Goal: Task Accomplishment & Management: Manage account settings

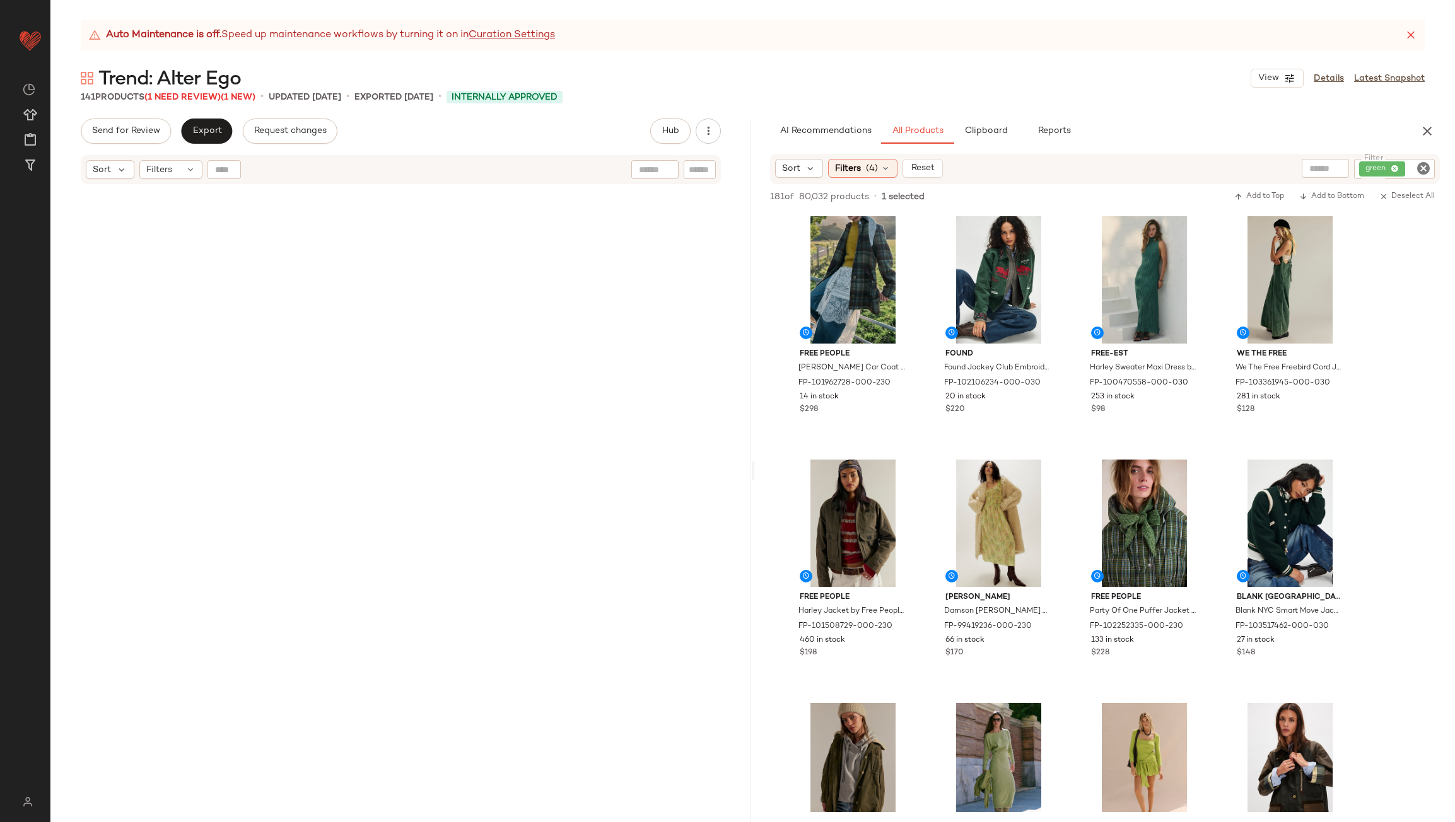
scroll to position [10657, 0]
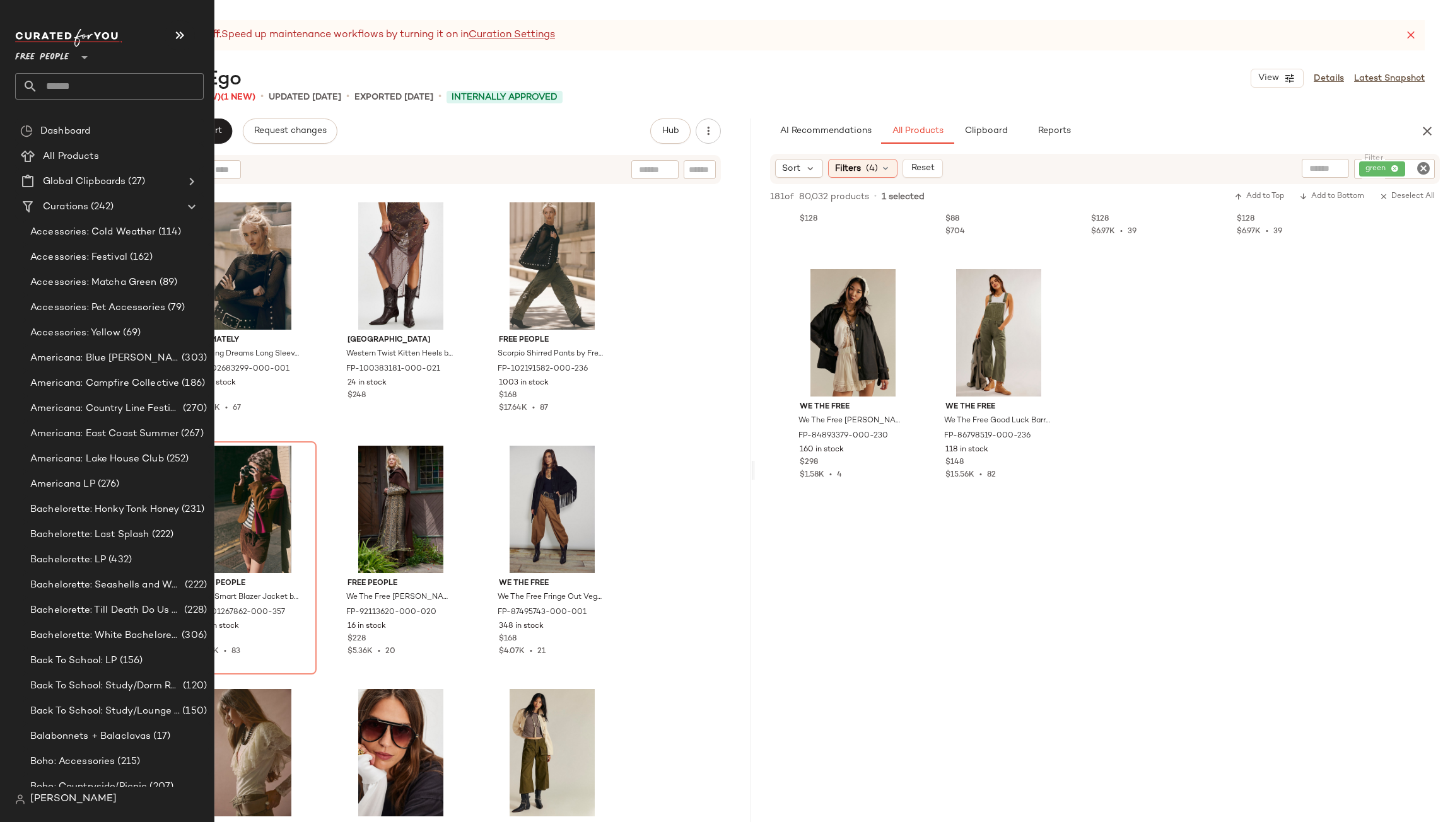
click at [57, 90] on input "text" at bounding box center [121, 86] width 166 height 26
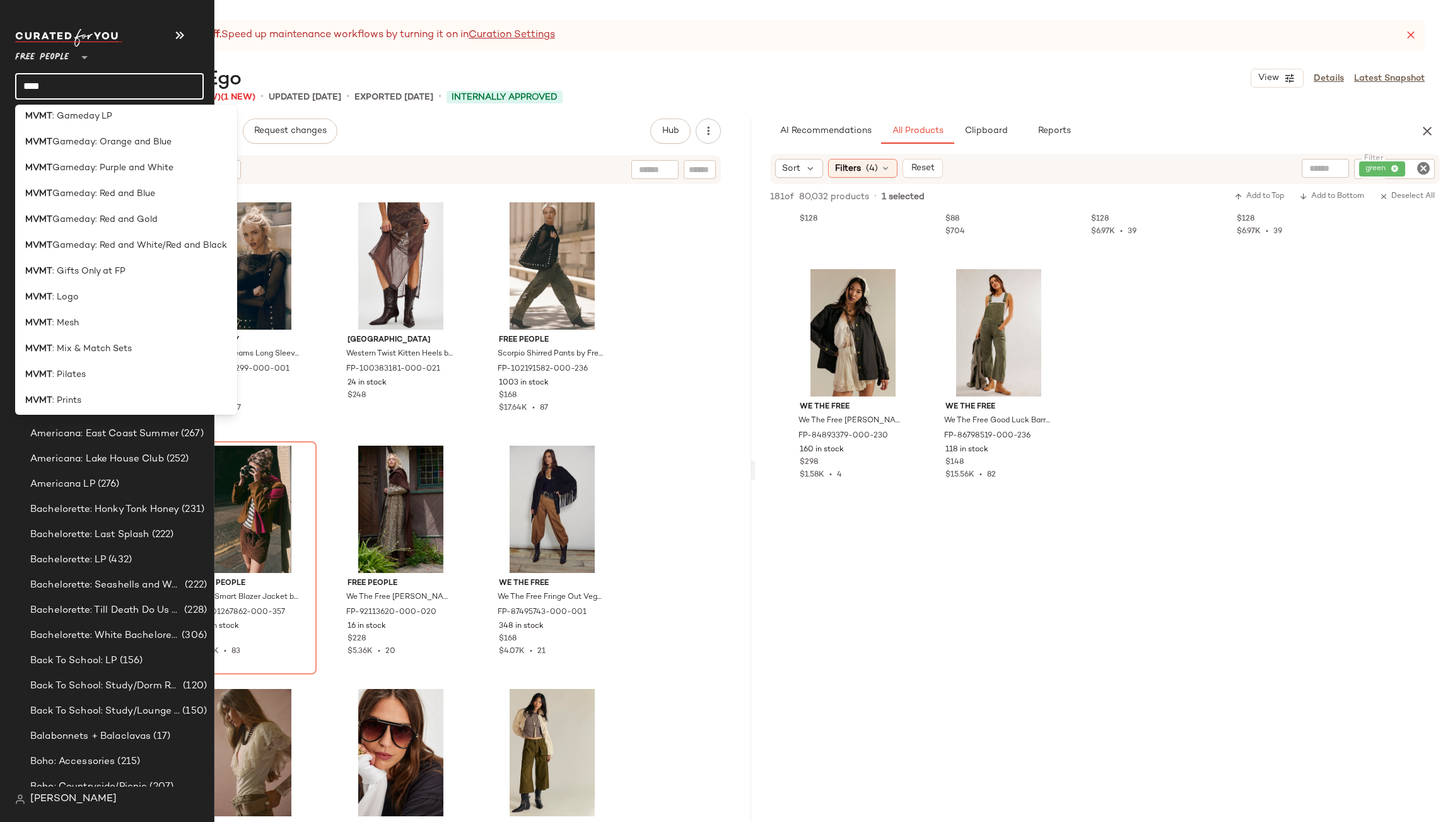
scroll to position [501, 0]
type input "****"
click at [131, 344] on div "MVMT : Studio Staples" at bounding box center [126, 345] width 202 height 13
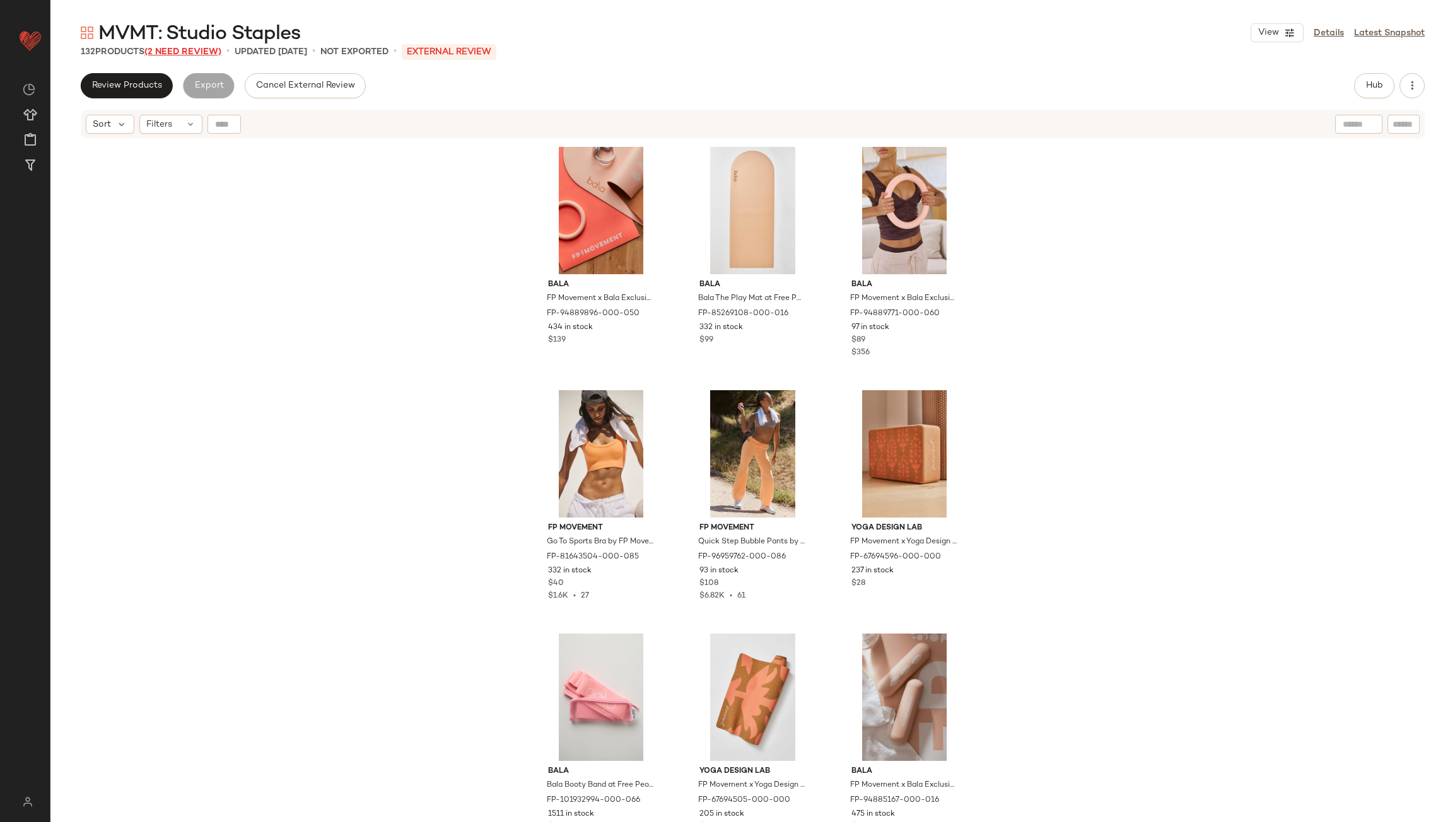
click at [180, 54] on span "(2 Need Review)" at bounding box center [182, 51] width 77 height 9
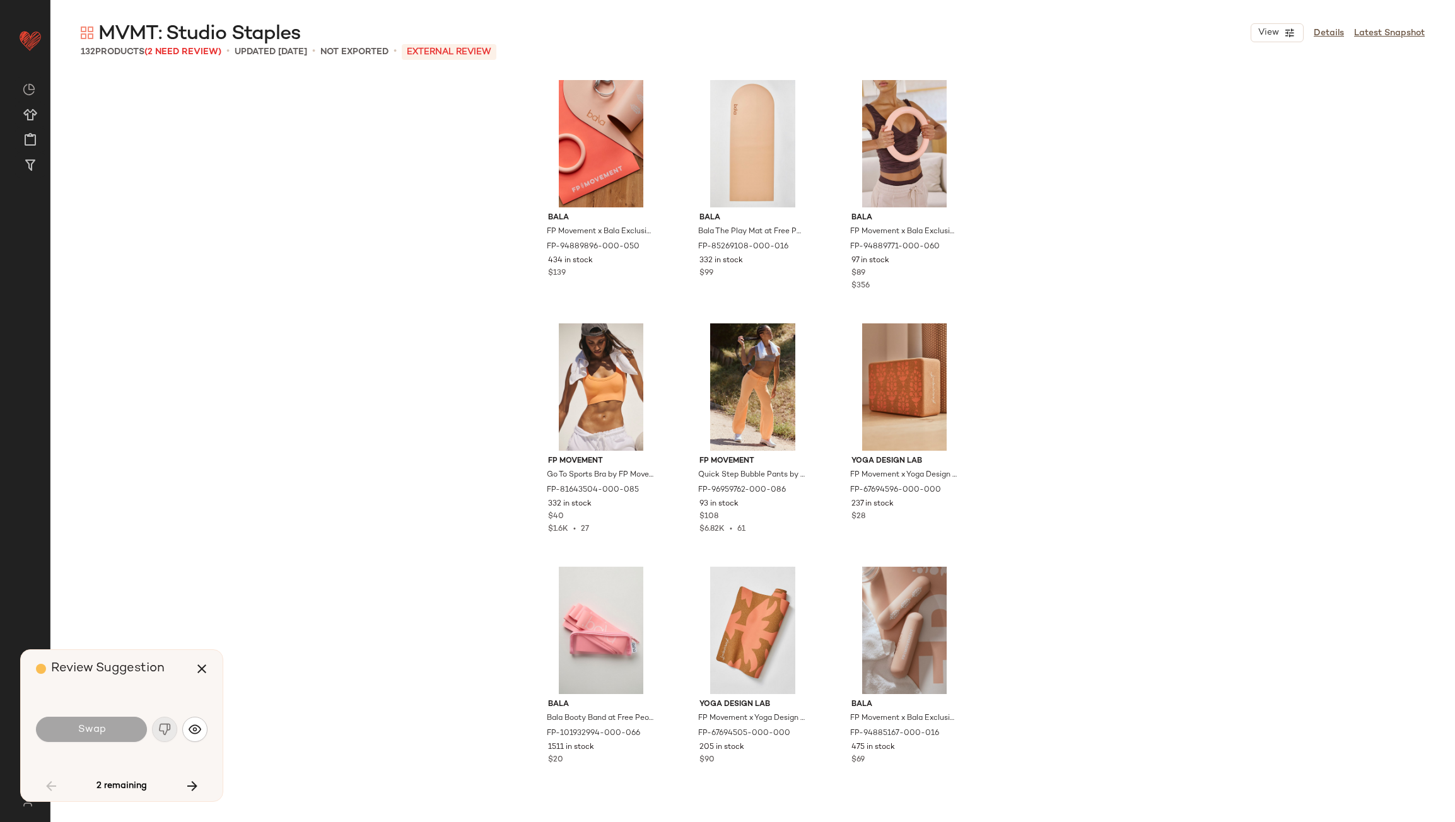
scroll to position [2434, 0]
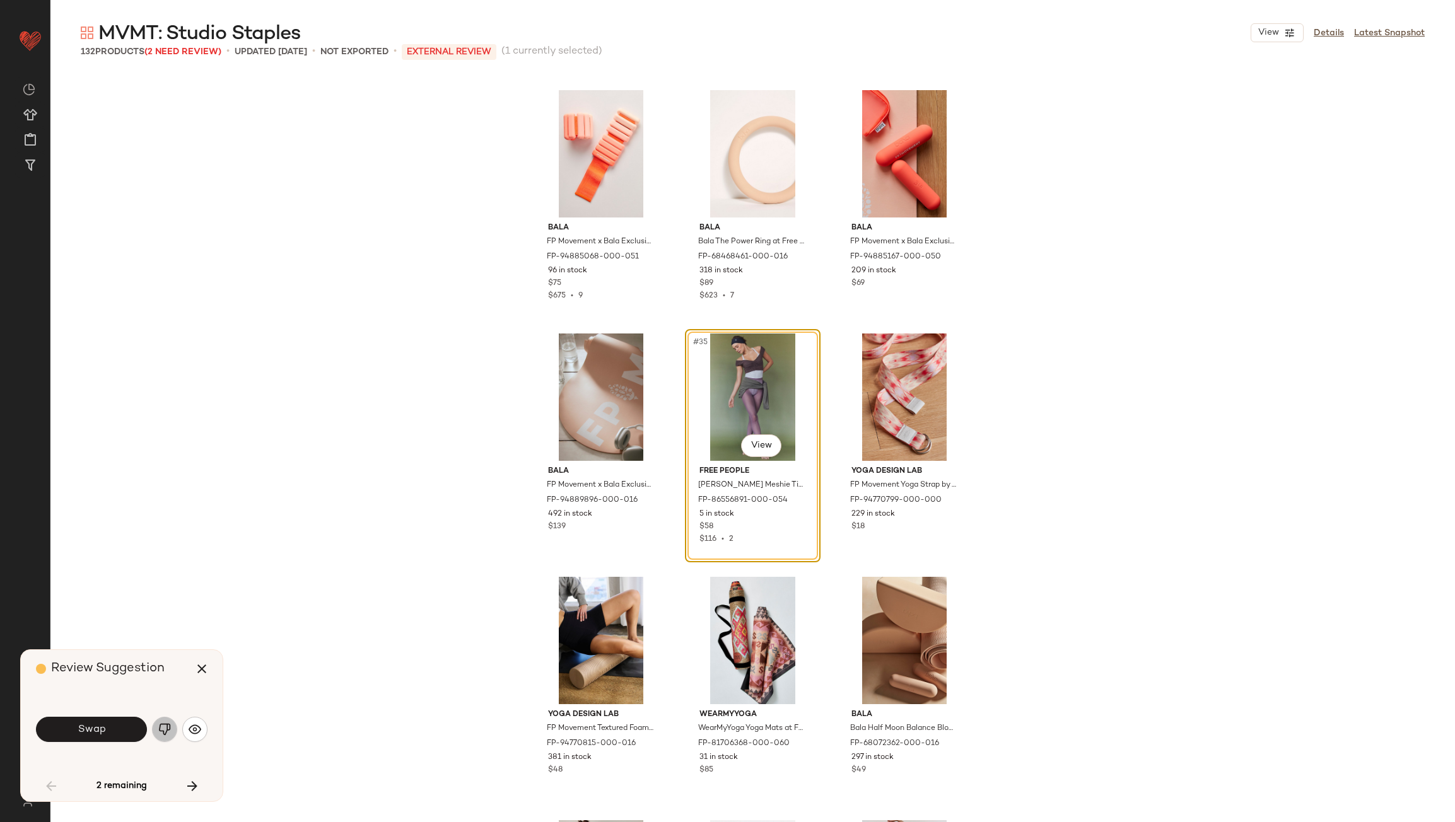
click at [169, 735] on img "button" at bounding box center [164, 729] width 13 height 13
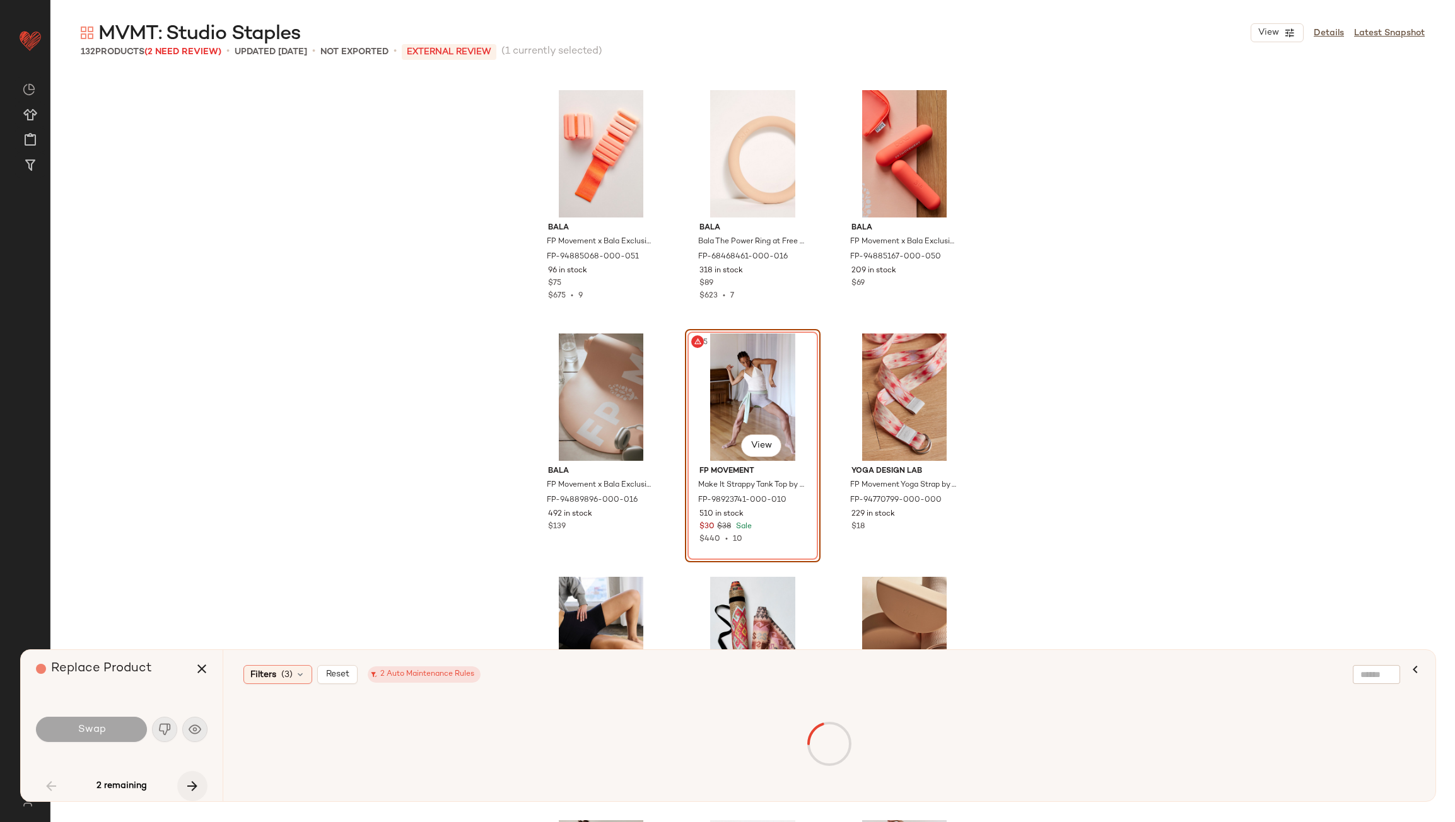
click at [194, 791] on icon "button" at bounding box center [192, 786] width 15 height 15
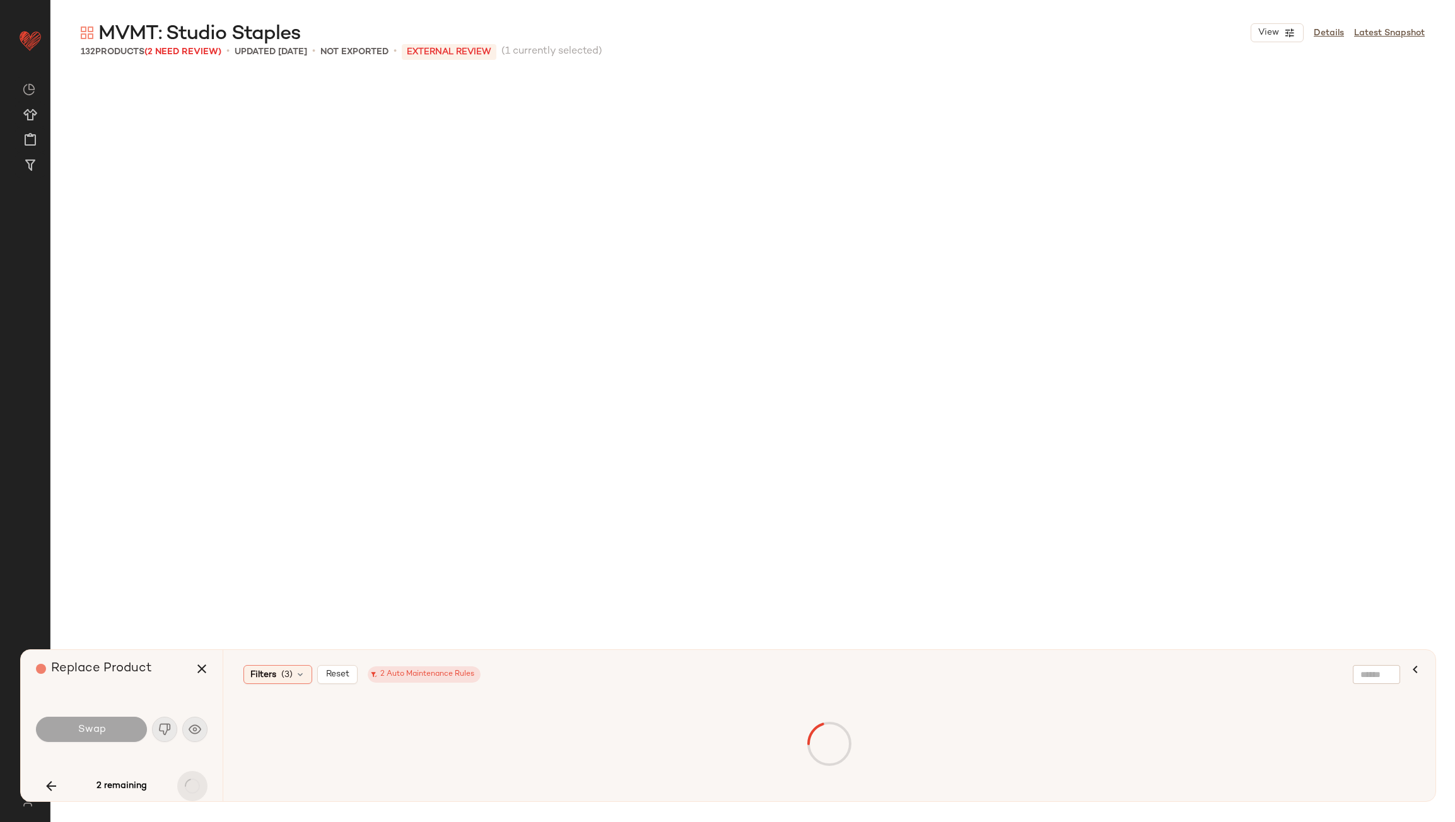
scroll to position [8762, 0]
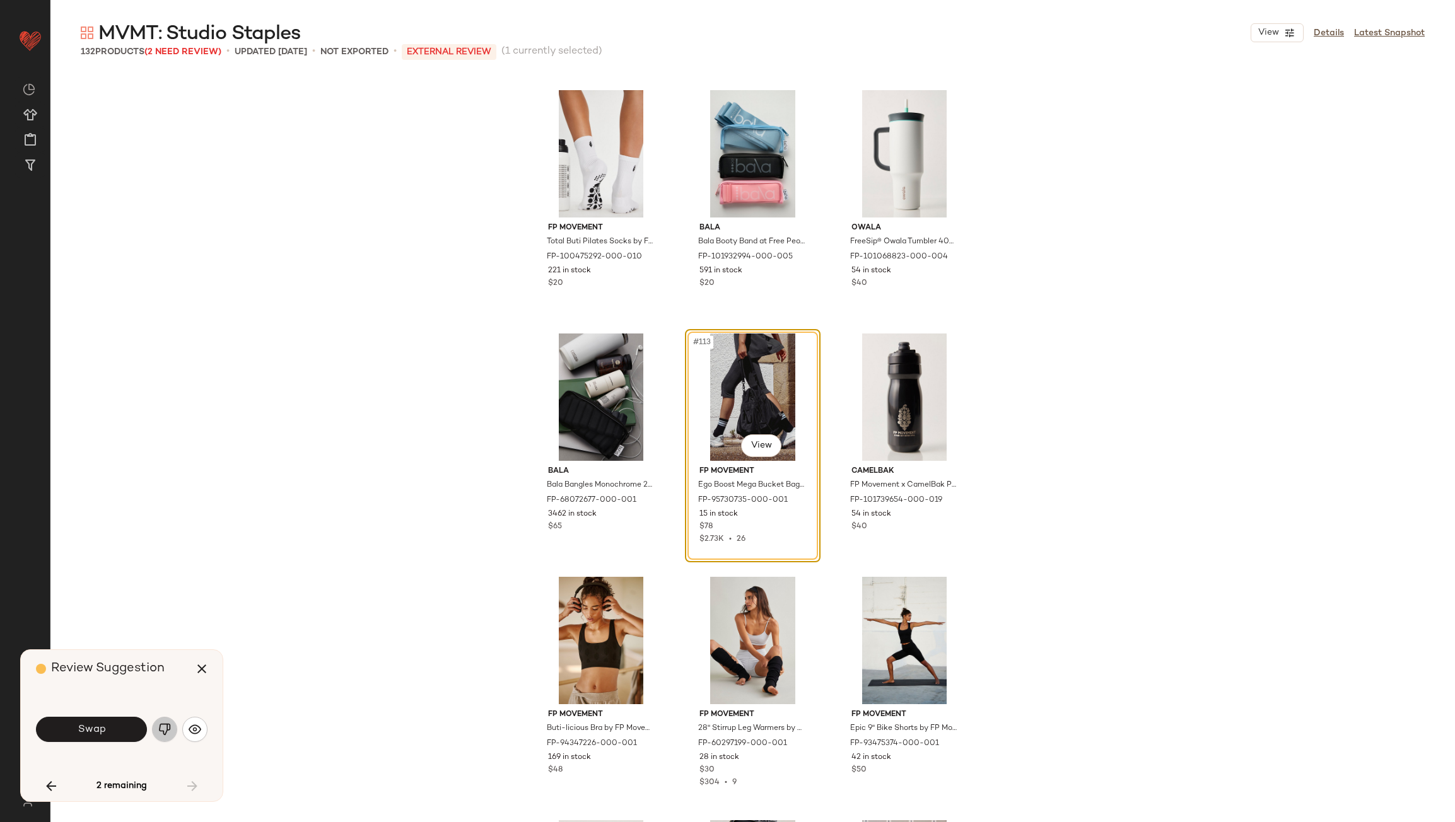
click at [164, 725] on img "button" at bounding box center [164, 729] width 13 height 13
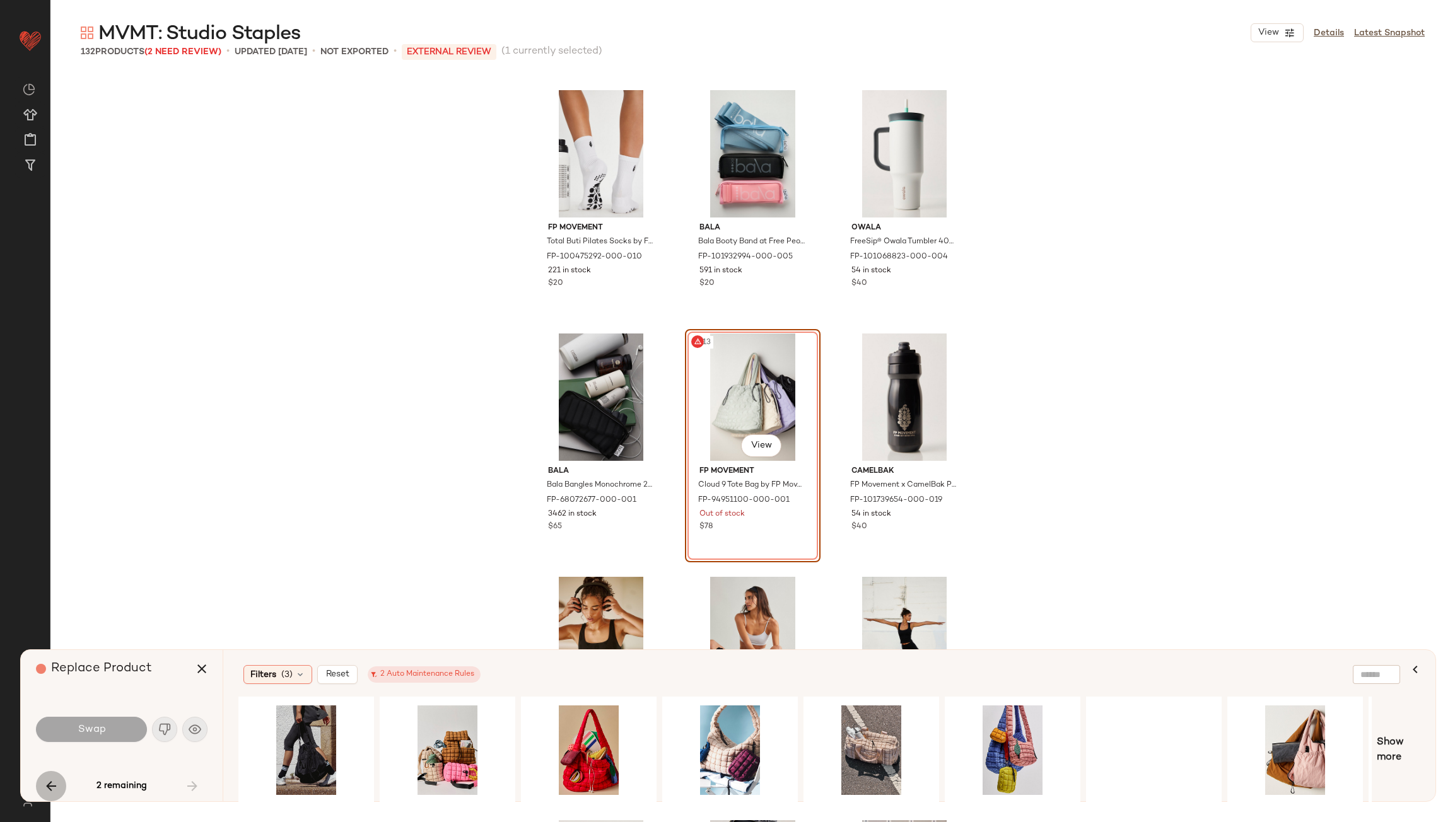
click at [49, 785] on icon "button" at bounding box center [51, 786] width 15 height 15
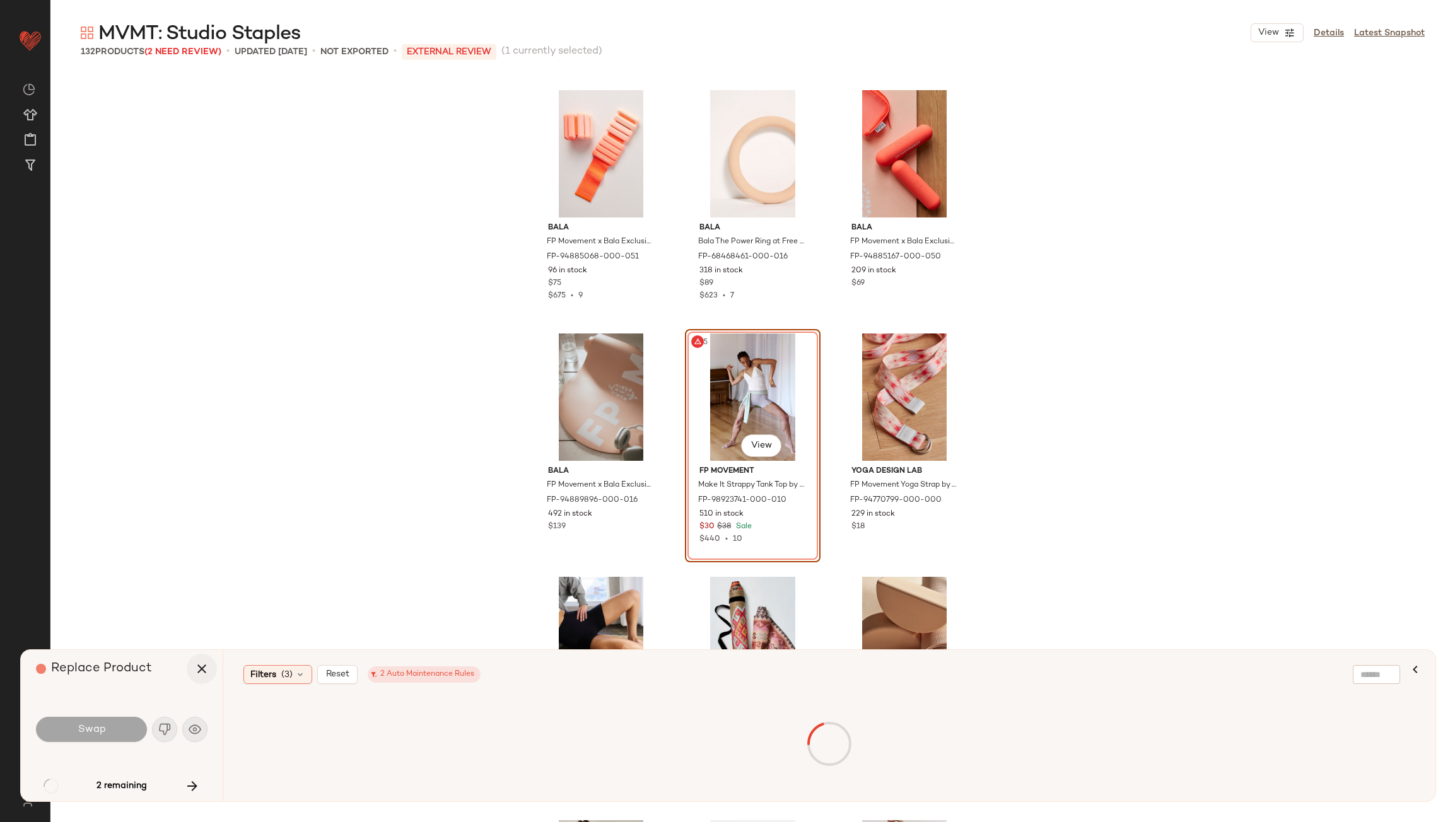
click at [202, 674] on icon "button" at bounding box center [201, 668] width 15 height 15
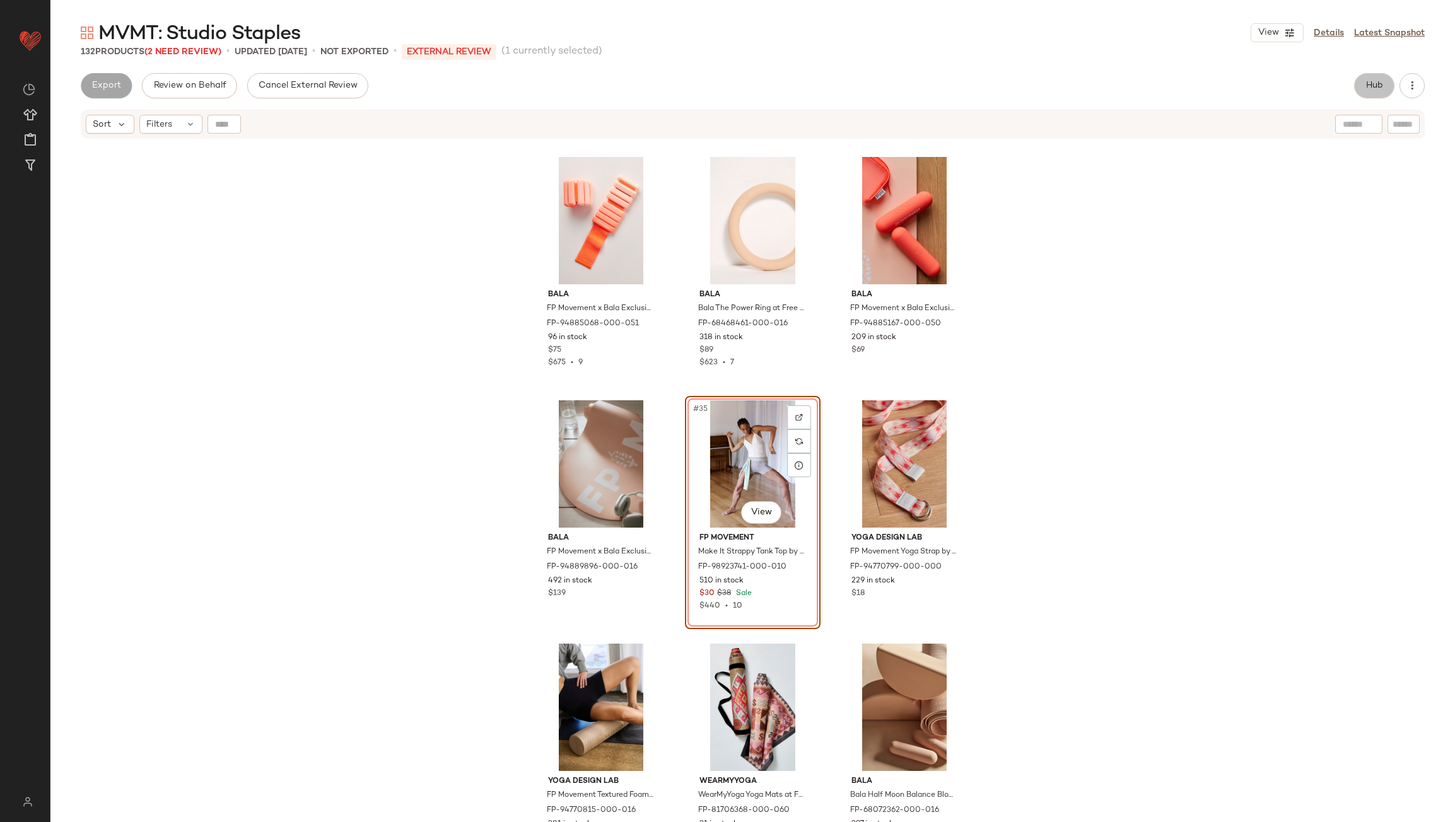
click at [1372, 76] on button "Hub" at bounding box center [1374, 85] width 40 height 25
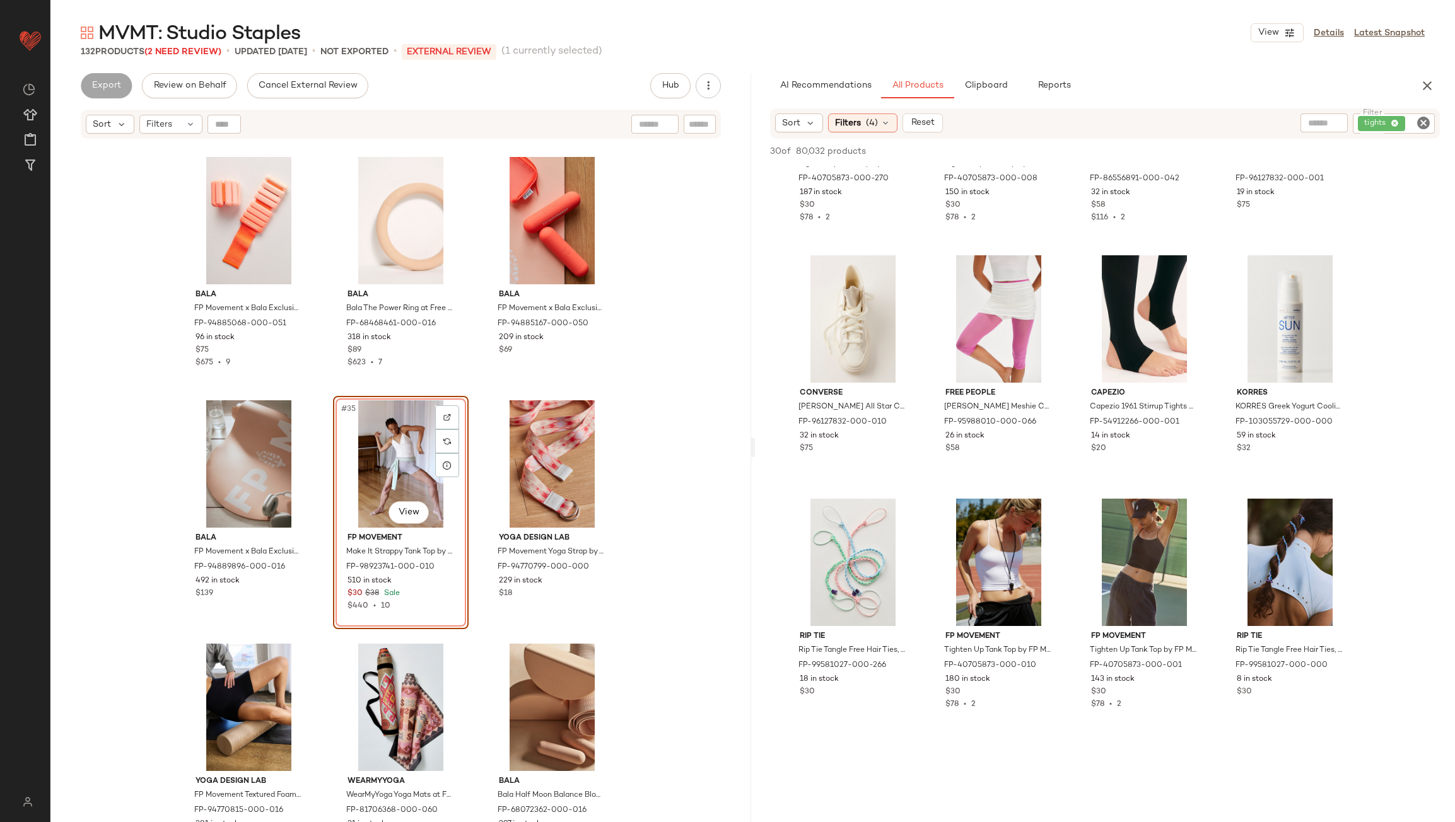
scroll to position [441, 0]
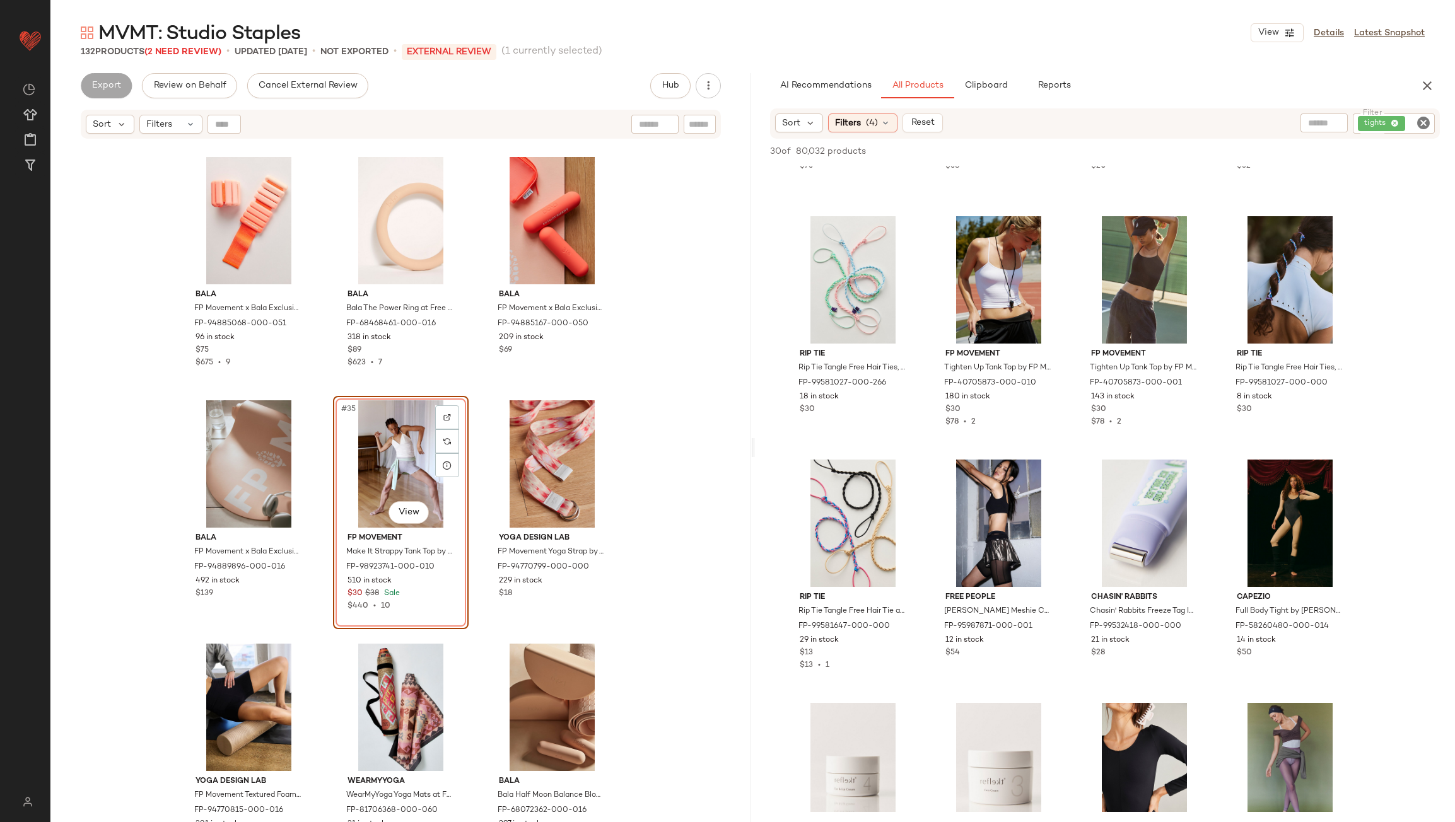
click at [1428, 128] on icon "Clear Filter" at bounding box center [1423, 122] width 15 height 15
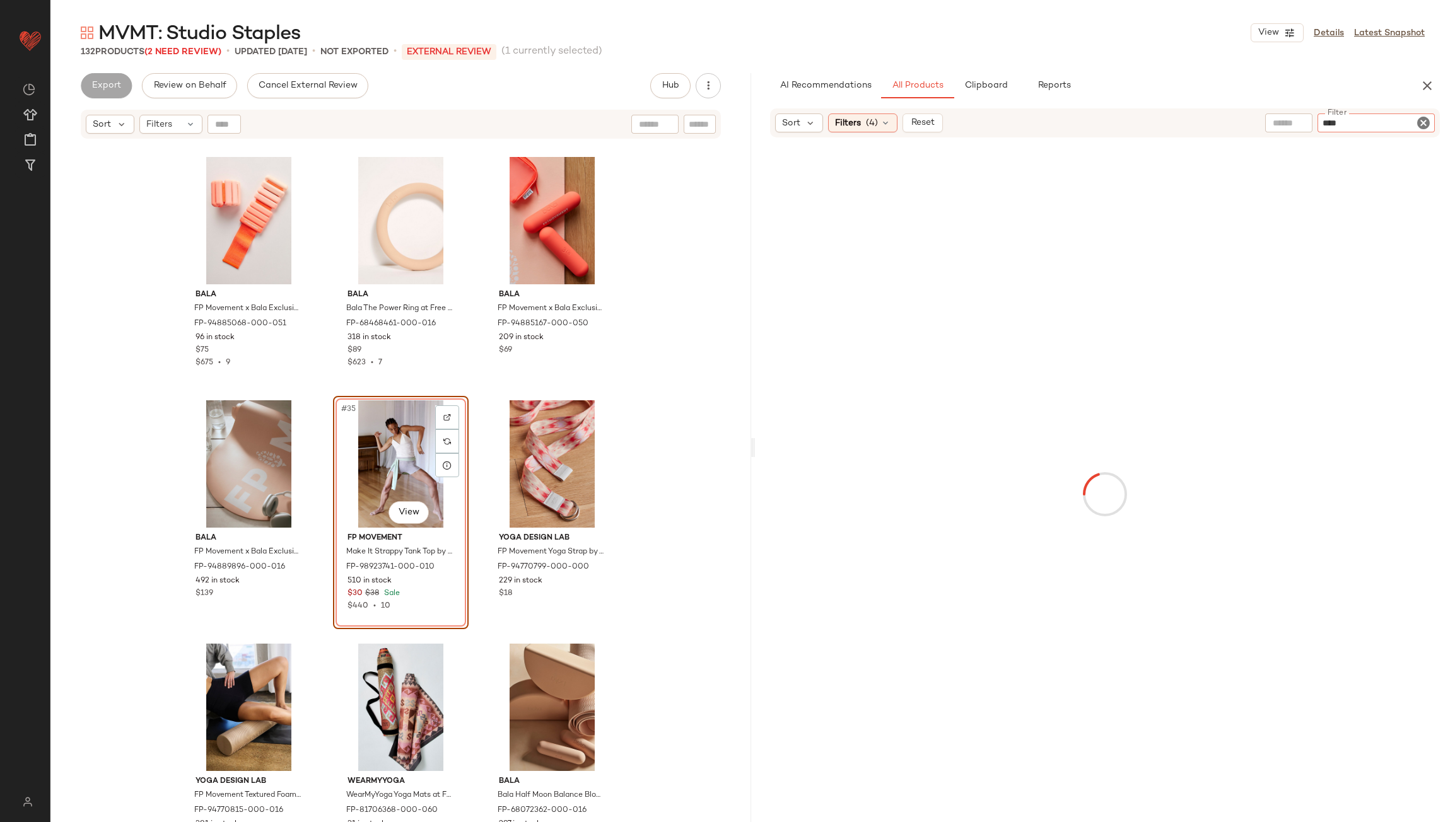
type input "*****"
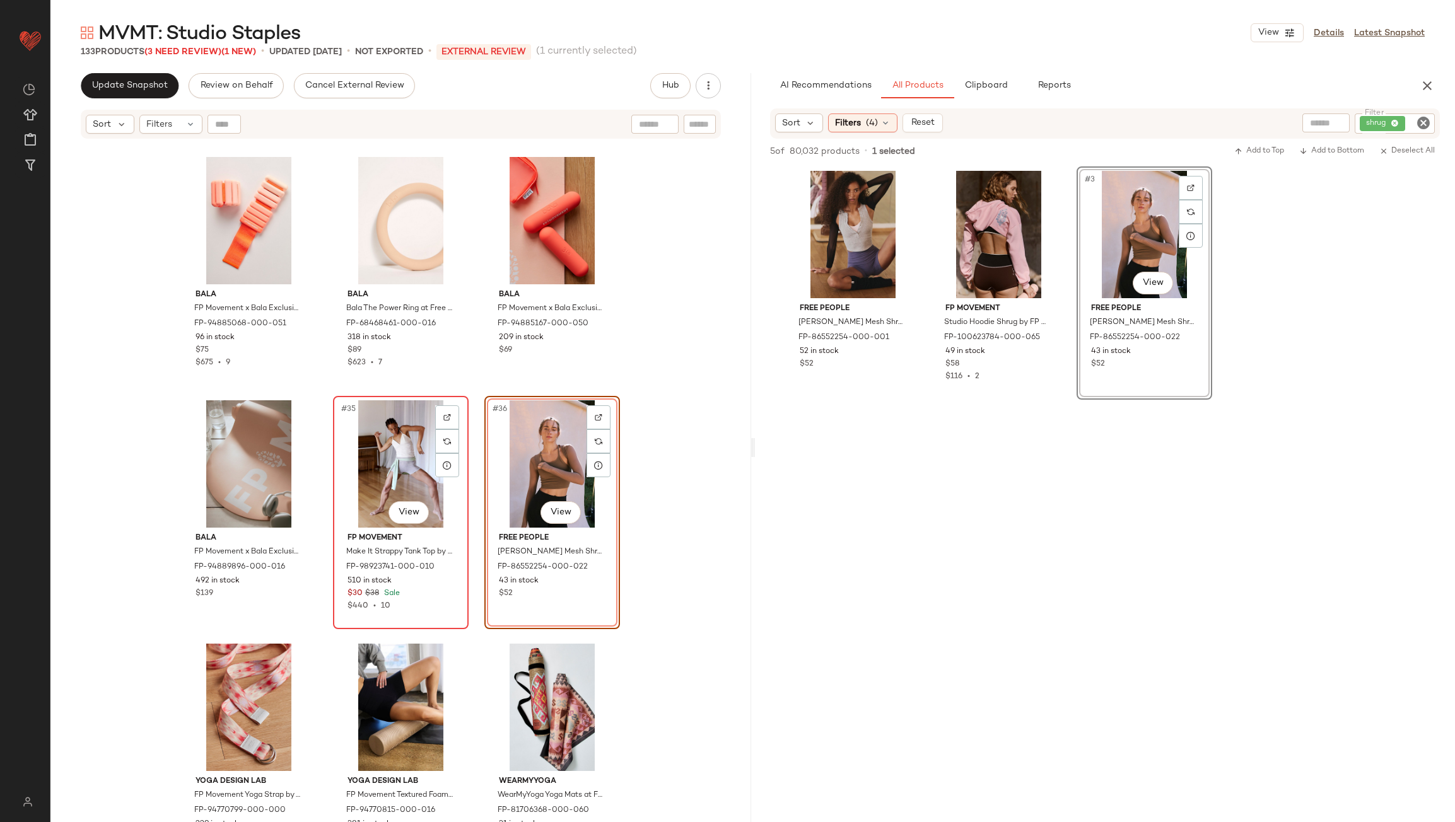
click at [400, 457] on div "#35 View" at bounding box center [400, 463] width 127 height 127
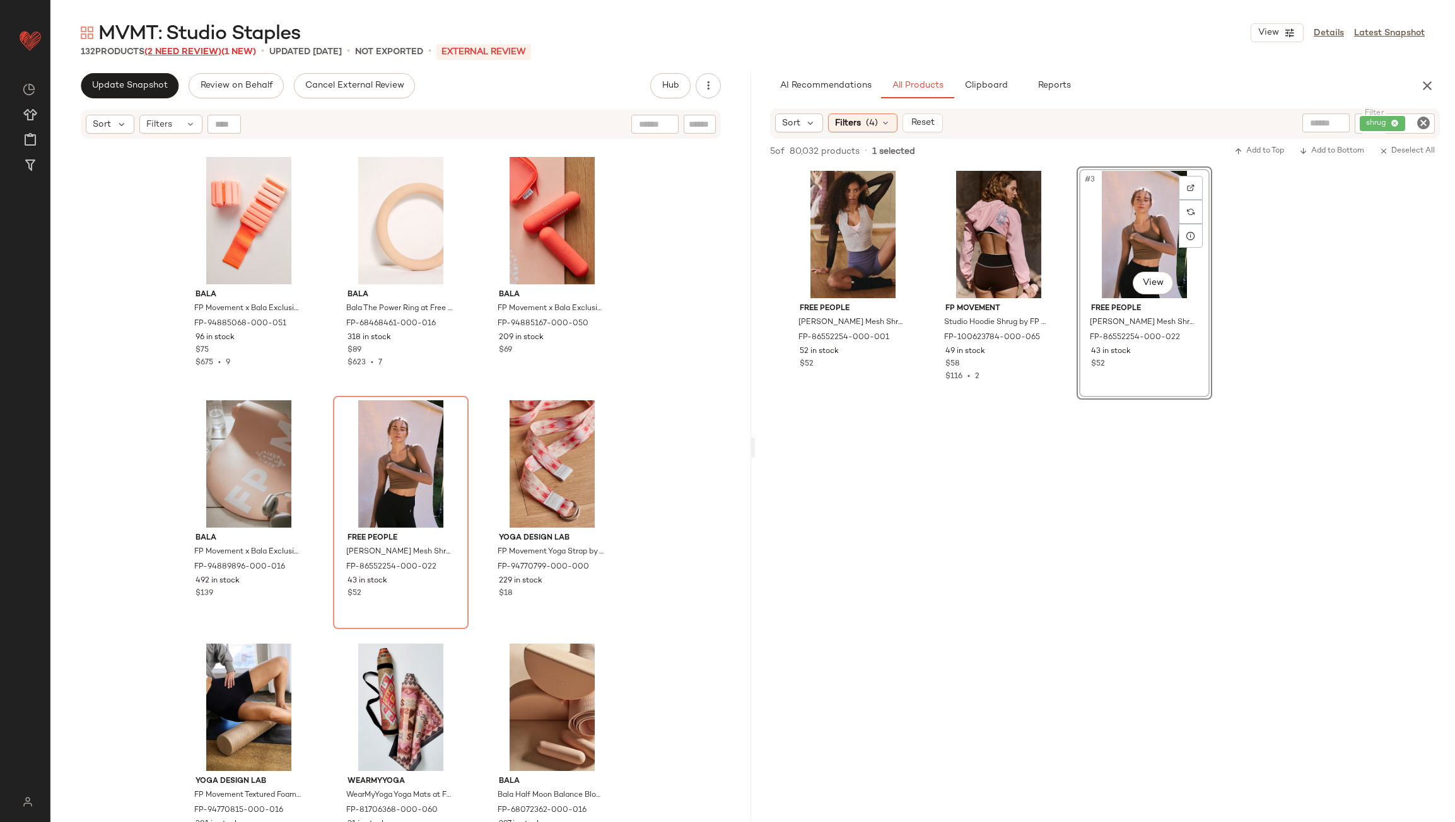
click at [214, 50] on span "(2 Need Review)" at bounding box center [182, 51] width 77 height 9
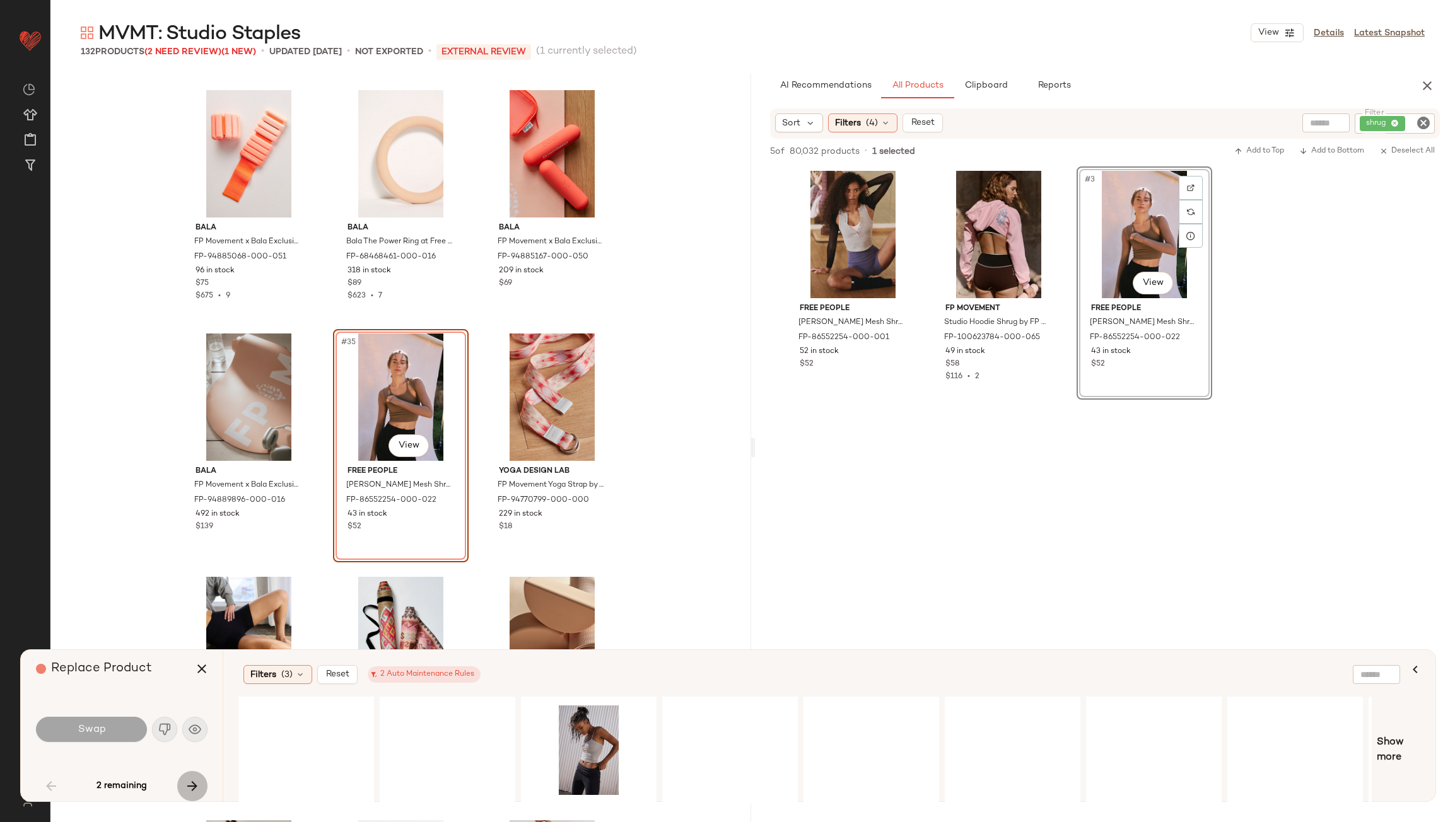
click at [195, 793] on icon "button" at bounding box center [192, 786] width 15 height 15
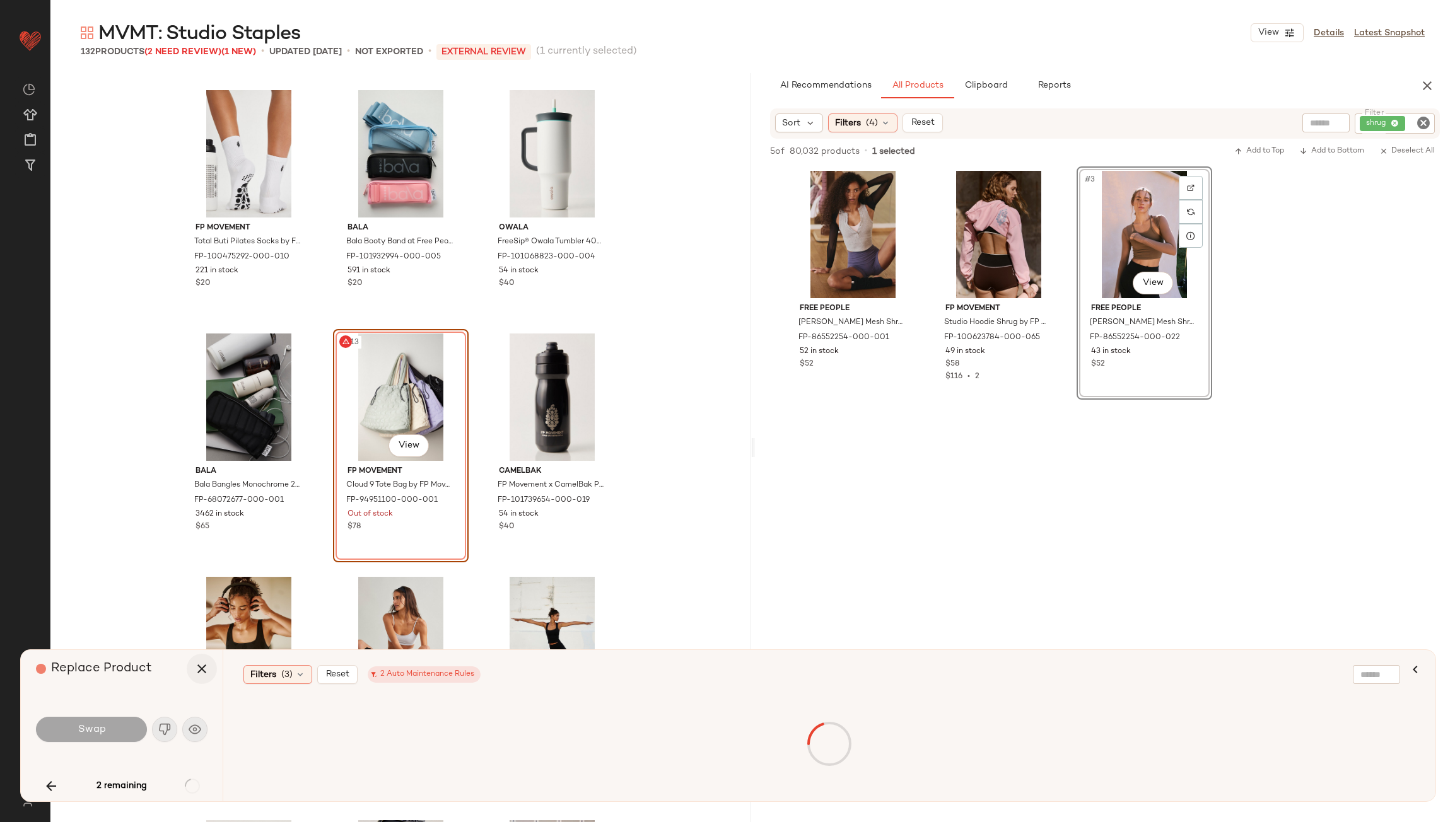
click at [204, 667] on icon "button" at bounding box center [201, 668] width 15 height 15
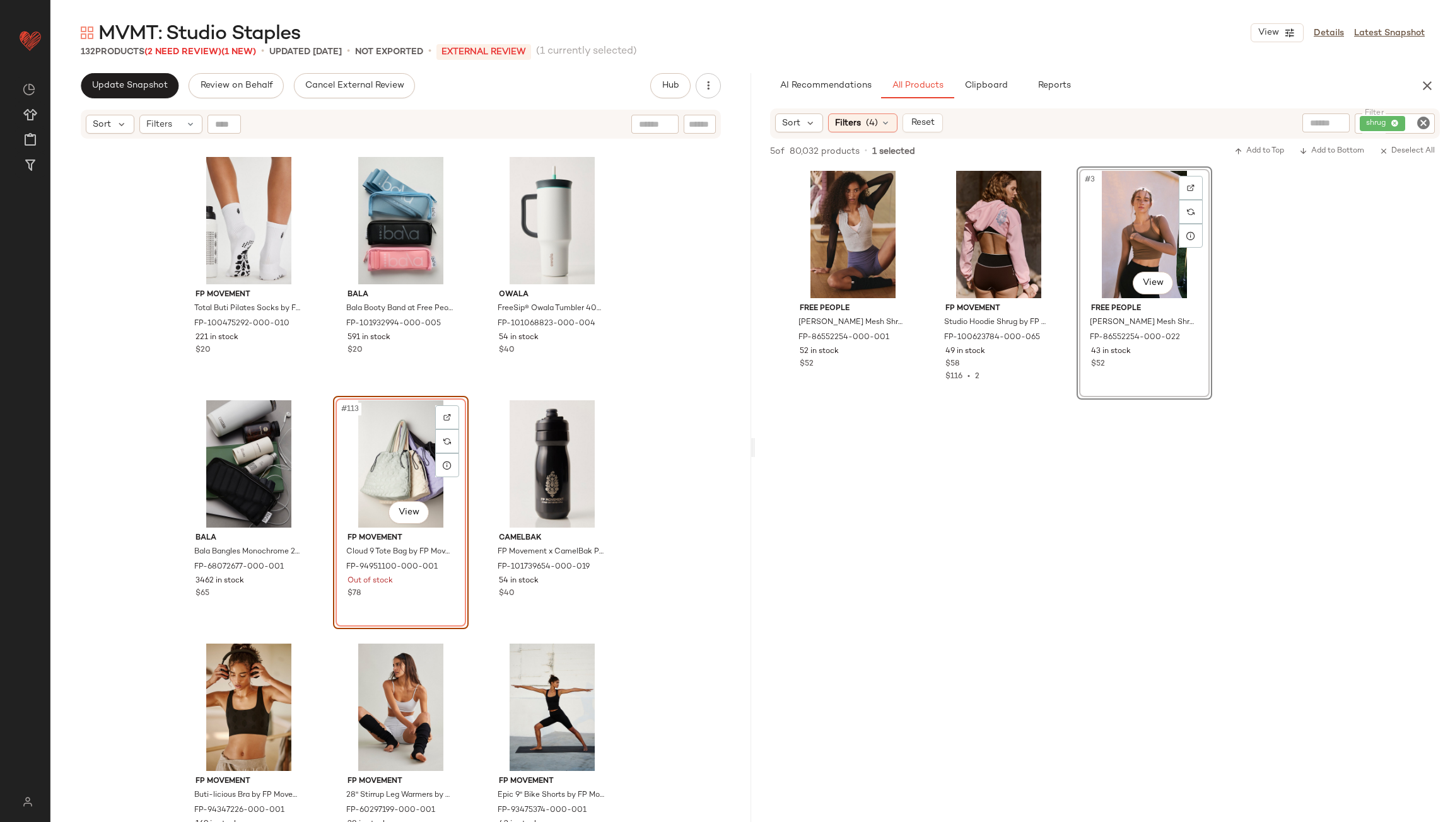
click at [1420, 123] on icon "Clear Filter" at bounding box center [1423, 122] width 15 height 15
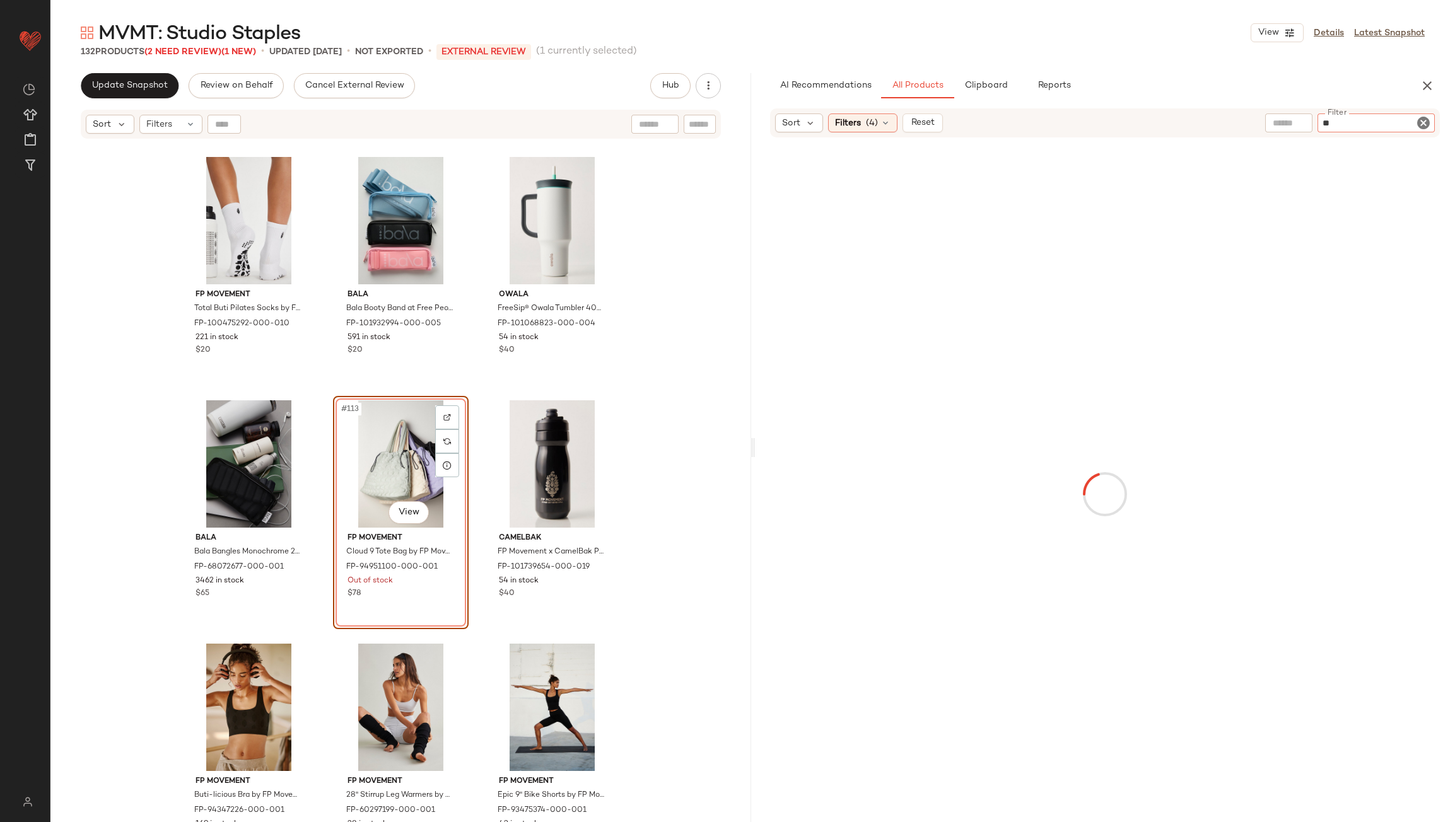
type input "***"
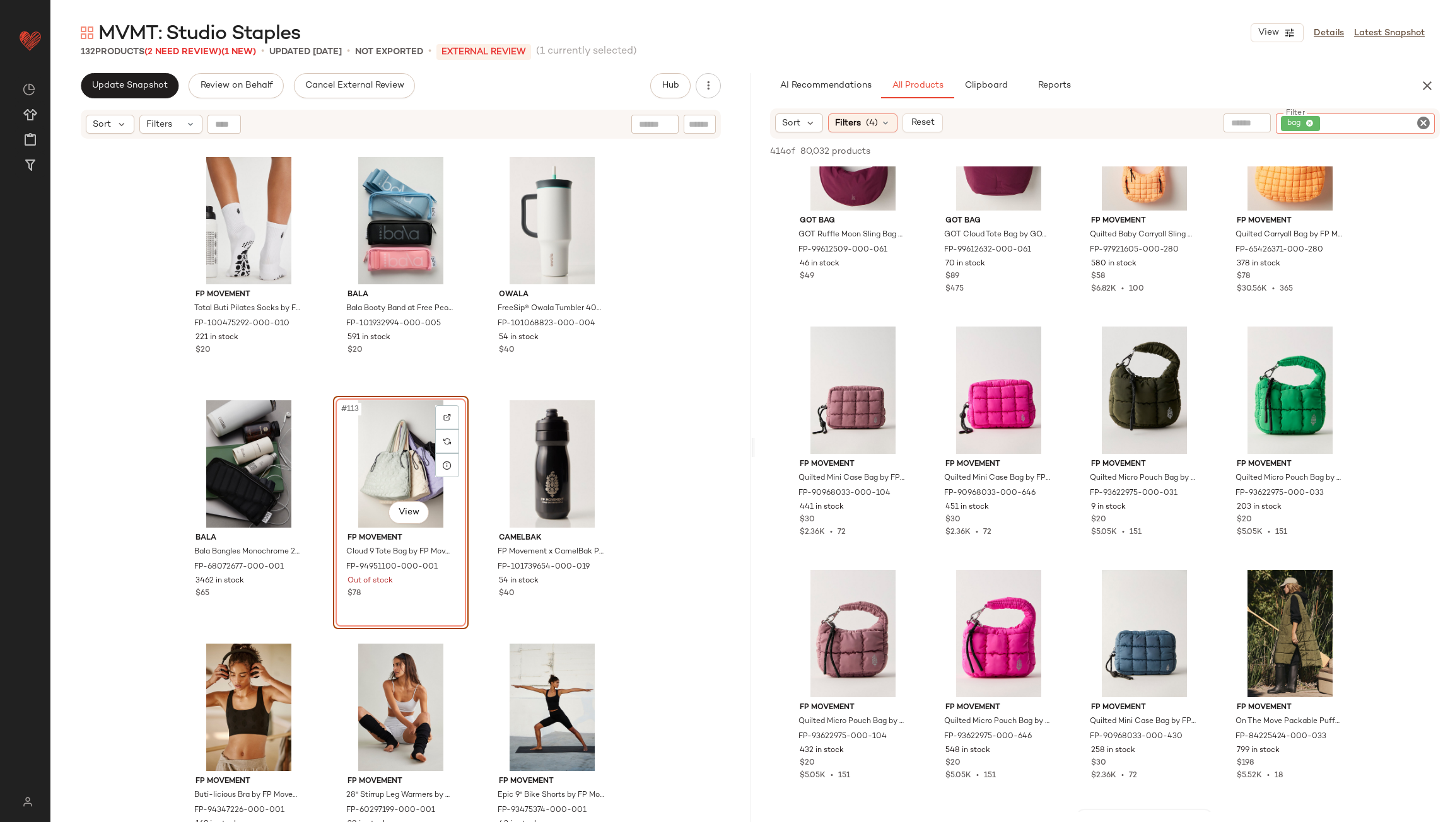
scroll to position [504, 0]
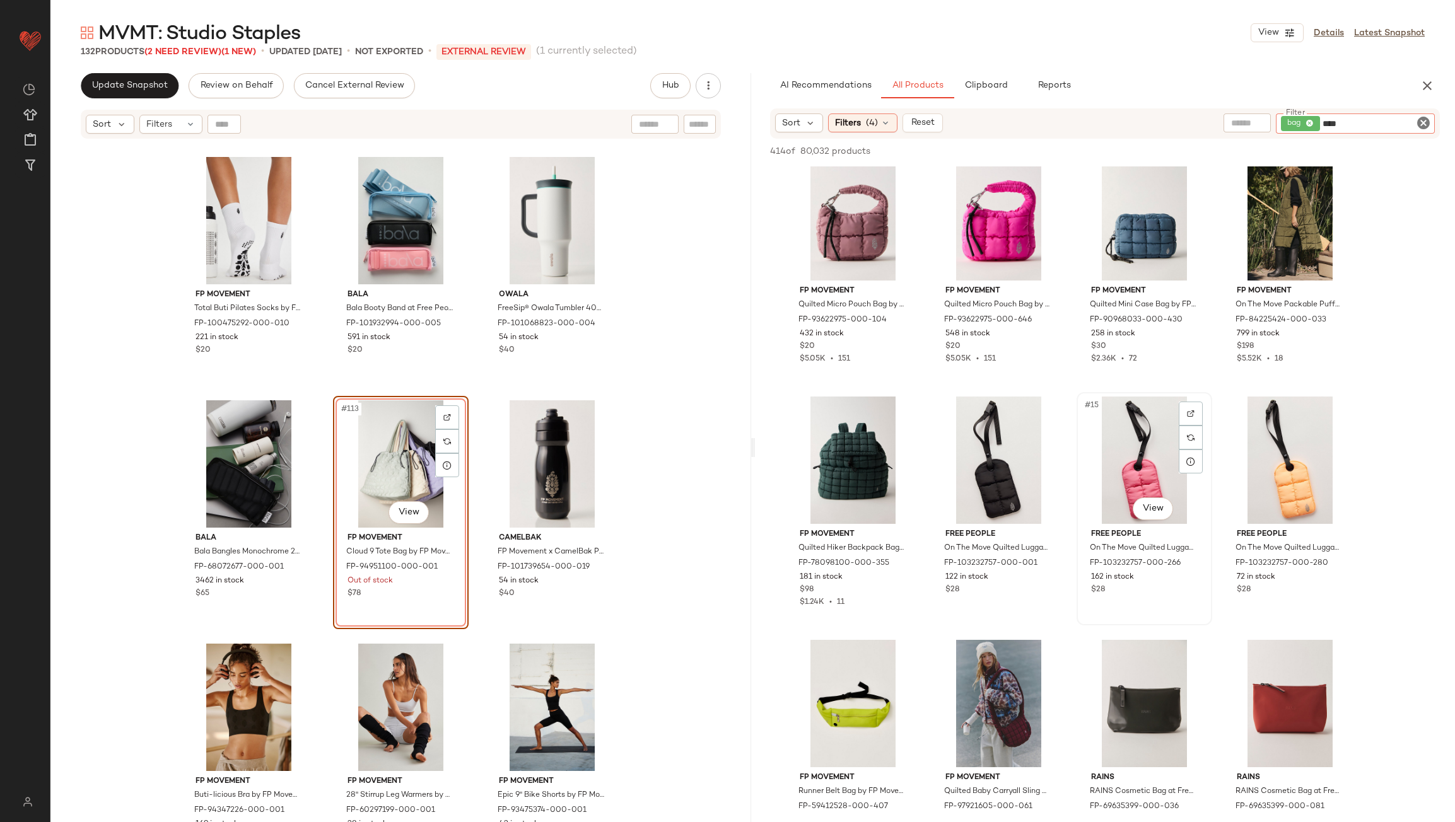
type input "*****"
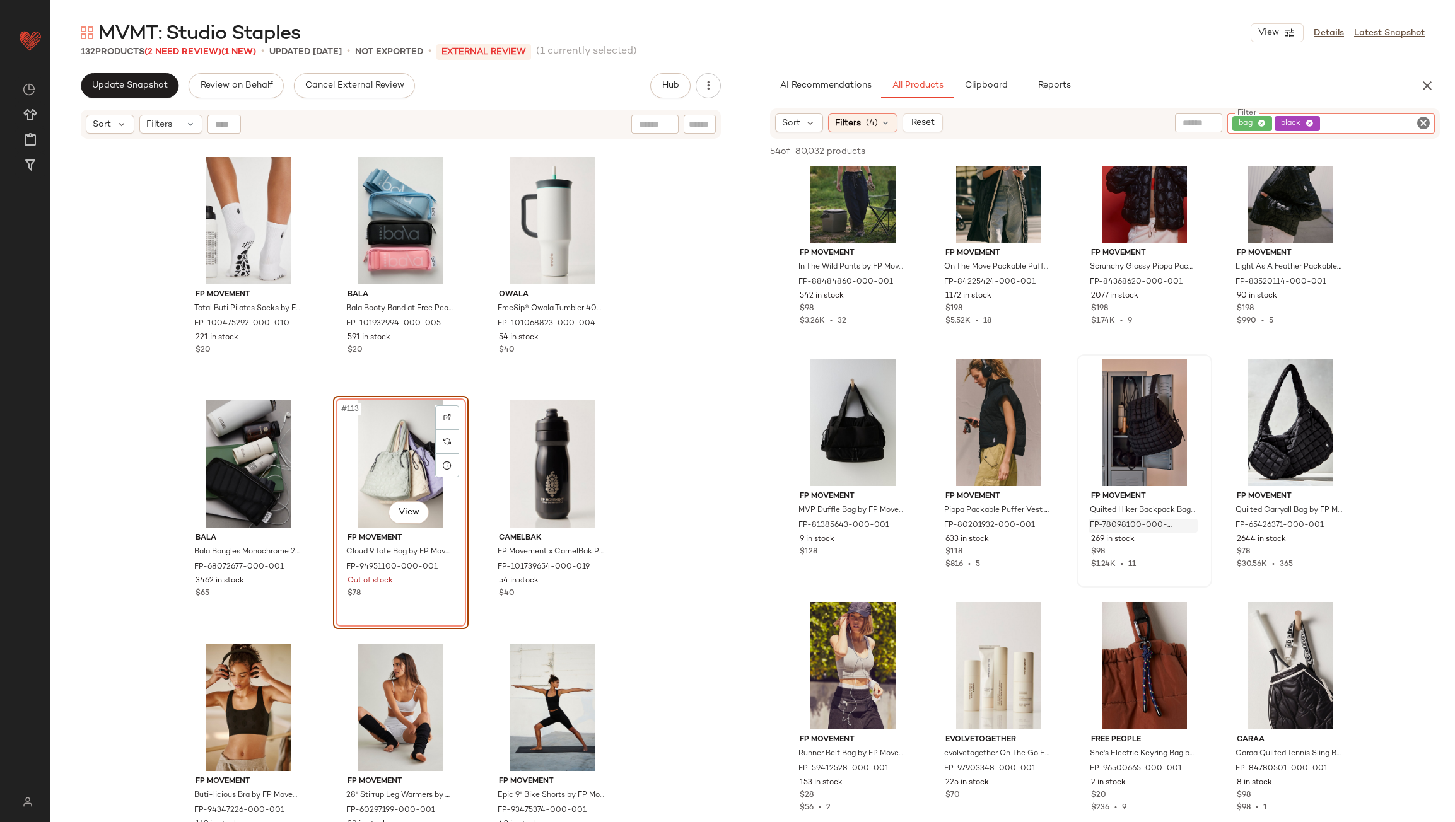
scroll to position [1513, 0]
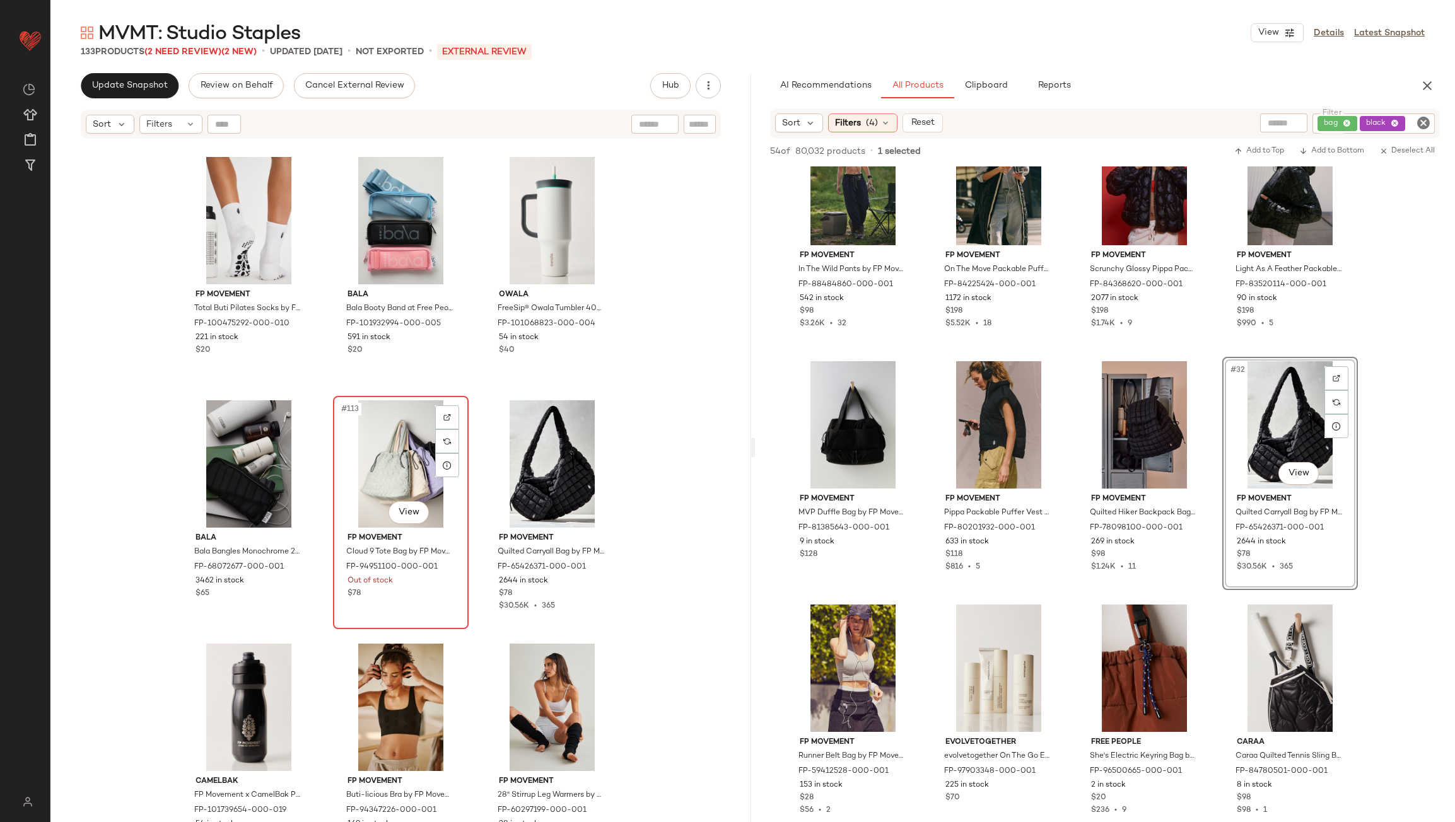
click at [400, 456] on div "#113 View" at bounding box center [400, 463] width 127 height 127
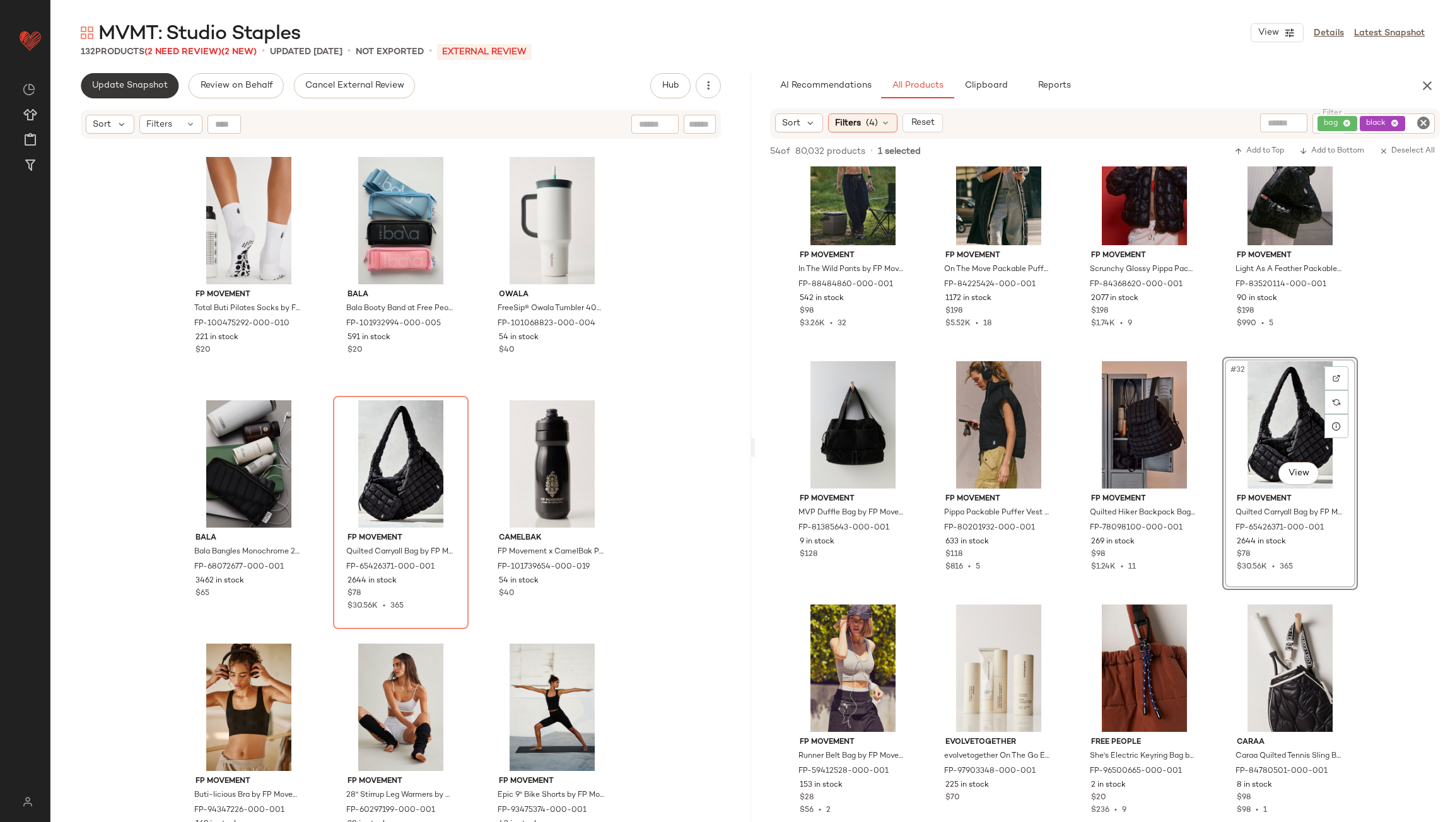
click at [122, 93] on button "Update Snapshot" at bounding box center [130, 85] width 98 height 25
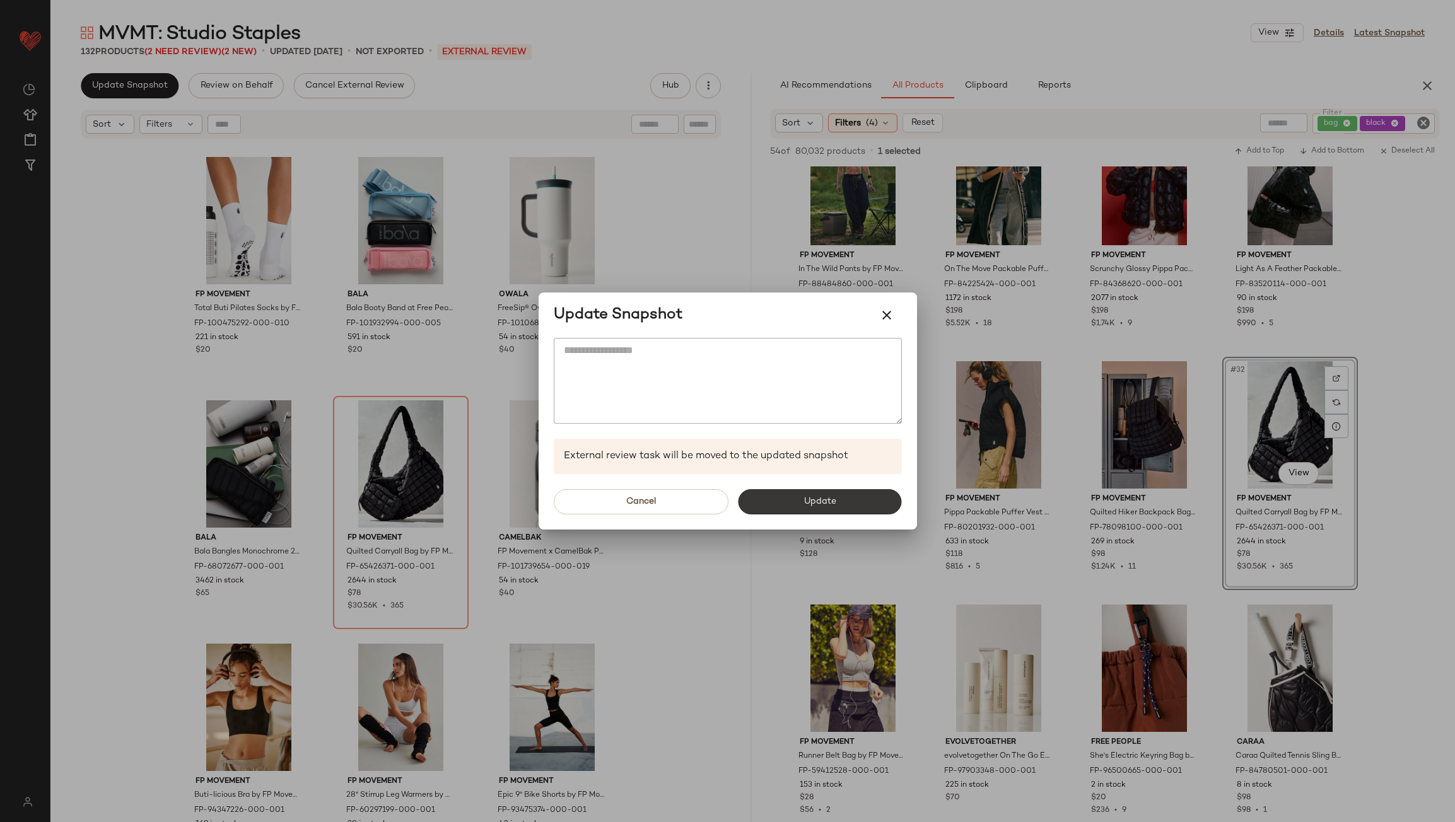
click at [837, 498] on button "Update" at bounding box center [819, 501] width 163 height 25
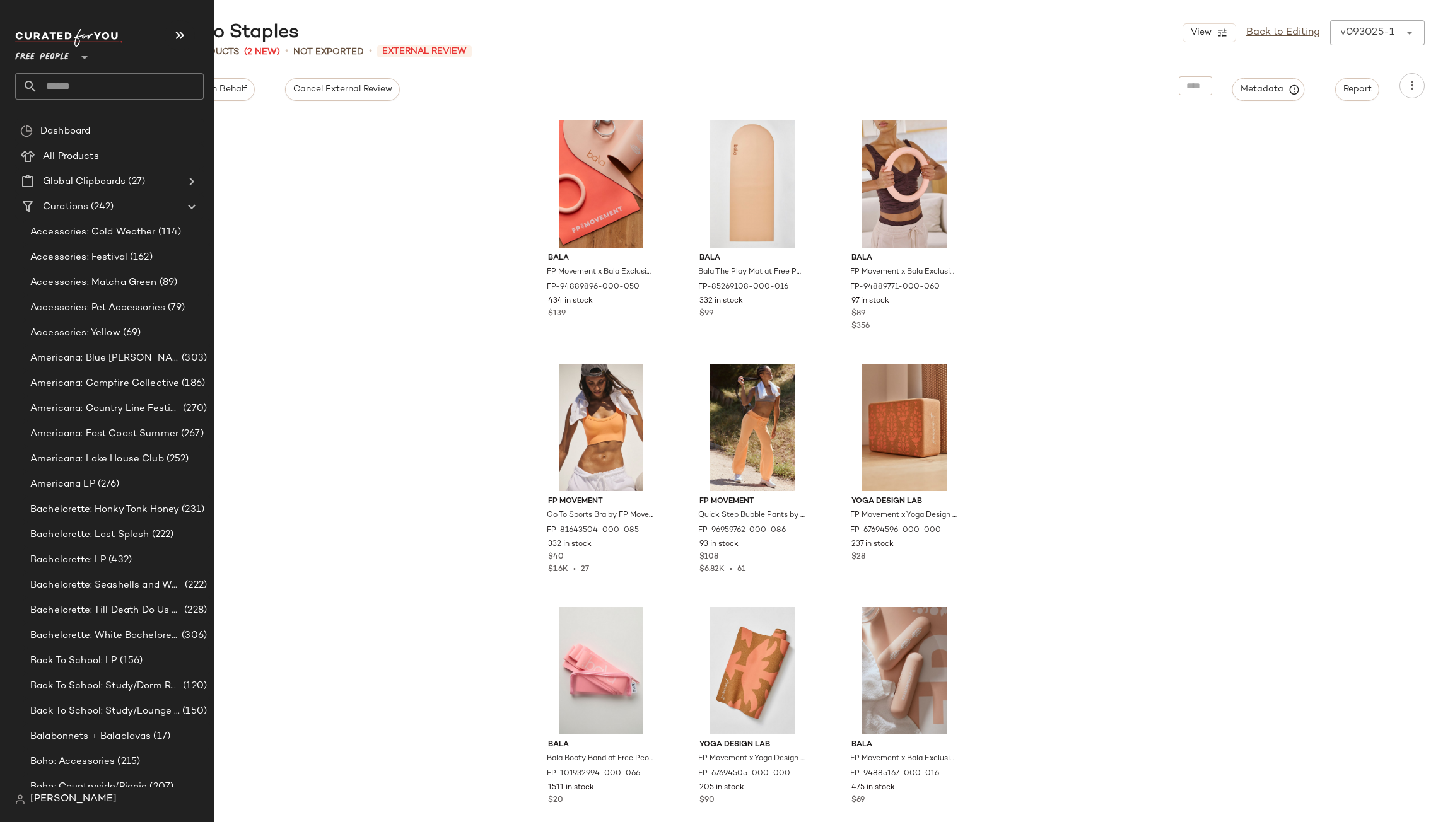
click at [72, 86] on input "text" at bounding box center [121, 86] width 166 height 26
type input "*******"
click at [72, 127] on b "Classic" at bounding box center [62, 122] width 31 height 13
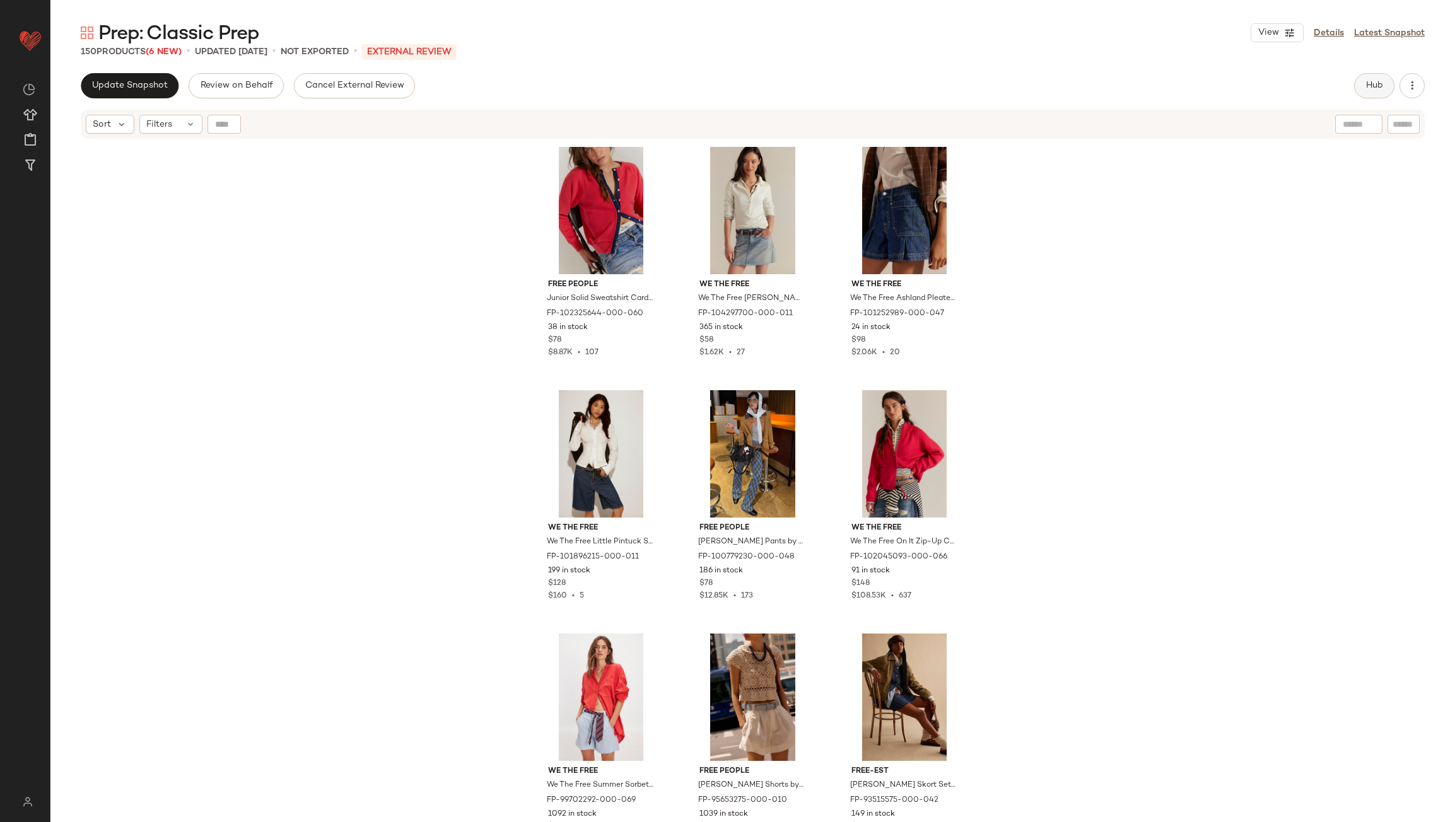
click at [1366, 91] on button "Hub" at bounding box center [1374, 85] width 40 height 25
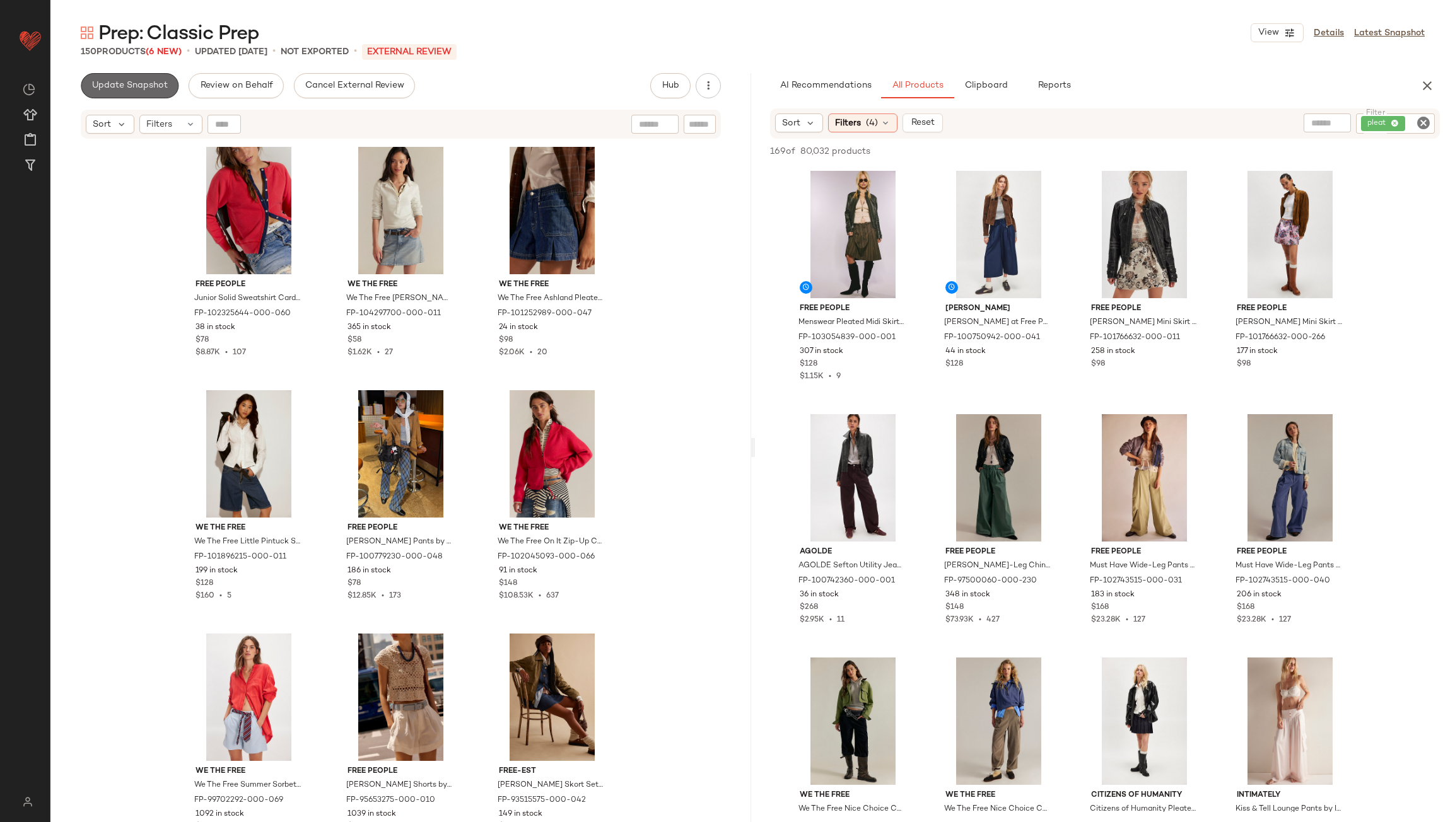
click at [160, 91] on button "Update Snapshot" at bounding box center [130, 85] width 98 height 25
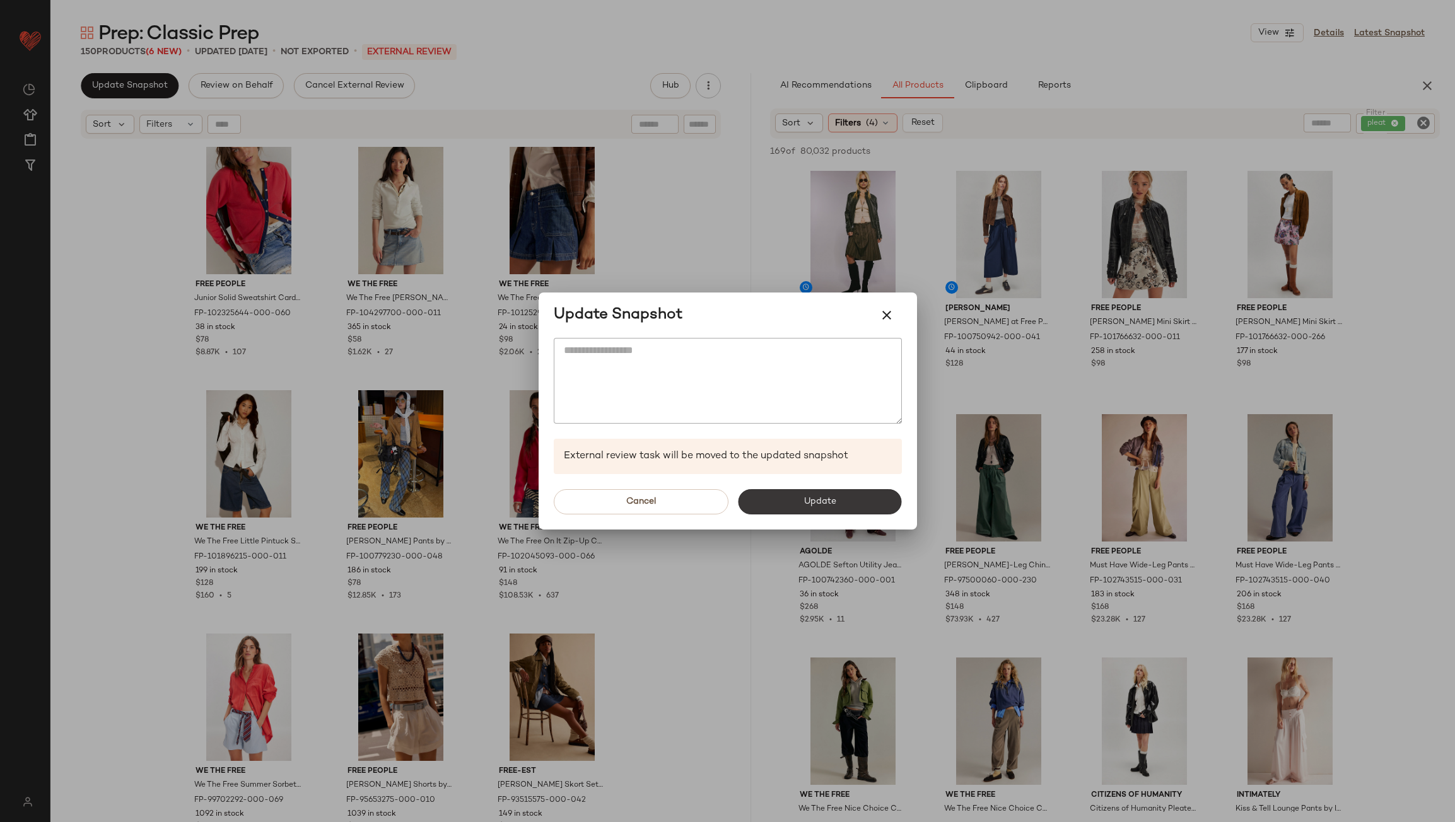
click at [803, 512] on button "Update" at bounding box center [819, 501] width 163 height 25
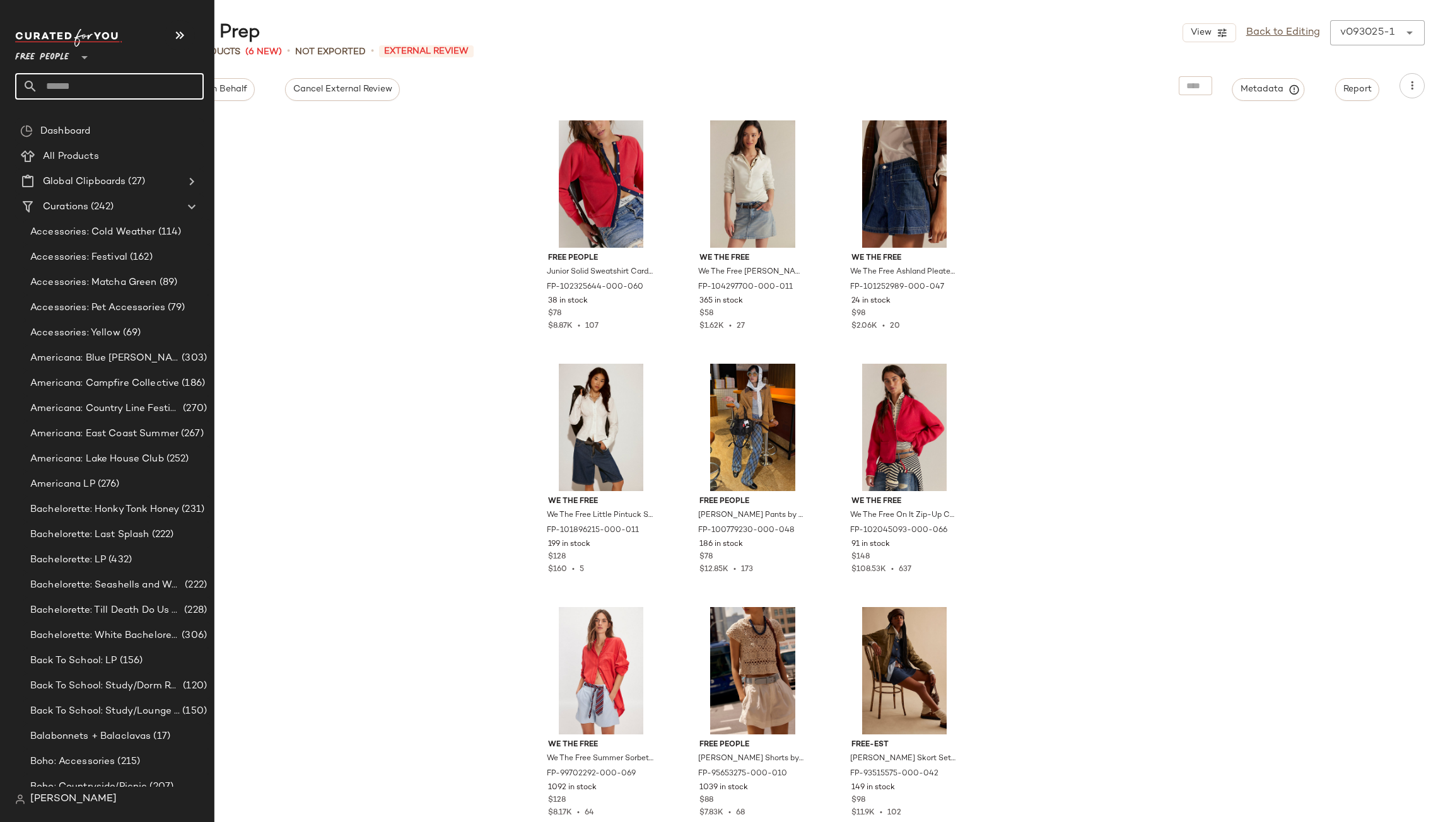
click at [68, 86] on input "text" at bounding box center [121, 86] width 166 height 26
type input "****"
click at [57, 119] on div "Events: Foot ball Game Outfits" at bounding box center [88, 122] width 127 height 13
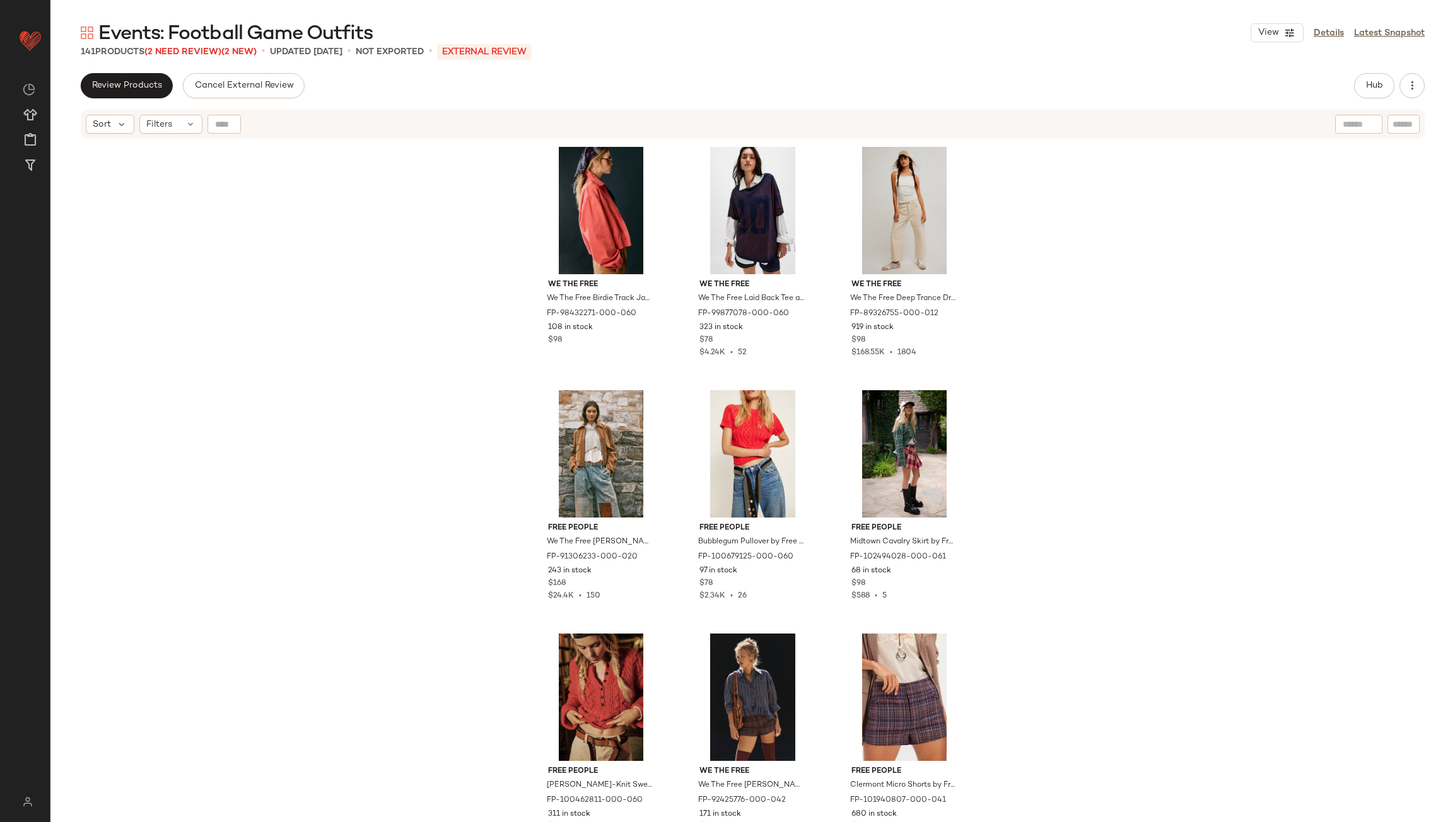
click at [192, 59] on div "Events: Football Game Outfits View Details Latest Snapshot 141 Products (2 Need…" at bounding box center [752, 421] width 1404 height 802
click at [192, 50] on span "(2 Need Review)" at bounding box center [182, 51] width 77 height 9
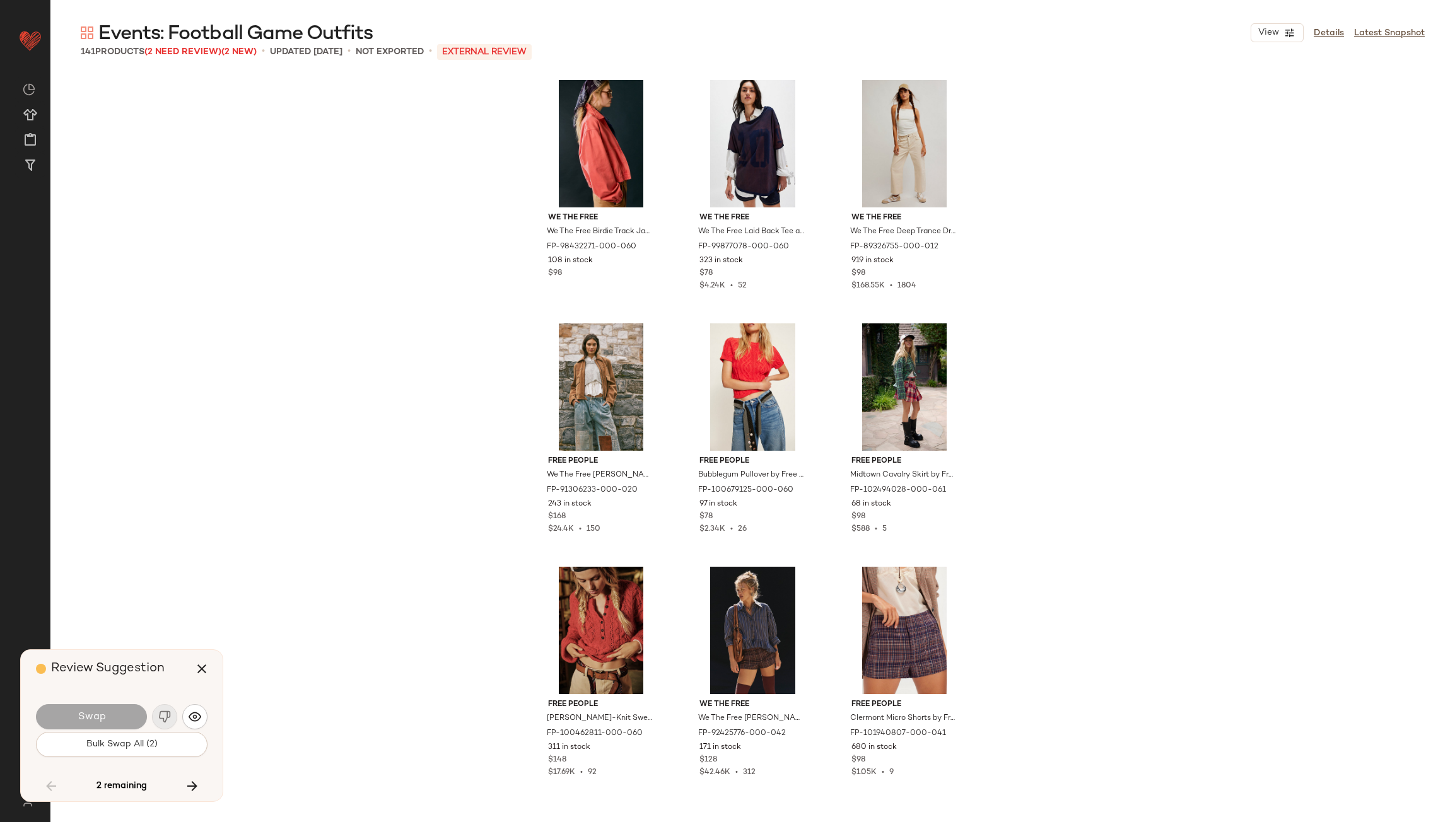
scroll to position [8276, 0]
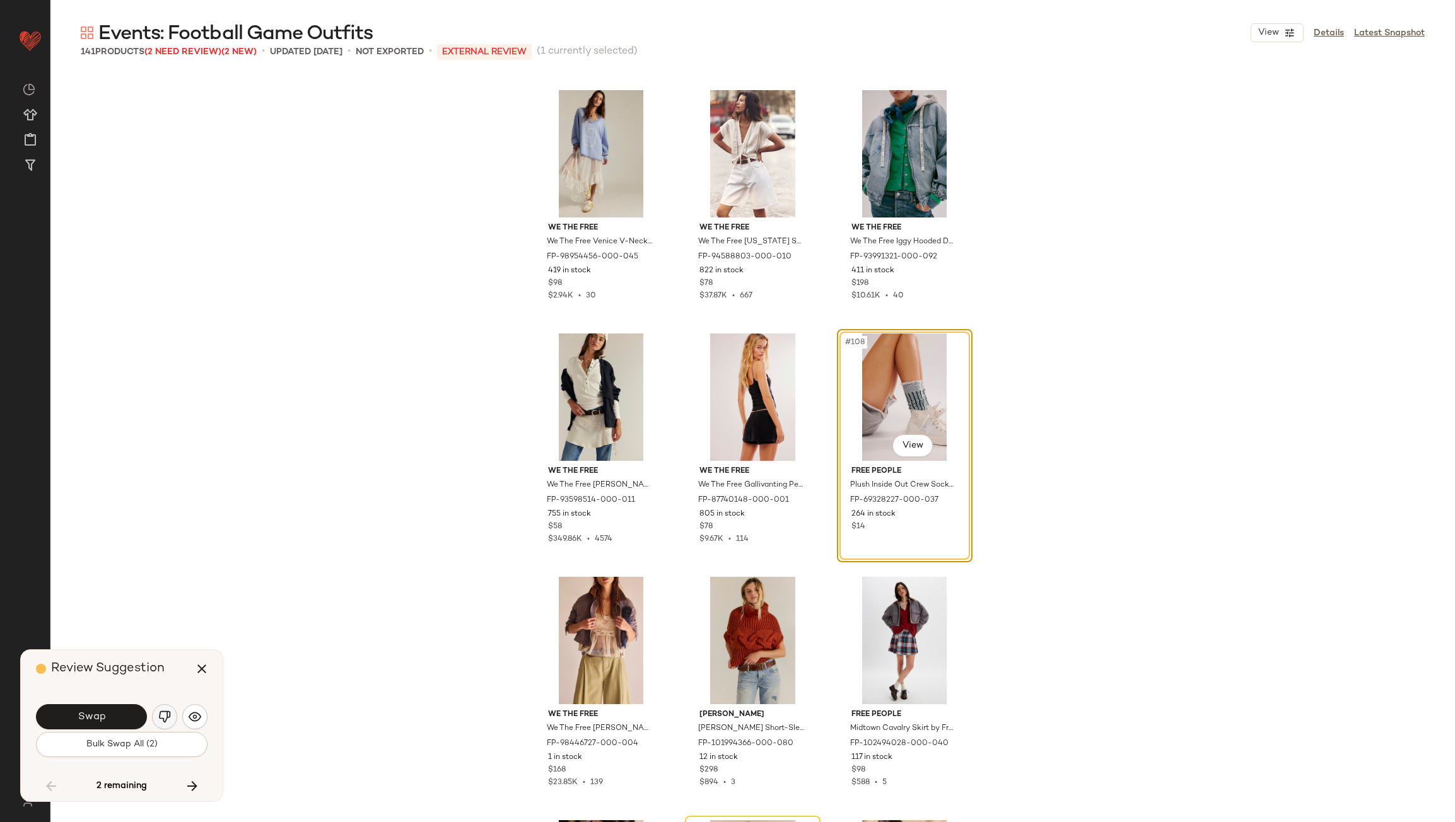
click at [168, 718] on img "button" at bounding box center [164, 717] width 13 height 13
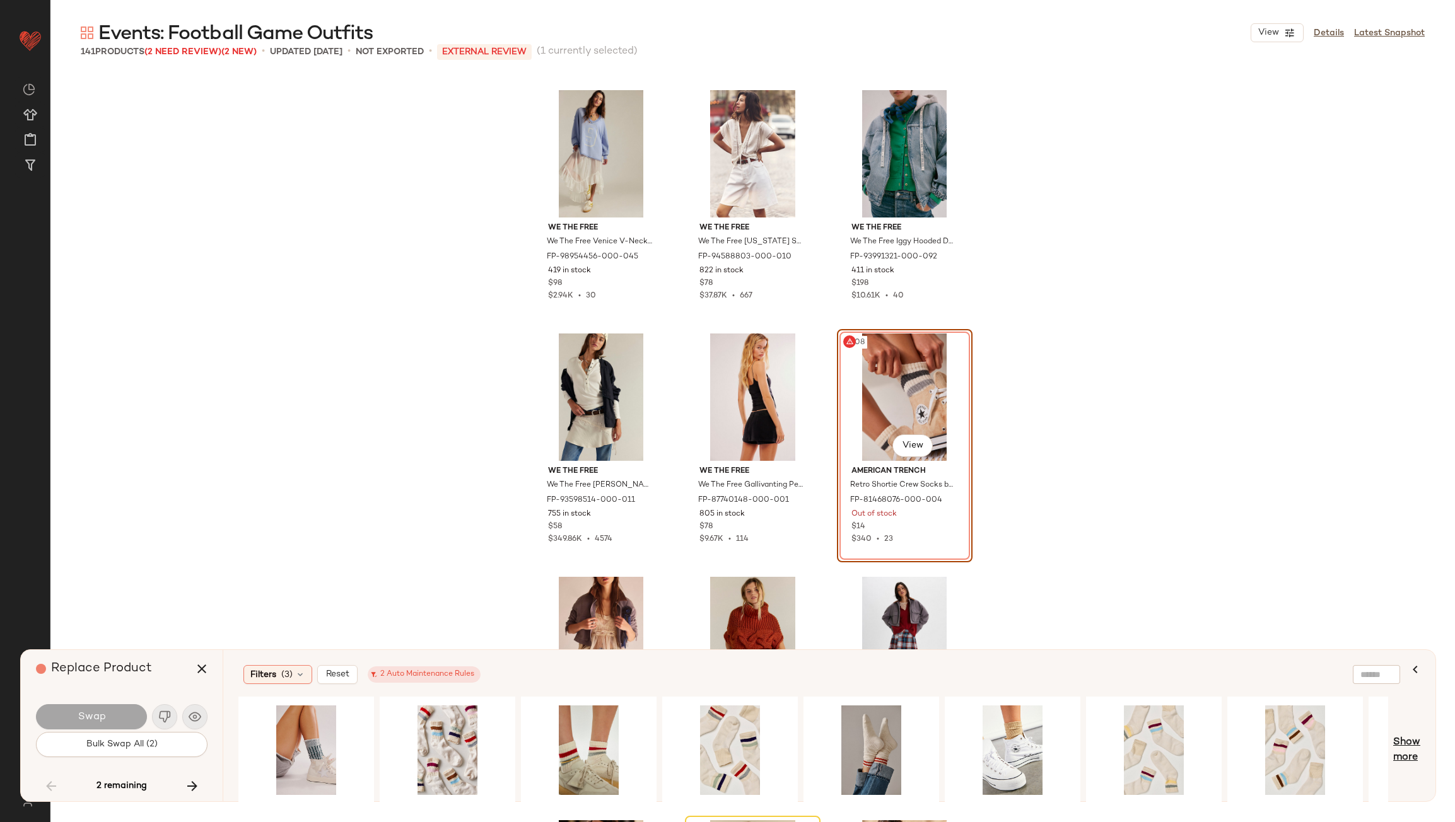
click at [1406, 760] on span "Show more" at bounding box center [1406, 750] width 27 height 30
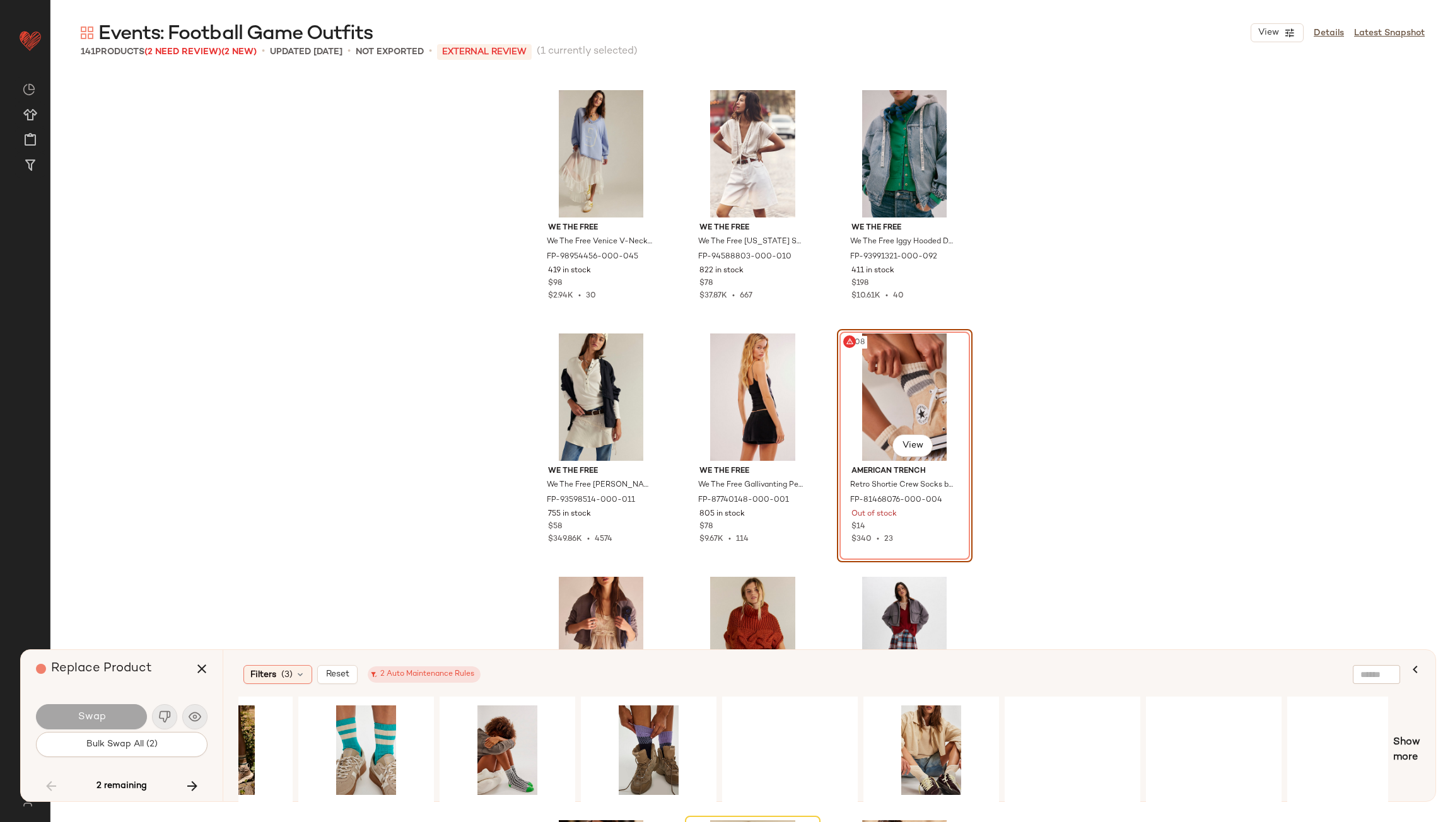
scroll to position [0, 2680]
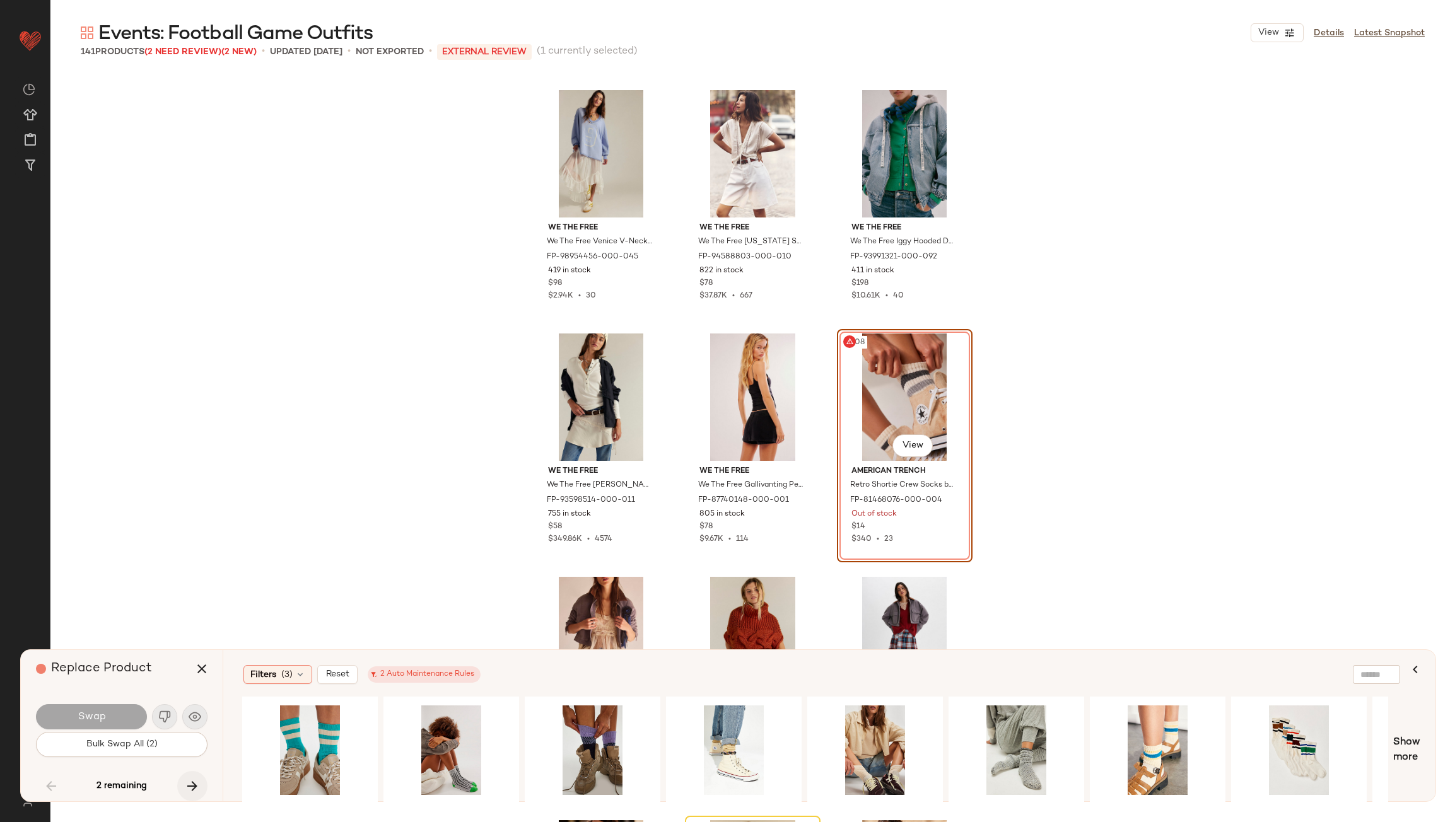
click at [190, 789] on icon "button" at bounding box center [192, 786] width 15 height 15
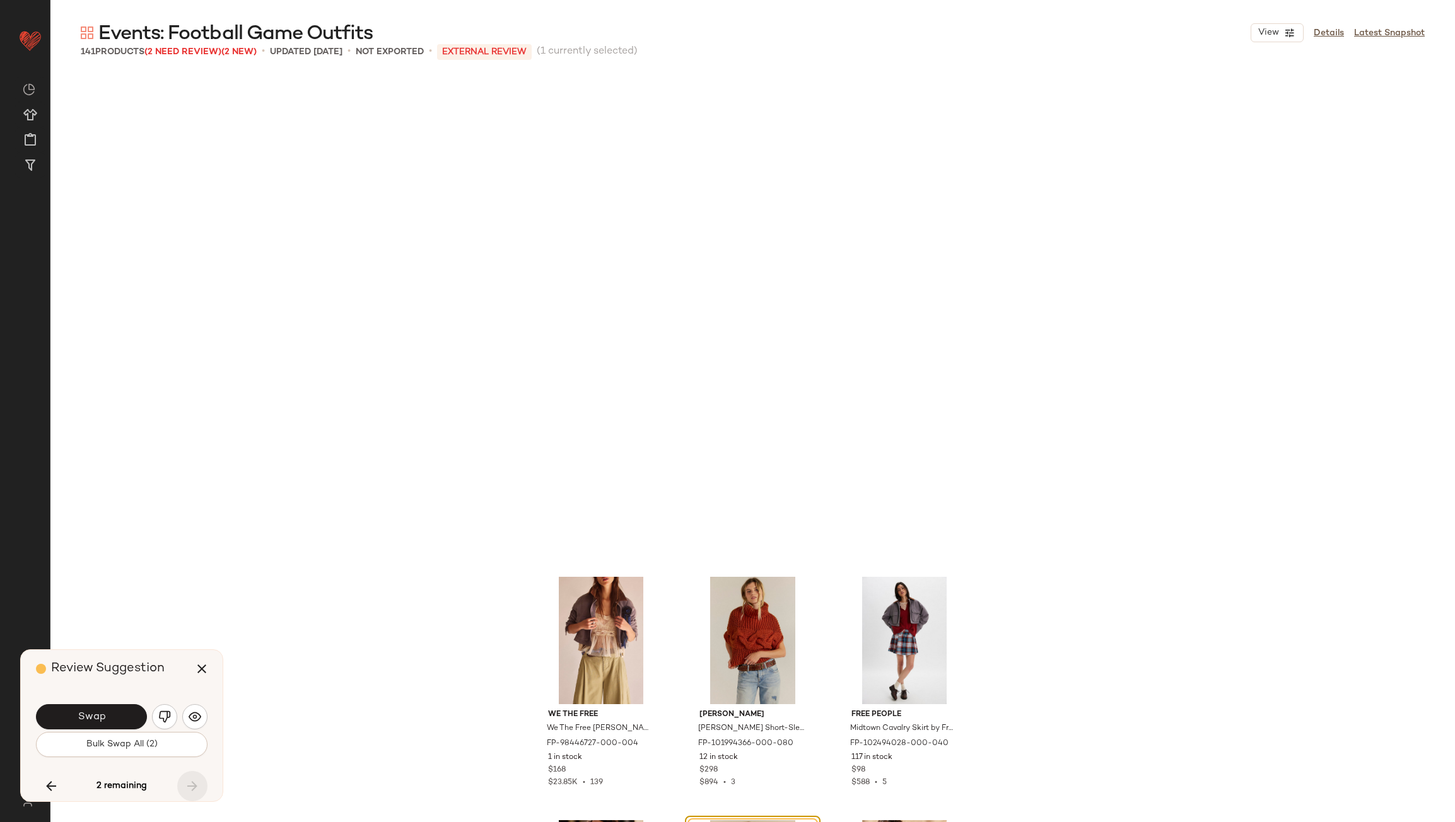
scroll to position [8762, 0]
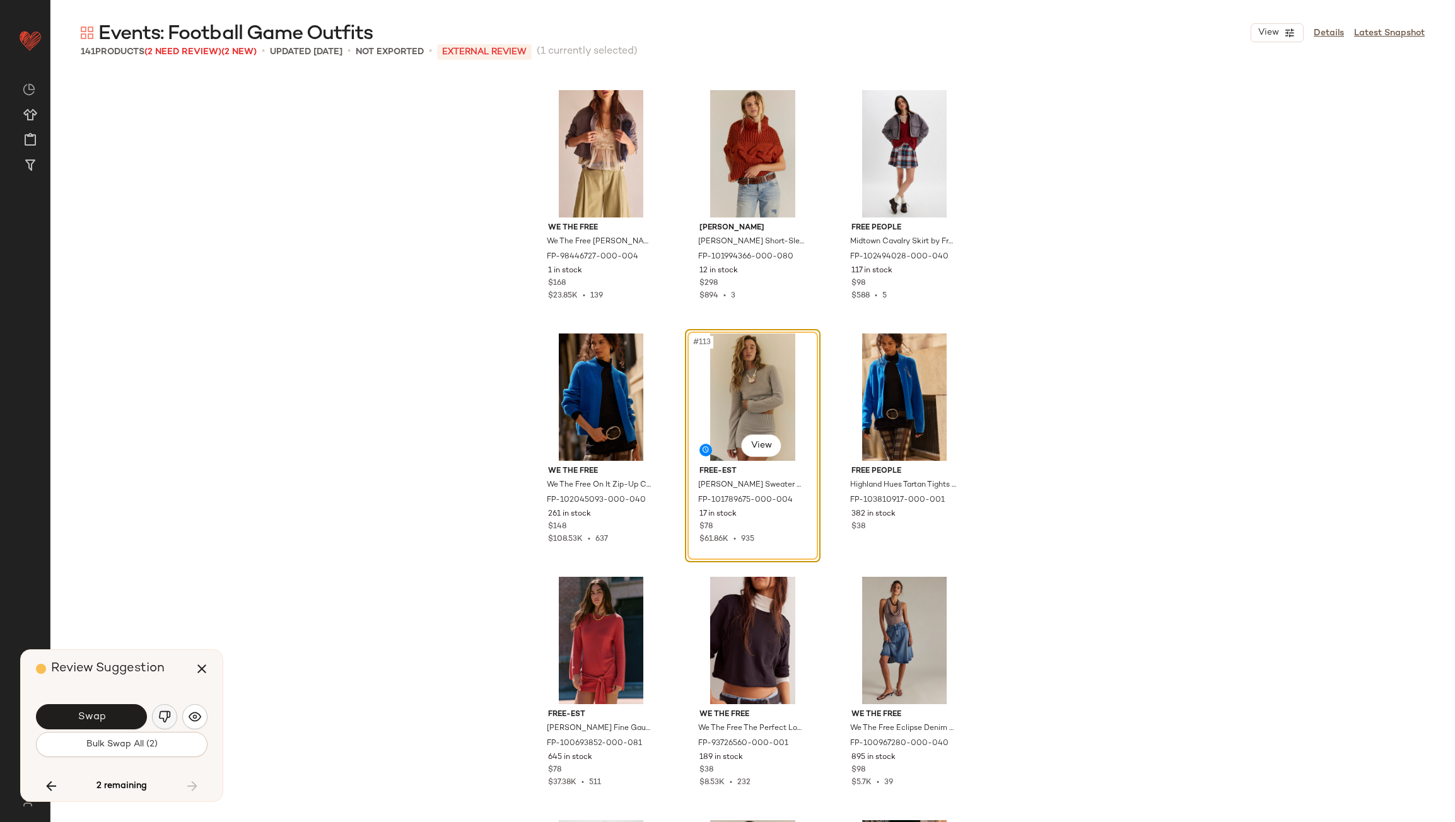
click at [169, 719] on img "button" at bounding box center [164, 717] width 13 height 13
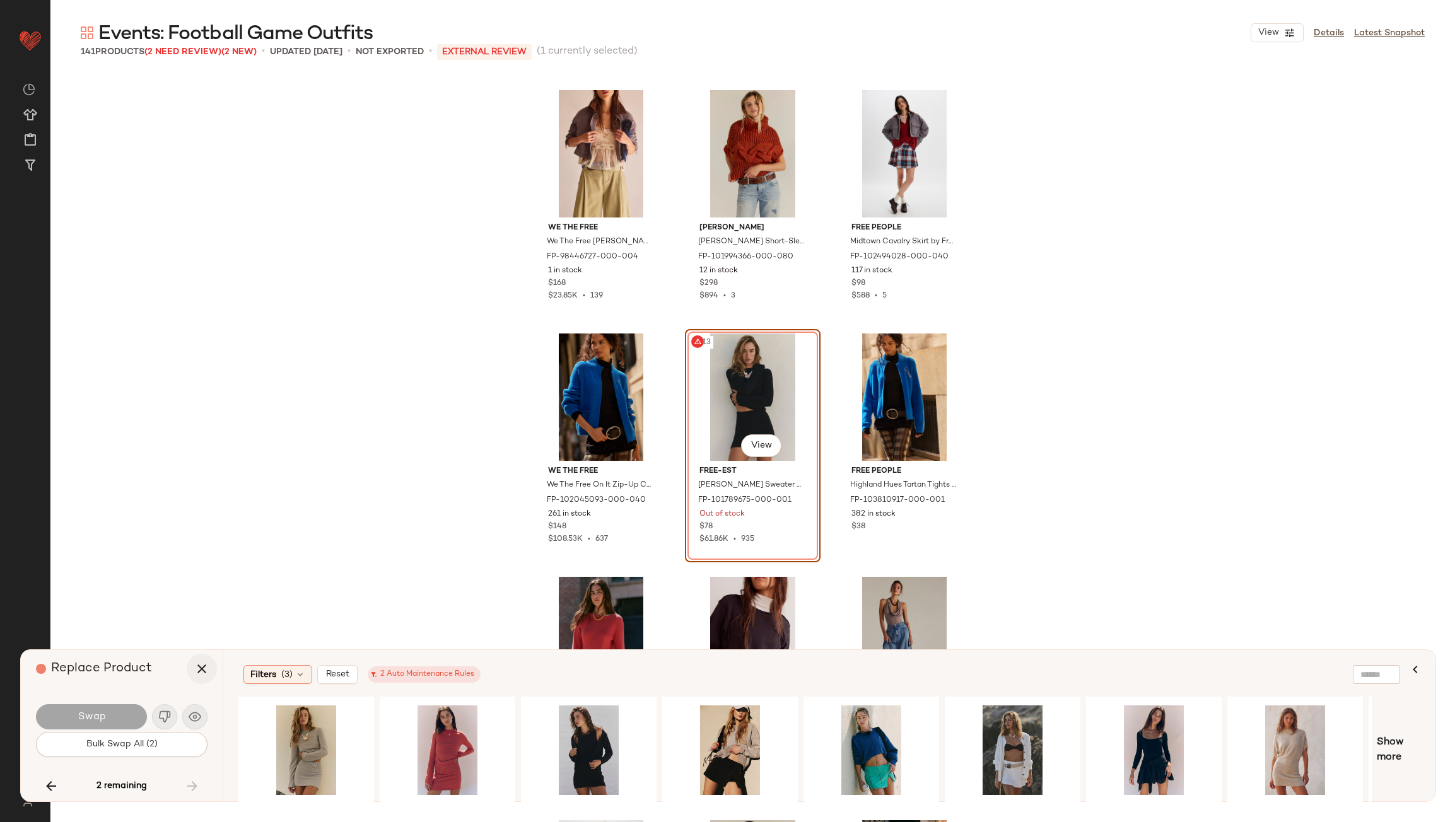
click at [201, 668] on icon "button" at bounding box center [201, 668] width 15 height 15
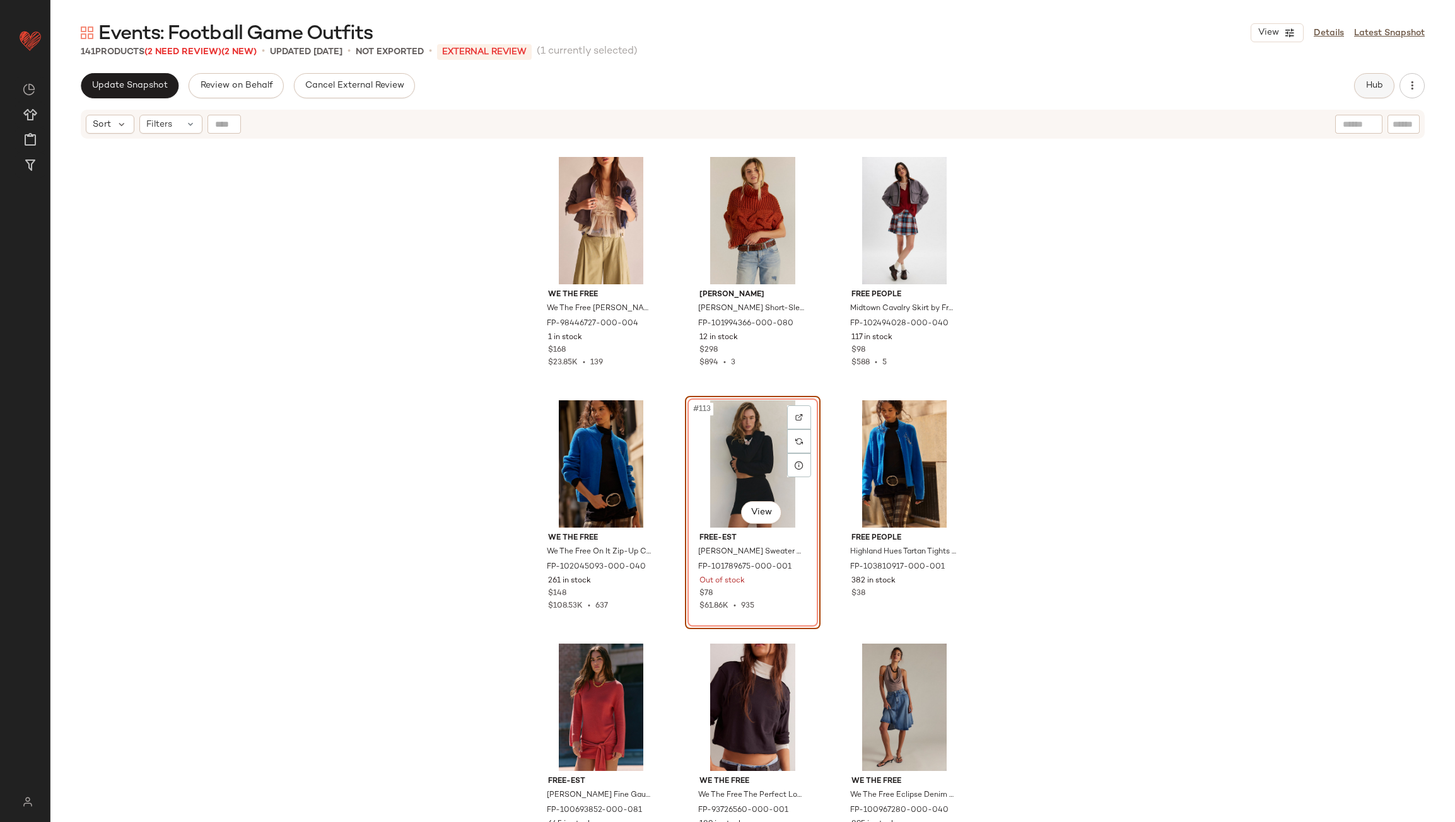
click at [1364, 77] on button "Hub" at bounding box center [1374, 85] width 40 height 25
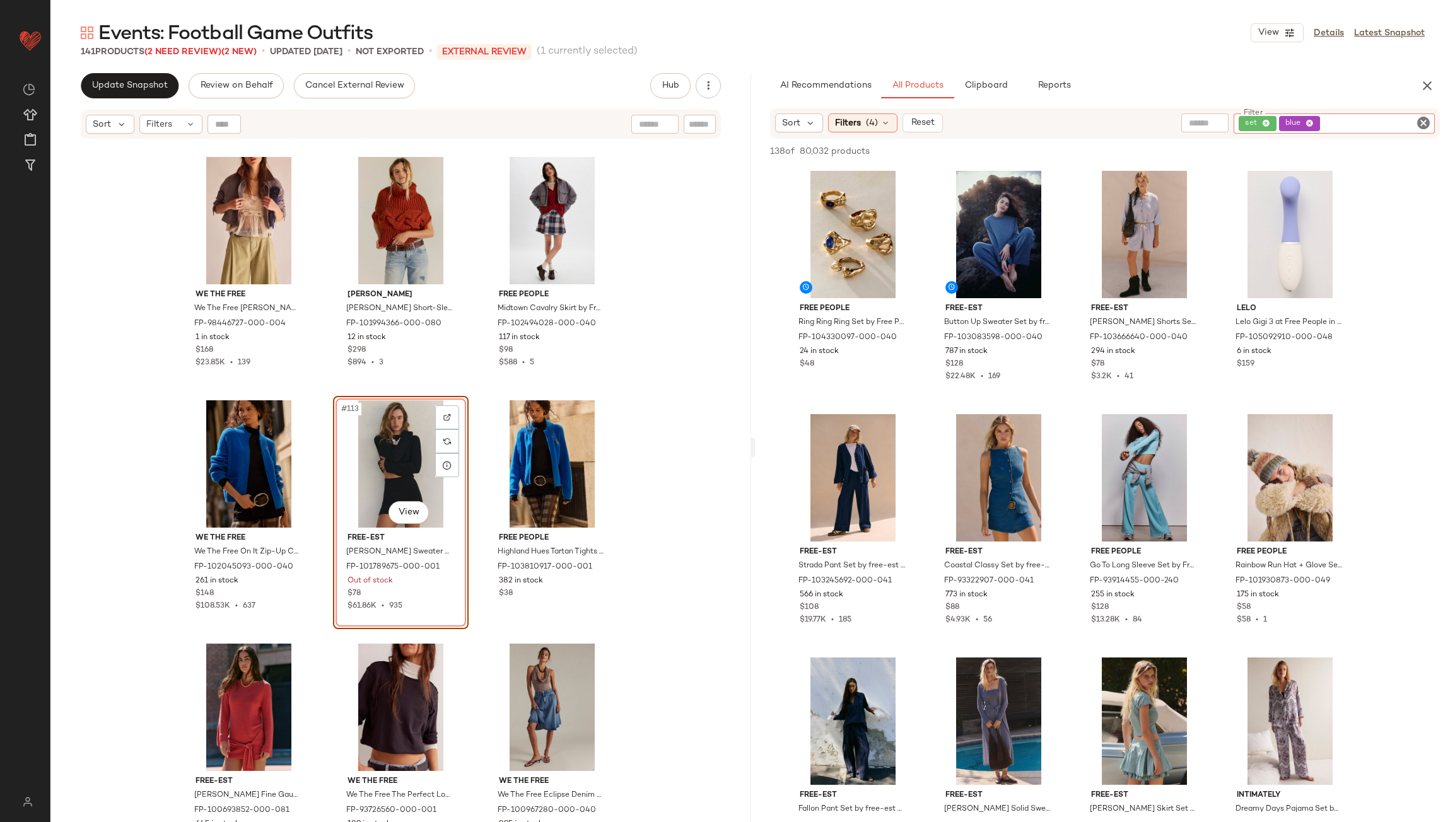
drag, startPoint x: 1395, startPoint y: 120, endPoint x: 1367, endPoint y: 122, distance: 27.8
click at [1394, 120] on div "set blue" at bounding box center [1333, 124] width 201 height 20
drag, startPoint x: 1312, startPoint y: 124, endPoint x: 1319, endPoint y: 118, distance: 9.0
click at [1310, 123] on icon at bounding box center [1309, 124] width 8 height 8
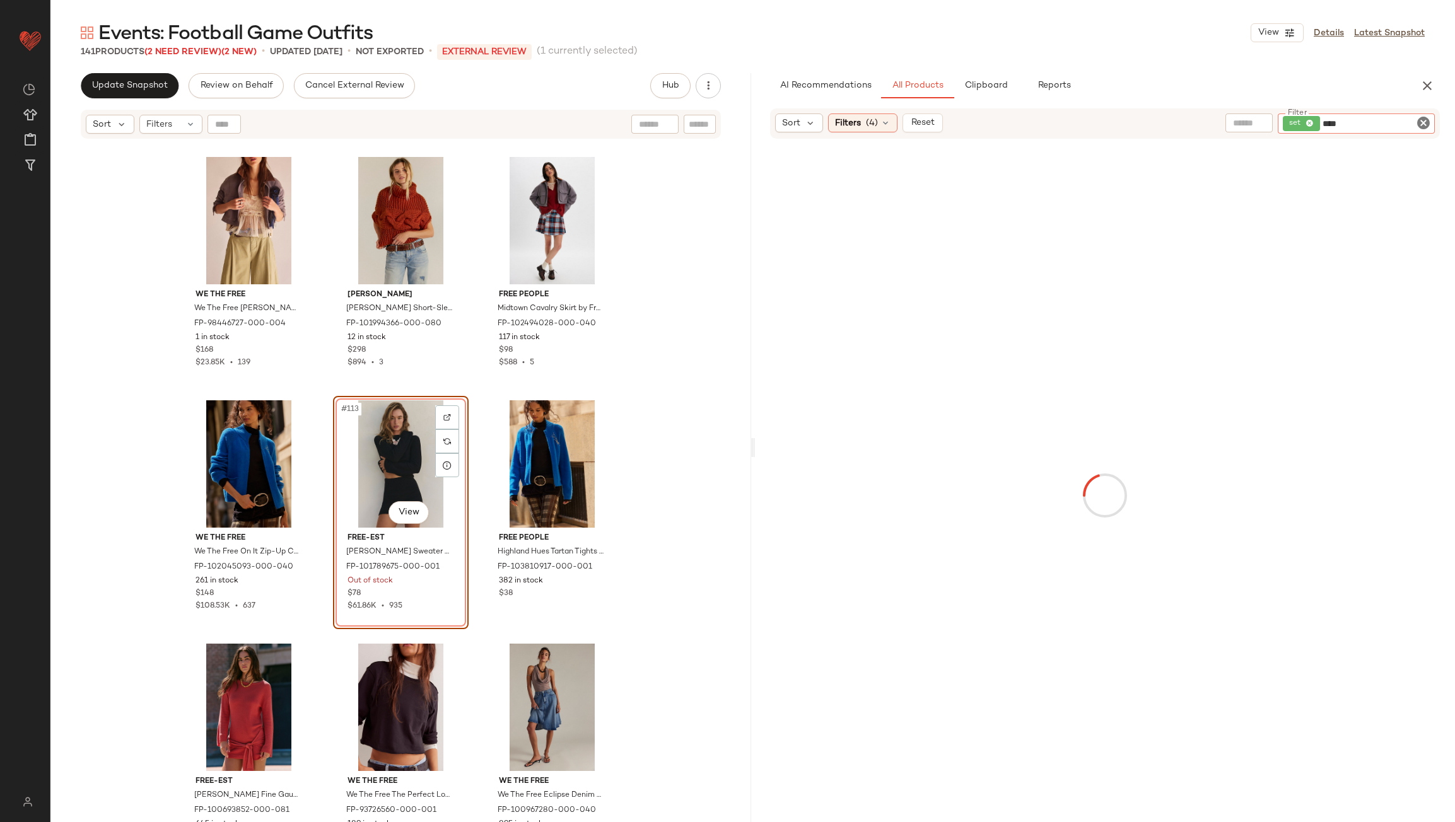
type input "*****"
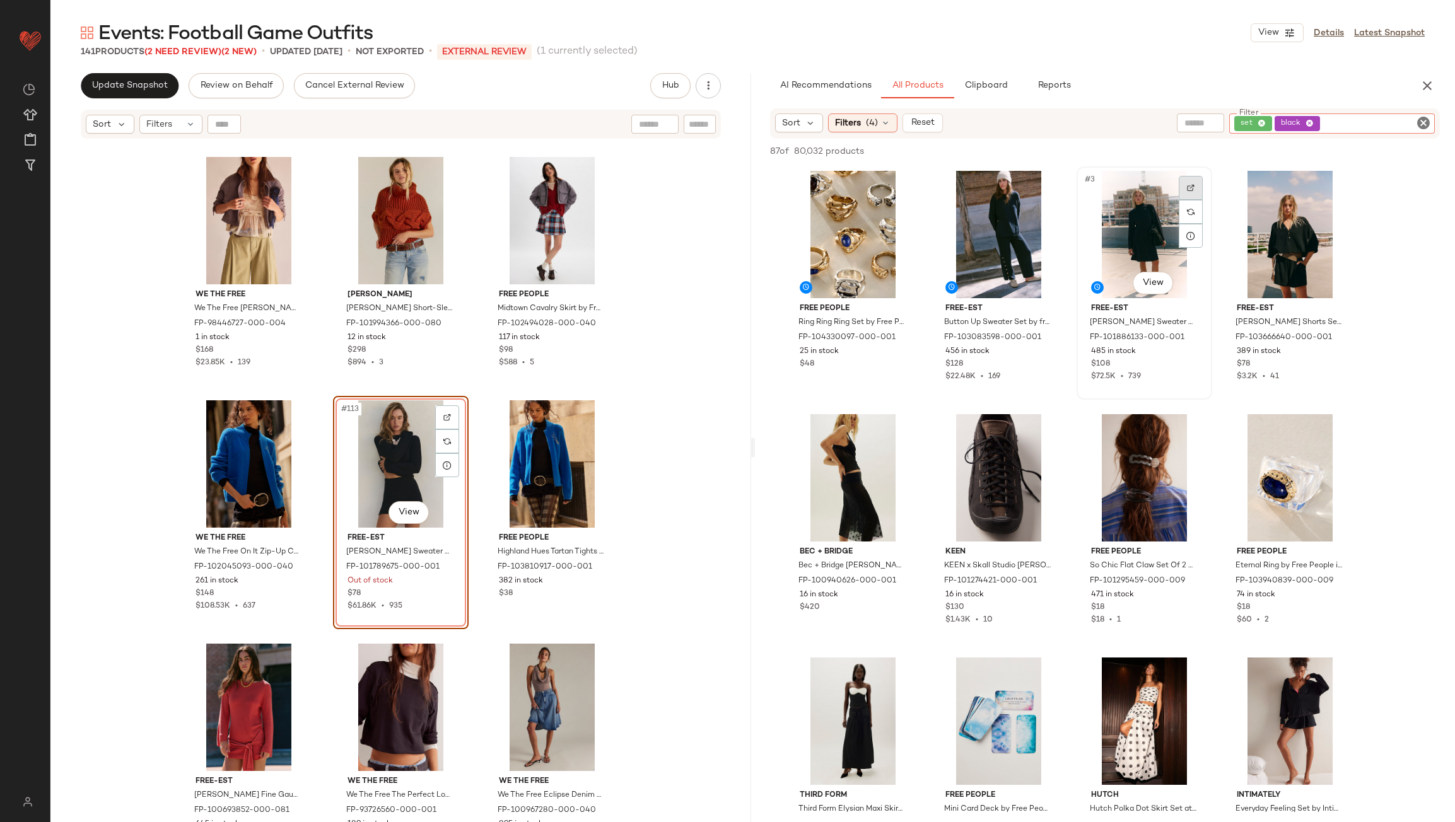
click at [1196, 182] on div at bounding box center [1191, 188] width 24 height 24
click at [1346, 181] on div at bounding box center [1336, 188] width 24 height 24
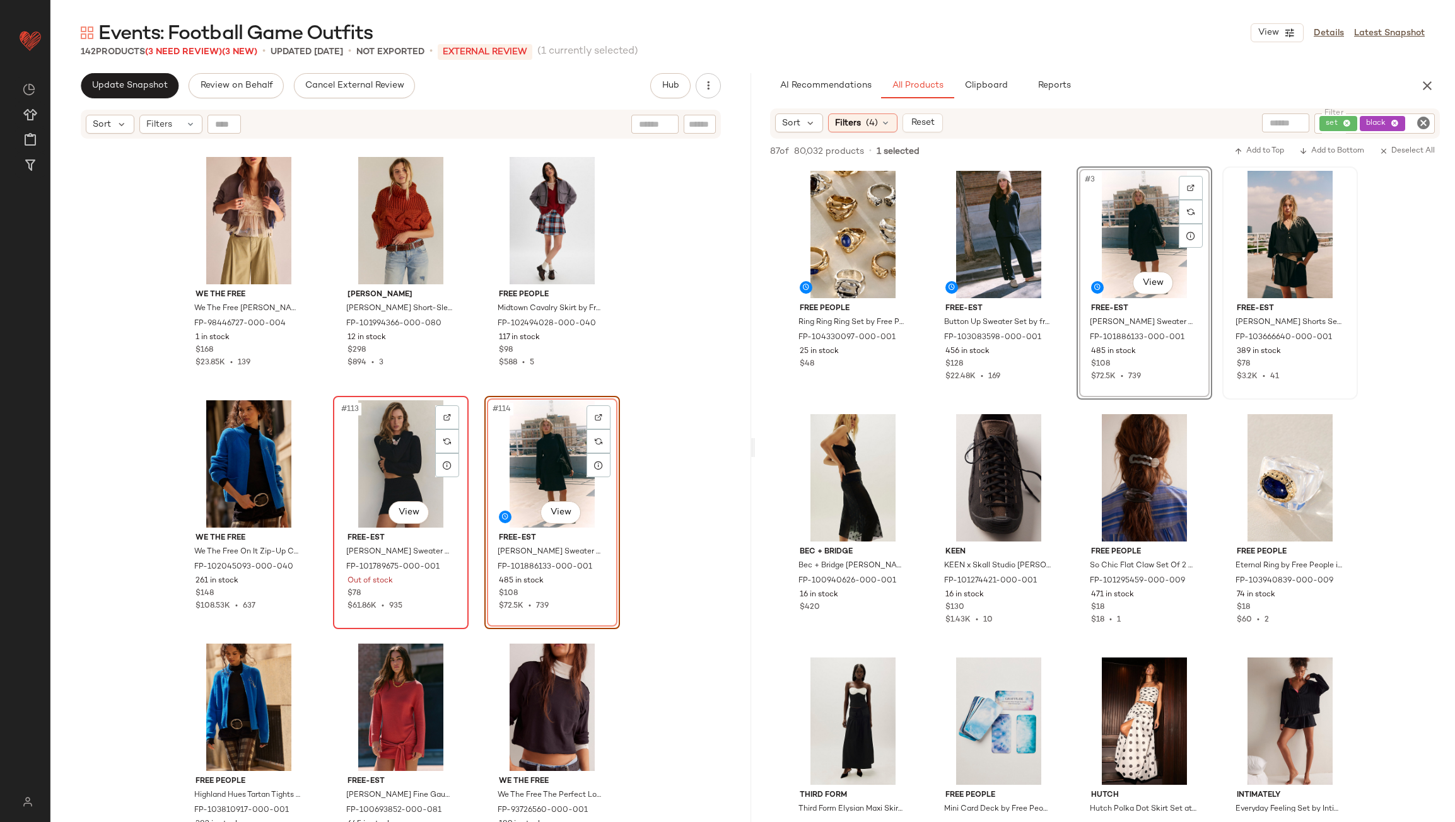
click at [380, 441] on div "#113 View" at bounding box center [400, 463] width 127 height 127
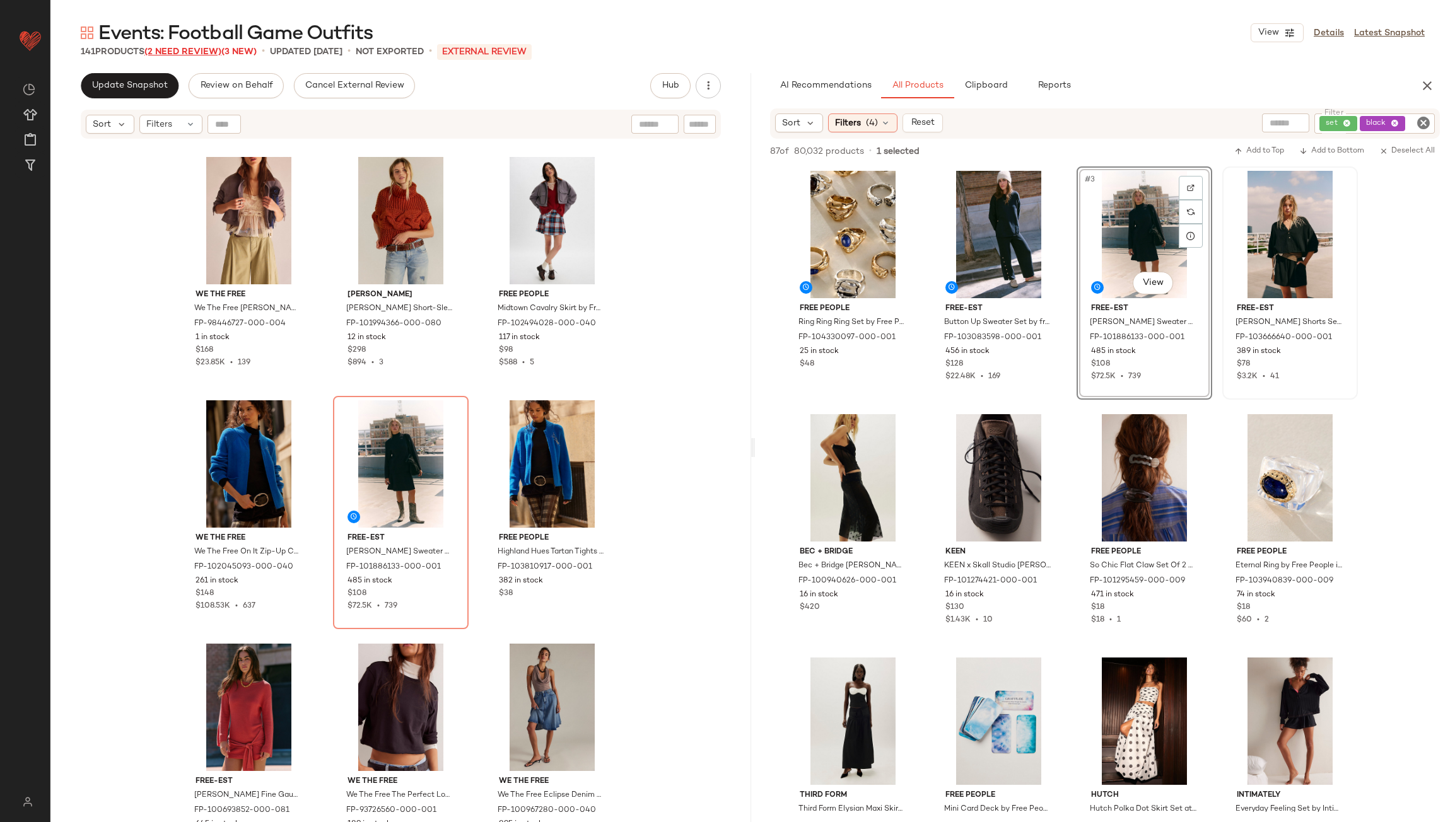
click at [180, 54] on span "(2 Need Review)" at bounding box center [182, 51] width 77 height 9
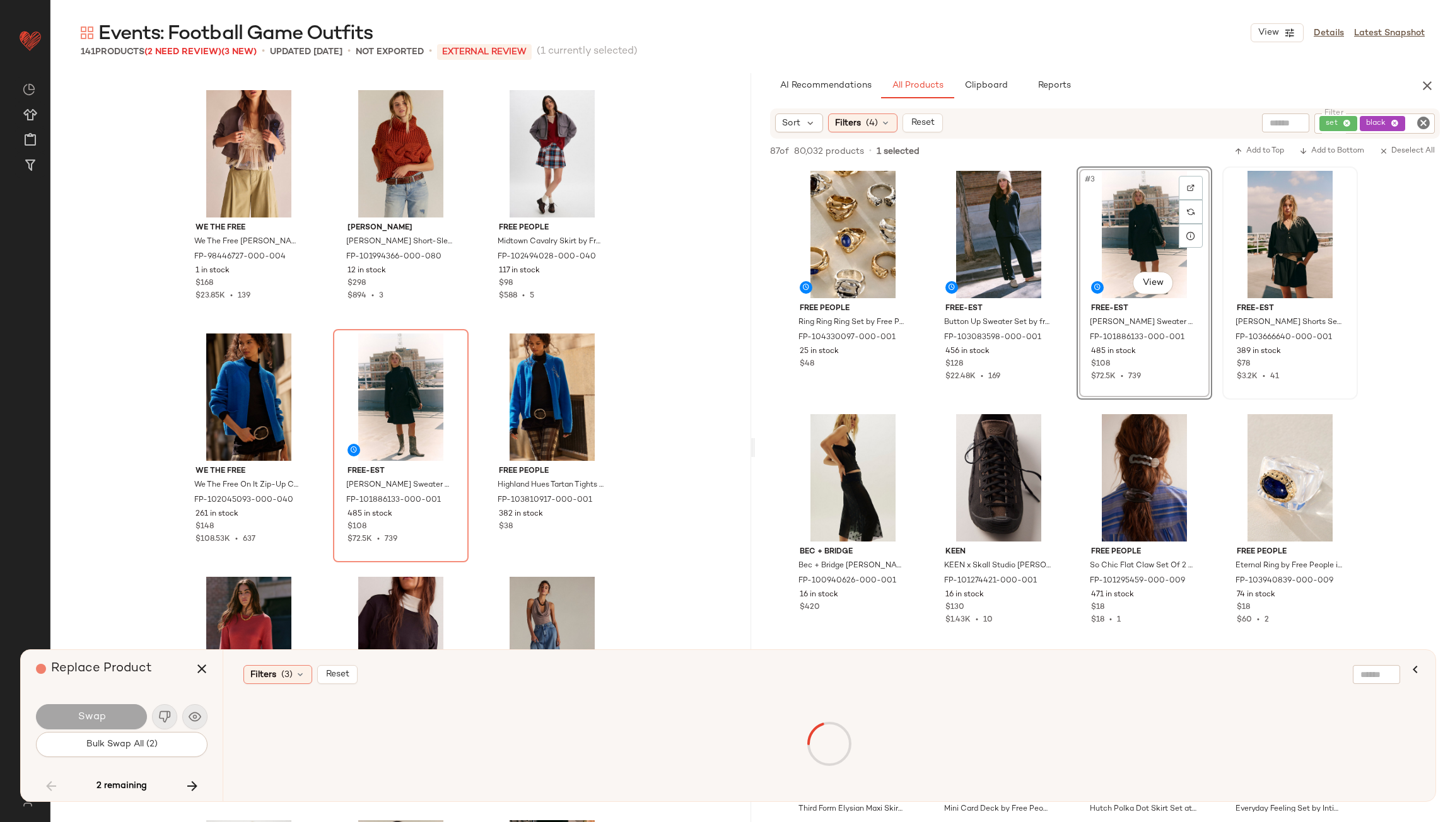
scroll to position [8276, 0]
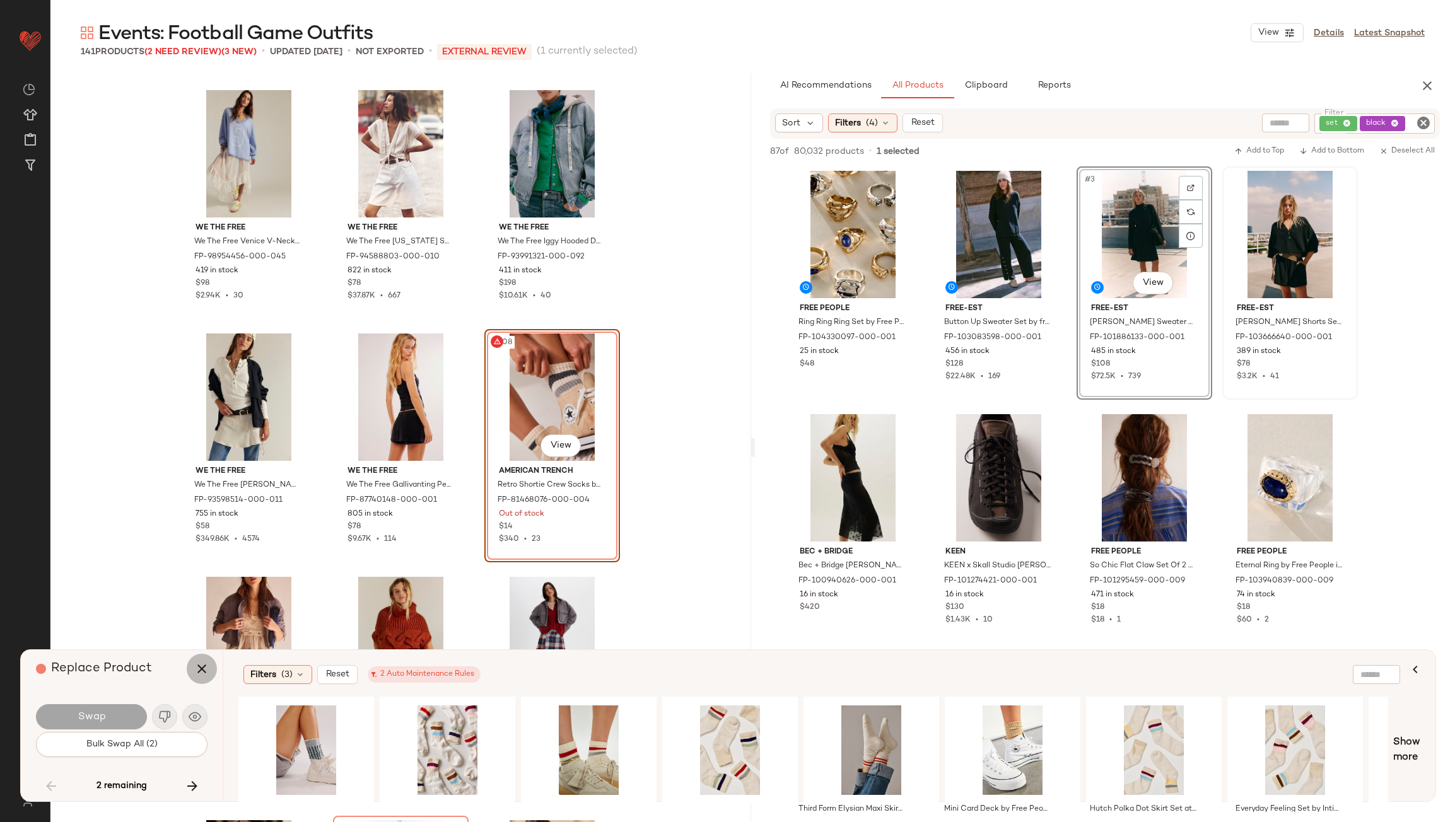
click at [207, 667] on icon "button" at bounding box center [201, 668] width 15 height 15
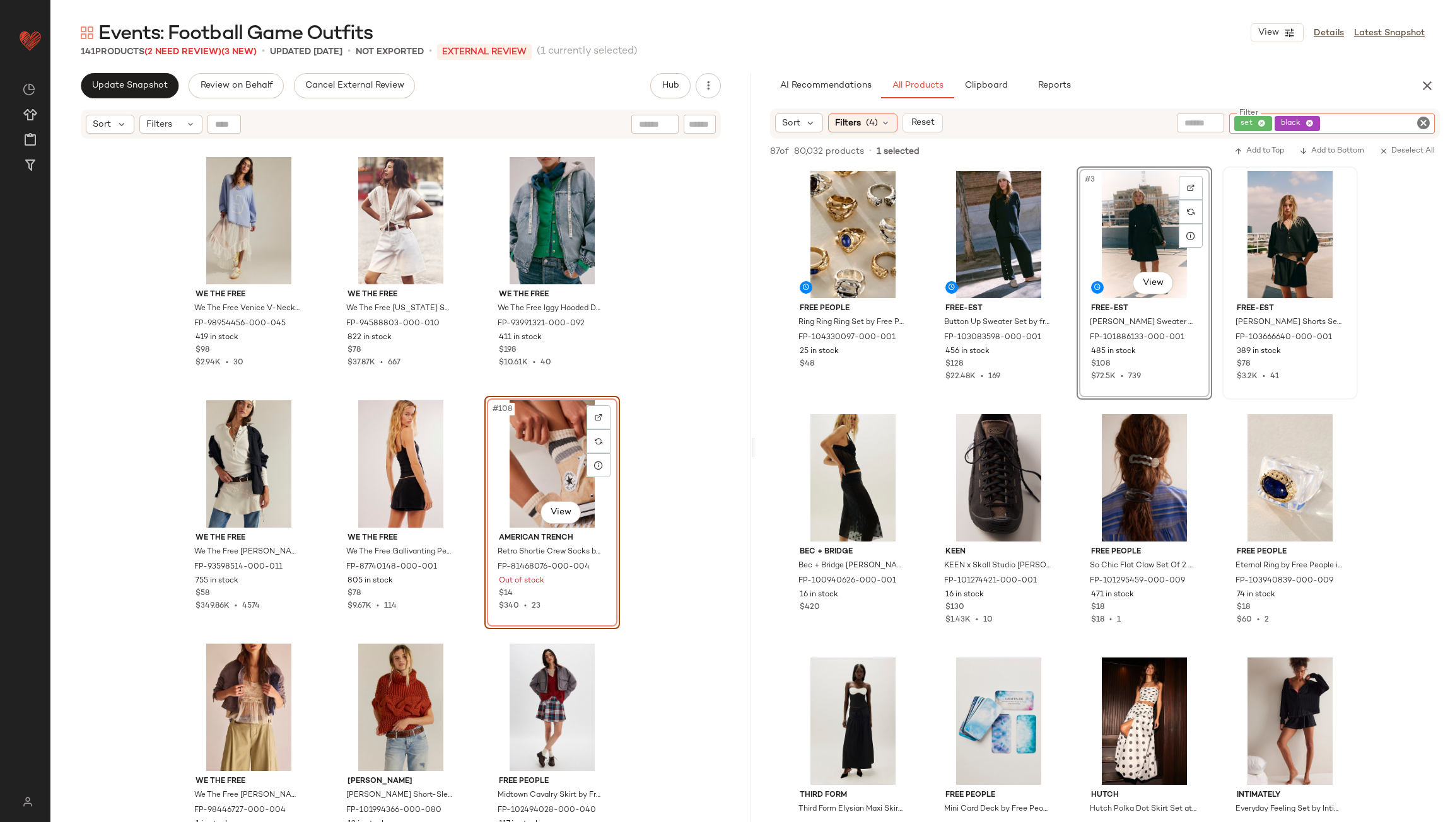
click at [1433, 128] on div "set black" at bounding box center [1332, 124] width 206 height 20
click at [1424, 124] on icon "Clear Filter" at bounding box center [1423, 122] width 15 height 15
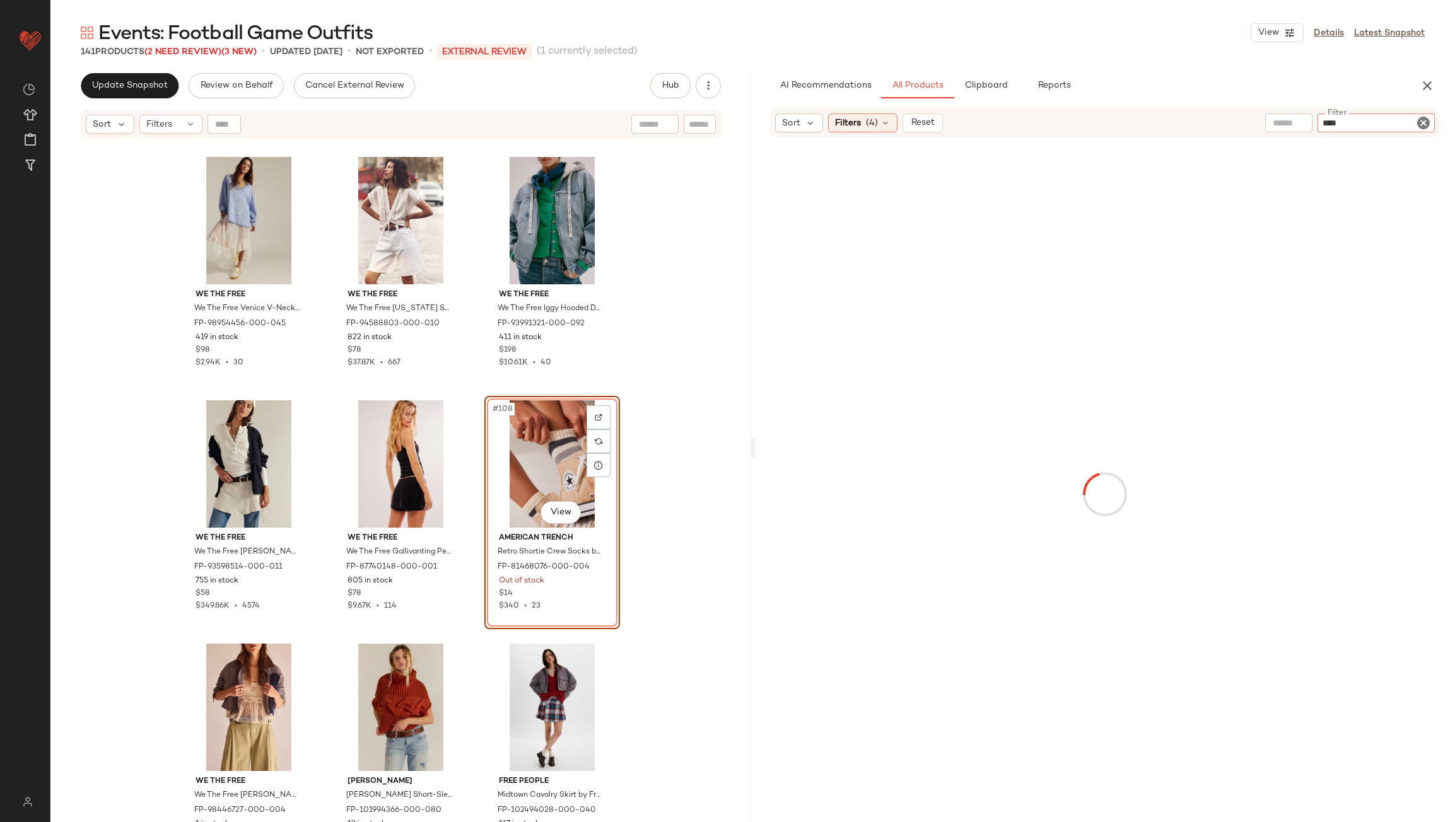
type input "*****"
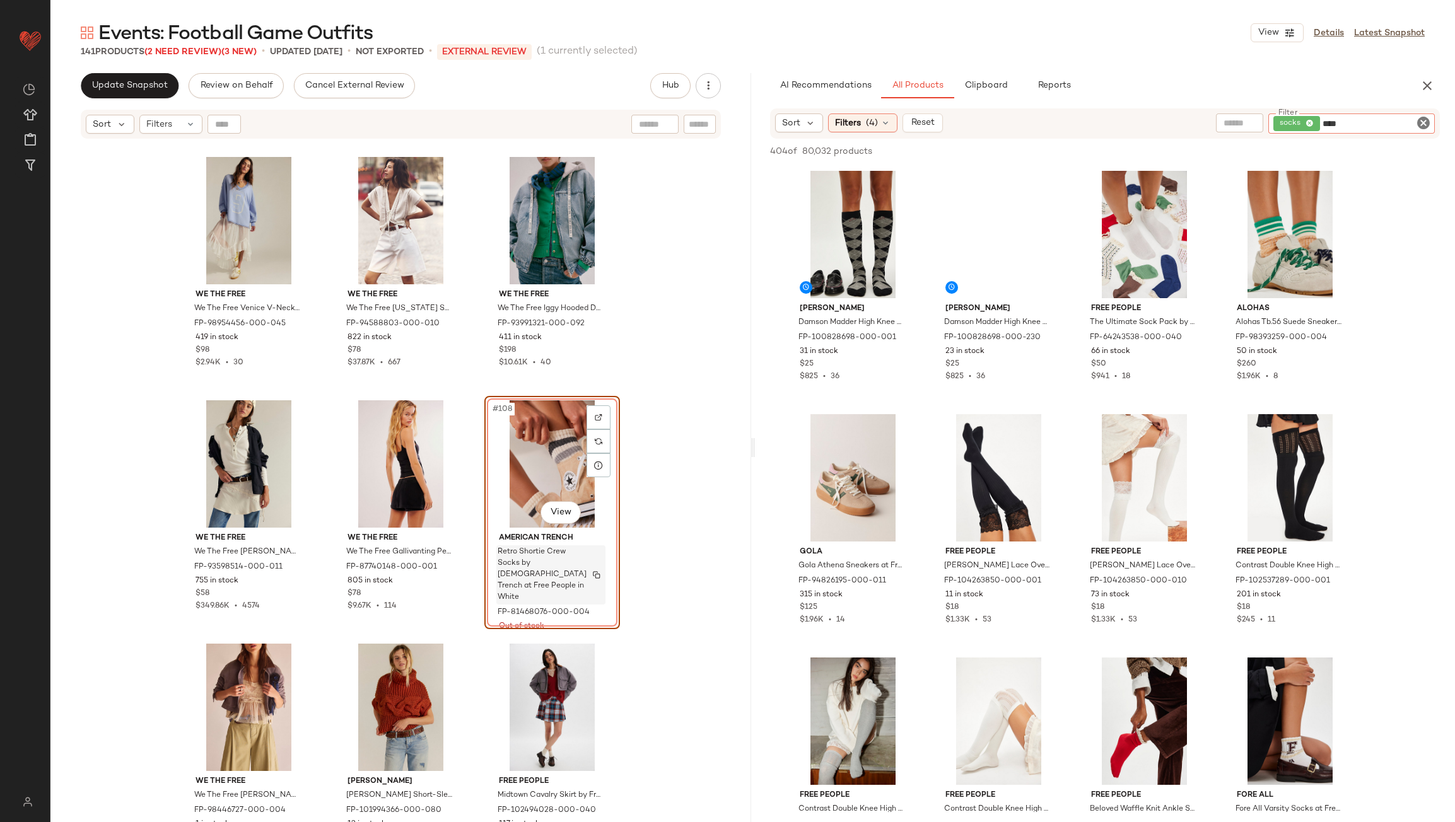
type input "*****"
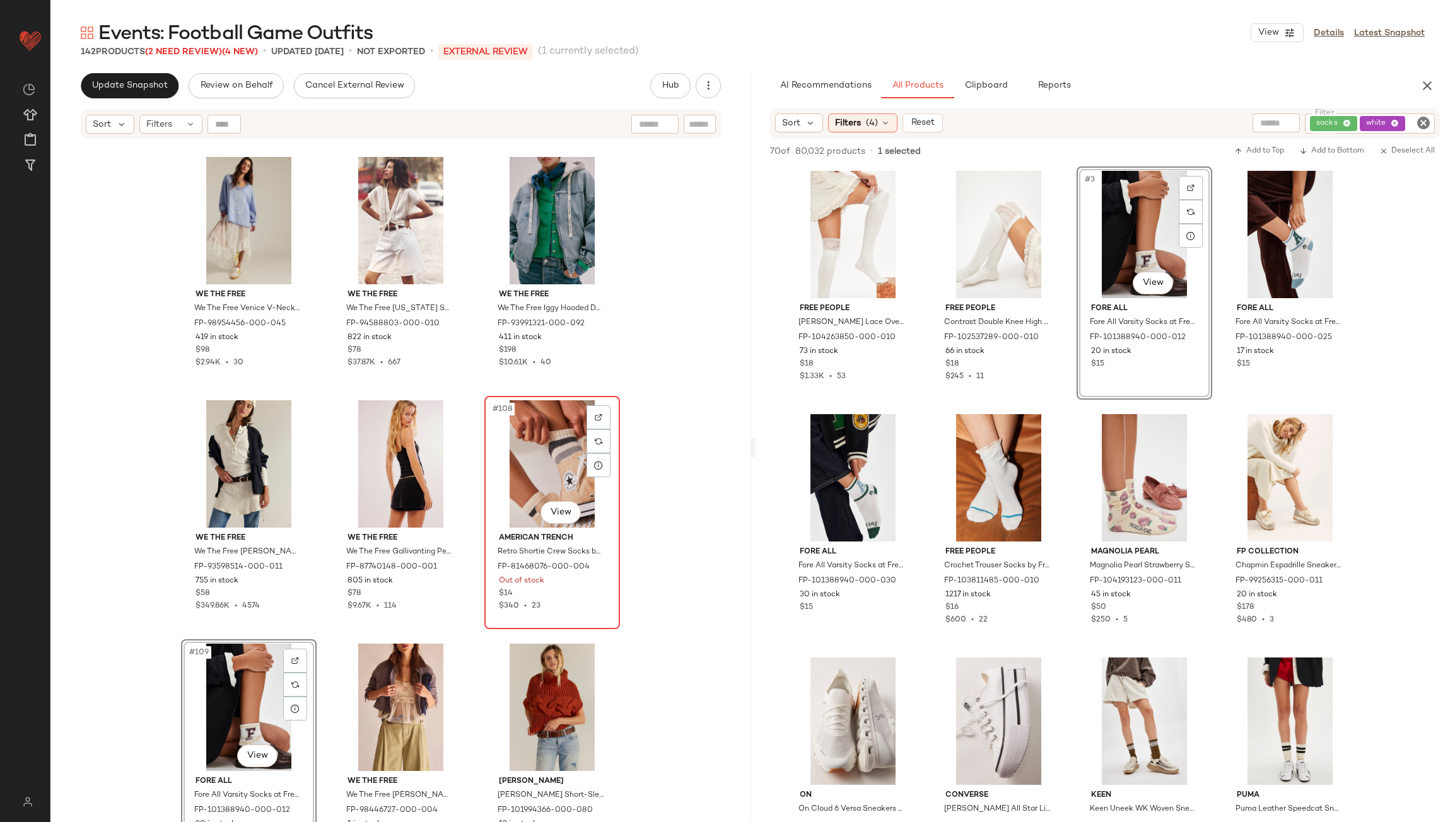
click at [540, 458] on div "#108 View" at bounding box center [552, 463] width 127 height 127
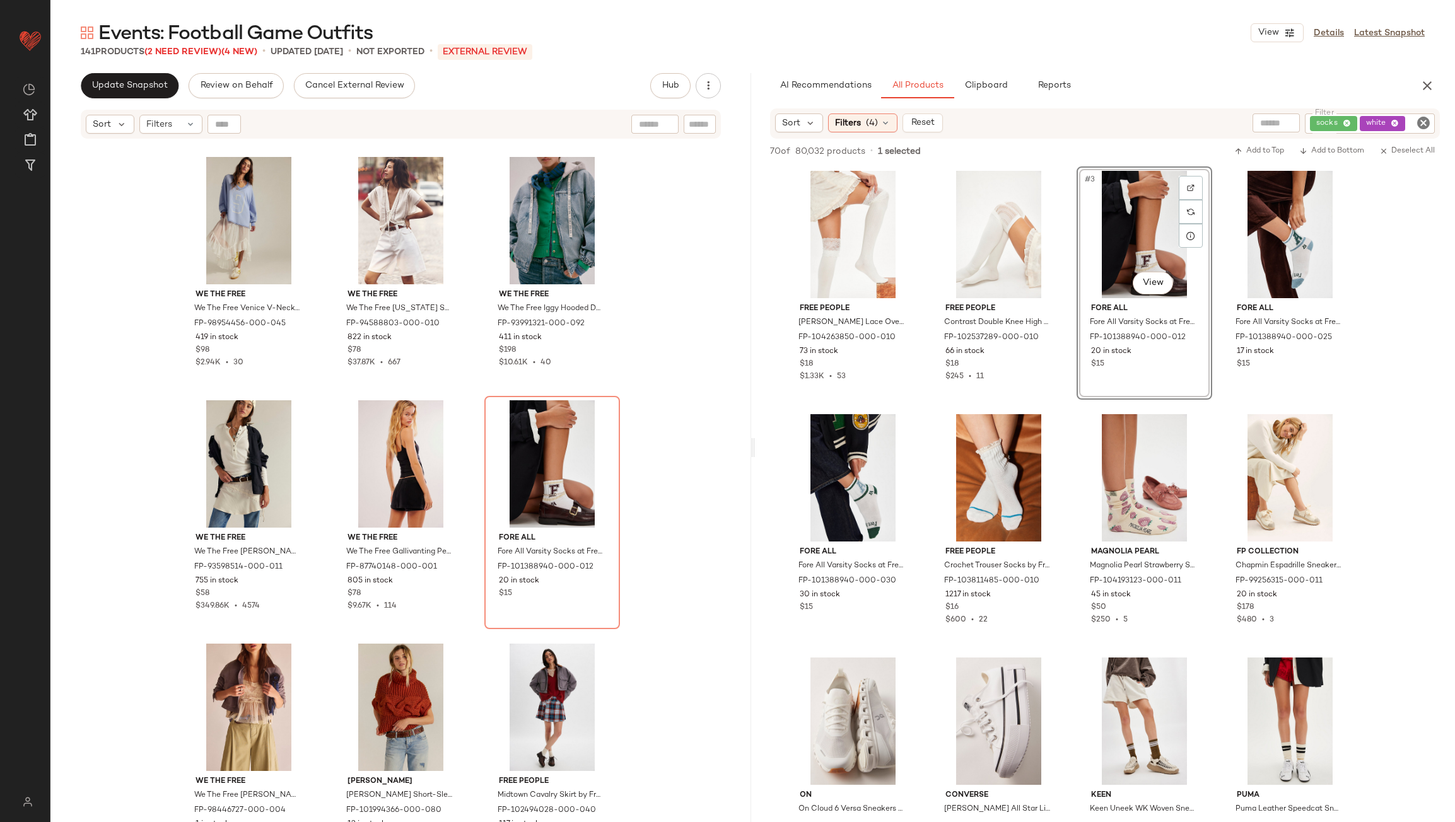
click at [111, 72] on div "Events: Football Game Outfits View Details Latest Snapshot 141 Products (2 Need…" at bounding box center [752, 421] width 1404 height 802
click at [113, 81] on span "Update Snapshot" at bounding box center [129, 86] width 76 height 10
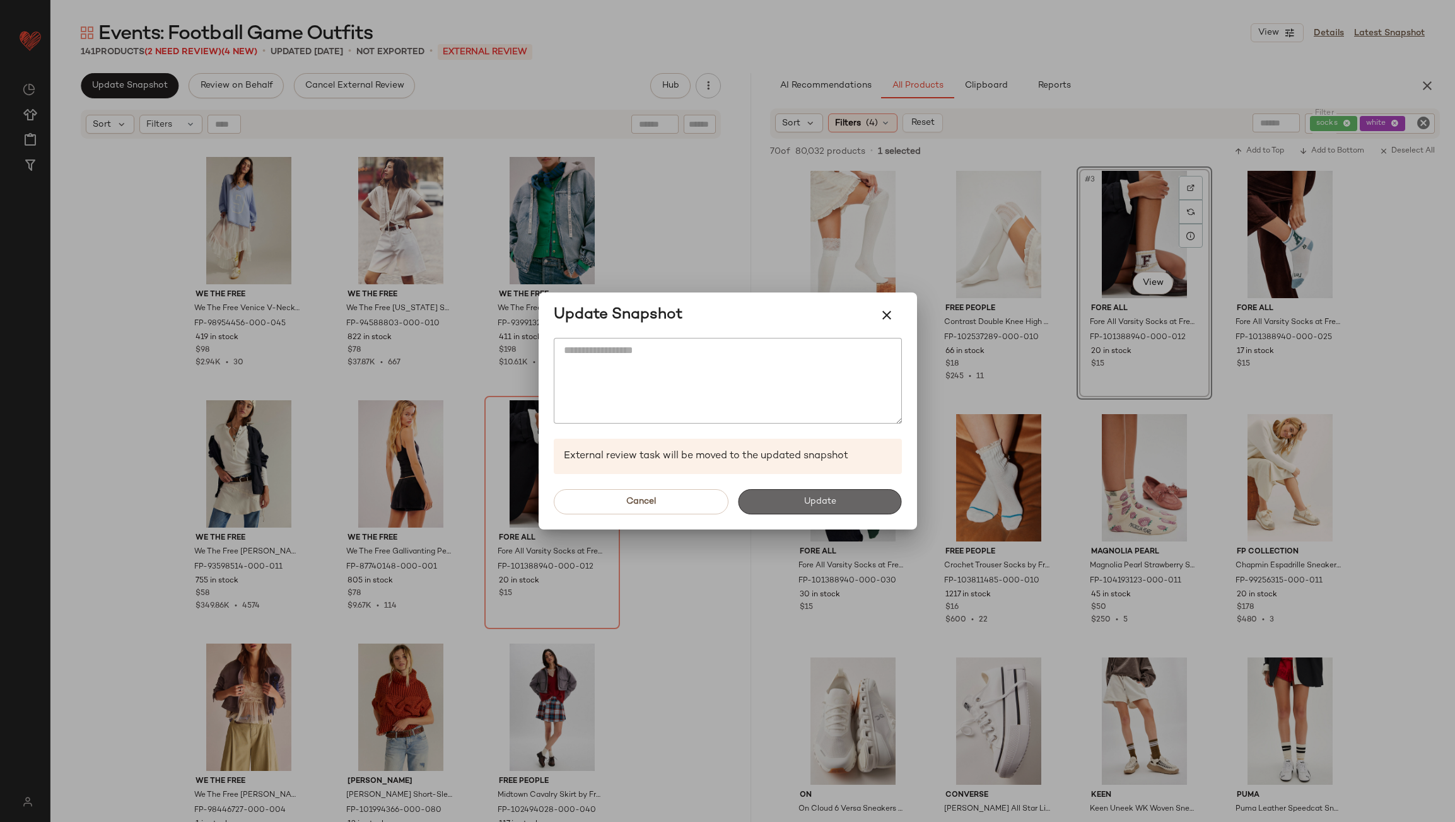
click at [808, 505] on span "Update" at bounding box center [819, 502] width 33 height 10
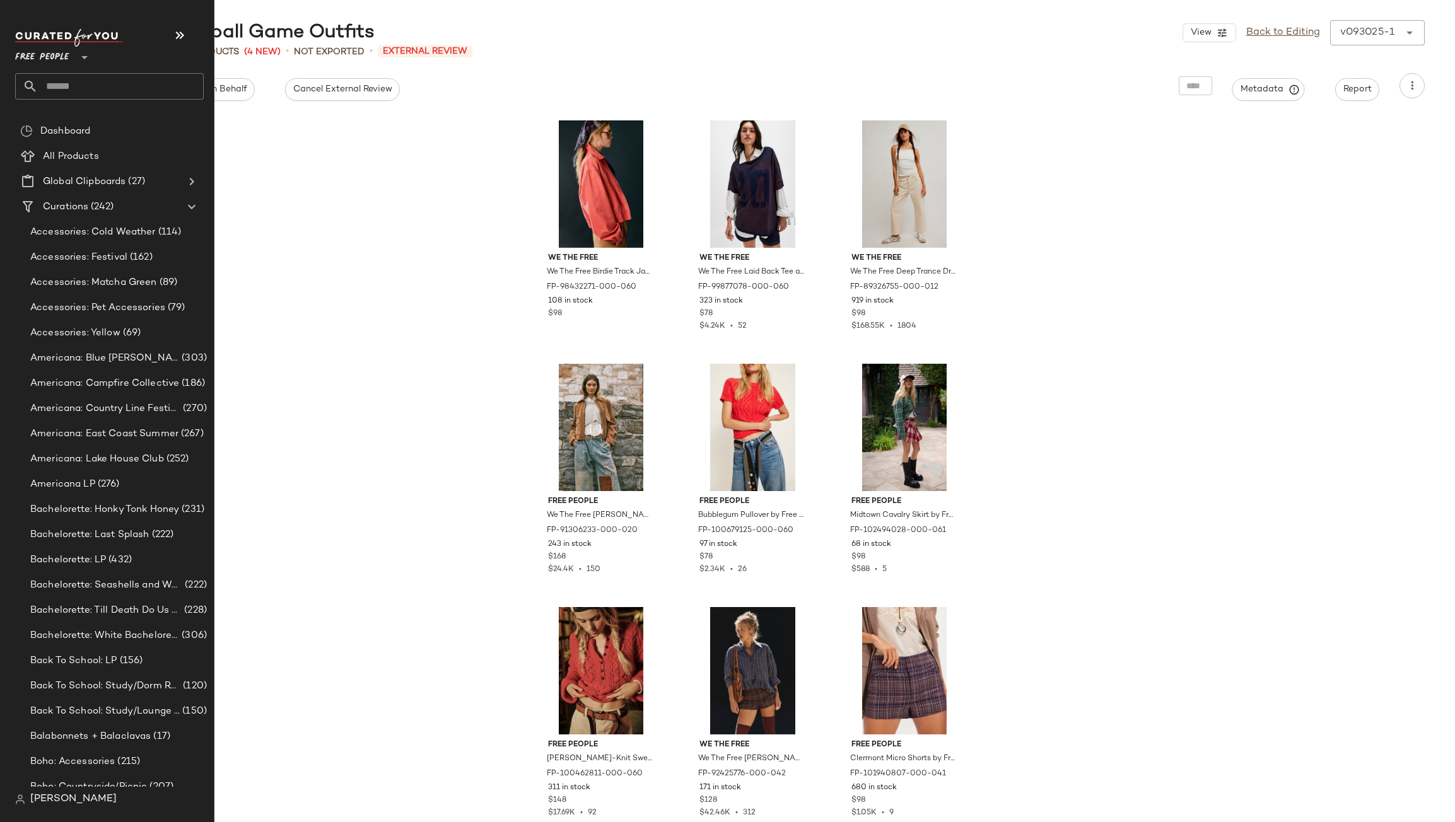
click at [68, 84] on input "text" at bounding box center [121, 86] width 166 height 26
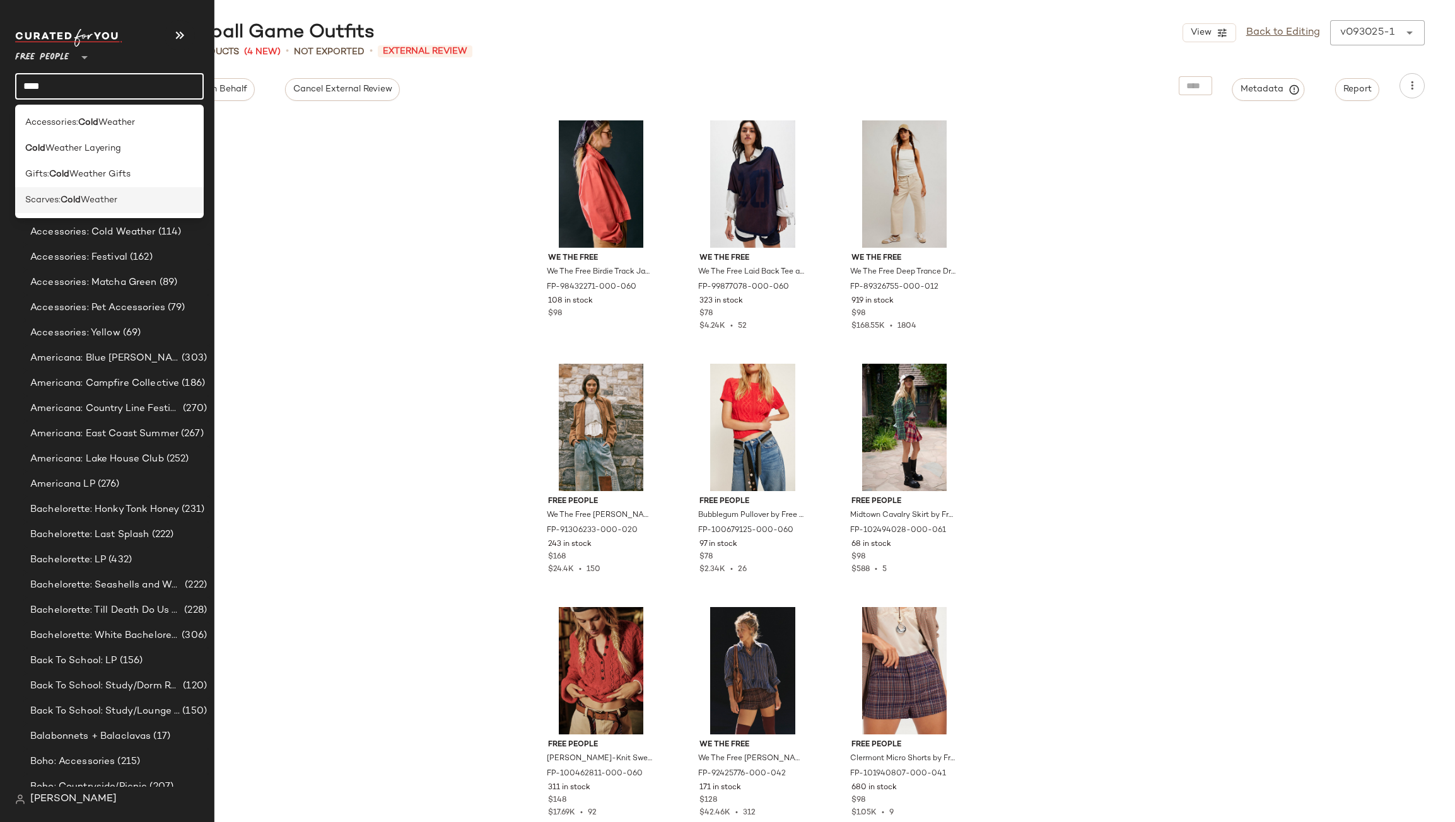
type input "****"
click at [67, 201] on b "Cold" at bounding box center [71, 200] width 20 height 13
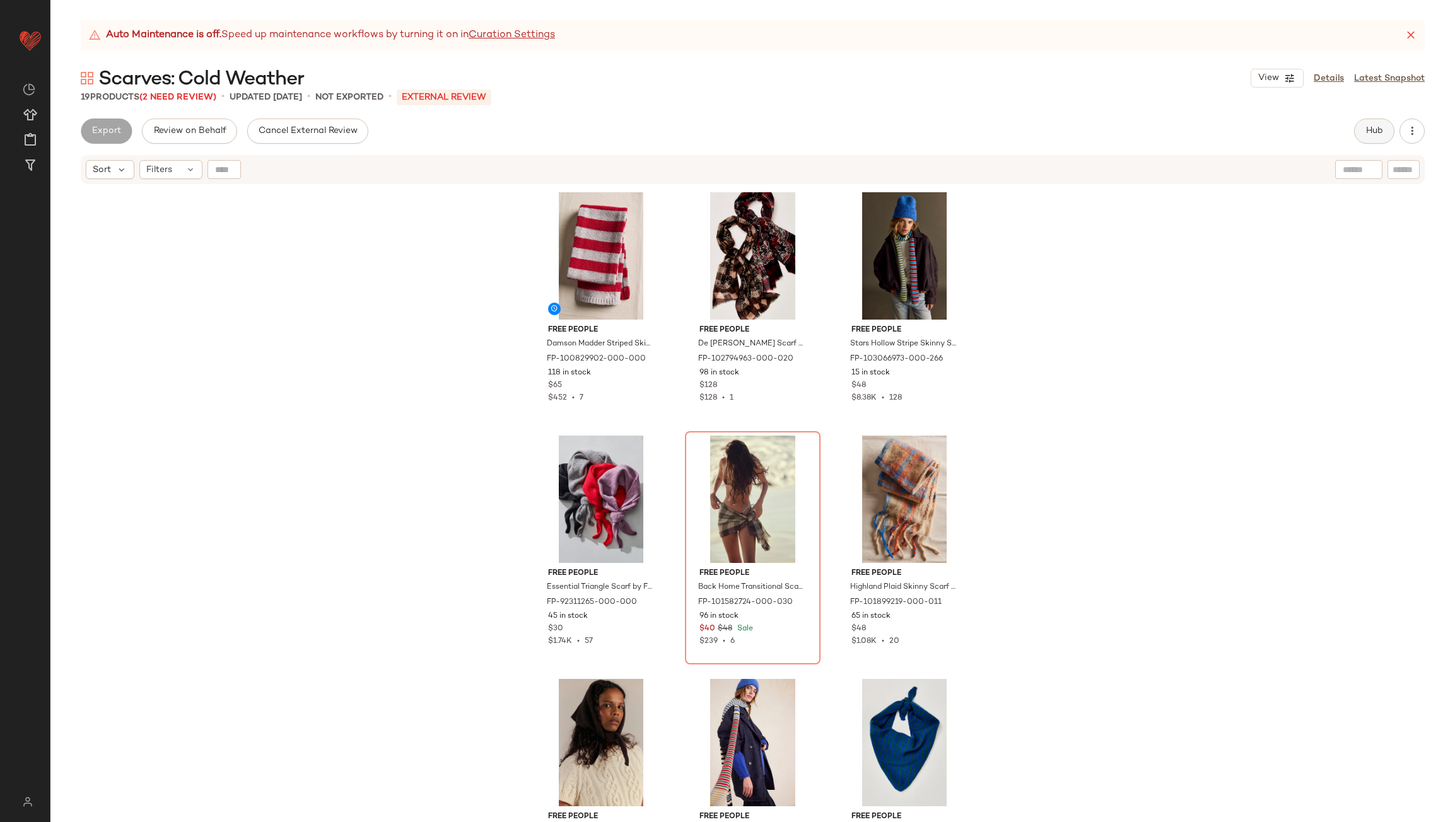
click at [1358, 132] on button "Hub" at bounding box center [1374, 131] width 40 height 25
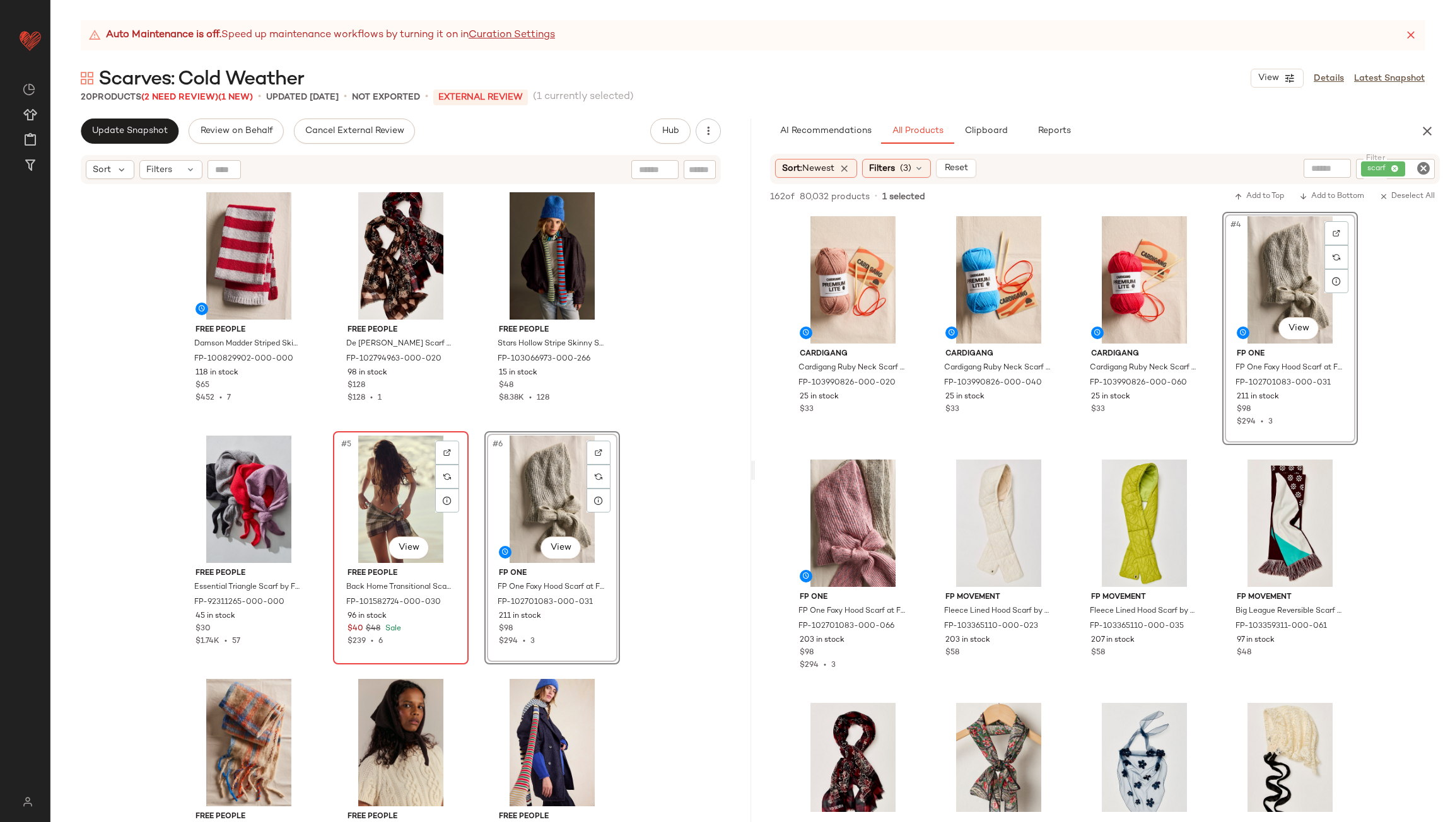
click at [401, 494] on div "#5 View" at bounding box center [400, 499] width 127 height 127
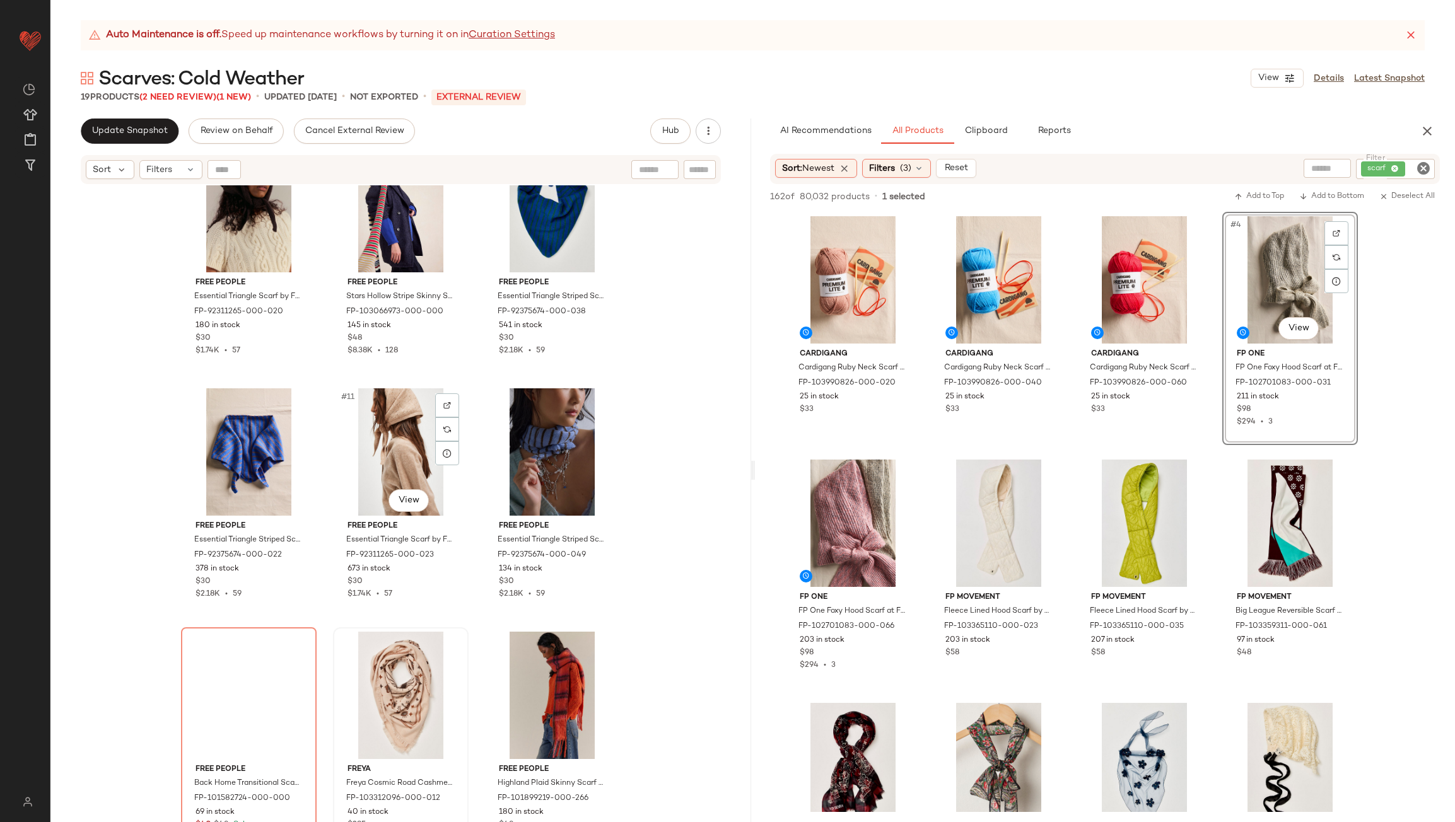
scroll to position [893, 0]
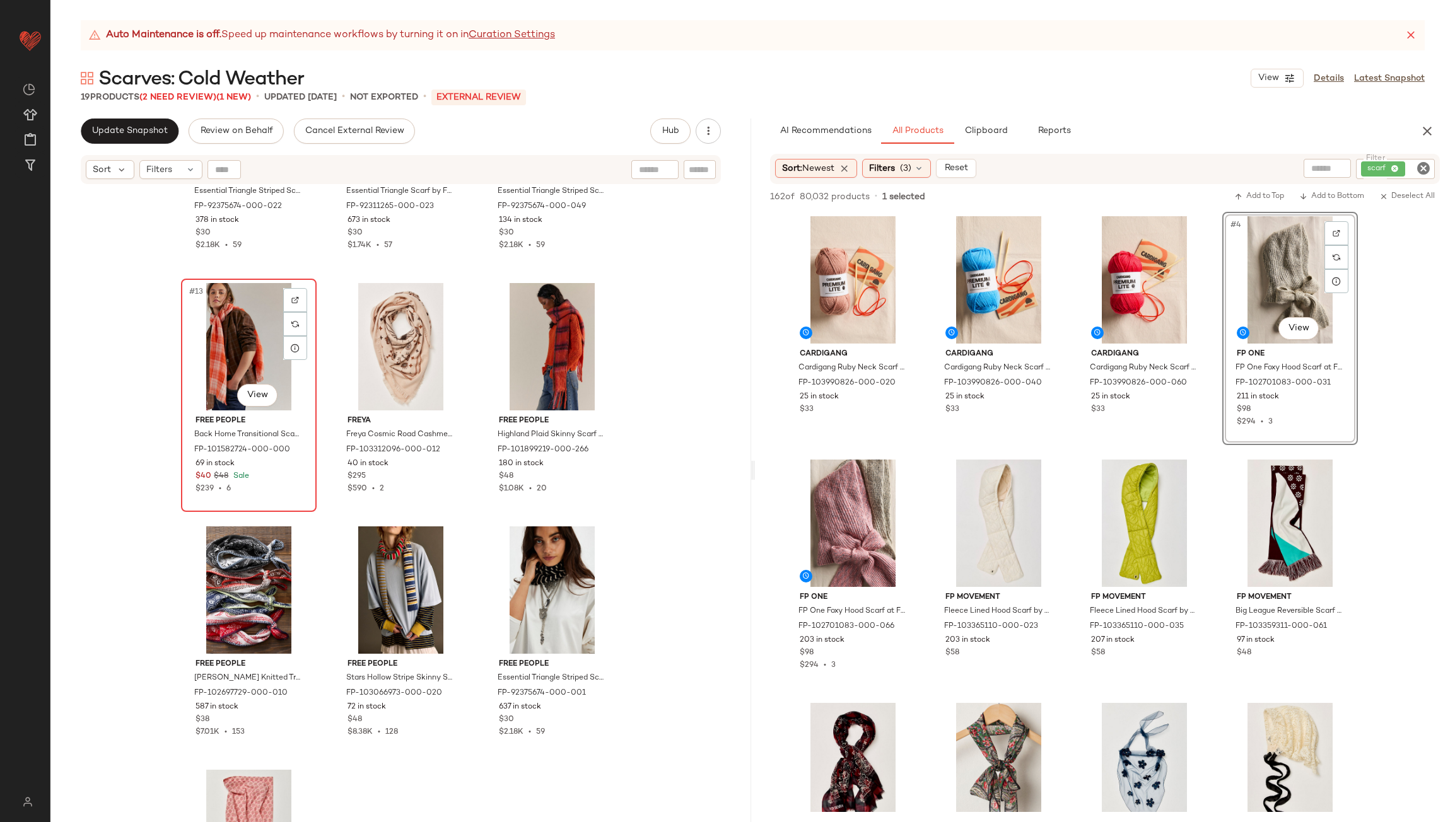
click at [238, 350] on div "#13 View" at bounding box center [248, 346] width 127 height 127
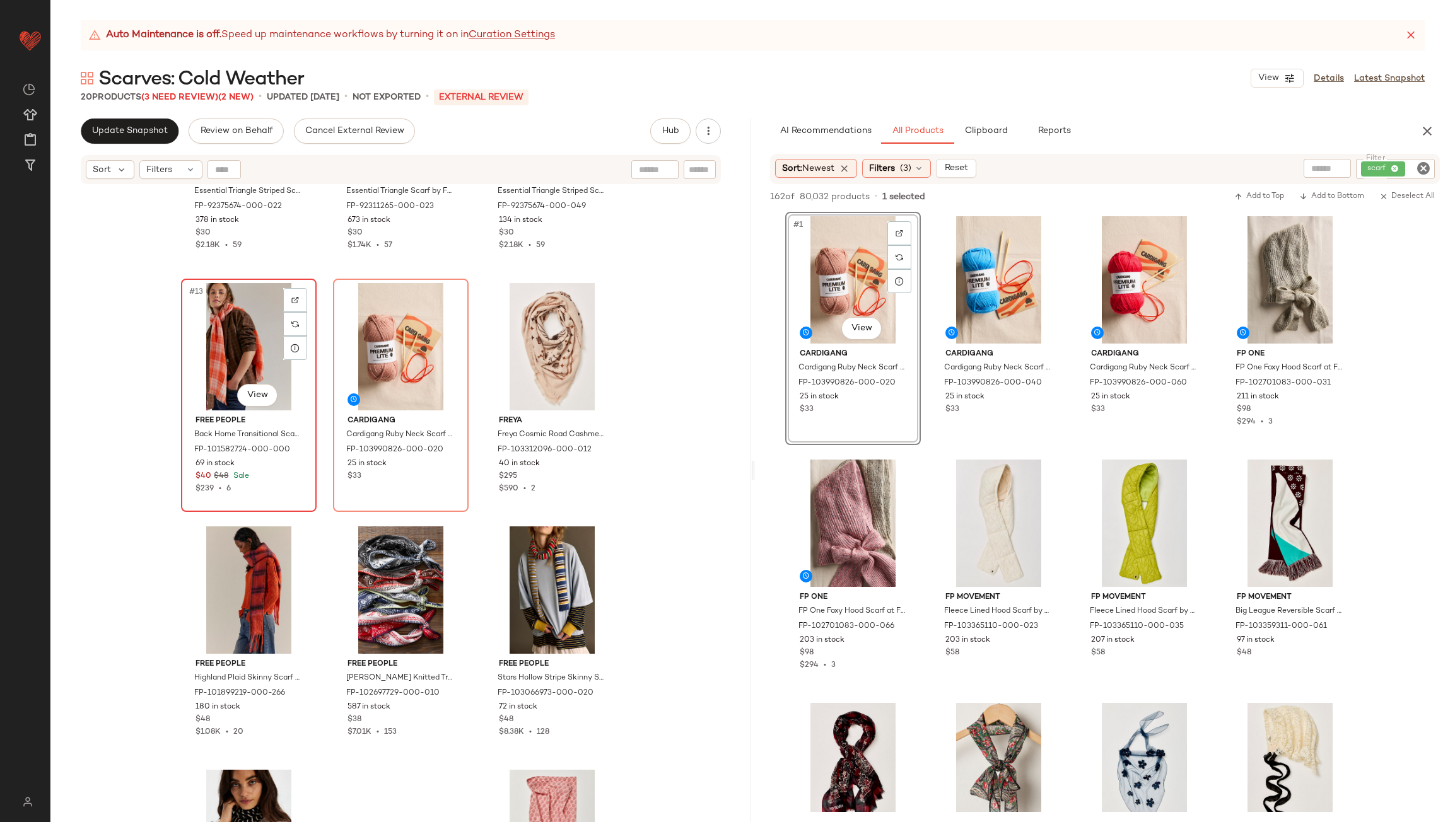
click at [239, 311] on div "#13 View" at bounding box center [248, 346] width 127 height 127
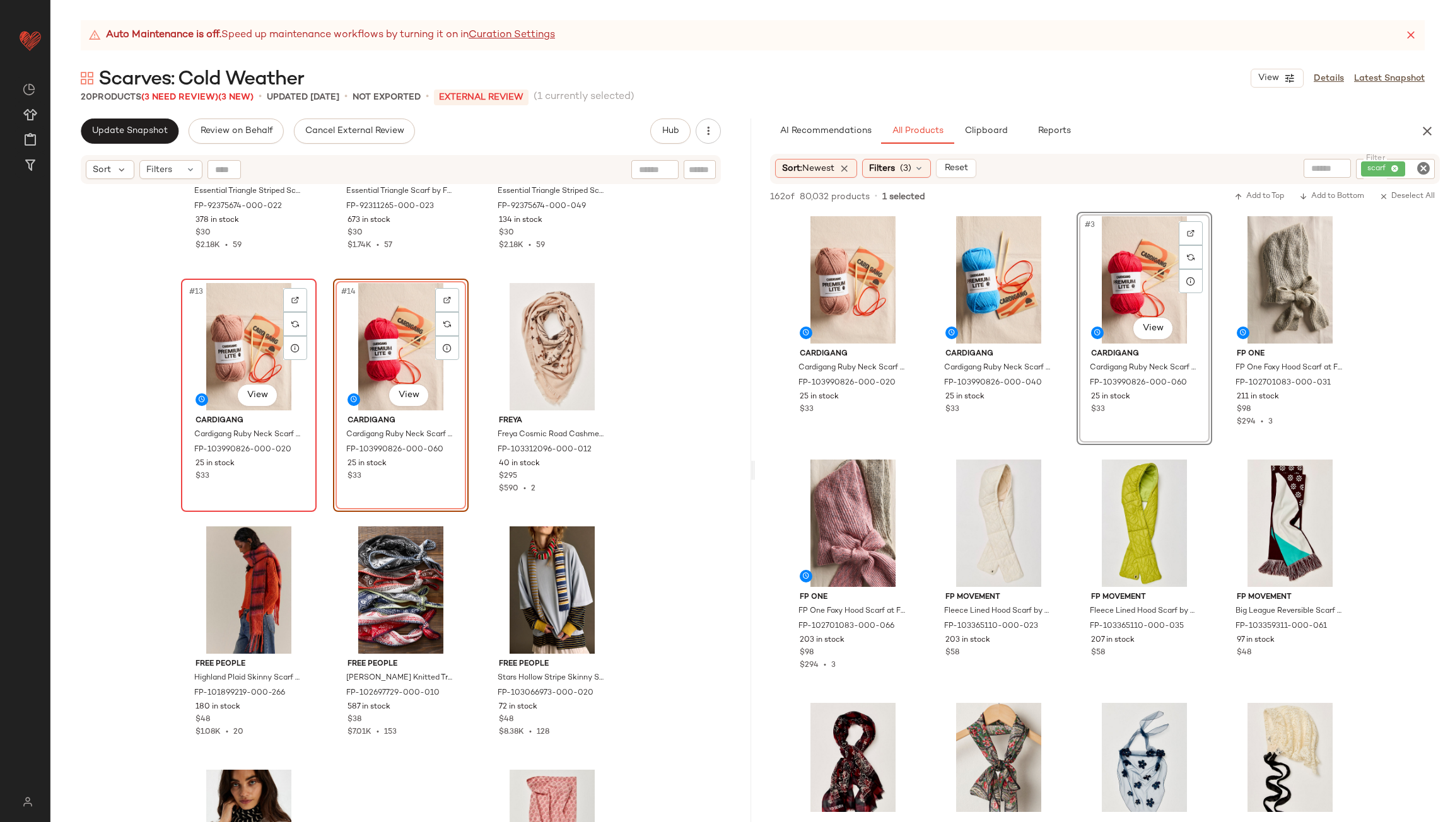
click at [233, 346] on div "#13 View" at bounding box center [248, 346] width 127 height 127
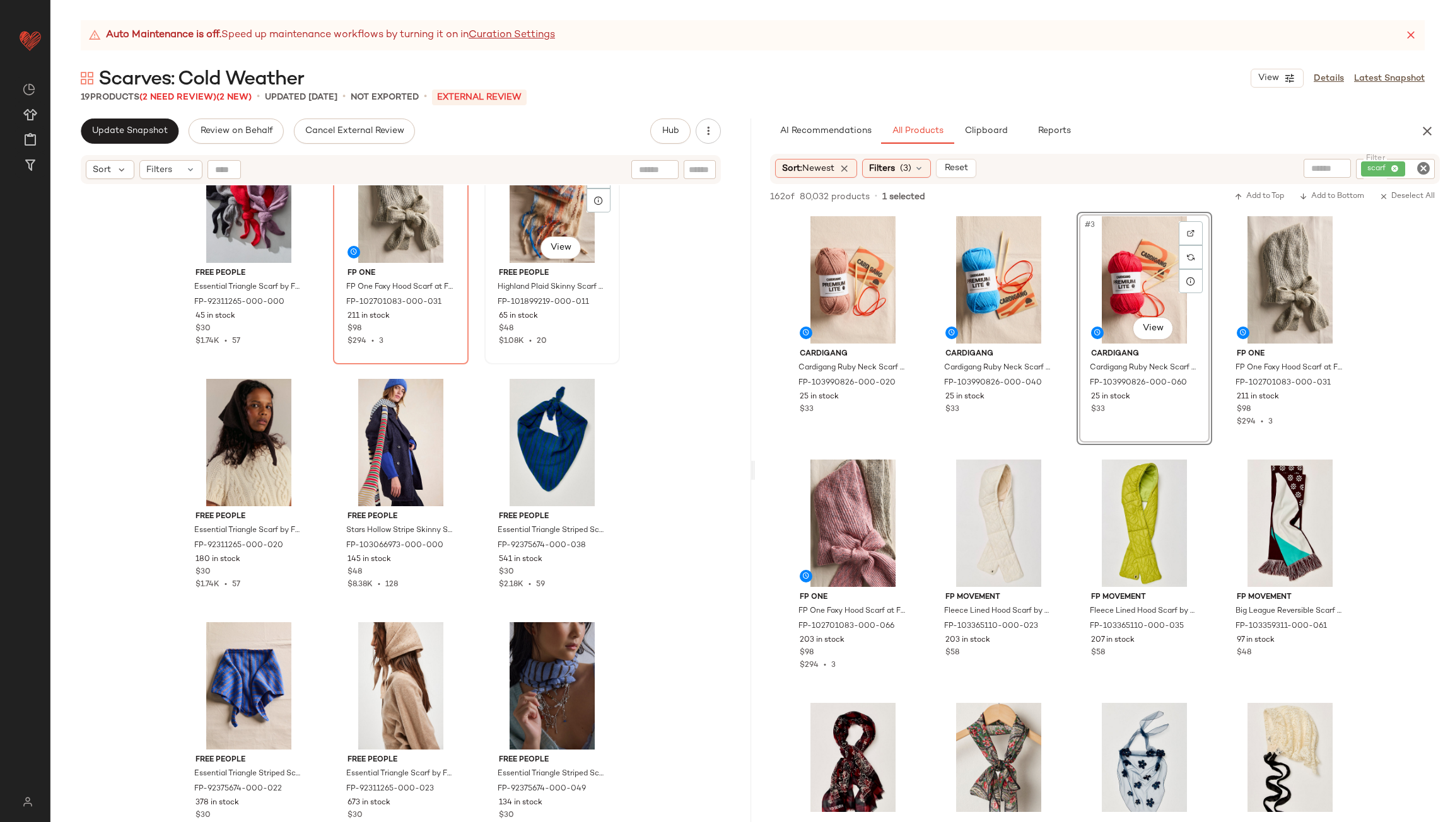
scroll to position [451, 0]
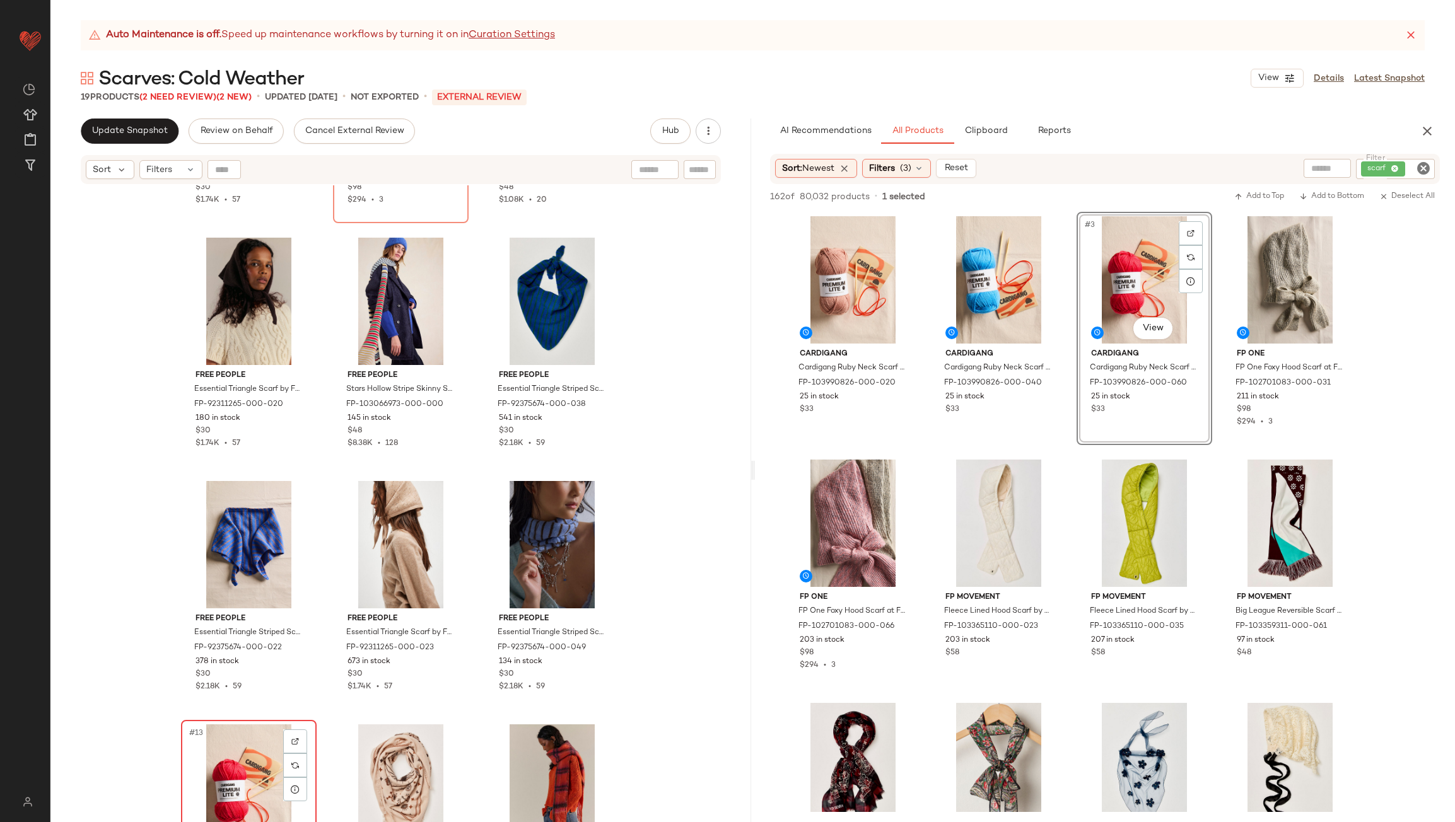
click at [247, 799] on div "#13 View" at bounding box center [248, 788] width 127 height 127
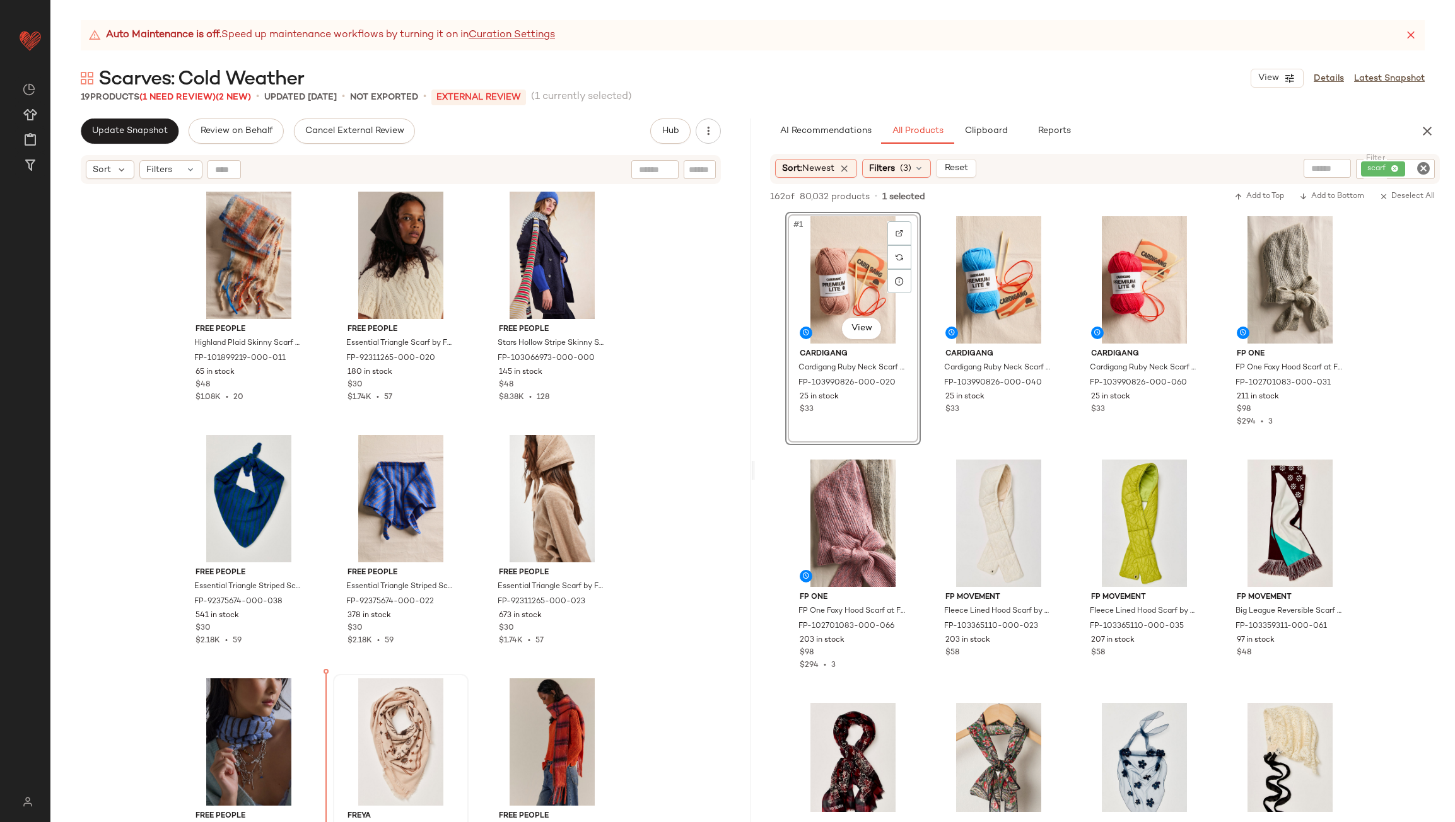
scroll to position [532, 0]
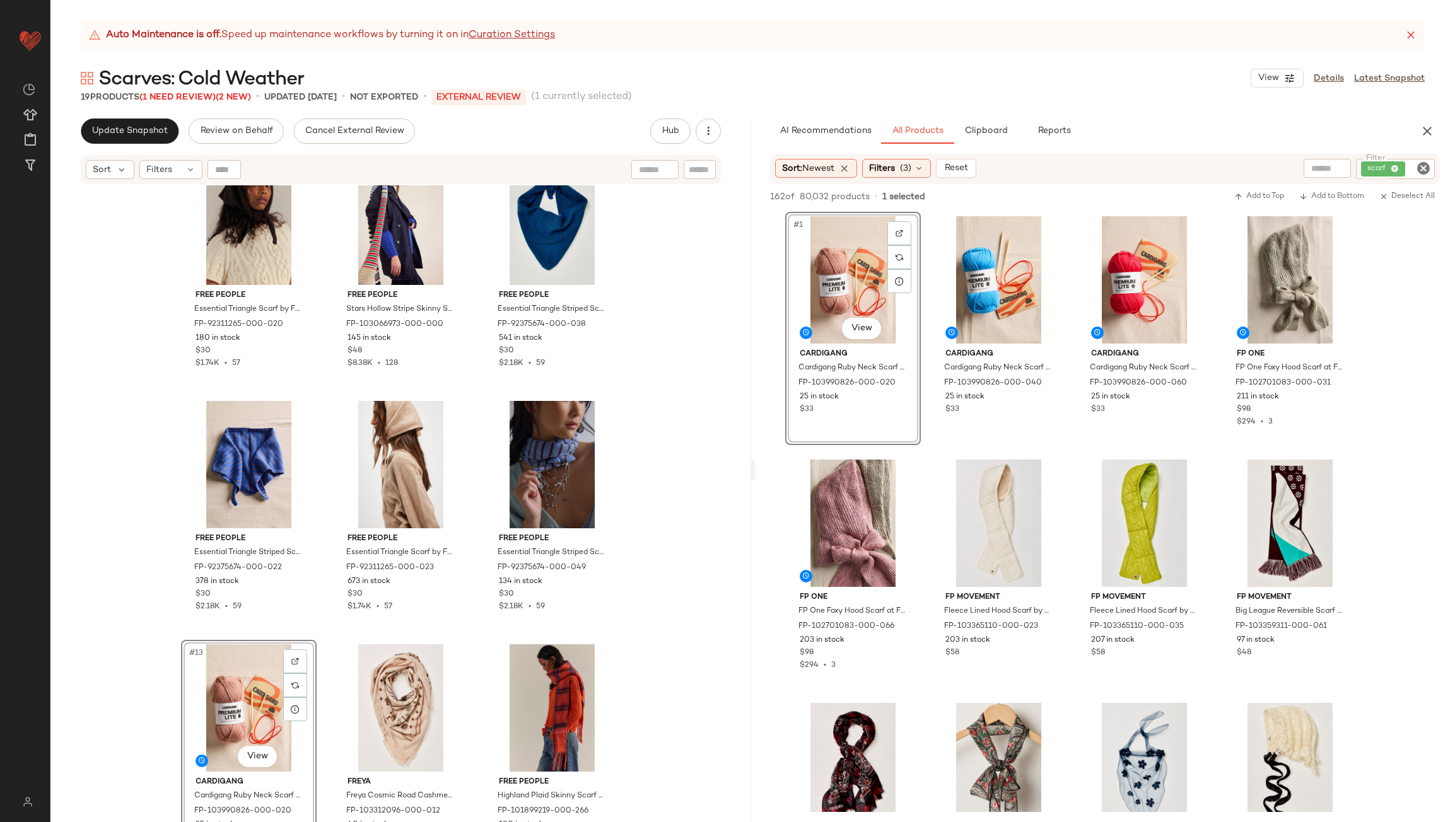
click at [676, 608] on div "Free People Essential Triangle Scarf by Free People in Brown FP-92311265-000-02…" at bounding box center [400, 519] width 701 height 668
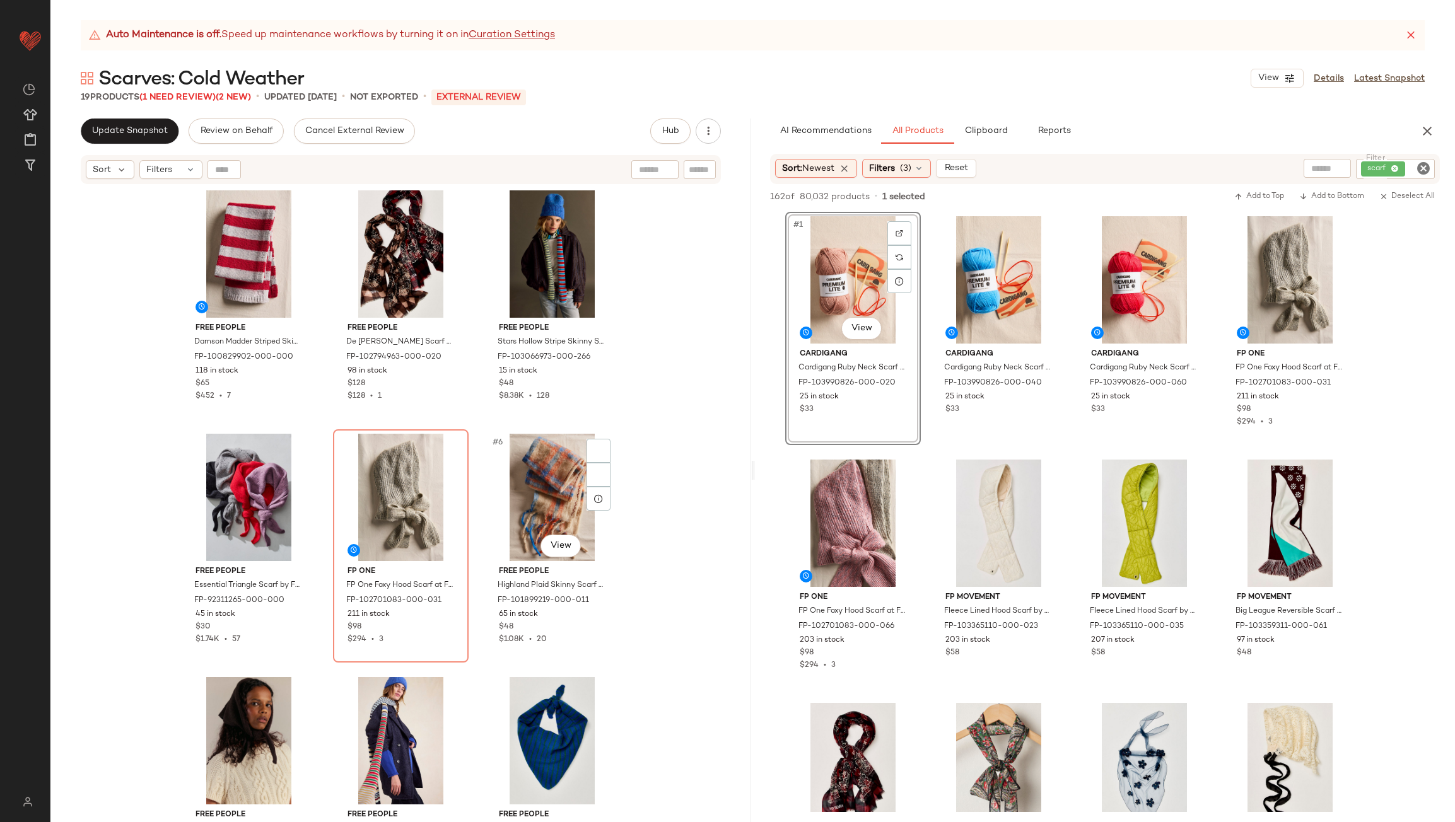
scroll to position [0, 0]
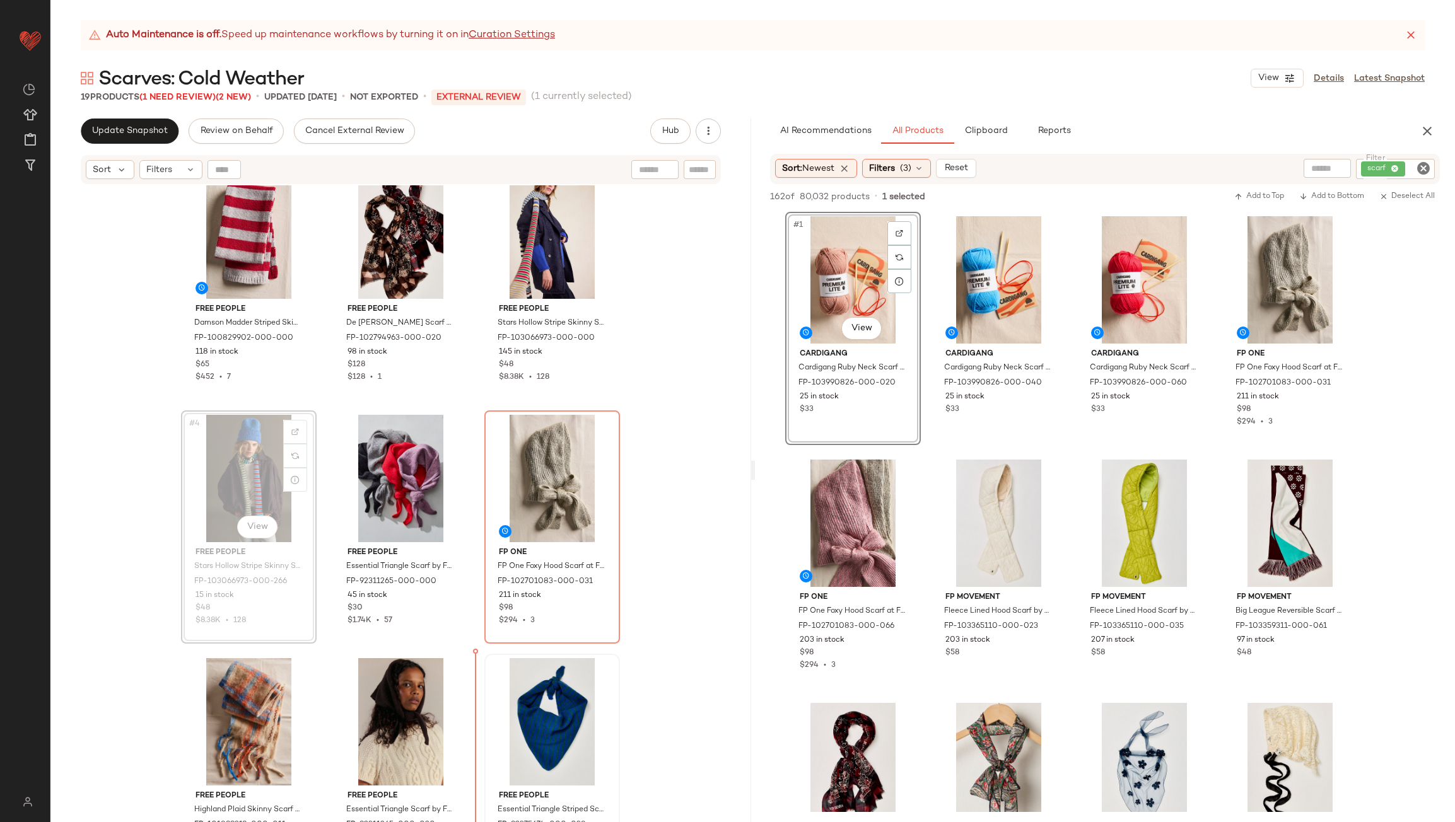
scroll to position [23, 0]
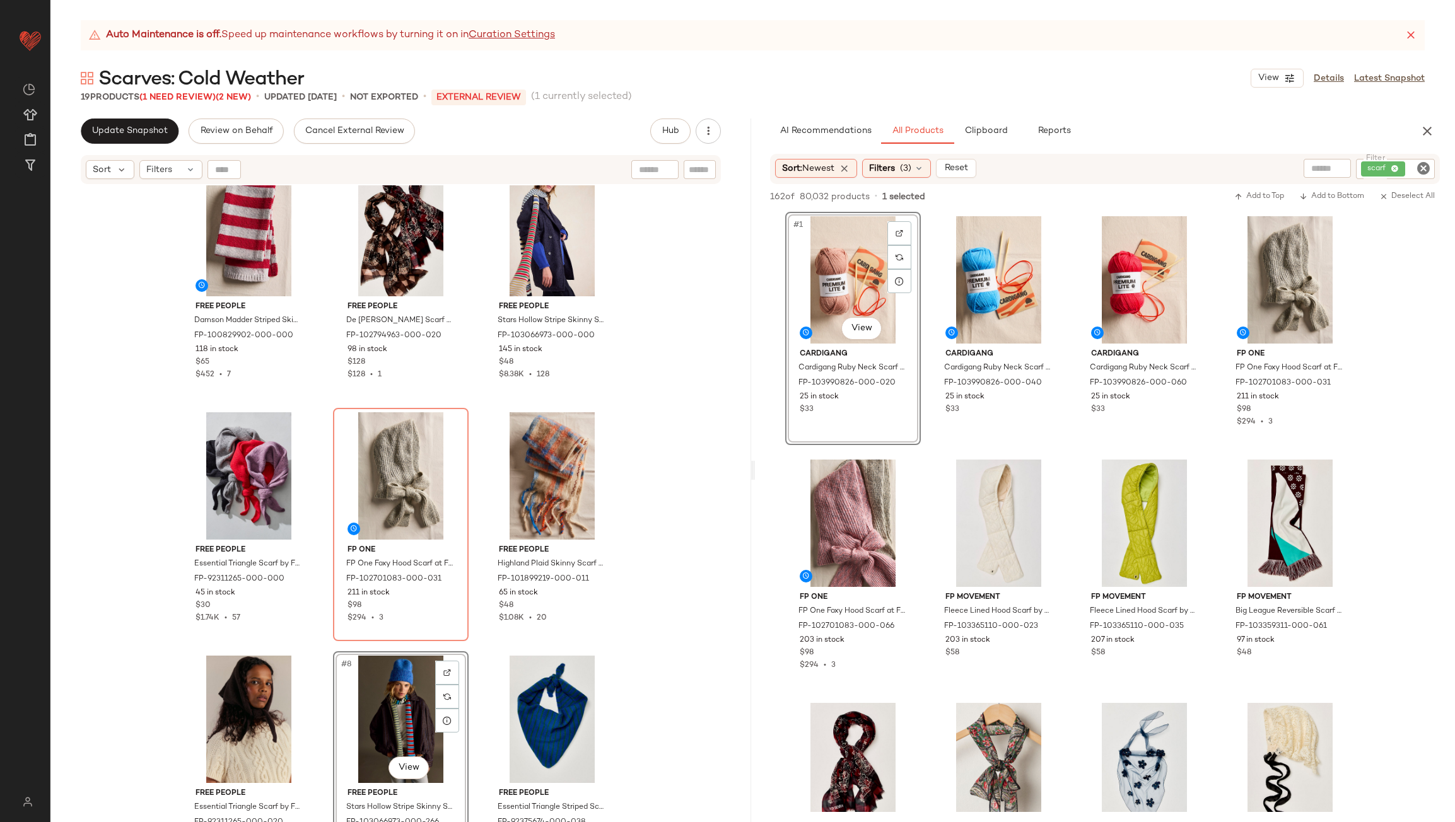
click at [652, 627] on div "Free People Damson Madder Striped Skinny Scarf by Free People in Red FP-1008299…" at bounding box center [400, 519] width 701 height 668
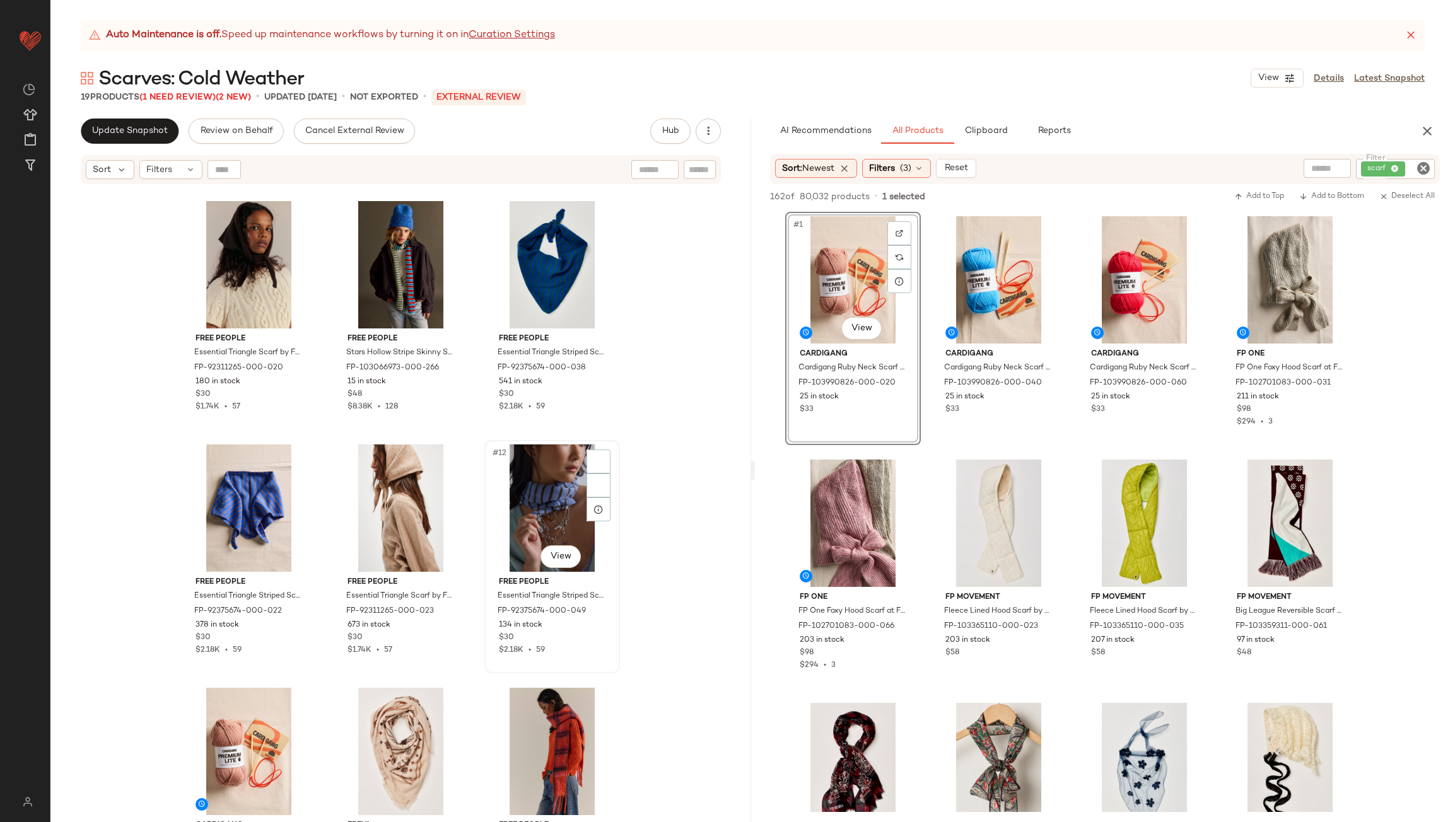
scroll to position [664, 0]
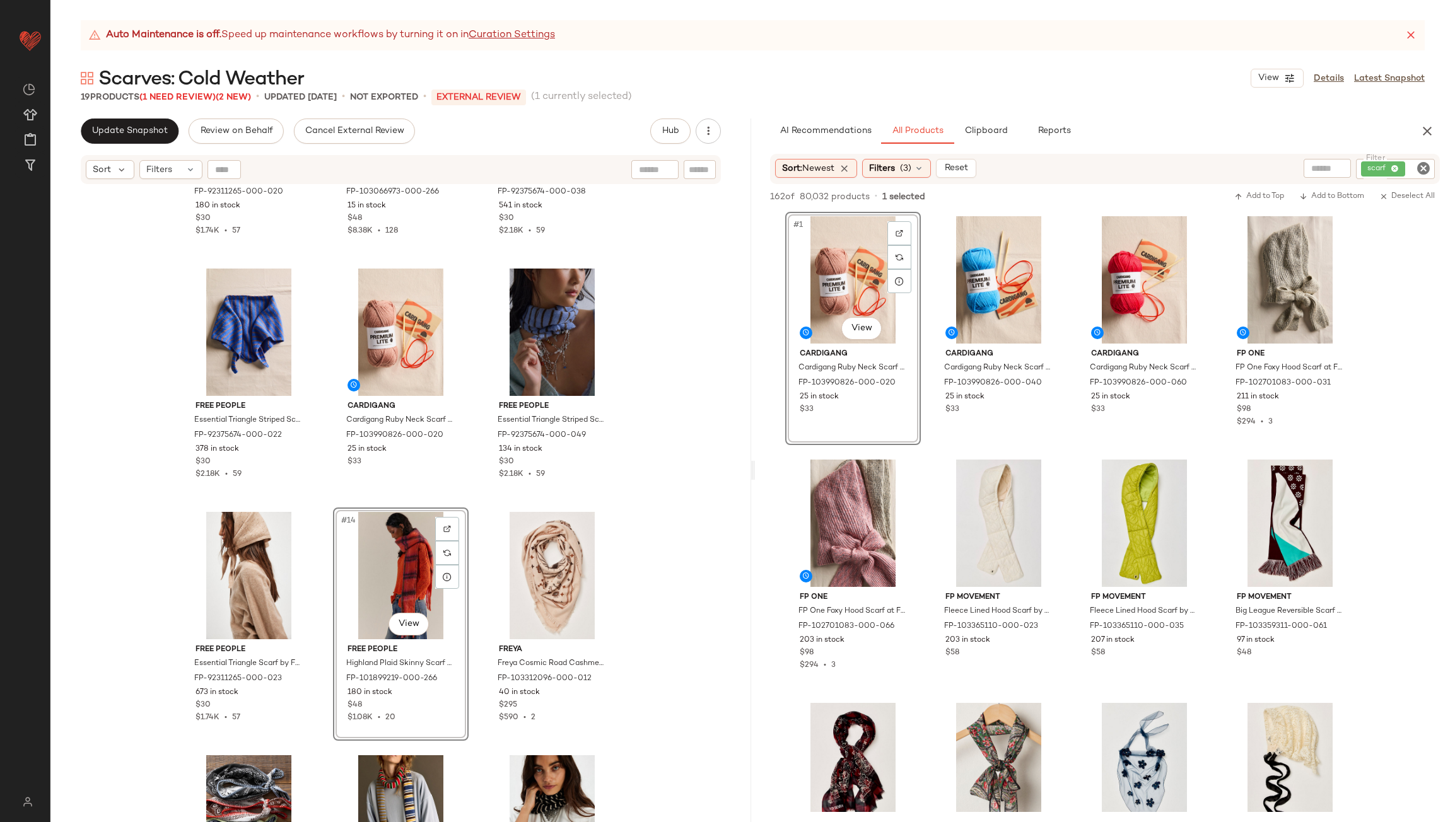
click at [470, 557] on div "Free People Essential Triangle Scarf by Free People in Brown FP-92311265-000-02…" at bounding box center [400, 519] width 701 height 668
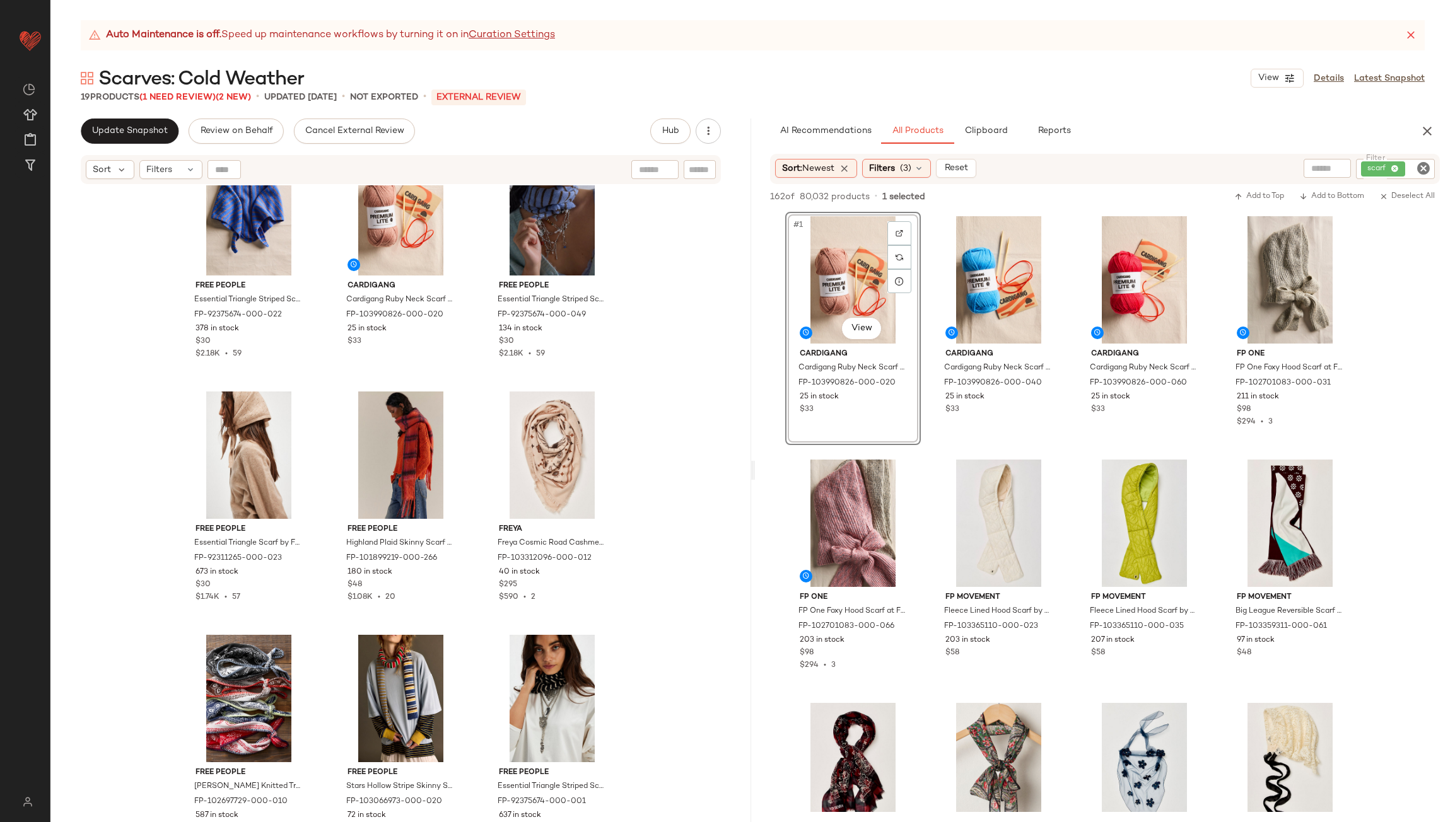
scroll to position [1038, 0]
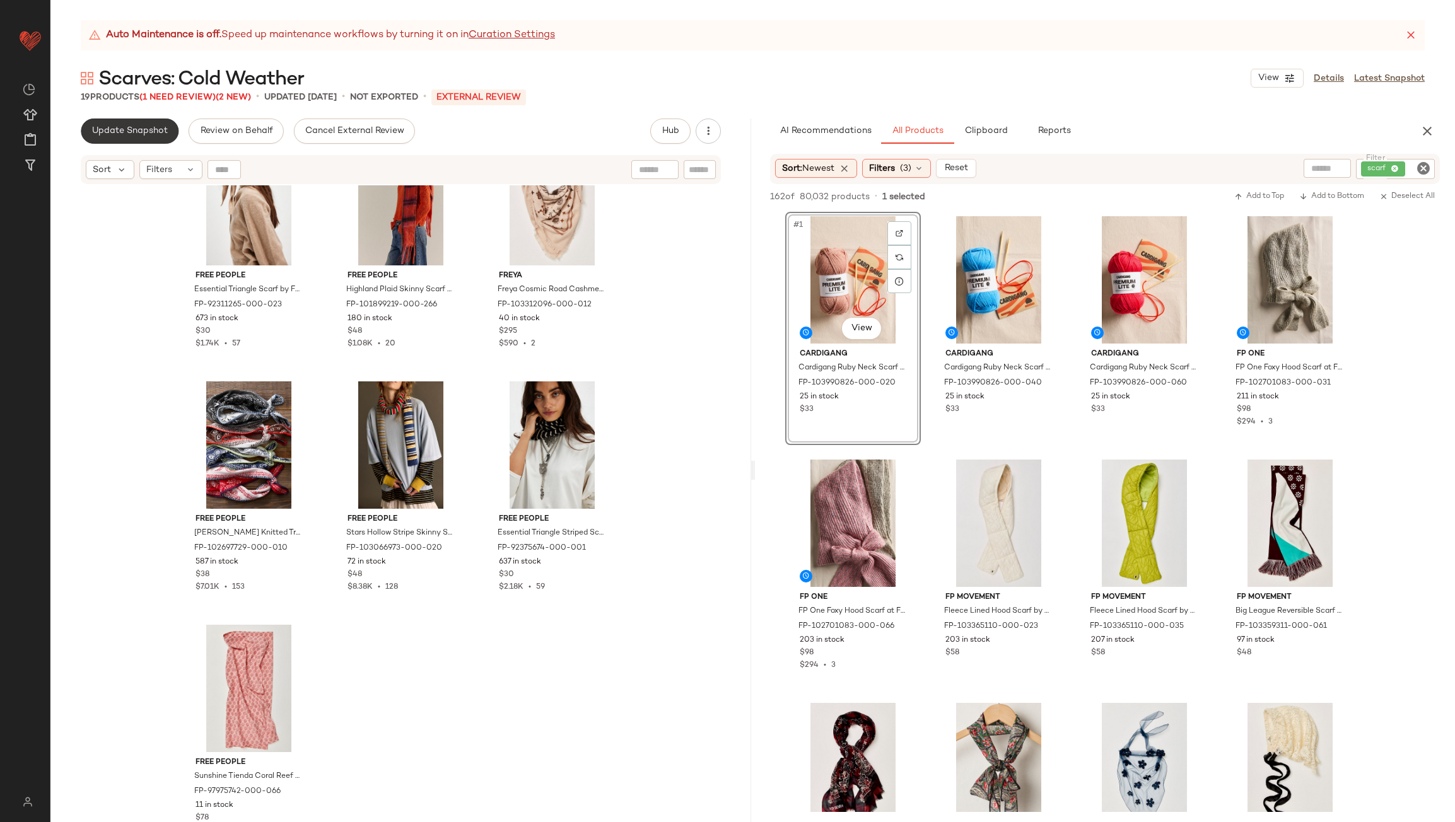
click at [146, 131] on span "Update Snapshot" at bounding box center [129, 131] width 76 height 10
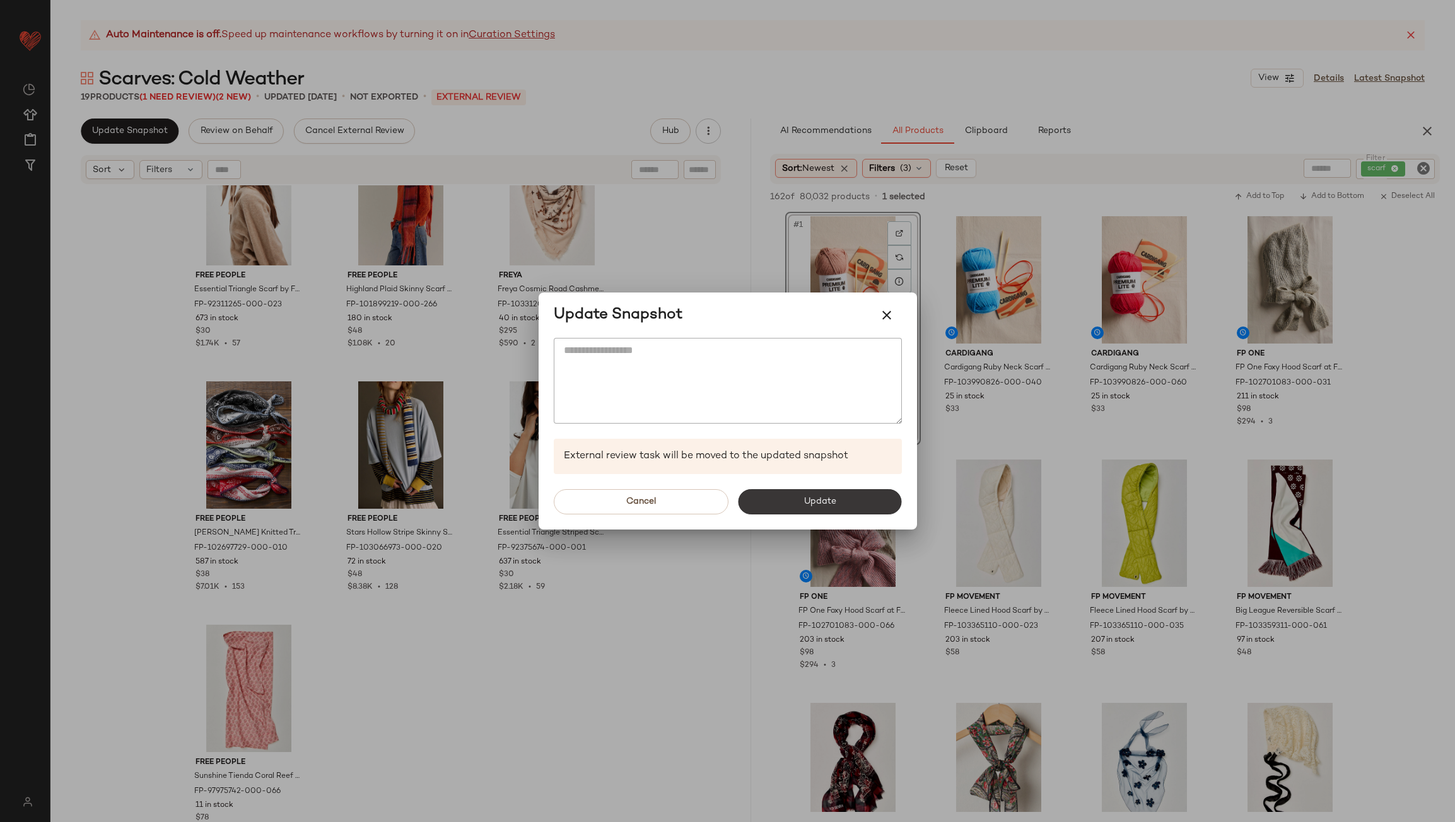
click at [820, 497] on span "Update" at bounding box center [819, 502] width 33 height 10
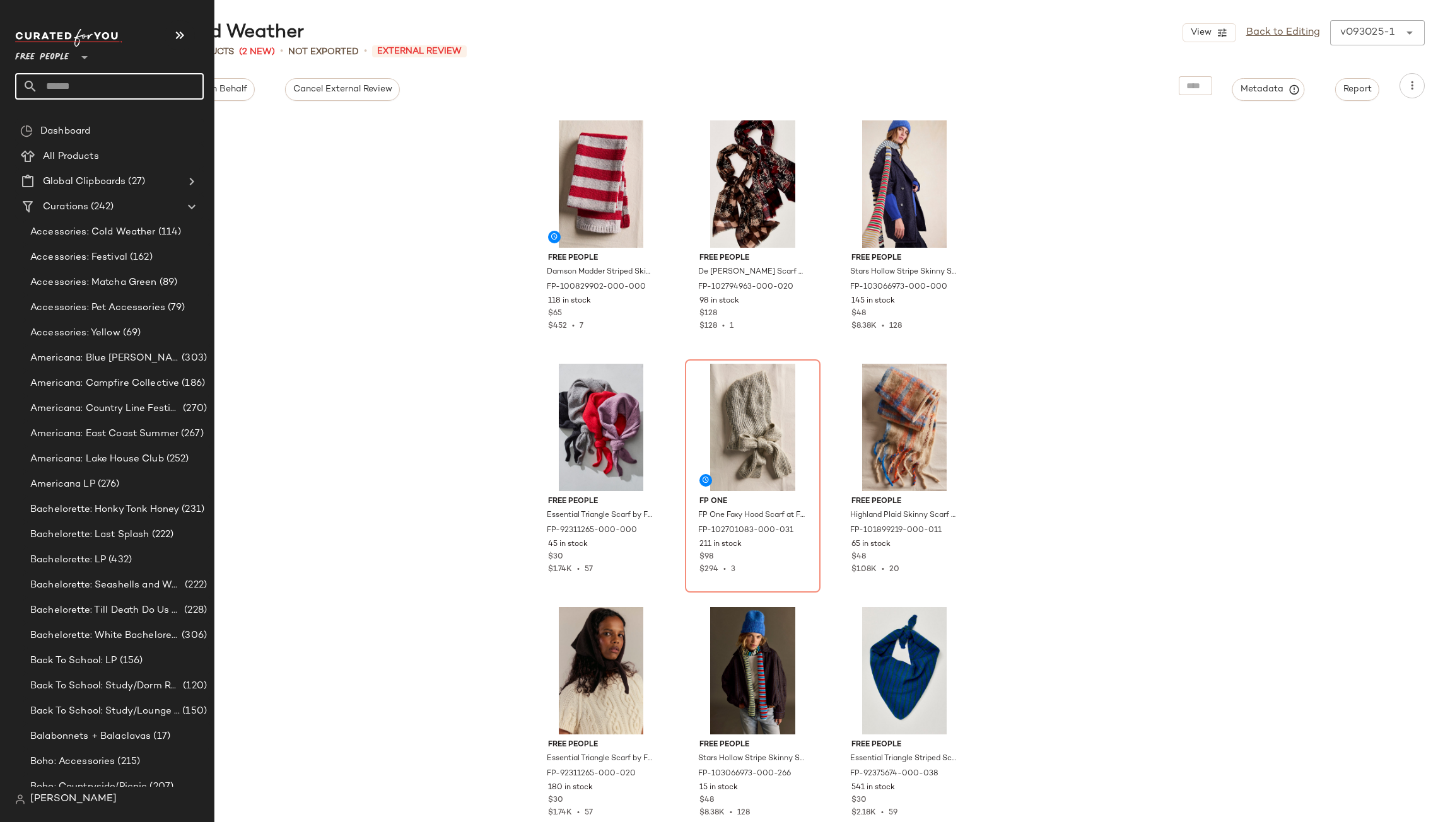
click at [54, 79] on input "text" at bounding box center [121, 86] width 166 height 26
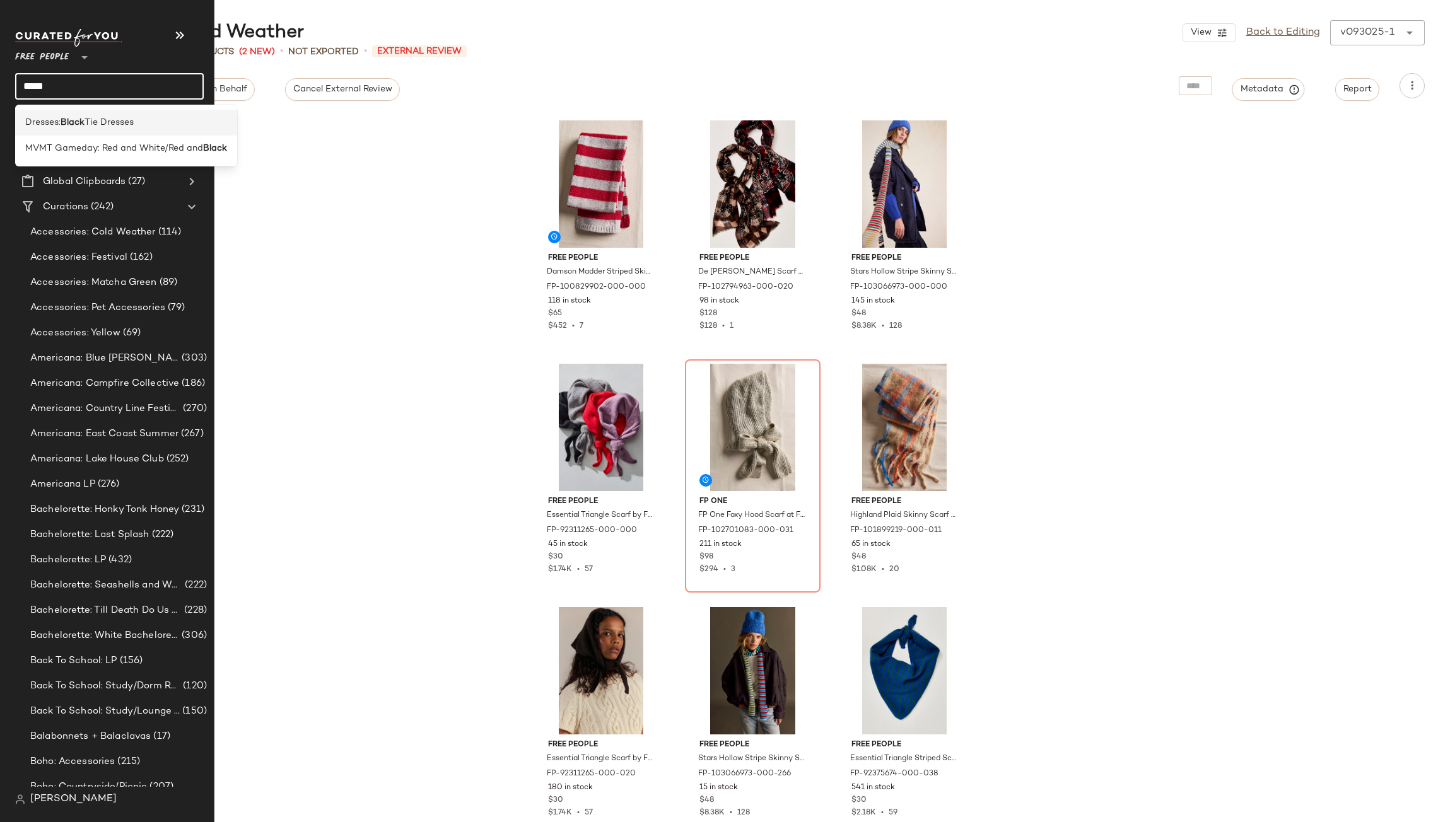
type input "*****"
click at [55, 126] on span "Dresses:" at bounding box center [42, 122] width 35 height 13
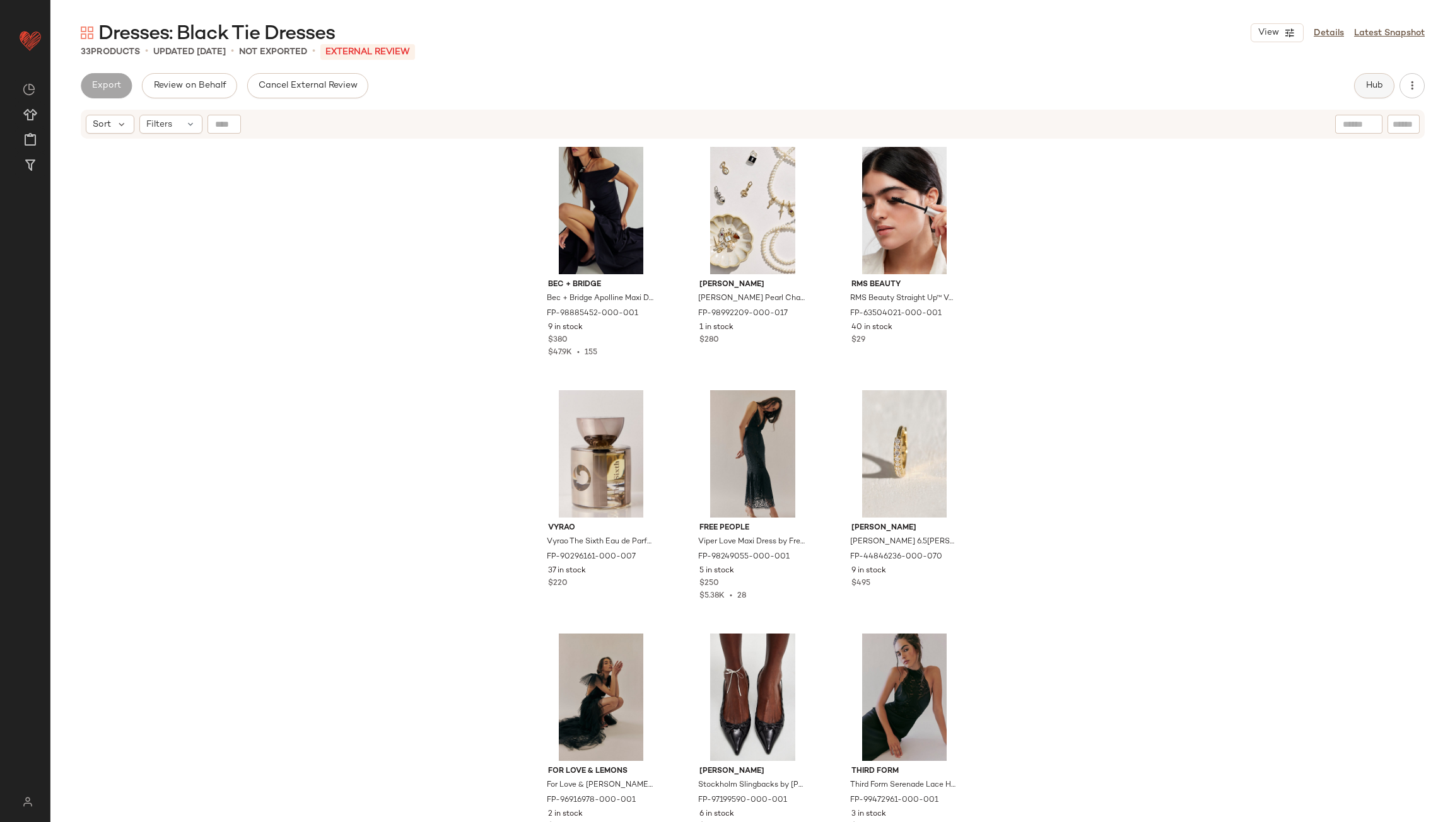
click at [1363, 85] on button "Hub" at bounding box center [1374, 85] width 40 height 25
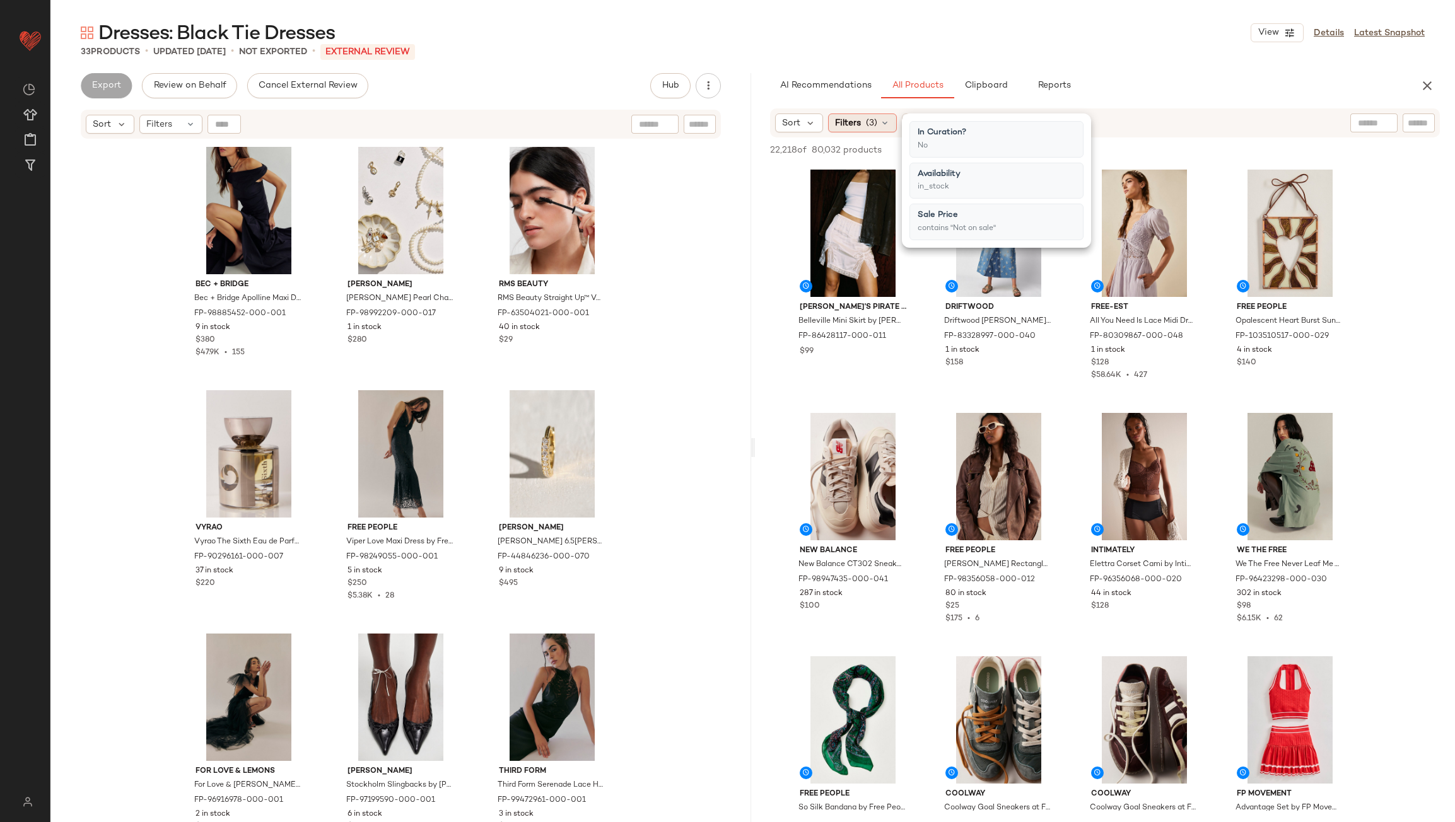
click at [873, 122] on span "(3)" at bounding box center [871, 123] width 11 height 13
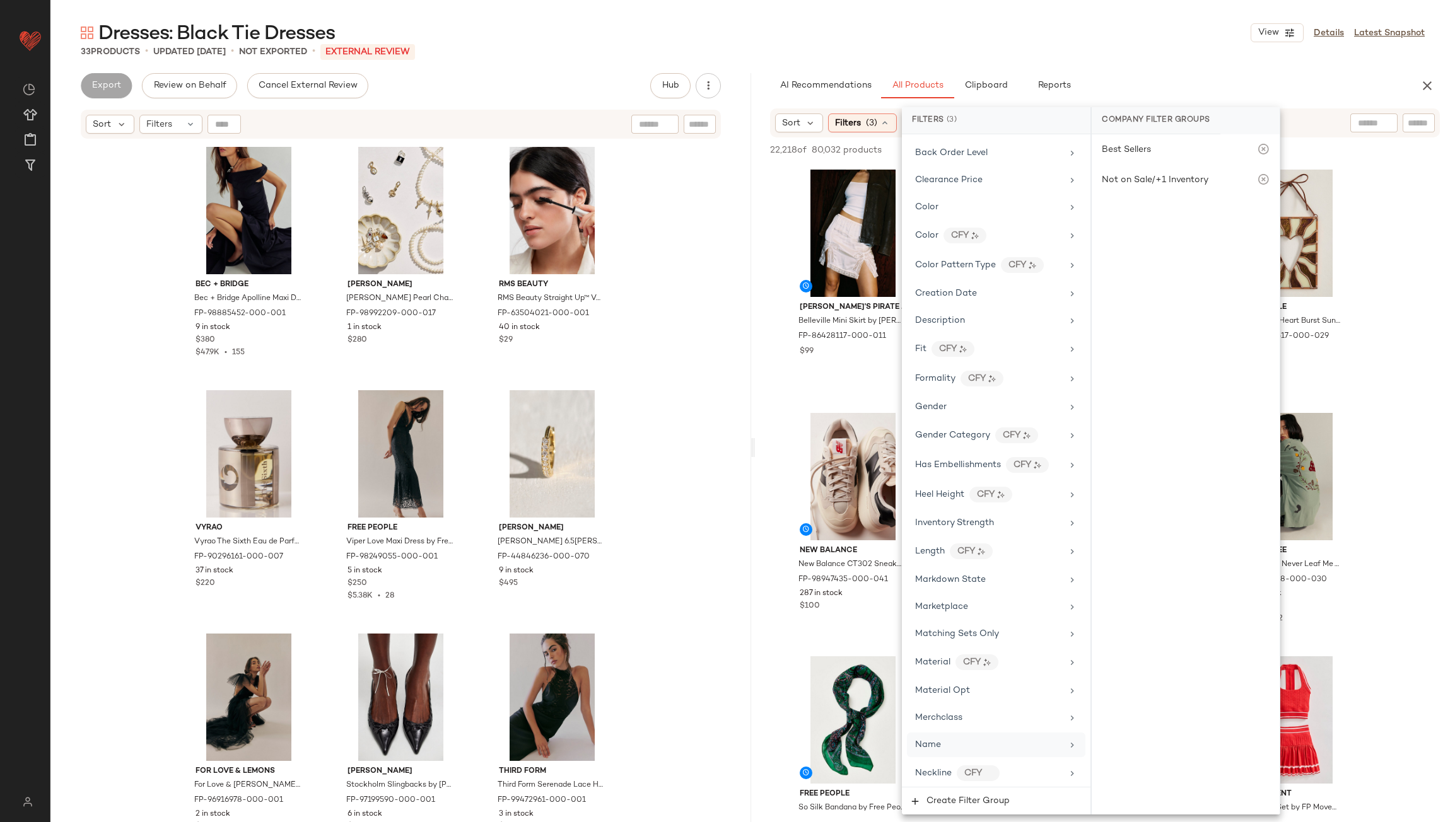
scroll to position [315, 0]
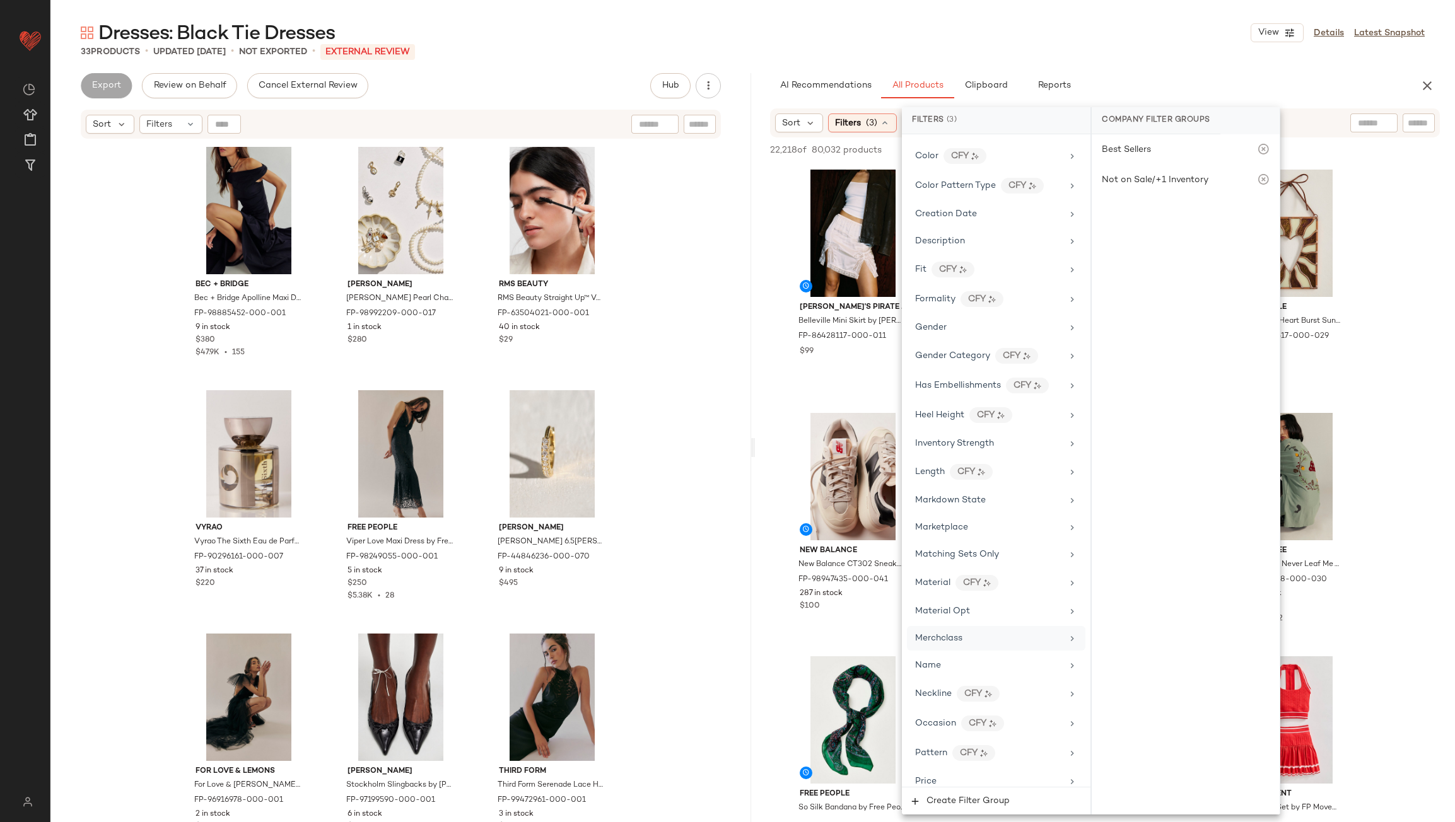
click at [979, 645] on div "Merchclass" at bounding box center [996, 638] width 178 height 25
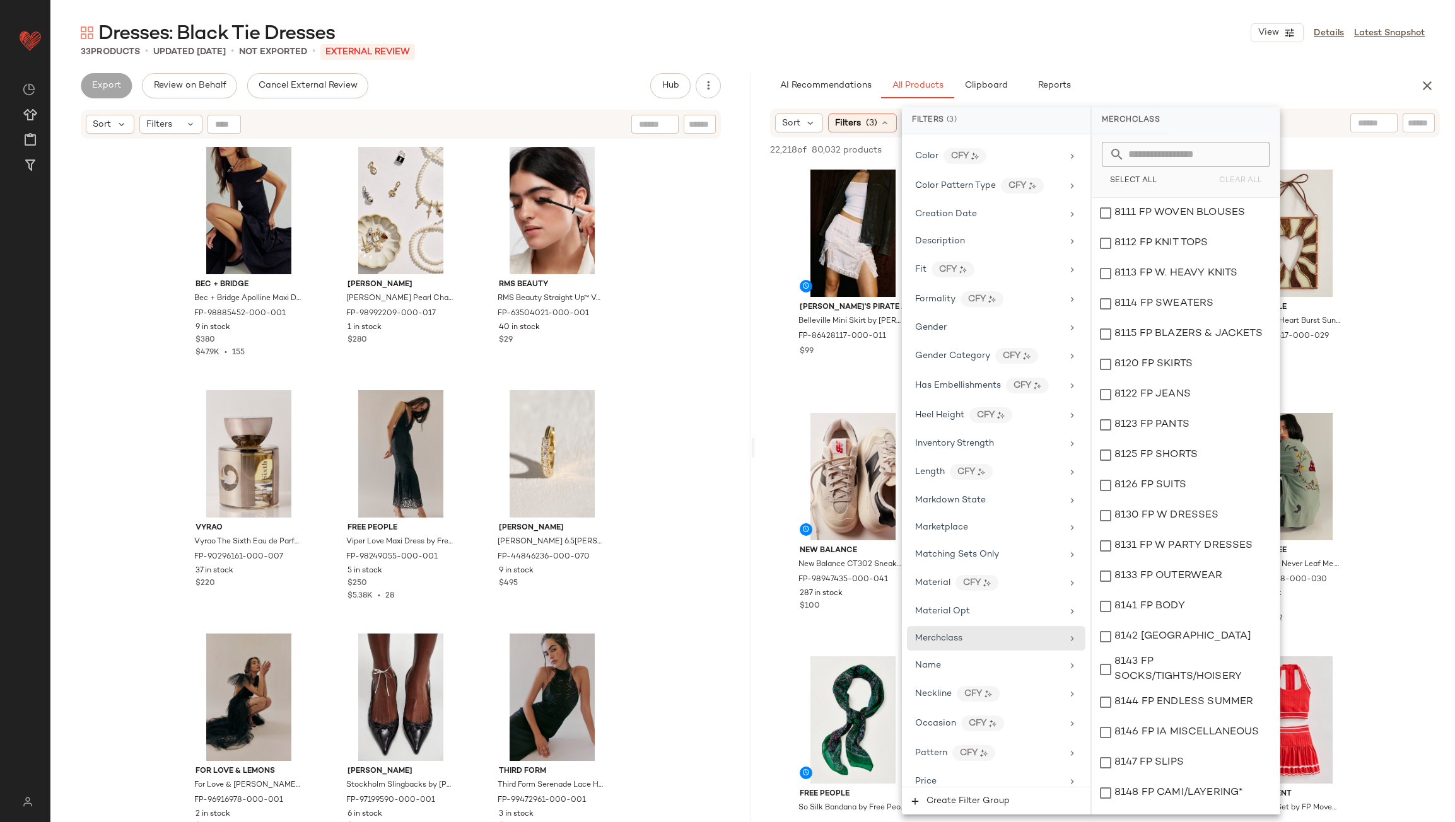
click at [1197, 155] on input "text" at bounding box center [1192, 154] width 137 height 25
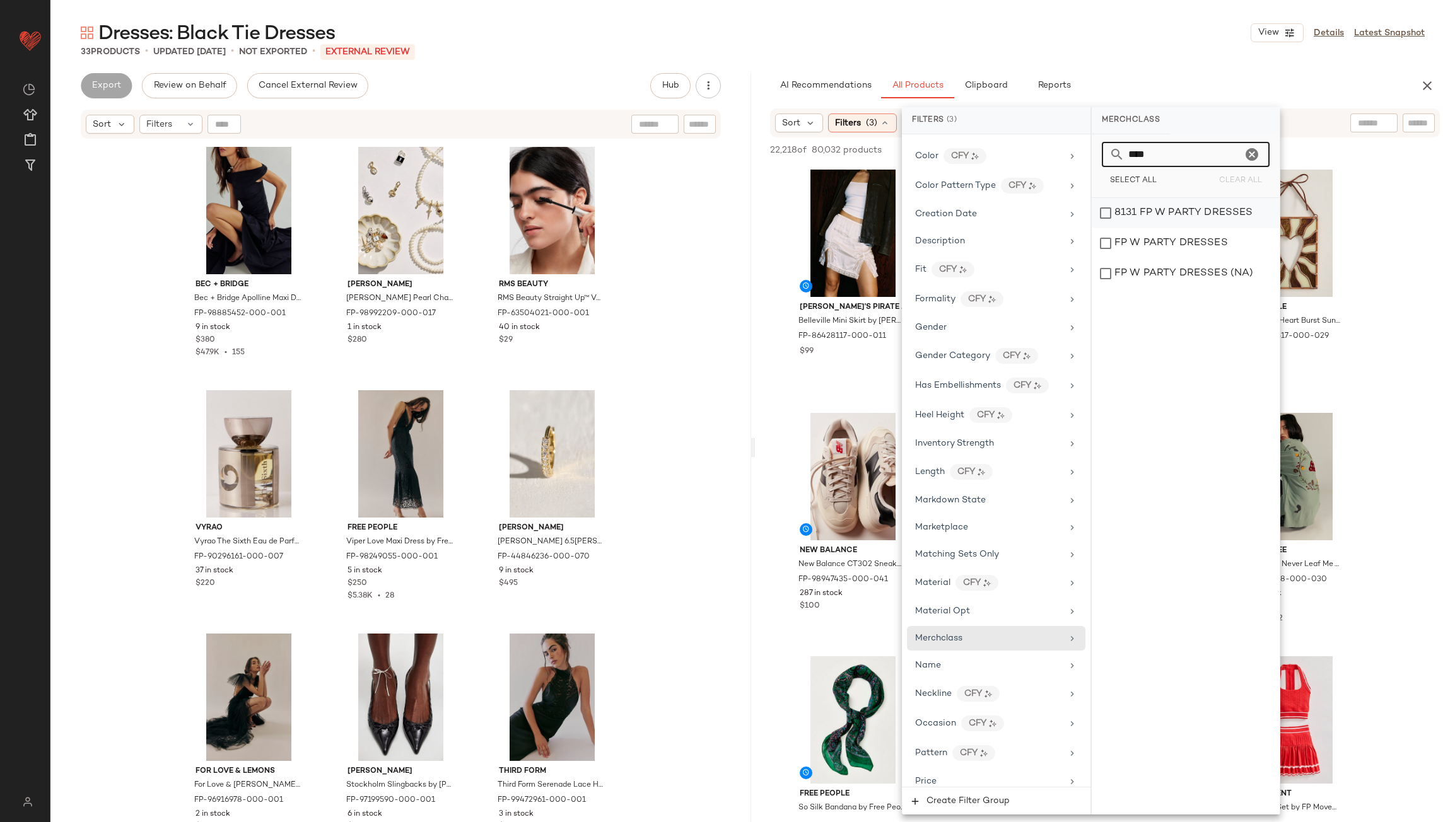
type input "****"
click at [1195, 219] on div "8131 FP W PARTY DRESSES" at bounding box center [1186, 213] width 188 height 30
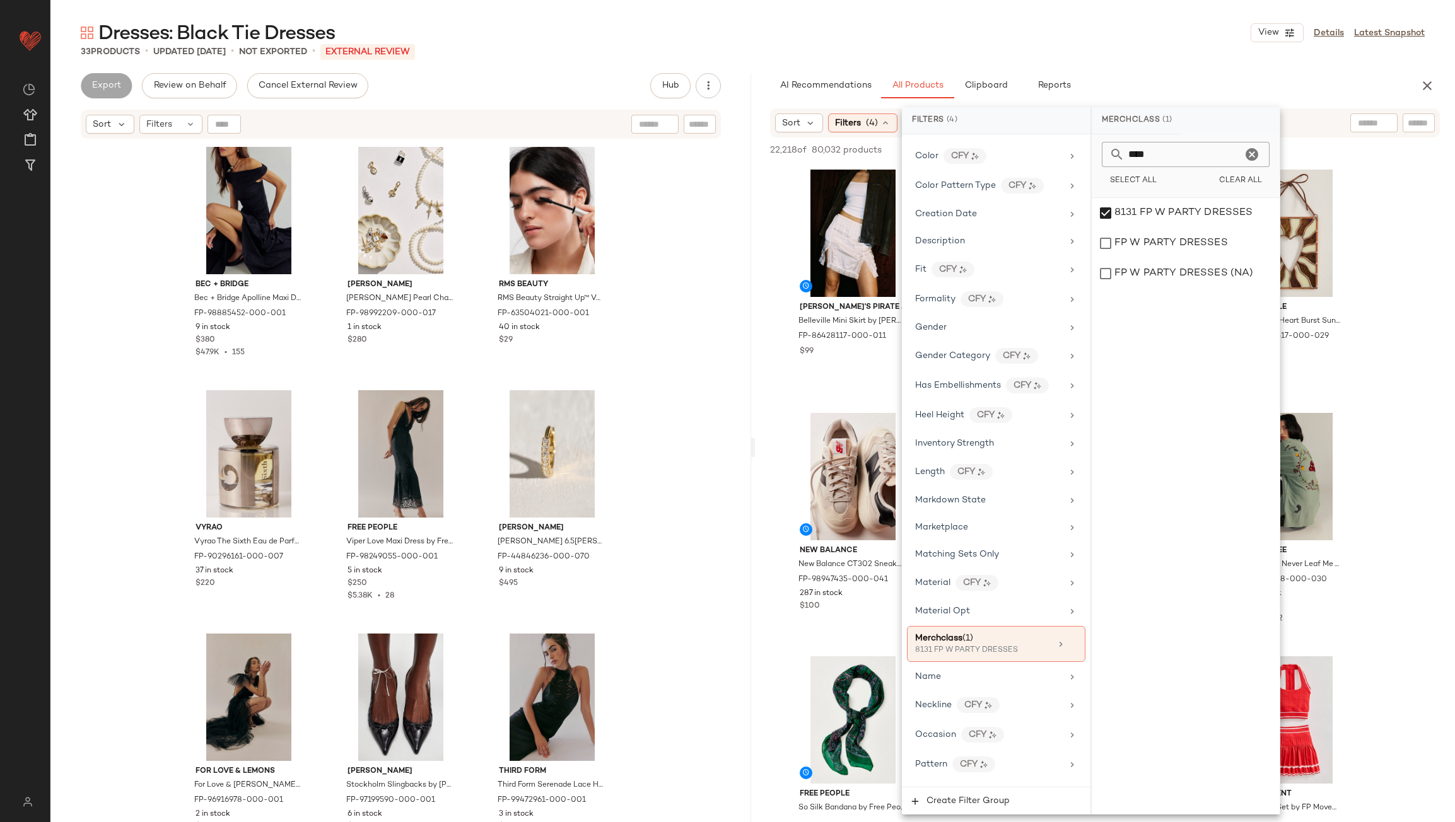
click at [1143, 71] on div "Dresses: Black Tie Dresses View Details Latest Snapshot 33 Products • updated S…" at bounding box center [752, 421] width 1404 height 802
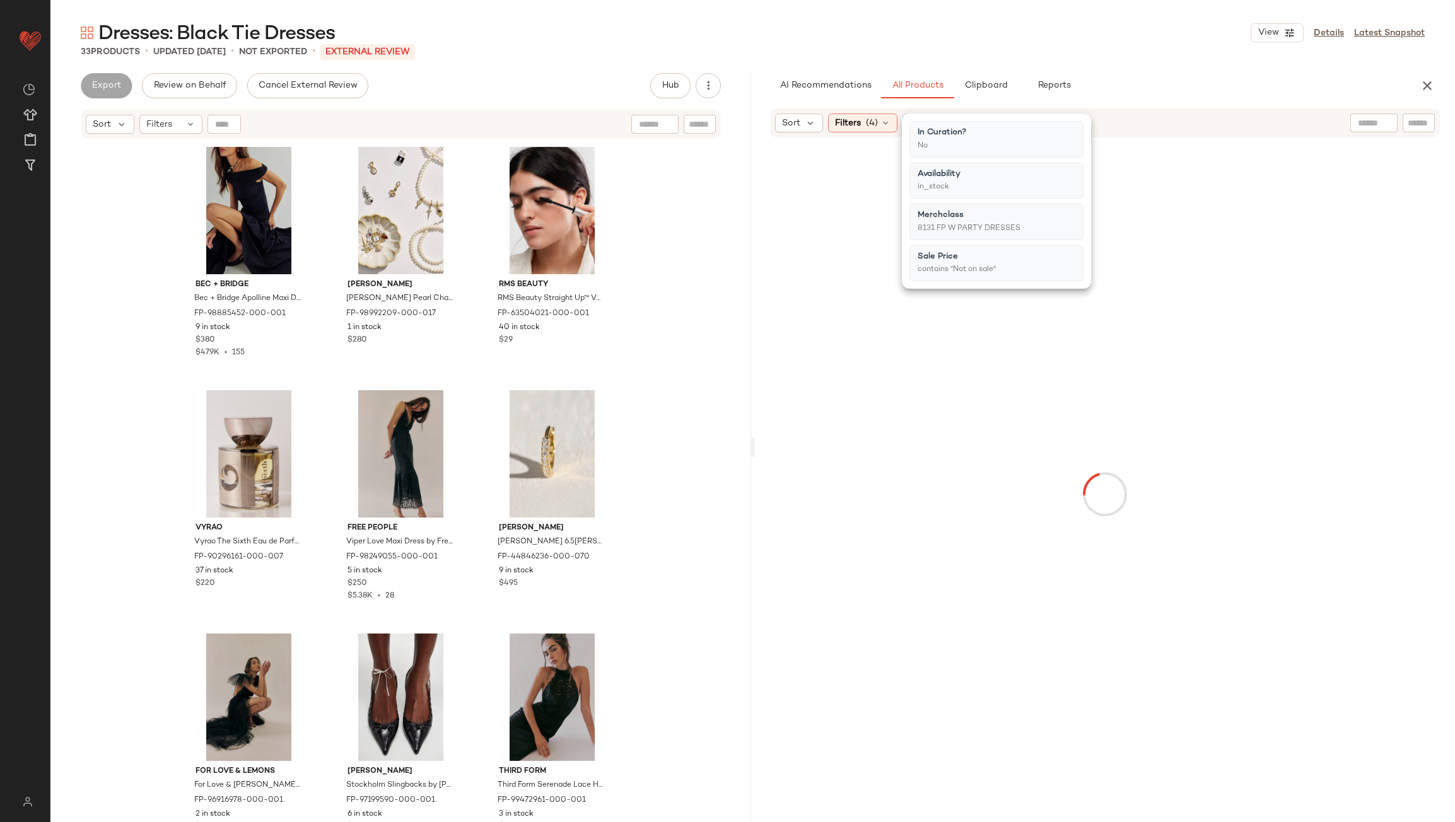
click at [1153, 76] on div "AI Recommendations All Products Clipboard Reports" at bounding box center [1085, 85] width 630 height 25
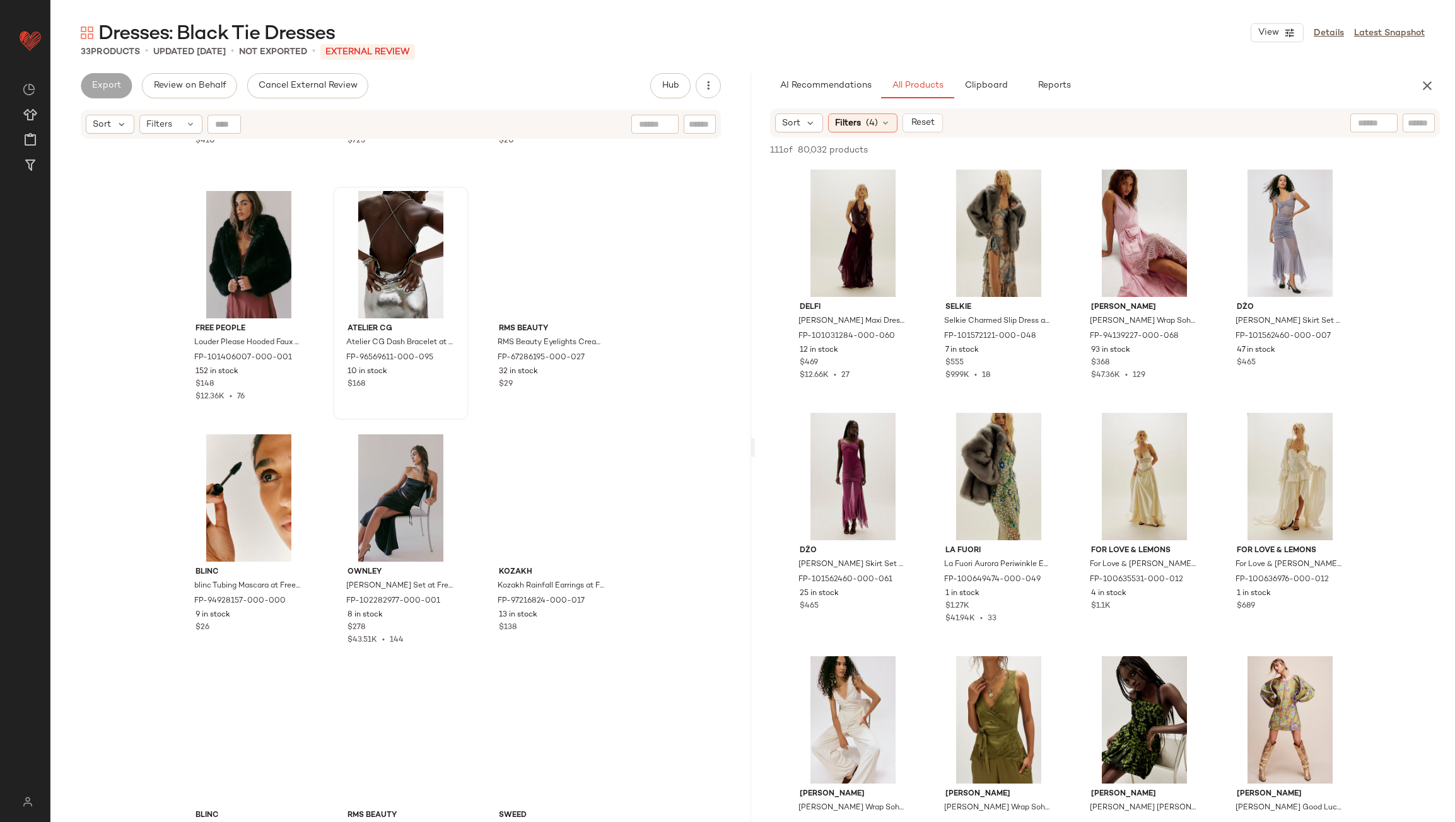
scroll to position [1966, 0]
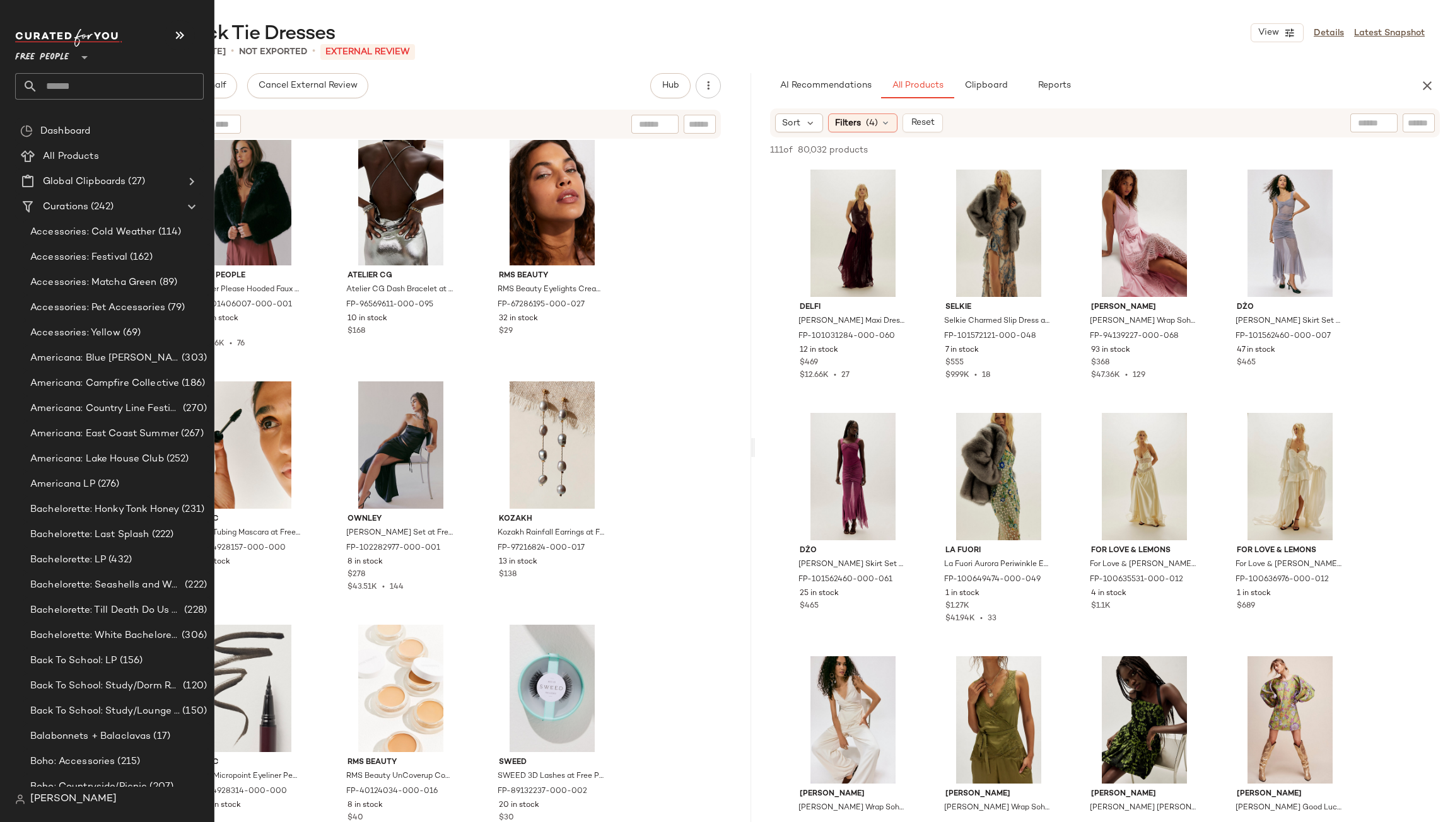
click at [73, 81] on input "text" at bounding box center [121, 86] width 166 height 26
type input "********"
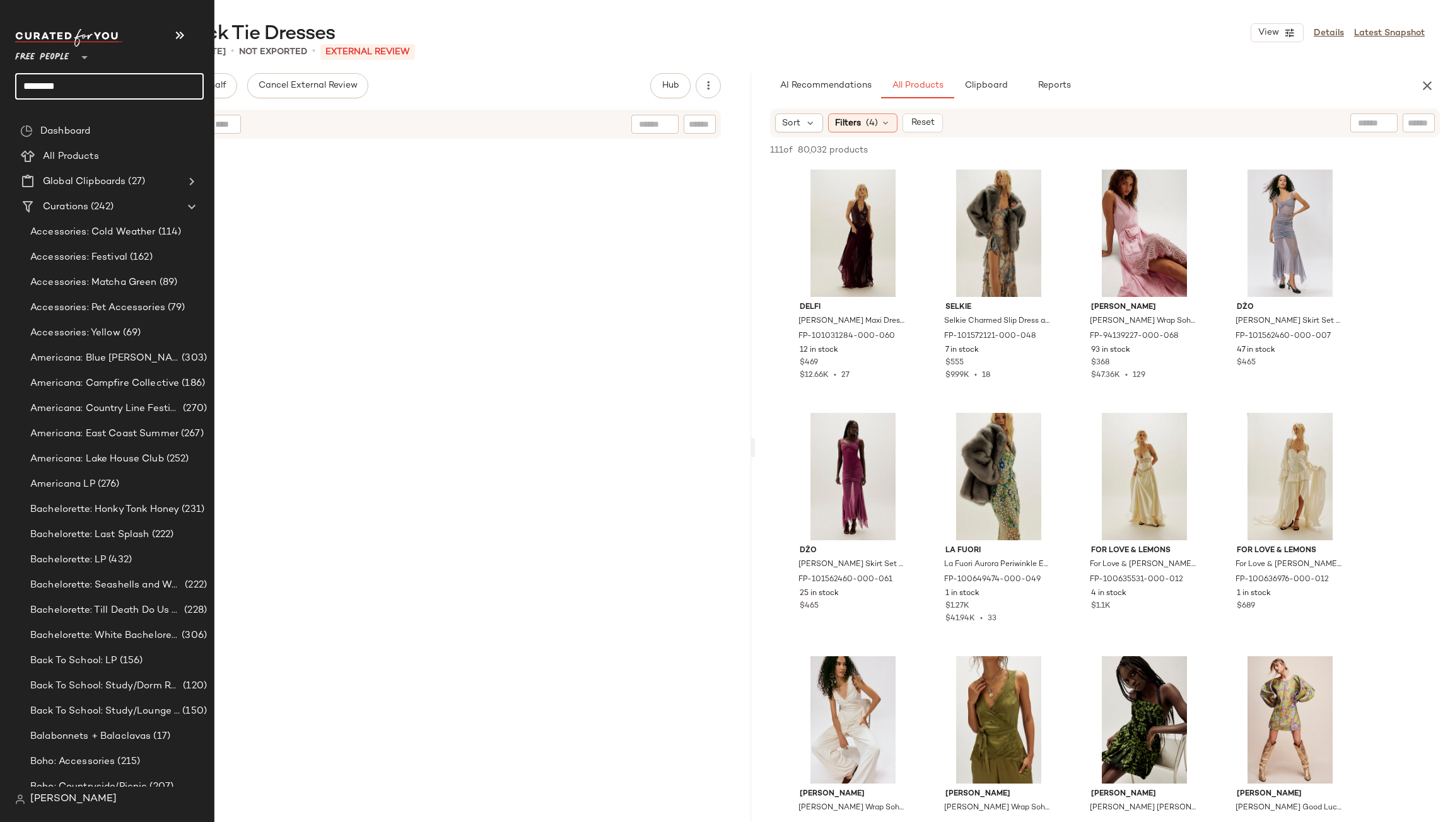
scroll to position [1966, 0]
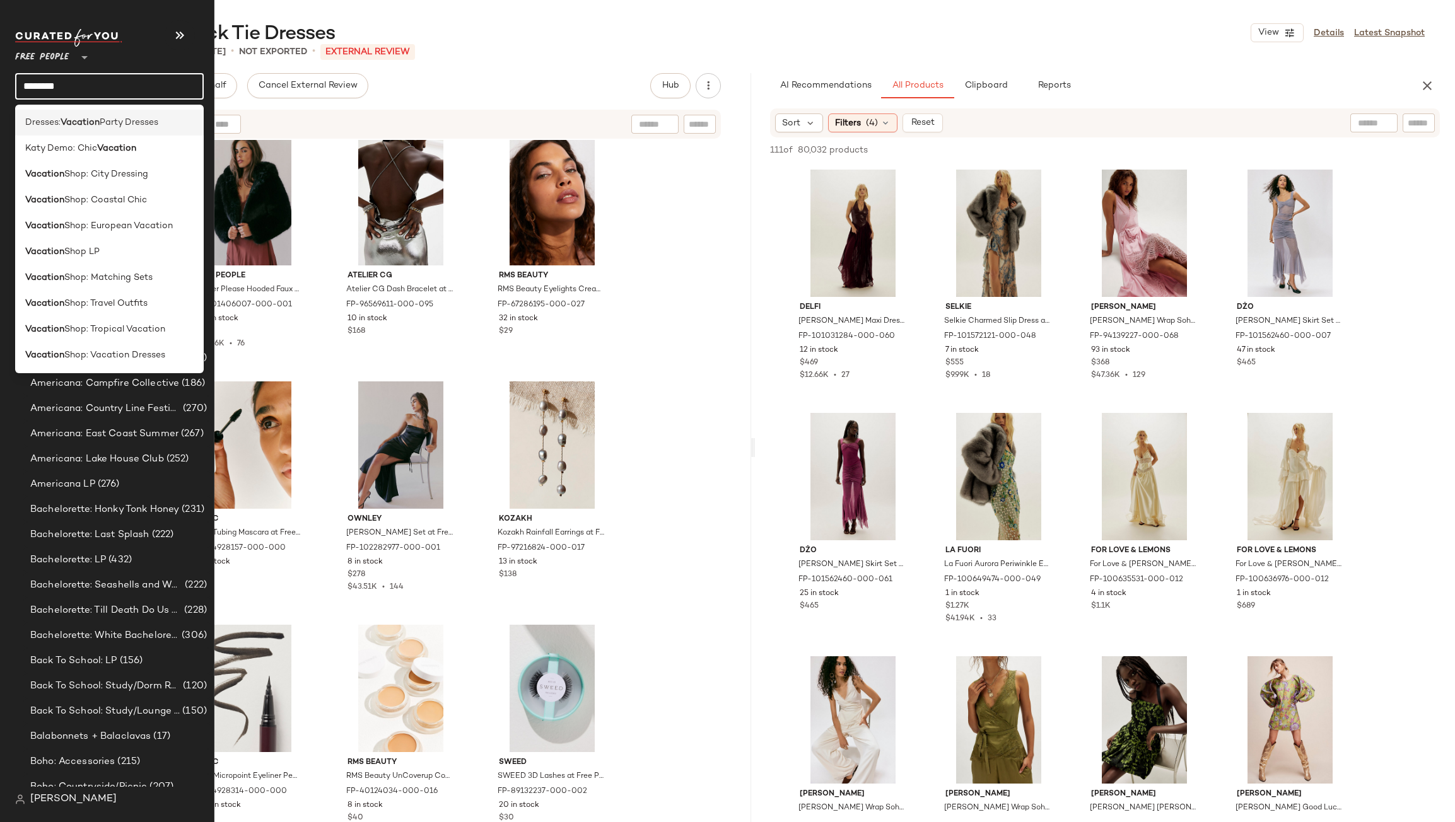
type input "********"
click at [49, 129] on div "Dresses: Vacation Party Dresses" at bounding box center [109, 123] width 189 height 26
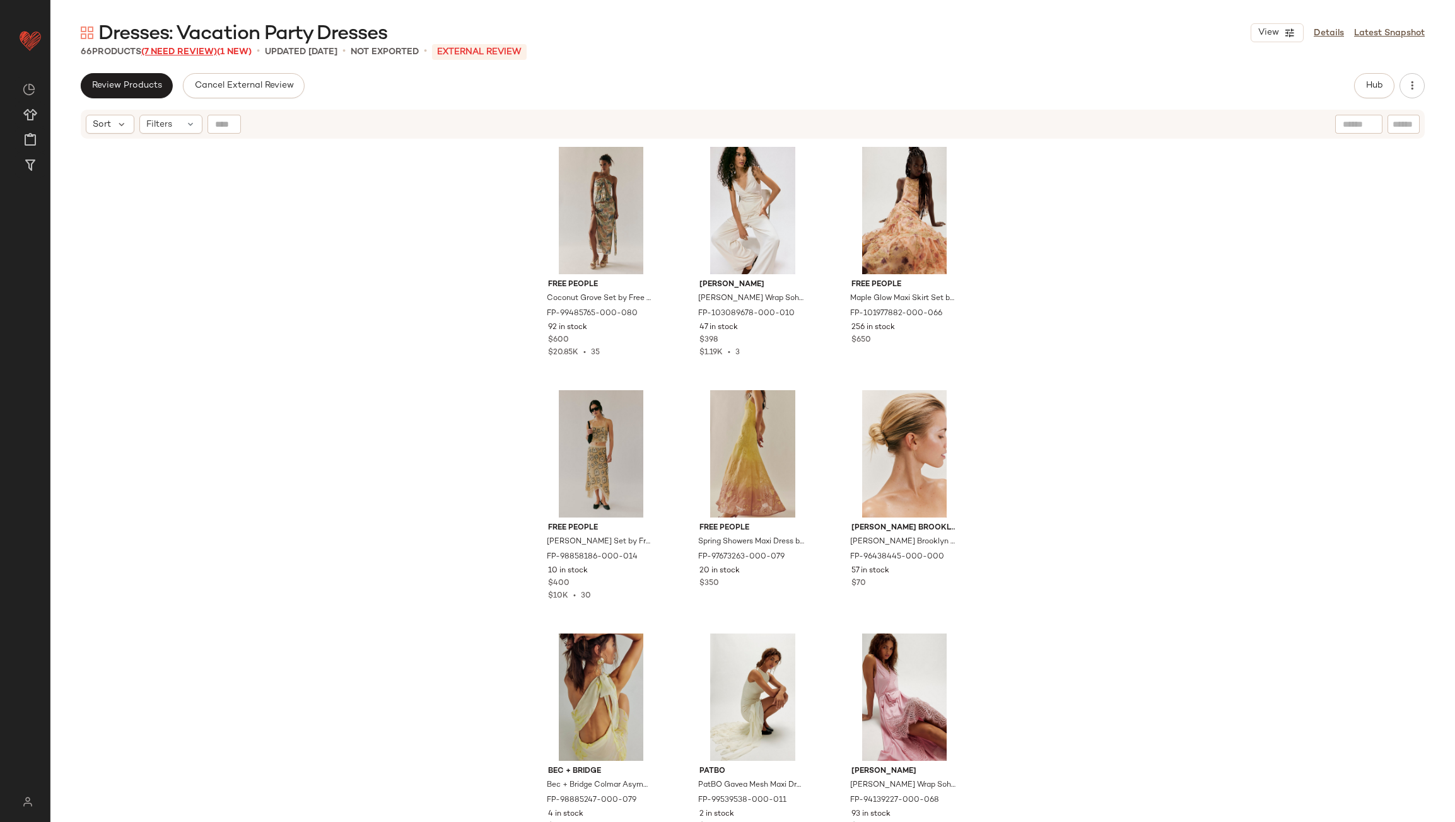
click at [194, 53] on span "(7 Need Review)" at bounding box center [179, 51] width 76 height 9
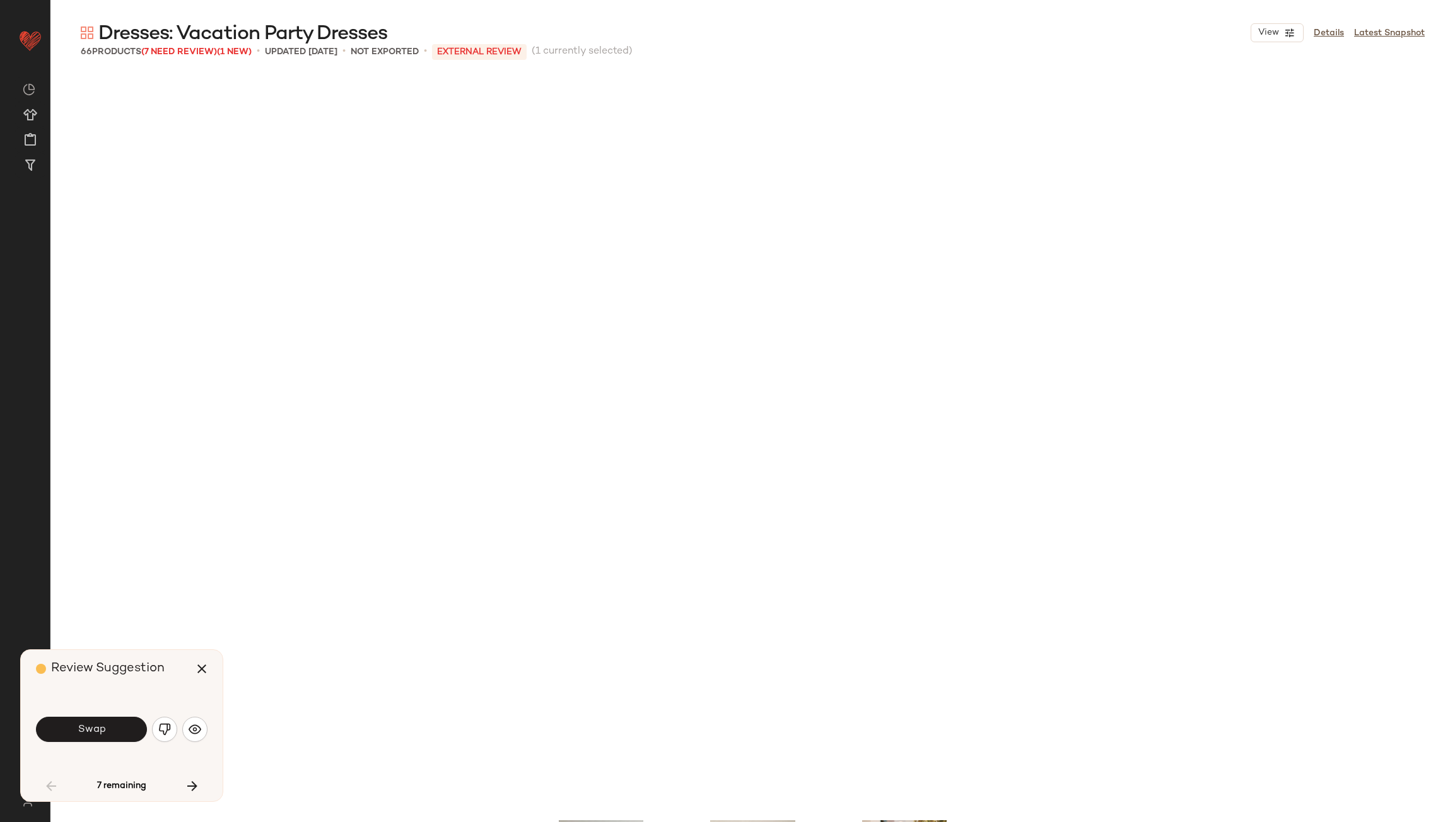
scroll to position [740, 0]
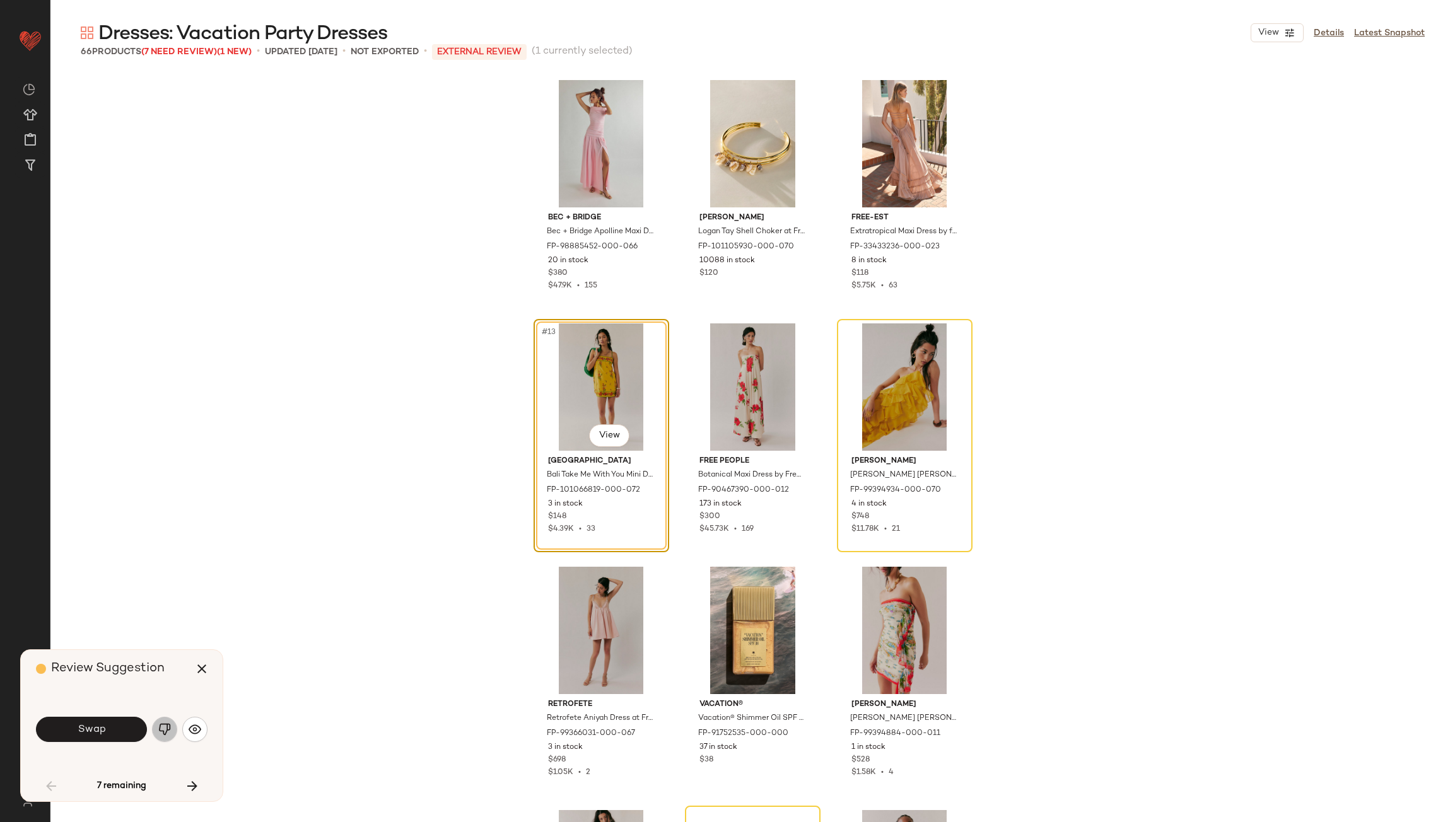
click at [157, 727] on button "button" at bounding box center [164, 729] width 25 height 25
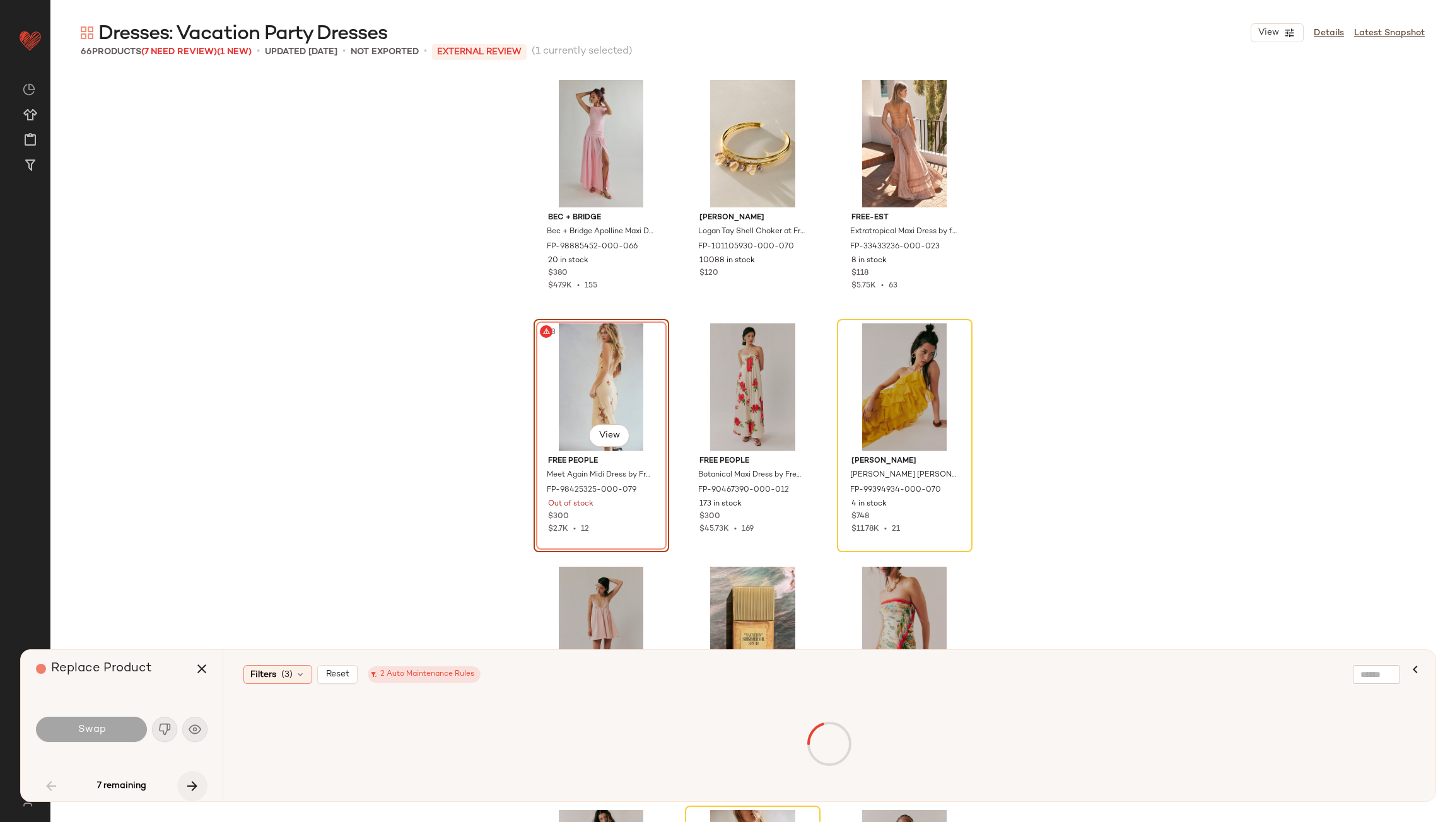
click at [199, 778] on button "button" at bounding box center [192, 786] width 30 height 30
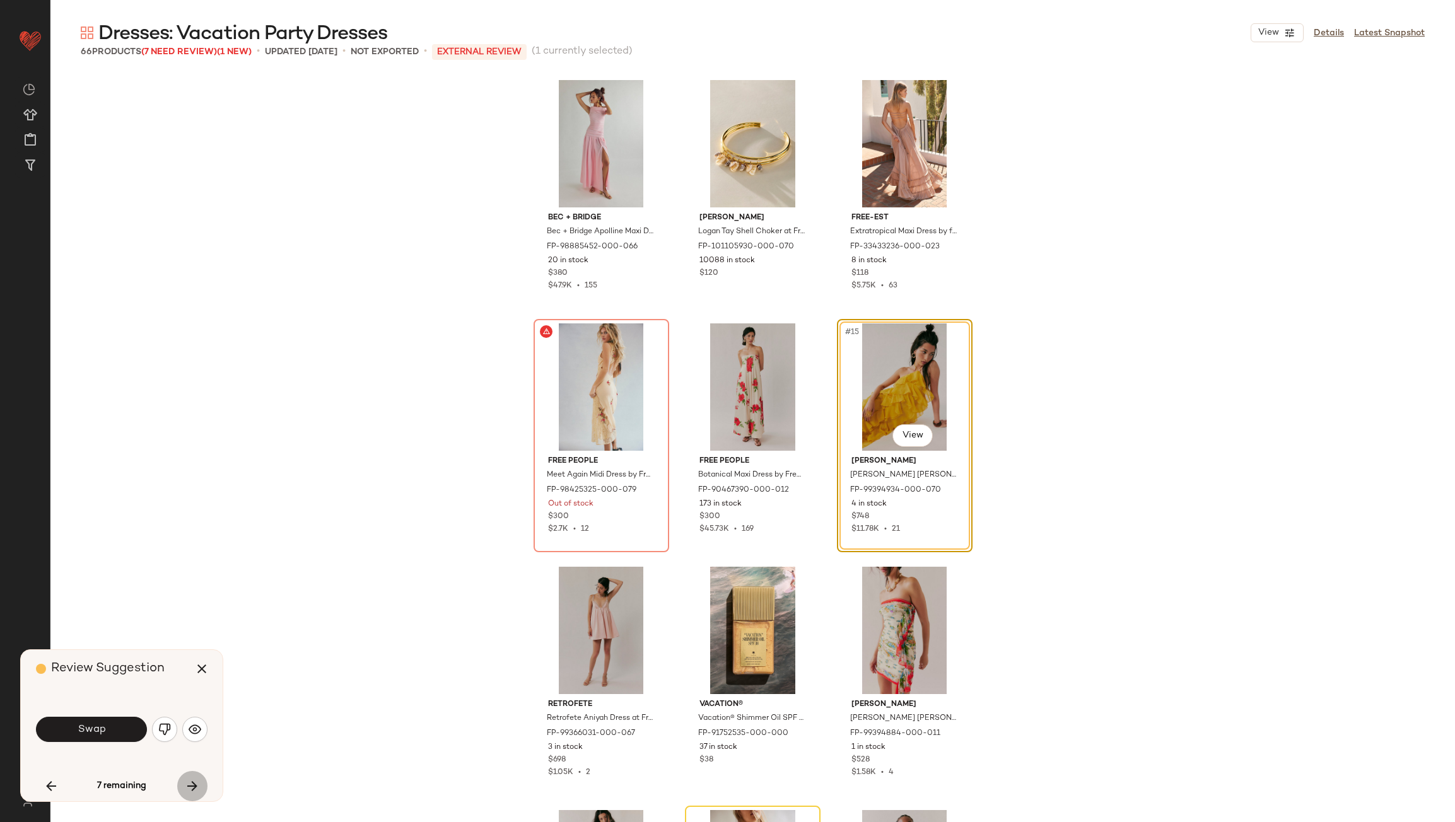
scroll to position [730, 0]
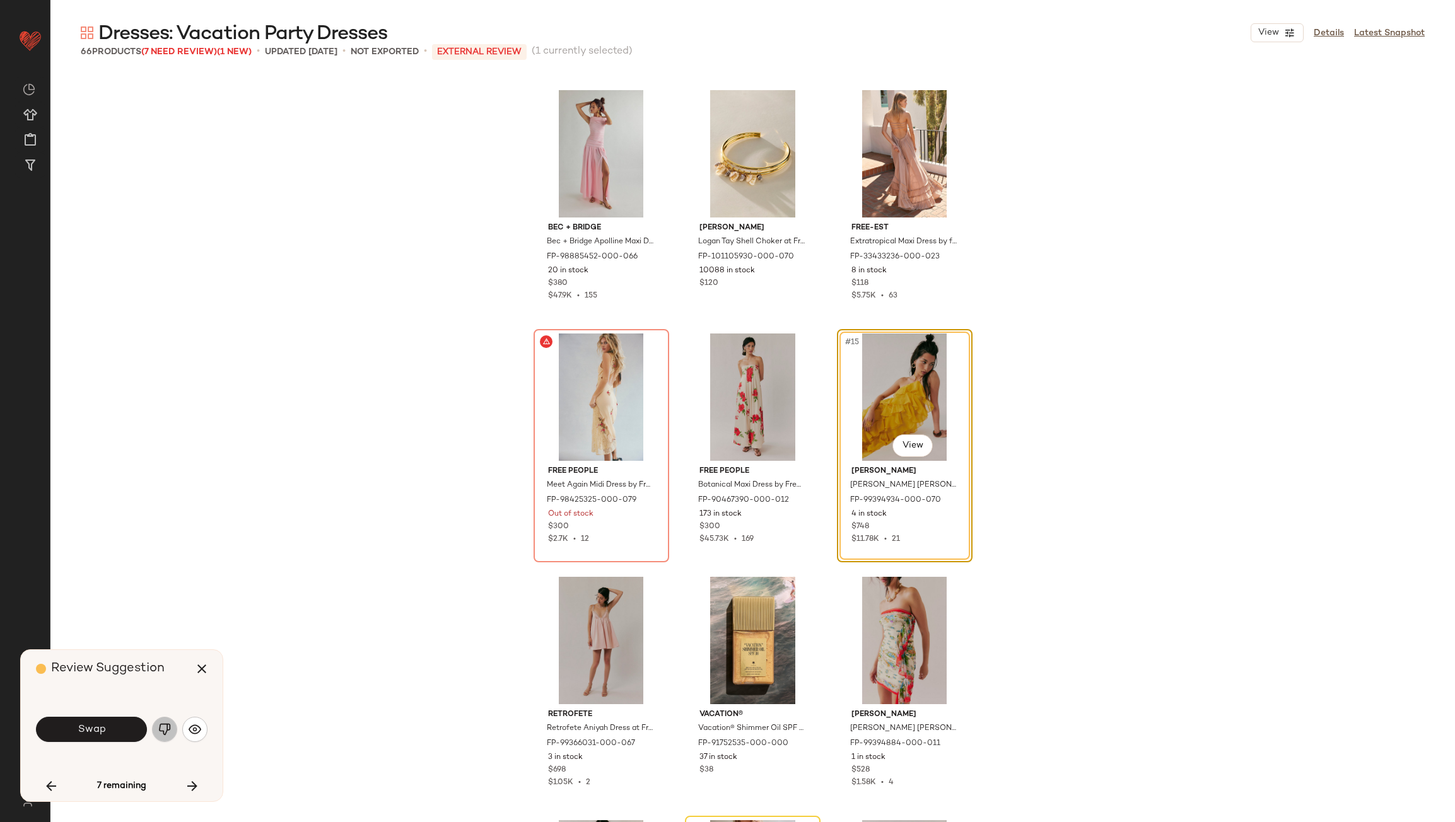
click at [169, 732] on img "button" at bounding box center [164, 729] width 13 height 13
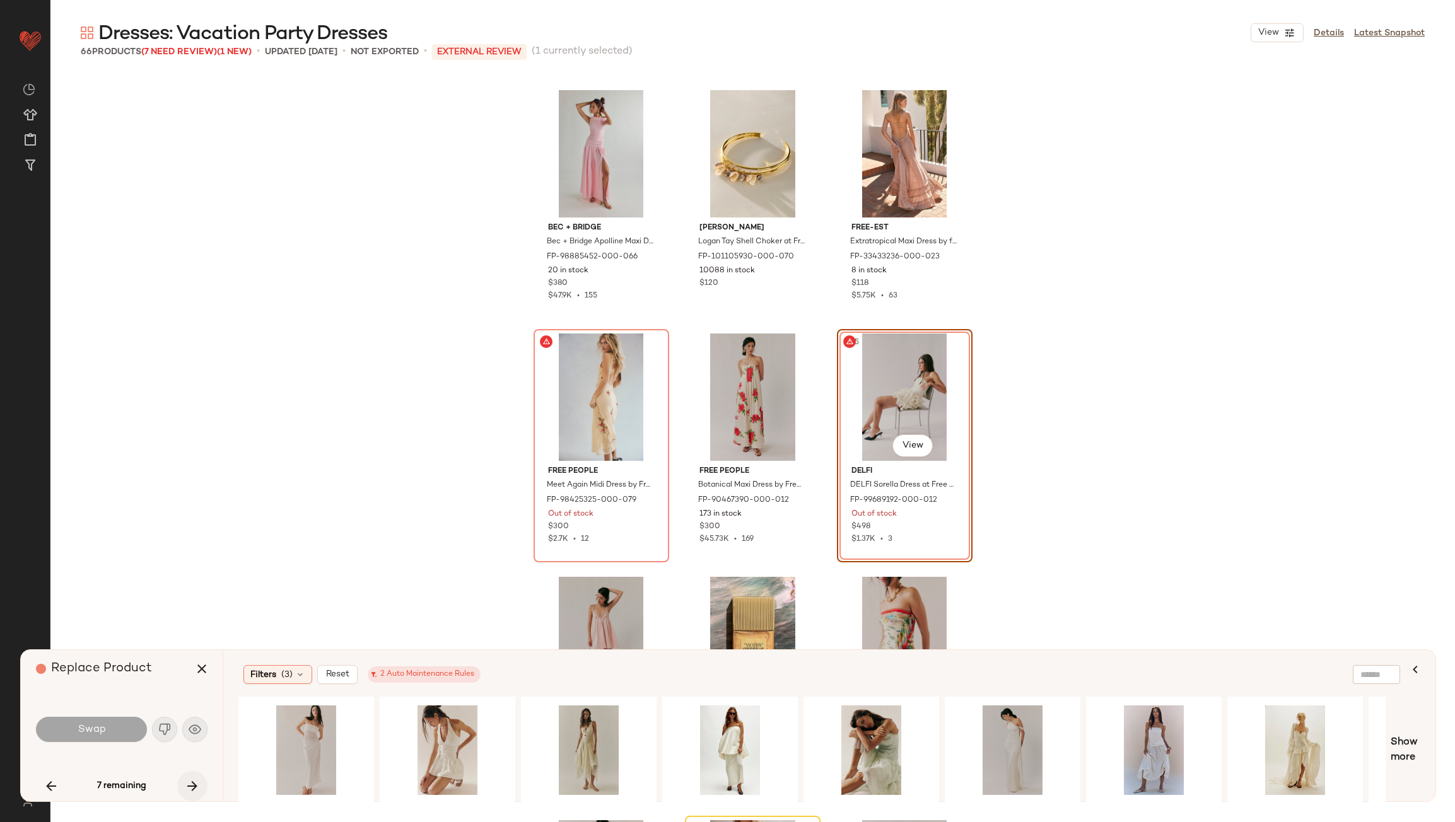
click at [194, 782] on icon "button" at bounding box center [192, 786] width 15 height 15
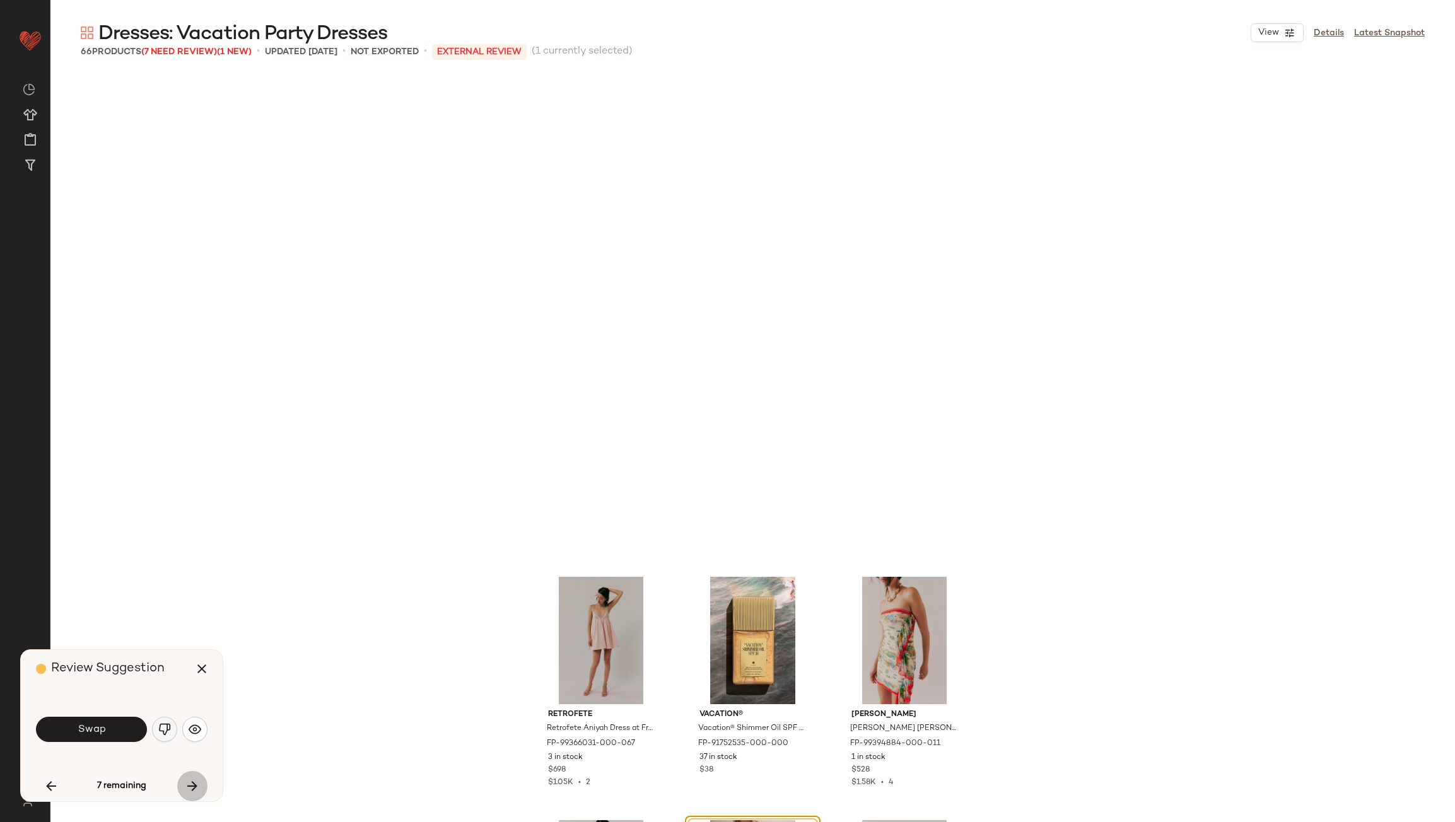
scroll to position [1217, 0]
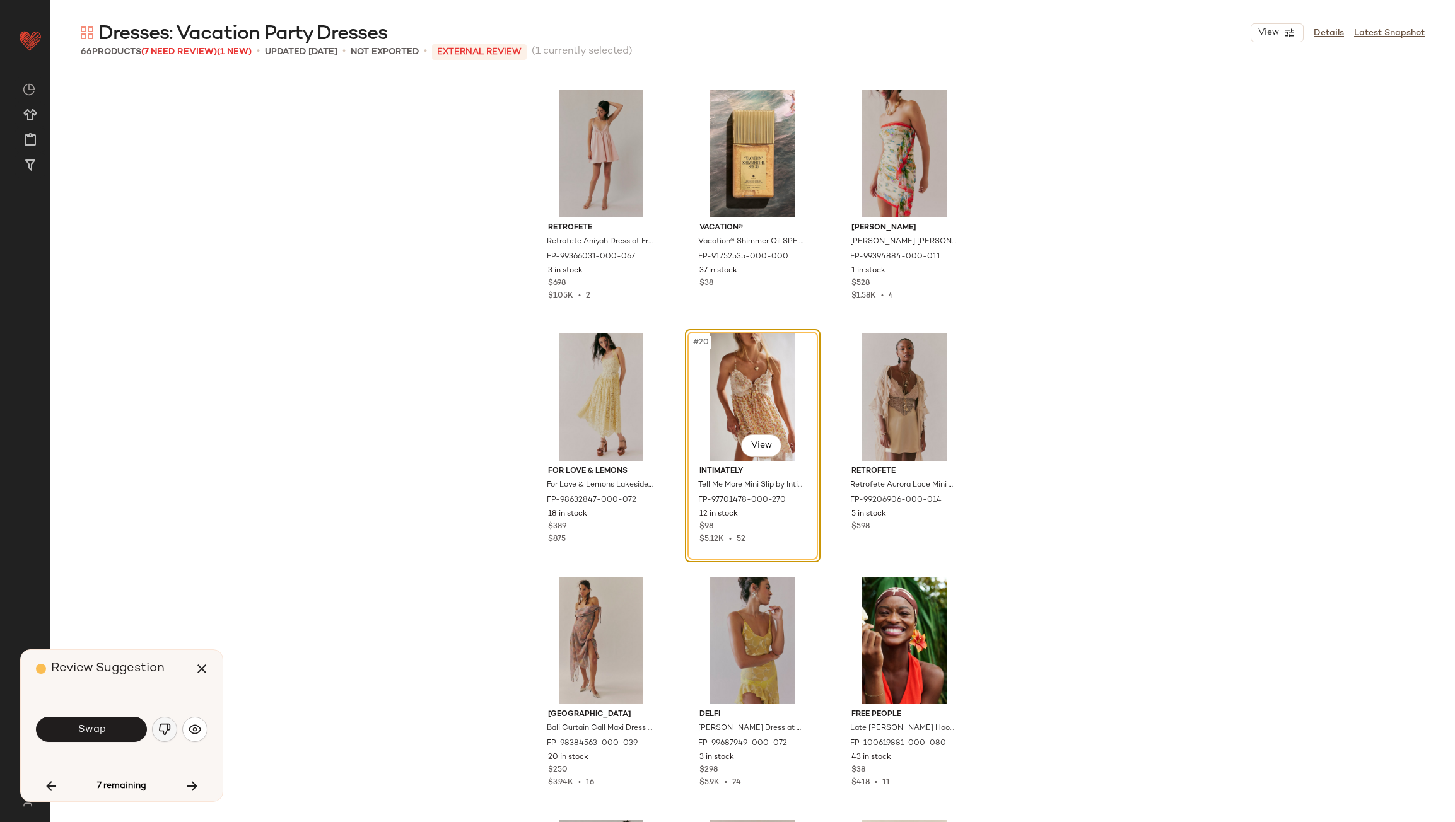
click at [159, 718] on button "button" at bounding box center [164, 729] width 25 height 25
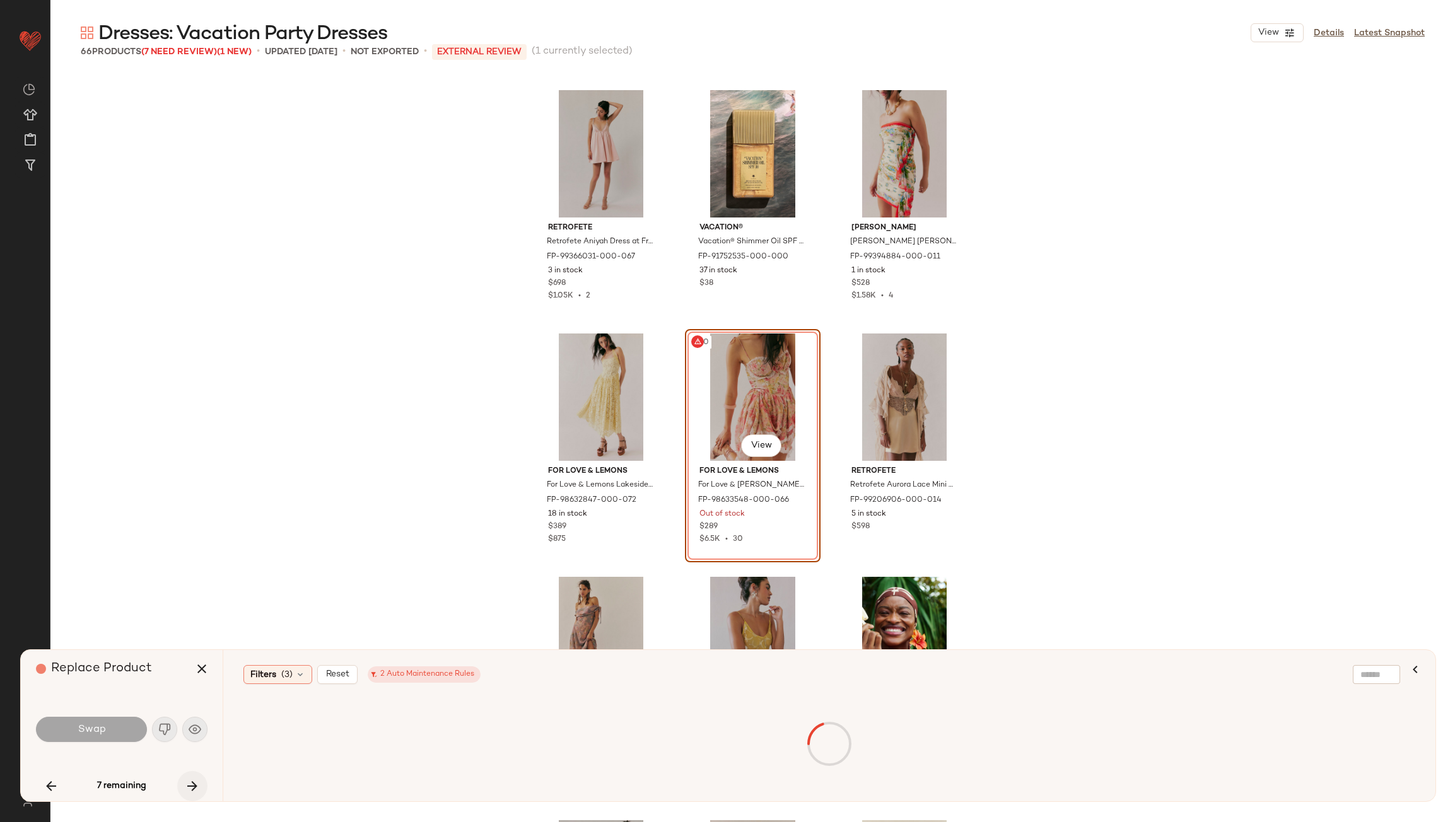
click at [184, 784] on button "button" at bounding box center [192, 786] width 30 height 30
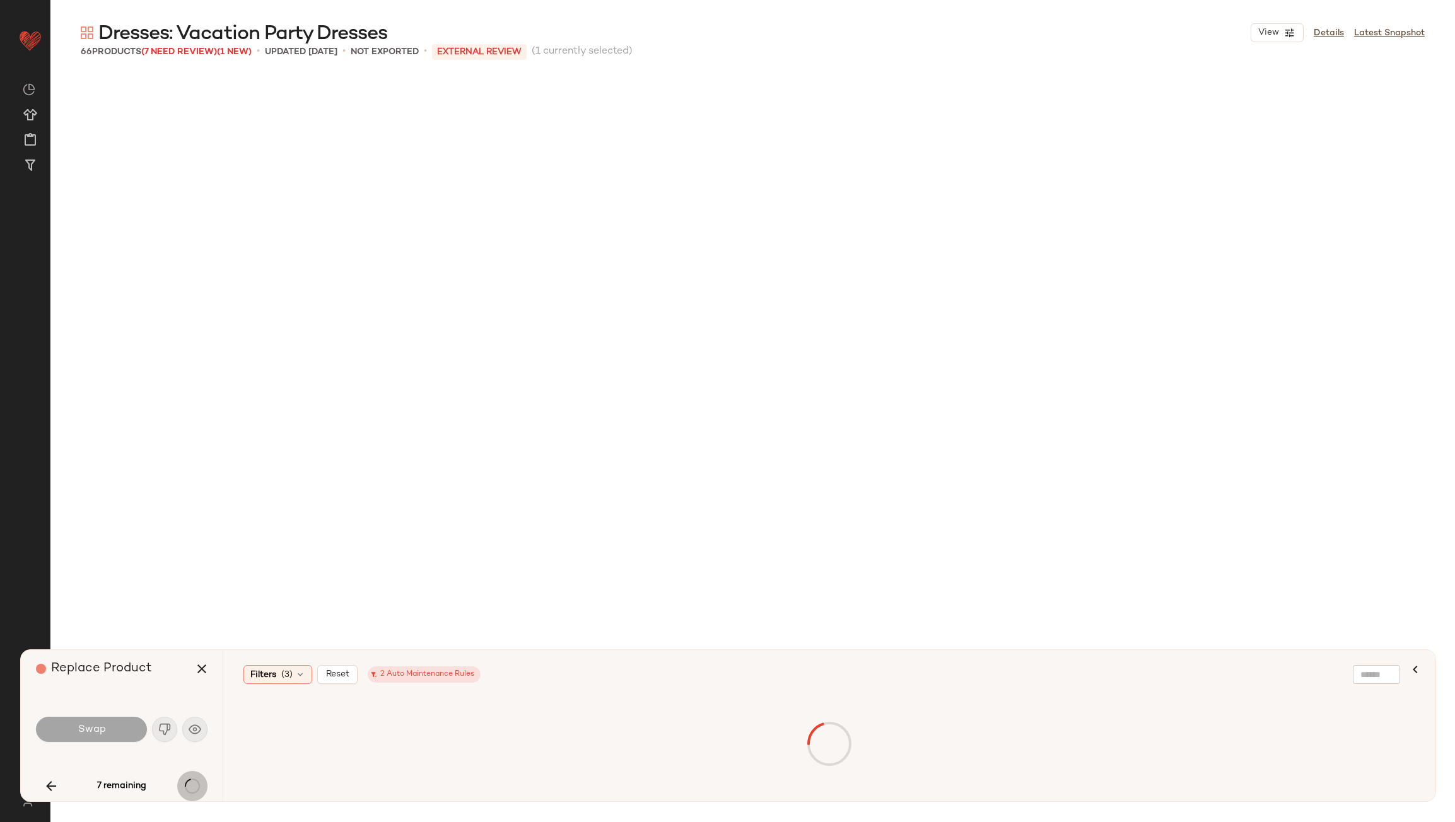
scroll to position [2191, 0]
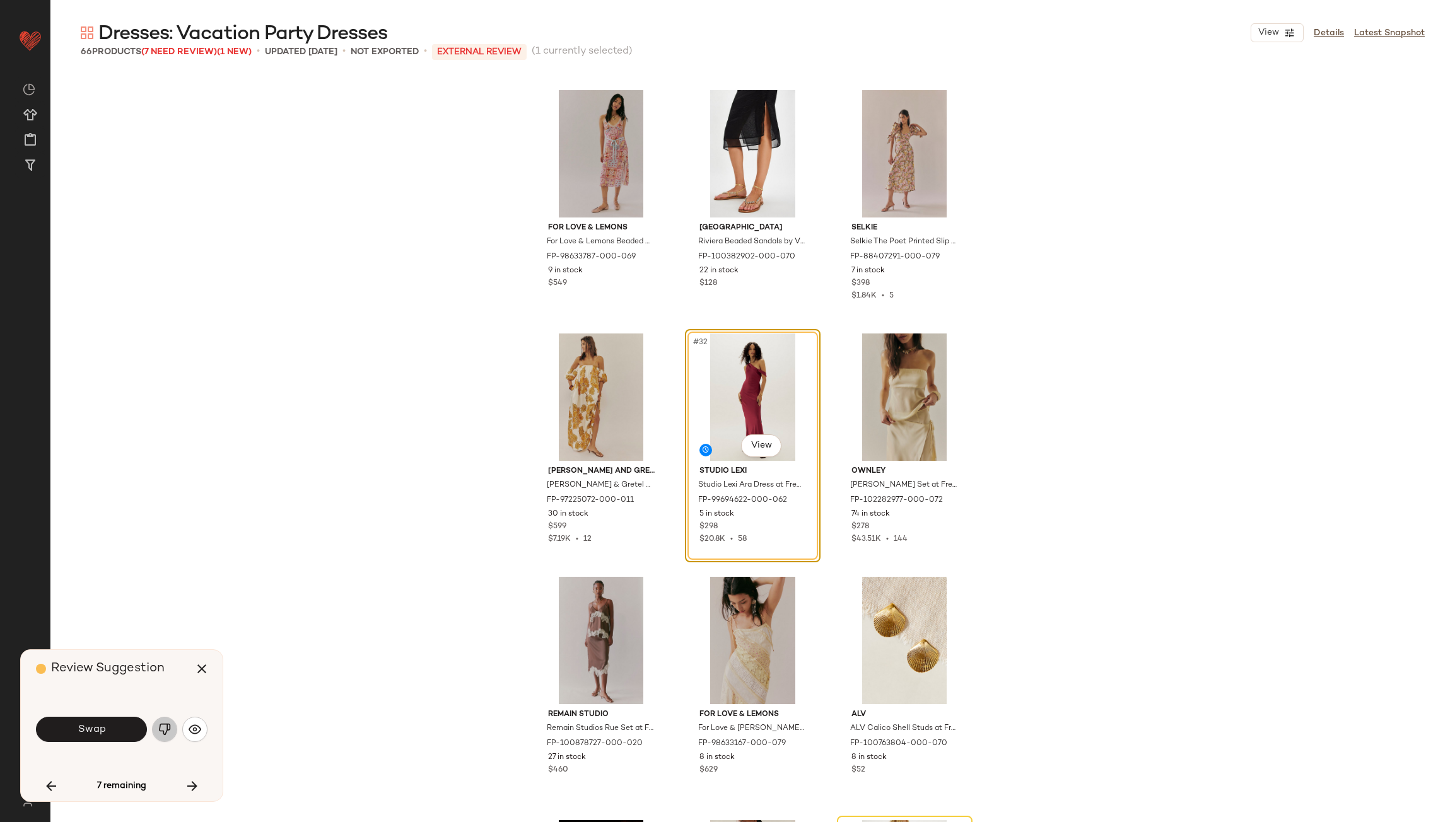
click at [165, 727] on img "button" at bounding box center [164, 729] width 13 height 13
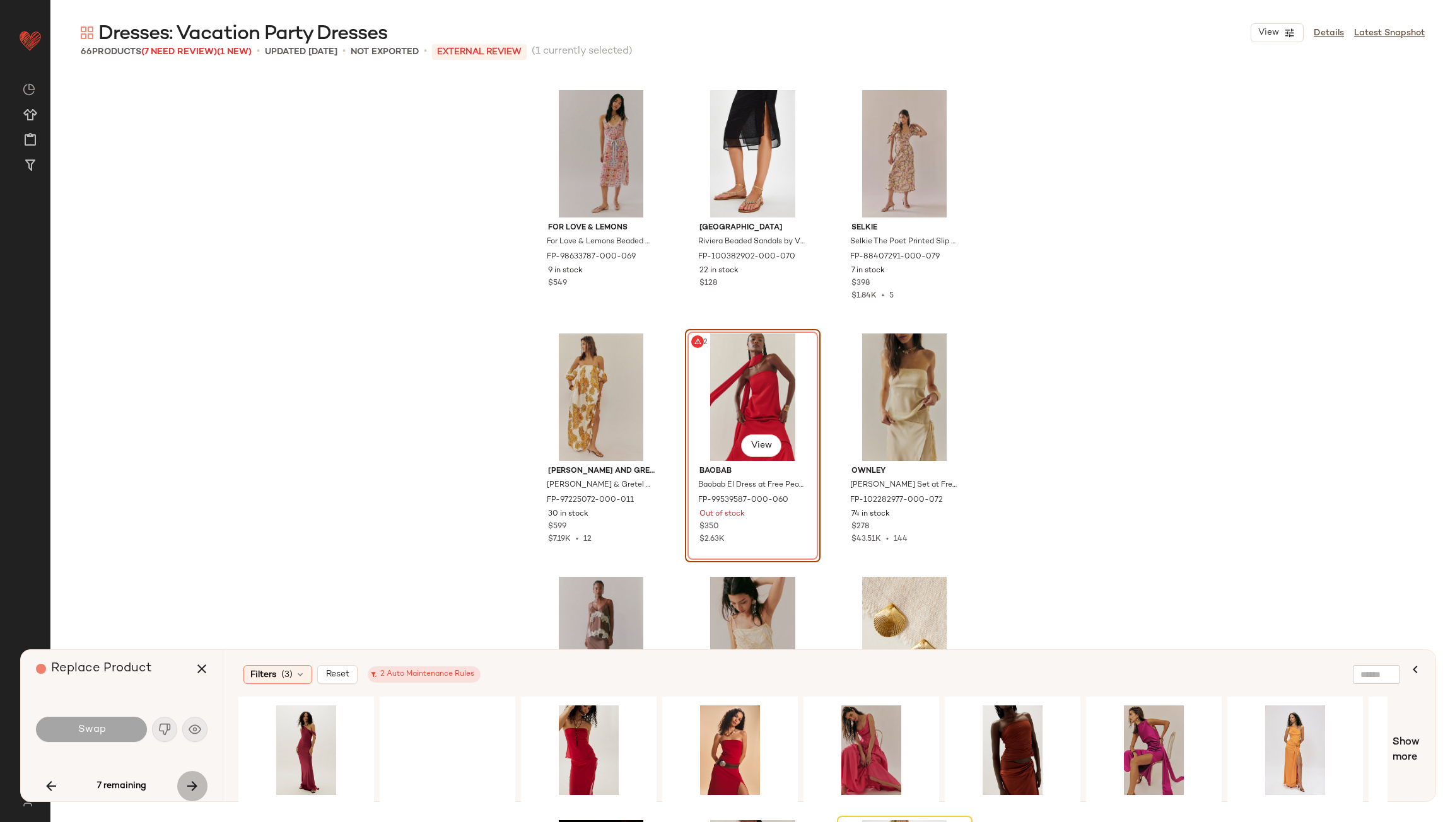
click at [190, 778] on button "button" at bounding box center [192, 786] width 30 height 30
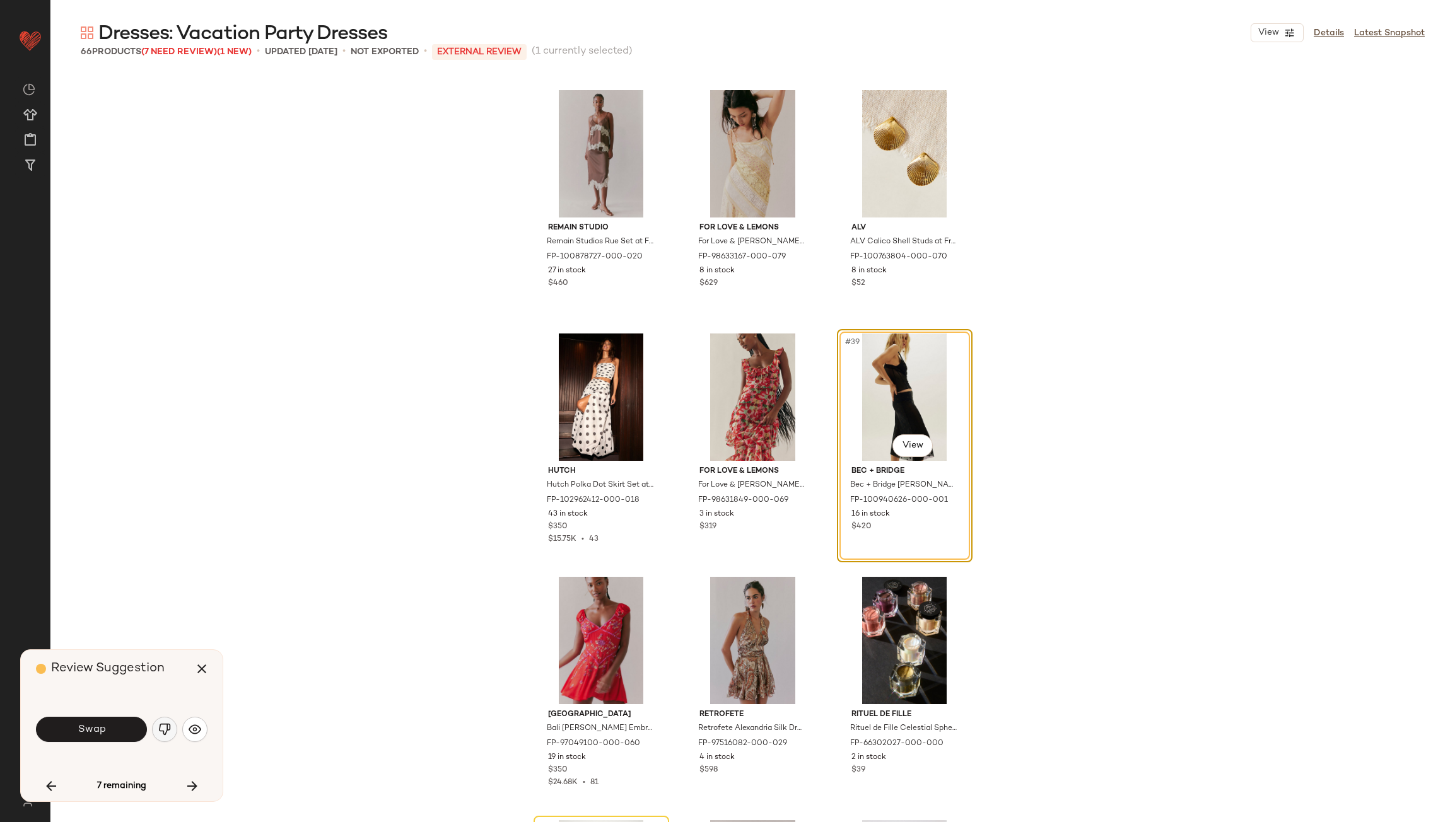
click at [164, 731] on img "button" at bounding box center [164, 729] width 13 height 13
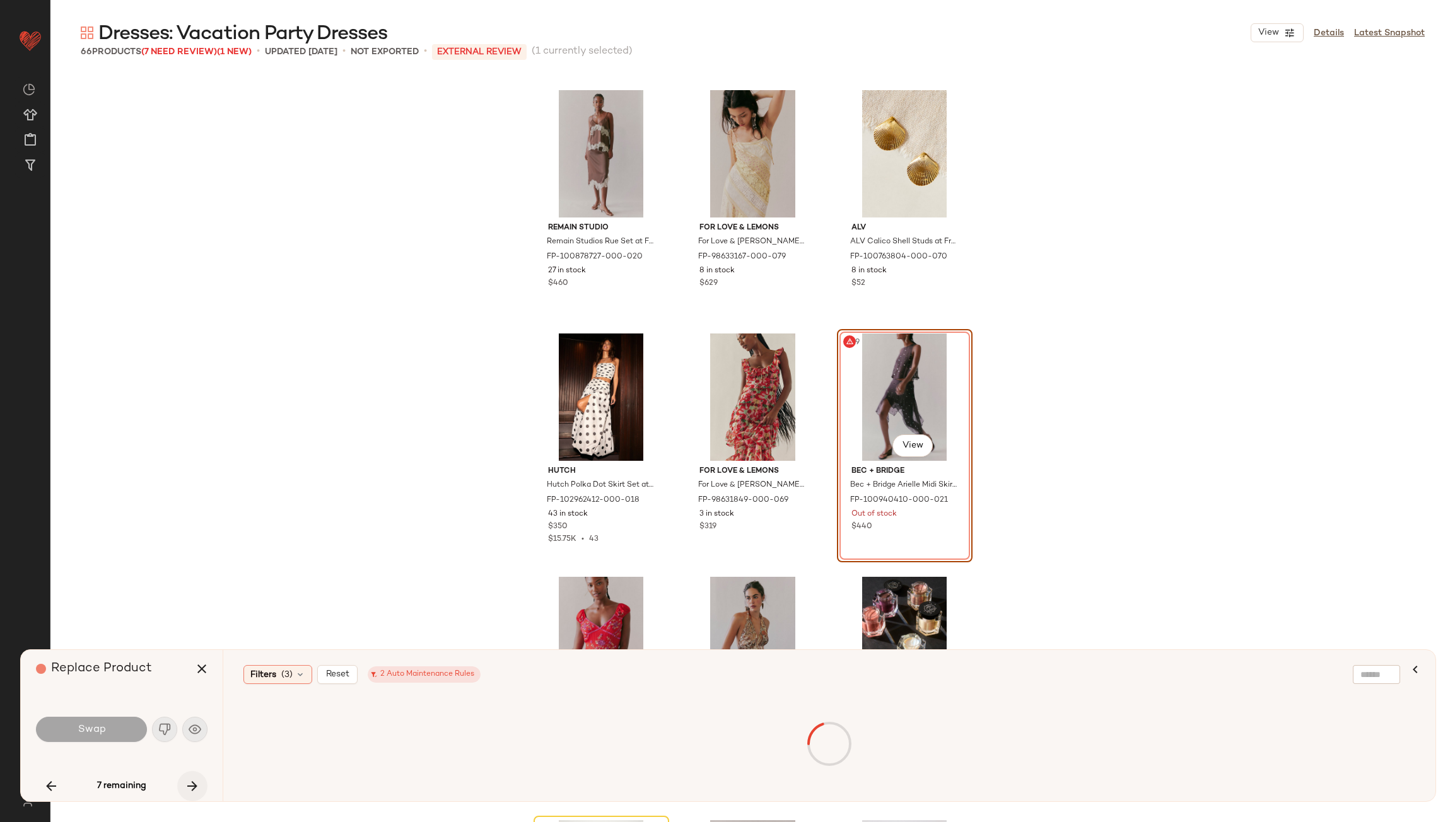
click at [187, 793] on icon "button" at bounding box center [192, 786] width 15 height 15
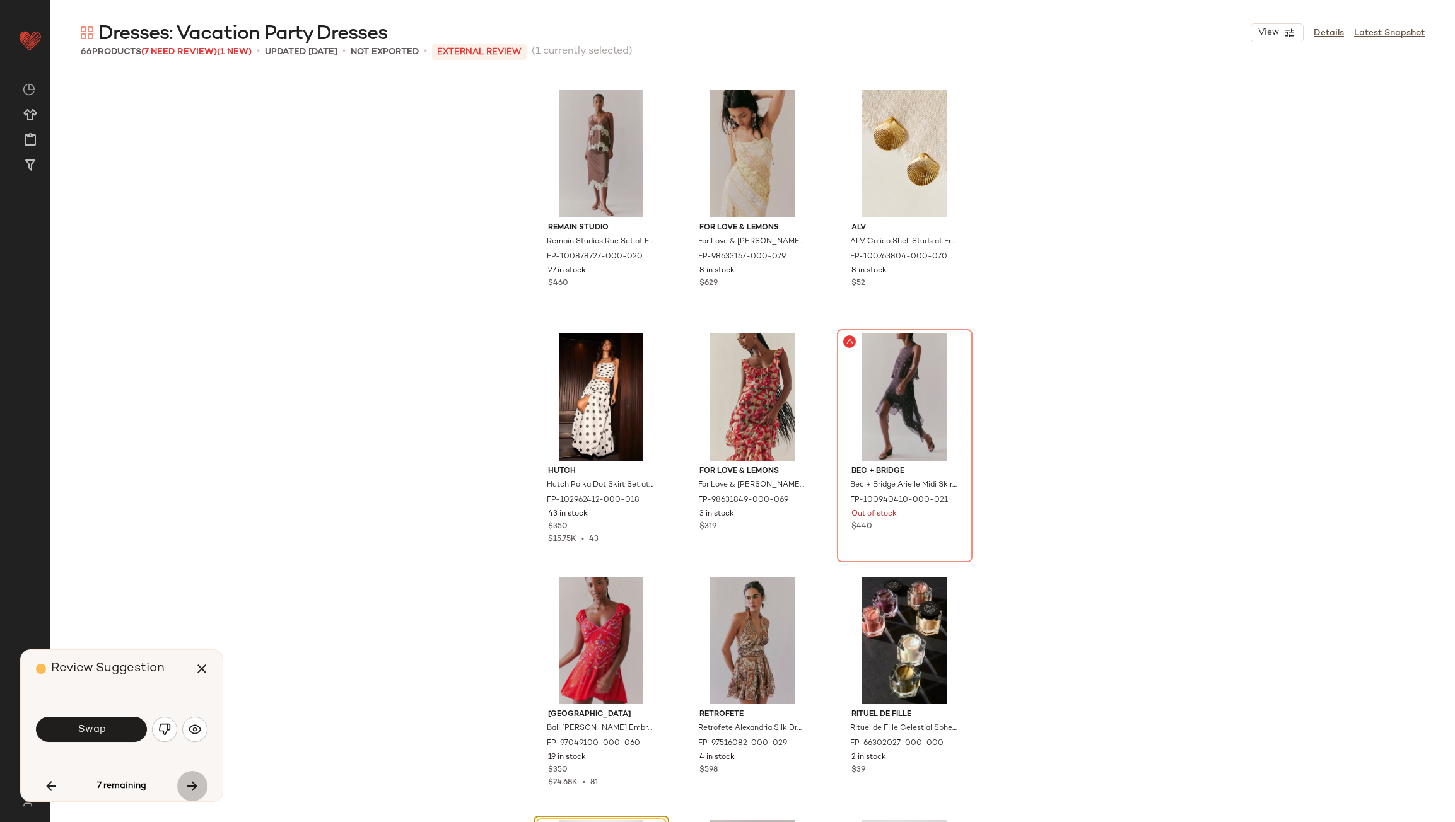
scroll to position [3164, 0]
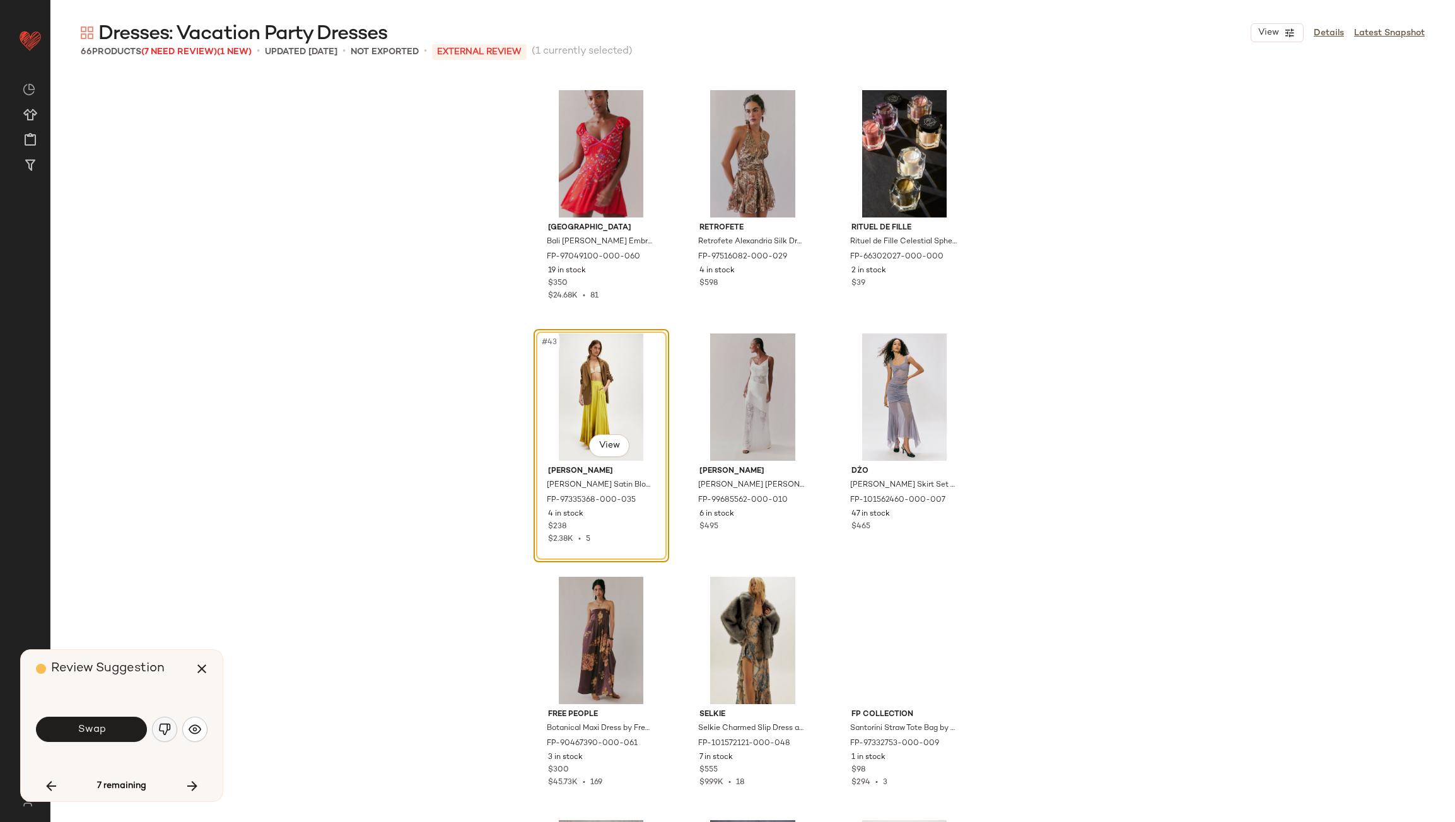
click at [166, 725] on img "button" at bounding box center [164, 729] width 13 height 13
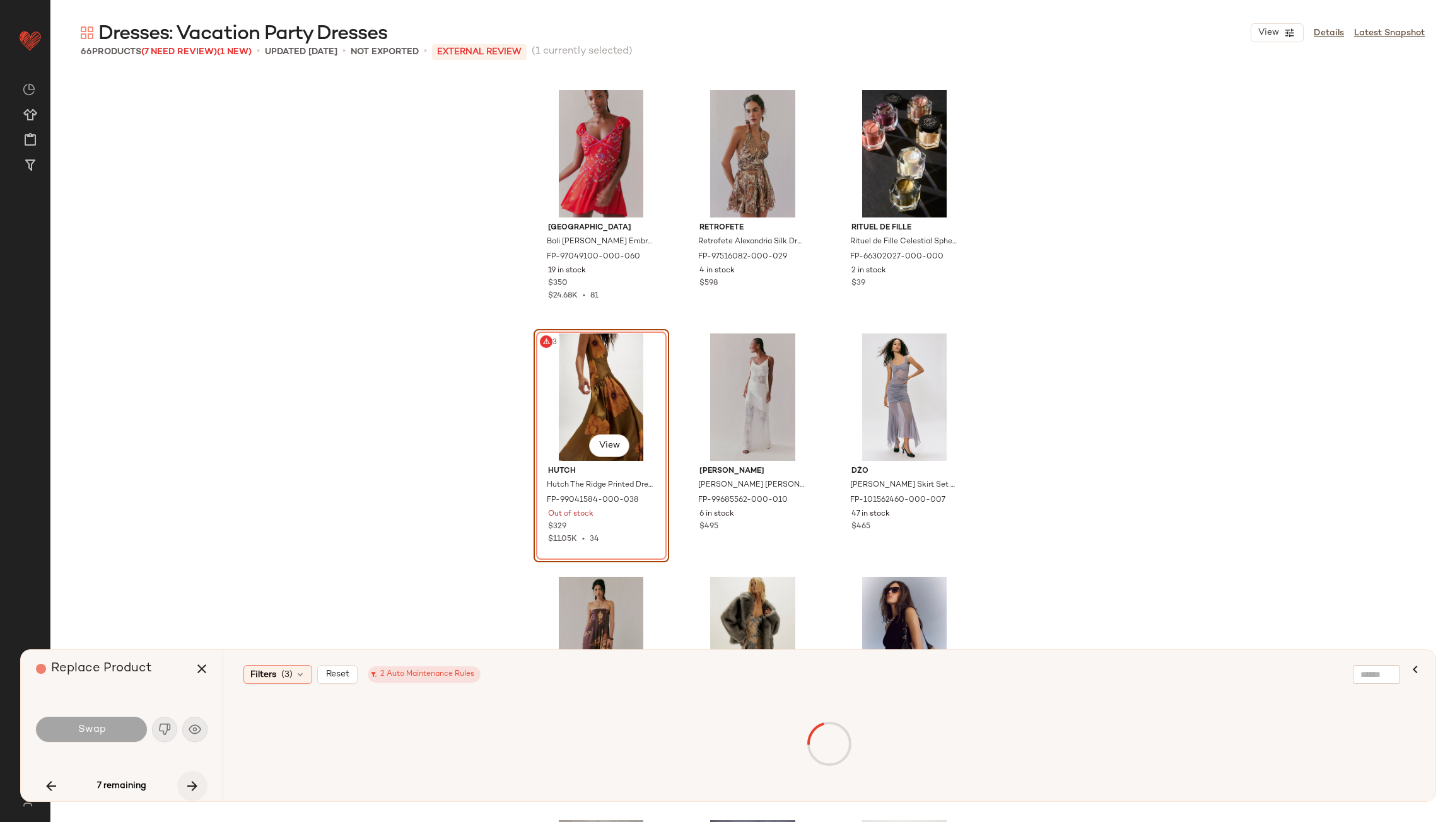
click at [192, 783] on icon "button" at bounding box center [192, 786] width 15 height 15
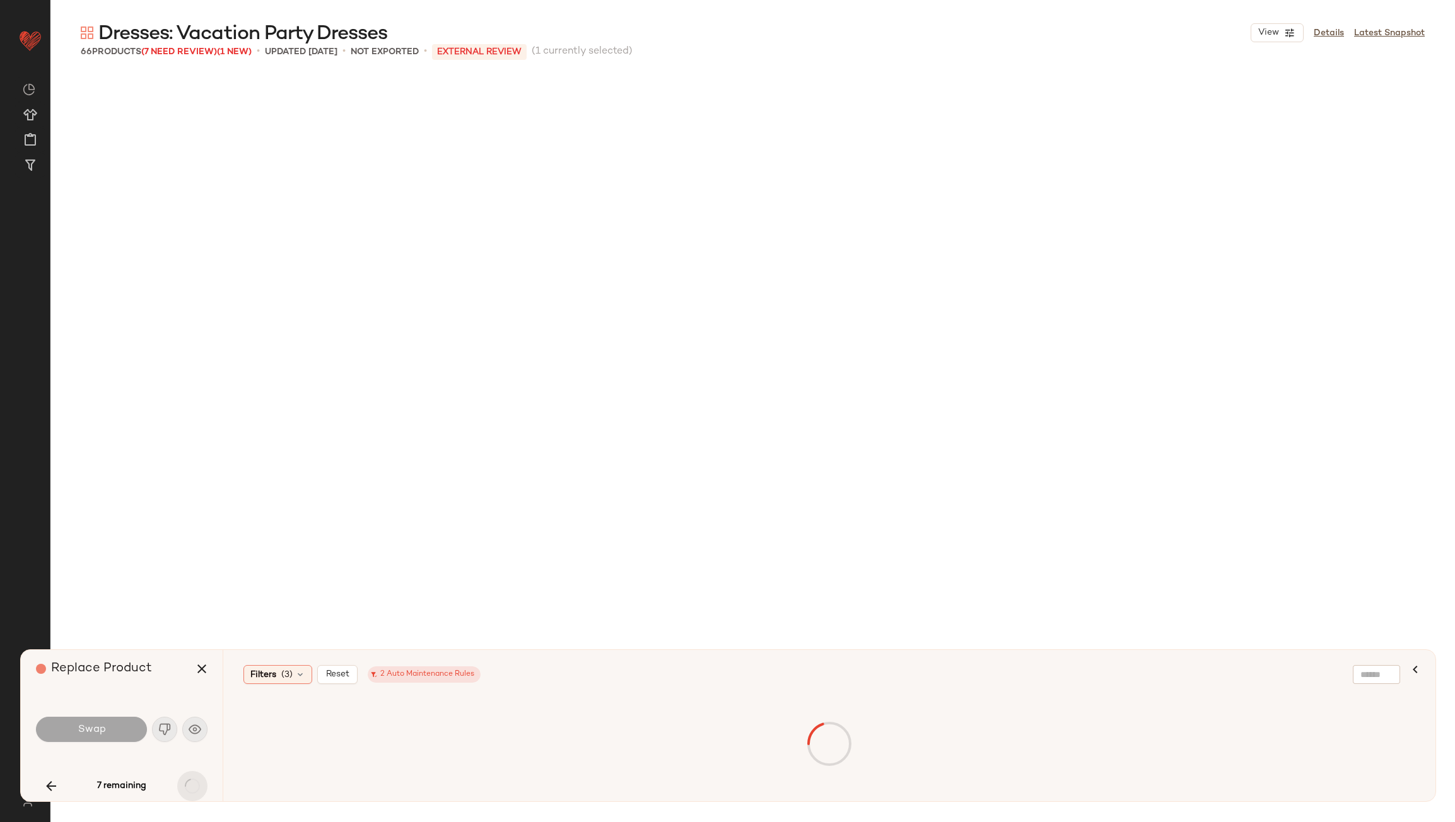
scroll to position [4608, 0]
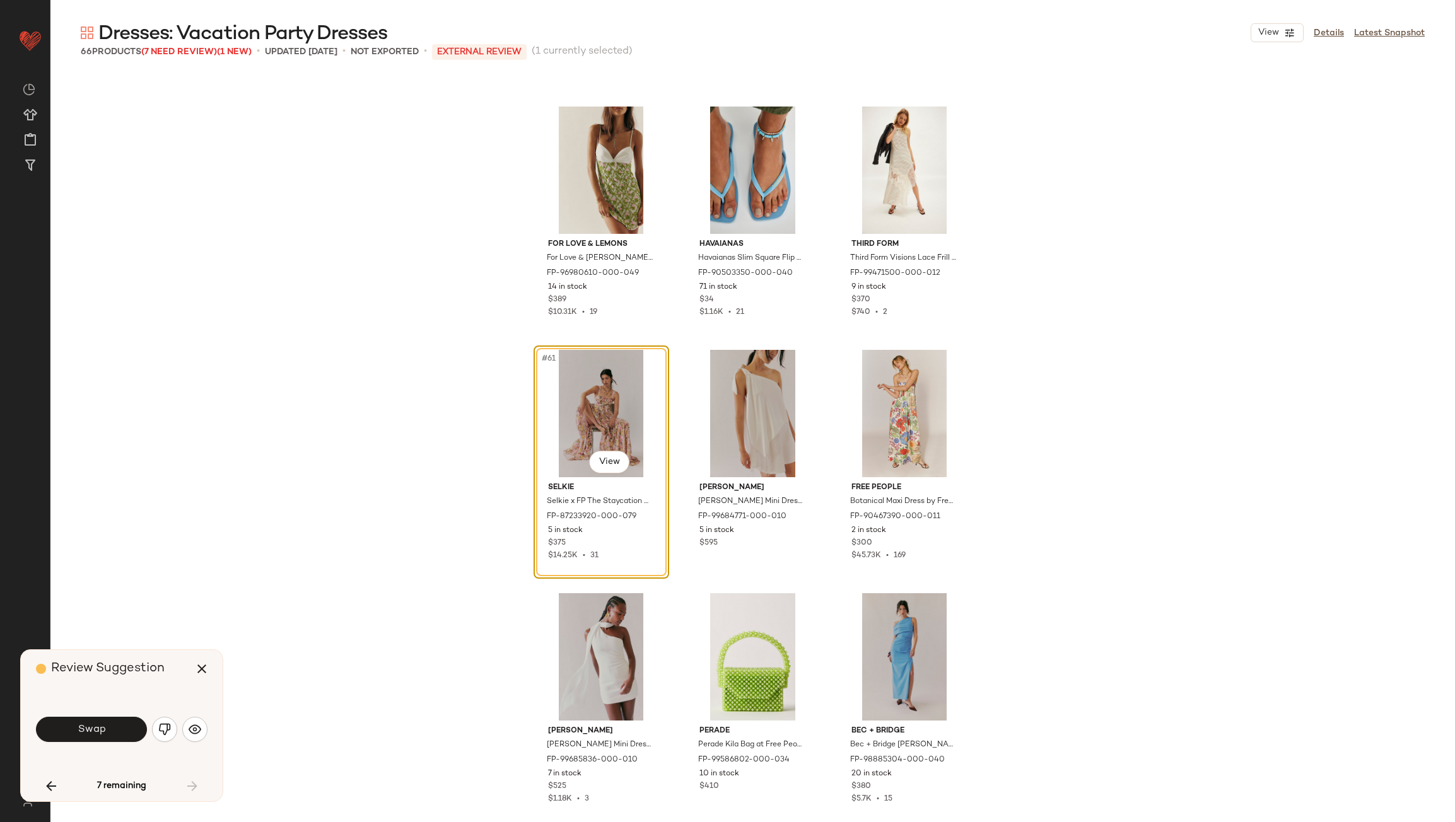
click at [163, 726] on img "button" at bounding box center [164, 729] width 13 height 13
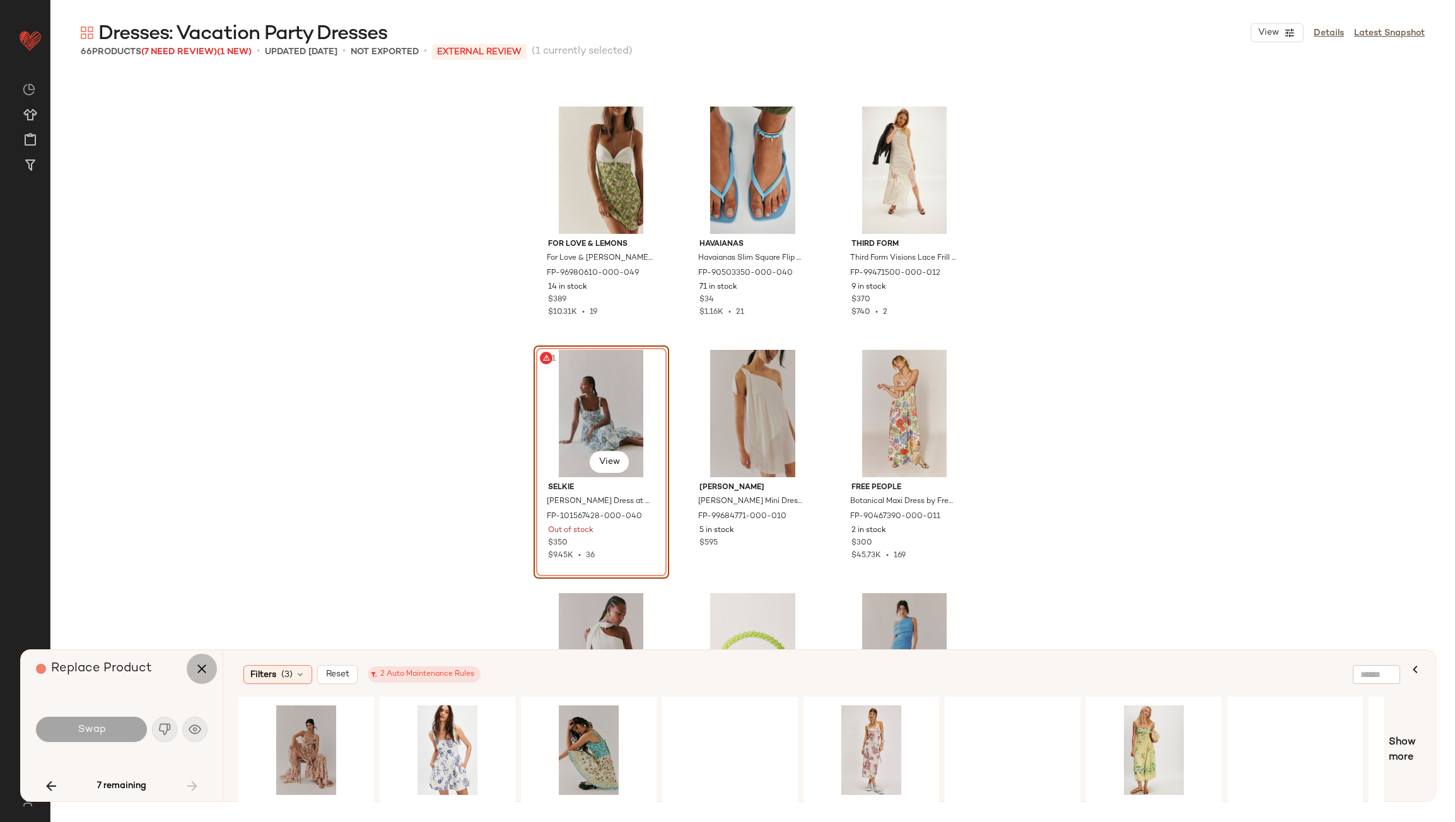
click at [202, 680] on button "button" at bounding box center [202, 669] width 30 height 30
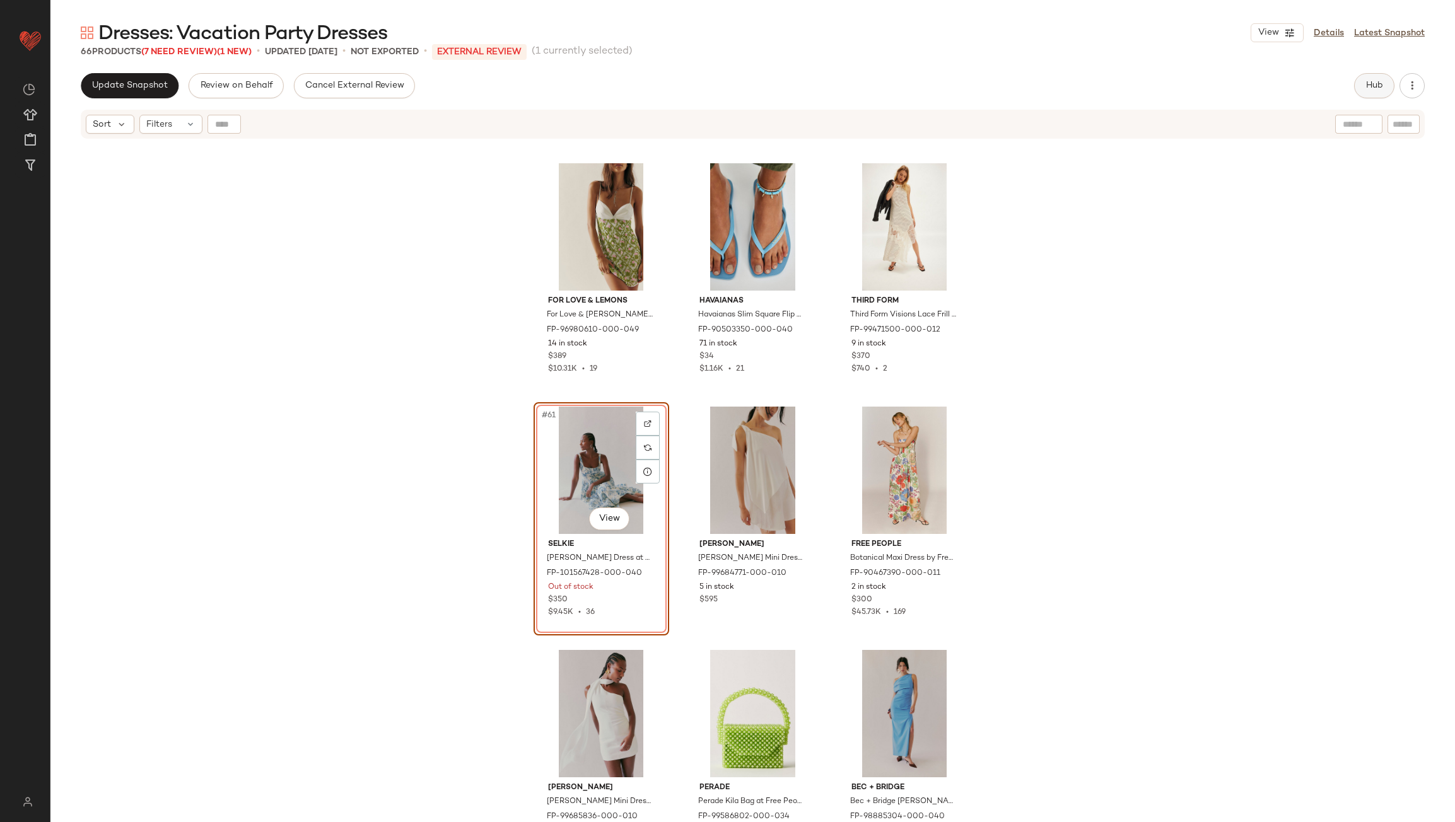
click at [1373, 81] on span "Hub" at bounding box center [1374, 86] width 18 height 10
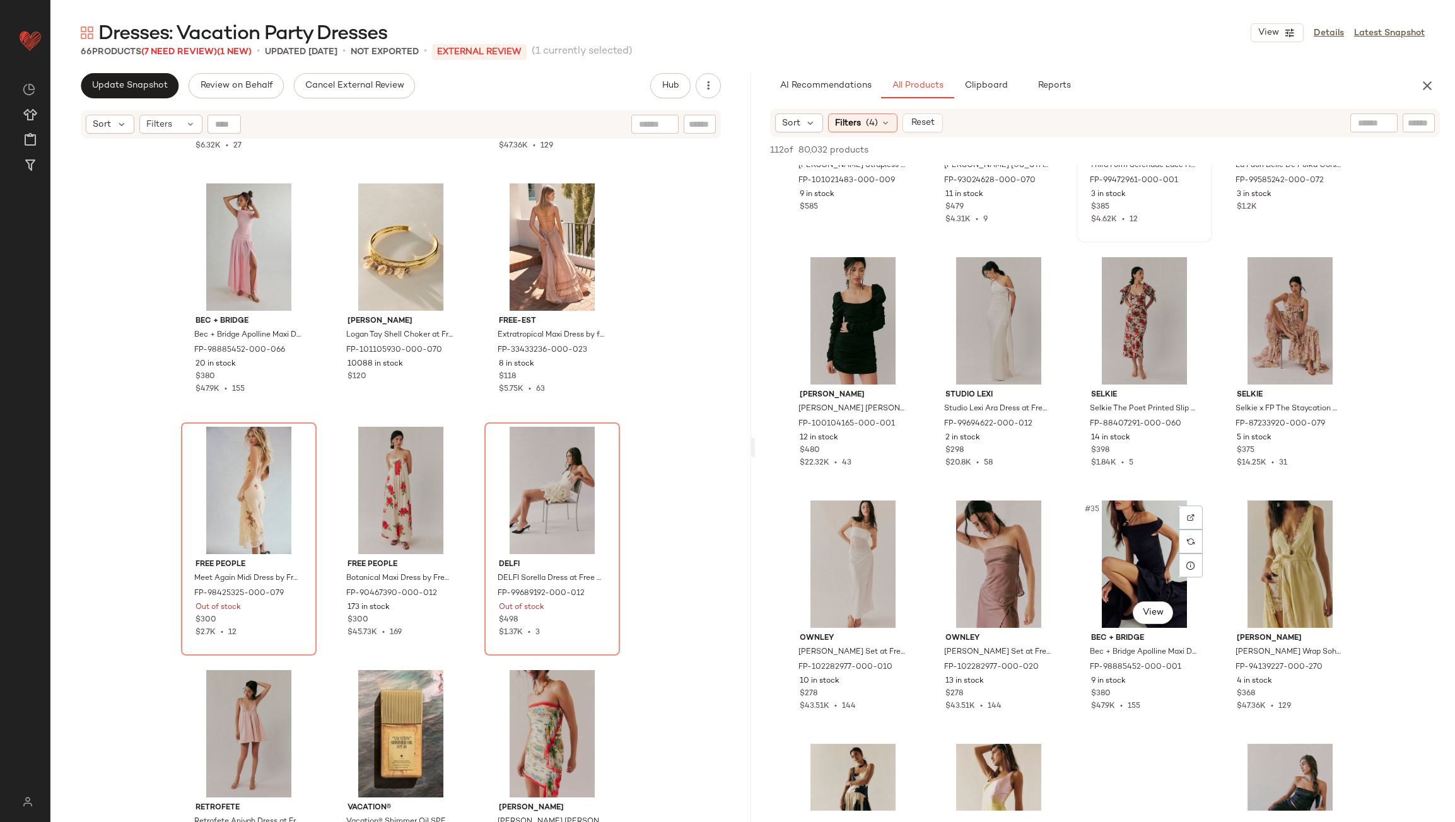
scroll to position [1639, 0]
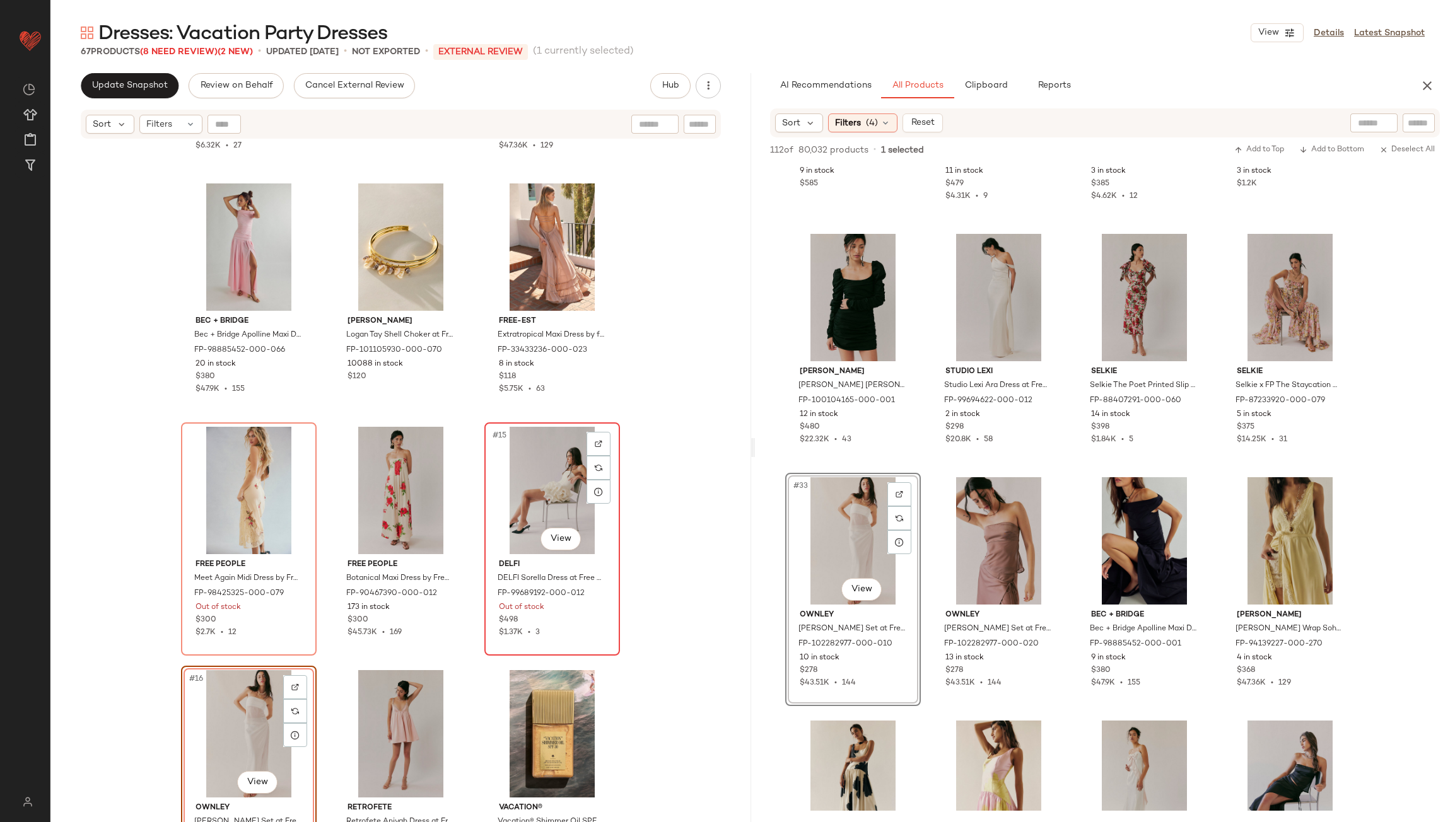
click at [554, 496] on div "#15 View" at bounding box center [552, 490] width 127 height 127
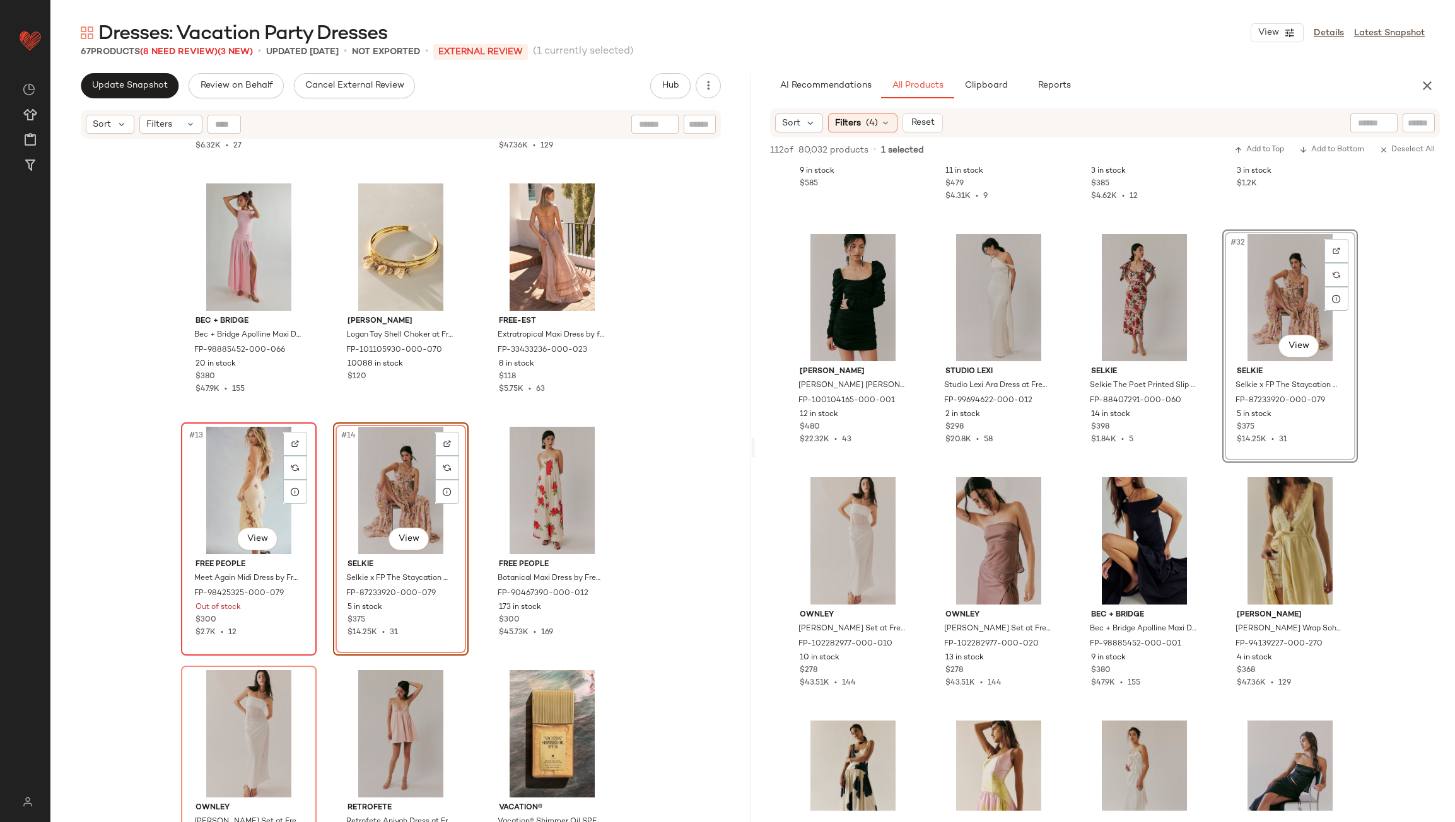
click at [221, 481] on div "#13 View" at bounding box center [248, 490] width 127 height 127
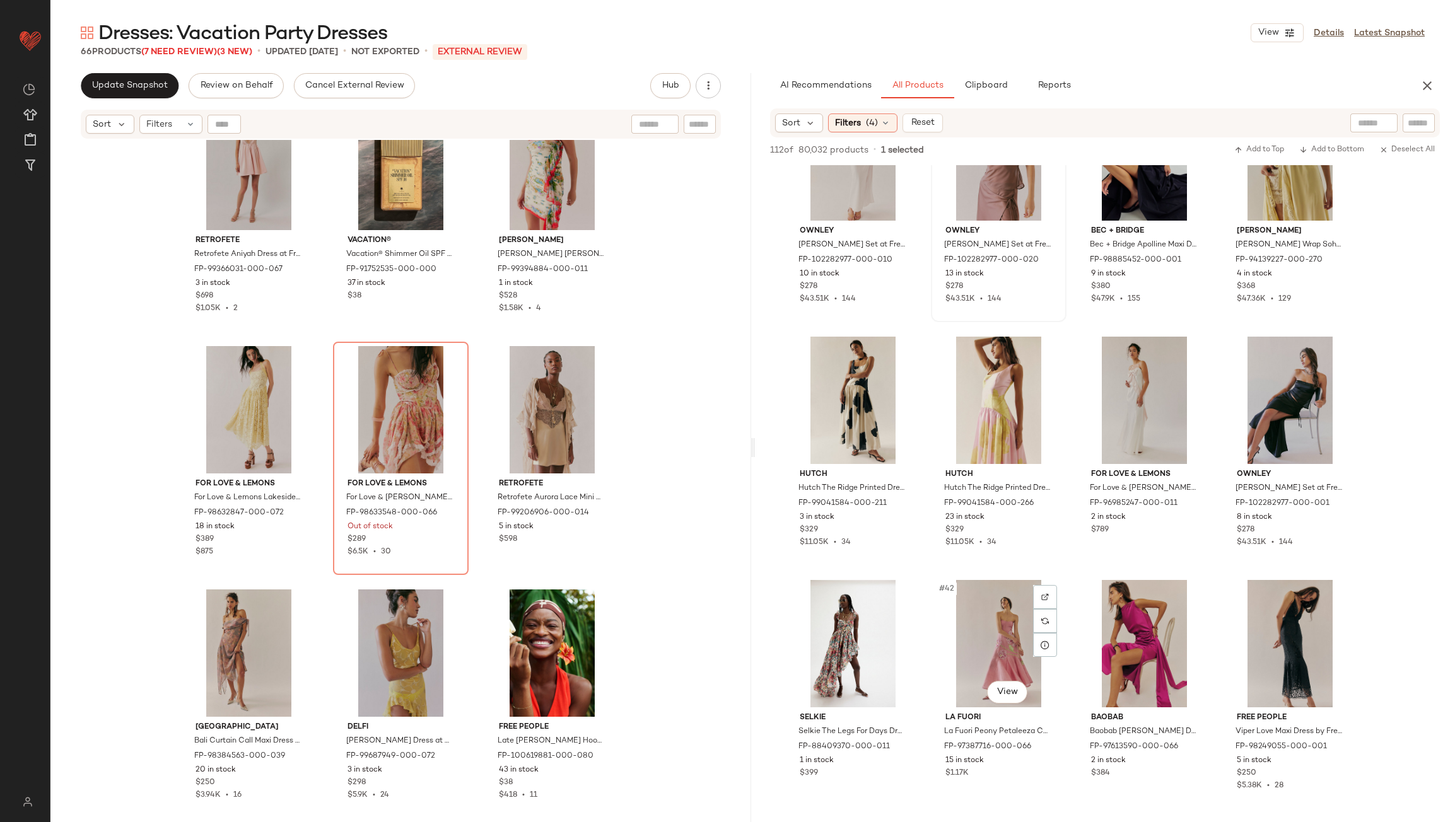
scroll to position [1955, 0]
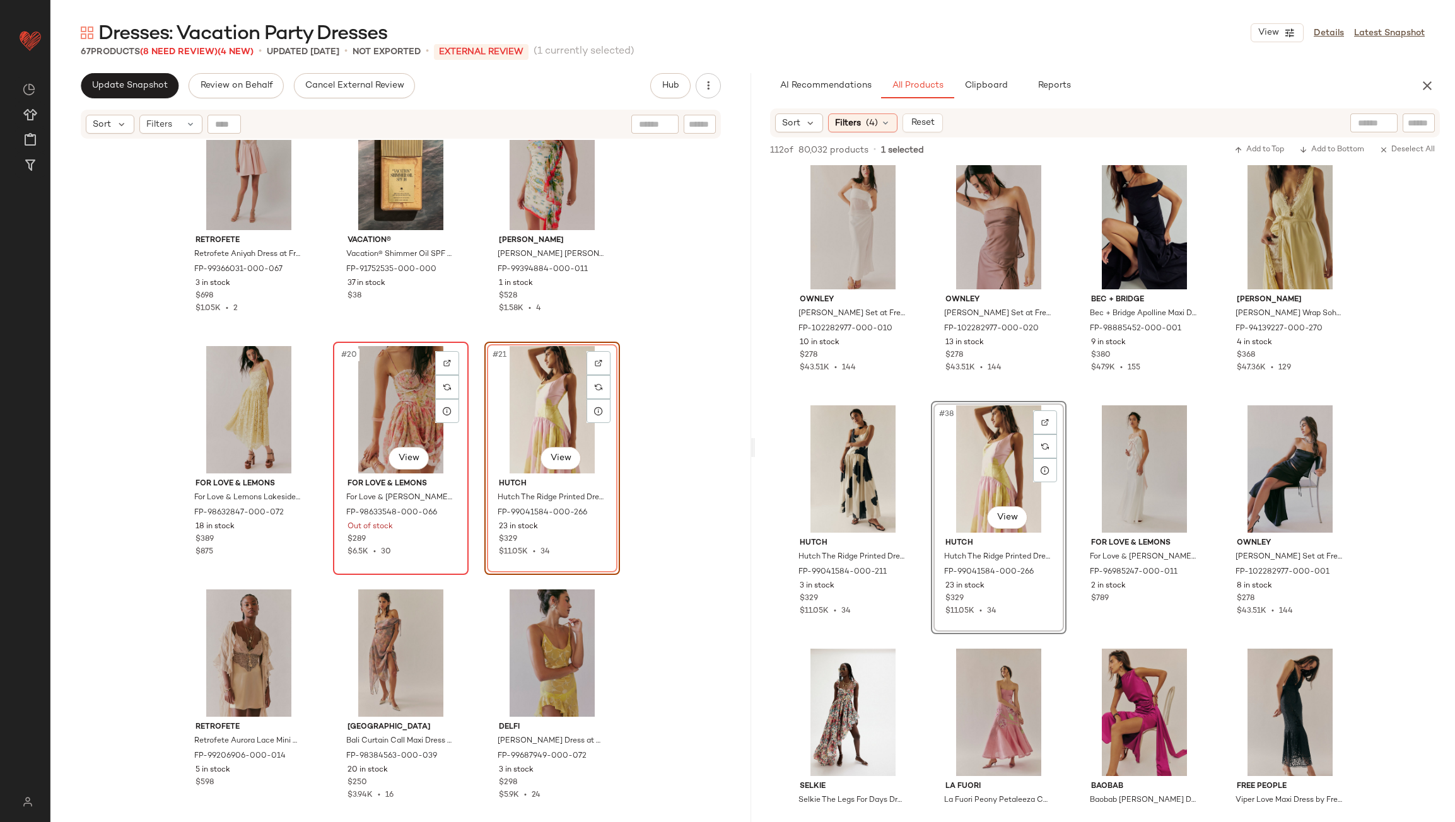
click at [399, 409] on div "#20 View" at bounding box center [400, 409] width 127 height 127
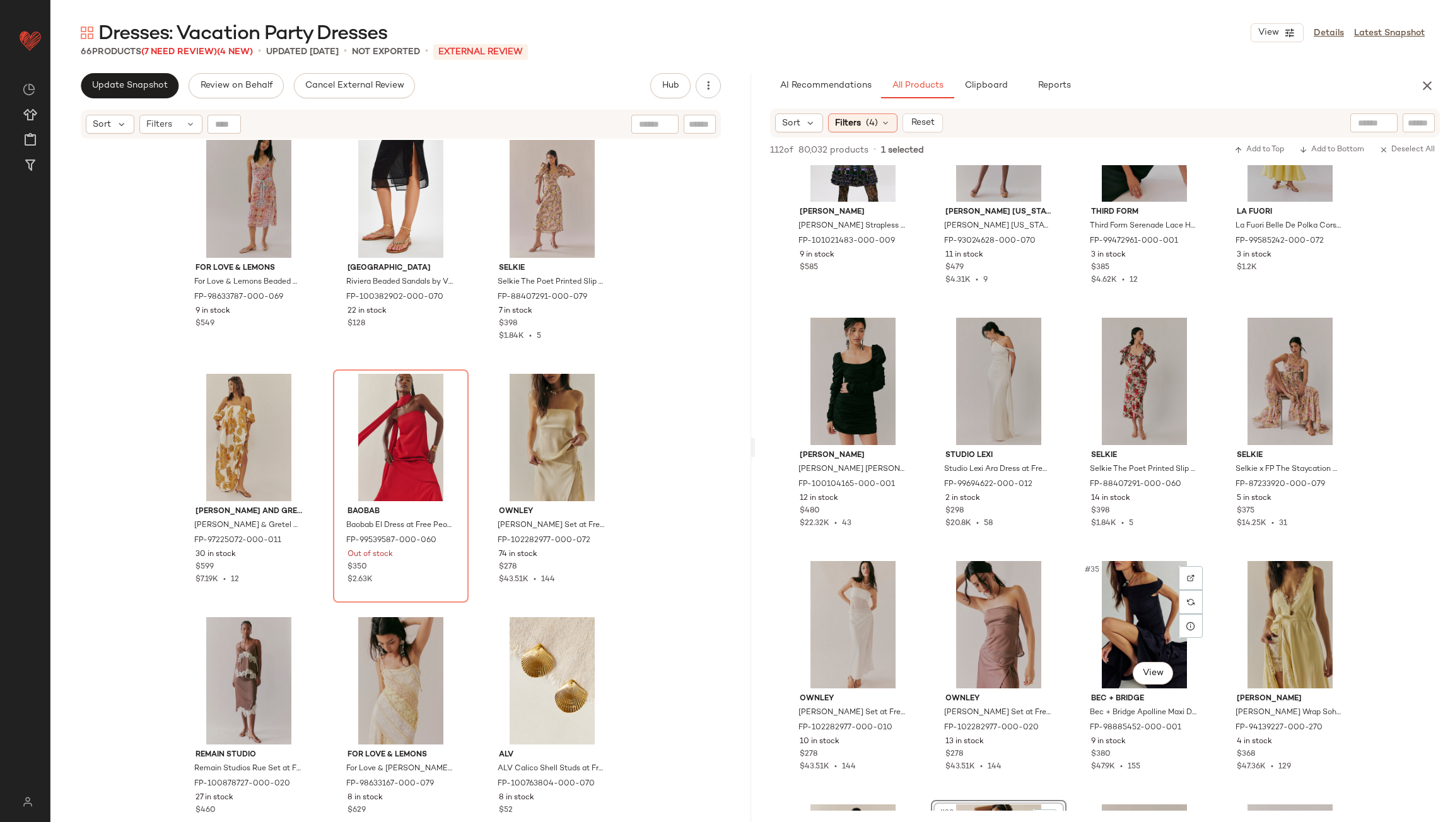
scroll to position [1387, 0]
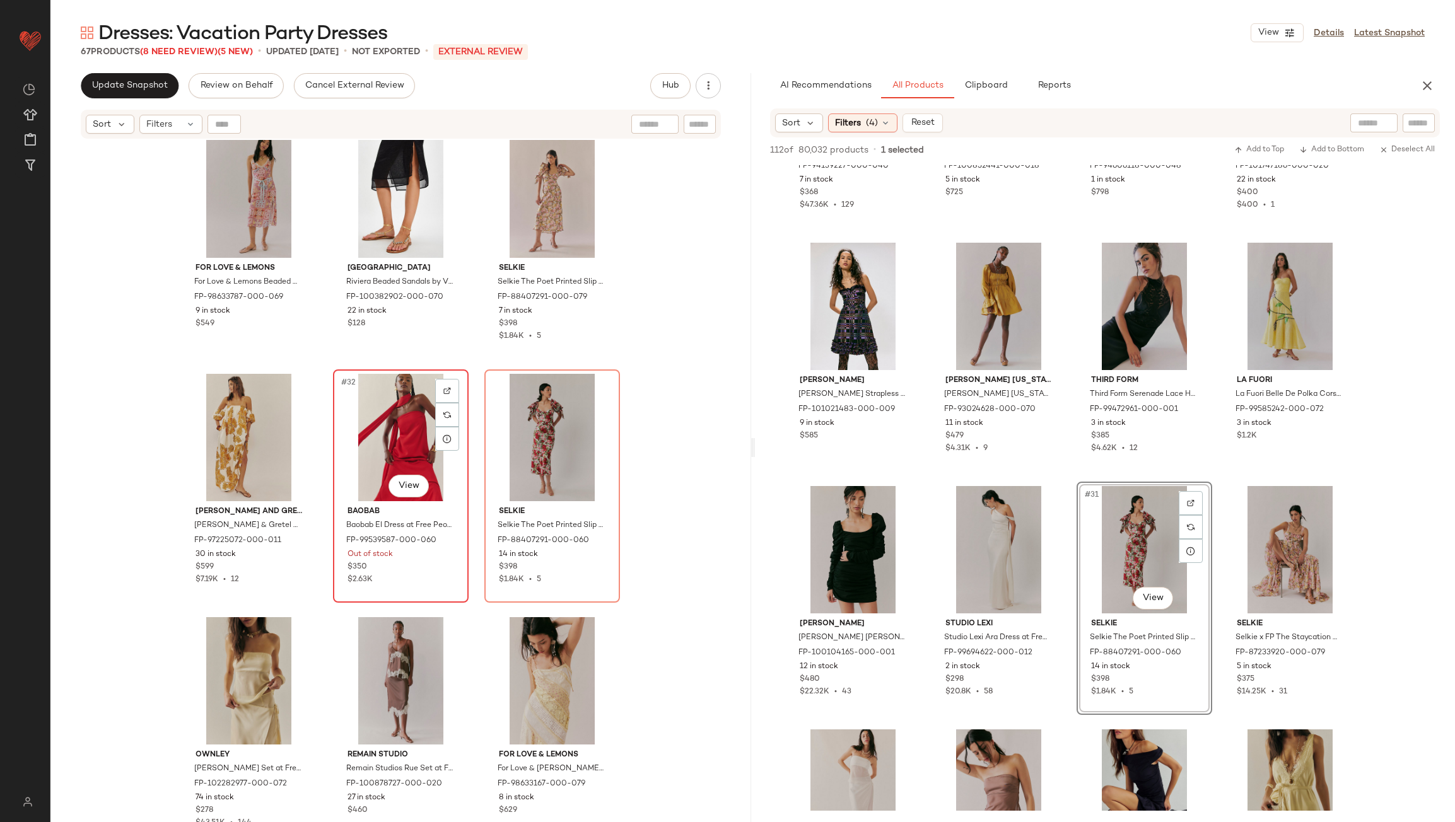
click at [391, 451] on div "#32 View" at bounding box center [400, 437] width 127 height 127
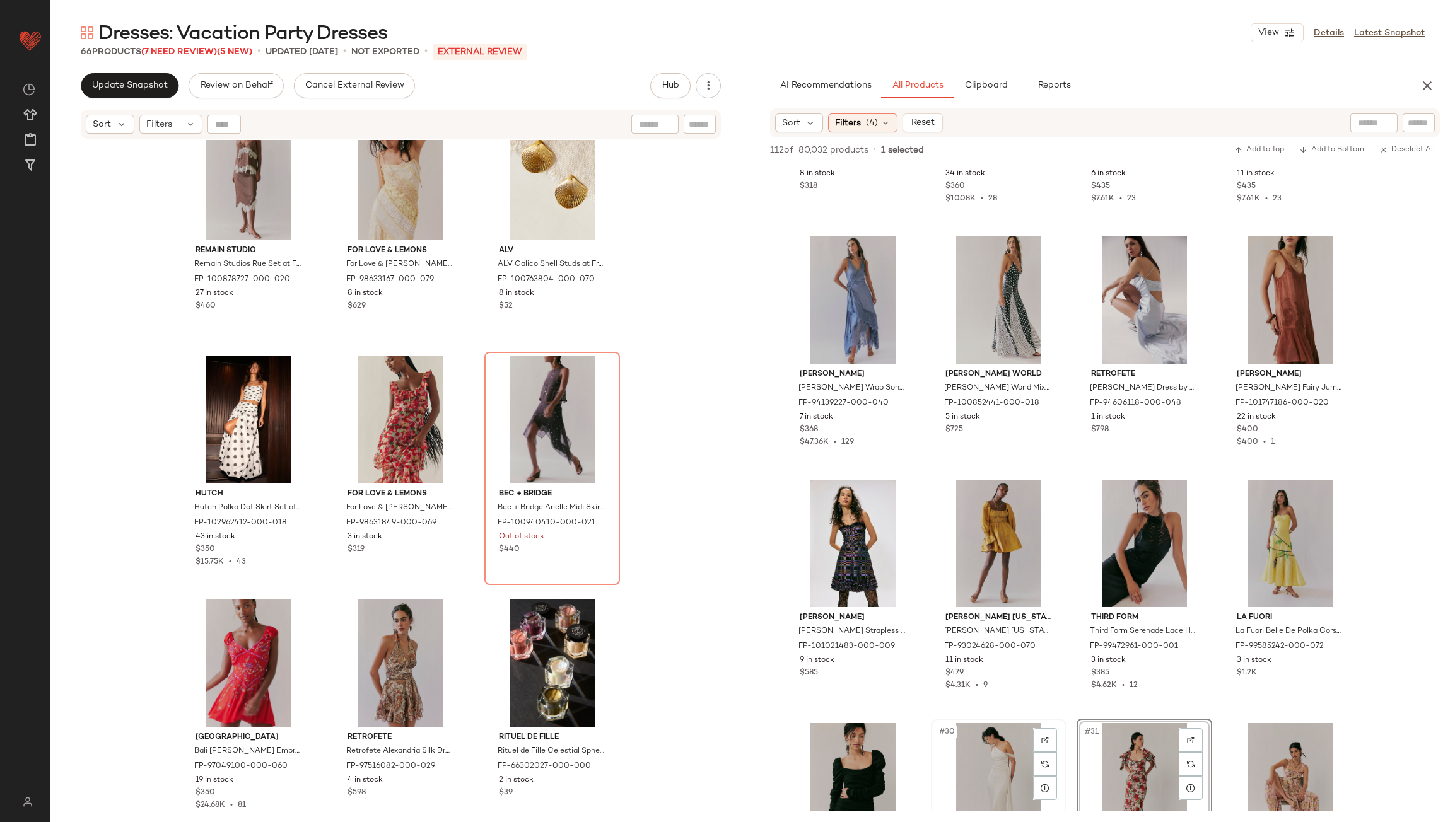
scroll to position [1135, 0]
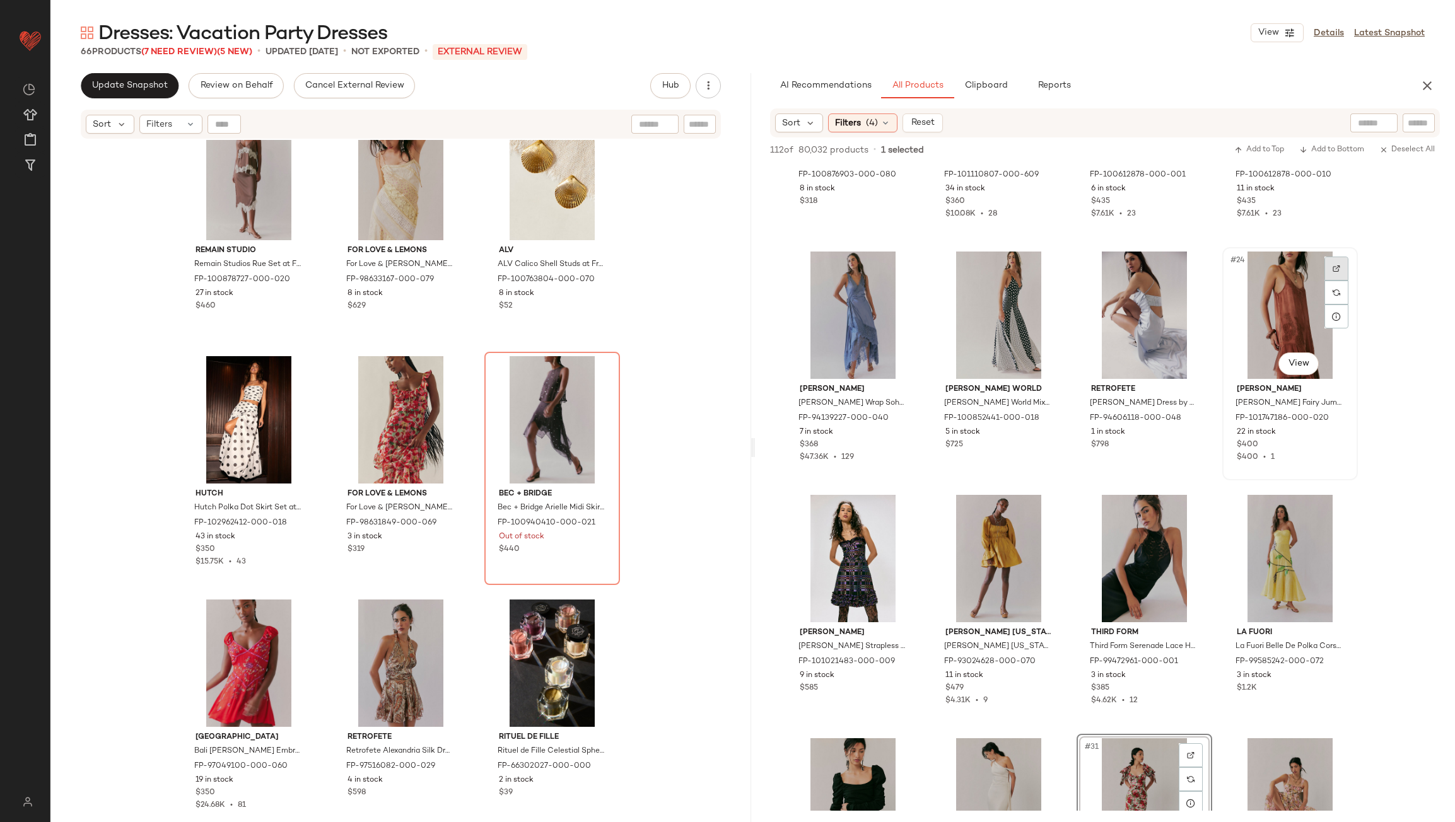
click at [1333, 268] on img at bounding box center [1336, 269] width 8 height 8
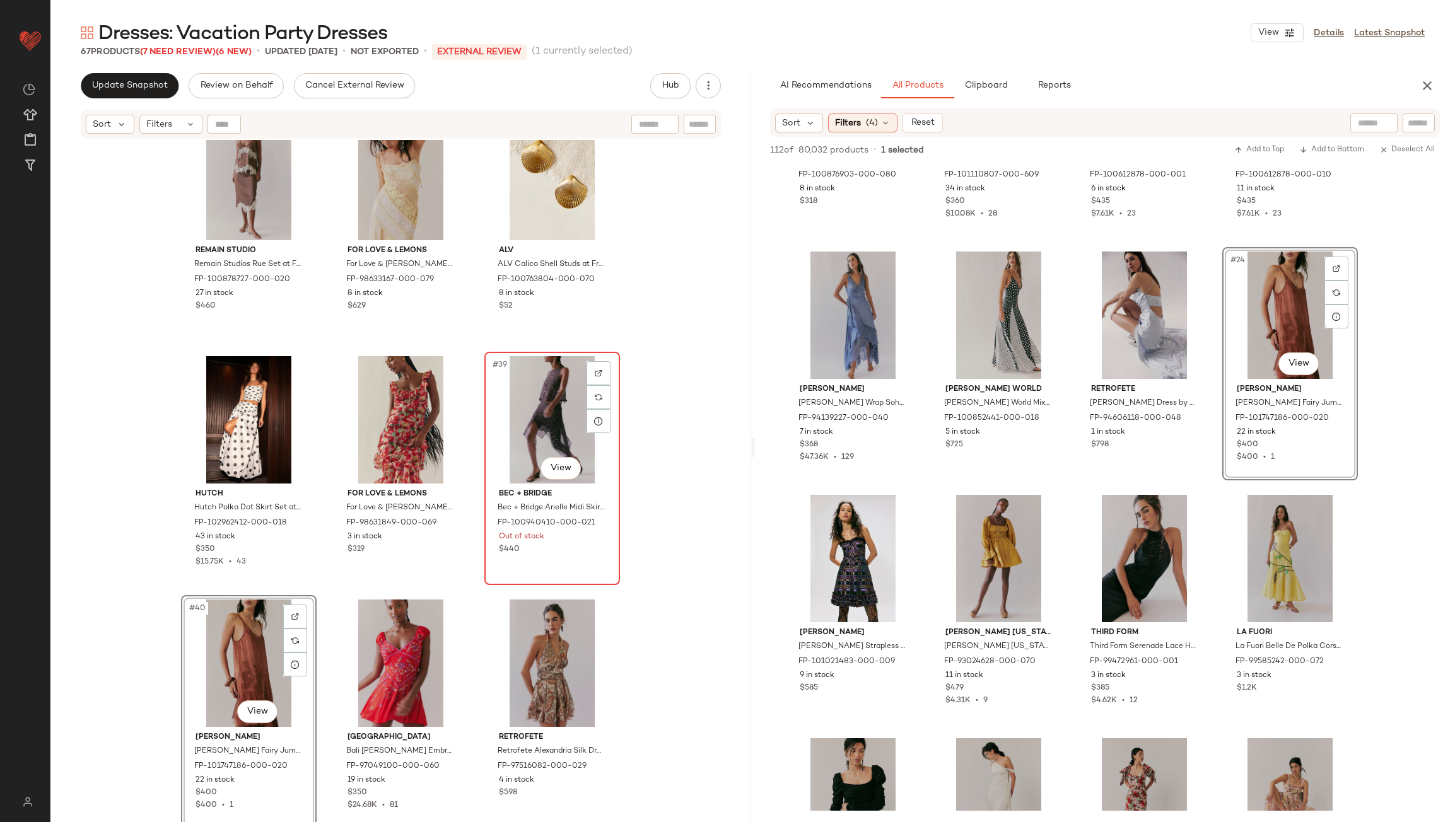
click at [525, 420] on div "#39 View" at bounding box center [552, 419] width 127 height 127
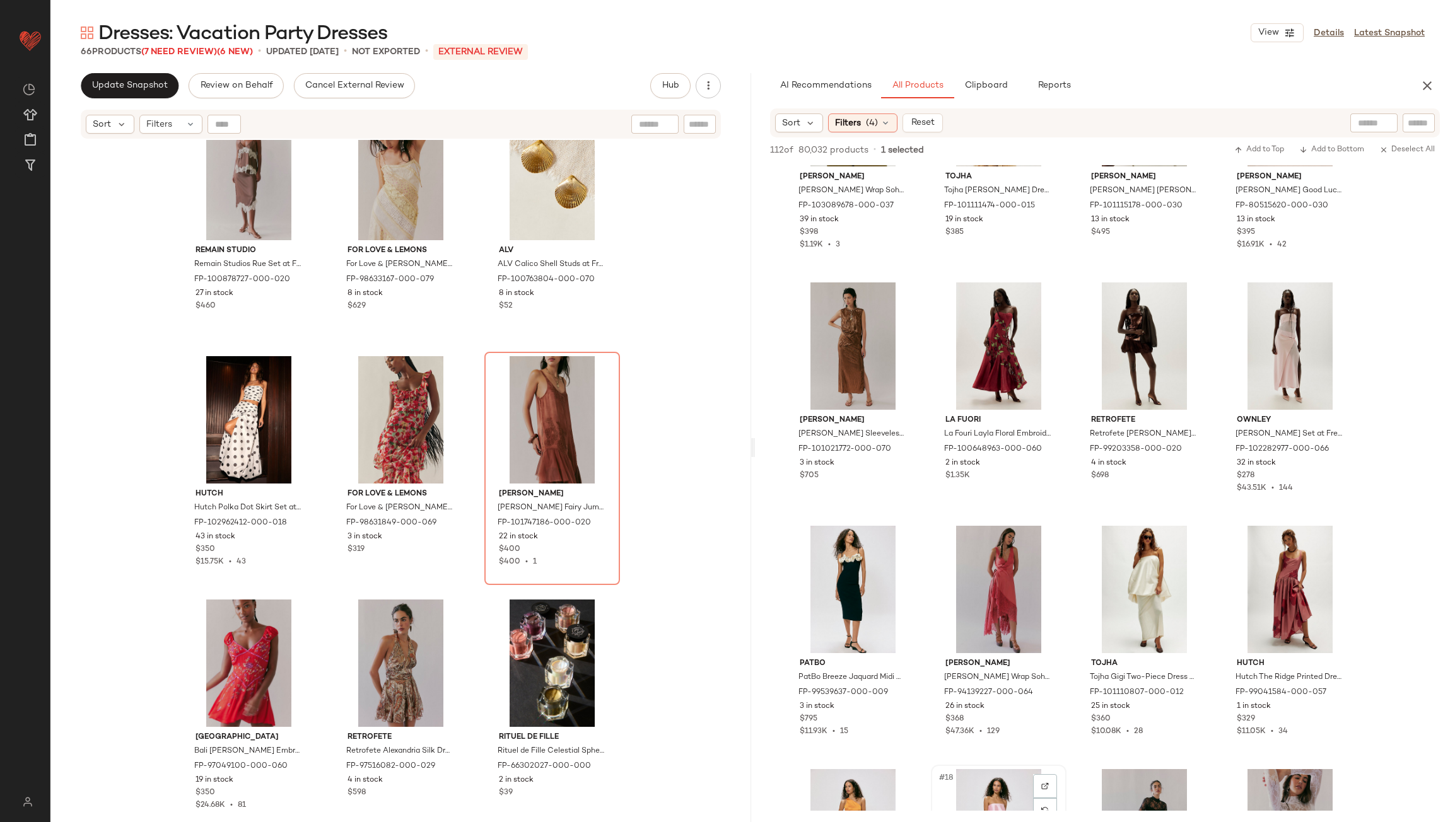
scroll to position [315, 0]
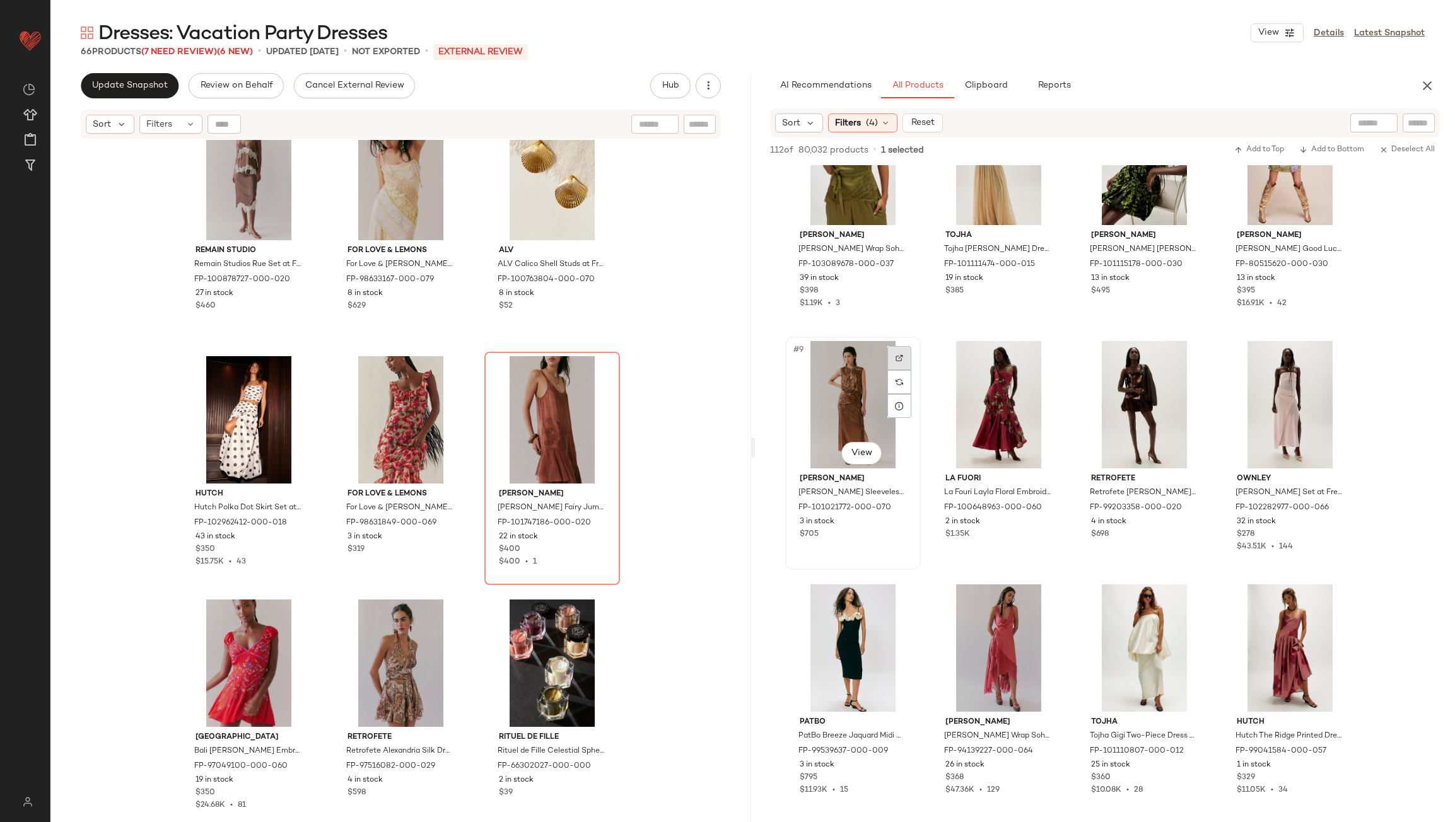
click at [900, 359] on img at bounding box center [899, 358] width 8 height 8
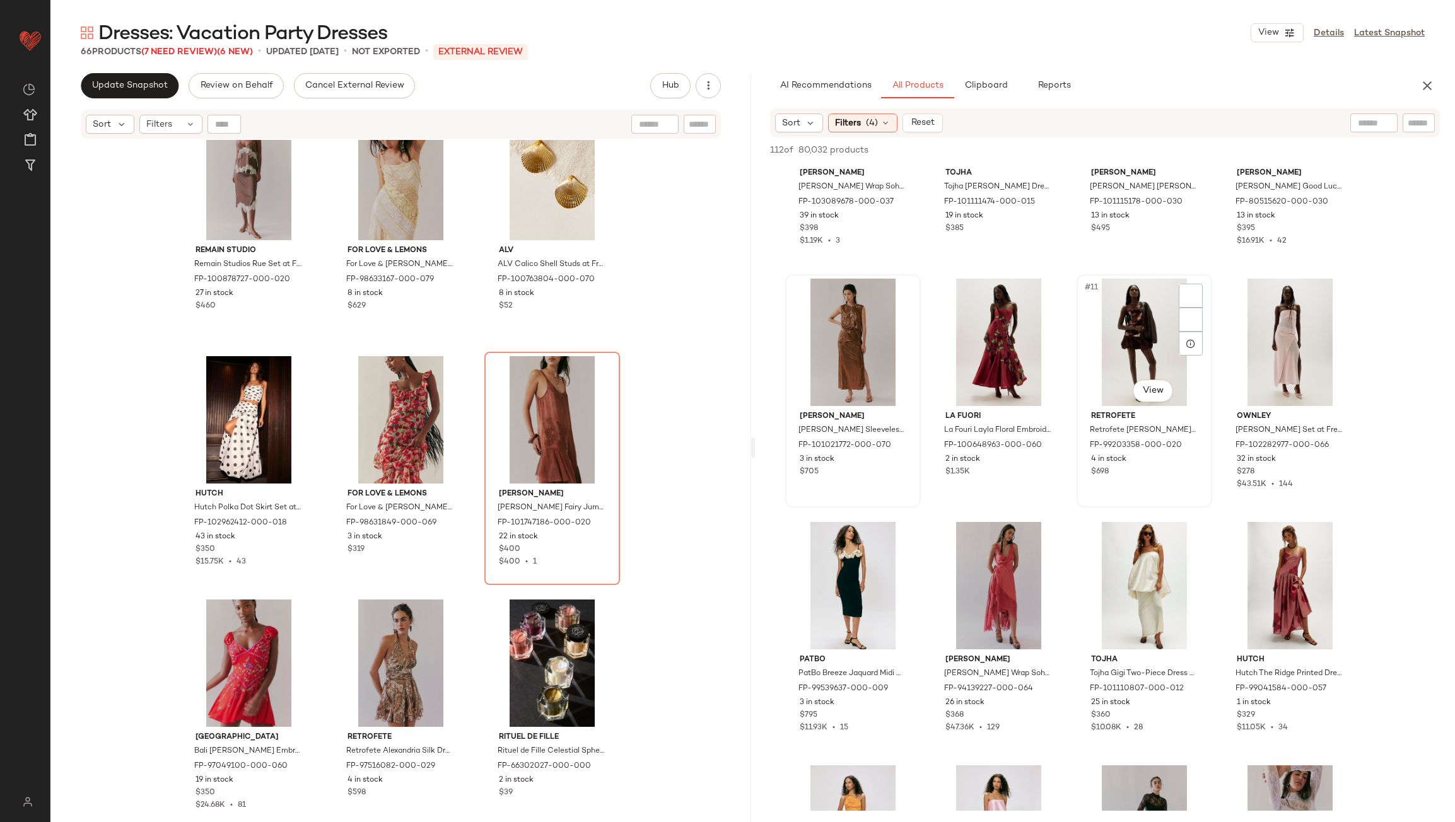
scroll to position [378, 0]
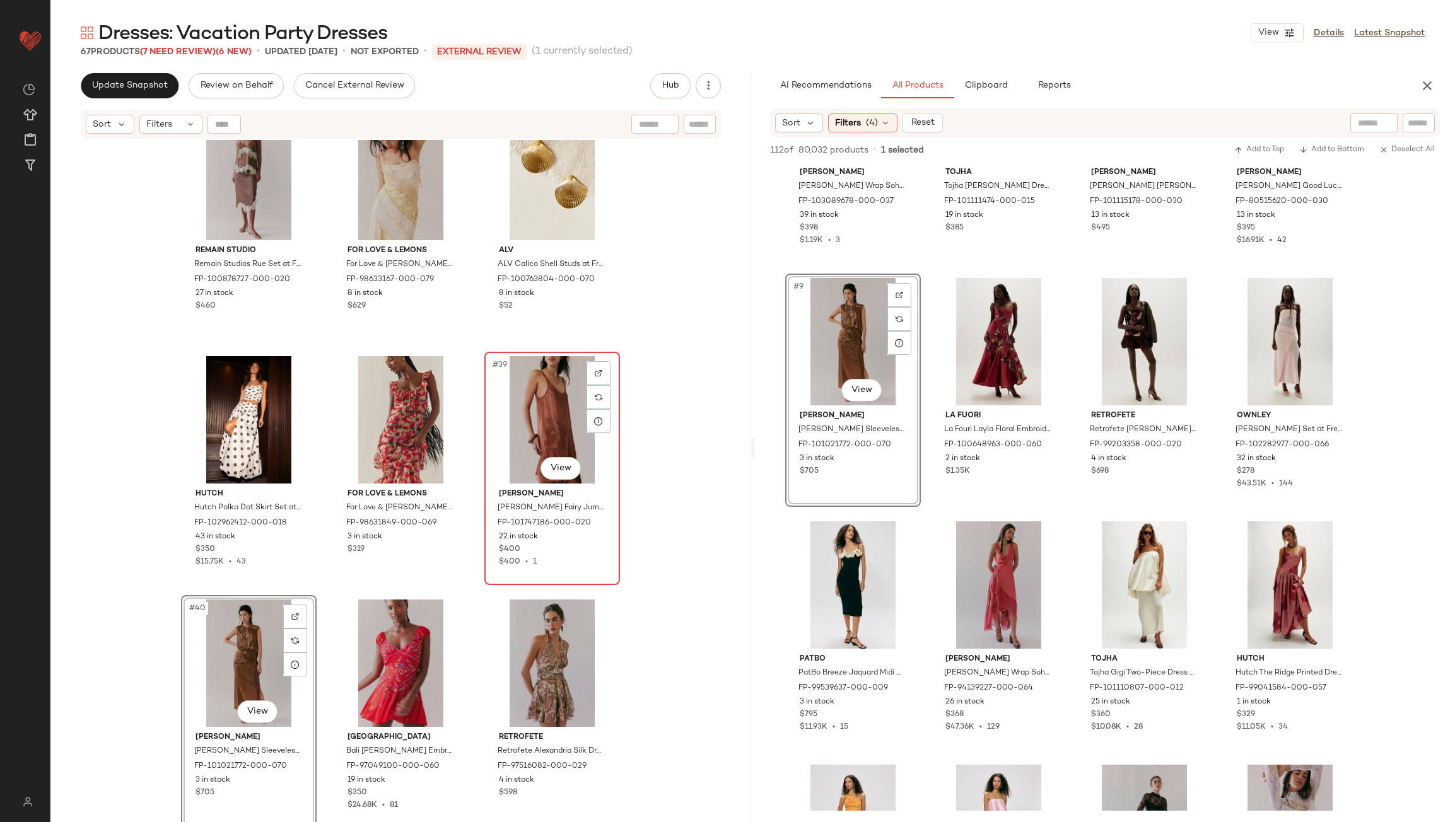
click at [537, 415] on div "#39 View" at bounding box center [552, 419] width 127 height 127
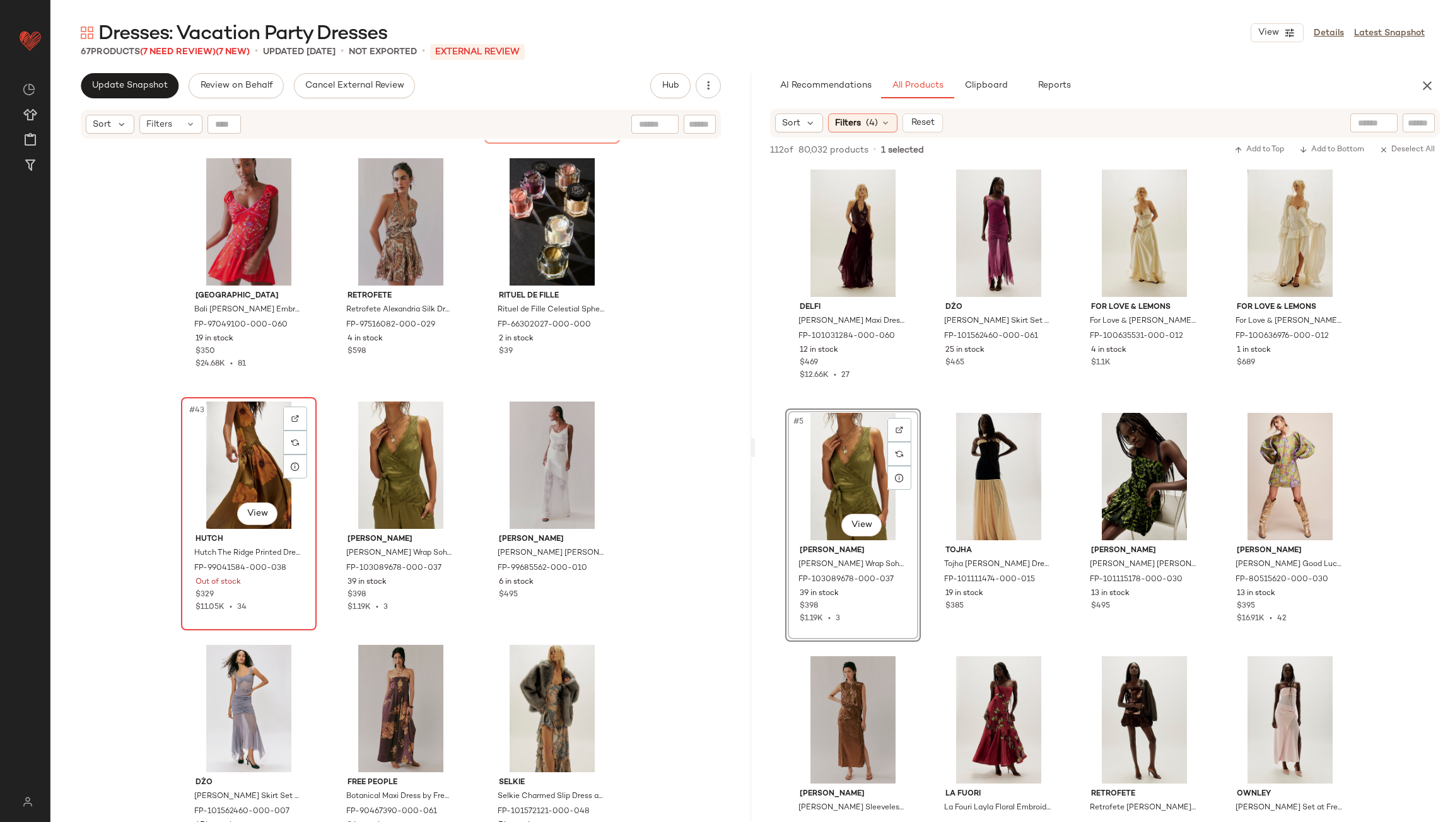
click at [259, 456] on div "#43 View" at bounding box center [248, 465] width 127 height 127
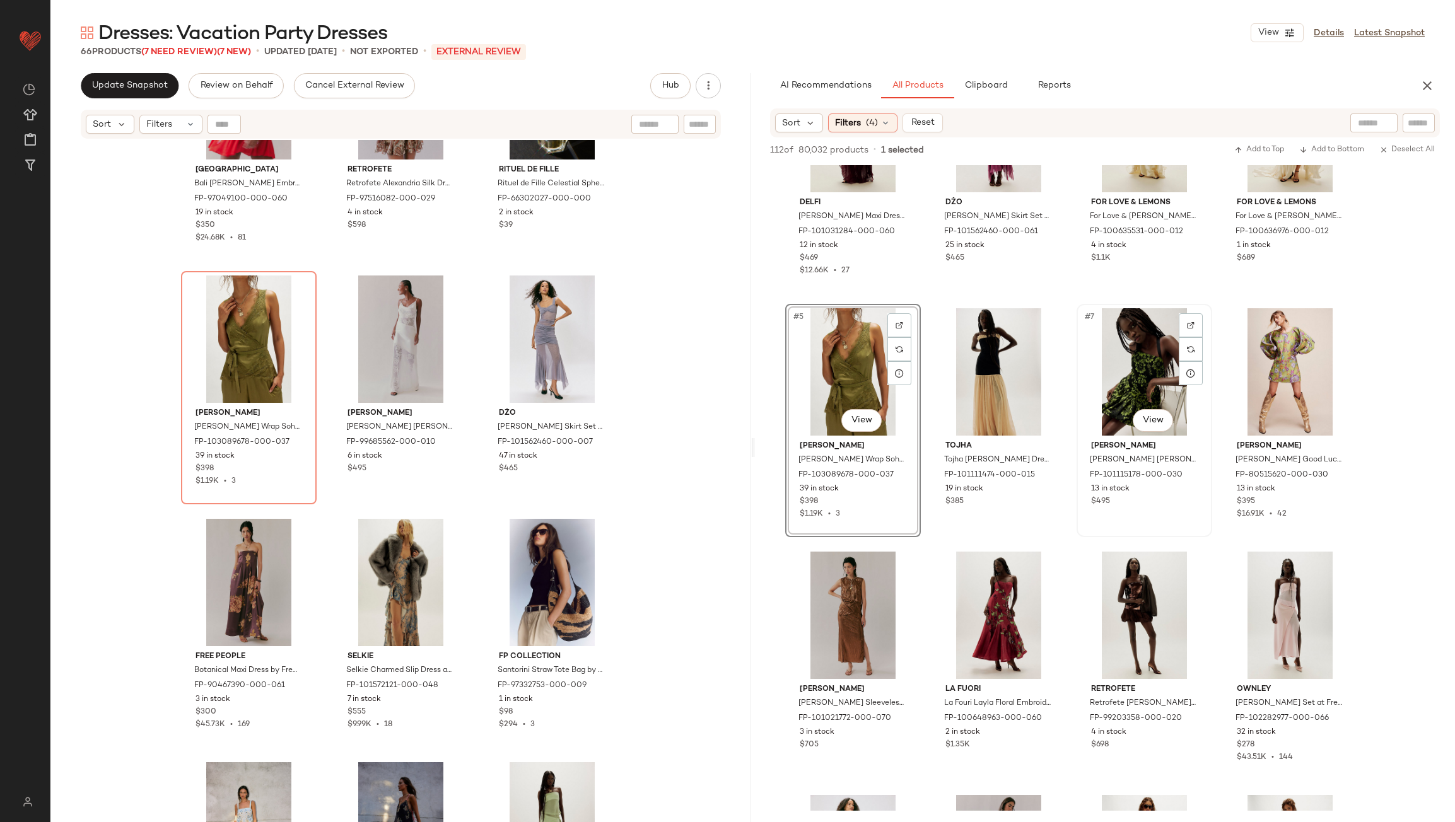
scroll to position [126, 0]
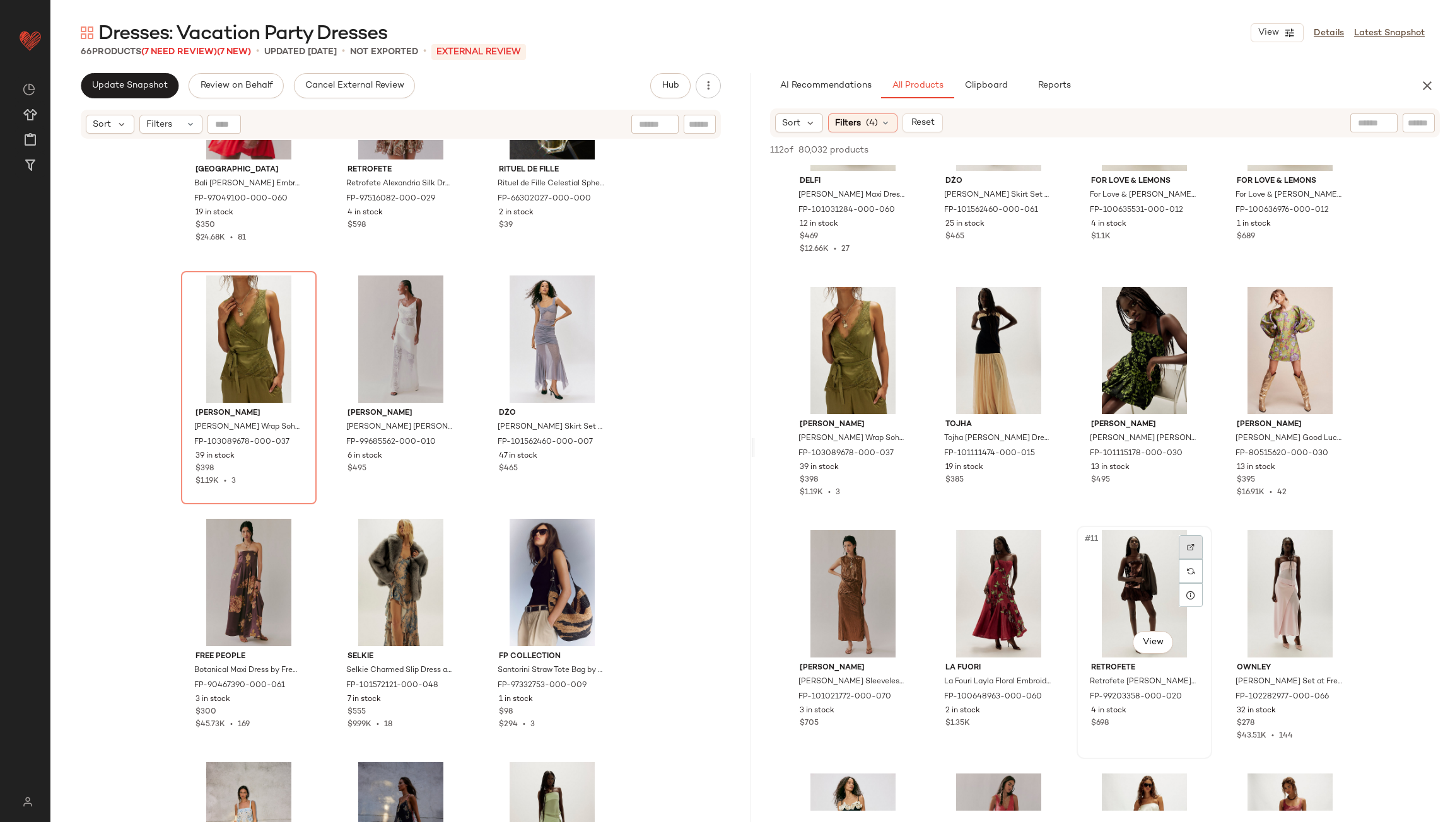
click at [1186, 547] on div at bounding box center [1191, 547] width 24 height 24
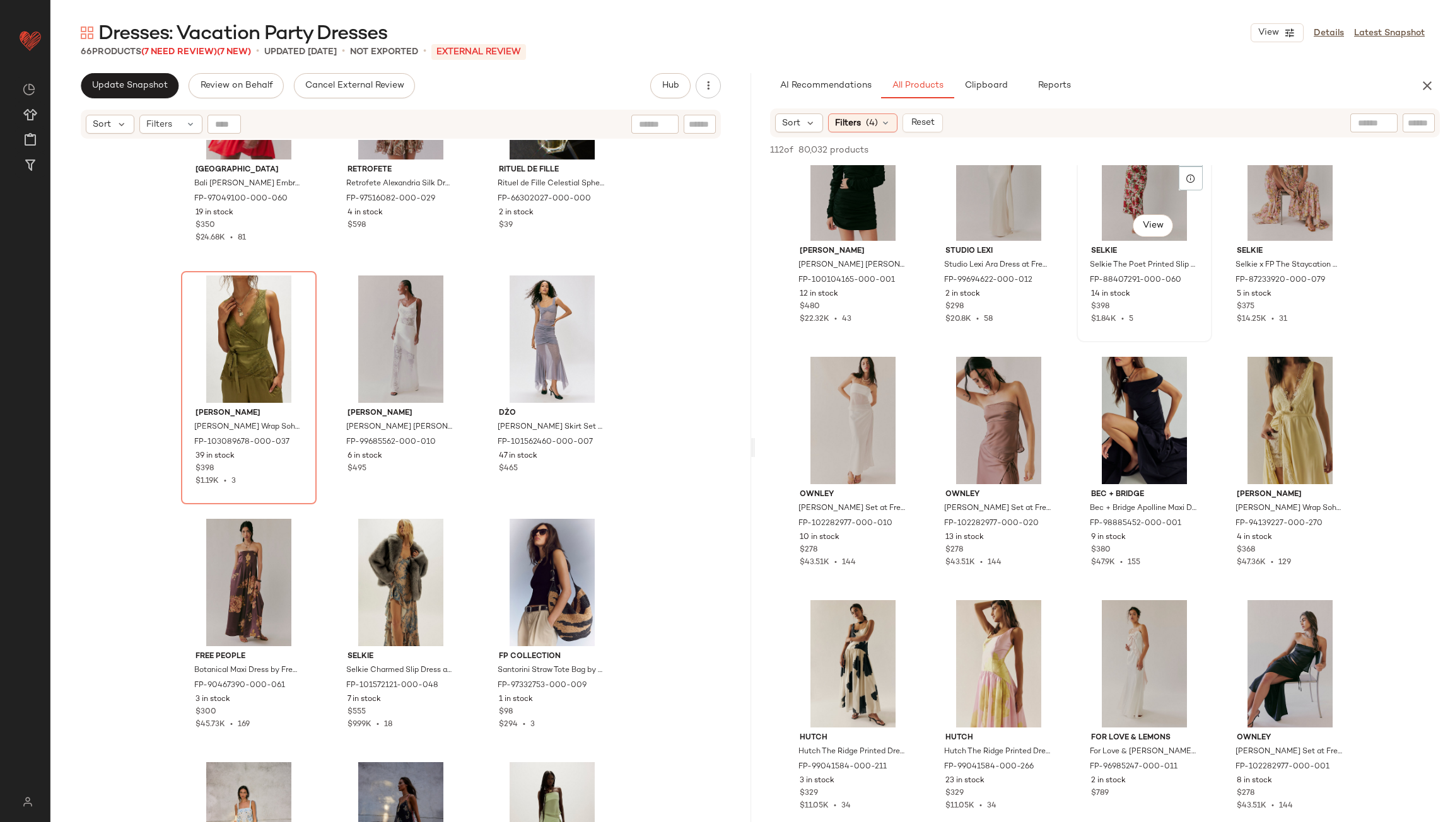
scroll to position [1766, 0]
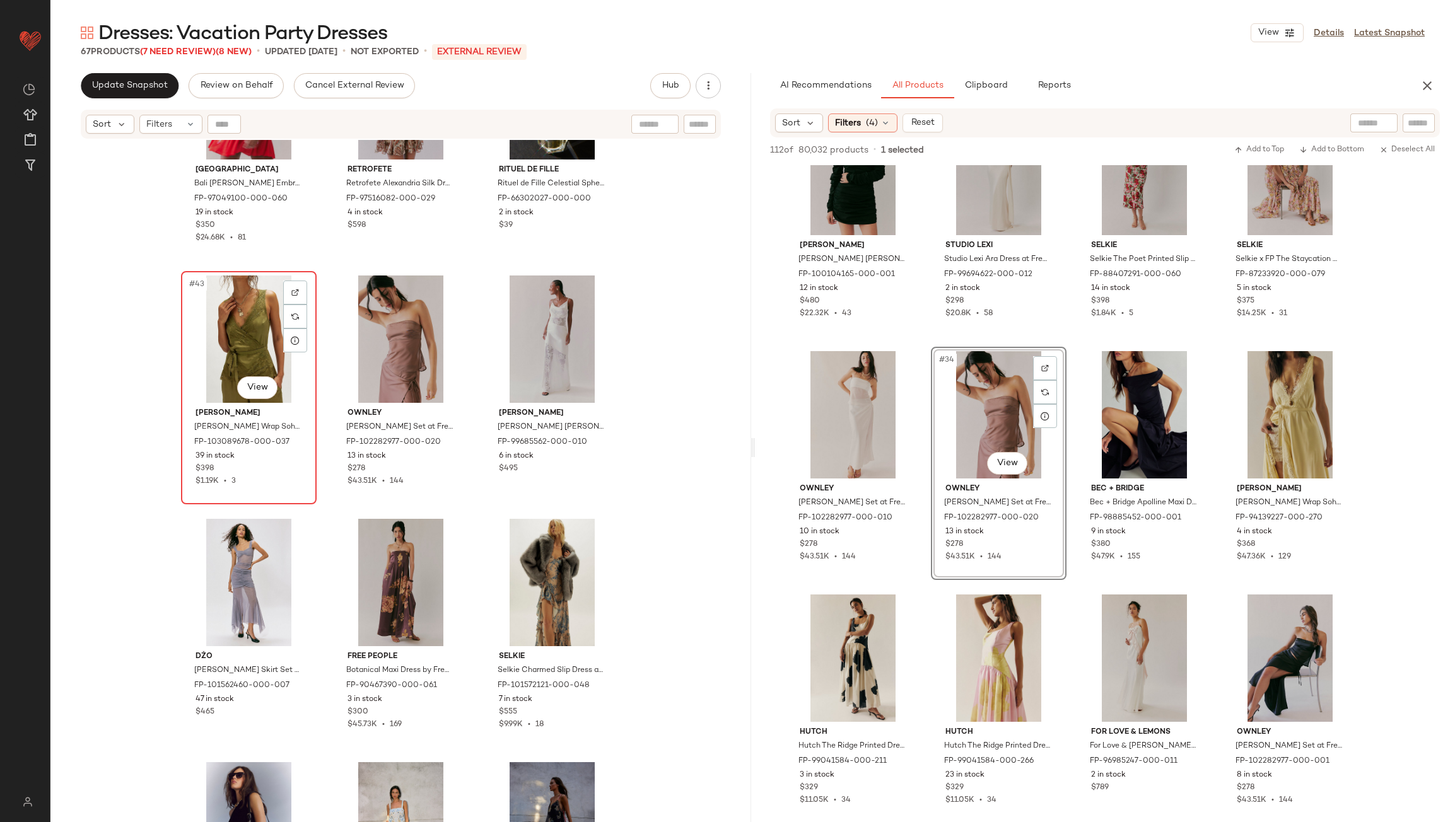
click at [250, 344] on div "#43 View" at bounding box center [248, 339] width 127 height 127
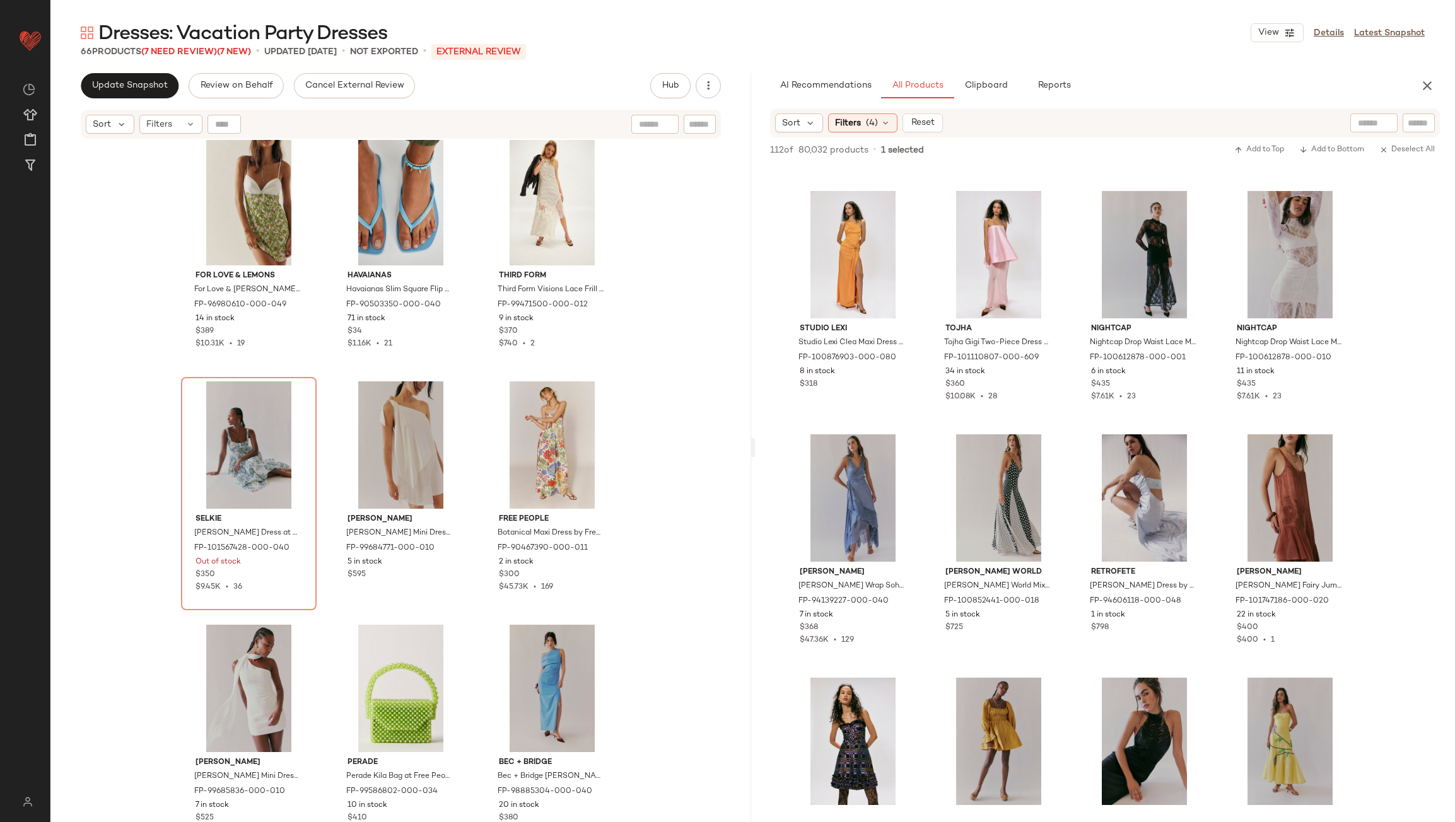
scroll to position [883, 0]
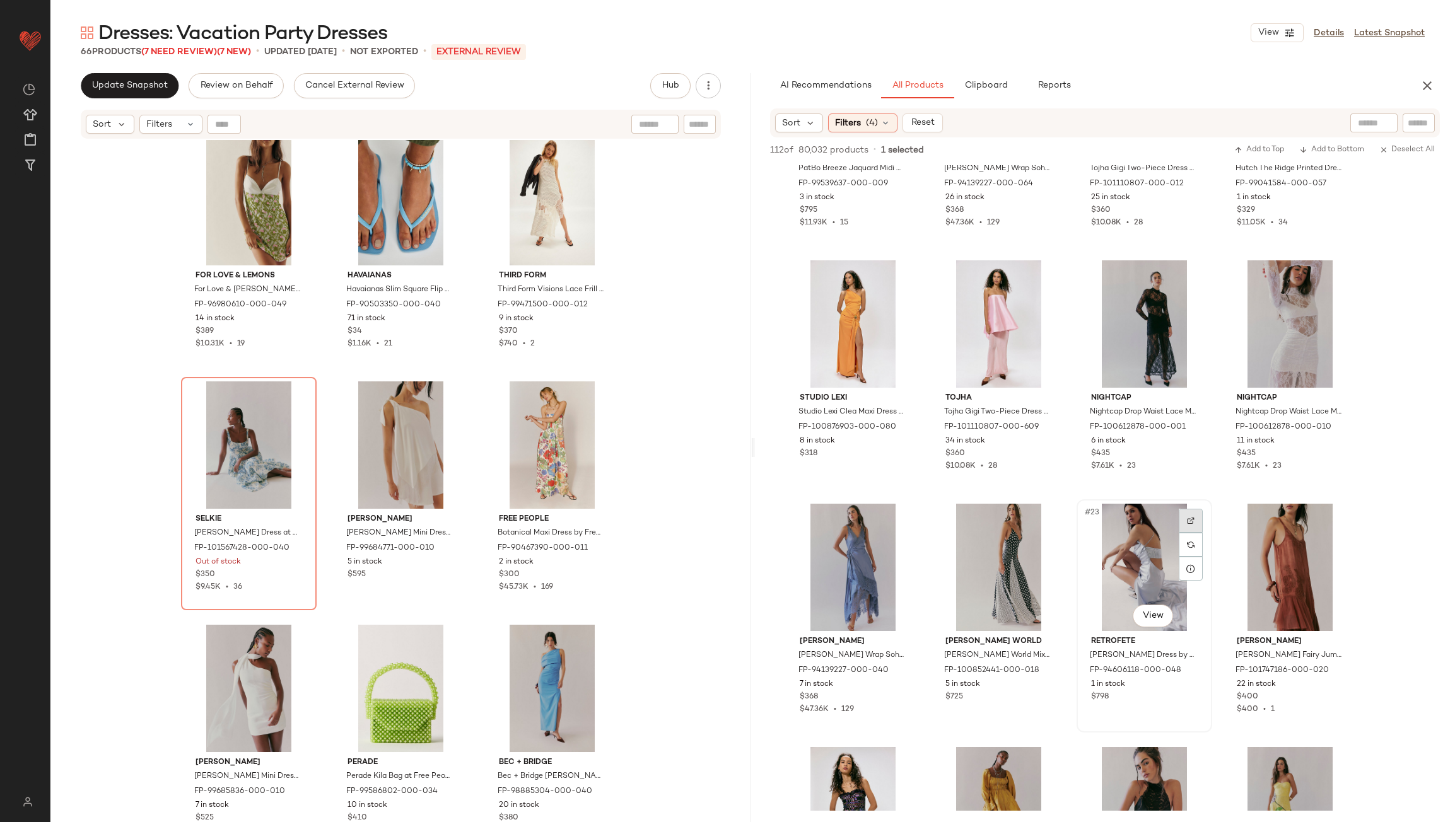
click at [1182, 522] on div at bounding box center [1191, 521] width 24 height 24
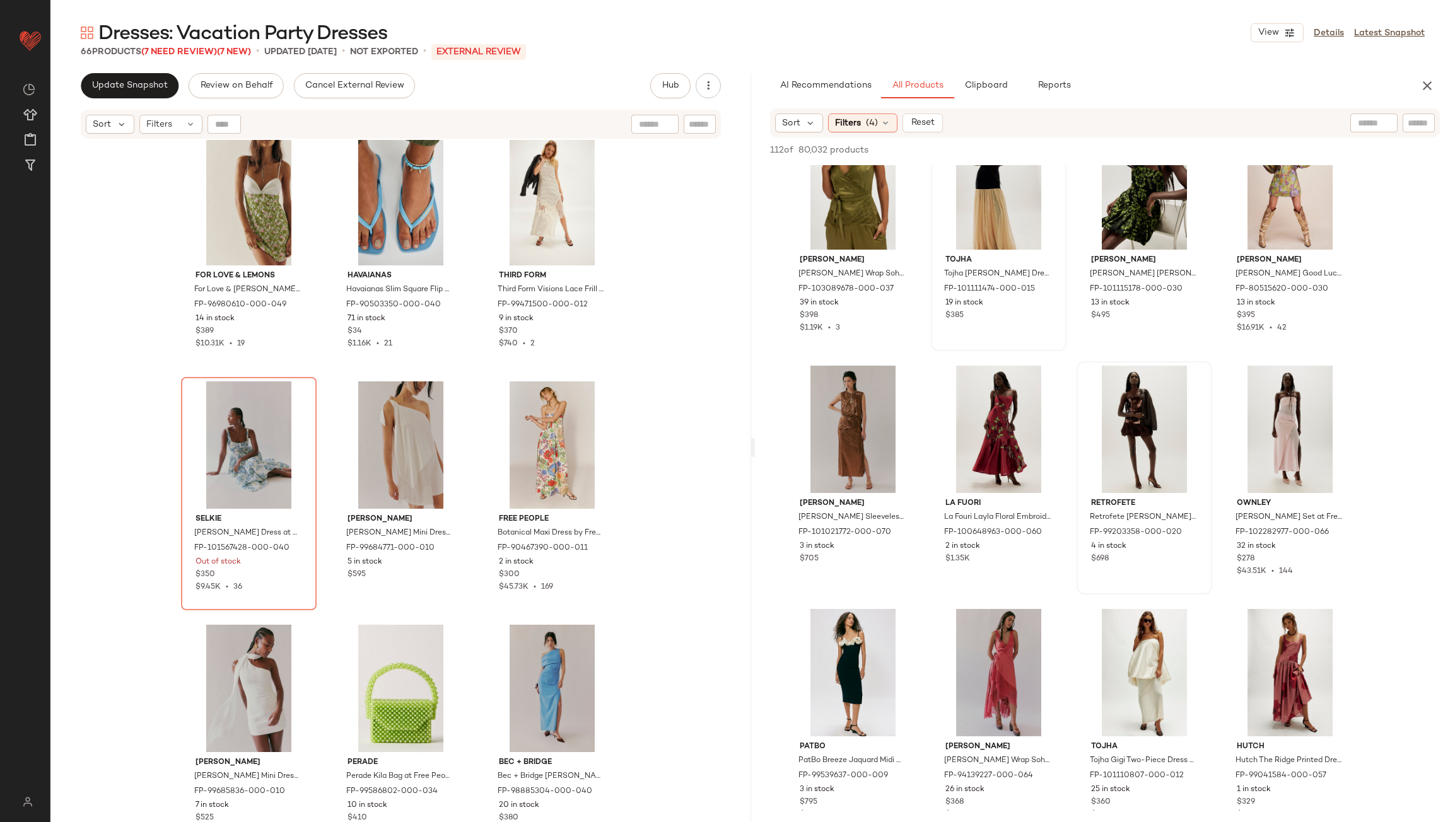
scroll to position [441, 0]
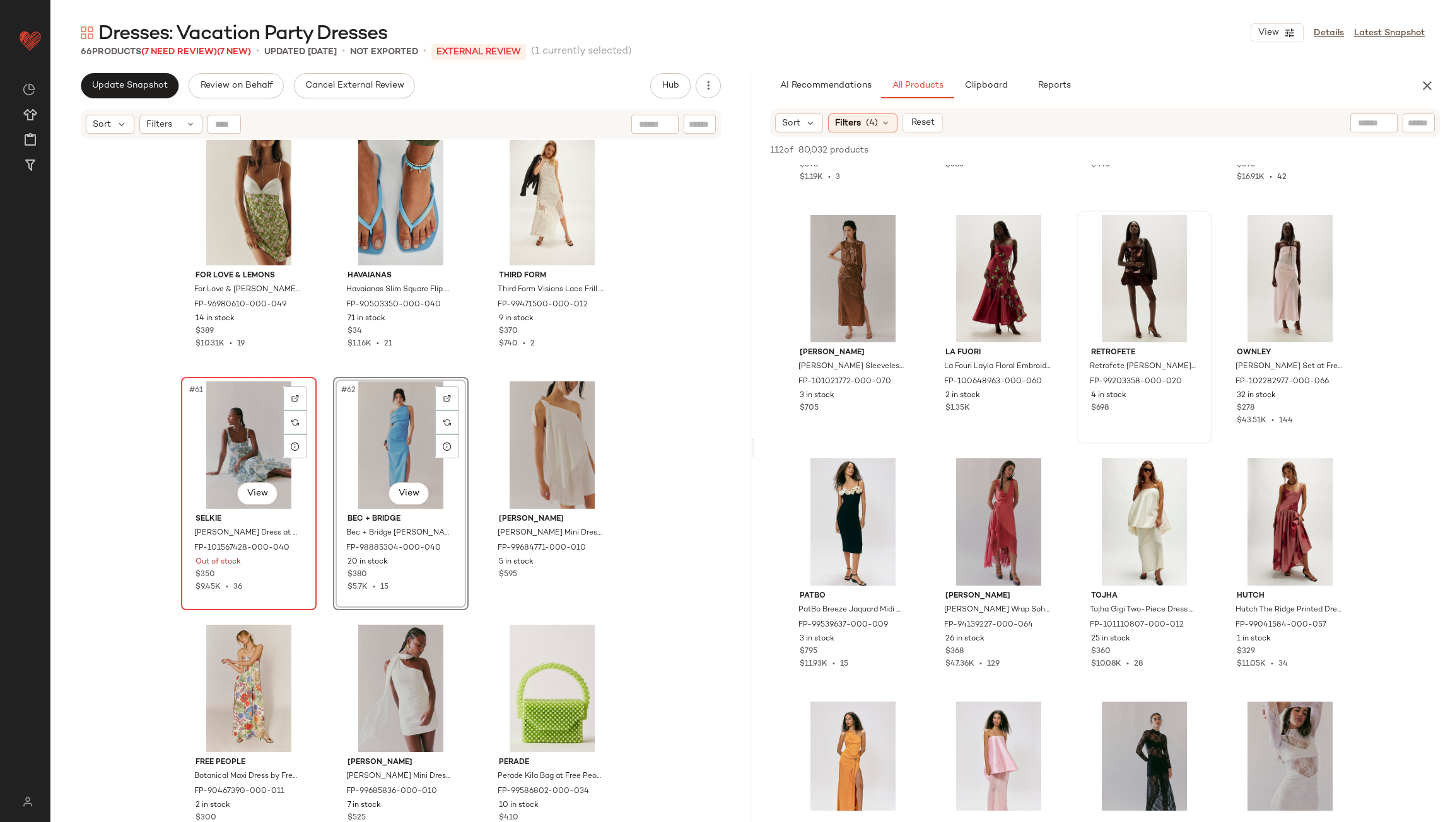
click at [258, 458] on div "#61 View" at bounding box center [248, 444] width 127 height 127
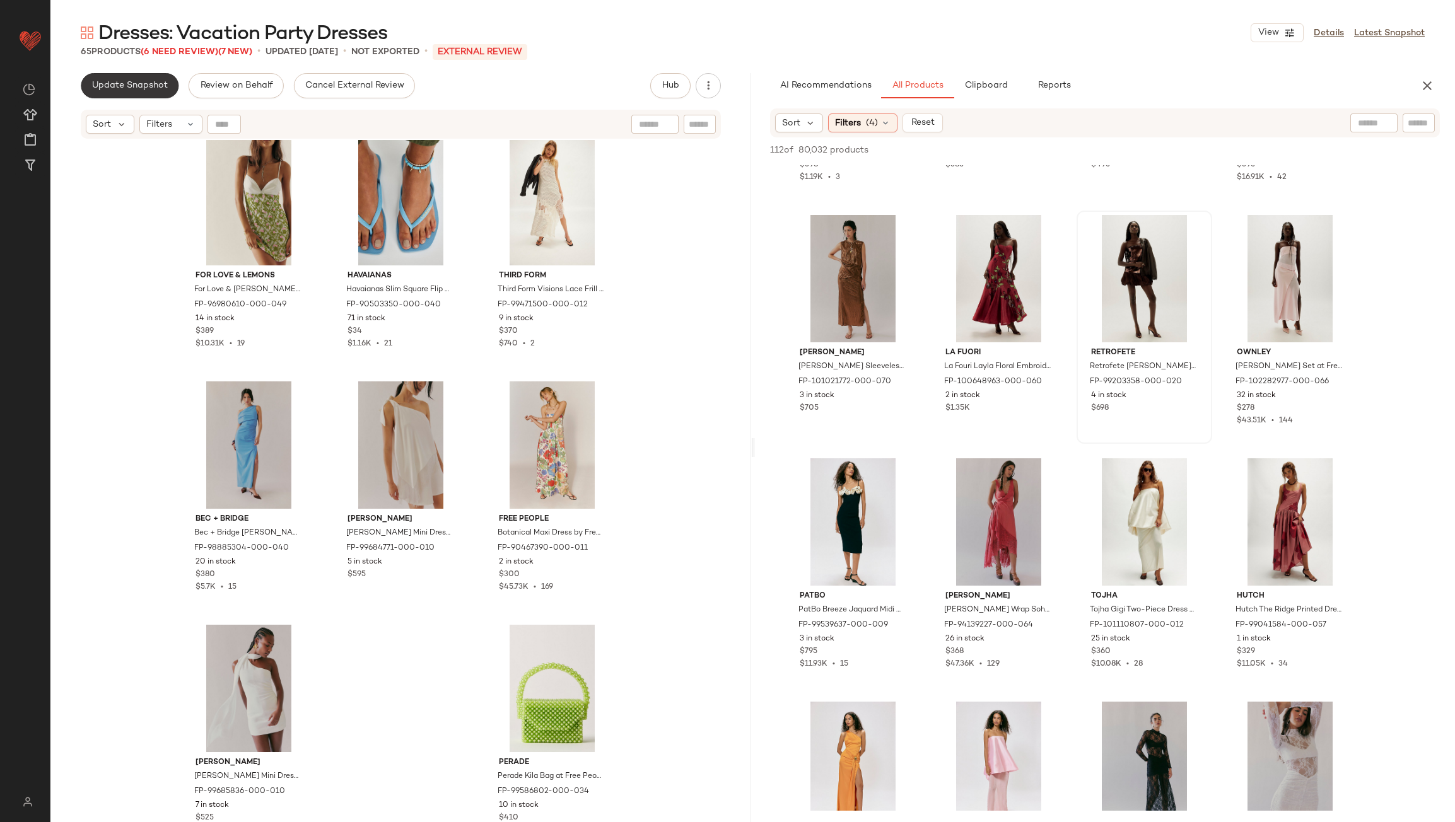
click at [133, 94] on button "Update Snapshot" at bounding box center [130, 85] width 98 height 25
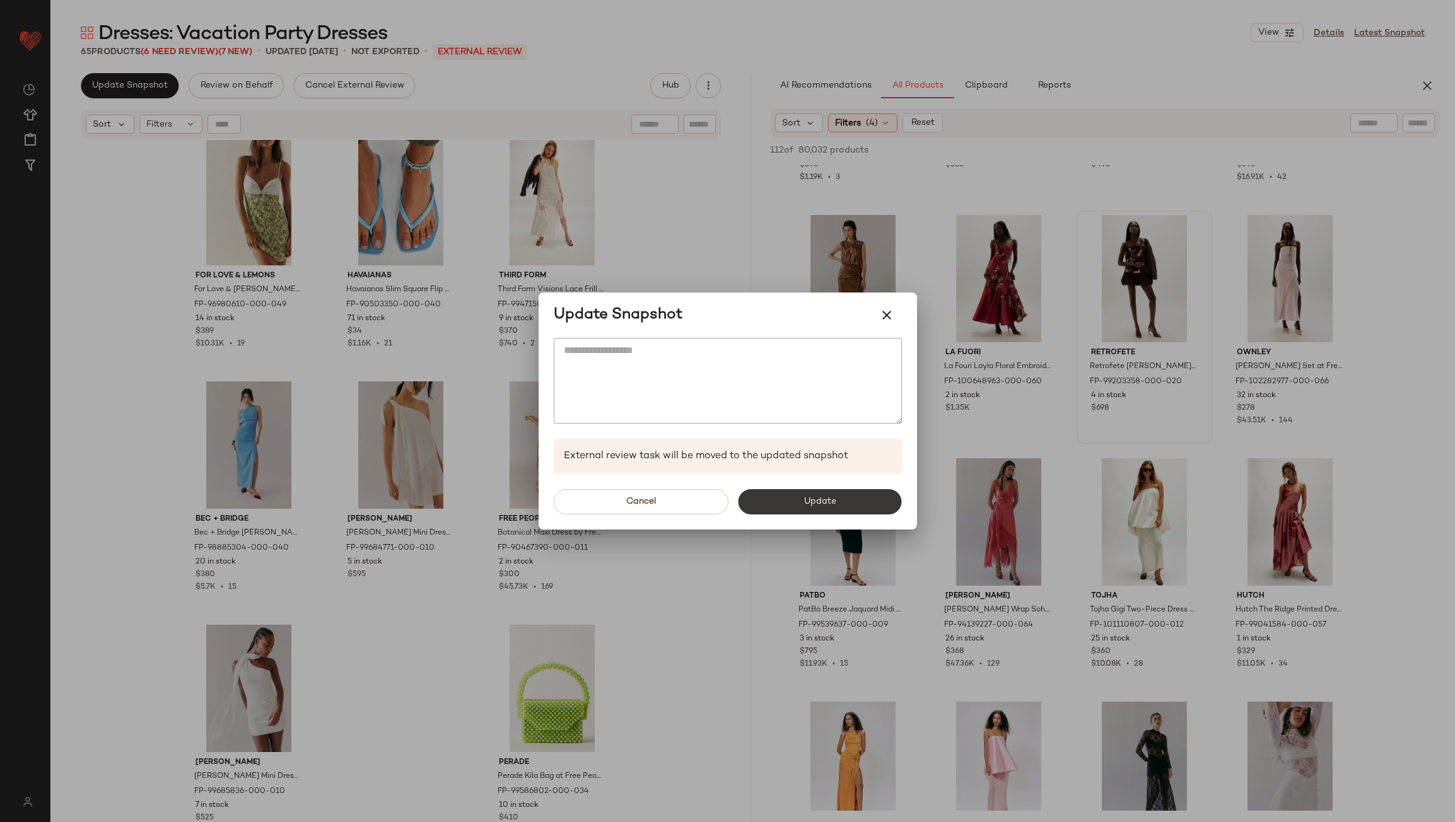
click at [807, 497] on span "Update" at bounding box center [819, 502] width 33 height 10
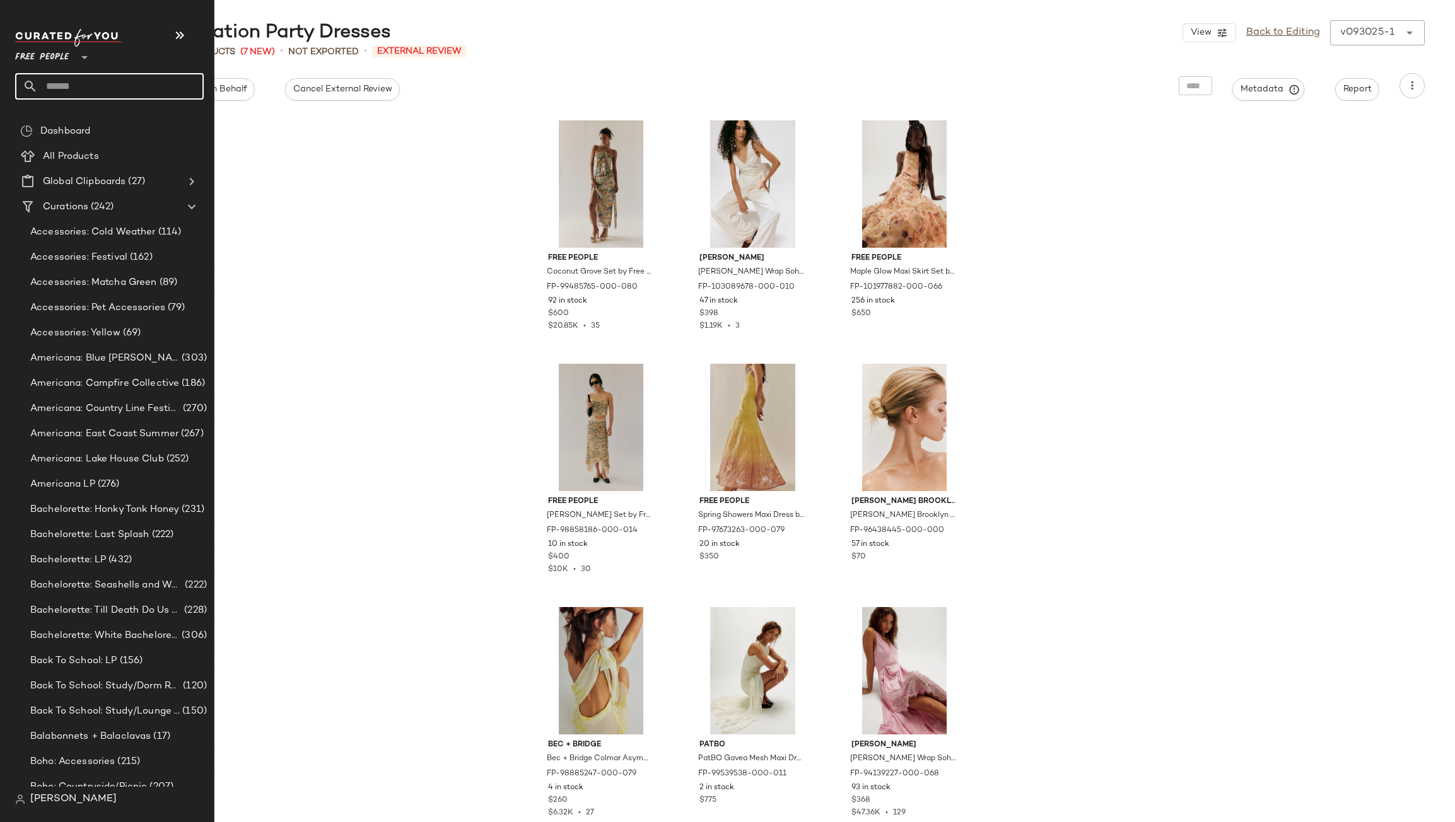
click at [58, 84] on input "text" at bounding box center [121, 86] width 166 height 26
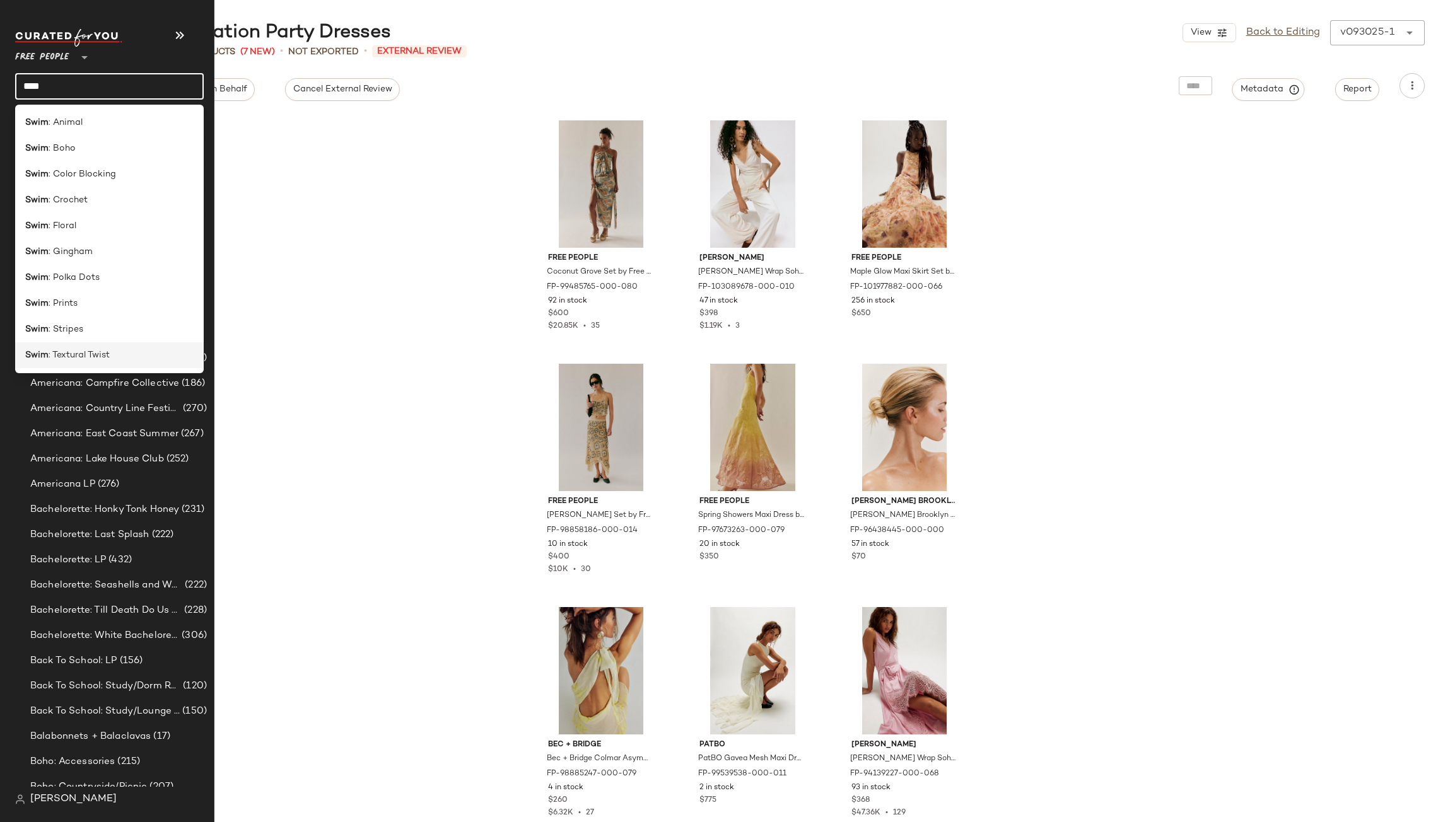
type input "****"
click at [76, 358] on span ": Textural Twist" at bounding box center [79, 355] width 61 height 13
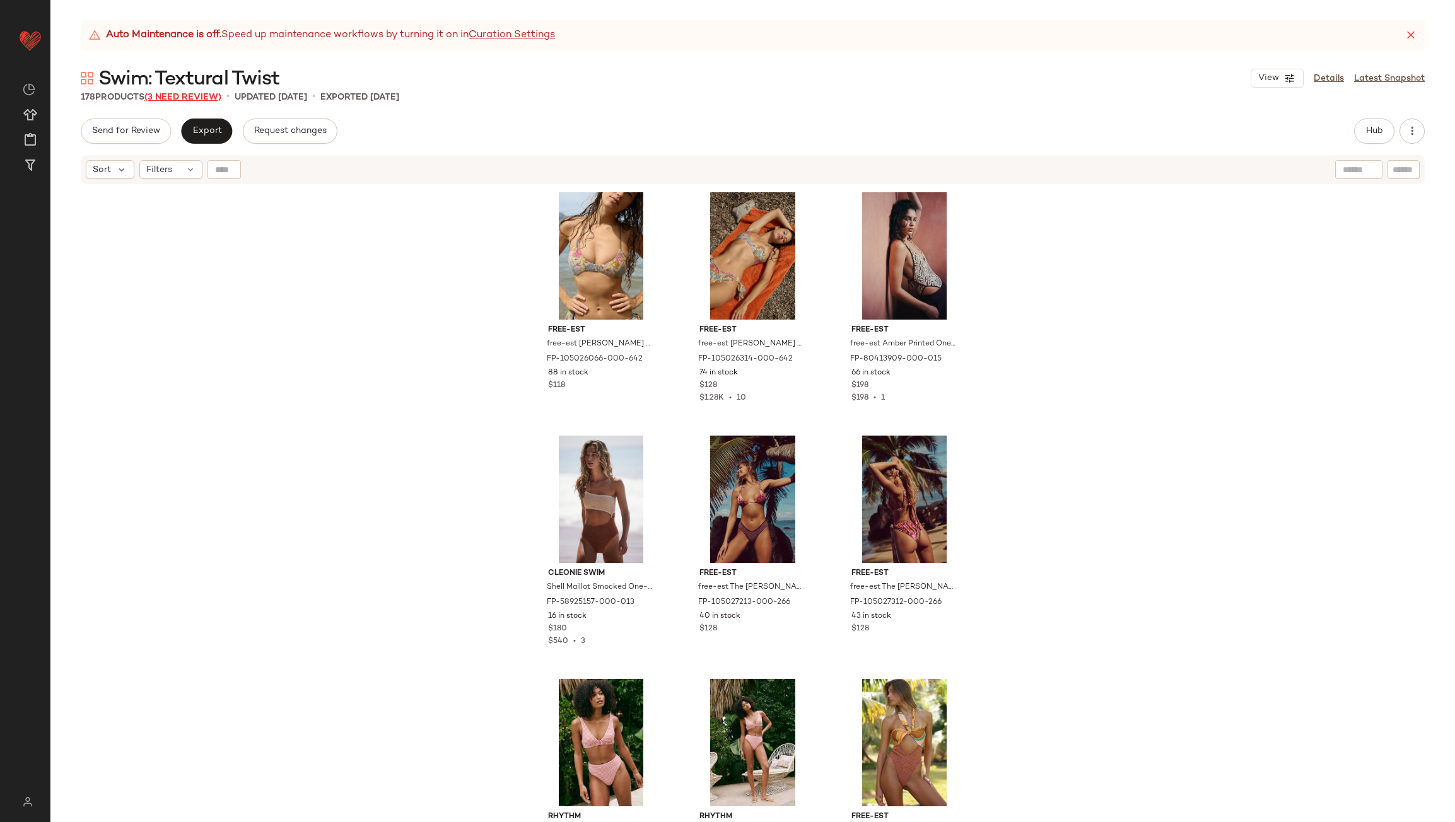
click at [174, 97] on span "(3 Need Review)" at bounding box center [182, 97] width 77 height 9
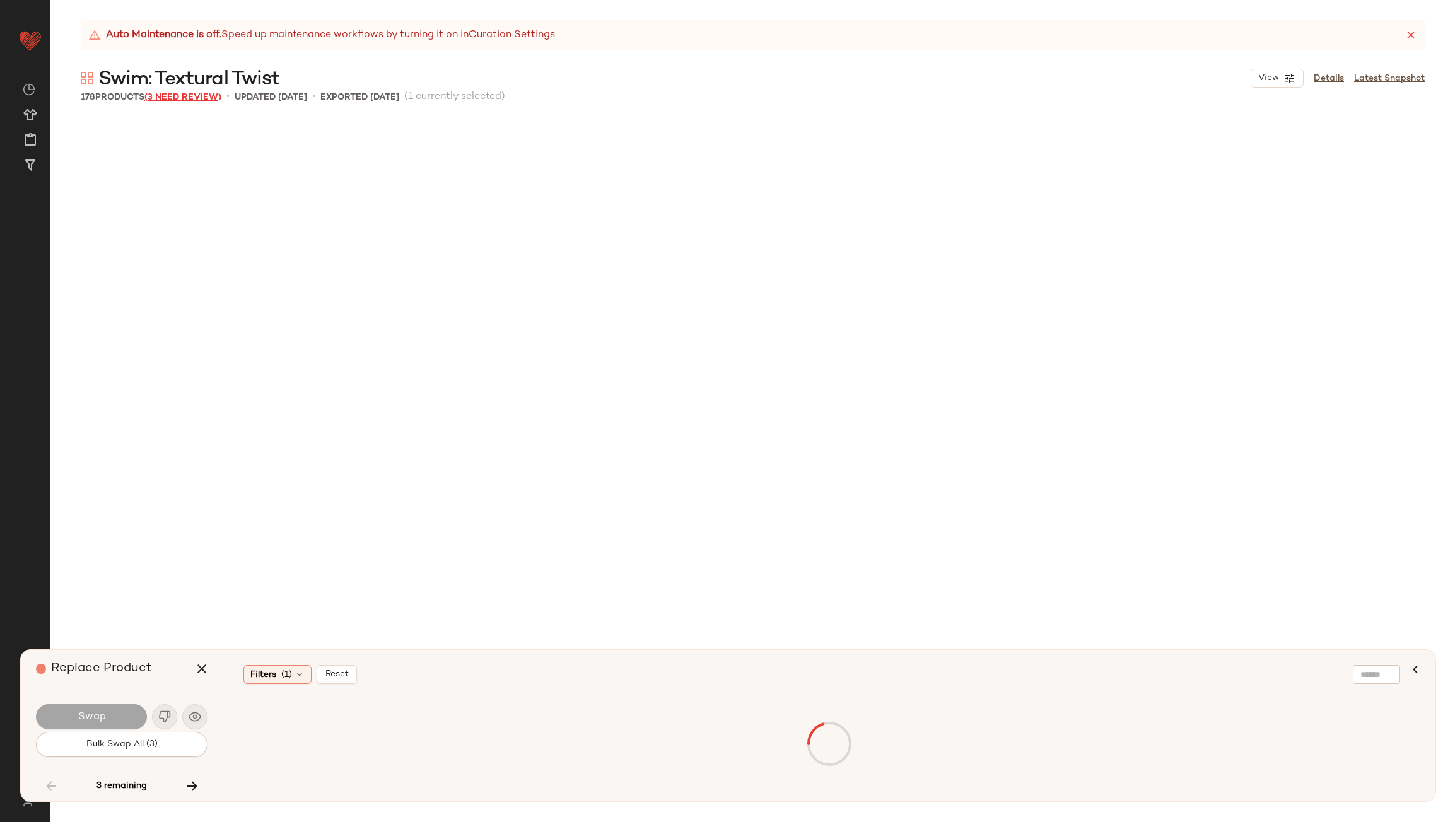
scroll to position [7789, 0]
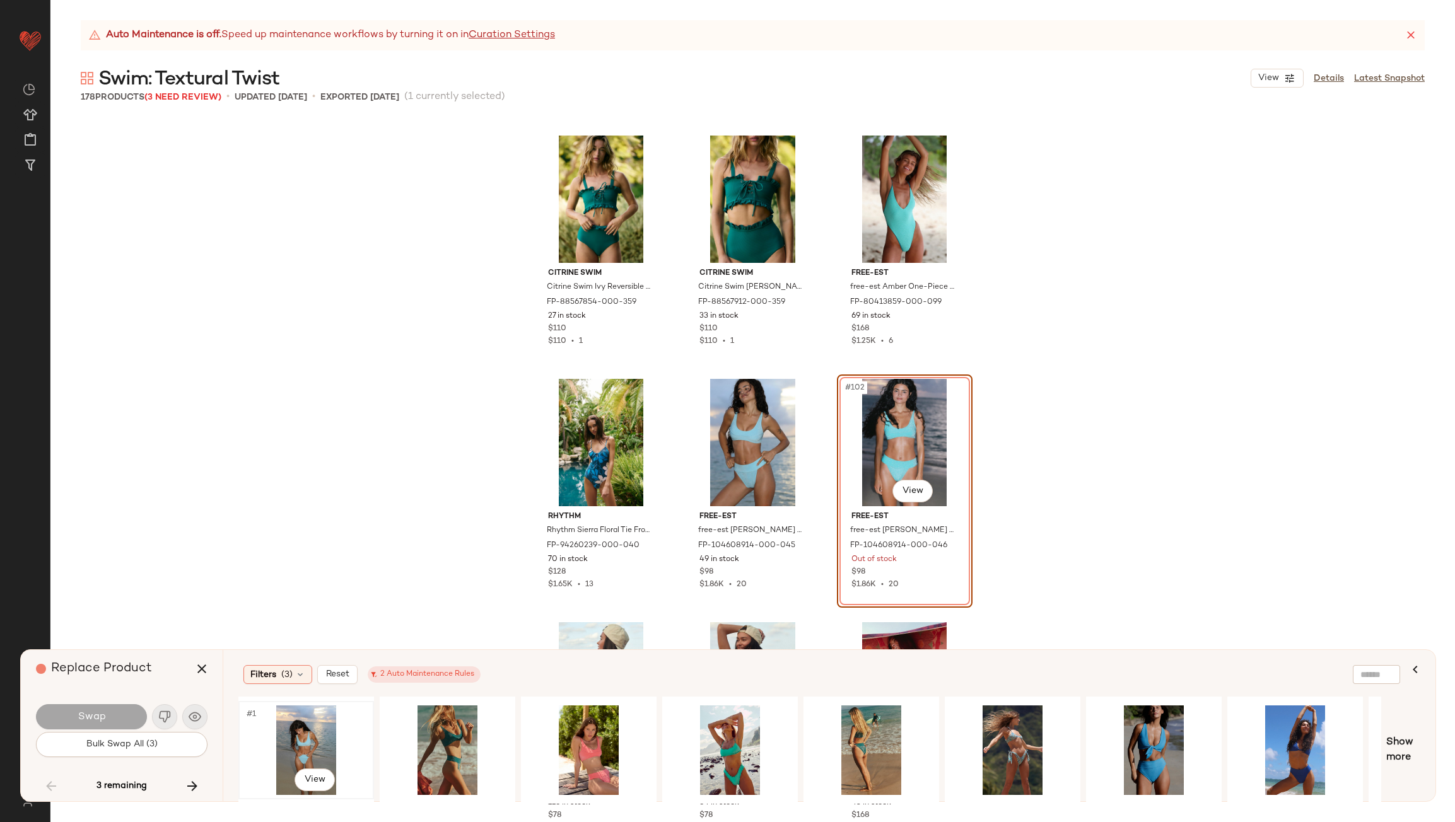
click at [266, 723] on div "#1 View" at bounding box center [306, 751] width 127 height 90
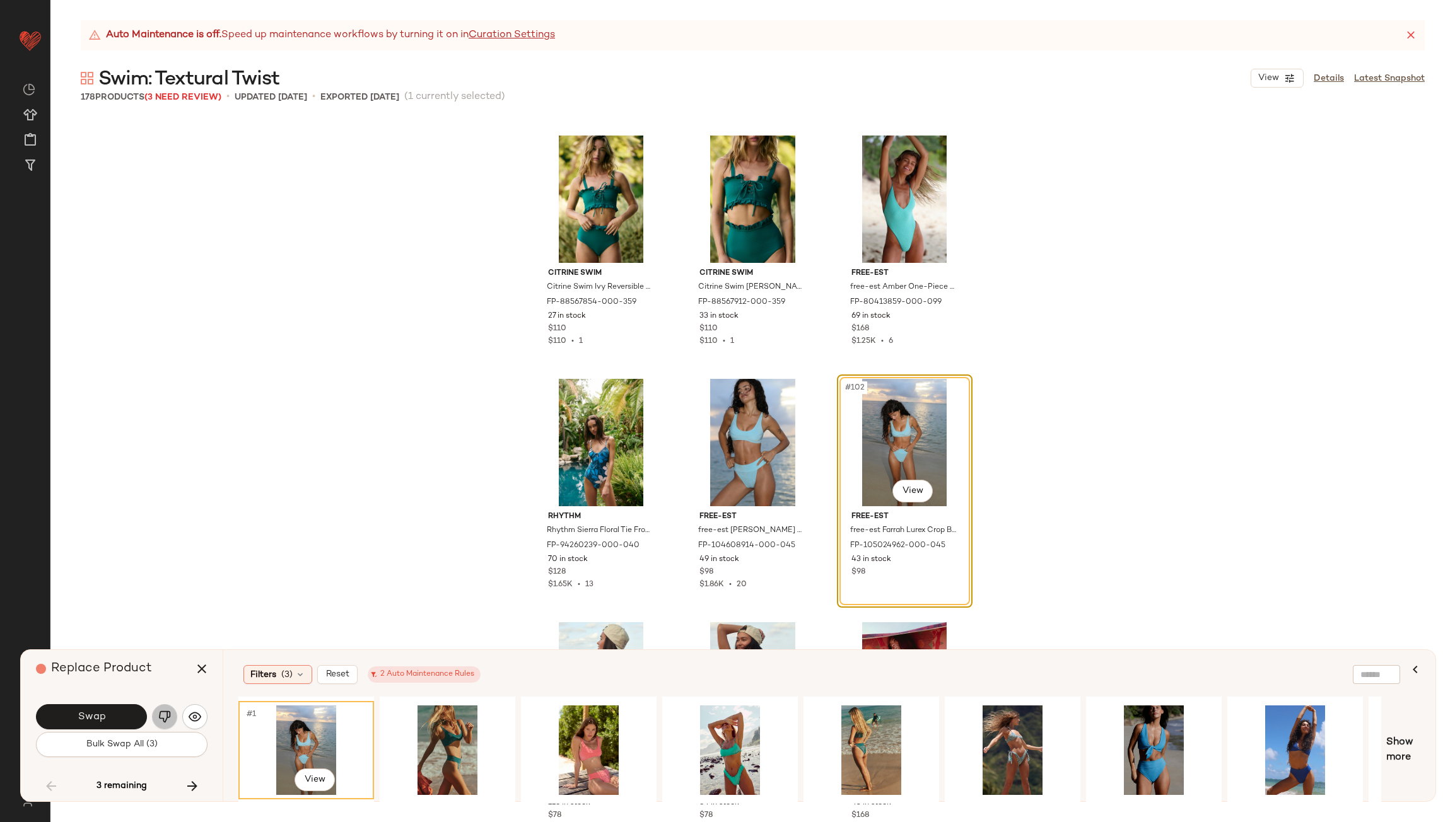
click at [170, 713] on img "button" at bounding box center [164, 717] width 13 height 13
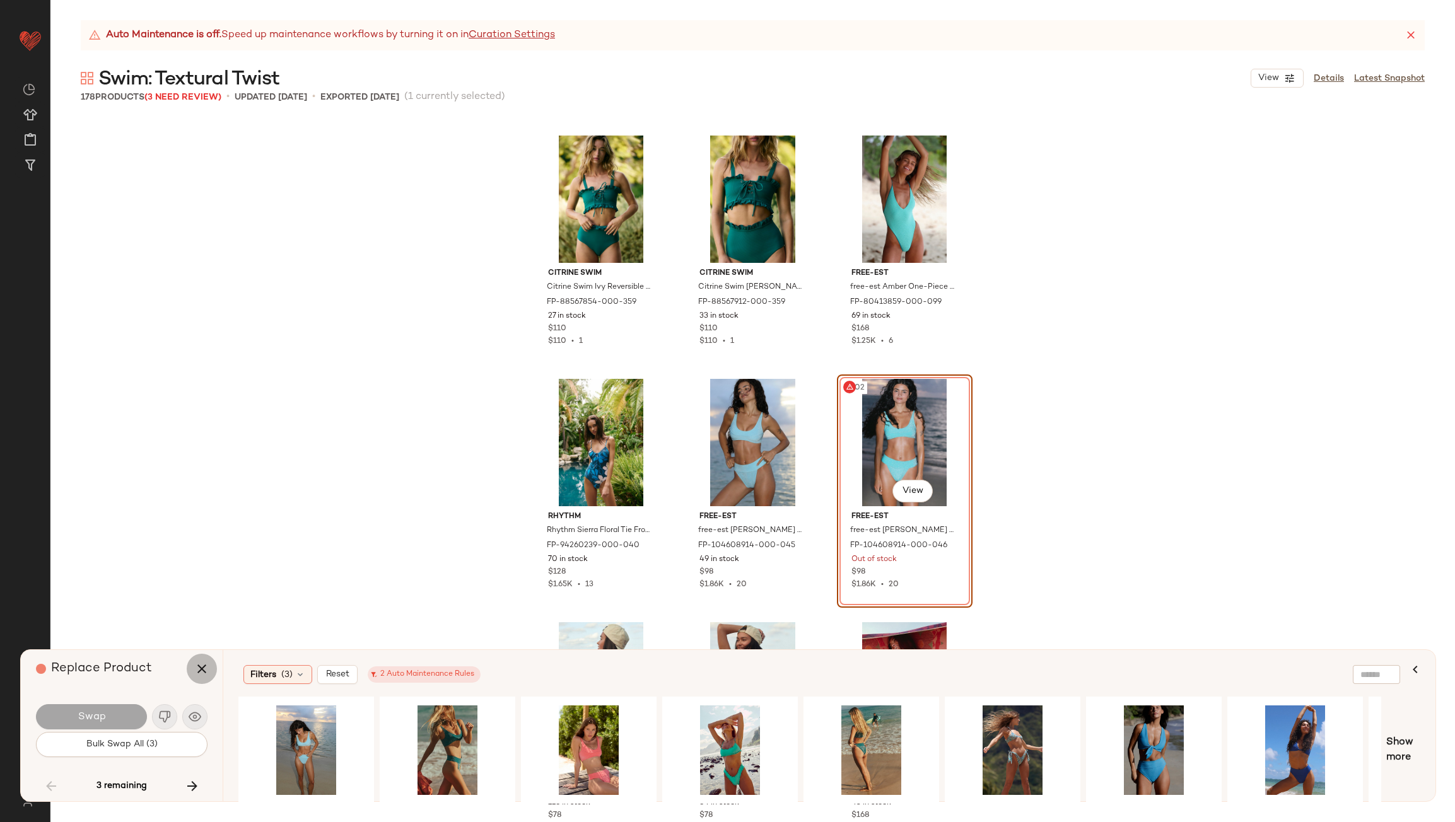
click at [213, 666] on button "button" at bounding box center [202, 669] width 30 height 30
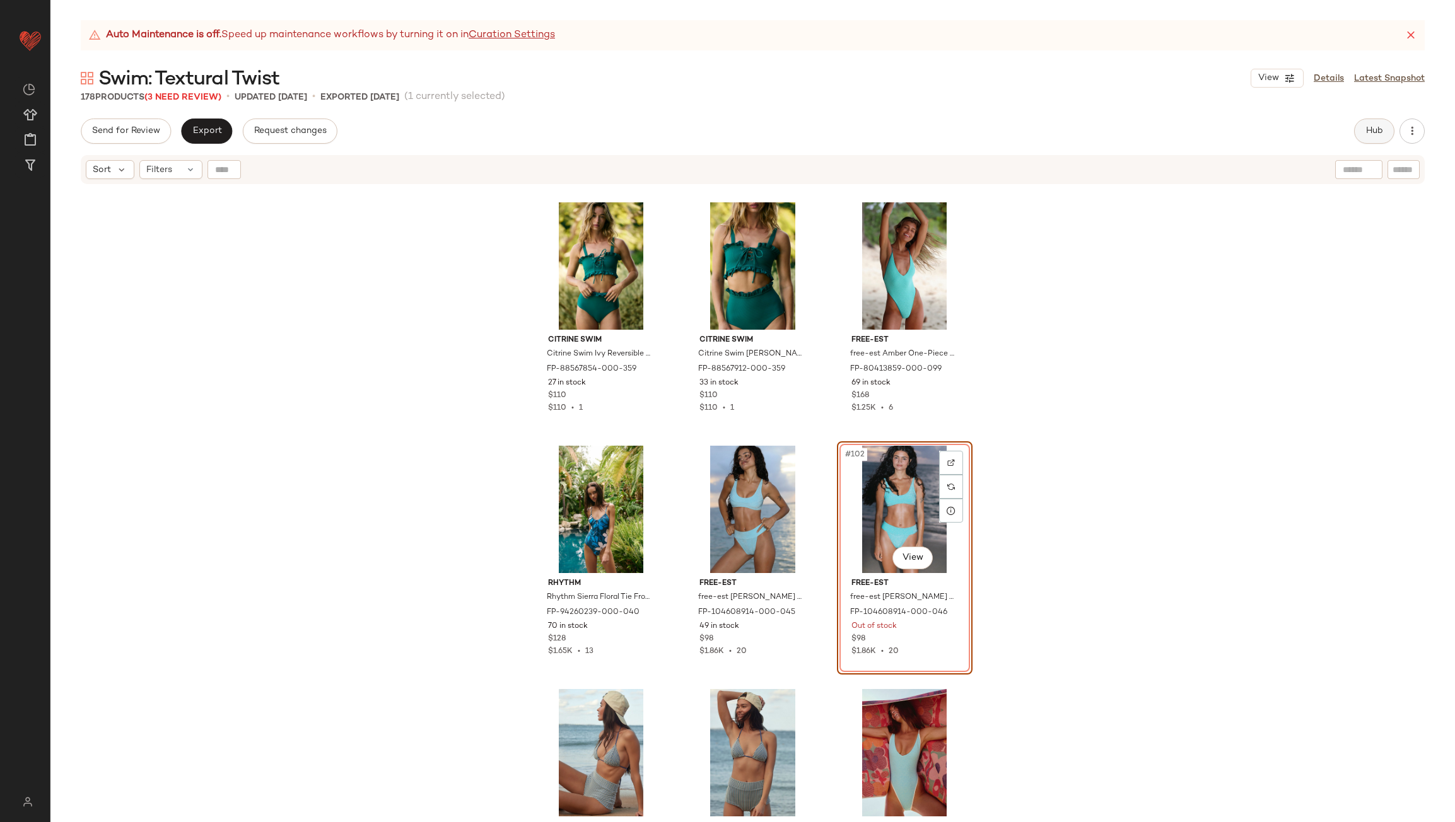
click at [1380, 131] on span "Hub" at bounding box center [1374, 131] width 18 height 10
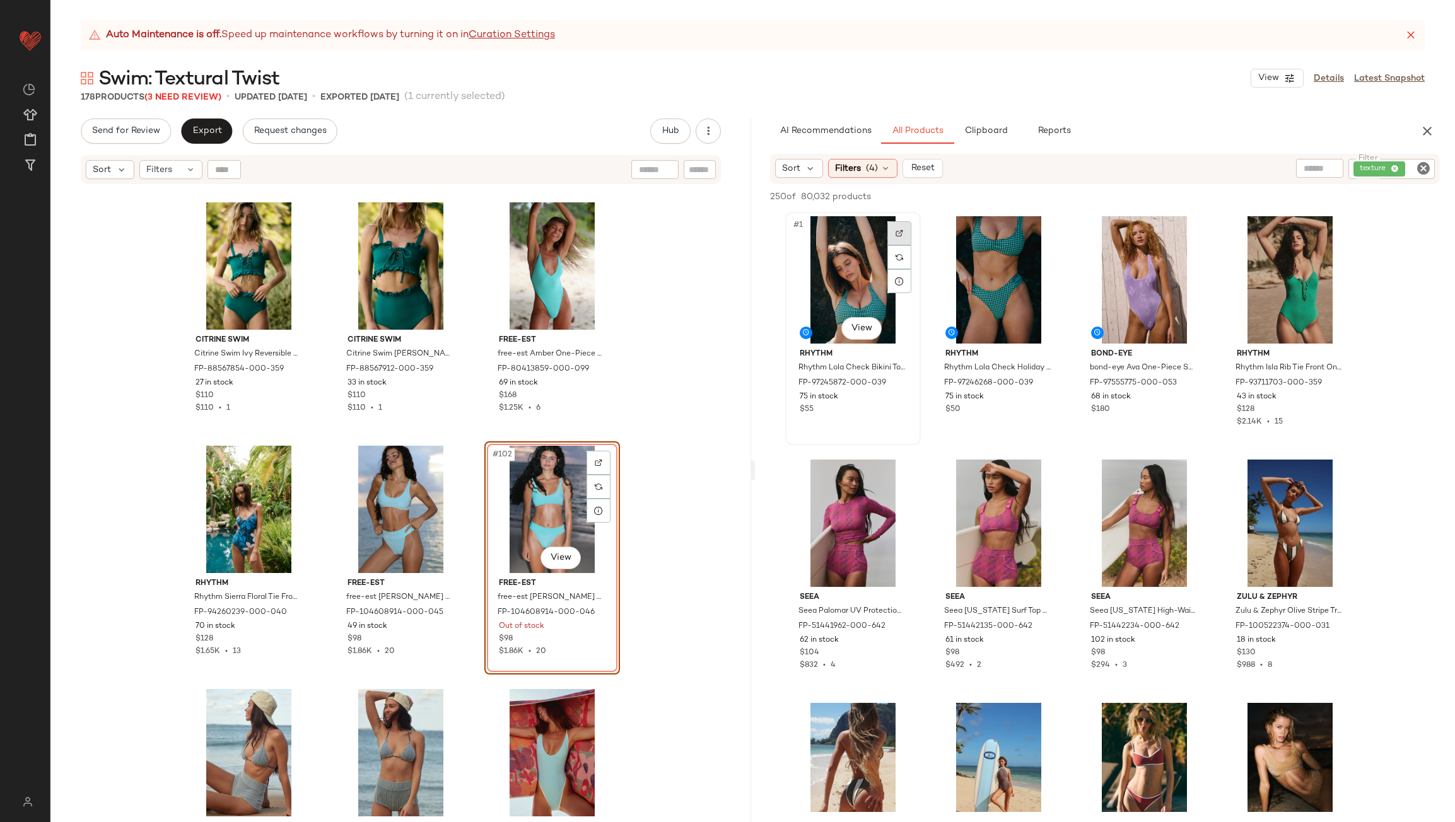
click at [895, 228] on div at bounding box center [899, 233] width 24 height 24
click at [1044, 227] on div at bounding box center [1045, 233] width 24 height 24
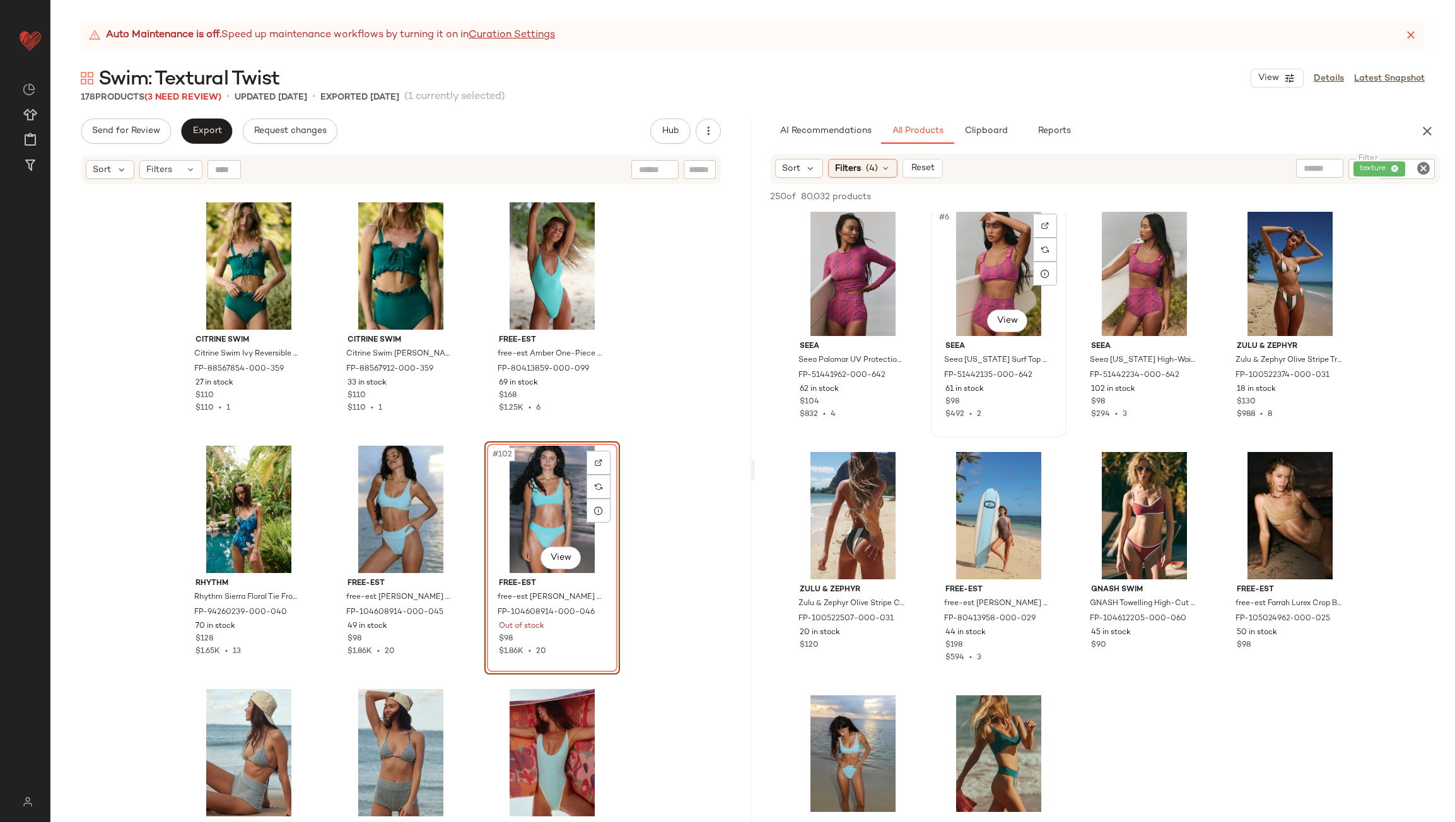
scroll to position [252, 0]
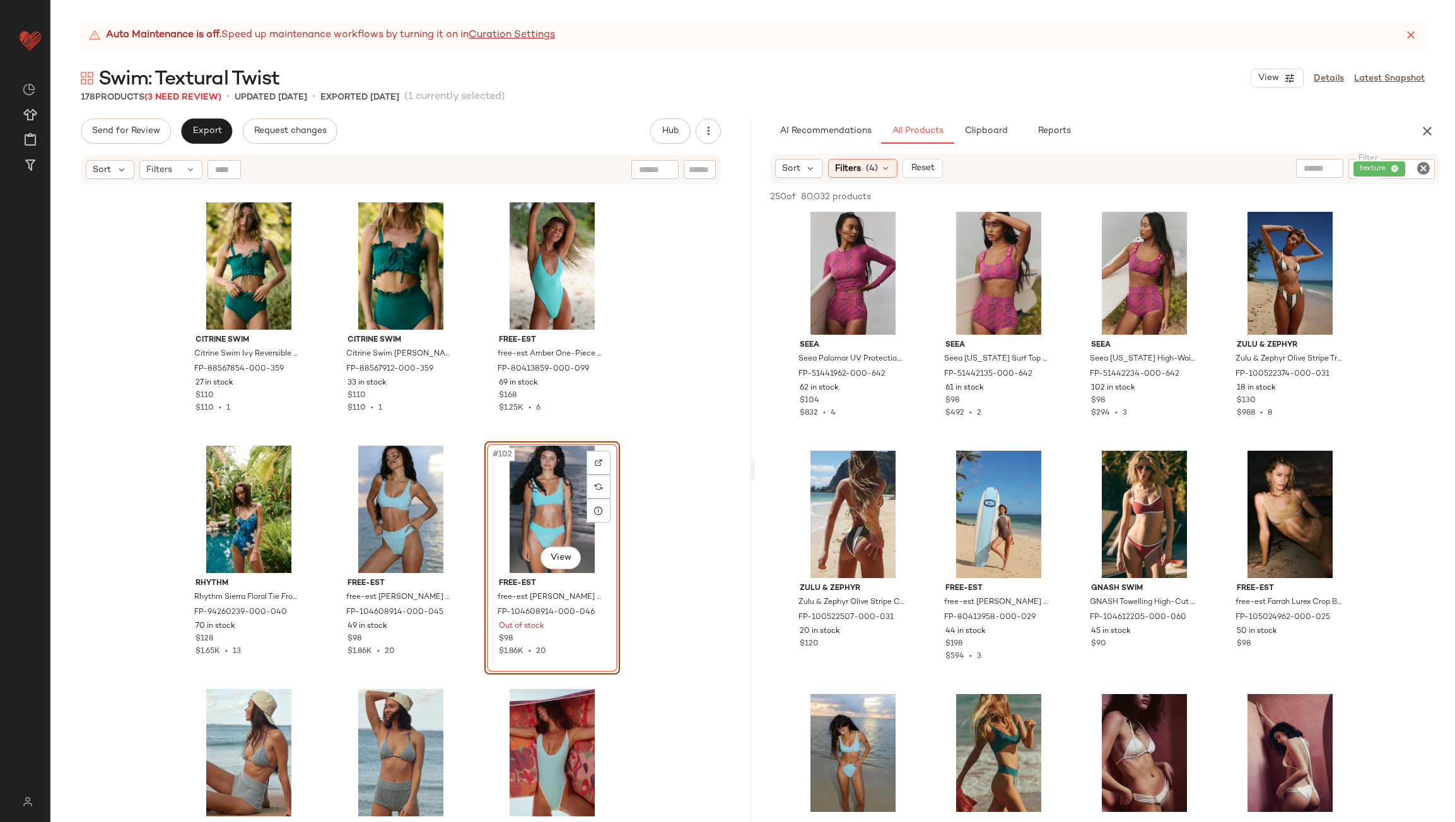
click at [1422, 174] on icon "Clear Filter" at bounding box center [1423, 168] width 15 height 15
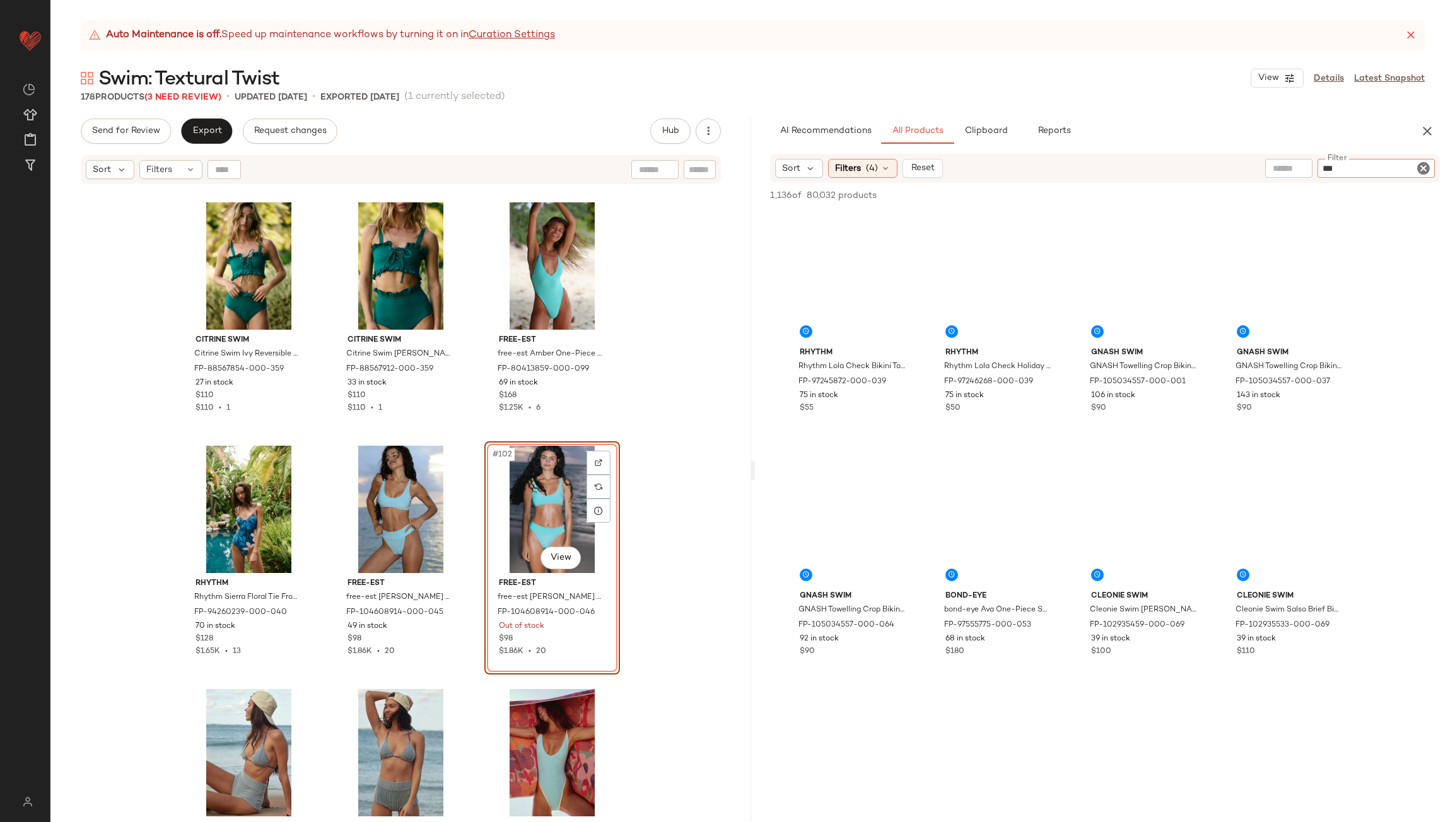
type input "****"
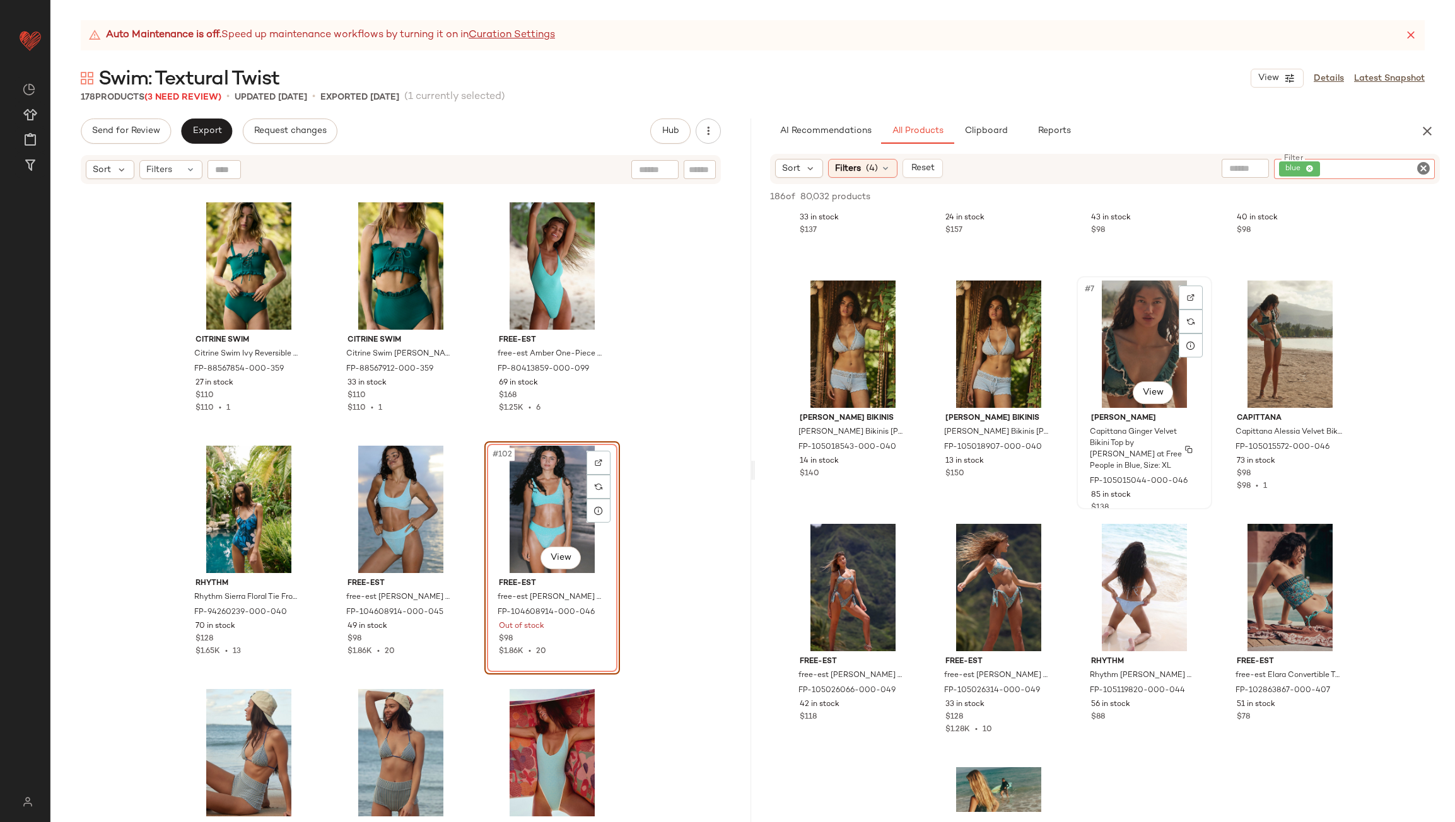
scroll to position [189, 0]
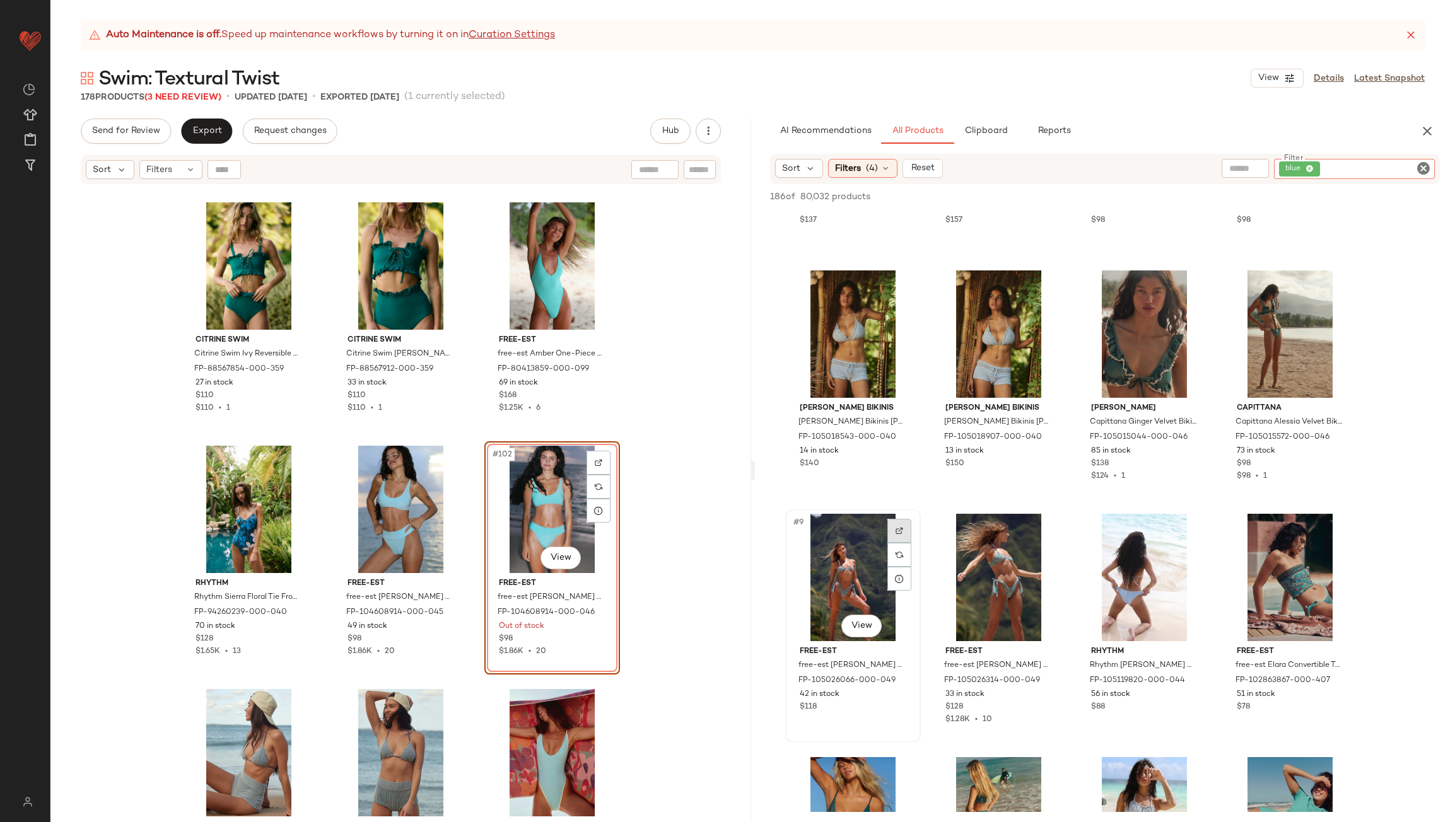
click at [892, 529] on div at bounding box center [899, 531] width 24 height 24
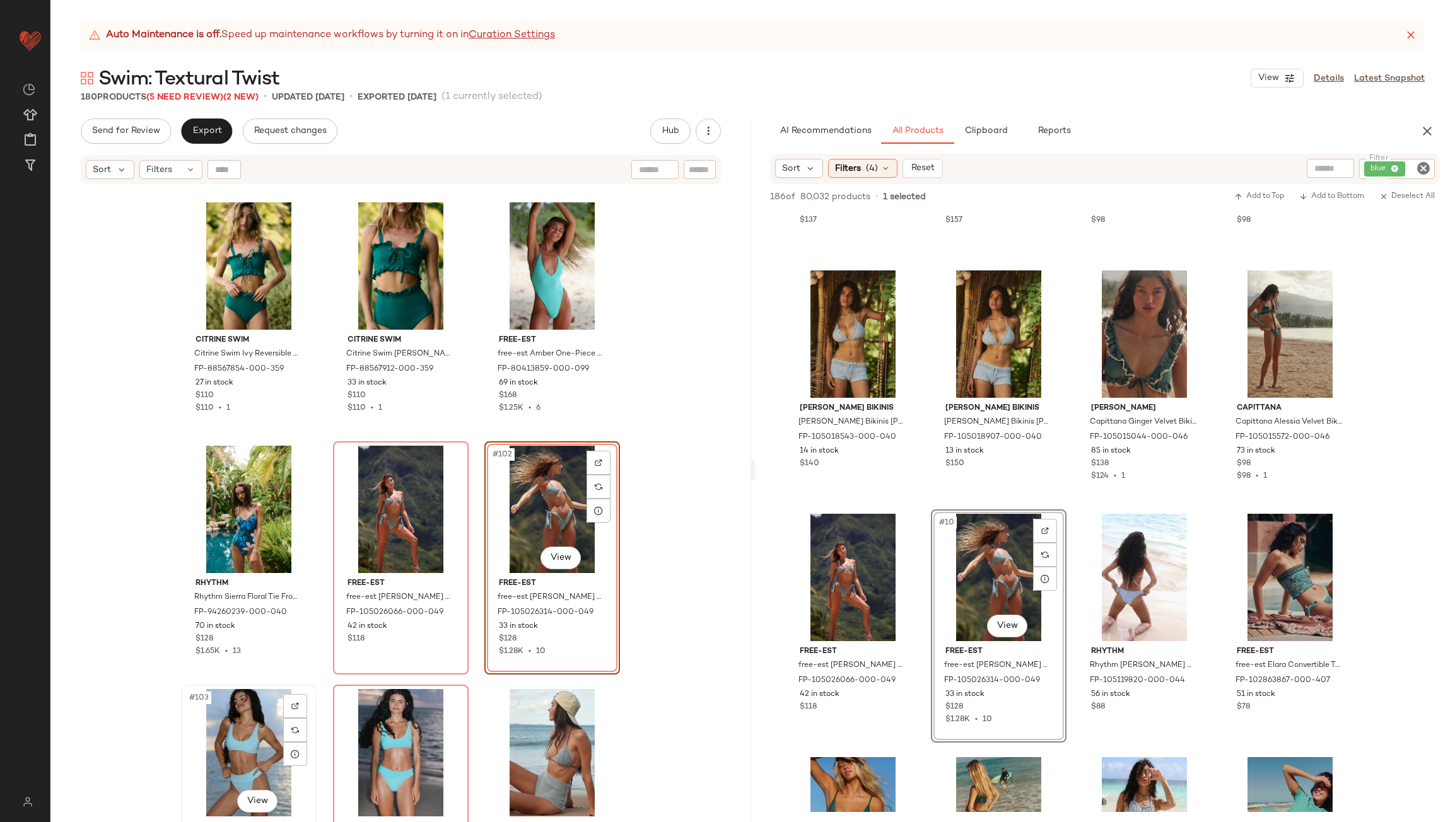
click at [234, 735] on div "#103 View" at bounding box center [248, 752] width 127 height 127
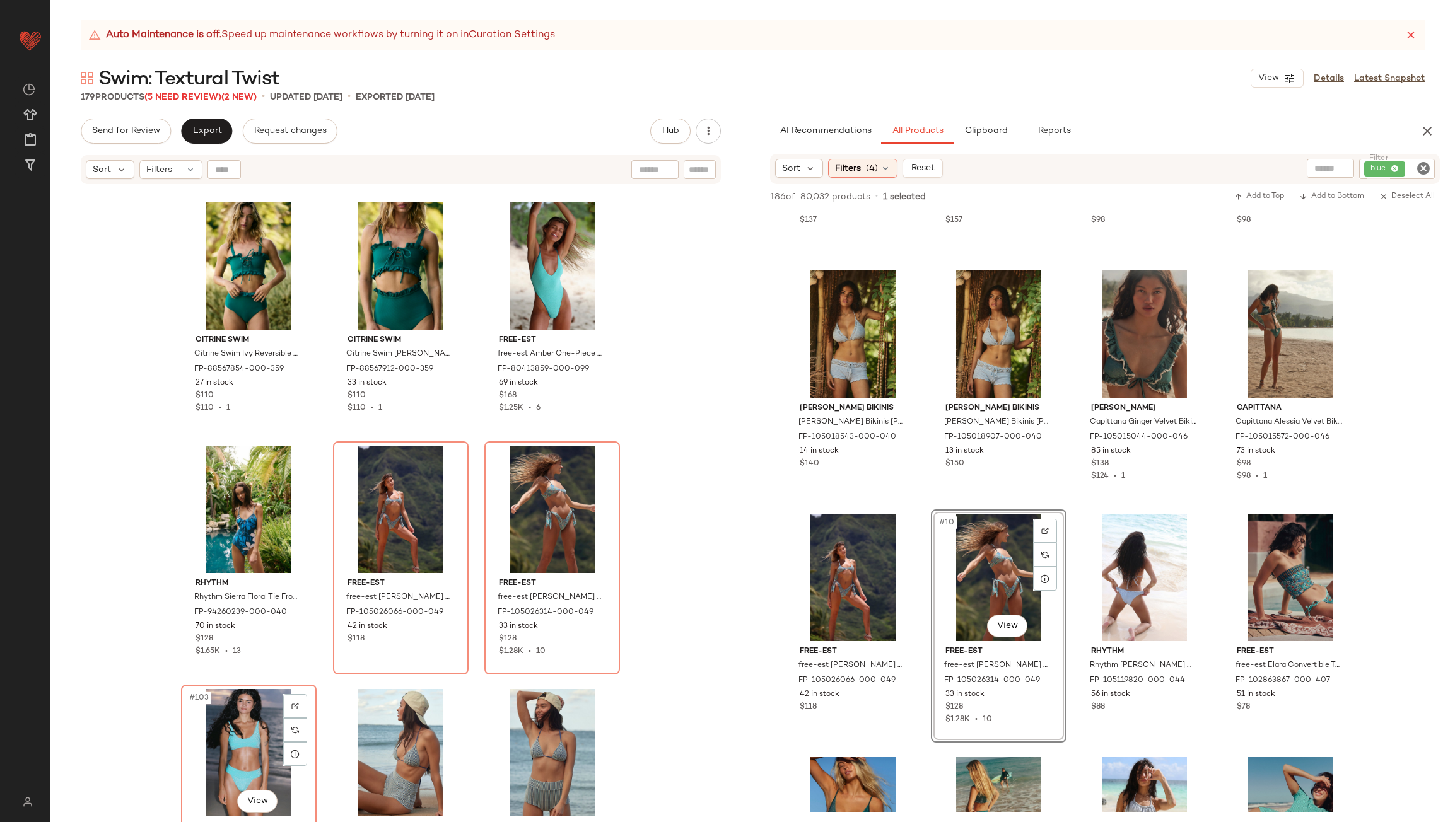
click at [234, 735] on div "#103 View" at bounding box center [248, 752] width 127 height 127
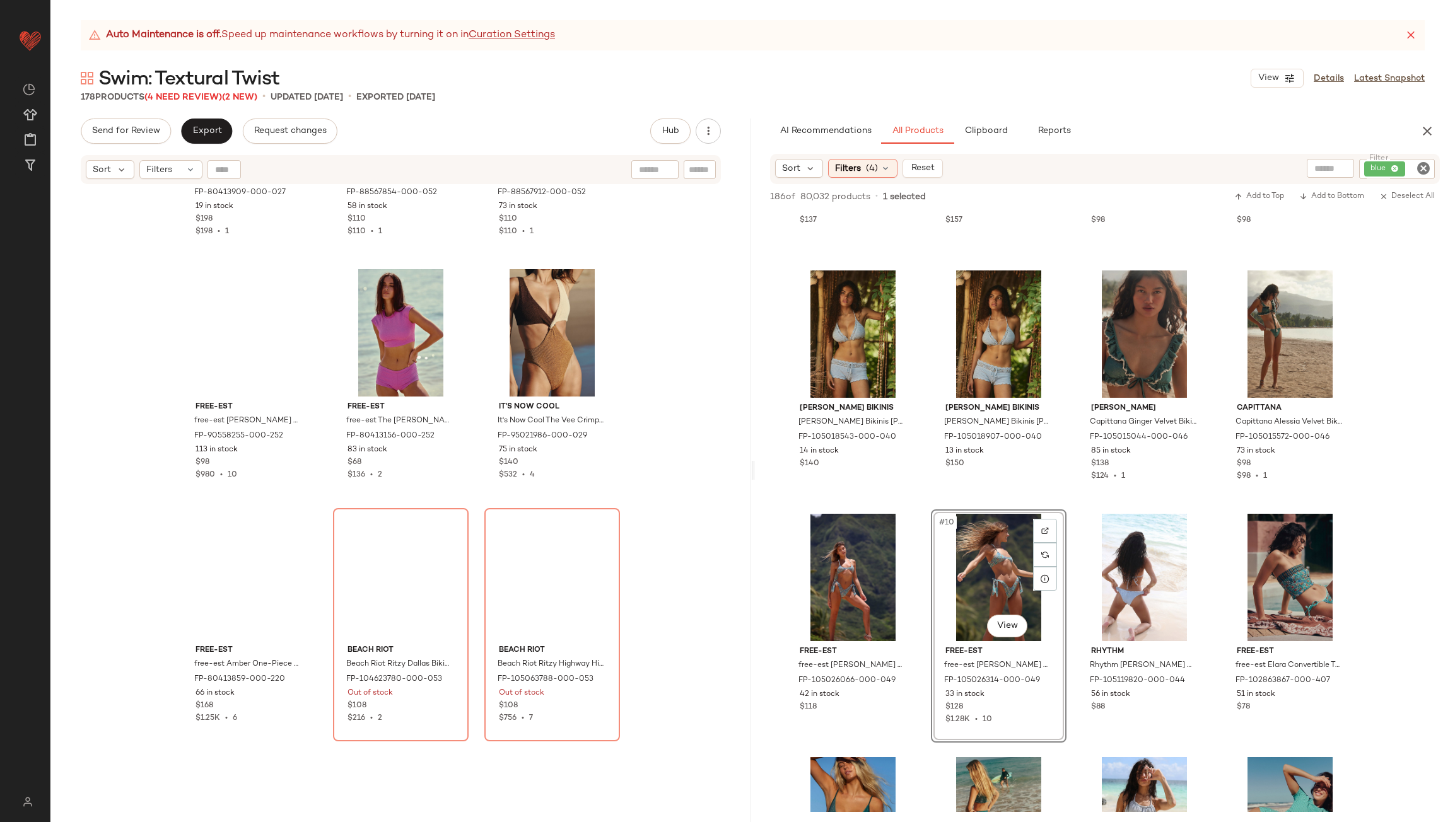
scroll to position [10942, 0]
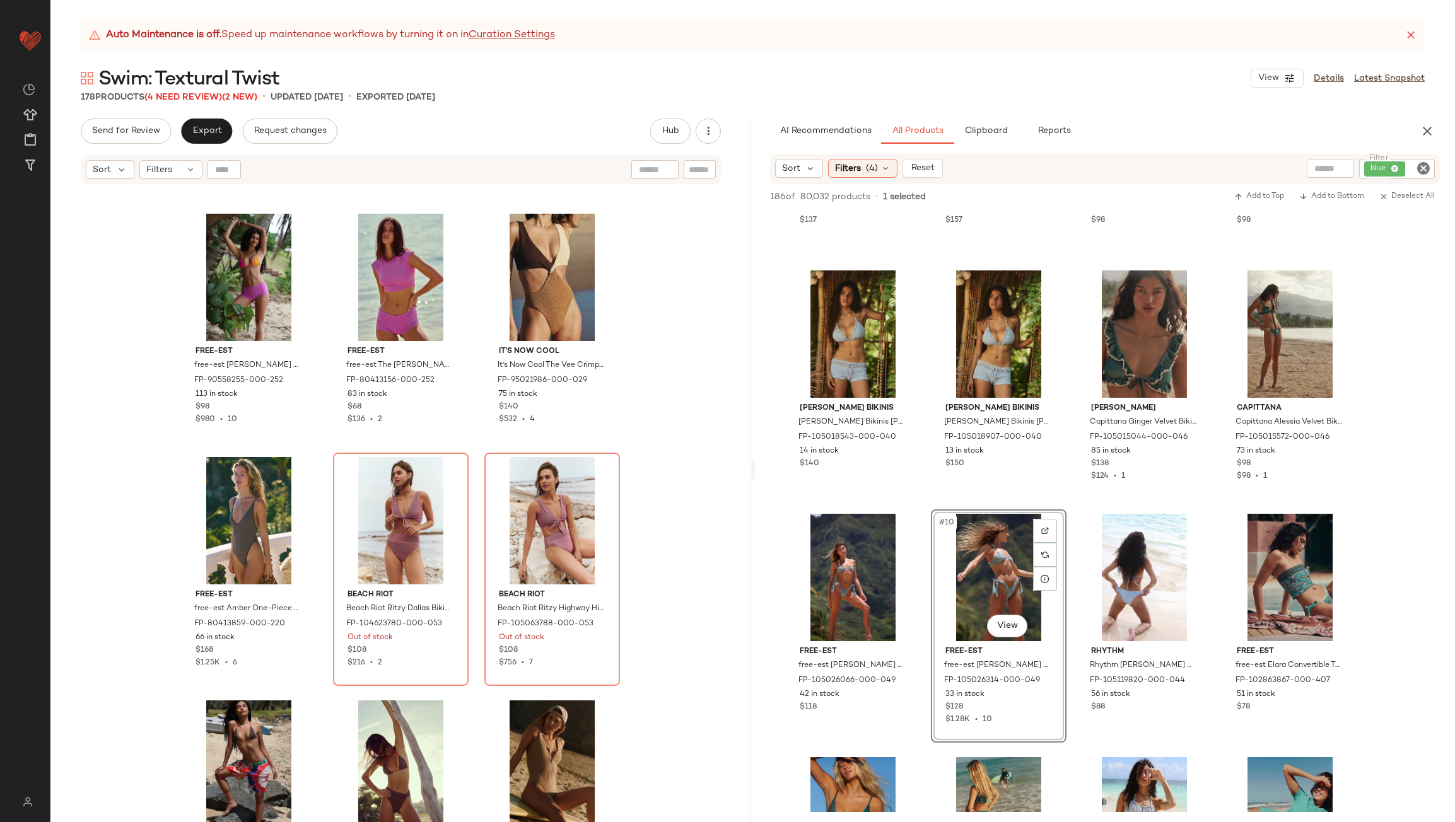
click at [1420, 164] on icon "Clear Filter" at bounding box center [1423, 168] width 15 height 15
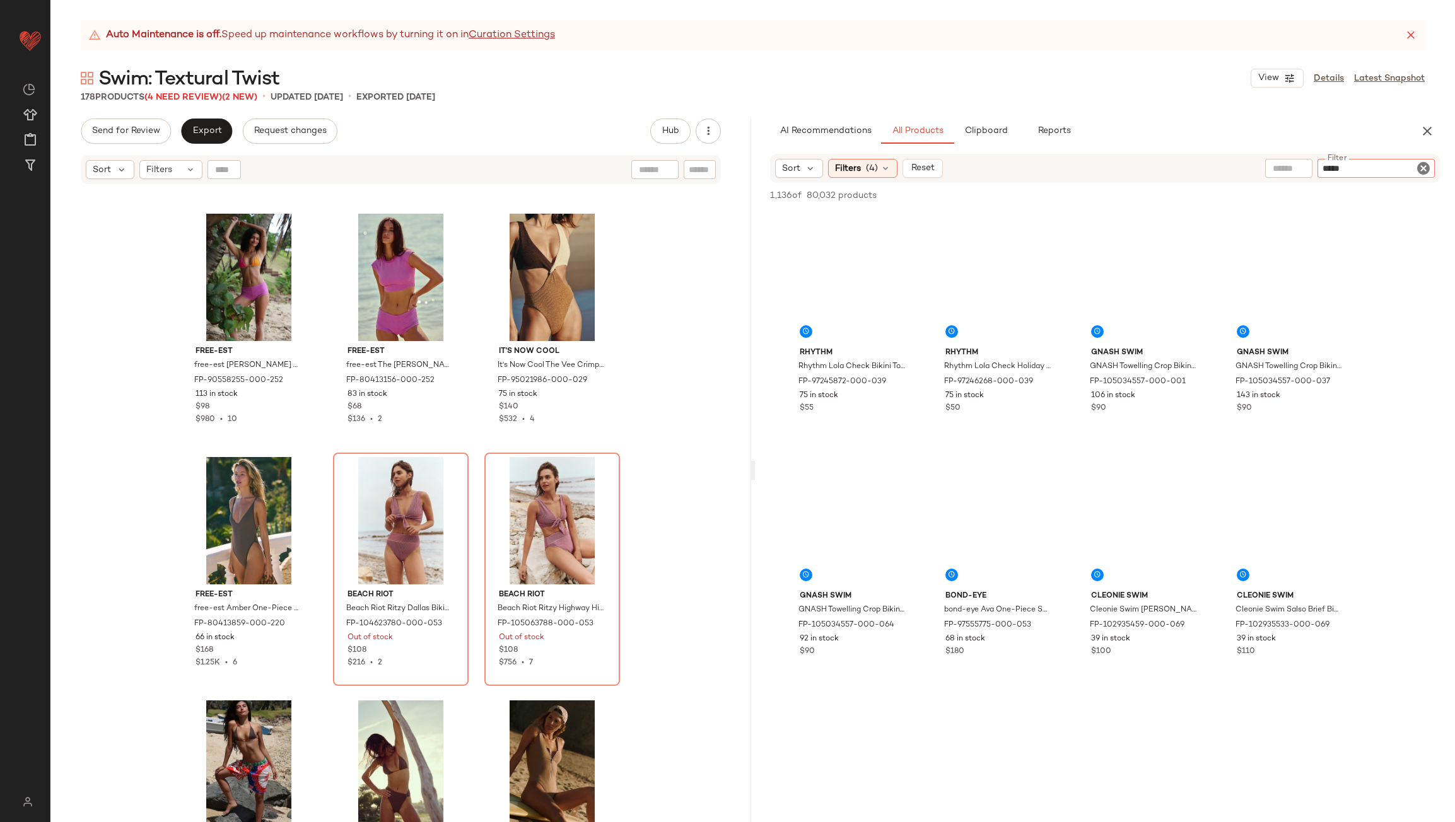
type input "******"
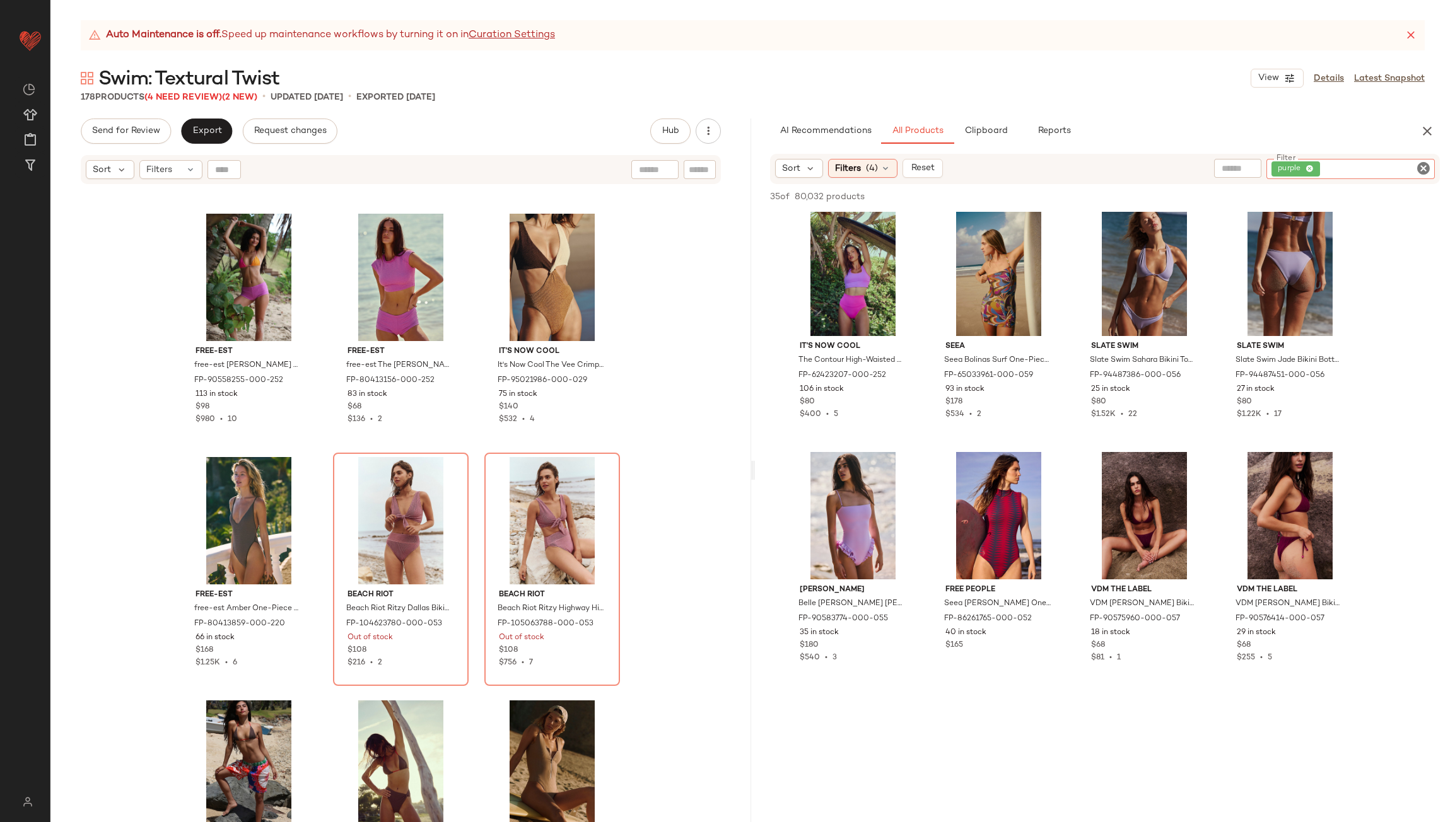
scroll to position [1009, 0]
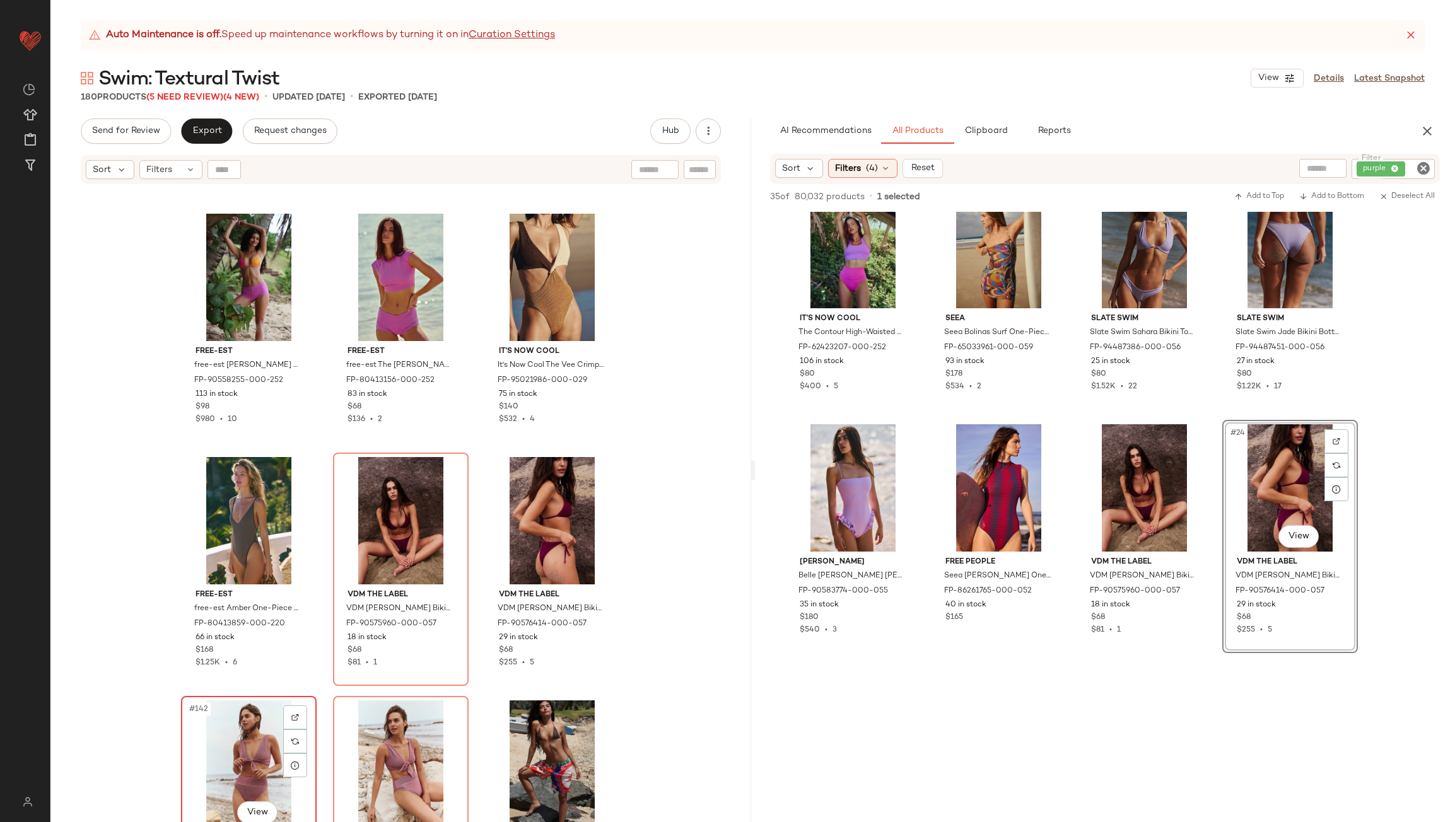
click at [235, 747] on div "#142 View" at bounding box center [248, 764] width 127 height 127
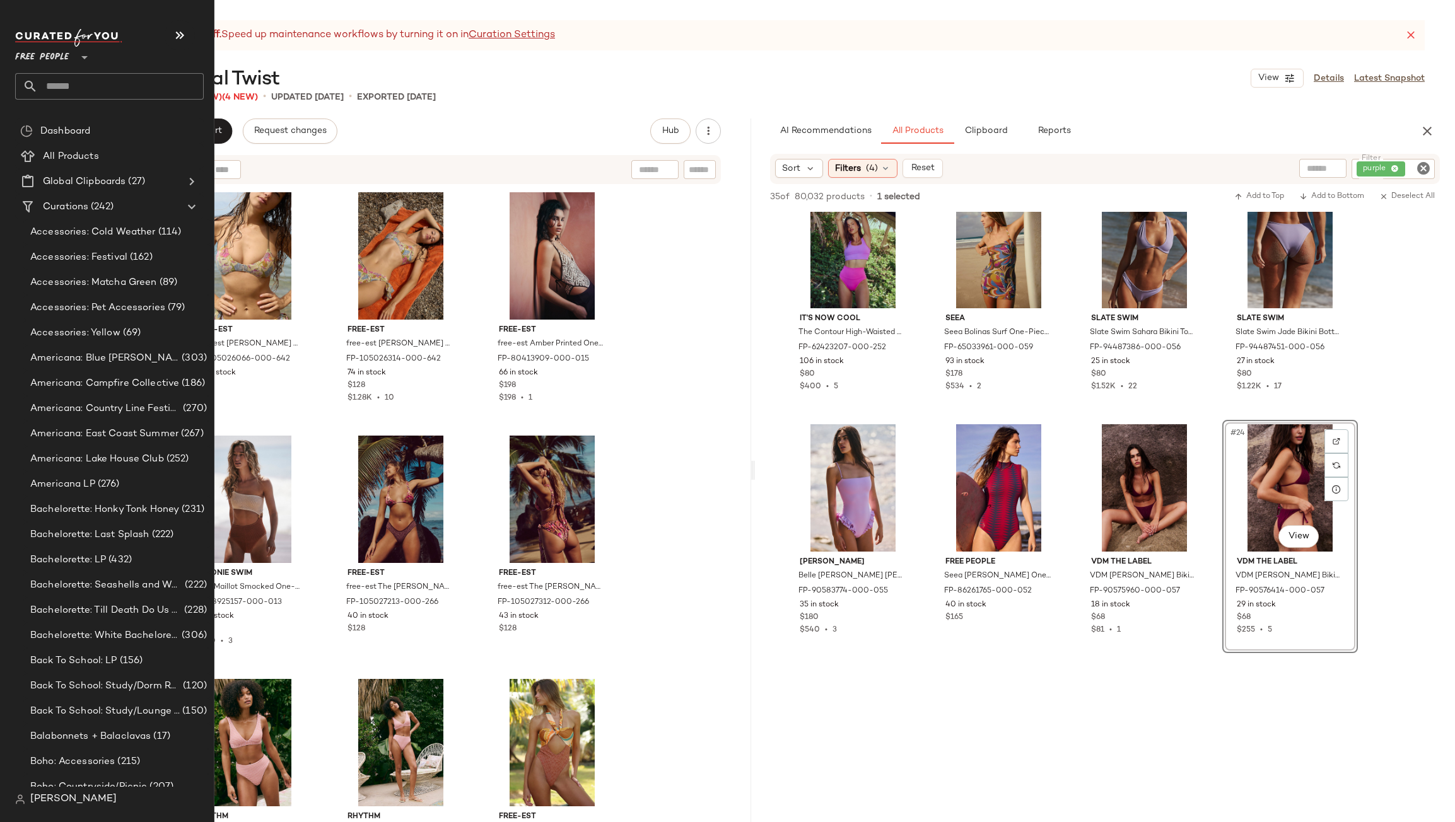
click at [95, 89] on input "text" at bounding box center [121, 86] width 166 height 26
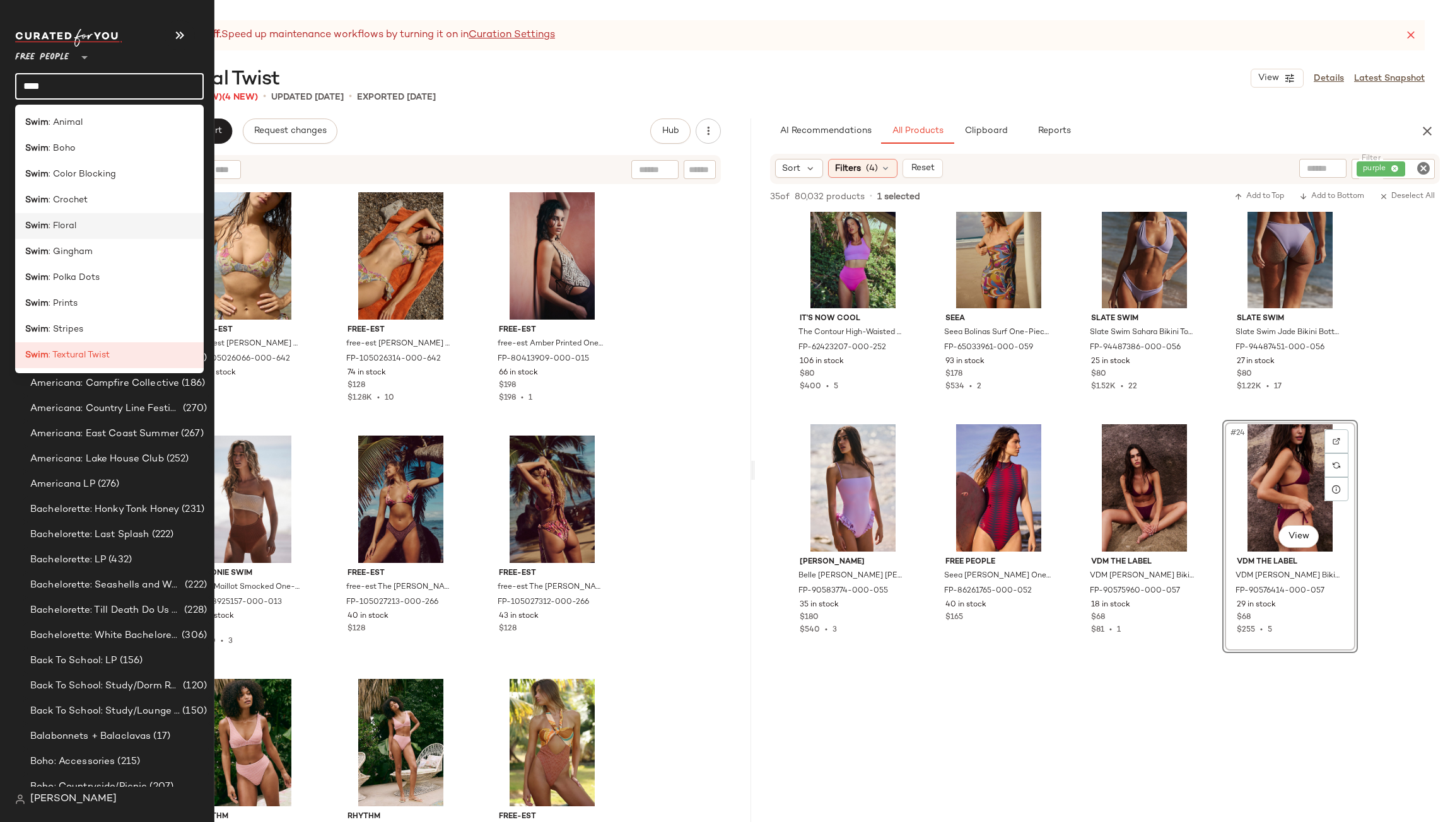
type input "****"
click at [83, 230] on div "Swim : Floral" at bounding box center [109, 225] width 168 height 13
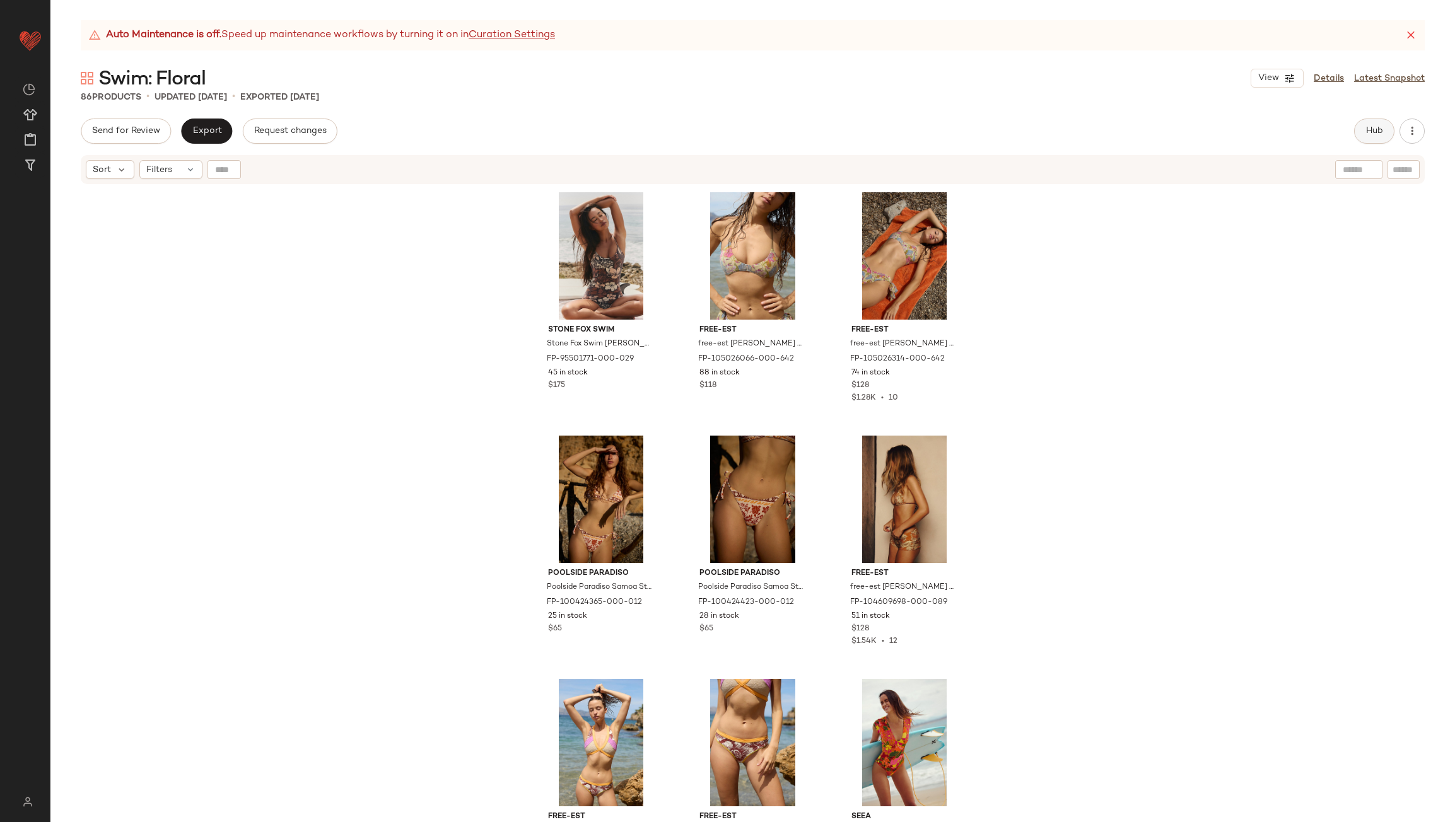
click at [1374, 133] on span "Hub" at bounding box center [1374, 131] width 18 height 10
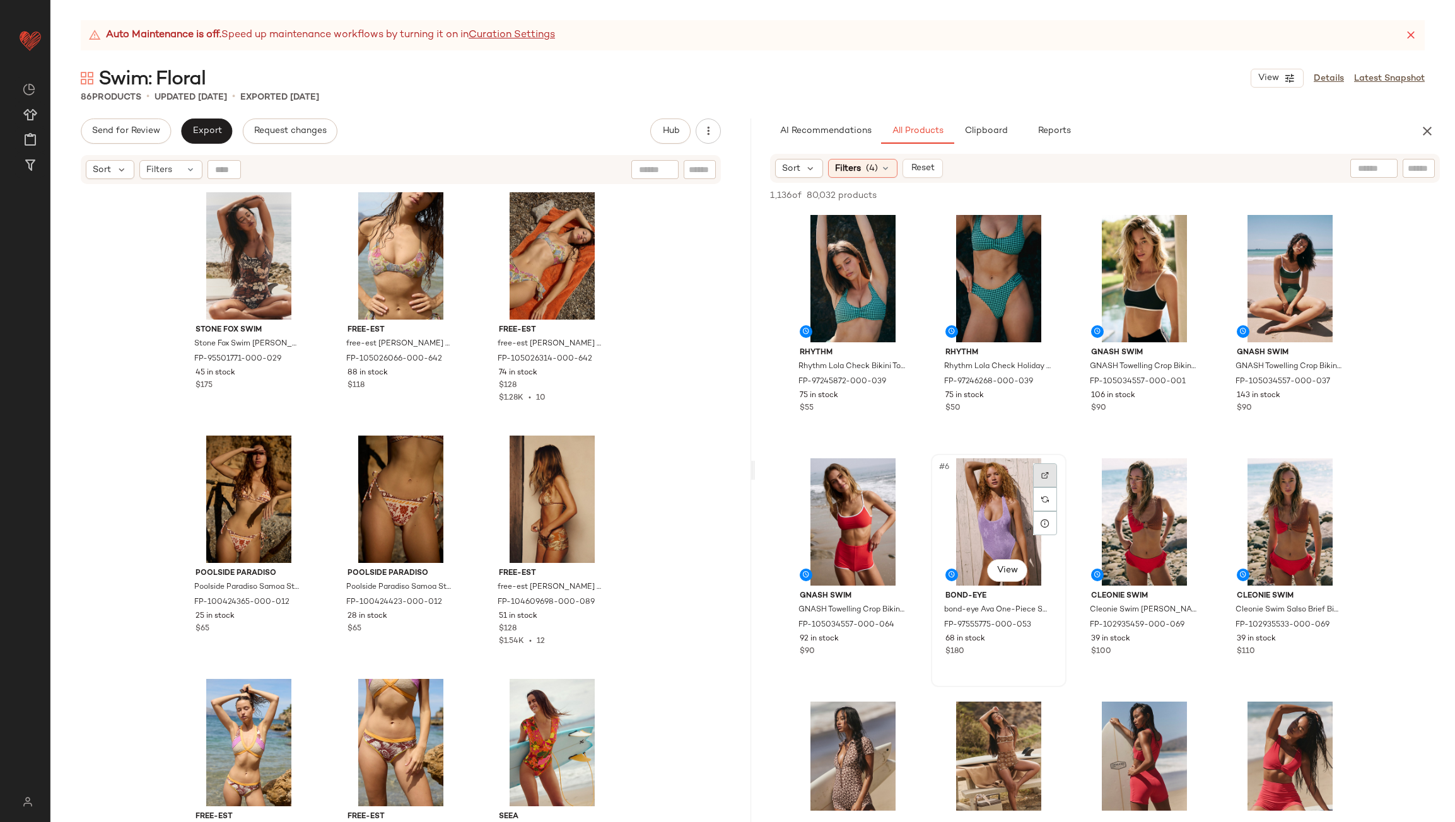
click at [1042, 477] on img at bounding box center [1045, 476] width 8 height 8
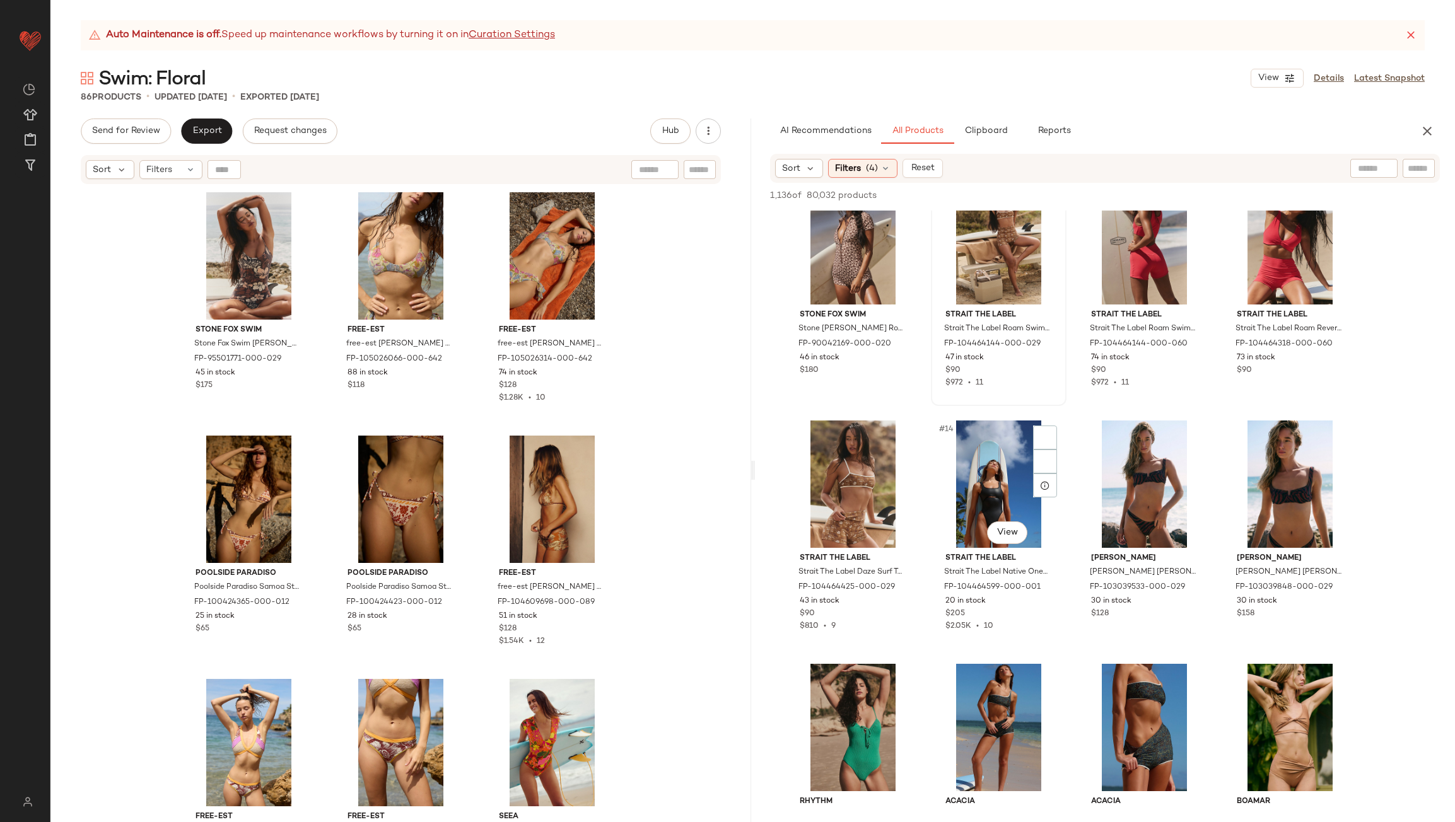
scroll to position [820, 0]
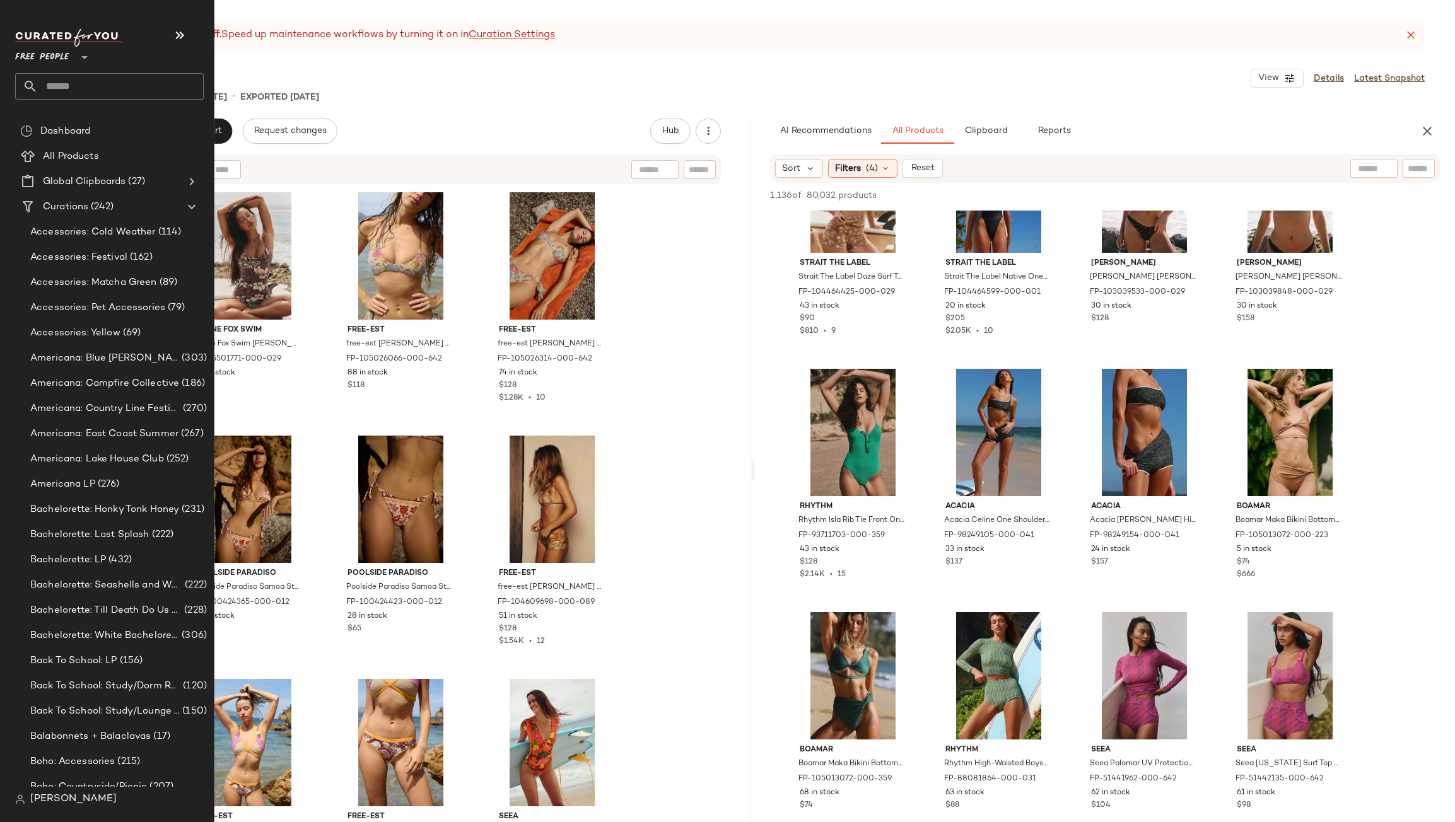
click at [70, 78] on input "text" at bounding box center [121, 86] width 166 height 26
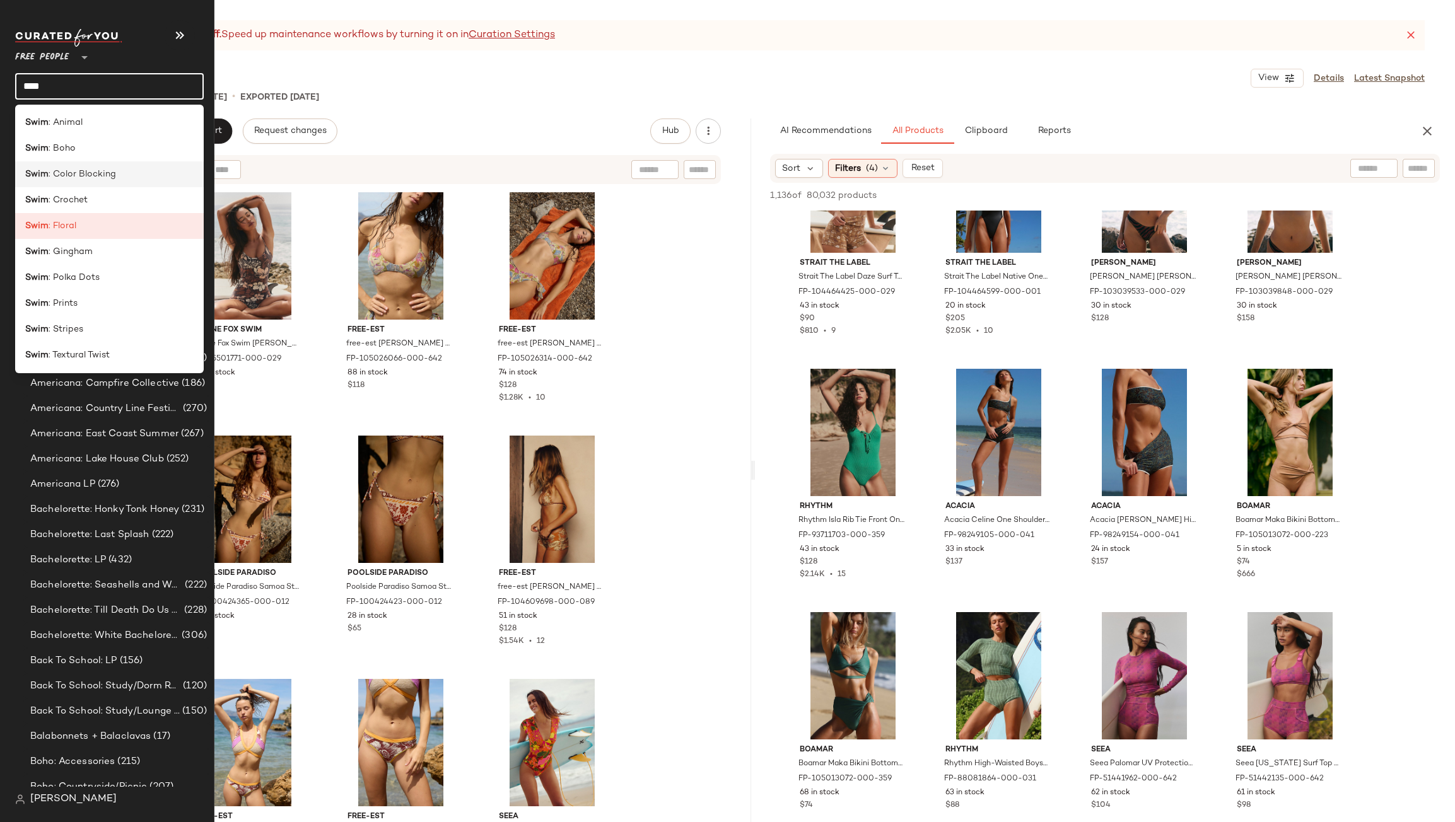
type input "****"
click at [70, 166] on div "Swim : Color Blocking" at bounding box center [109, 174] width 189 height 26
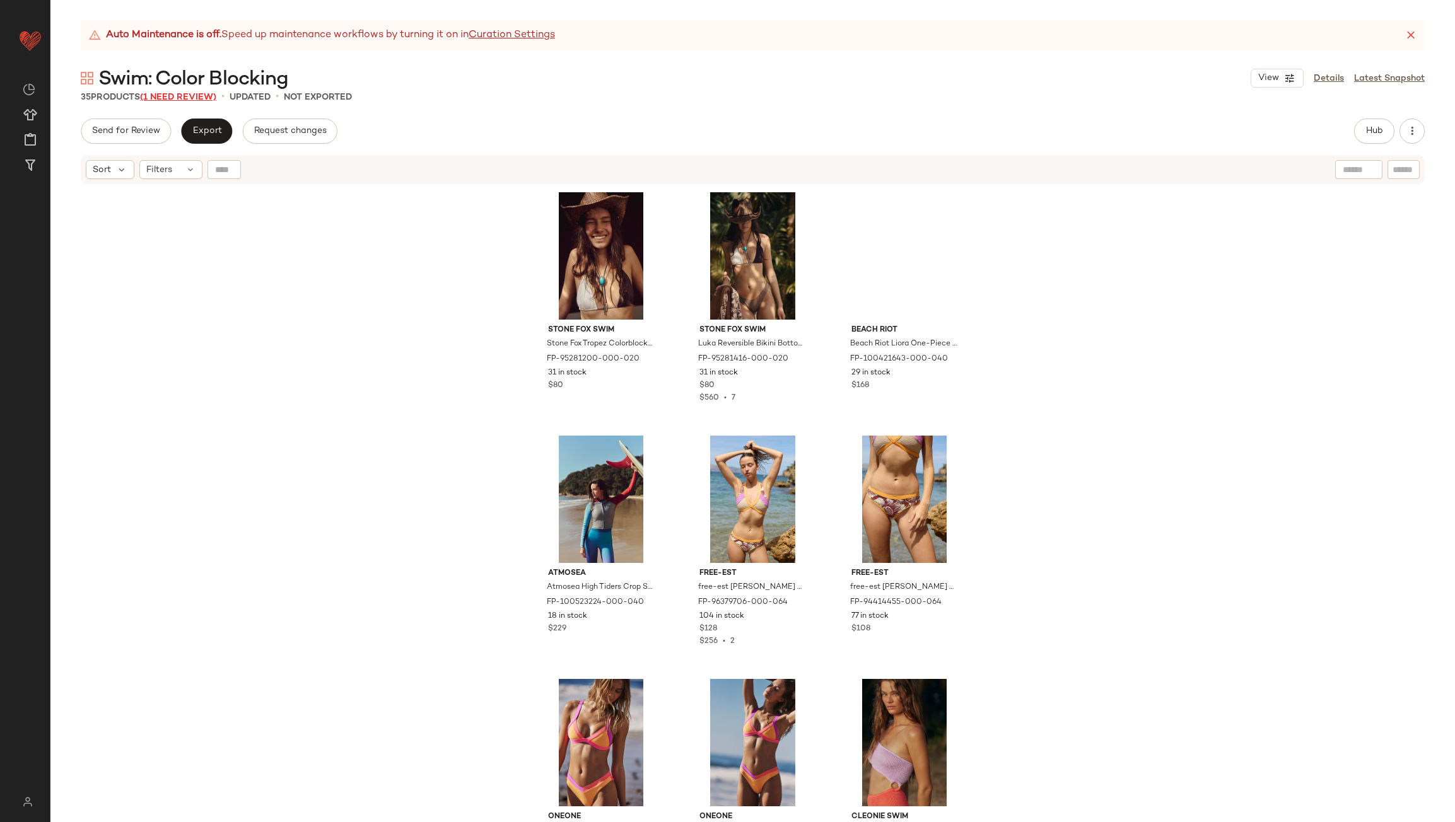
click at [197, 93] on span "(1 Need Review)" at bounding box center [178, 97] width 76 height 9
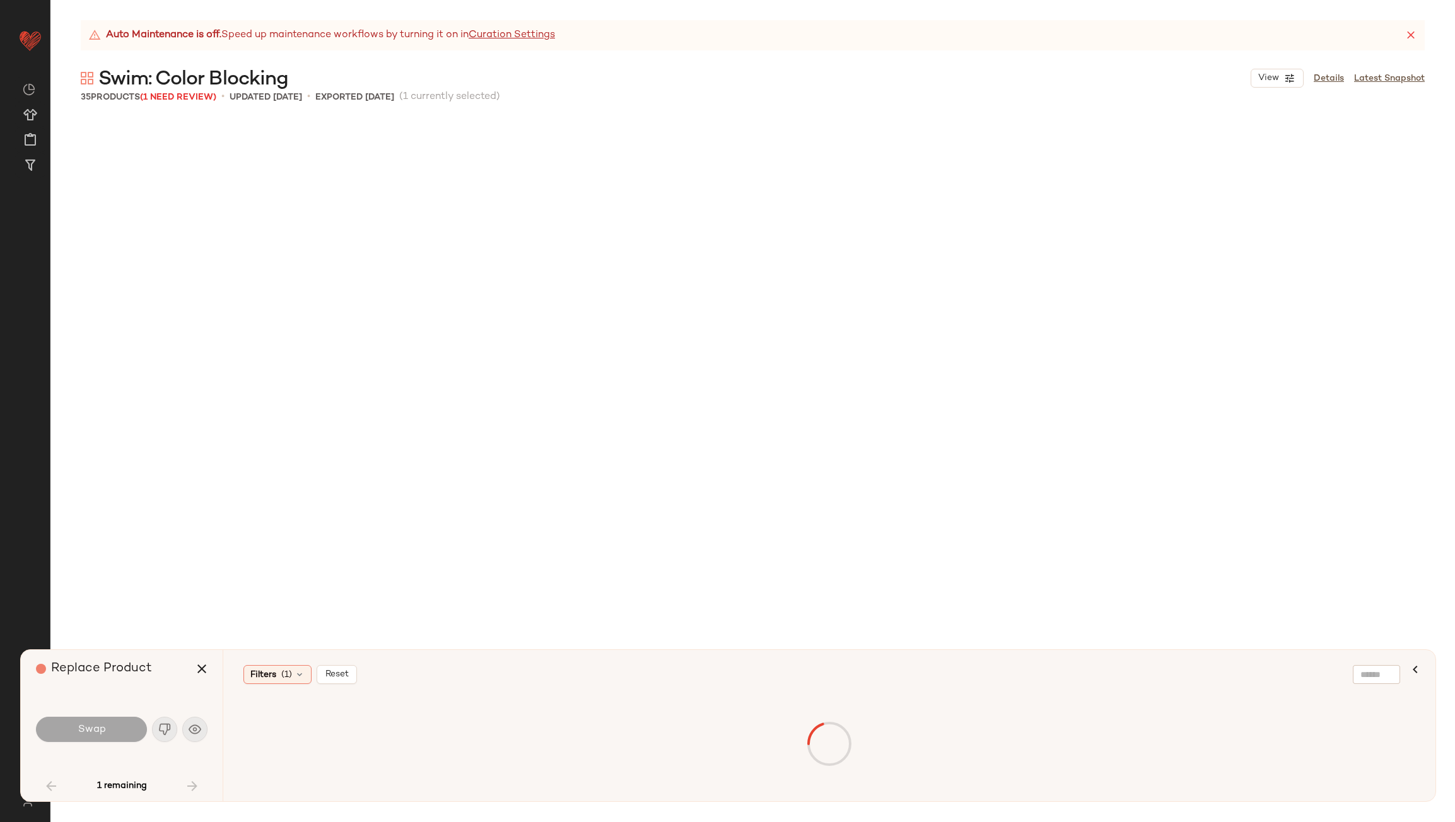
scroll to position [1217, 0]
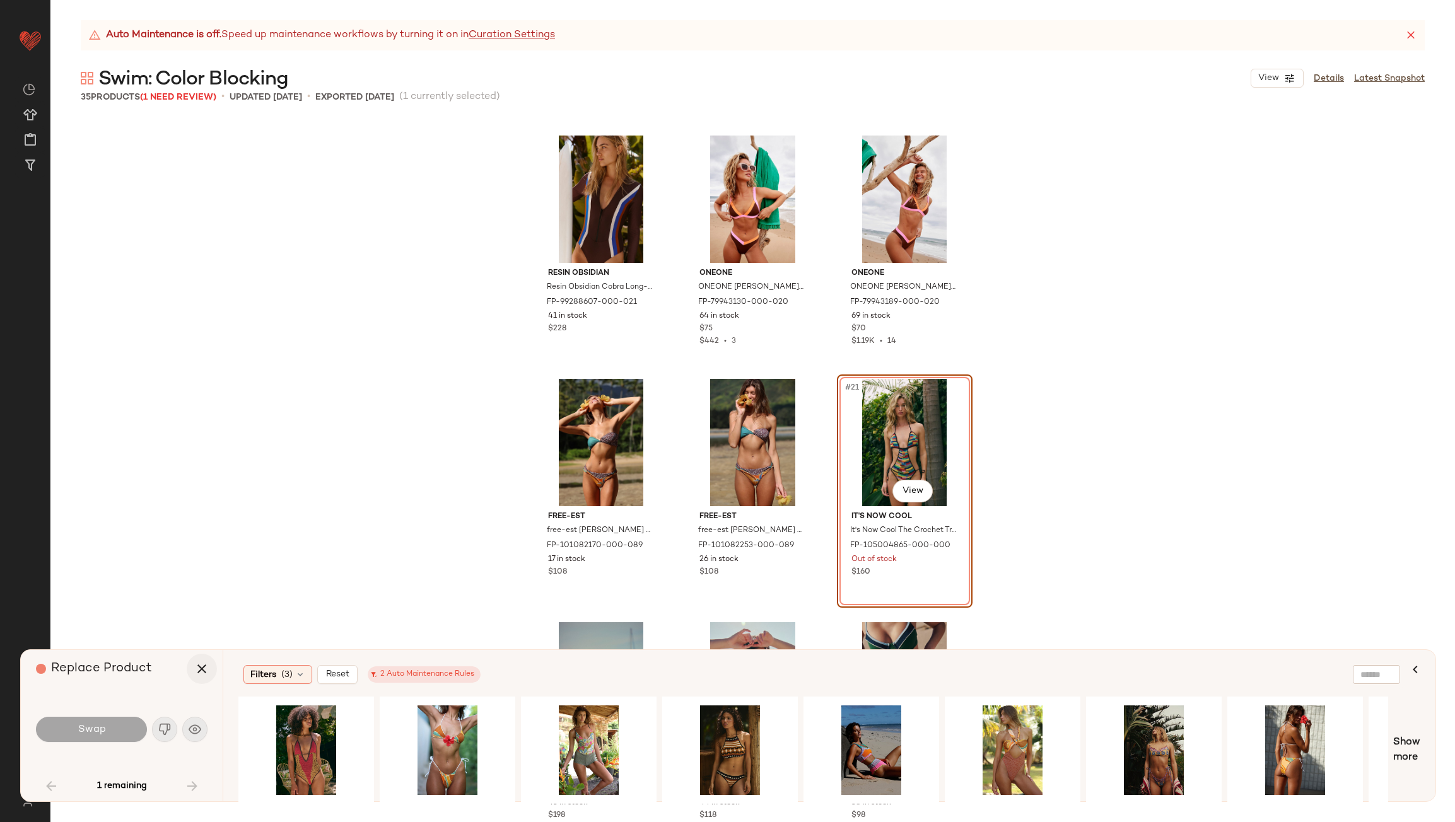
click at [202, 663] on icon "button" at bounding box center [201, 668] width 15 height 15
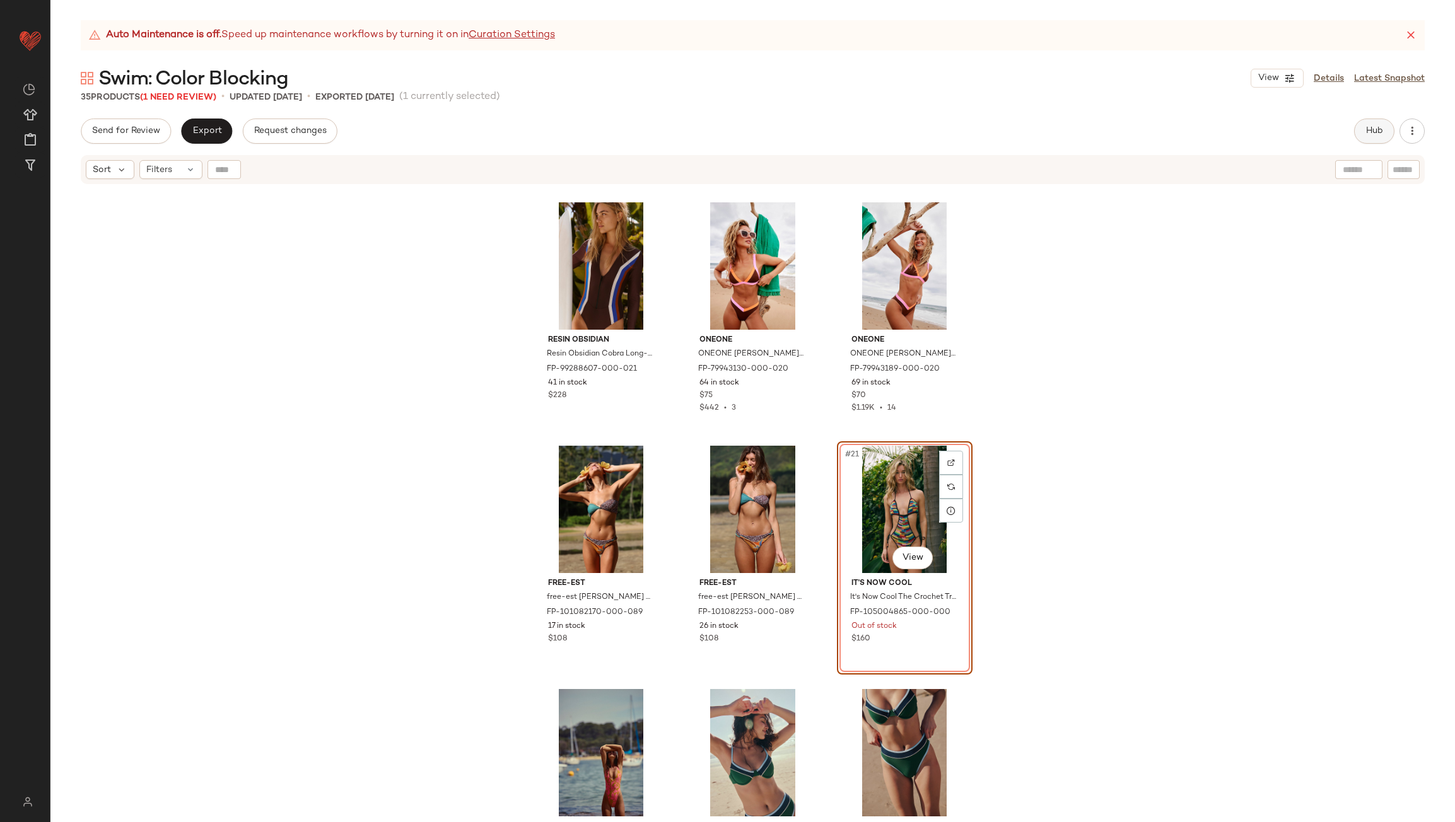
click at [1366, 128] on span "Hub" at bounding box center [1374, 131] width 18 height 10
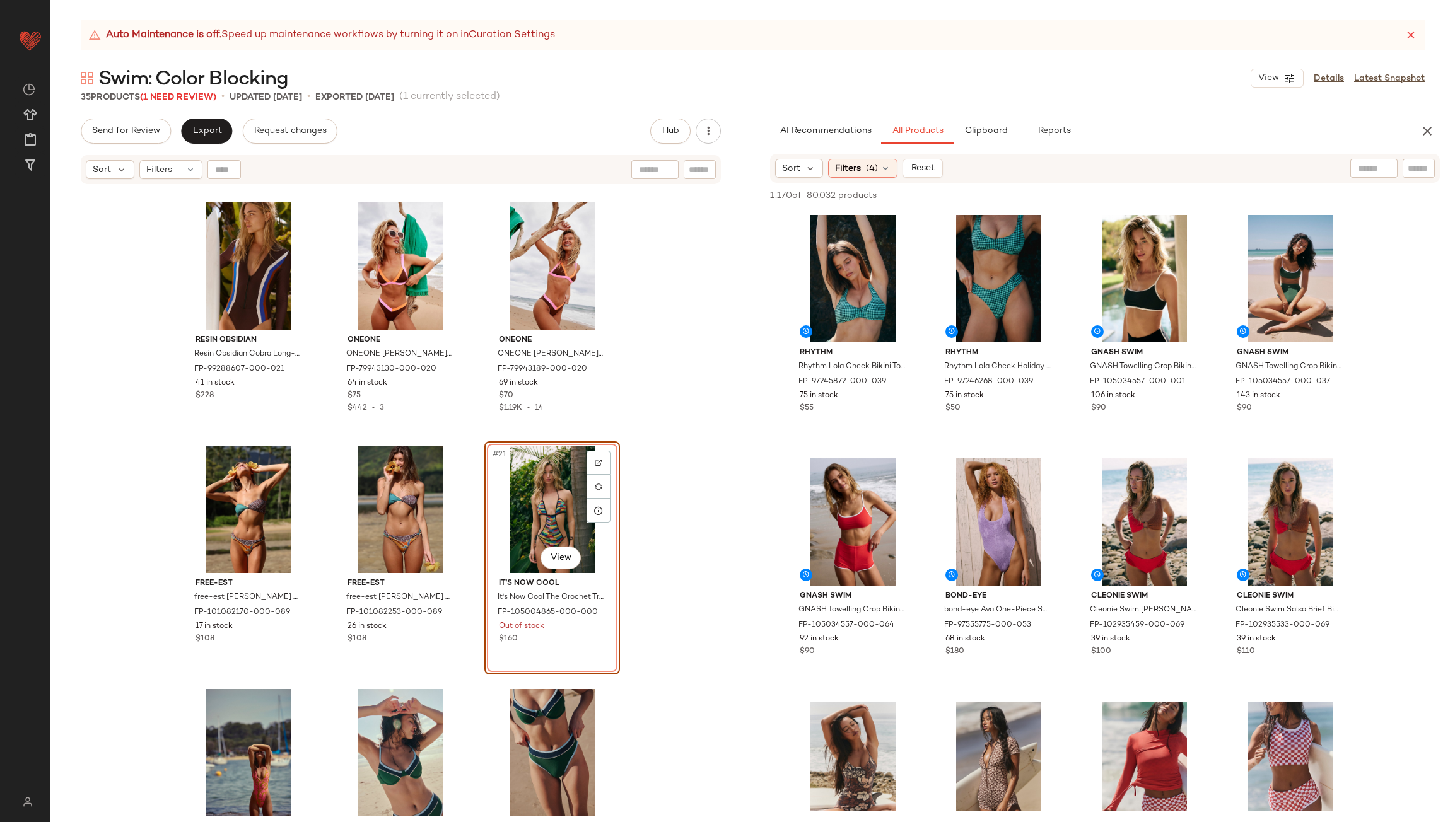
click at [1430, 170] on div at bounding box center [1418, 168] width 32 height 19
type input "**********"
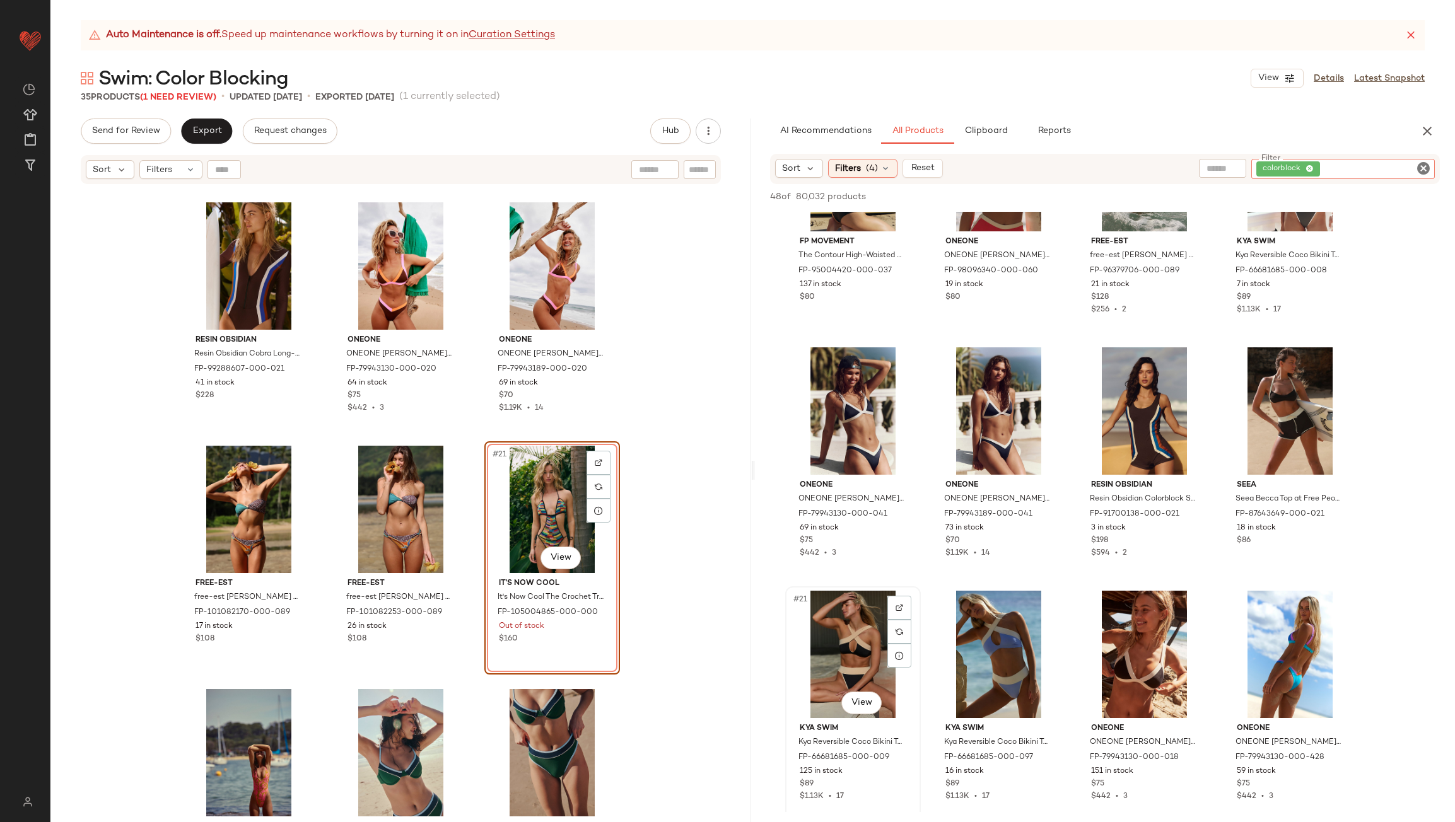
scroll to position [820, 0]
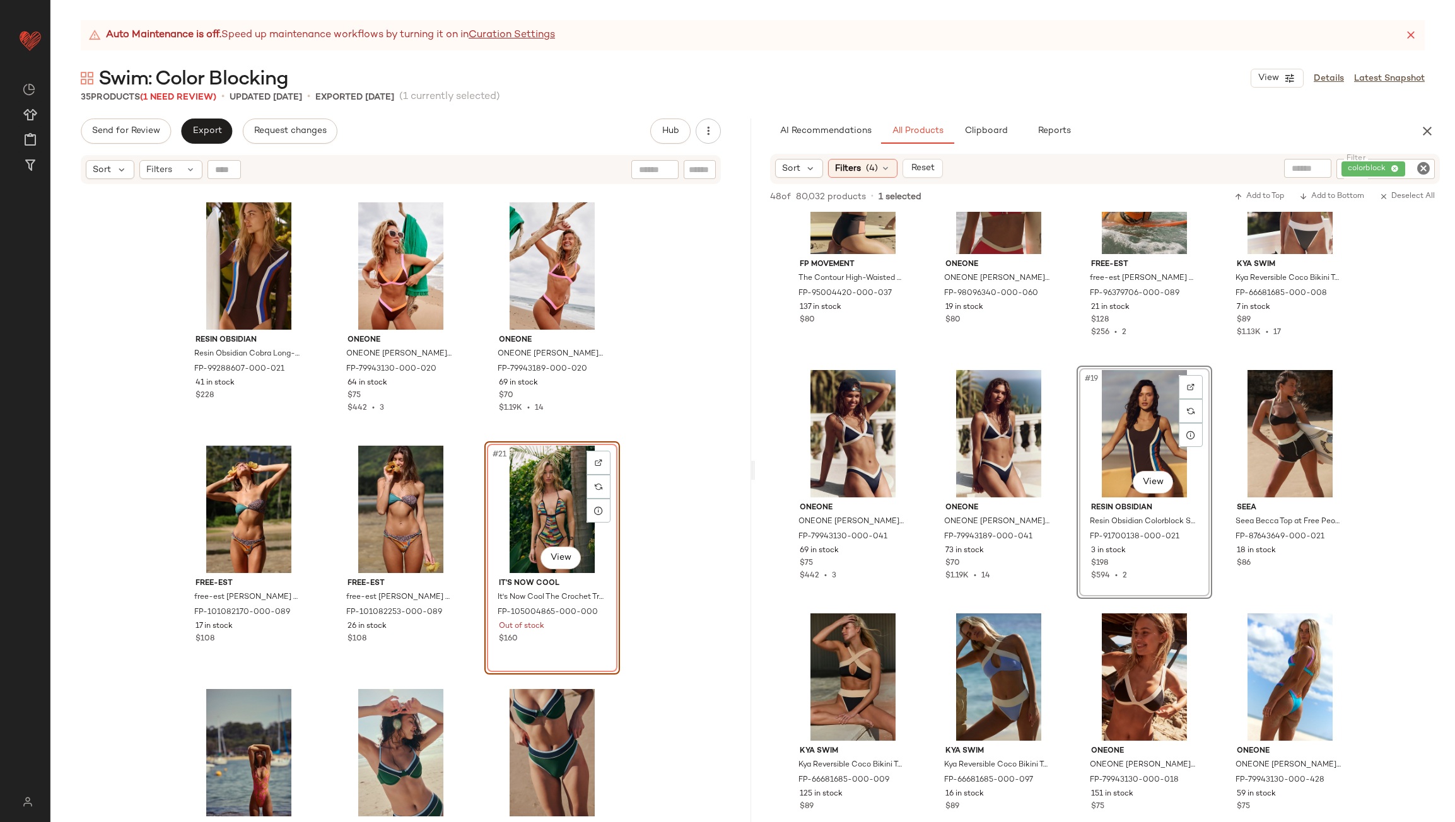
click at [561, 501] on div "#21 View" at bounding box center [552, 509] width 127 height 127
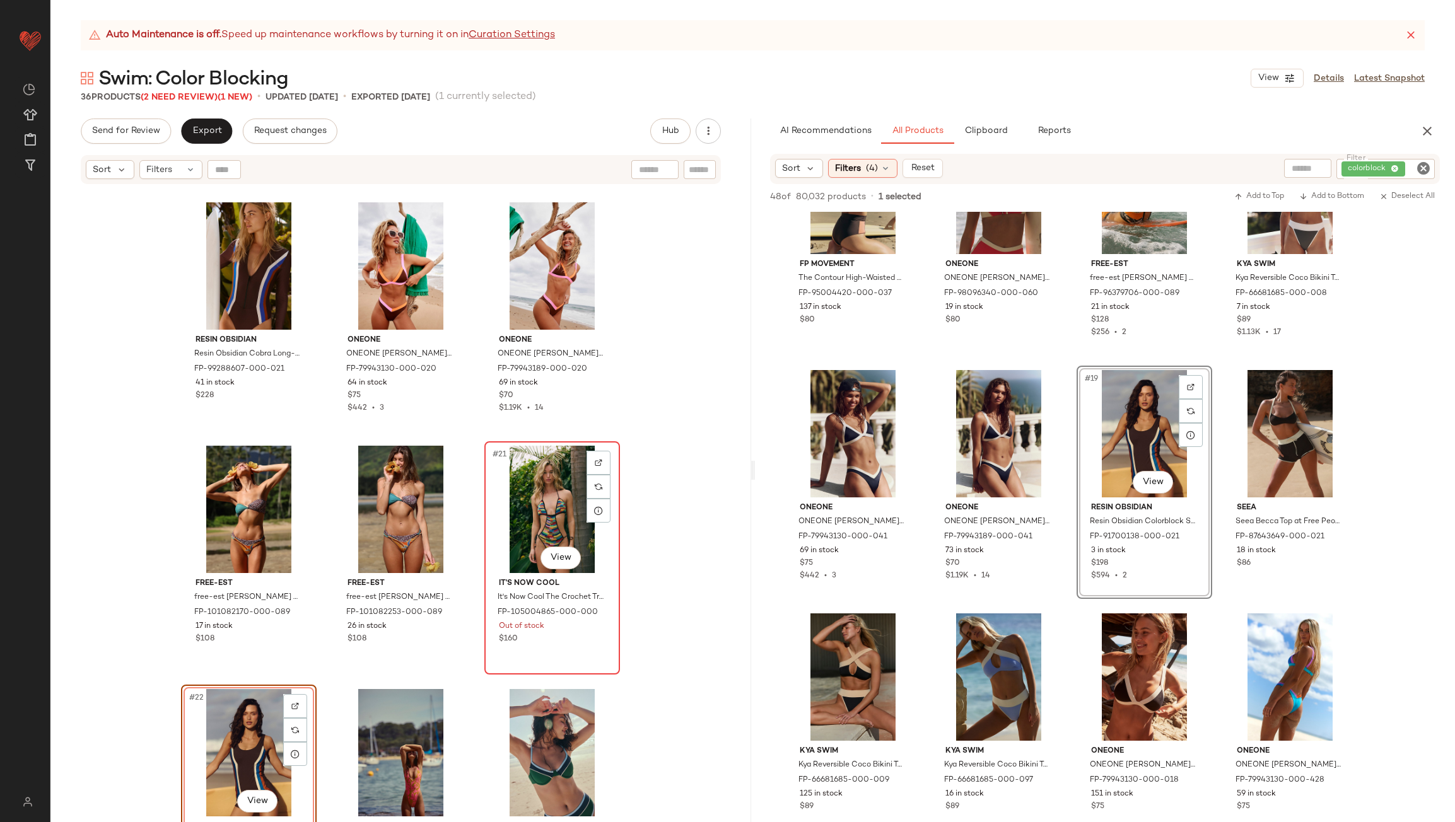
click at [556, 505] on div "#21 View" at bounding box center [552, 509] width 127 height 127
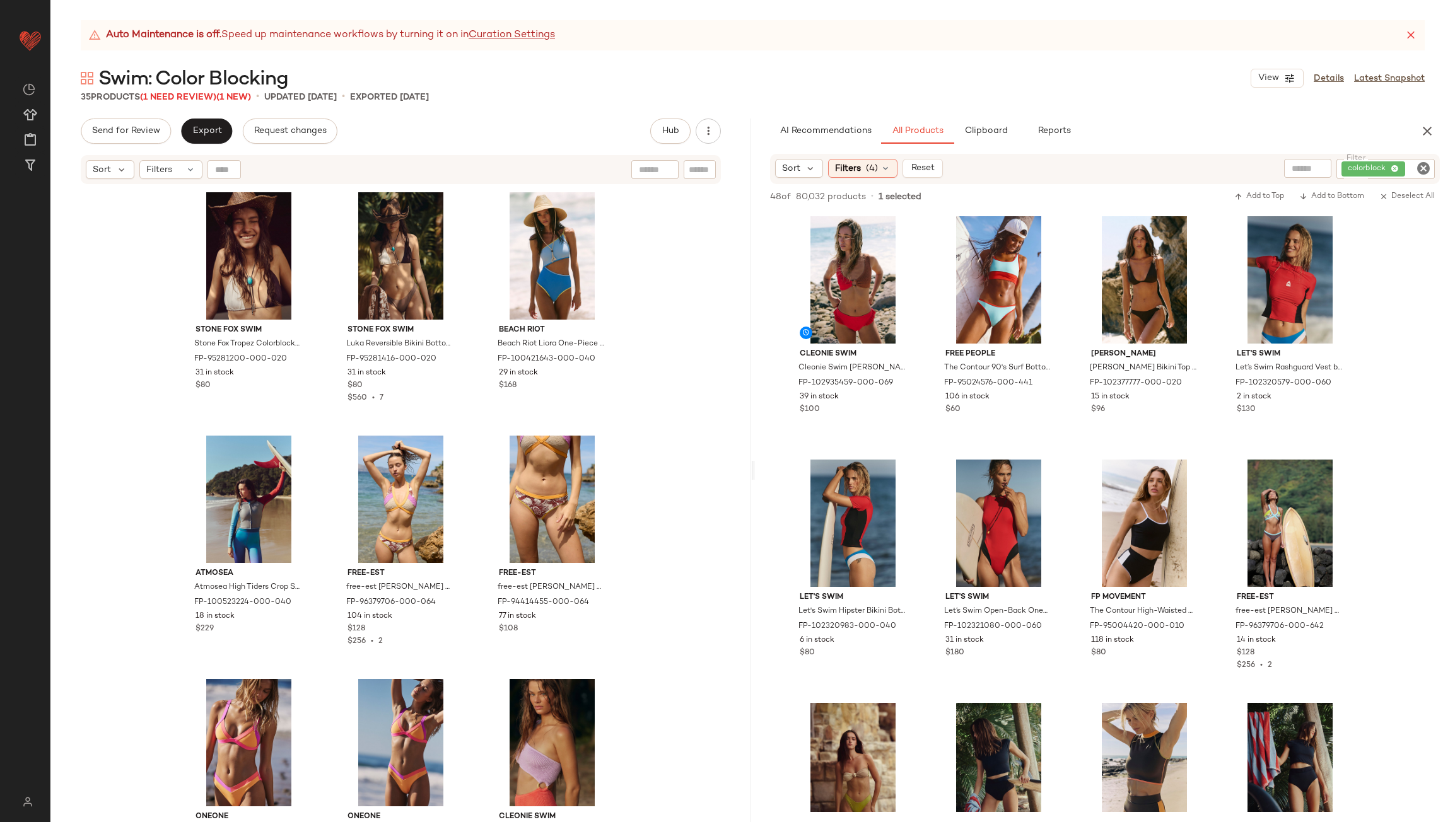
click at [1422, 164] on icon "Clear Filter" at bounding box center [1423, 168] width 15 height 15
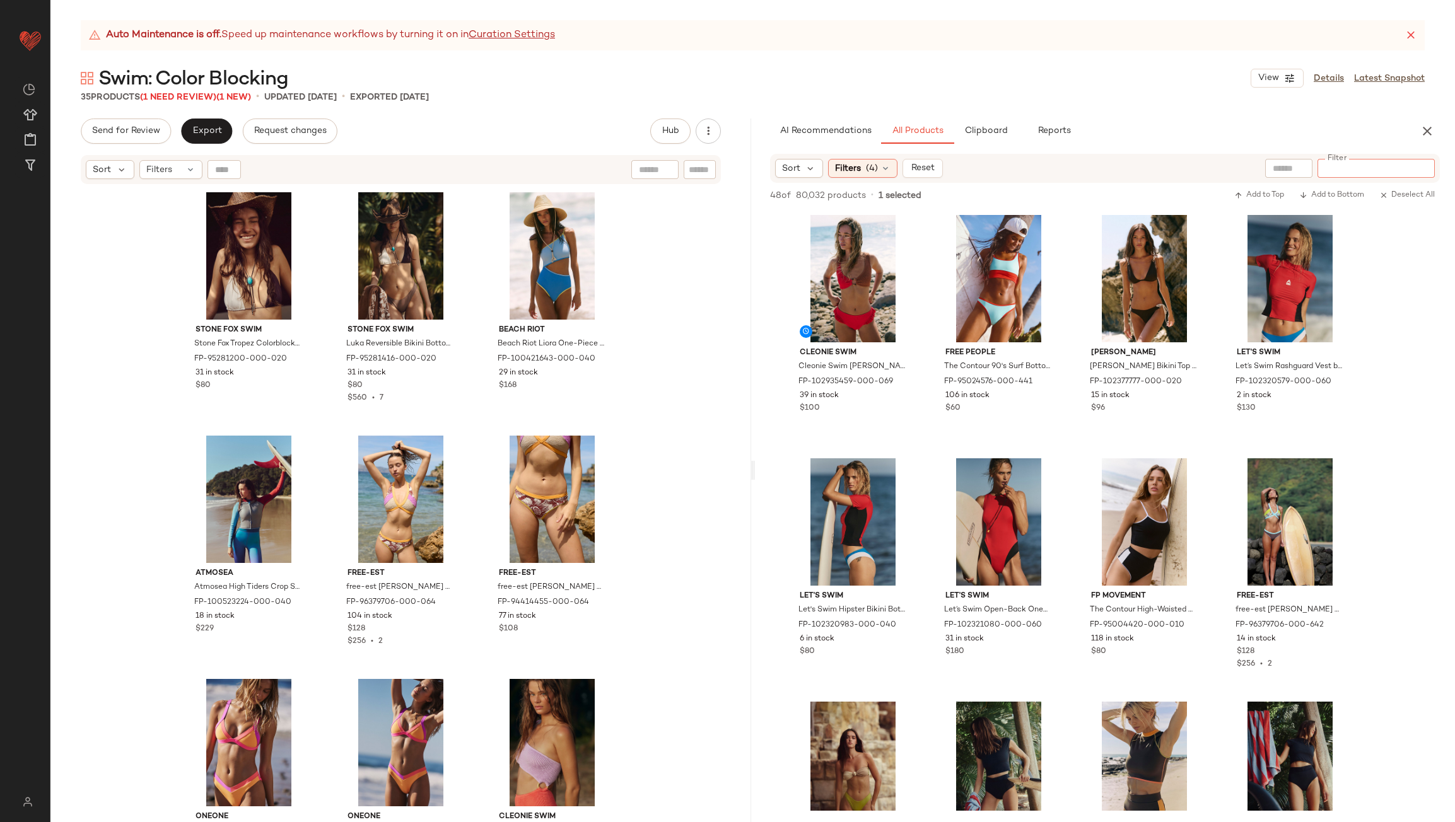
click at [1368, 141] on div "AI Recommendations All Products Clipboard Reports" at bounding box center [1085, 131] width 630 height 25
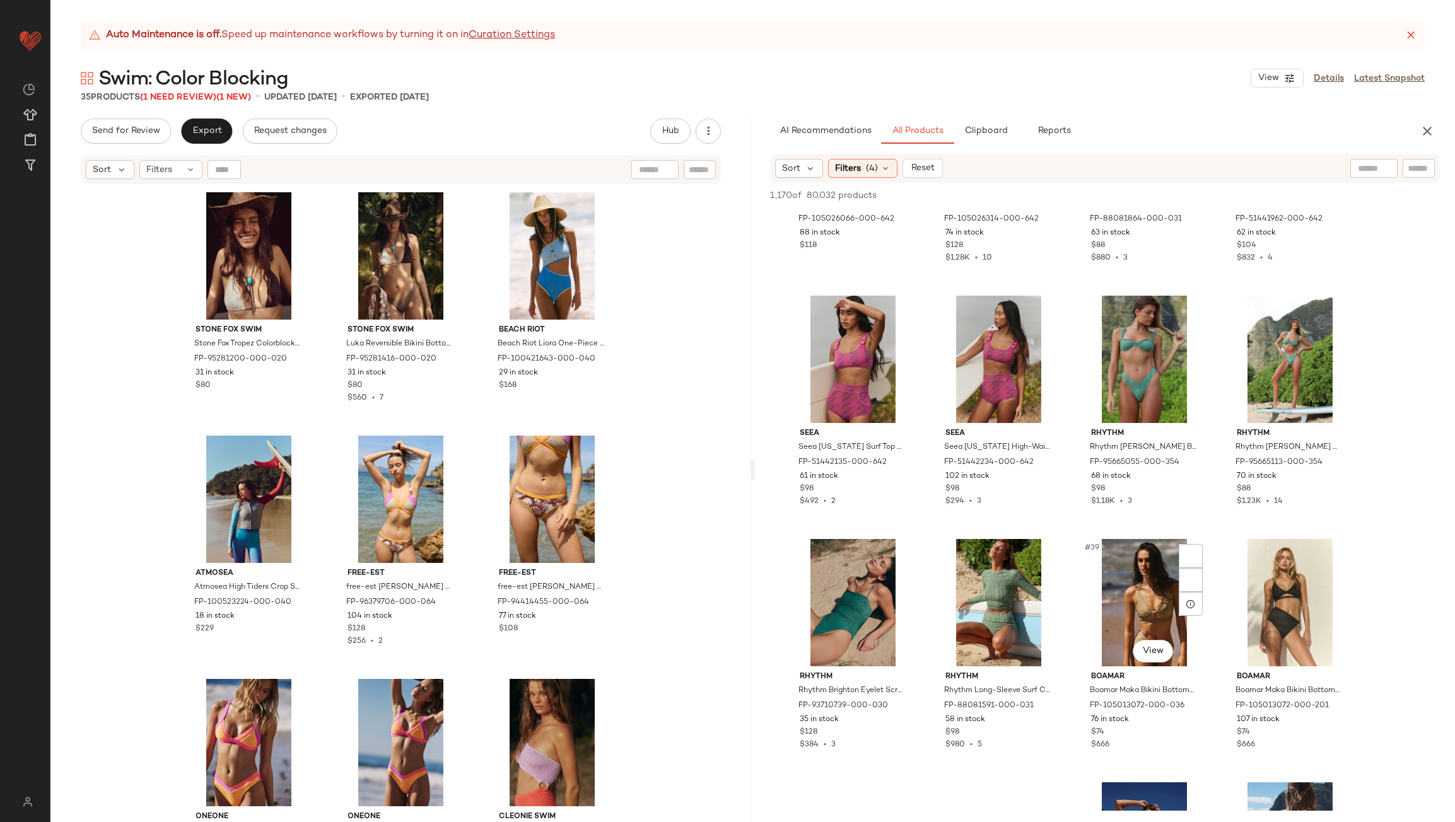
scroll to position [2144, 0]
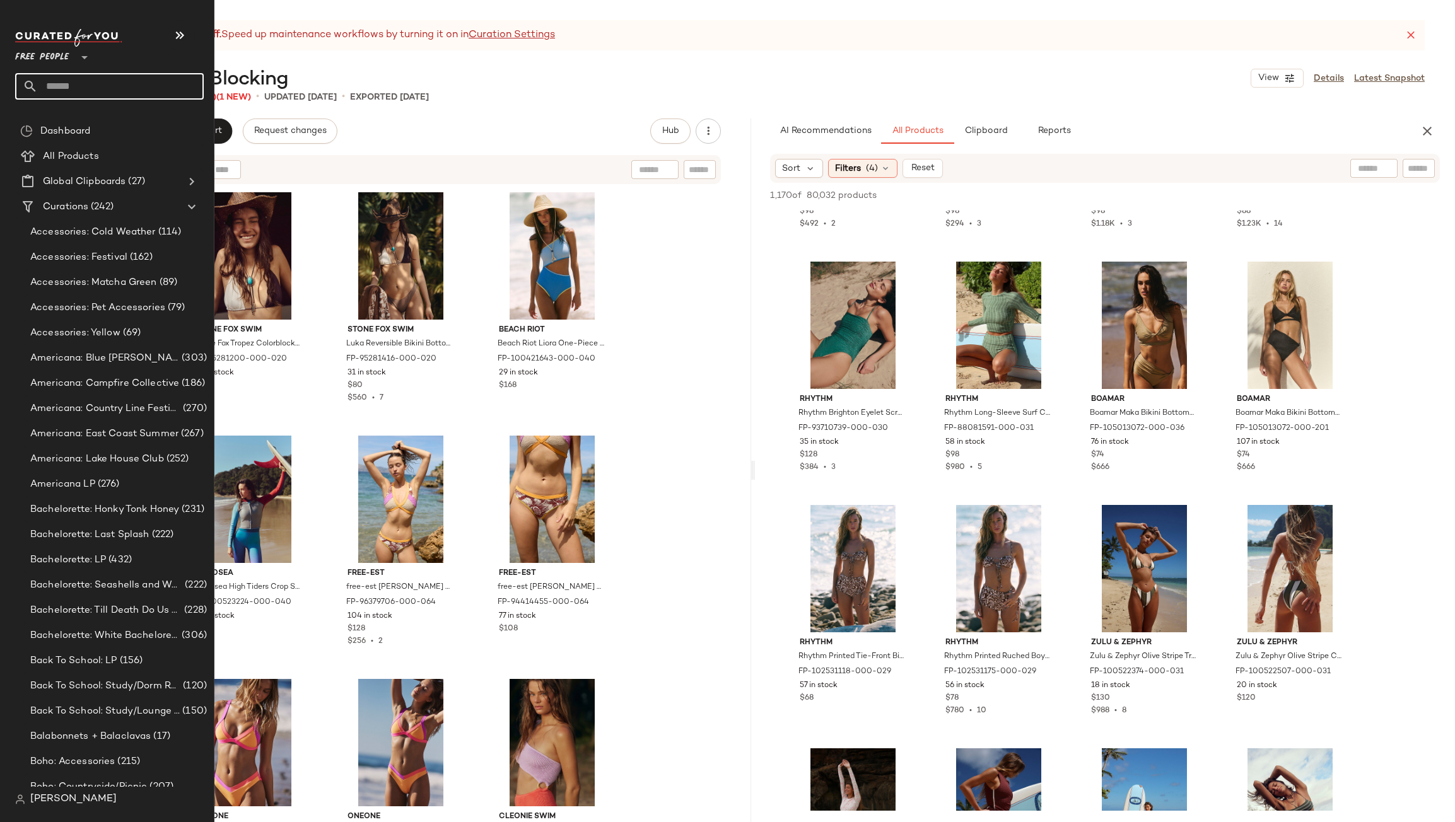
click at [50, 79] on input "text" at bounding box center [121, 86] width 166 height 26
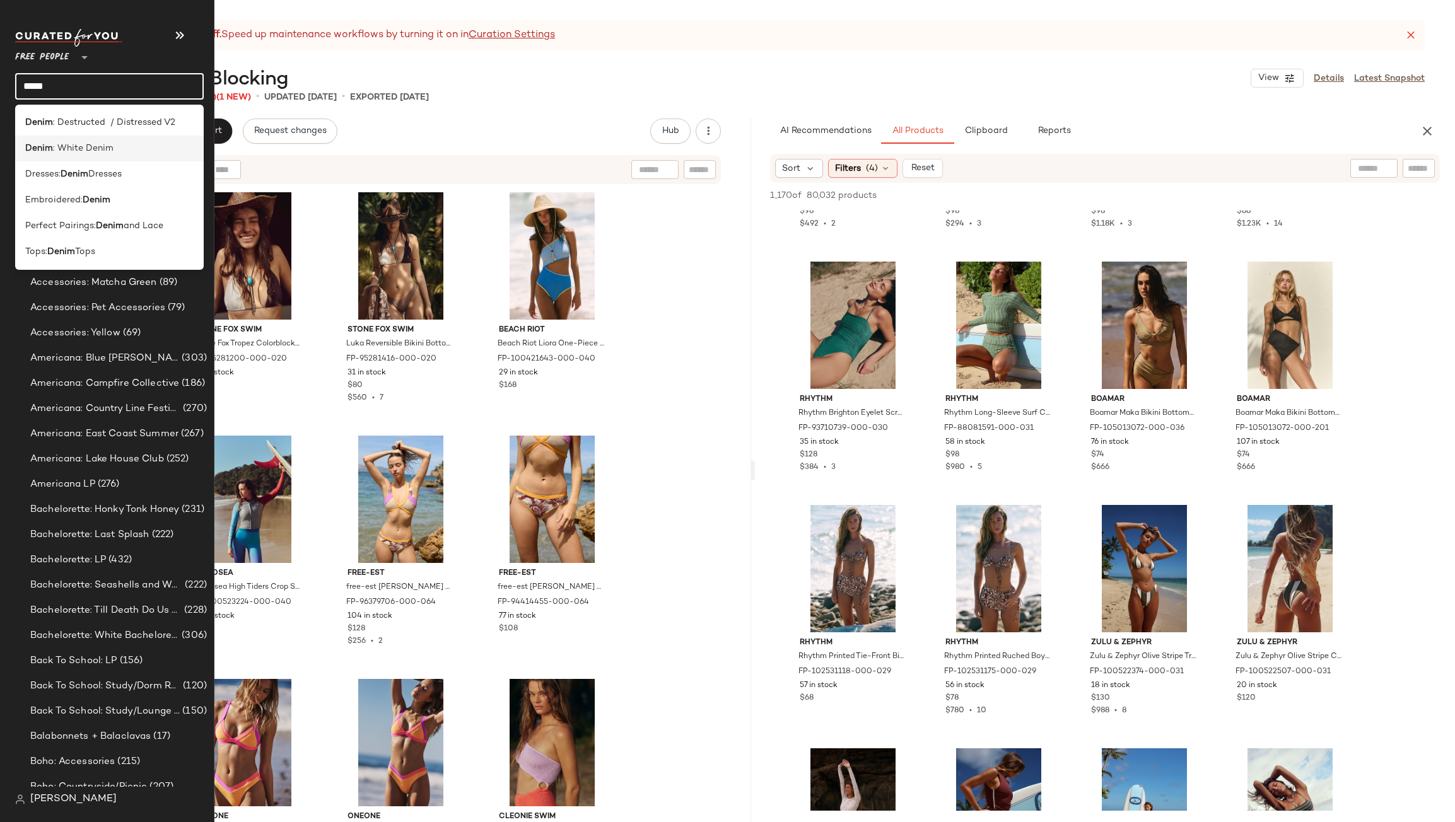
type input "*****"
click at [40, 146] on b "Denim" at bounding box center [39, 148] width 28 height 13
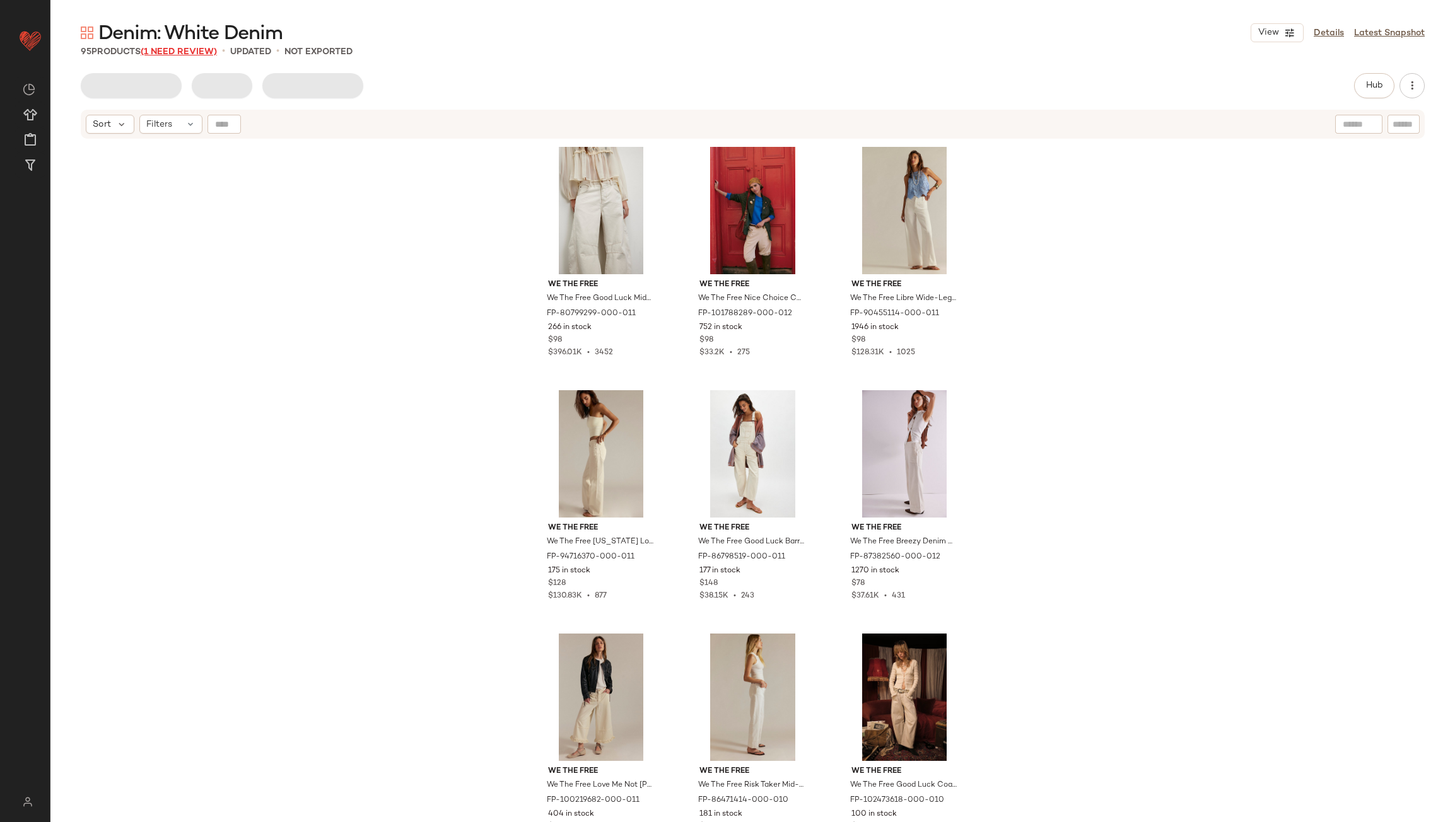
click at [184, 52] on span "(1 Need Review)" at bounding box center [179, 51] width 76 height 9
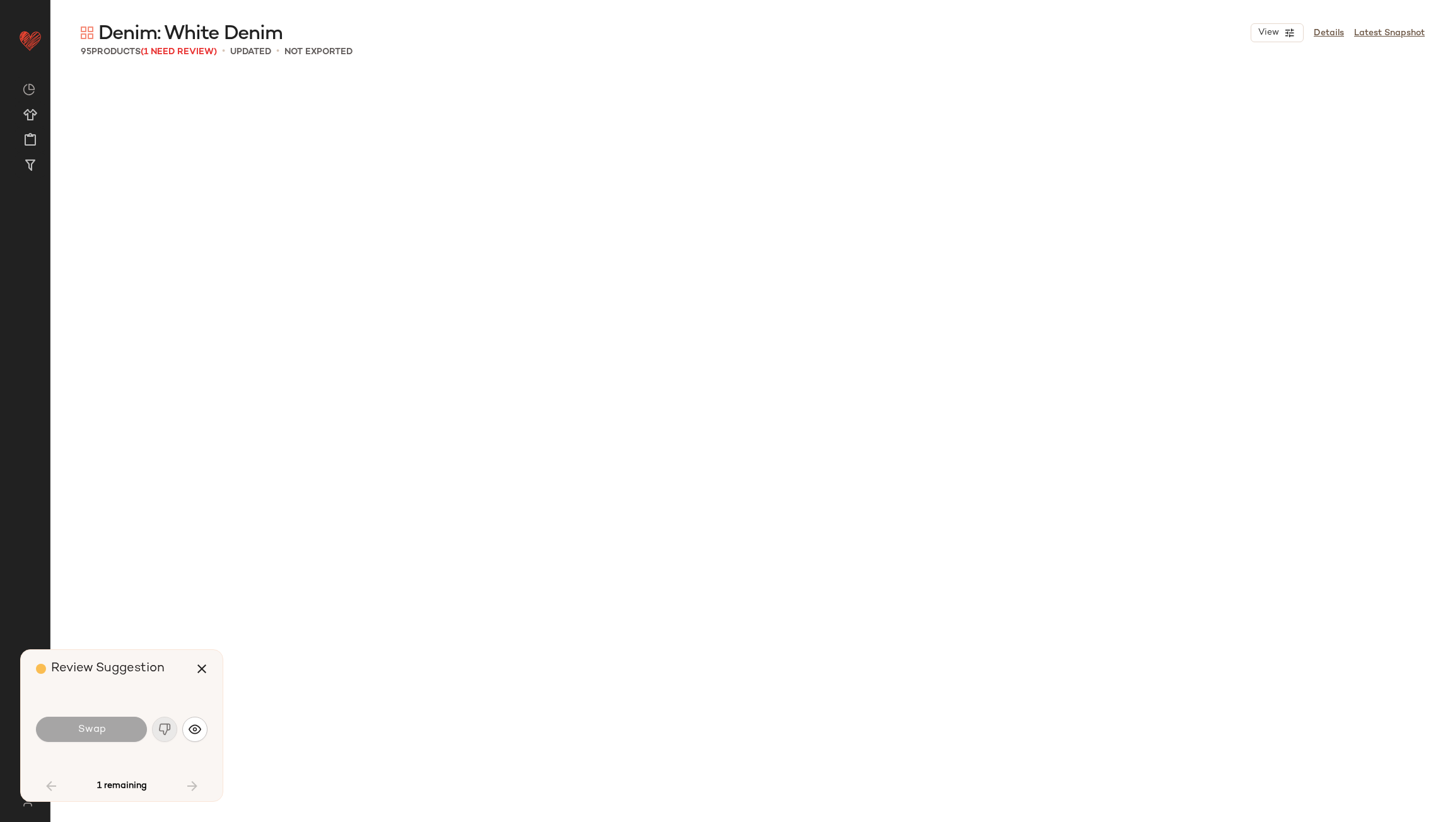
scroll to position [5598, 0]
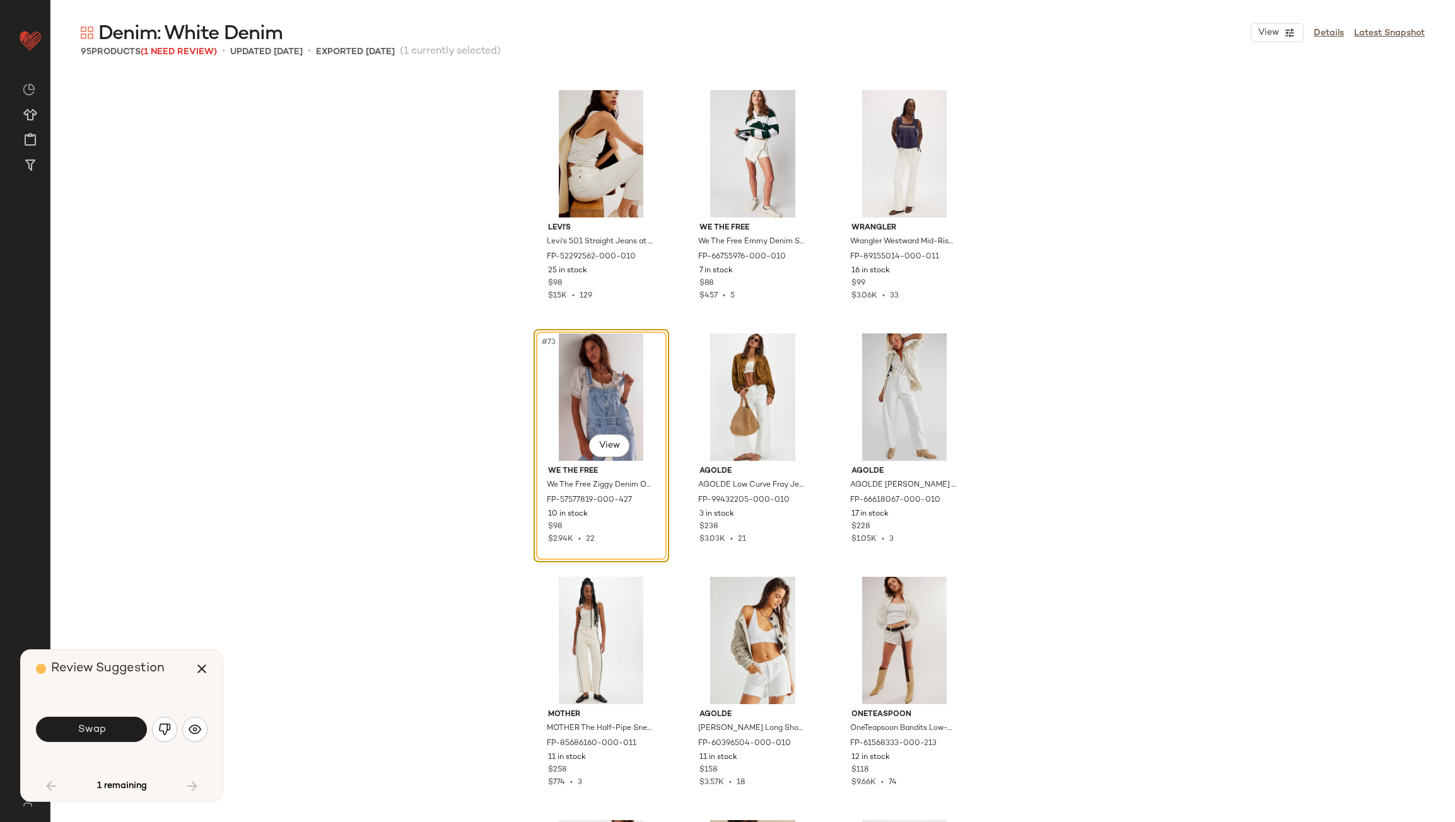
click at [166, 730] on img "button" at bounding box center [164, 729] width 13 height 13
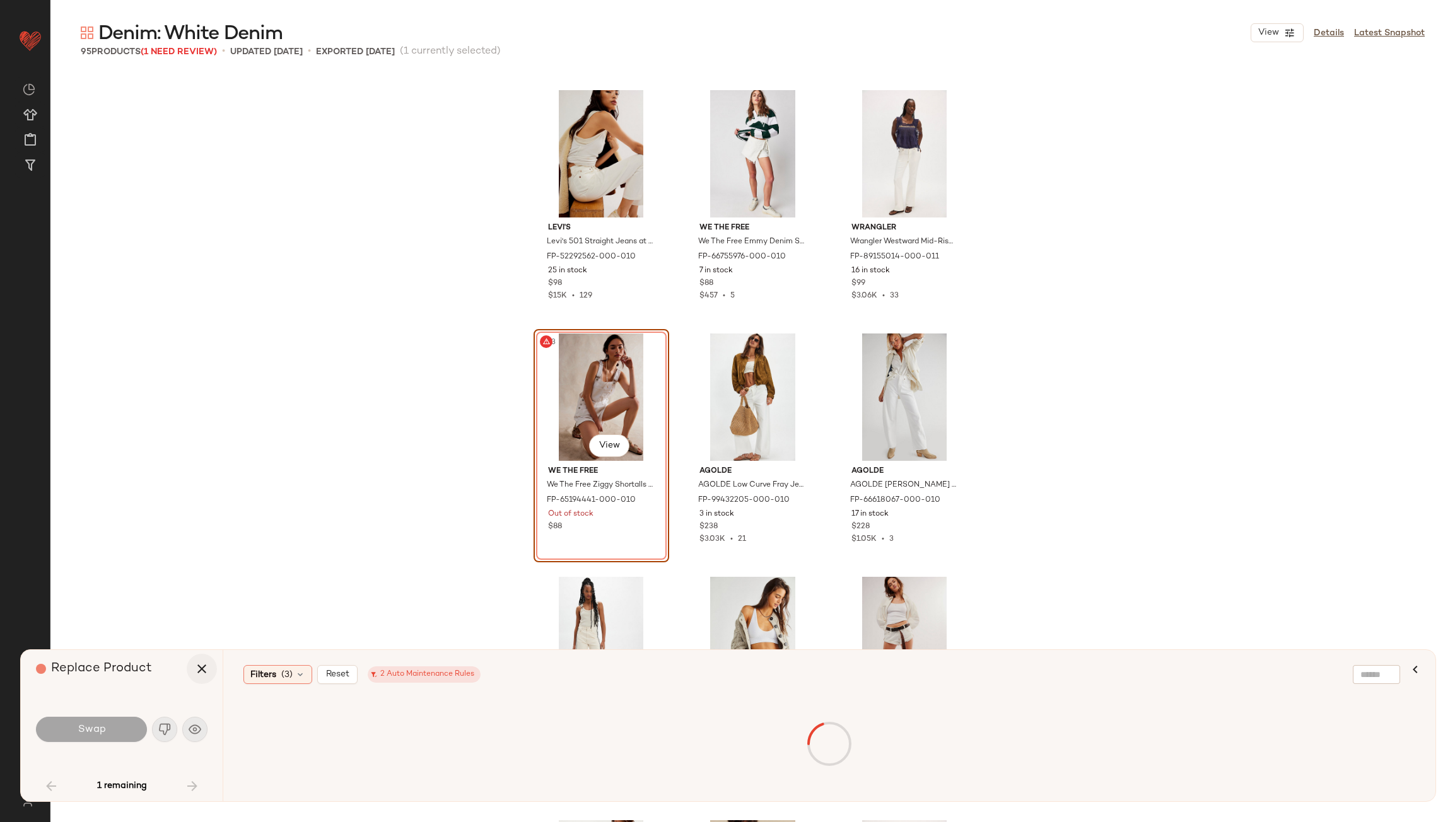
click at [198, 675] on icon "button" at bounding box center [201, 668] width 15 height 15
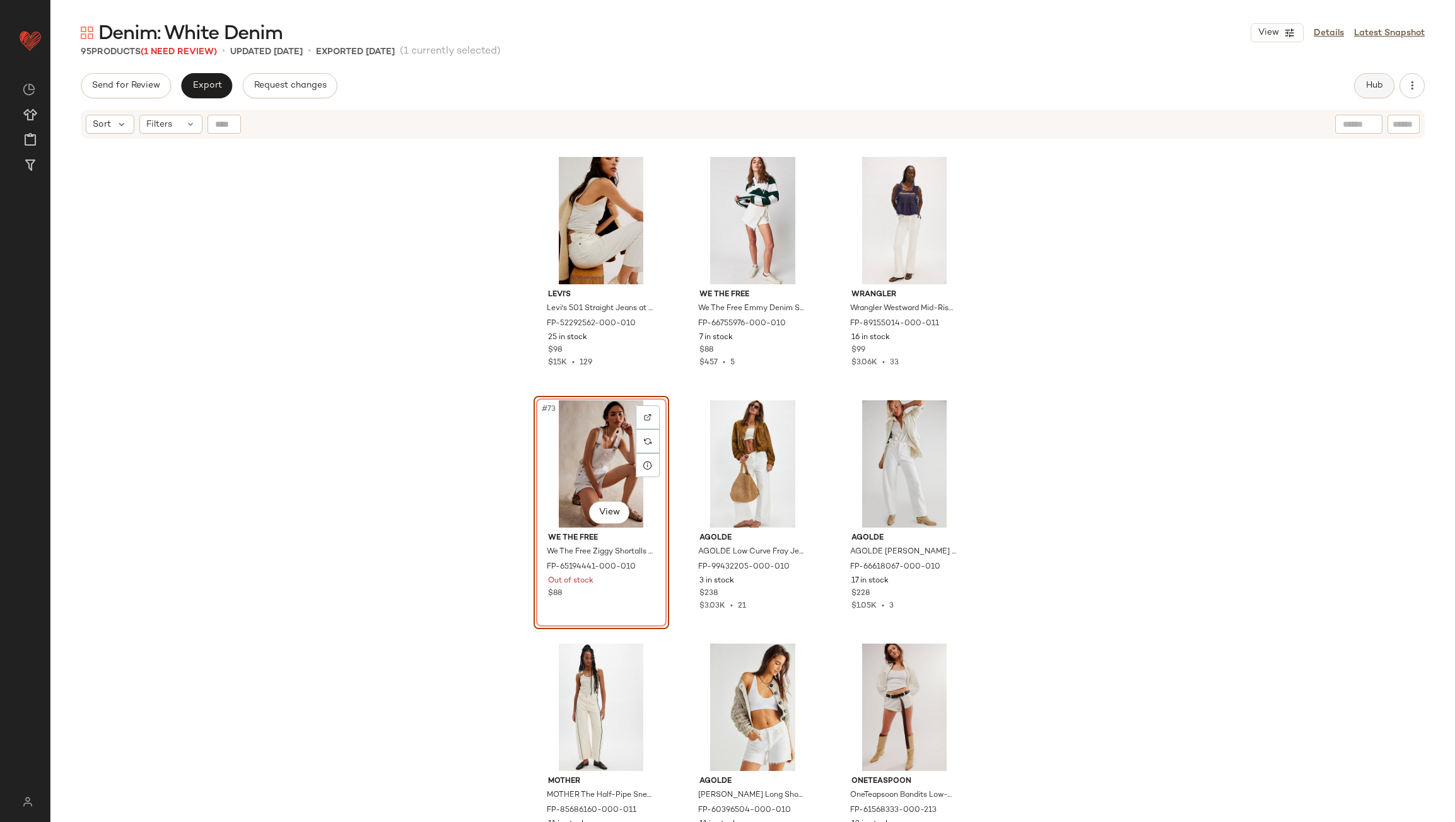
click at [1380, 91] on button "Hub" at bounding box center [1374, 85] width 40 height 25
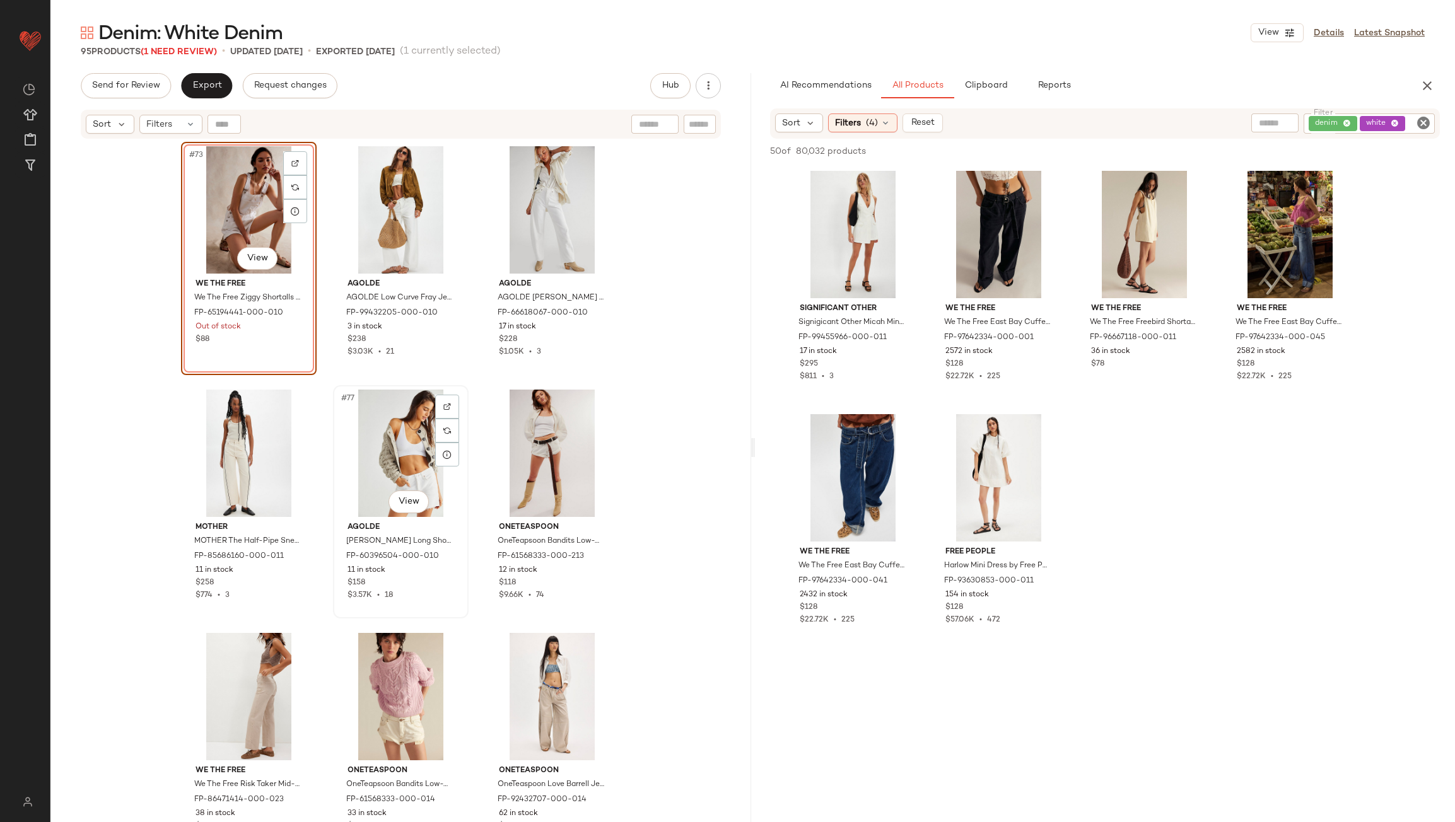
scroll to position [5753, 0]
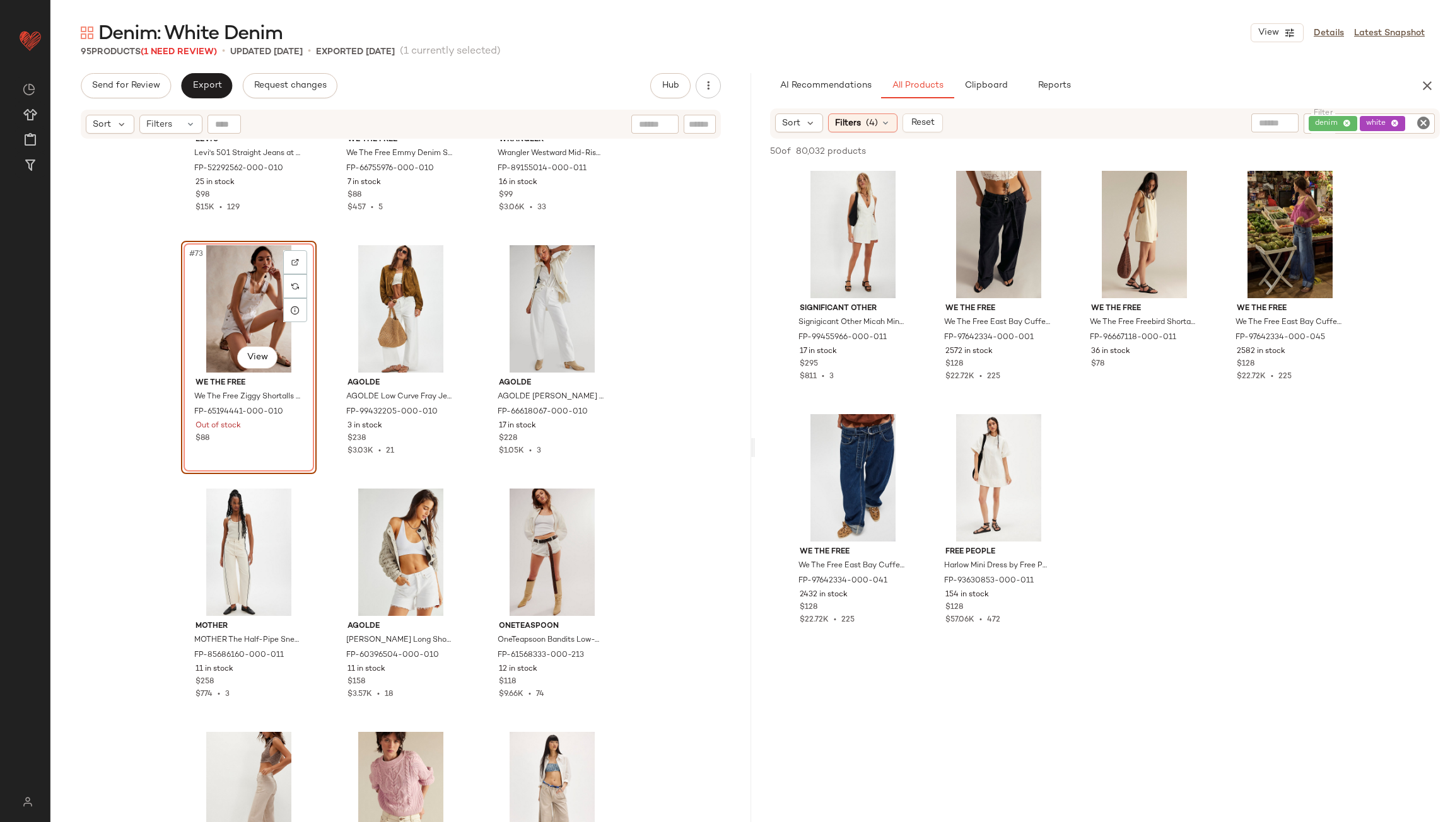
click at [235, 299] on div "#73 View" at bounding box center [248, 308] width 127 height 127
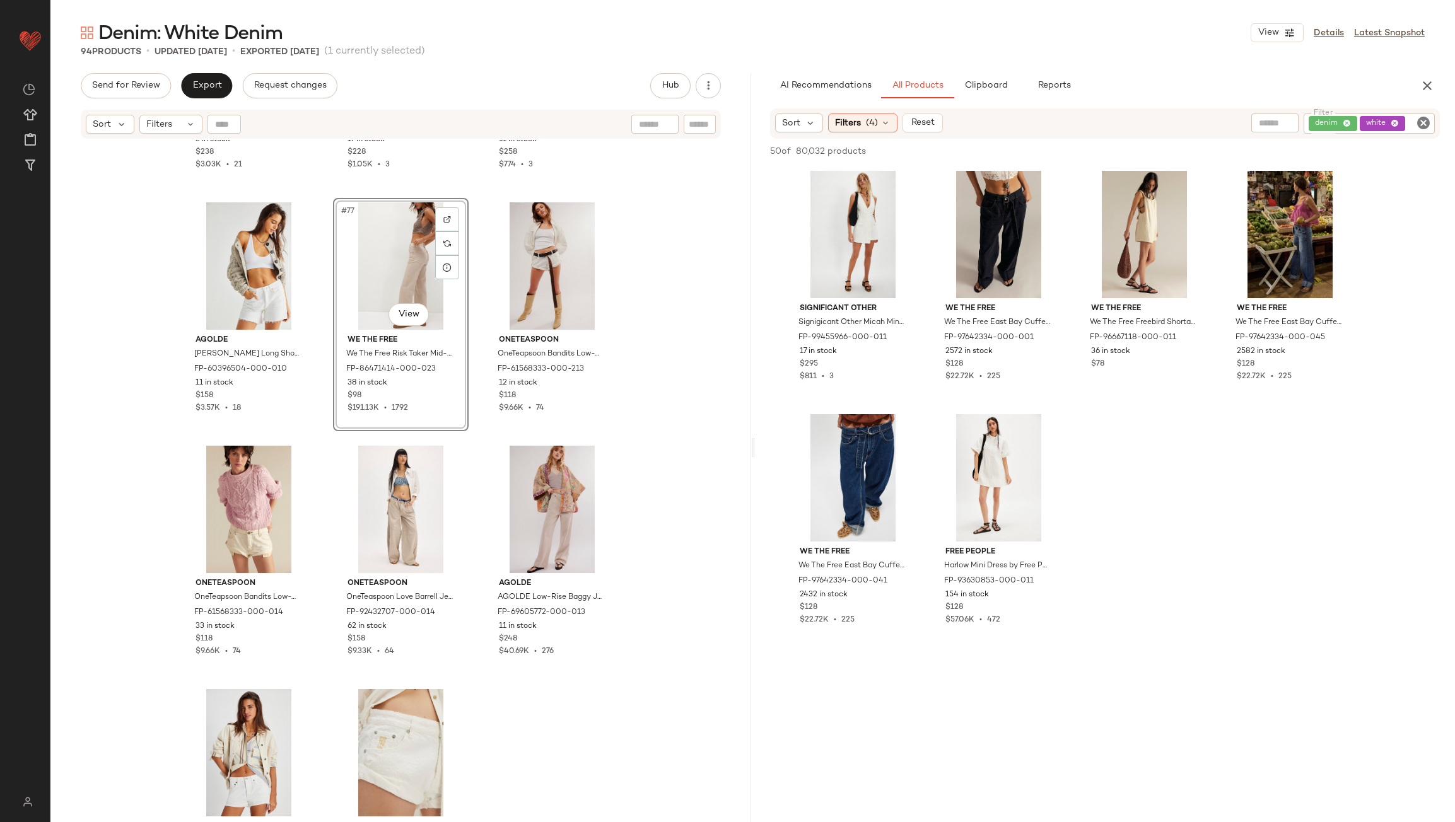
scroll to position [6069, 0]
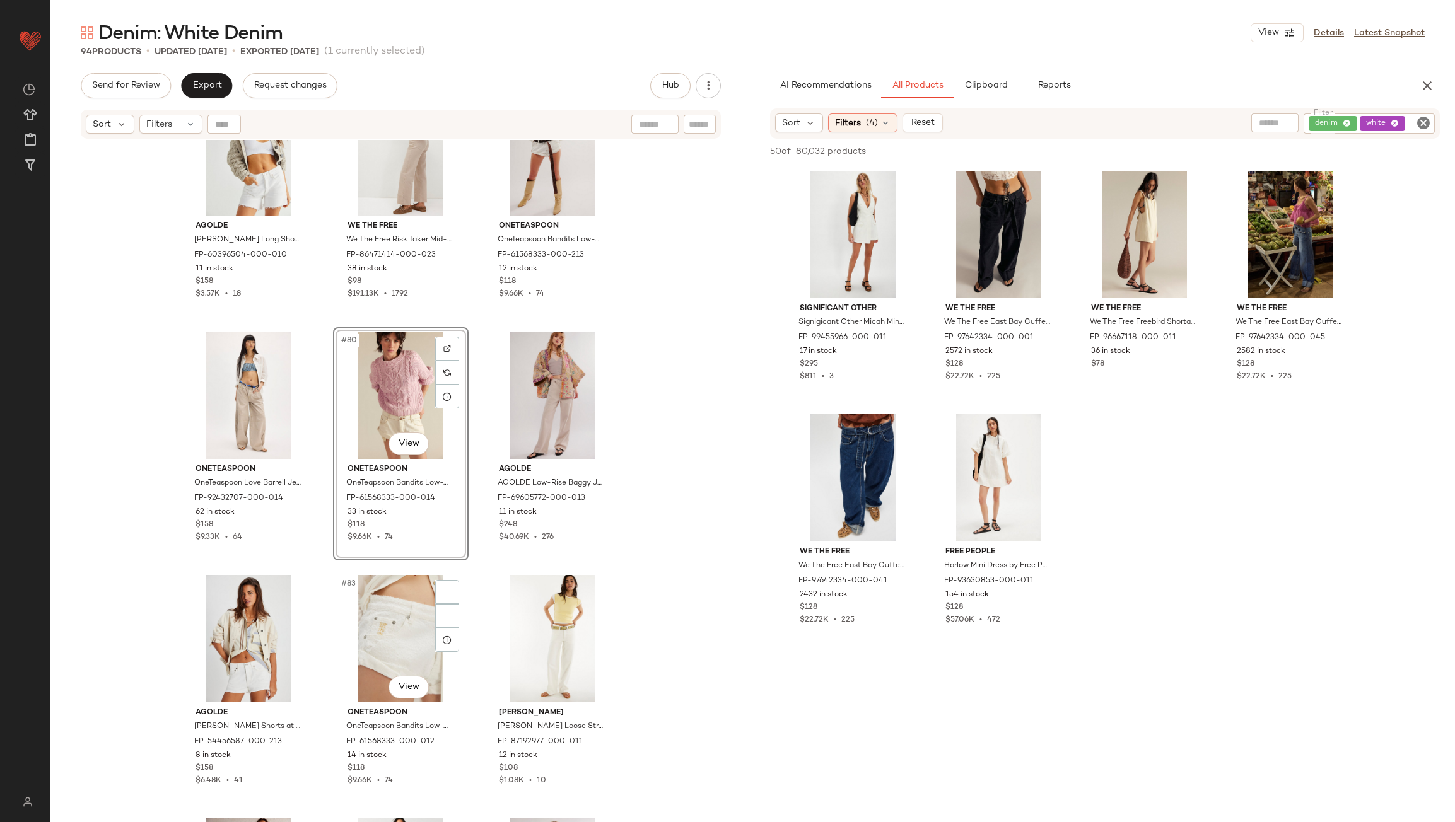
scroll to position [6321, 0]
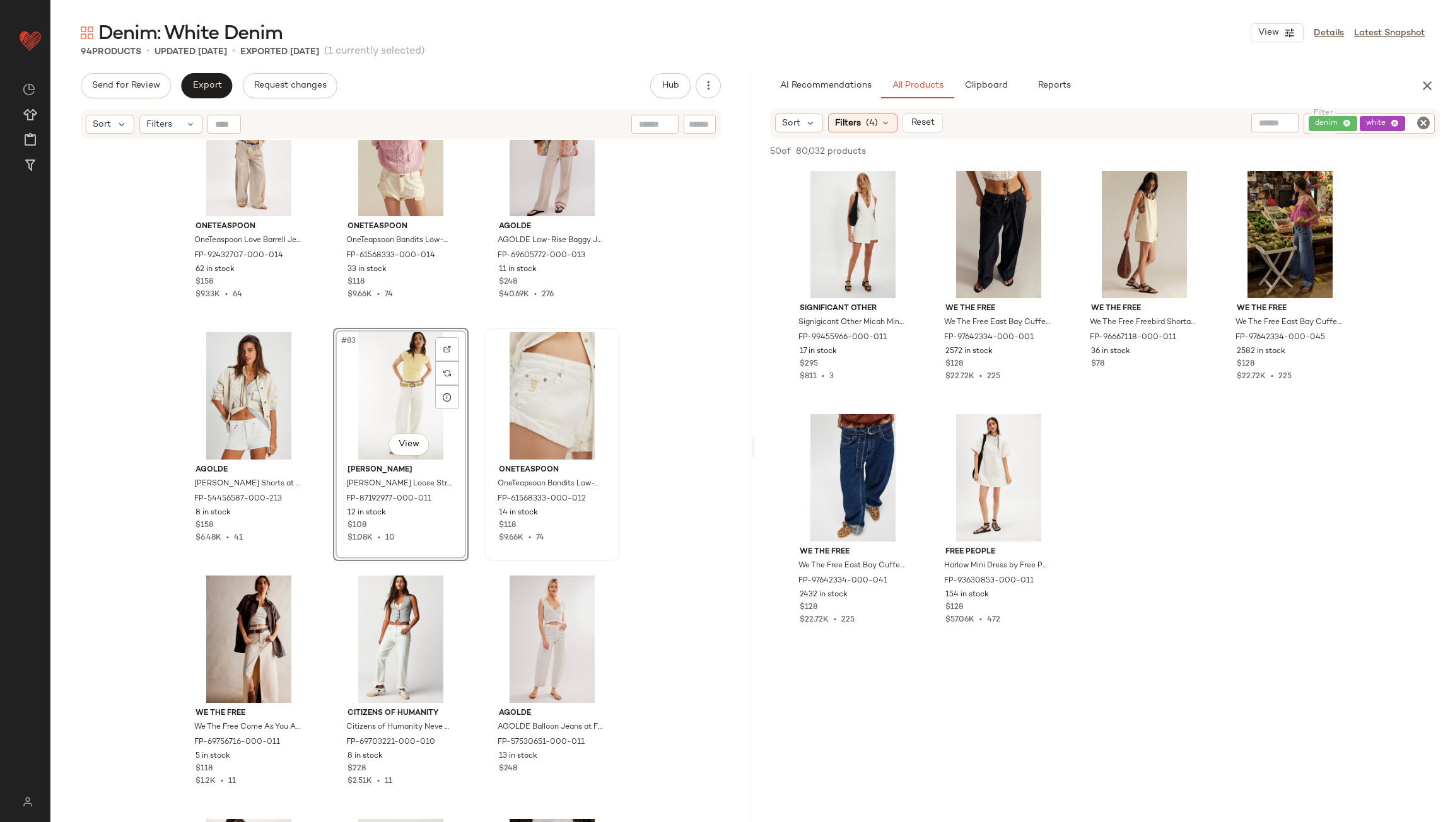
scroll to position [6636, 0]
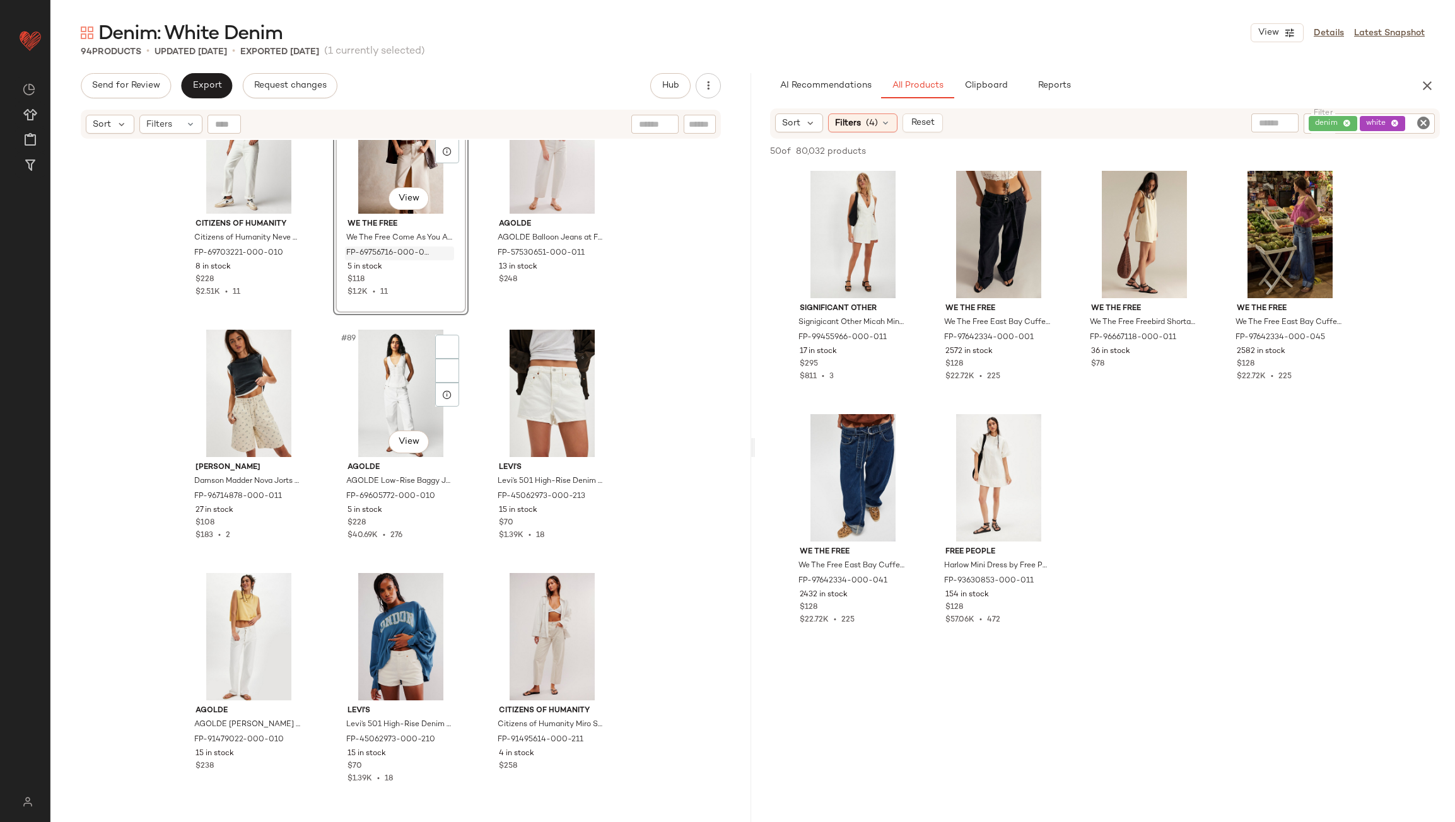
scroll to position [6888, 0]
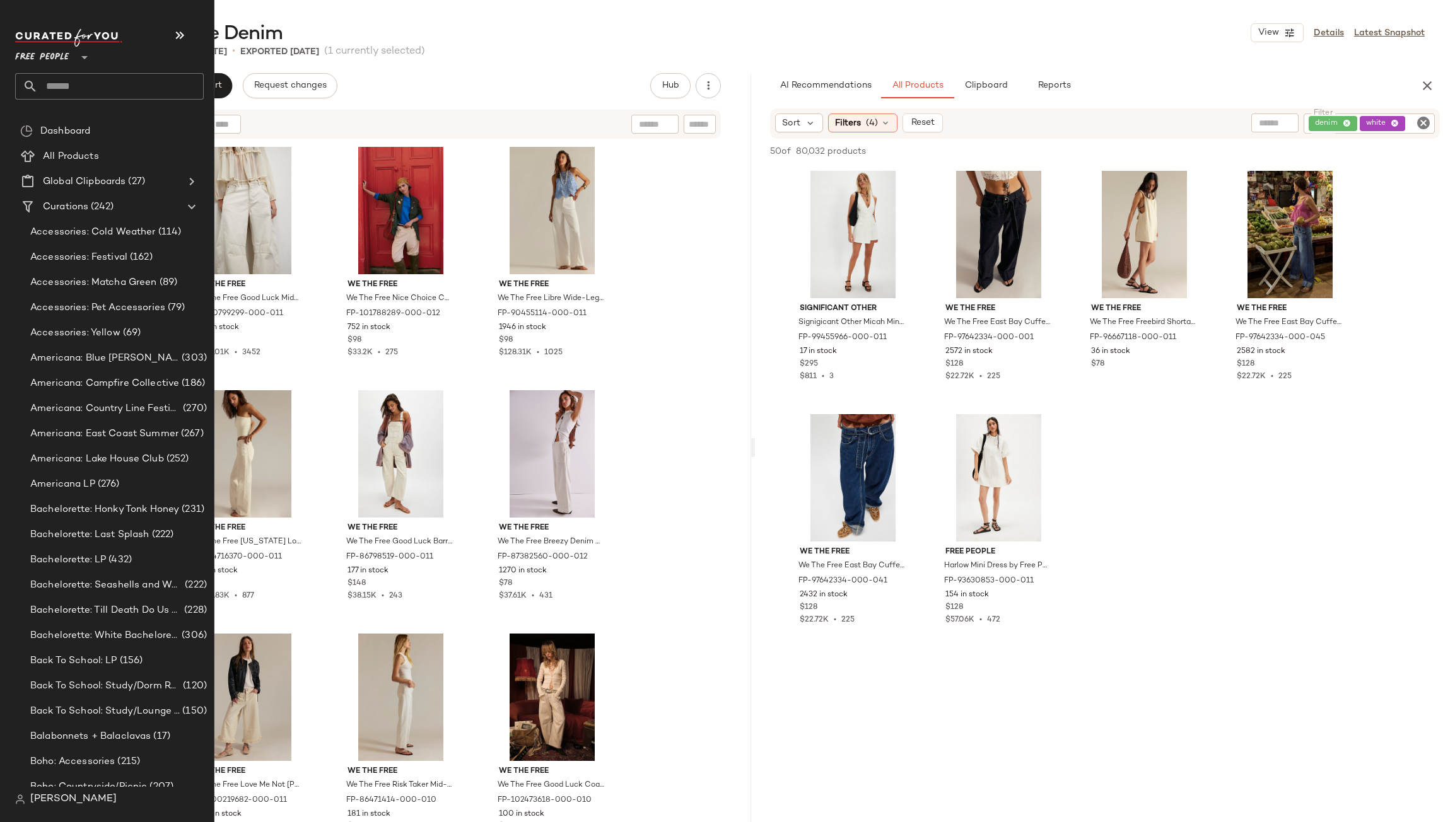
click at [79, 83] on input "text" at bounding box center [121, 86] width 166 height 26
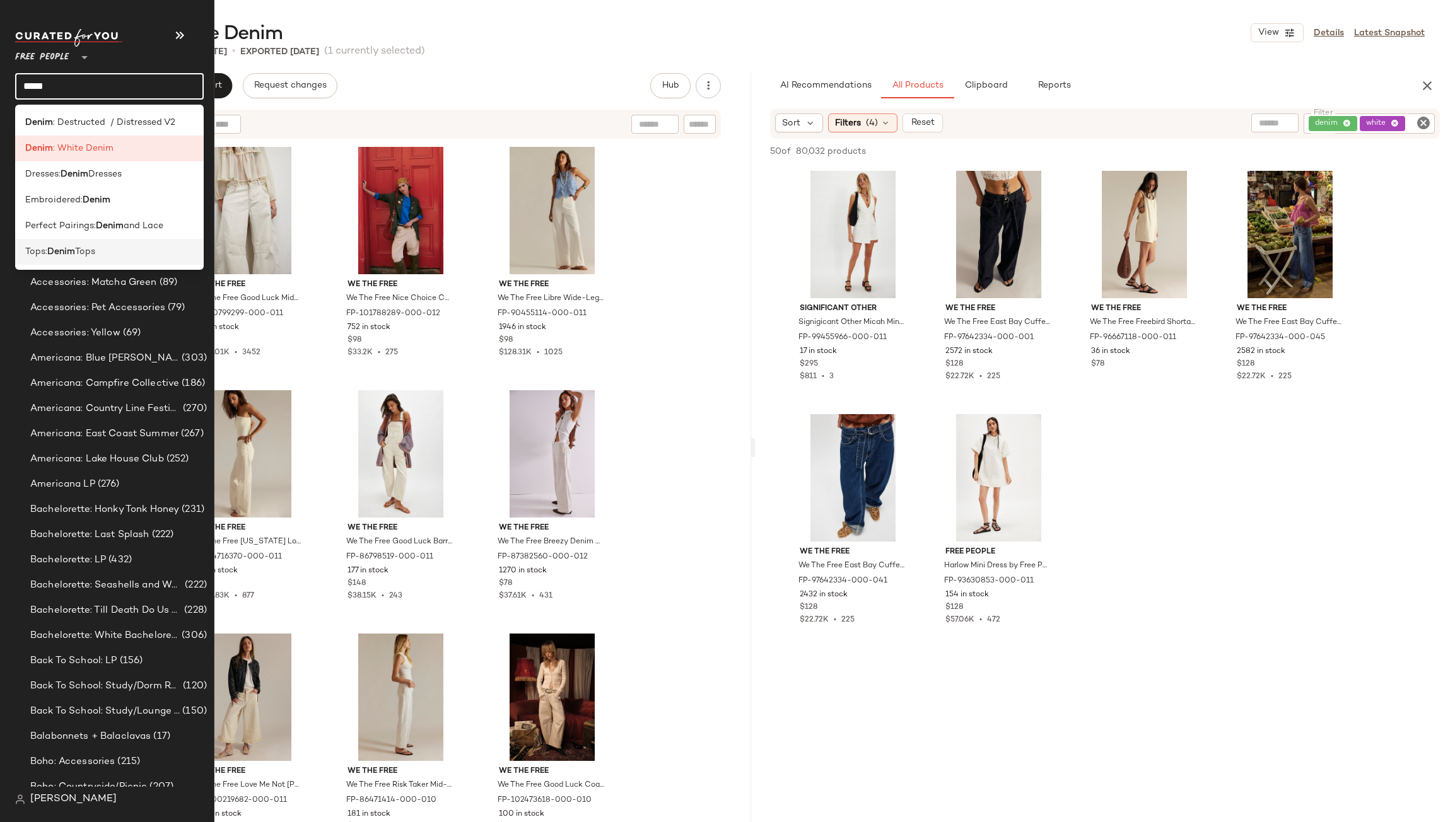
type input "*****"
click at [61, 249] on b "Denim" at bounding box center [61, 251] width 28 height 13
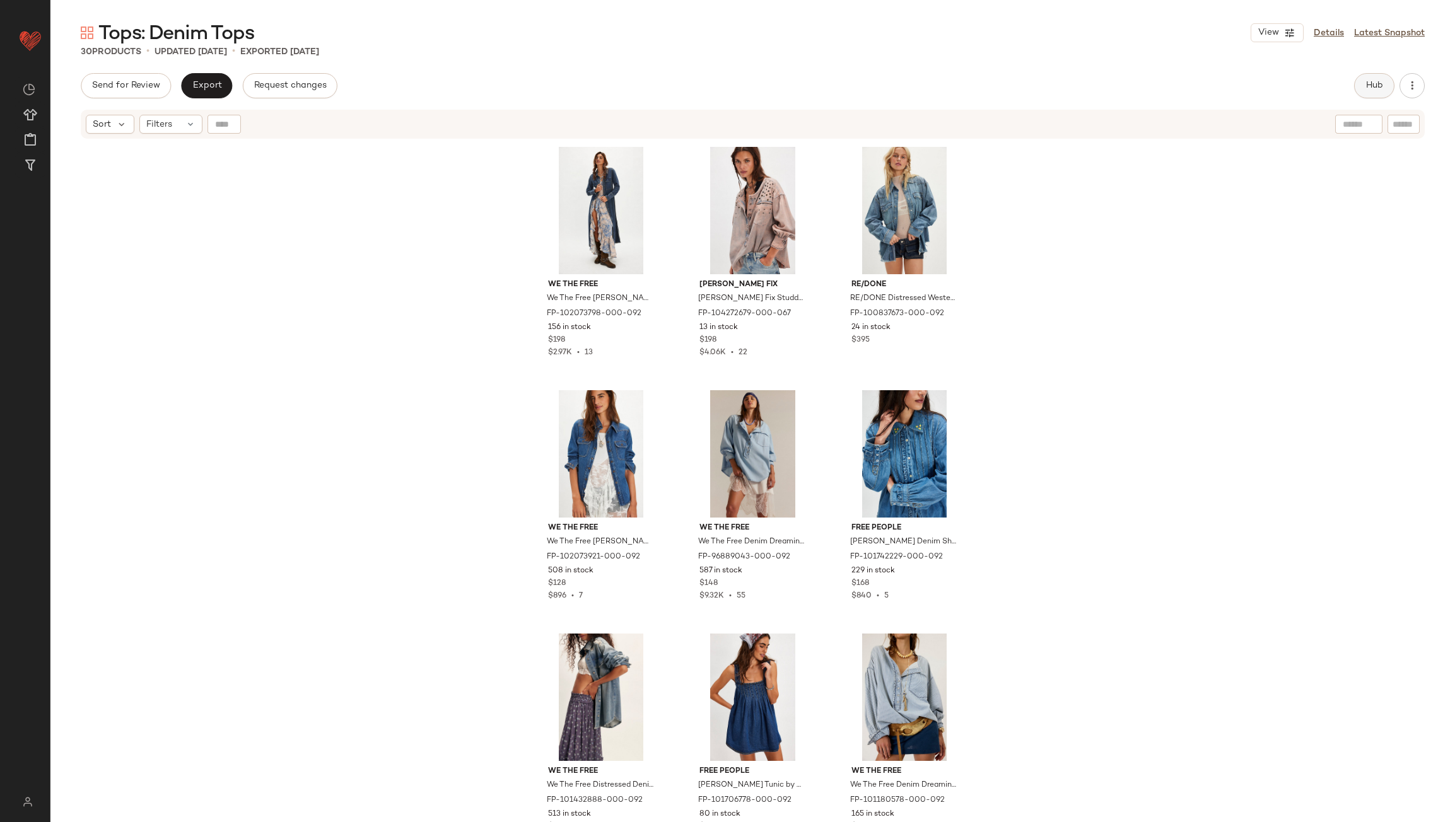
click at [1384, 84] on button "Hub" at bounding box center [1374, 85] width 40 height 25
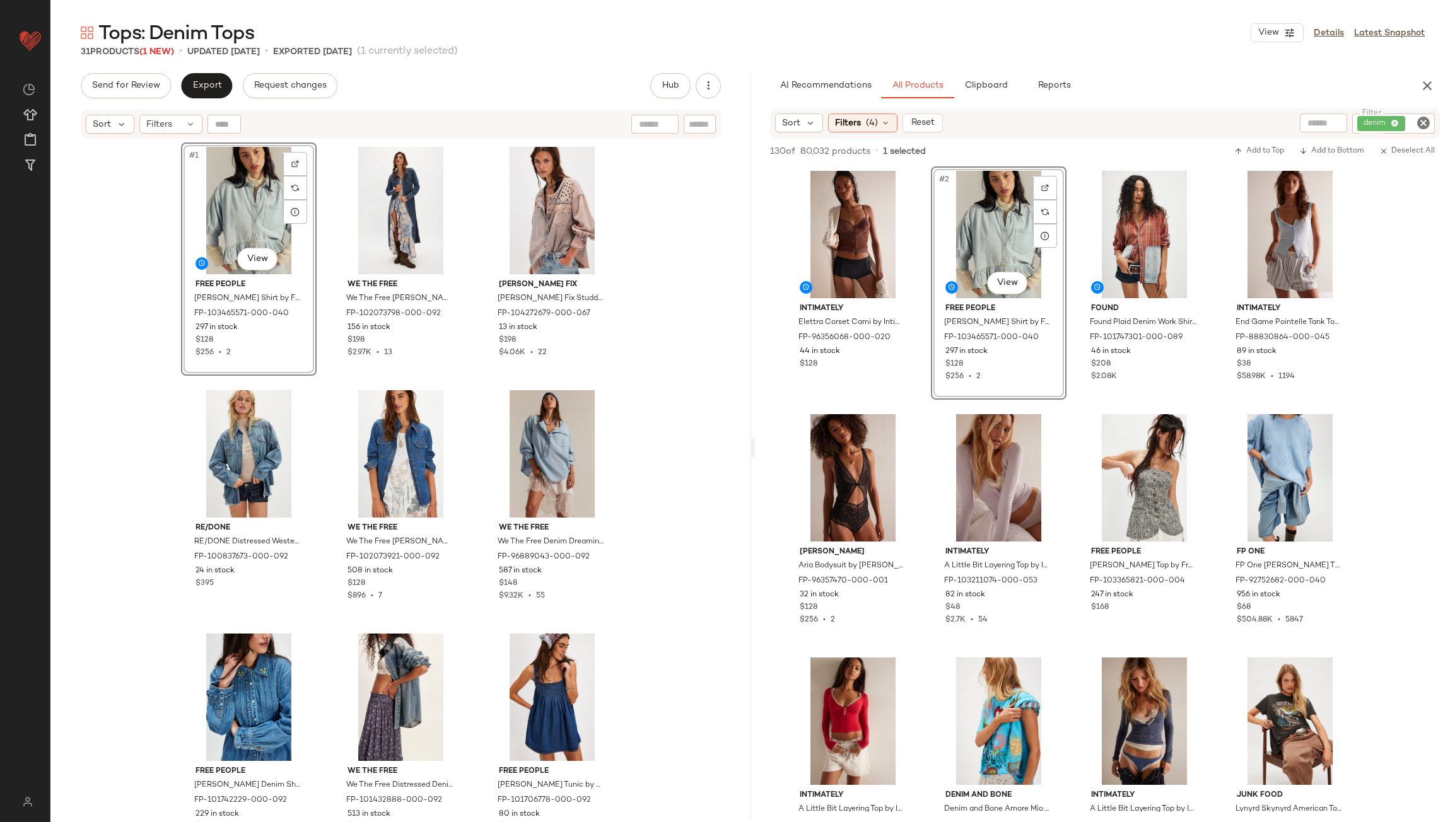
click at [723, 352] on div "#1 View Free People Bailey Denim Shirt by Free People in Blue, Size: M FP-10346…" at bounding box center [400, 497] width 701 height 714
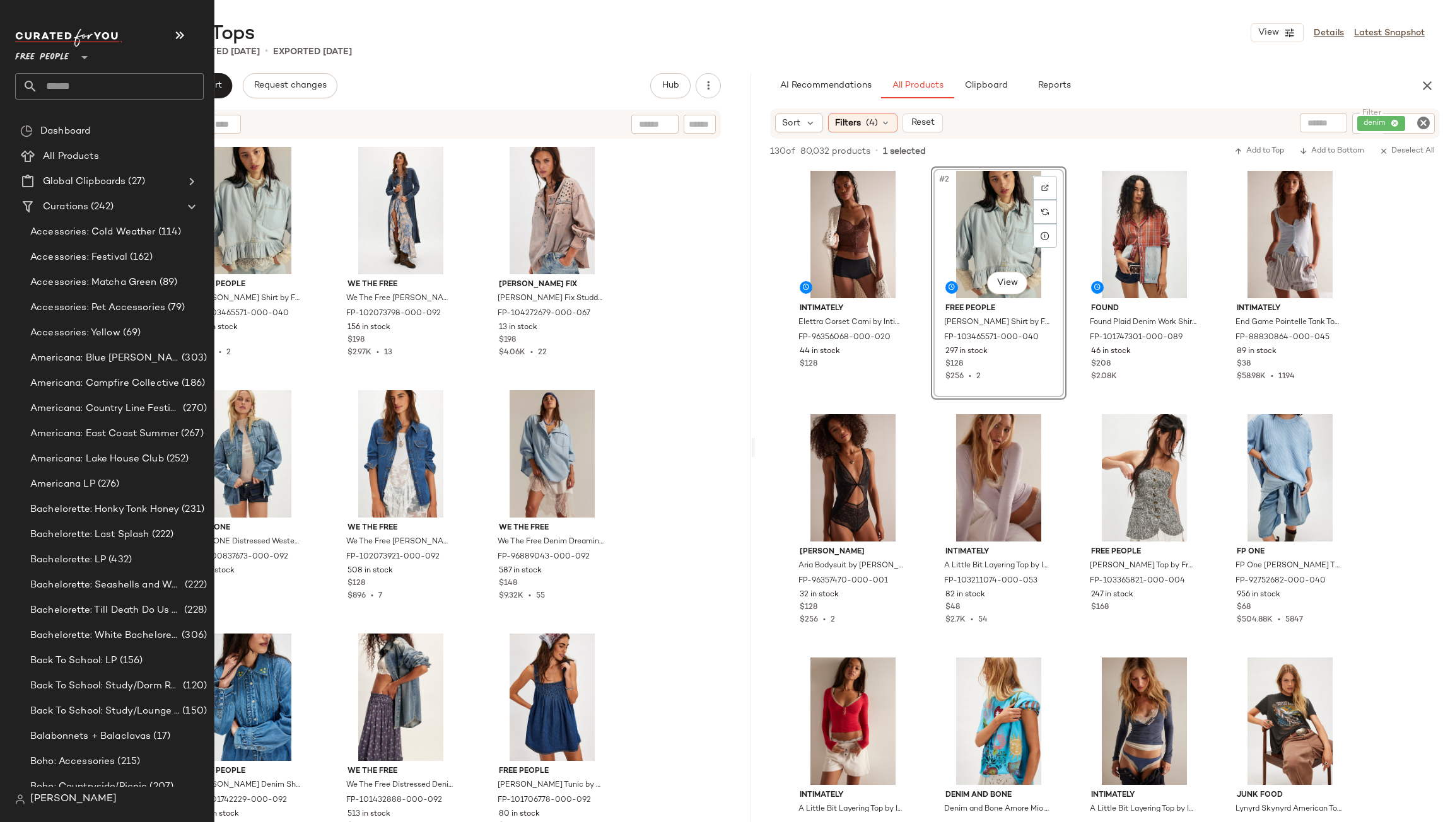
click at [77, 102] on div "Free People **" at bounding box center [114, 64] width 199 height 78
click at [79, 89] on input "text" at bounding box center [121, 86] width 166 height 26
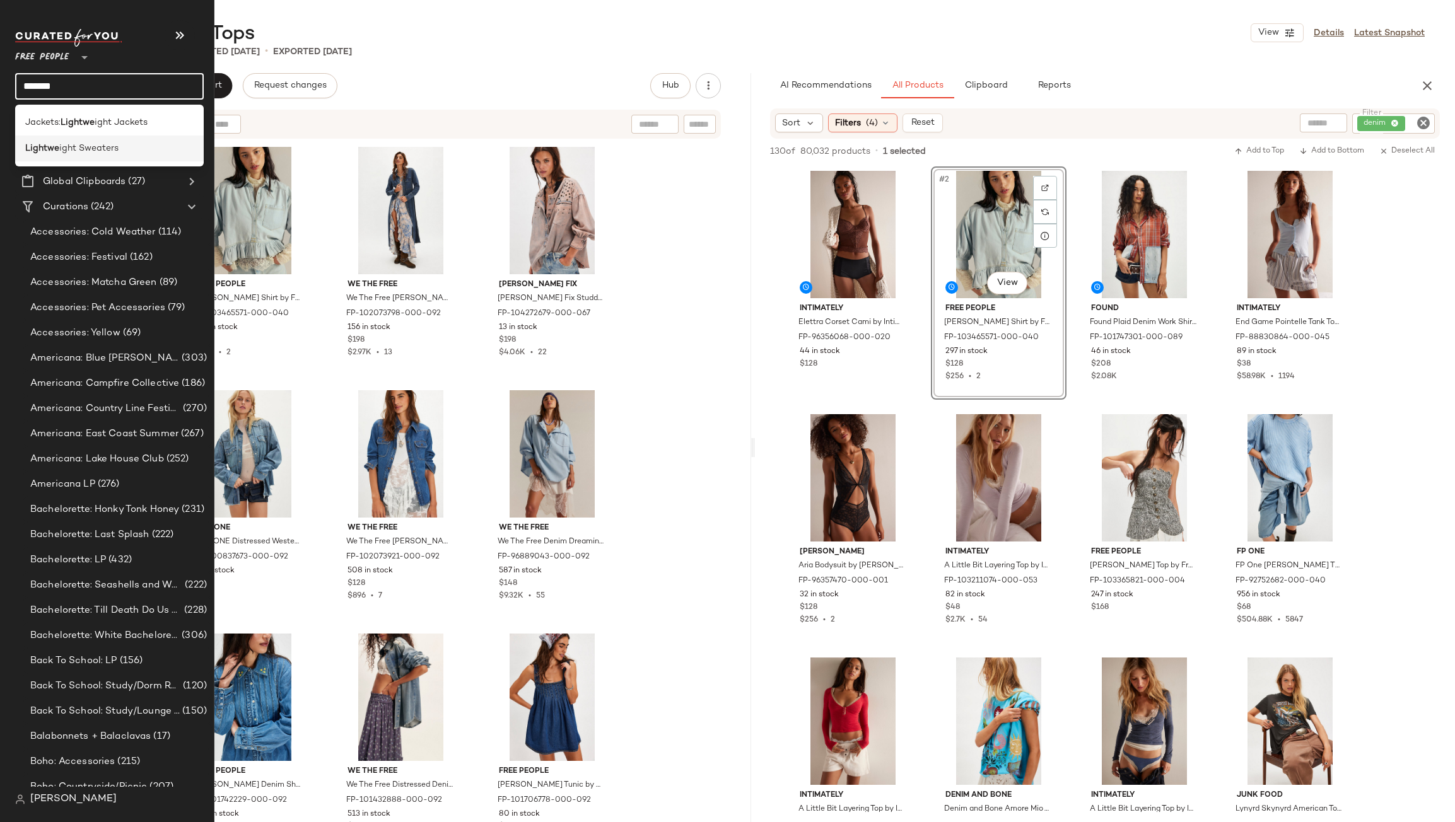
type input "*******"
click at [40, 143] on b "Lightwe" at bounding box center [42, 148] width 34 height 13
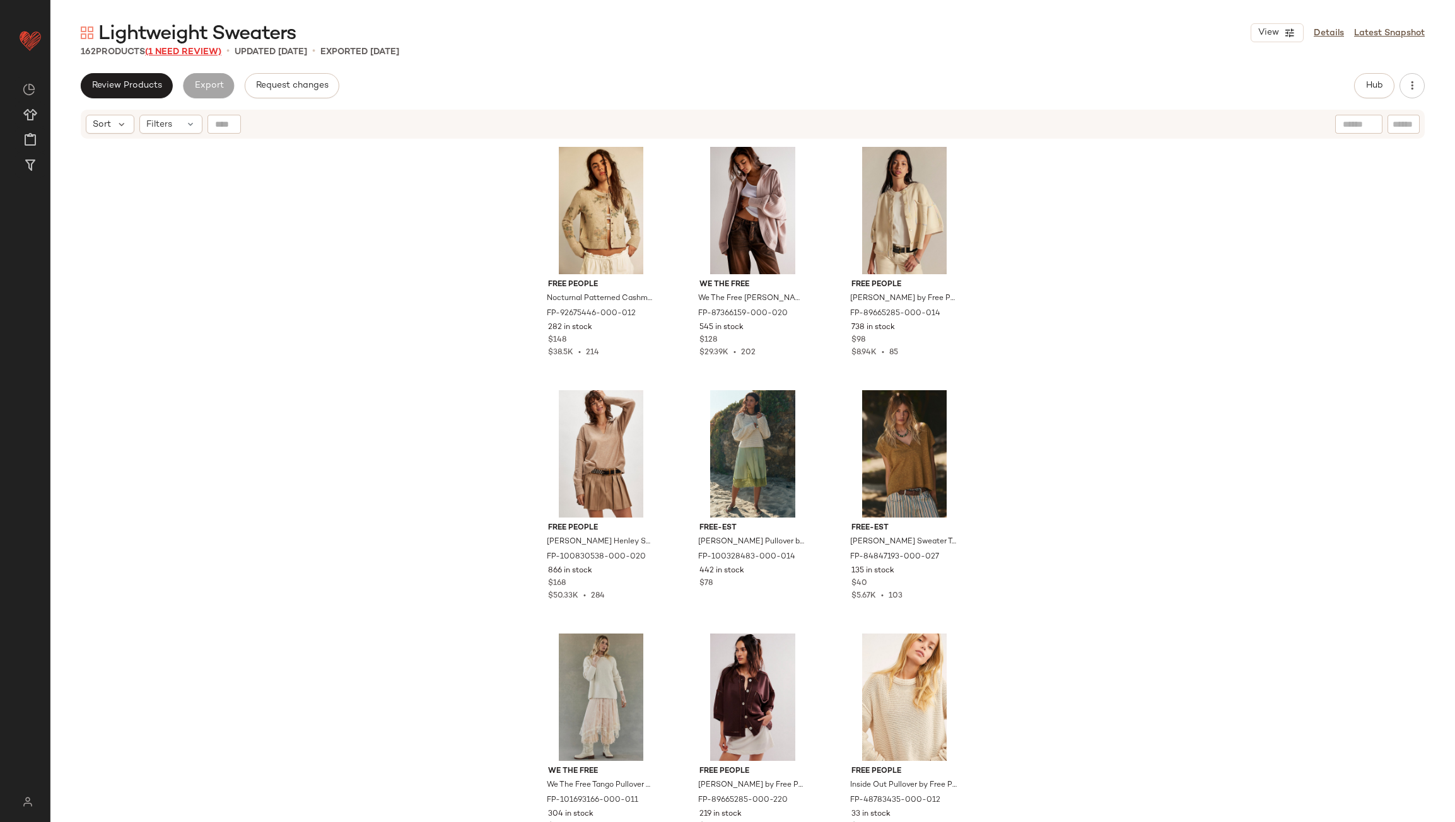
click at [213, 49] on span "(1 Need Review)" at bounding box center [183, 51] width 76 height 9
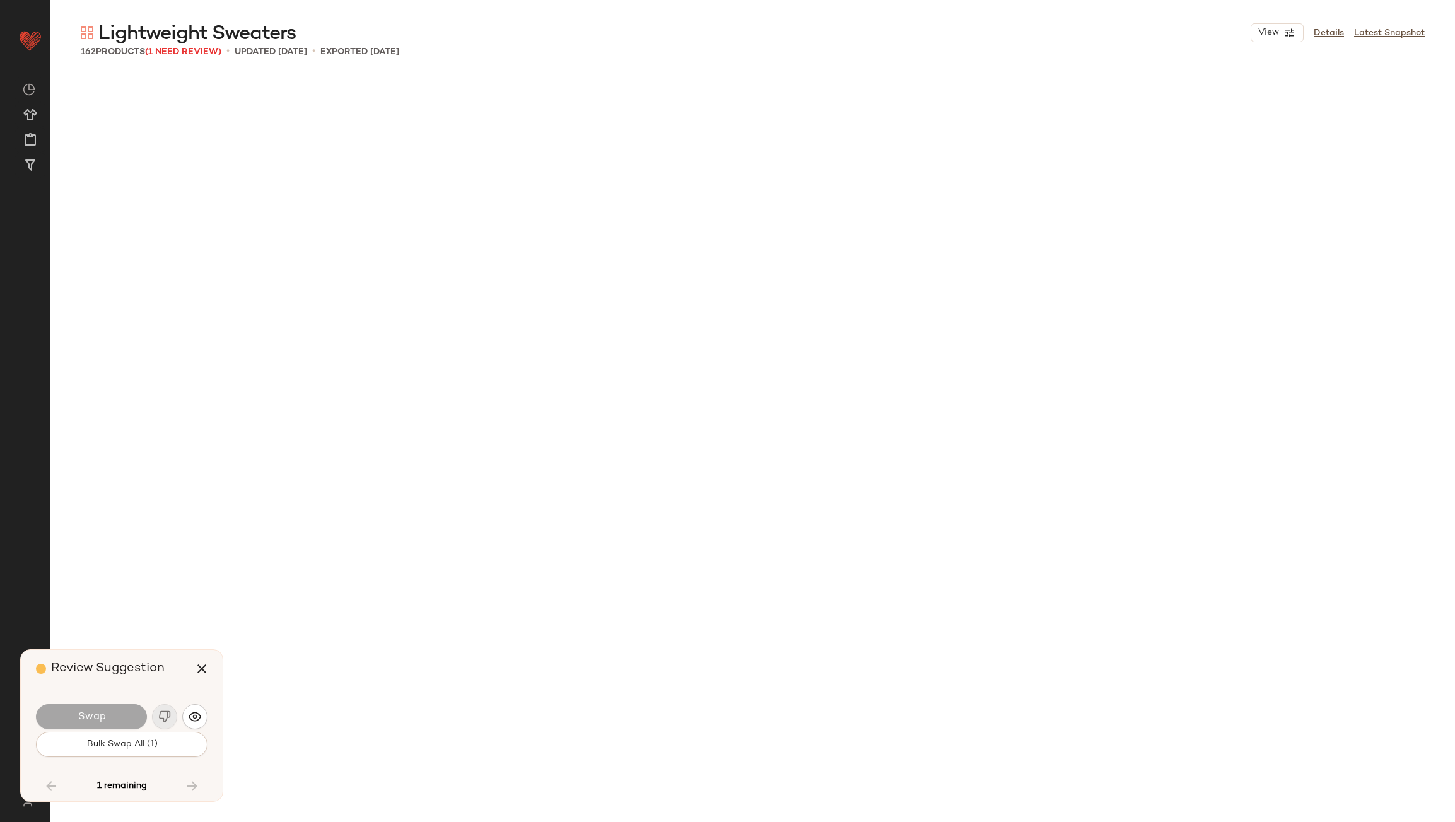
scroll to position [8276, 0]
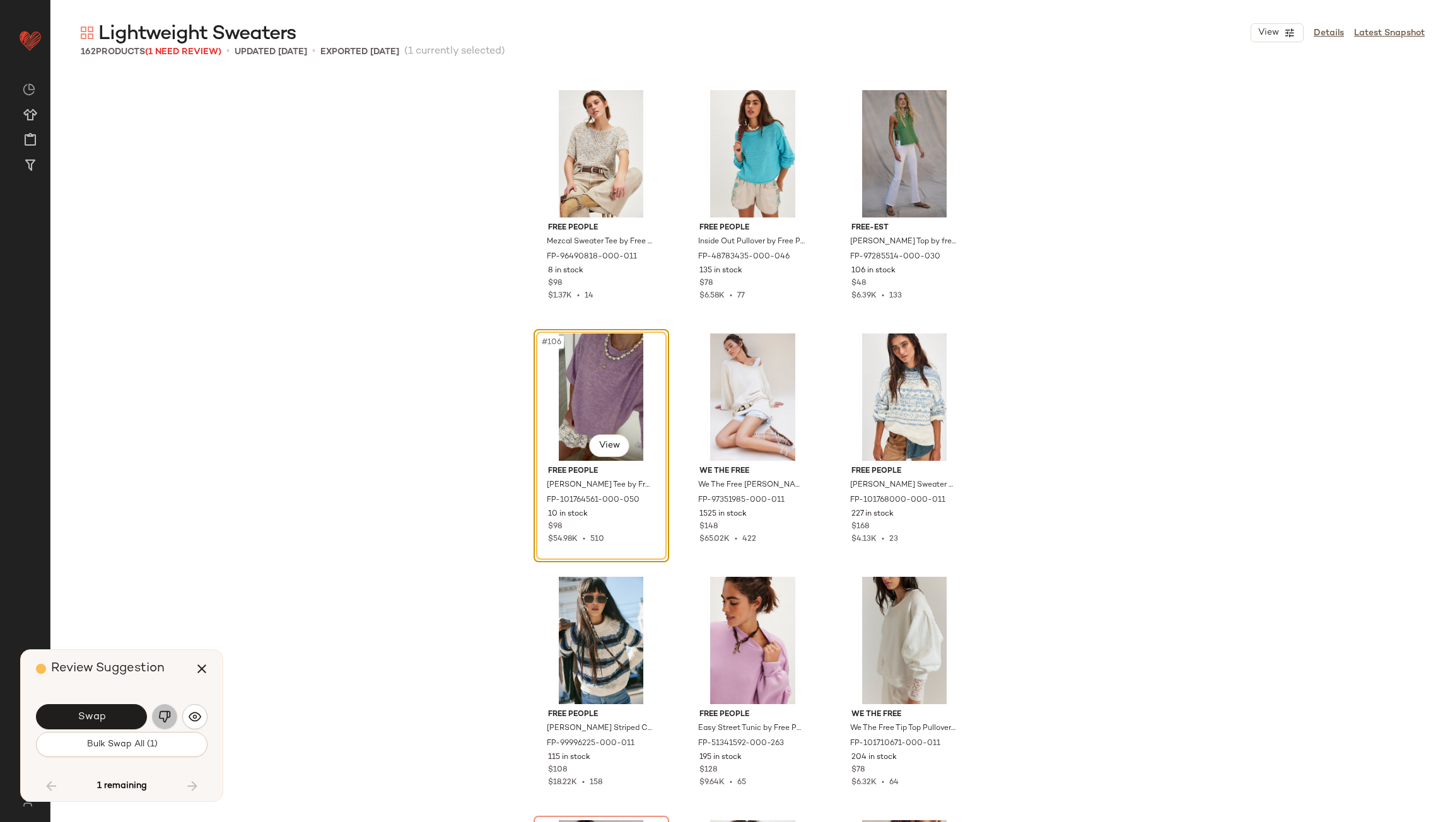
click at [168, 712] on img "button" at bounding box center [164, 717] width 13 height 13
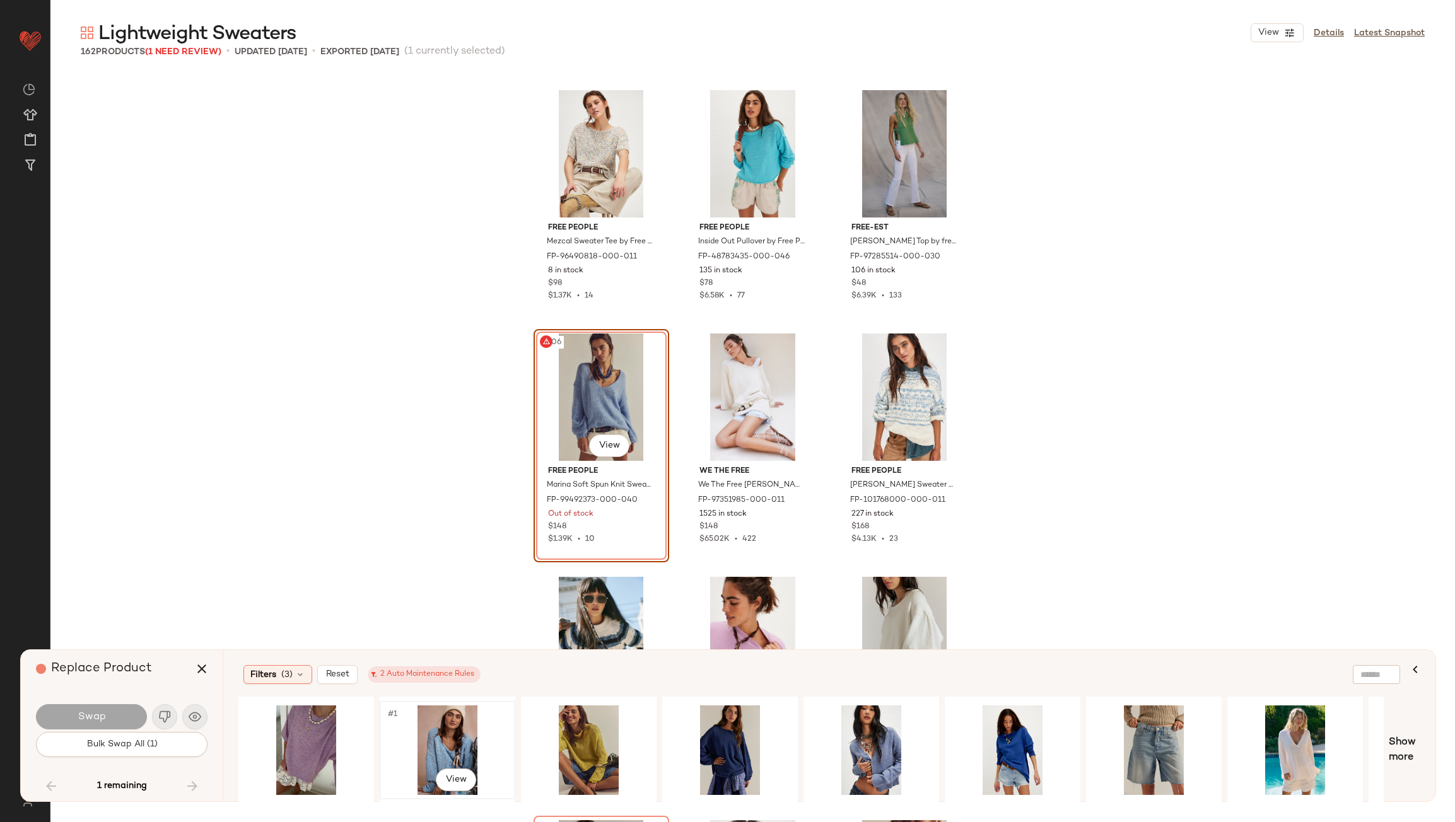
click at [401, 740] on div "#1 View" at bounding box center [447, 751] width 127 height 90
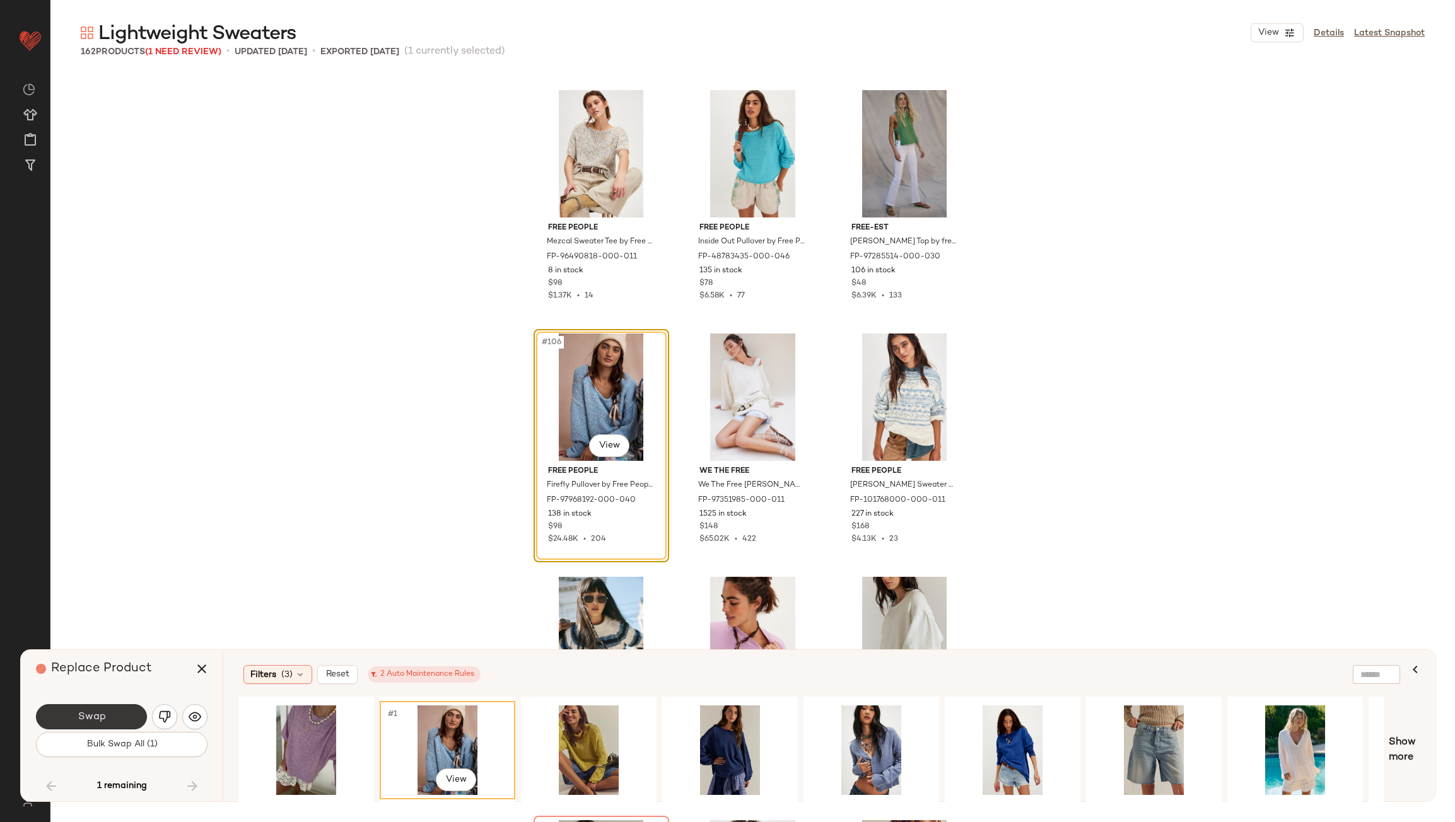
click at [126, 715] on button "Swap" at bounding box center [91, 716] width 111 height 25
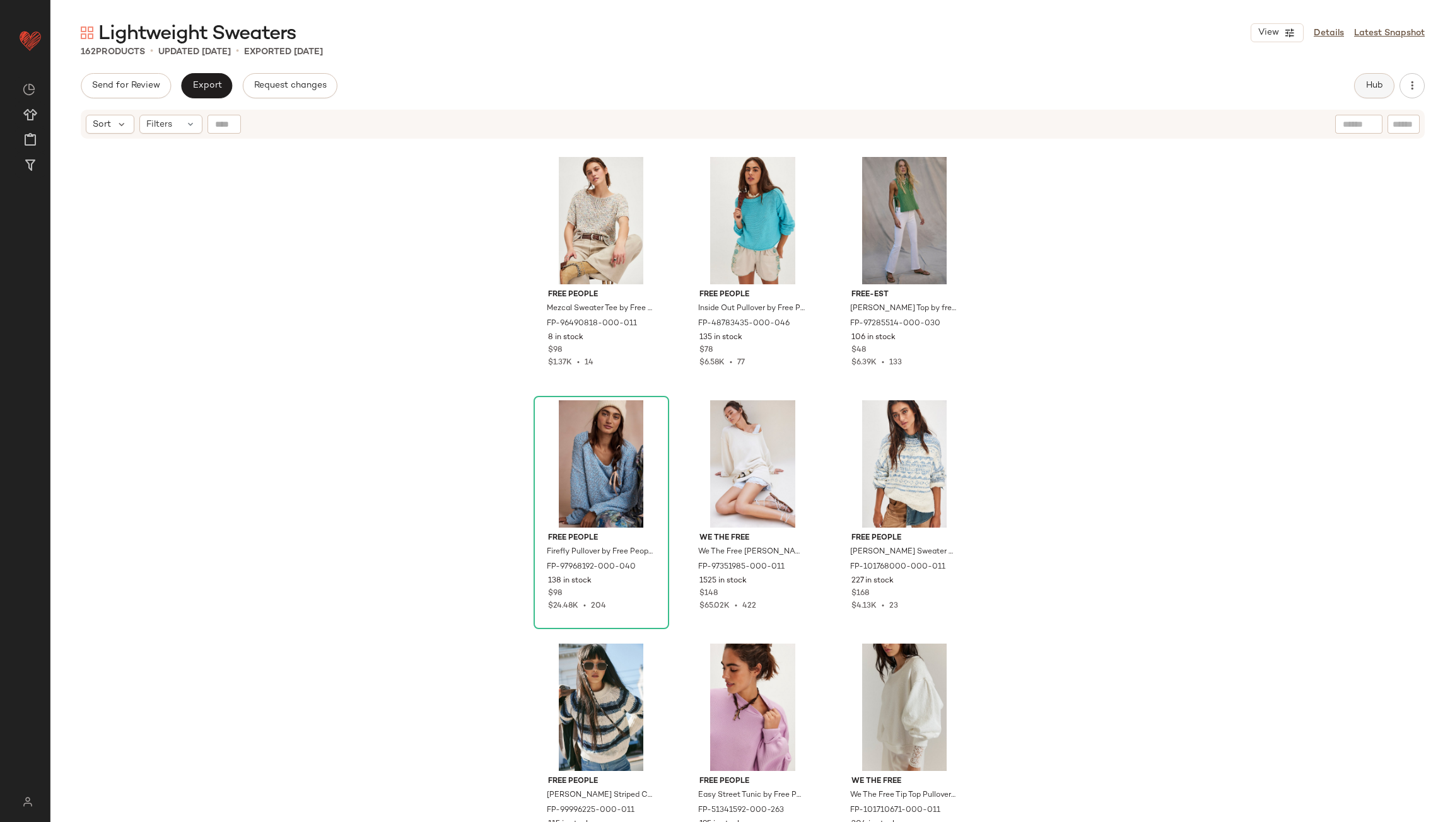
click at [1361, 90] on button "Hub" at bounding box center [1374, 85] width 40 height 25
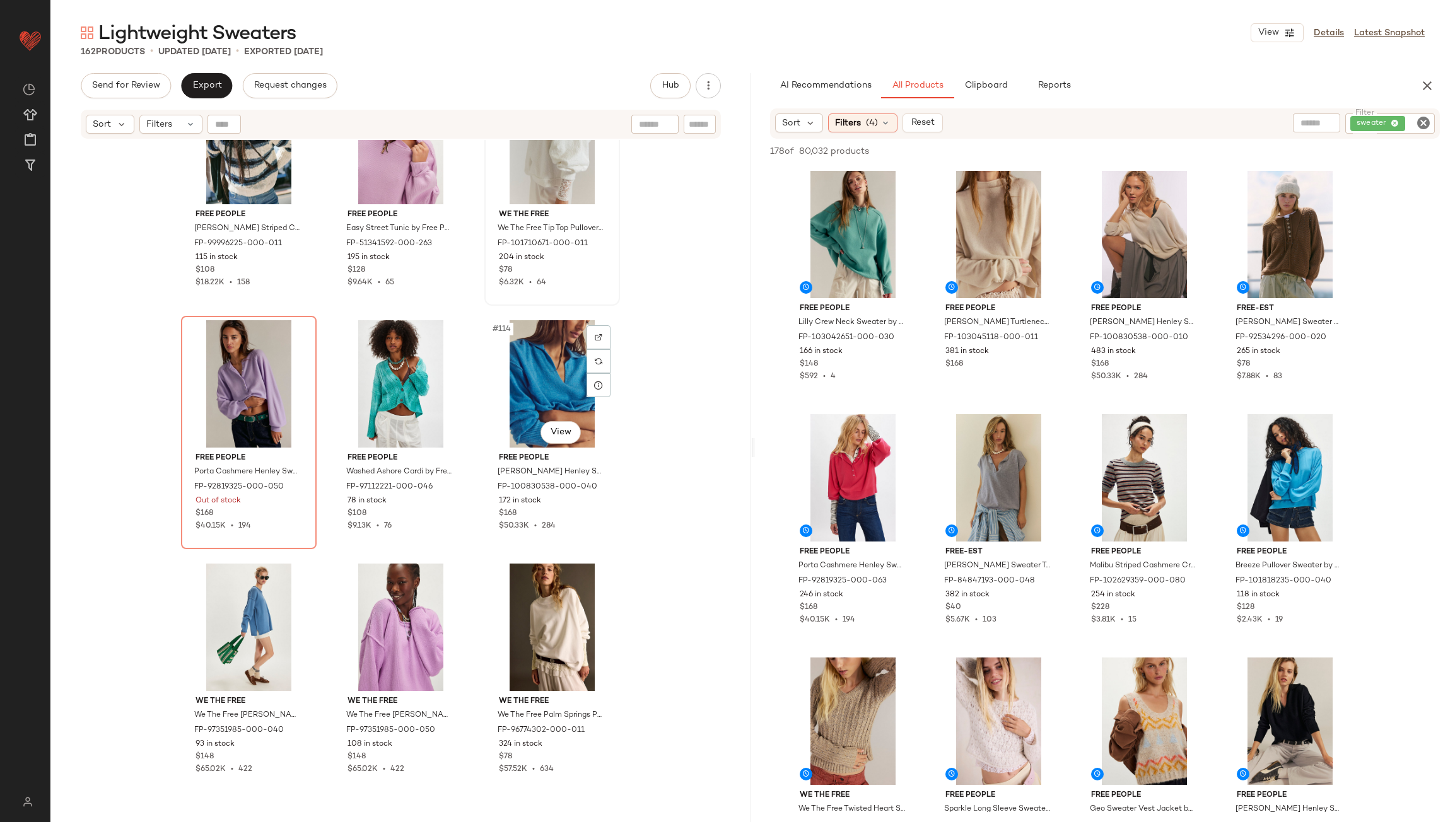
scroll to position [8843, 0]
click at [1409, 126] on input "Filter" at bounding box center [1418, 123] width 22 height 13
type input "******"
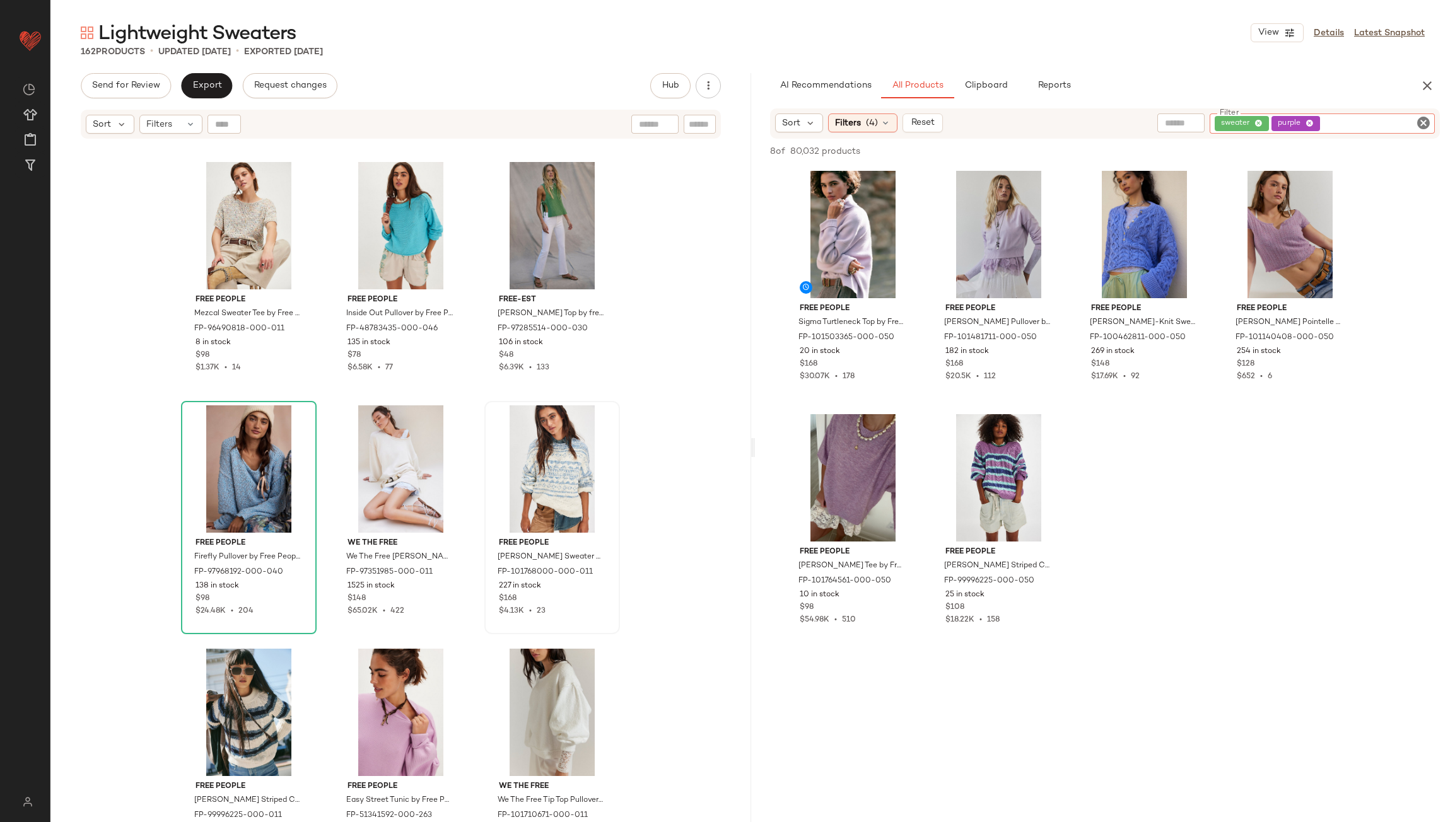
scroll to position [8276, 0]
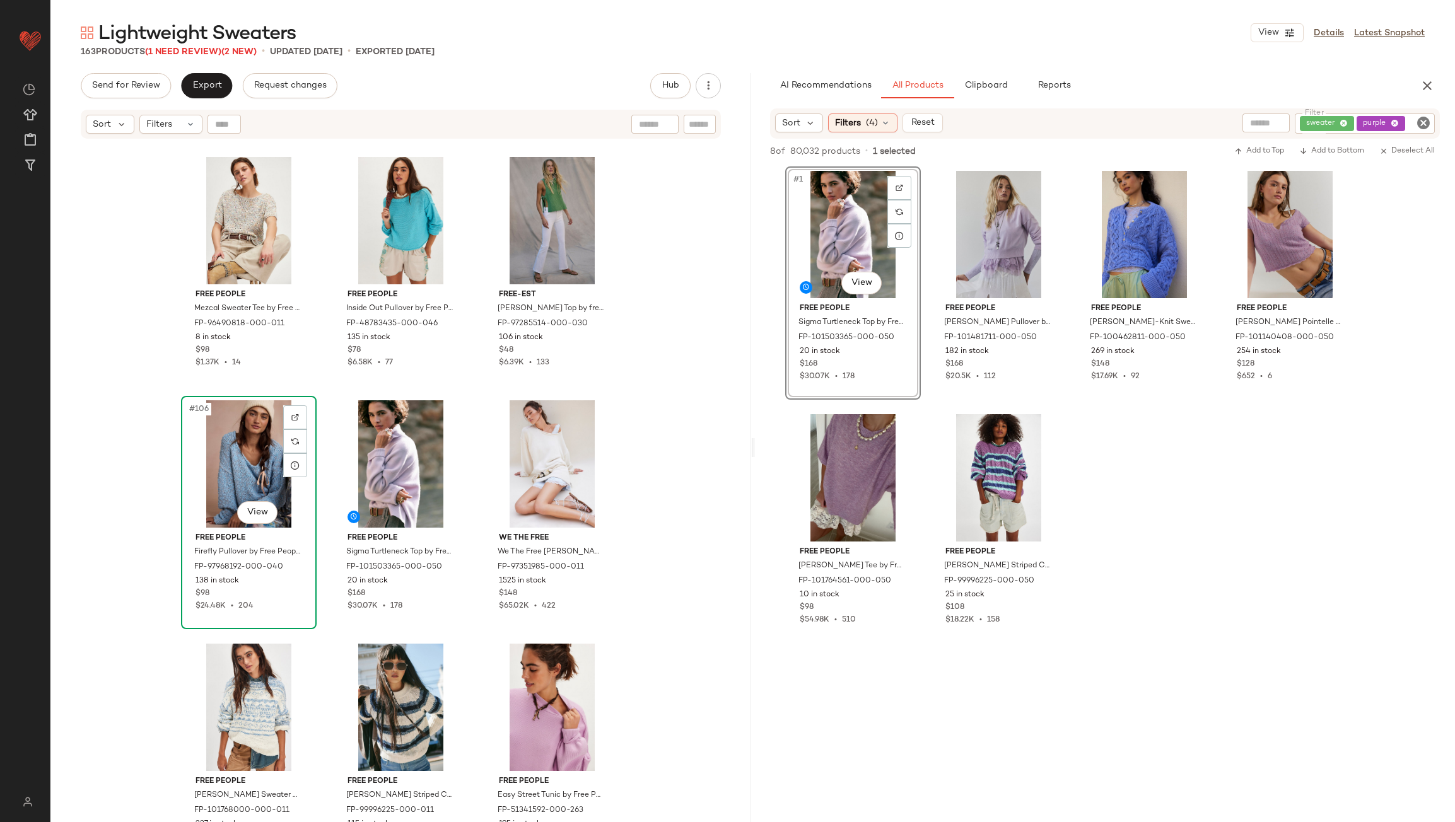
click at [232, 455] on div "#106 View" at bounding box center [248, 463] width 127 height 127
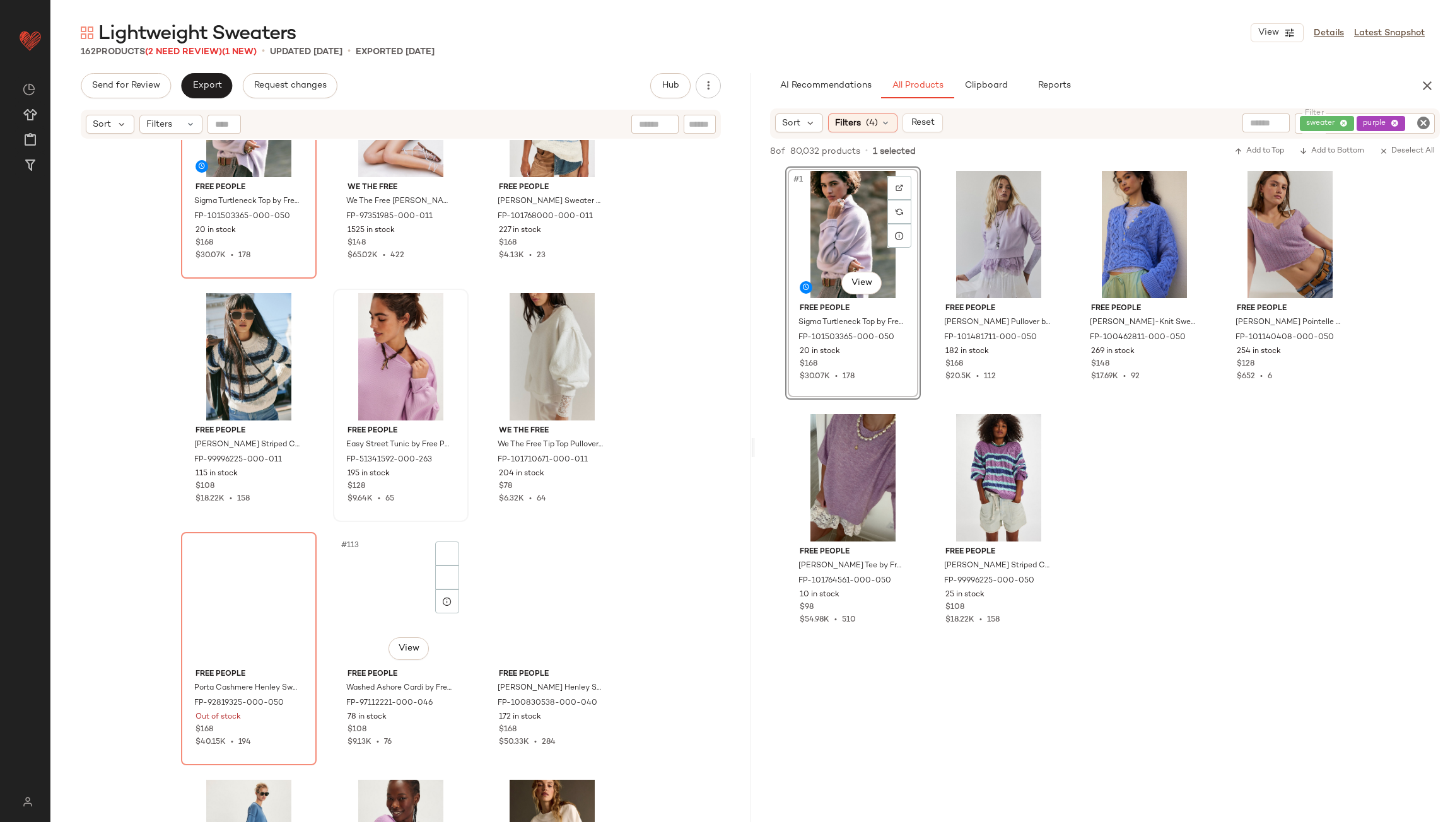
scroll to position [8717, 0]
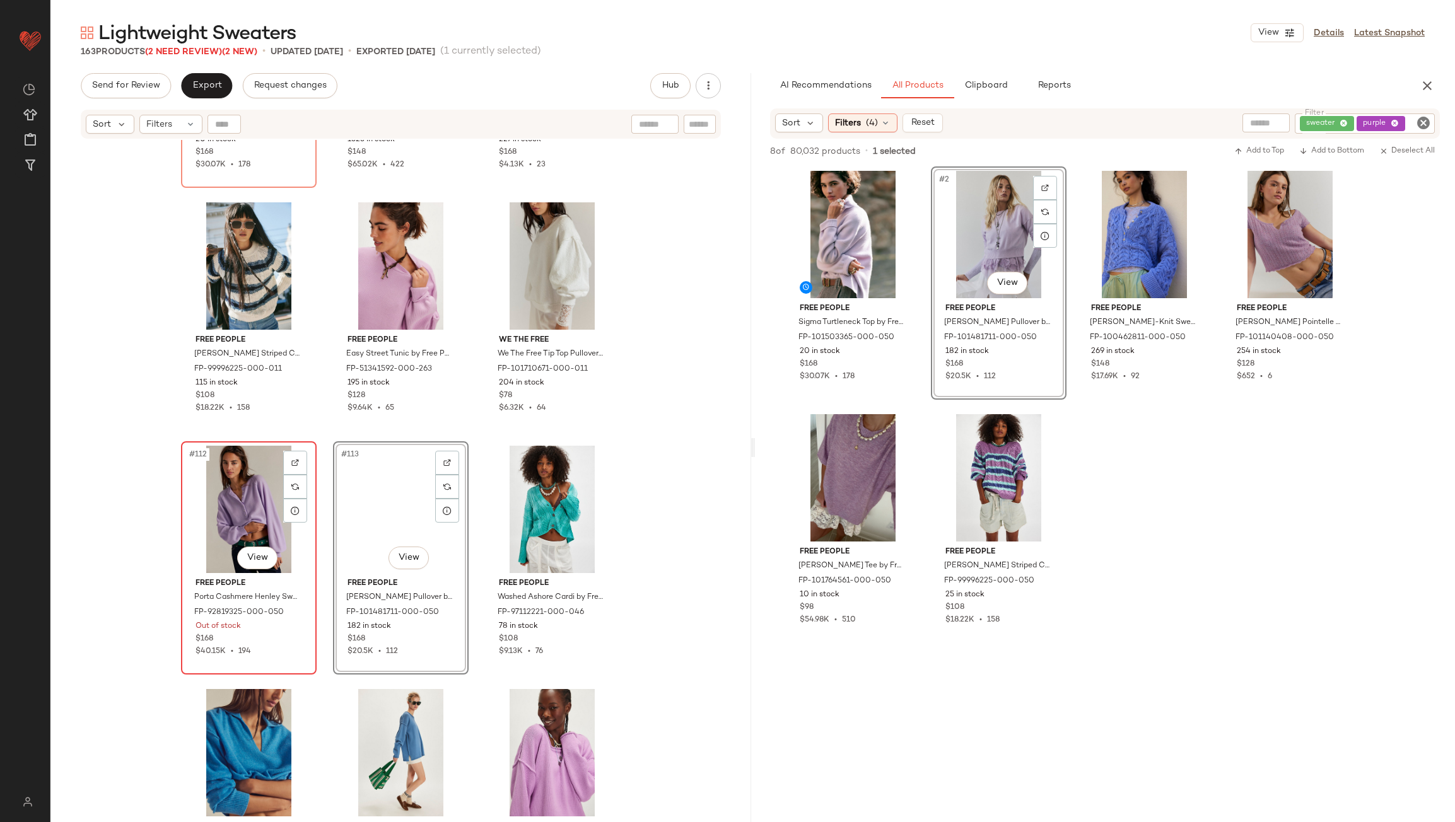
click at [242, 522] on div "#112 View" at bounding box center [248, 509] width 127 height 127
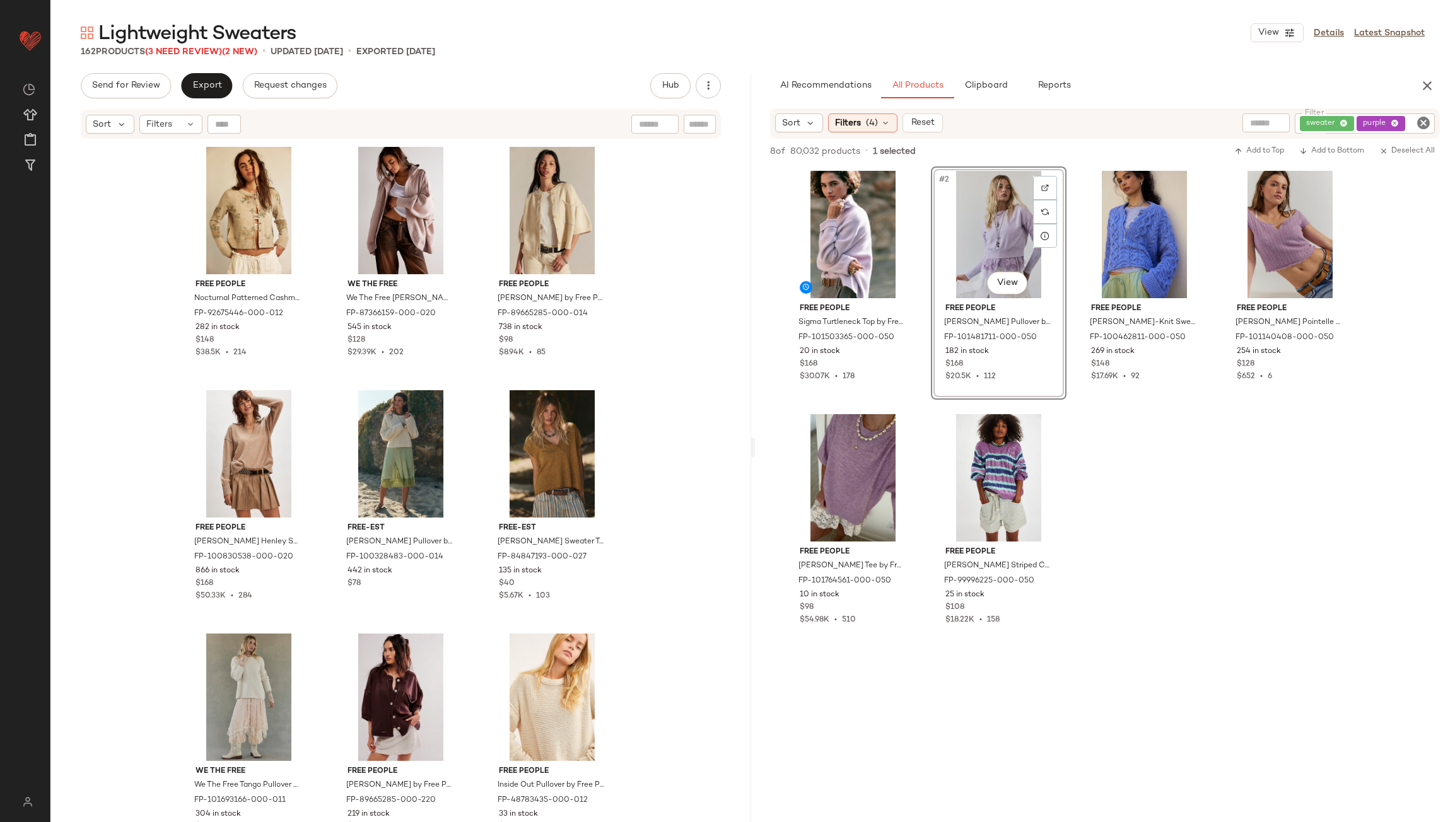
click at [1384, 118] on div "sweater purple" at bounding box center [1365, 124] width 140 height 20
click at [1310, 120] on icon at bounding box center [1309, 124] width 8 height 8
click at [1310, 106] on div "AI Recommendations All Products Clipboard Reports Sort Filters (4) Reset Filter…" at bounding box center [1105, 447] width 701 height 749
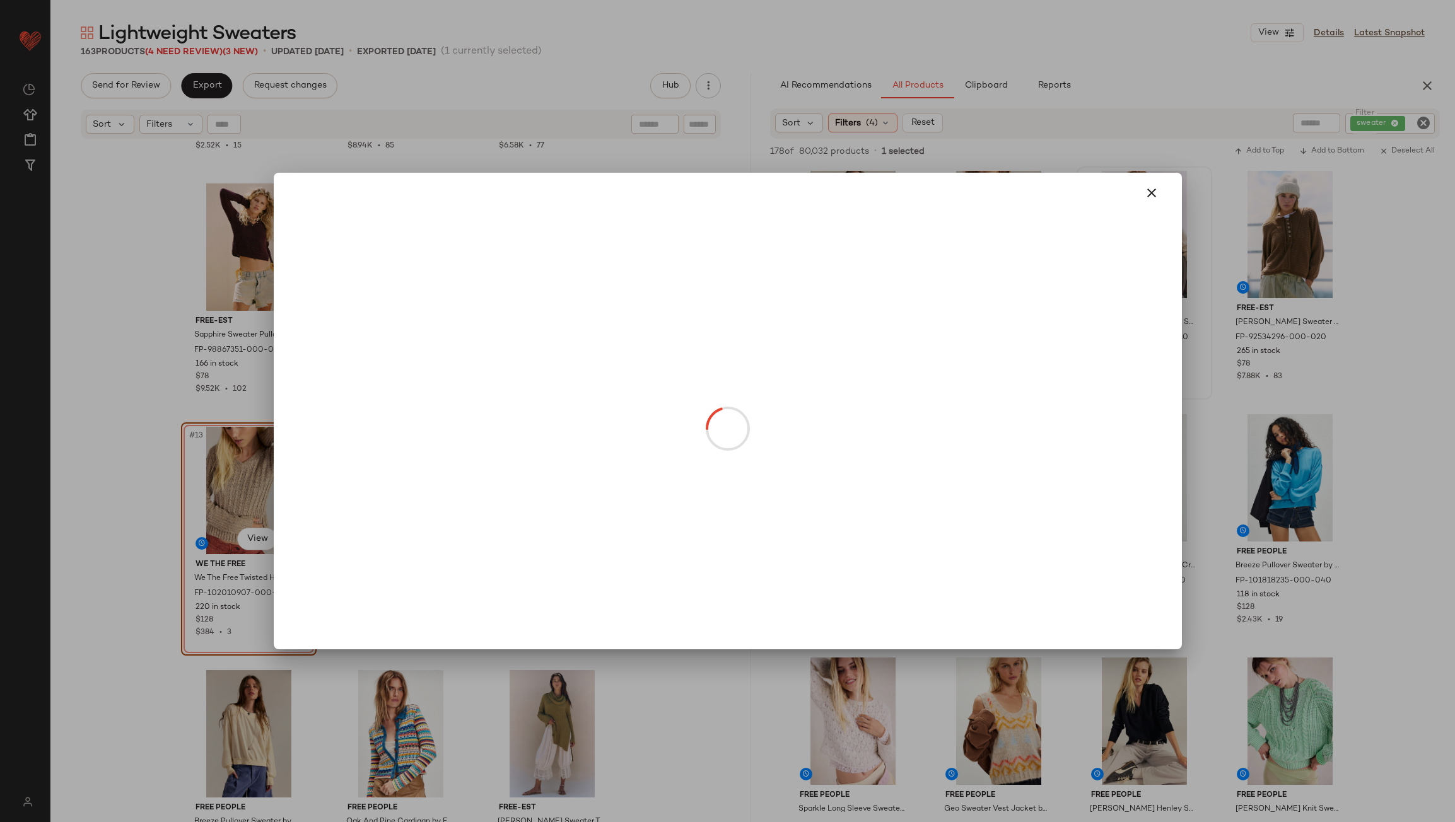
drag, startPoint x: 1151, startPoint y: 267, endPoint x: 152, endPoint y: 643, distance: 1067.8
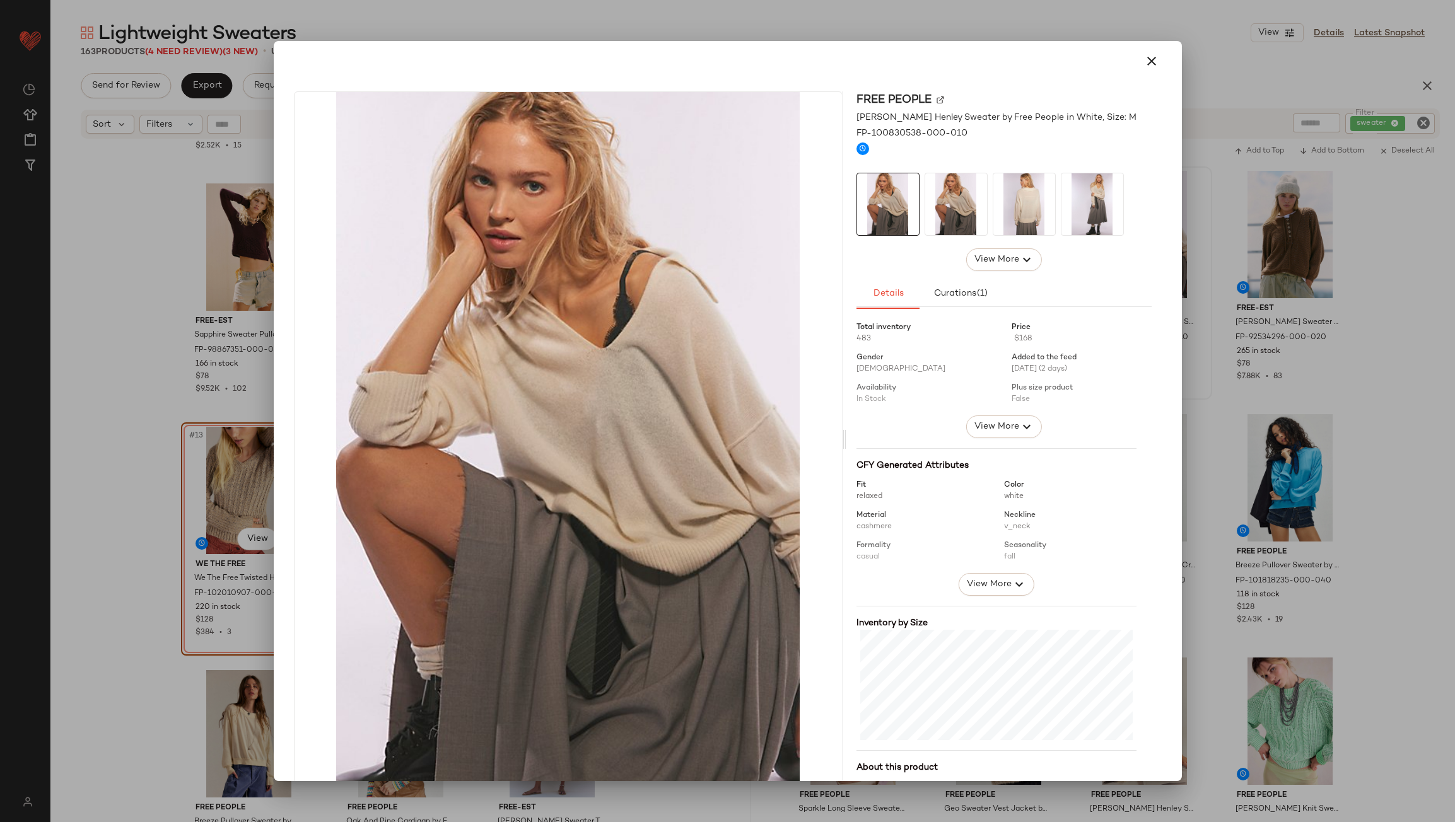
drag, startPoint x: 1143, startPoint y: 70, endPoint x: 1141, endPoint y: 79, distance: 9.5
click at [1142, 70] on button "button" at bounding box center [1151, 61] width 30 height 30
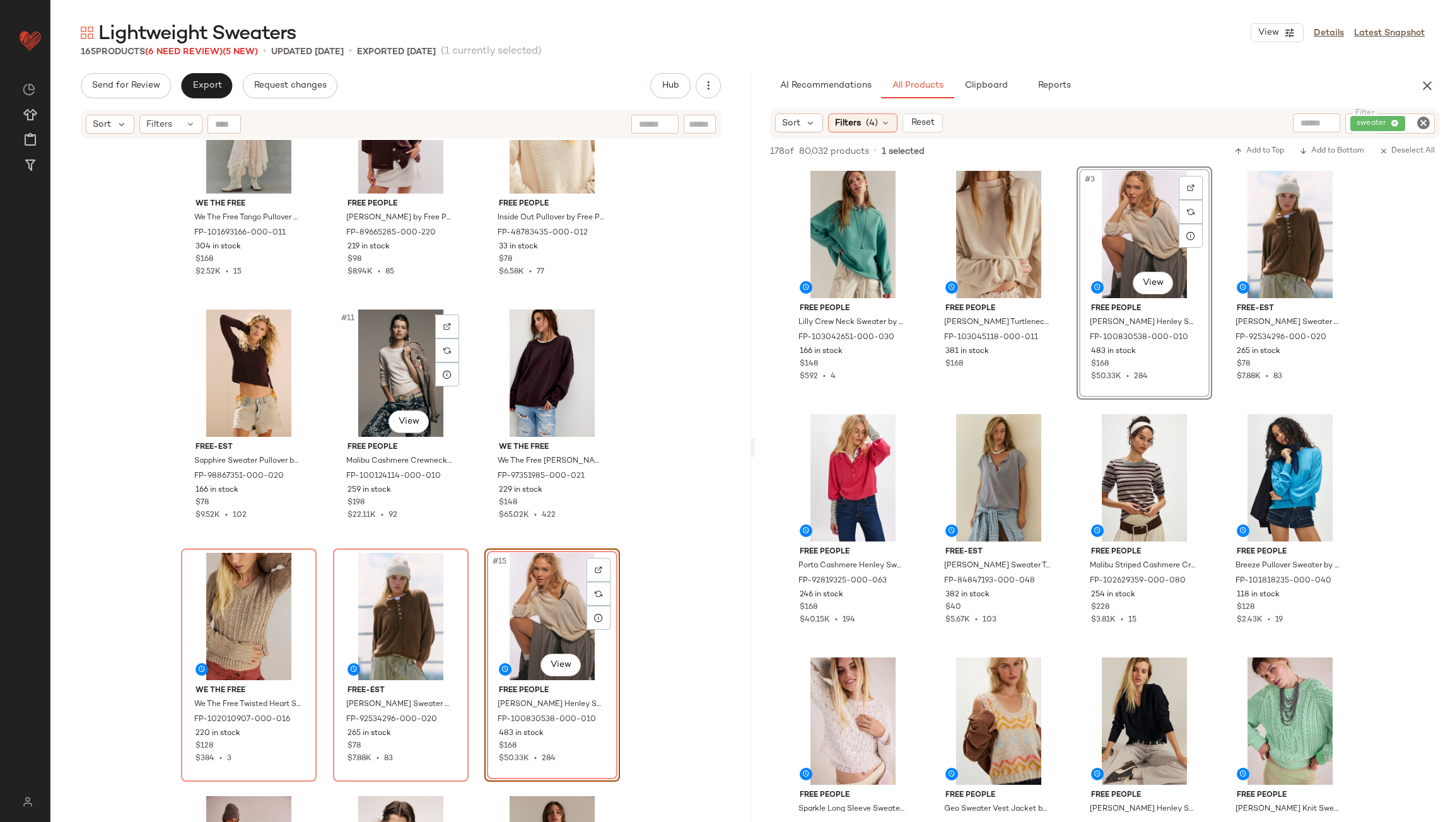
scroll to position [641, 0]
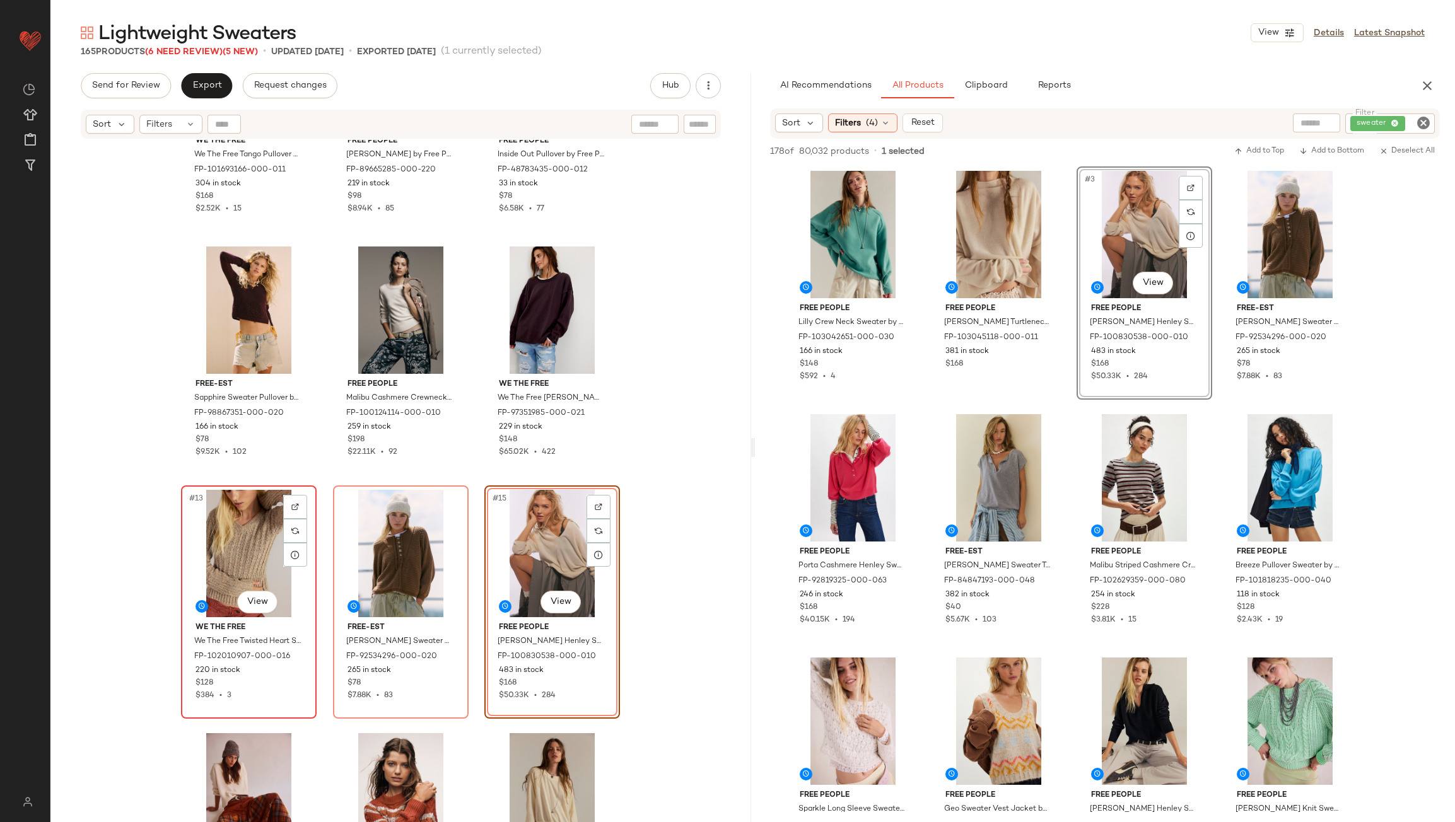
click at [223, 536] on div "#13 View" at bounding box center [248, 553] width 127 height 127
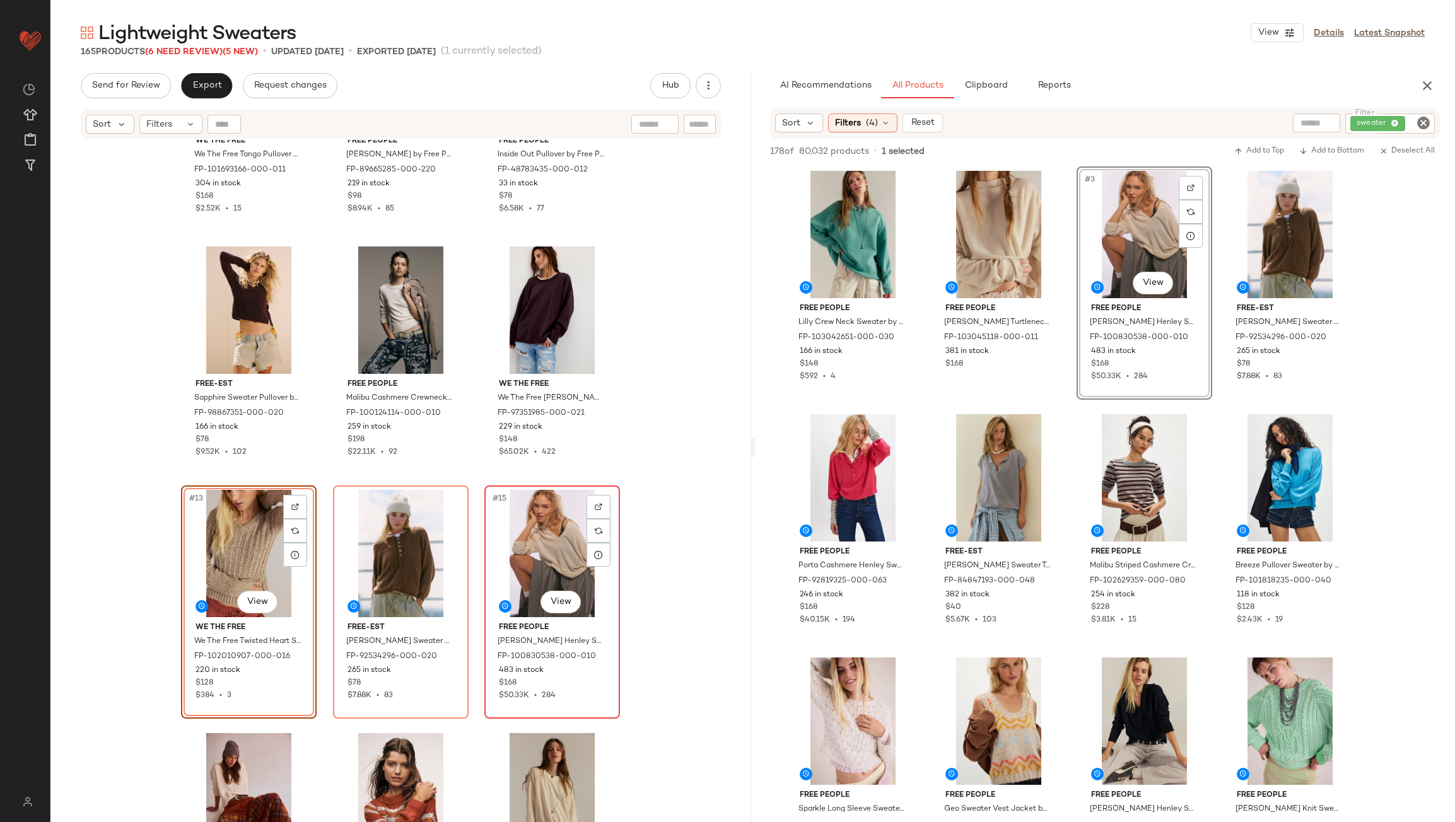
drag, startPoint x: 569, startPoint y: 560, endPoint x: 558, endPoint y: 558, distance: 11.5
click at [569, 558] on div "#15 View" at bounding box center [552, 553] width 127 height 127
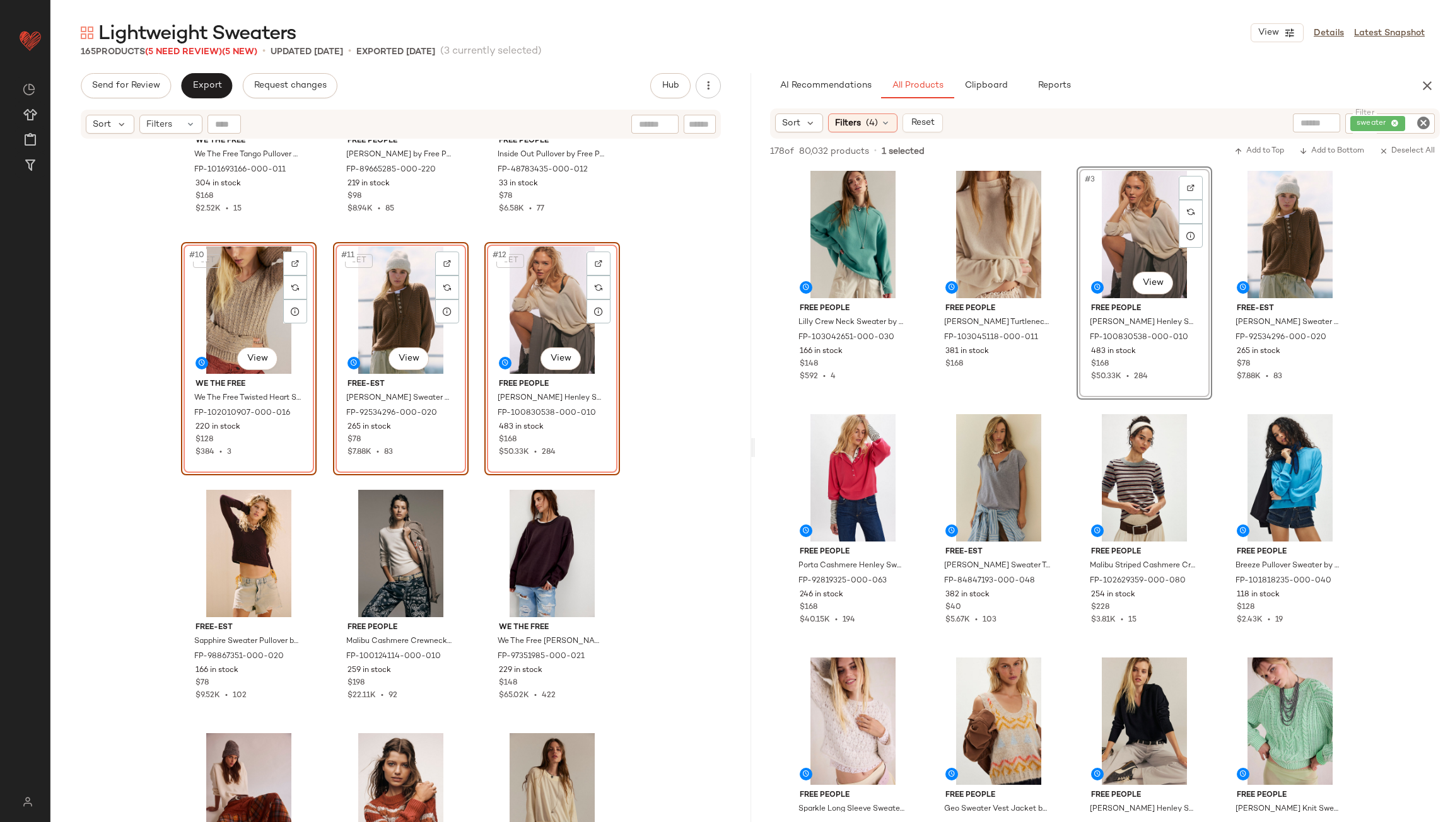
click at [632, 494] on div "We The Free We The Free Tango Pullover at Free People in White, Size: XS FP-101…" at bounding box center [400, 497] width 701 height 714
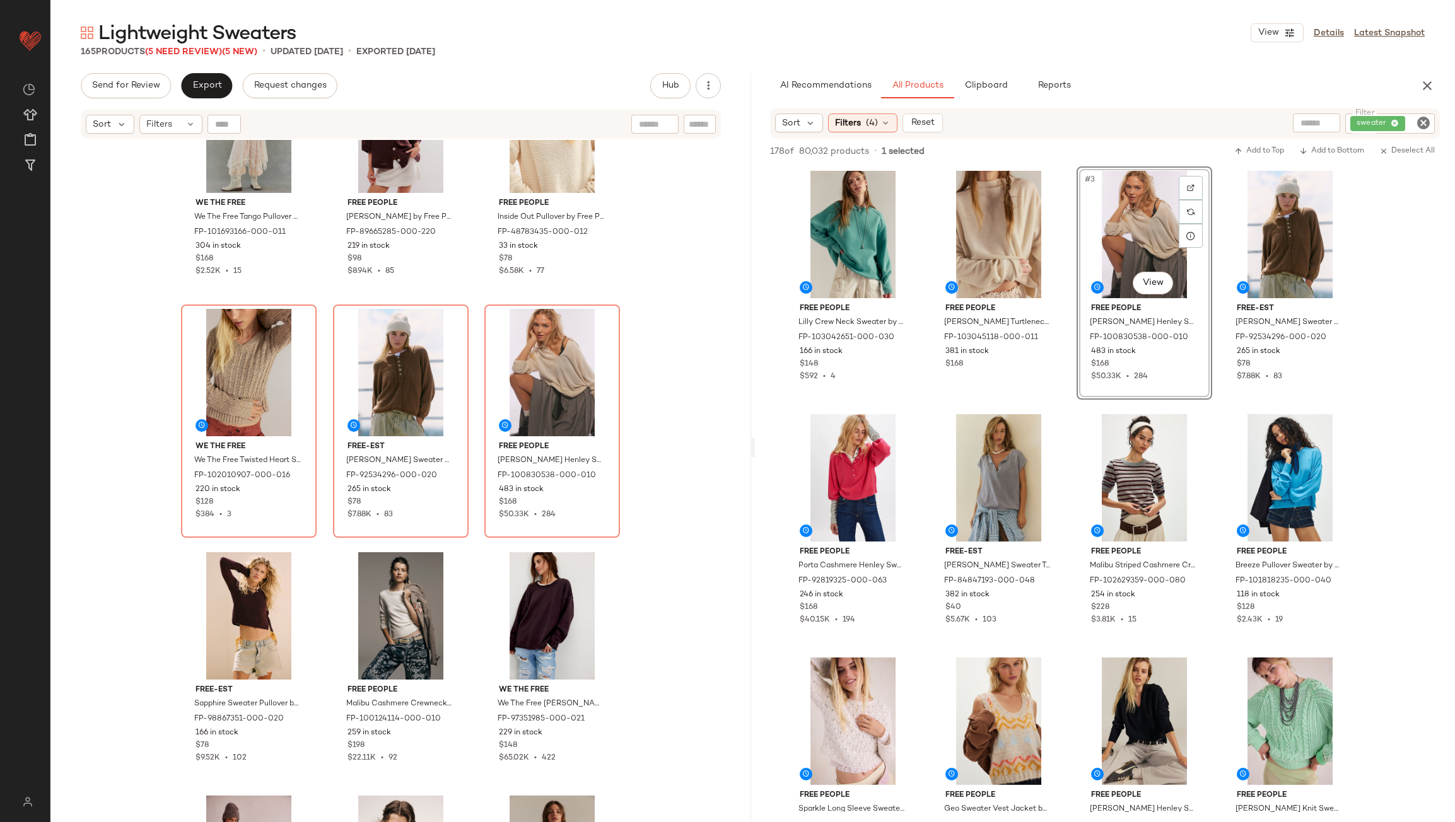
scroll to position [451, 0]
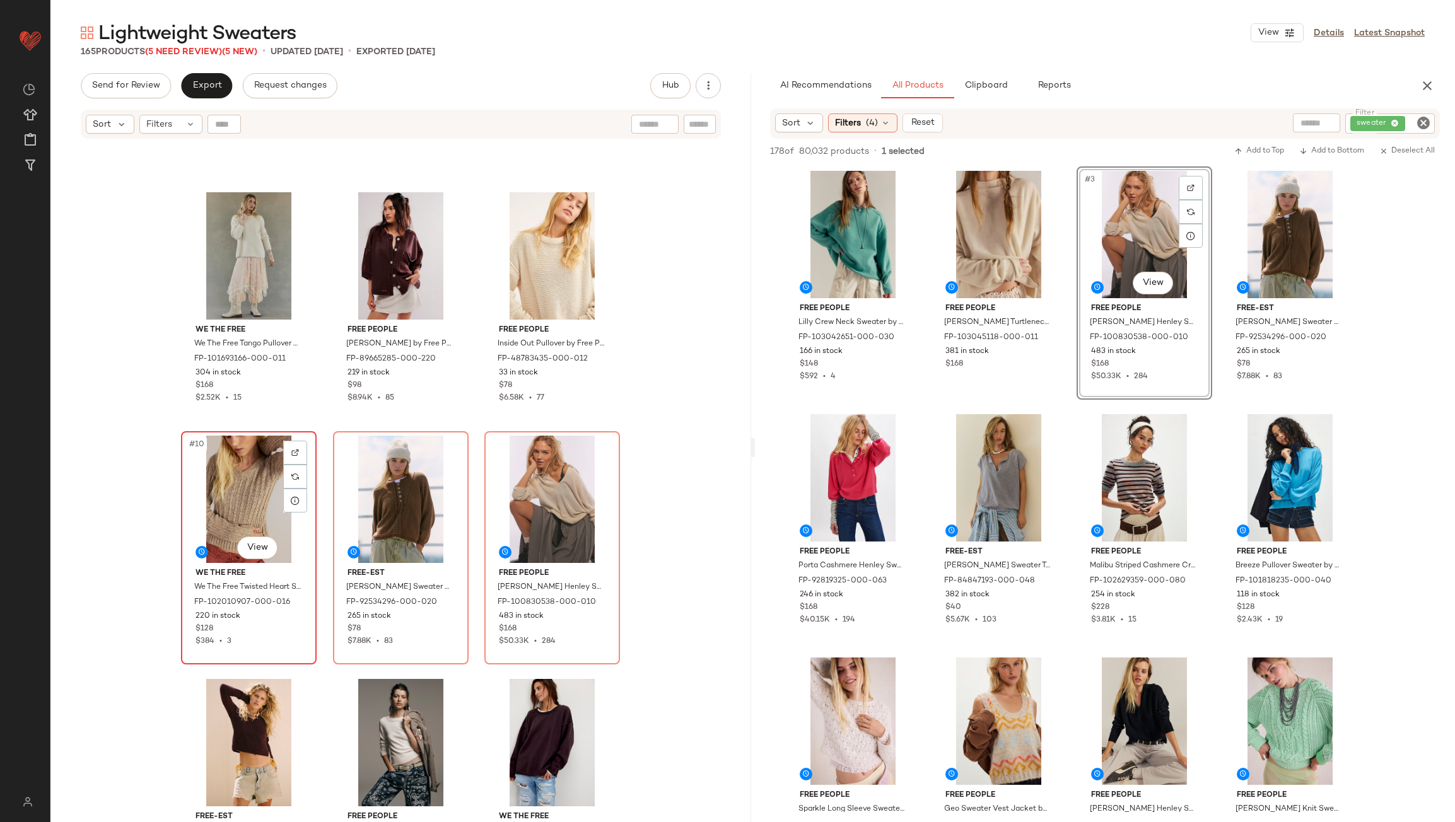
click at [214, 495] on div "#10 View" at bounding box center [248, 499] width 127 height 127
click at [532, 505] on div "#12 View" at bounding box center [552, 499] width 127 height 127
click at [259, 483] on div "#10 View" at bounding box center [248, 499] width 127 height 127
click at [576, 507] on div "#12 View" at bounding box center [552, 499] width 127 height 127
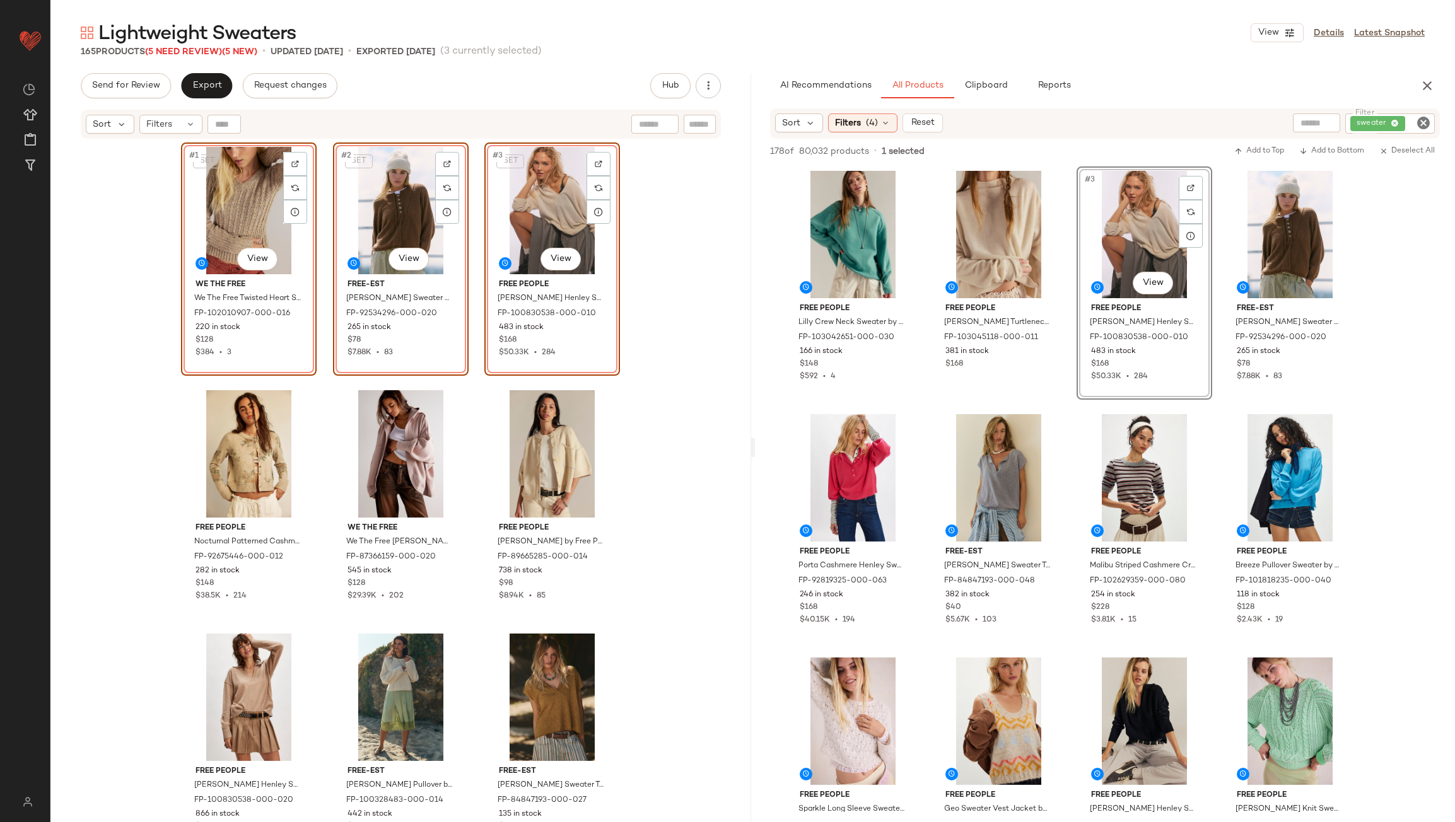
click at [676, 409] on div "SET #1 View We The Free We The Free Twisted Heart Sweater at Free People in Tan…" at bounding box center [400, 497] width 701 height 714
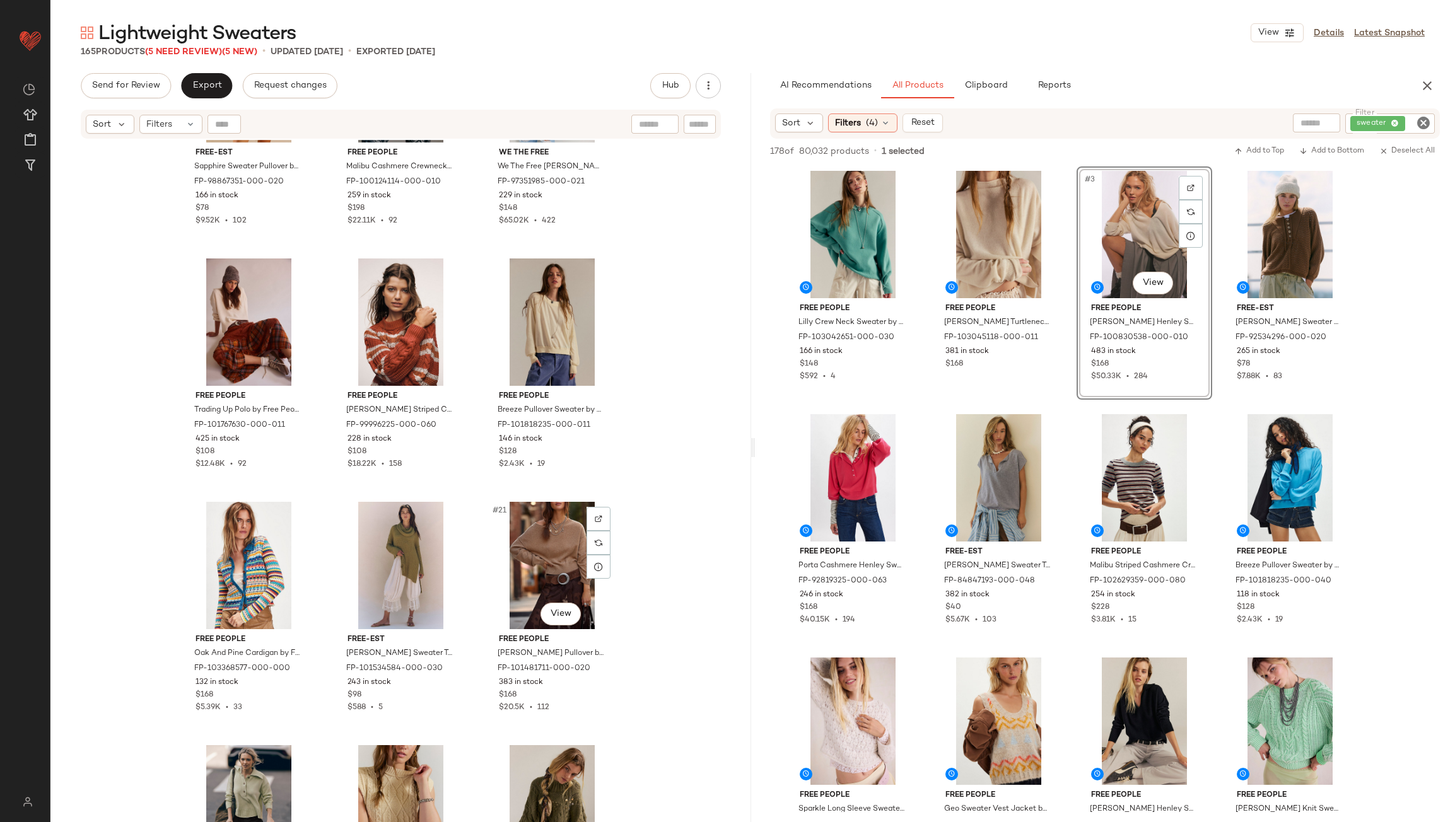
scroll to position [1082, 0]
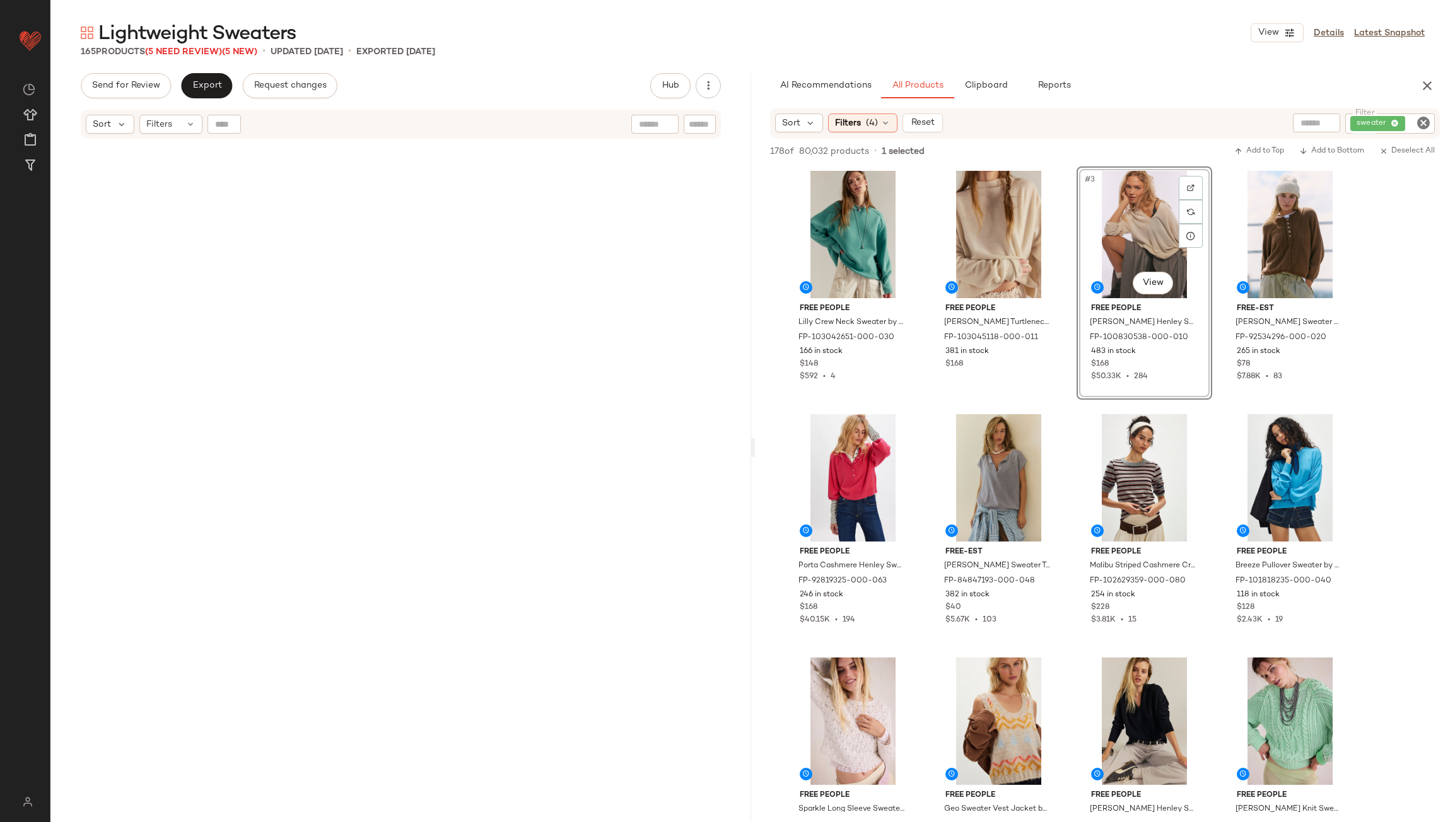
scroll to position [1082, 0]
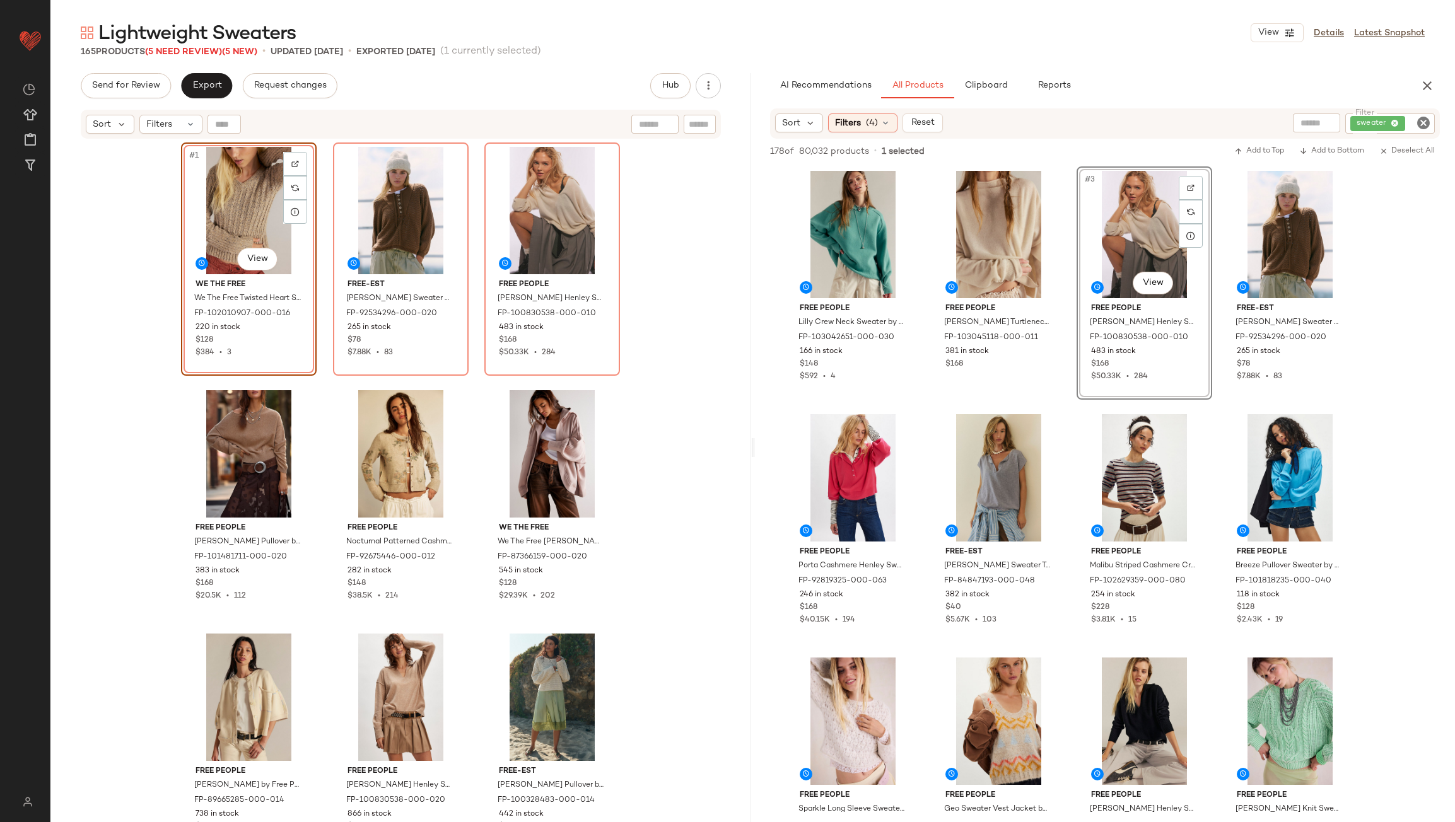
click at [257, 189] on div "#1 View" at bounding box center [248, 210] width 127 height 127
click at [245, 449] on div "#4 View" at bounding box center [248, 453] width 127 height 127
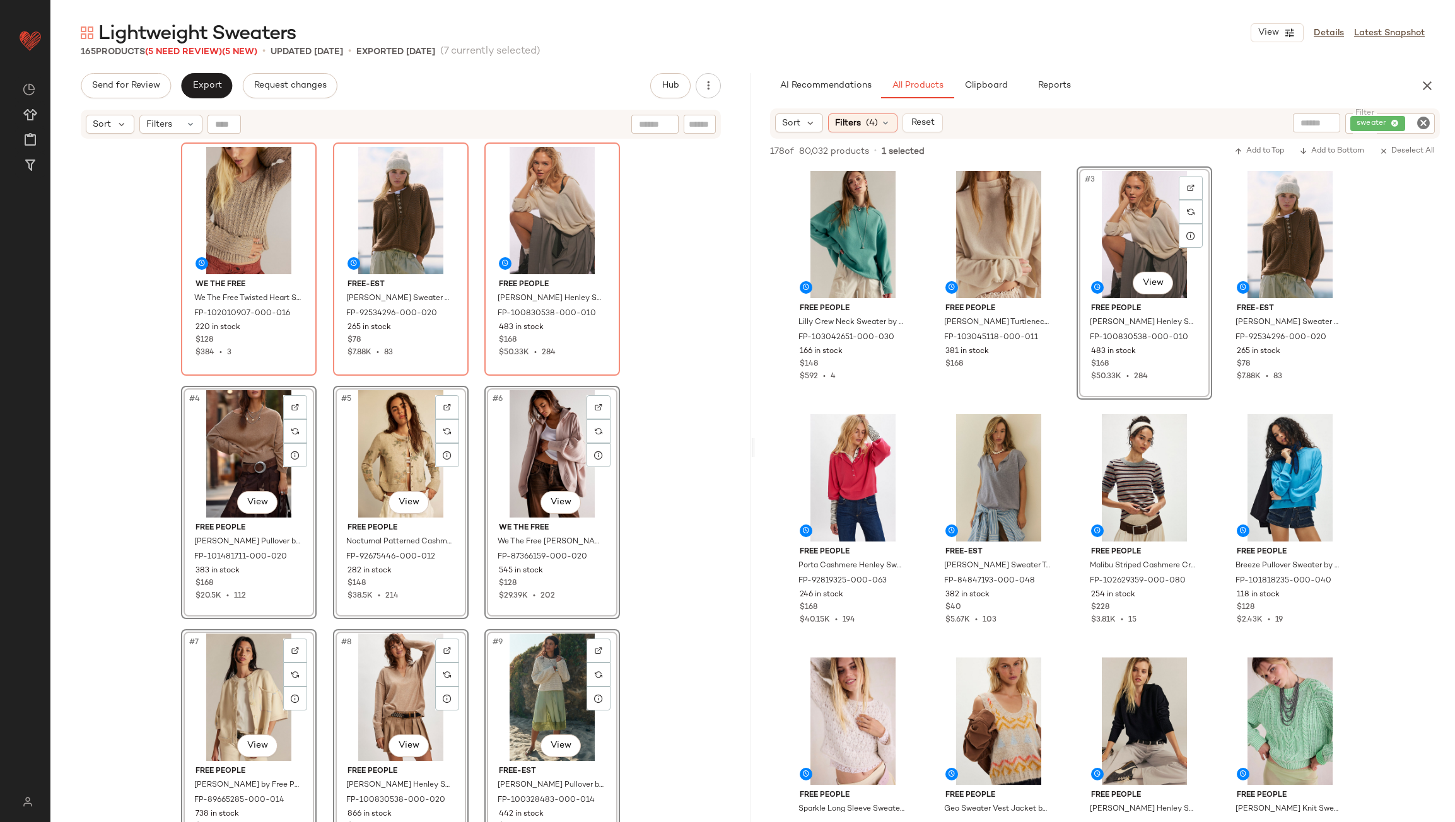
click at [323, 428] on div "We The Free We The Free Twisted Heart Sweater at Free People in Tan, Size: M FP…" at bounding box center [400, 498] width 439 height 711
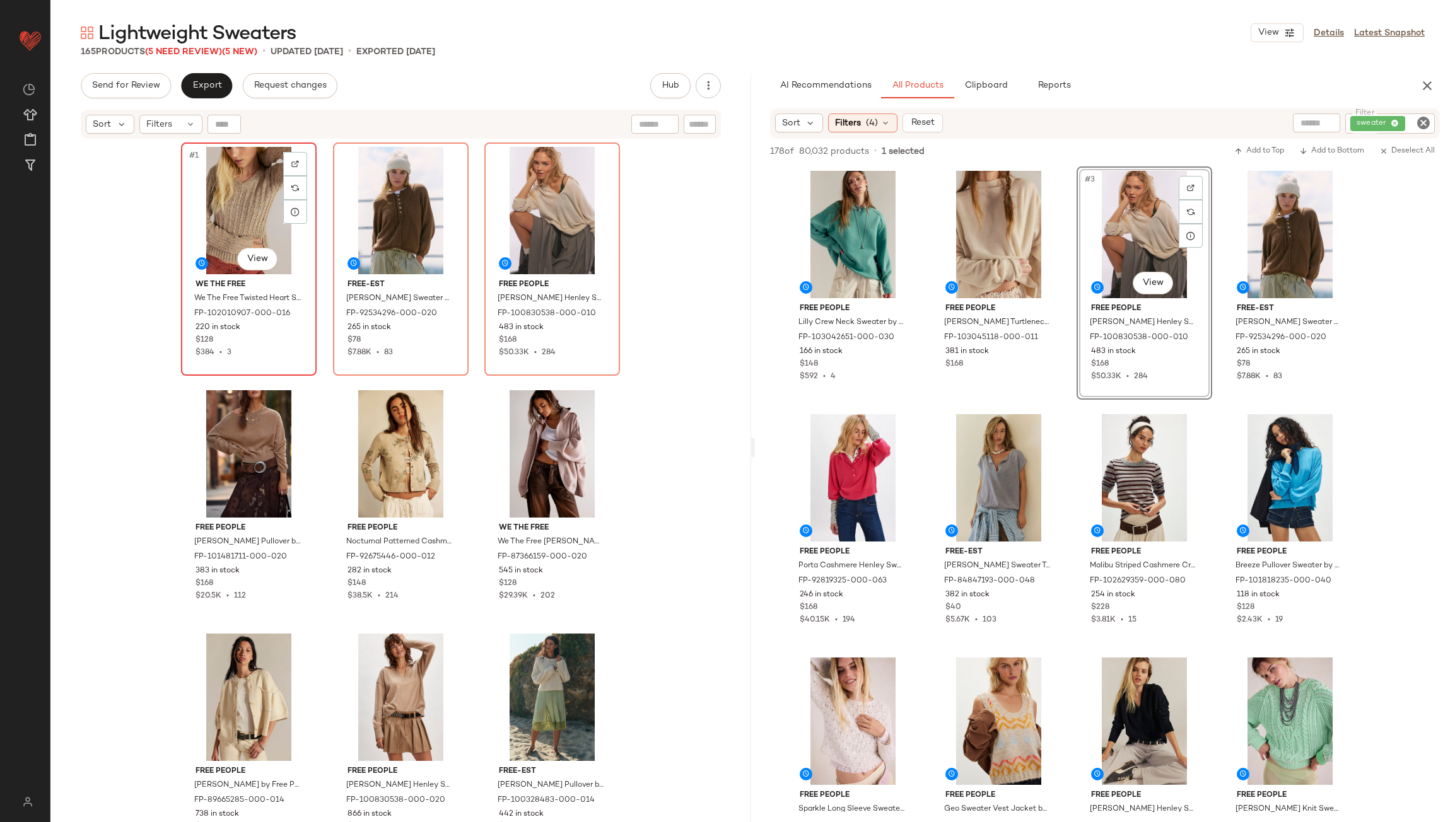
click at [276, 203] on div "#1 View" at bounding box center [248, 210] width 127 height 127
click at [247, 439] on div "#4 View" at bounding box center [248, 453] width 127 height 127
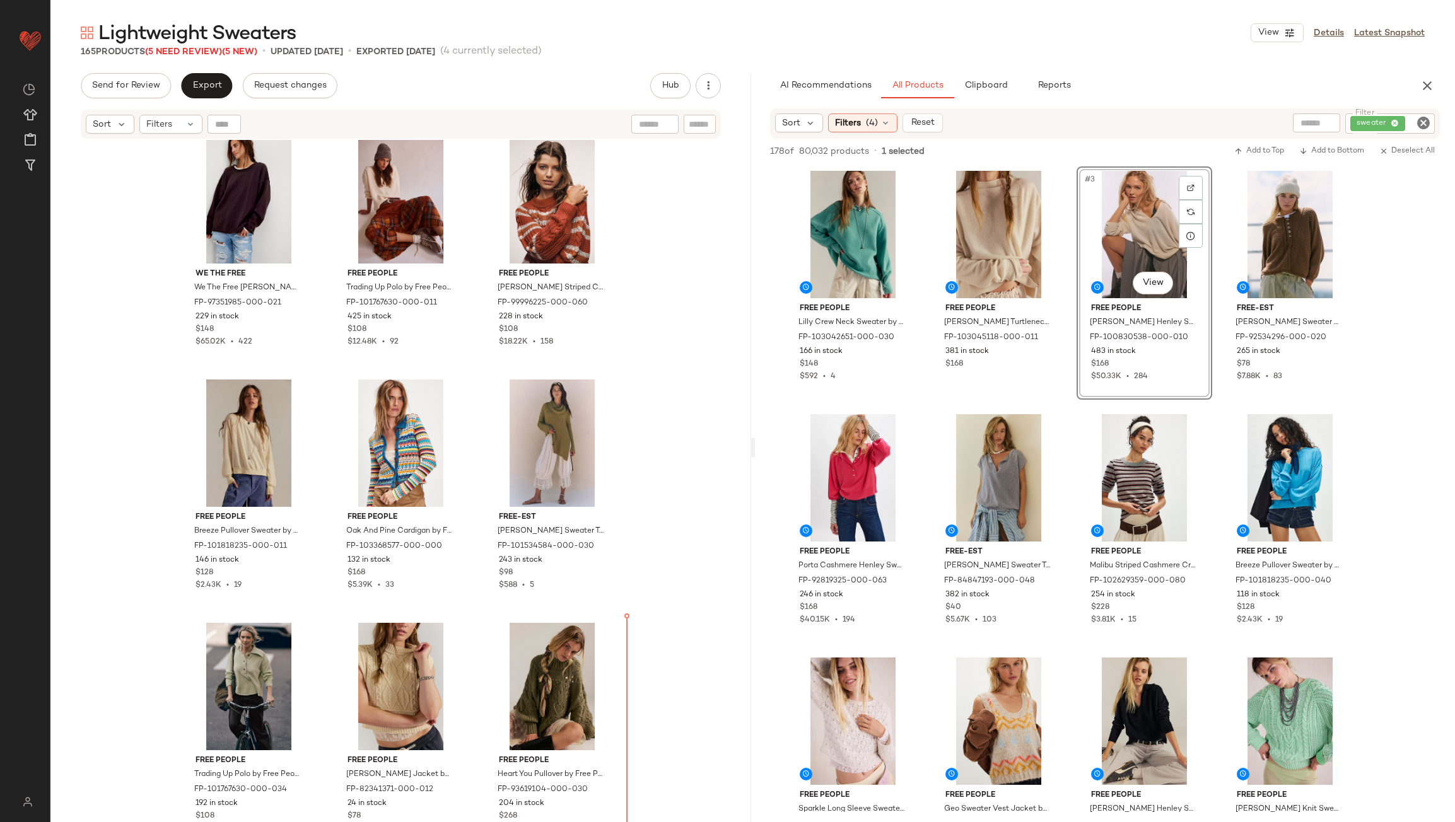
scroll to position [1241, 0]
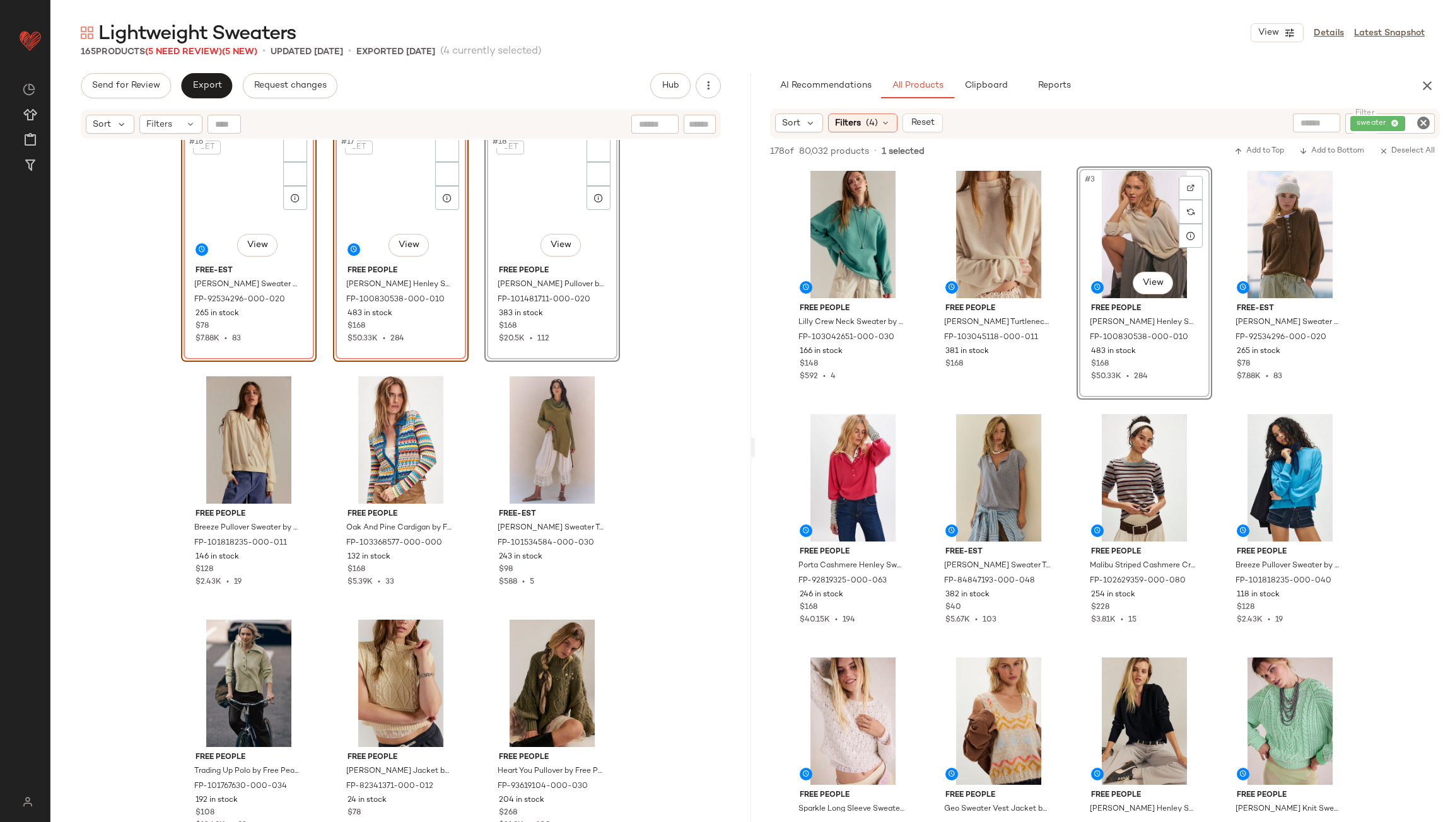
scroll to position [998, 0]
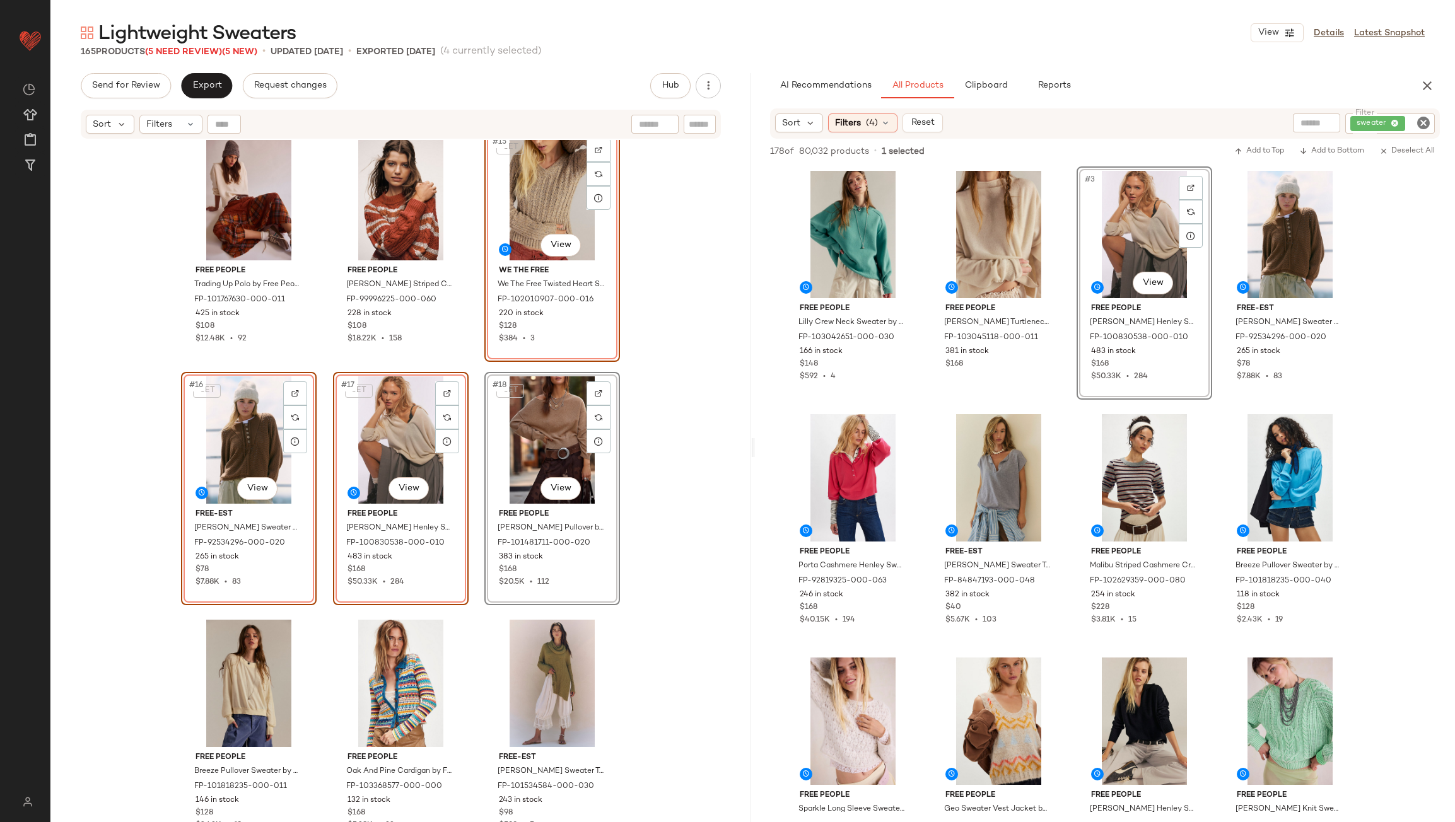
click at [663, 473] on div "Free People Trading Up Polo by Free People in White, Size: XS FP-101767630-000-…" at bounding box center [400, 497] width 701 height 714
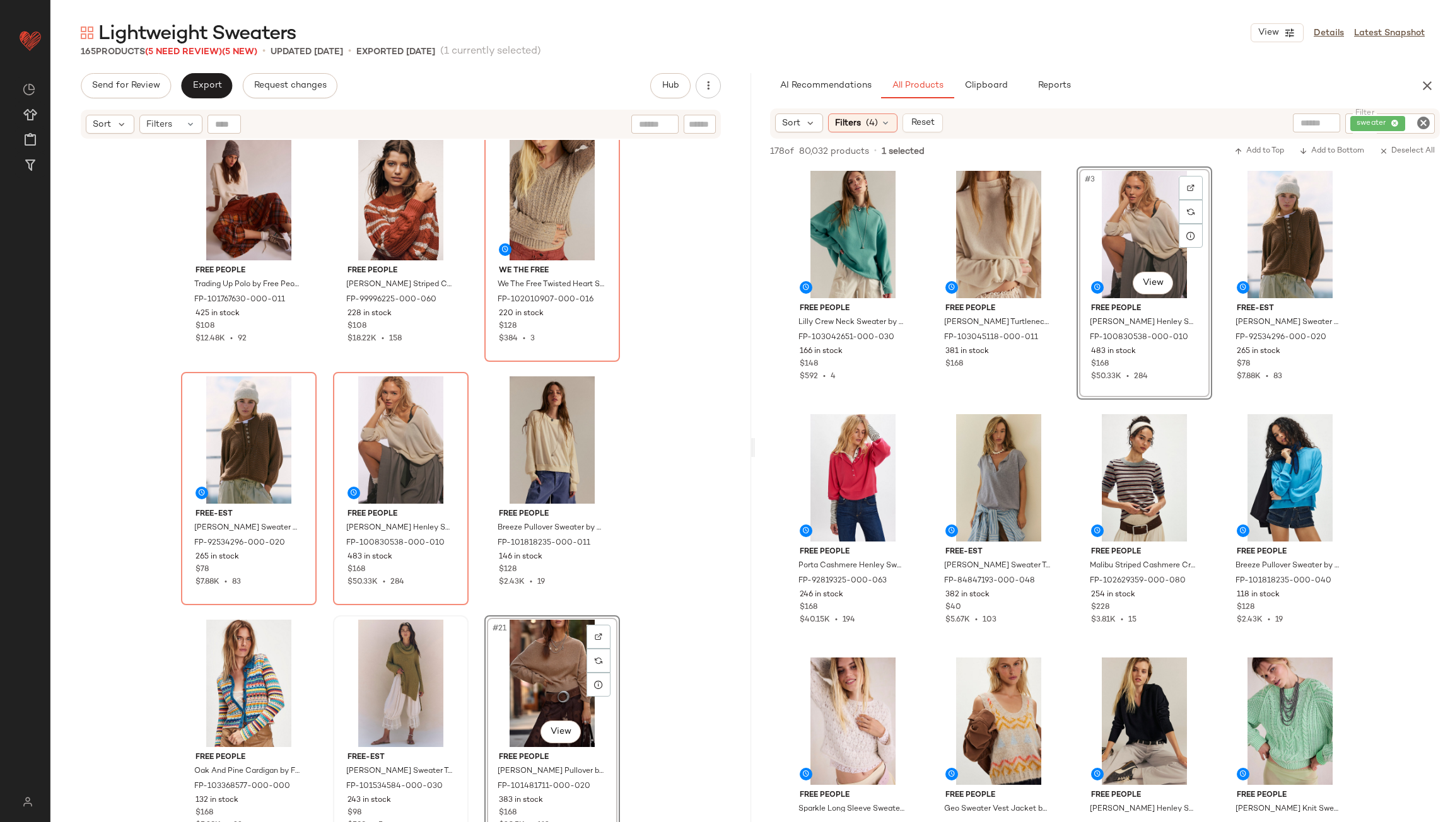
click at [683, 658] on div "Free People Trading Up Polo by Free People in White, Size: XS FP-101767630-000-…" at bounding box center [400, 497] width 701 height 714
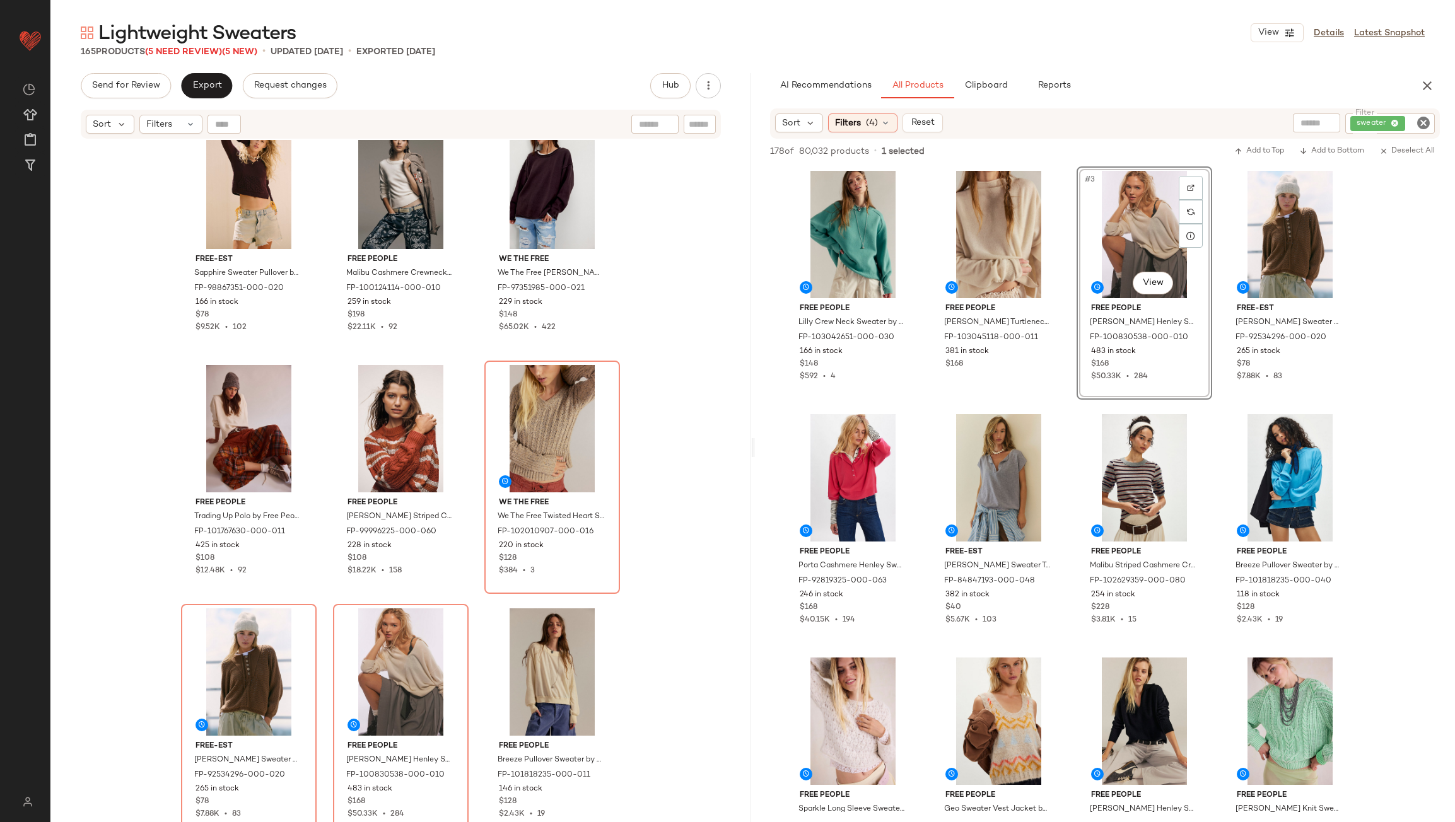
scroll to position [745, 0]
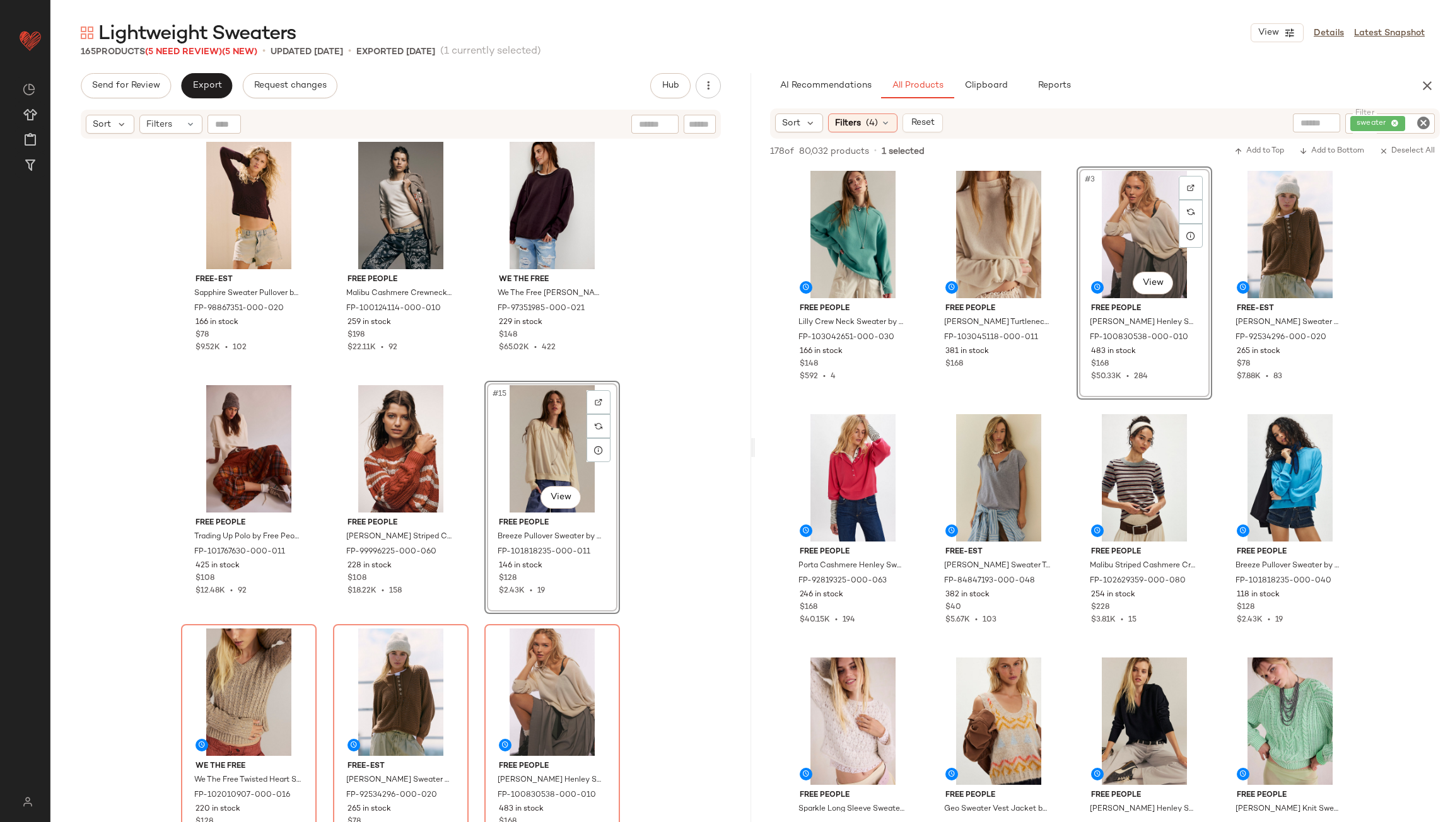
click at [642, 528] on div "free-est Sapphire Sweater Pullover by free-est at Free People in Brown, Size: L…" at bounding box center [400, 497] width 701 height 714
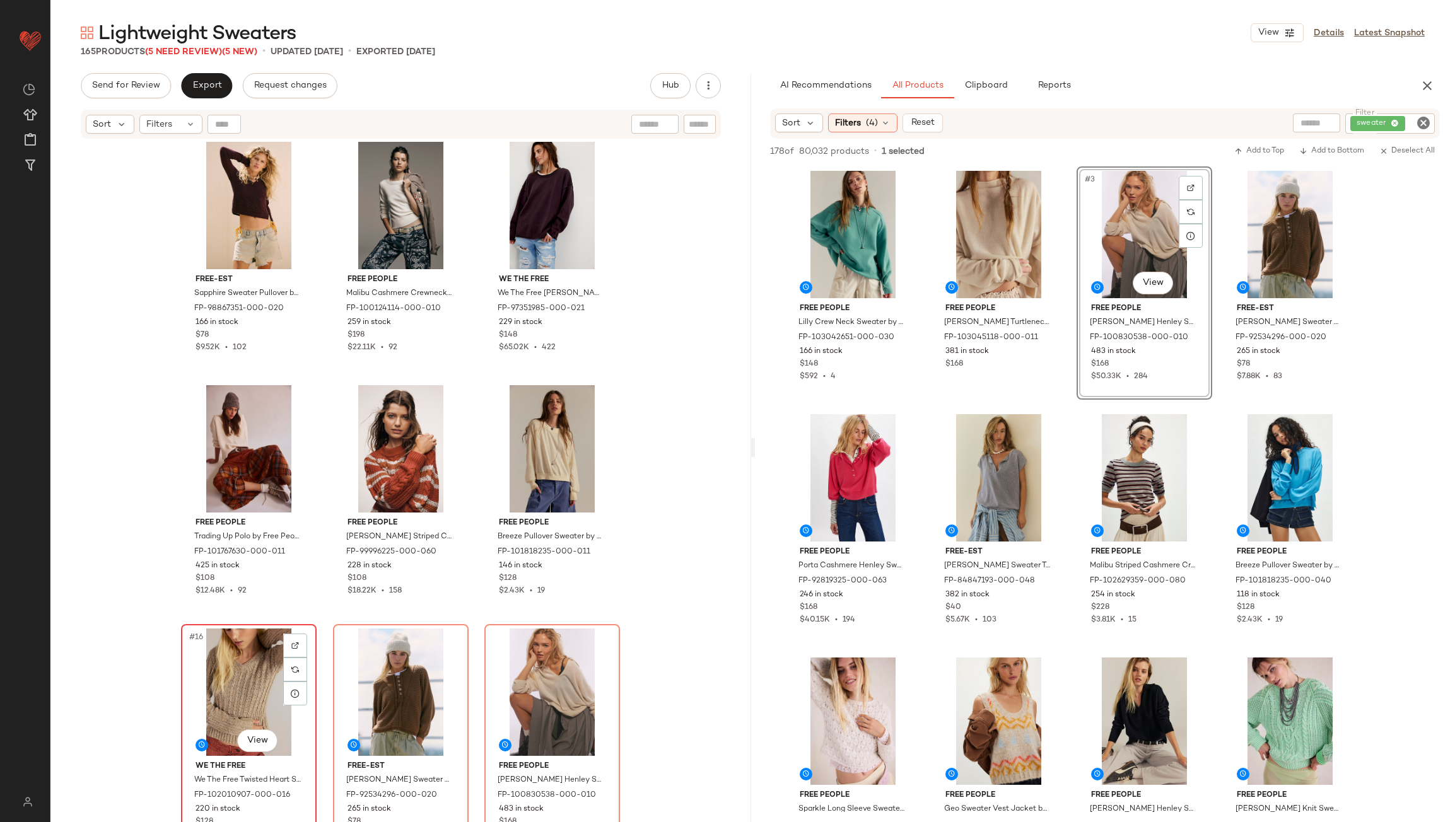
click at [233, 671] on div "#16 View" at bounding box center [248, 692] width 127 height 127
click at [542, 702] on div "#18 View" at bounding box center [552, 692] width 127 height 127
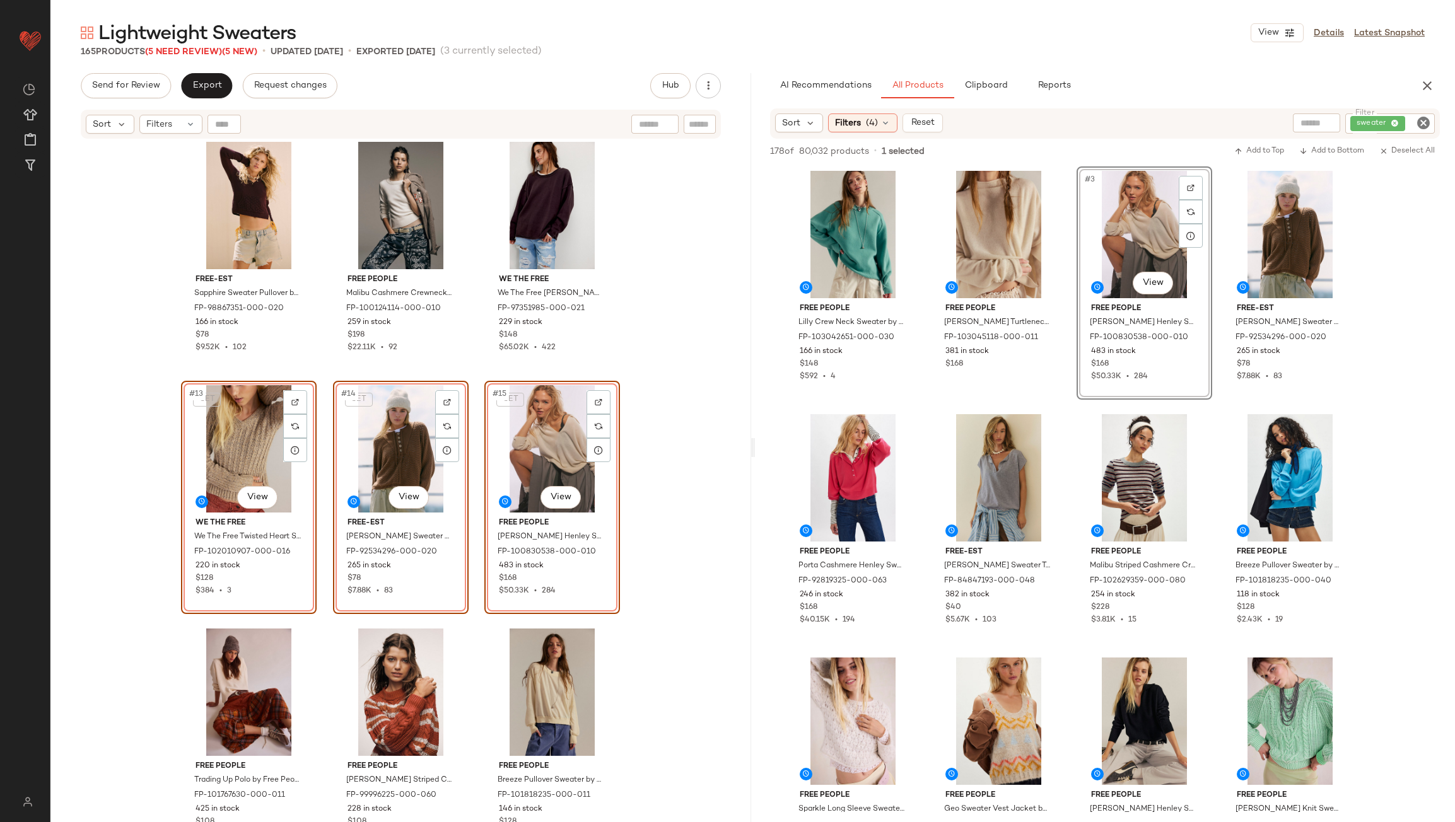
click at [649, 447] on div "free-est Sapphire Sweater Pullover by free-est at Free People in Brown, Size: L…" at bounding box center [400, 497] width 701 height 714
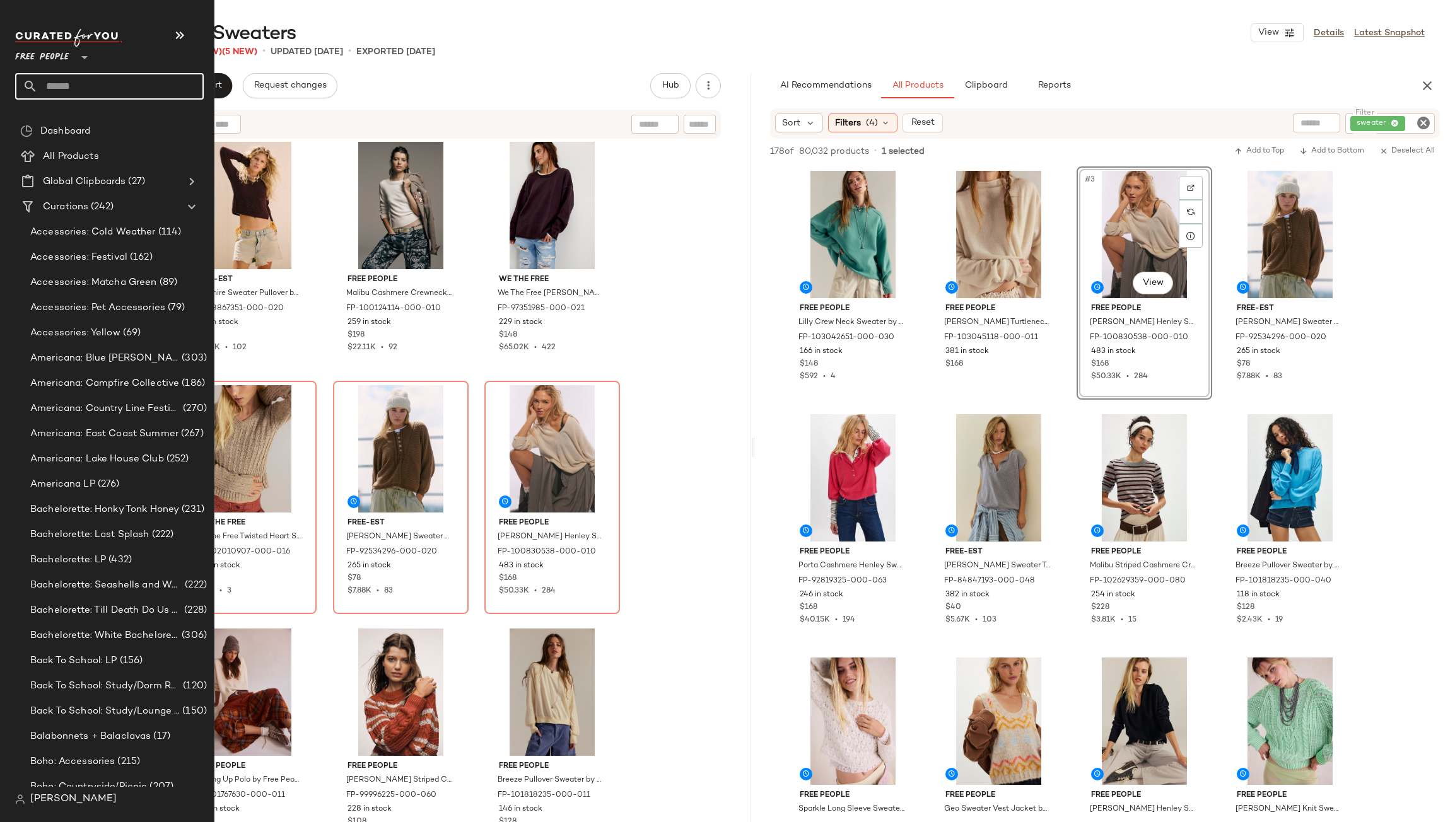
click at [101, 90] on input "text" at bounding box center [121, 86] width 166 height 26
type input "****"
click at [79, 118] on b "Barn" at bounding box center [71, 122] width 20 height 13
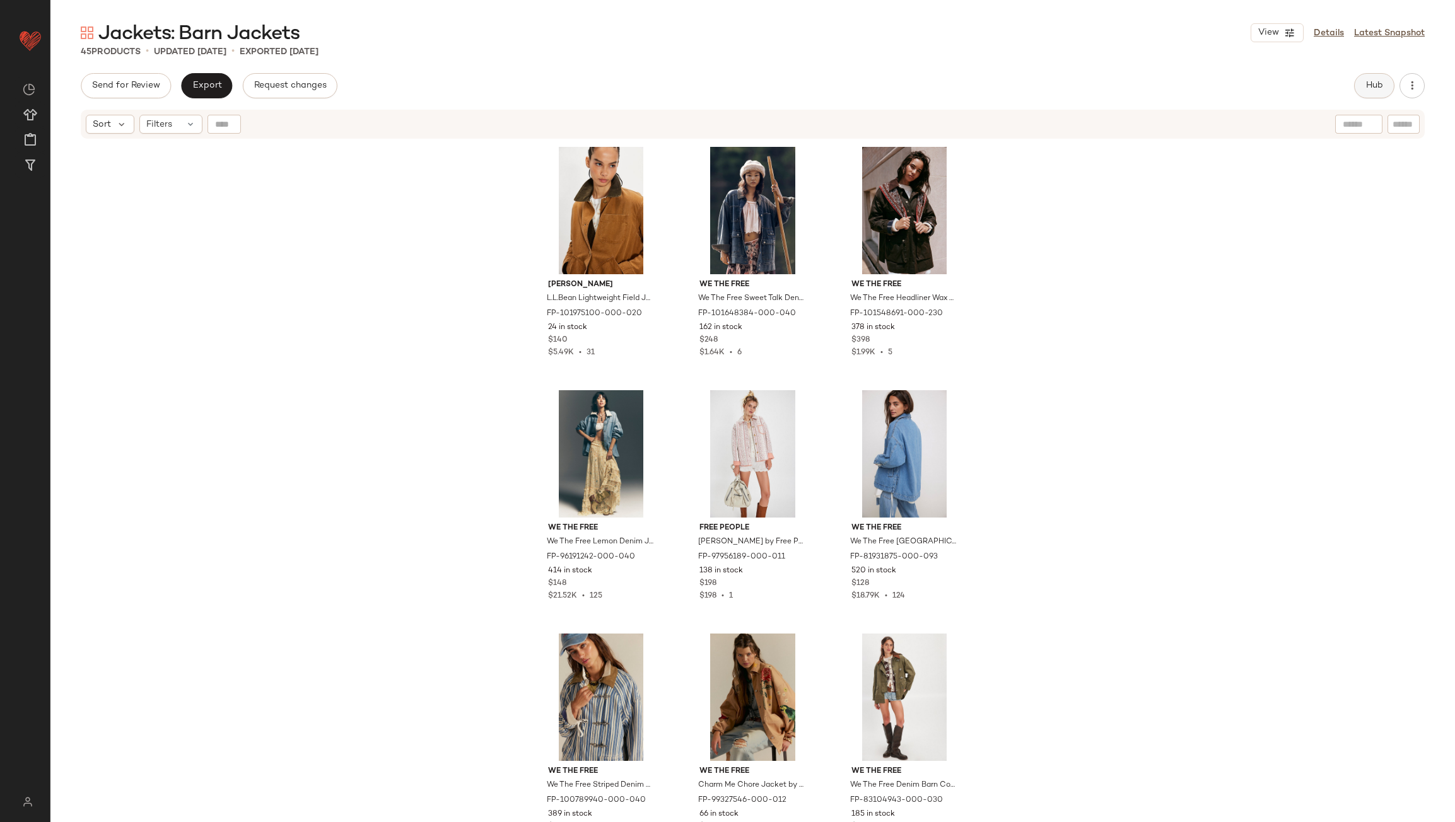
click at [1383, 81] on button "Hub" at bounding box center [1374, 85] width 40 height 25
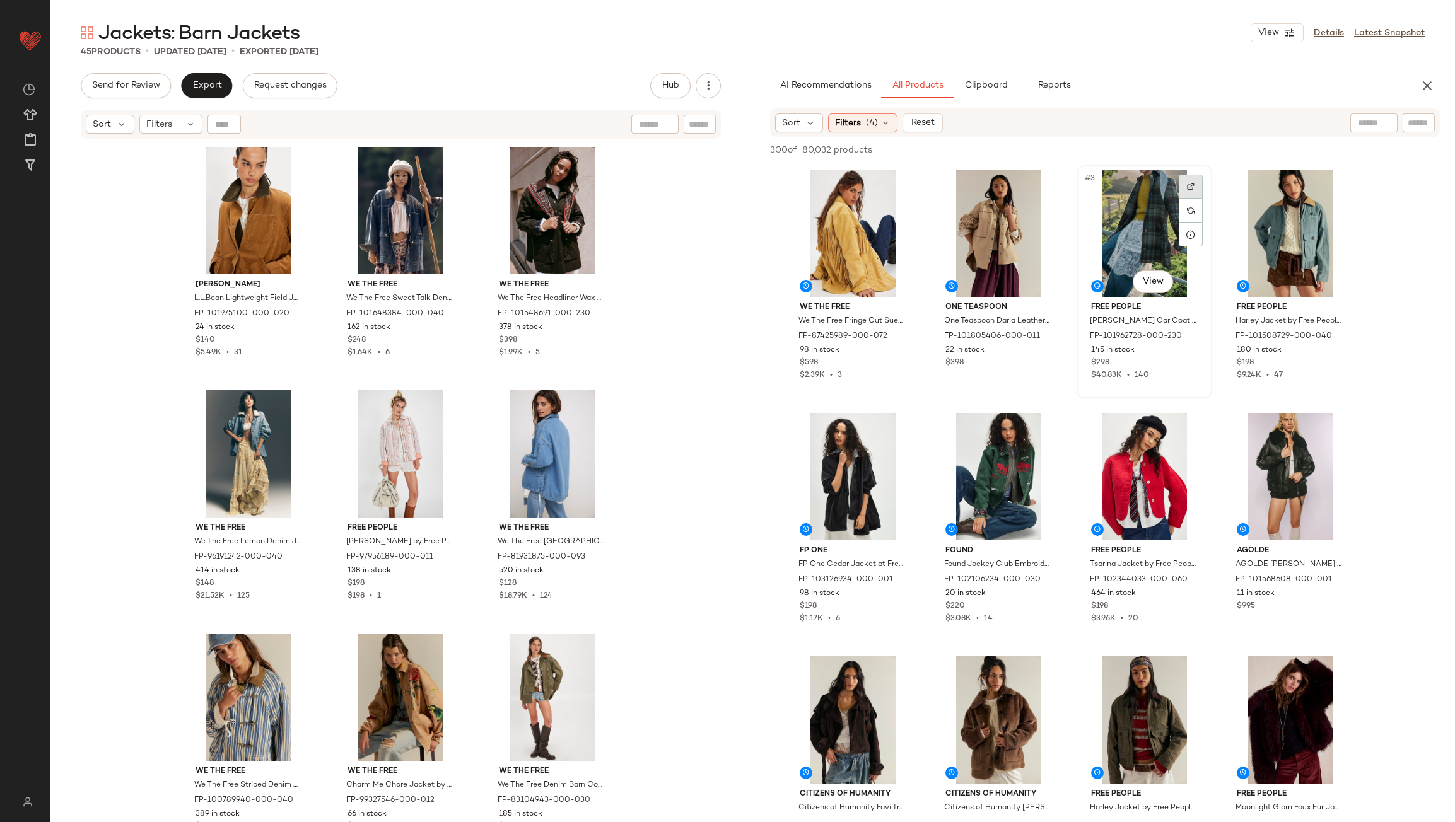
click at [1187, 180] on div at bounding box center [1191, 187] width 24 height 24
click at [1417, 120] on input "text" at bounding box center [1418, 123] width 22 height 13
type input "****"
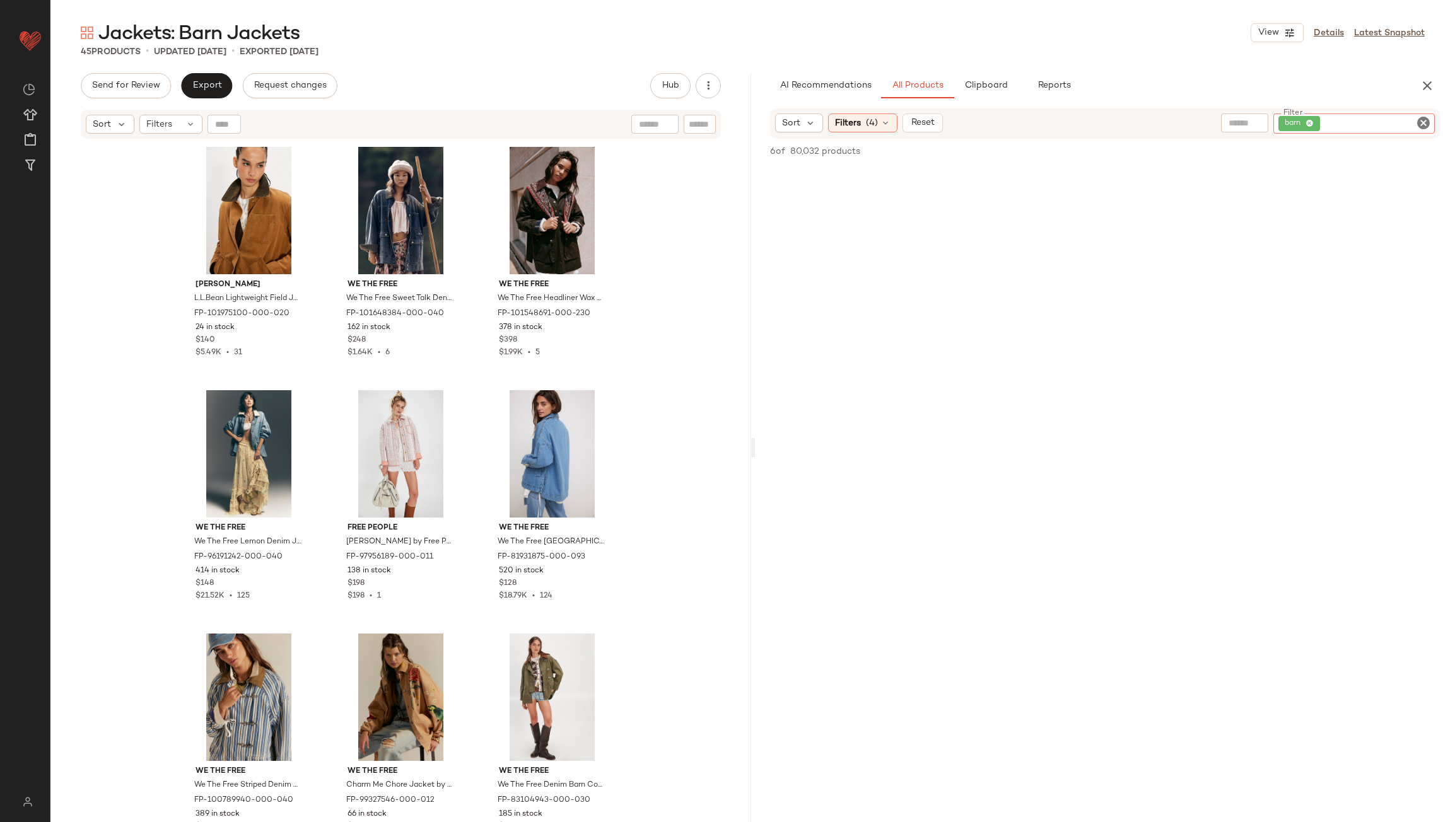
click at [1428, 124] on icon "Clear Filter" at bounding box center [1423, 122] width 15 height 15
type input "*****"
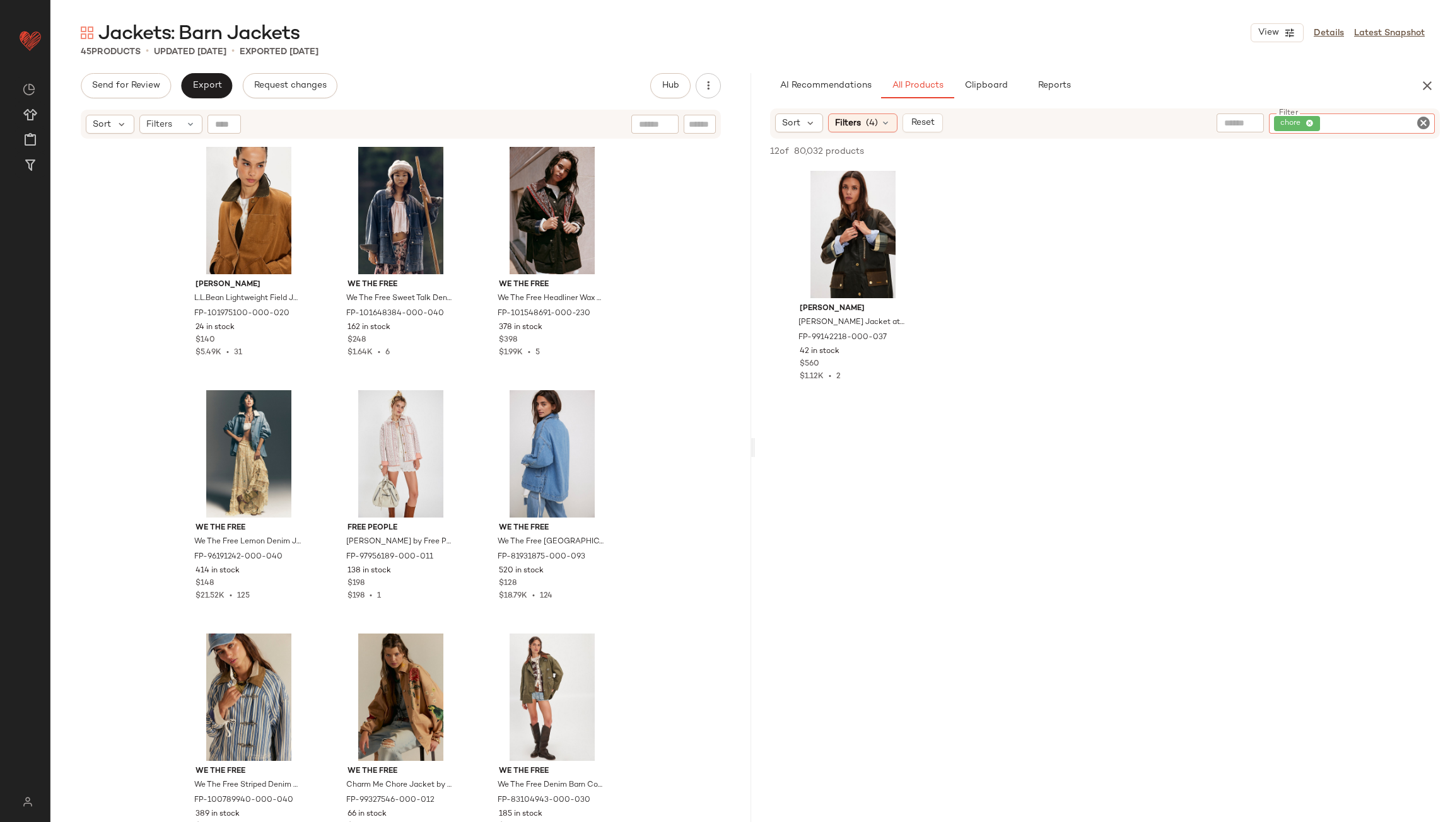
click at [1428, 124] on icon "Clear Filter" at bounding box center [1423, 122] width 15 height 15
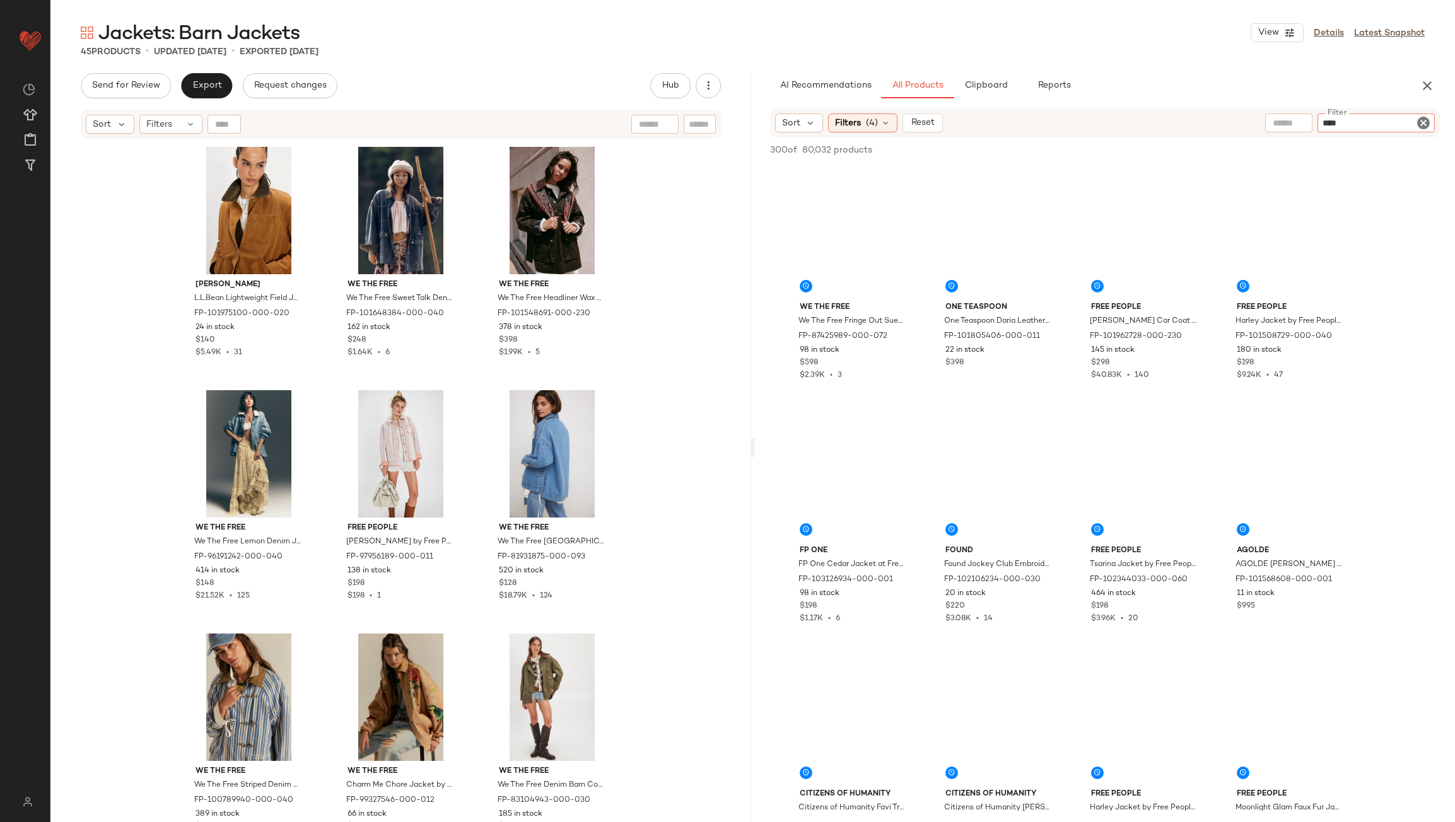
type input "*****"
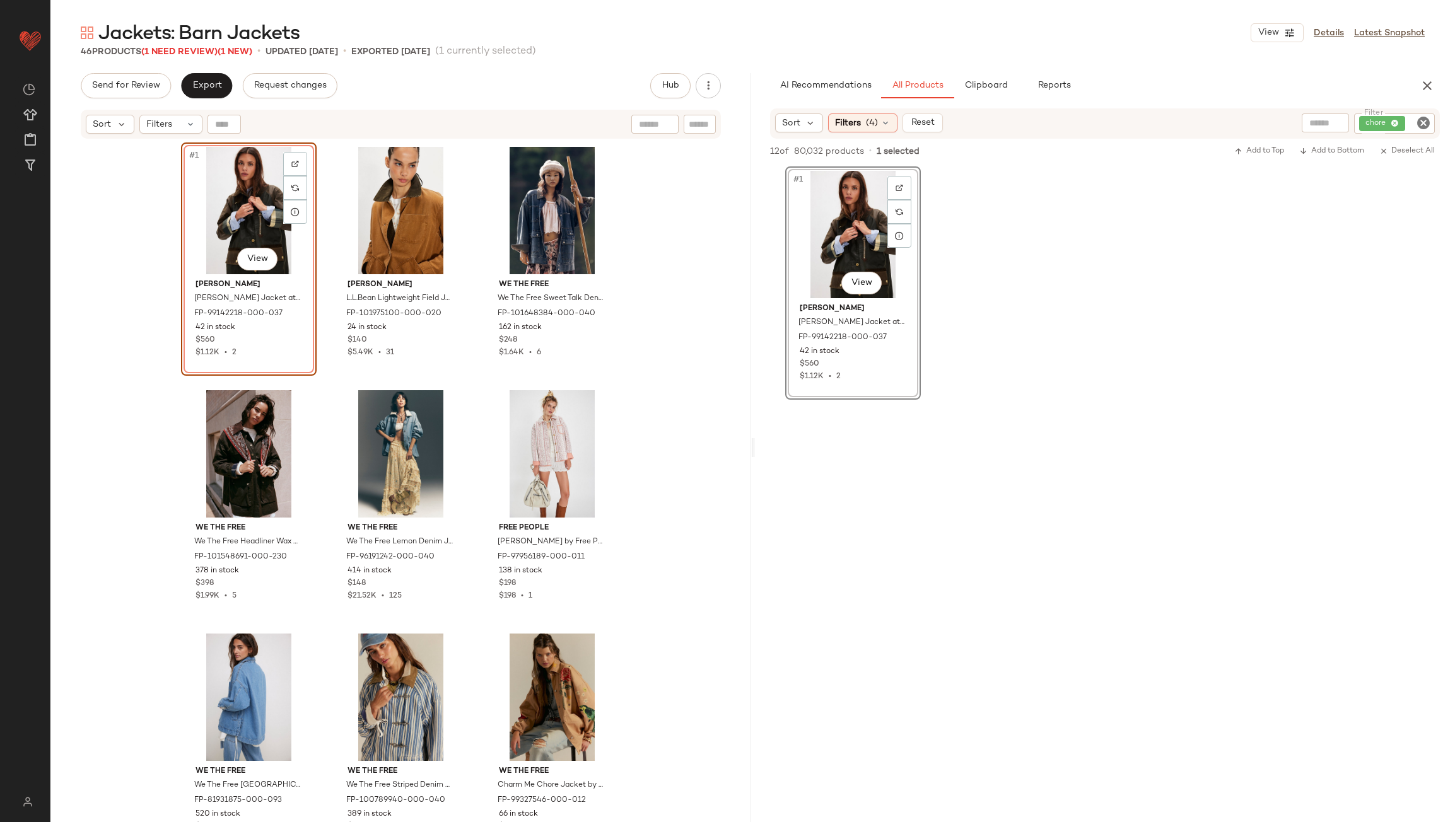
click at [657, 316] on div "#1 View Barbour Barbour Evette Wax Jacket at Free People in Green, Size: US 10 …" at bounding box center [400, 497] width 701 height 714
click at [1428, 120] on icon "Clear Filter" at bounding box center [1423, 122] width 15 height 15
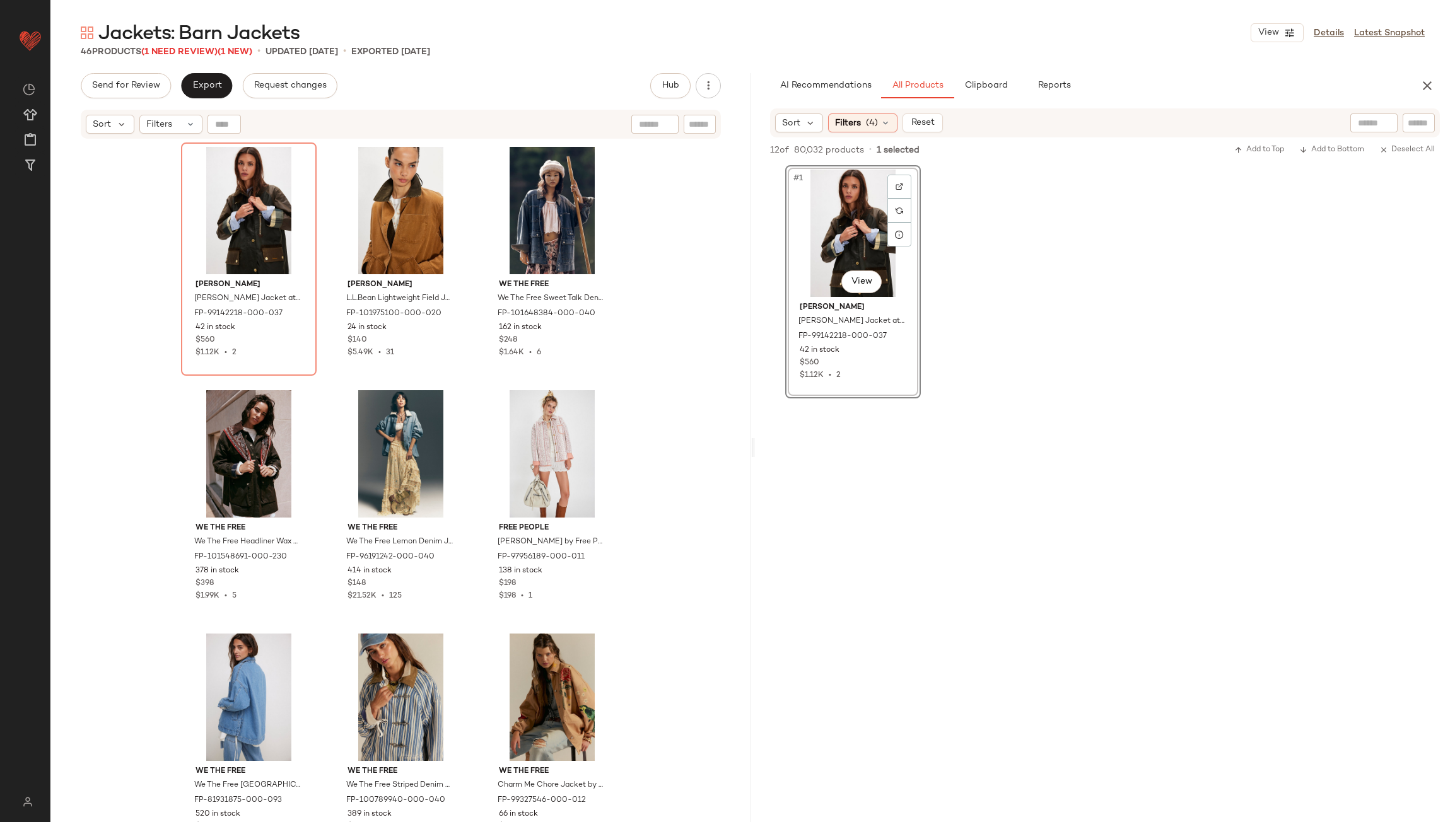
click at [1242, 83] on div "AI Recommendations All Products Clipboard Reports" at bounding box center [1085, 85] width 630 height 25
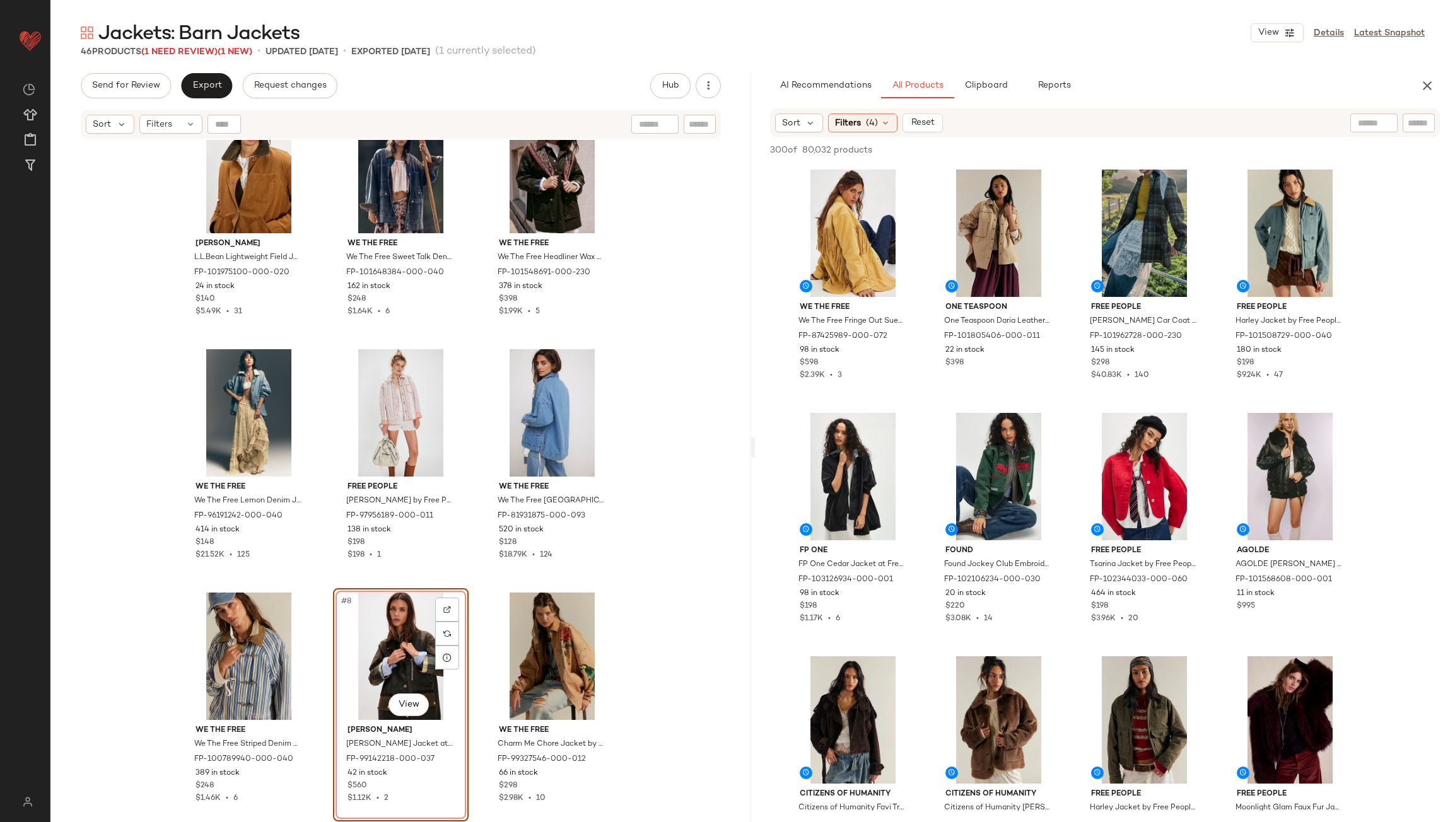
scroll to position [126, 0]
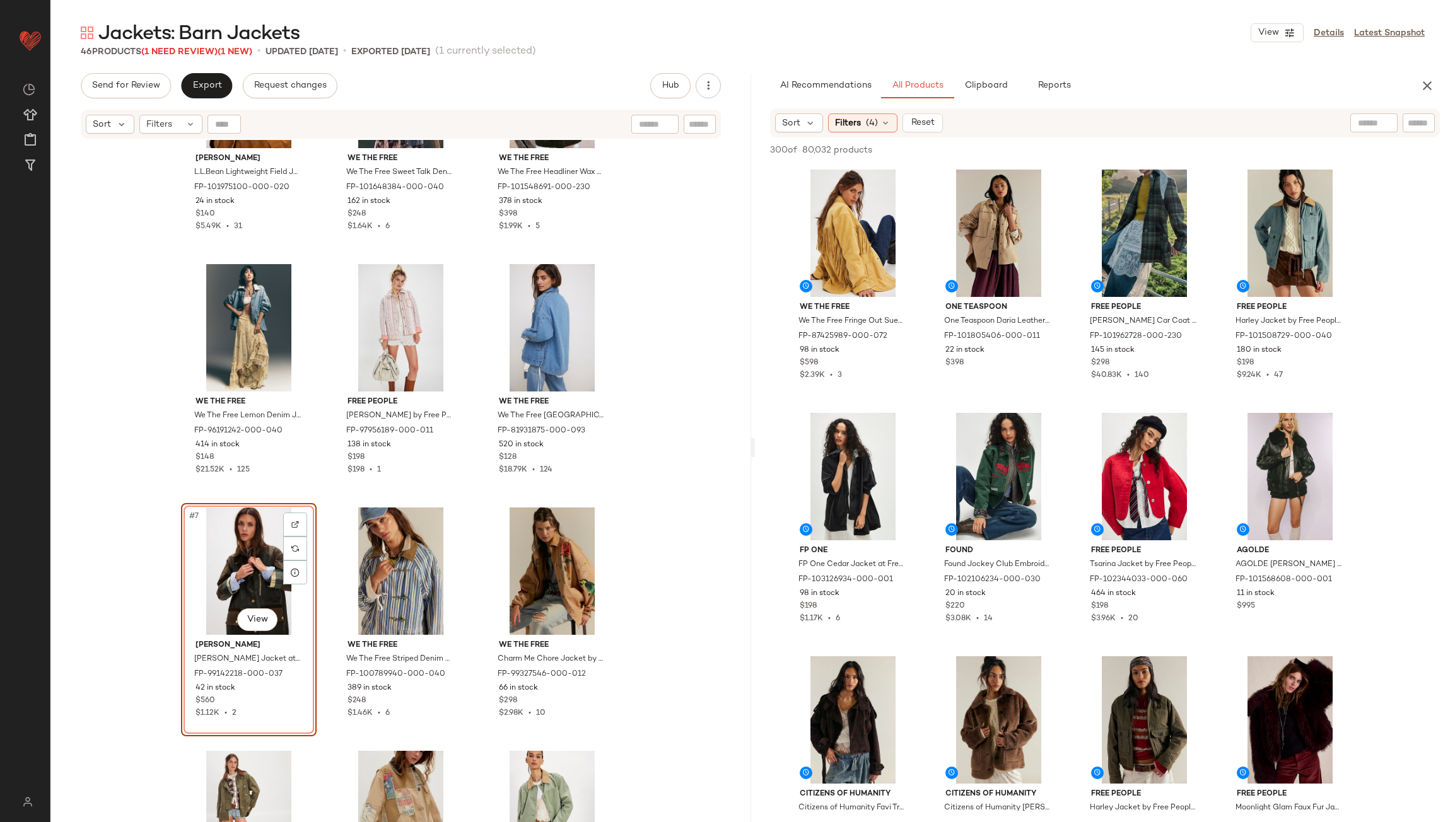
click at [656, 523] on div "L.L.Bean L.L.Bean Lightweight Field Jacket at Free People in Brown, Size: XL FP…" at bounding box center [400, 497] width 701 height 714
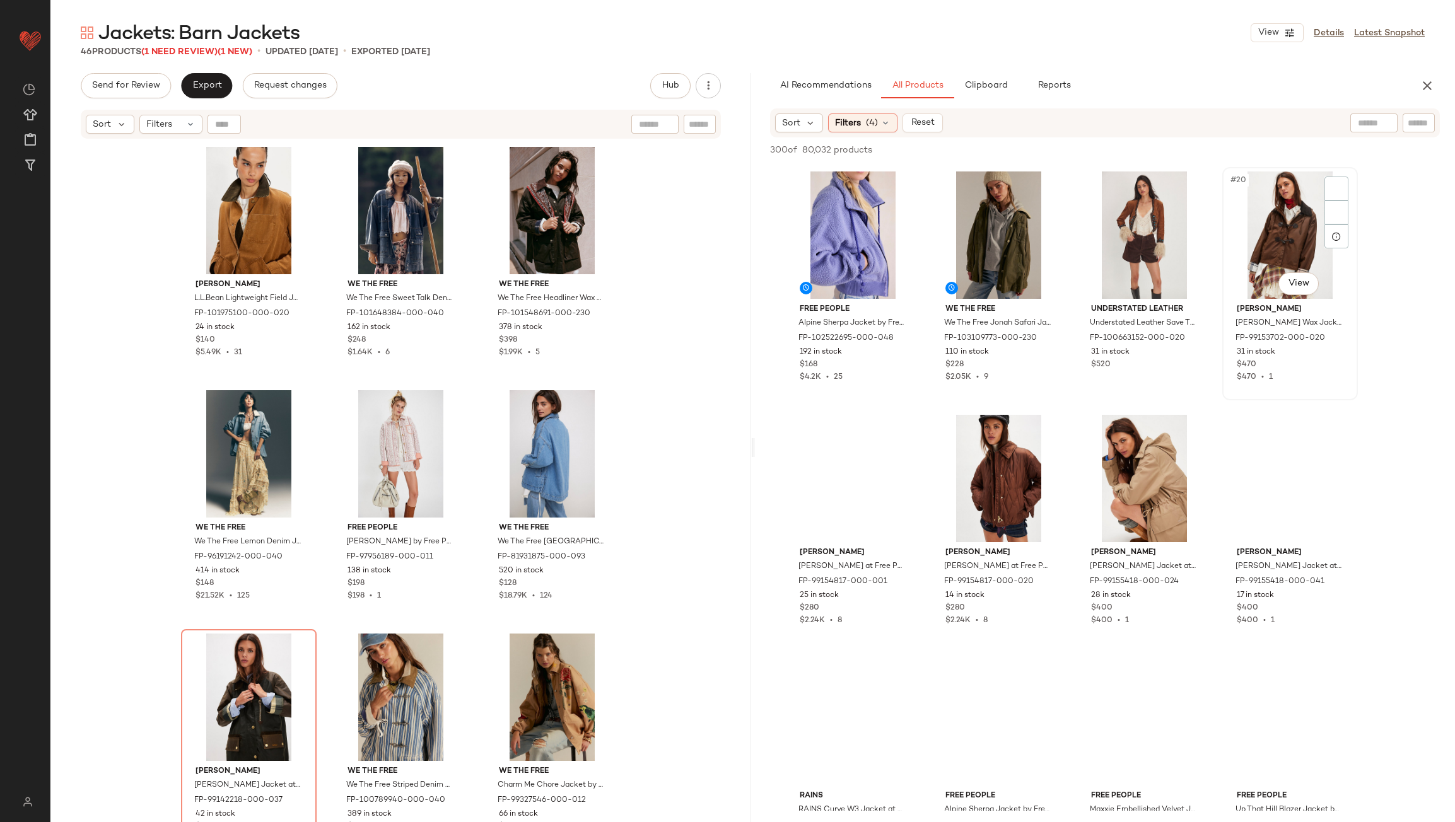
scroll to position [1009, 0]
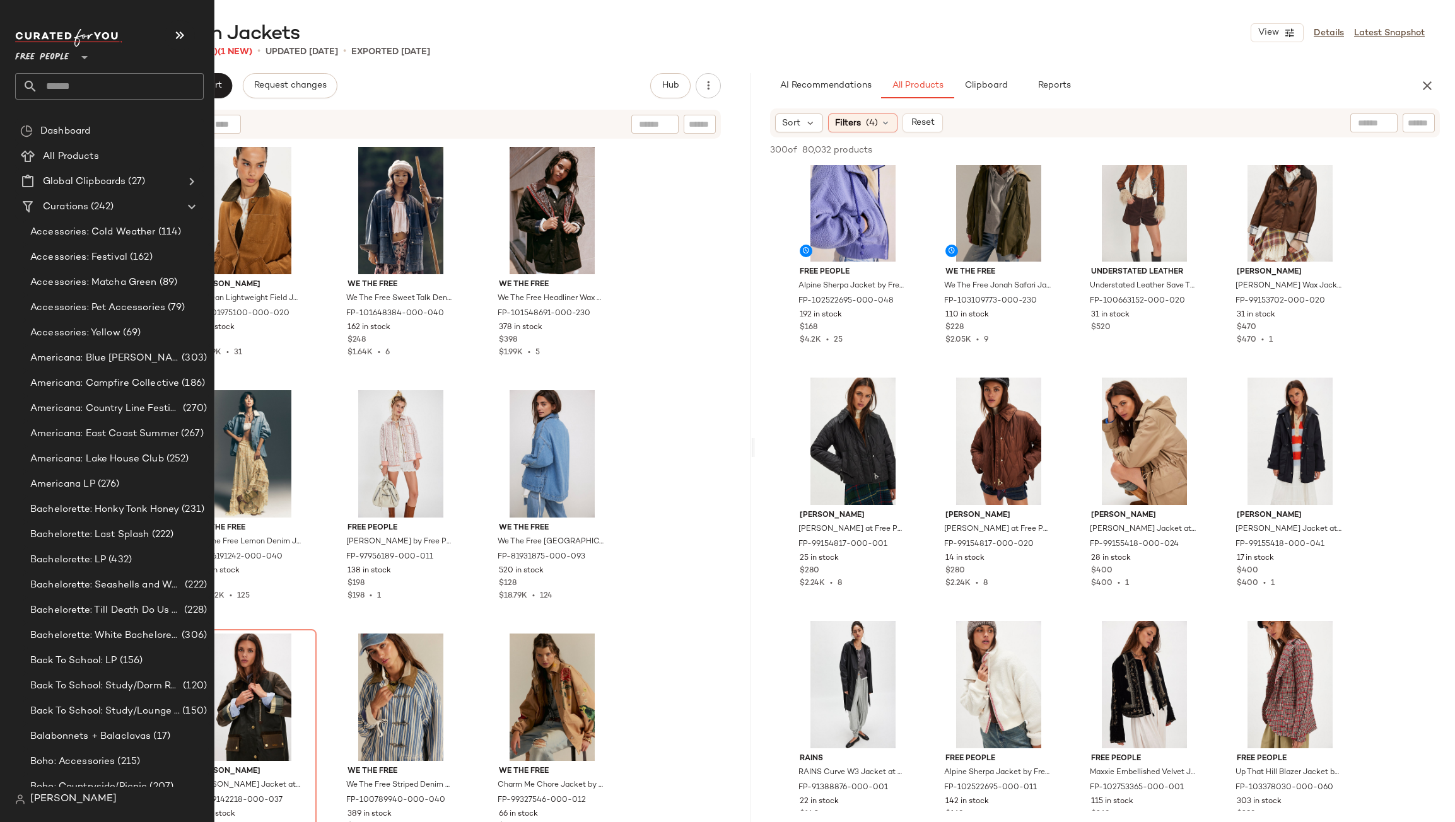
click at [49, 77] on input "text" at bounding box center [121, 86] width 166 height 26
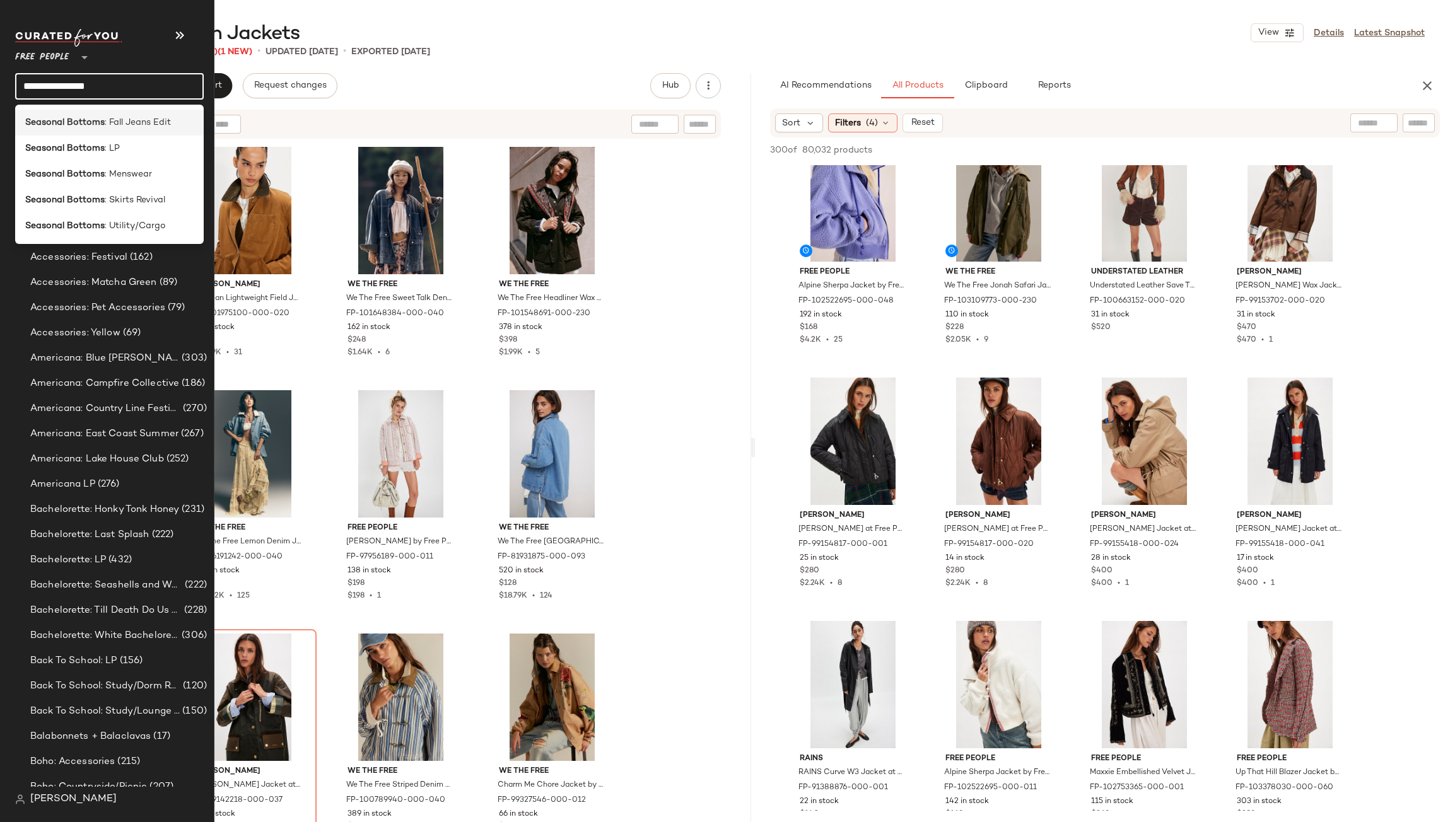
type input "**********"
click at [94, 122] on b "Seasonal Bottoms" at bounding box center [64, 122] width 79 height 13
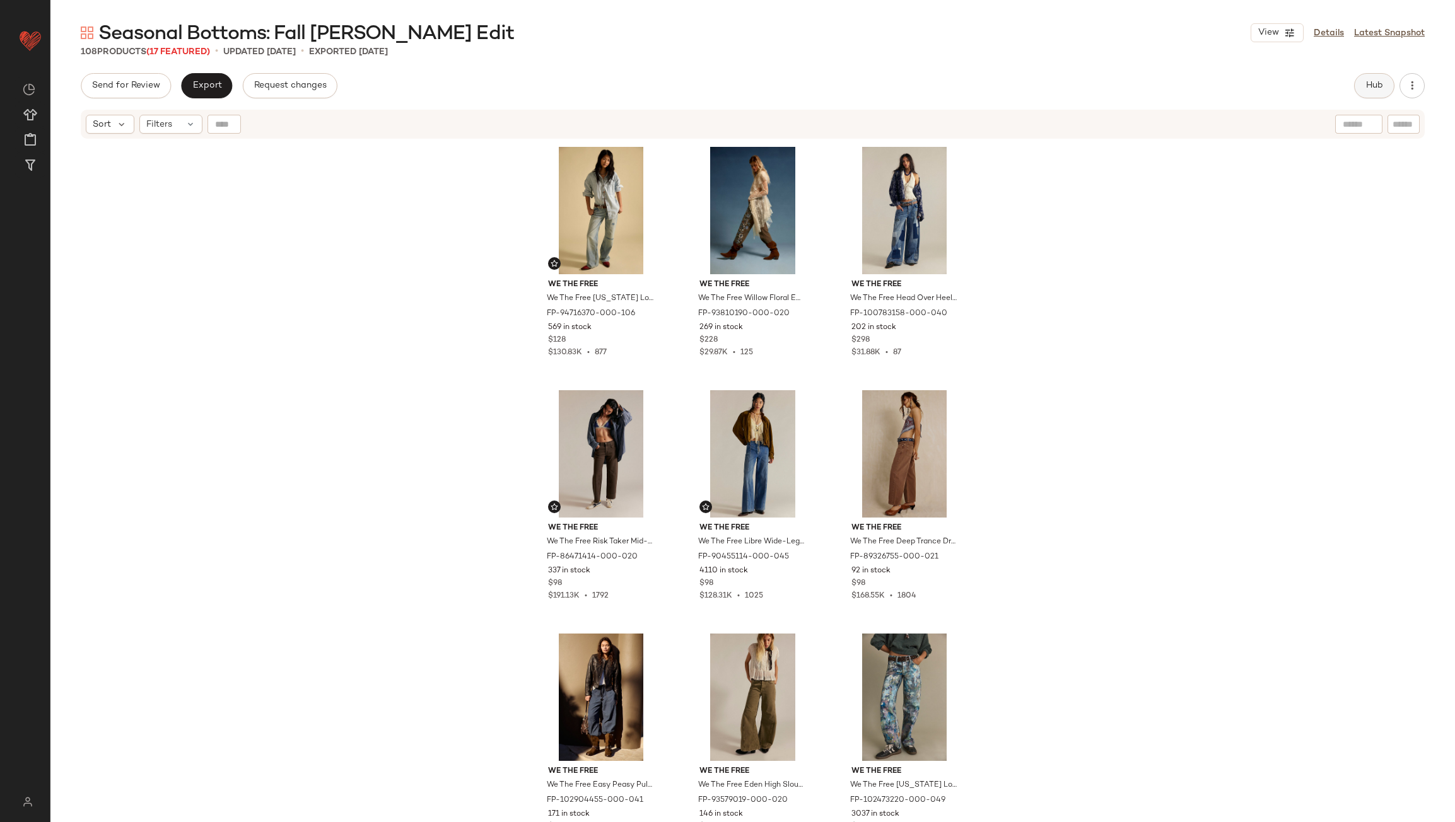
click at [1385, 87] on button "Hub" at bounding box center [1374, 85] width 40 height 25
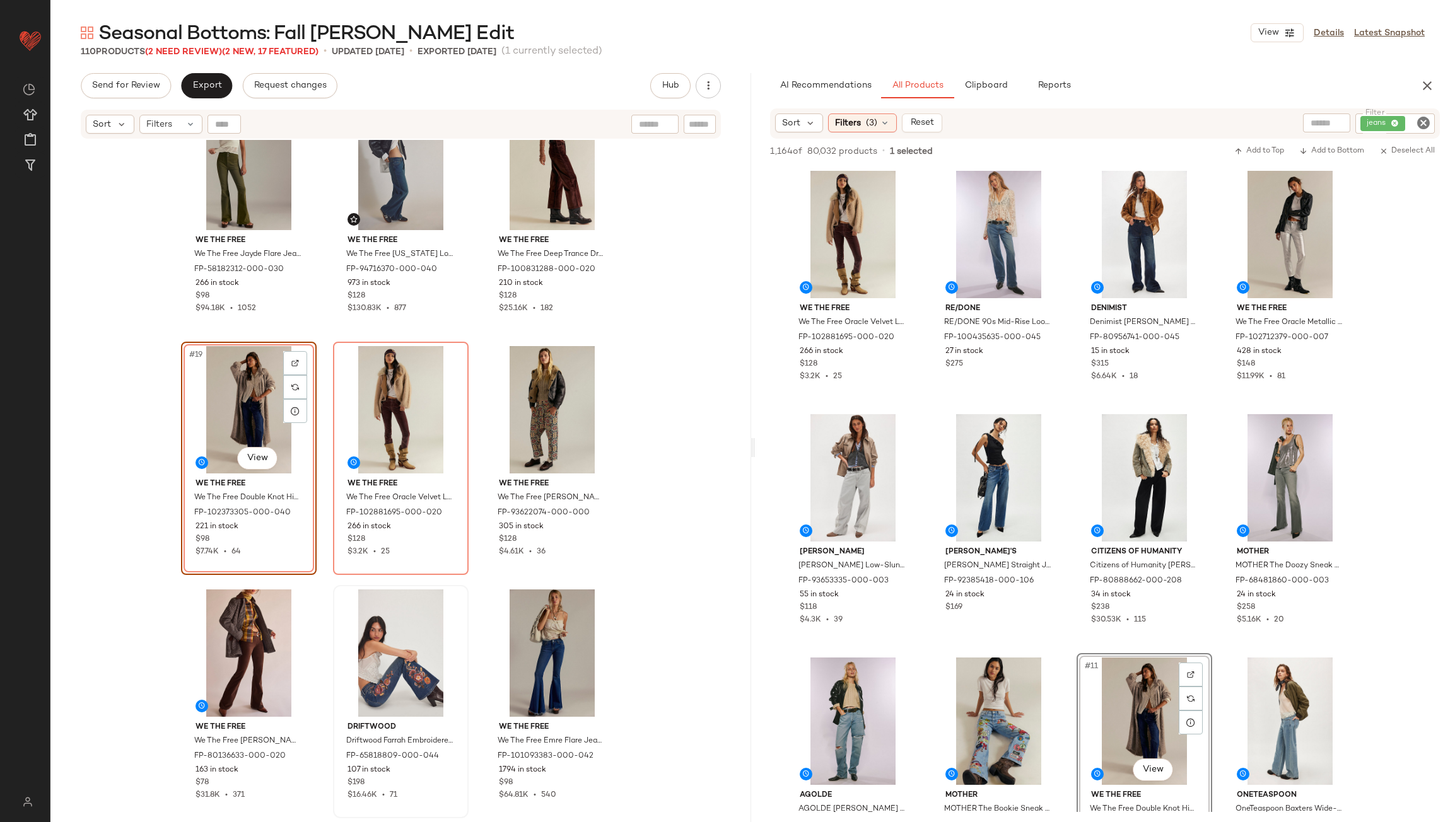
click at [230, 393] on div "#19 View" at bounding box center [248, 409] width 127 height 127
click at [366, 426] on div "#20 View" at bounding box center [400, 409] width 127 height 127
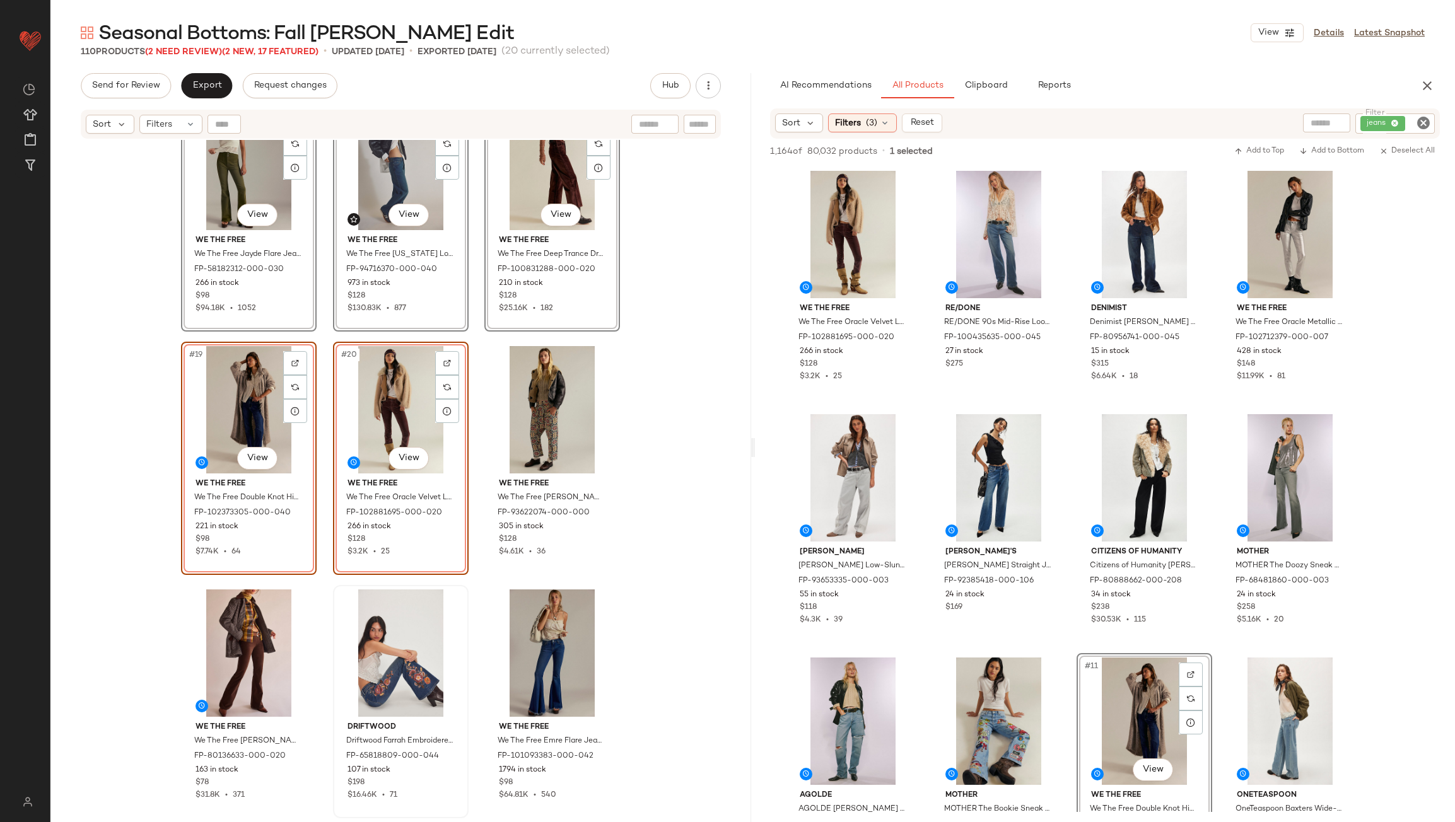
click at [474, 445] on div "#16 View We The Free We The Free Jayde Flare Jeans at Free People in Green, Siz…" at bounding box center [400, 497] width 701 height 714
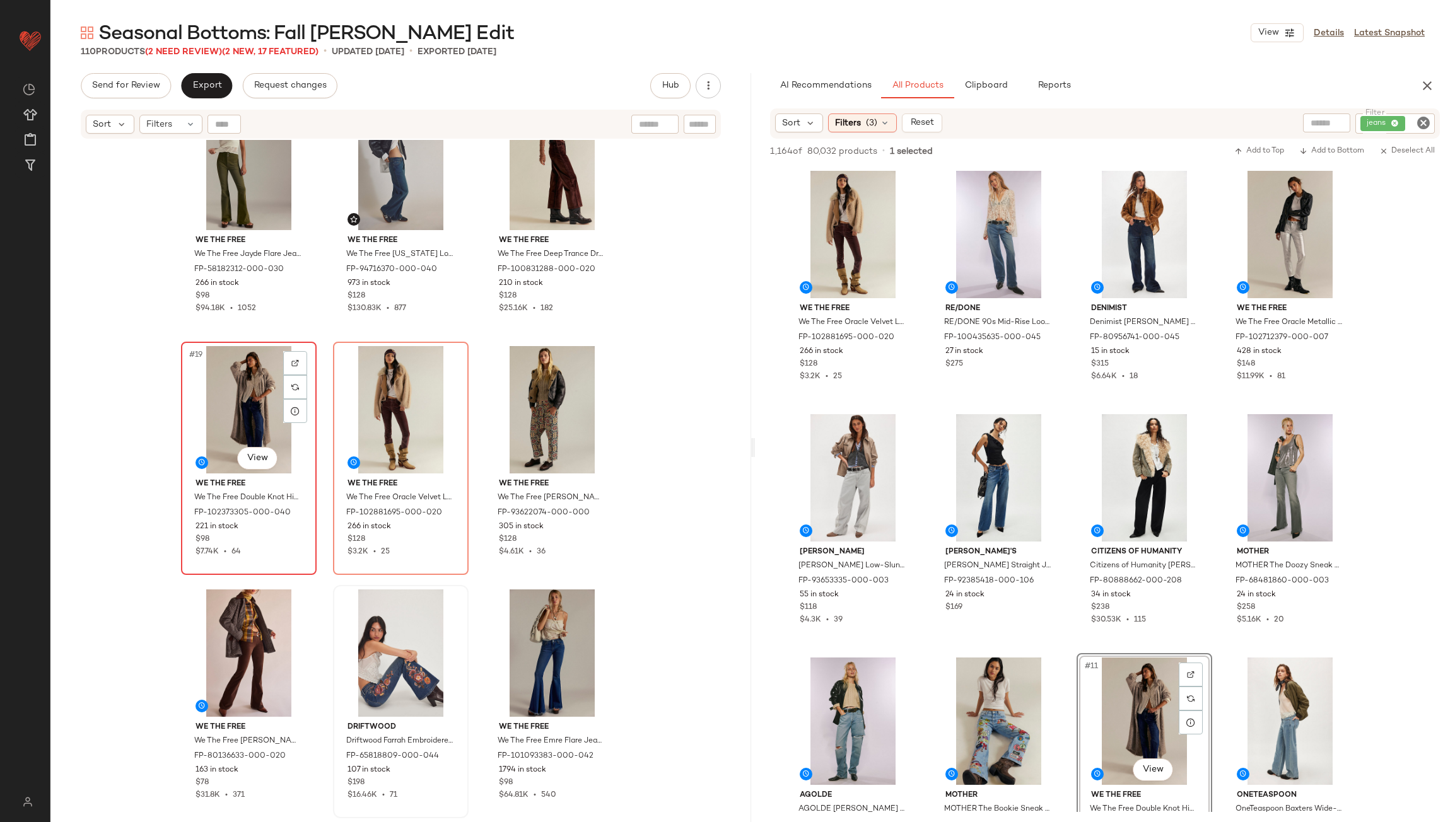
click at [219, 400] on div "#19 View" at bounding box center [248, 409] width 127 height 127
click at [351, 395] on div "#20 View" at bounding box center [400, 409] width 127 height 127
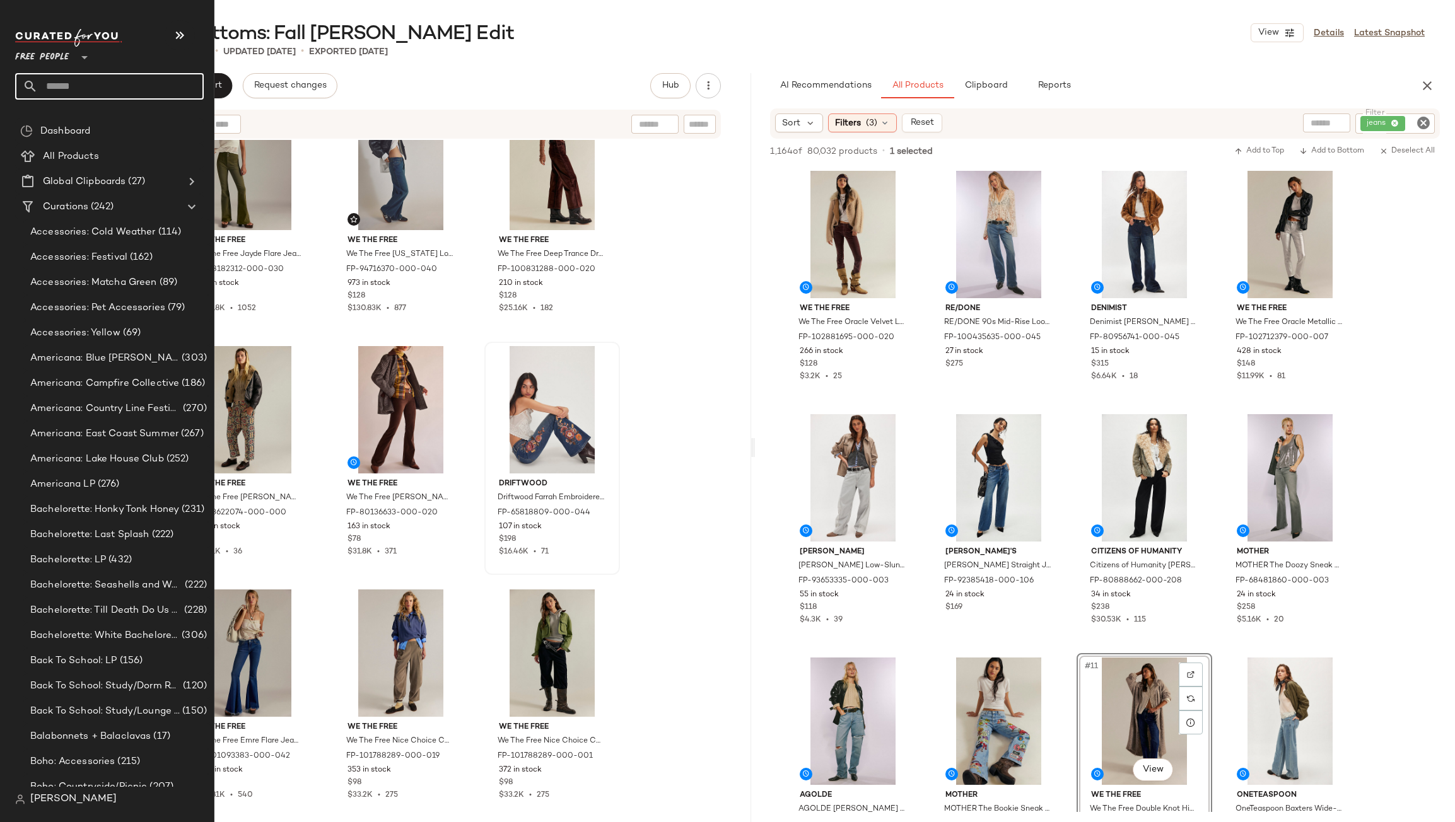
click at [68, 84] on input "text" at bounding box center [121, 86] width 166 height 26
click at [77, 71] on div "Free People **" at bounding box center [109, 64] width 189 height 71
click at [78, 79] on input "text" at bounding box center [121, 86] width 166 height 26
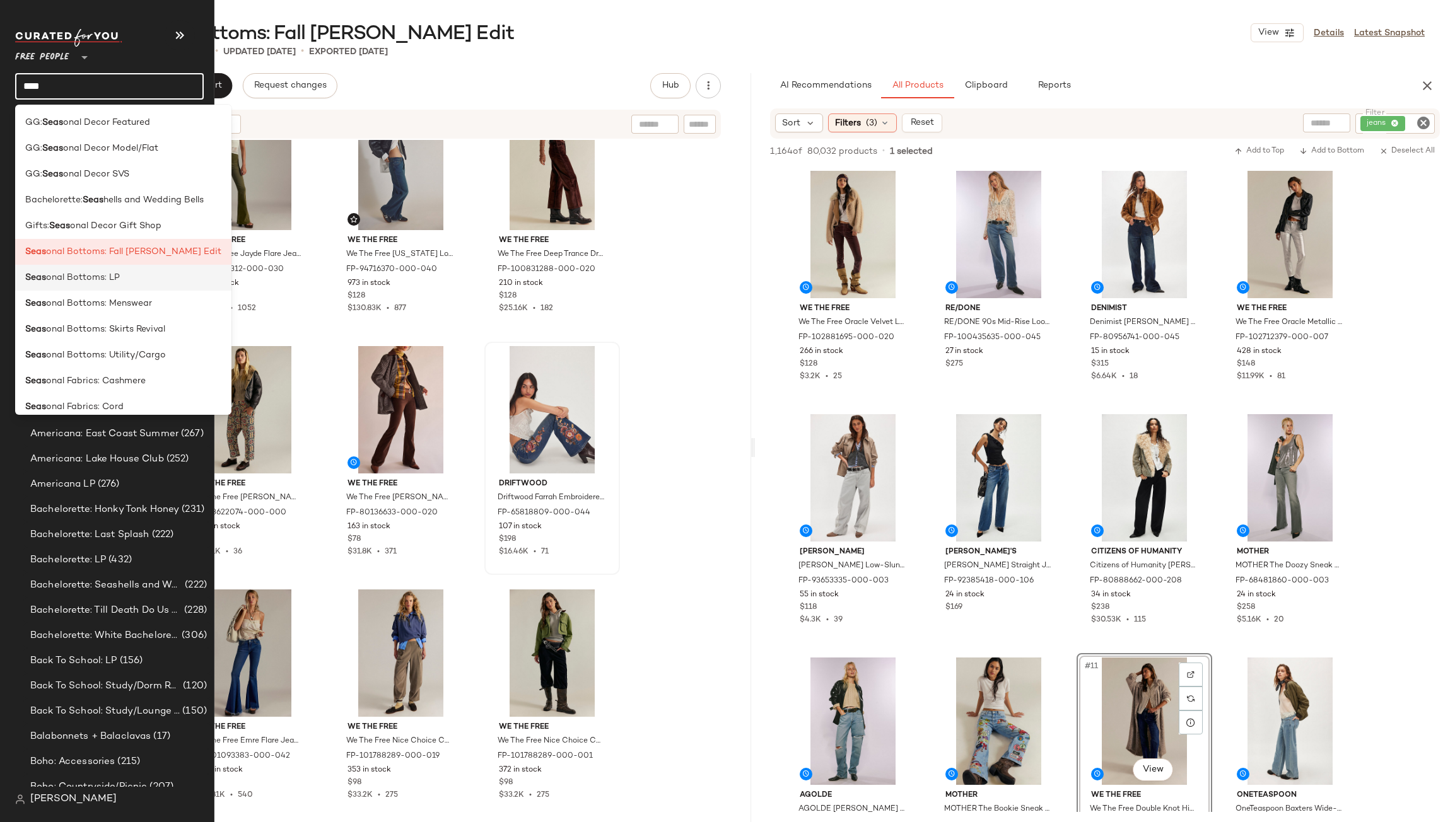
type input "****"
click at [56, 277] on span "onal Bottoms: LP" at bounding box center [83, 277] width 74 height 13
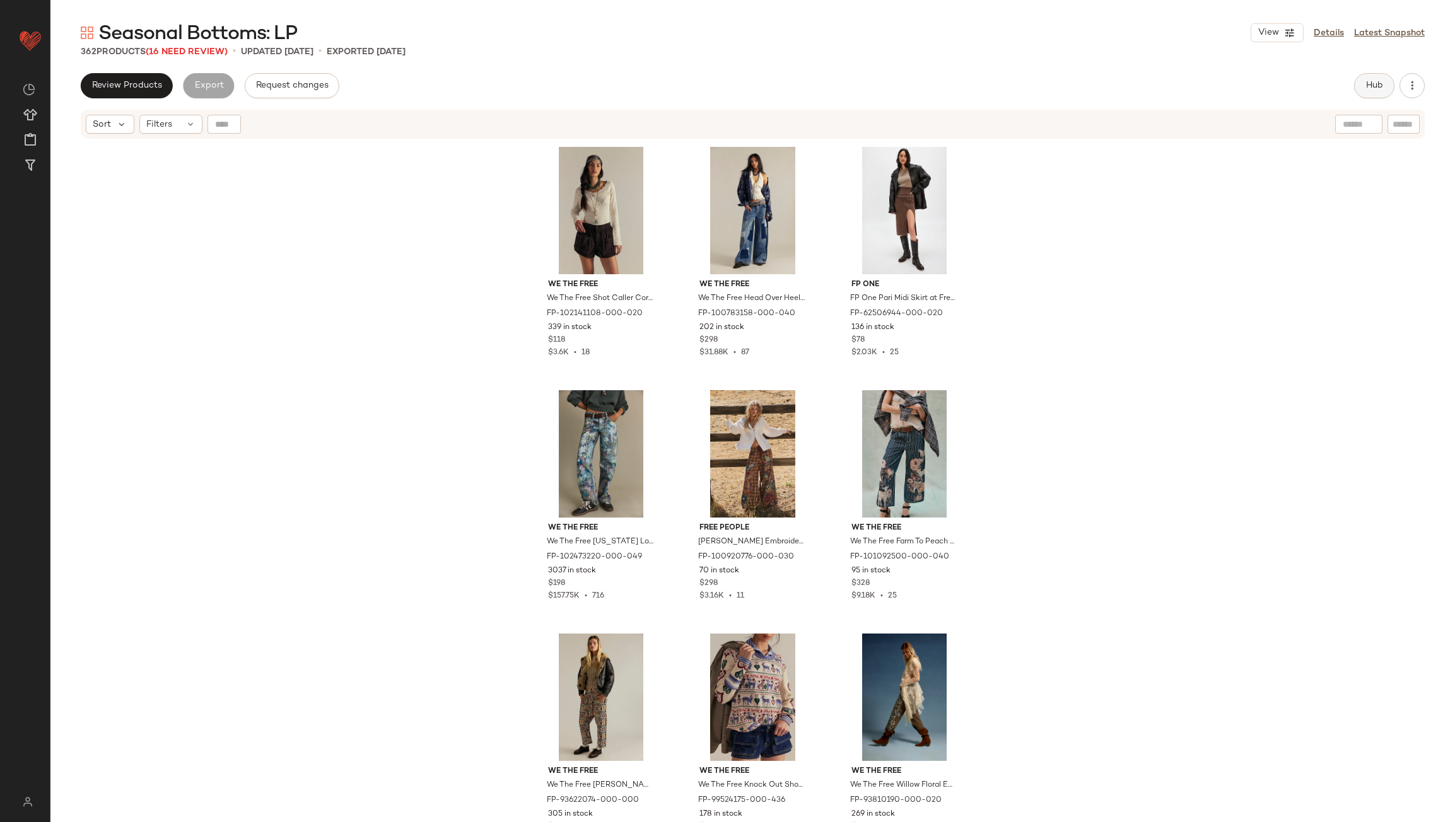
click at [1358, 84] on button "Hub" at bounding box center [1374, 85] width 40 height 25
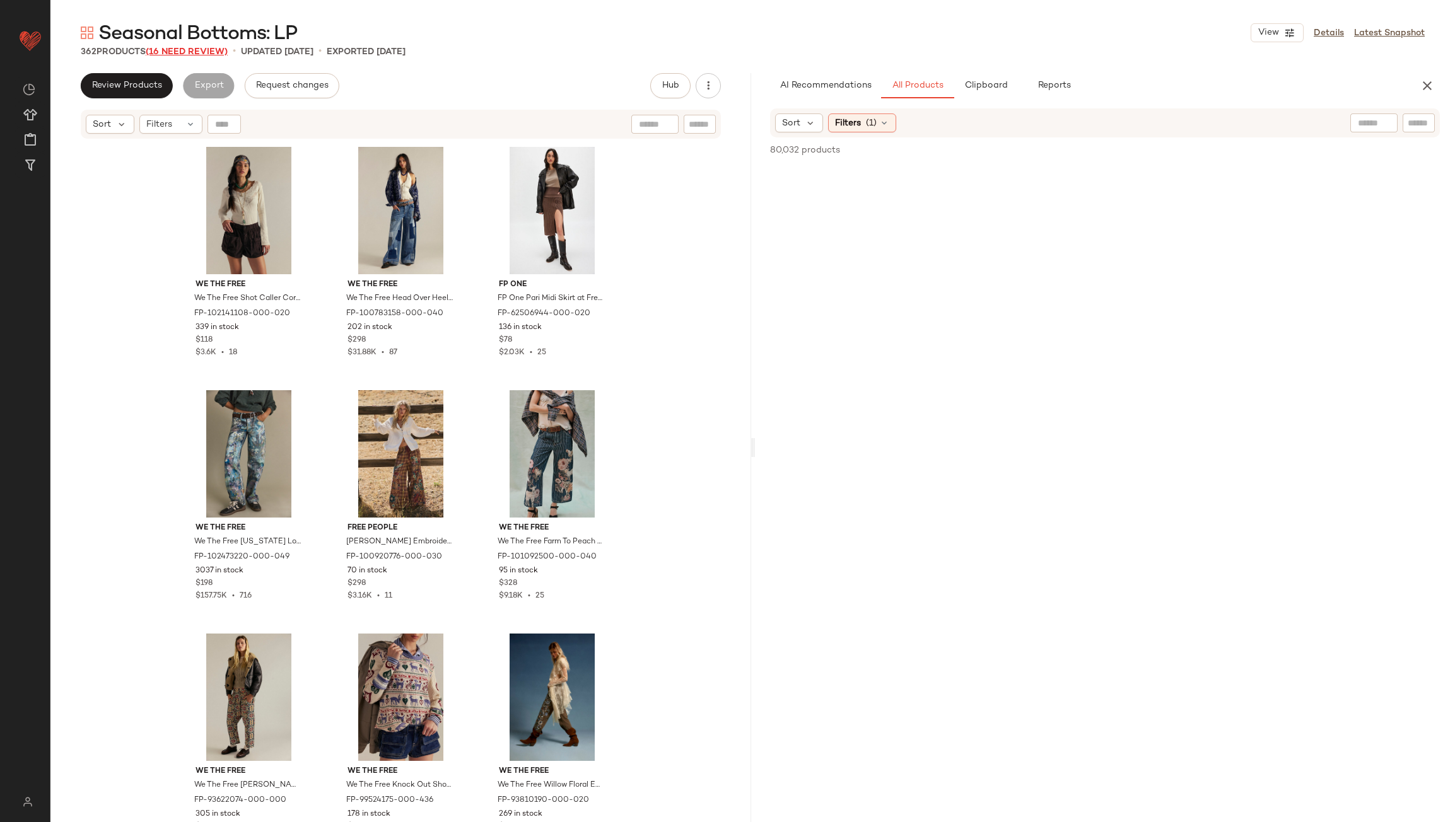
click at [194, 49] on span "(16 Need Review)" at bounding box center [187, 51] width 82 height 9
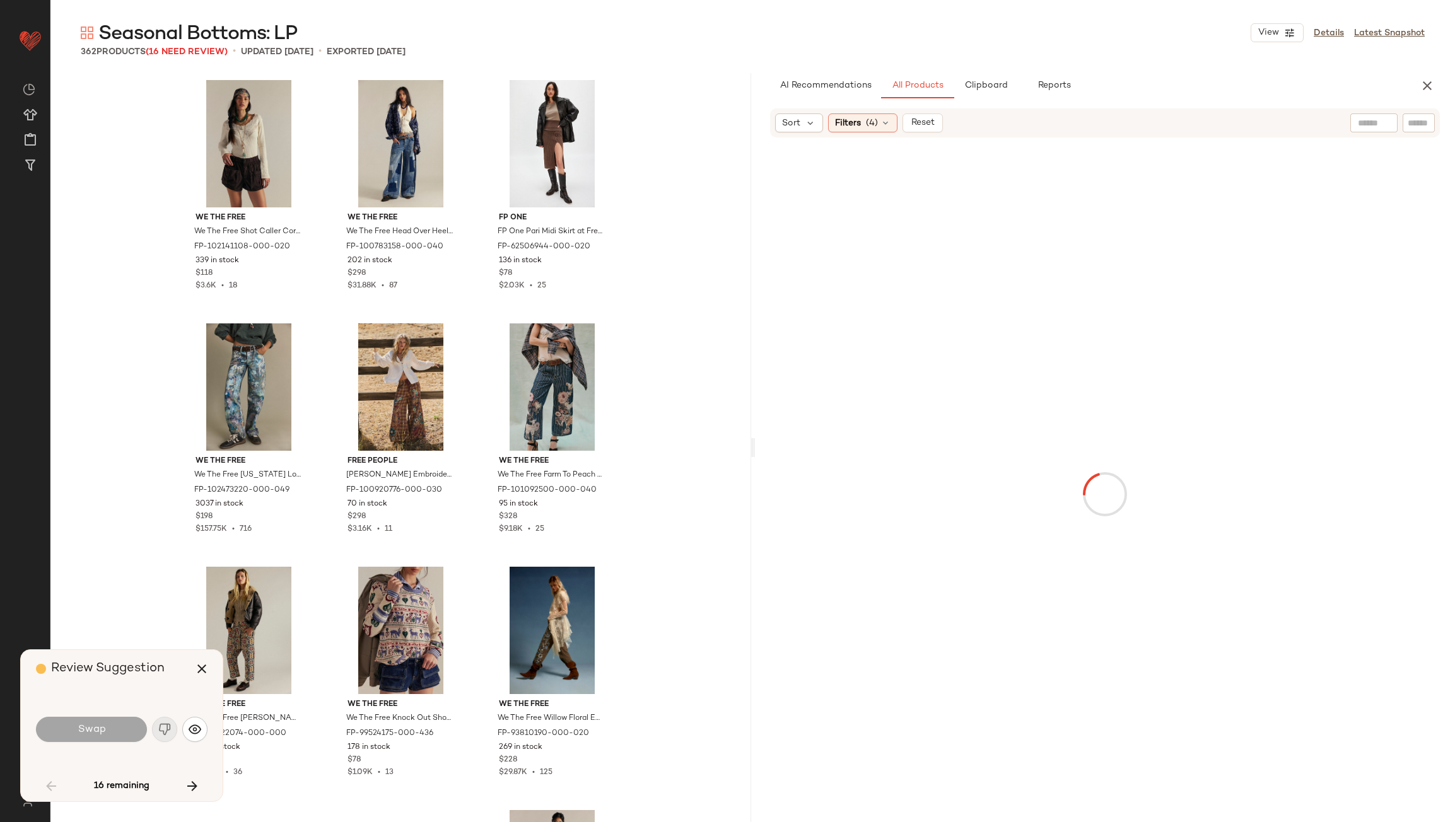
scroll to position [4625, 0]
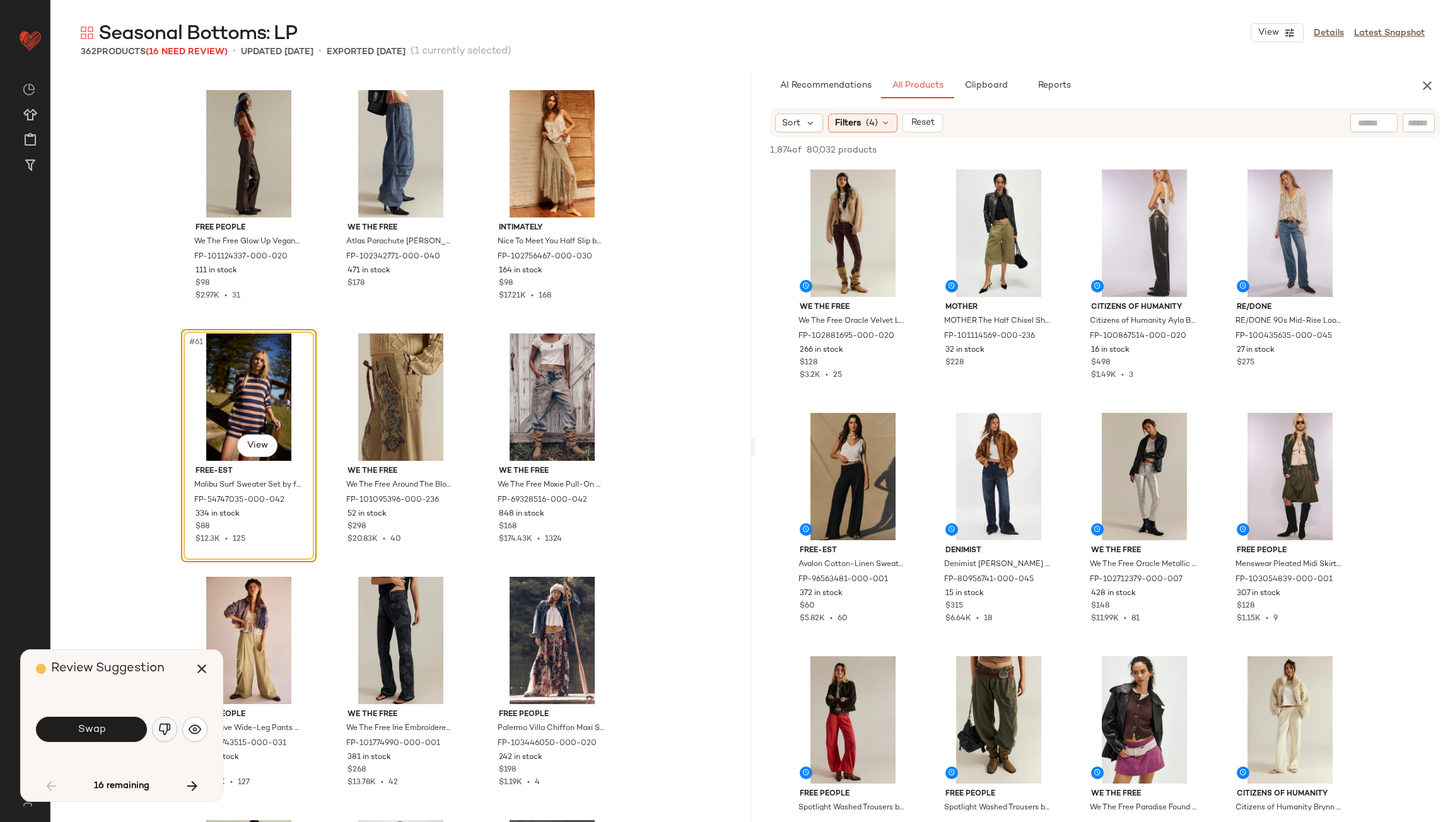
click at [160, 721] on button "button" at bounding box center [164, 729] width 25 height 25
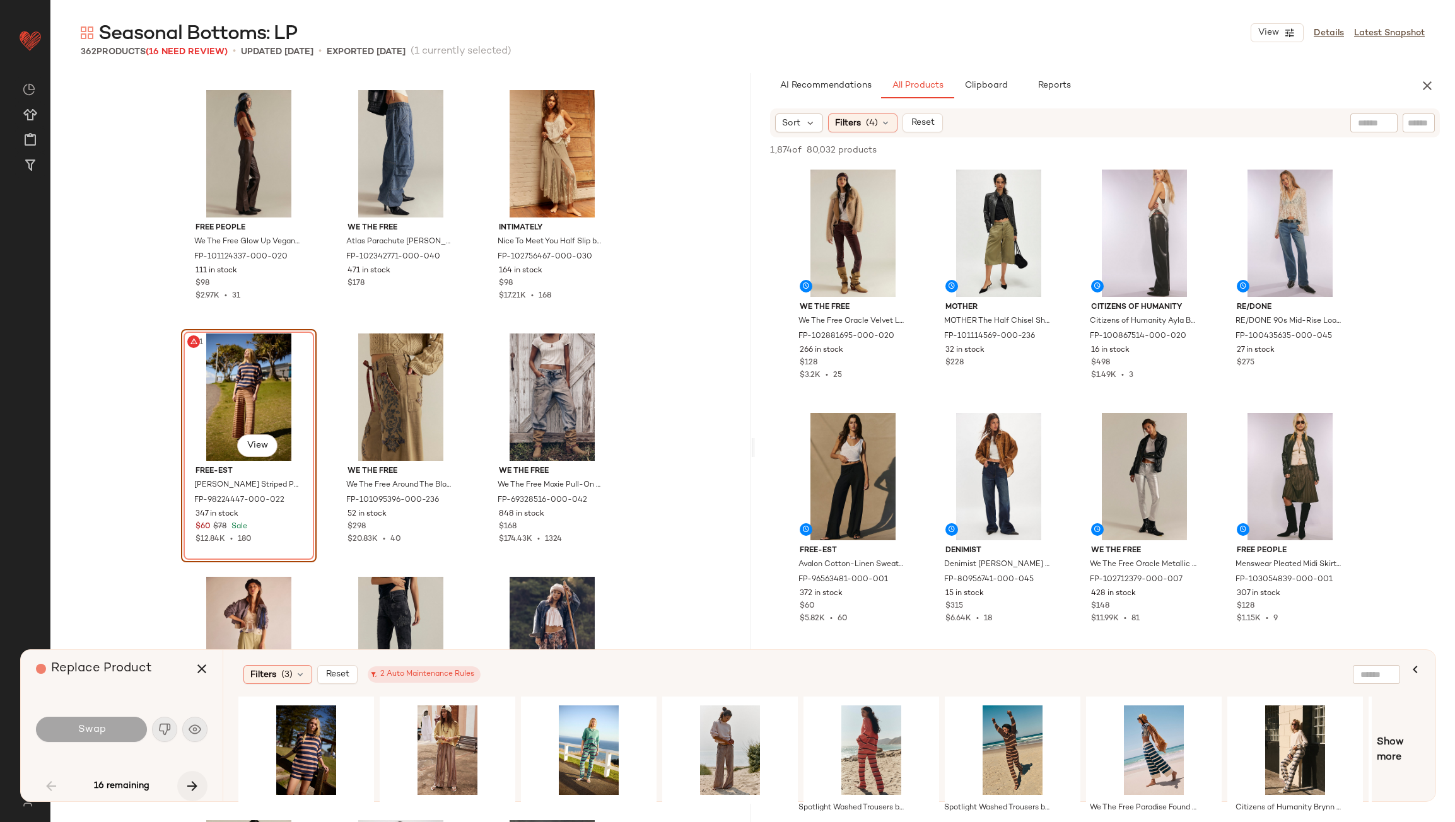
click at [191, 787] on icon "button" at bounding box center [192, 786] width 15 height 15
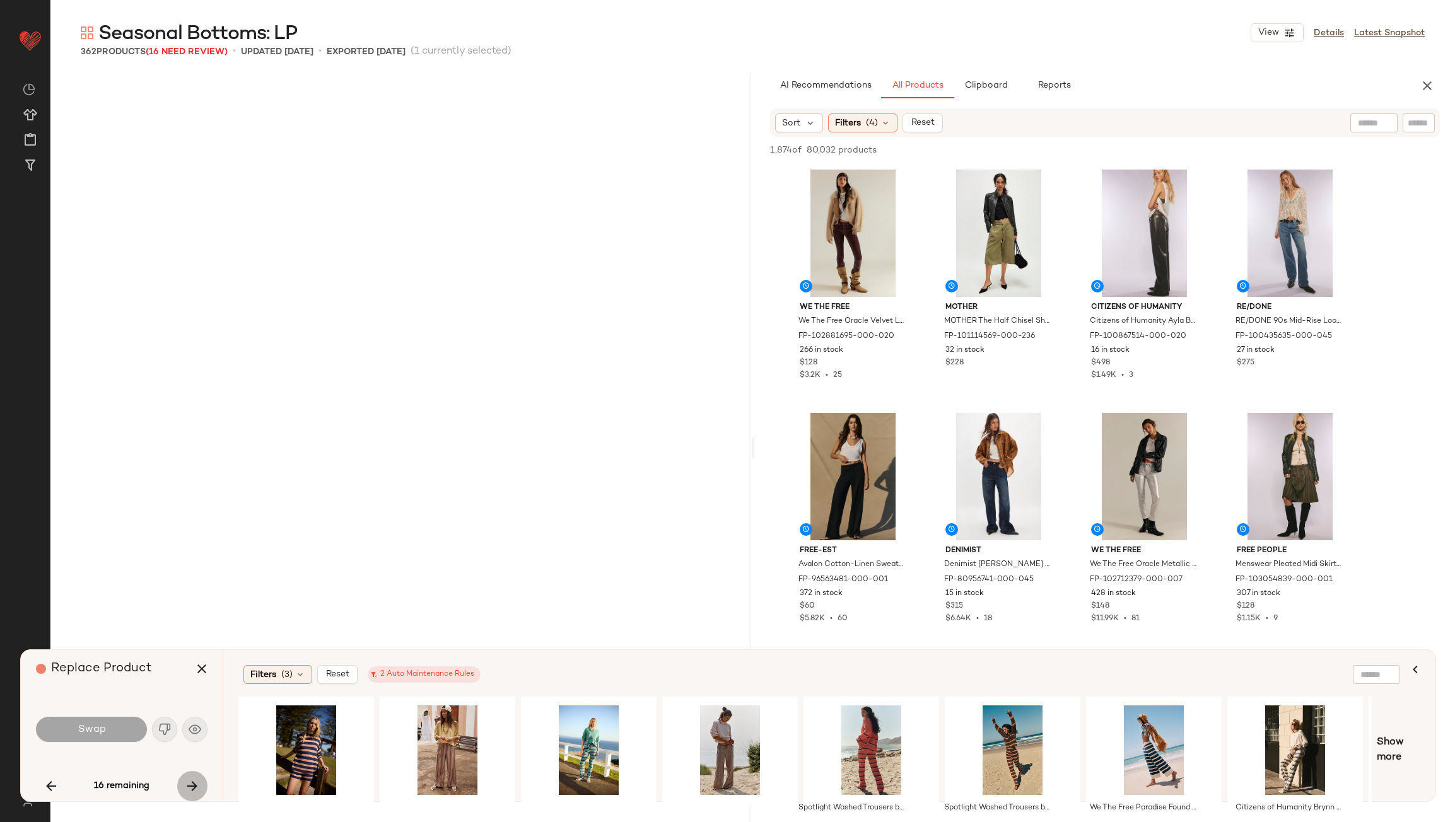
scroll to position [7302, 0]
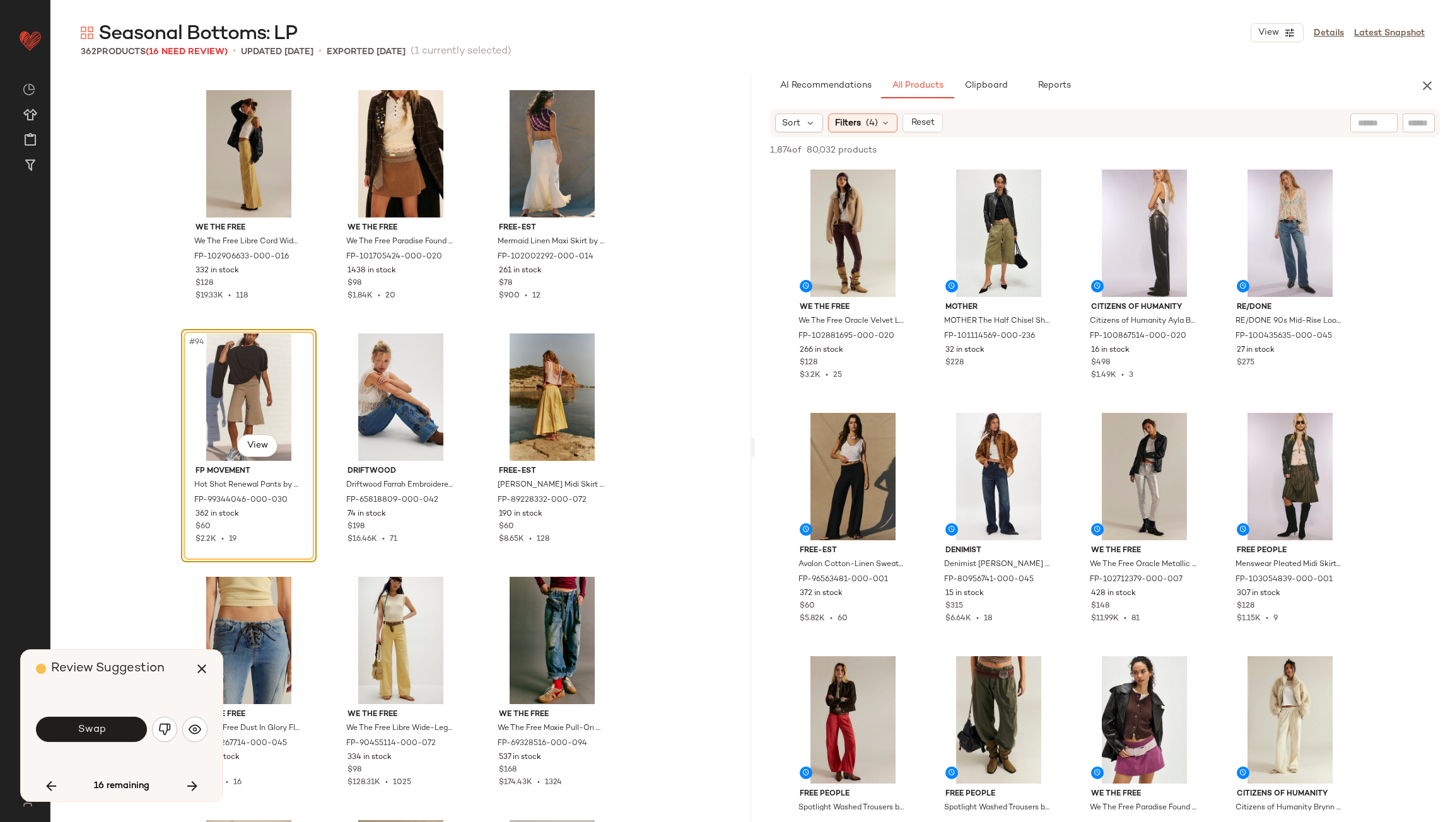
click at [146, 706] on div "Swap" at bounding box center [122, 730] width 172 height 68
click at [168, 733] on img "button" at bounding box center [164, 729] width 13 height 13
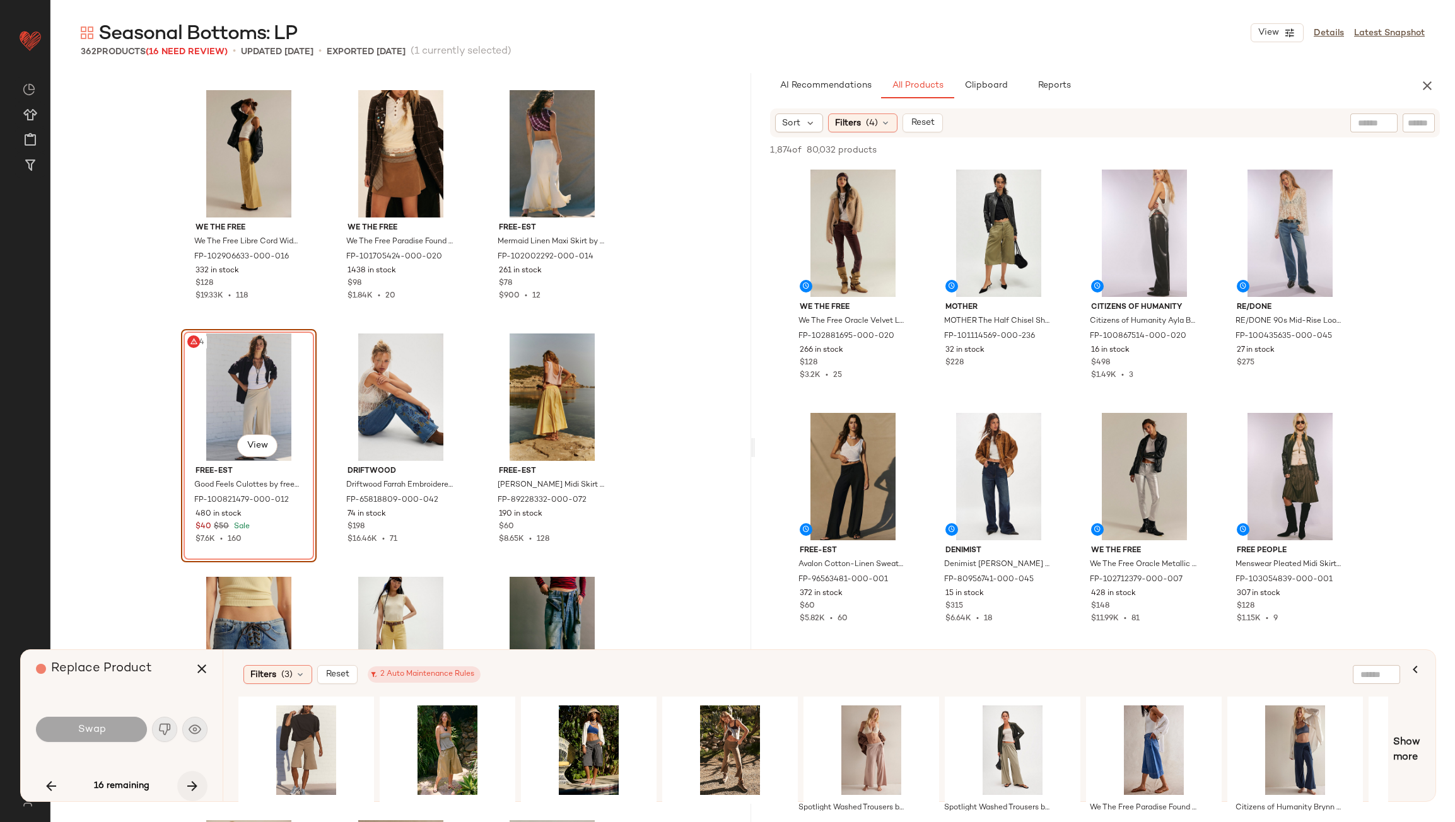
click at [190, 791] on icon "button" at bounding box center [192, 786] width 15 height 15
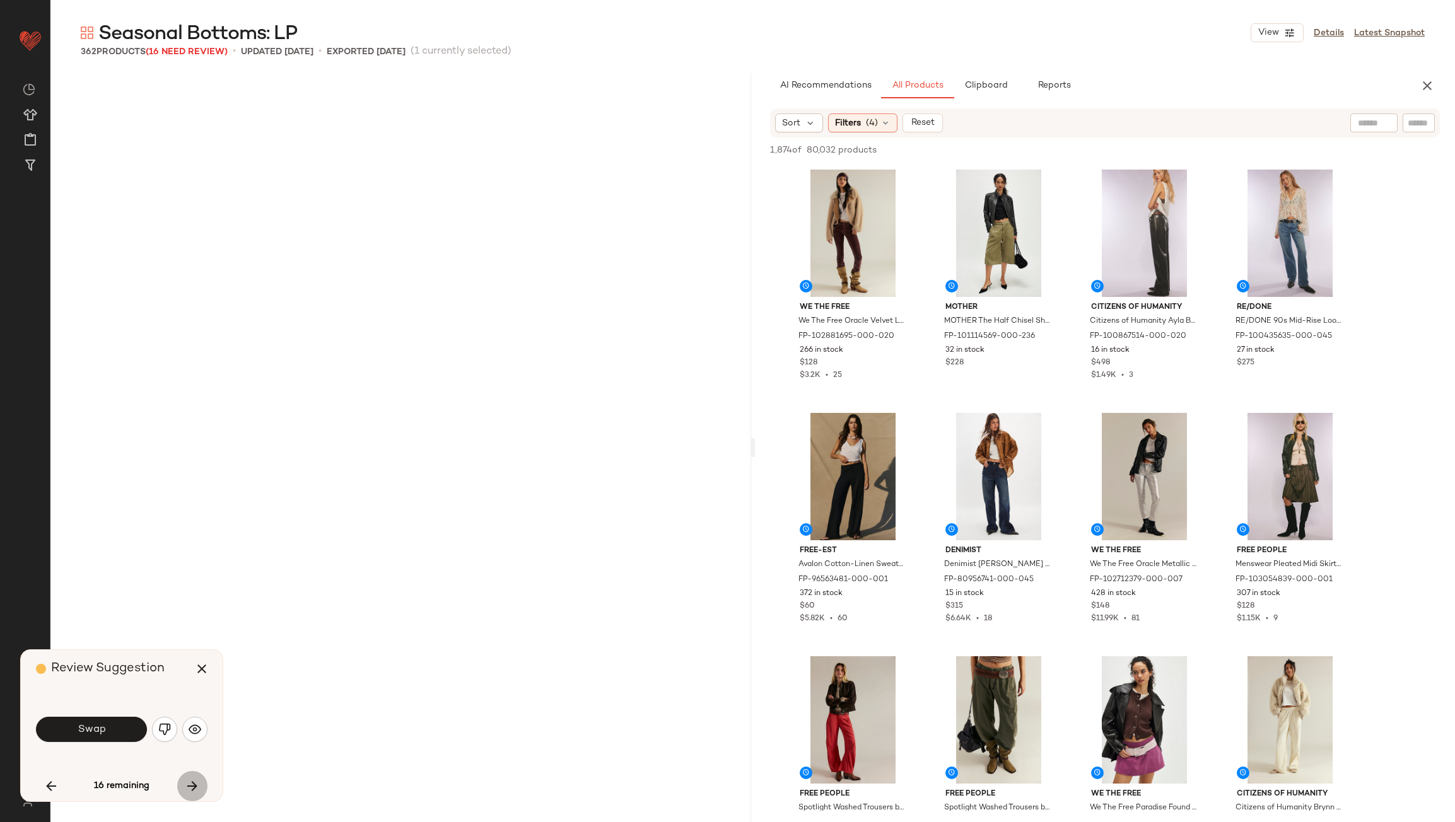
scroll to position [8276, 0]
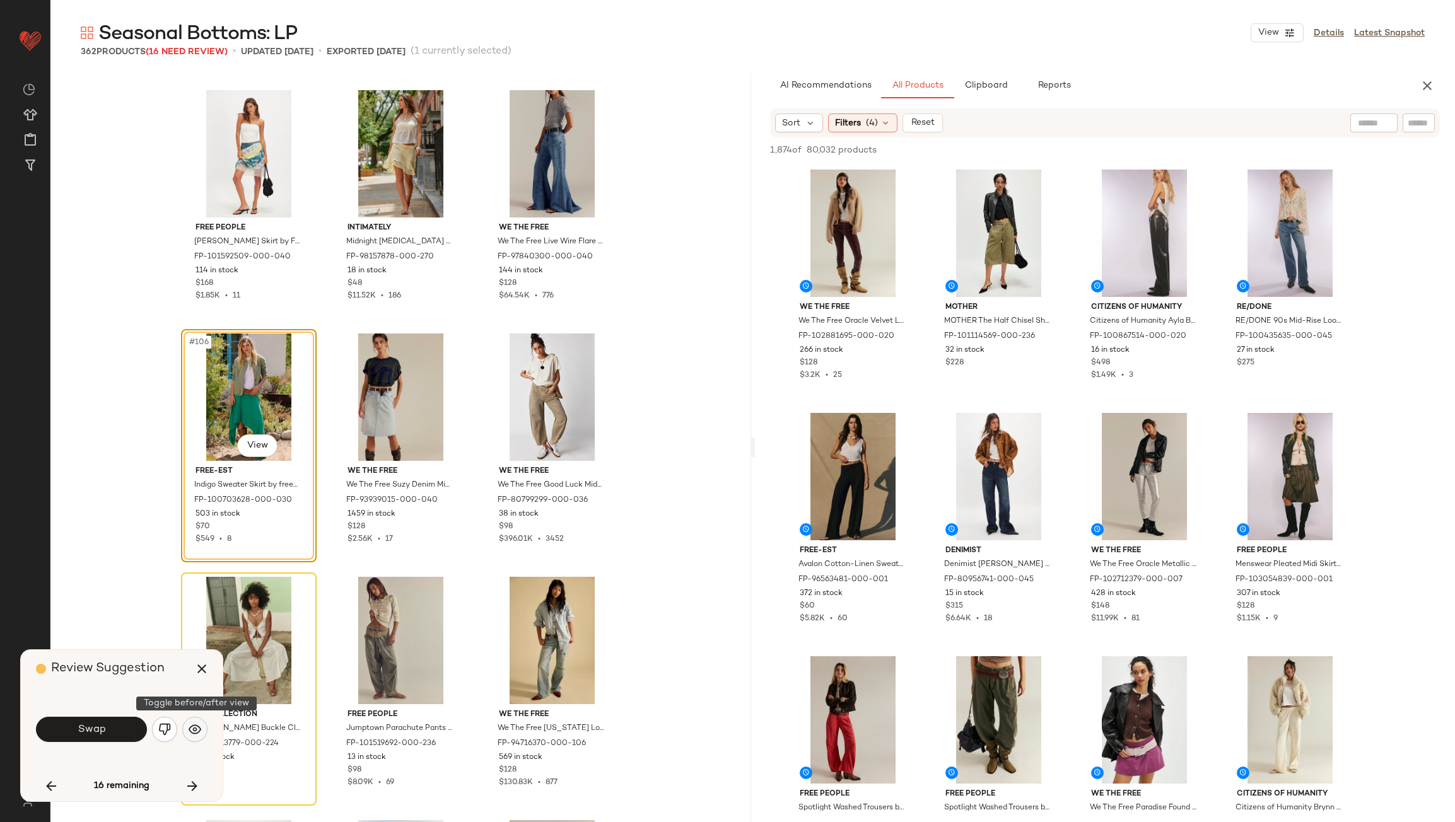
click at [194, 729] on img "button" at bounding box center [195, 729] width 13 height 13
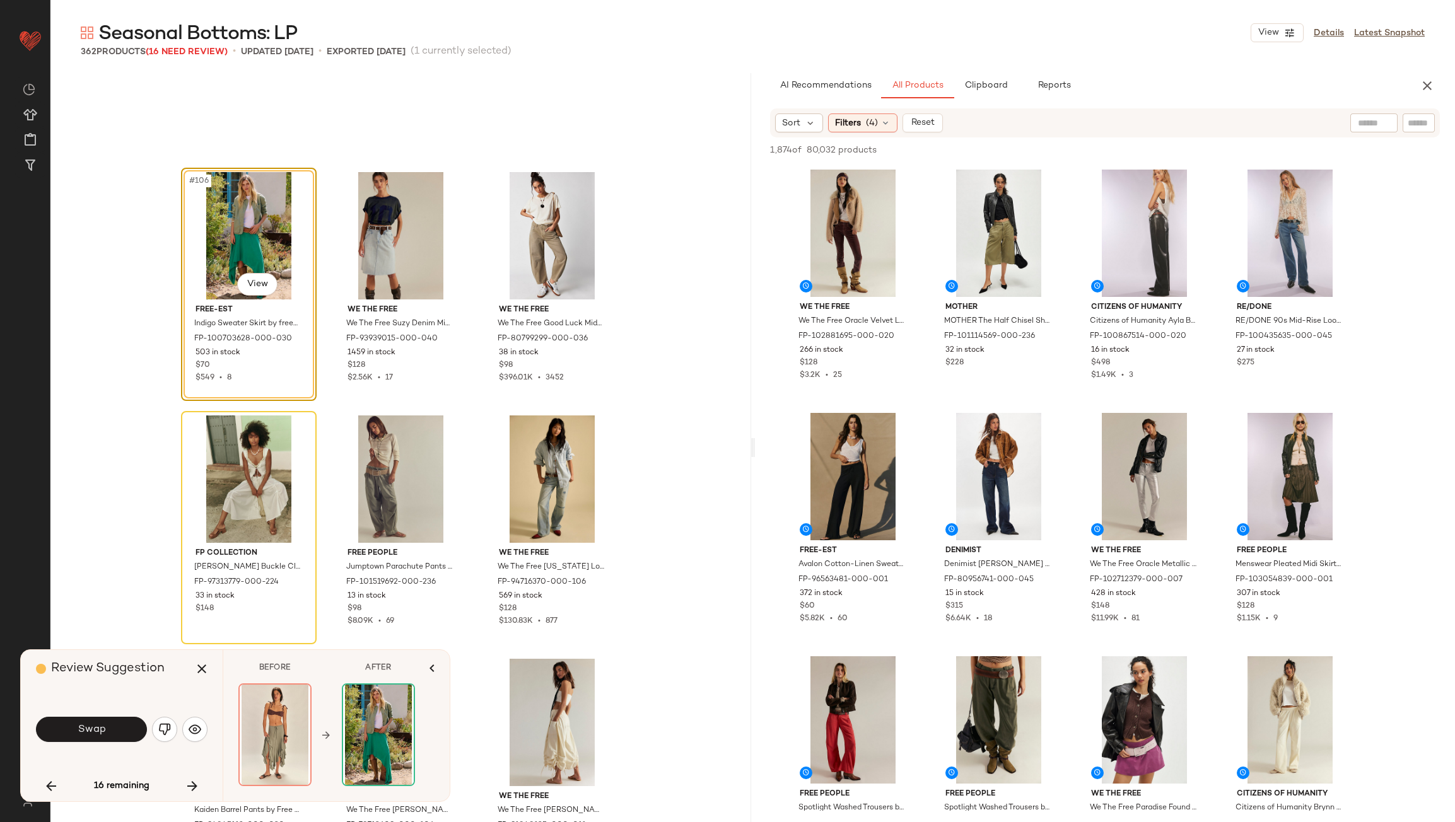
scroll to position [8402, 0]
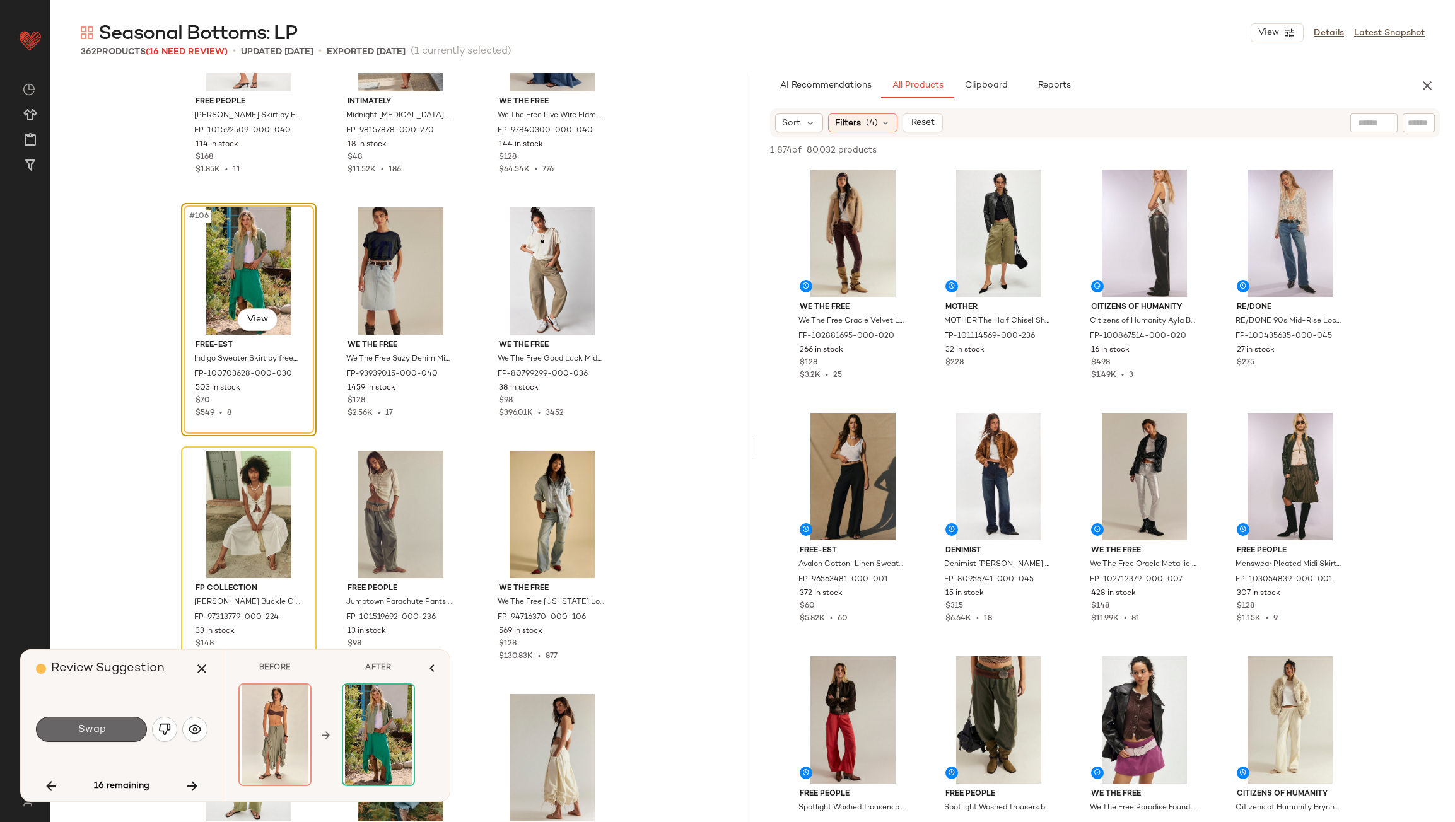
click at [104, 733] on span "Swap" at bounding box center [91, 730] width 28 height 12
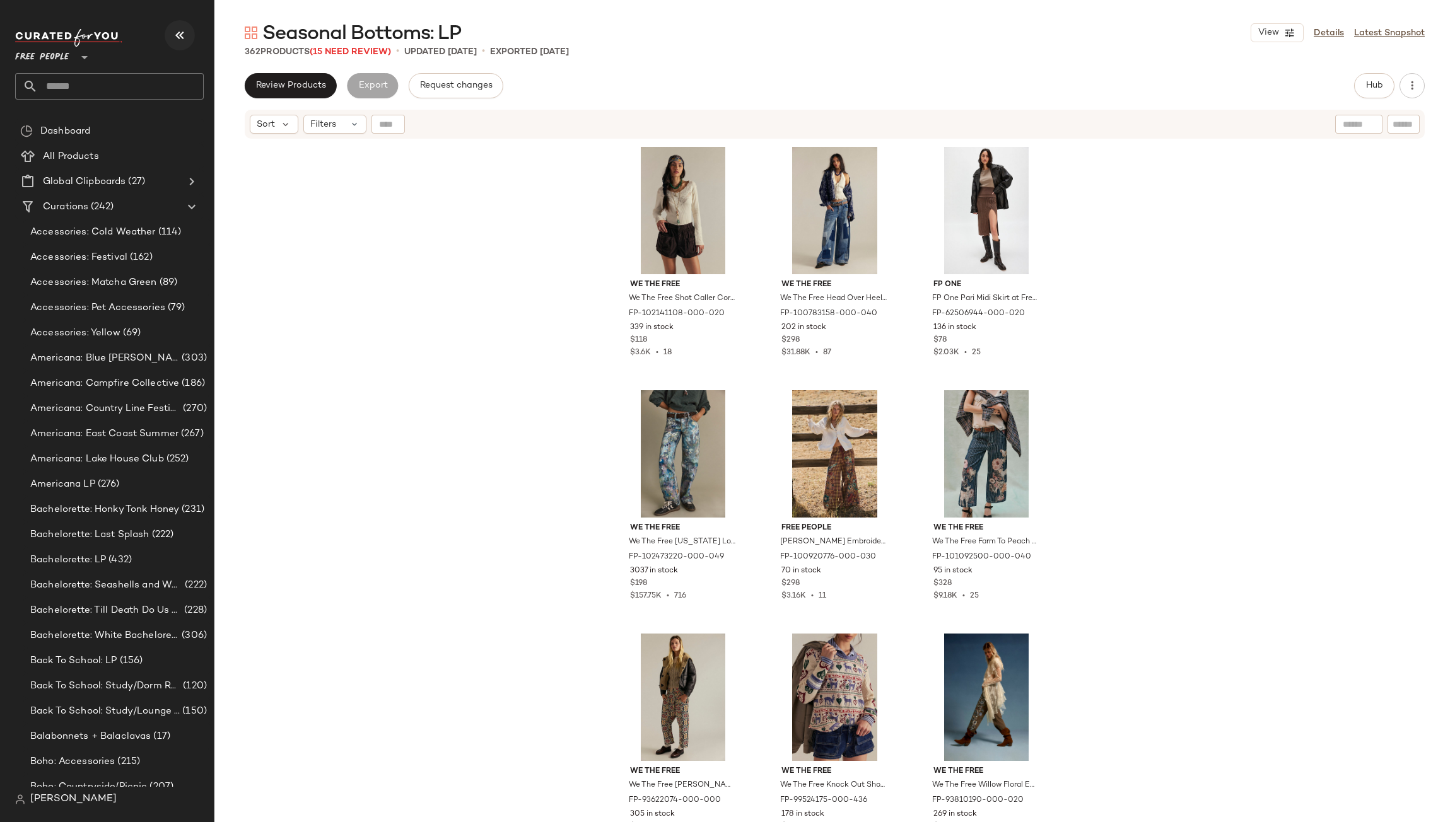
click at [181, 26] on button "button" at bounding box center [180, 35] width 30 height 30
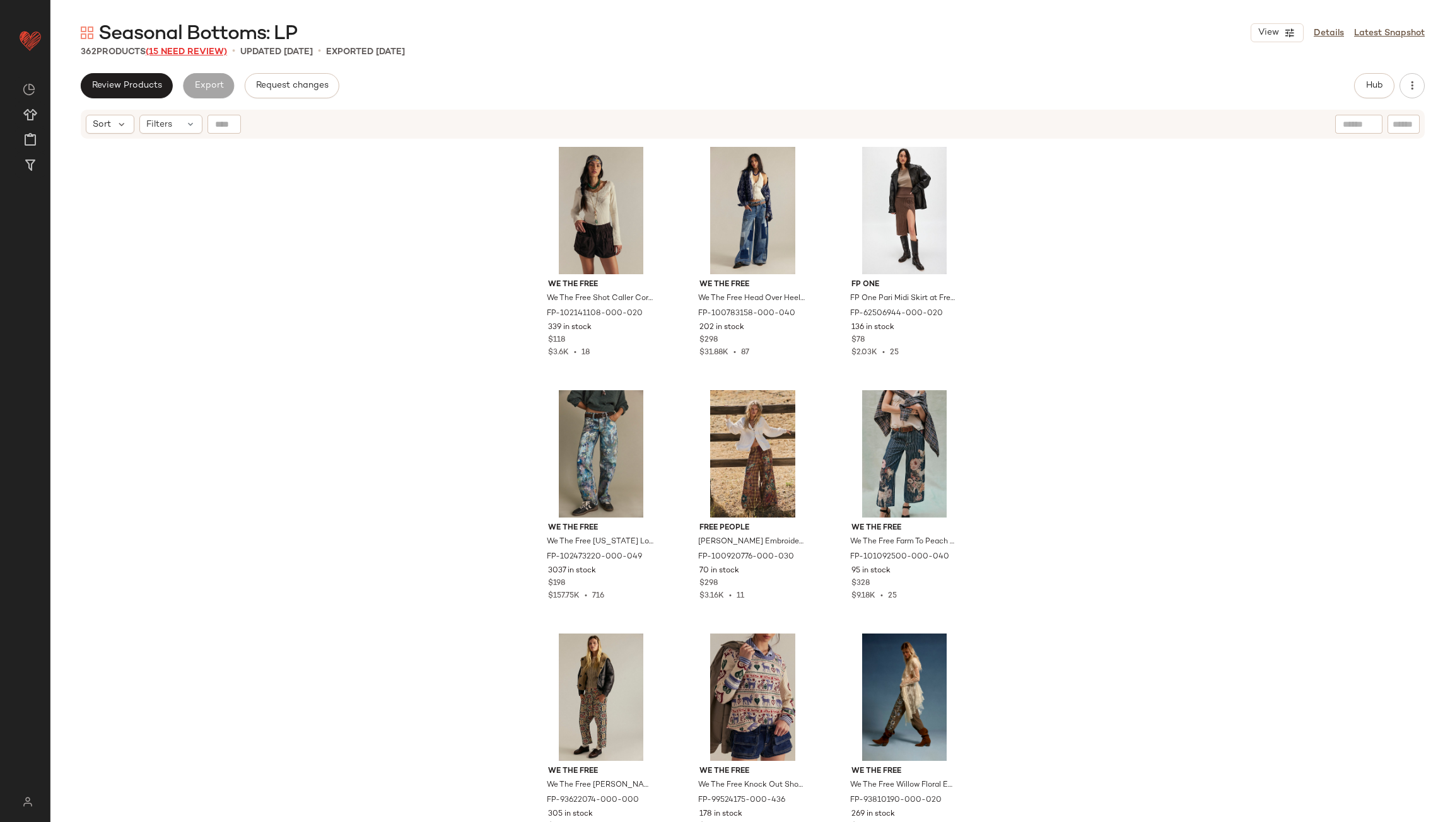
click at [181, 53] on span "(15 Need Review)" at bounding box center [186, 51] width 81 height 9
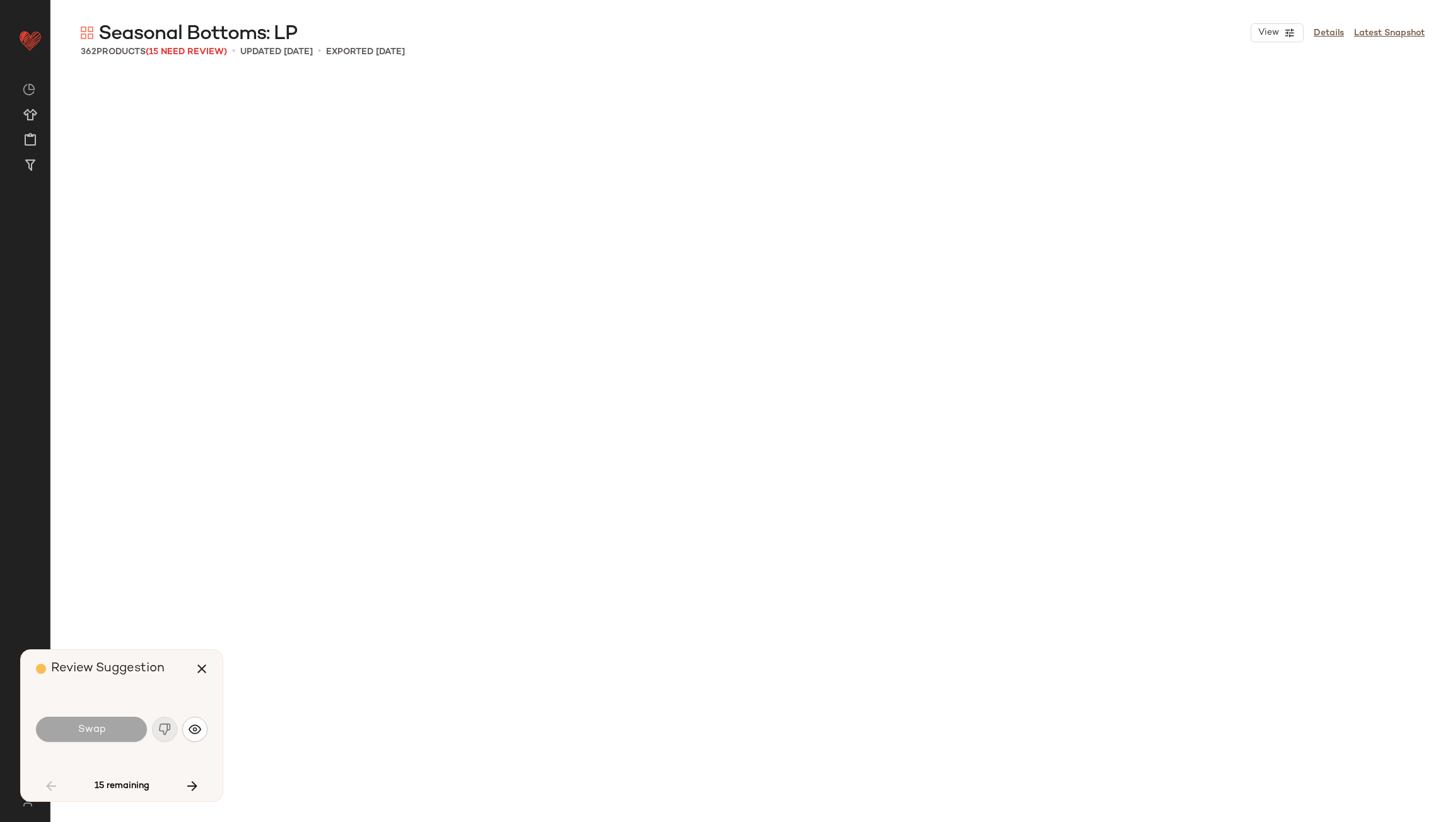
scroll to position [4625, 0]
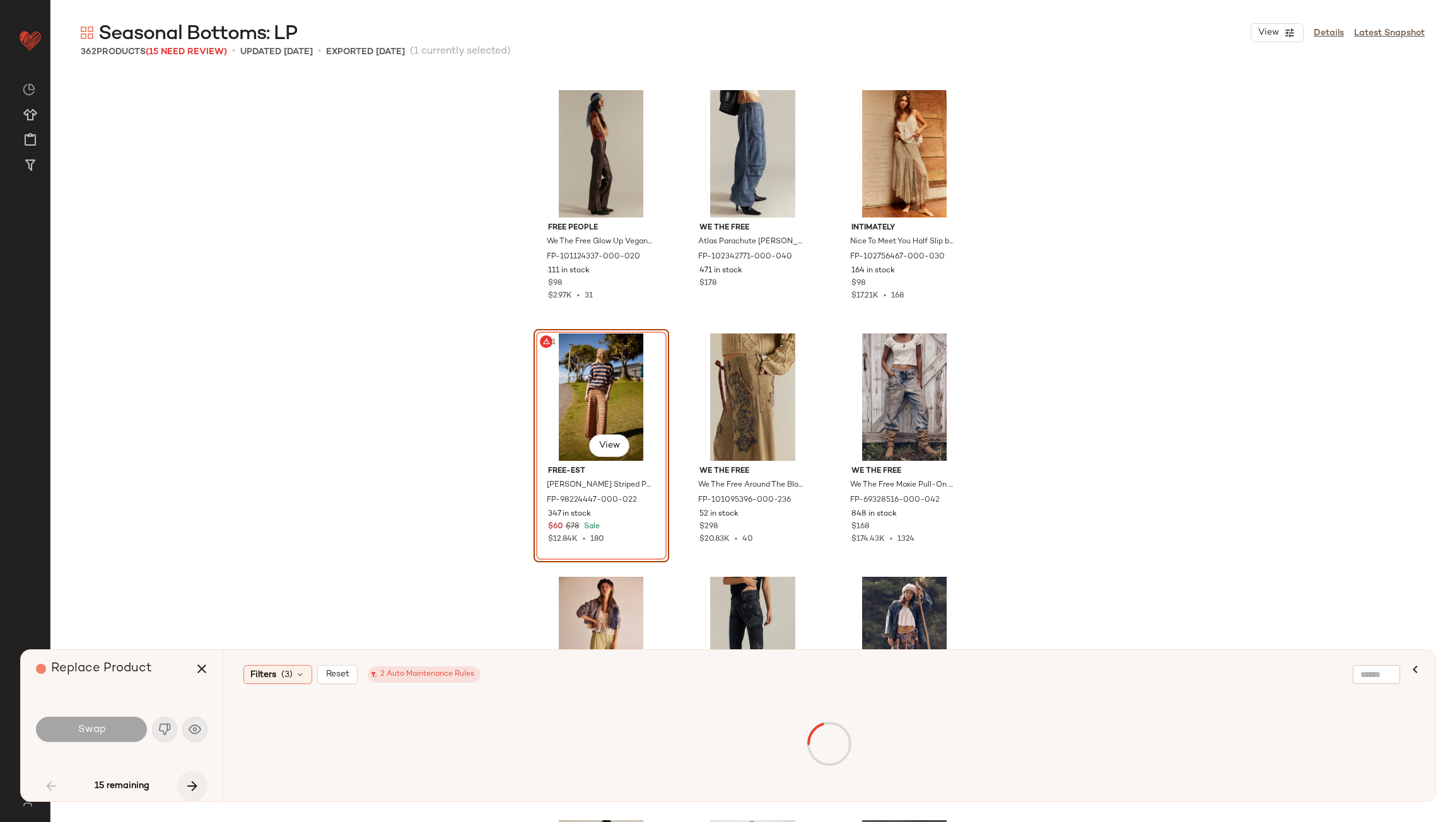
click at [201, 784] on button "button" at bounding box center [192, 786] width 30 height 30
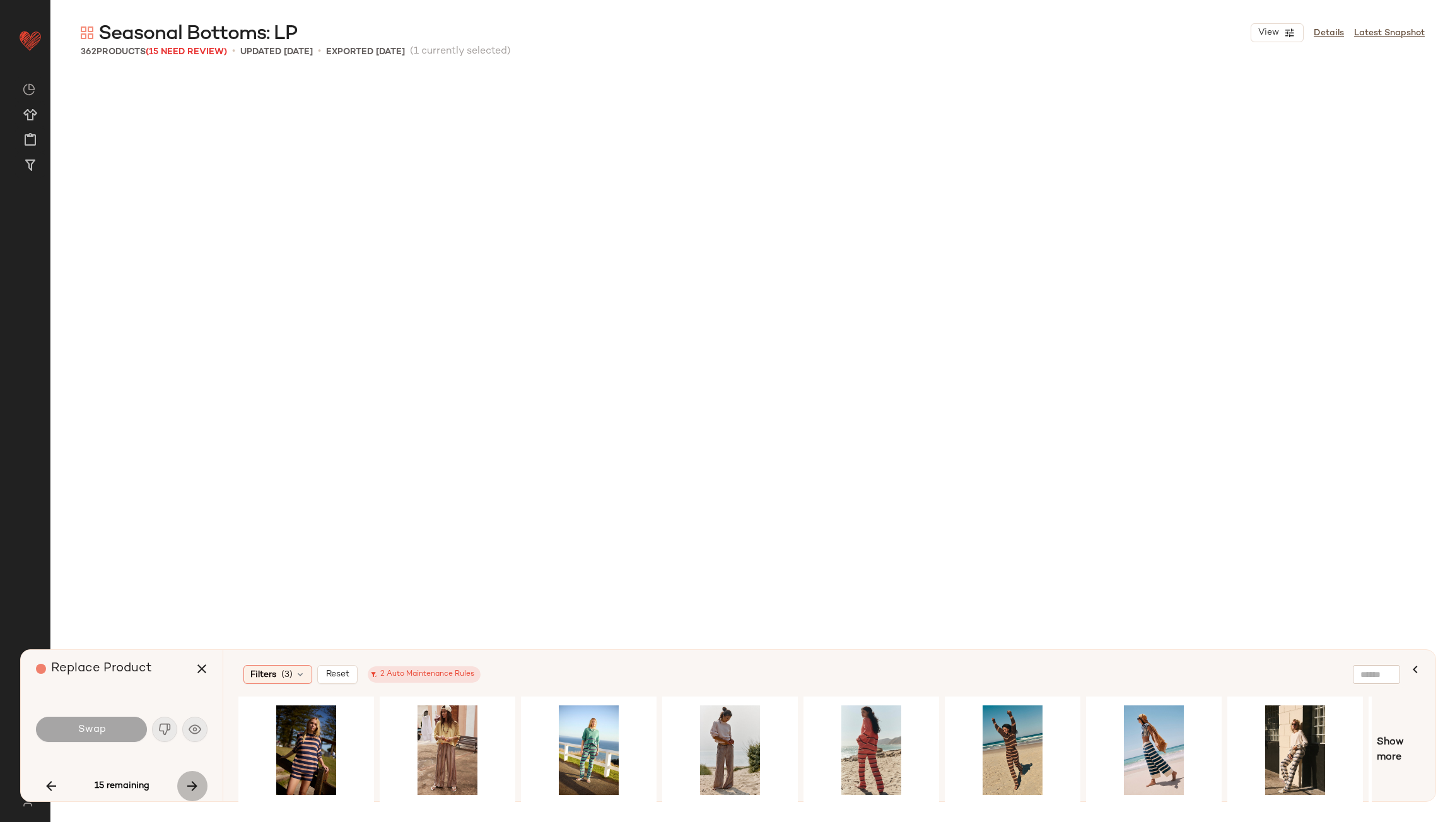
scroll to position [7302, 0]
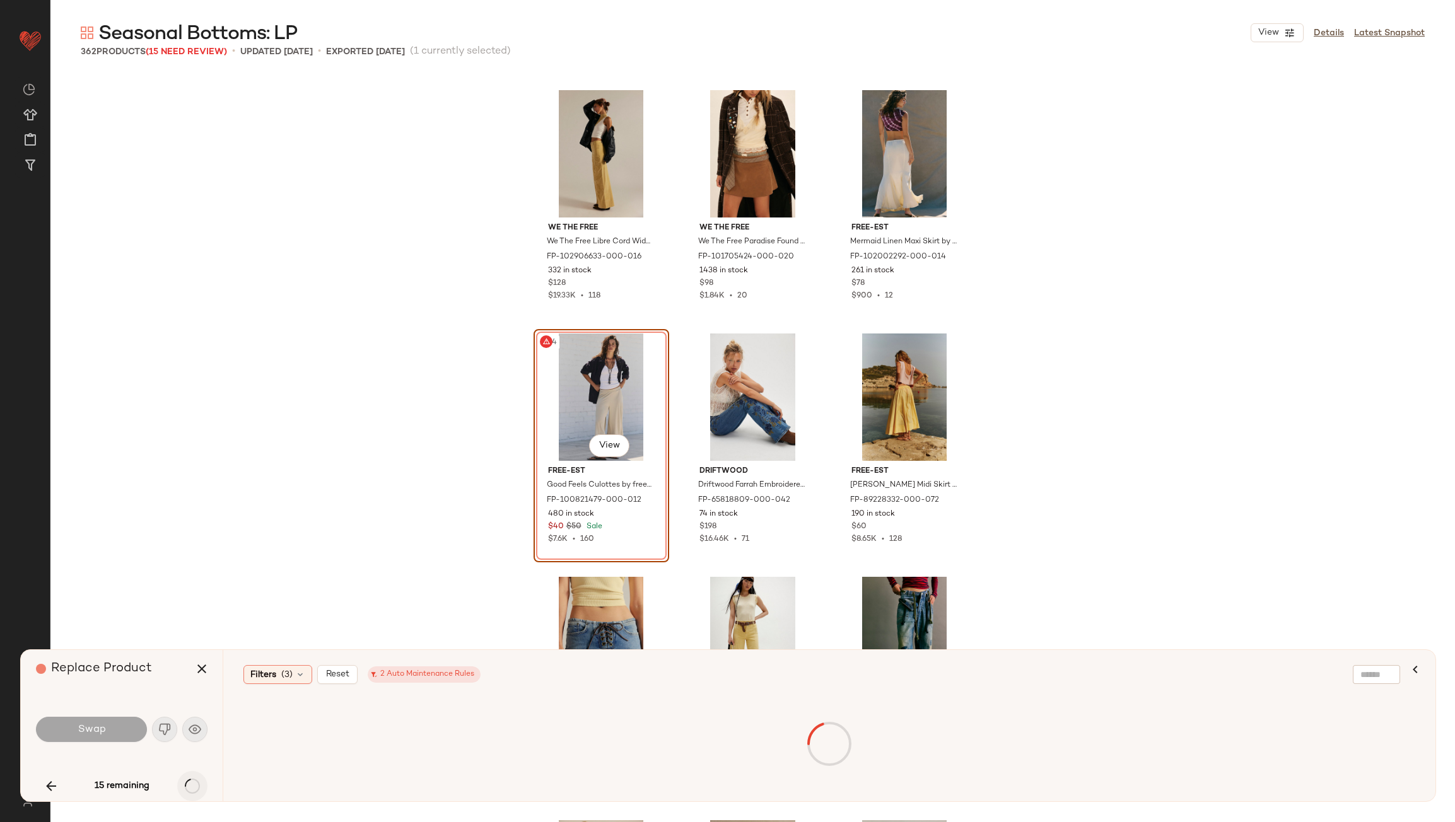
click at [201, 784] on div "15 remaining" at bounding box center [122, 786] width 172 height 30
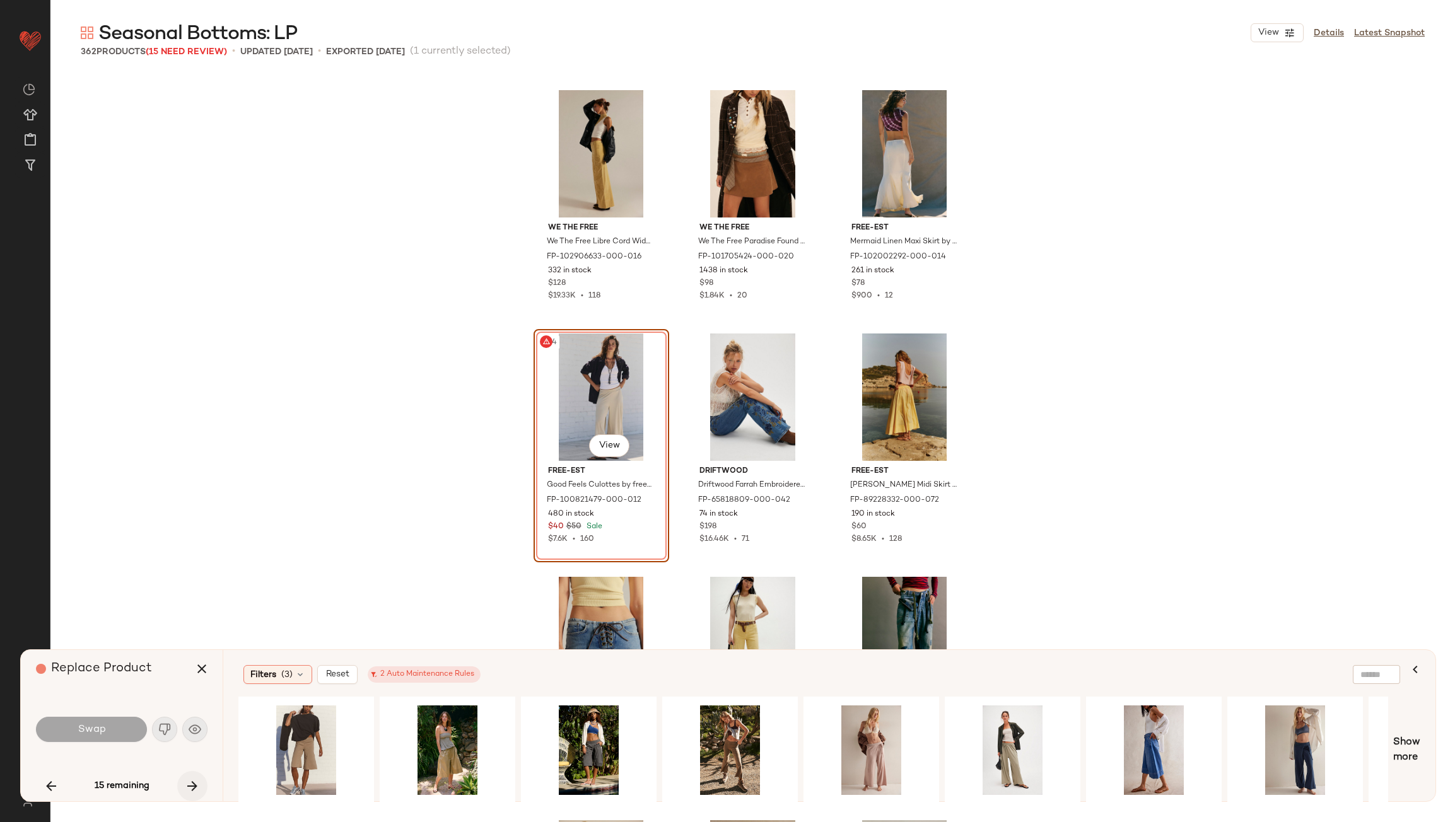
click at [202, 784] on button "button" at bounding box center [192, 786] width 30 height 30
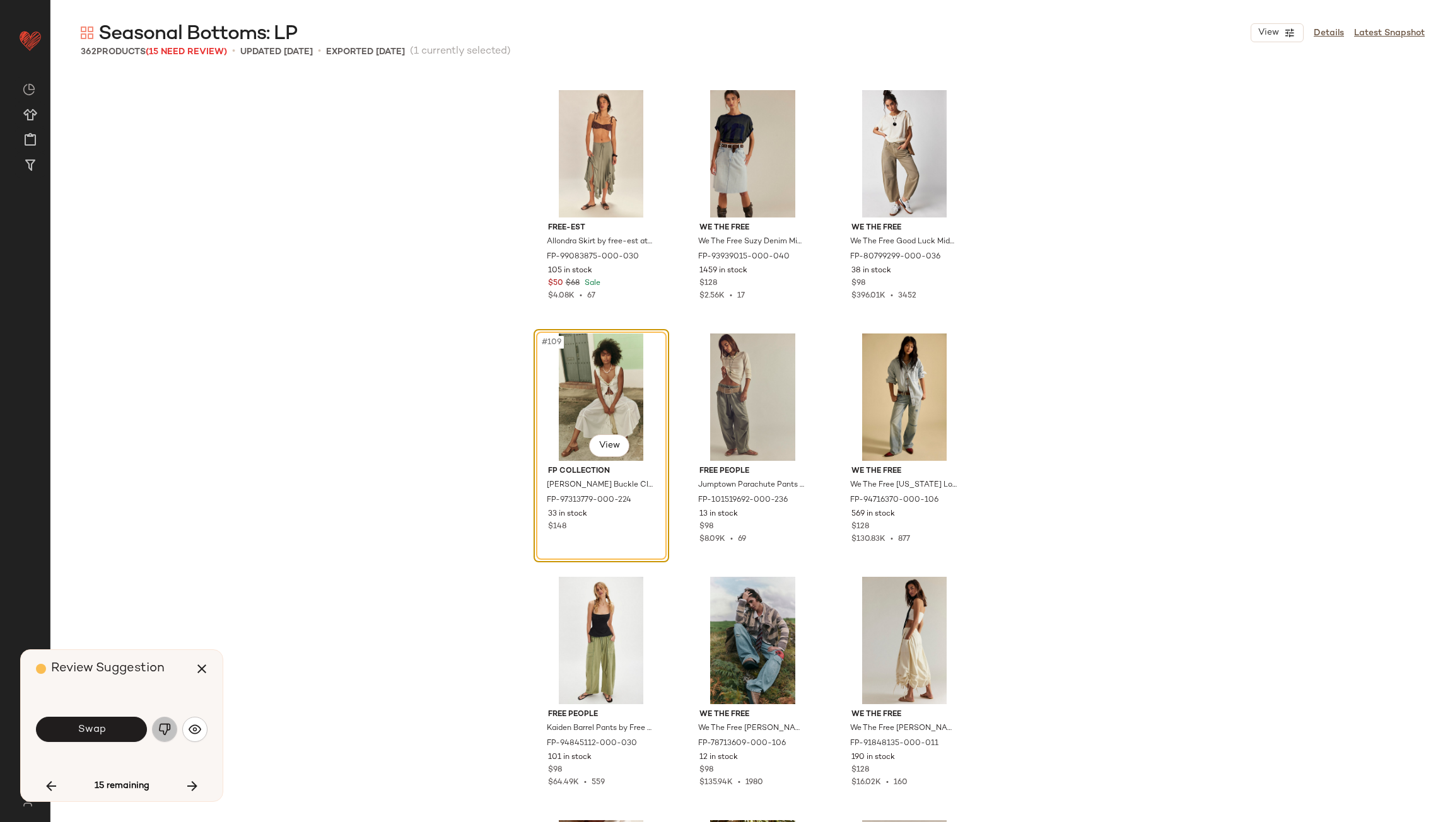
click at [161, 726] on img "button" at bounding box center [164, 729] width 13 height 13
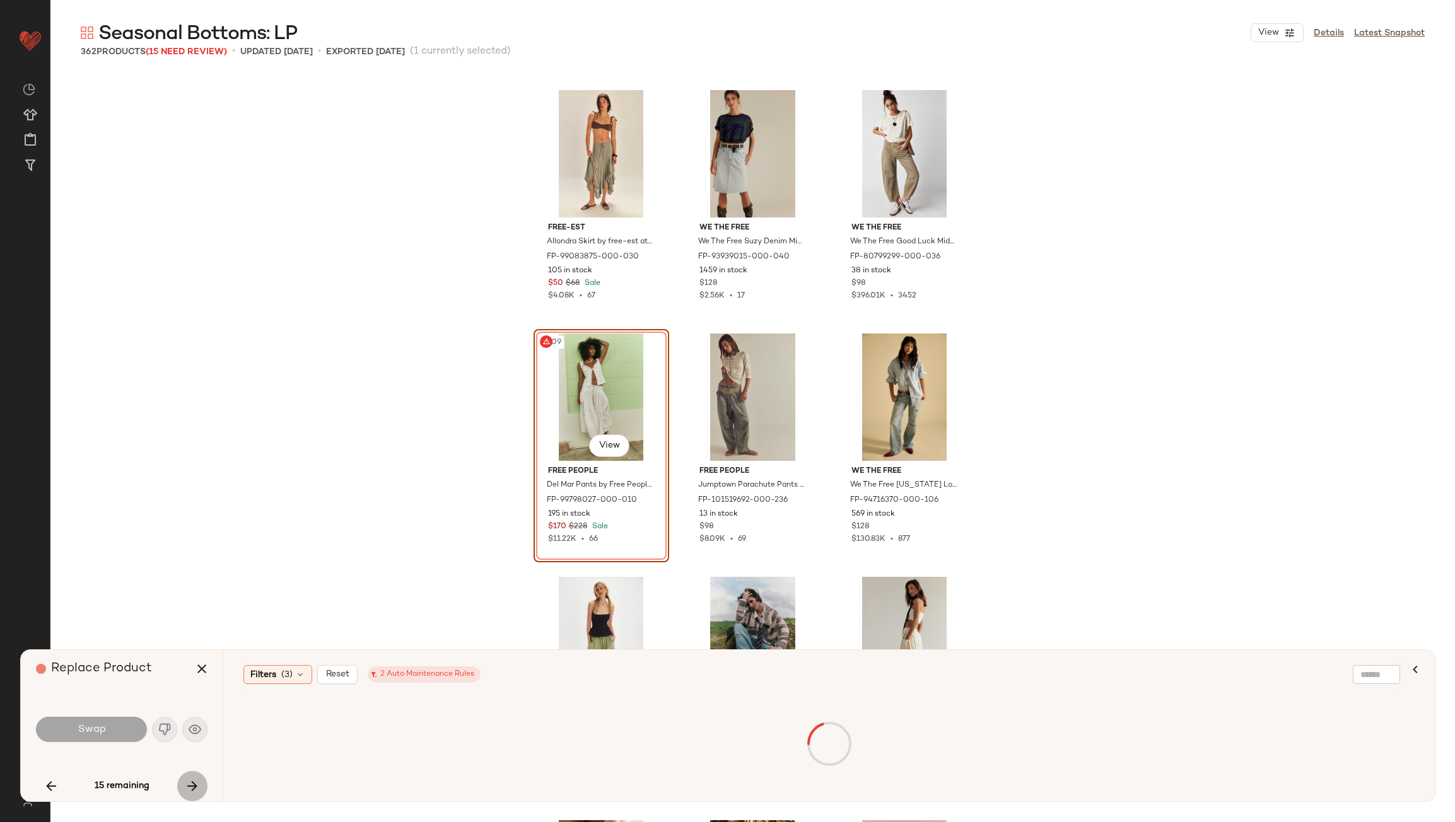
click at [197, 785] on icon "button" at bounding box center [192, 786] width 15 height 15
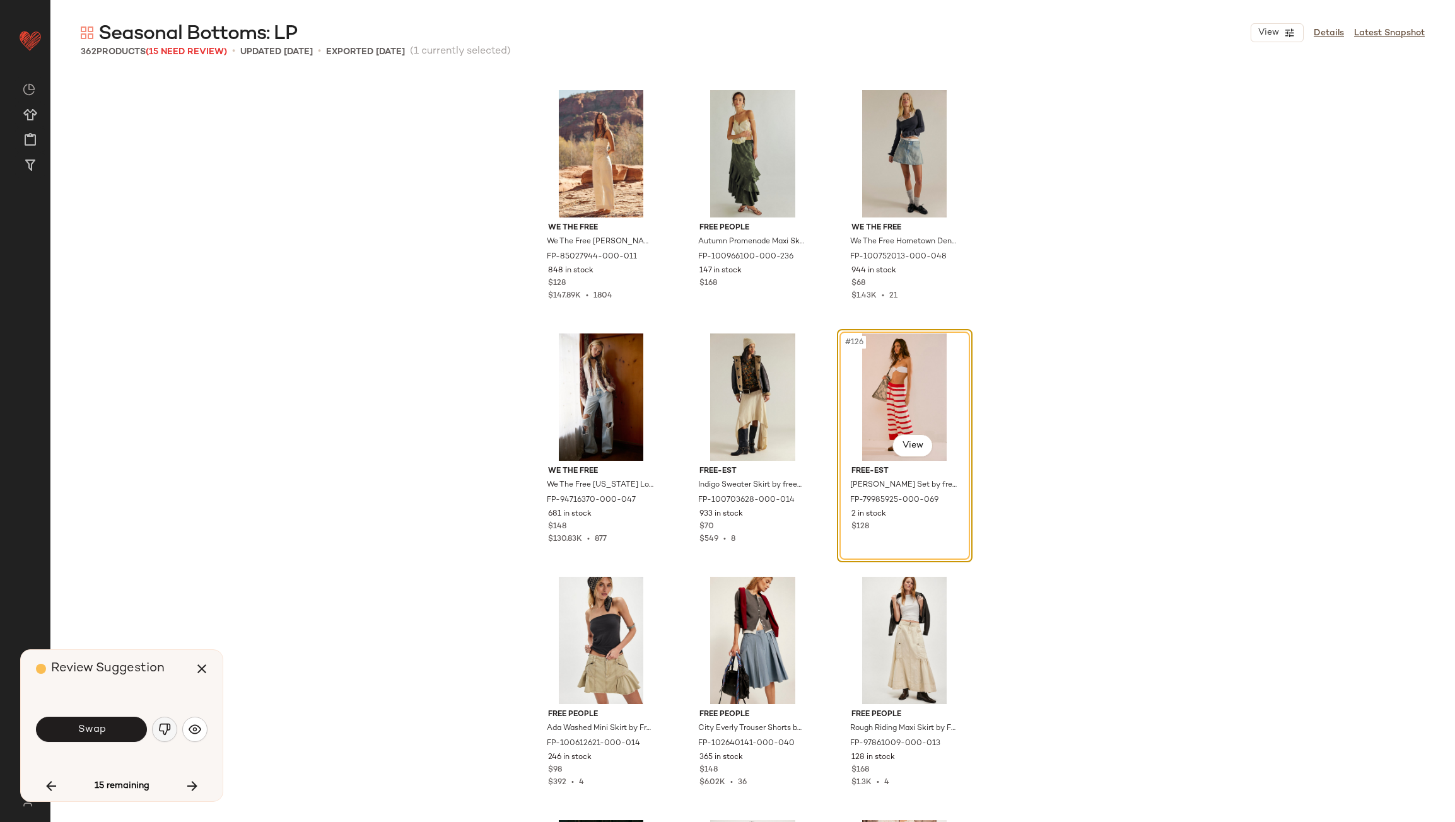
click at [172, 720] on button "button" at bounding box center [164, 729] width 25 height 25
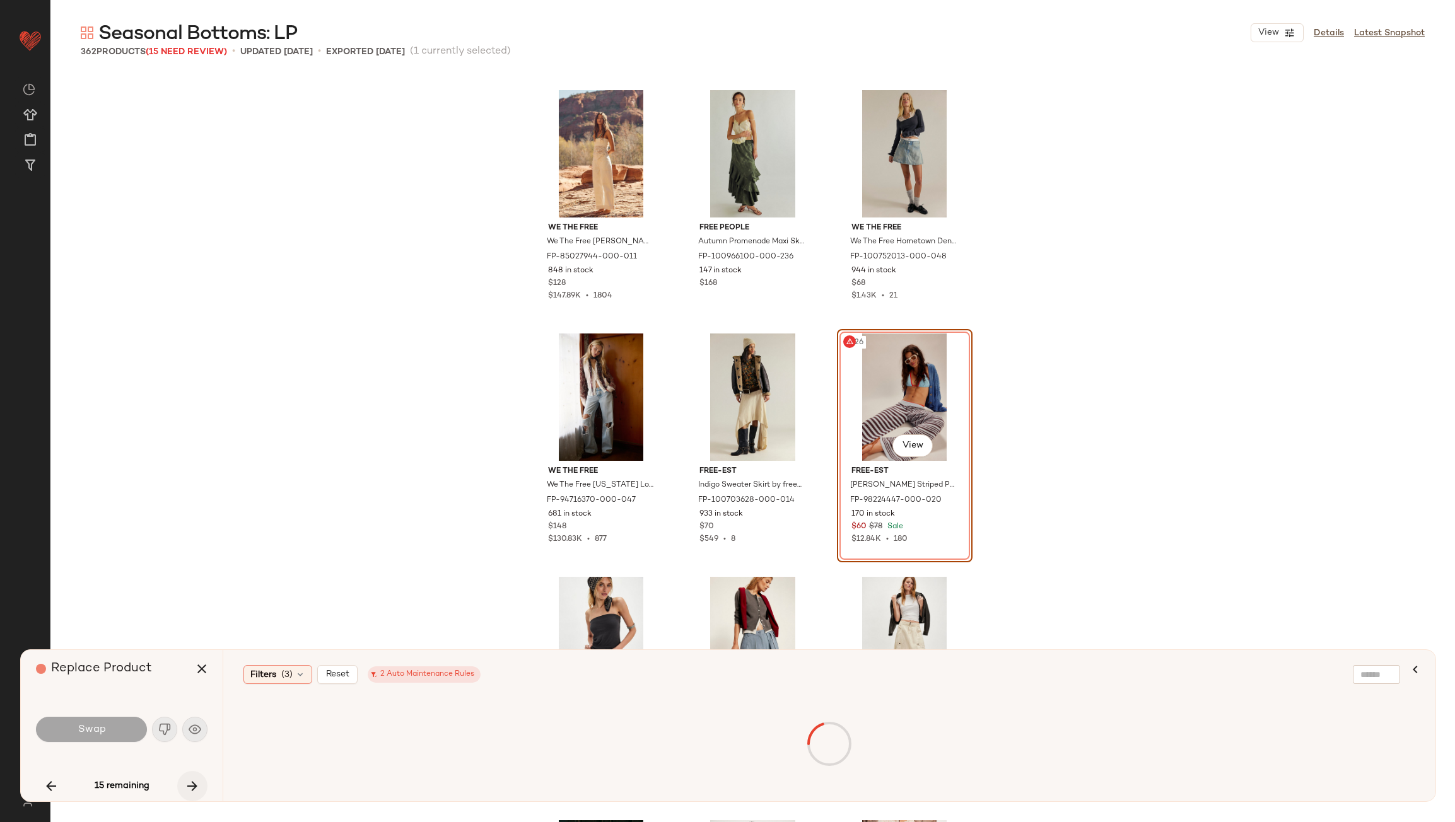
click at [192, 783] on icon "button" at bounding box center [192, 786] width 15 height 15
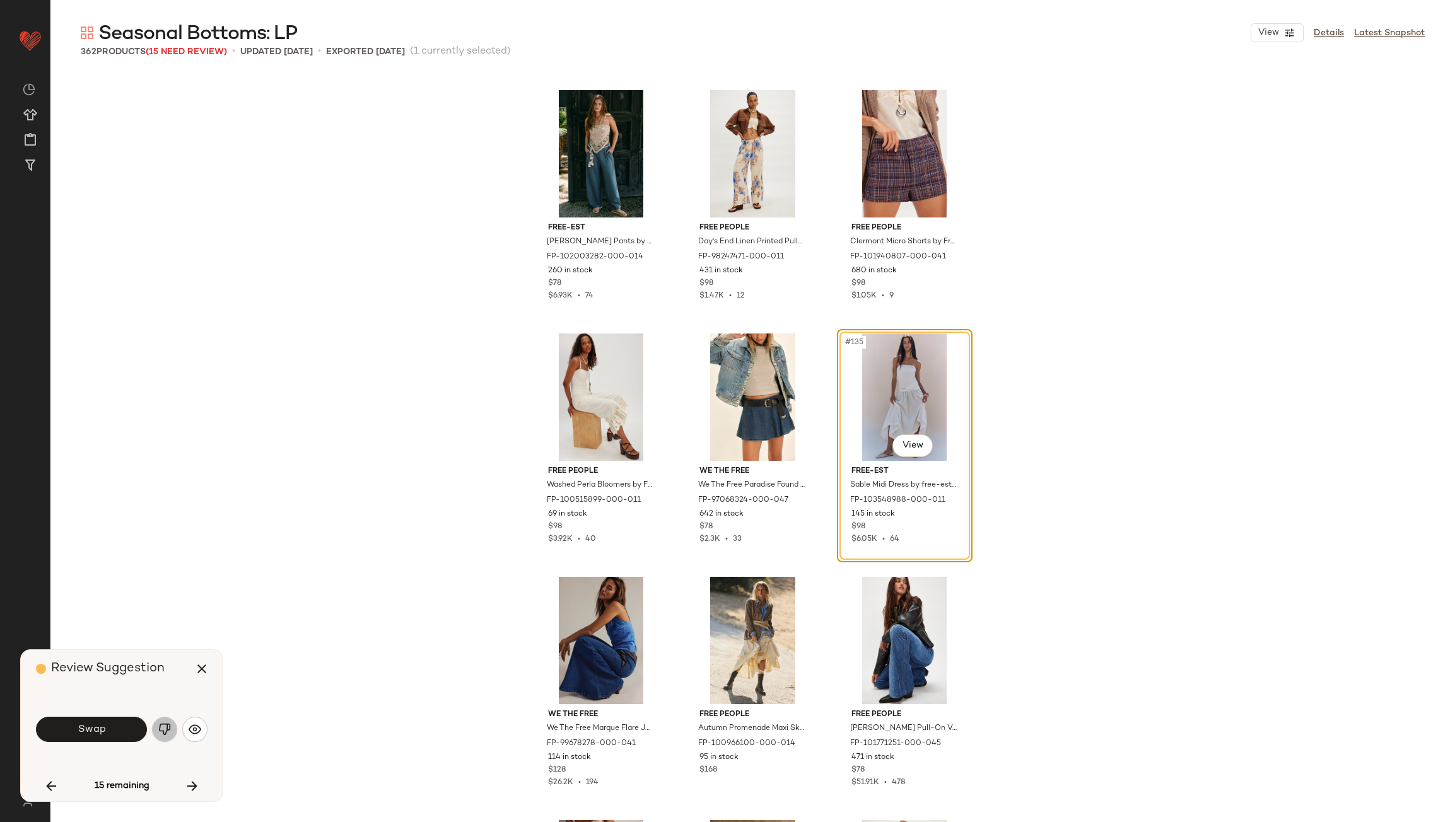
click at [165, 735] on img "button" at bounding box center [164, 729] width 13 height 13
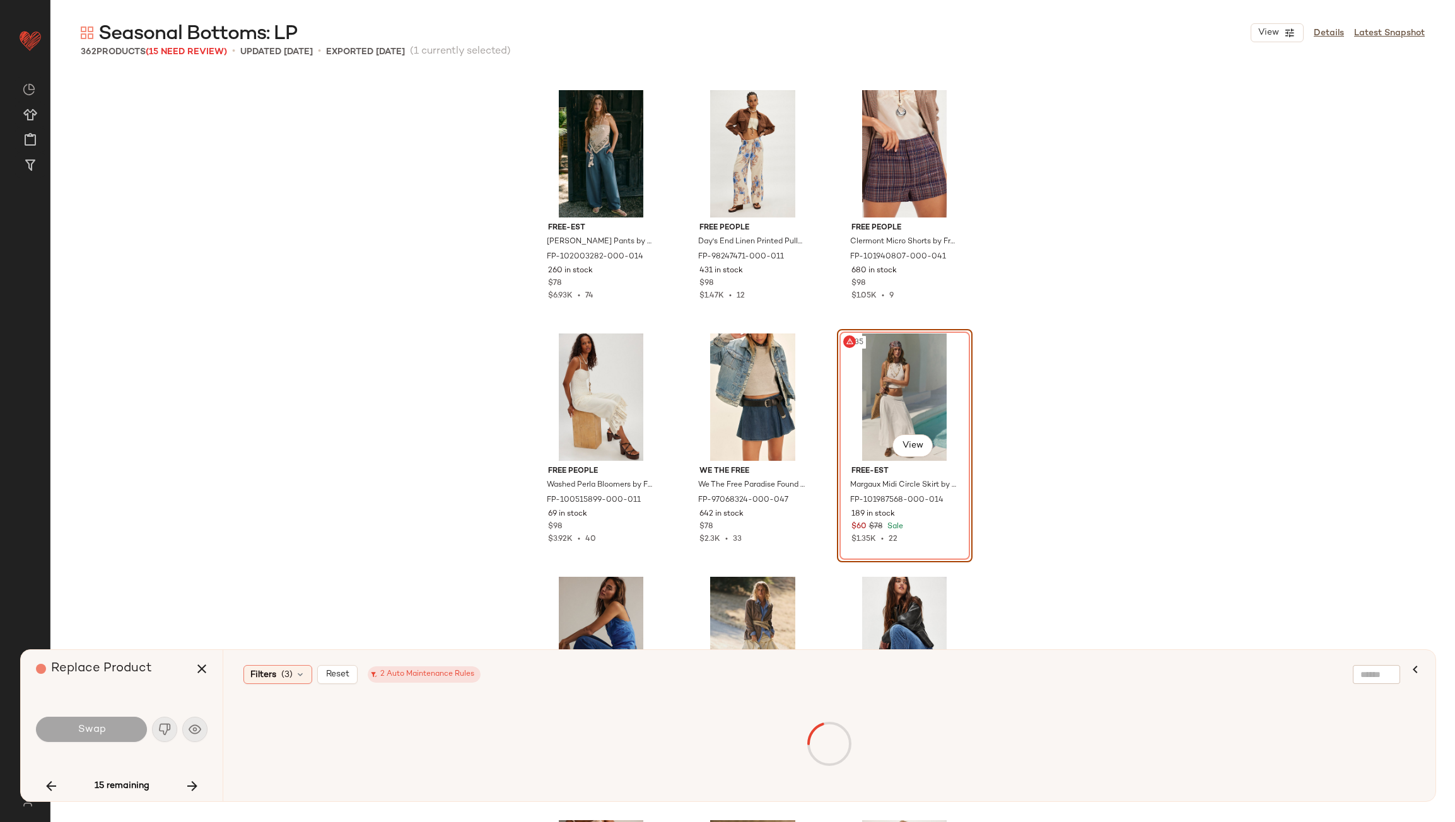
click at [174, 782] on div "15 remaining" at bounding box center [122, 786] width 172 height 30
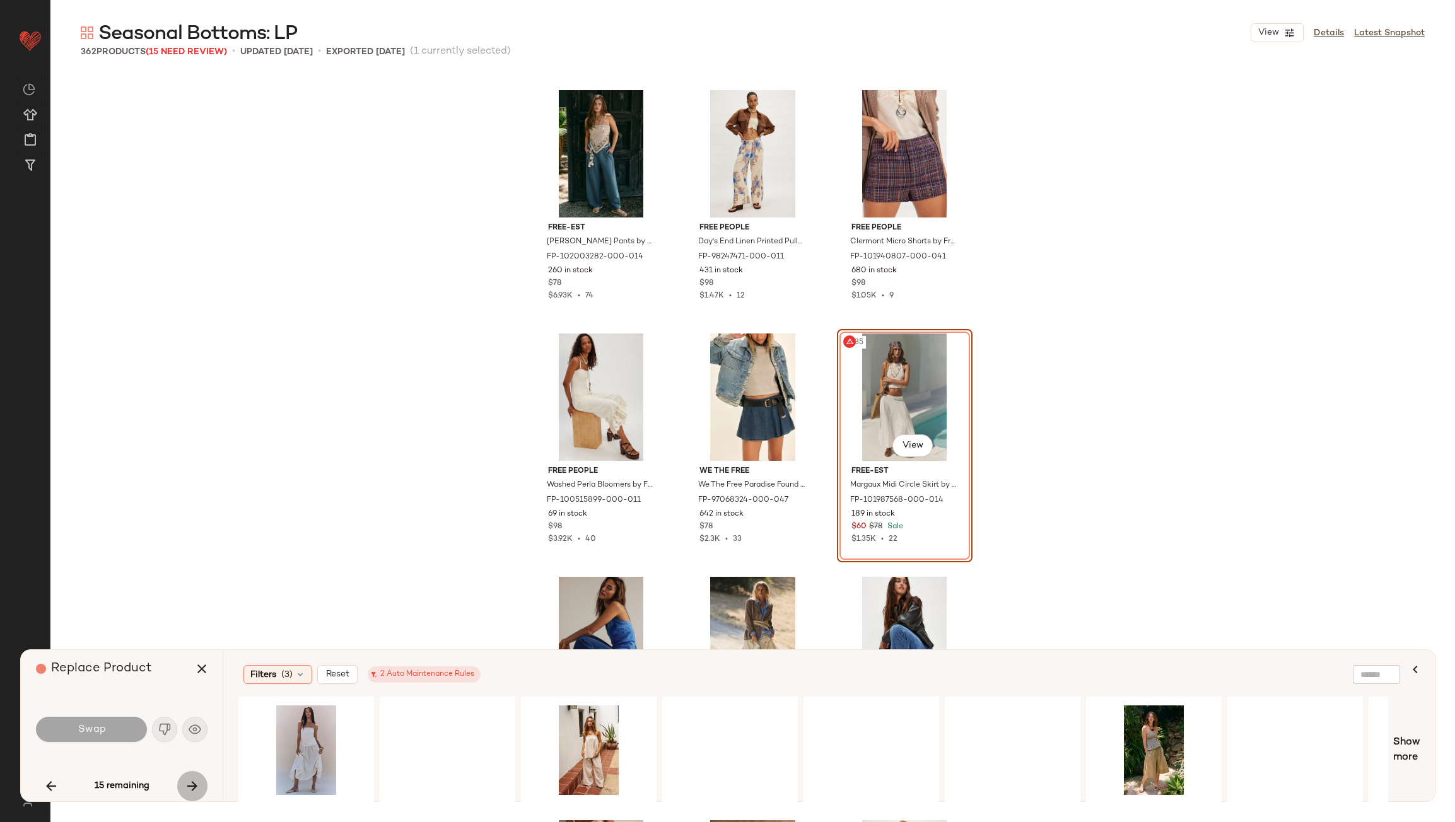
click at [197, 784] on icon "button" at bounding box center [192, 786] width 15 height 15
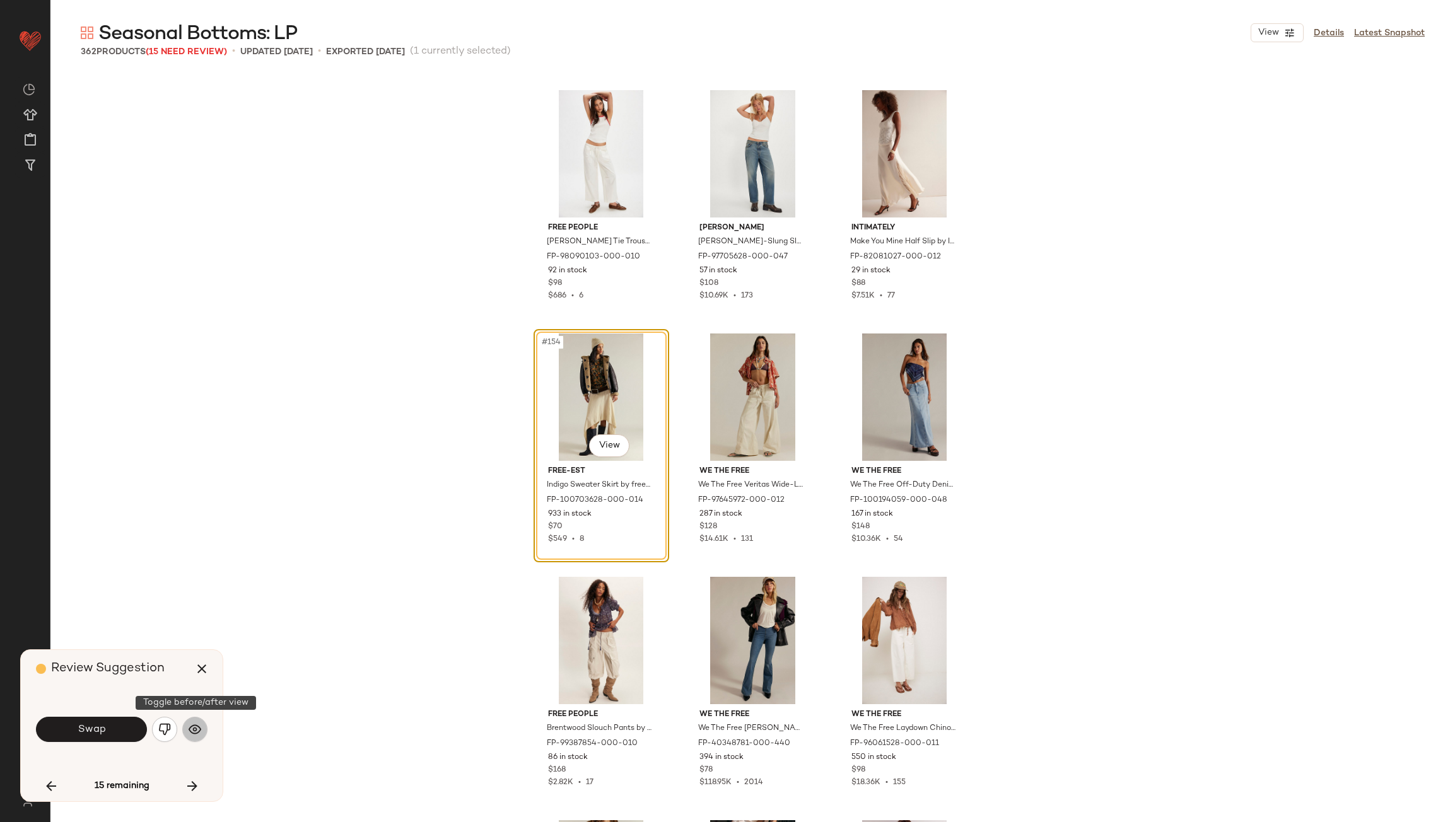
click at [196, 732] on img "button" at bounding box center [195, 729] width 13 height 13
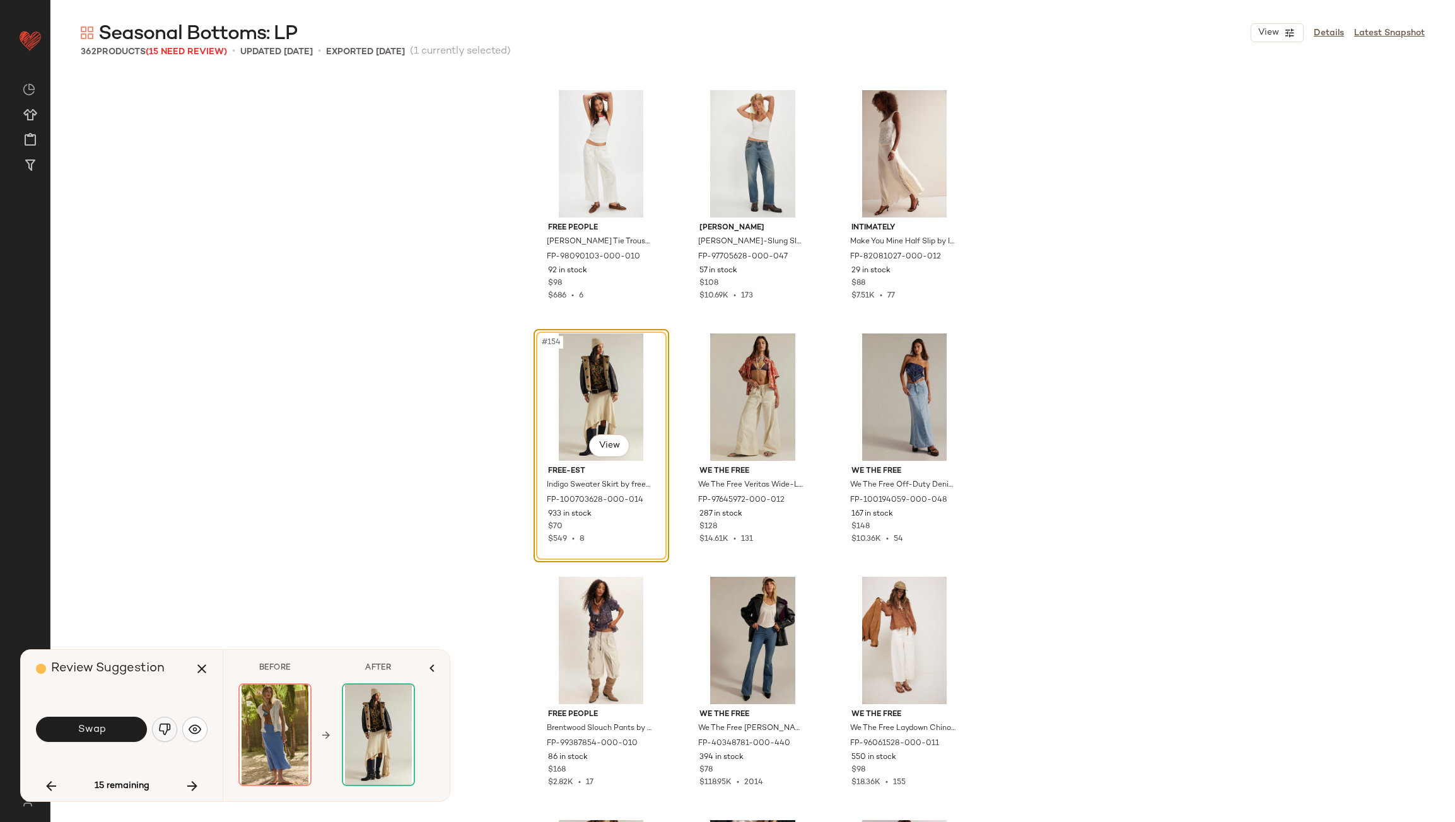
click at [163, 733] on img "button" at bounding box center [164, 729] width 13 height 13
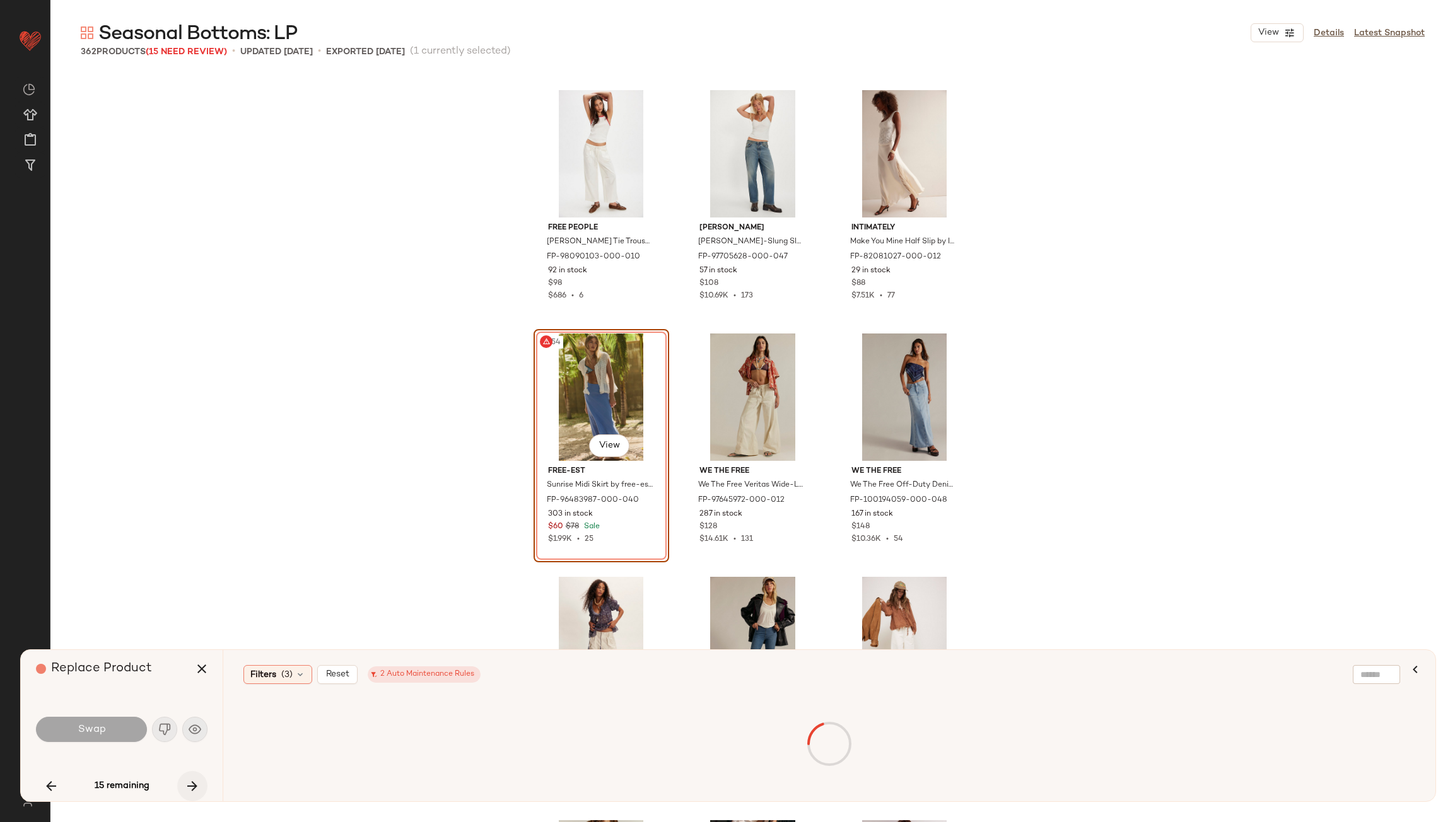
click at [178, 786] on button "button" at bounding box center [192, 786] width 30 height 30
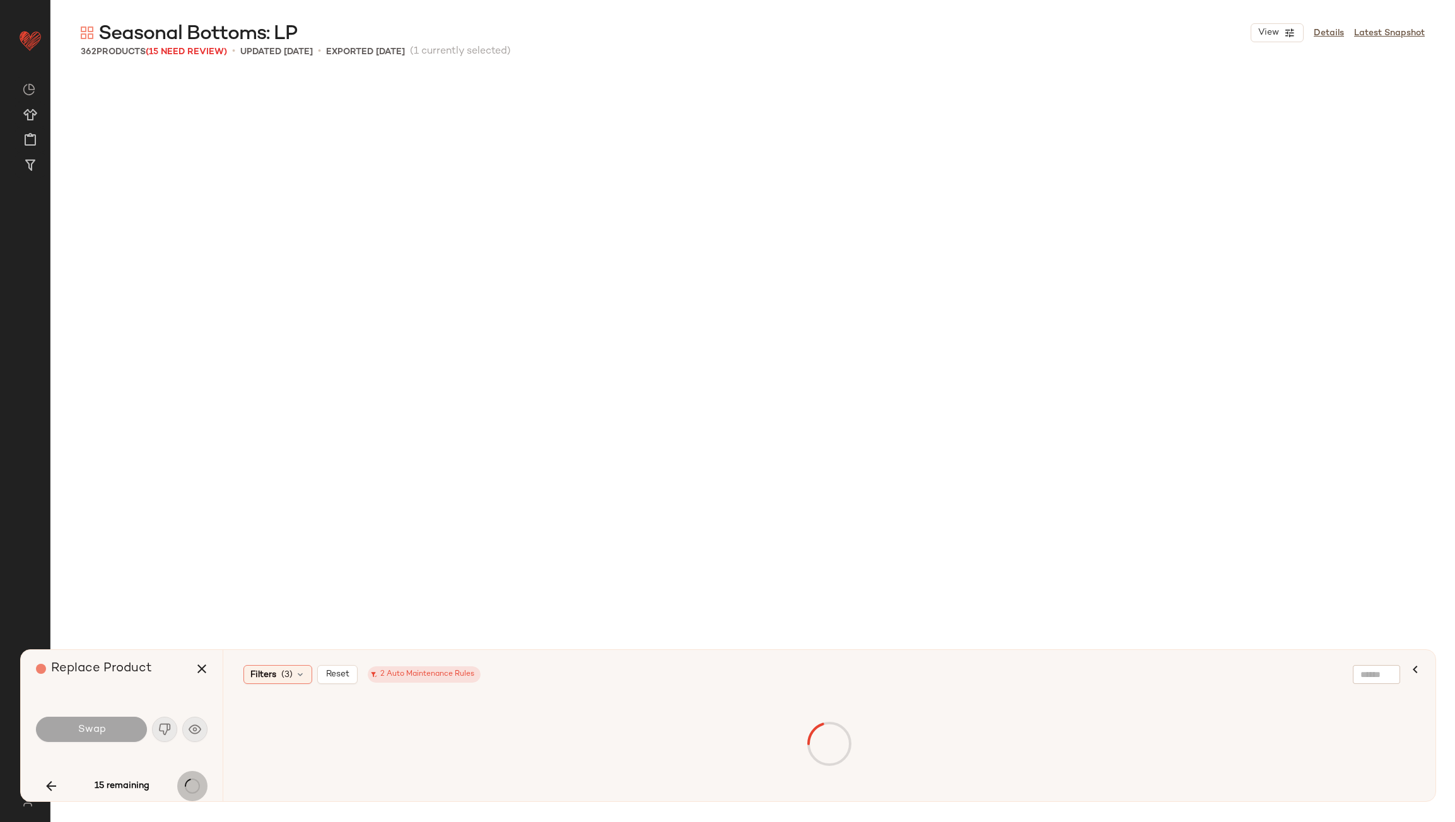
scroll to position [15091, 0]
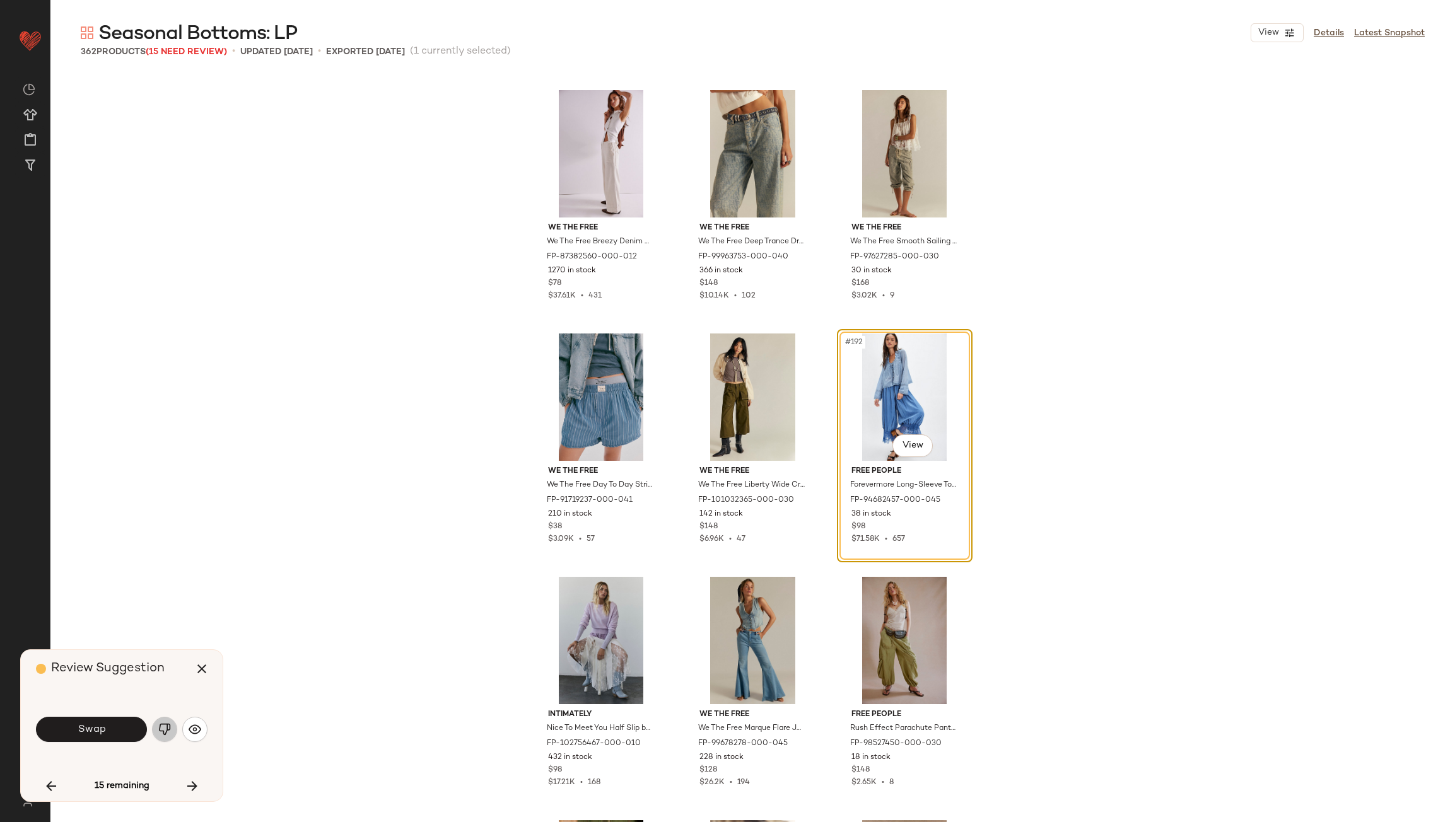
click at [162, 727] on img "button" at bounding box center [164, 729] width 13 height 13
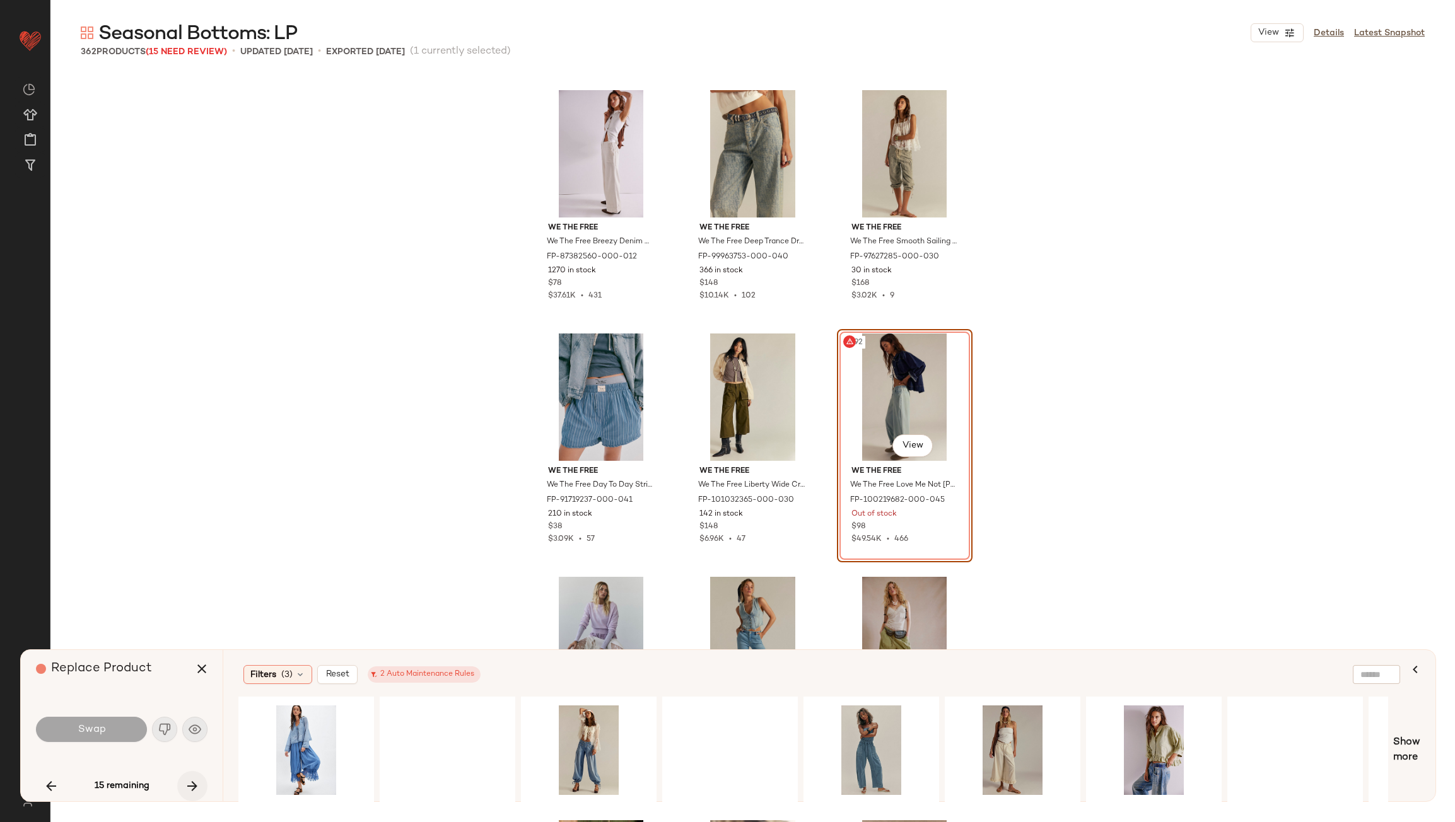
click at [188, 779] on icon "button" at bounding box center [192, 786] width 15 height 15
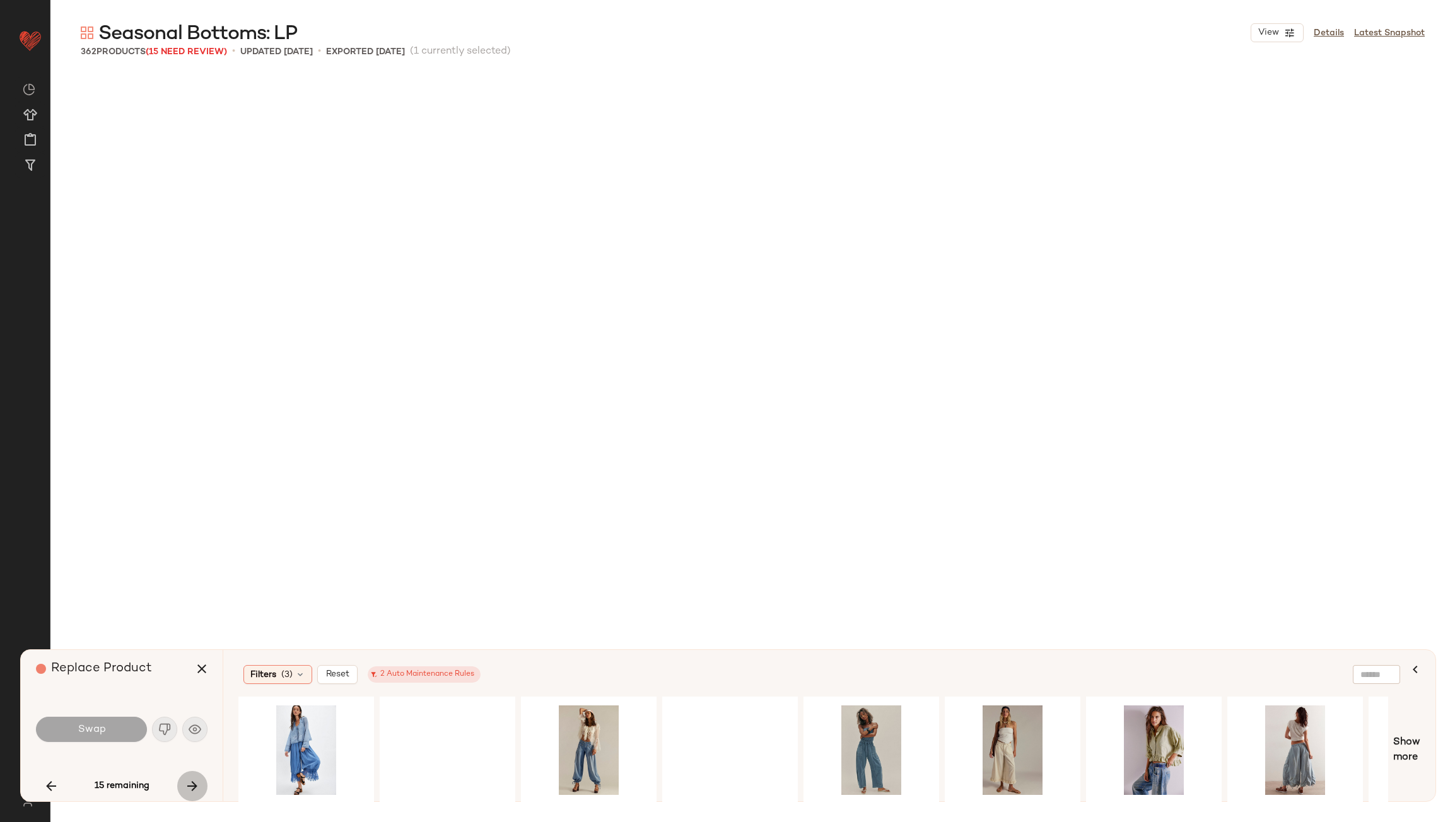
scroll to position [18985, 0]
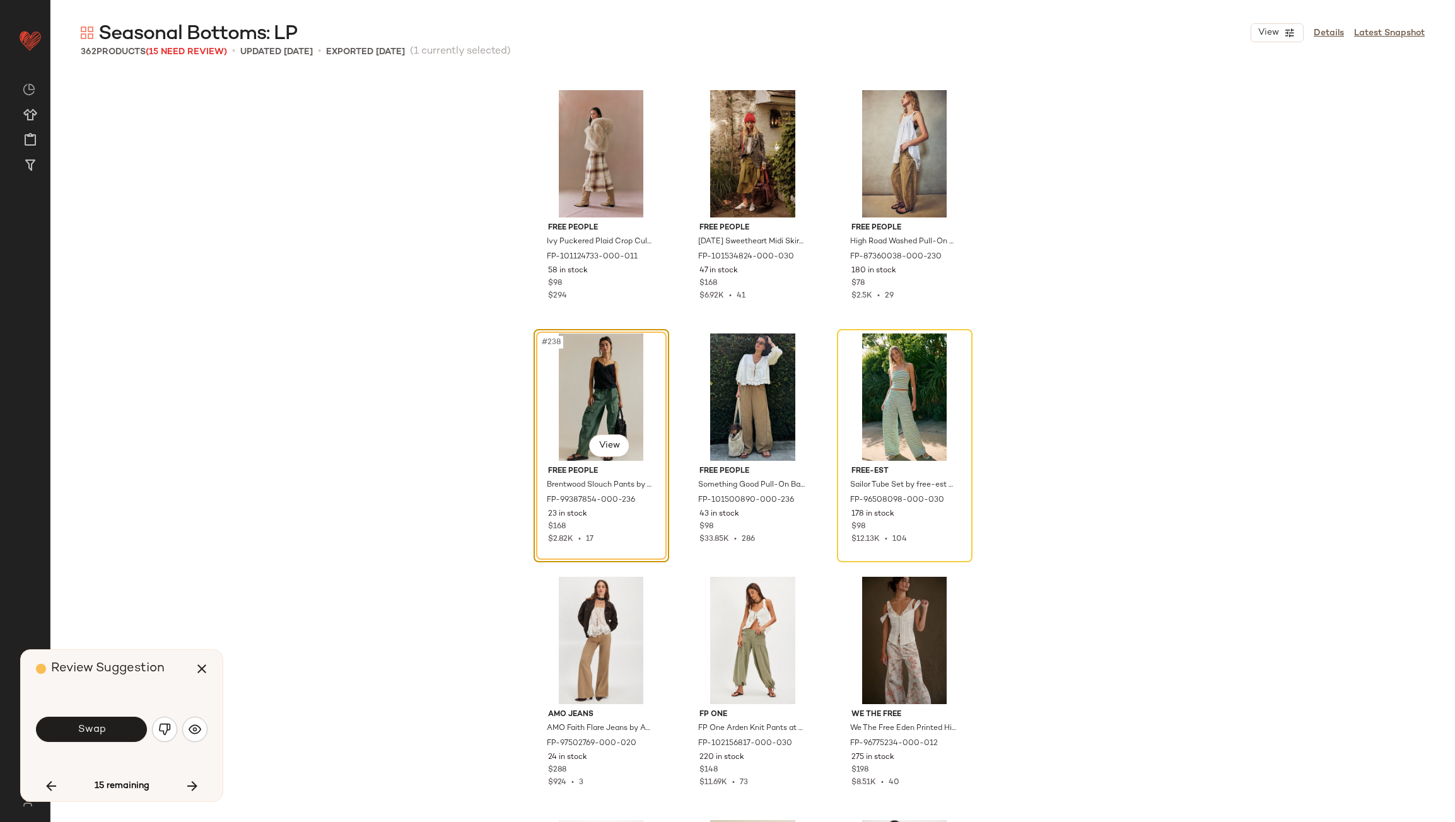
click at [166, 726] on img "button" at bounding box center [164, 729] width 13 height 13
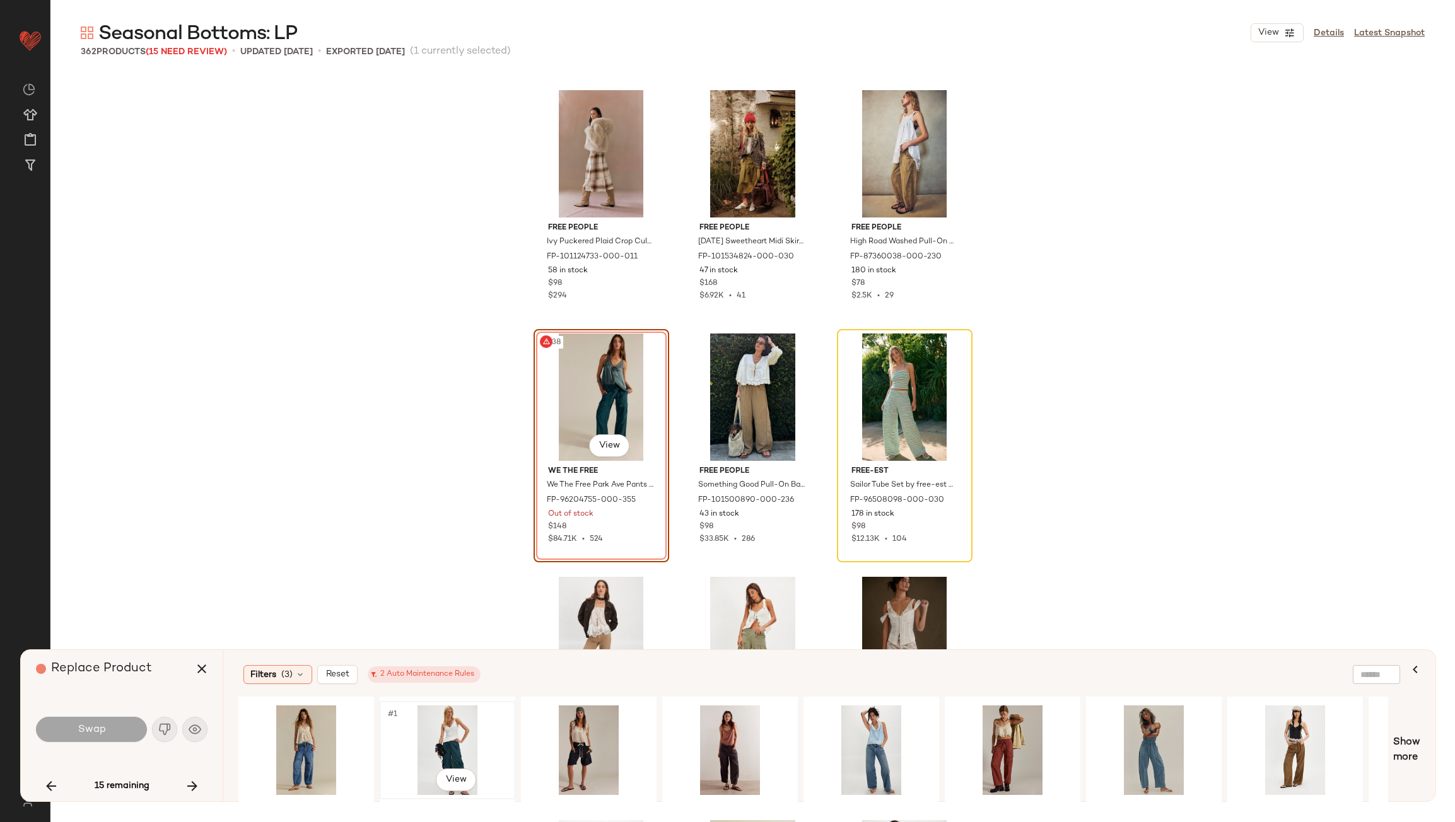
click at [434, 737] on div "#1 View" at bounding box center [447, 751] width 127 height 90
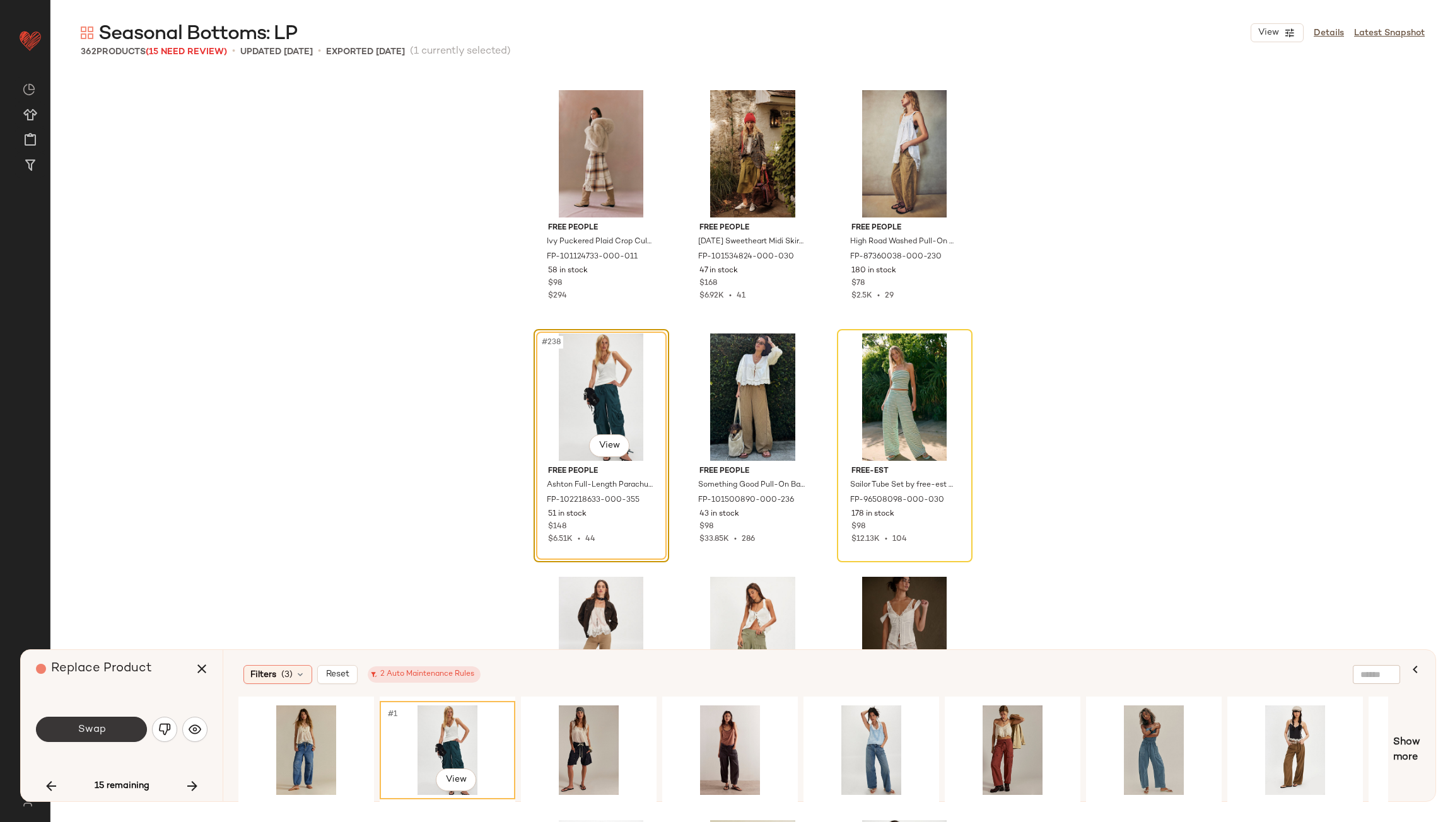
click at [98, 725] on span "Swap" at bounding box center [91, 730] width 28 height 12
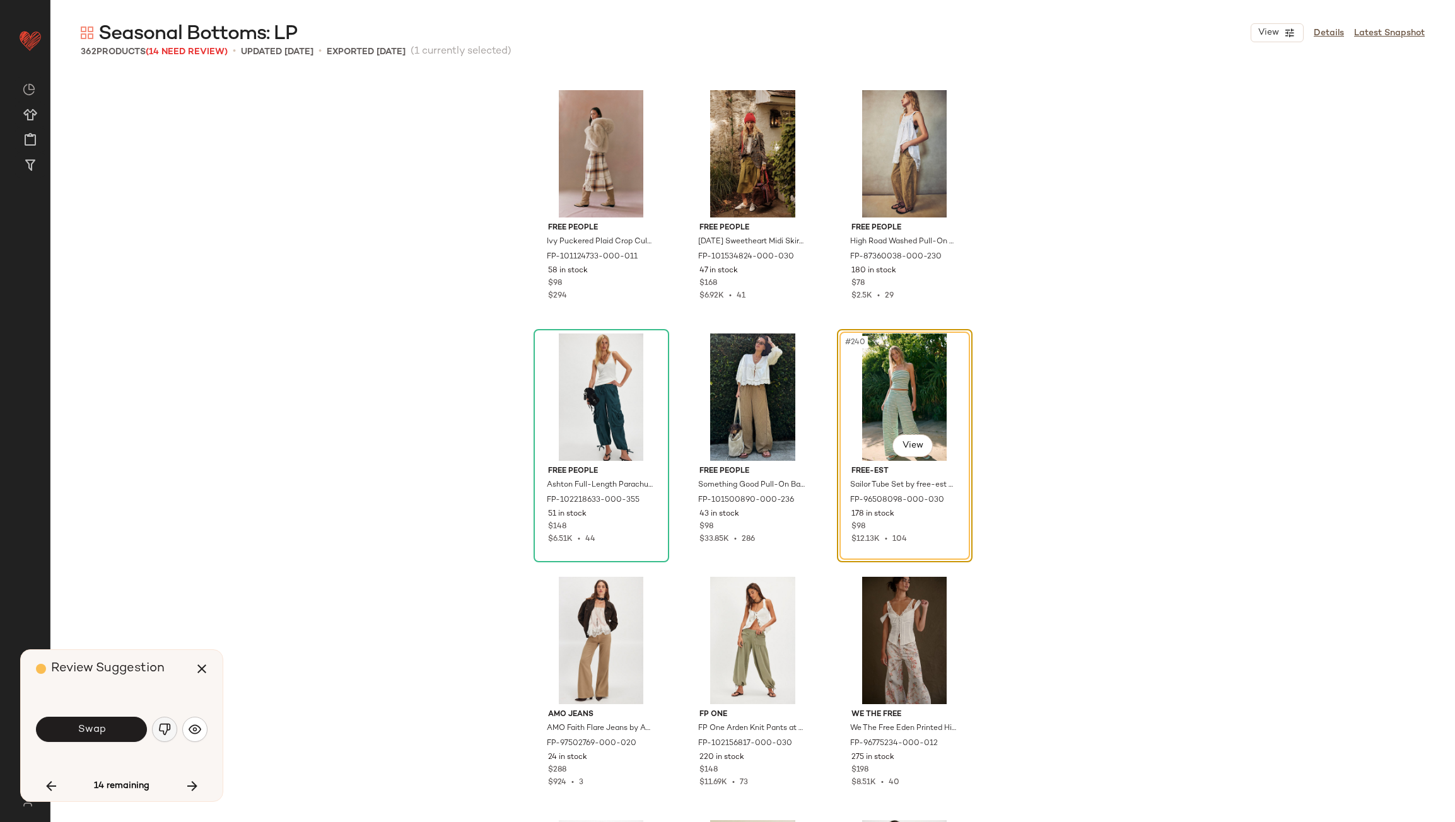
click at [164, 725] on img "button" at bounding box center [164, 729] width 13 height 13
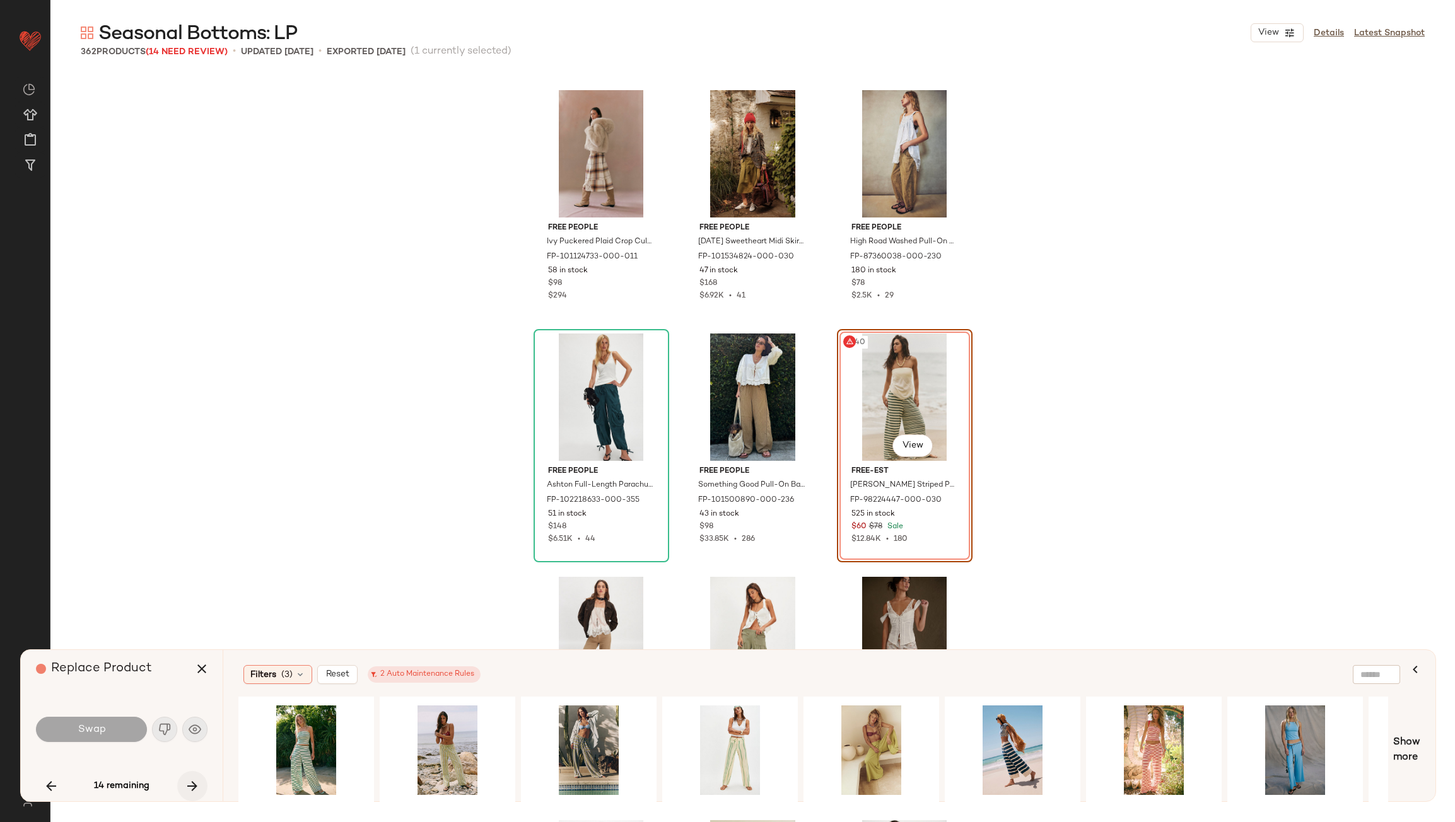
click at [190, 788] on icon "button" at bounding box center [192, 786] width 15 height 15
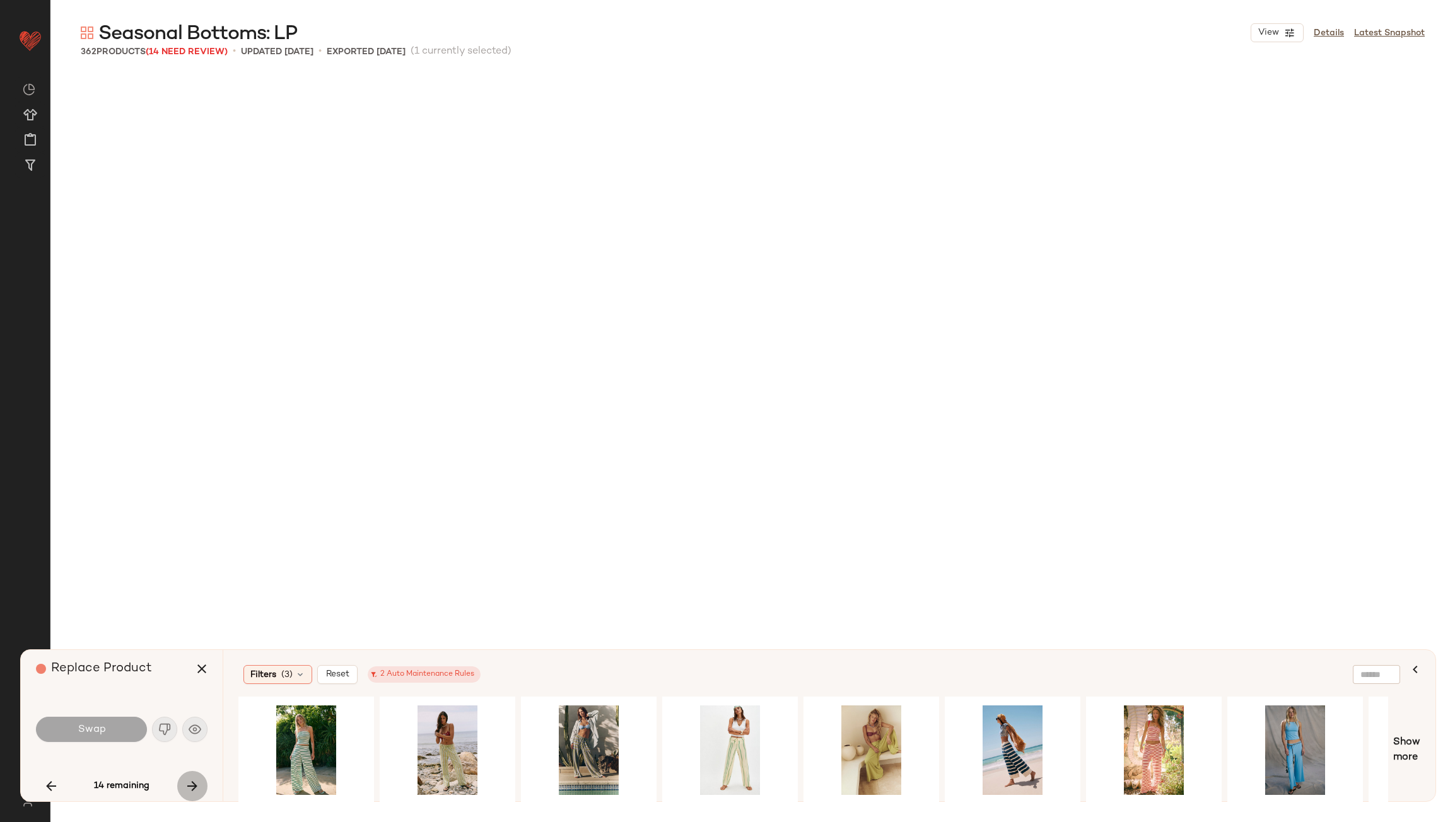
scroll to position [22149, 0]
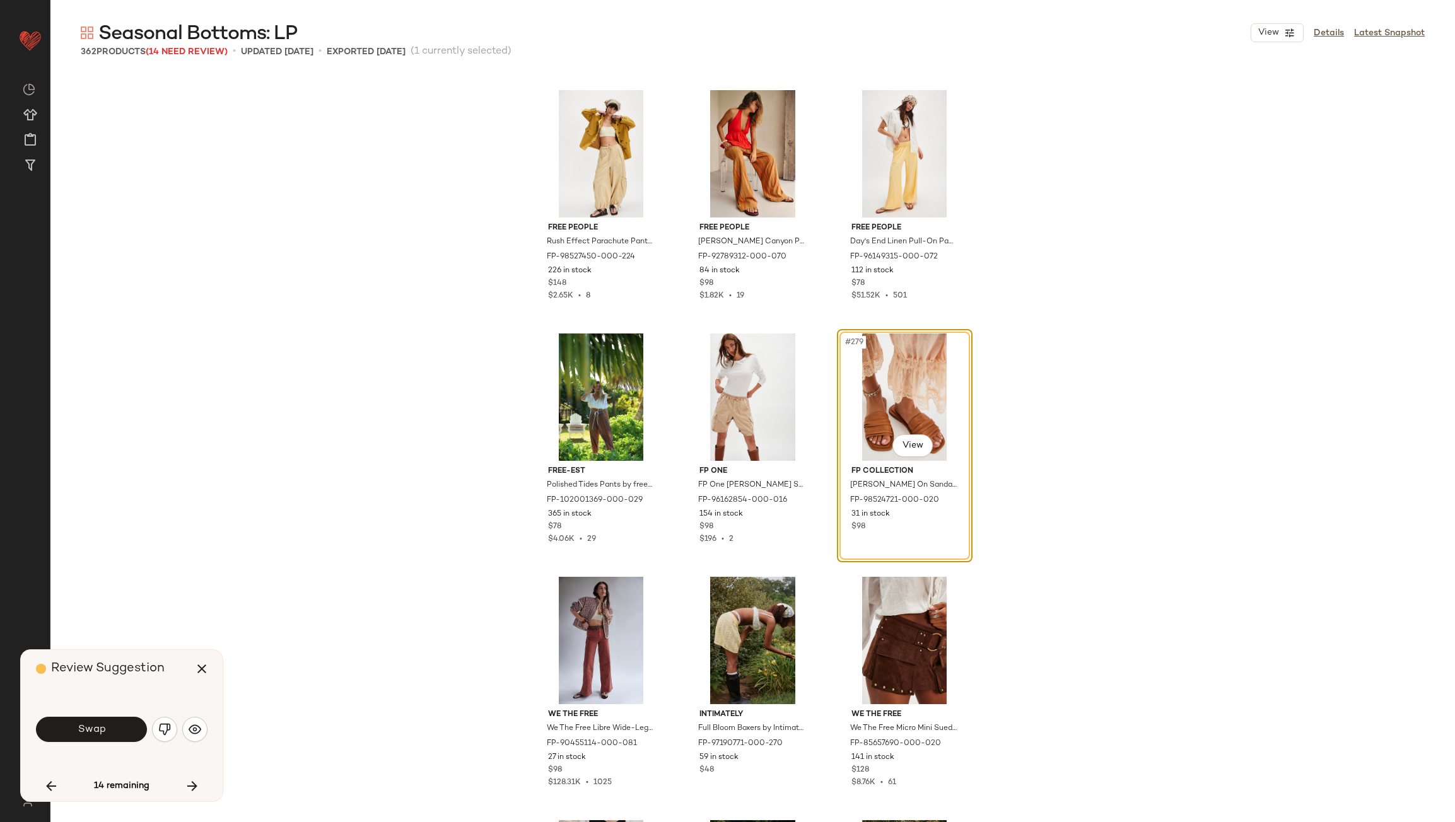
click at [160, 732] on img "button" at bounding box center [164, 729] width 13 height 13
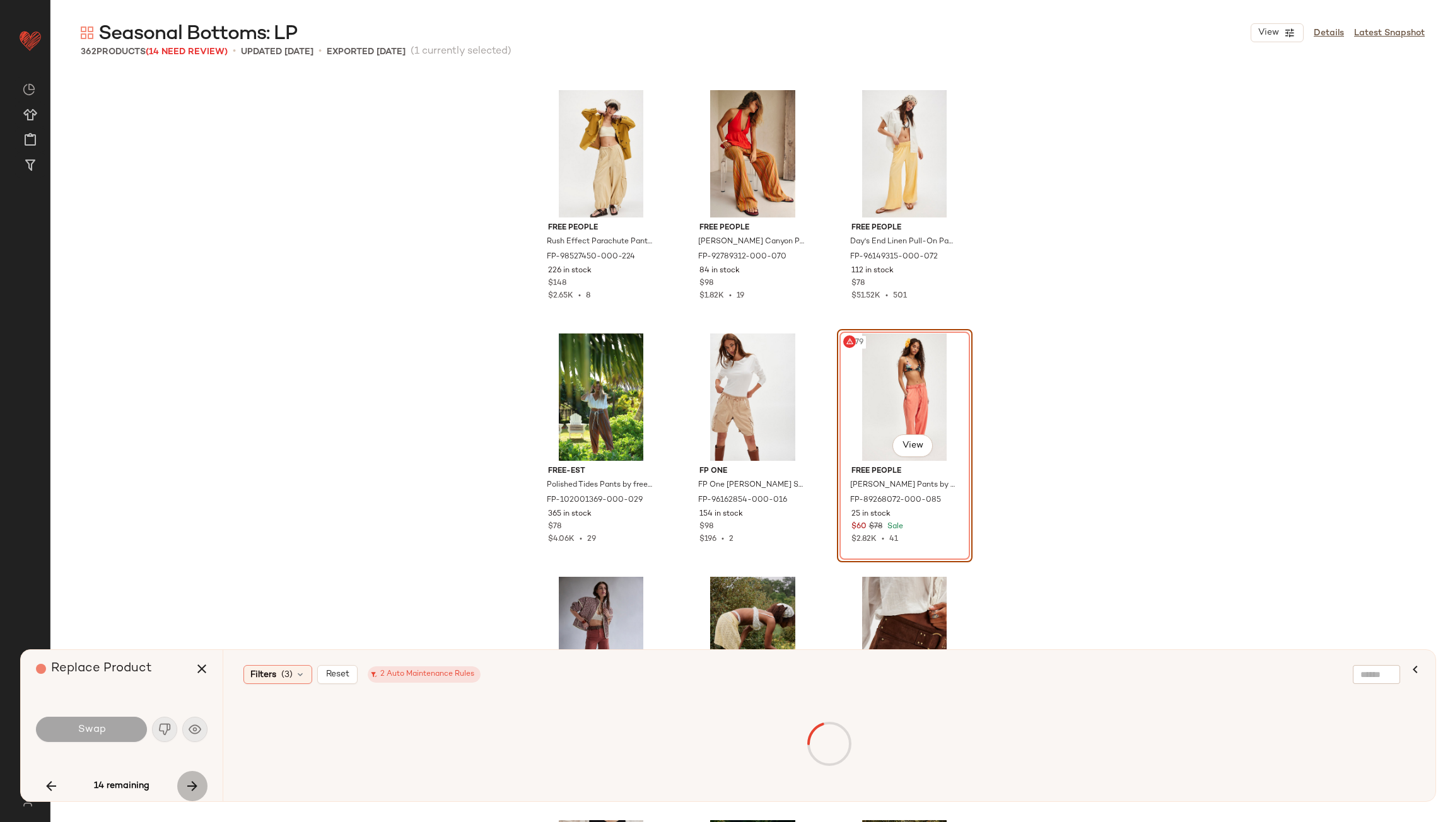
click at [190, 776] on button "button" at bounding box center [192, 786] width 30 height 30
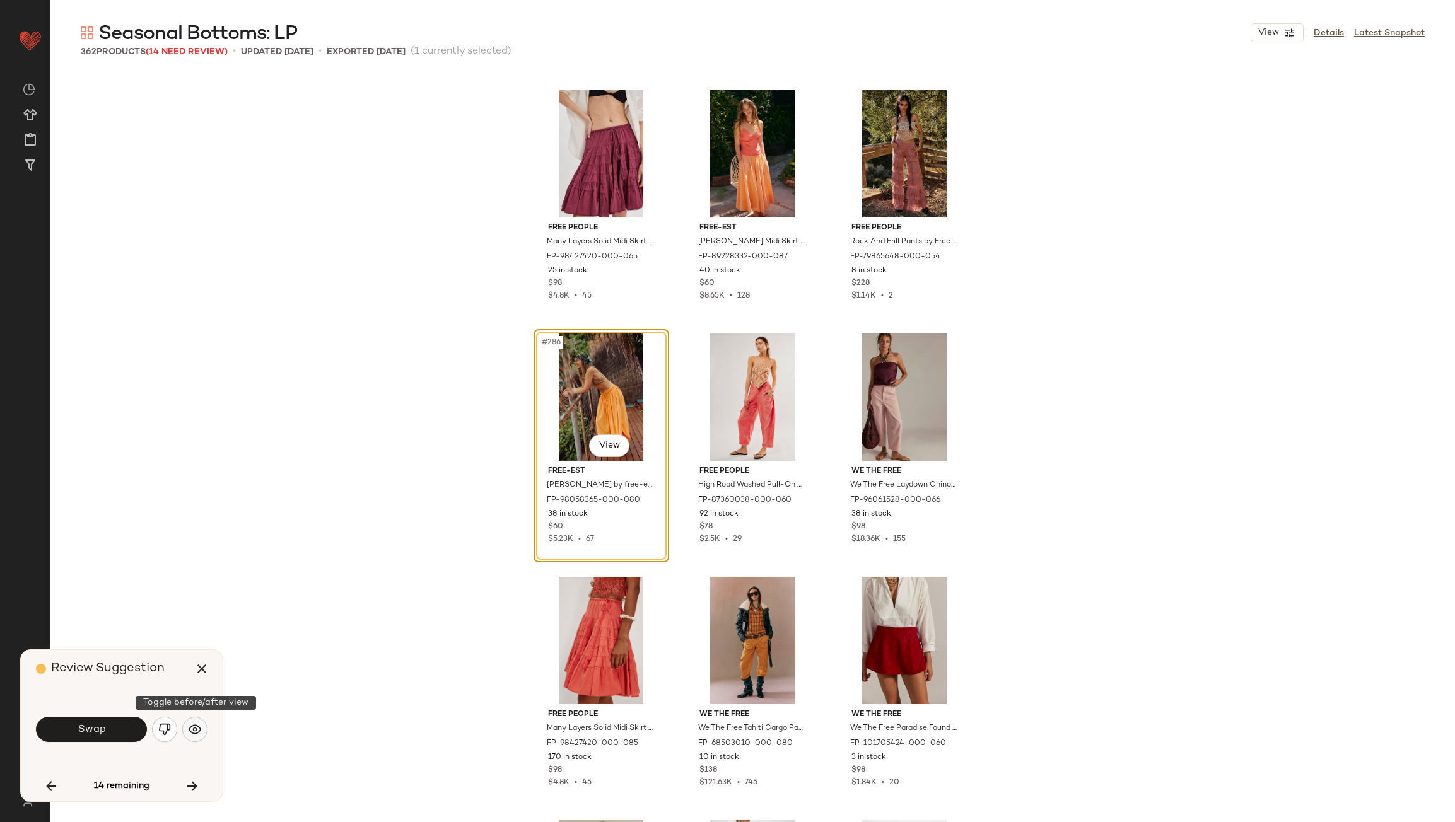
click at [203, 731] on button "button" at bounding box center [194, 729] width 25 height 25
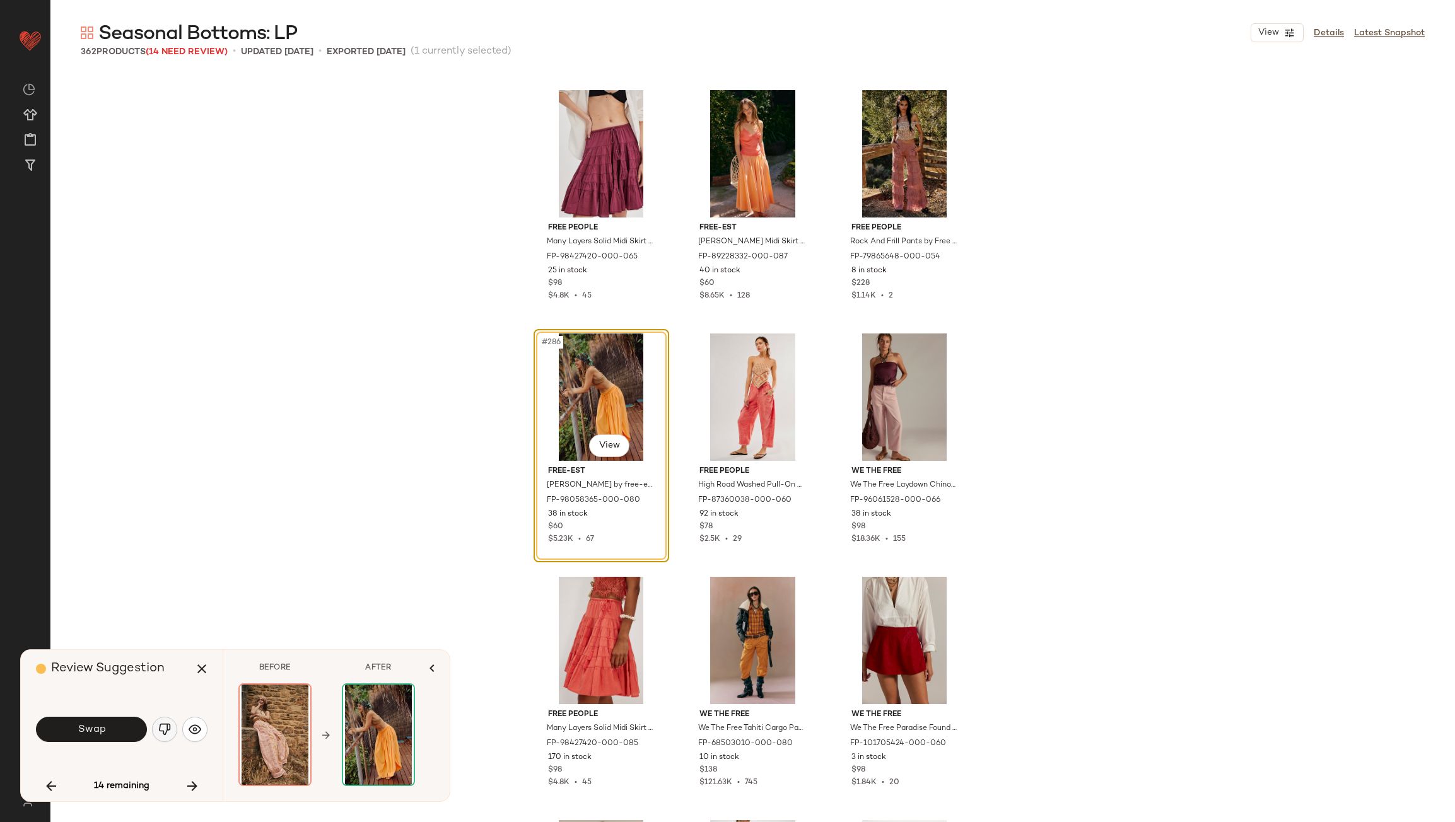
click at [166, 723] on button "button" at bounding box center [164, 729] width 25 height 25
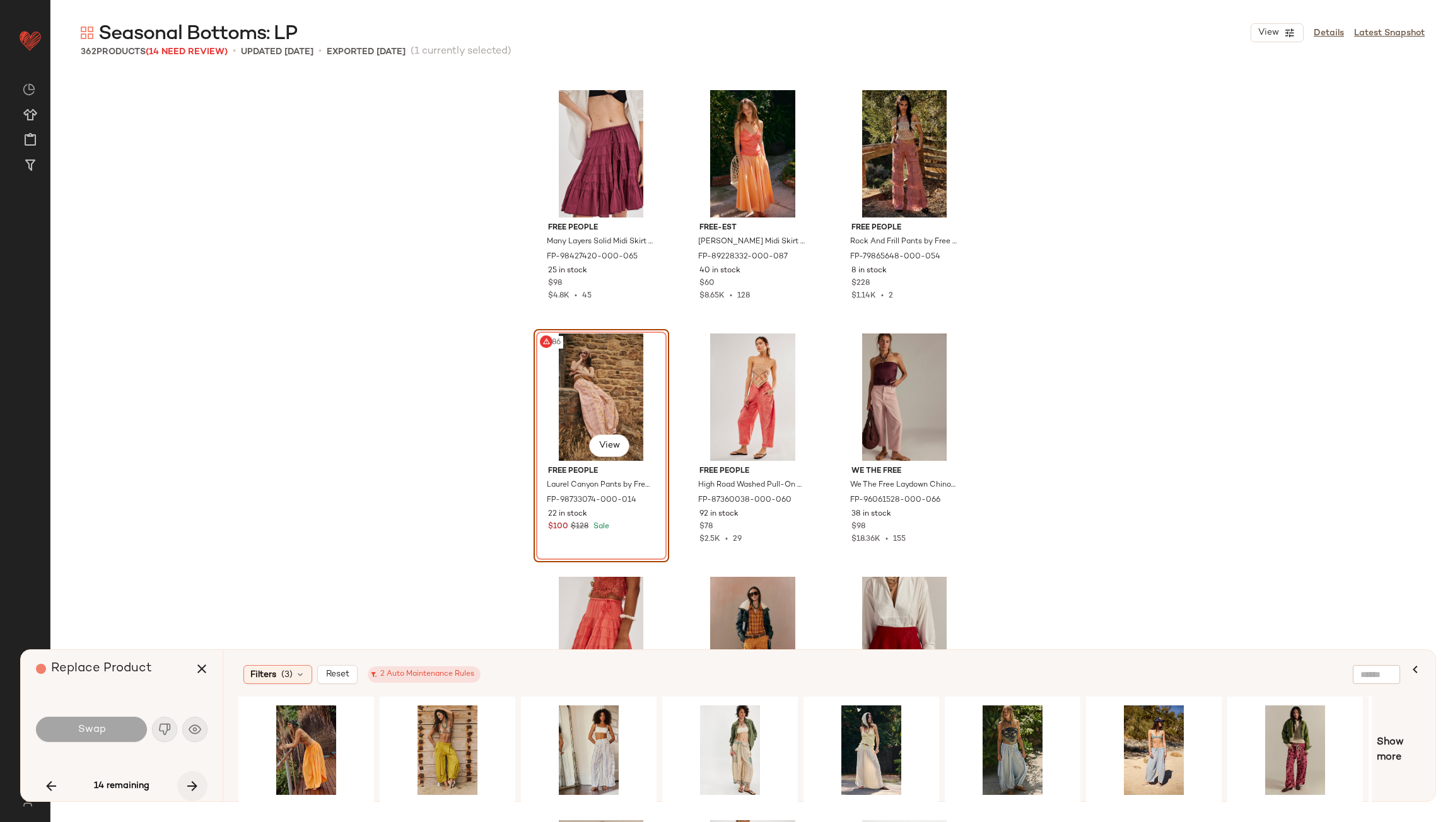
click at [194, 797] on button "button" at bounding box center [192, 786] width 30 height 30
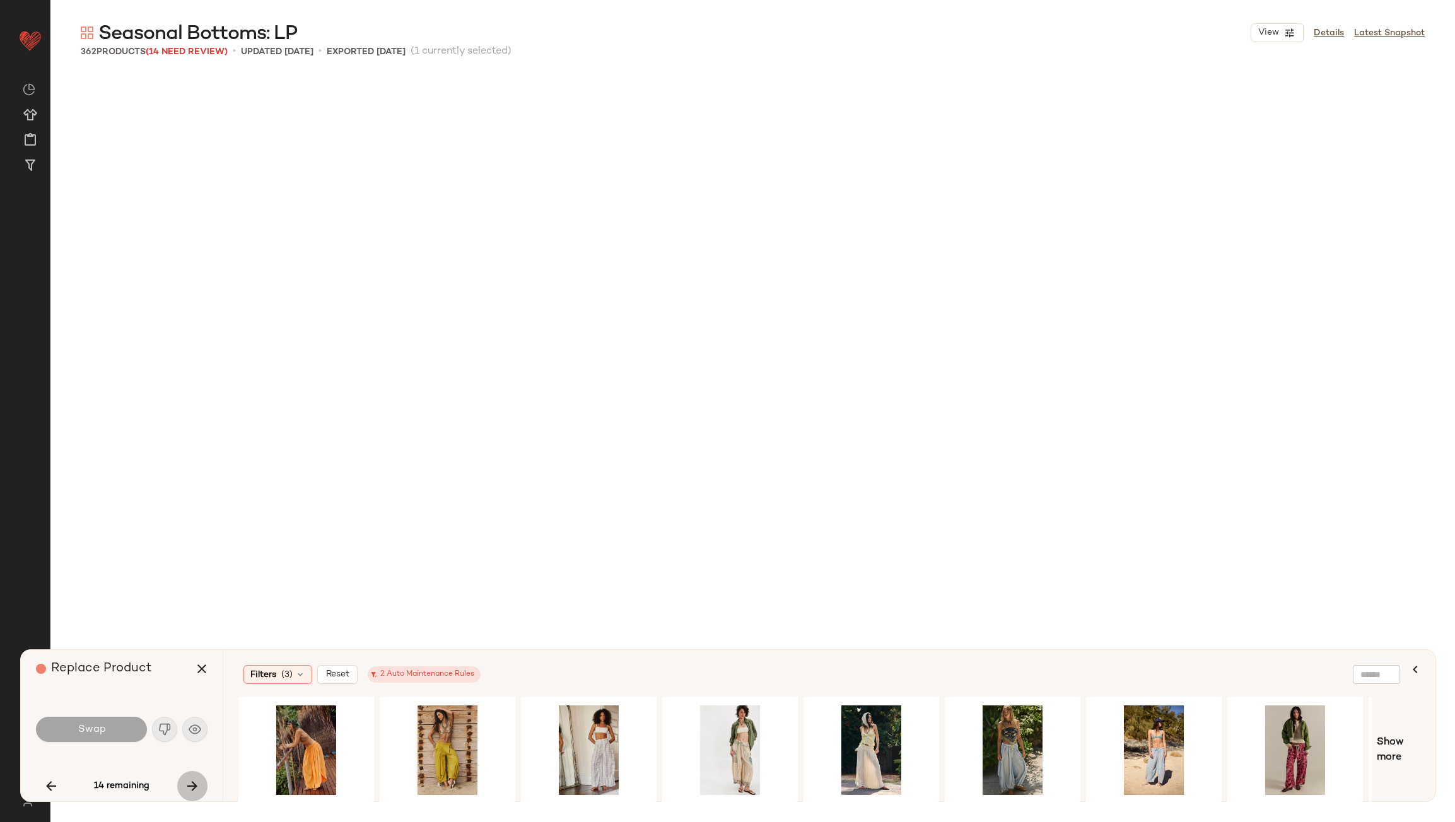
scroll to position [24340, 0]
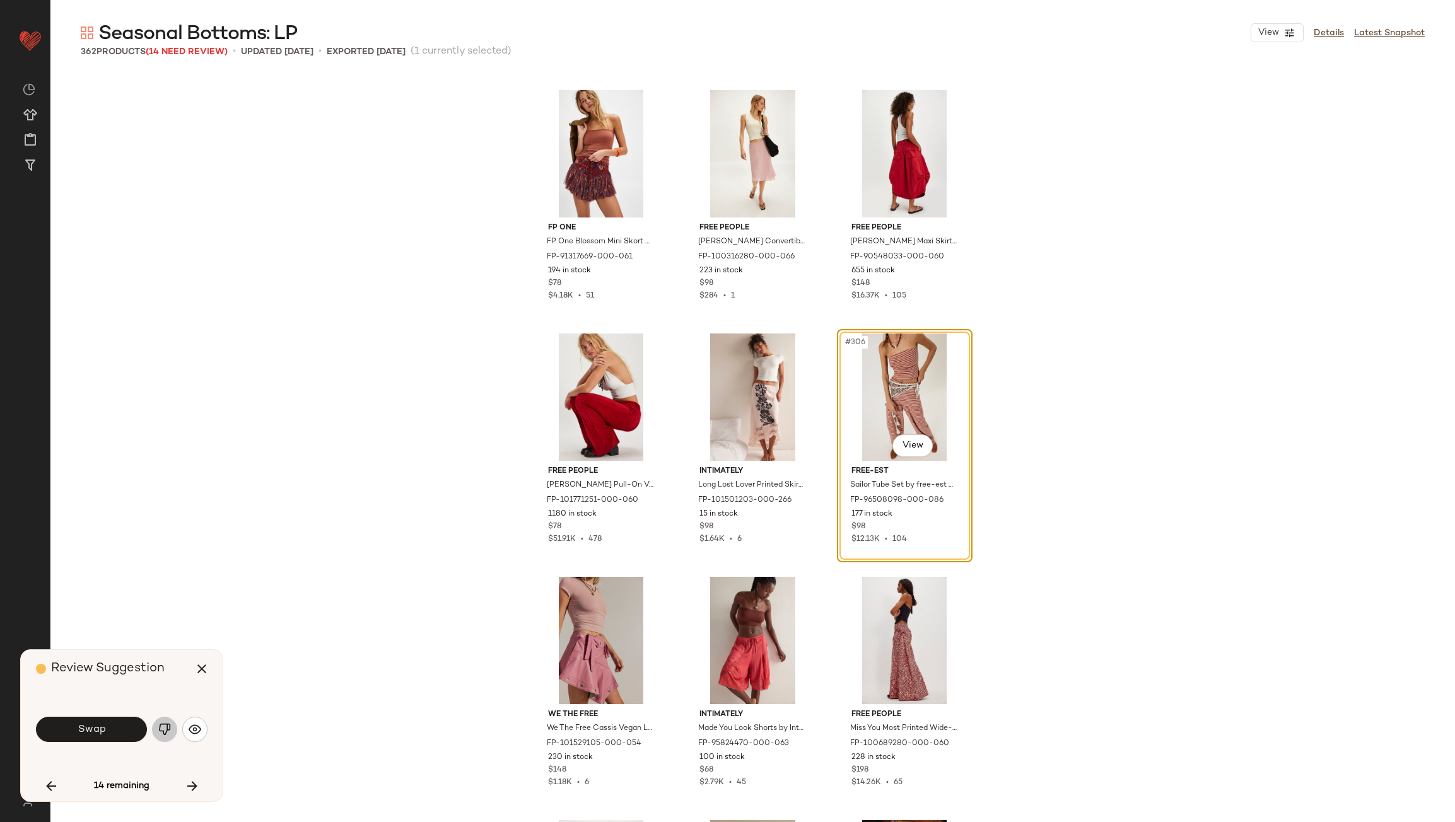
click at [164, 728] on img "button" at bounding box center [164, 729] width 13 height 13
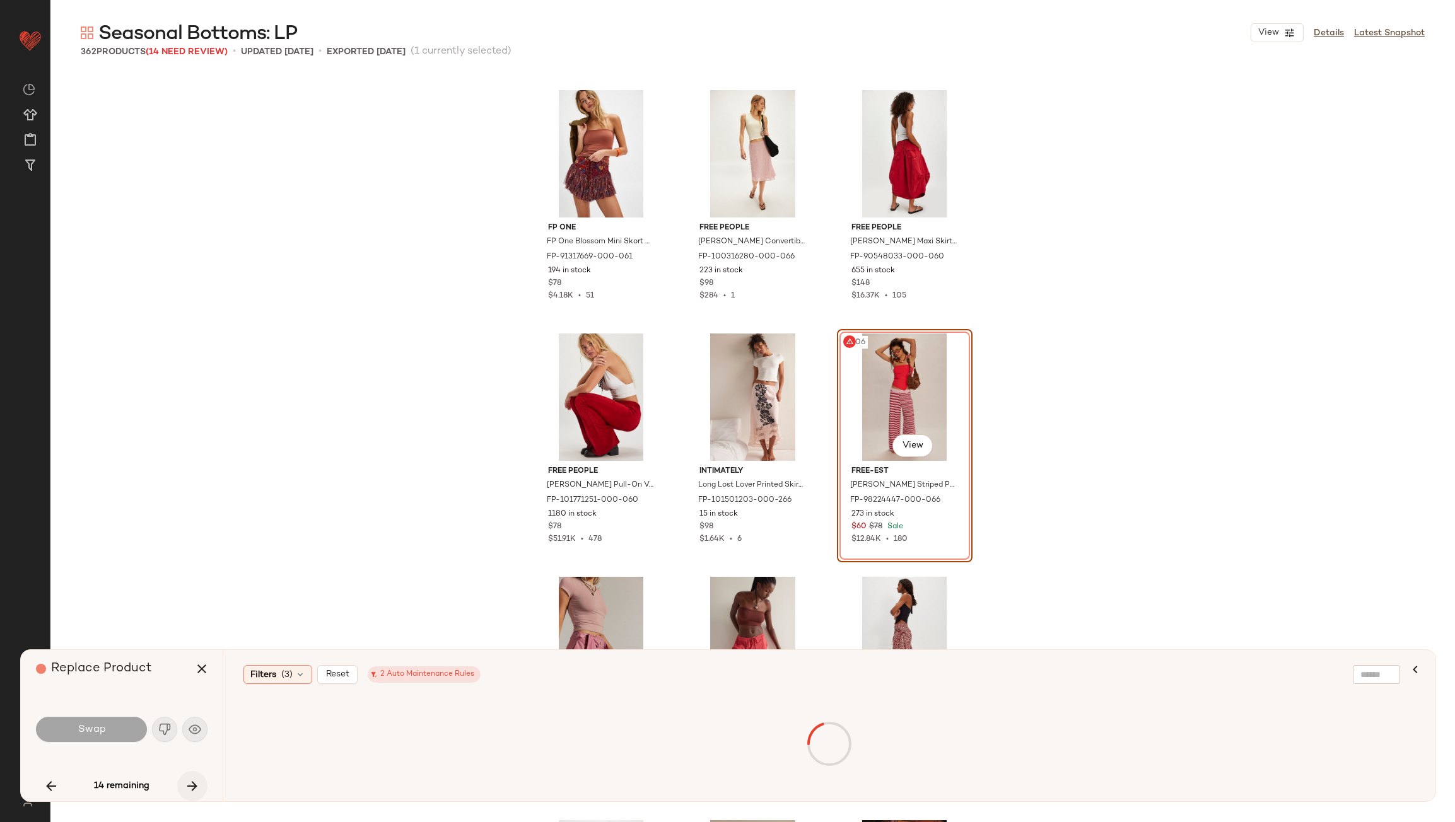
click at [193, 783] on icon "button" at bounding box center [192, 786] width 15 height 15
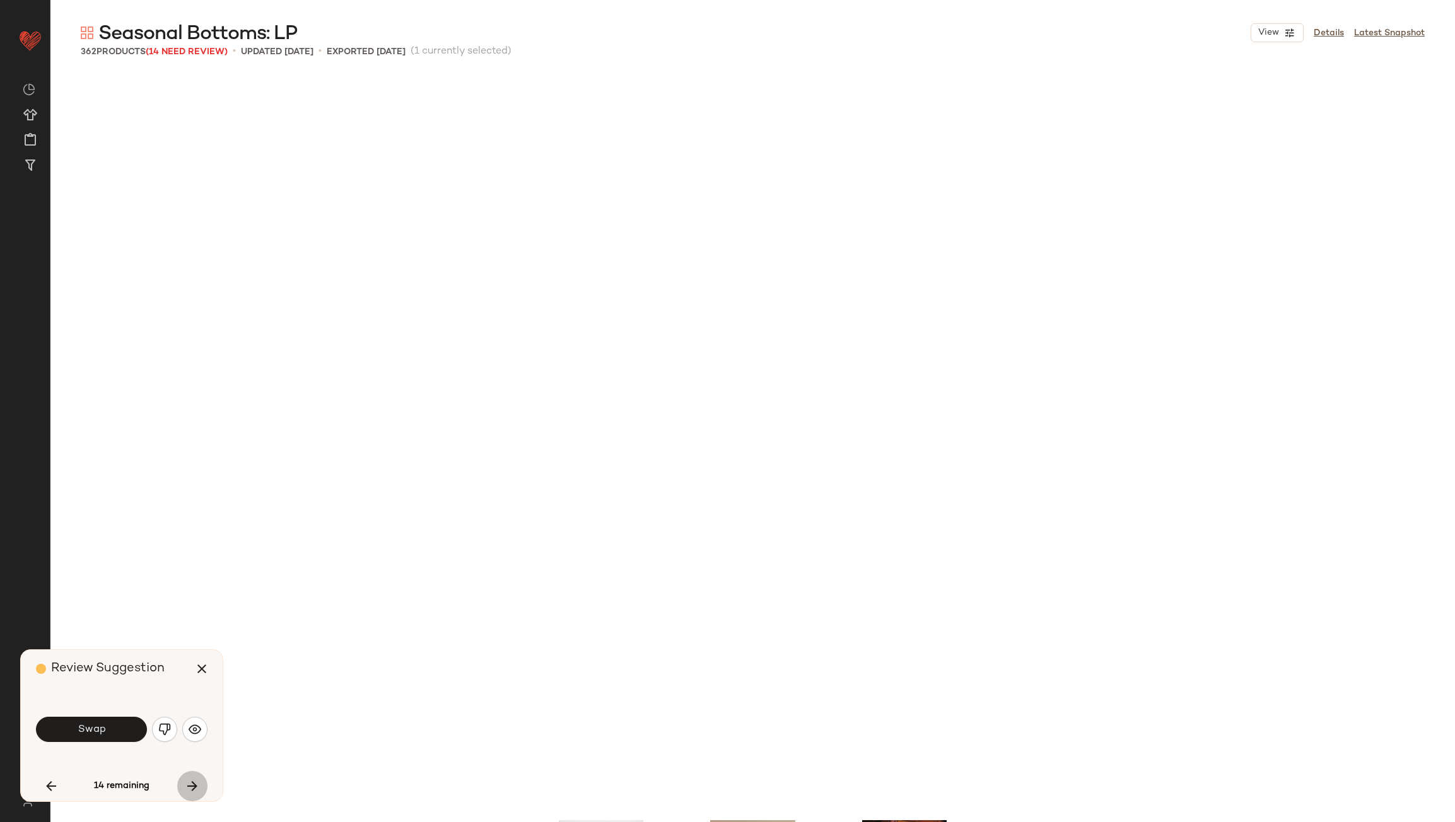
scroll to position [25070, 0]
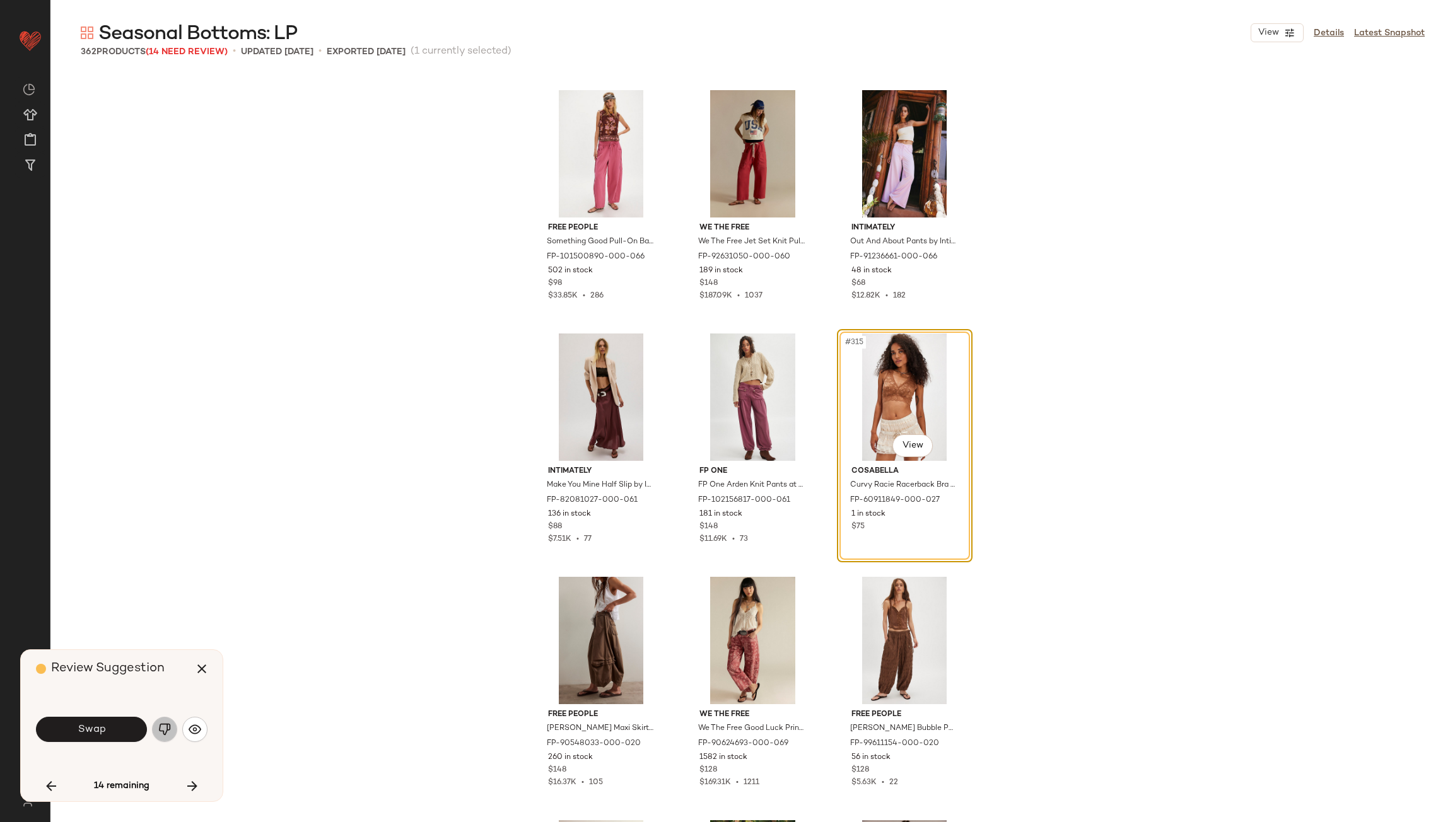
click at [159, 726] on img "button" at bounding box center [164, 729] width 13 height 13
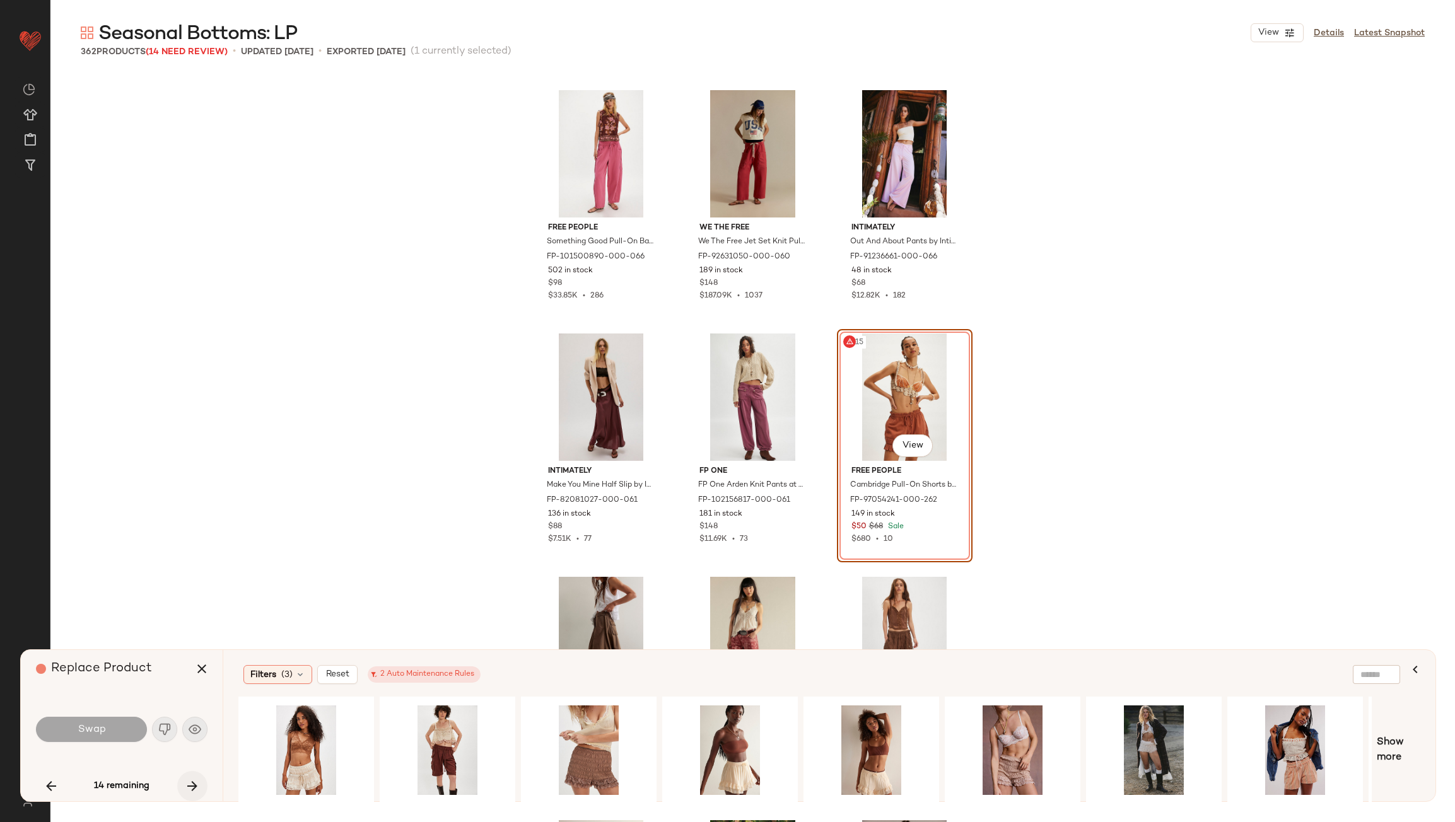
click at [201, 784] on button "button" at bounding box center [192, 786] width 30 height 30
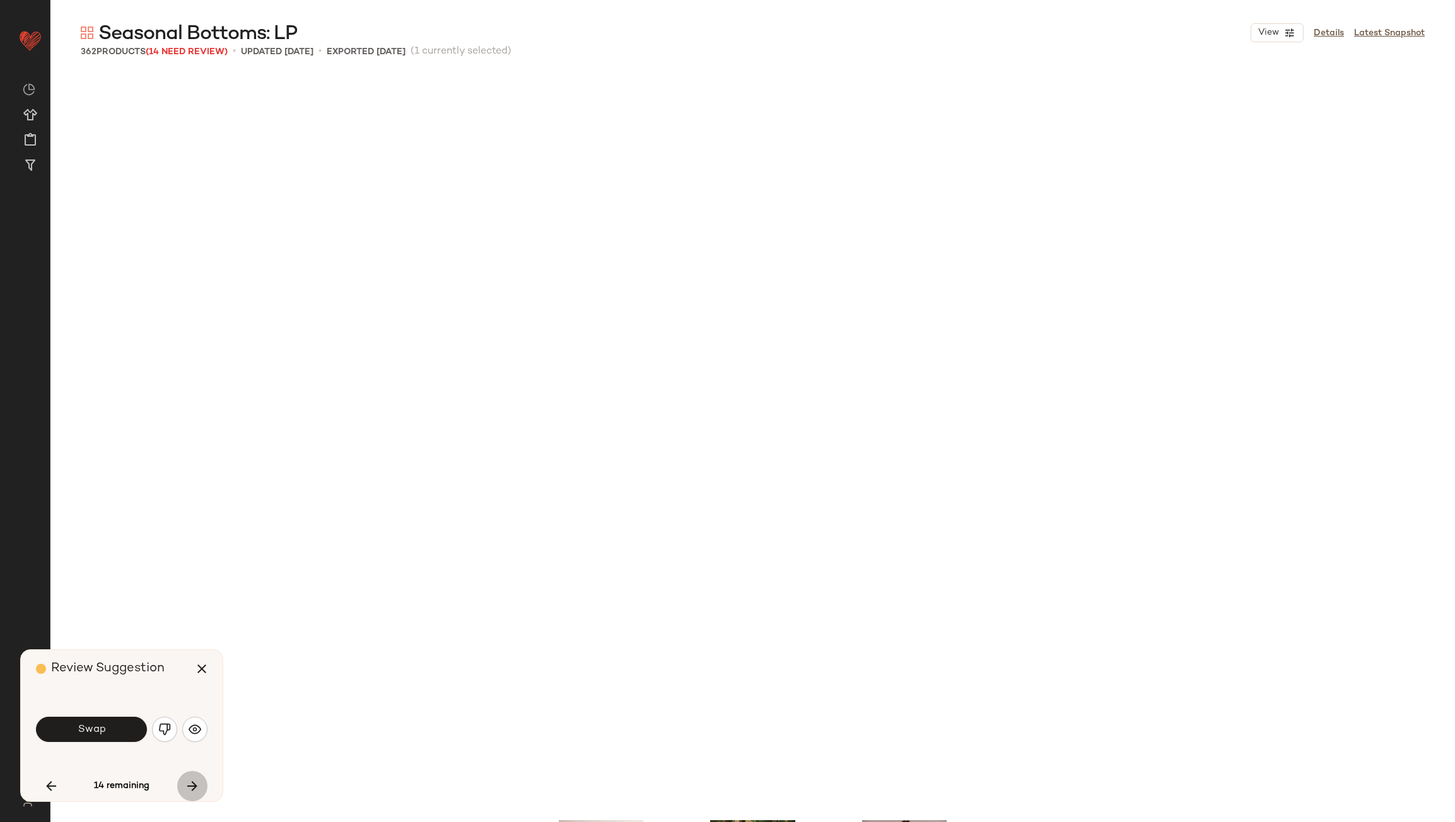
scroll to position [25800, 0]
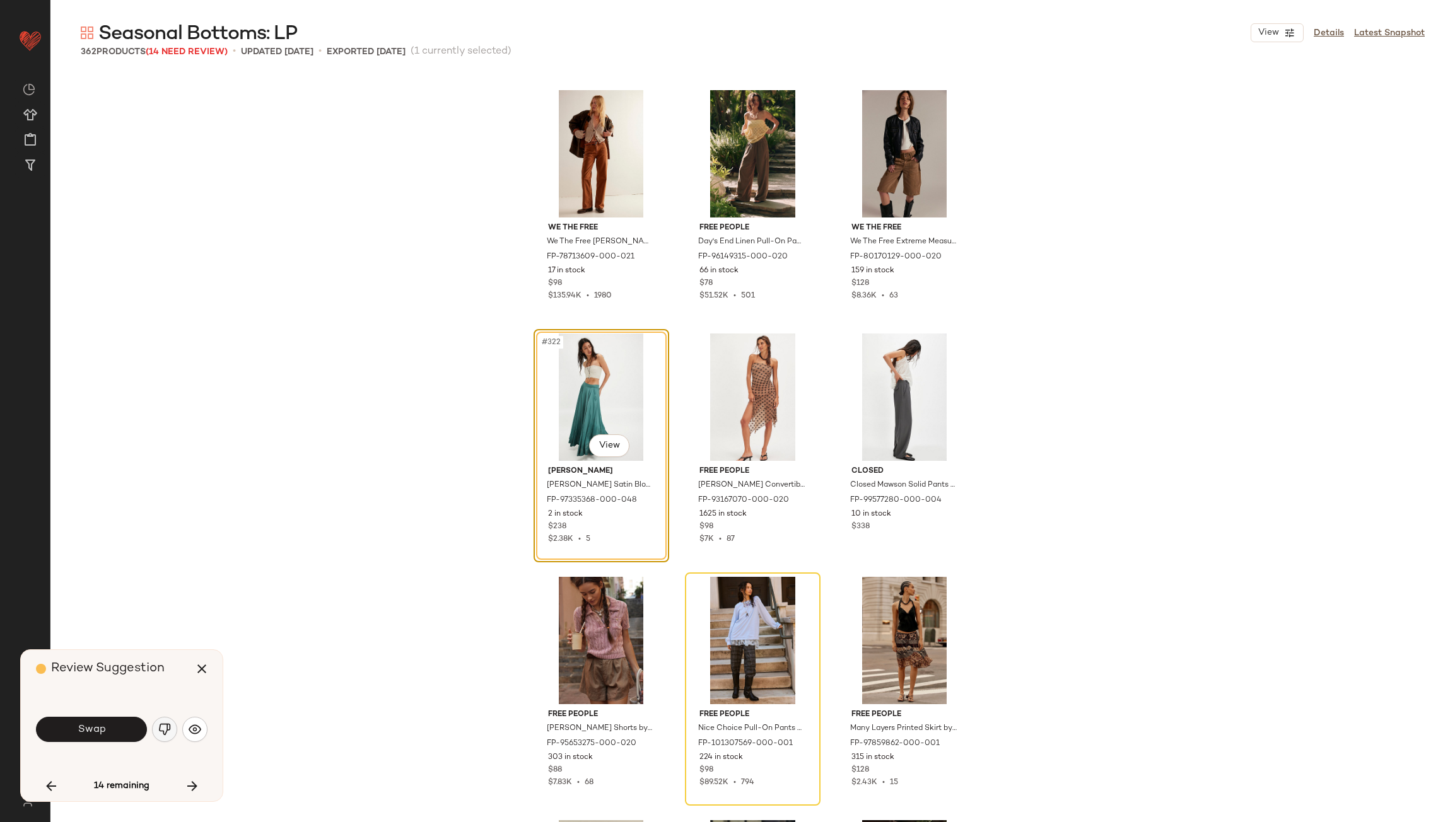
click at [172, 736] on button "button" at bounding box center [164, 729] width 25 height 25
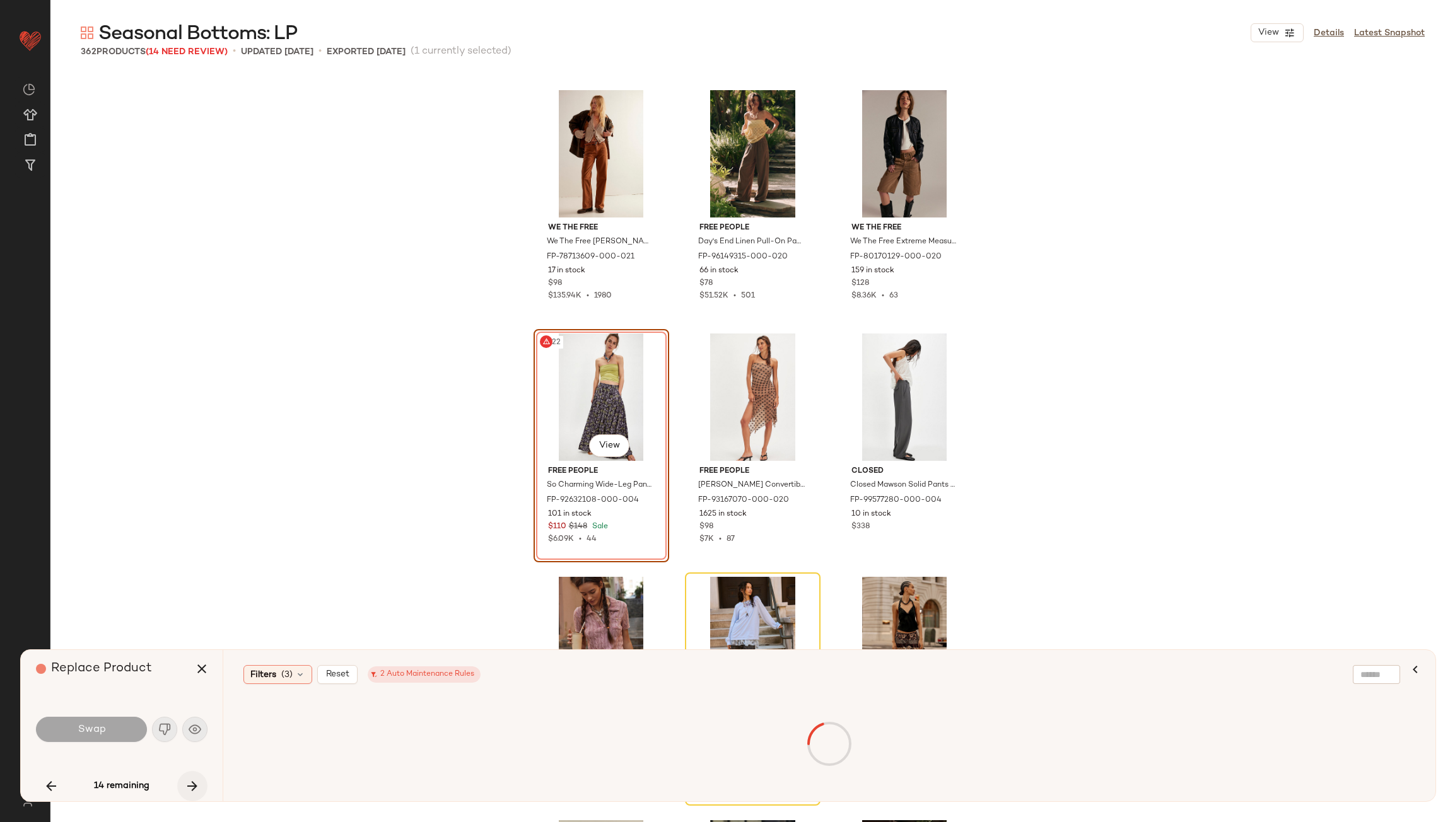
click at [197, 791] on icon "button" at bounding box center [192, 786] width 15 height 15
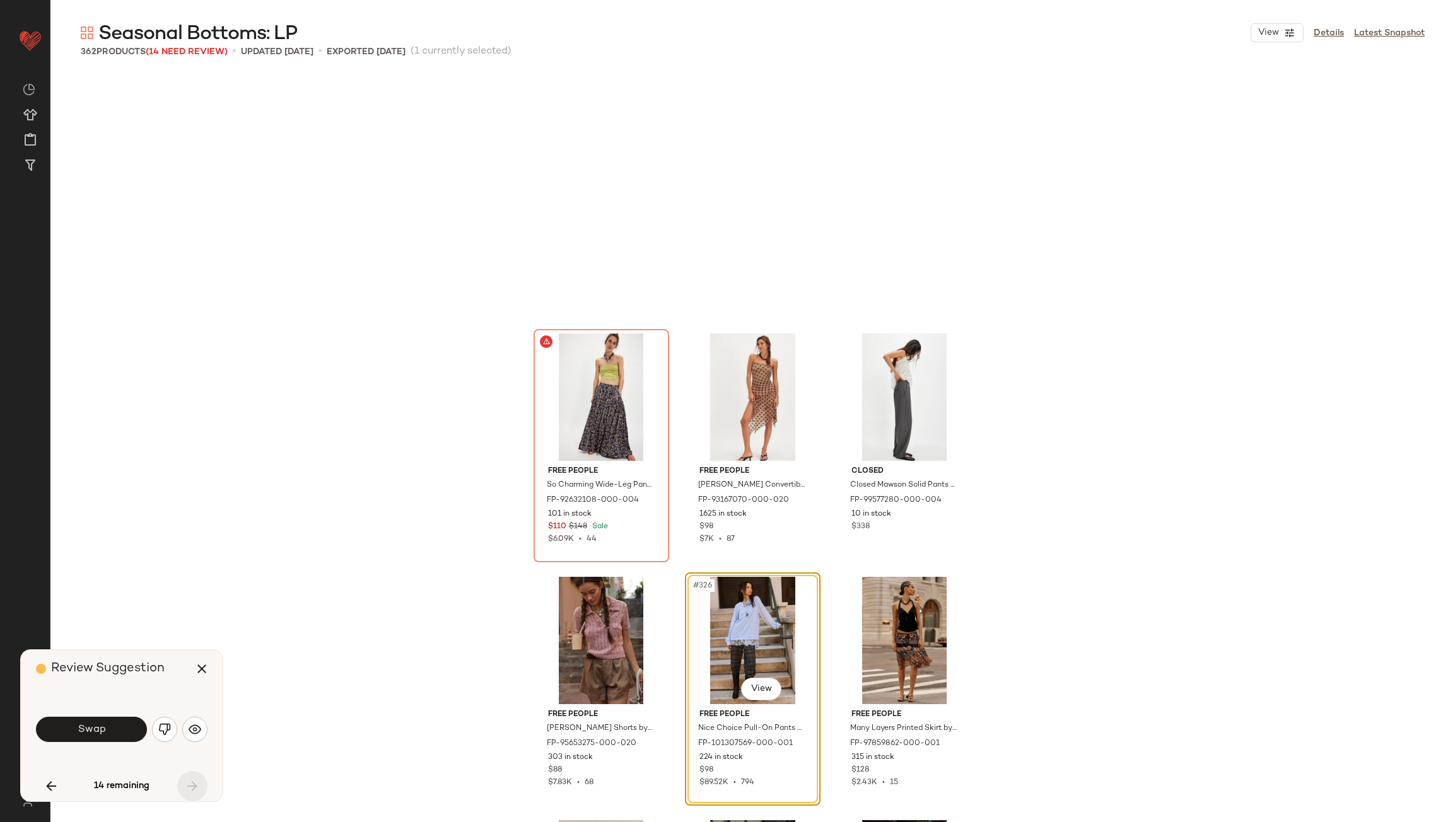
scroll to position [26044, 0]
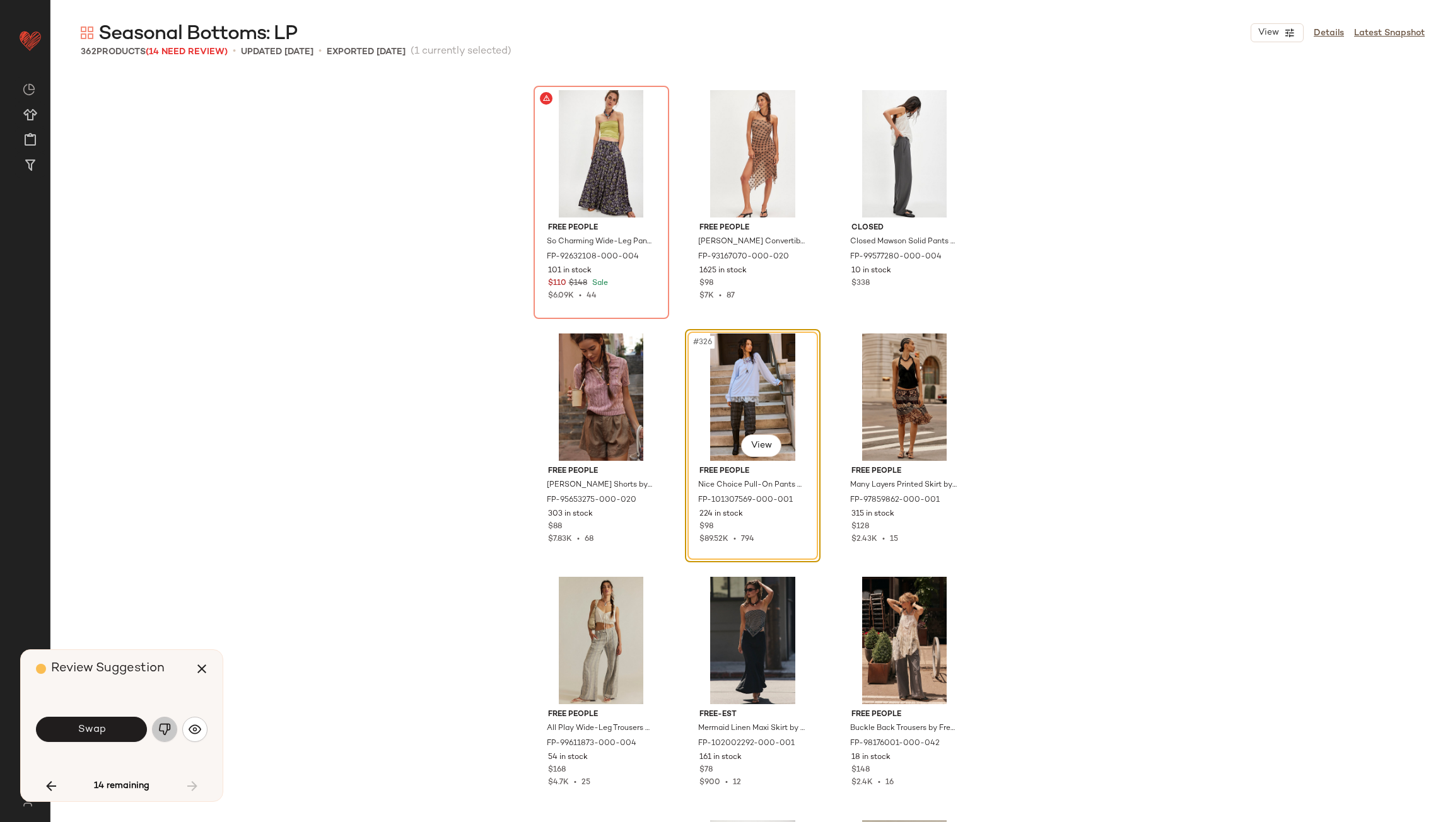
drag, startPoint x: 167, startPoint y: 728, endPoint x: 169, endPoint y: 740, distance: 12.8
click at [165, 728] on img "button" at bounding box center [164, 729] width 13 height 13
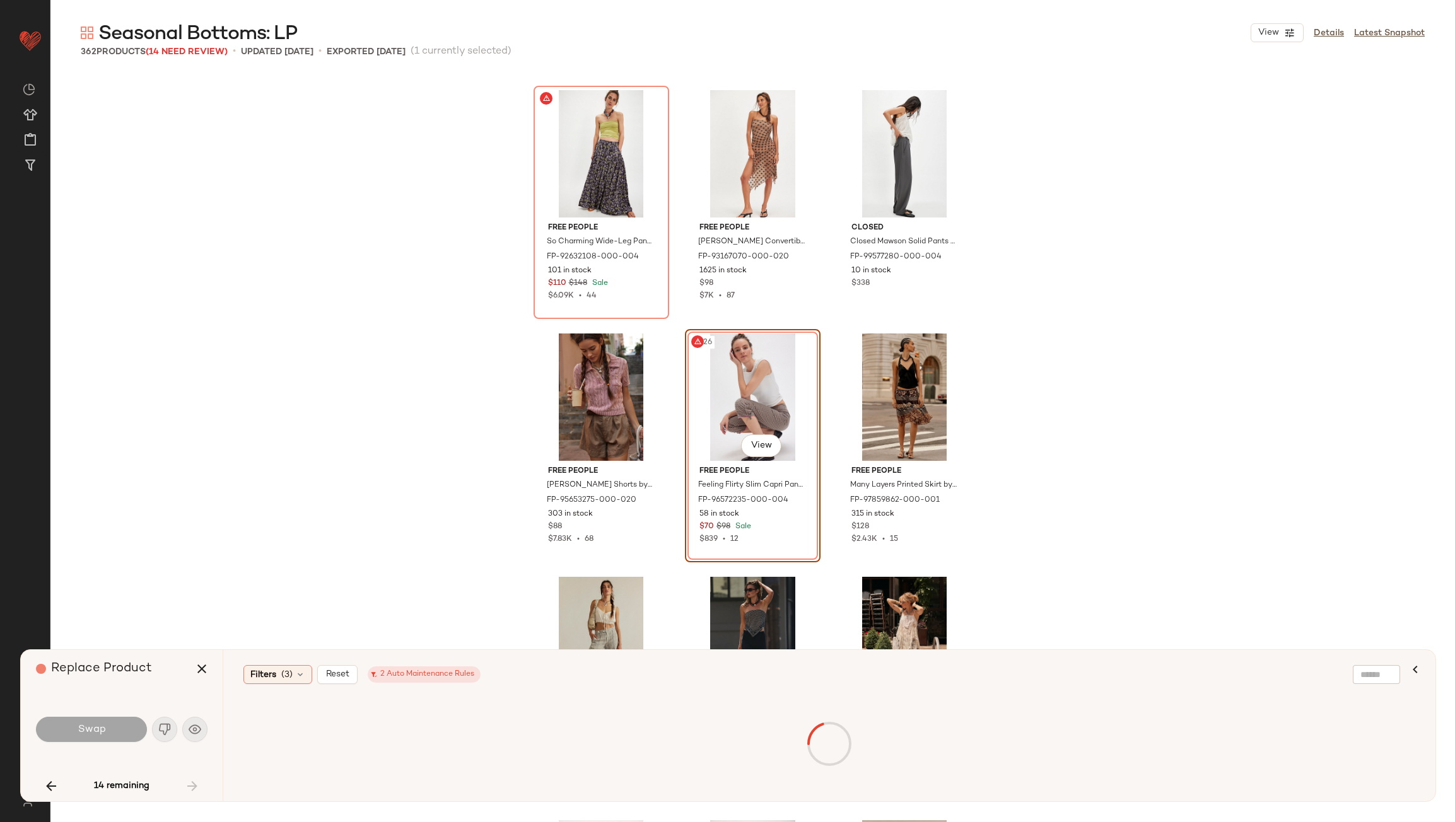
click at [197, 791] on div "14 remaining" at bounding box center [122, 786] width 172 height 30
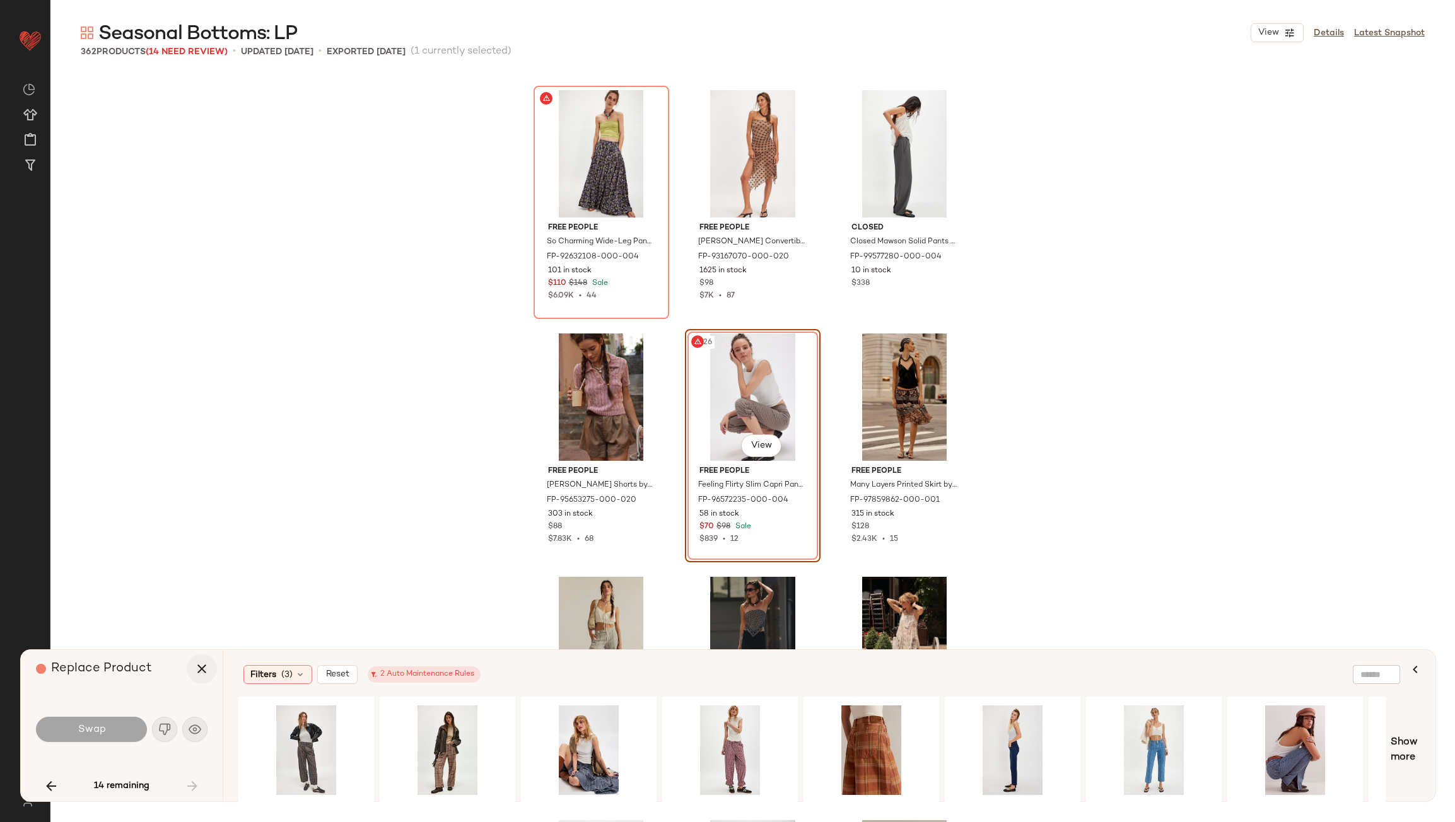
click at [204, 672] on icon "button" at bounding box center [201, 668] width 15 height 15
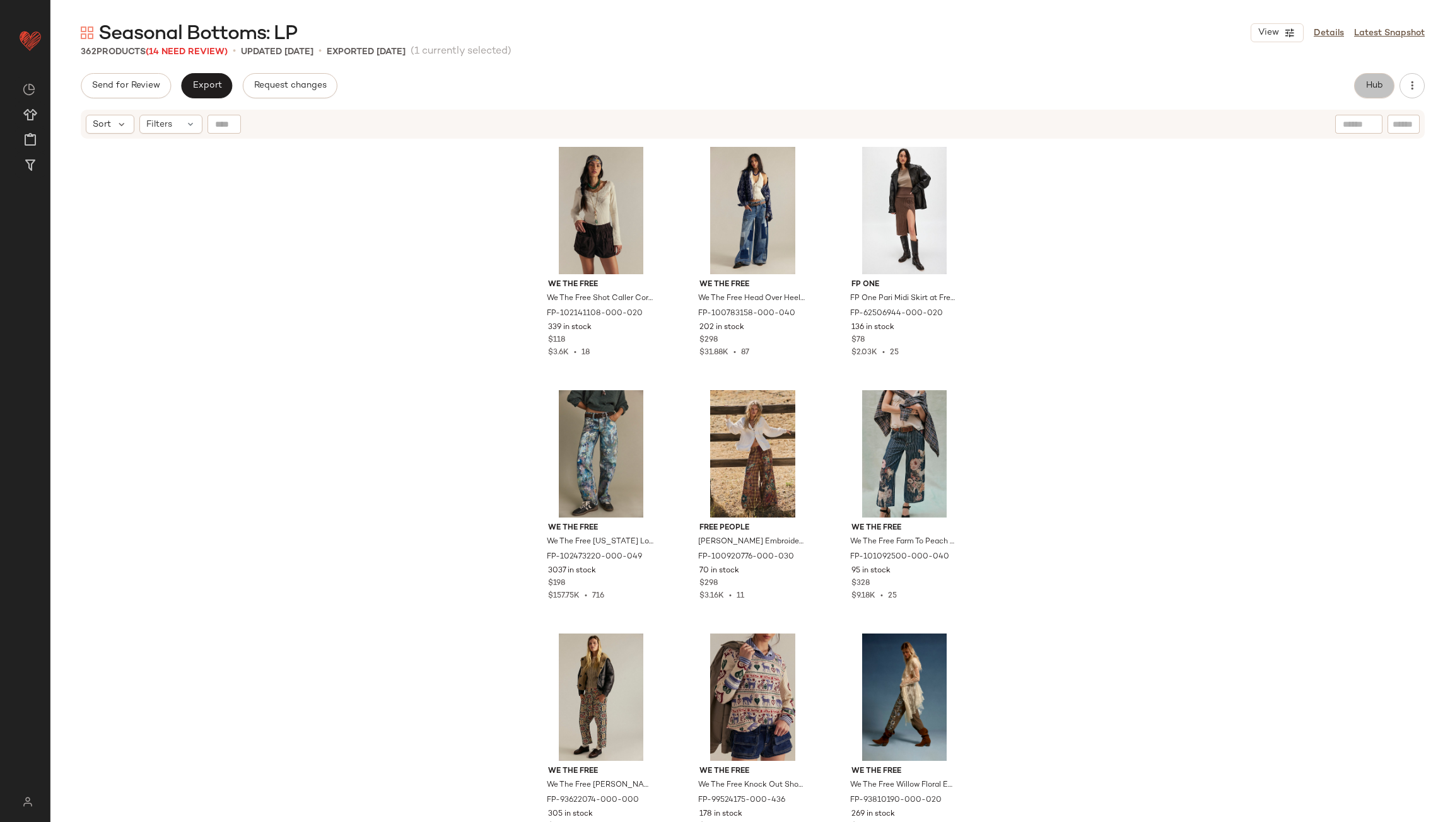
click at [1368, 90] on span "Hub" at bounding box center [1374, 86] width 18 height 10
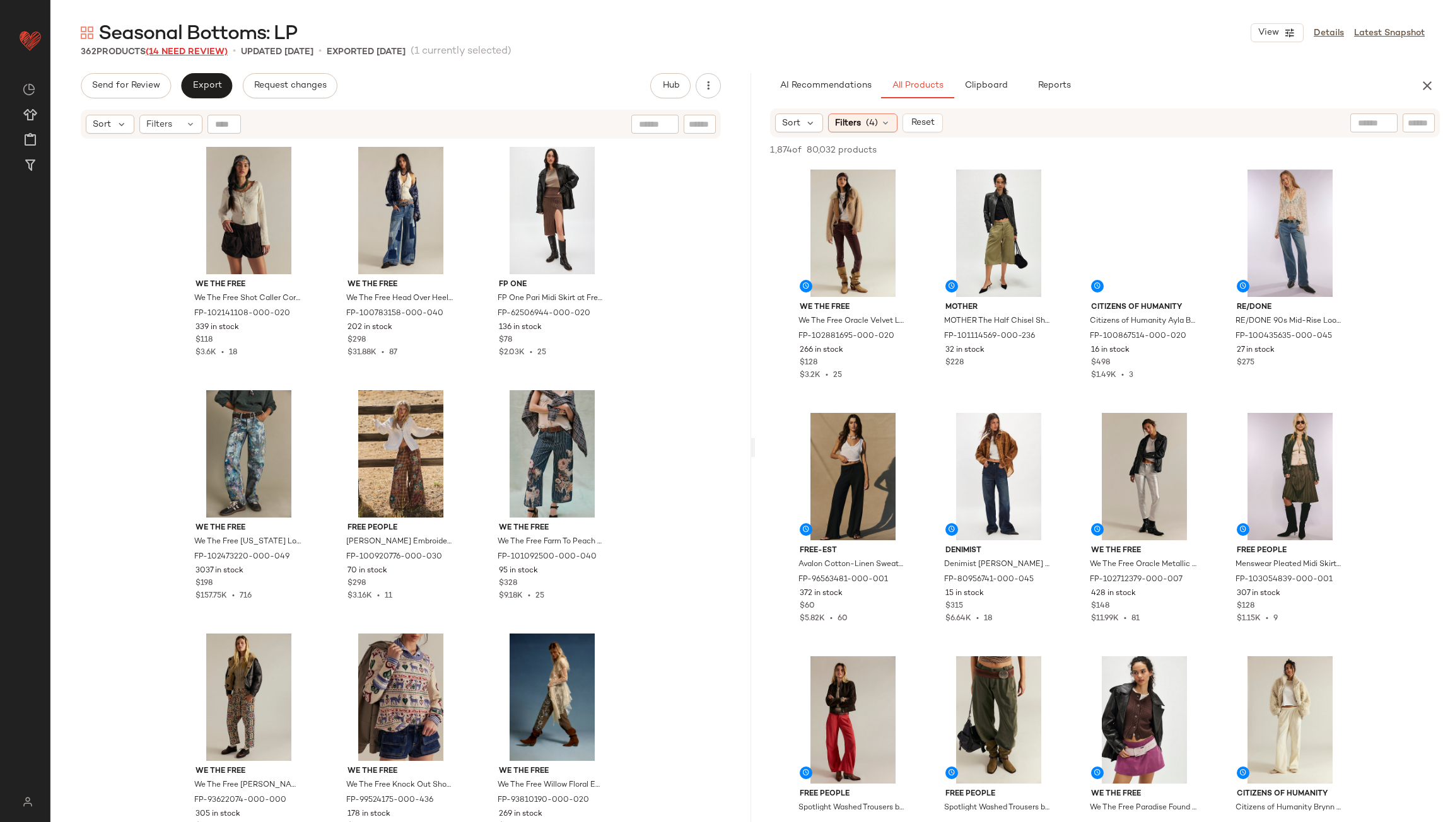
click at [186, 50] on span "(14 Need Review)" at bounding box center [187, 51] width 82 height 9
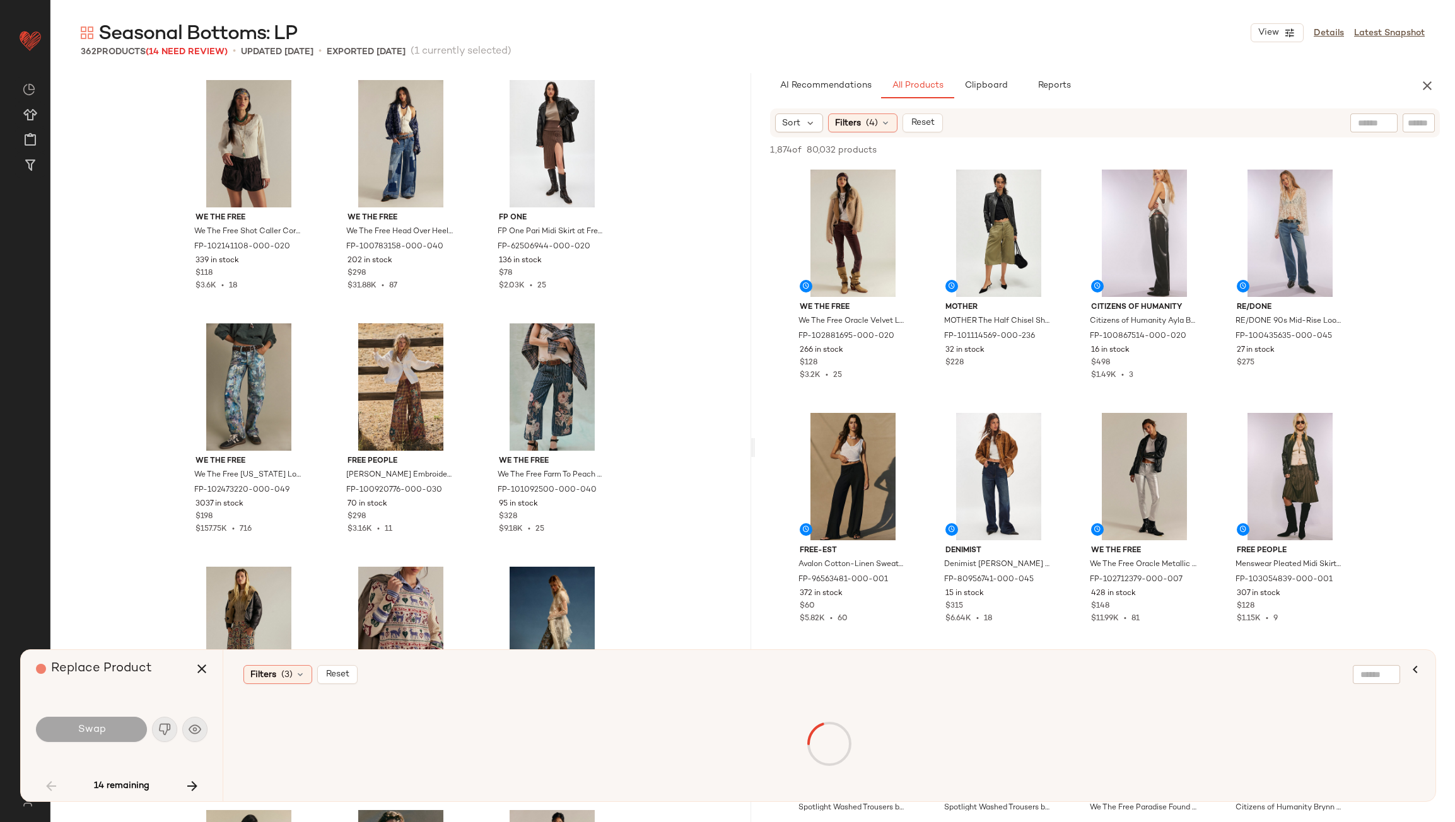
scroll to position [4625, 0]
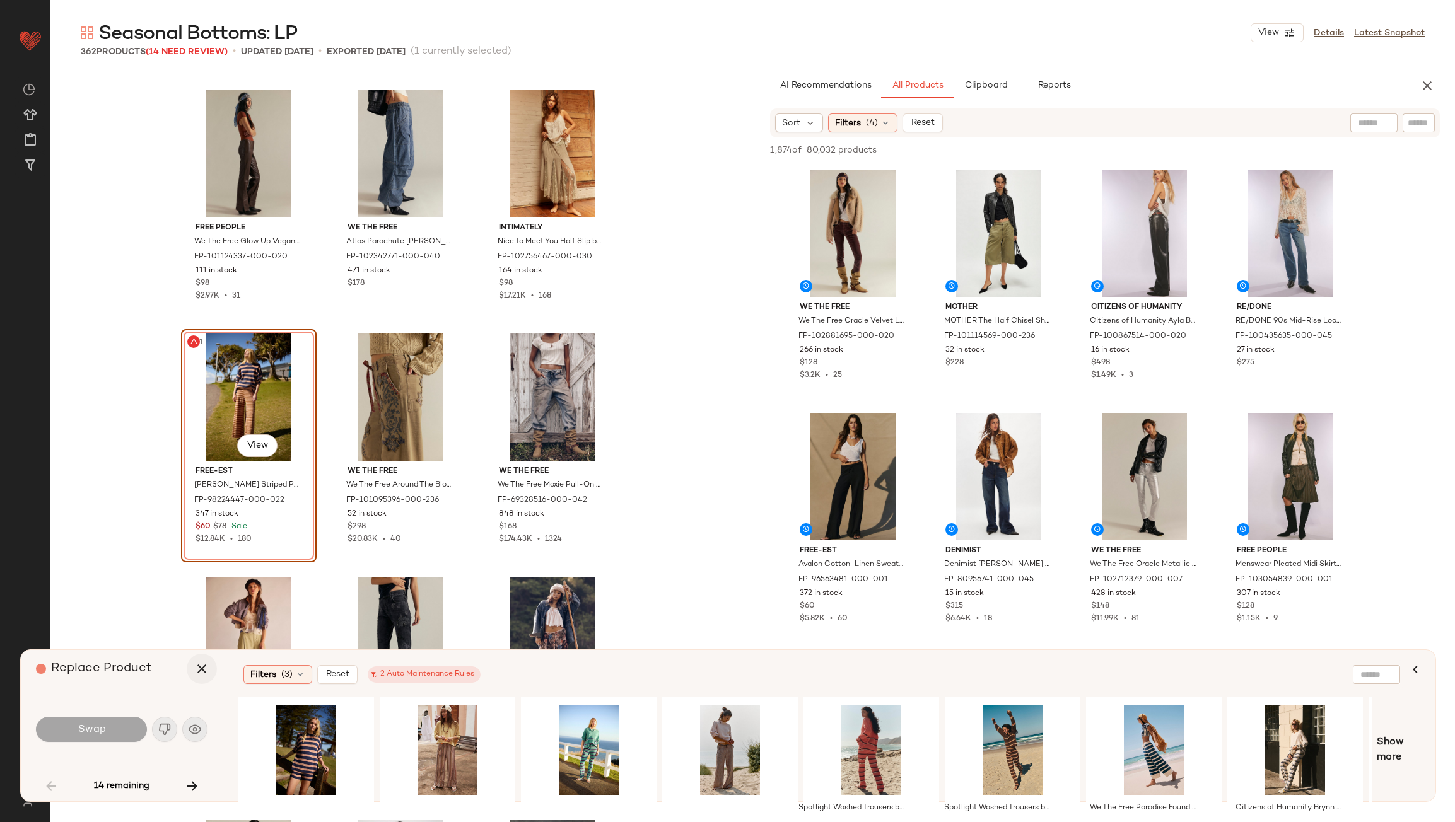
click at [202, 670] on icon "button" at bounding box center [201, 668] width 15 height 15
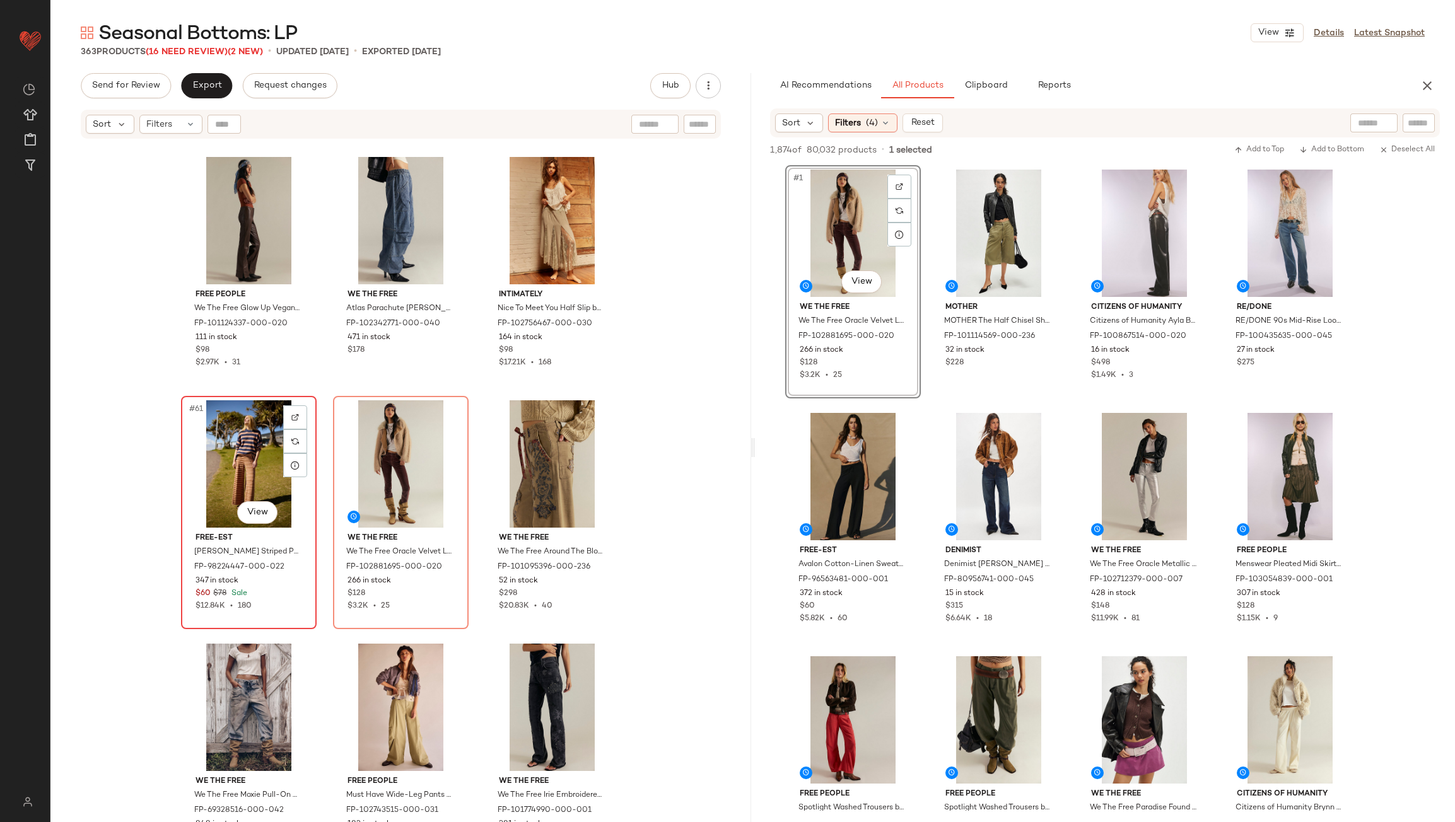
click at [240, 458] on div "#61 View" at bounding box center [248, 463] width 127 height 127
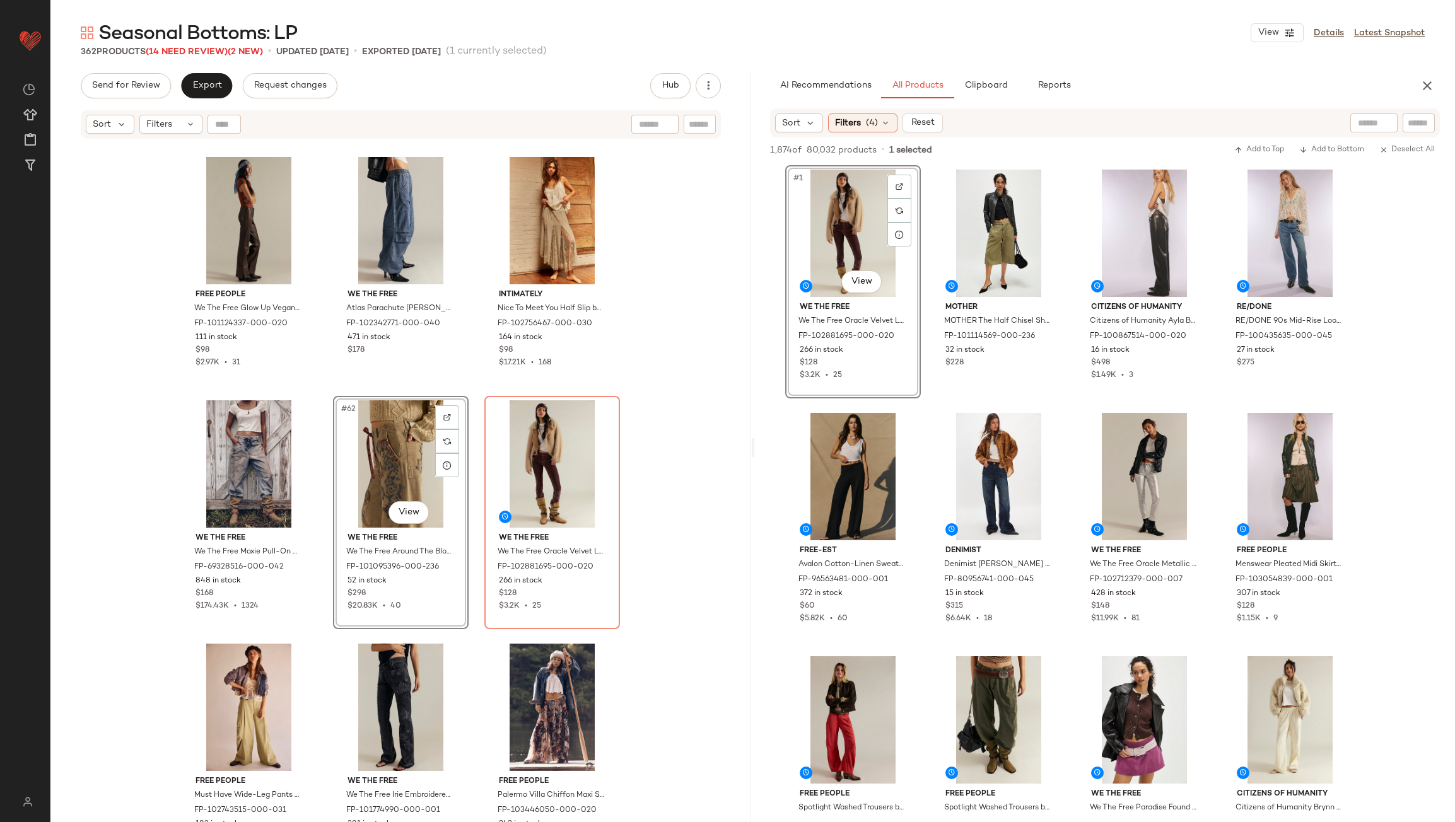
click at [474, 434] on div "Free People We The Free Glow Up Vegan Pants by Free People in Brown, Size: US 8…" at bounding box center [400, 497] width 701 height 714
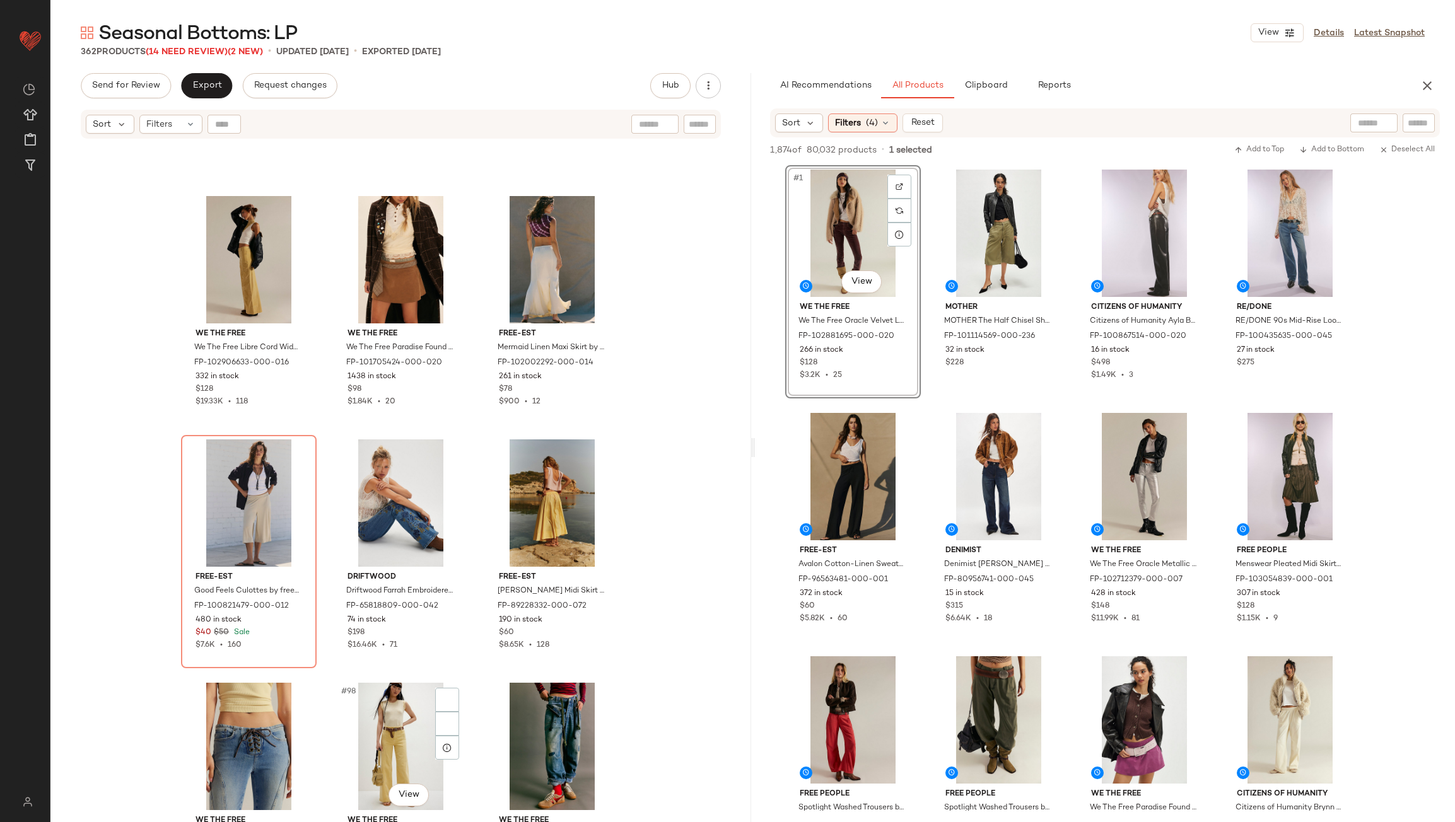
scroll to position [7462, 0]
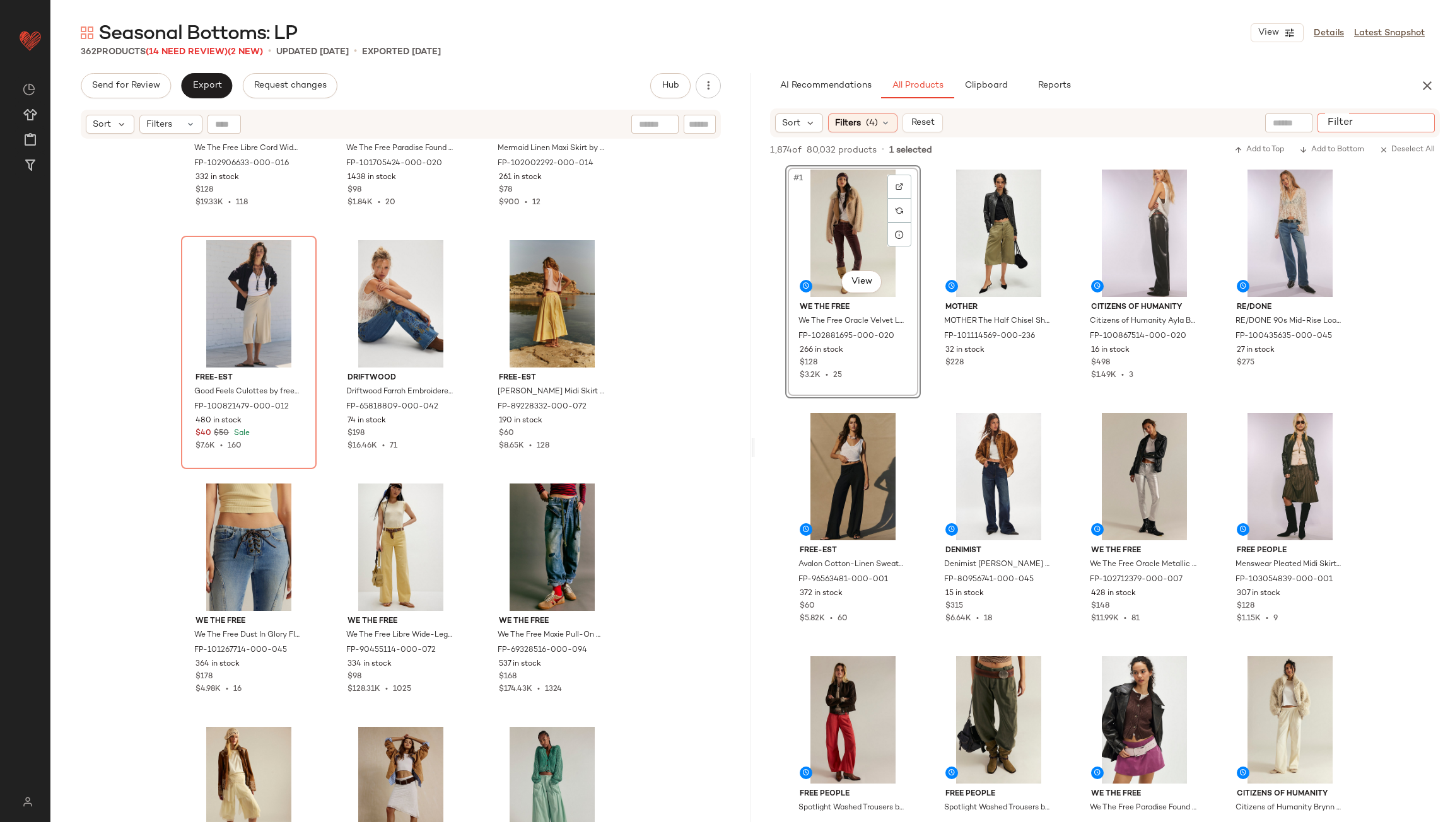
drag, startPoint x: 1412, startPoint y: 125, endPoint x: 1421, endPoint y: 121, distance: 9.6
click at [1413, 124] on input "Filter" at bounding box center [1375, 123] width 107 height 13
type input "*****"
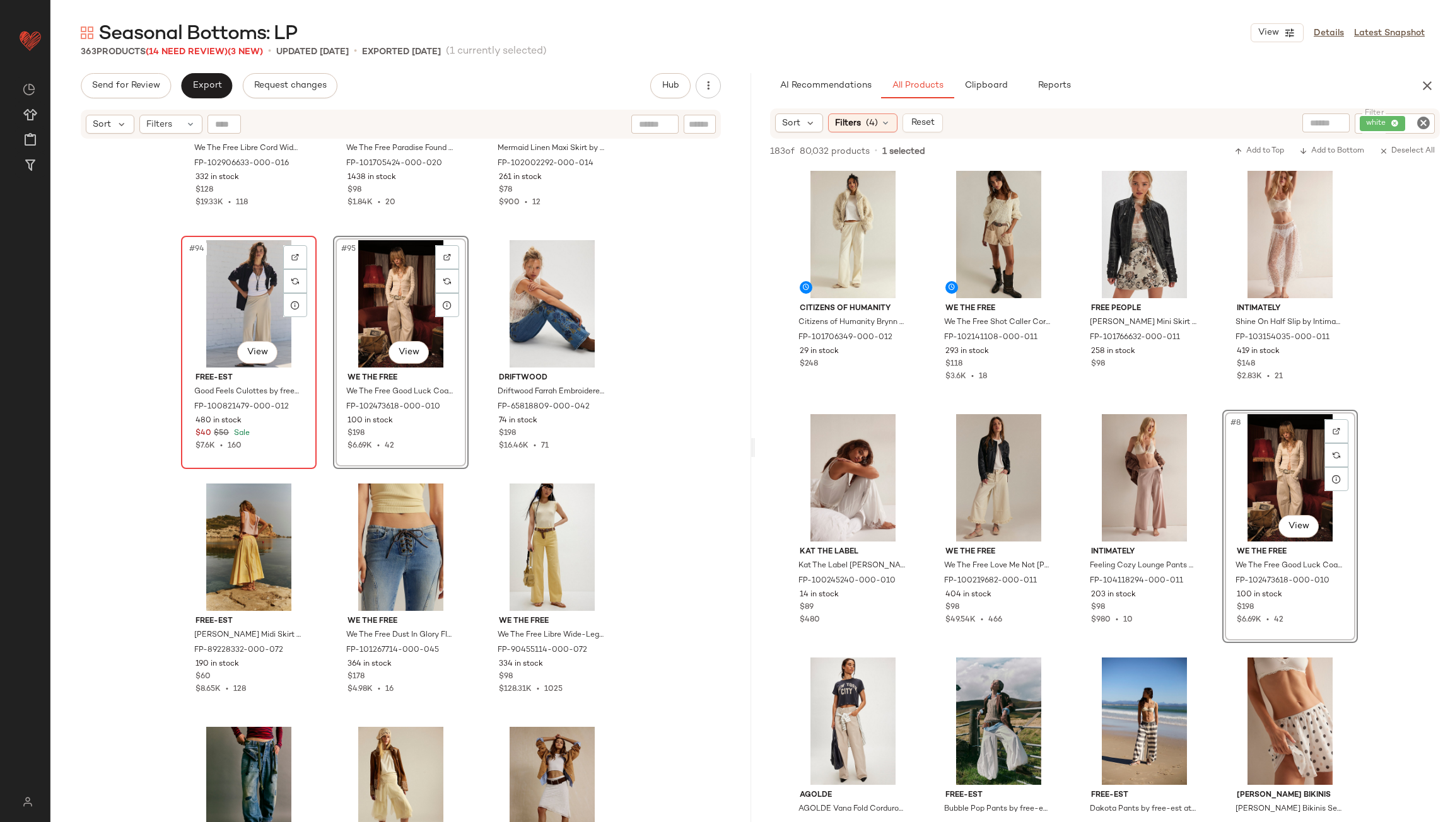
click at [213, 298] on div "#94 View" at bounding box center [248, 303] width 127 height 127
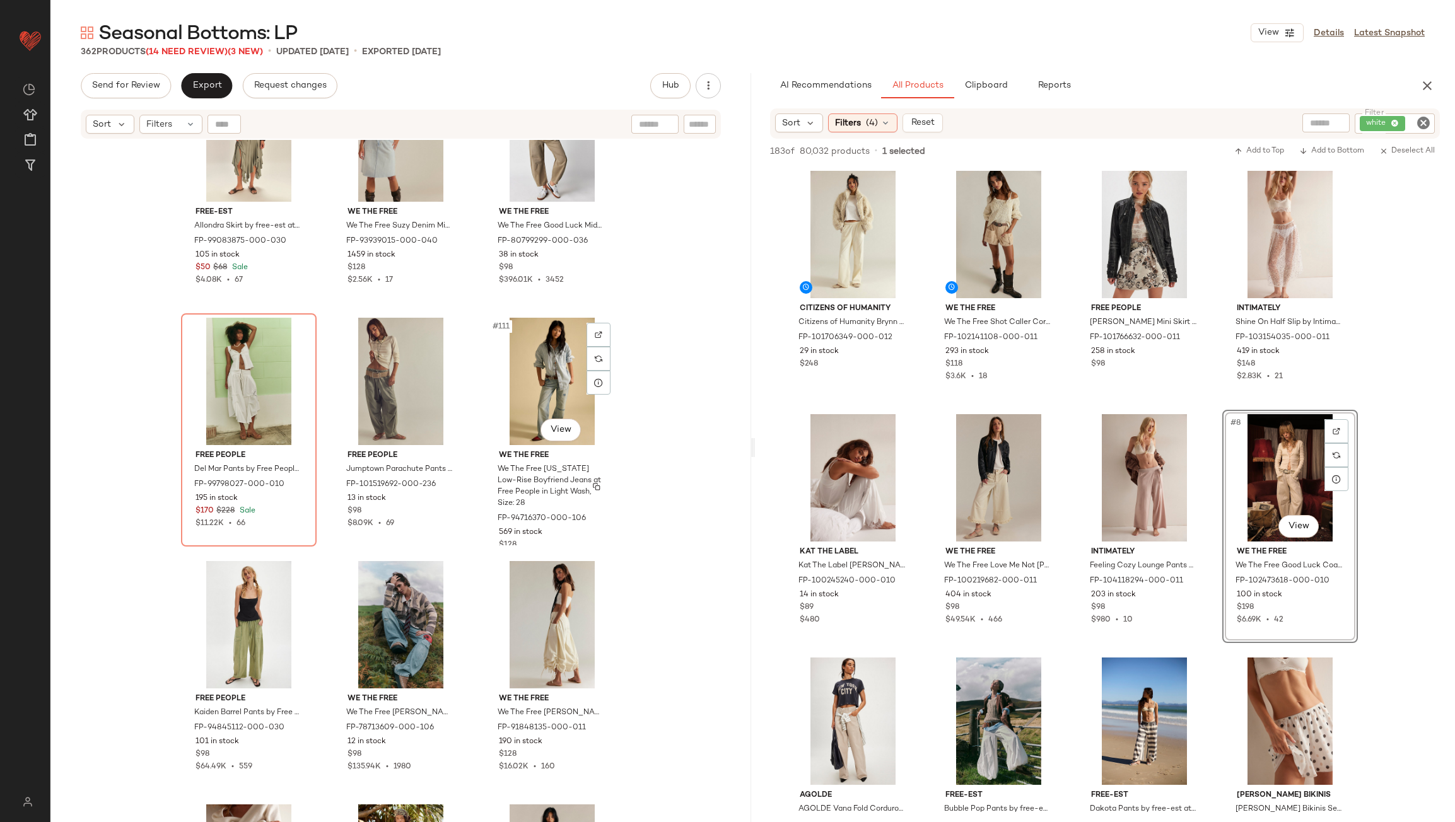
scroll to position [8597, 0]
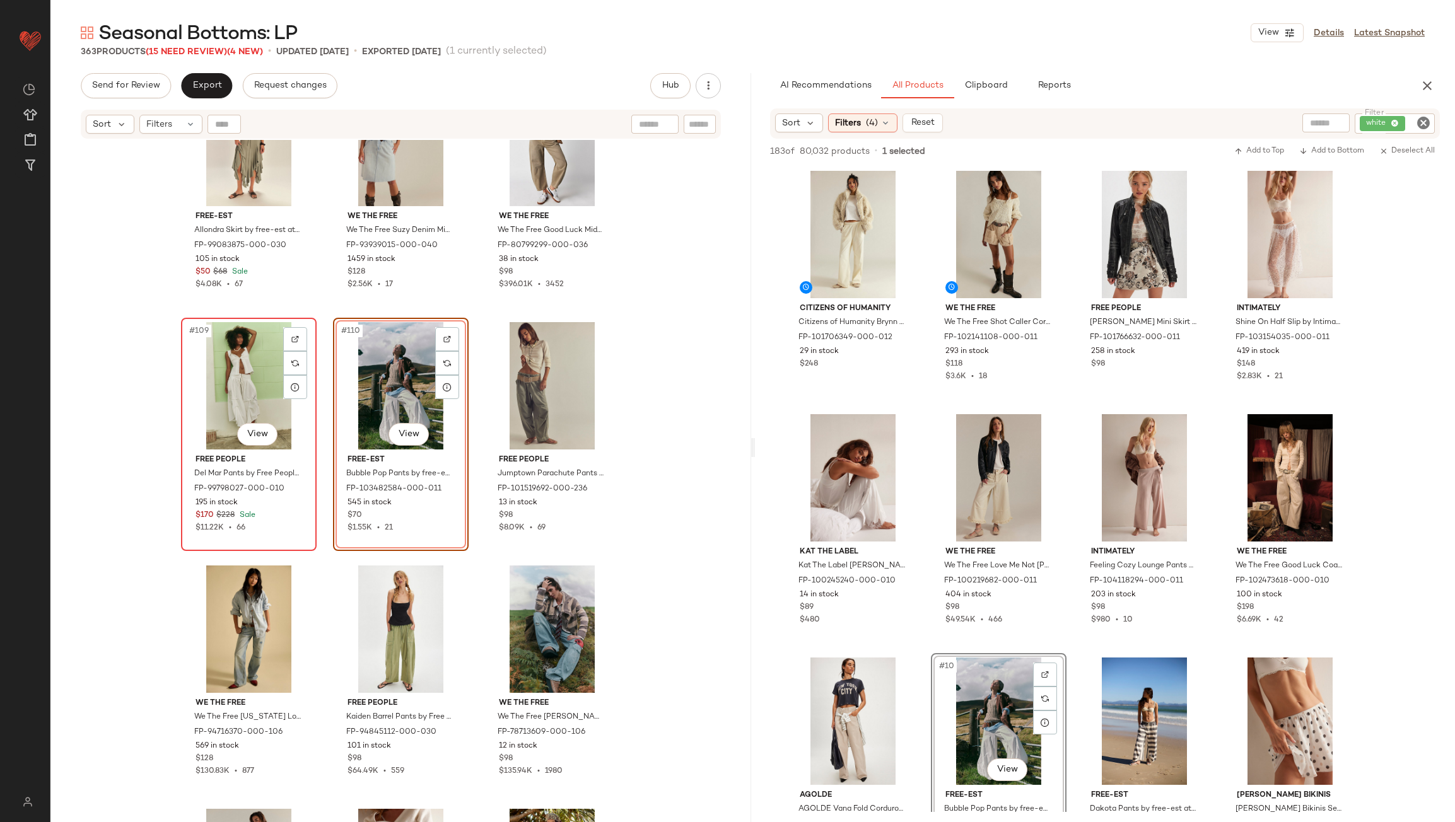
click at [228, 385] on div "#109 View" at bounding box center [248, 385] width 127 height 127
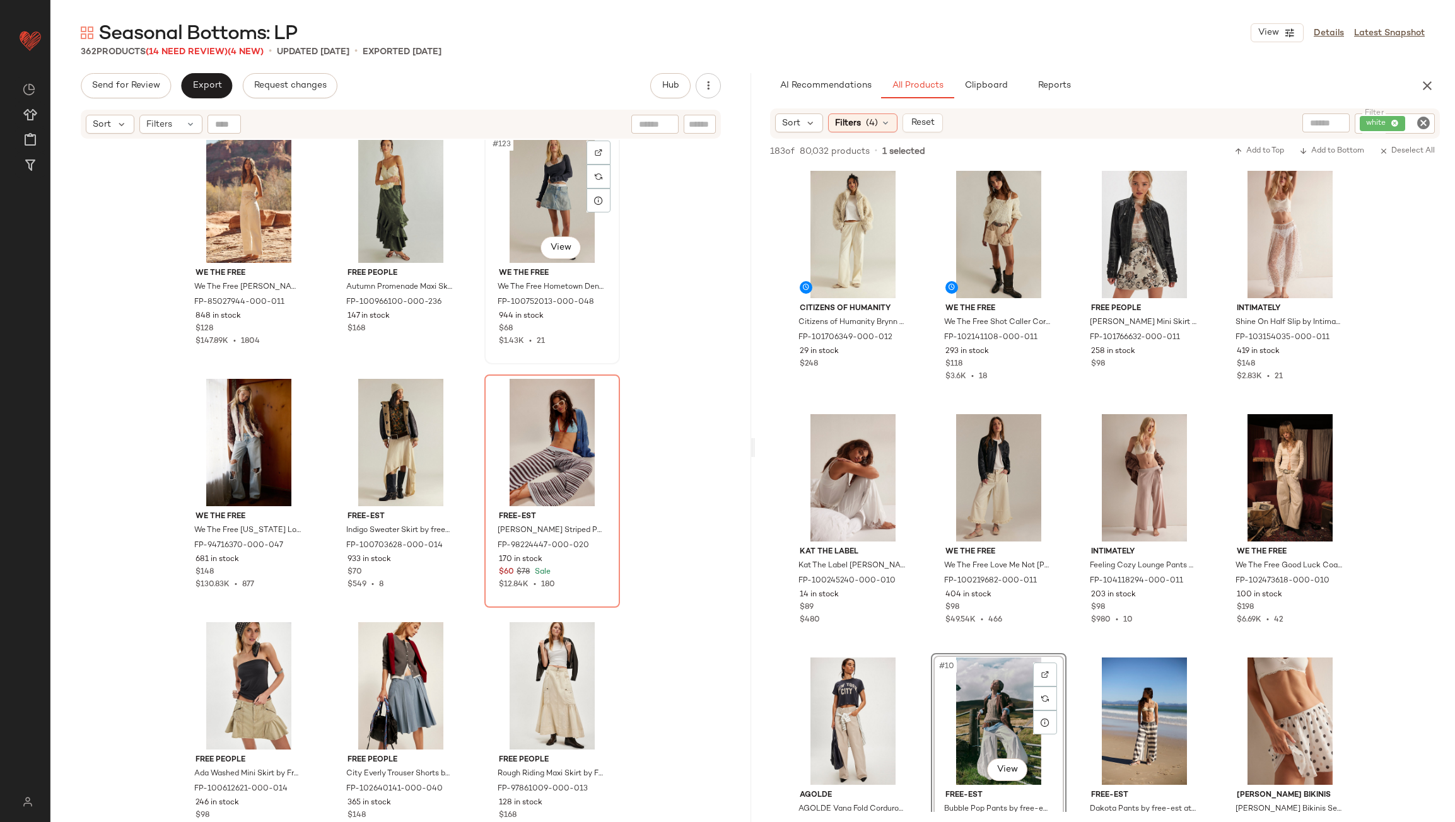
scroll to position [9795, 0]
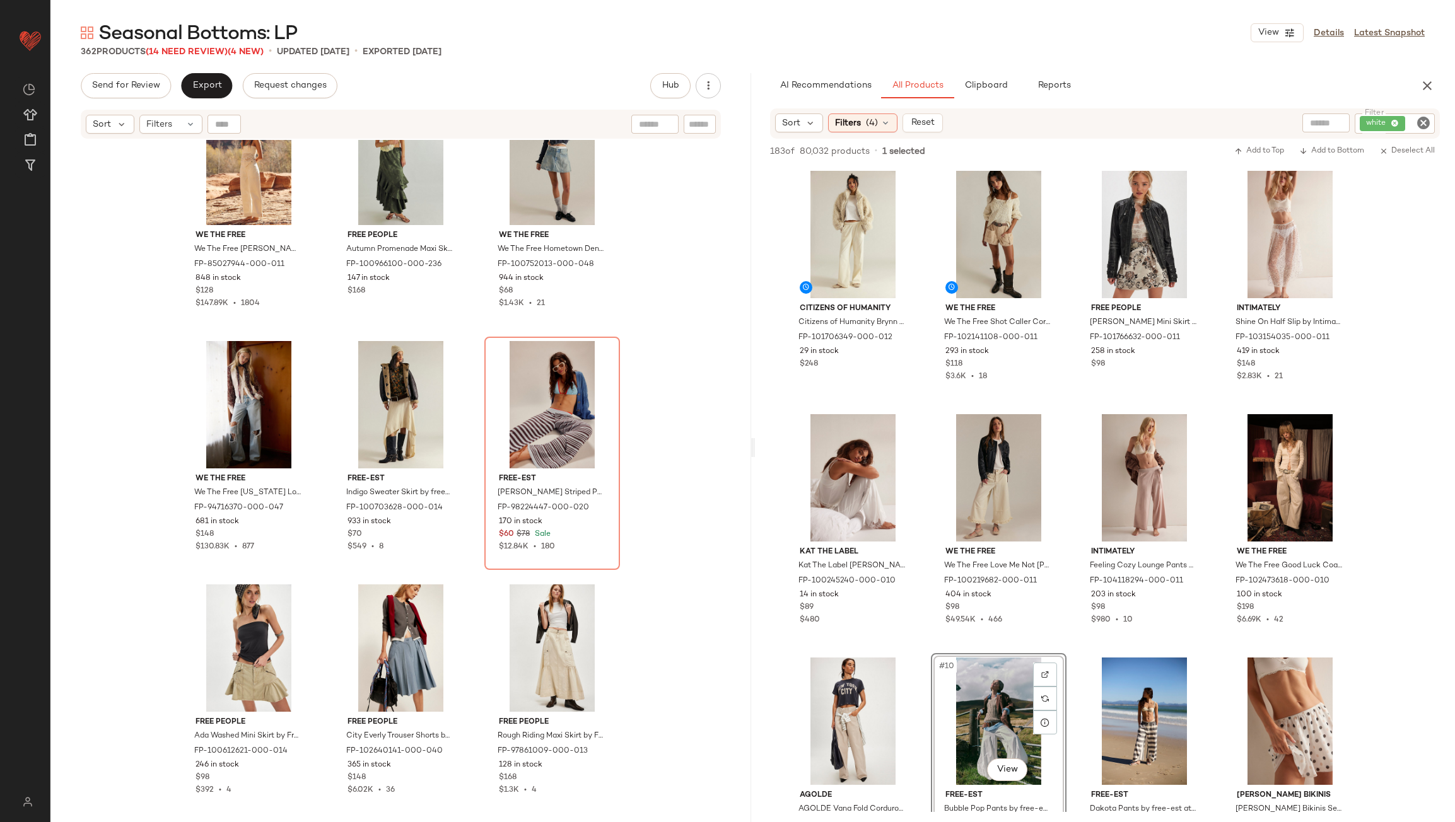
click at [1430, 120] on icon "Clear Filter" at bounding box center [1423, 122] width 15 height 15
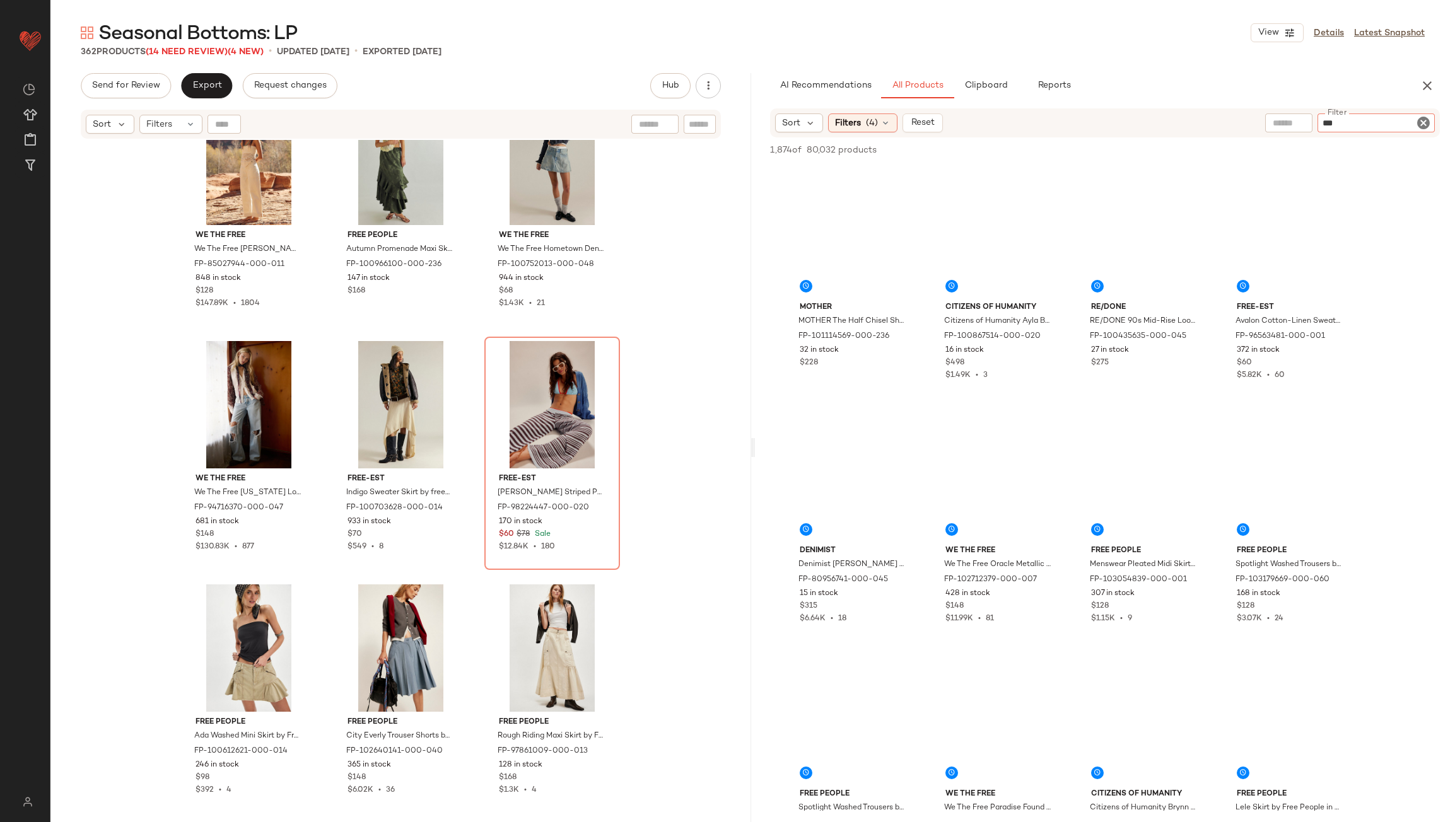
type input "****"
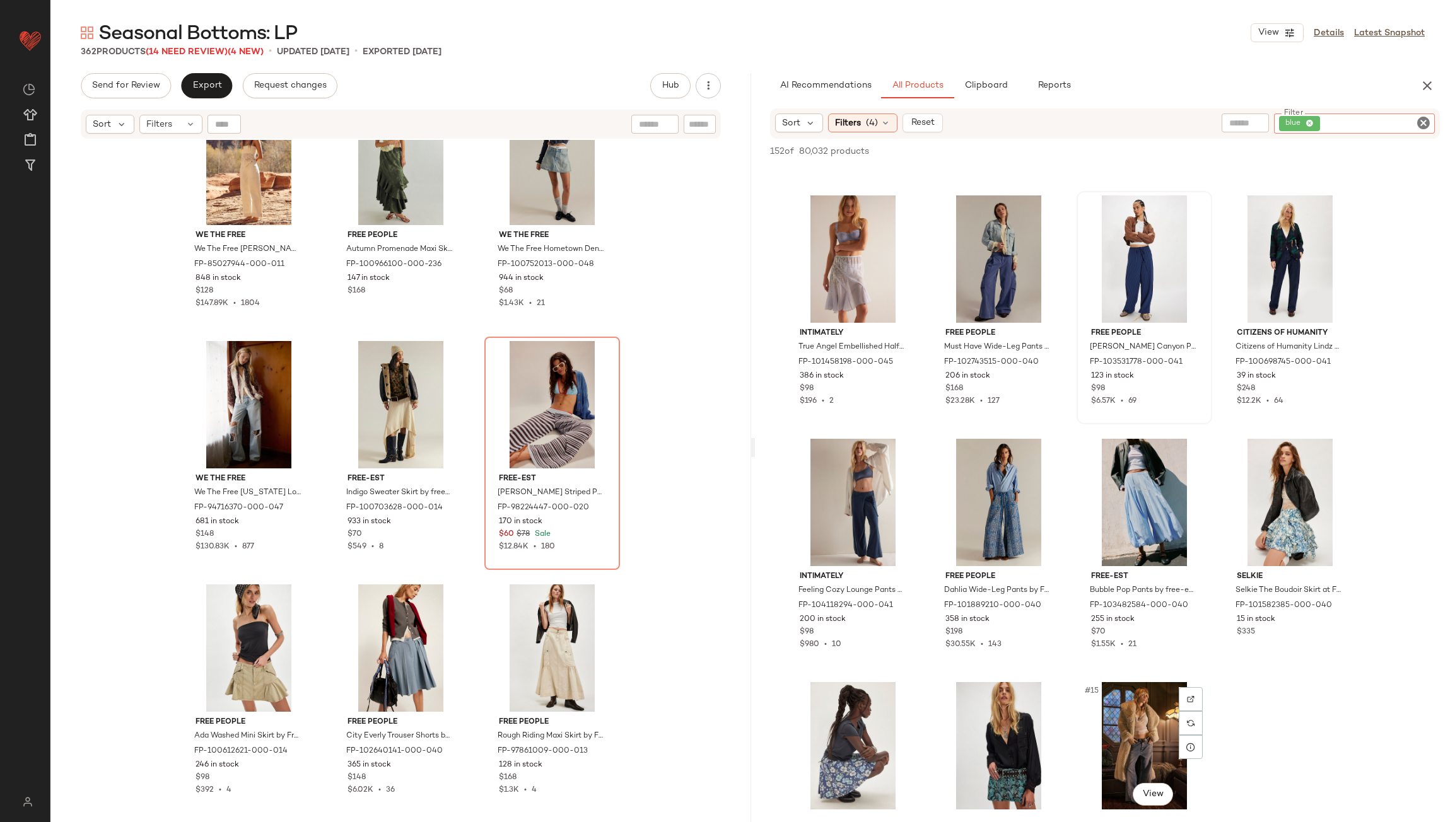
scroll to position [504, 0]
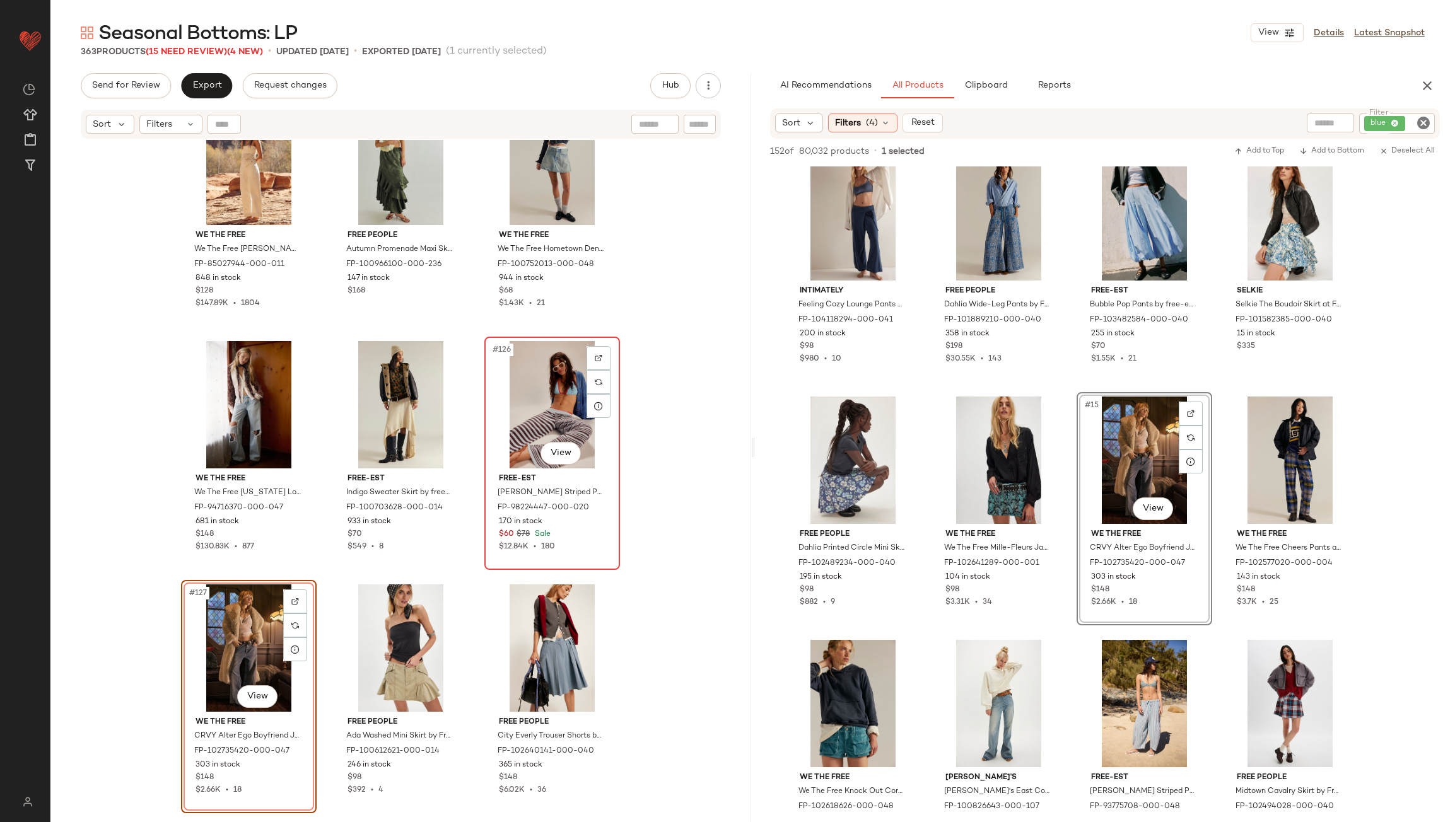
click at [538, 410] on div "#126 View" at bounding box center [552, 404] width 127 height 127
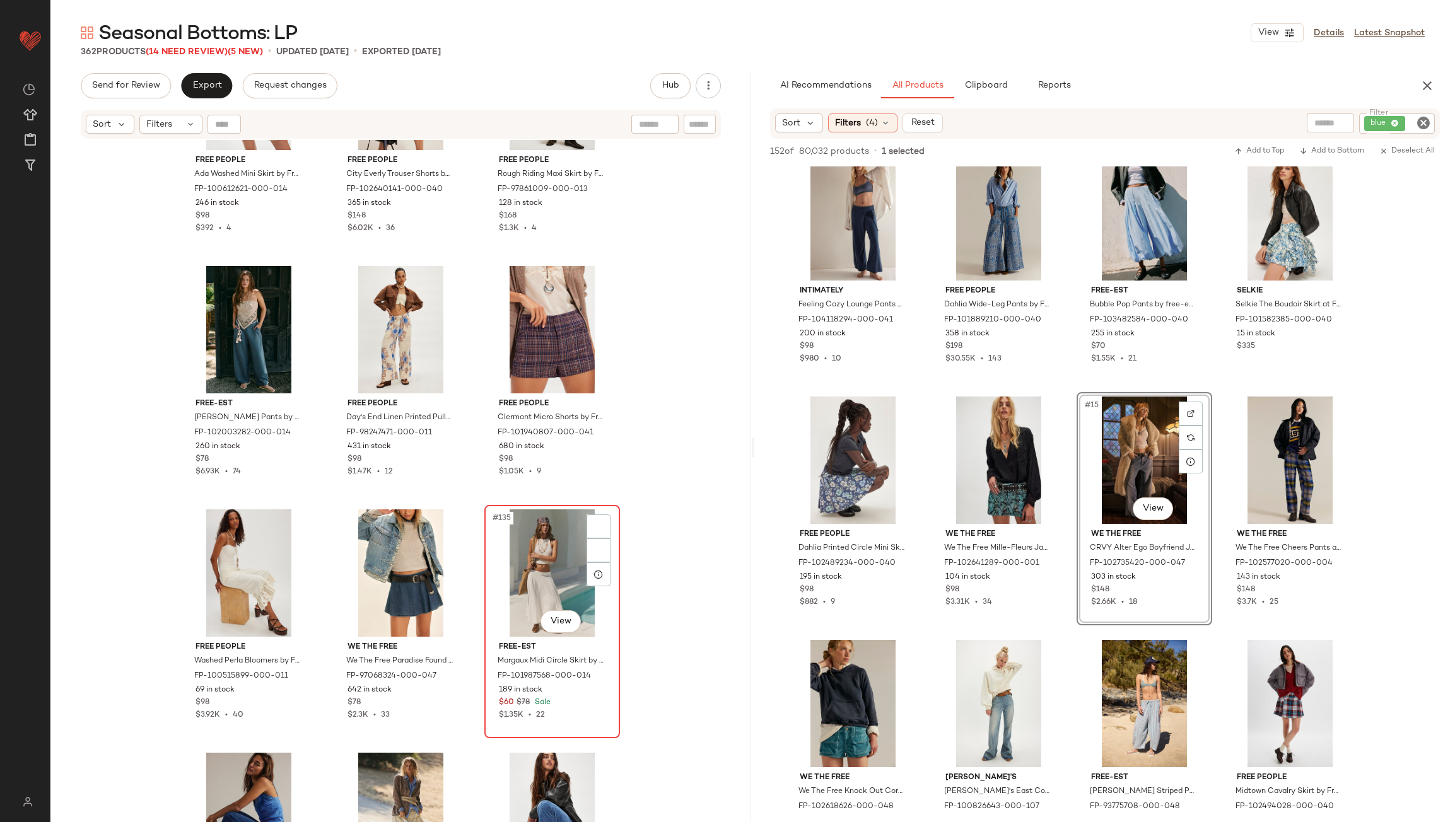
scroll to position [10489, 0]
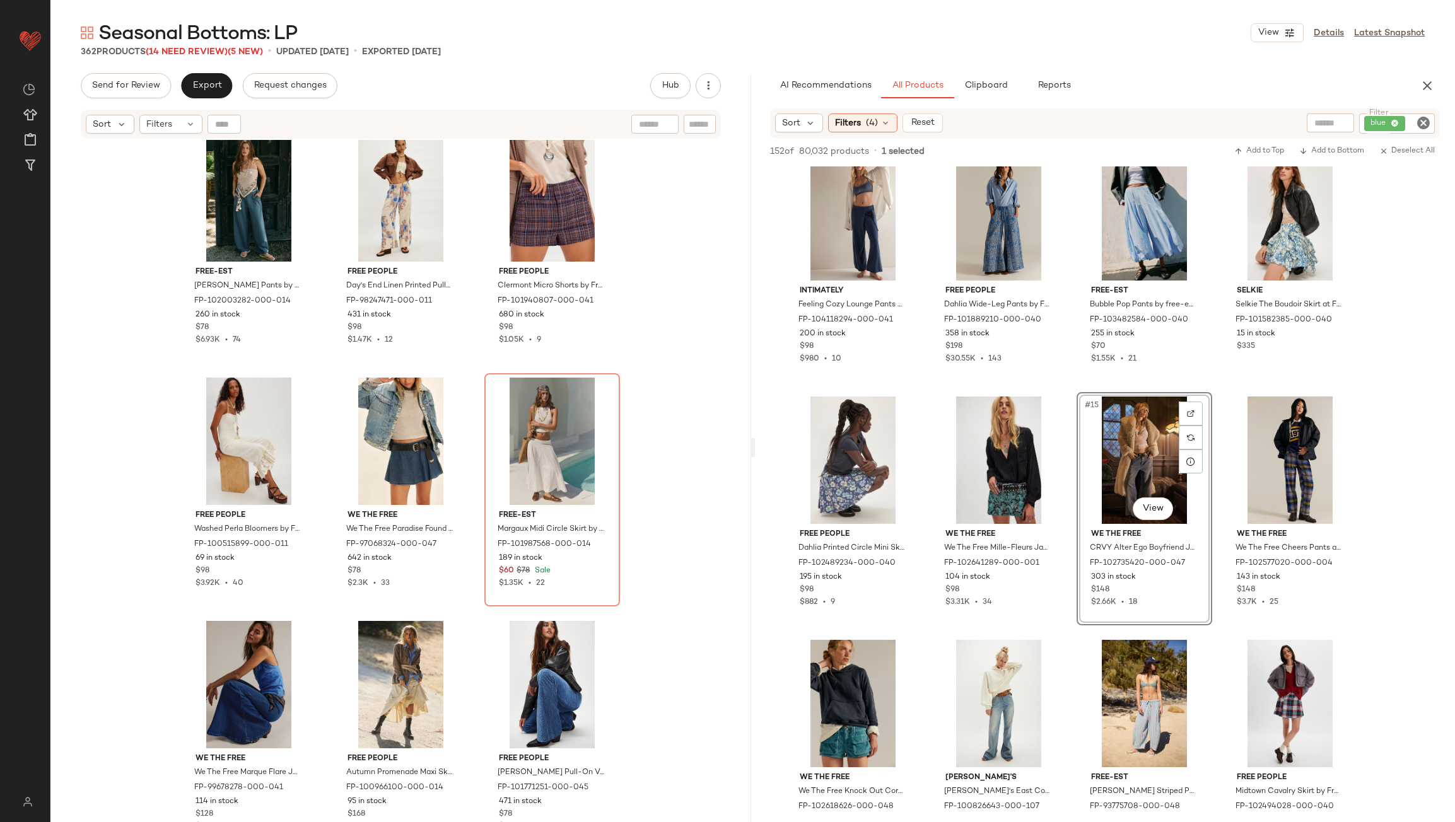
click at [1418, 119] on icon "Clear Filter" at bounding box center [1423, 122] width 15 height 15
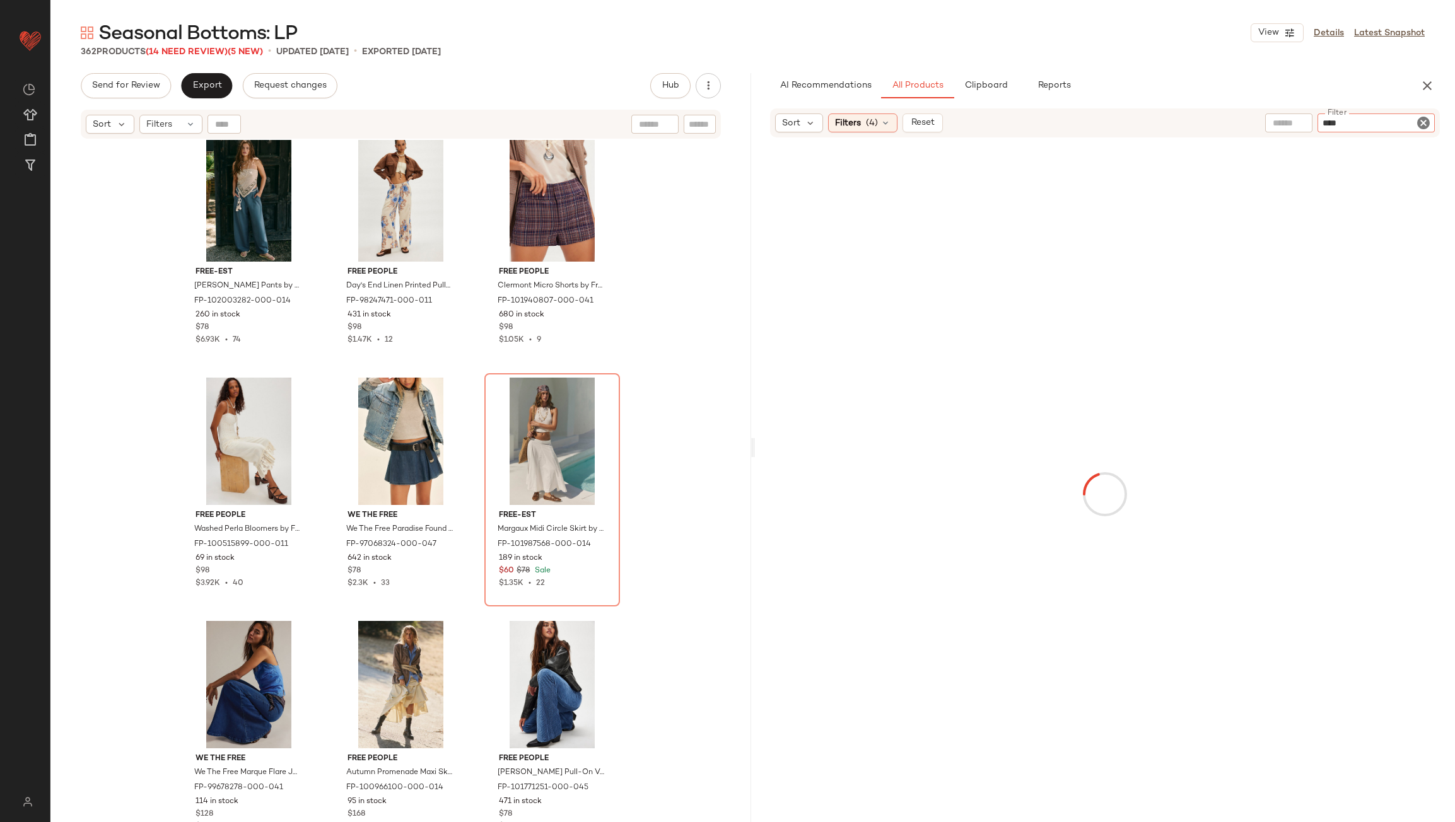
type input "*****"
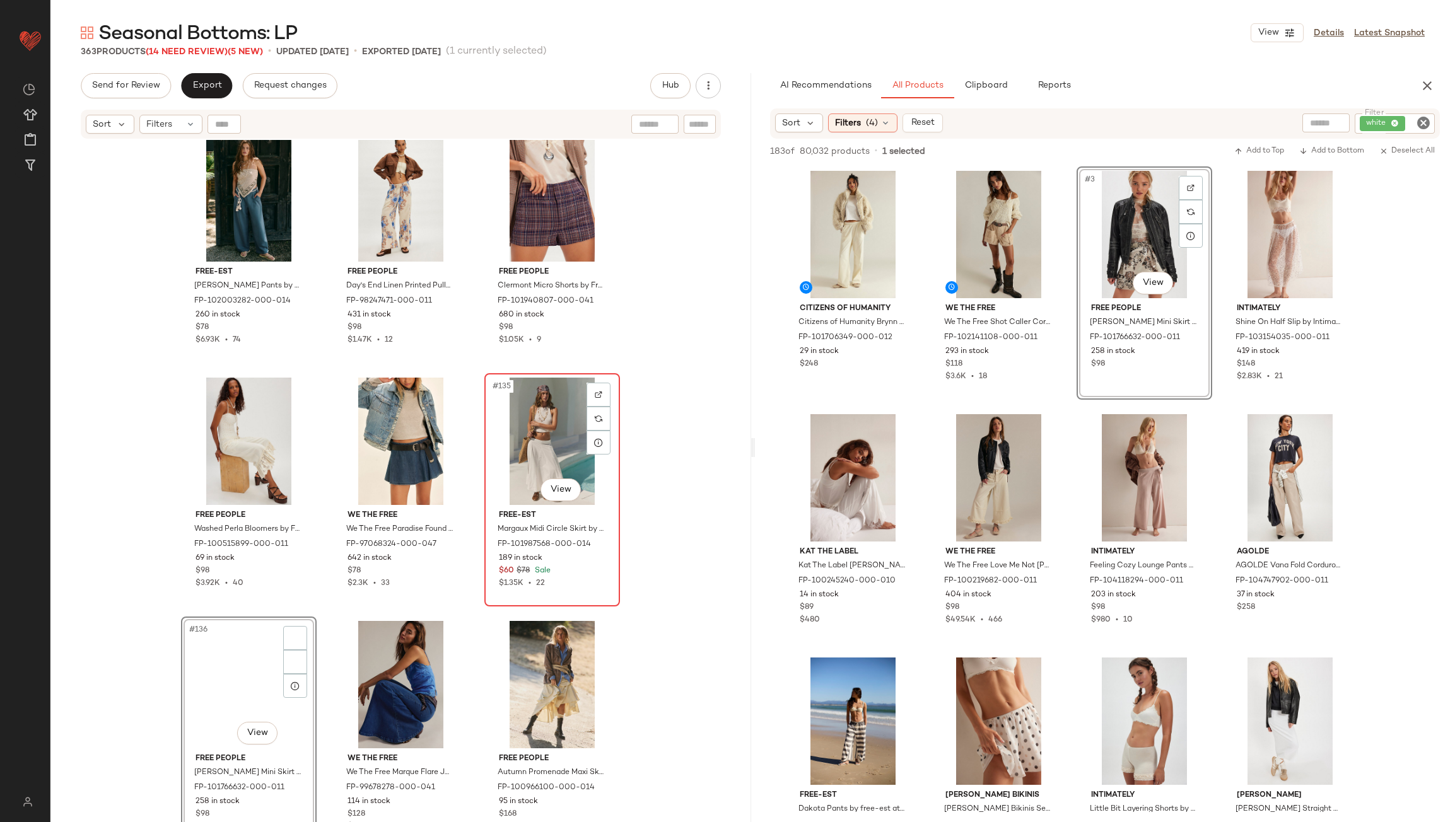
click at [529, 438] on div "#135 View" at bounding box center [552, 441] width 127 height 127
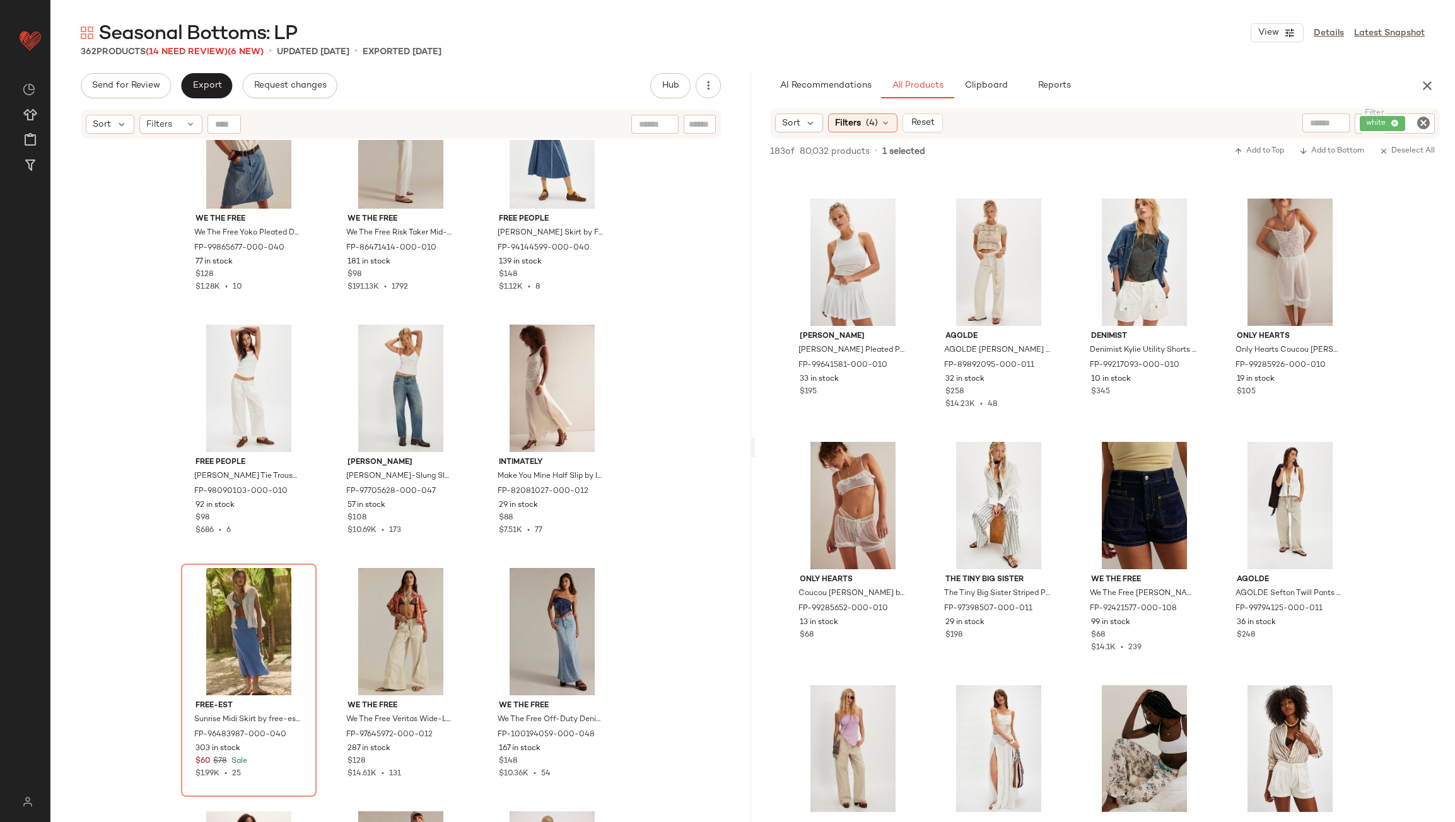
scroll to position [12318, 0]
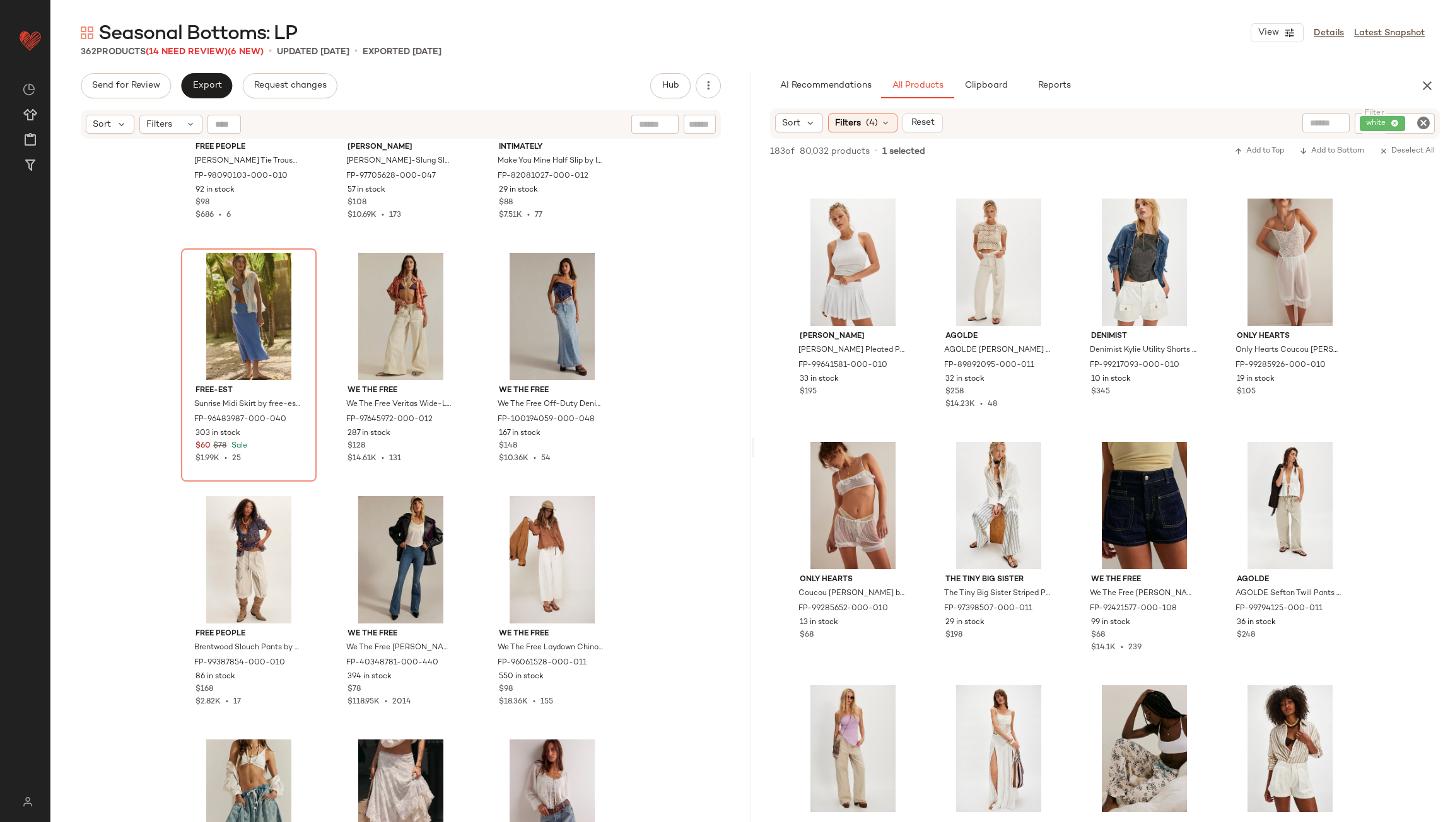
click at [1428, 128] on icon "Clear Filter" at bounding box center [1423, 122] width 15 height 15
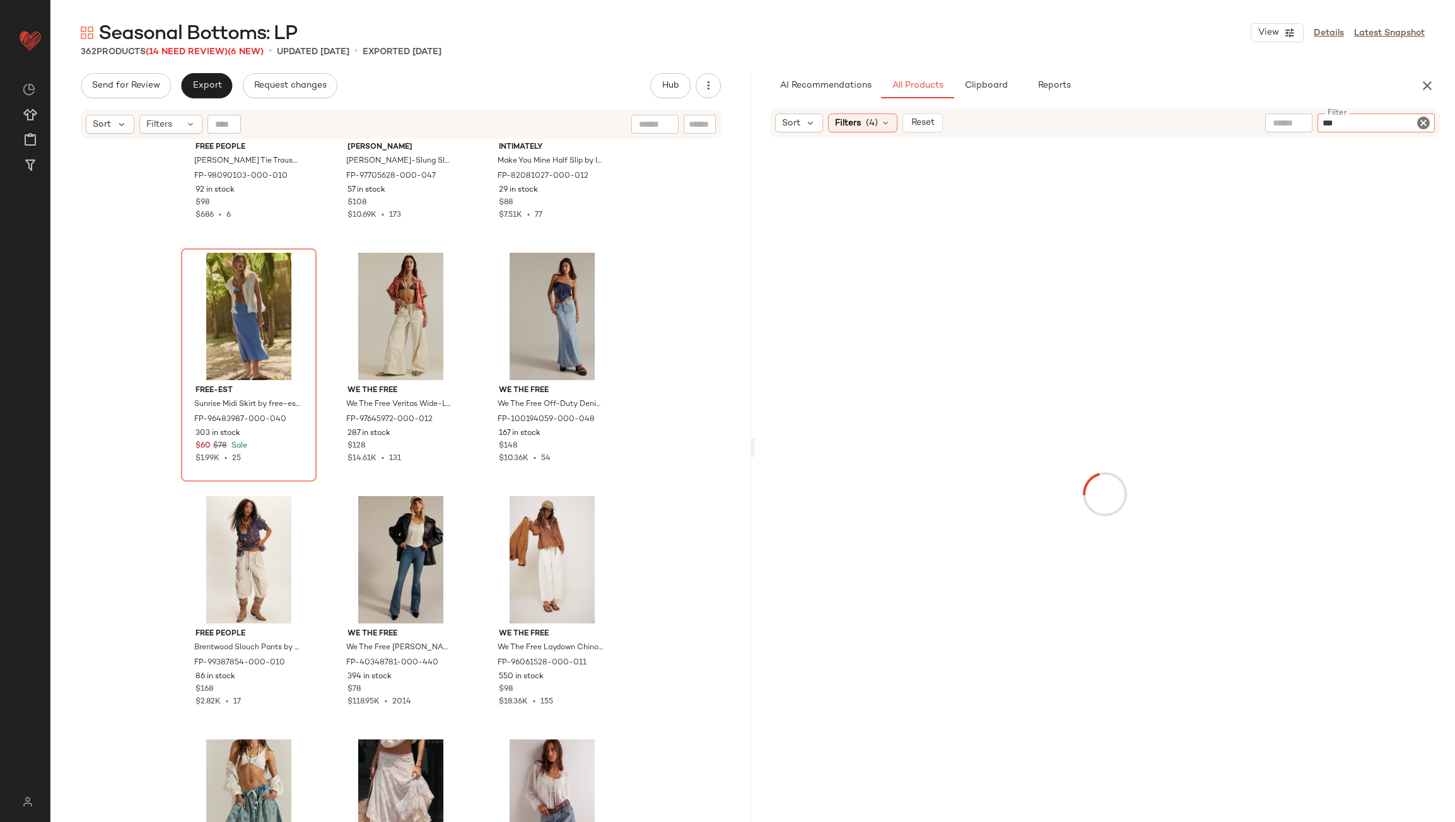
type input "****"
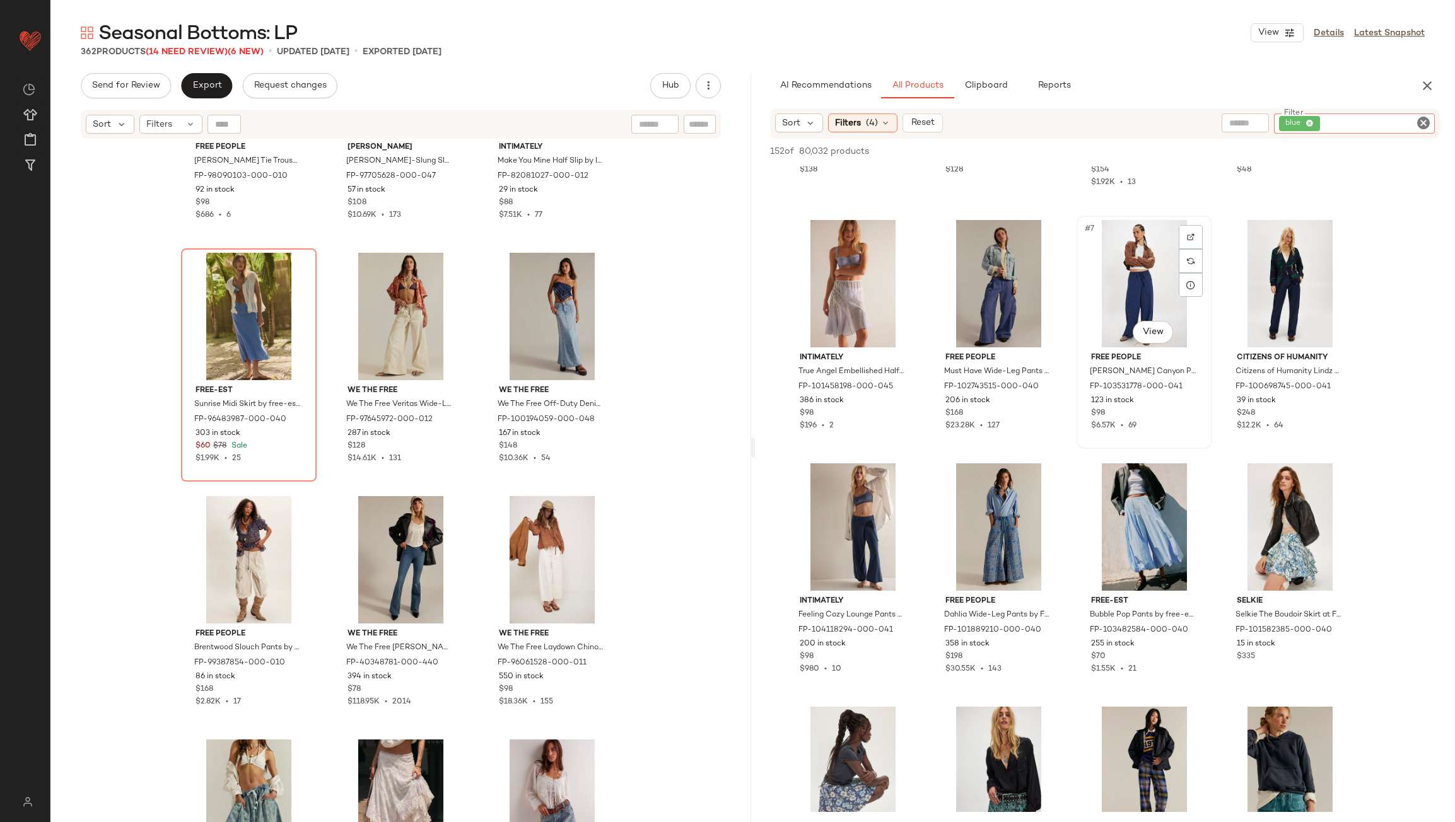
scroll to position [252, 0]
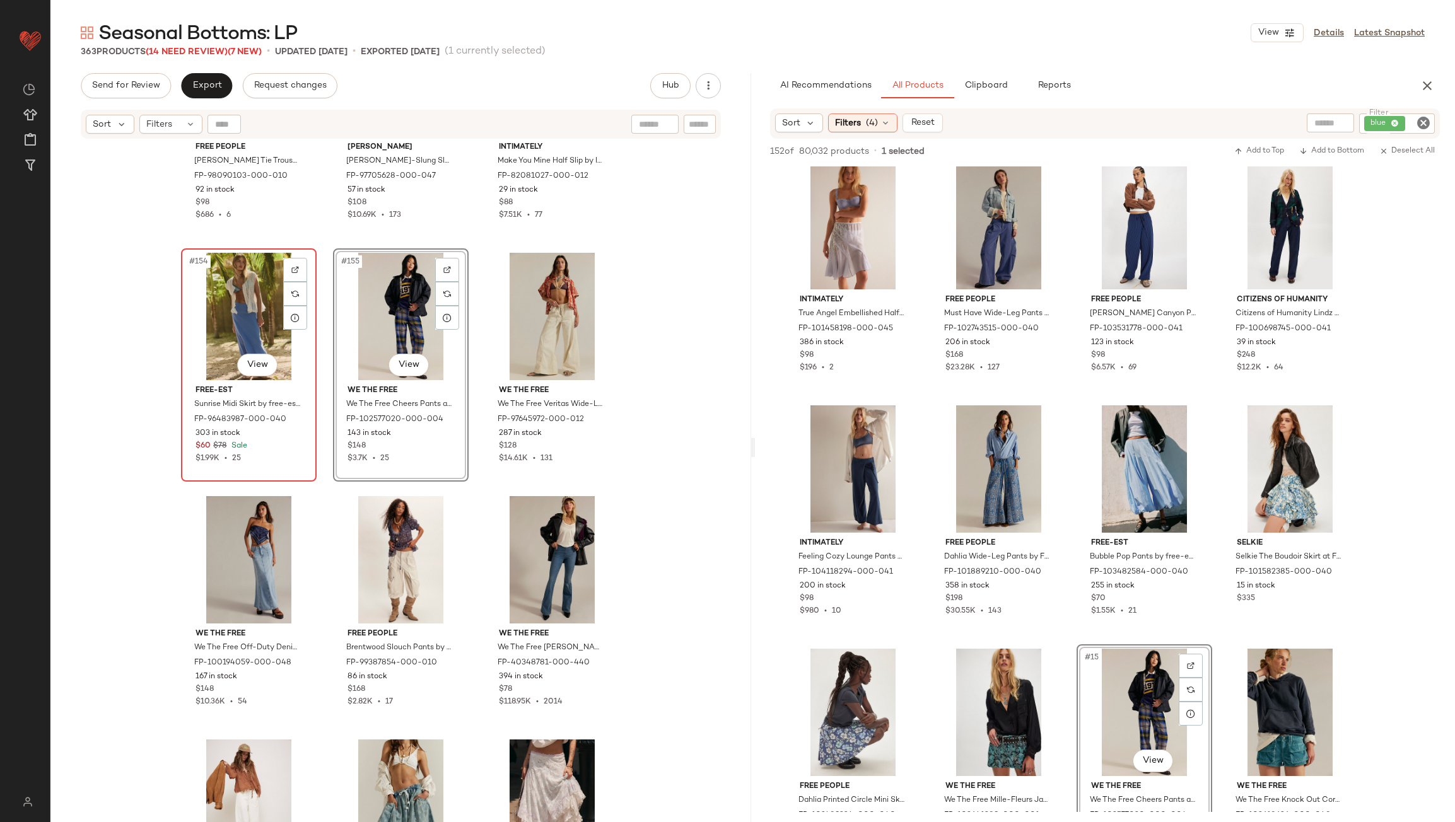
click at [216, 296] on div "#154 View" at bounding box center [248, 316] width 127 height 127
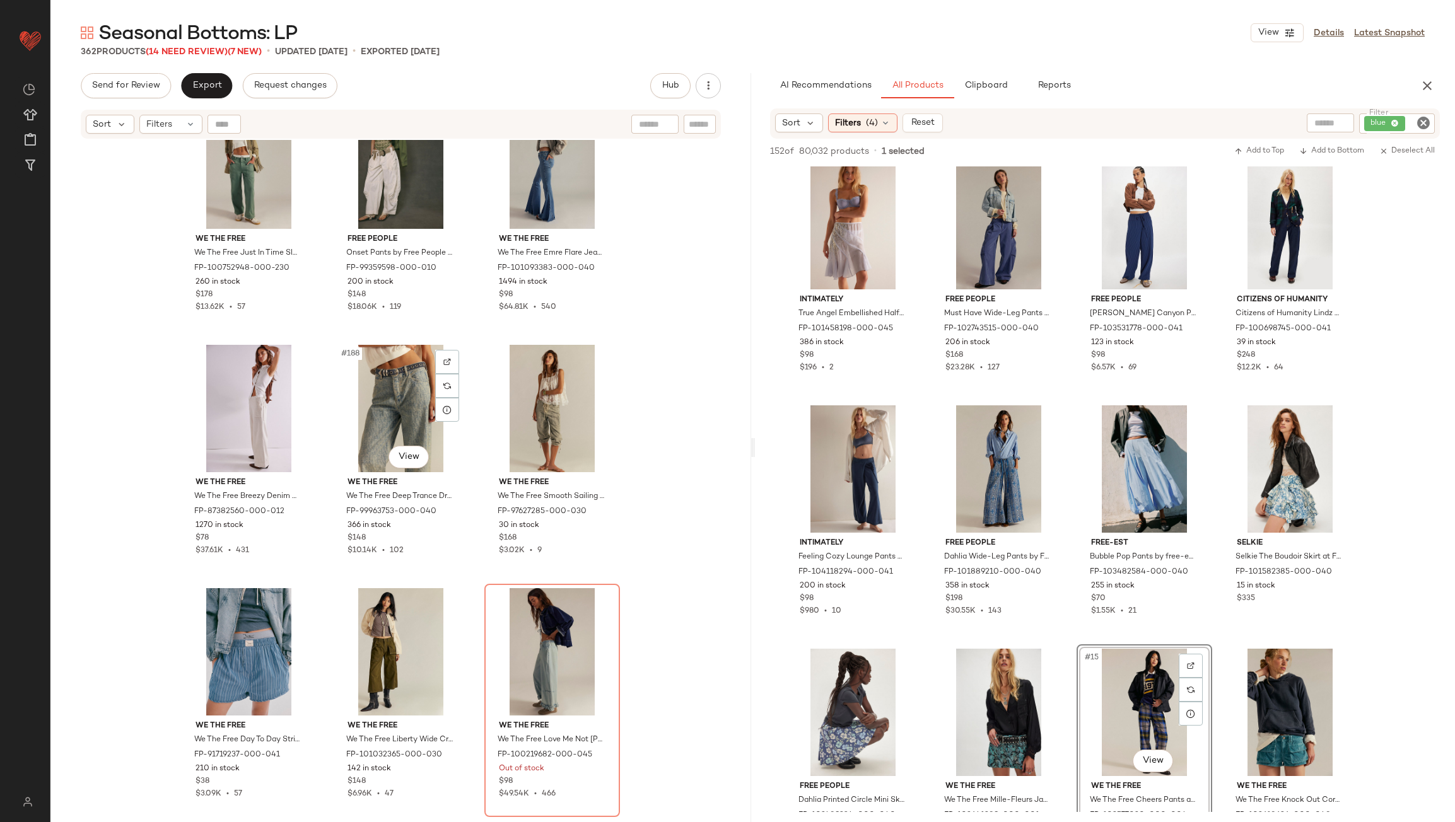
scroll to position [15155, 0]
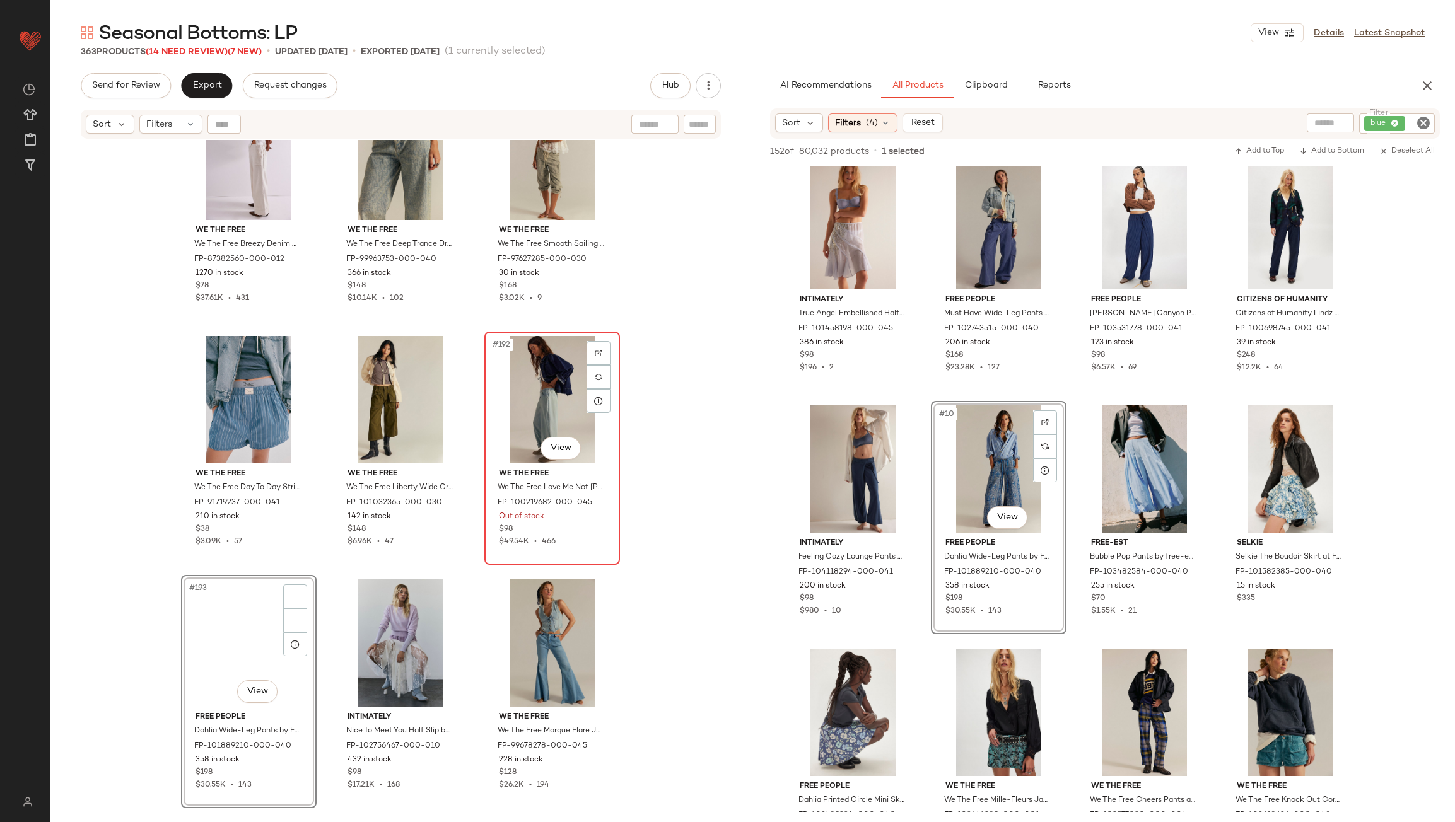
click at [527, 396] on div "#192 View" at bounding box center [552, 399] width 127 height 127
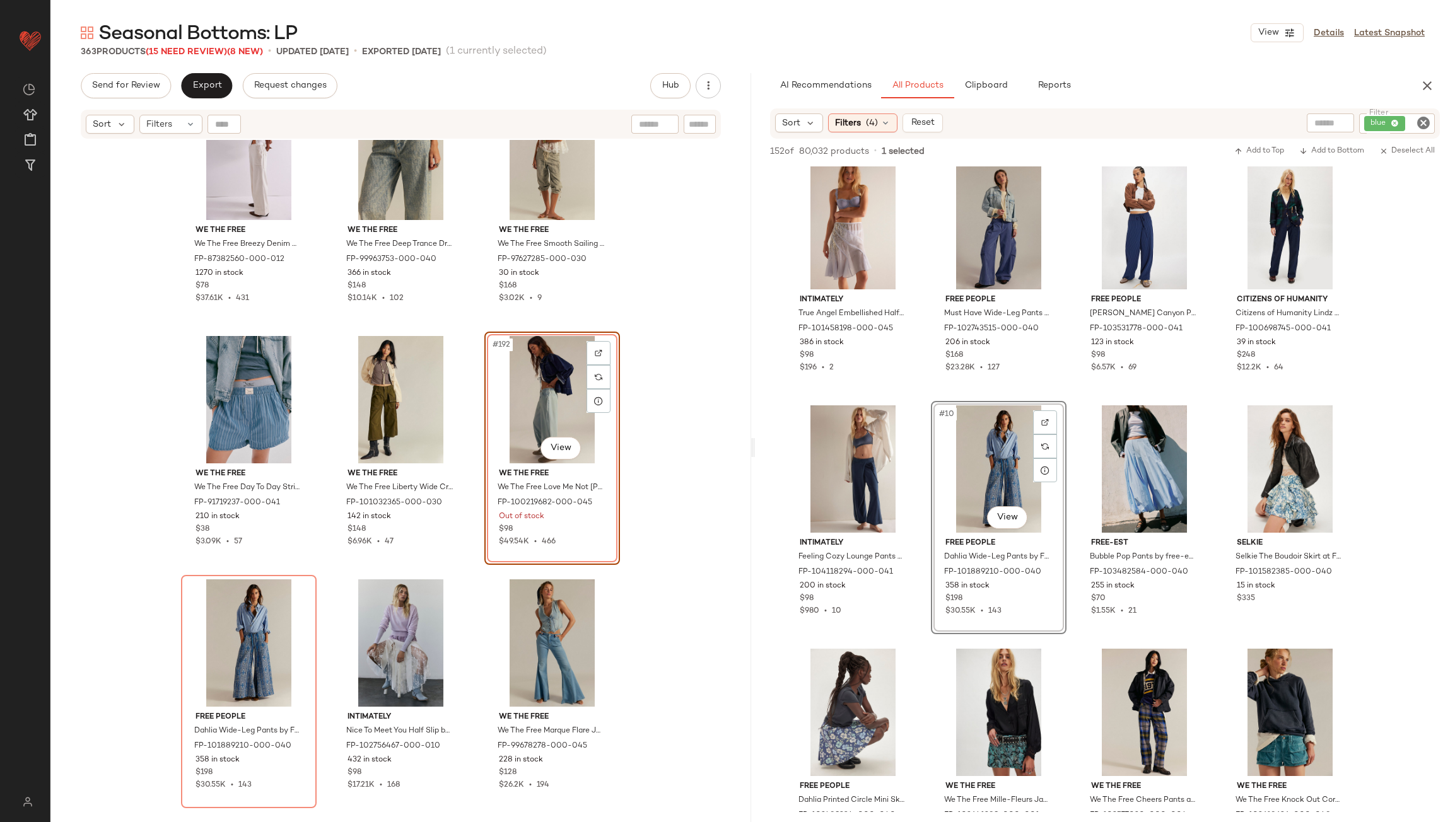
click at [514, 395] on div "#192 View" at bounding box center [552, 399] width 127 height 127
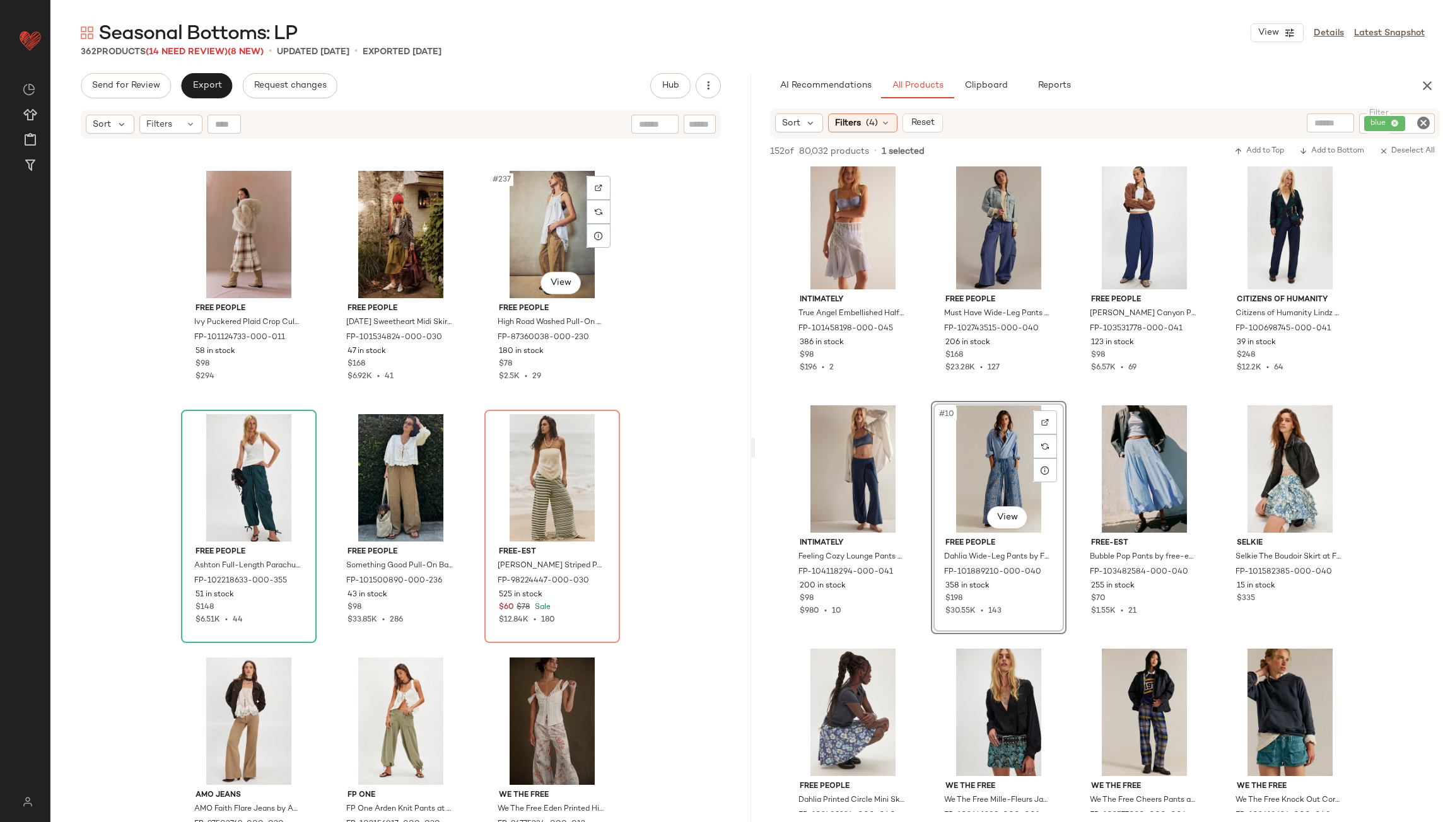
scroll to position [19065, 0]
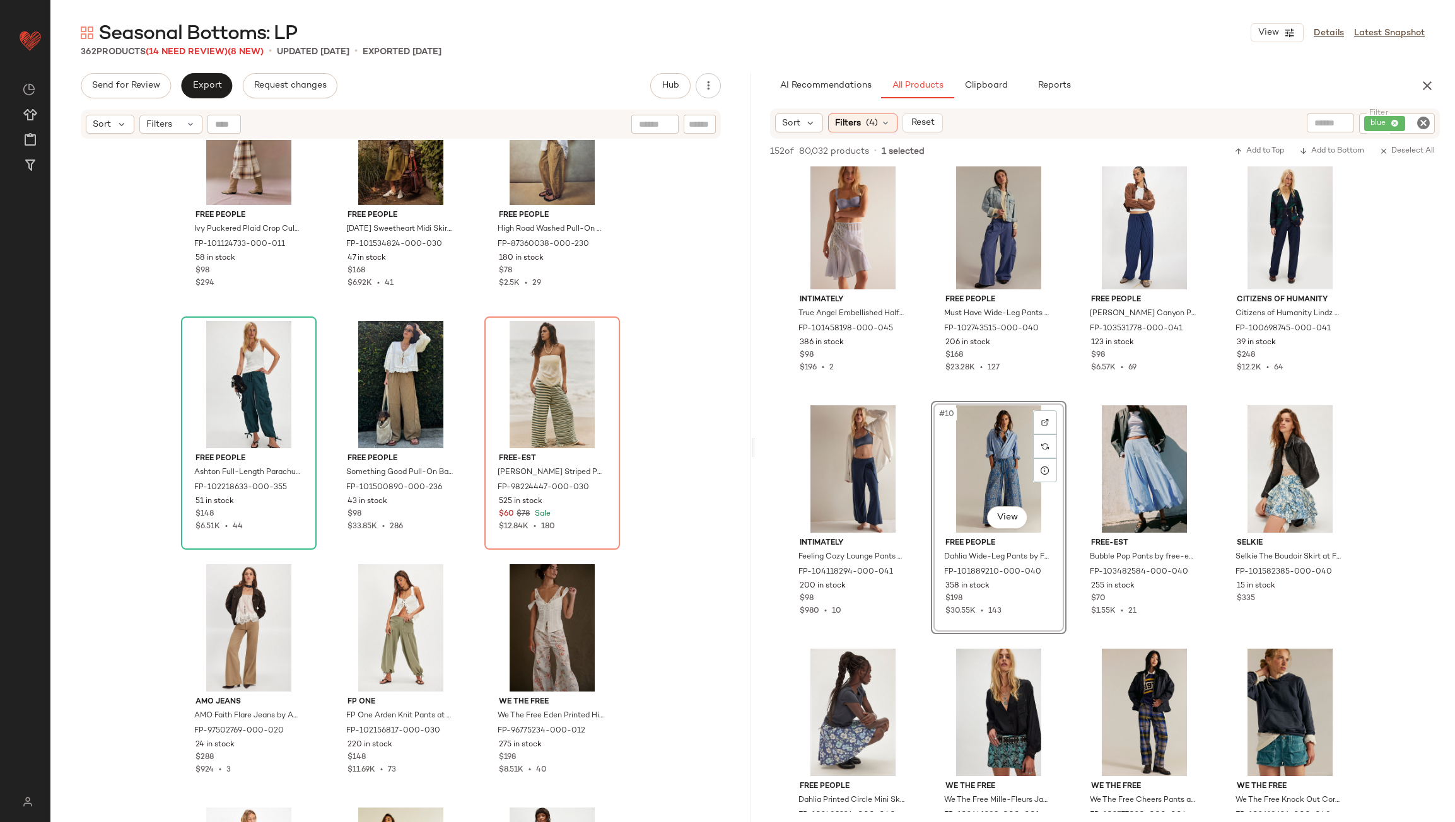
click at [1429, 120] on icon "Clear Filter" at bounding box center [1423, 122] width 15 height 15
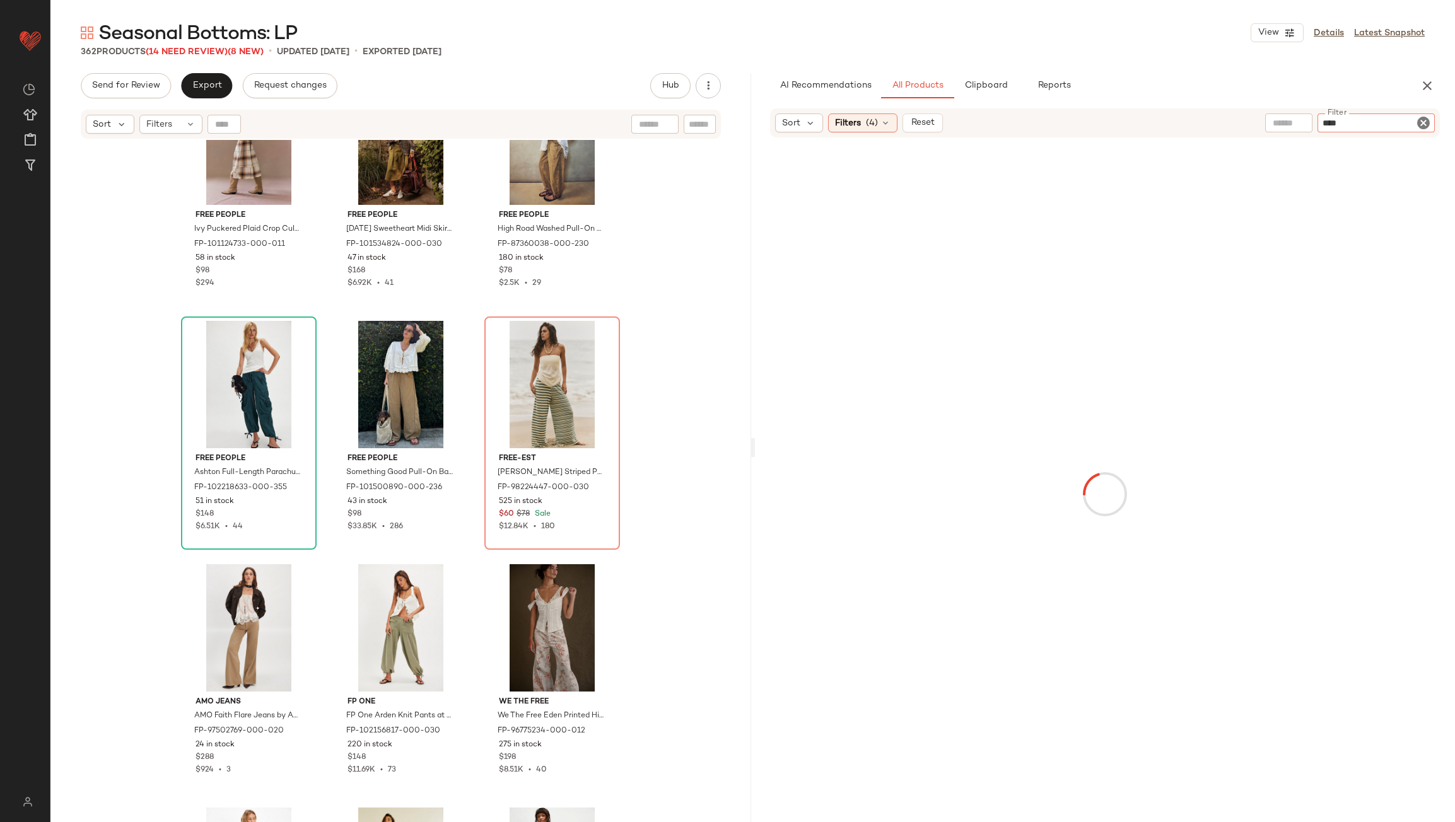
type input "*****"
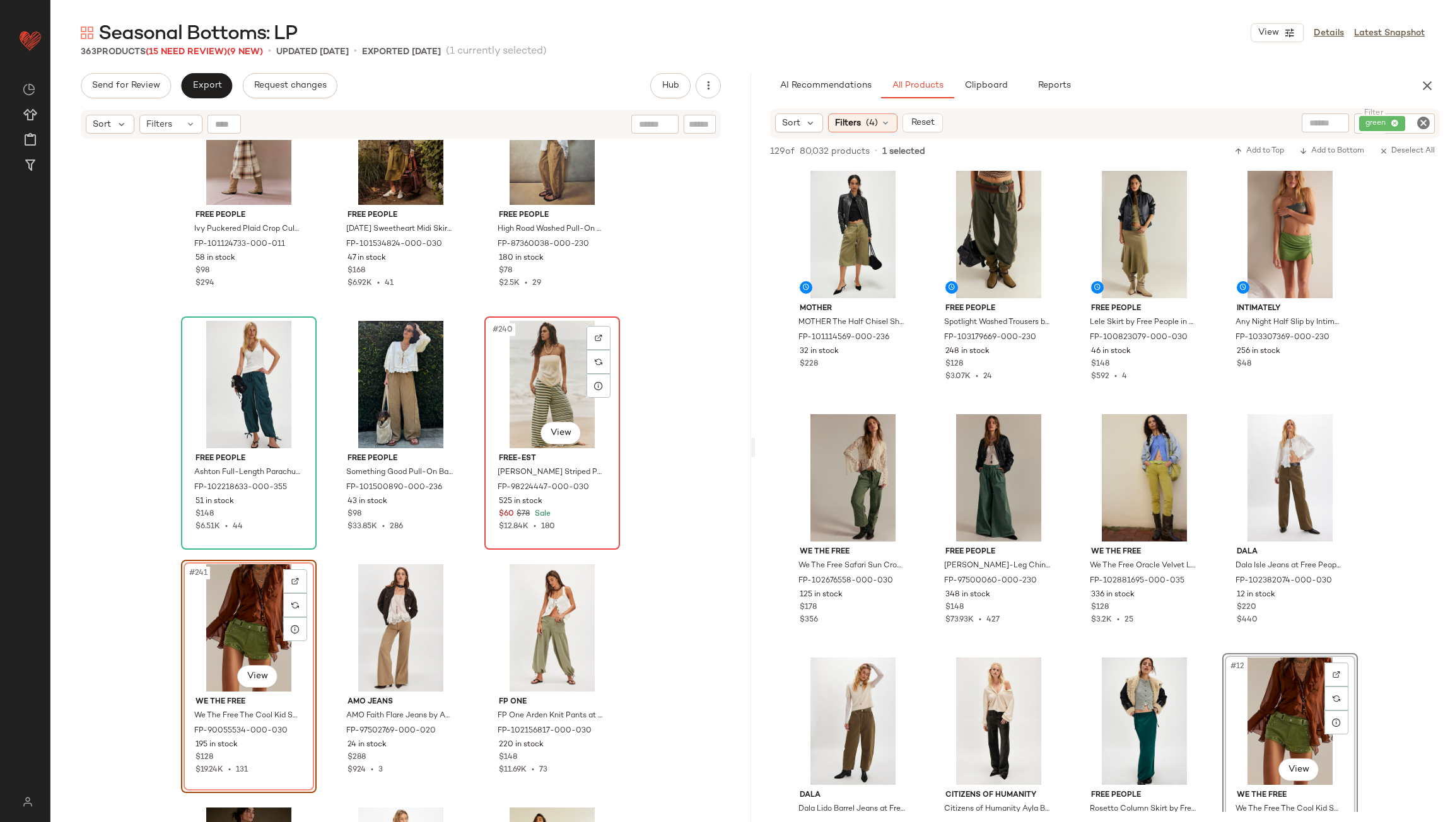
click at [552, 384] on div "#240 View" at bounding box center [552, 384] width 127 height 127
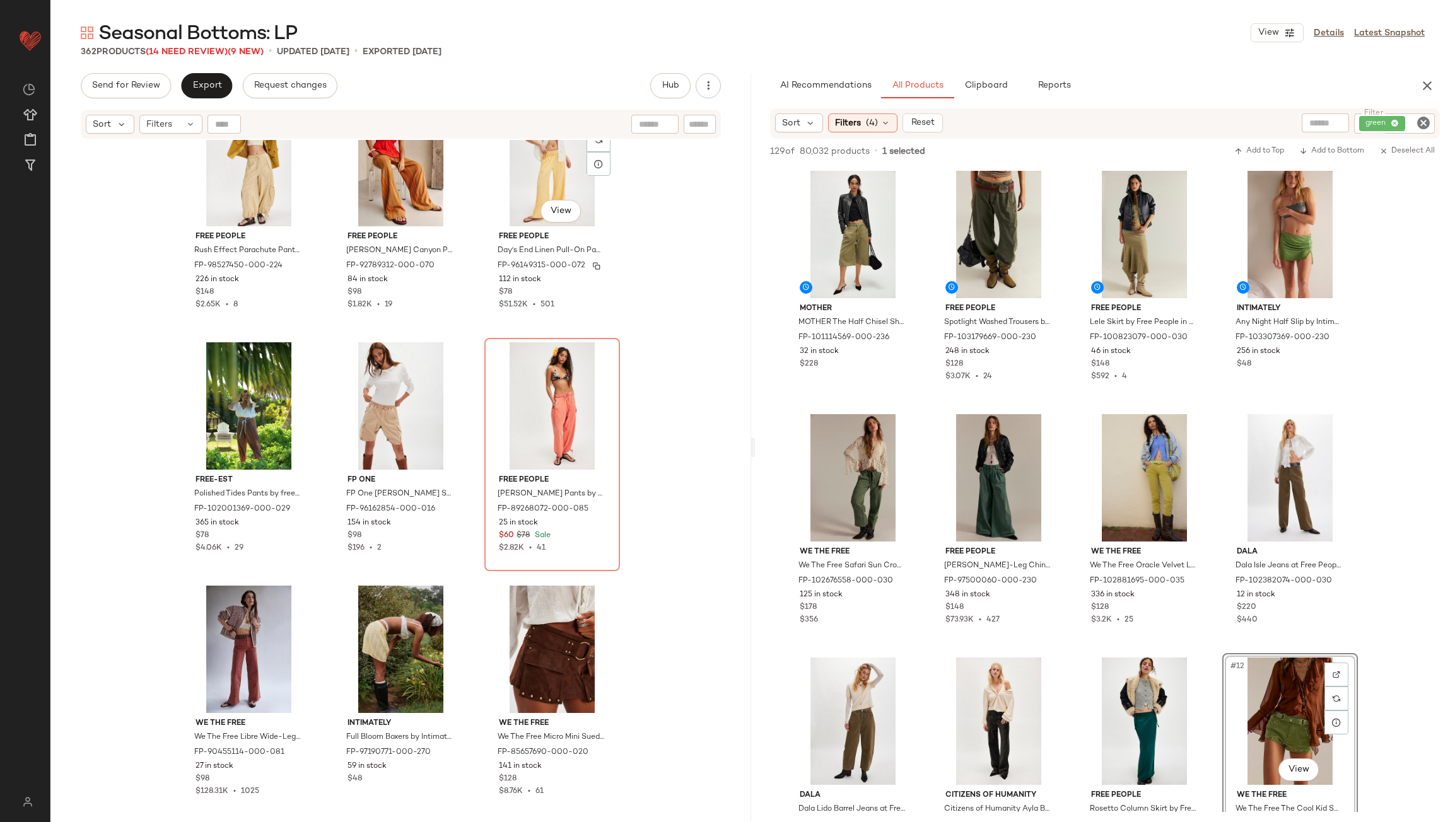
scroll to position [22217, 0]
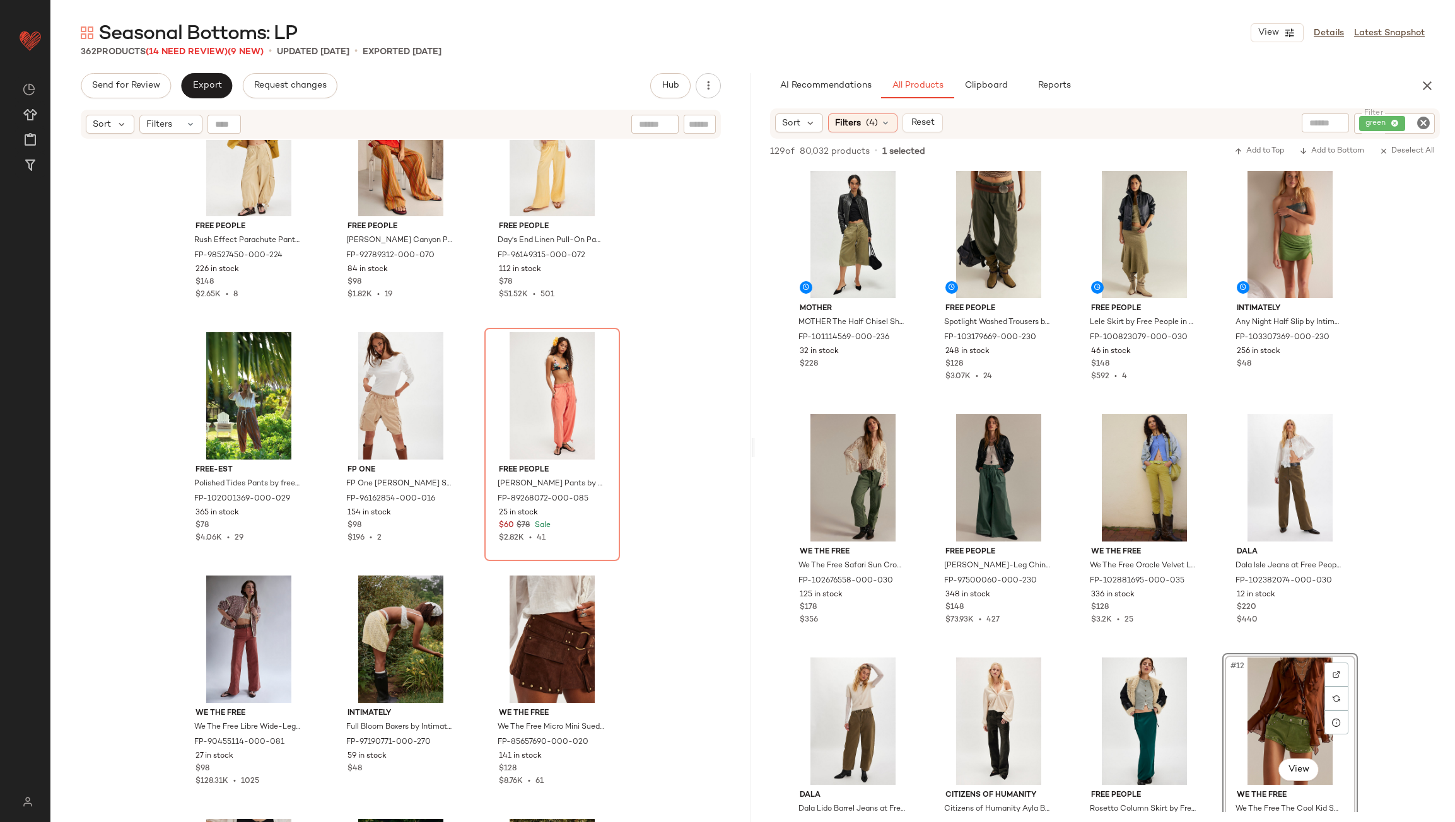
click at [1420, 121] on icon "Clear Filter" at bounding box center [1423, 122] width 15 height 15
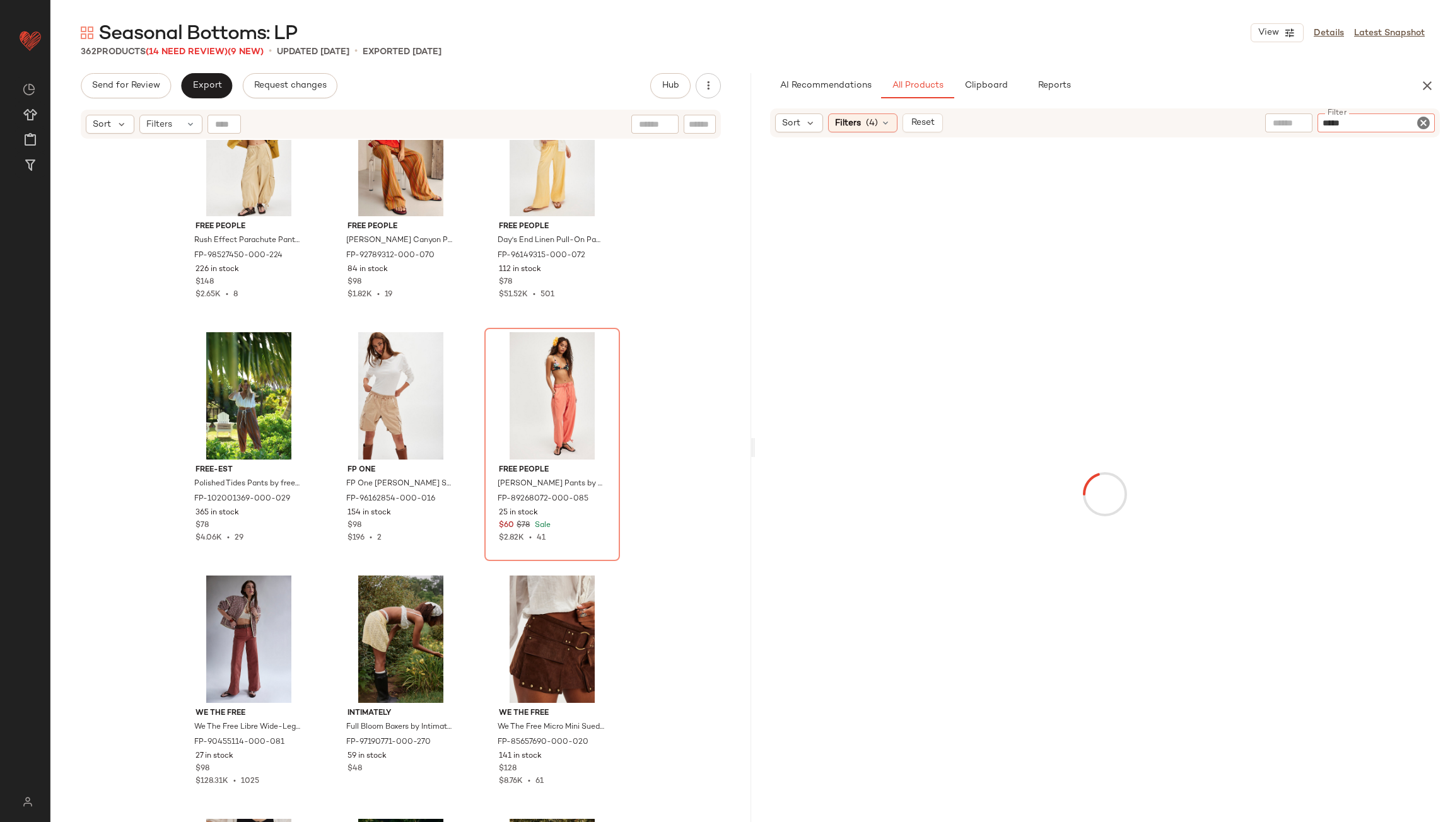
type input "******"
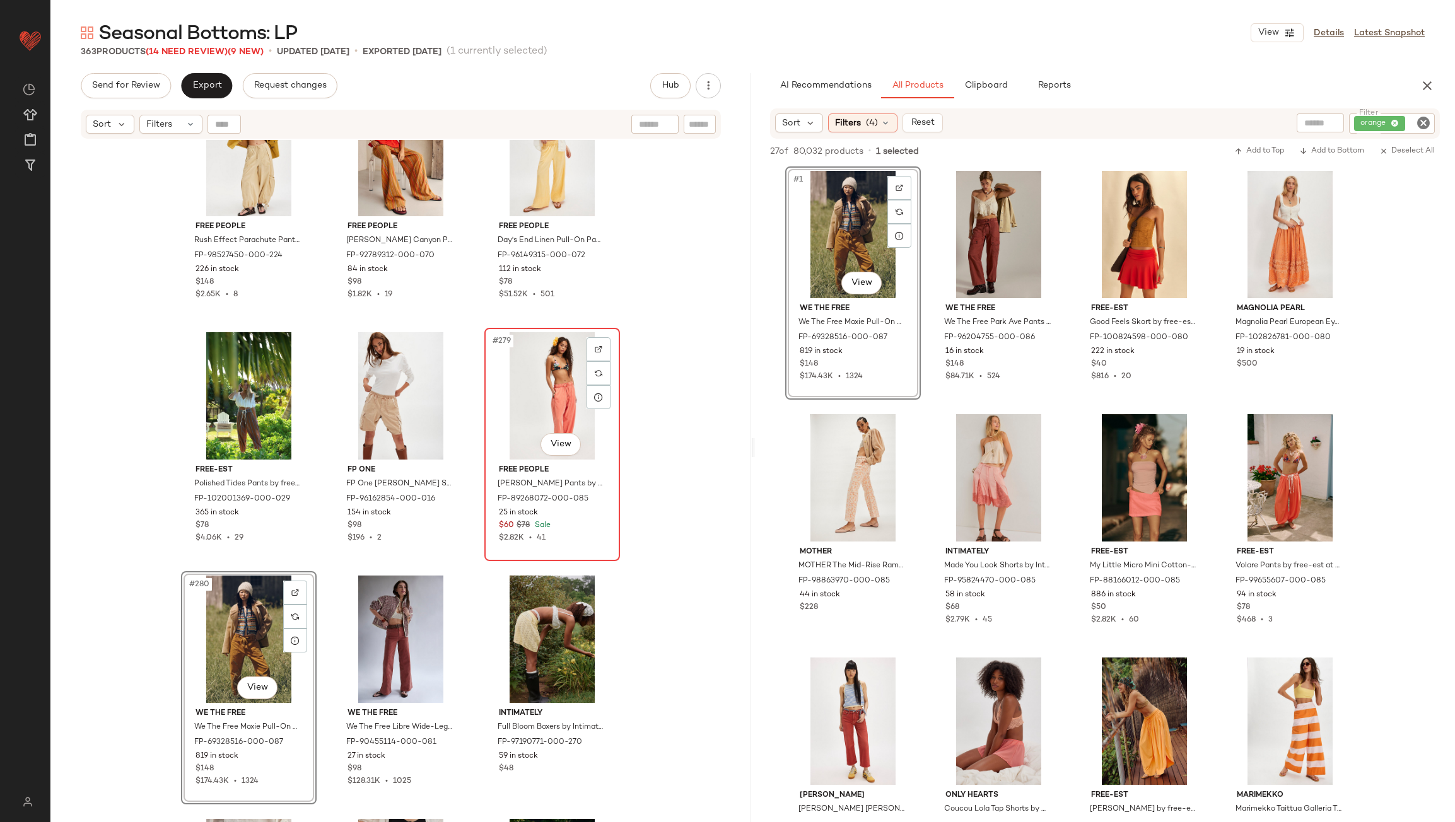
click at [556, 392] on div "#279 View" at bounding box center [552, 395] width 127 height 127
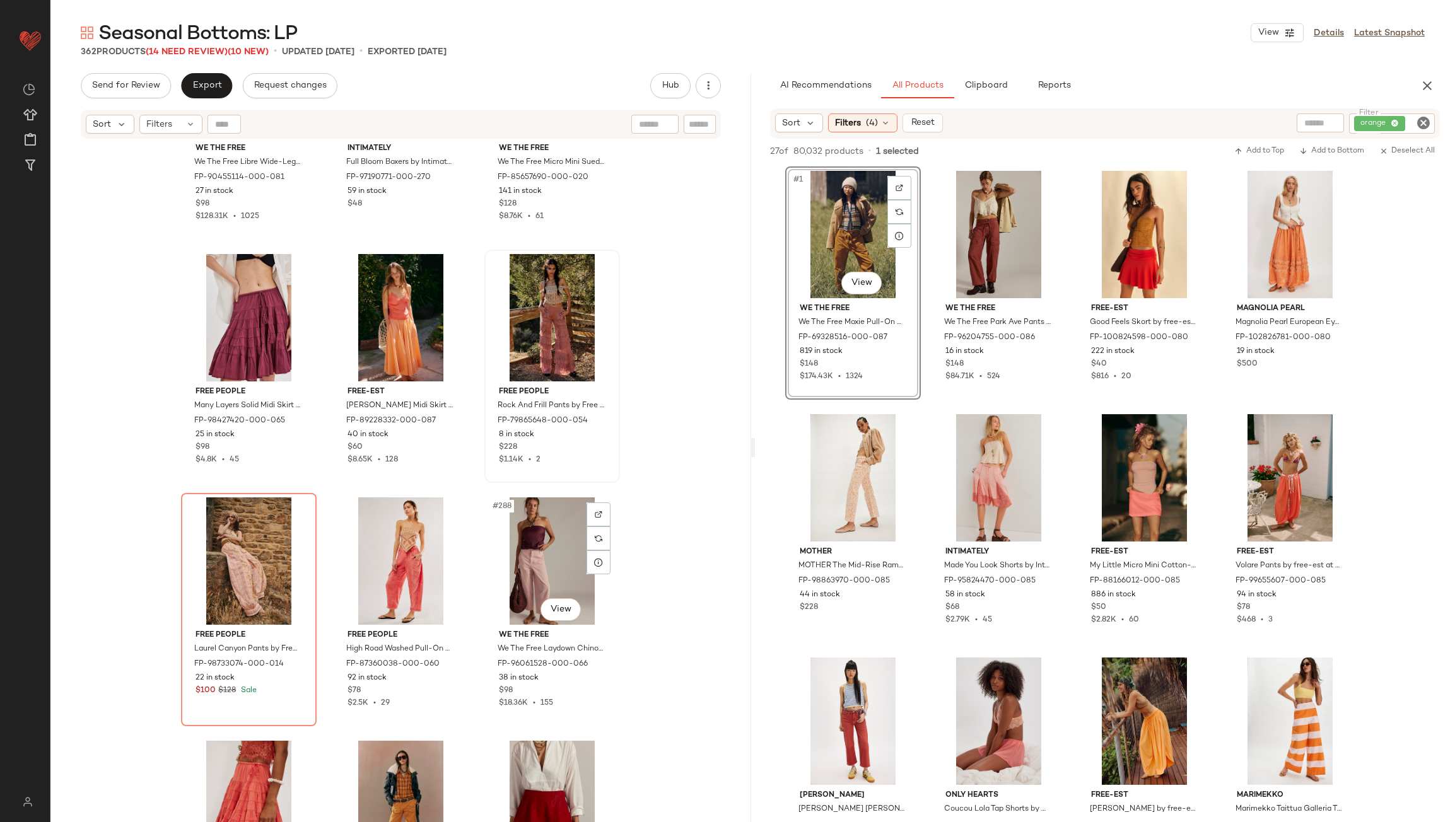
scroll to position [22848, 0]
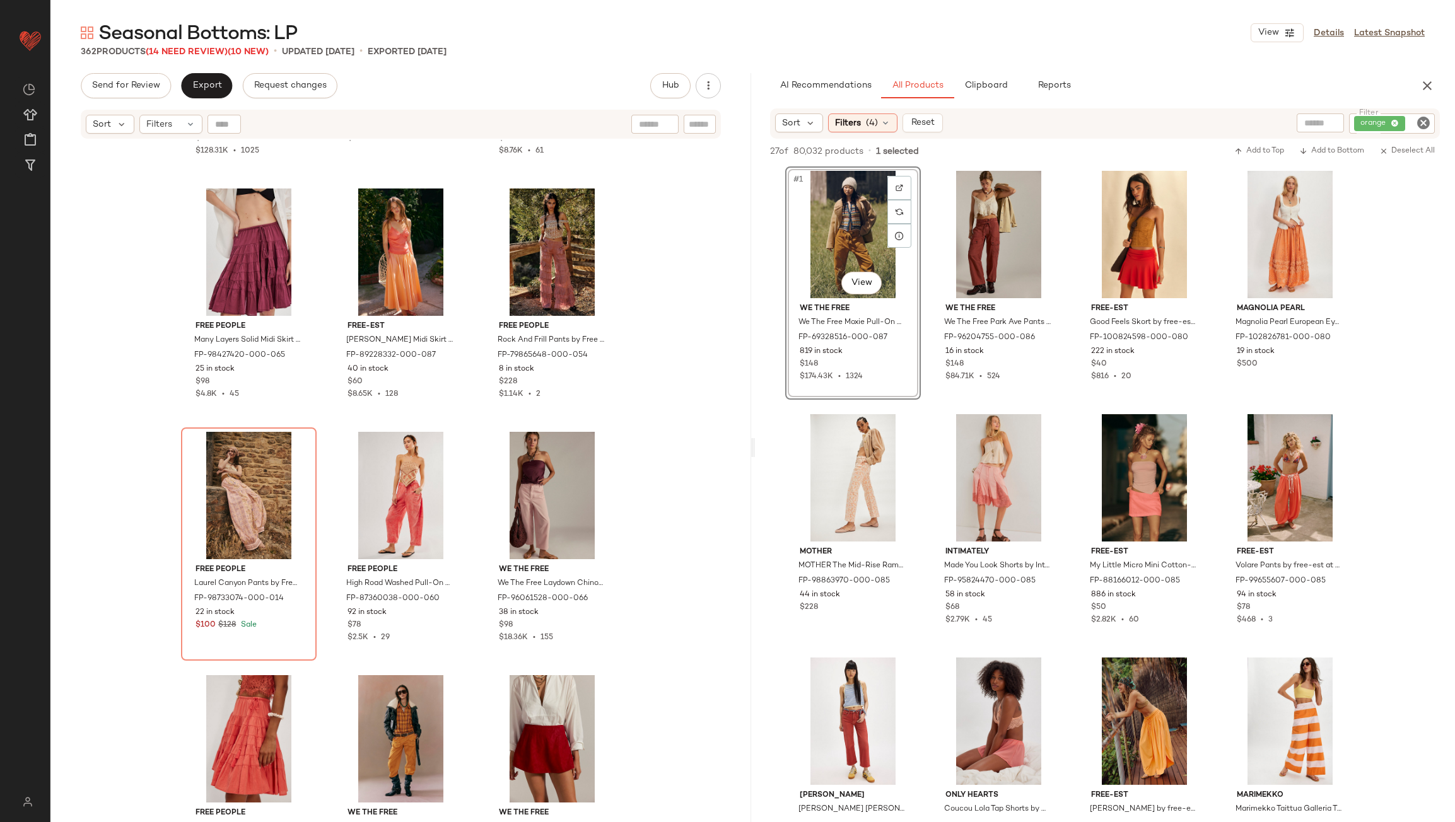
click at [1419, 123] on icon "Clear Filter" at bounding box center [1423, 122] width 15 height 15
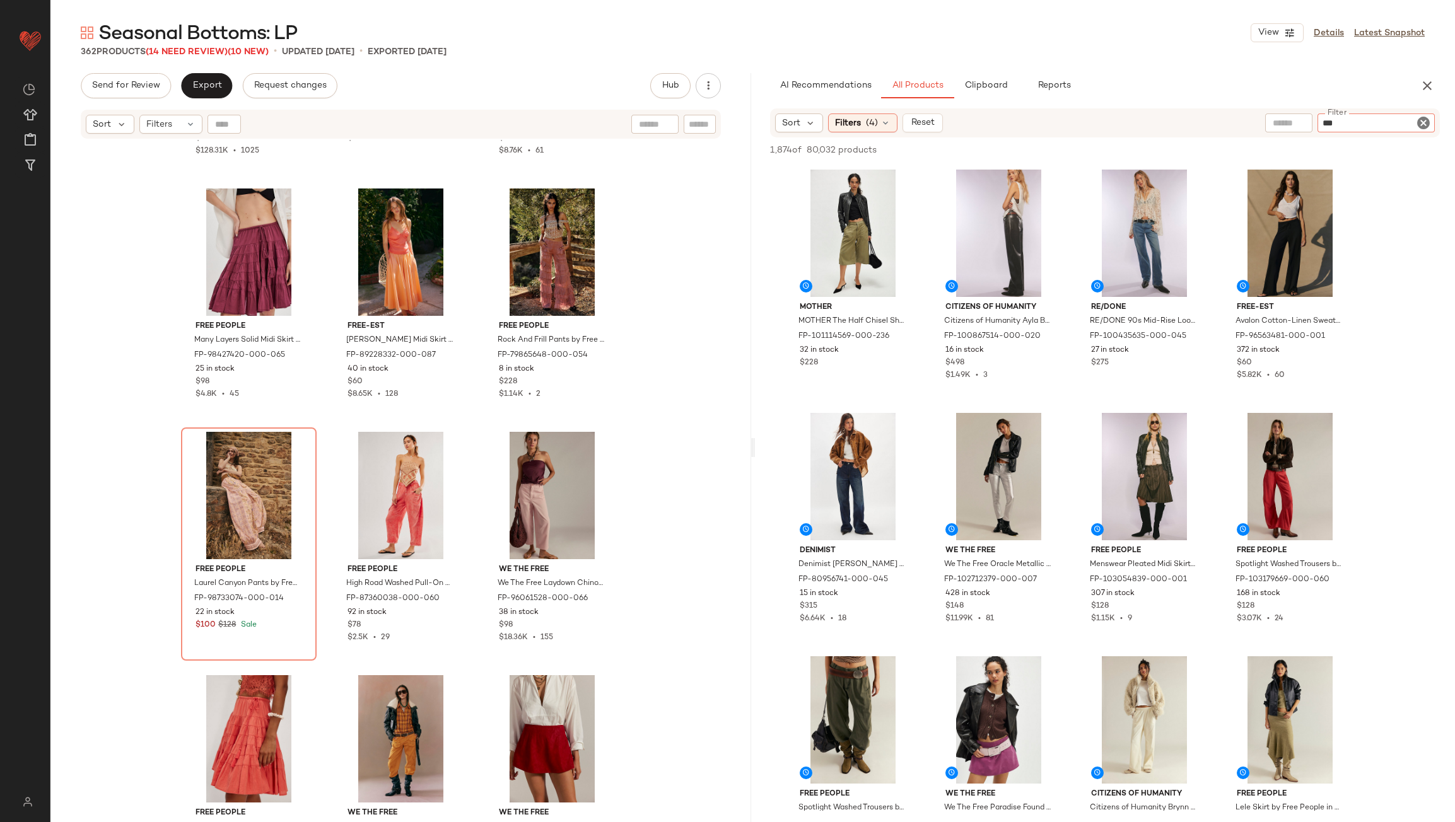
type input "****"
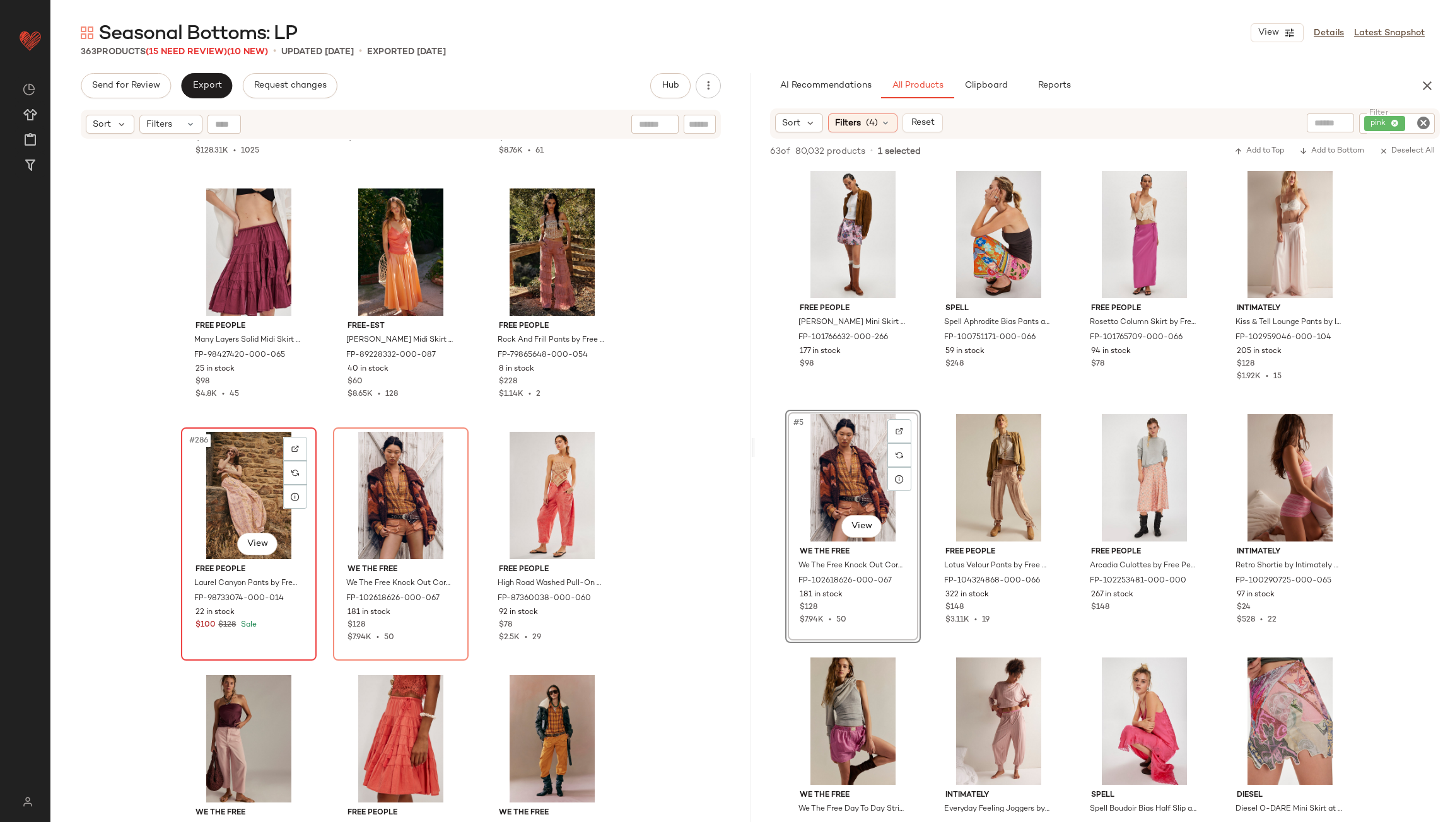
click at [253, 494] on div "#286 View" at bounding box center [248, 495] width 127 height 127
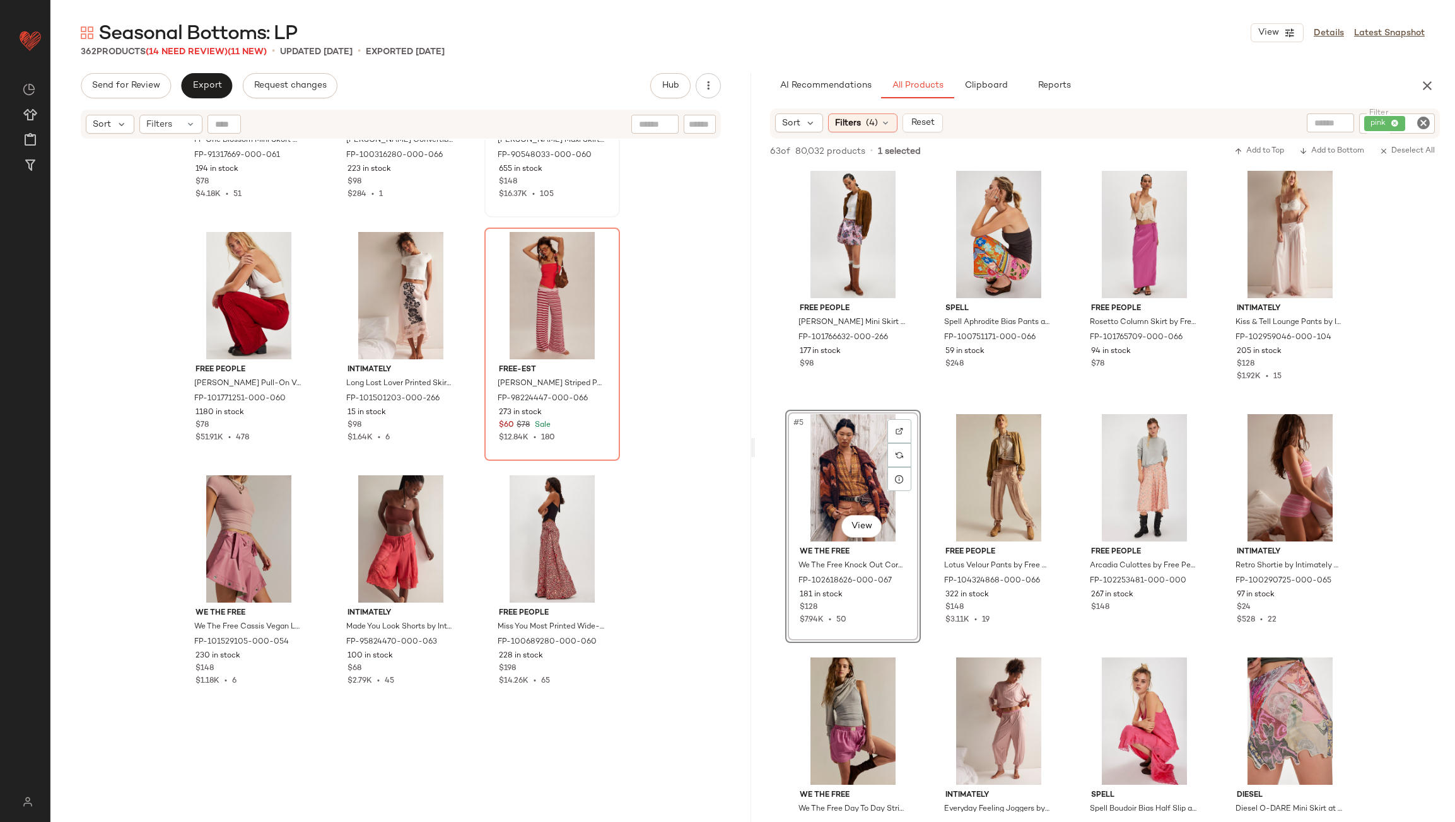
scroll to position [24551, 0]
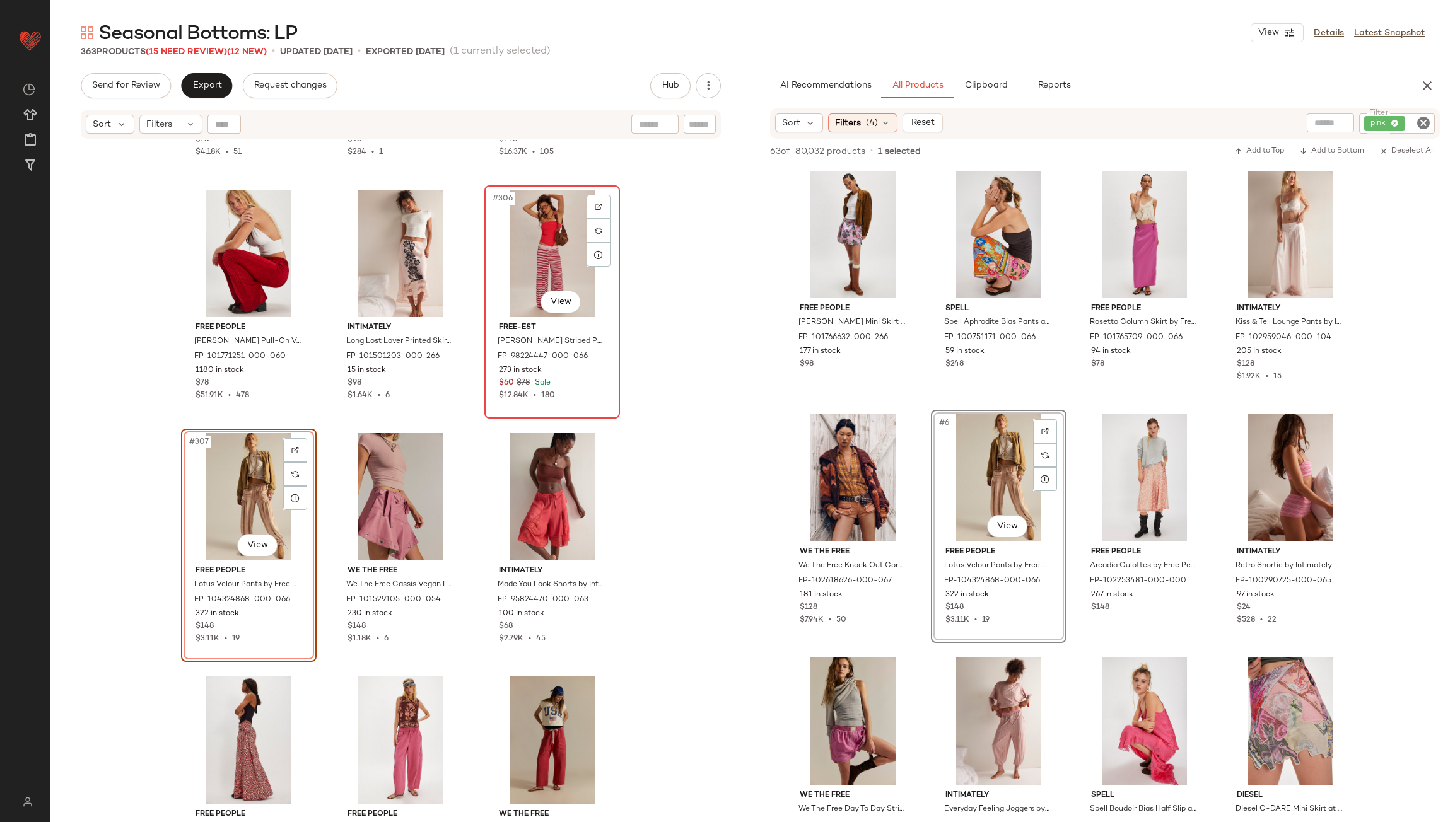
click at [567, 264] on div "#306 View" at bounding box center [552, 253] width 127 height 127
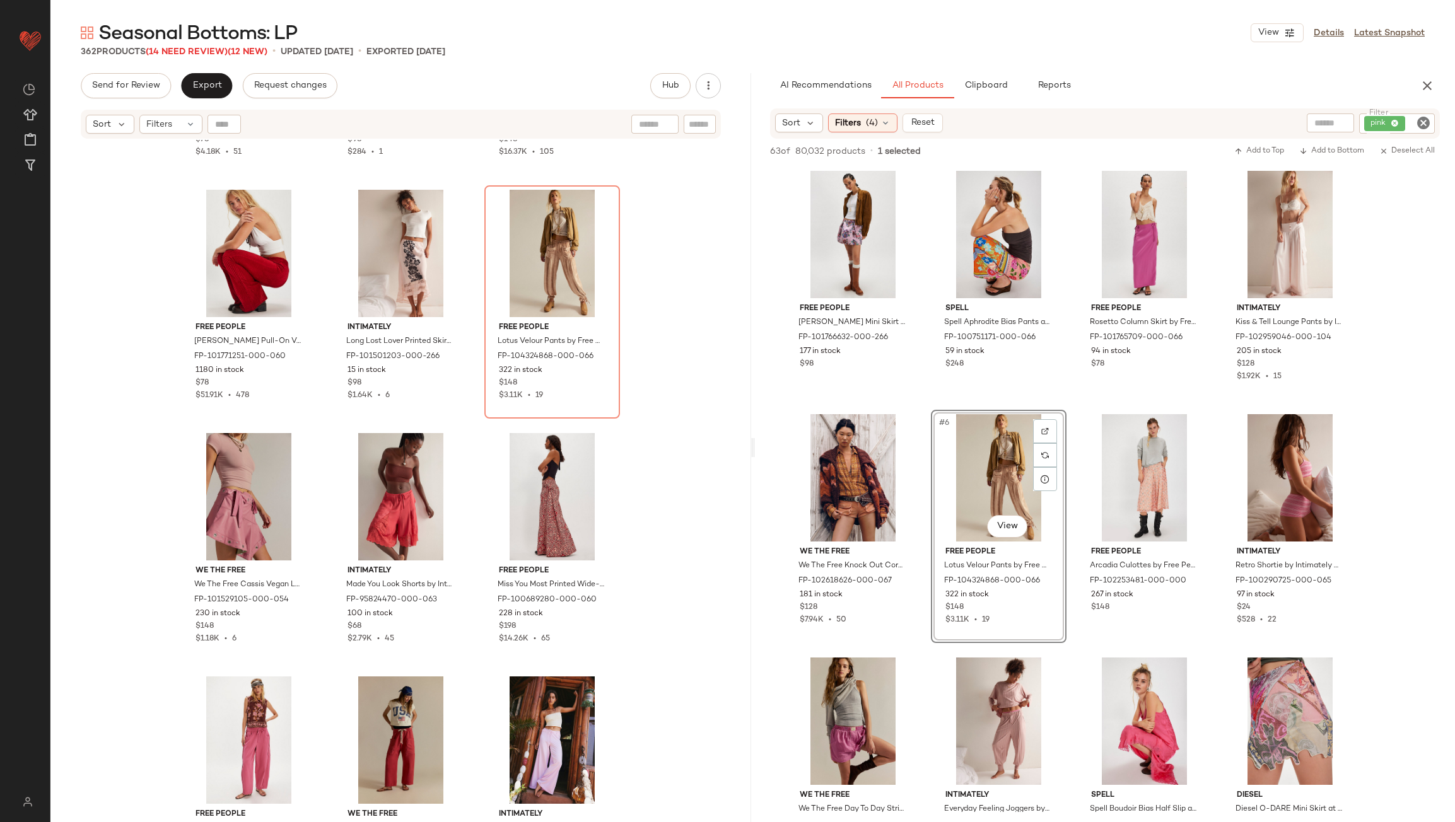
click at [1428, 119] on icon "Clear Filter" at bounding box center [1423, 122] width 15 height 15
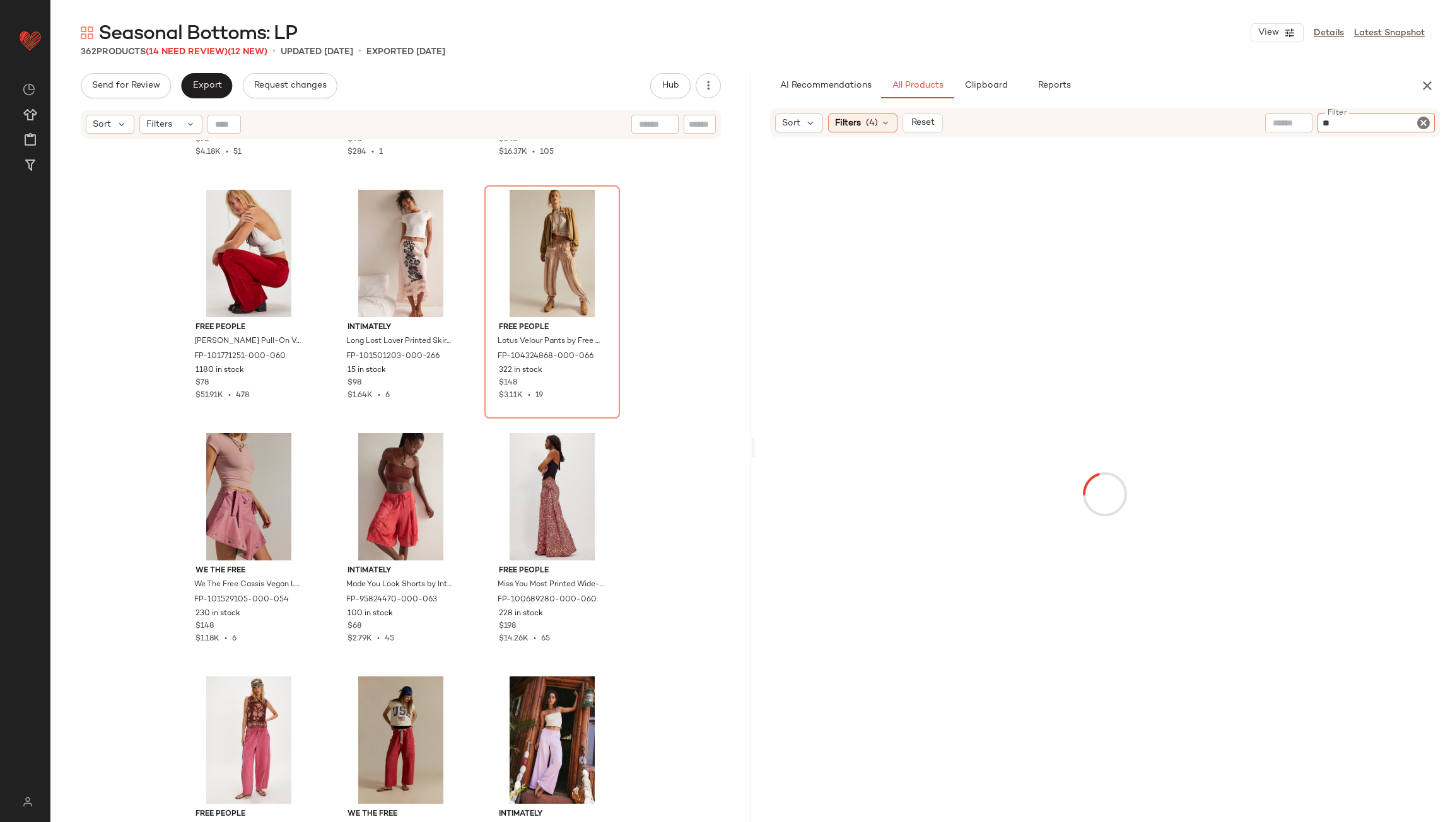
type input "***"
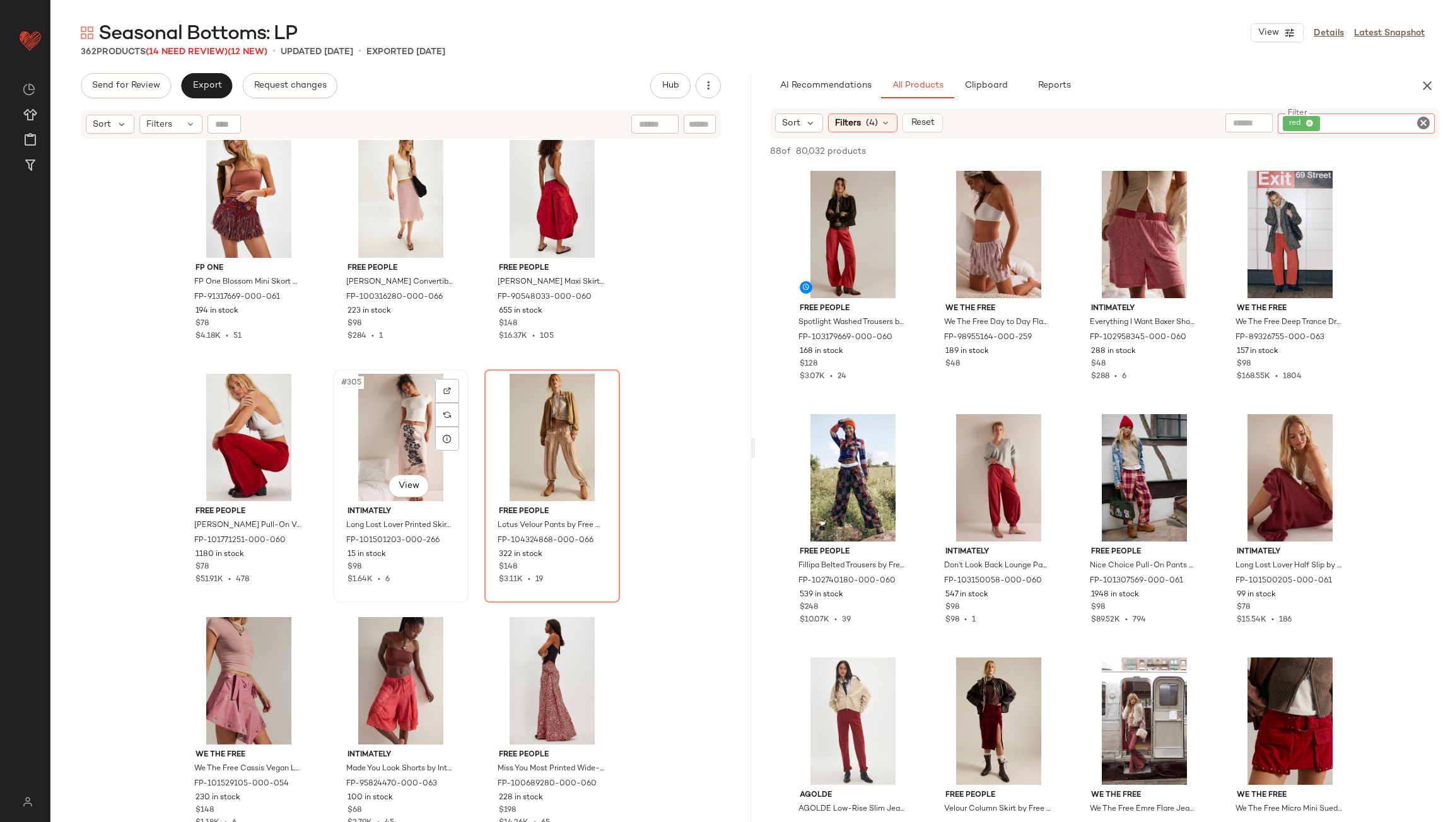
scroll to position [24361, 0]
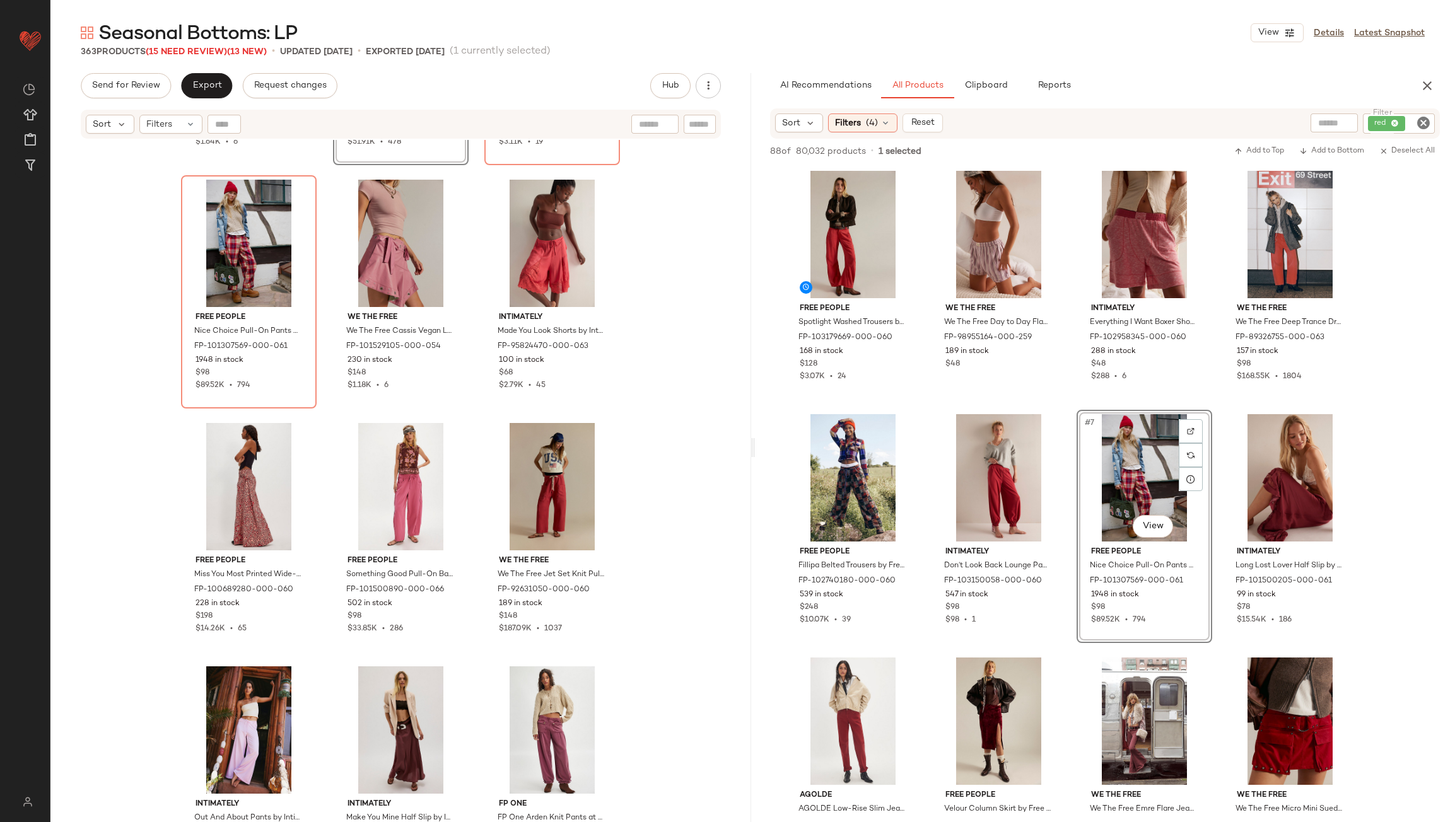
scroll to position [24866, 0]
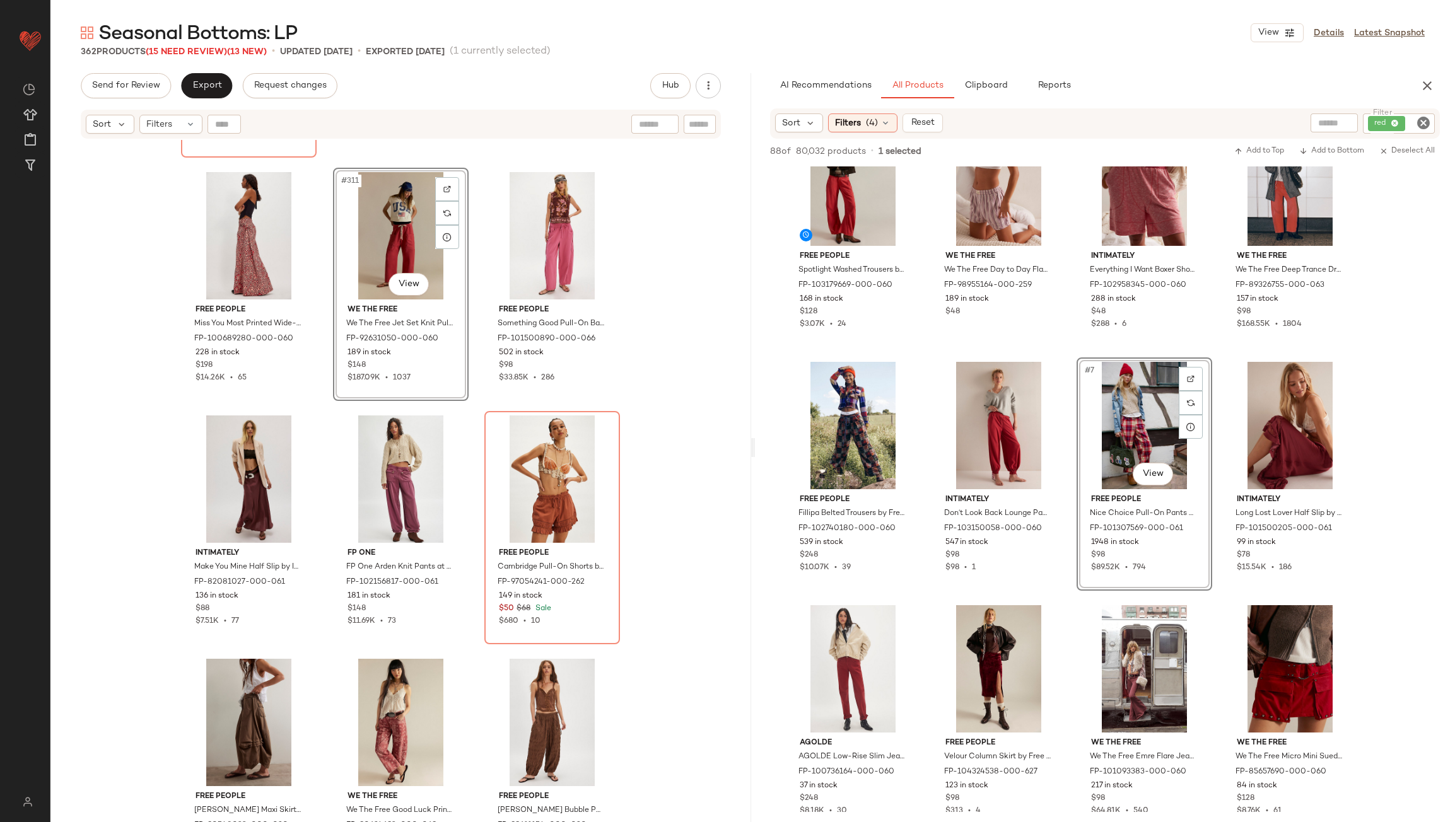
scroll to position [126, 0]
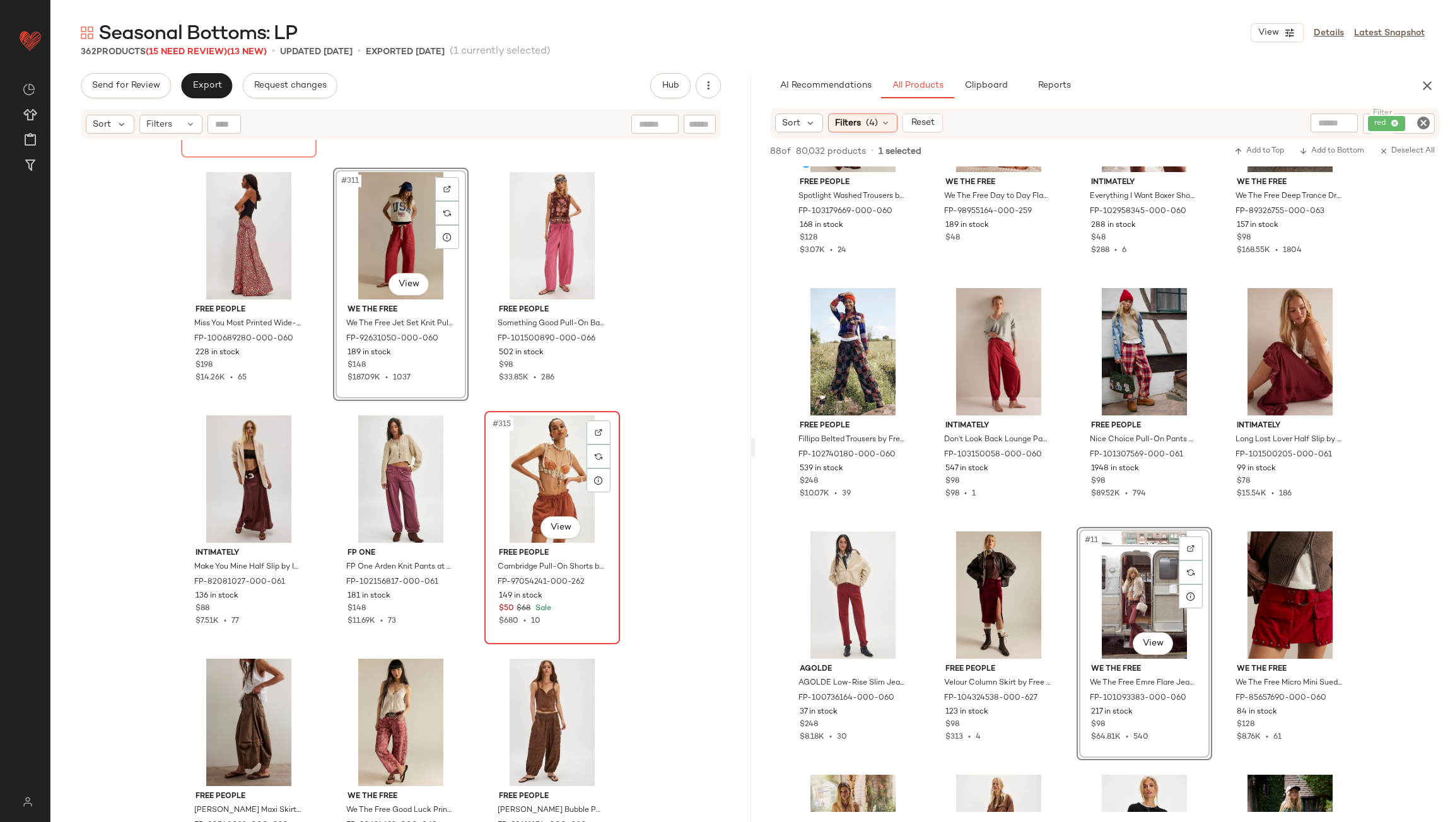
click at [556, 487] on div "#315 View" at bounding box center [552, 479] width 127 height 127
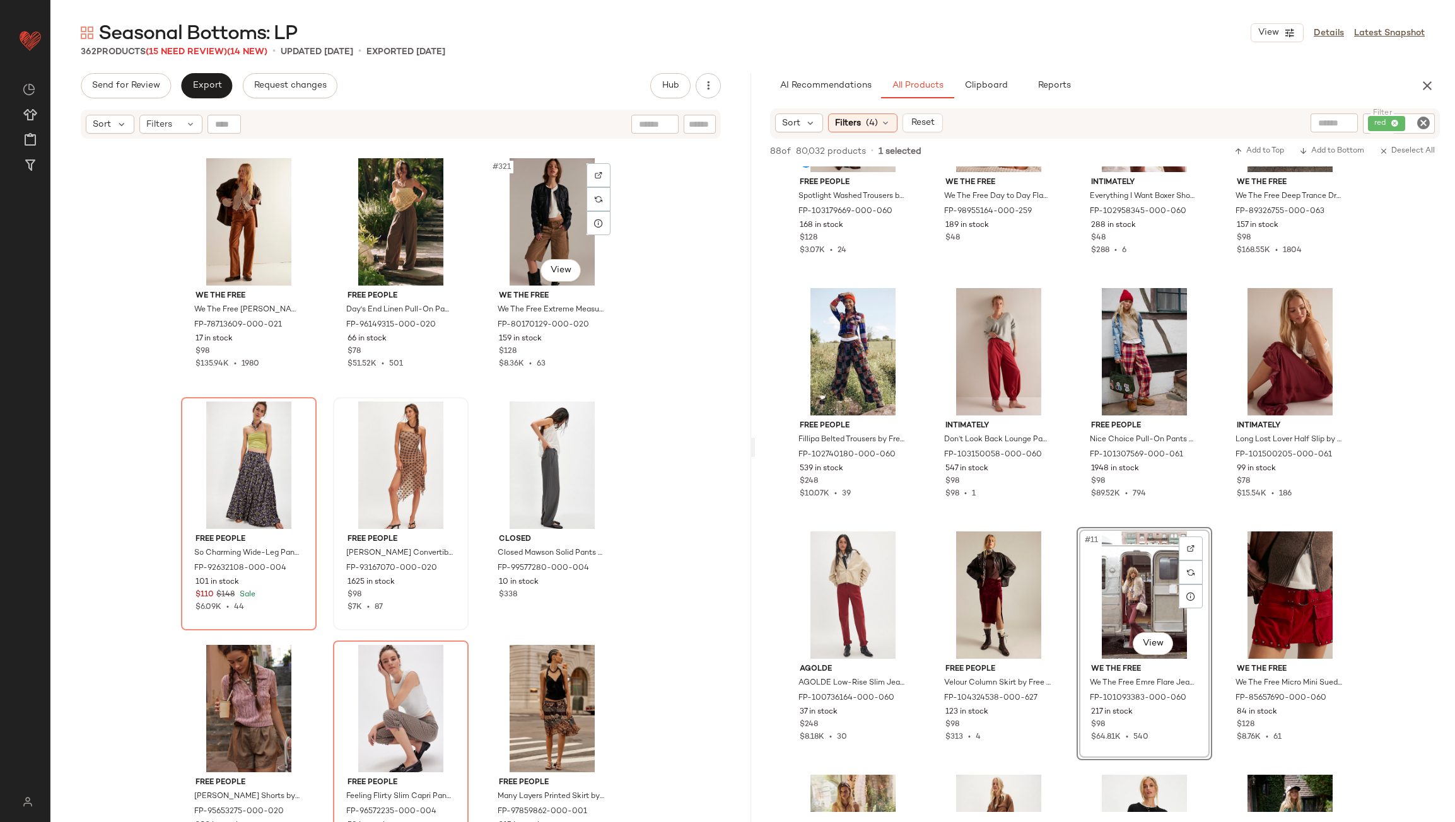
scroll to position [25875, 0]
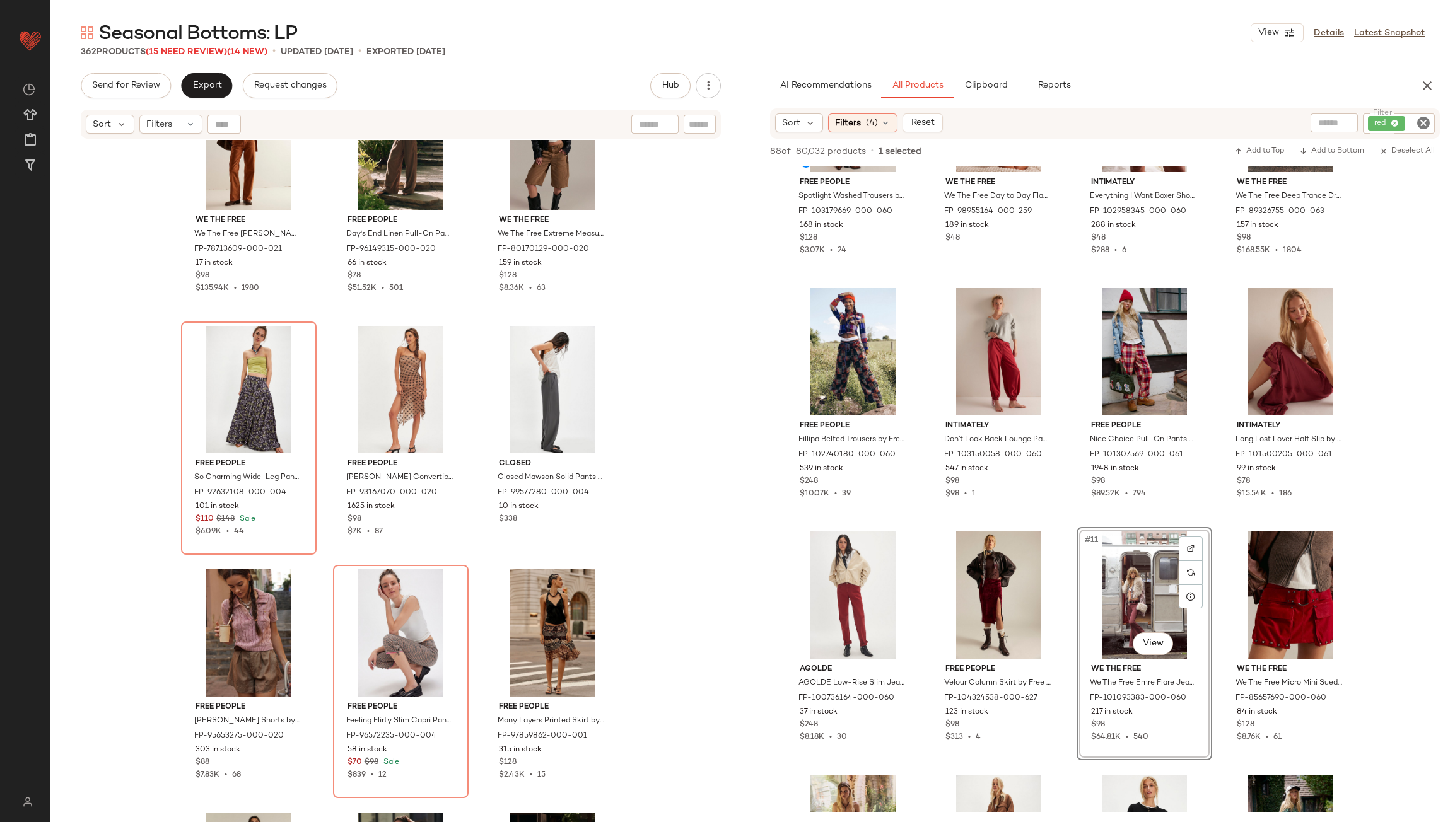
click at [1423, 120] on icon "Clear Filter" at bounding box center [1423, 122] width 15 height 15
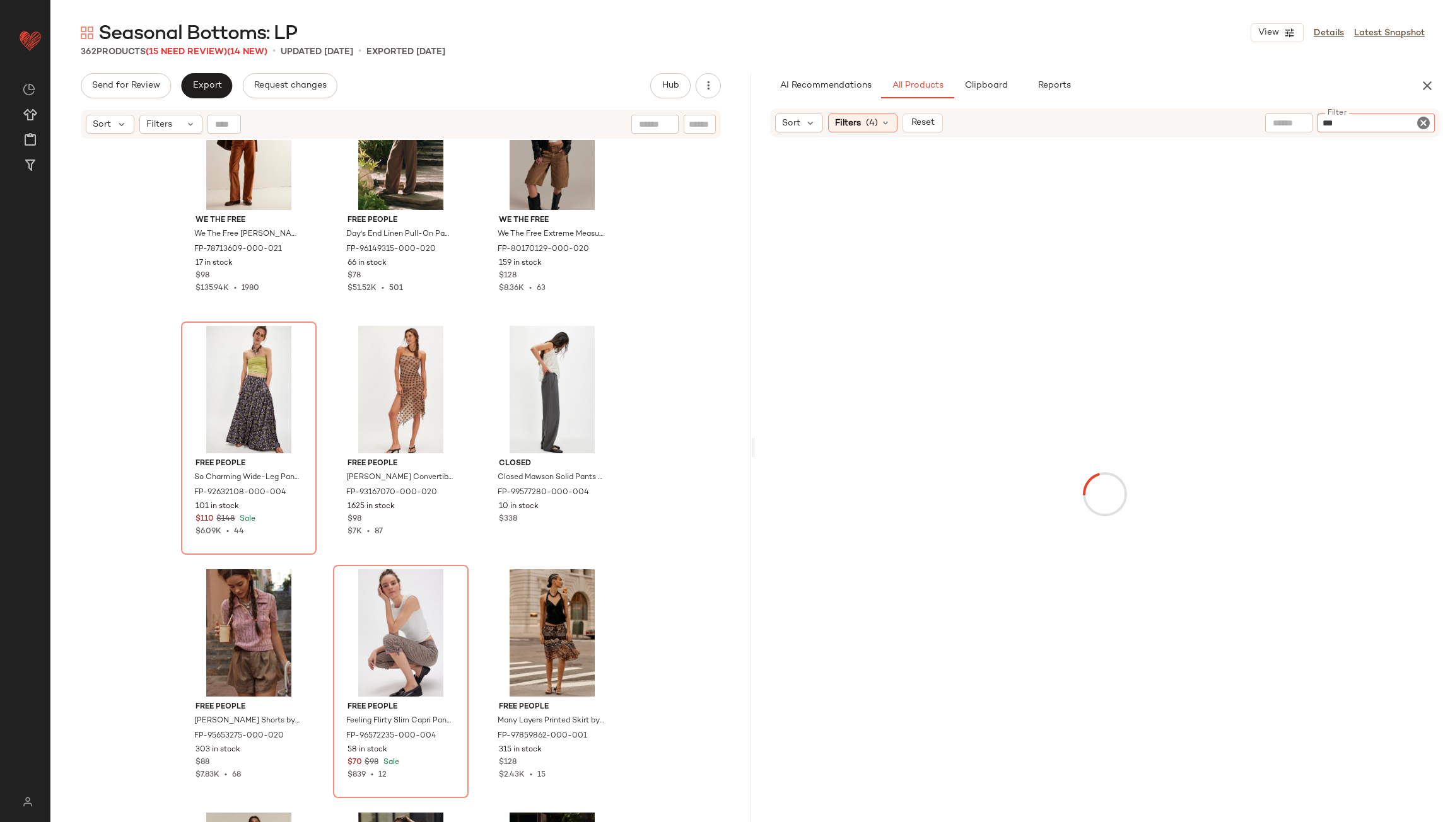
type input "****"
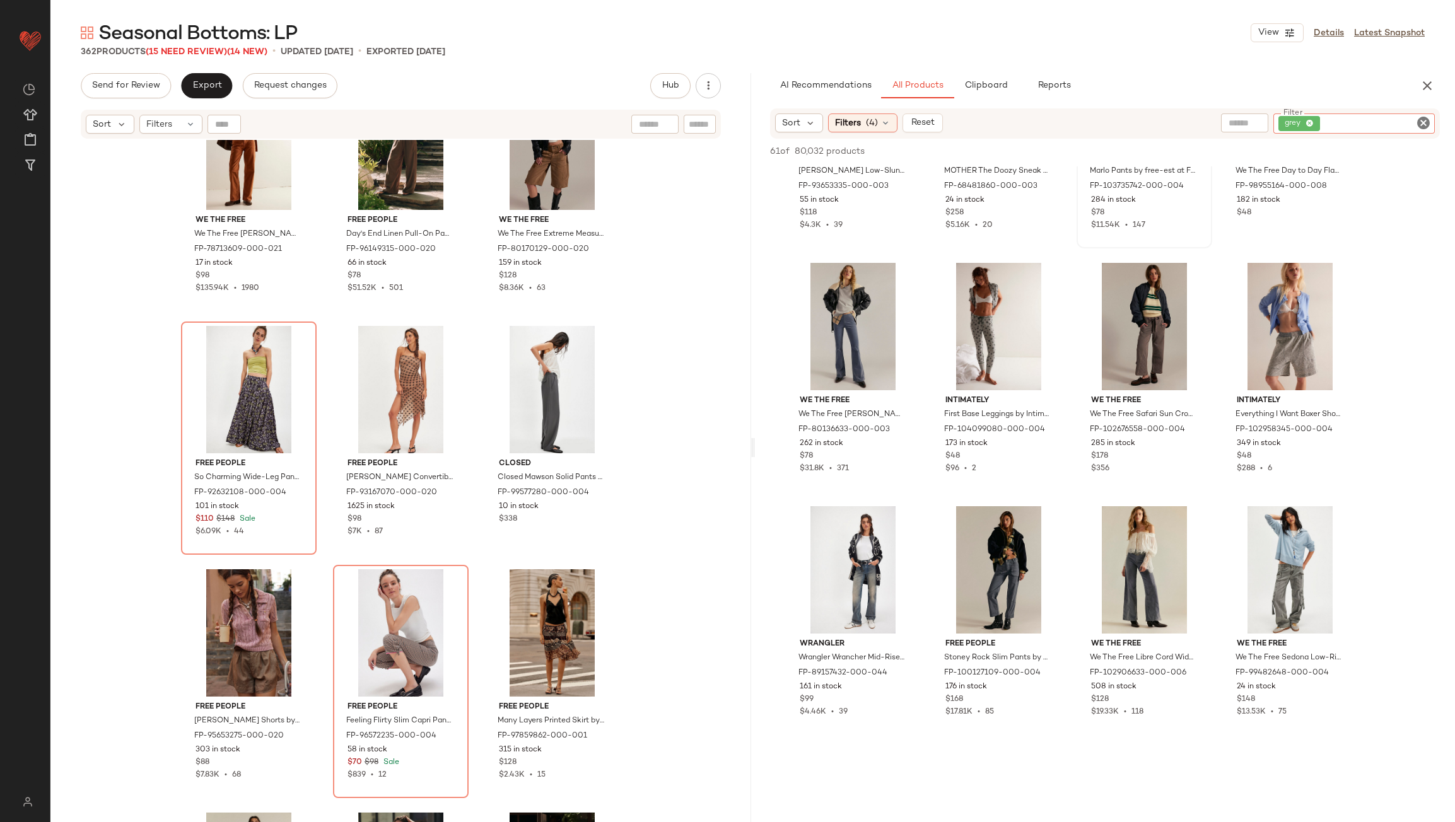
scroll to position [441, 0]
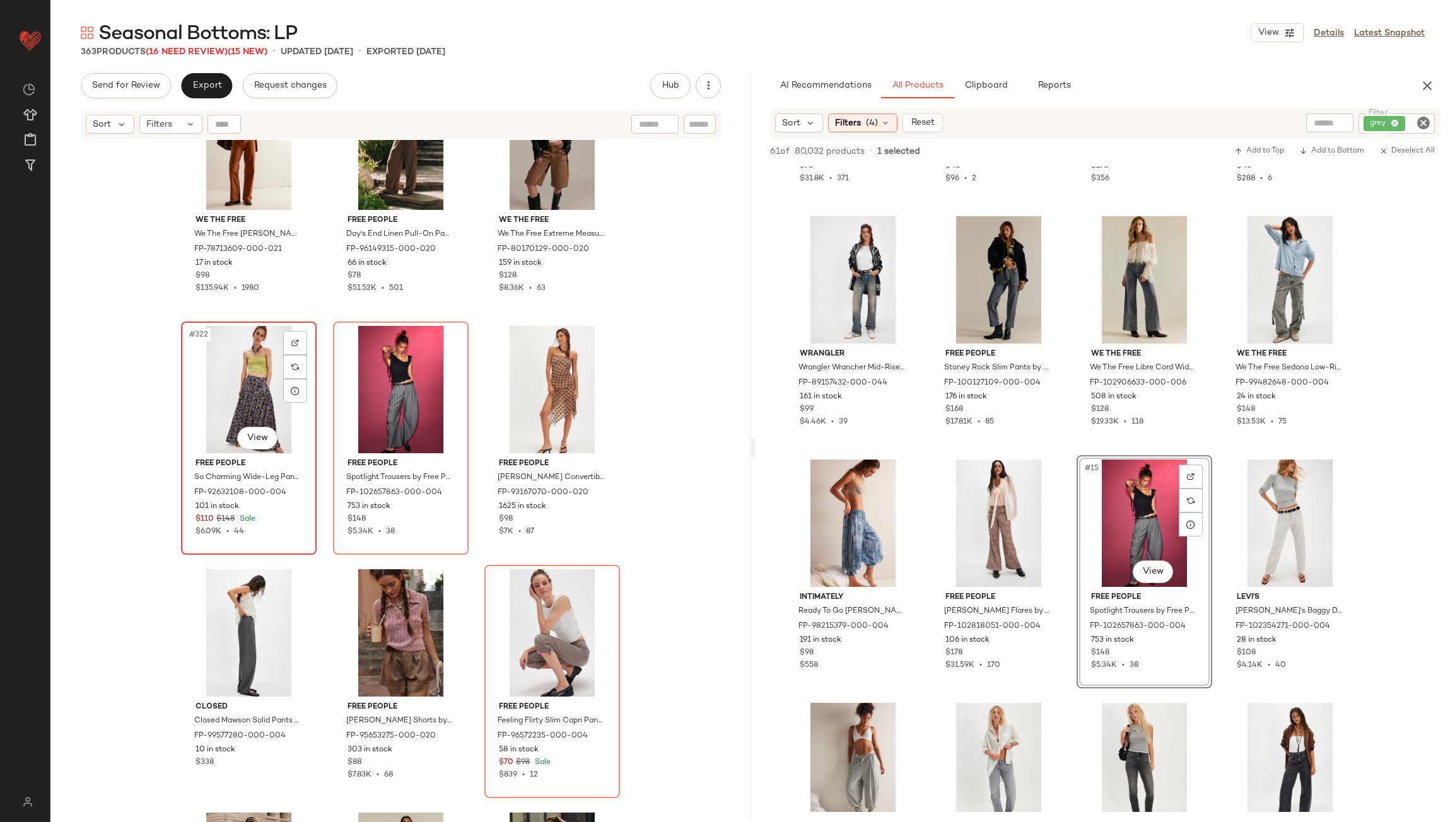
click at [253, 391] on div "#322 View" at bounding box center [248, 389] width 127 height 127
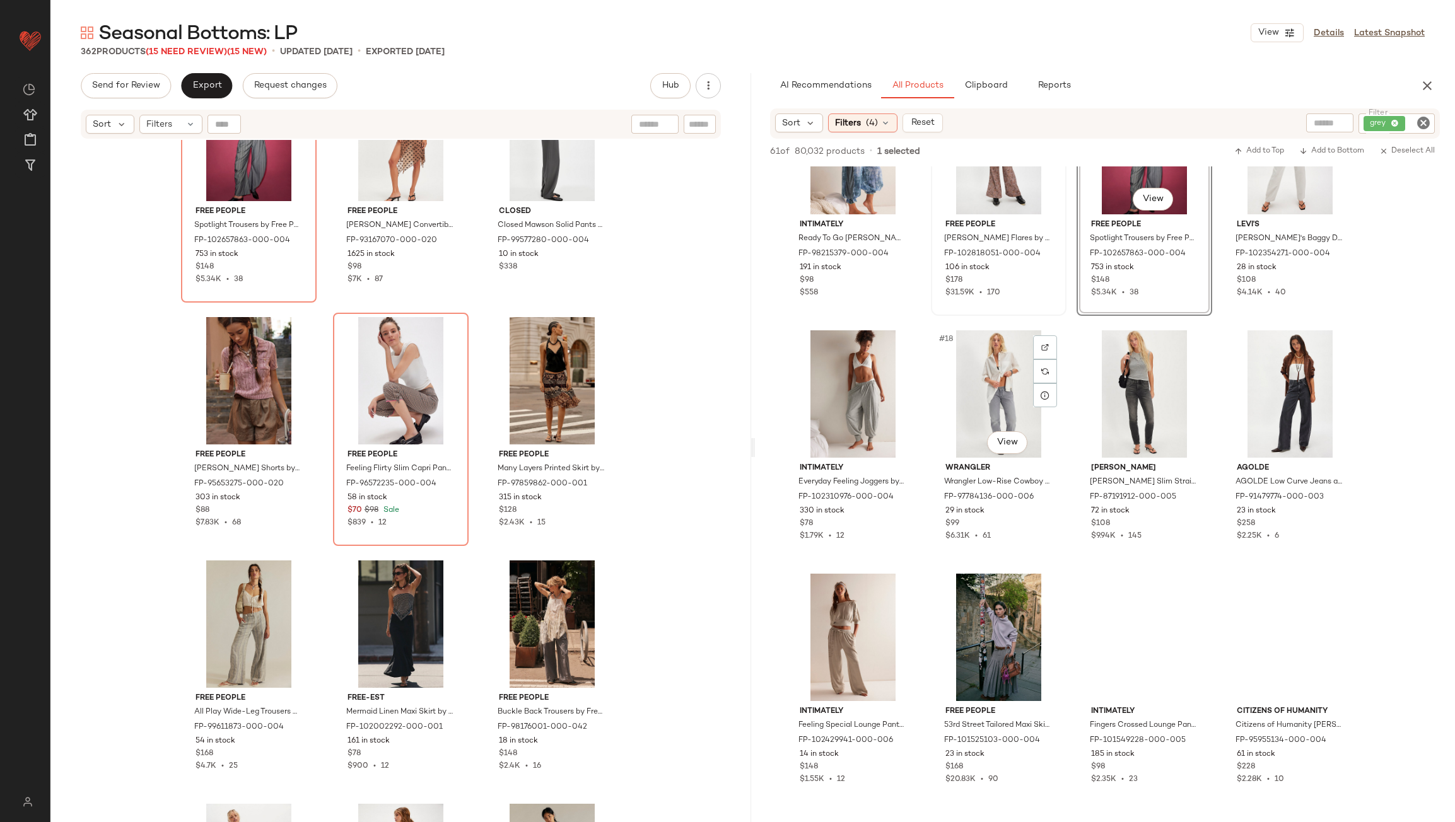
scroll to position [820, 0]
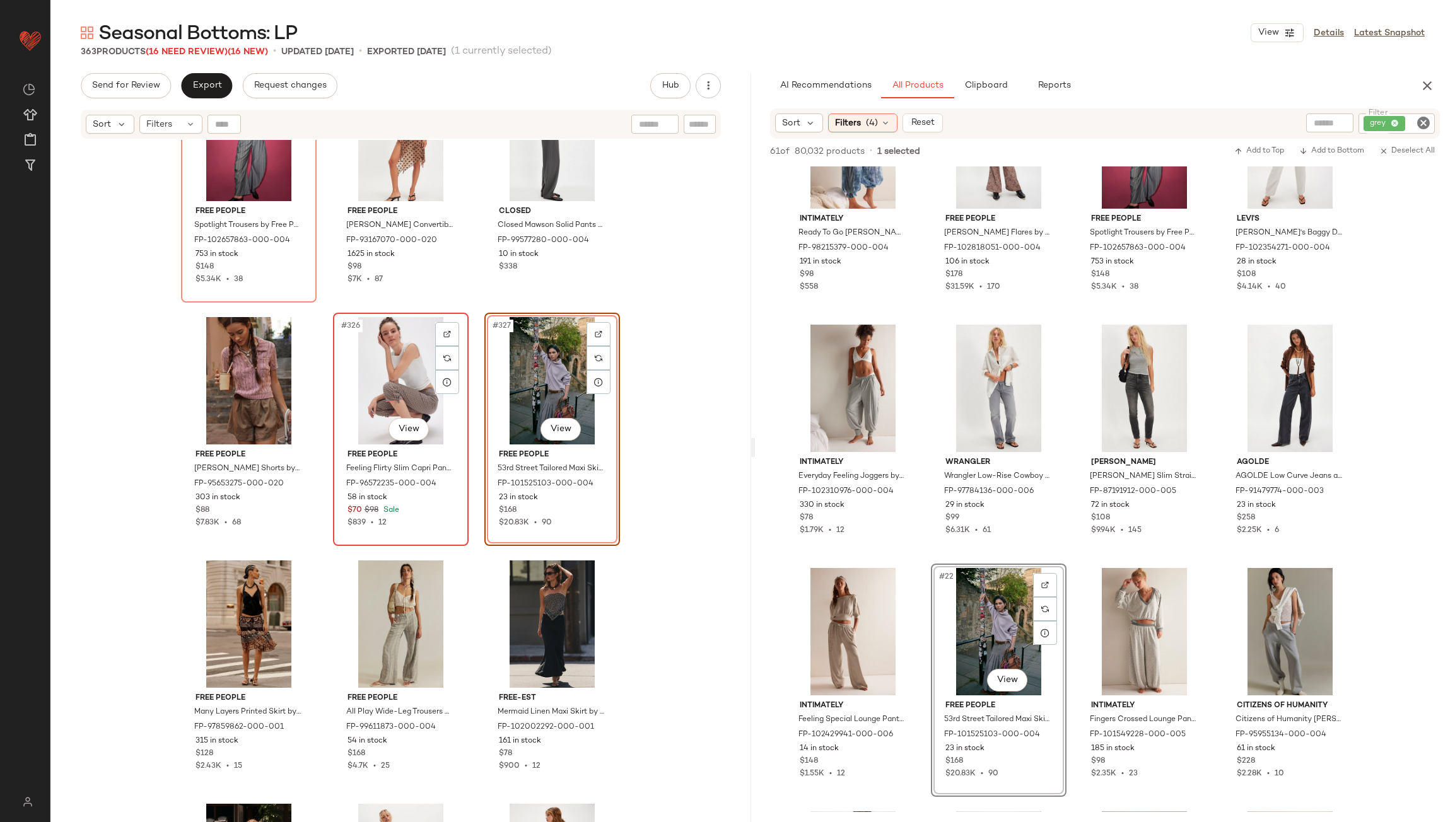
click at [407, 376] on div "#326 View" at bounding box center [400, 380] width 127 height 127
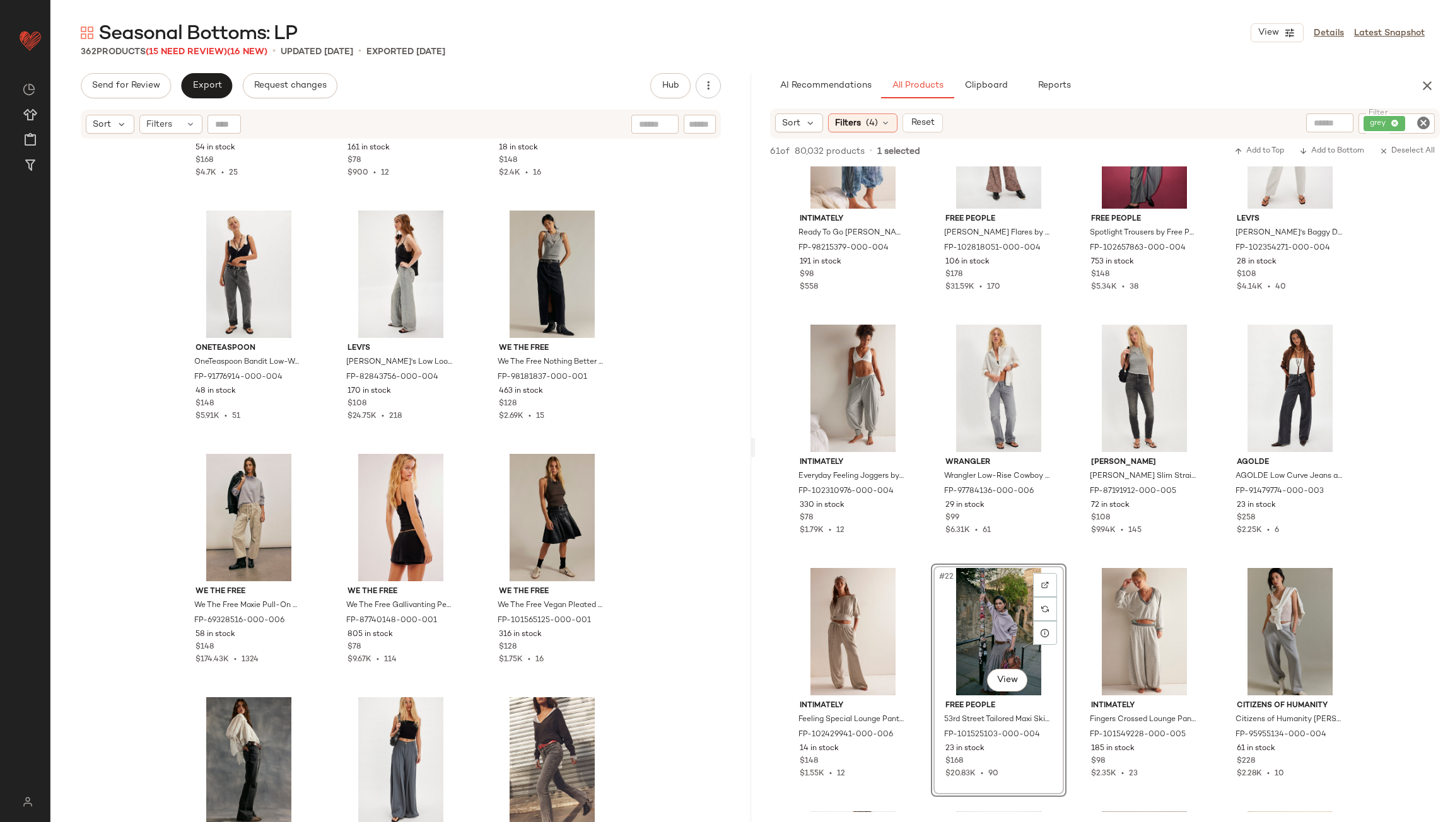
scroll to position [28740, 0]
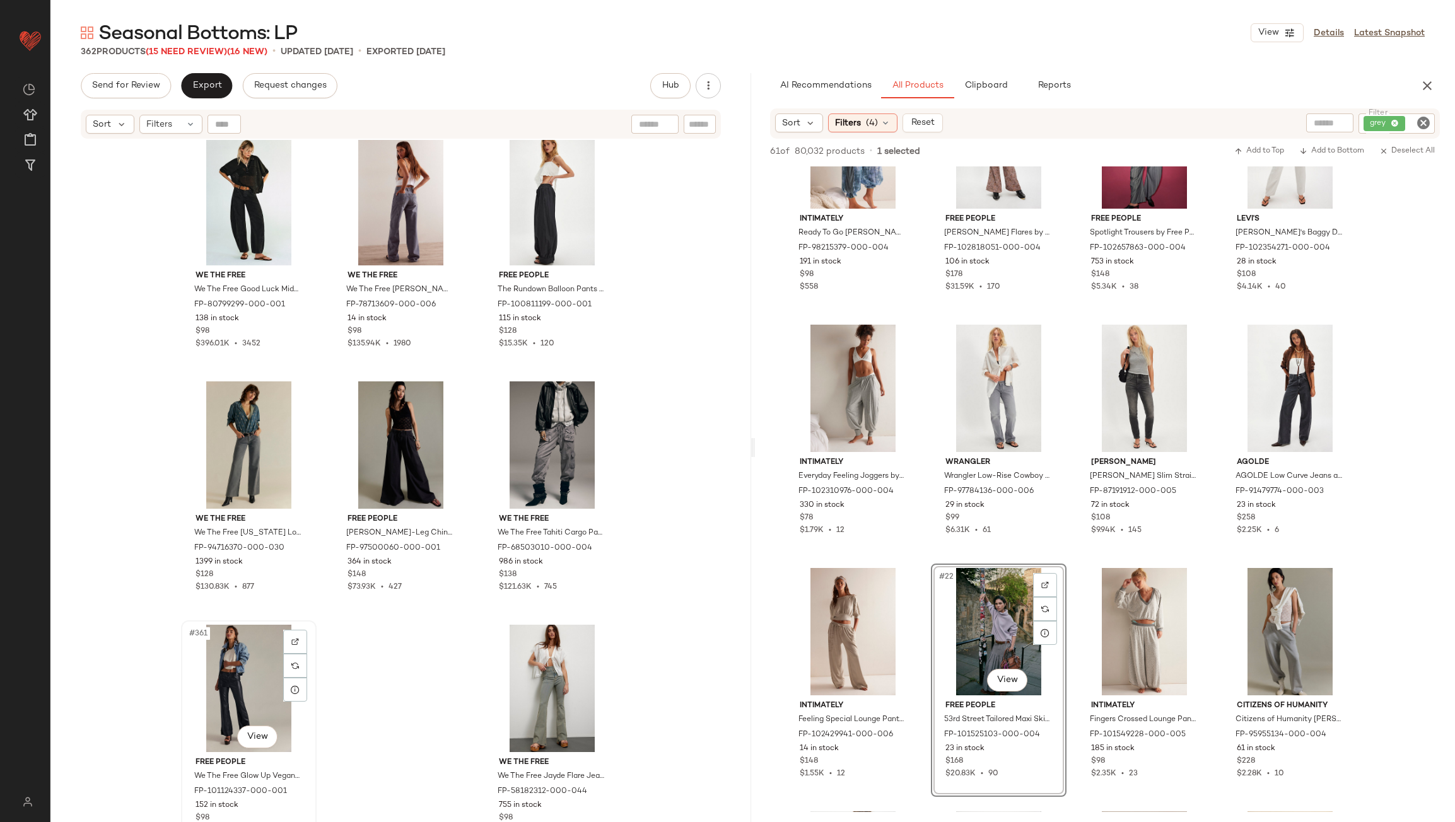
click at [235, 667] on div "#361 View" at bounding box center [248, 688] width 127 height 127
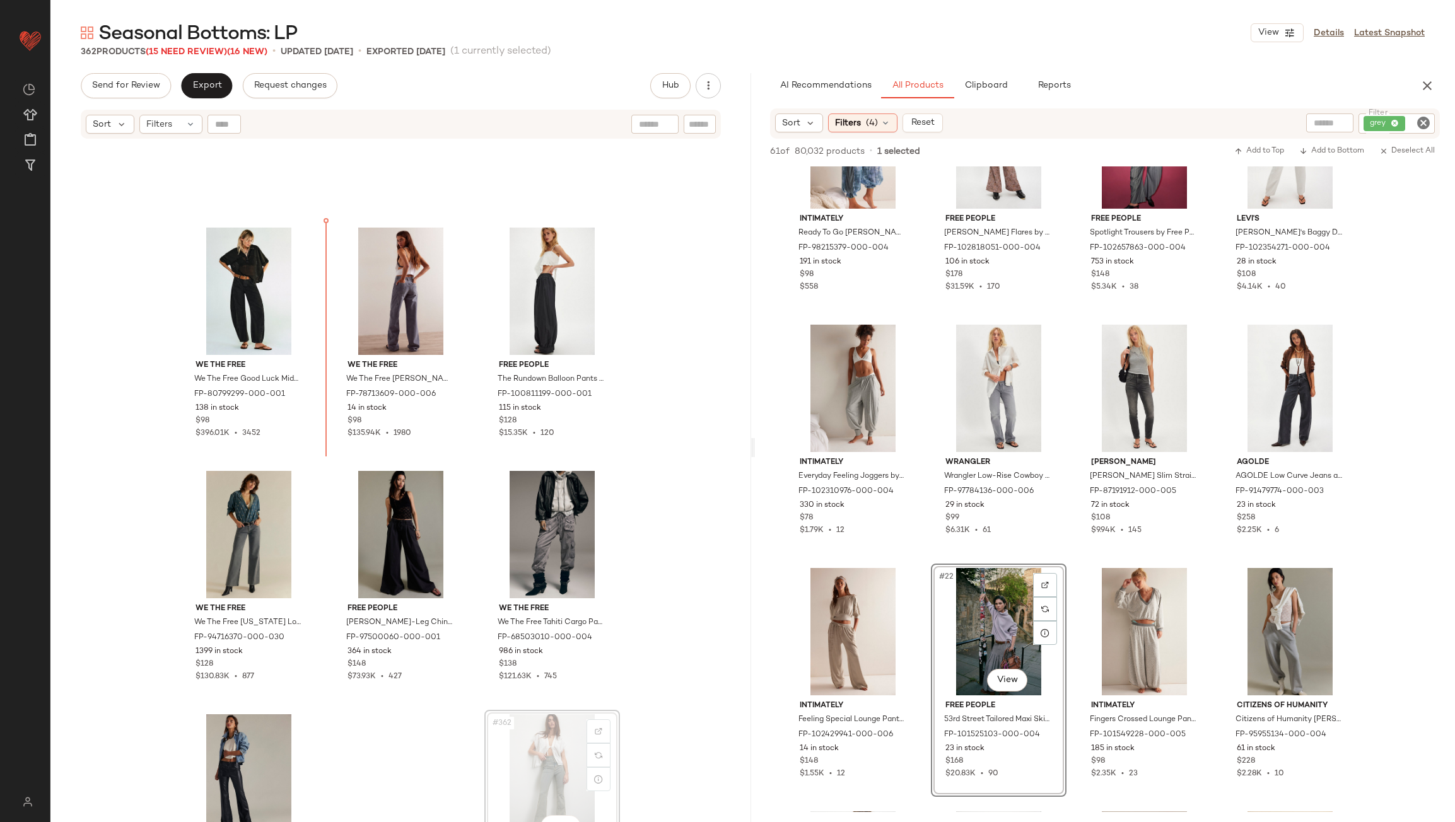
scroll to position [28650, 0]
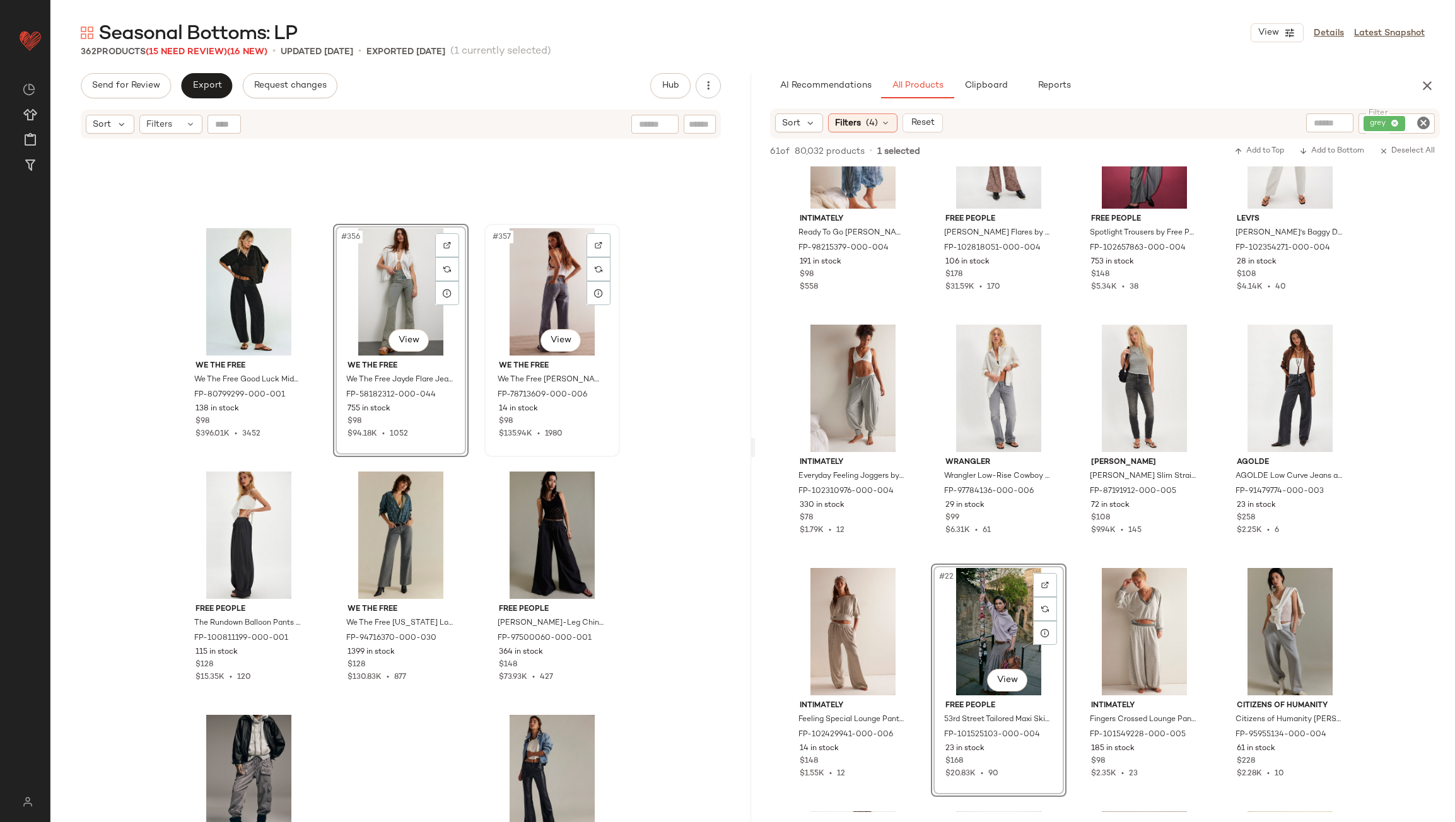
click at [556, 312] on div "#357 View" at bounding box center [552, 291] width 127 height 127
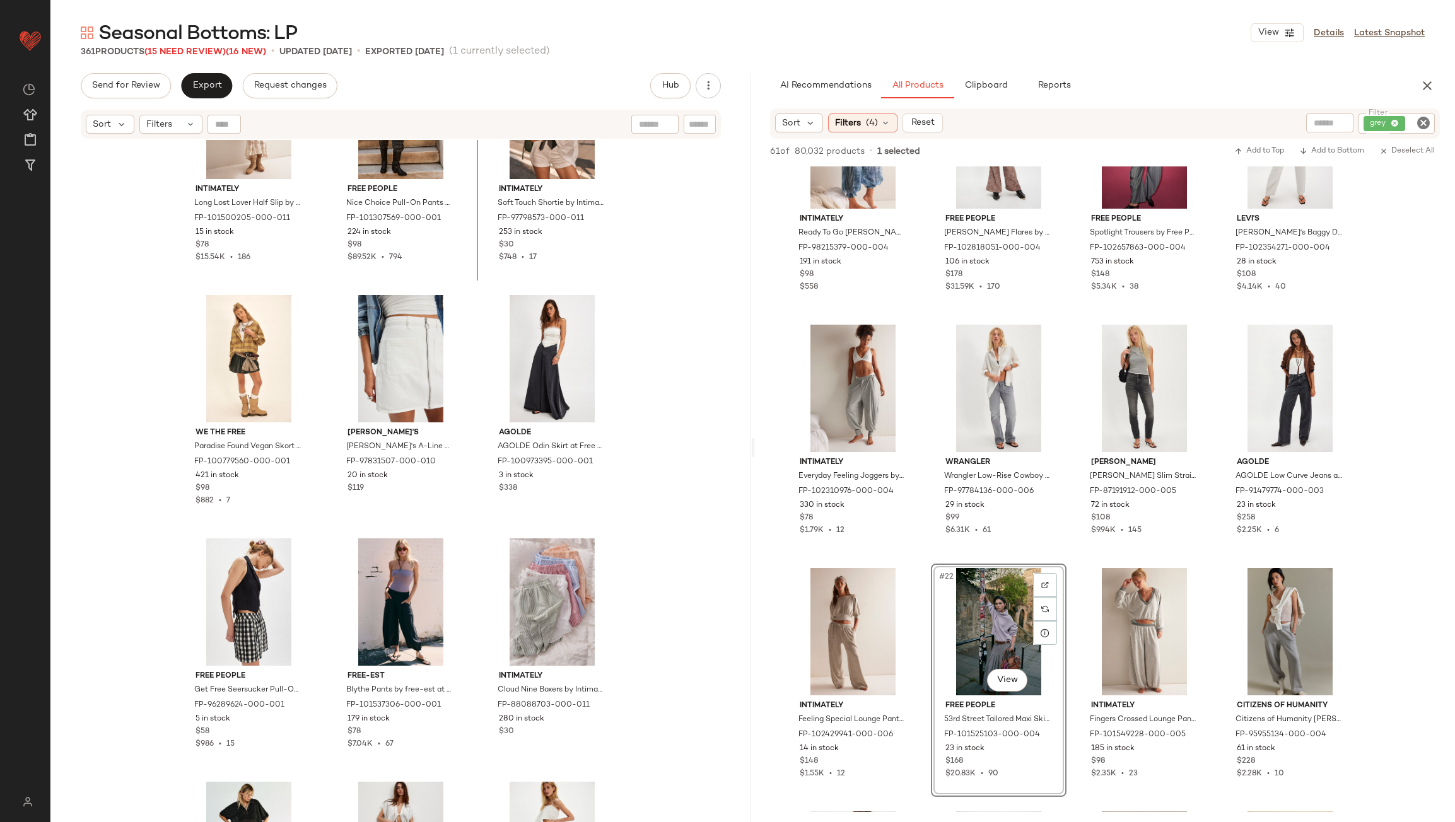
scroll to position [28096, 0]
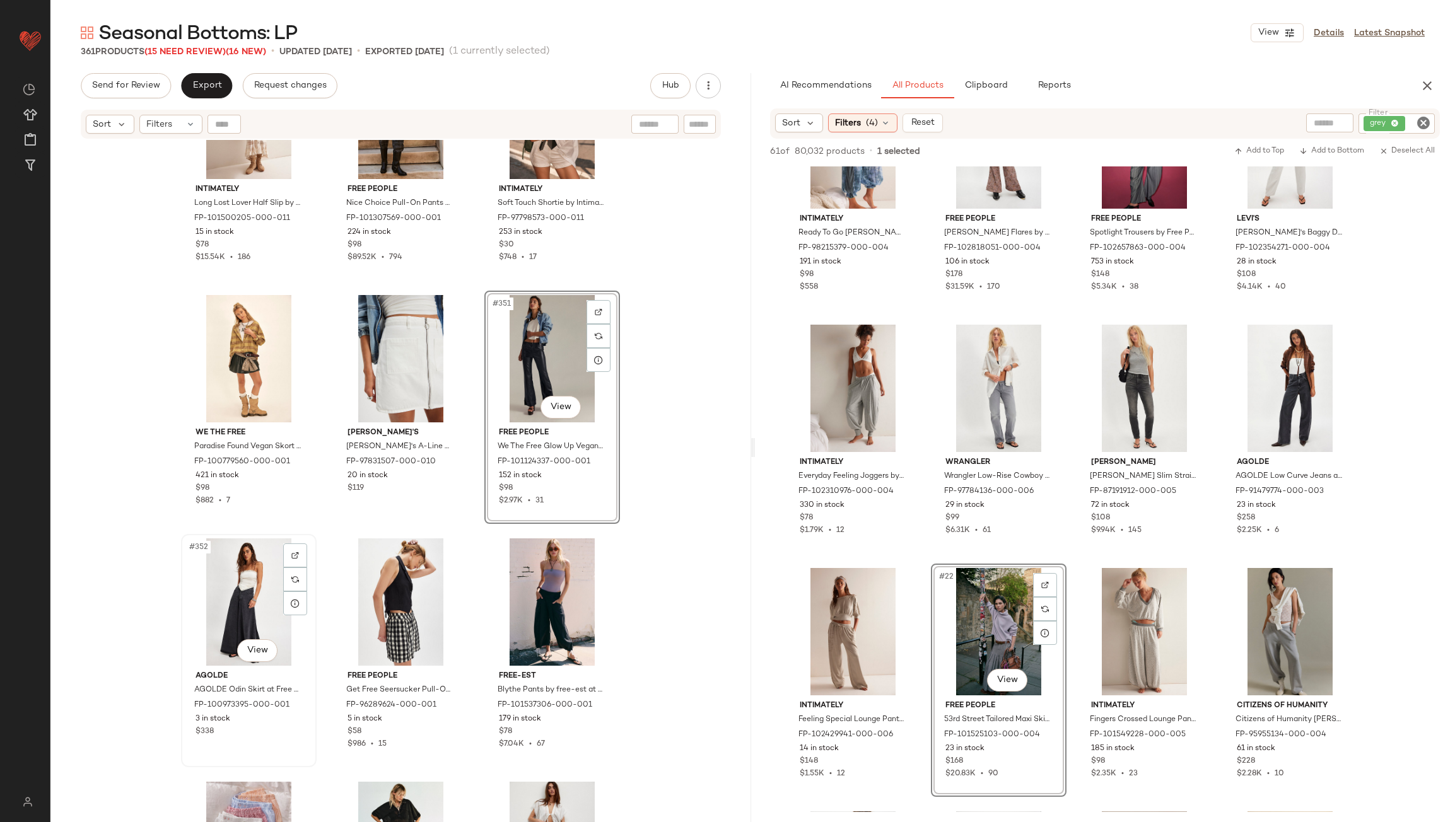
click at [240, 592] on div "#352 View" at bounding box center [248, 602] width 127 height 127
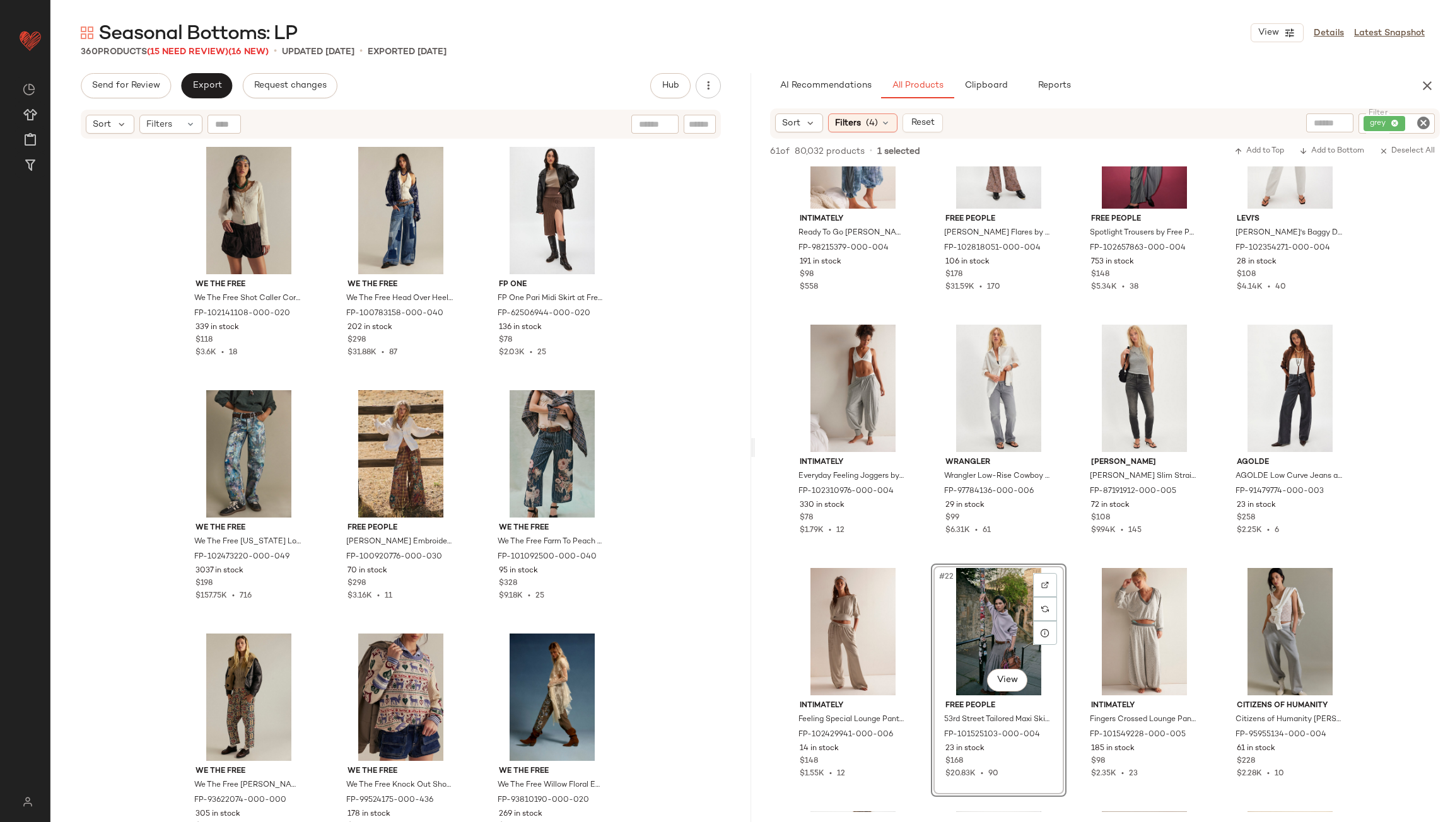
click at [1419, 124] on icon "Clear Filter" at bounding box center [1423, 122] width 15 height 15
click at [1311, 93] on div "AI Recommendations All Products Clipboard Reports" at bounding box center [1085, 85] width 630 height 25
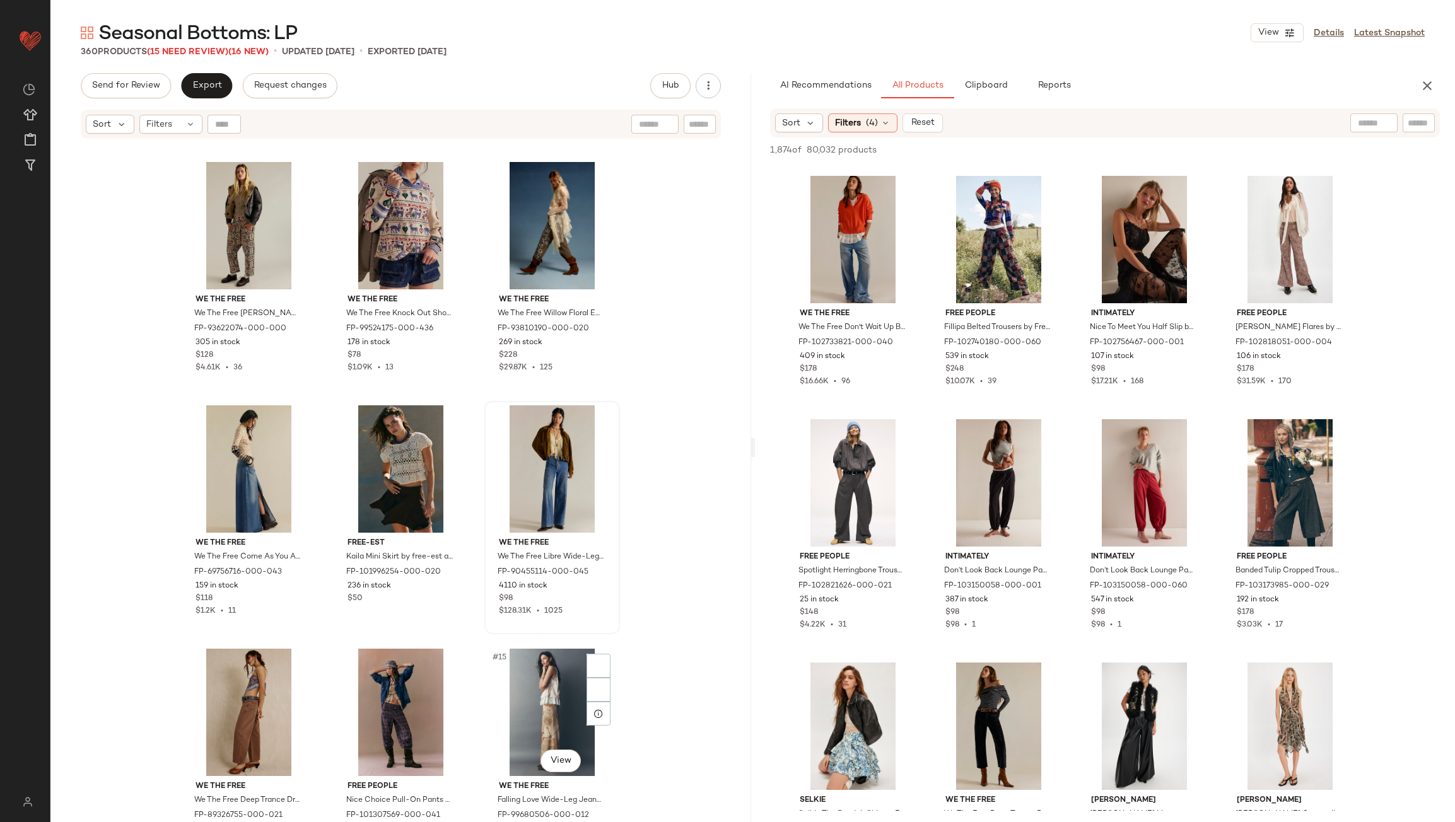
scroll to position [704, 0]
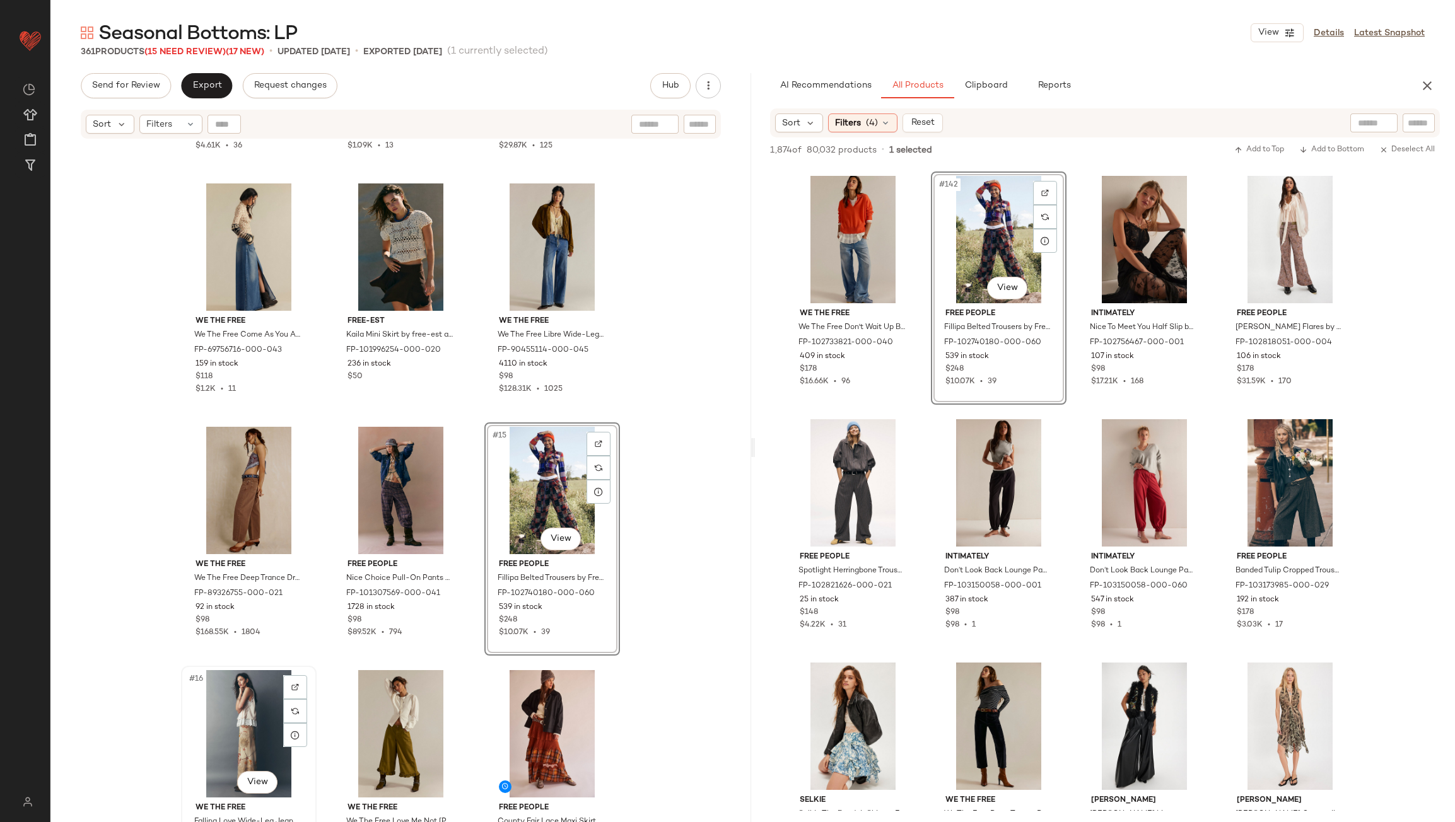
click at [223, 709] on div "#16 View" at bounding box center [248, 733] width 127 height 127
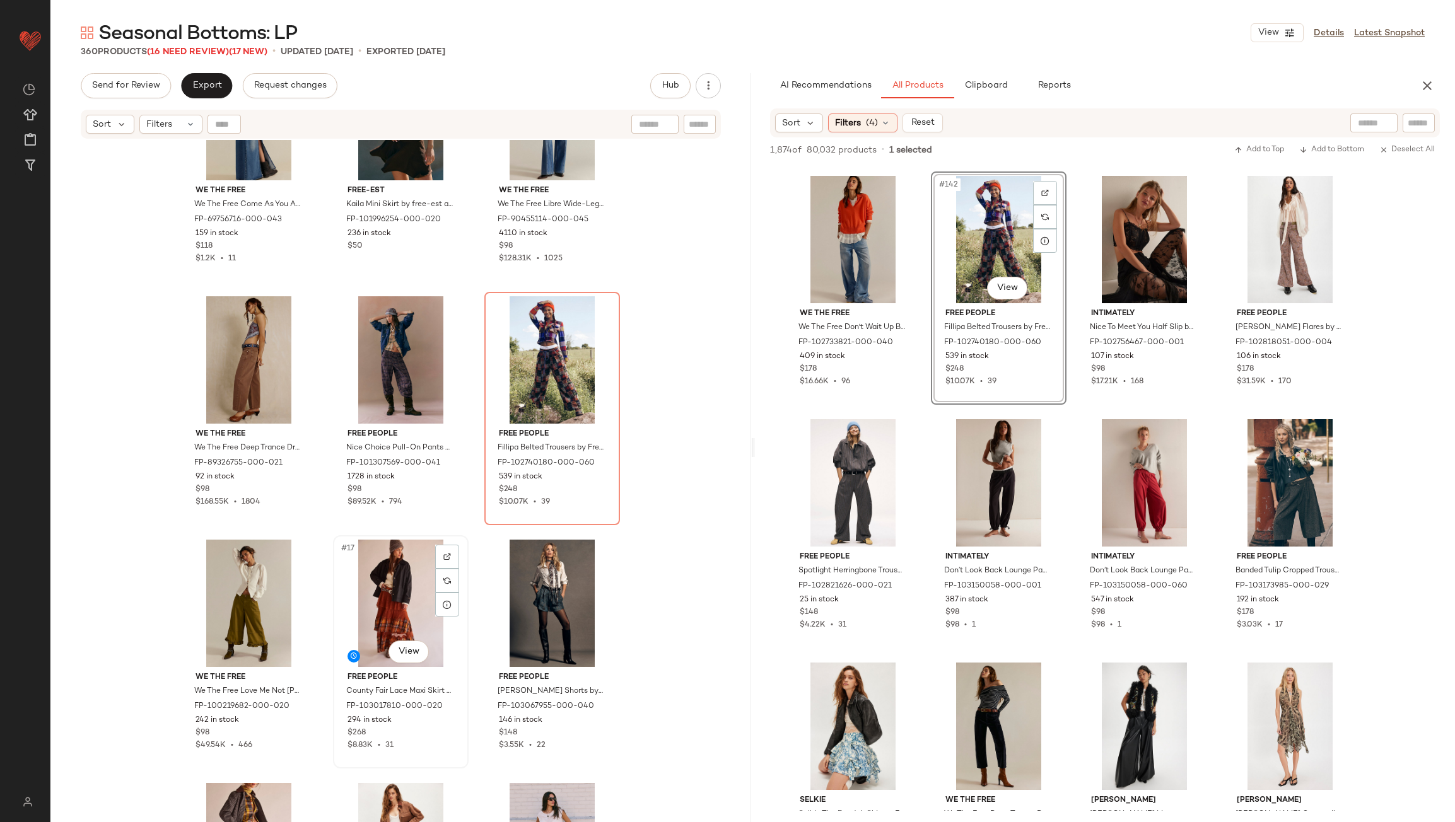
scroll to position [830, 0]
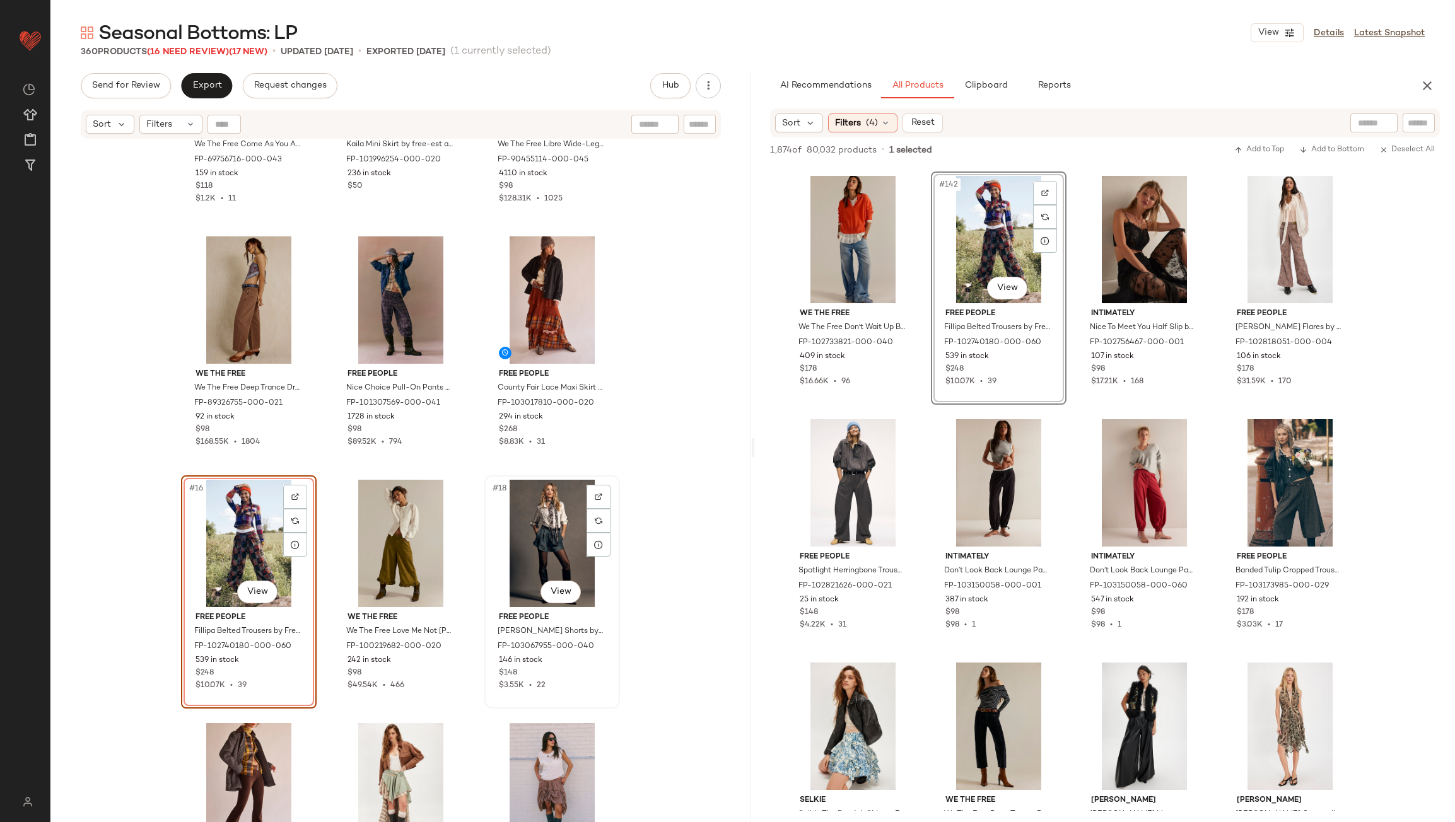
scroll to position [1019, 0]
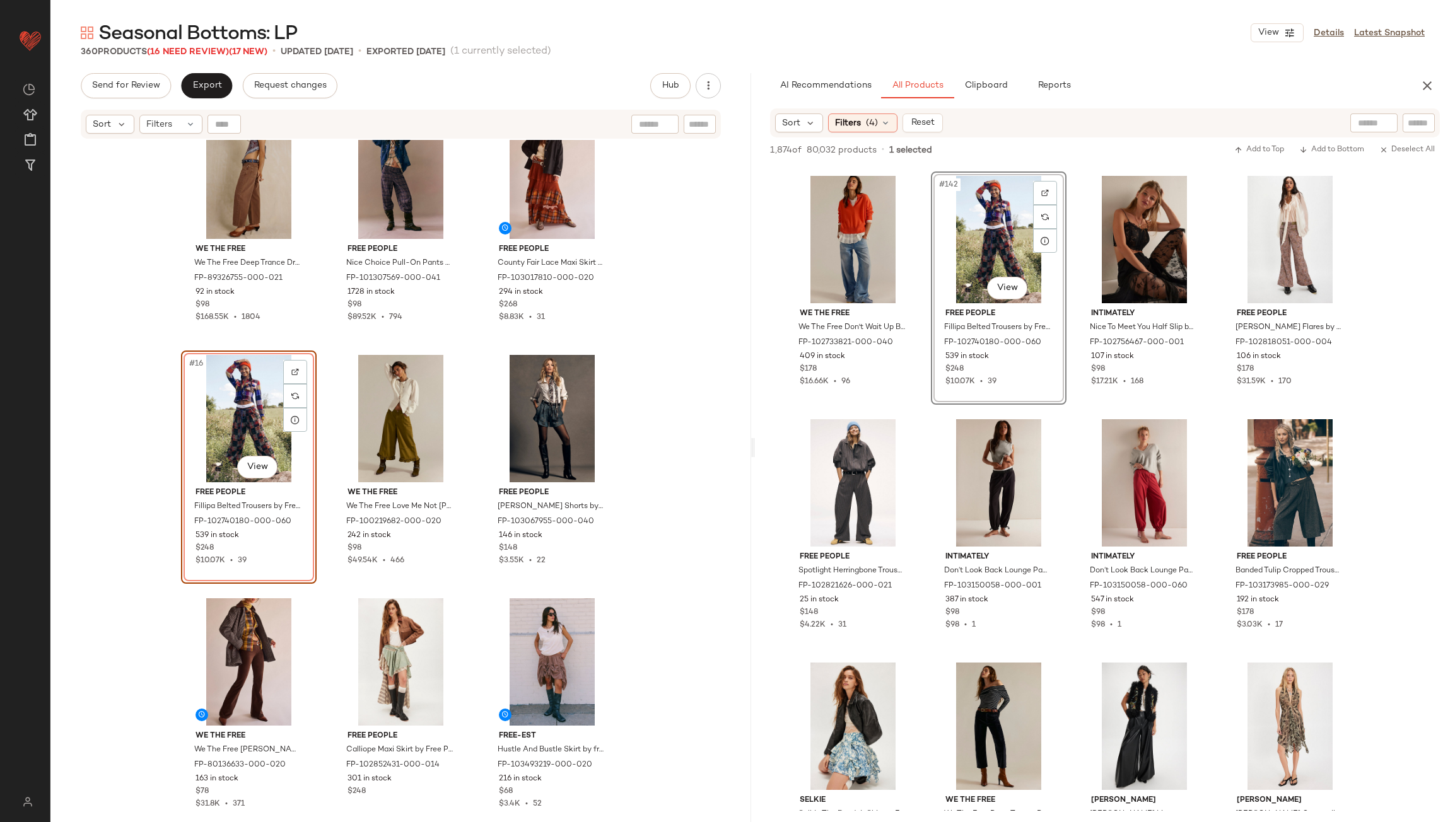
click at [469, 584] on div "We The Free We The Free Come As You Are Denim Maxi Skirt at Free People in Medi…" at bounding box center [400, 497] width 701 height 714
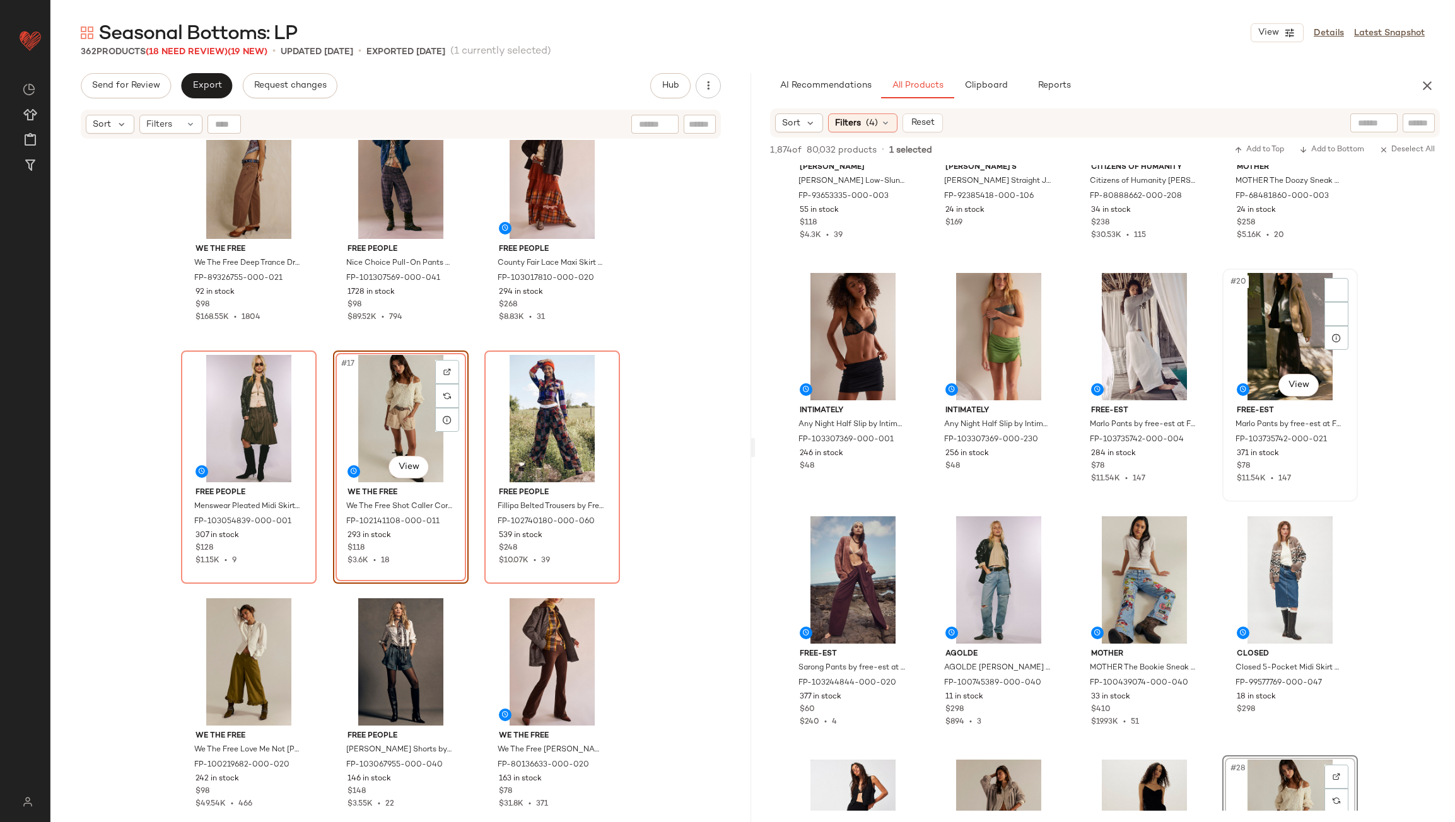
scroll to position [808, 0]
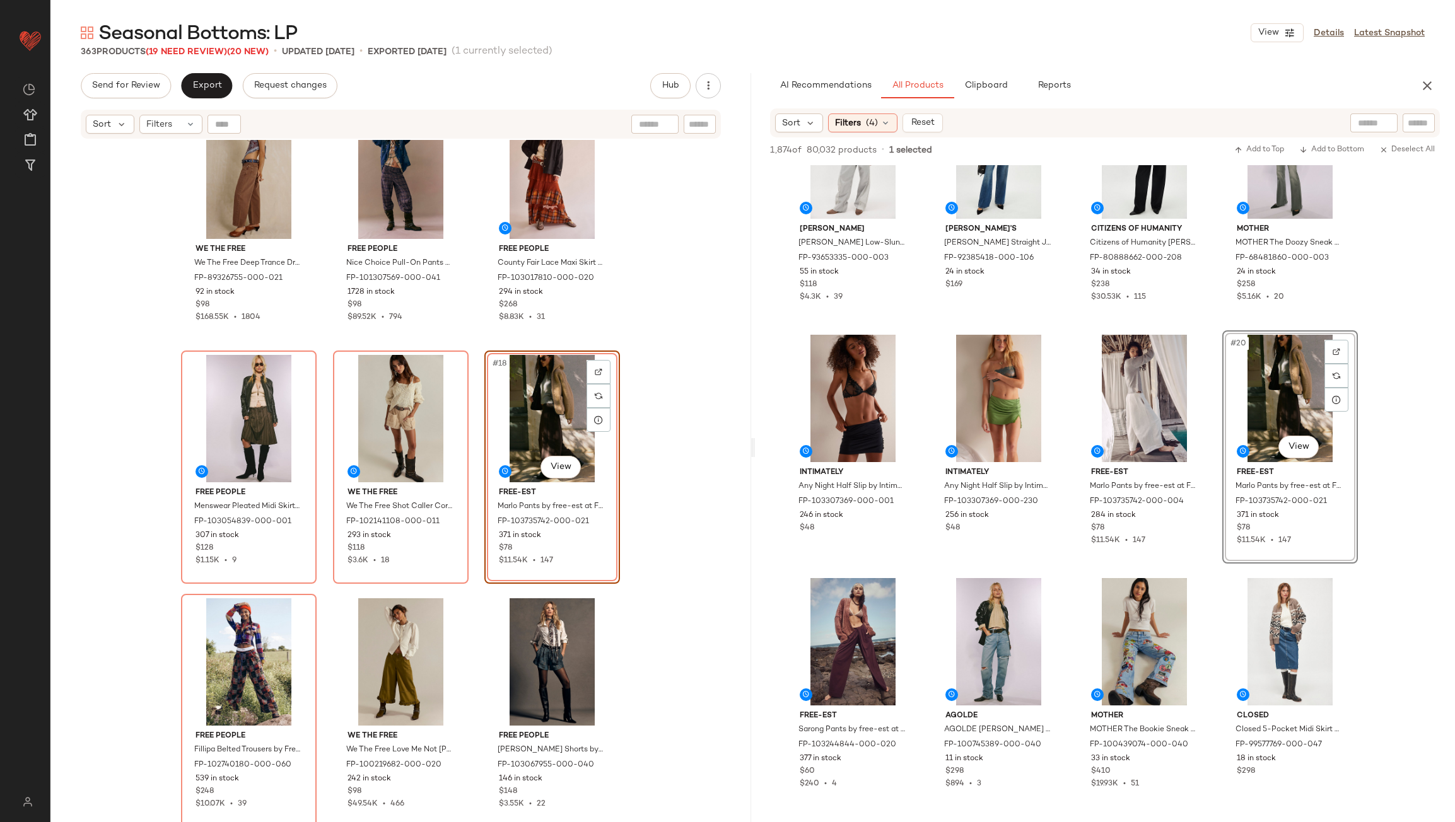
click at [472, 485] on div "We The Free We The Free Come As You Are Denim Maxi Skirt at Free People in Medi…" at bounding box center [400, 497] width 701 height 714
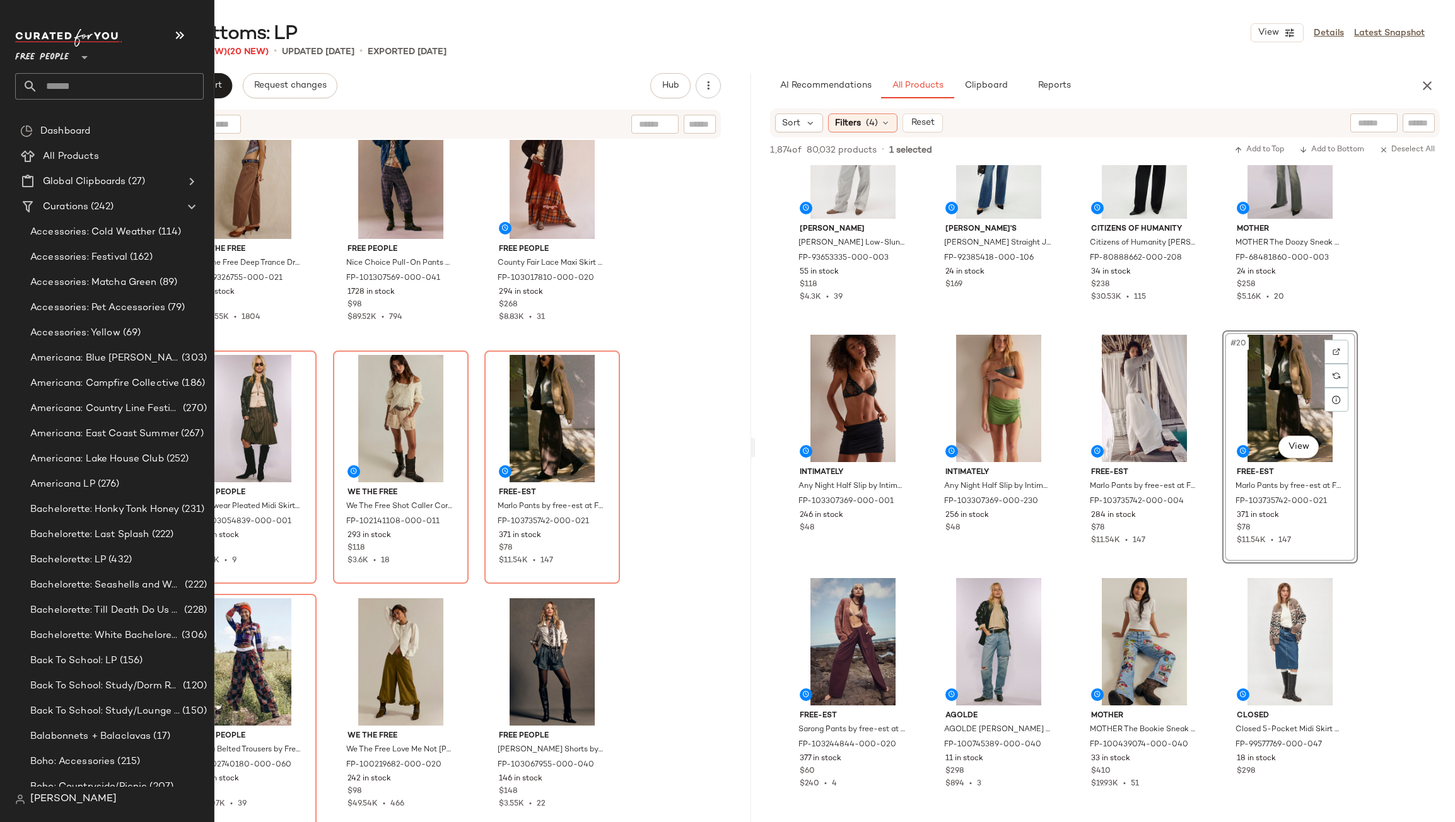
click at [45, 87] on input "text" at bounding box center [121, 86] width 166 height 26
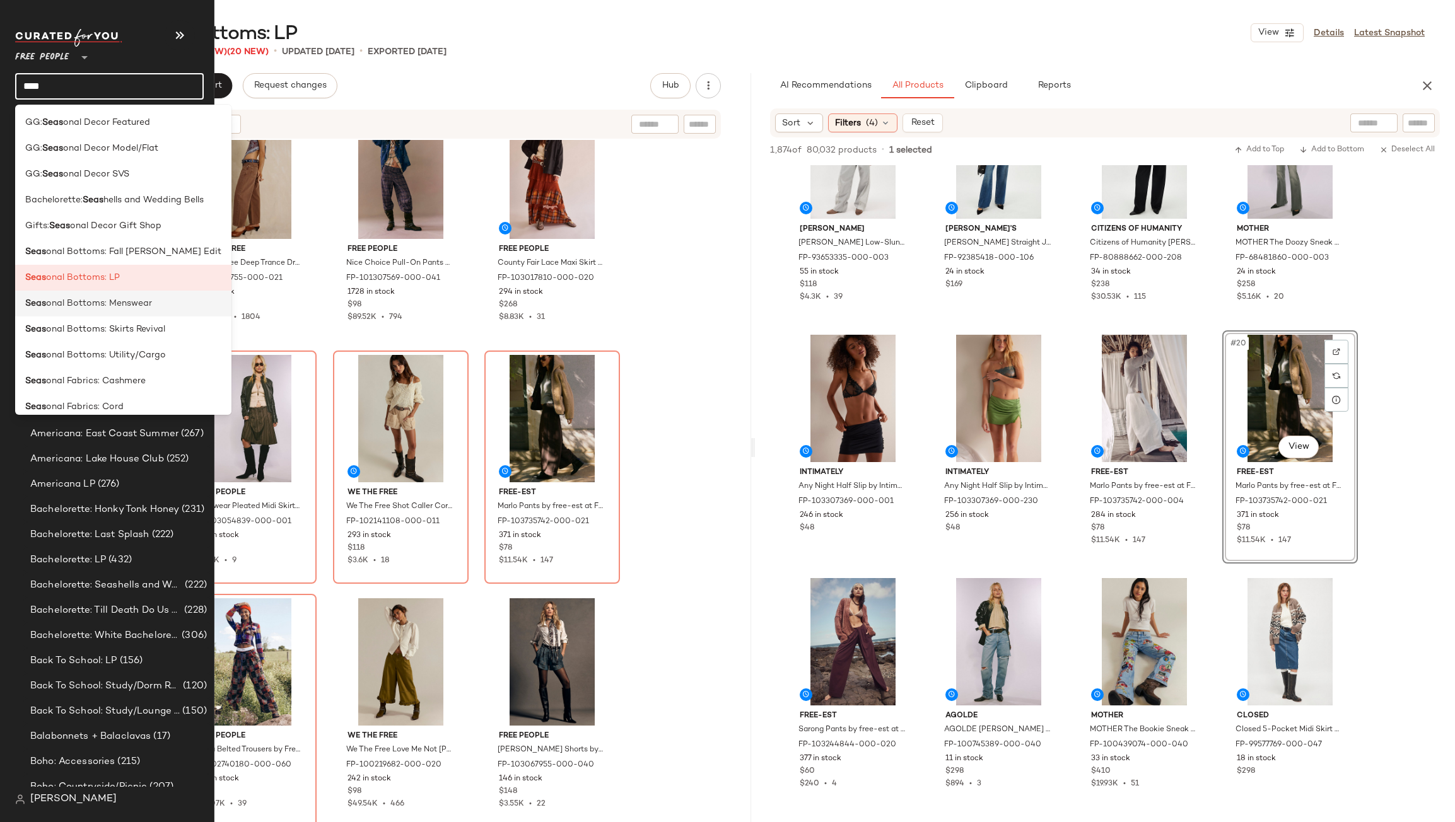
type input "****"
click at [57, 301] on span "onal Bottoms: Menswear" at bounding box center [99, 303] width 106 height 13
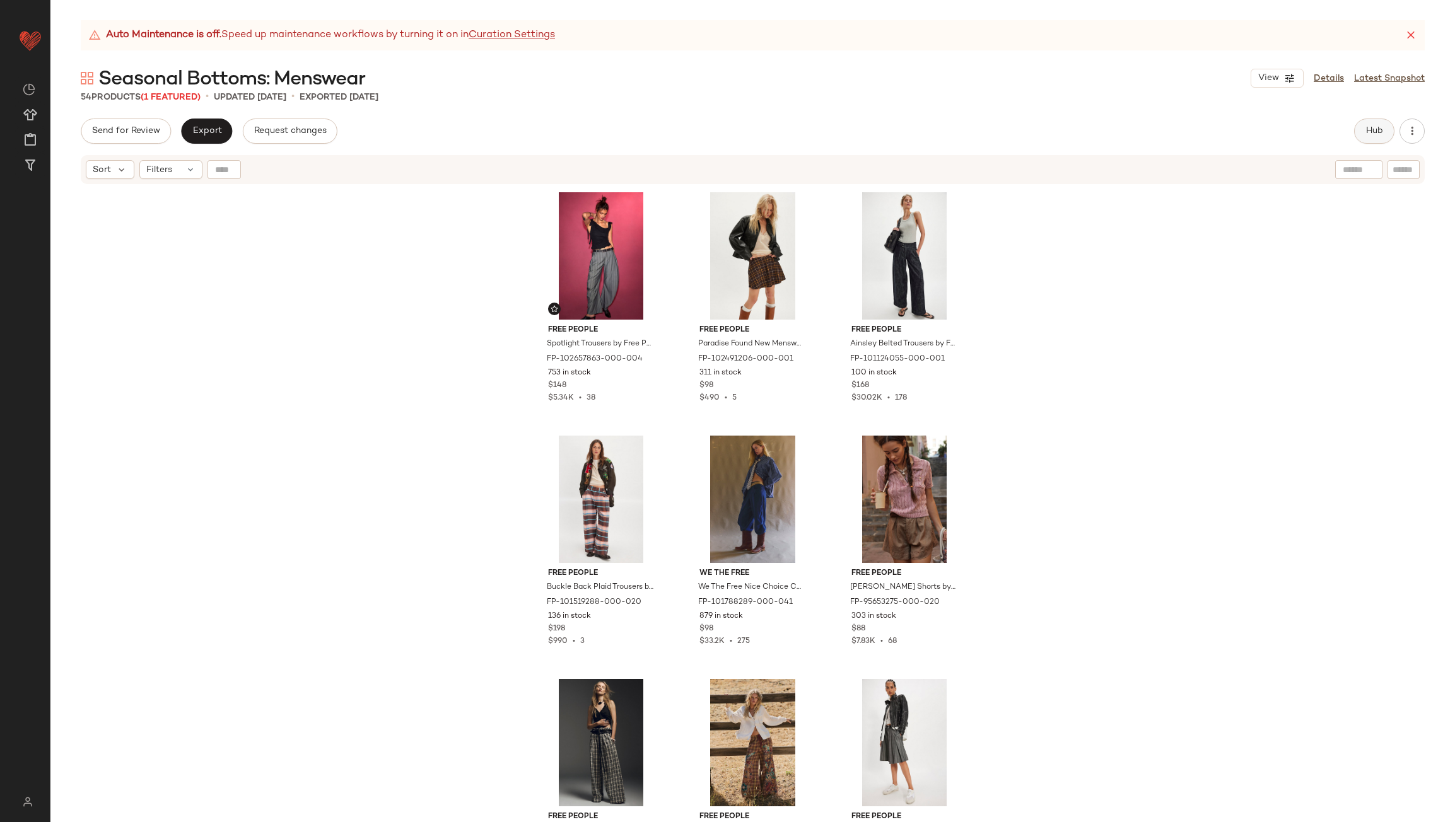
click at [1380, 130] on span "Hub" at bounding box center [1374, 131] width 18 height 10
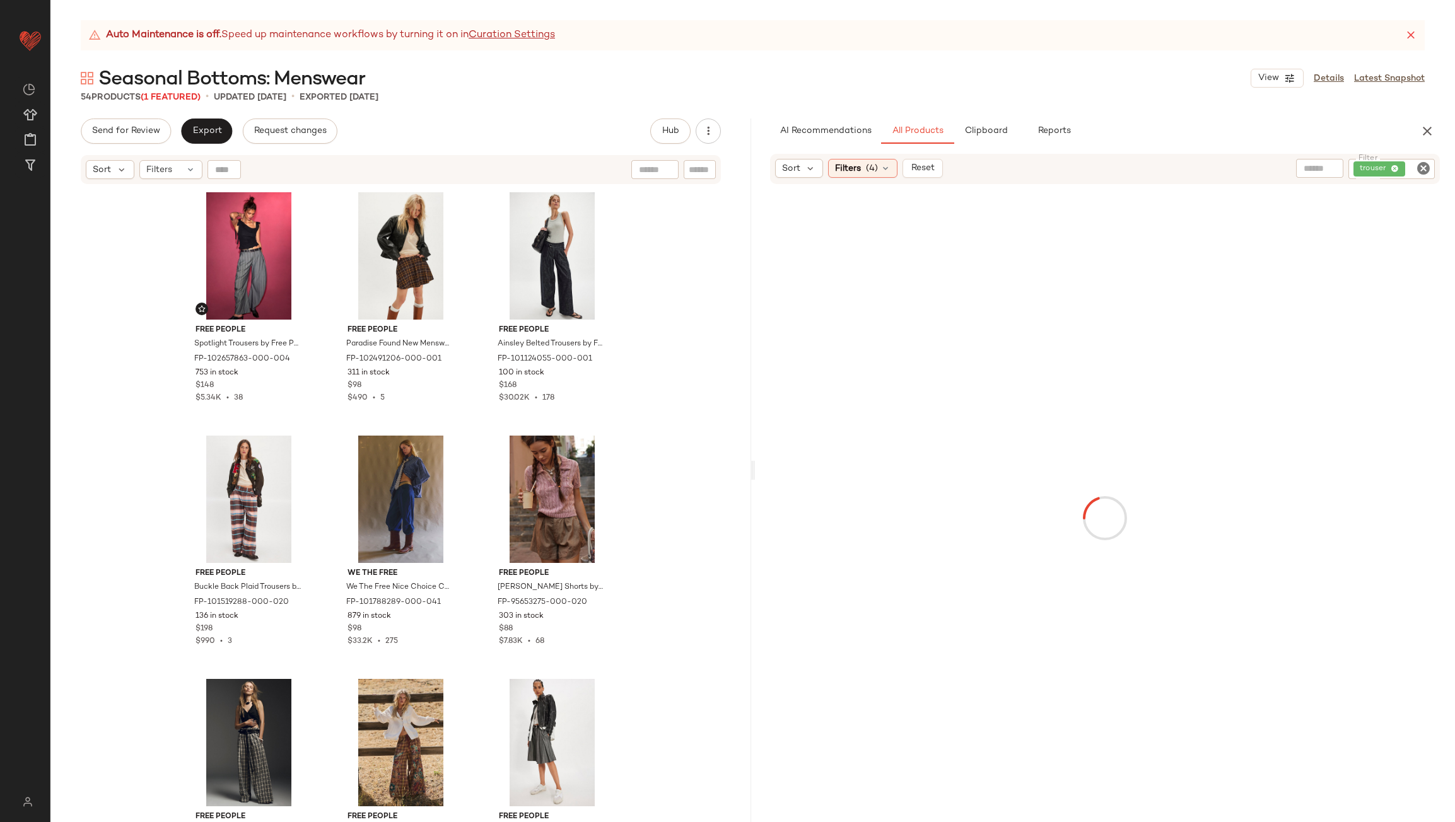
click at [1421, 169] on icon "Clear Filter" at bounding box center [1423, 168] width 15 height 15
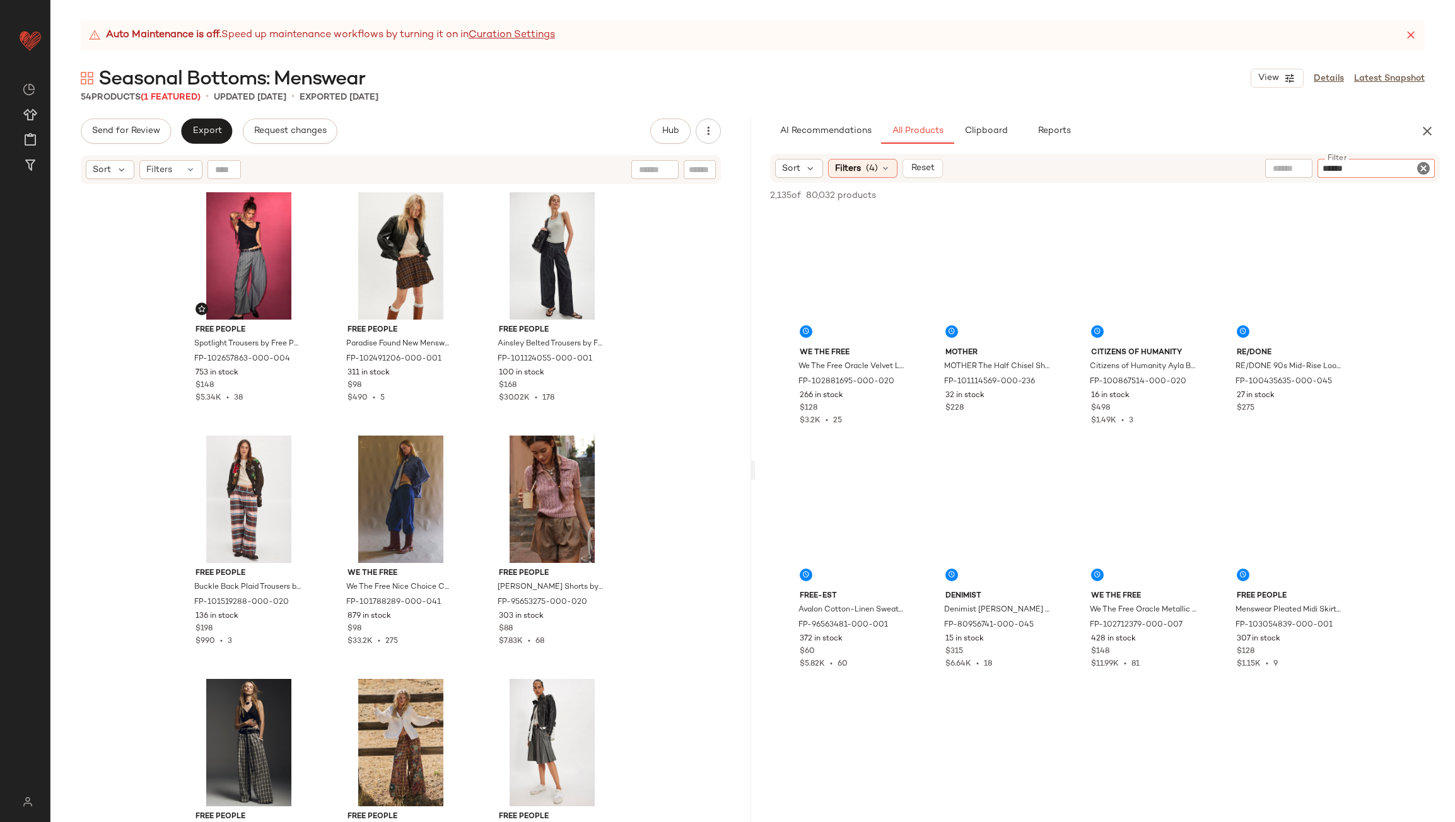
type input "*******"
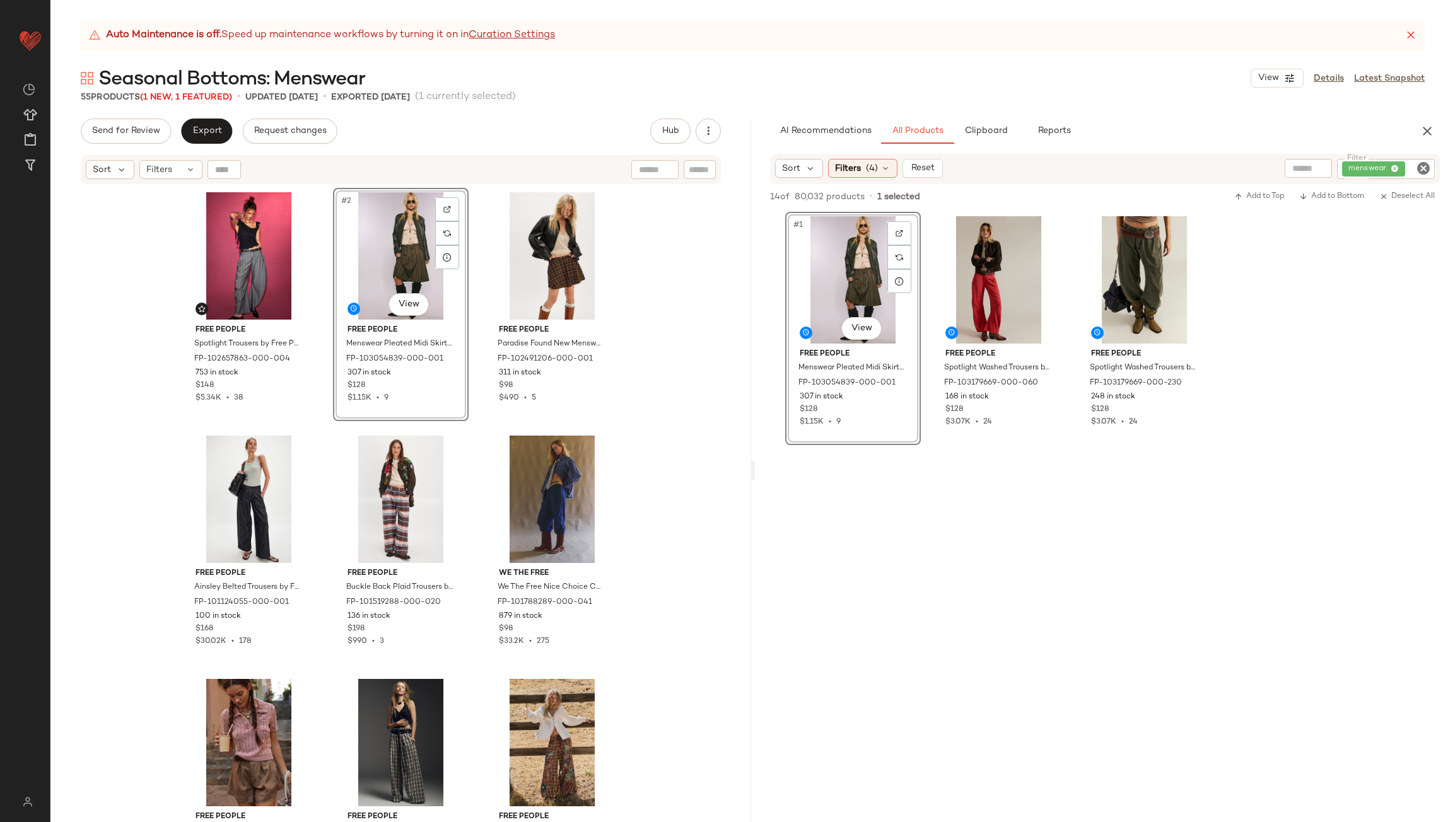
click at [479, 319] on div "Free People Spotlight Trousers by Free People in Grey, Size: US 12 FP-102657863…" at bounding box center [400, 521] width 439 height 666
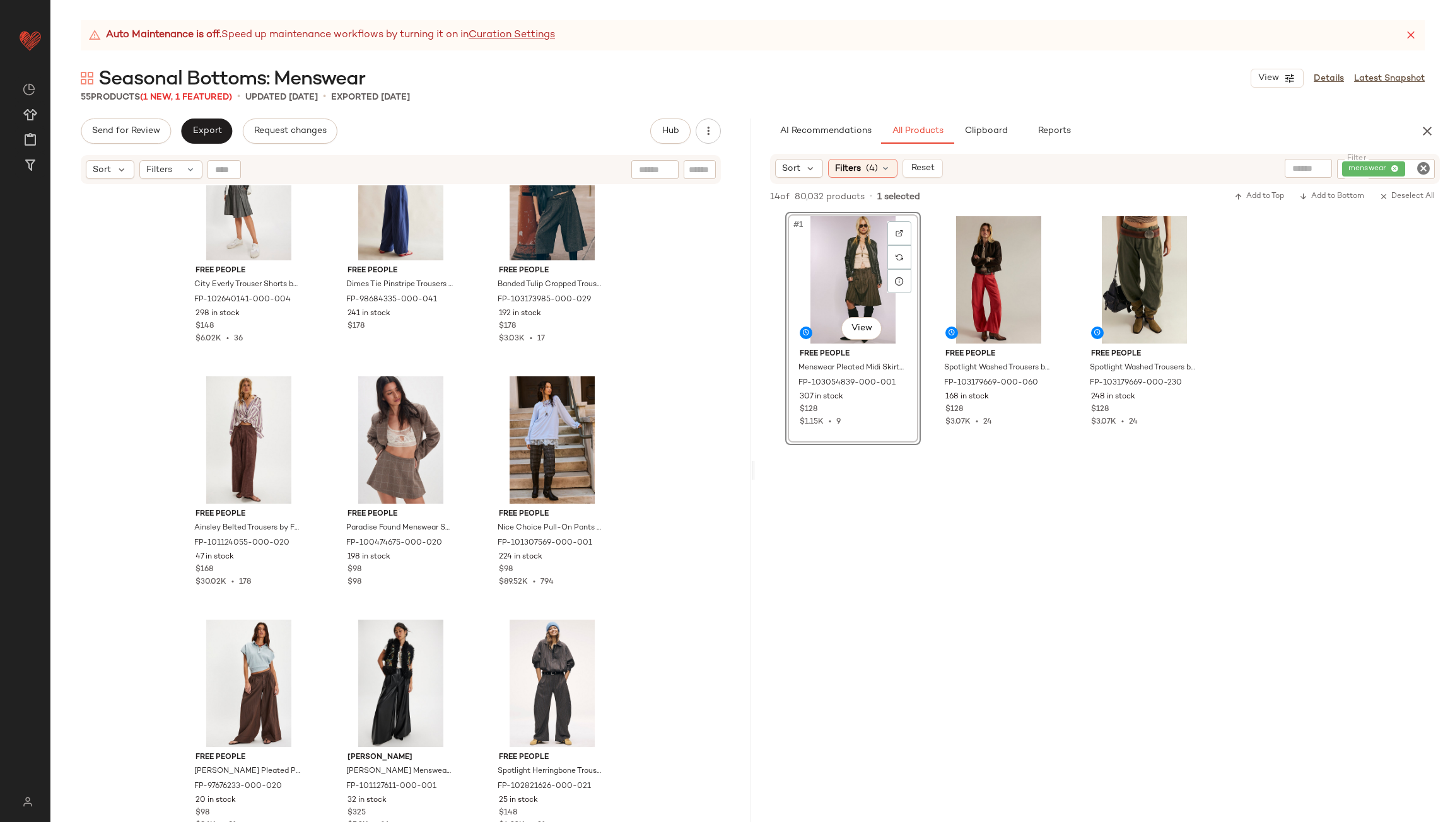
scroll to position [830, 0]
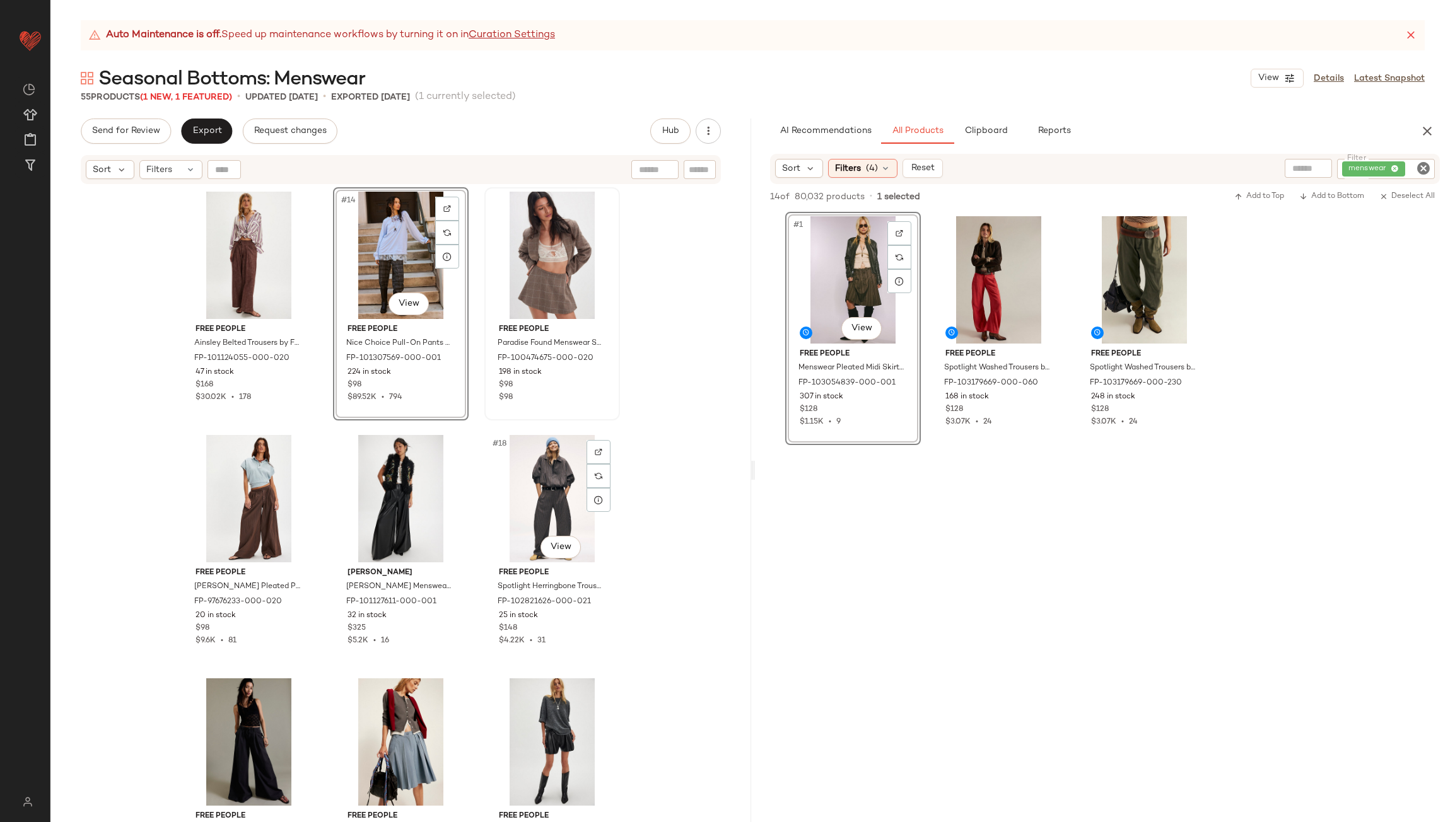
scroll to position [1082, 0]
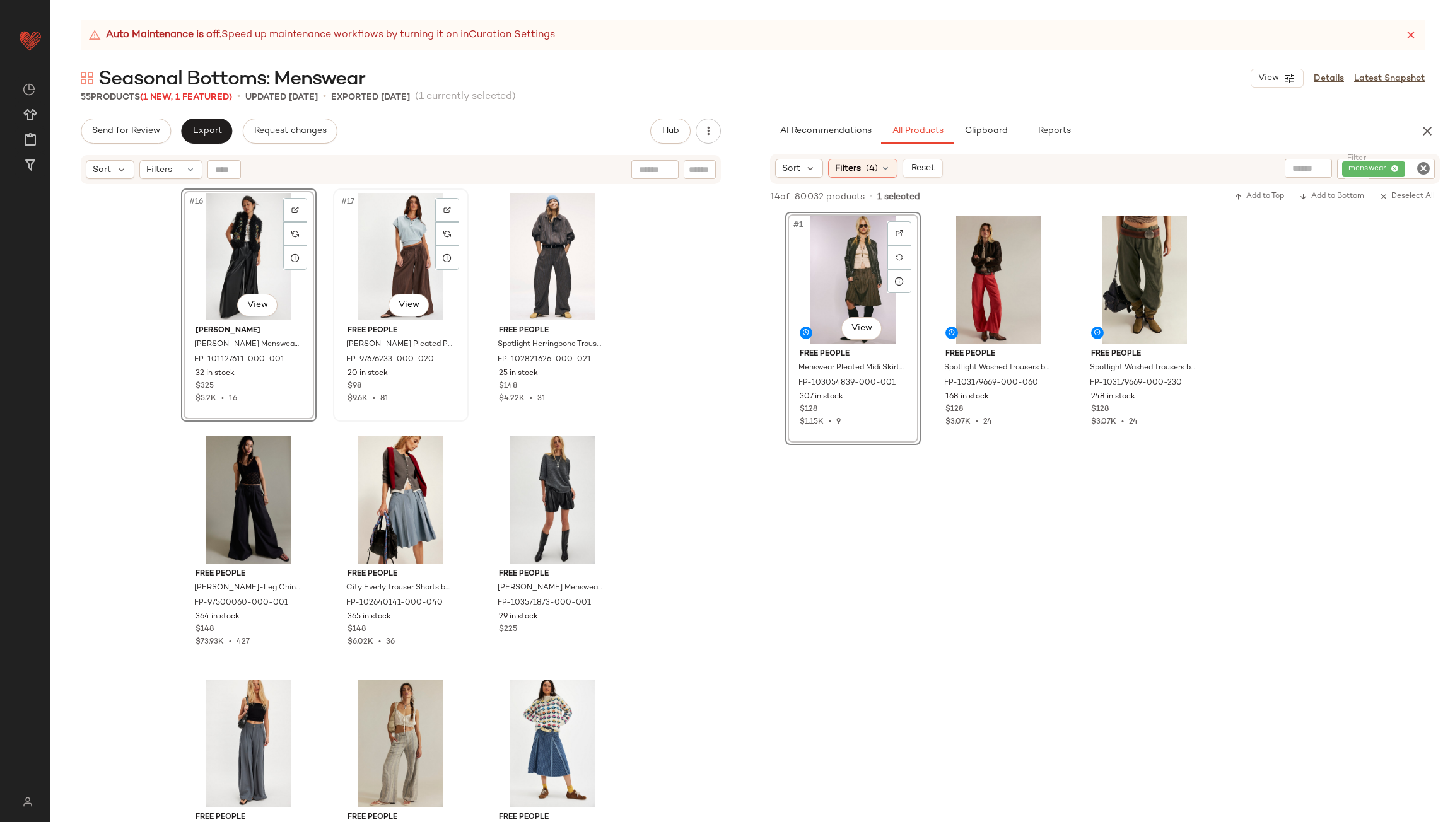
scroll to position [1271, 0]
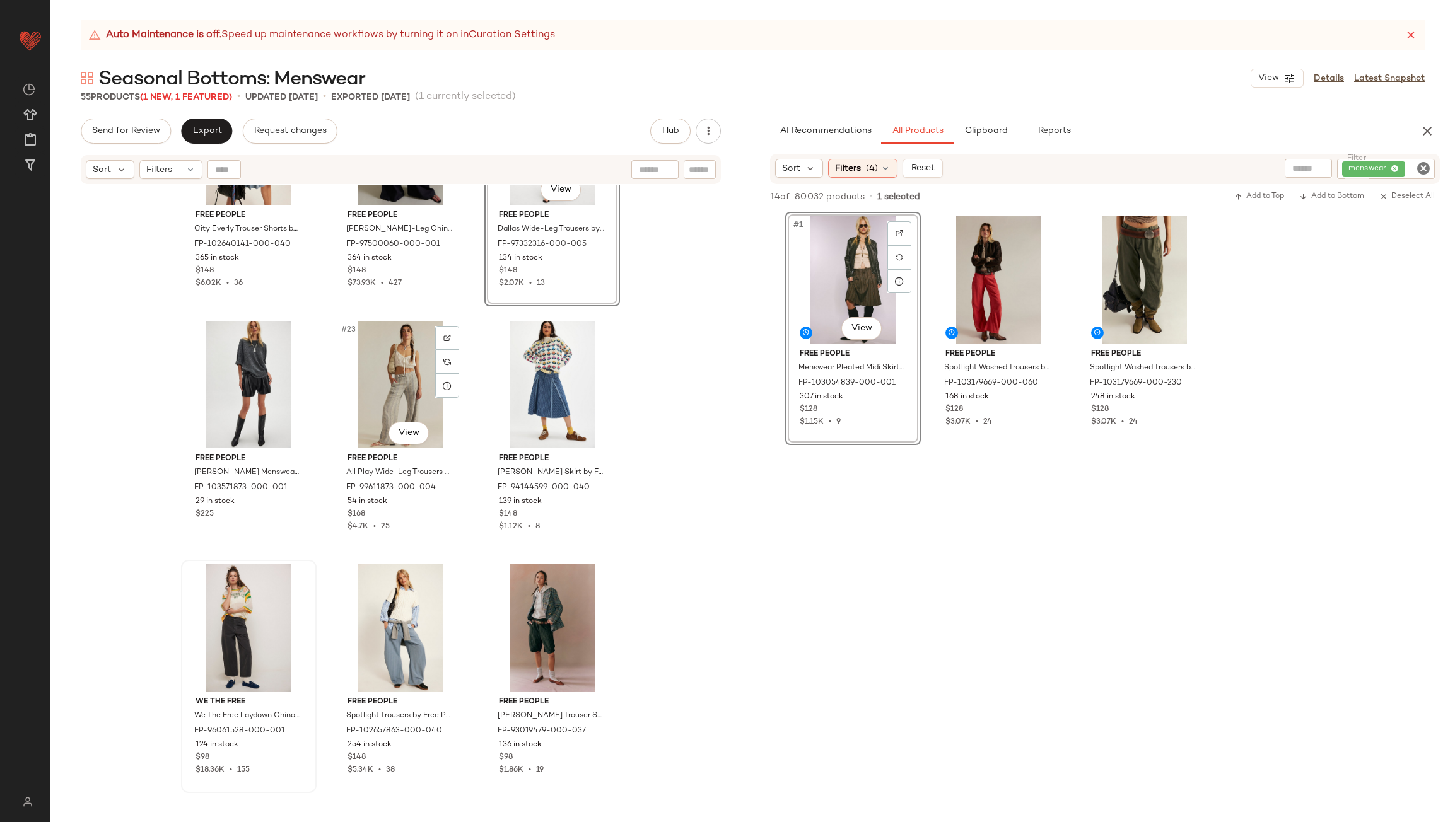
scroll to position [1587, 0]
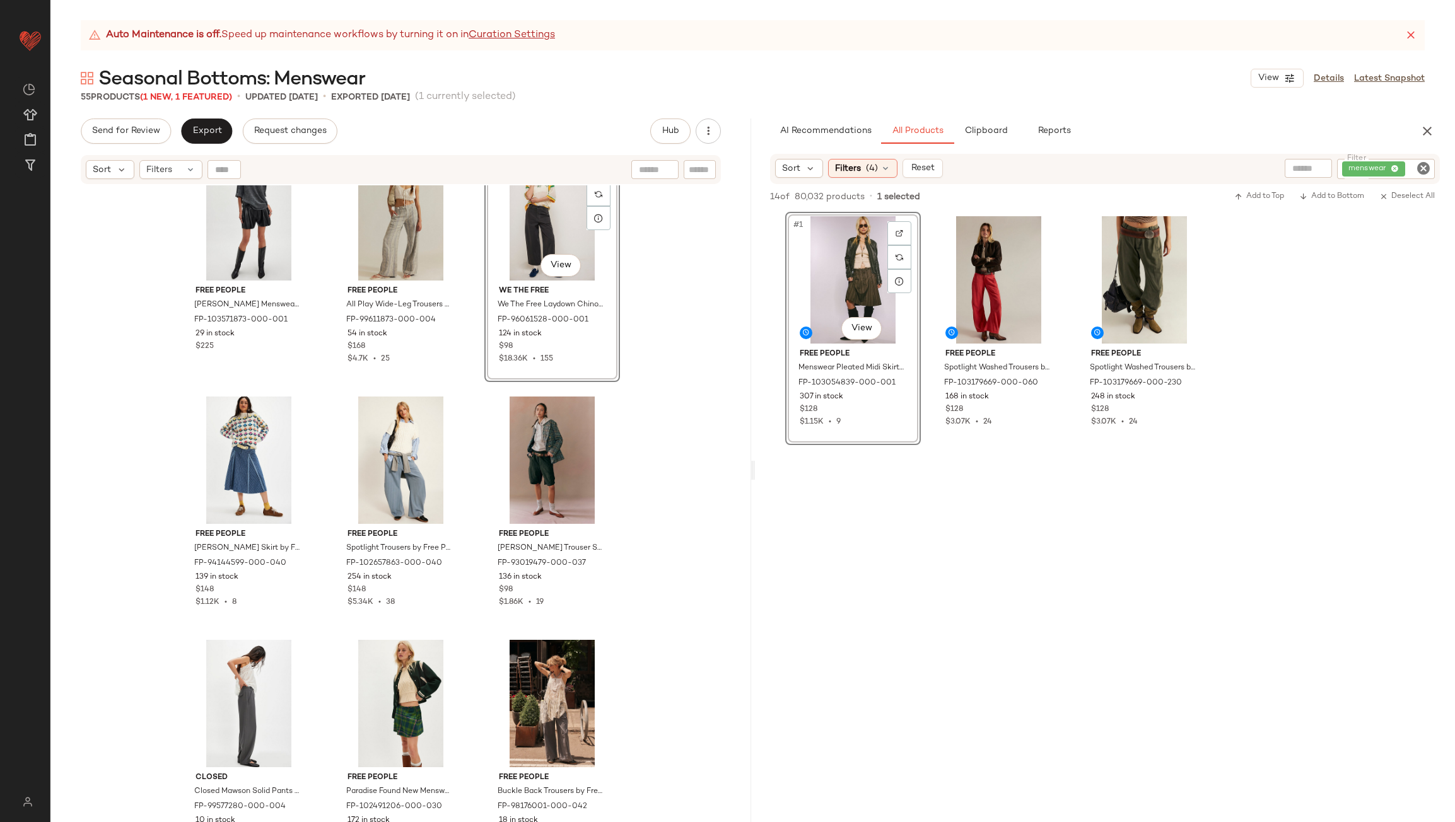
scroll to position [1776, 0]
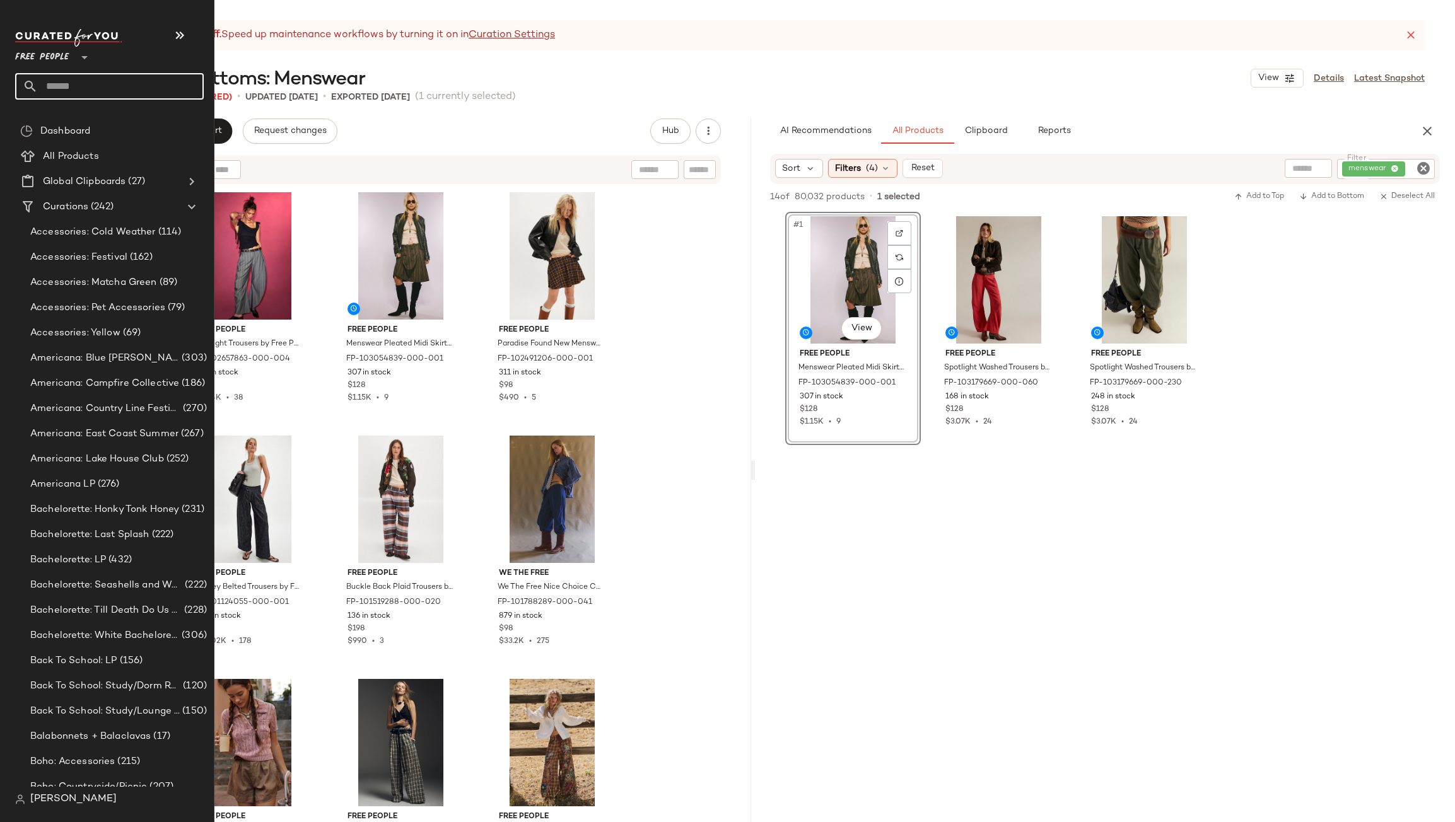
click at [50, 76] on input "text" at bounding box center [121, 86] width 166 height 26
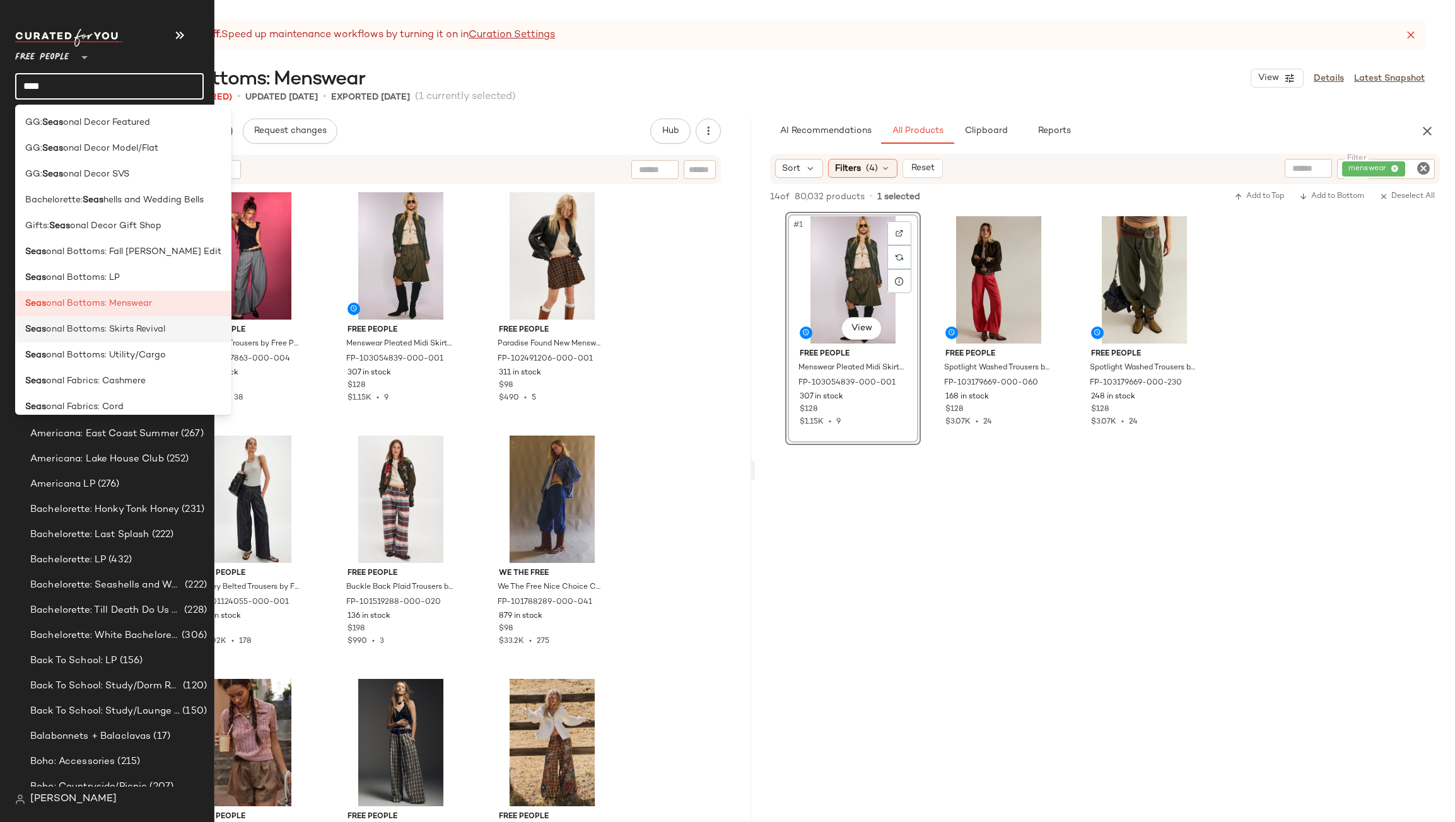
type input "****"
click at [74, 331] on span "onal Bottoms: Skirts Revival" at bounding box center [105, 329] width 119 height 13
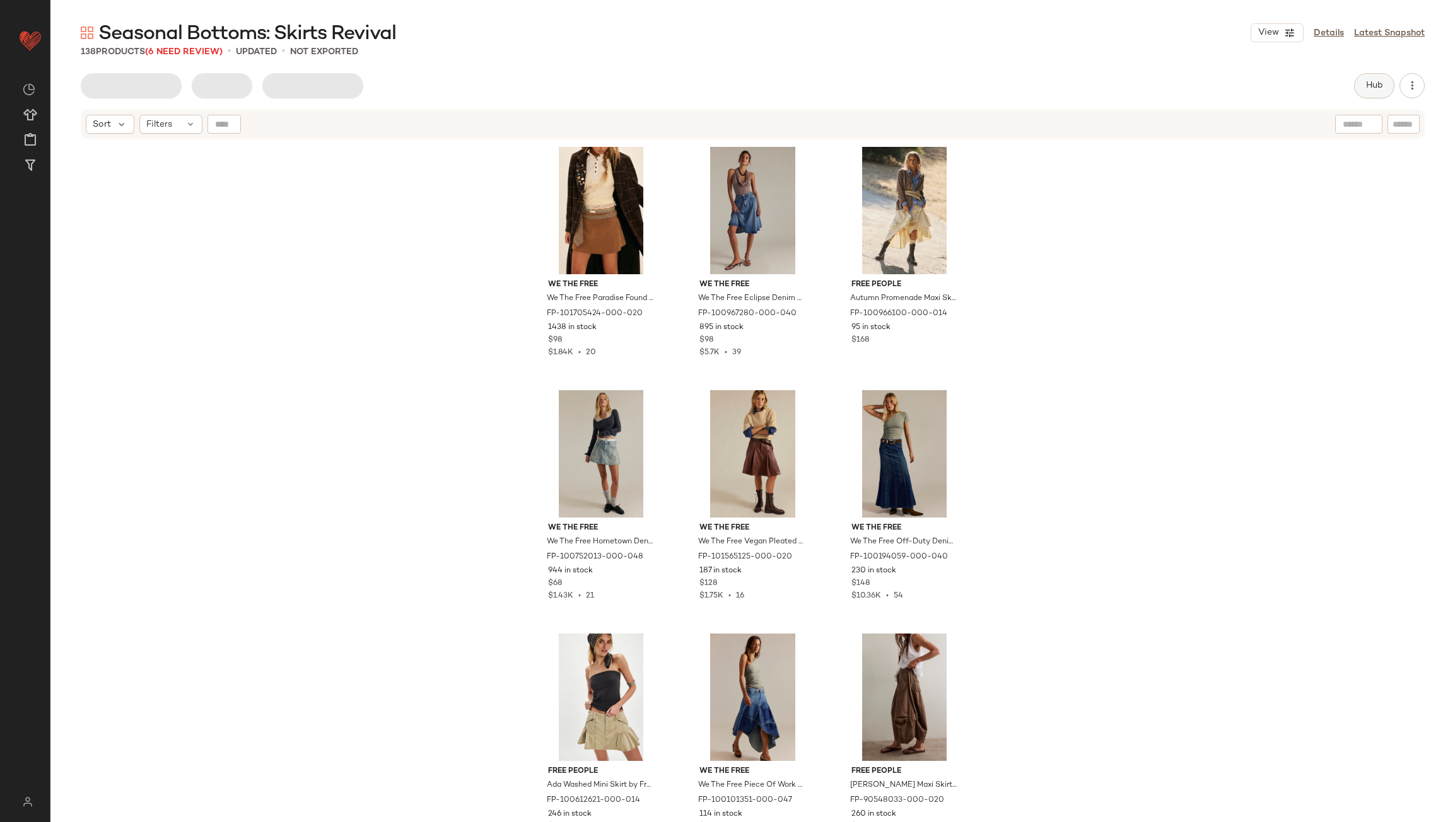
click at [1371, 93] on button "Hub" at bounding box center [1374, 85] width 40 height 25
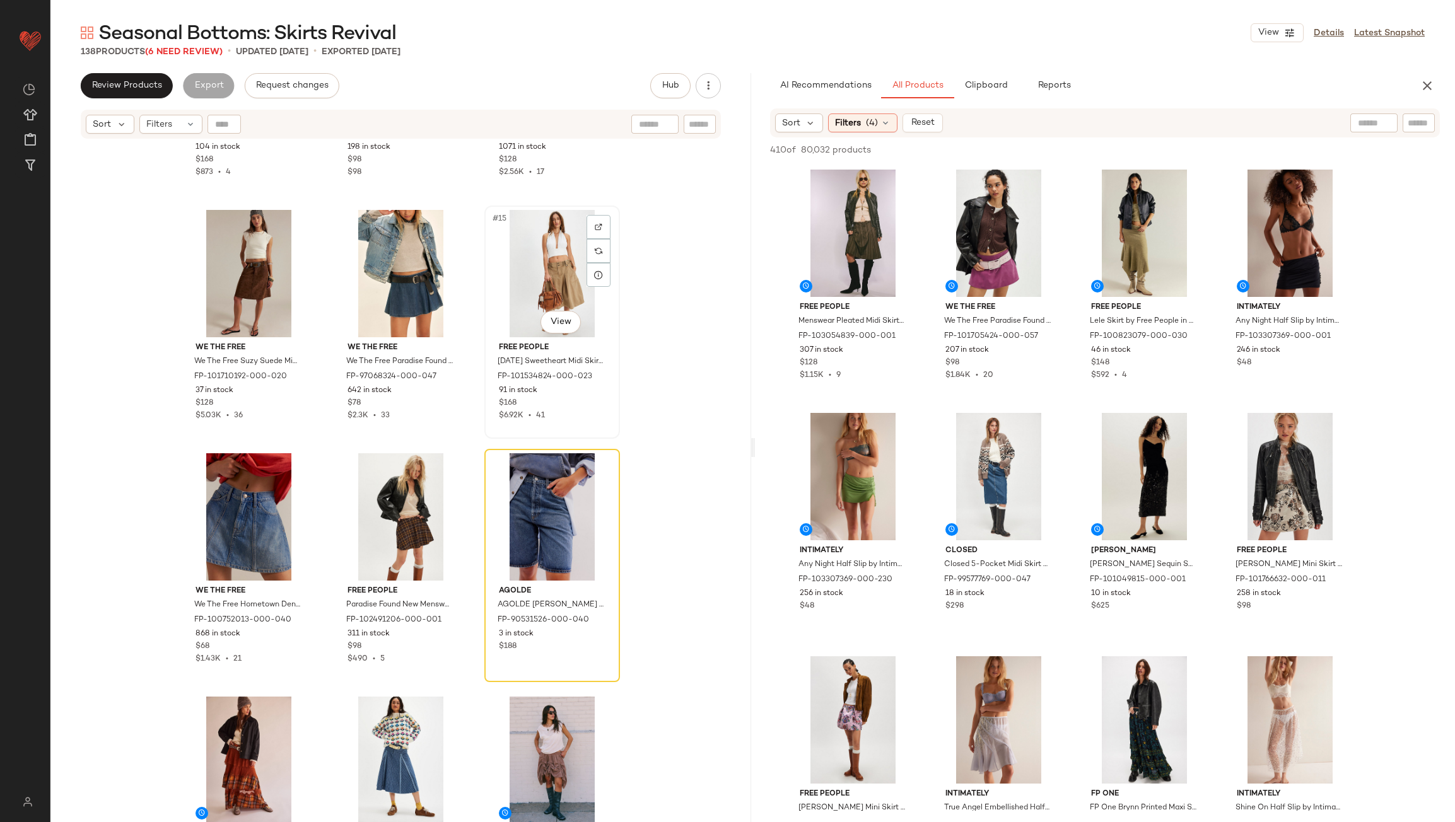
scroll to position [956, 0]
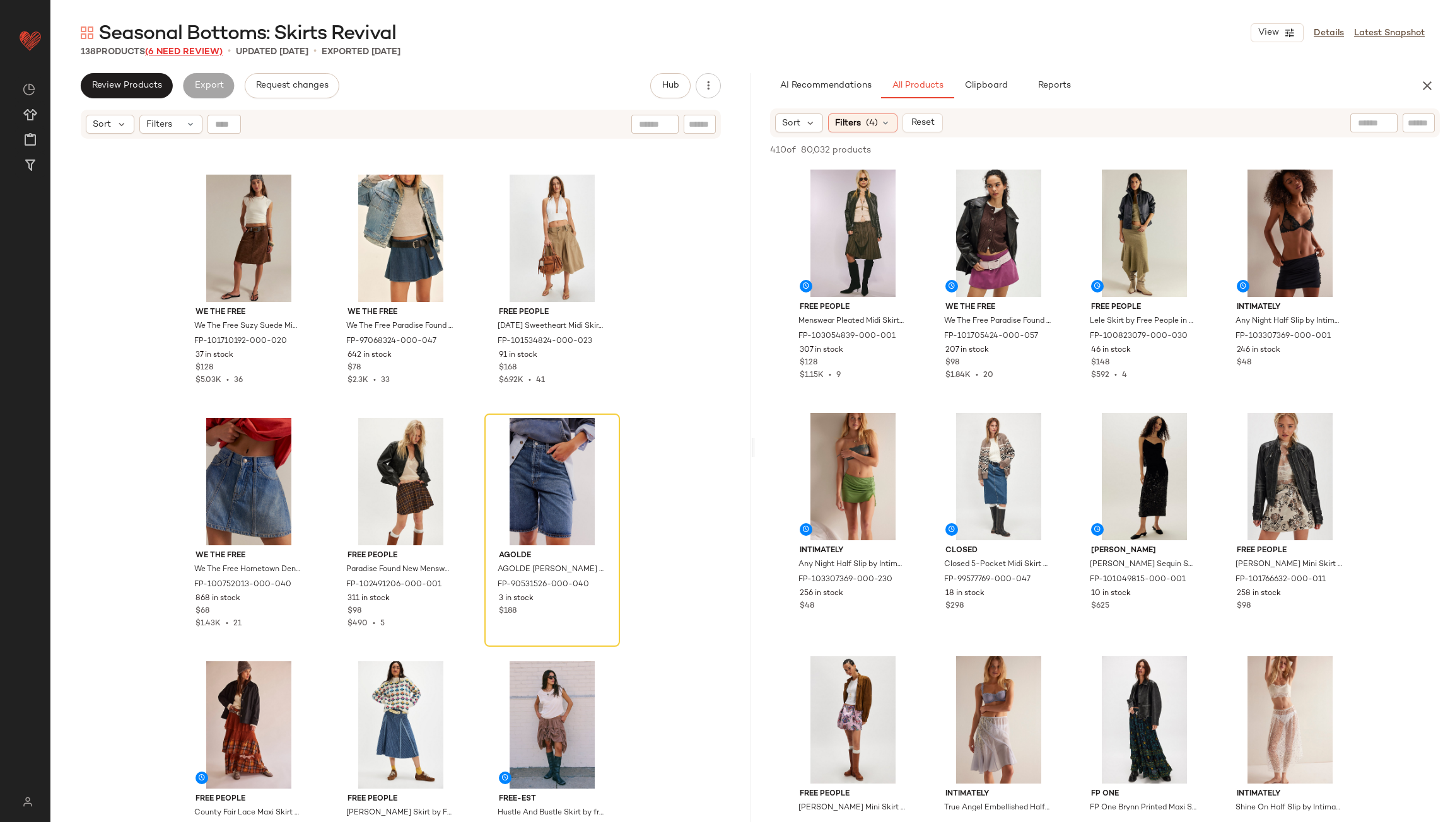
click at [195, 54] on span "(6 Need Review)" at bounding box center [184, 51] width 78 height 9
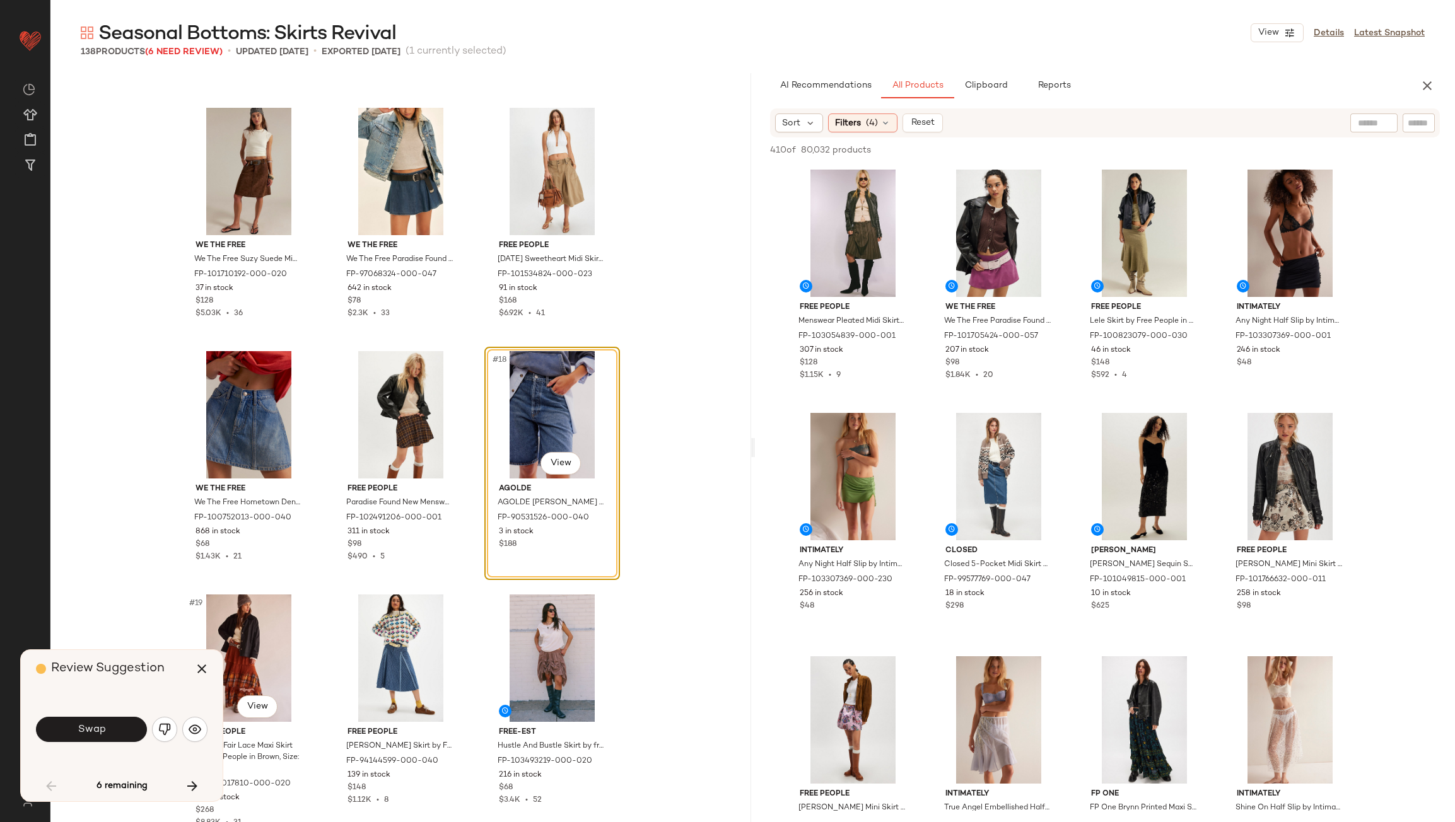
scroll to position [974, 0]
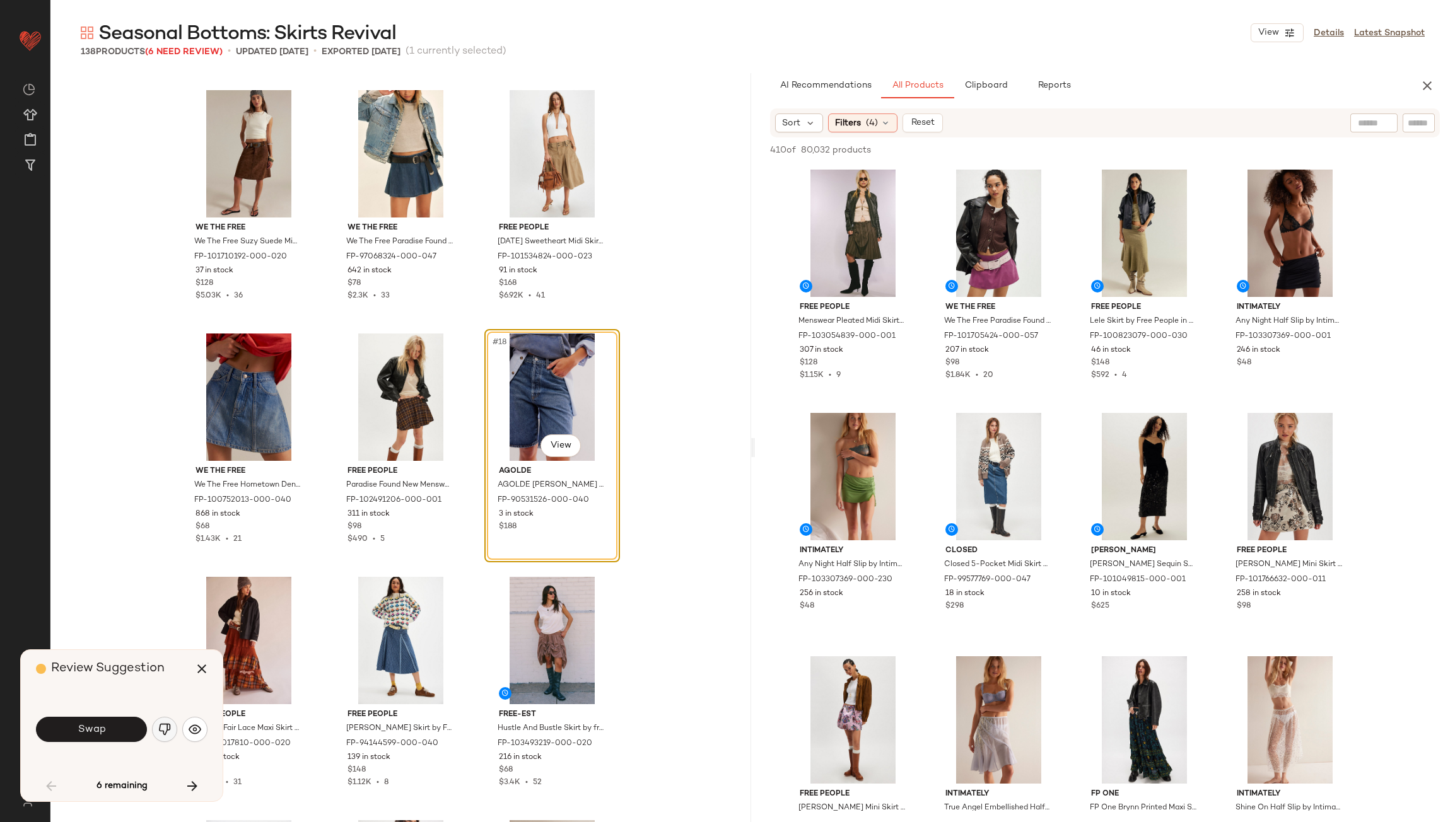
click at [165, 728] on img "button" at bounding box center [164, 729] width 13 height 13
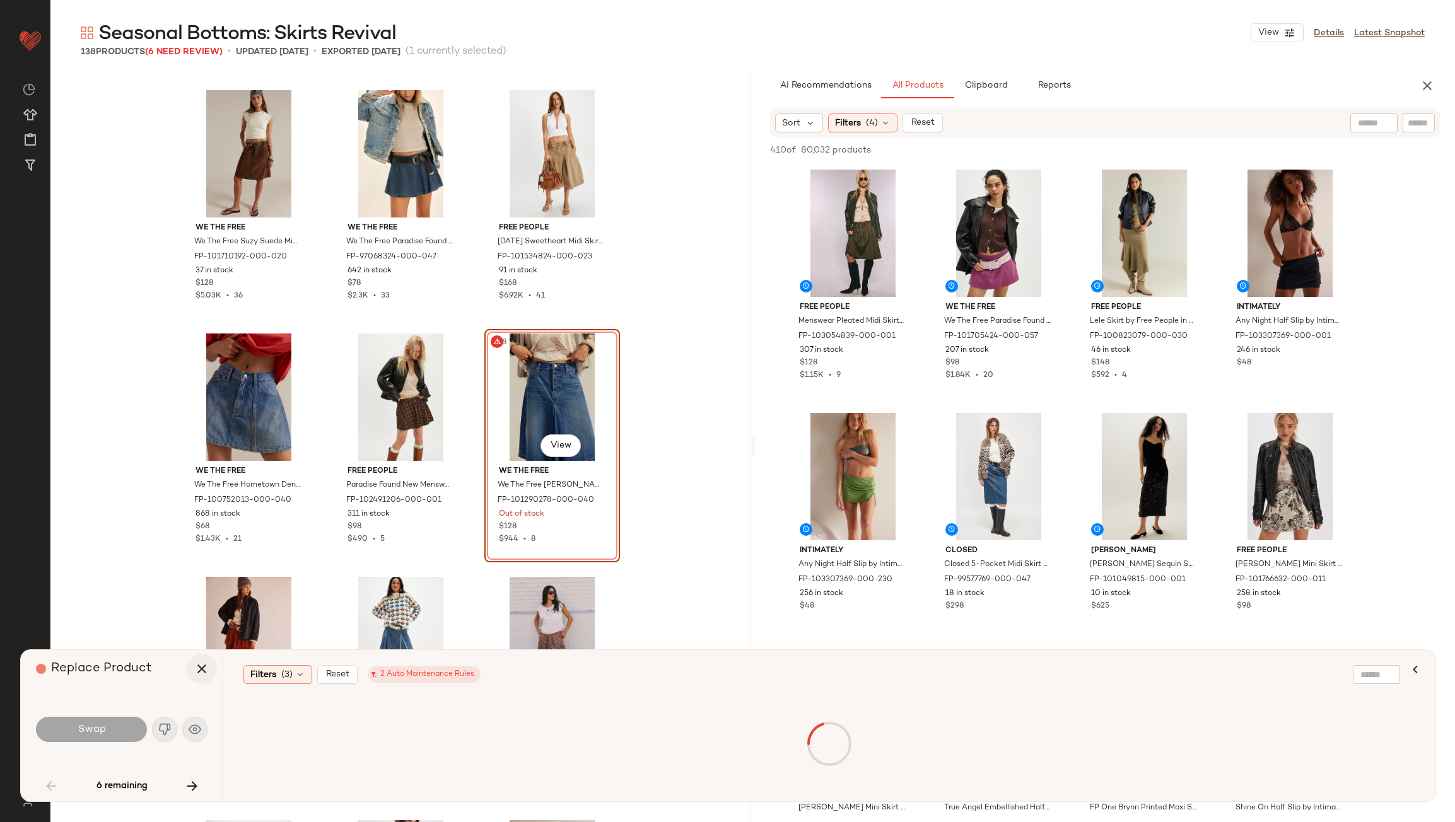
click at [200, 664] on icon "button" at bounding box center [201, 668] width 15 height 15
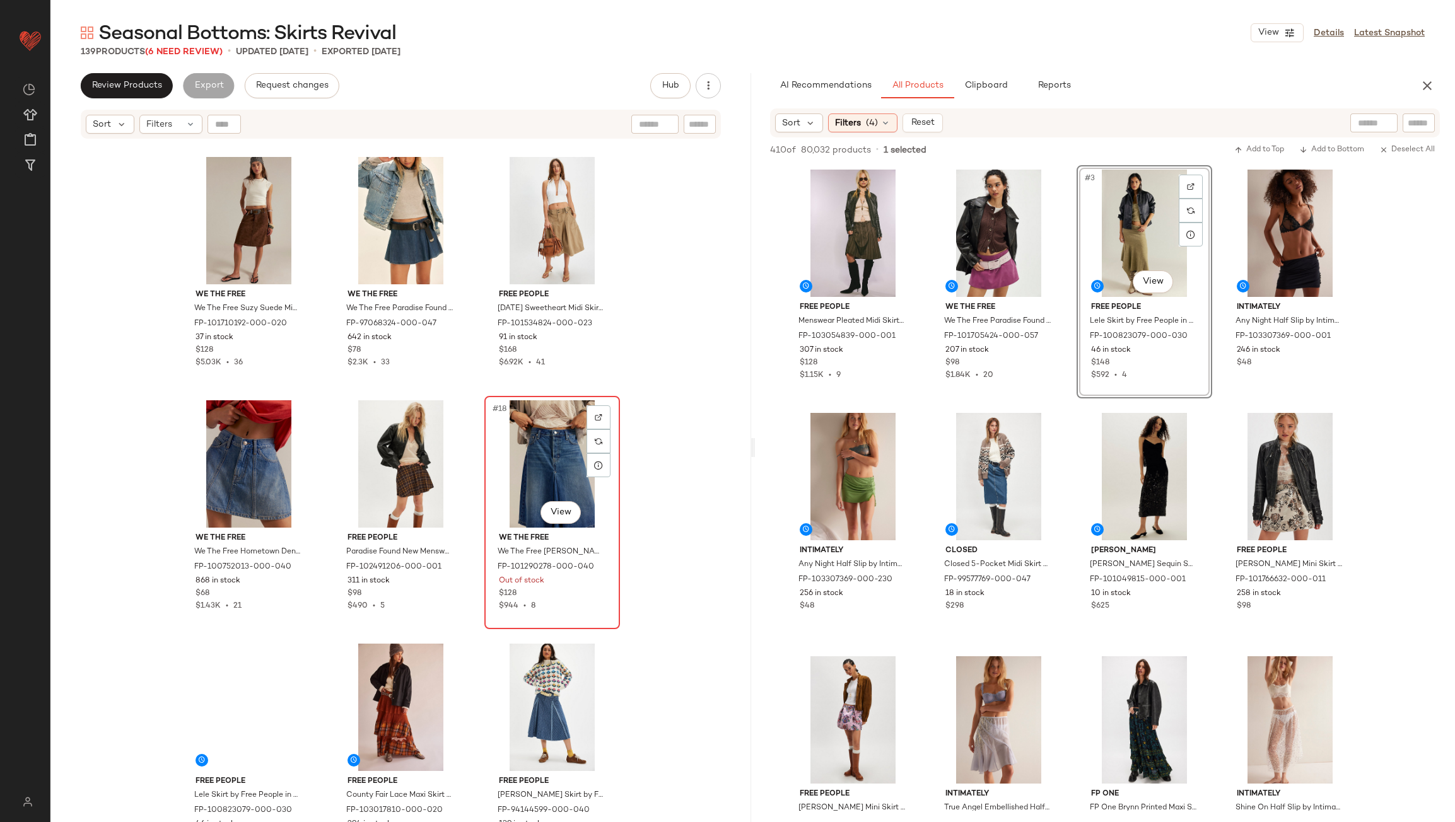
click at [535, 487] on div "#18 View" at bounding box center [552, 463] width 127 height 127
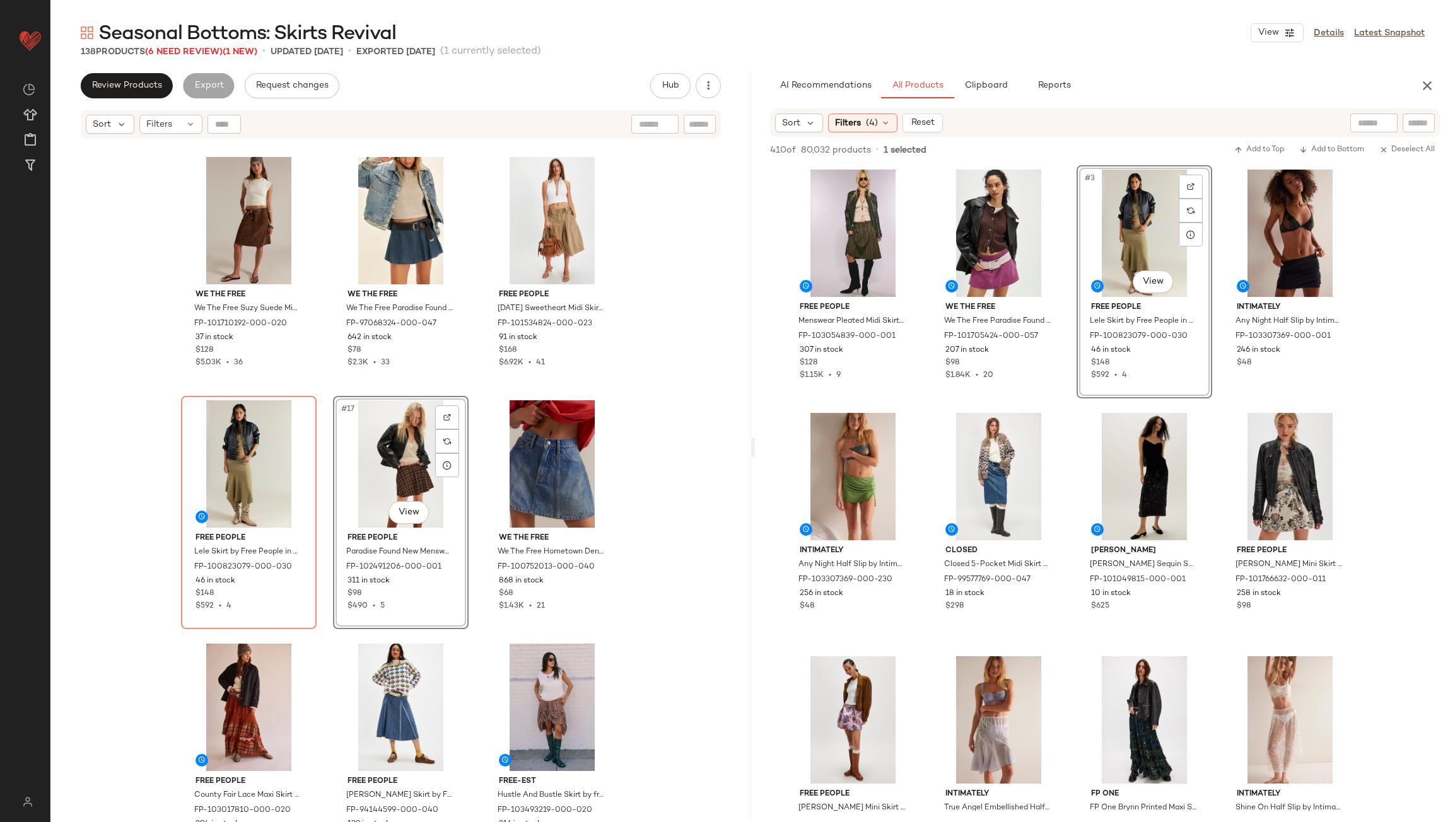
click at [479, 459] on div "We The Free We The Free Suzy Suede Midi Skirt at Free People in Brown, Size: 25…" at bounding box center [400, 497] width 701 height 714
click at [173, 54] on span "(6 Need Review)" at bounding box center [184, 51] width 78 height 9
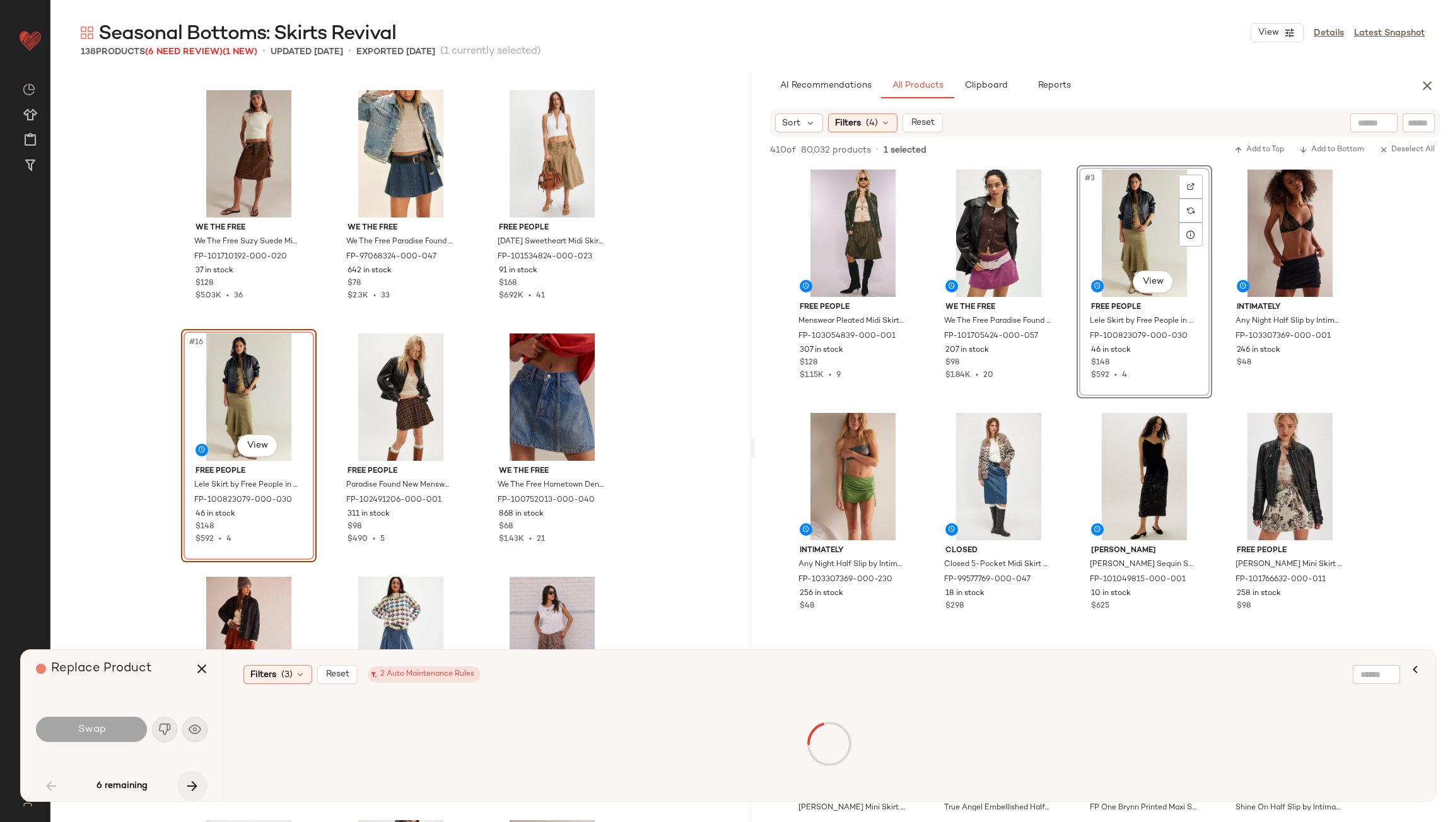
click at [195, 791] on icon "button" at bounding box center [192, 786] width 15 height 15
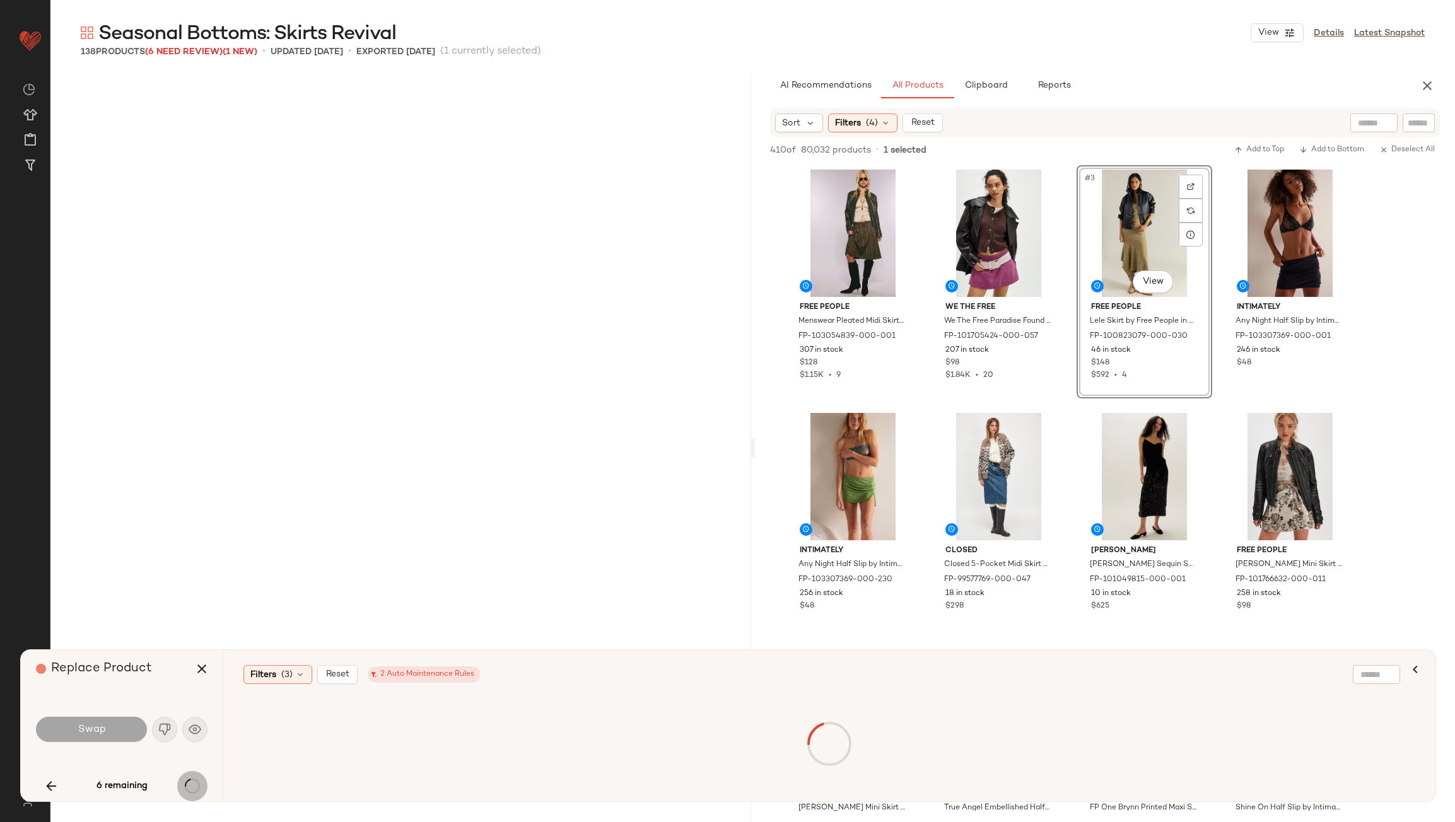
scroll to position [6328, 0]
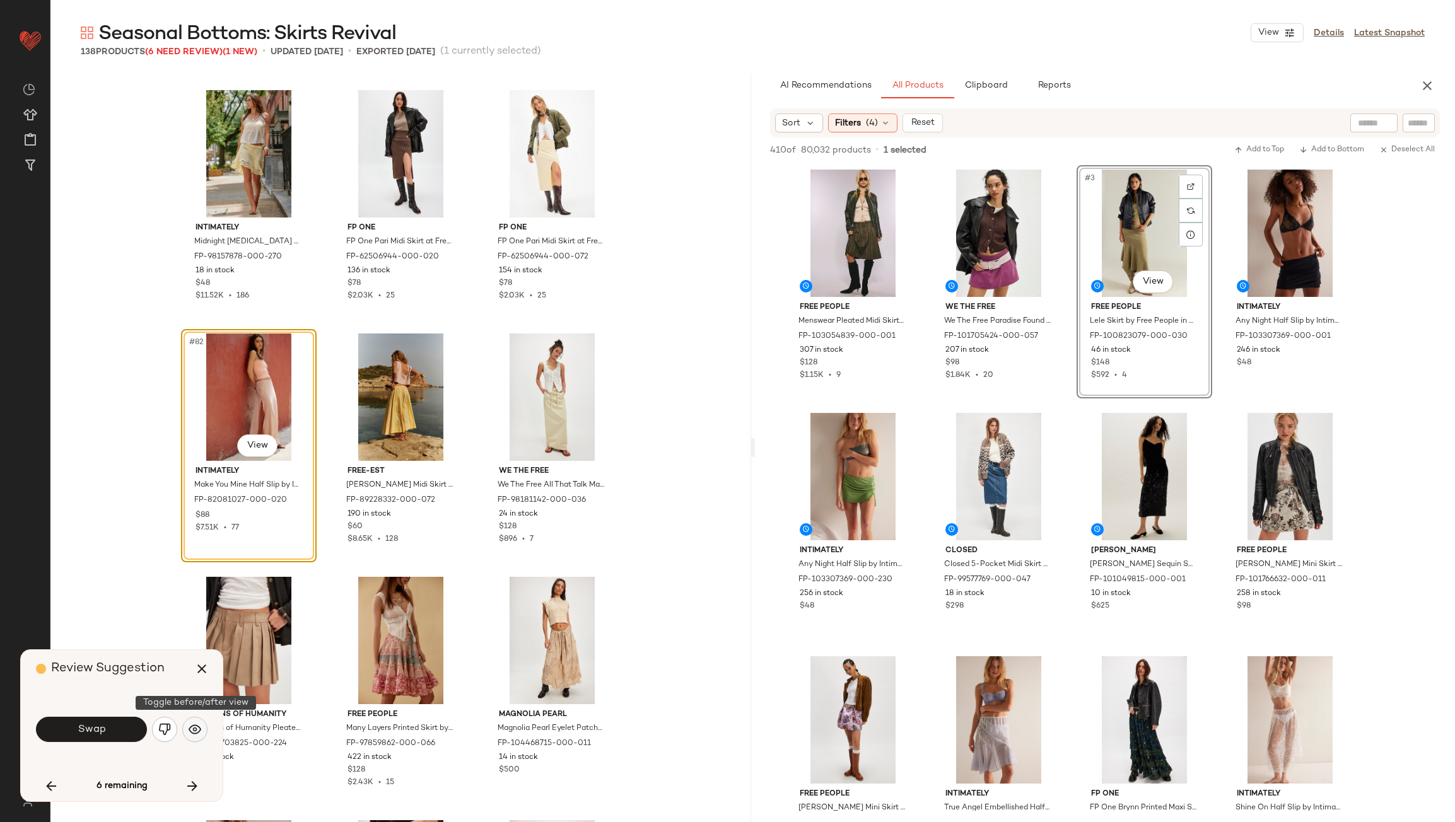
click at [197, 725] on img "button" at bounding box center [195, 729] width 13 height 13
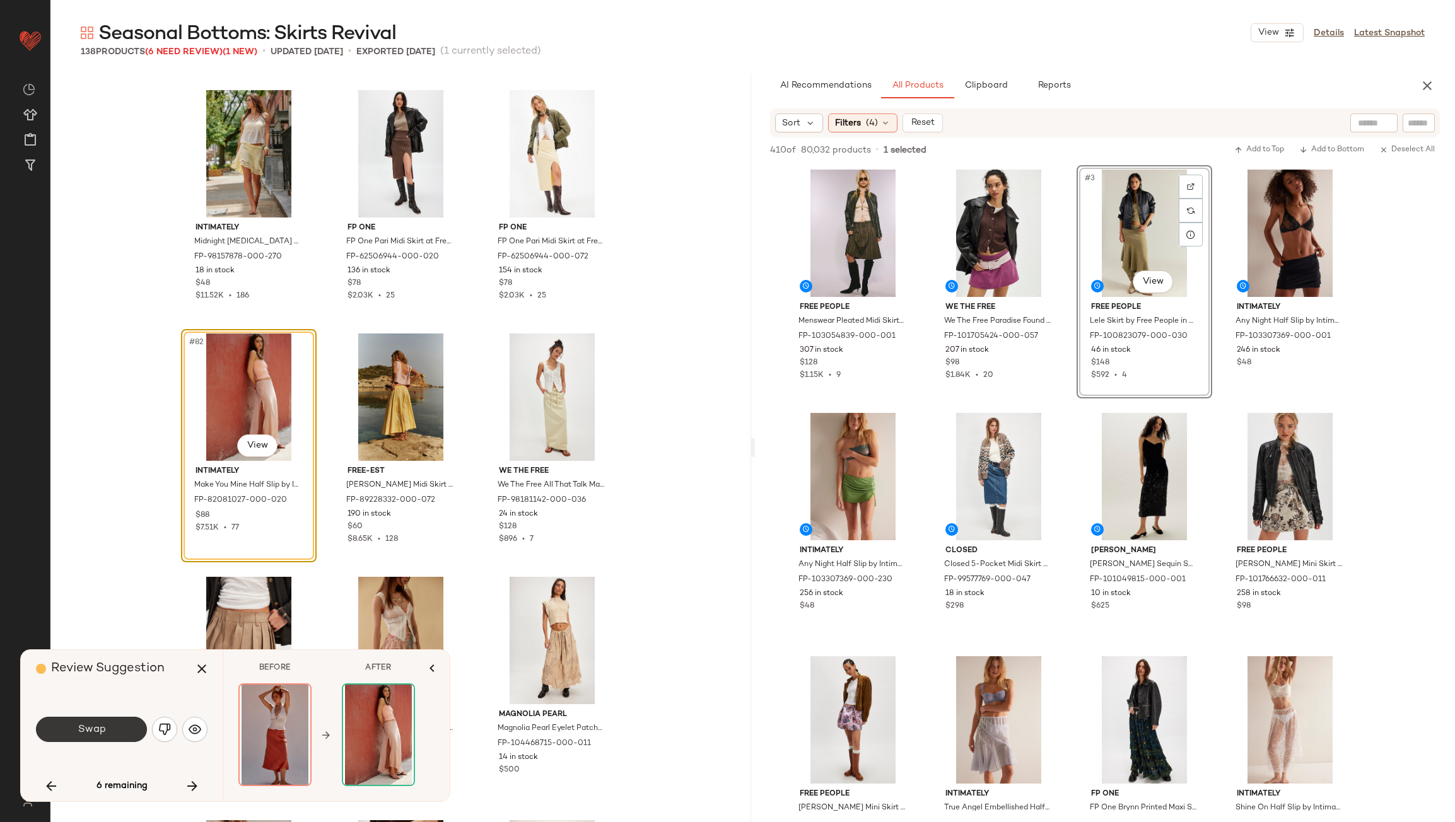
click at [93, 729] on span "Swap" at bounding box center [91, 730] width 28 height 12
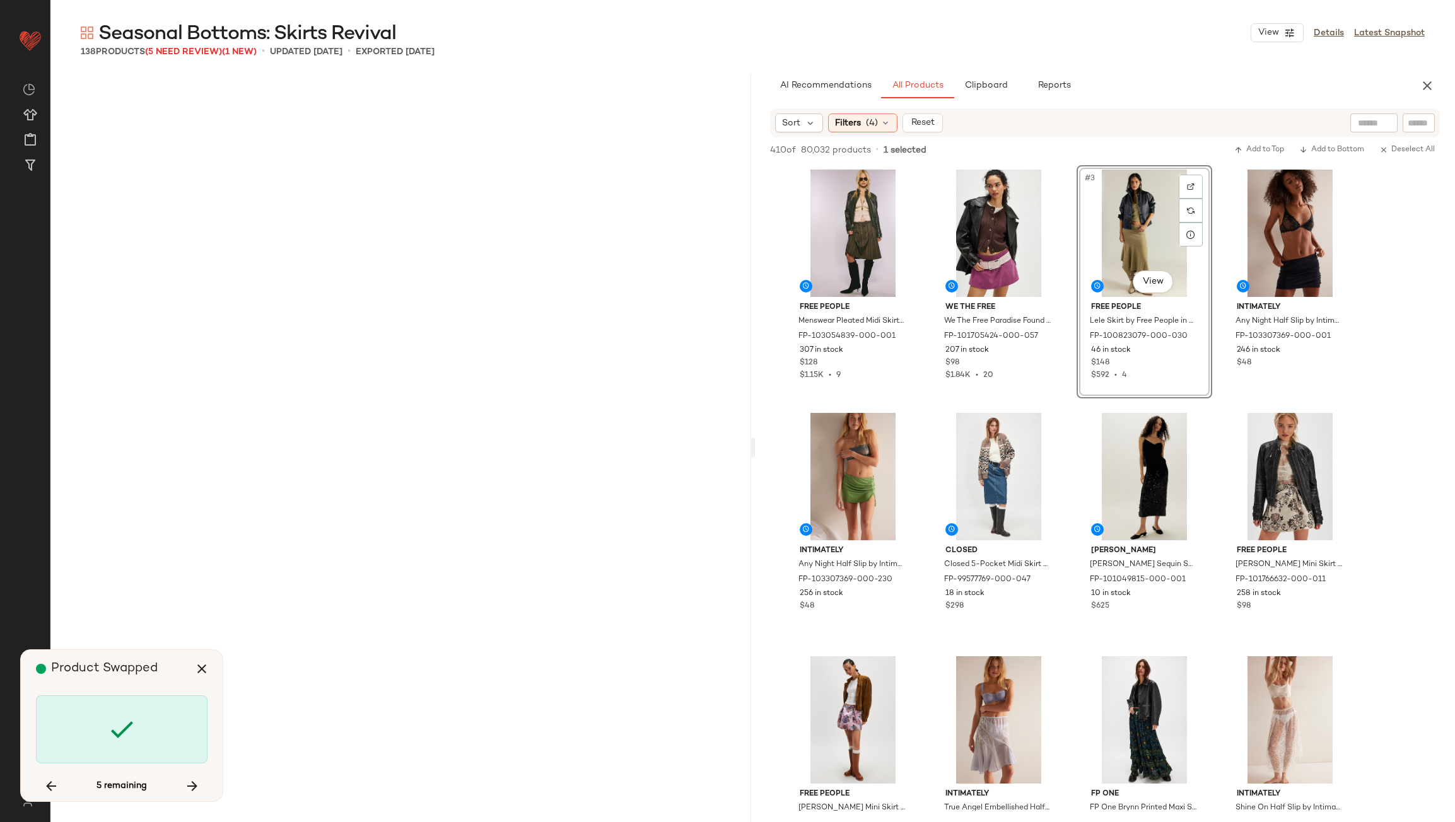
scroll to position [7789, 0]
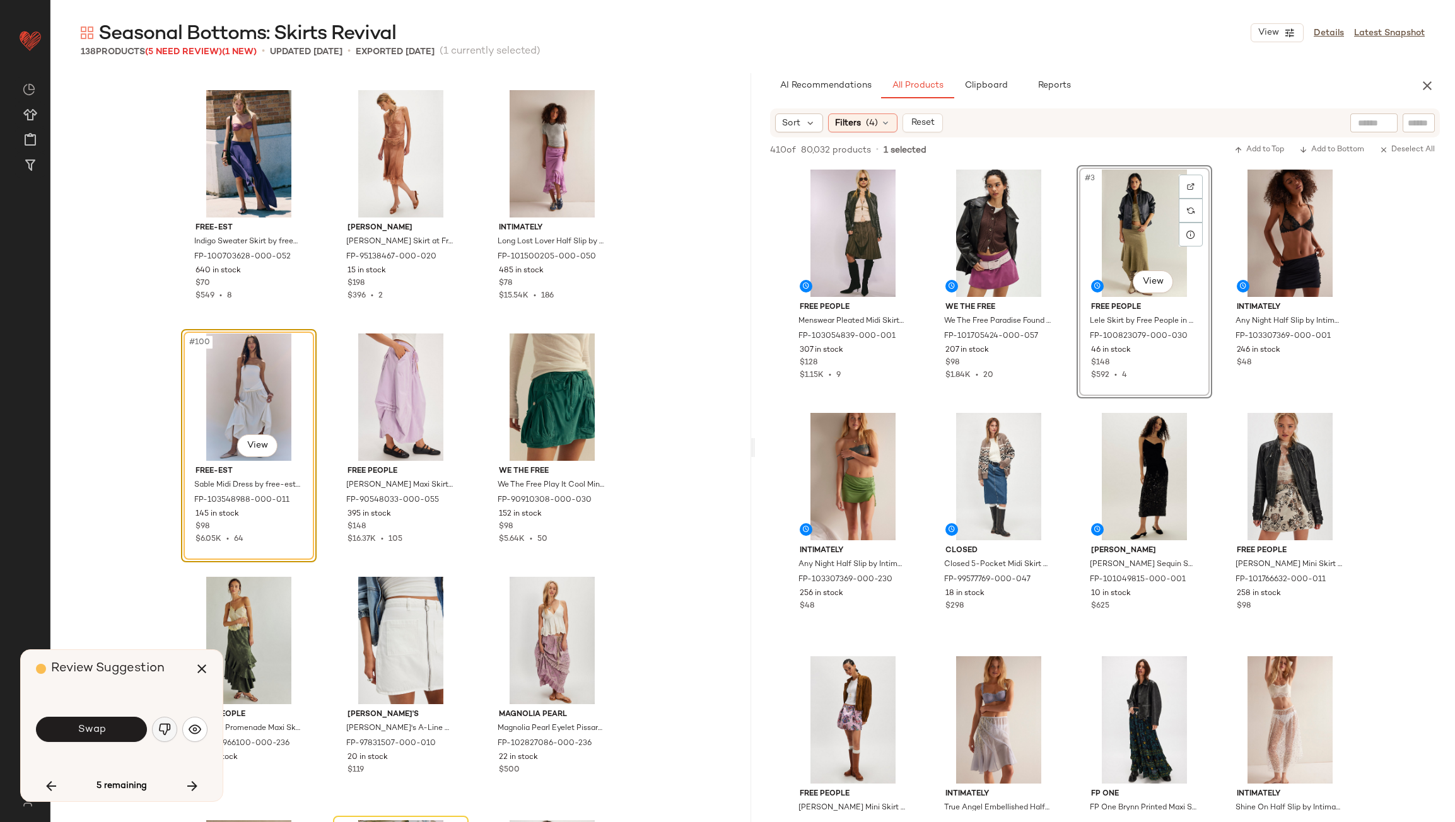
click at [156, 731] on button "button" at bounding box center [164, 729] width 25 height 25
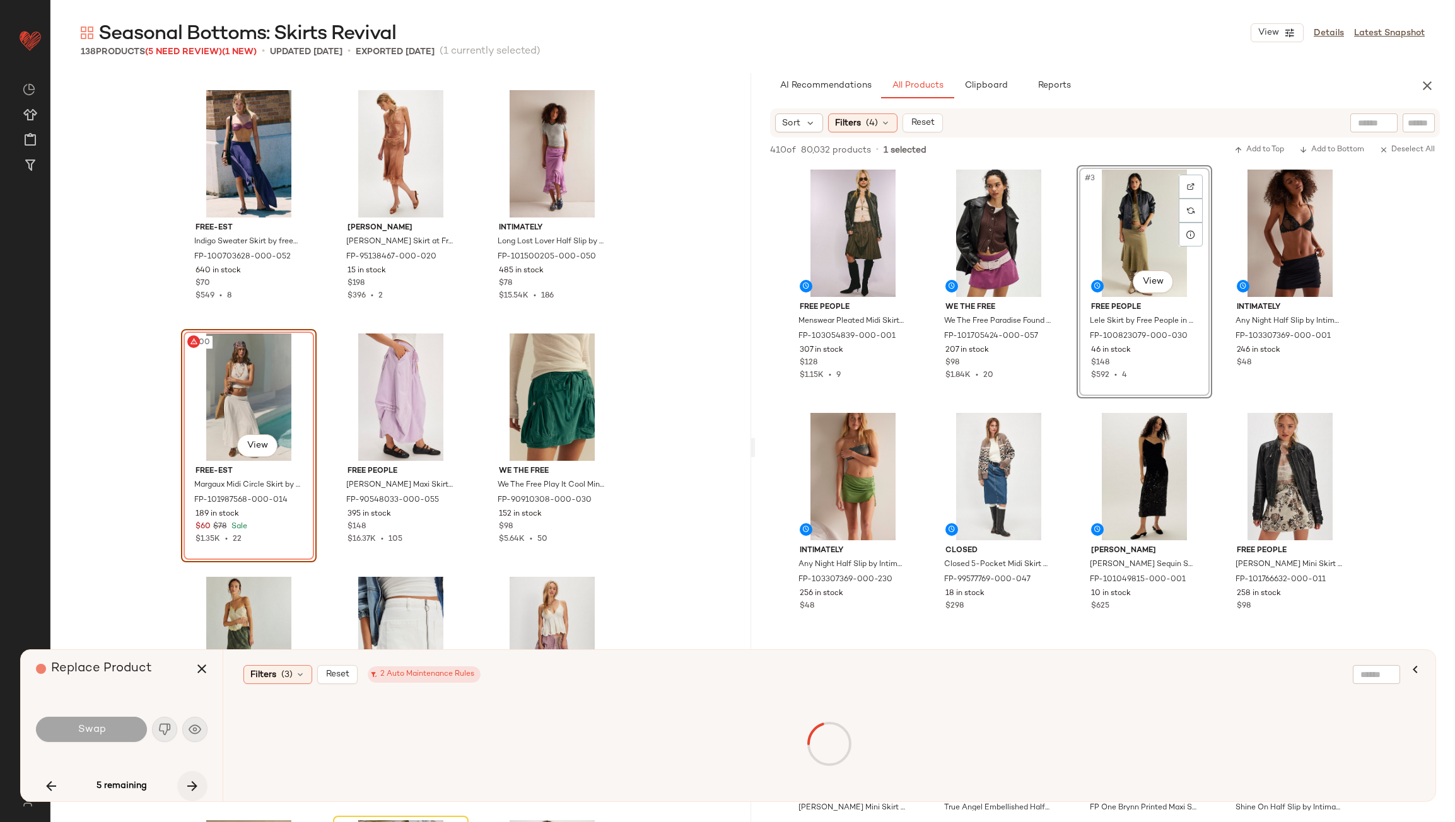
click at [179, 785] on button "button" at bounding box center [192, 786] width 30 height 30
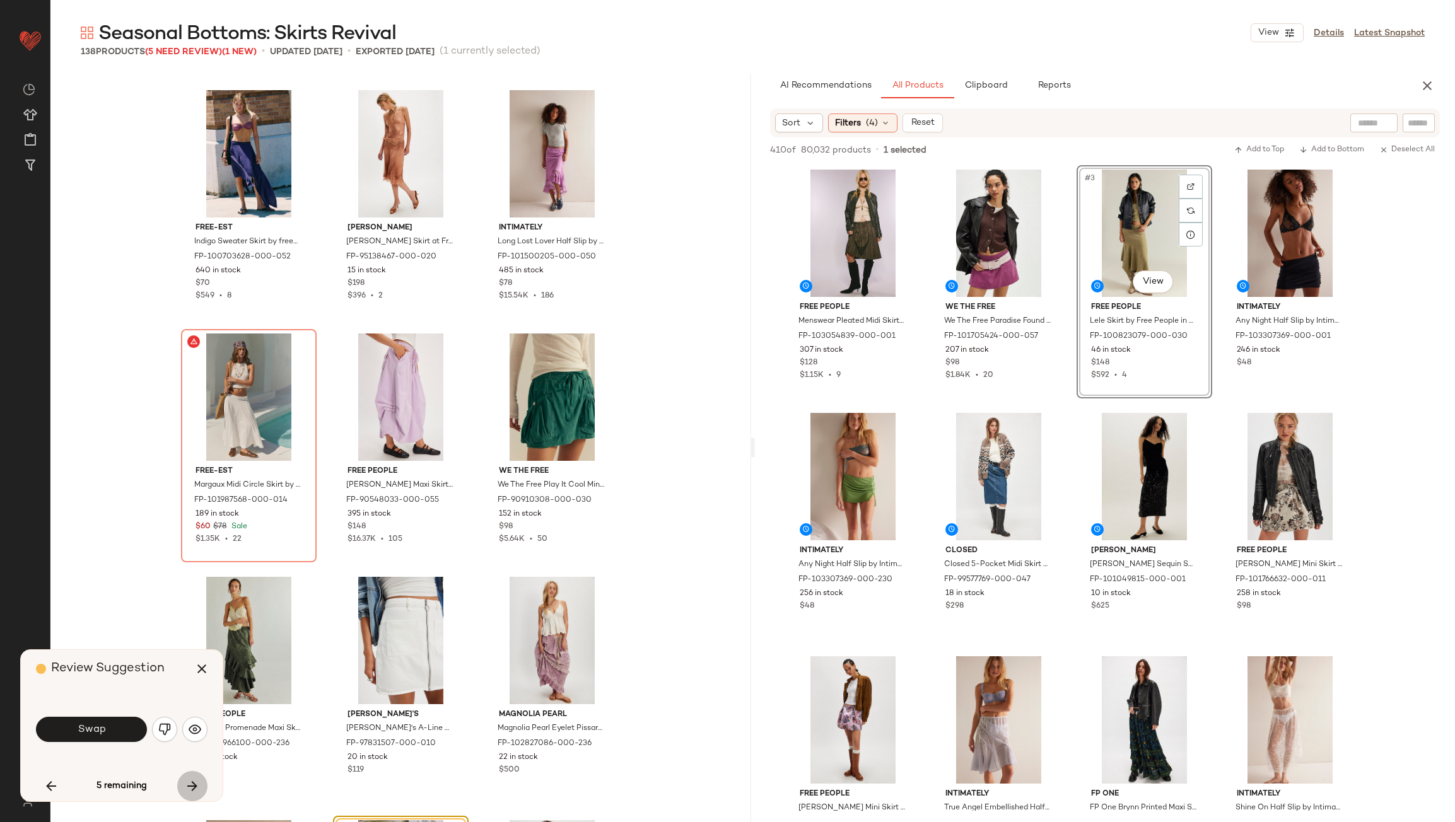
scroll to position [8276, 0]
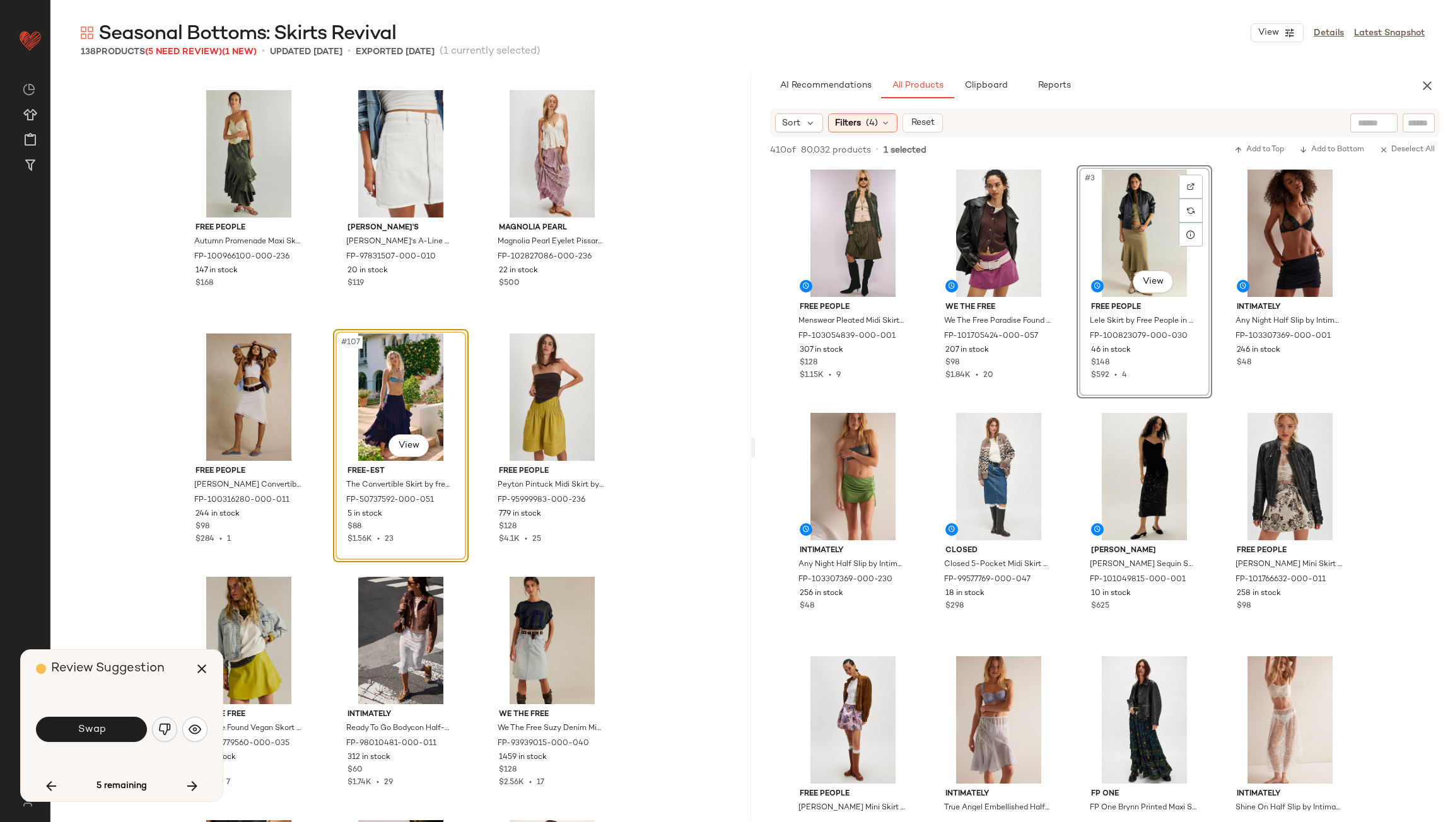
click at [168, 735] on img "button" at bounding box center [164, 729] width 13 height 13
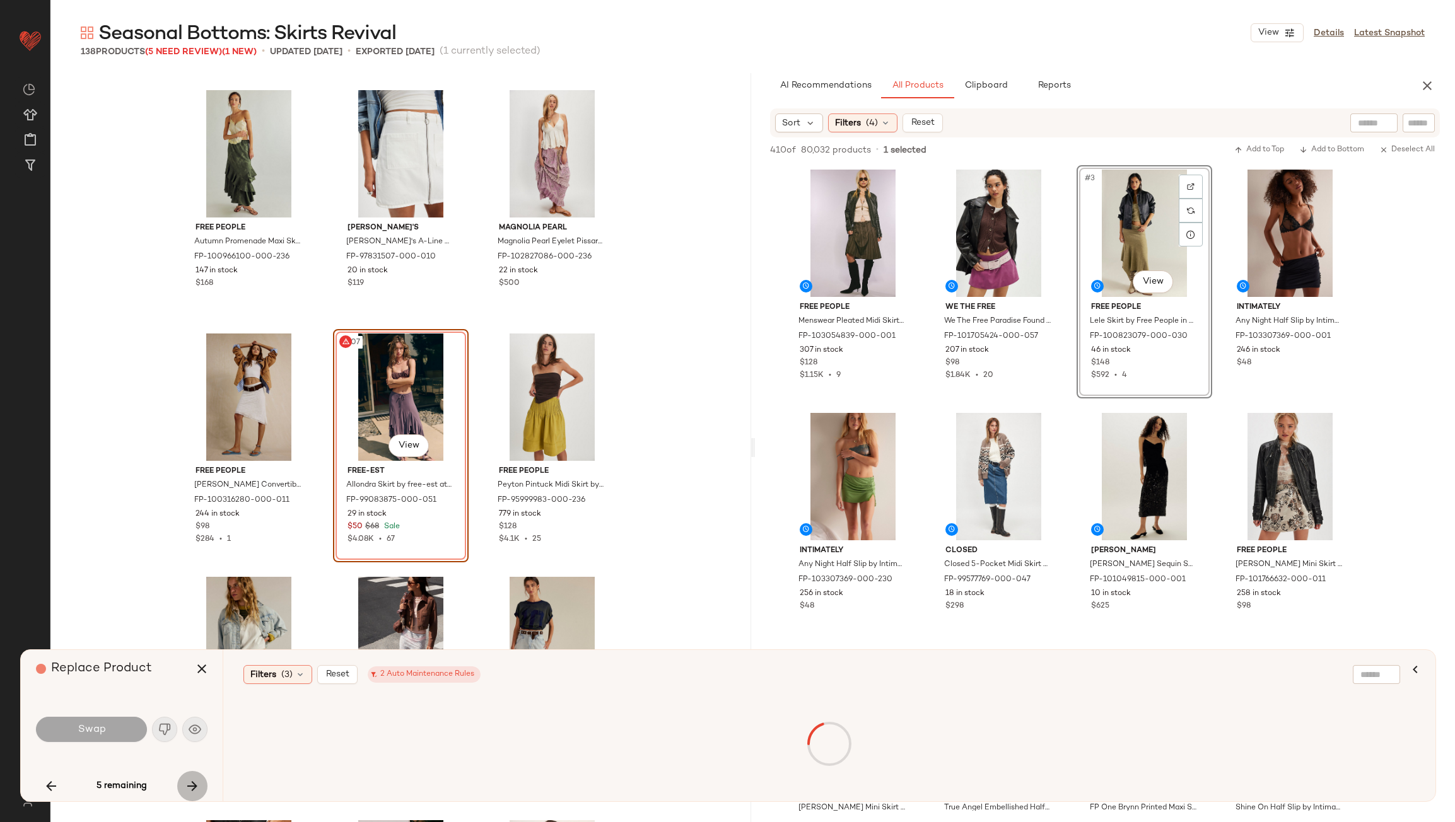
click at [190, 780] on icon "button" at bounding box center [192, 786] width 15 height 15
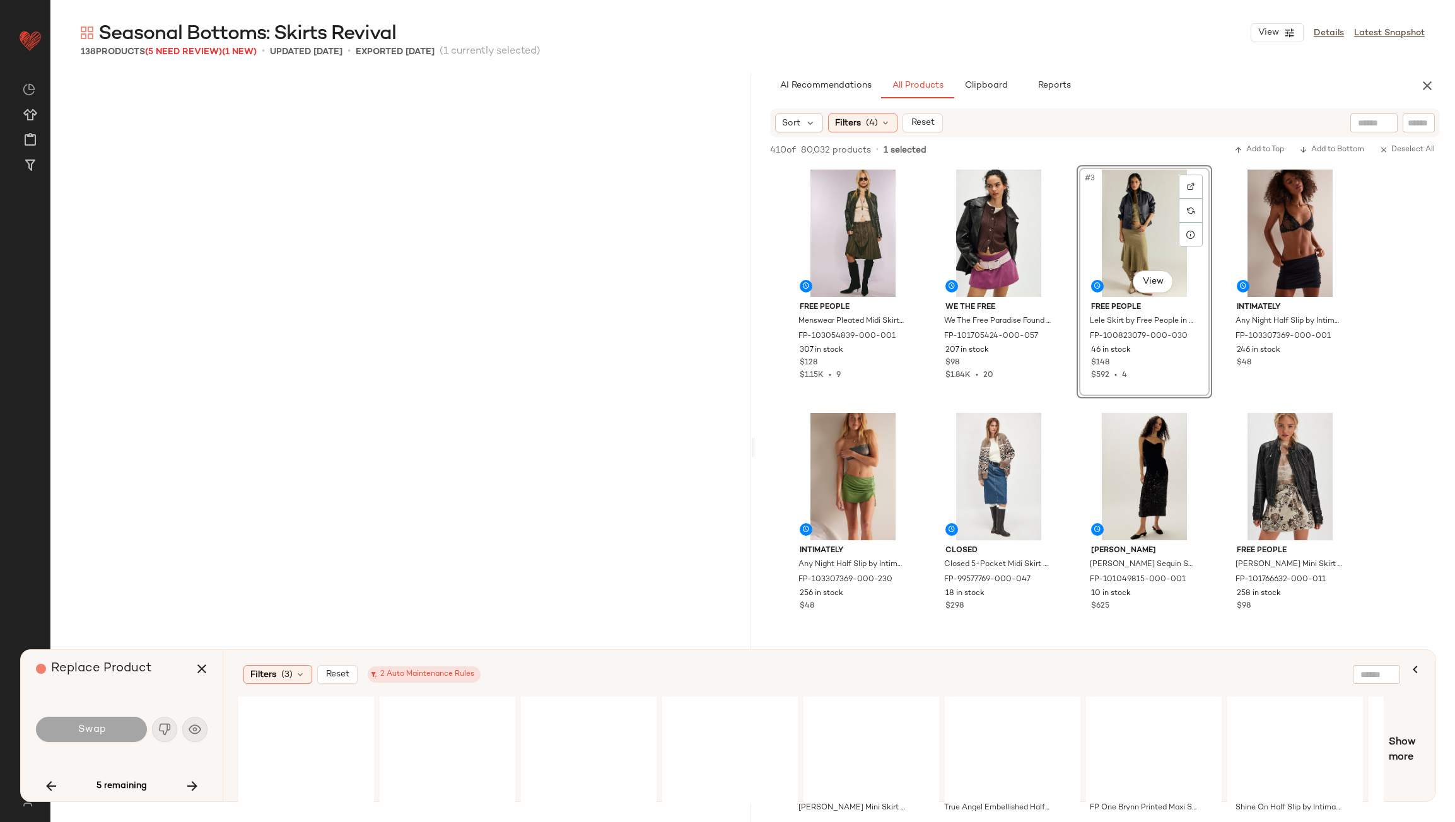
scroll to position [9493, 0]
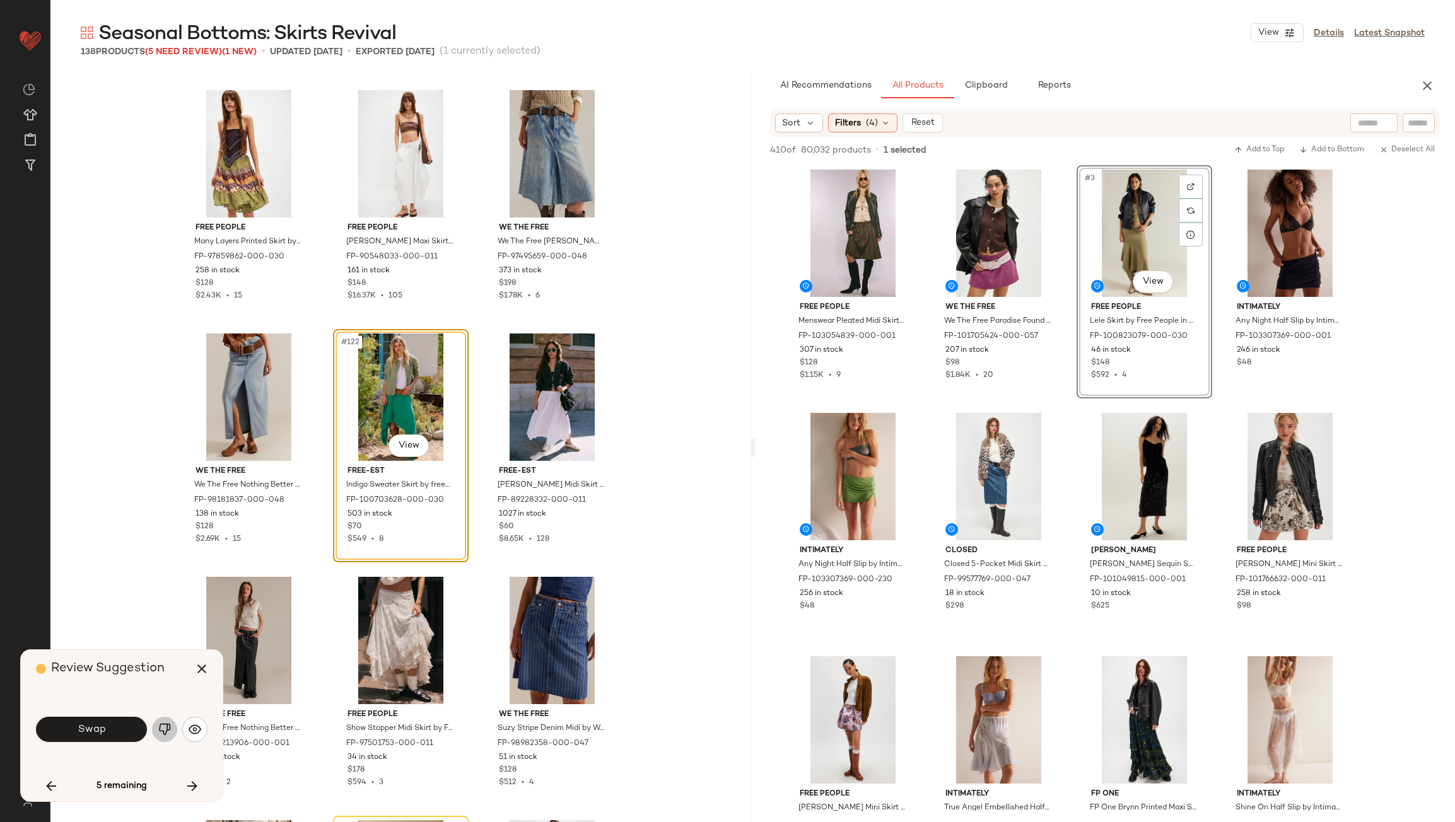
click at [169, 730] on img "button" at bounding box center [164, 729] width 13 height 13
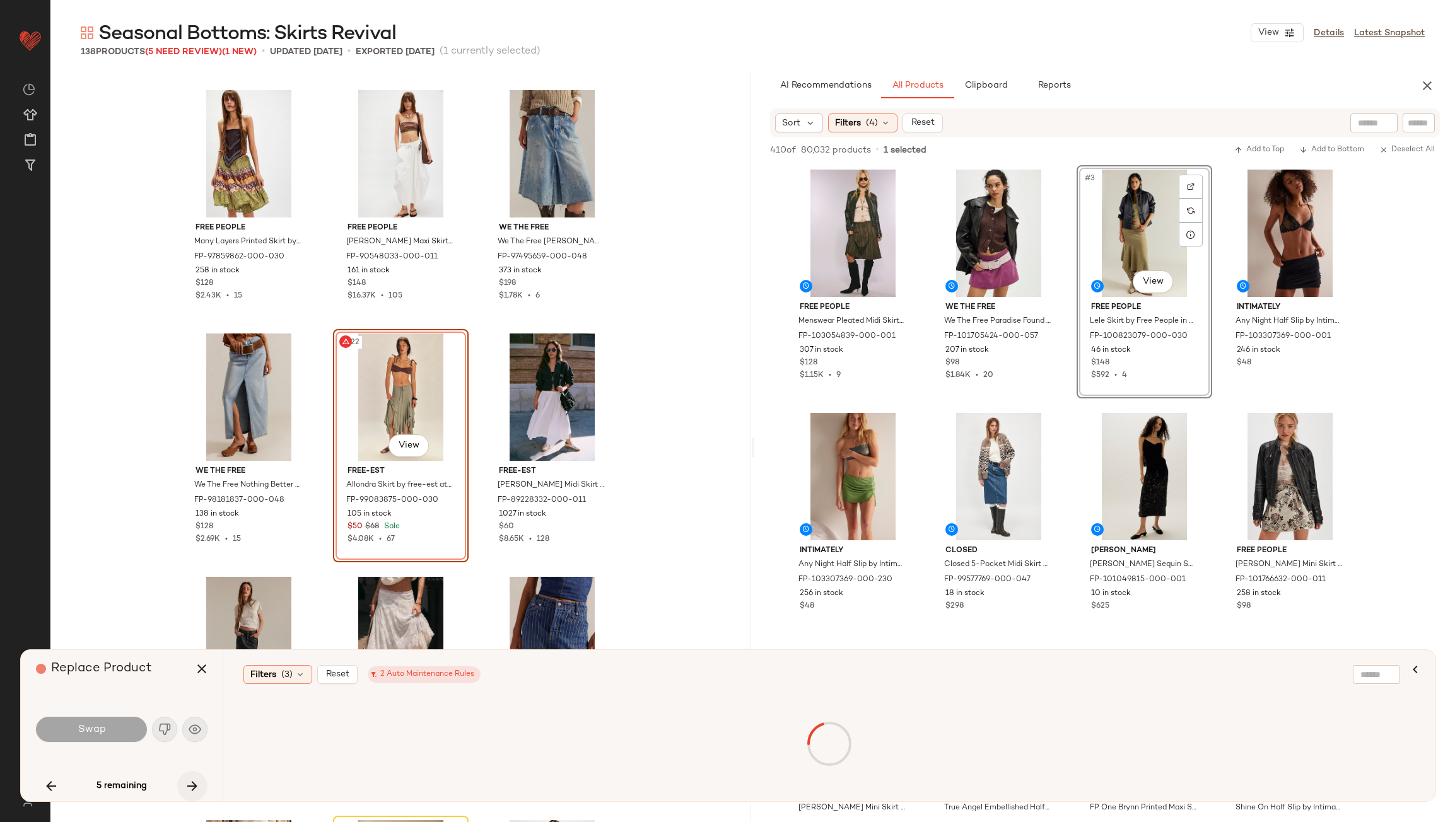
click at [183, 788] on button "button" at bounding box center [192, 786] width 30 height 30
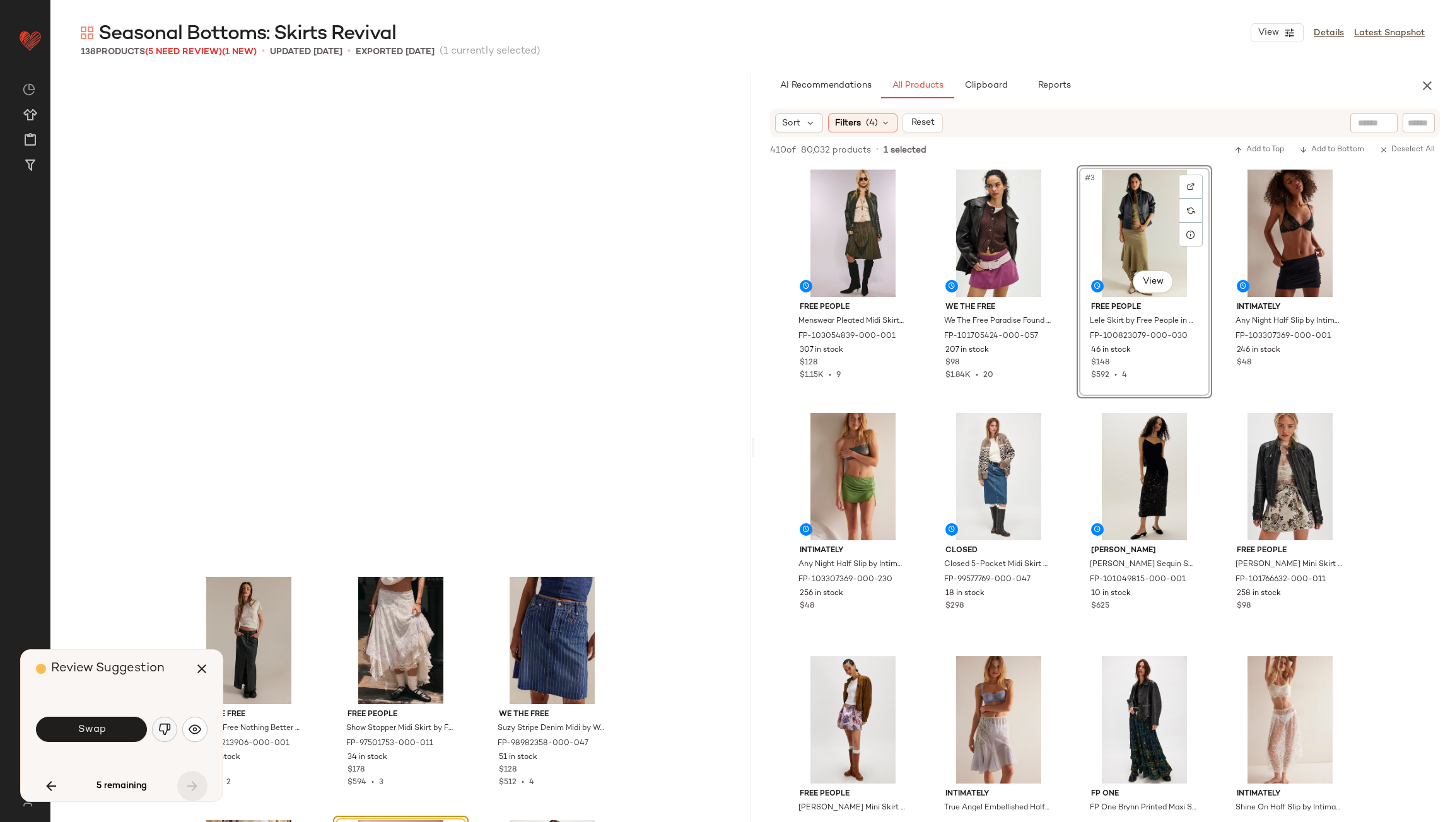
scroll to position [9979, 0]
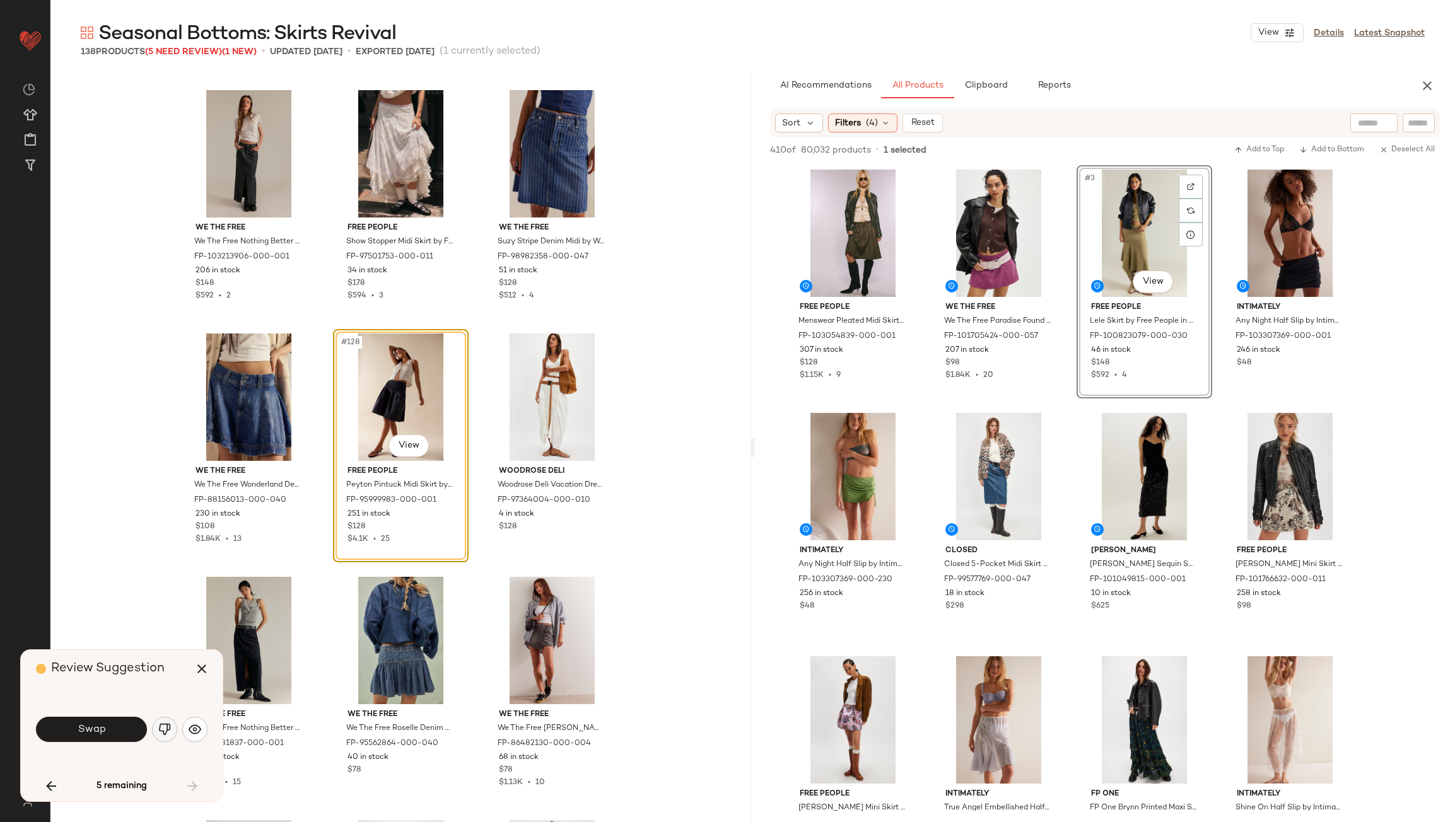
click at [165, 726] on img "button" at bounding box center [164, 729] width 13 height 13
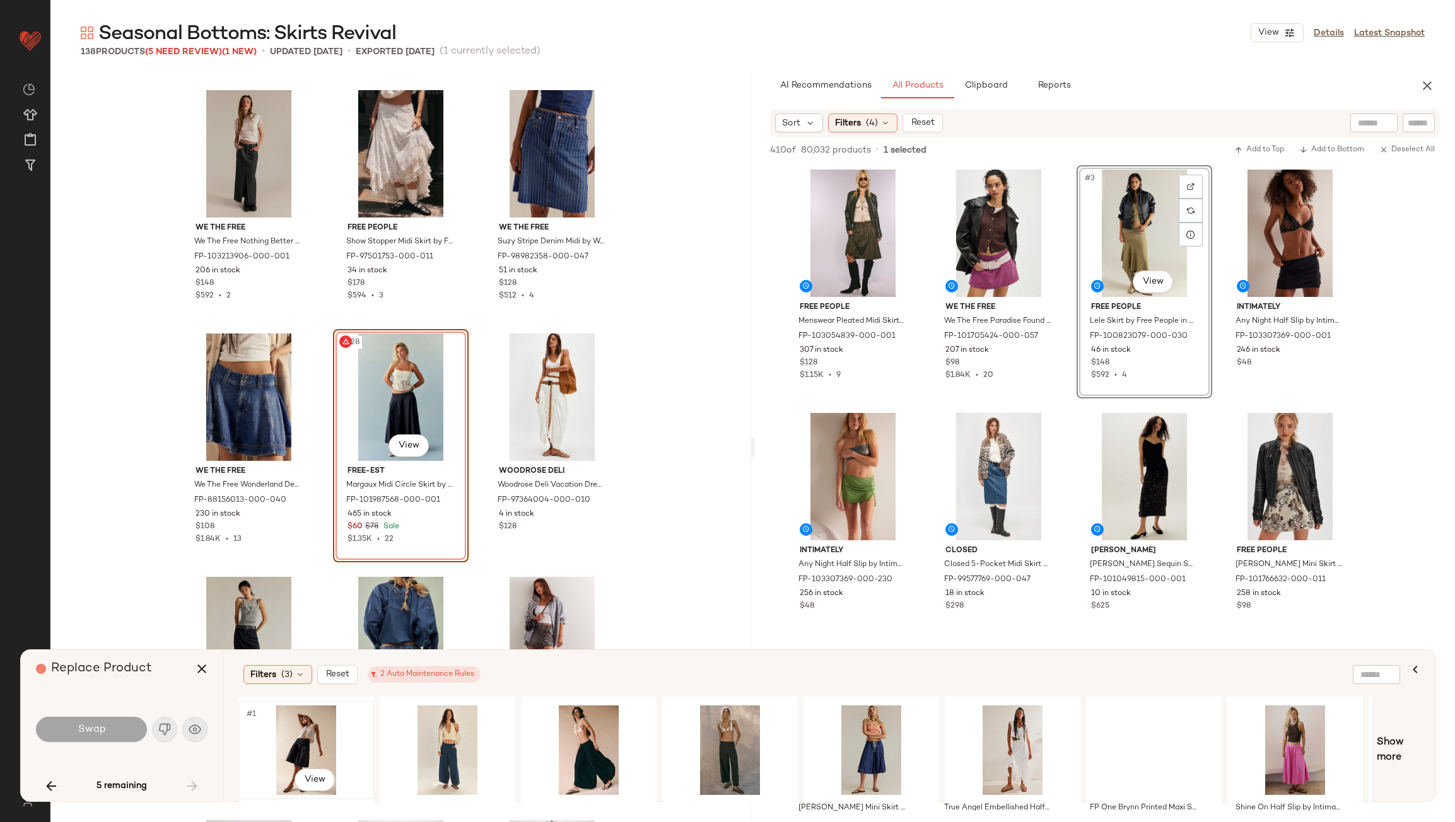
click at [303, 716] on div "#1 View" at bounding box center [306, 751] width 127 height 90
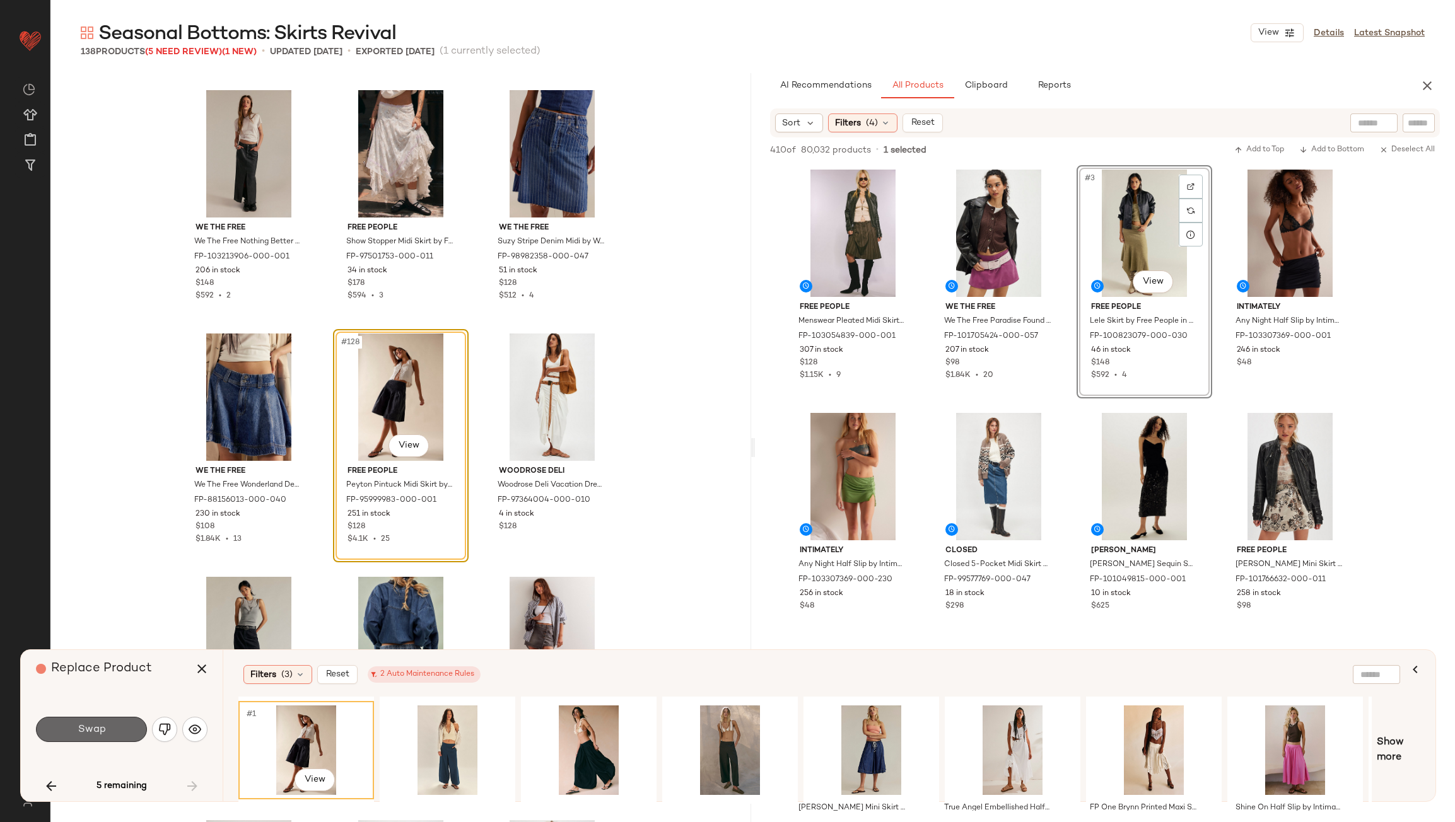
click at [115, 727] on button "Swap" at bounding box center [91, 729] width 111 height 25
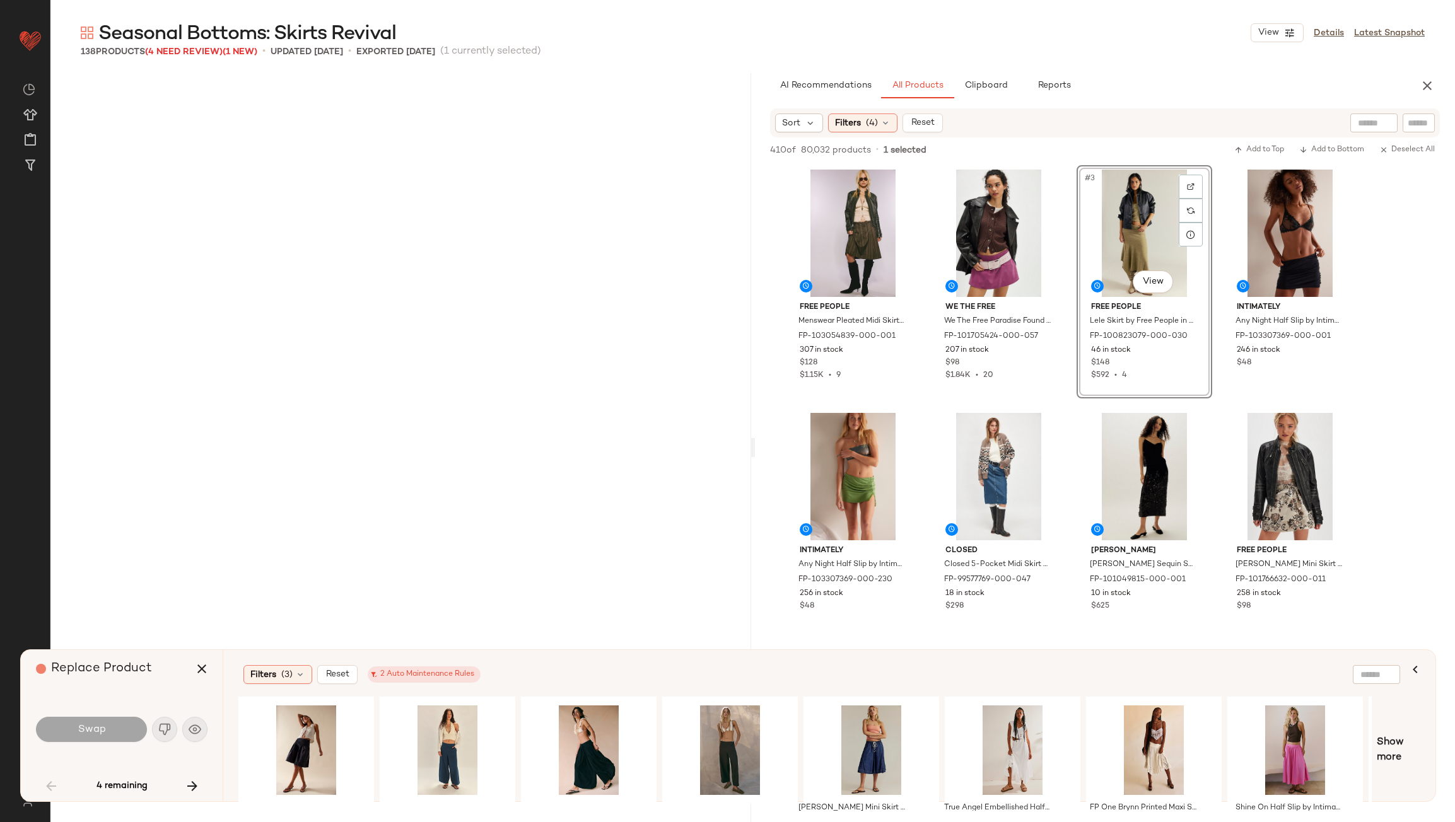
scroll to position [974, 0]
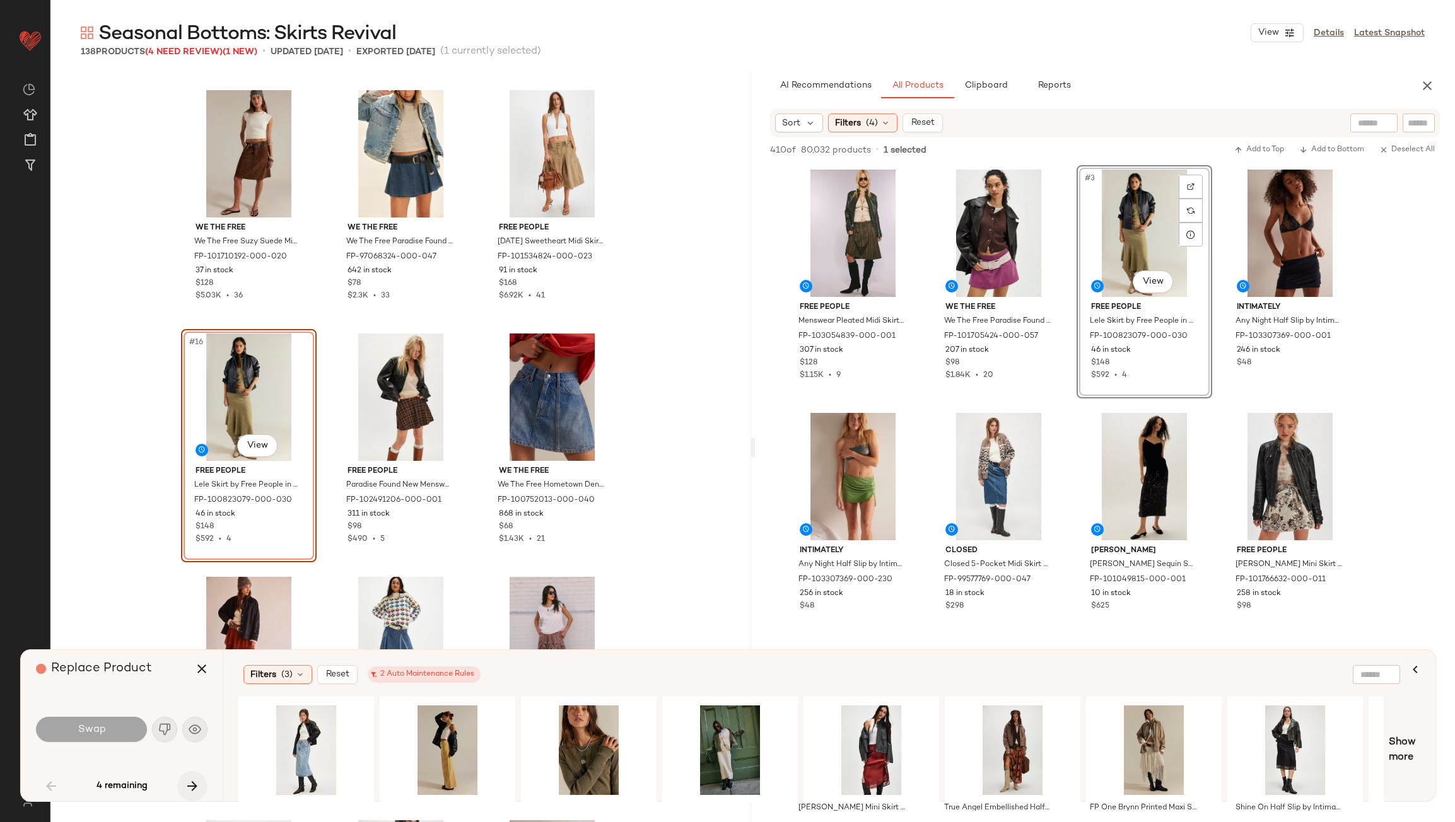
click at [194, 793] on icon "button" at bounding box center [192, 786] width 15 height 15
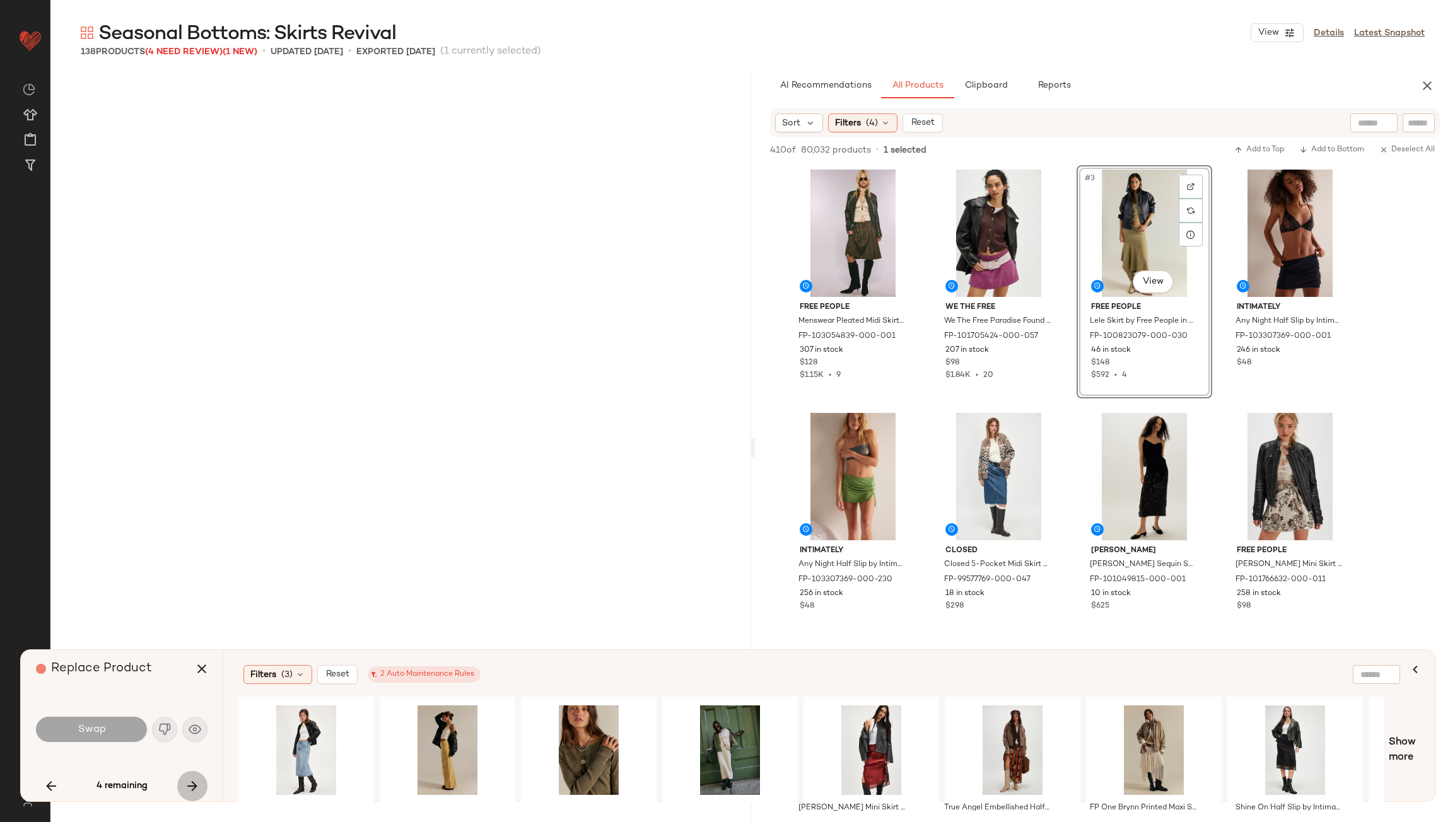
scroll to position [7789, 0]
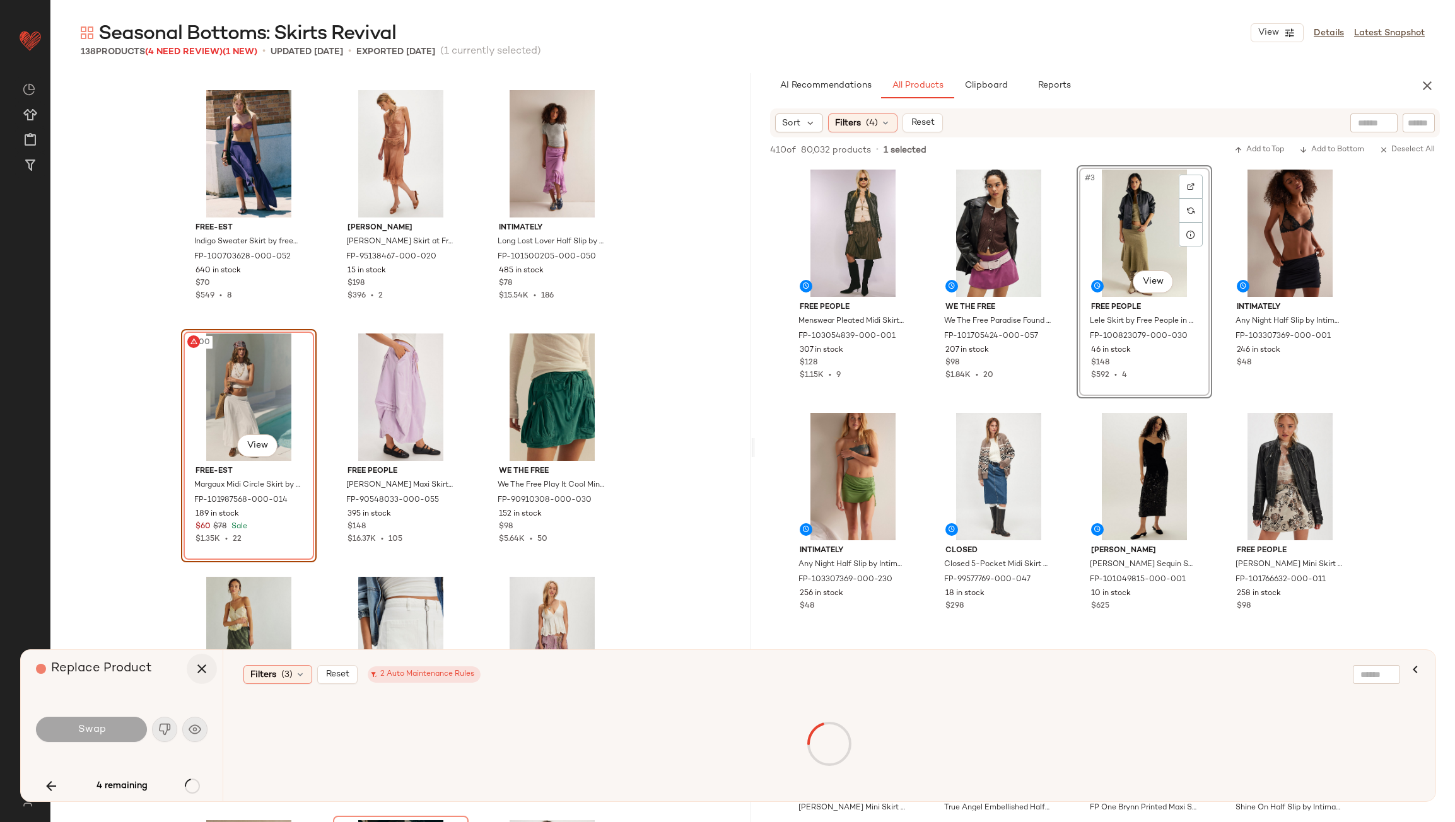
click at [201, 680] on button "button" at bounding box center [202, 669] width 30 height 30
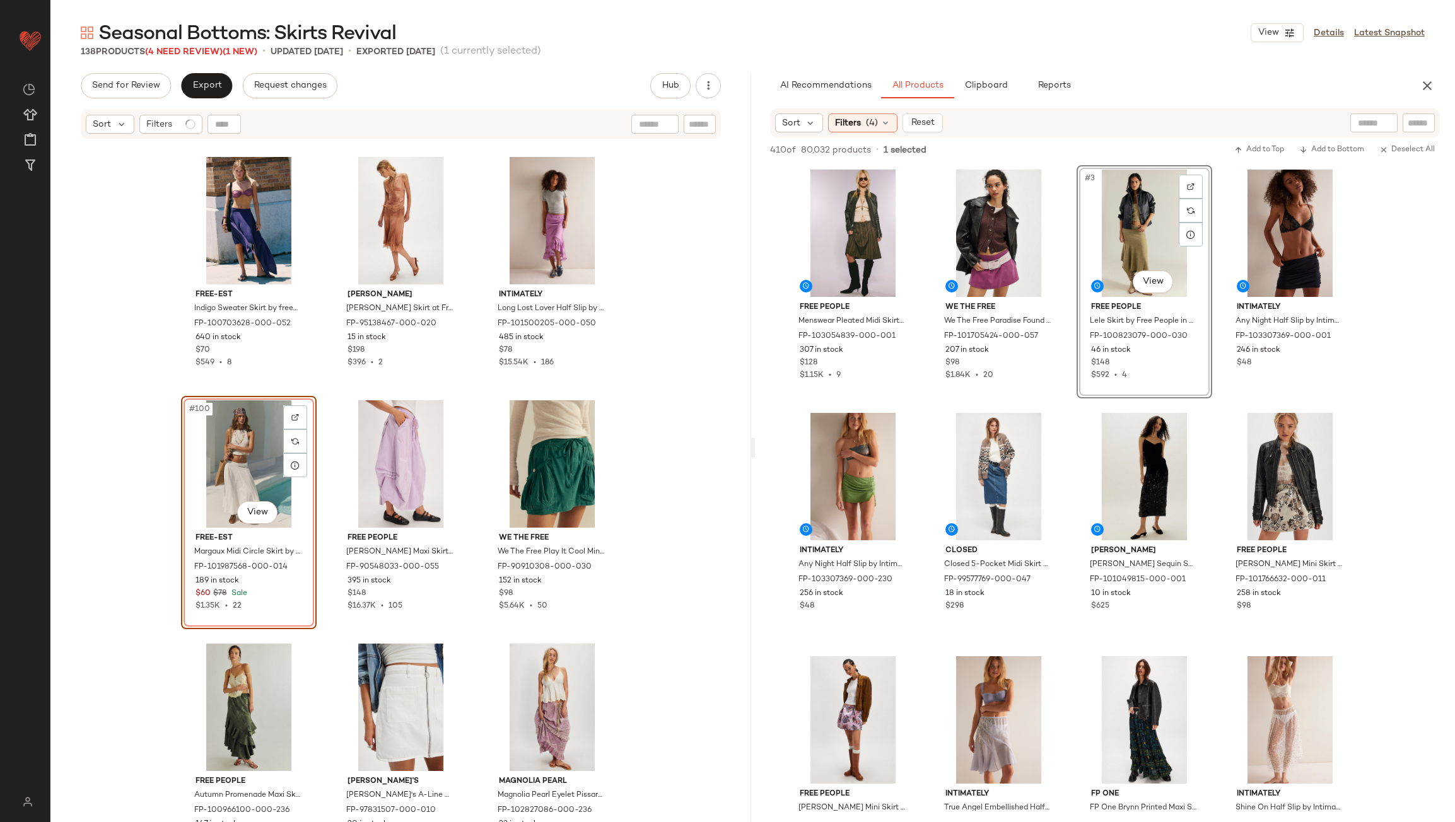
click at [1424, 124] on input "text" at bounding box center [1418, 123] width 22 height 13
type input "*****"
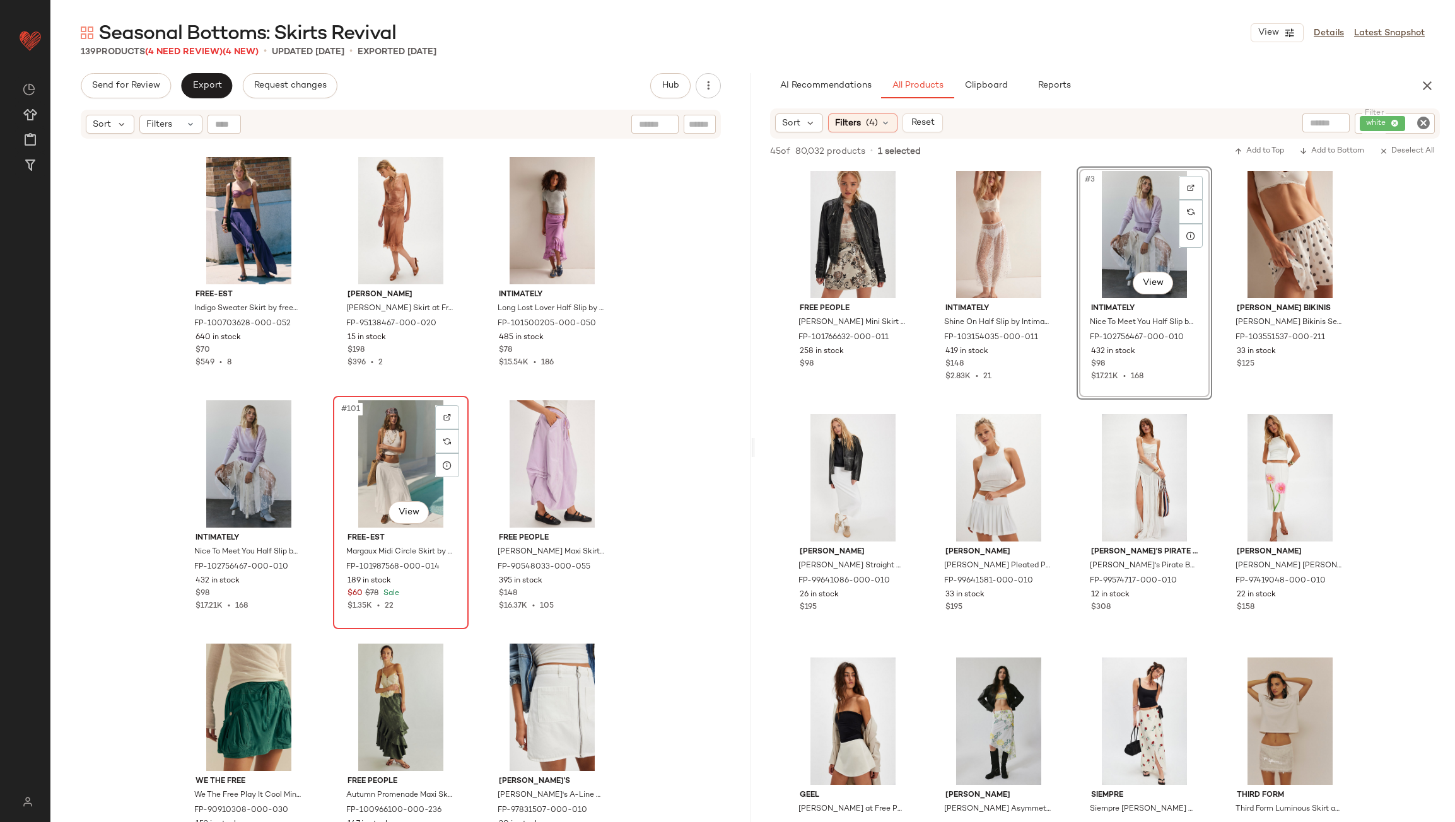
click at [413, 441] on div "#101 View" at bounding box center [400, 463] width 127 height 127
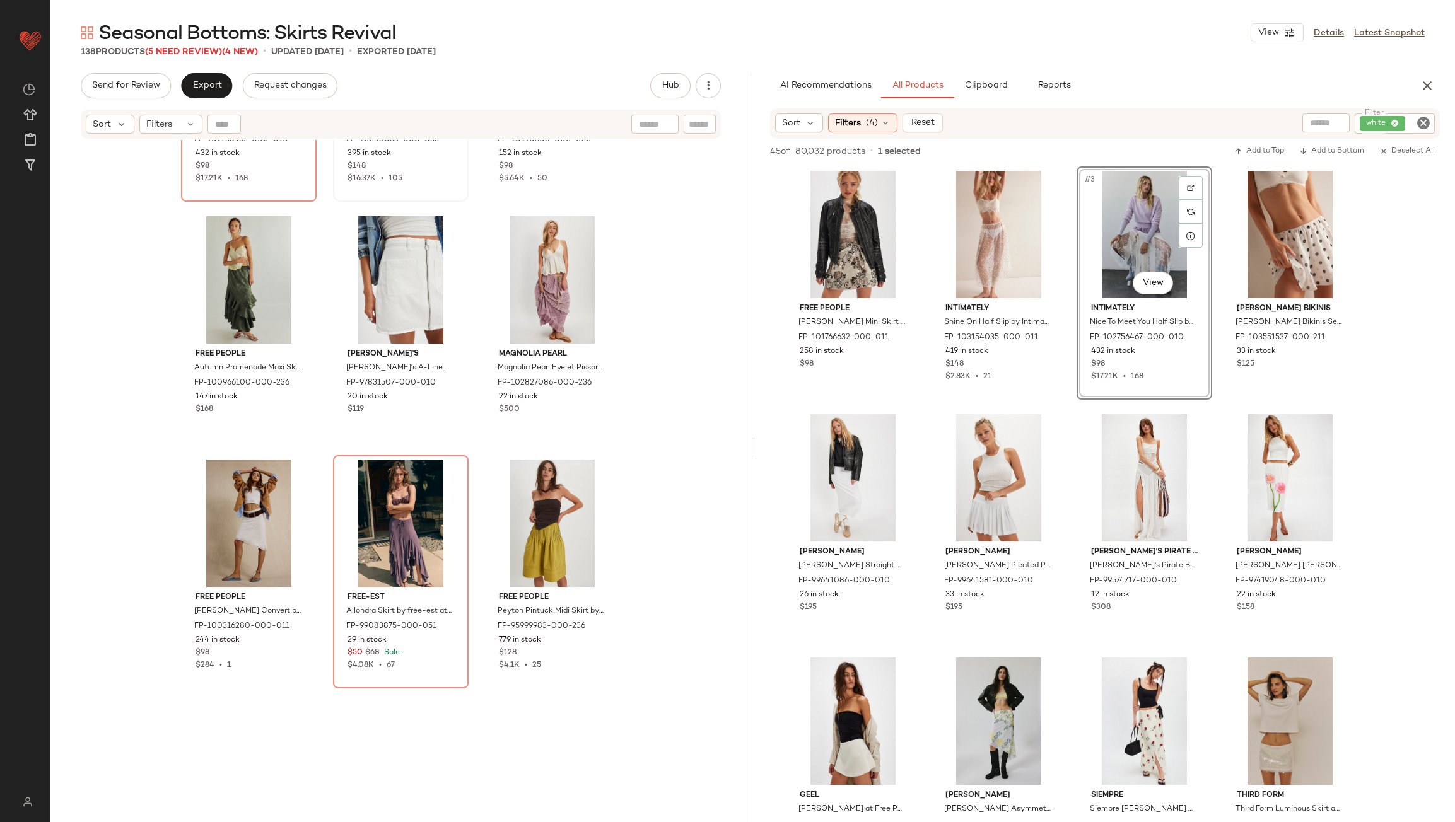
scroll to position [8230, 0]
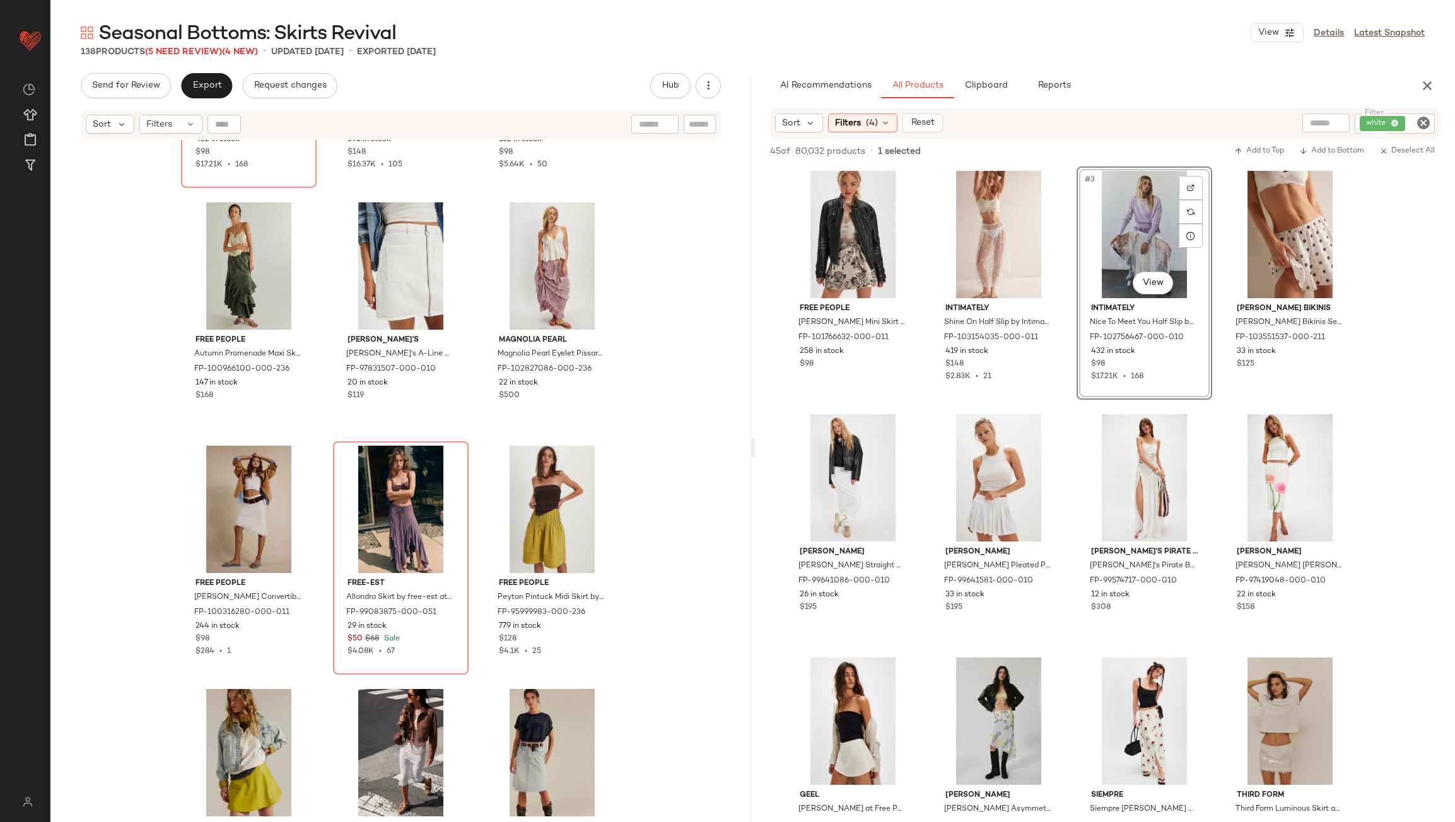
click at [1427, 124] on icon "Clear Filter" at bounding box center [1423, 122] width 15 height 15
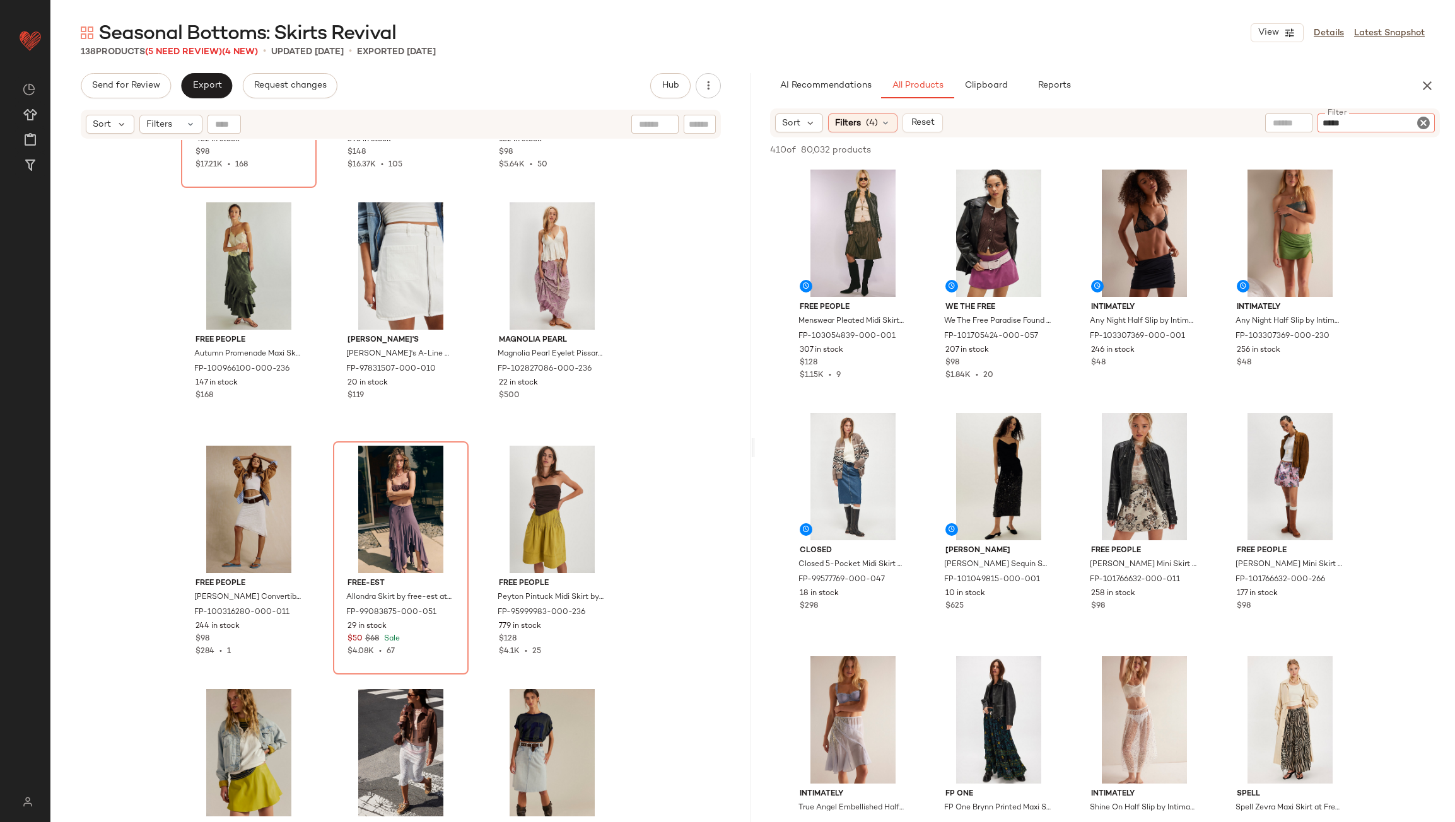
type input "******"
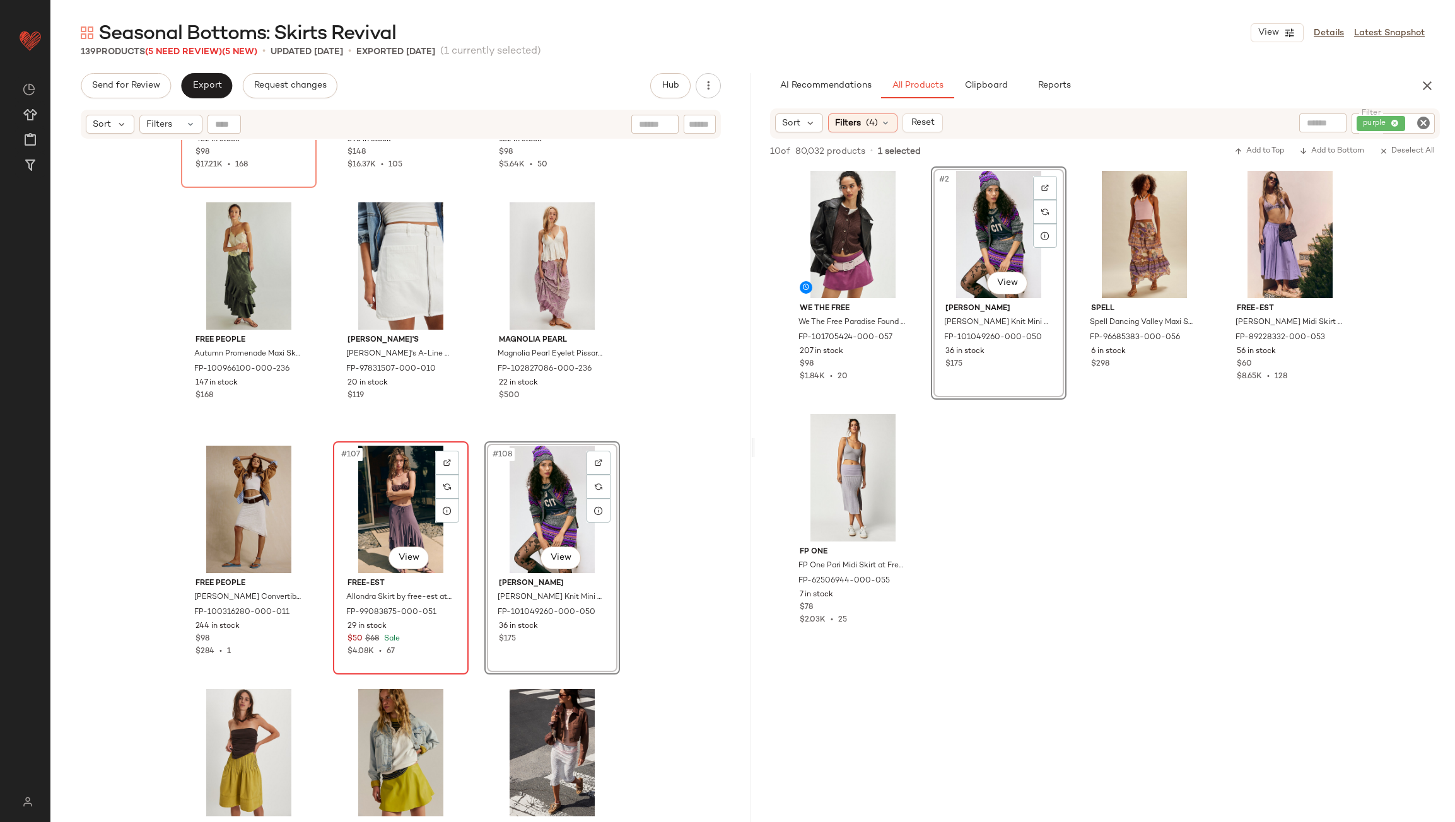
click at [387, 499] on div "#107 View" at bounding box center [400, 509] width 127 height 127
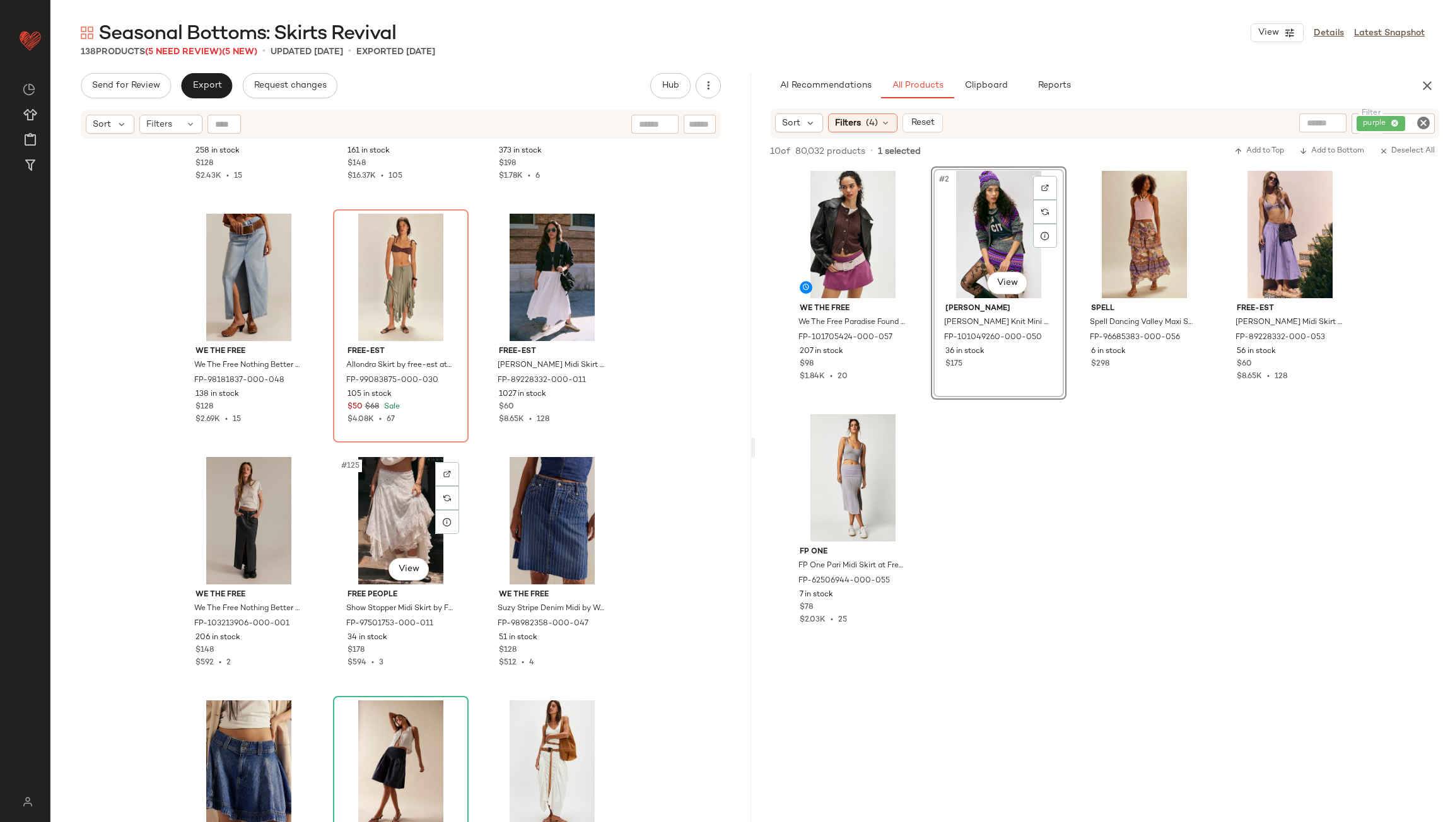
scroll to position [9680, 0]
click at [1423, 125] on icon "Clear Filter" at bounding box center [1423, 122] width 15 height 15
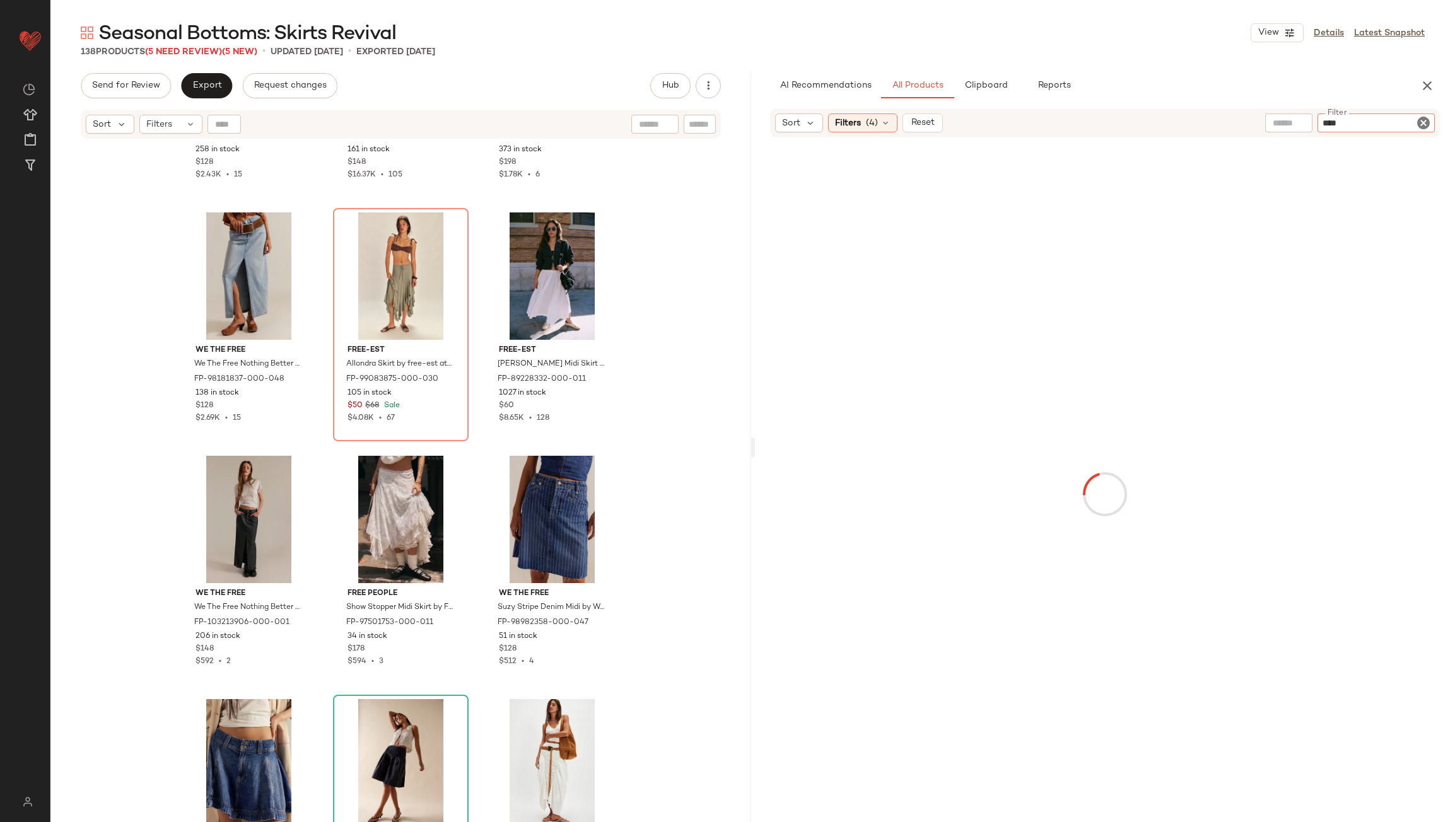
type input "*****"
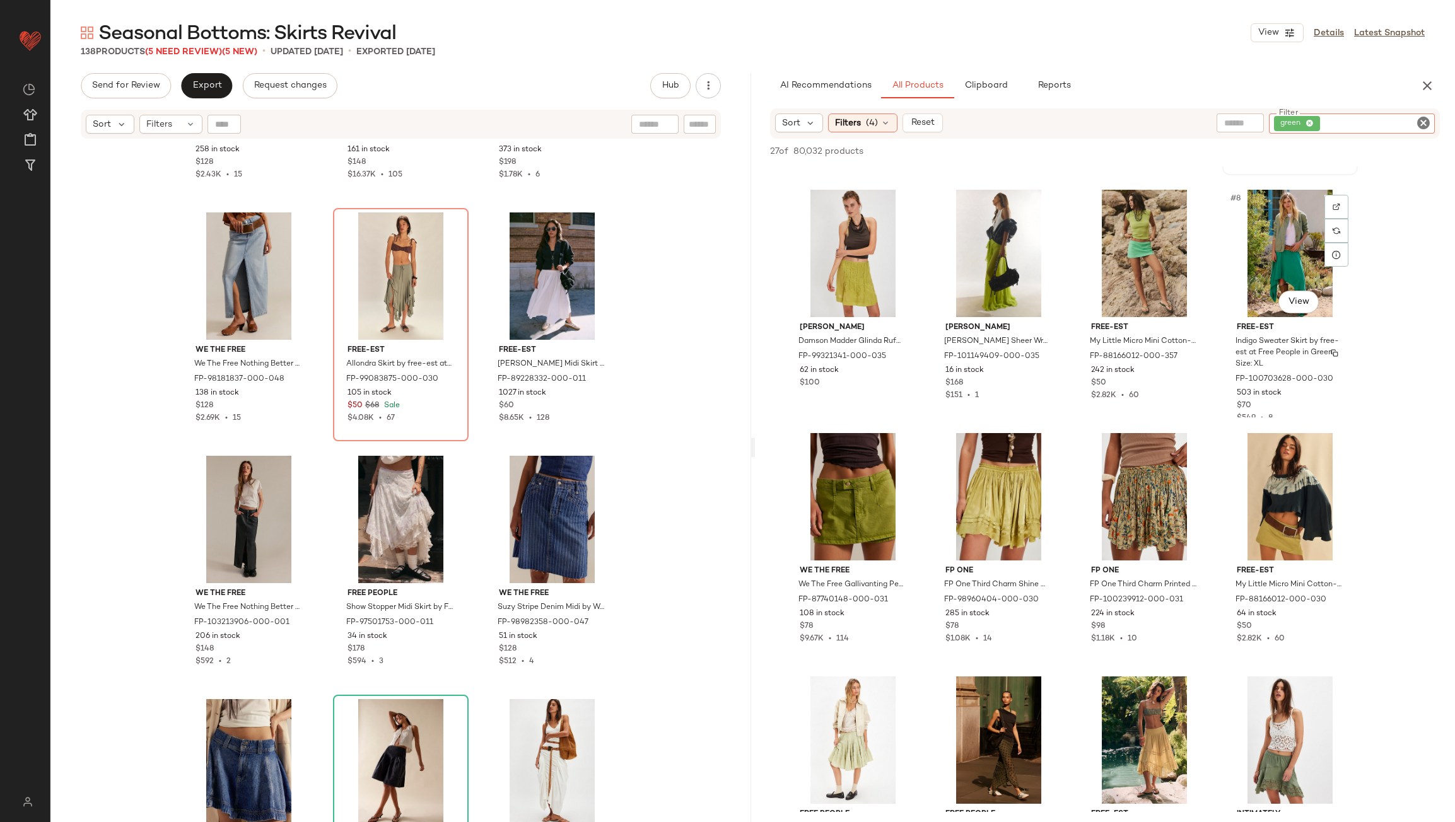
scroll to position [252, 0]
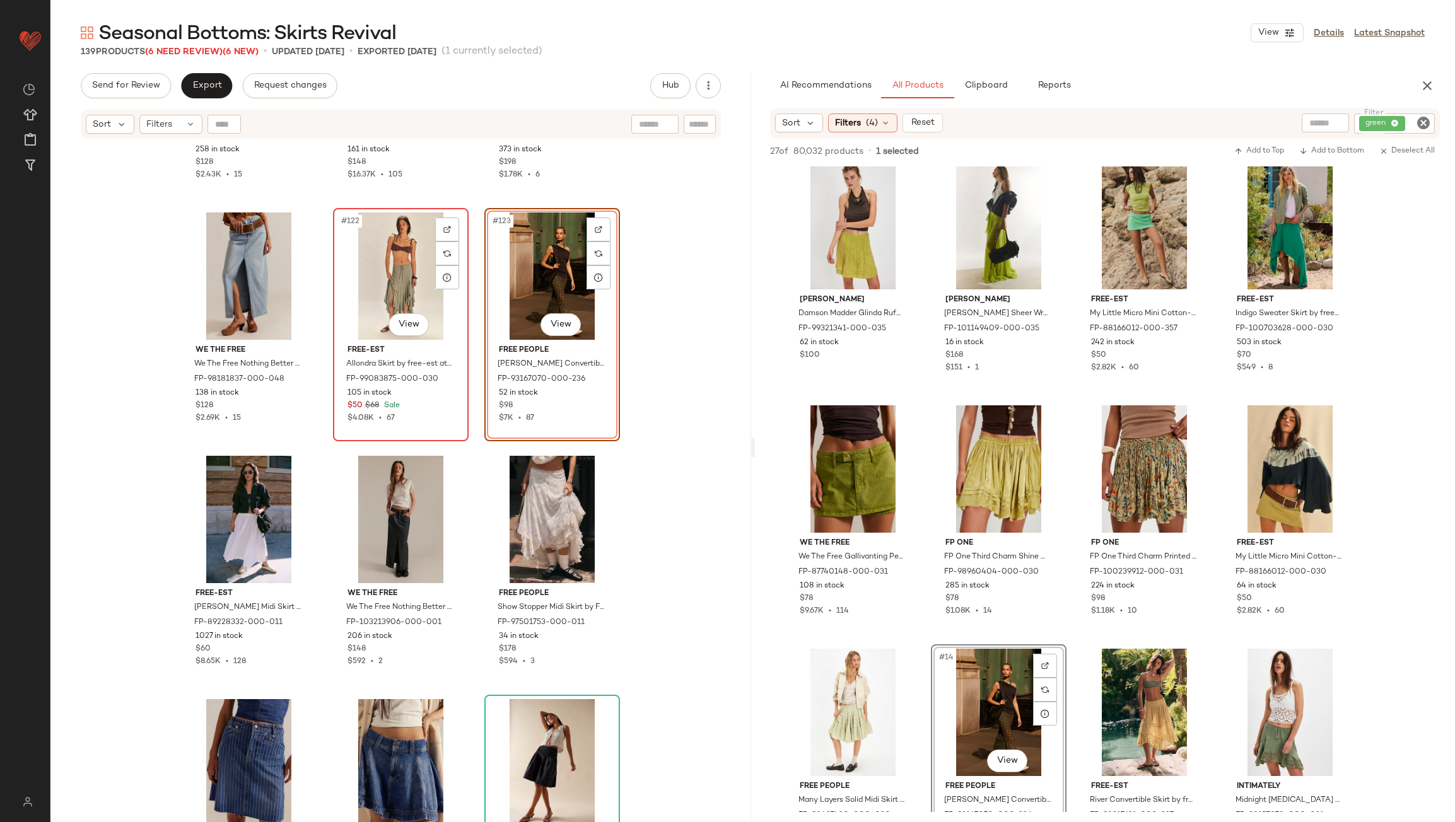
click at [397, 271] on div "#122 View" at bounding box center [400, 276] width 127 height 127
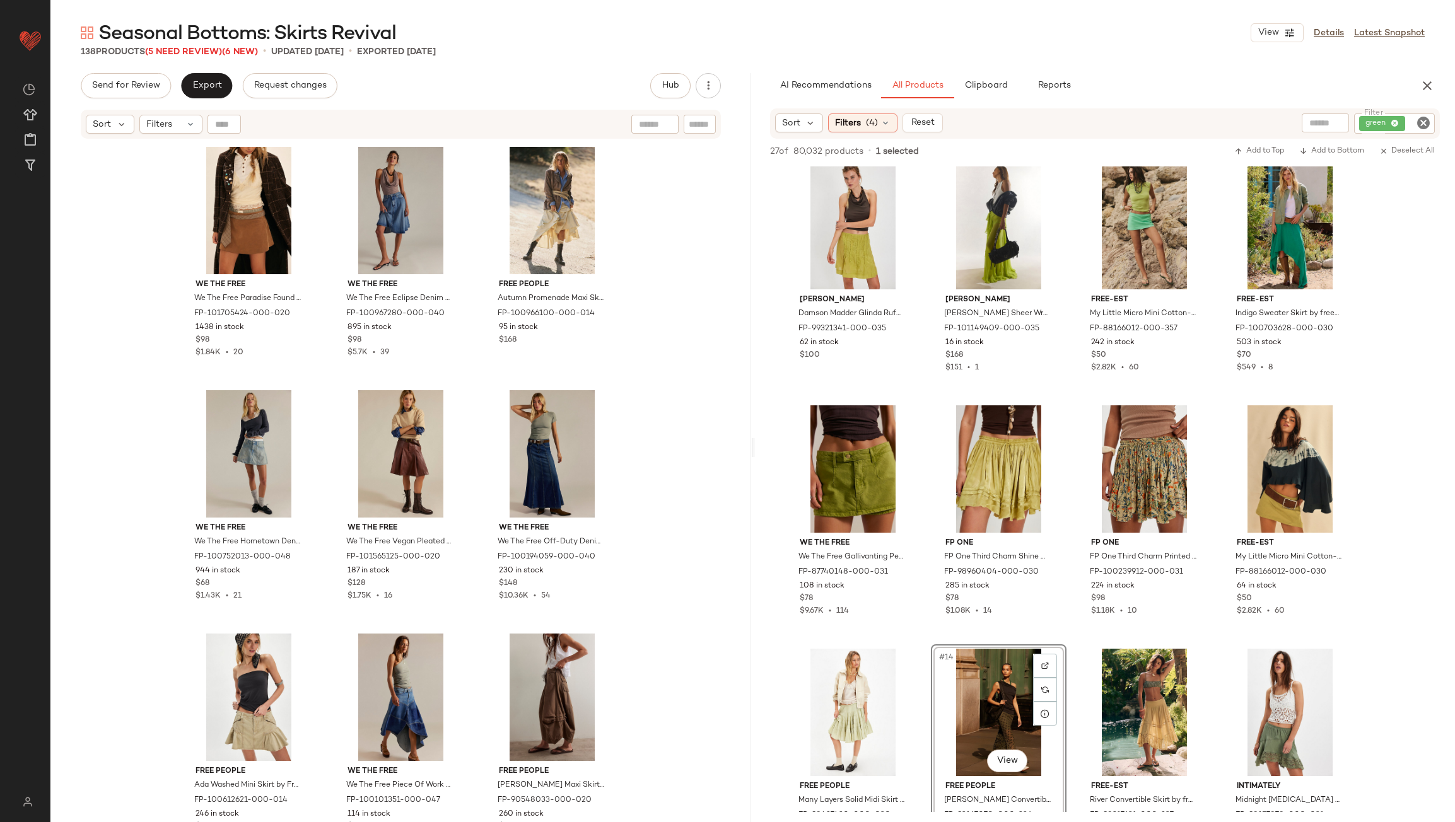
click at [1421, 120] on icon "Clear Filter" at bounding box center [1423, 122] width 15 height 15
click at [1378, 86] on div "AI Recommendations All Products Clipboard Reports" at bounding box center [1085, 85] width 630 height 25
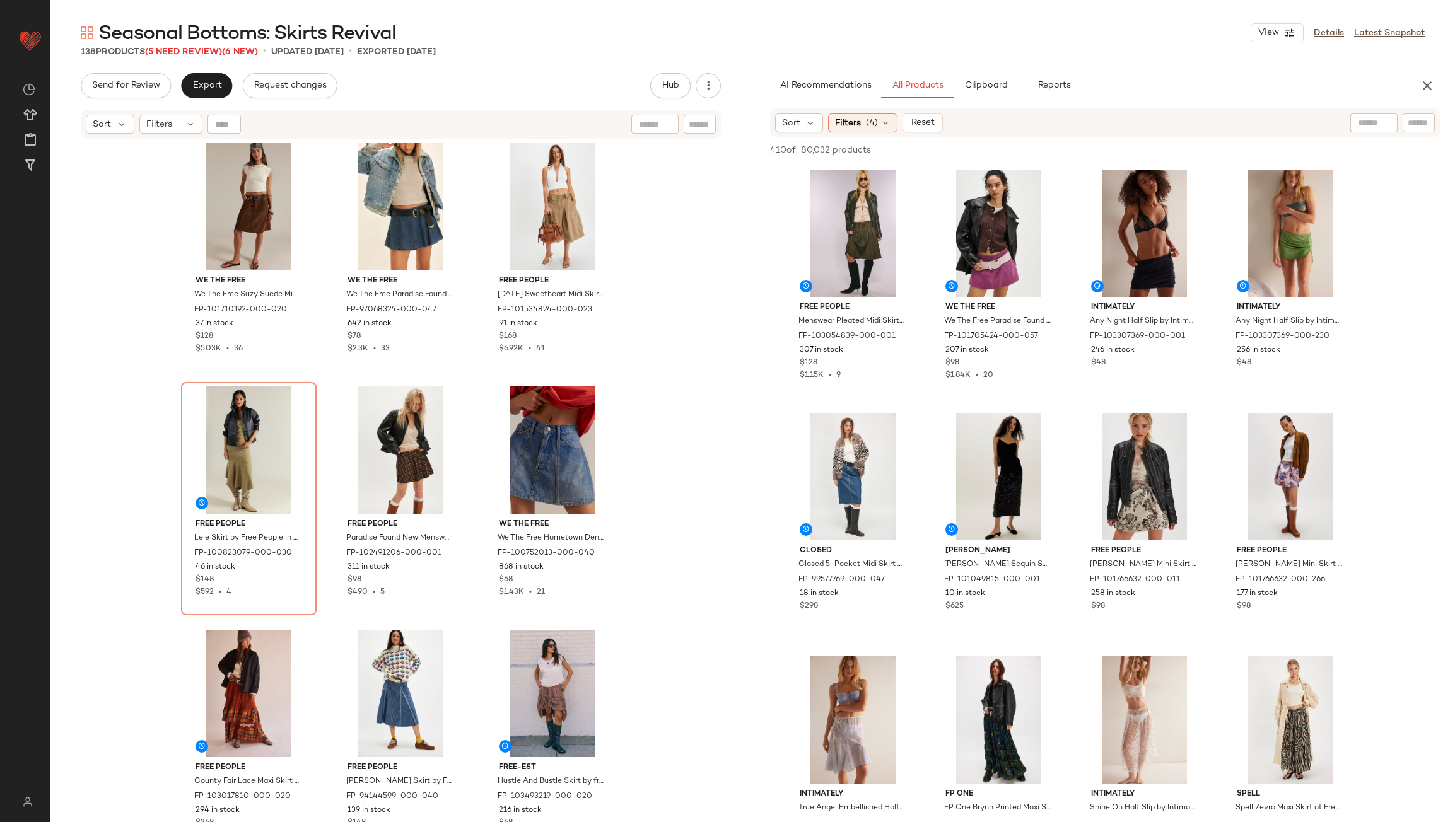
scroll to position [1019, 0]
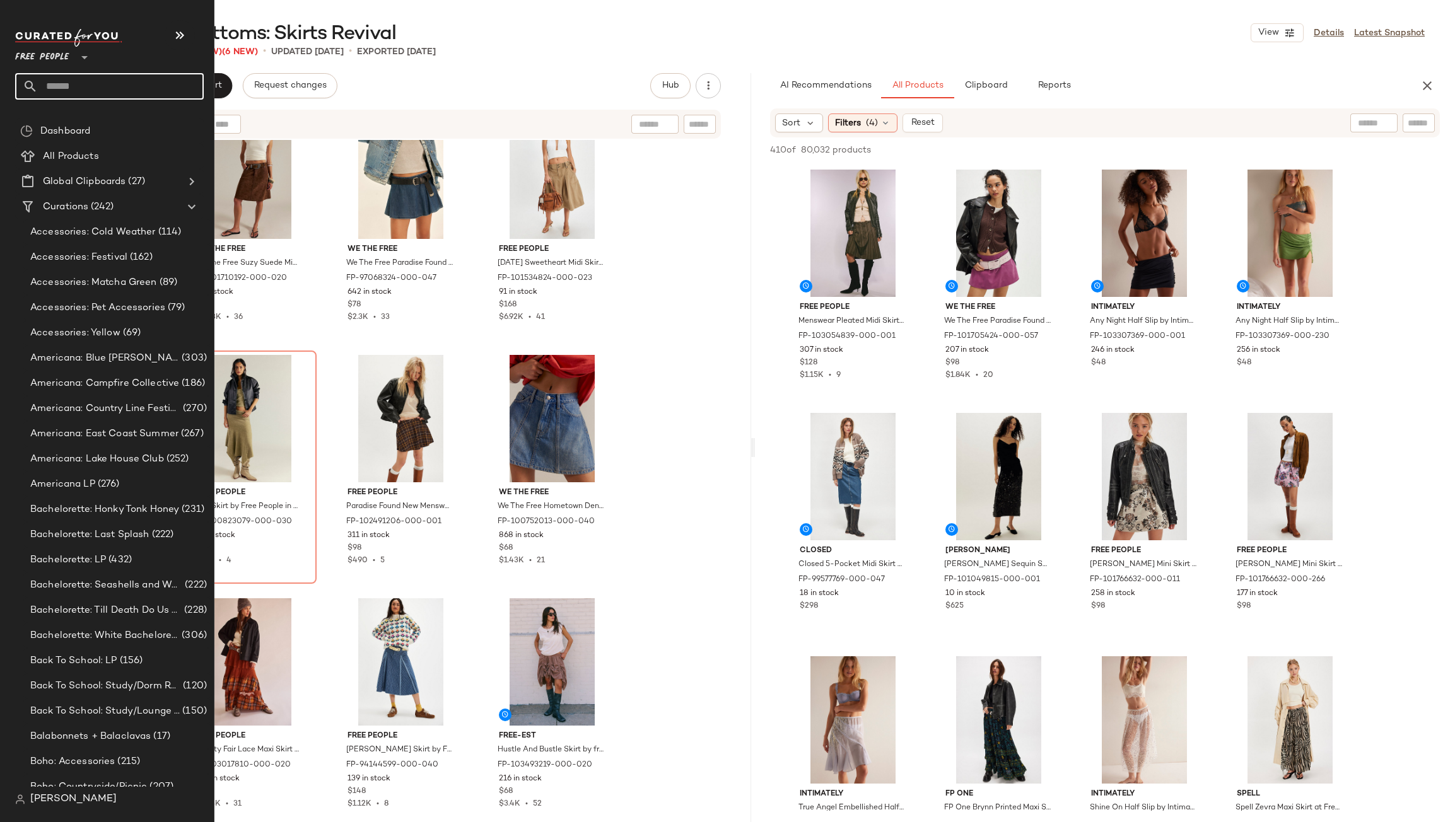
click at [78, 83] on input "text" at bounding box center [121, 86] width 166 height 26
type input "***"
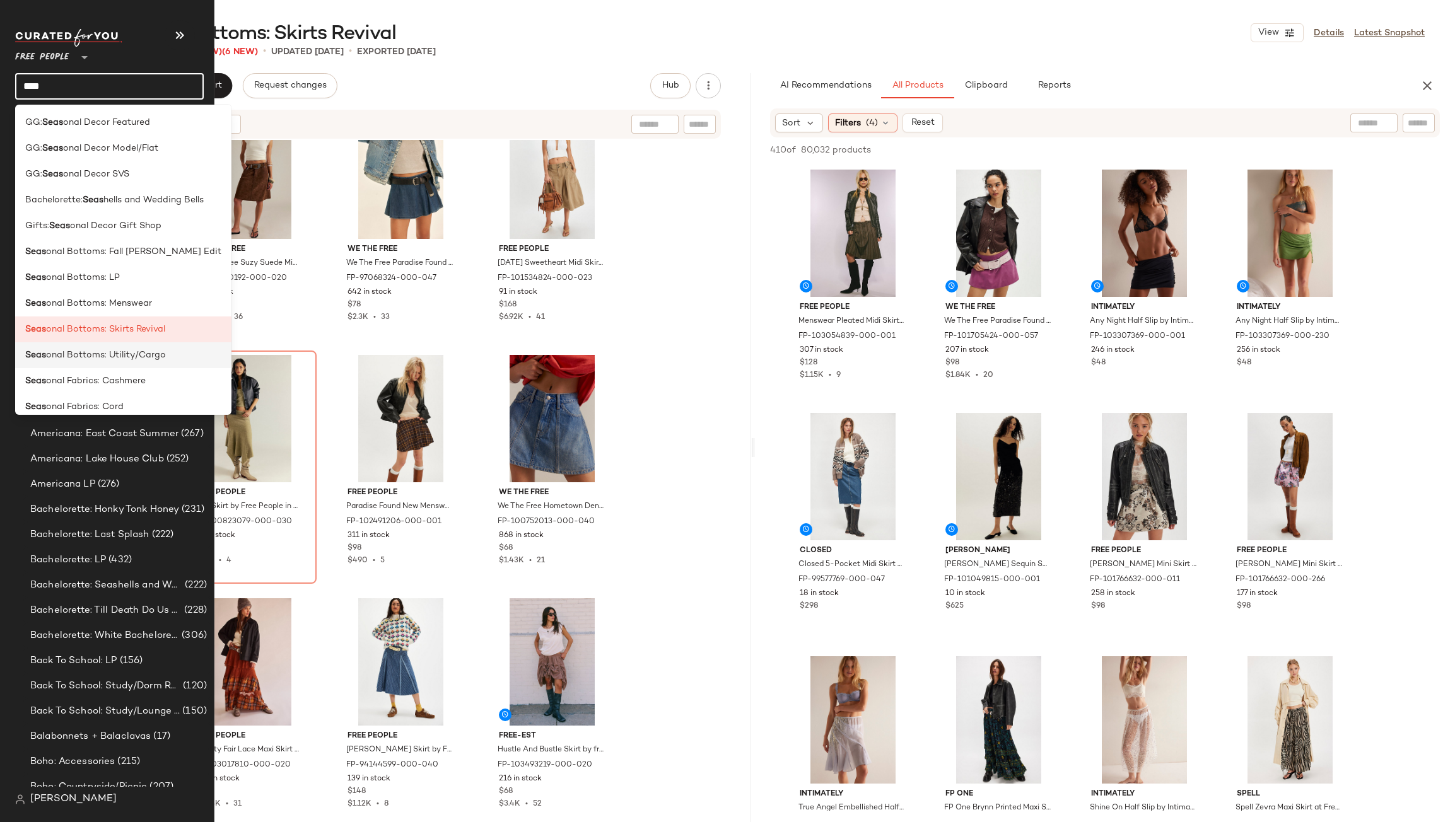
type input "****"
click at [44, 364] on div "Seas onal Bottoms: Utility/Cargo" at bounding box center [123, 355] width 216 height 26
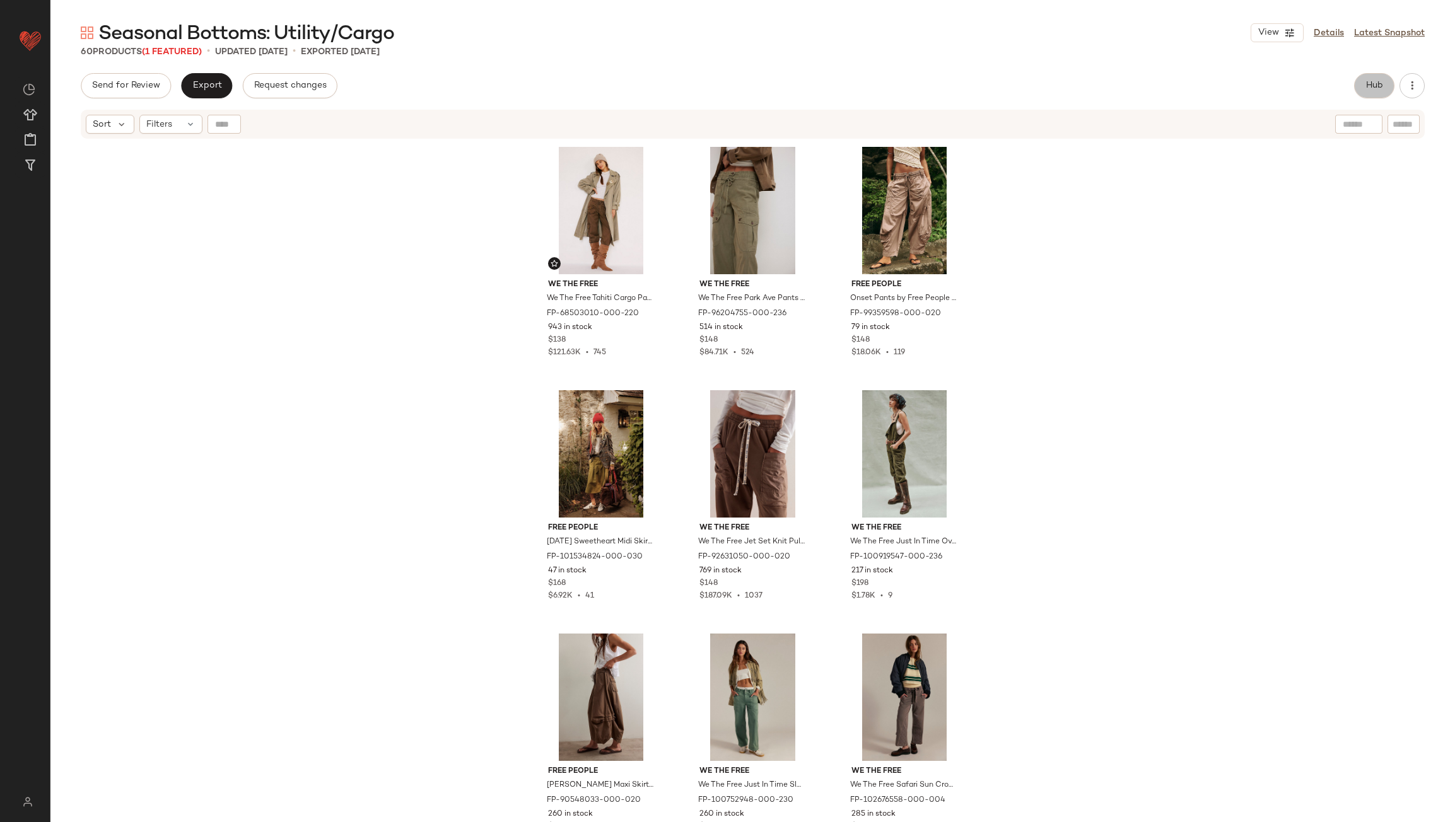
click at [1375, 76] on button "Hub" at bounding box center [1374, 85] width 40 height 25
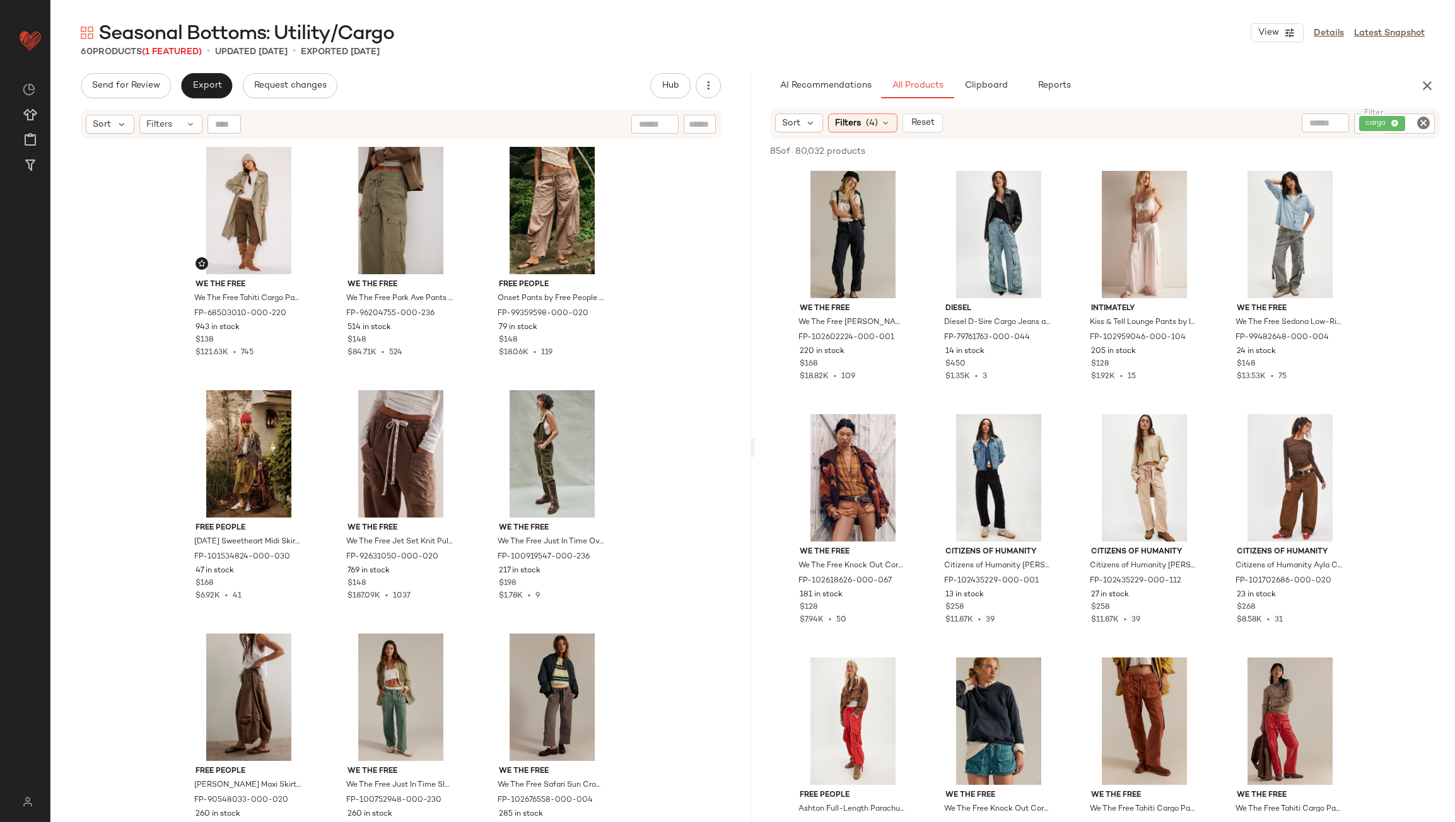
click at [1426, 121] on icon "Clear Filter" at bounding box center [1423, 122] width 15 height 15
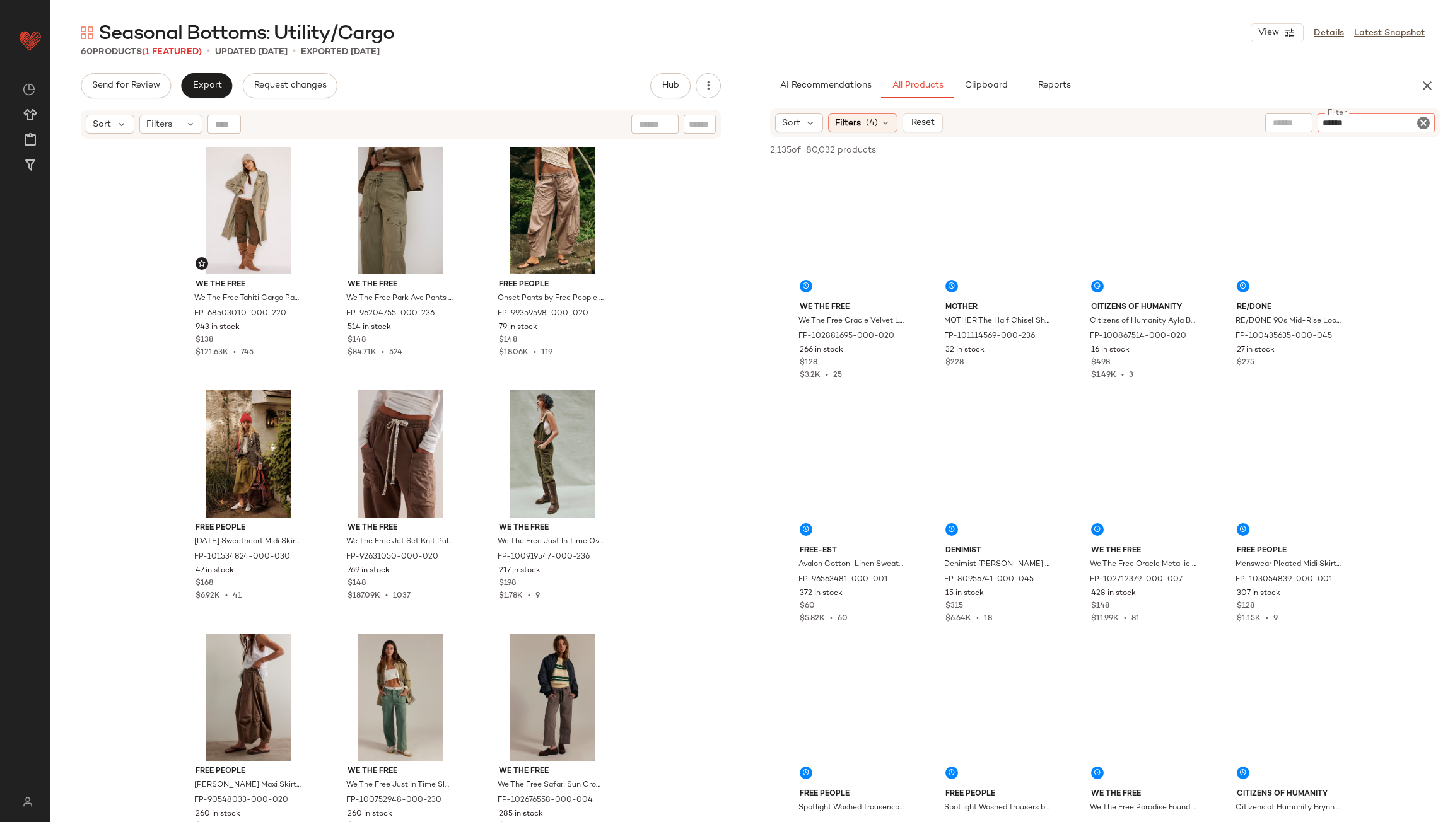
type input "*******"
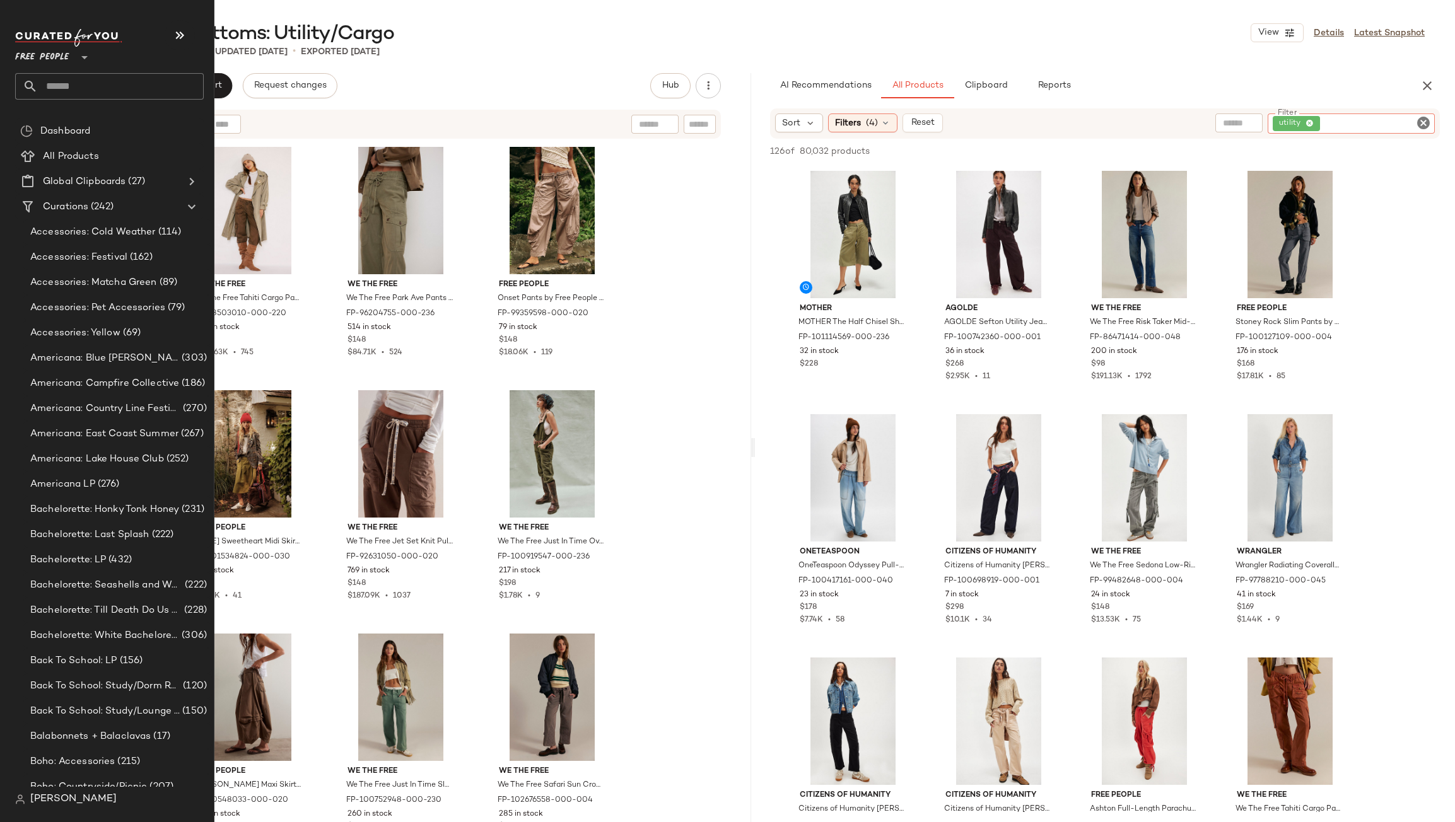
click at [47, 79] on input "text" at bounding box center [121, 86] width 166 height 26
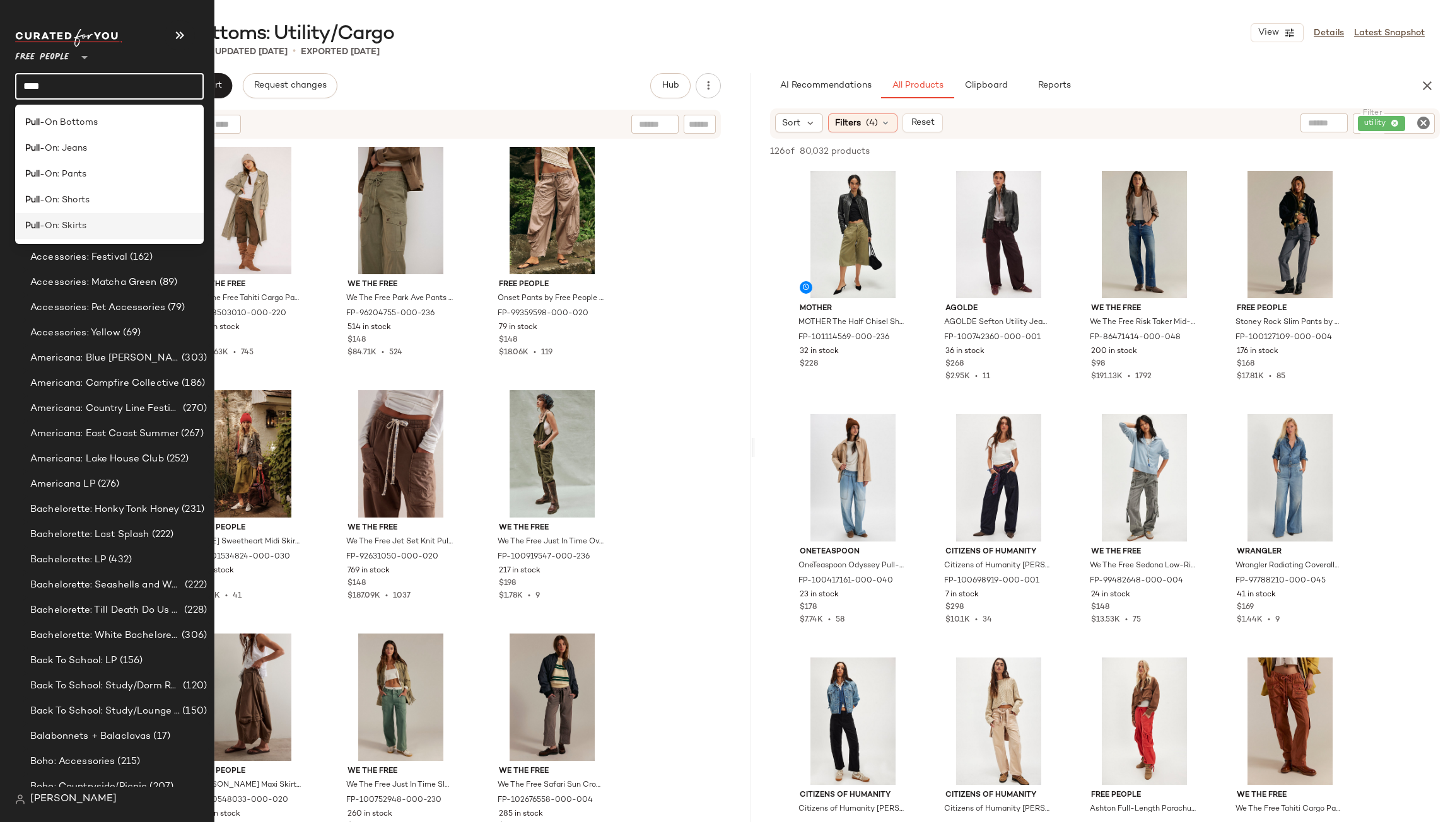
type input "****"
click at [73, 223] on span "-On: Skirts" at bounding box center [63, 225] width 47 height 13
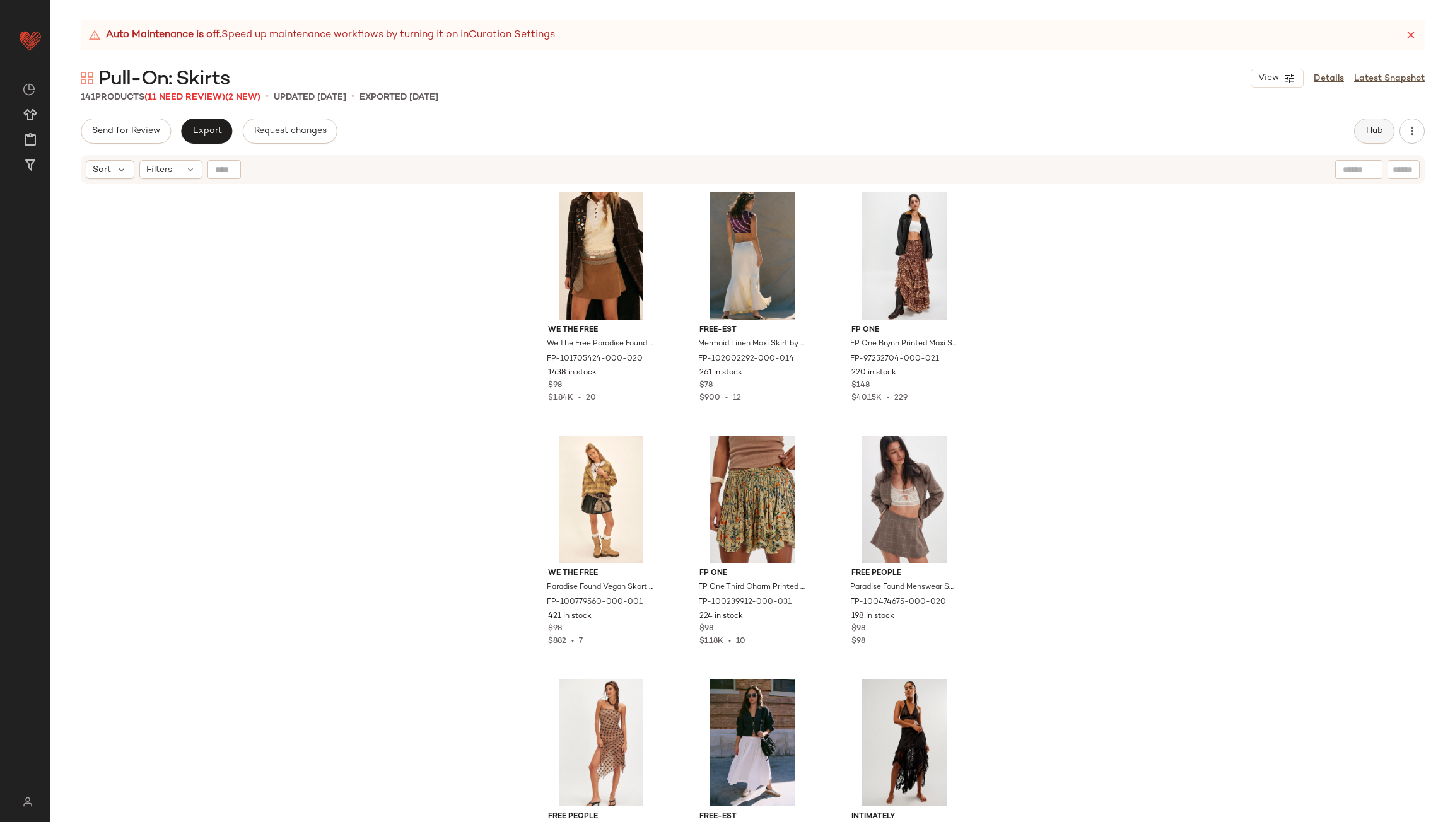
click at [1382, 131] on span "Hub" at bounding box center [1374, 131] width 18 height 10
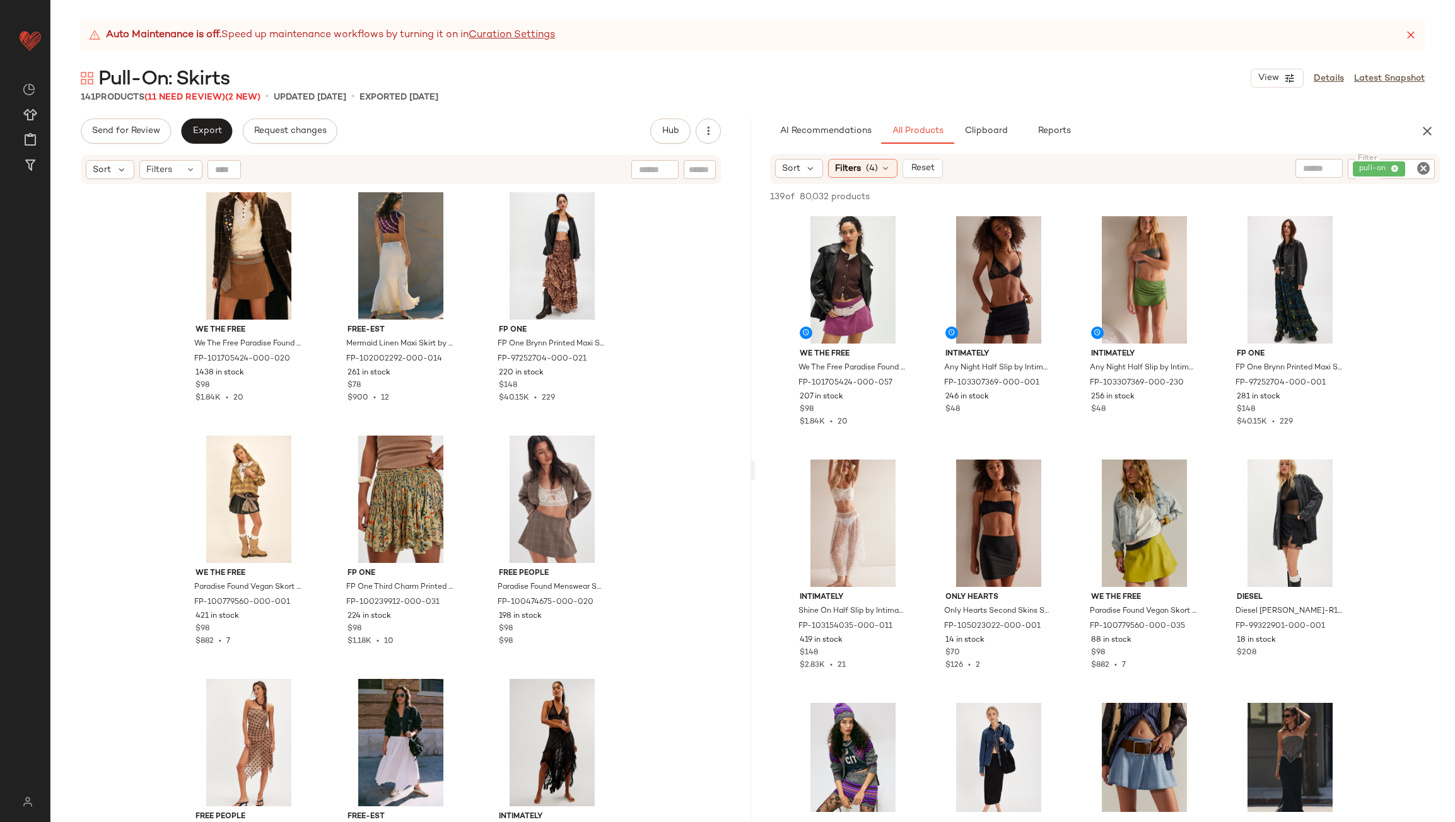
click at [207, 103] on div "141 Products (11 Need Review) (2 New)" at bounding box center [171, 97] width 180 height 13
click at [199, 92] on span "Pull-On: Skirts" at bounding box center [163, 79] width 131 height 25
click at [196, 96] on span "(11 Need Review)" at bounding box center [184, 97] width 81 height 9
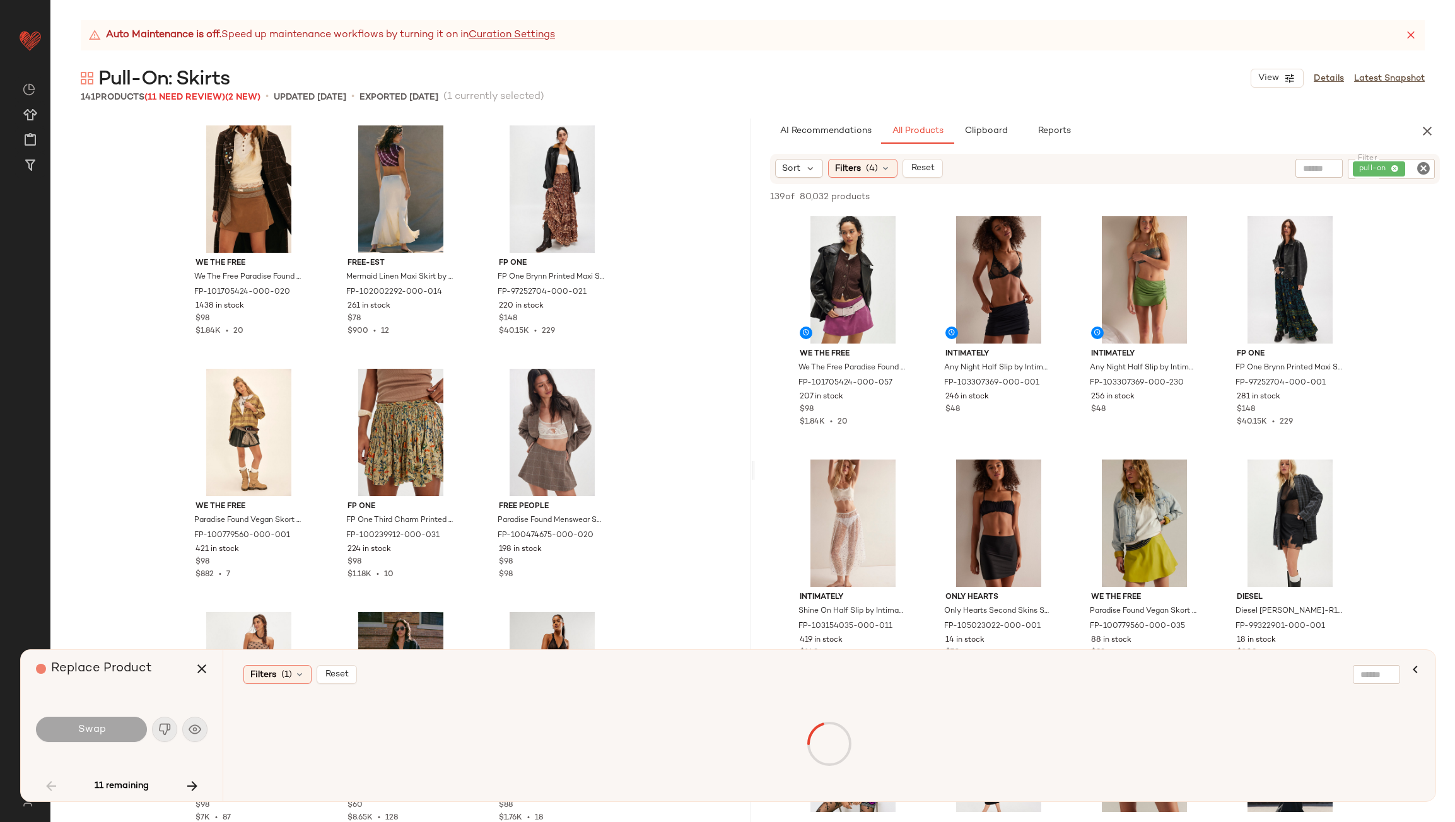
scroll to position [2921, 0]
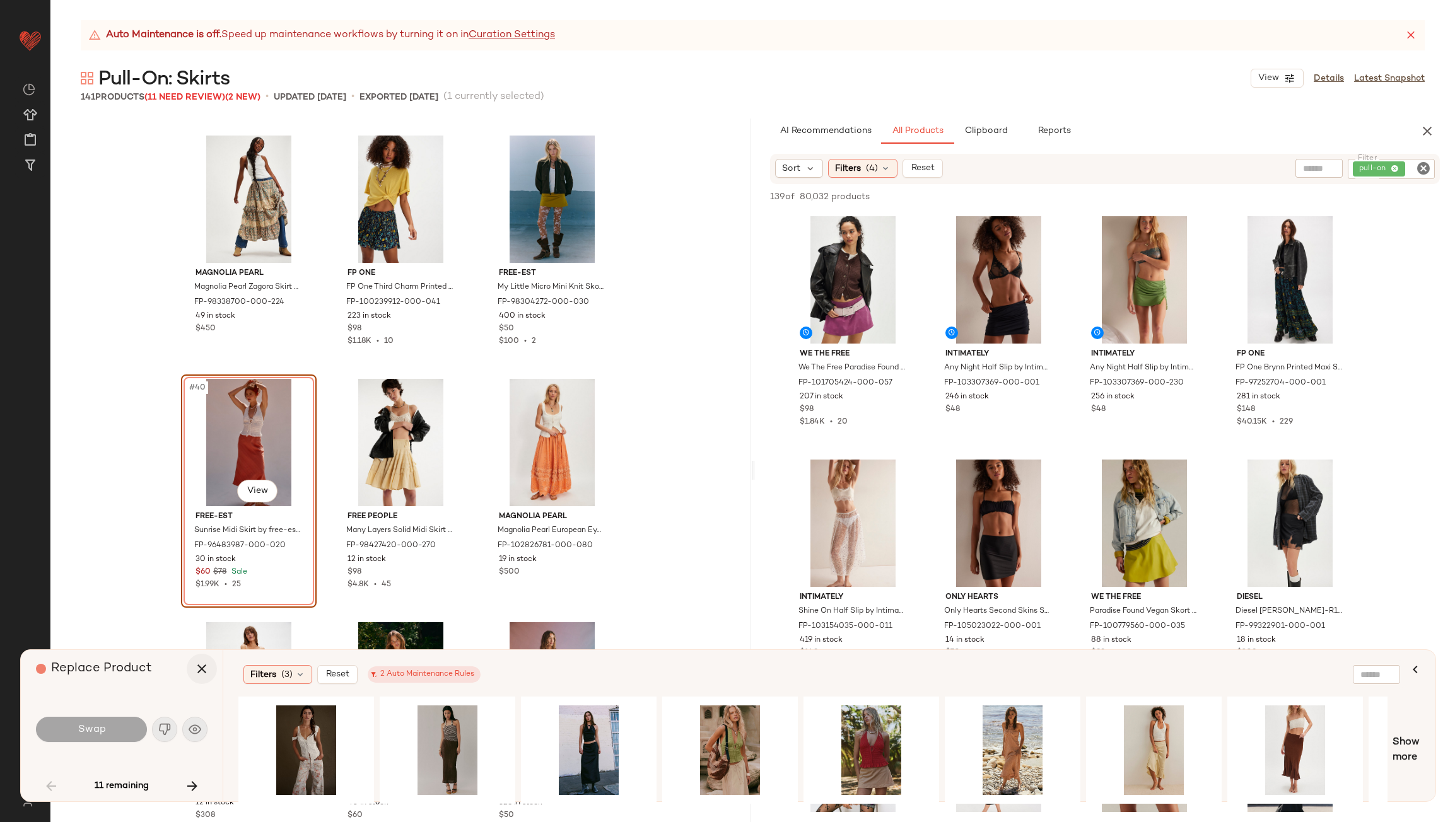
click at [201, 667] on icon "button" at bounding box center [201, 668] width 15 height 15
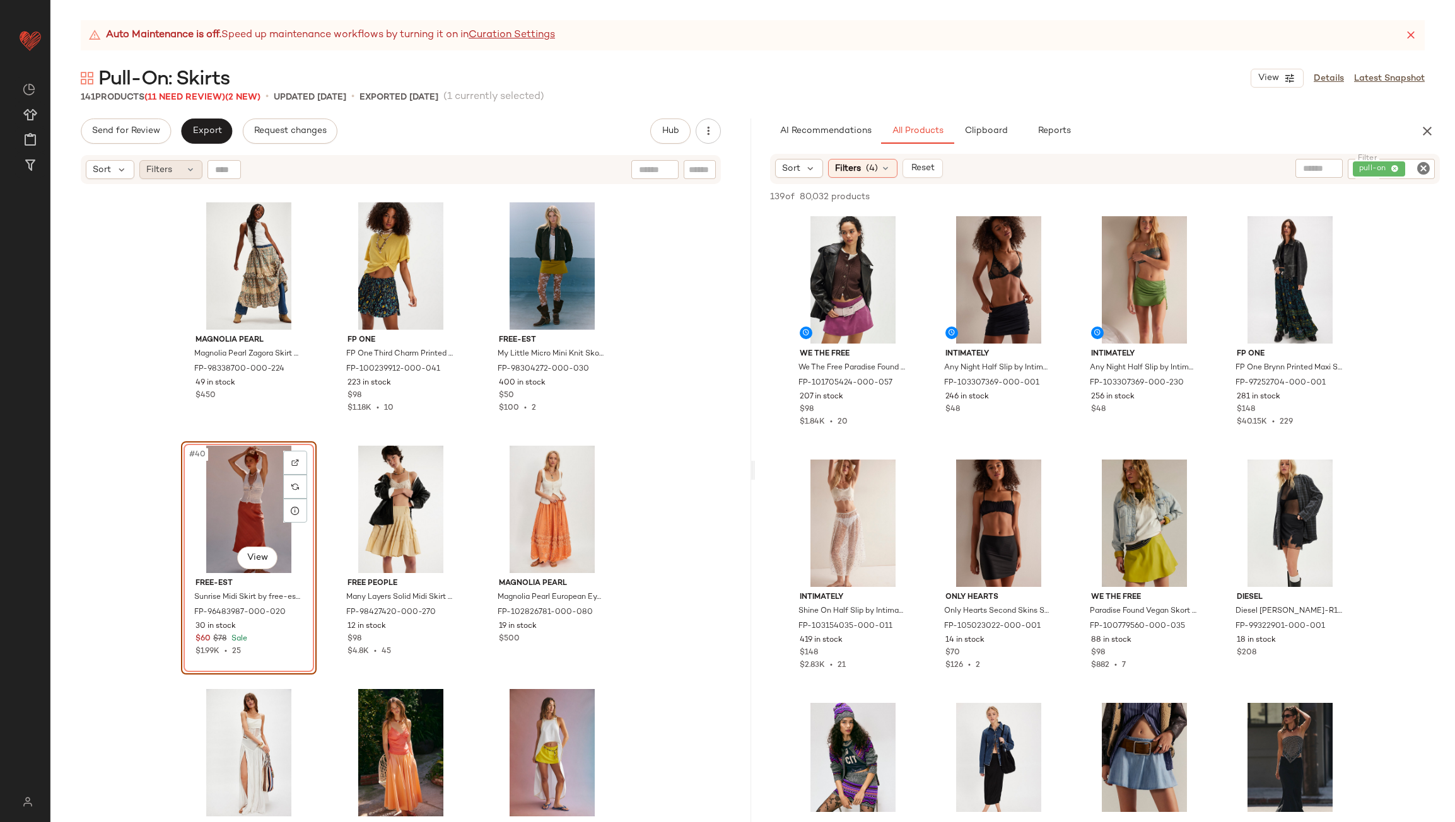
click at [178, 170] on div "Filters" at bounding box center [170, 169] width 63 height 19
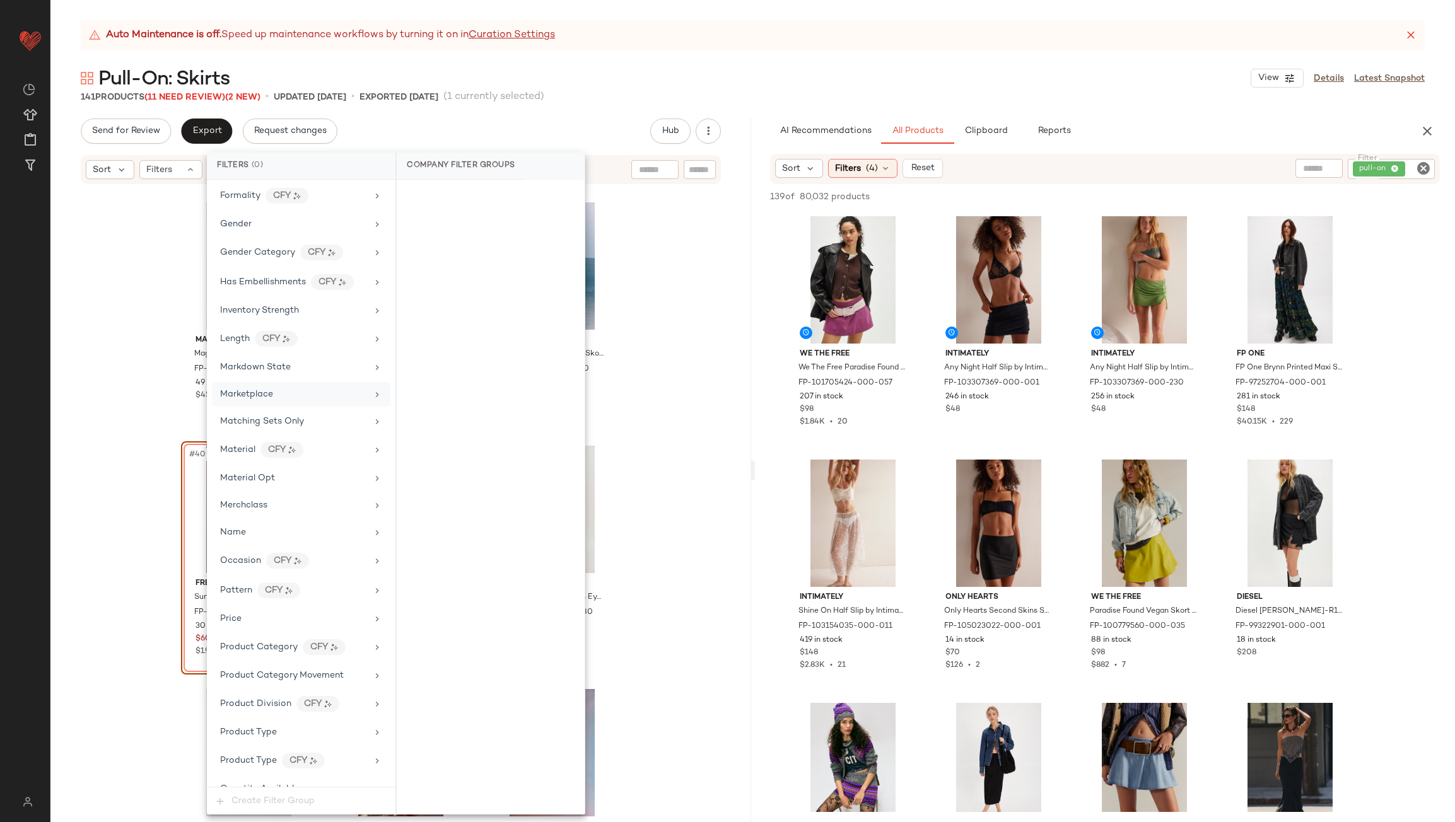
scroll to position [710, 0]
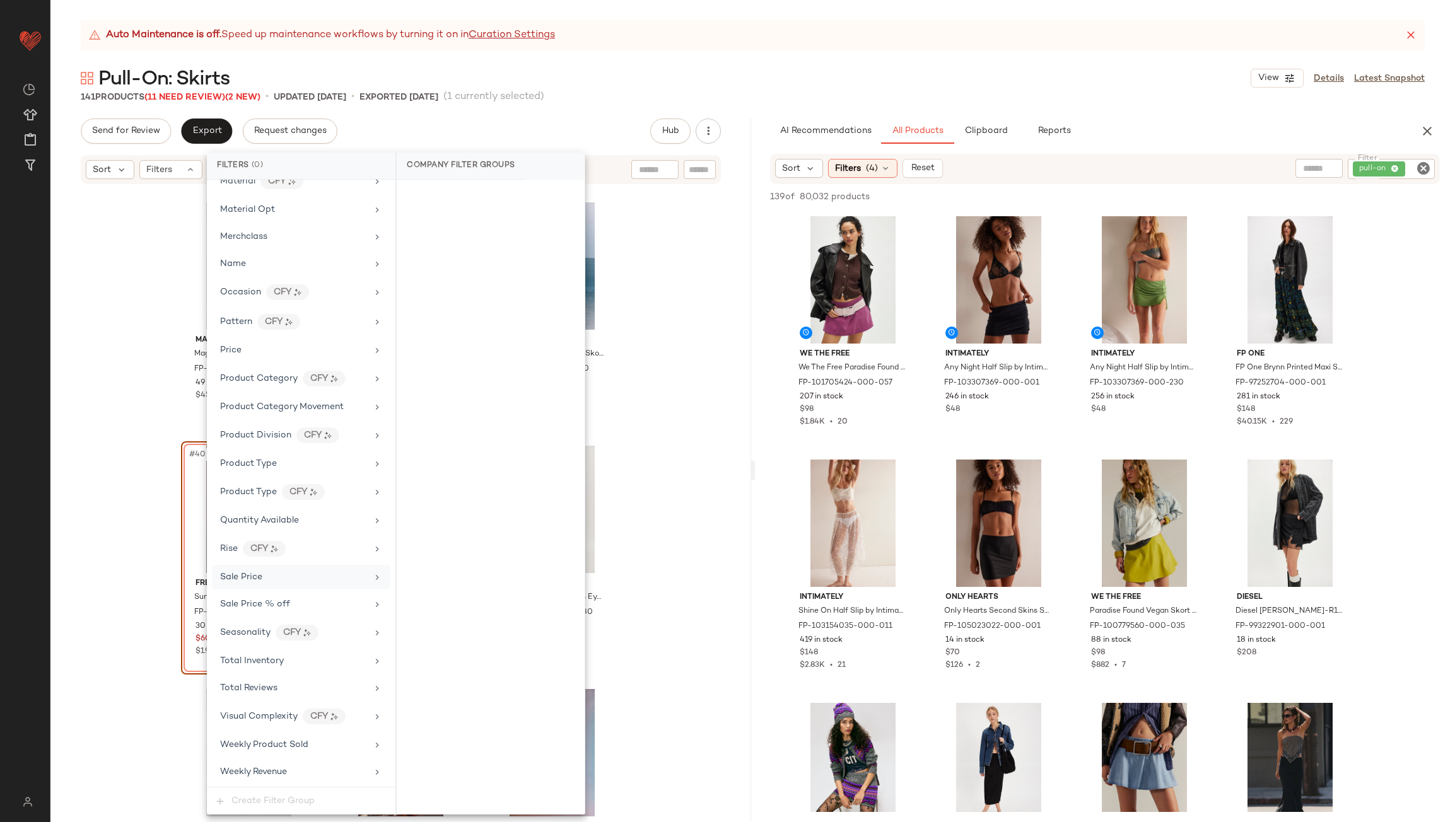
click at [284, 573] on div "Sale Price" at bounding box center [293, 577] width 147 height 13
click at [415, 197] on div "On sale" at bounding box center [491, 196] width 178 height 23
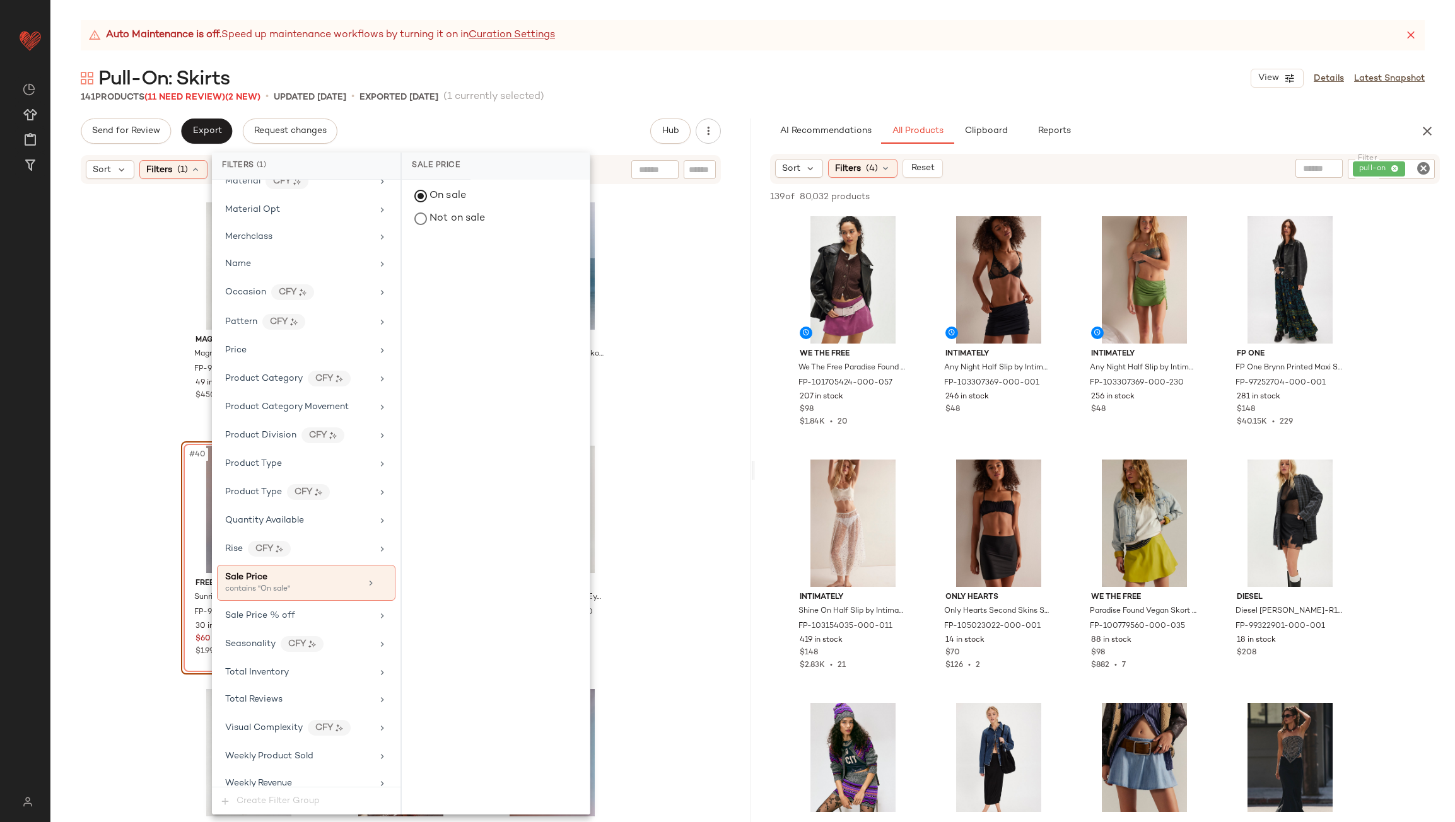
click at [429, 134] on div "Send for Review Export Request changes Hub Send for Review External Review Inte…" at bounding box center [401, 131] width 640 height 25
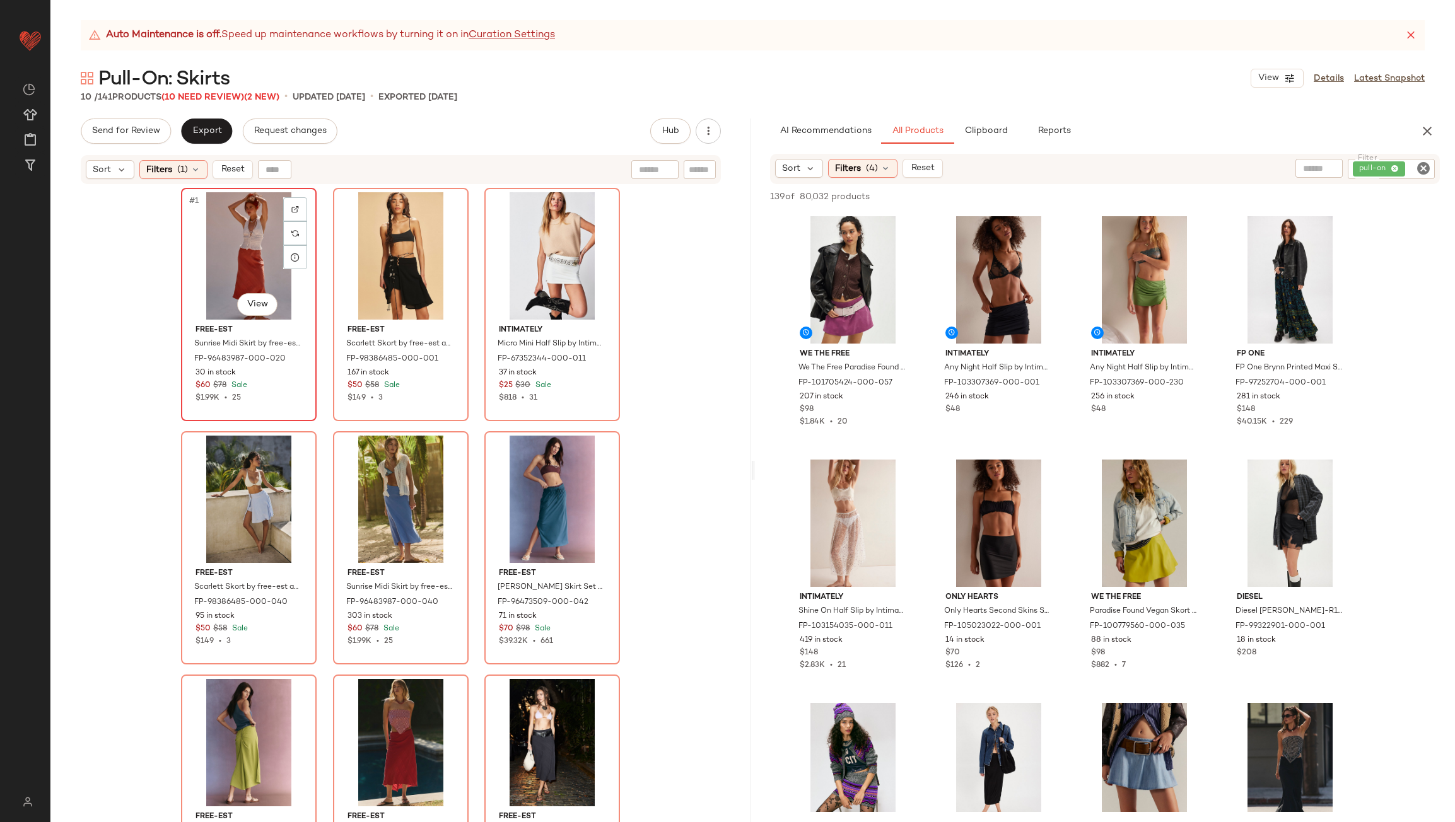
click at [226, 220] on div "#1 View" at bounding box center [248, 255] width 127 height 127
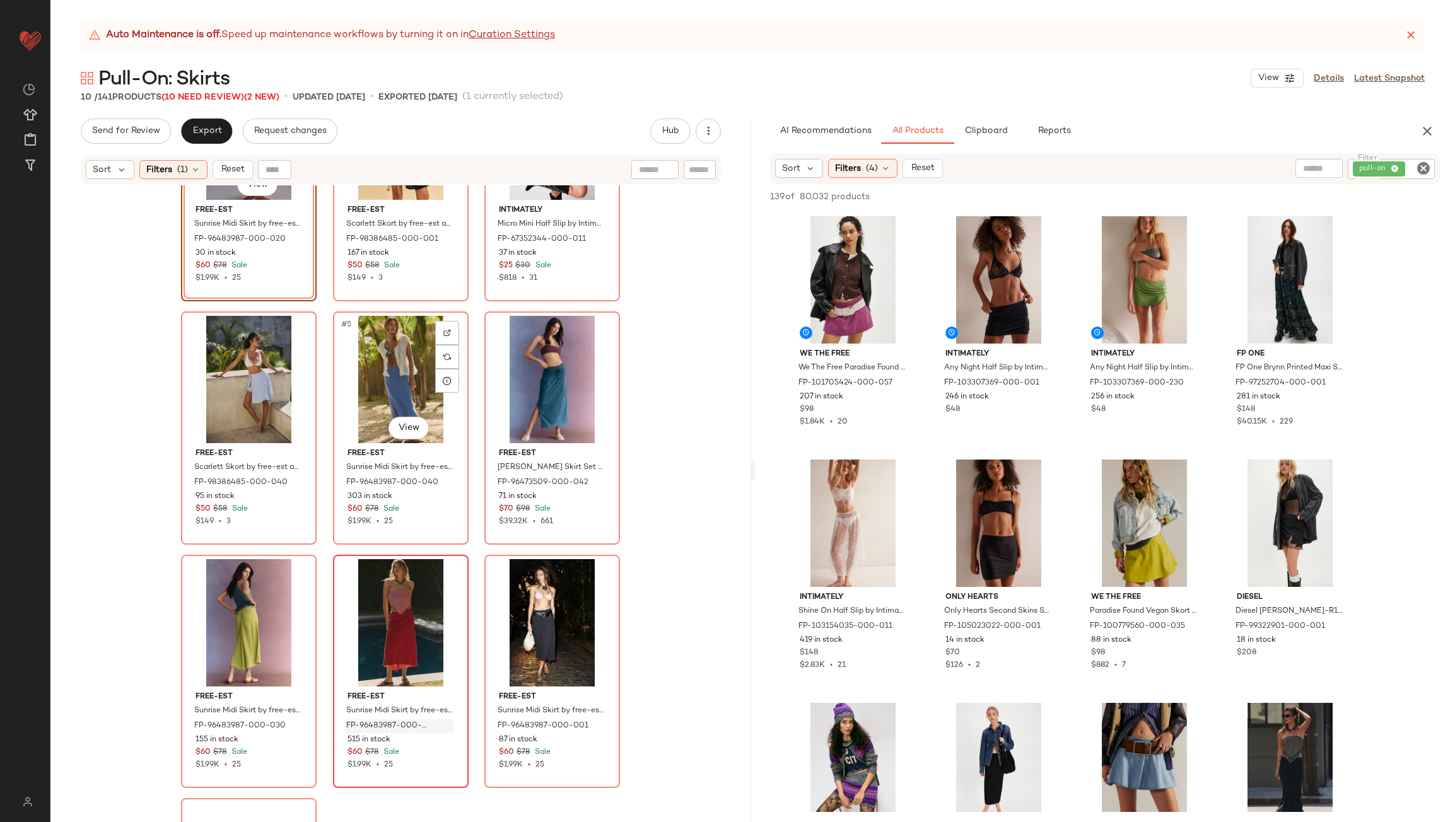
scroll to position [308, 0]
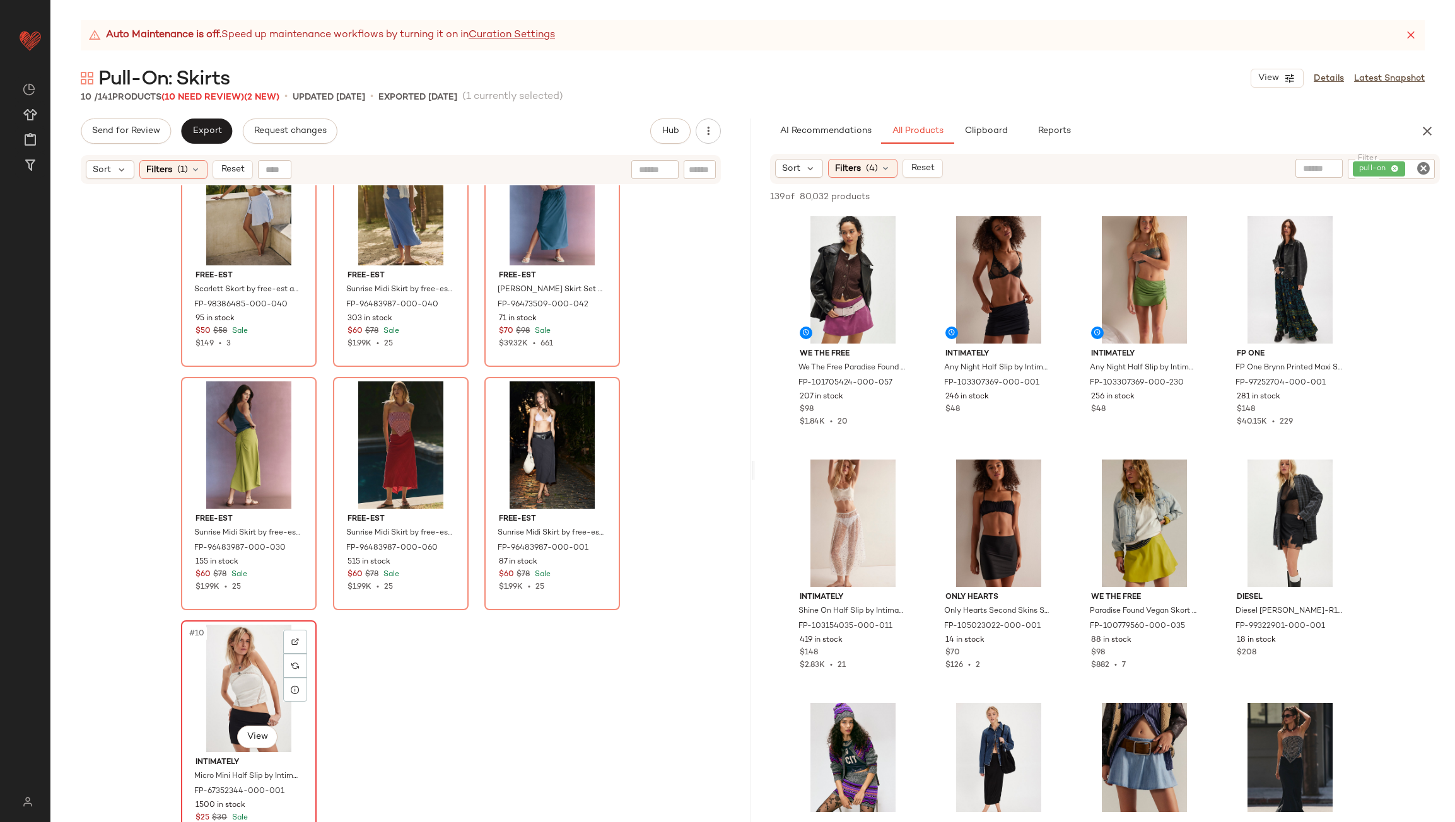
click at [257, 656] on div "#10 View" at bounding box center [248, 688] width 127 height 127
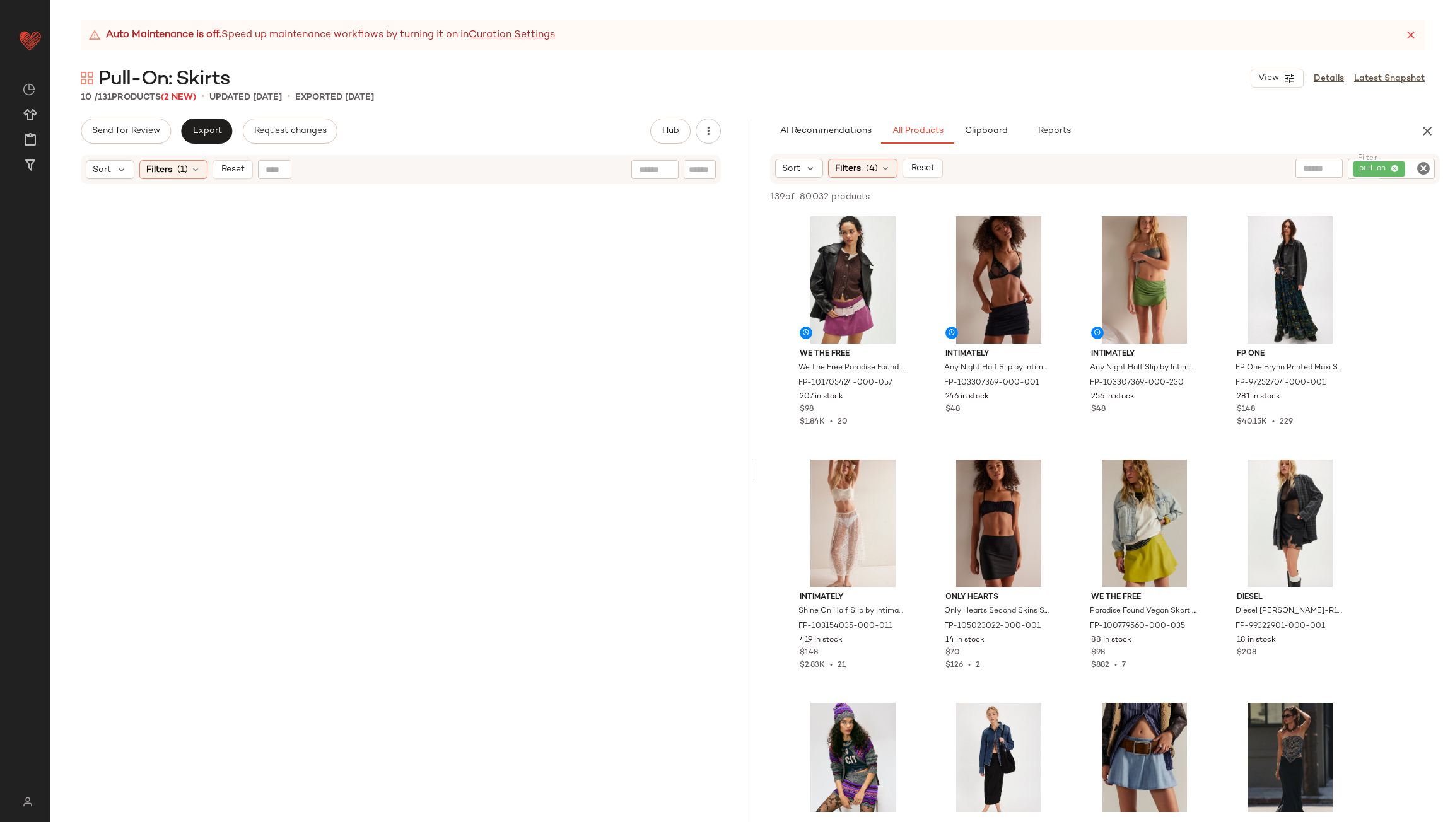
click at [226, 166] on span "Reset" at bounding box center [232, 170] width 24 height 10
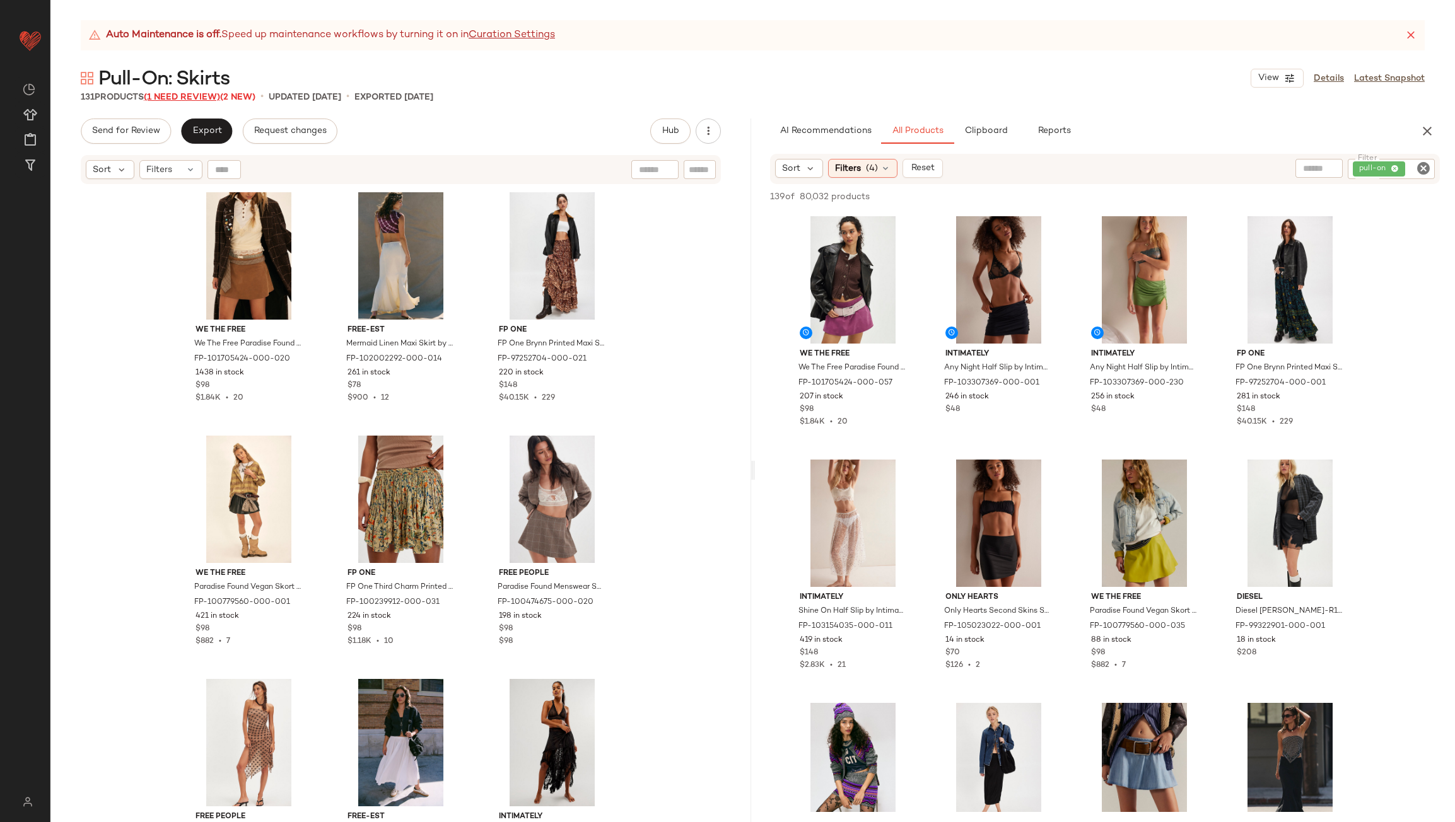
click at [194, 97] on span "(1 Need Review)" at bounding box center [182, 97] width 76 height 9
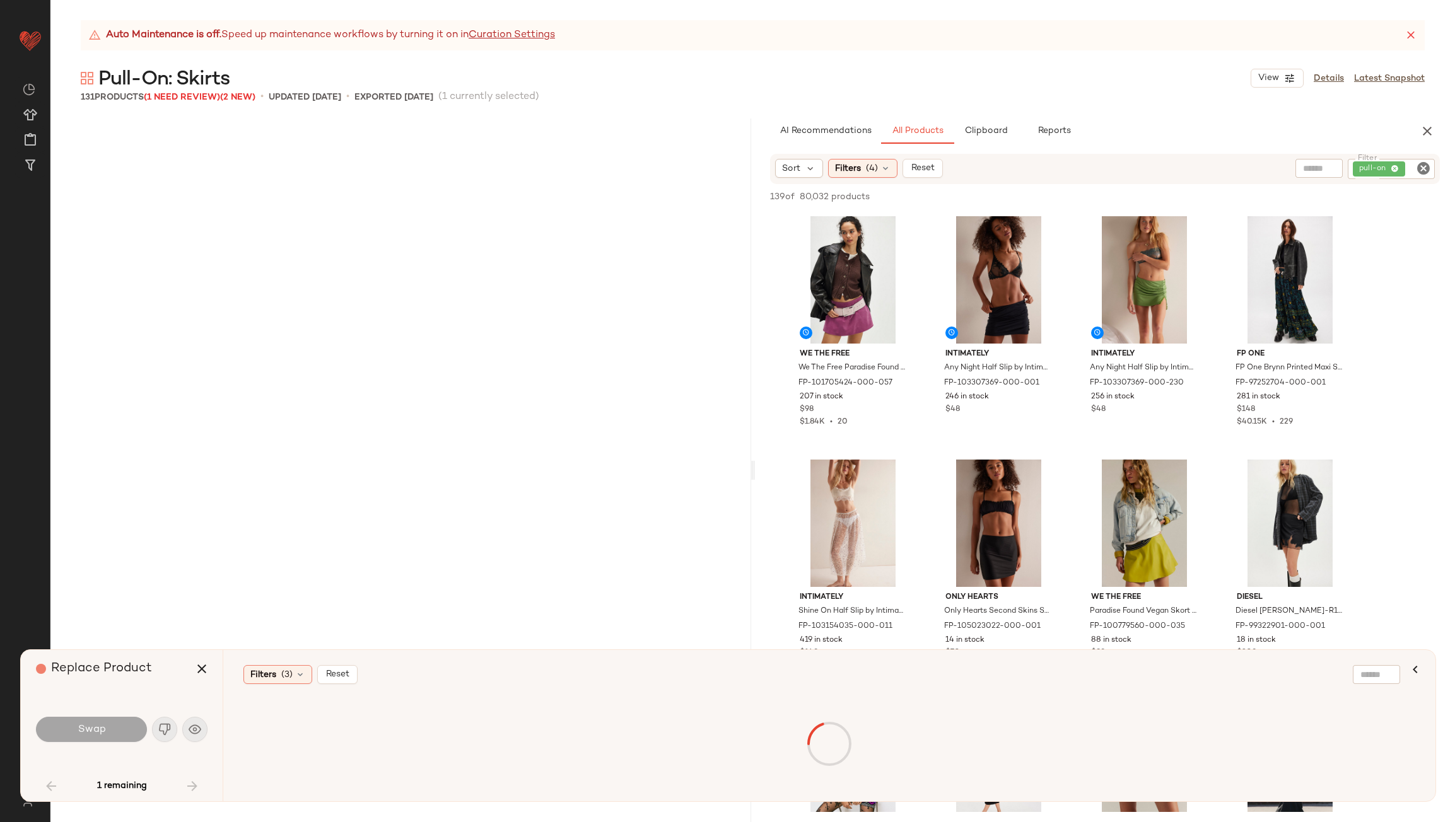
scroll to position [4868, 0]
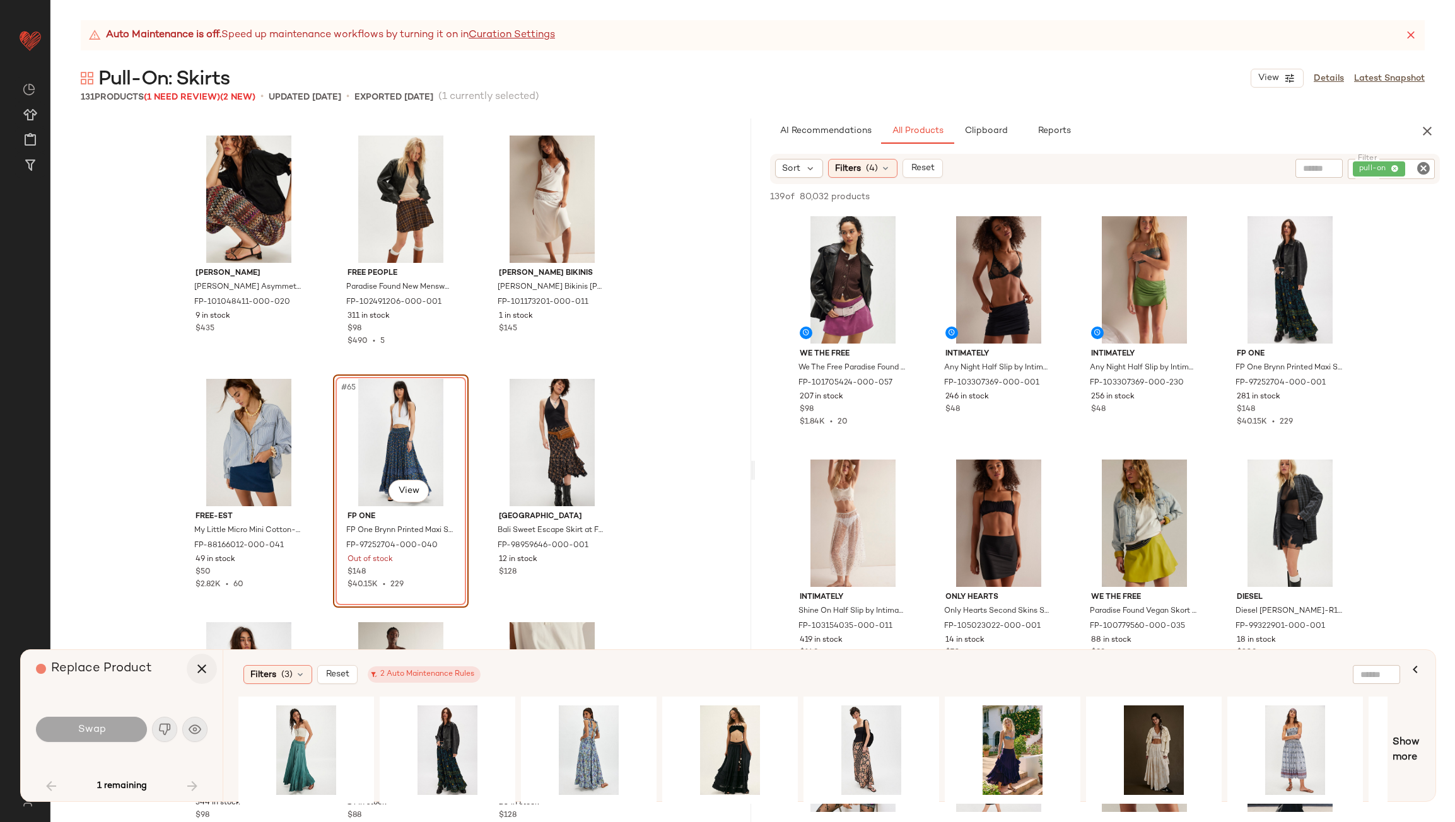
click at [202, 665] on icon "button" at bounding box center [201, 668] width 15 height 15
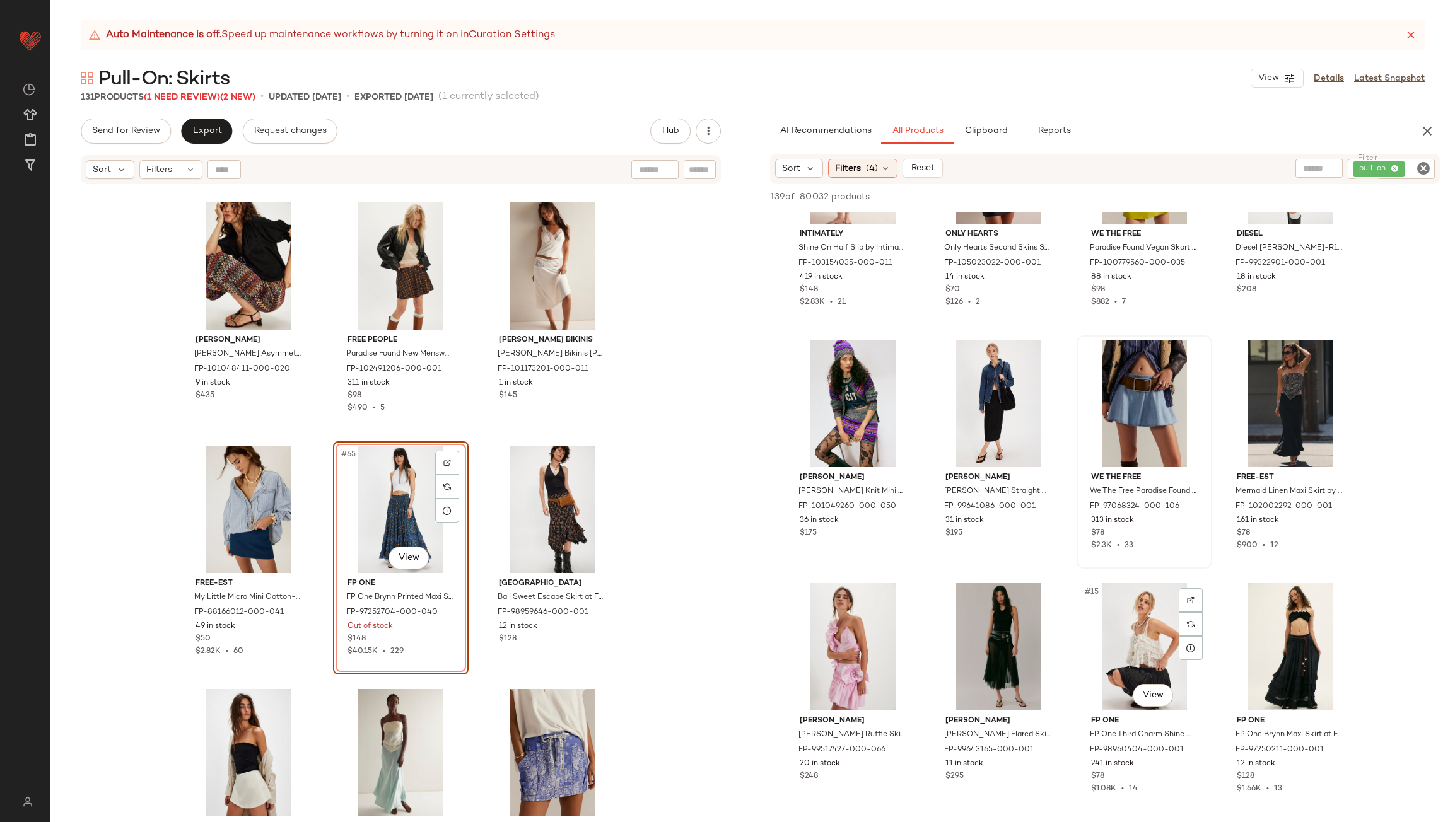
scroll to position [315, 0]
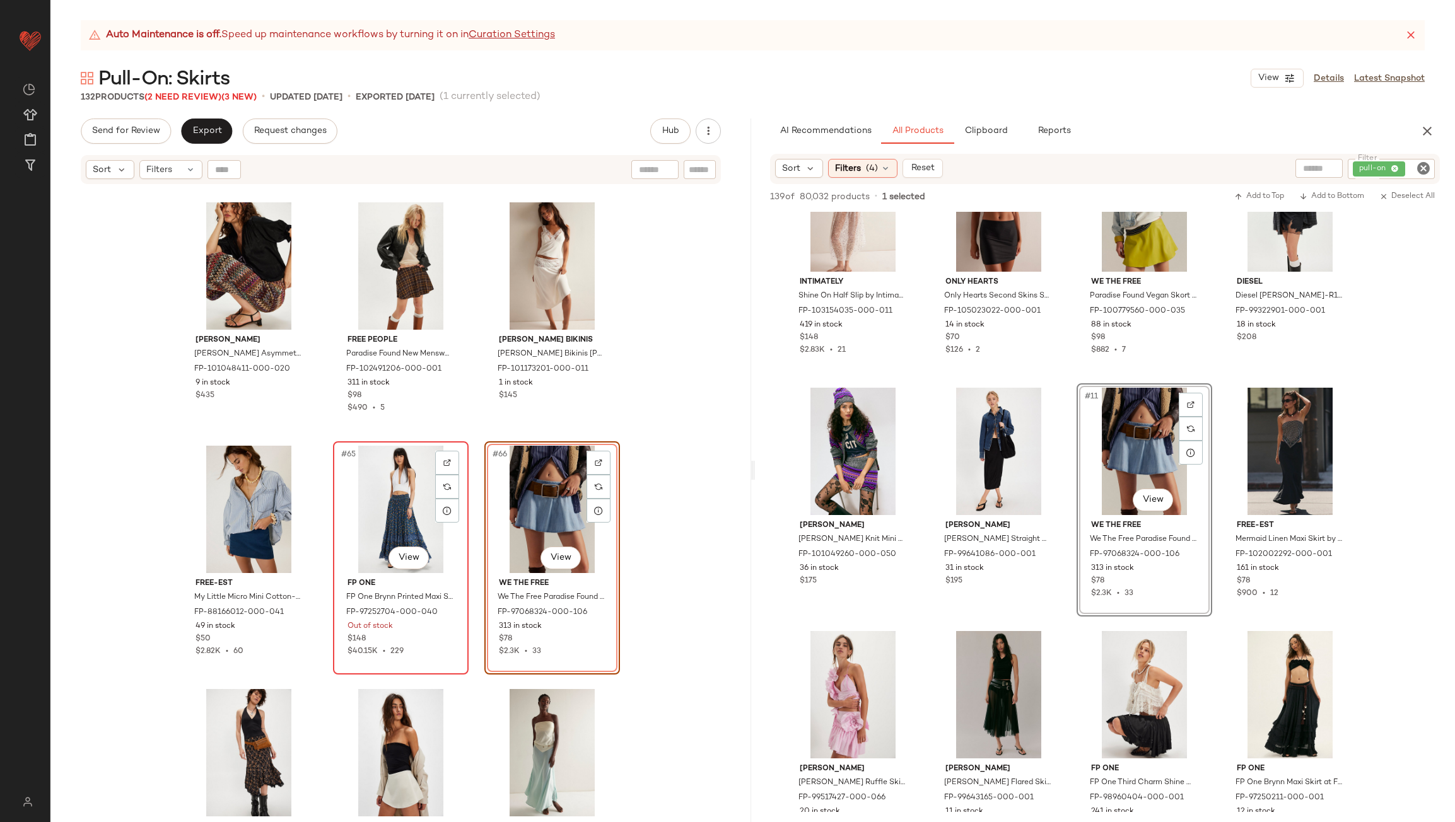
click at [392, 501] on div "#65 View" at bounding box center [400, 509] width 127 height 127
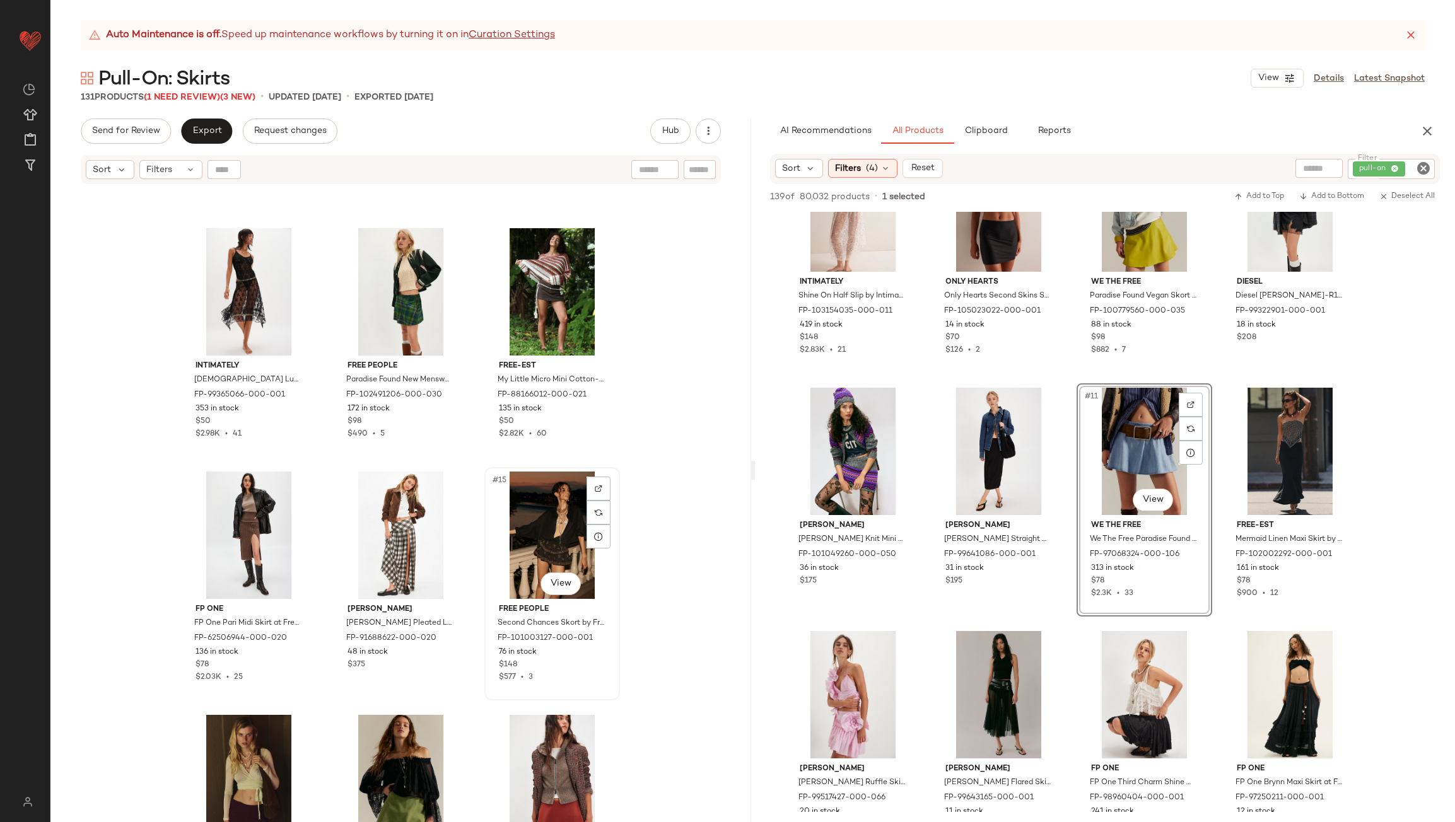
scroll to position [704, 0]
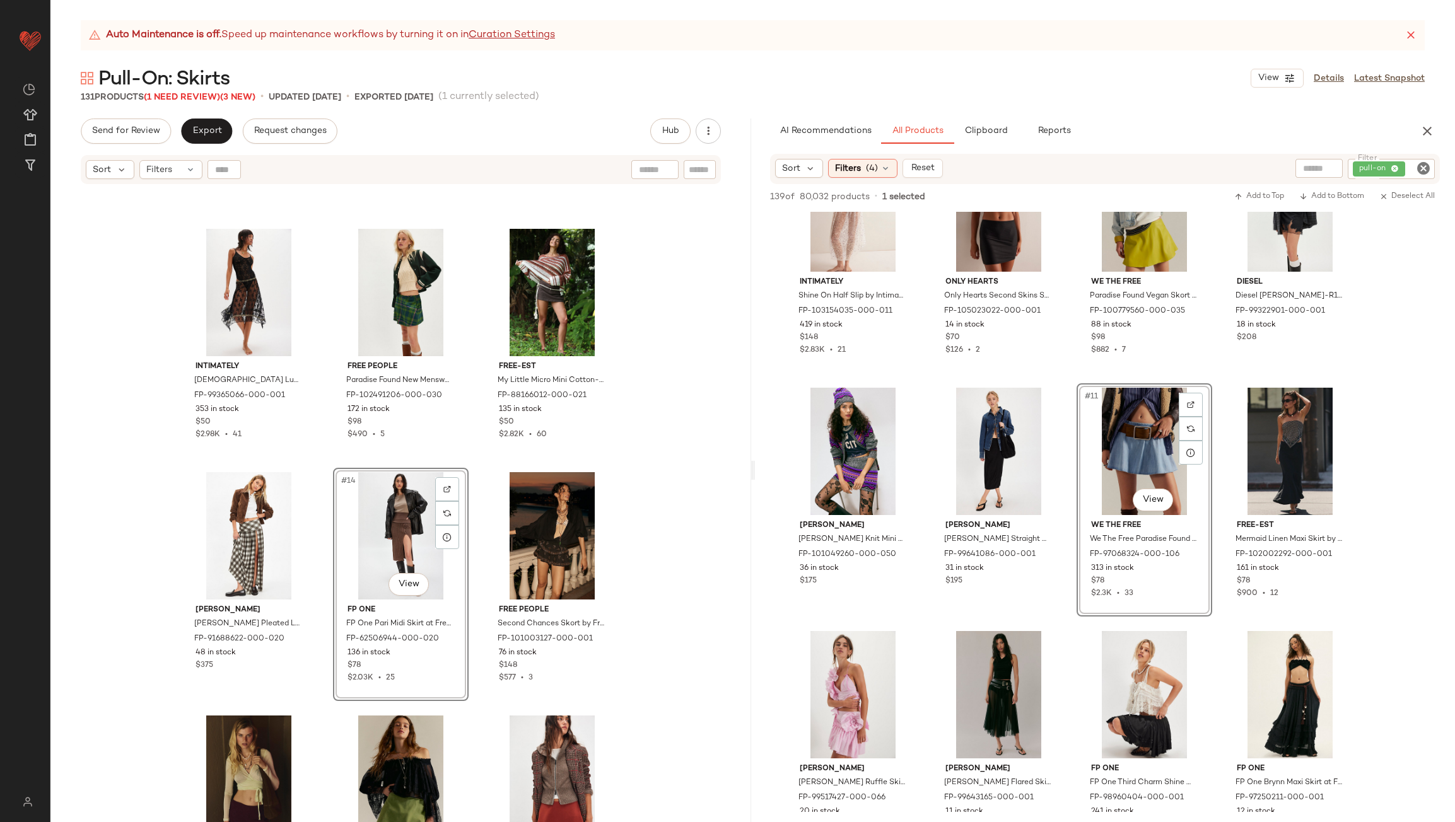
click at [472, 519] on div "Intimately Lady Lux Half Slip by Intimately at Free People in Black, Size: S FP…" at bounding box center [400, 519] width 701 height 668
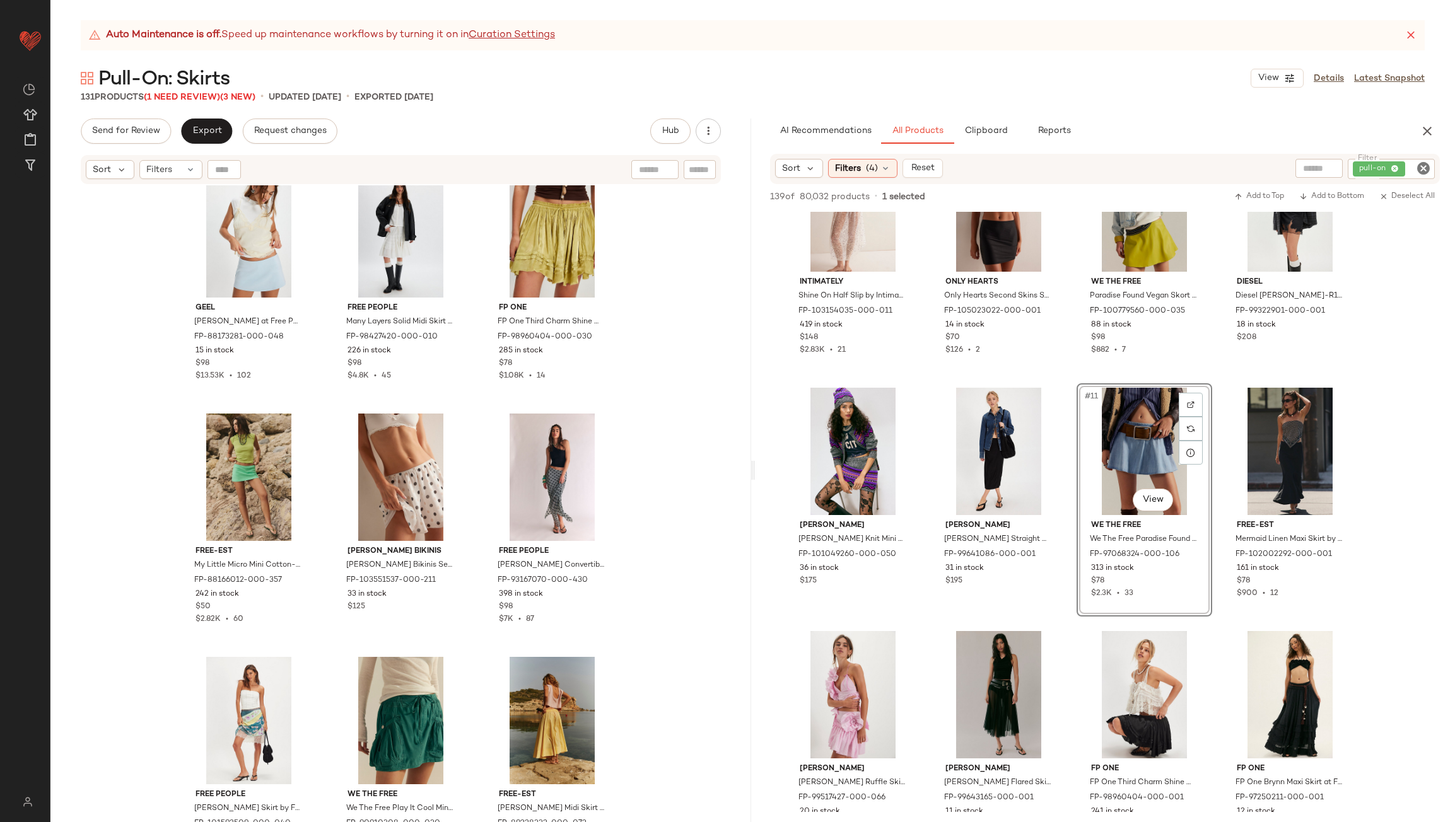
scroll to position [1965, 0]
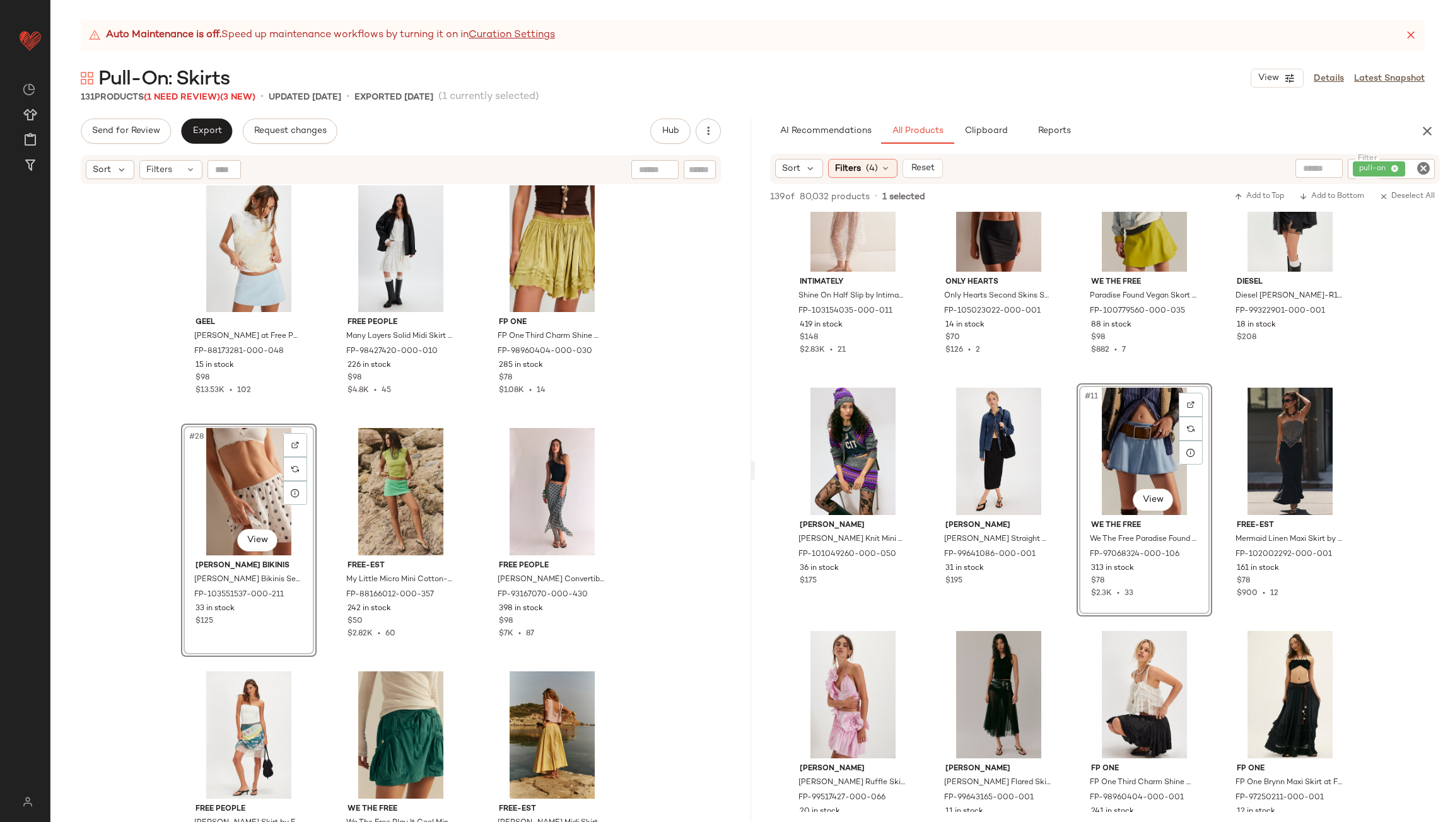
click at [466, 465] on div "Geel Geel Aria Skort at Free People in Blue, Size: XL FP-88173281-000-048 15 in…" at bounding box center [400, 519] width 701 height 668
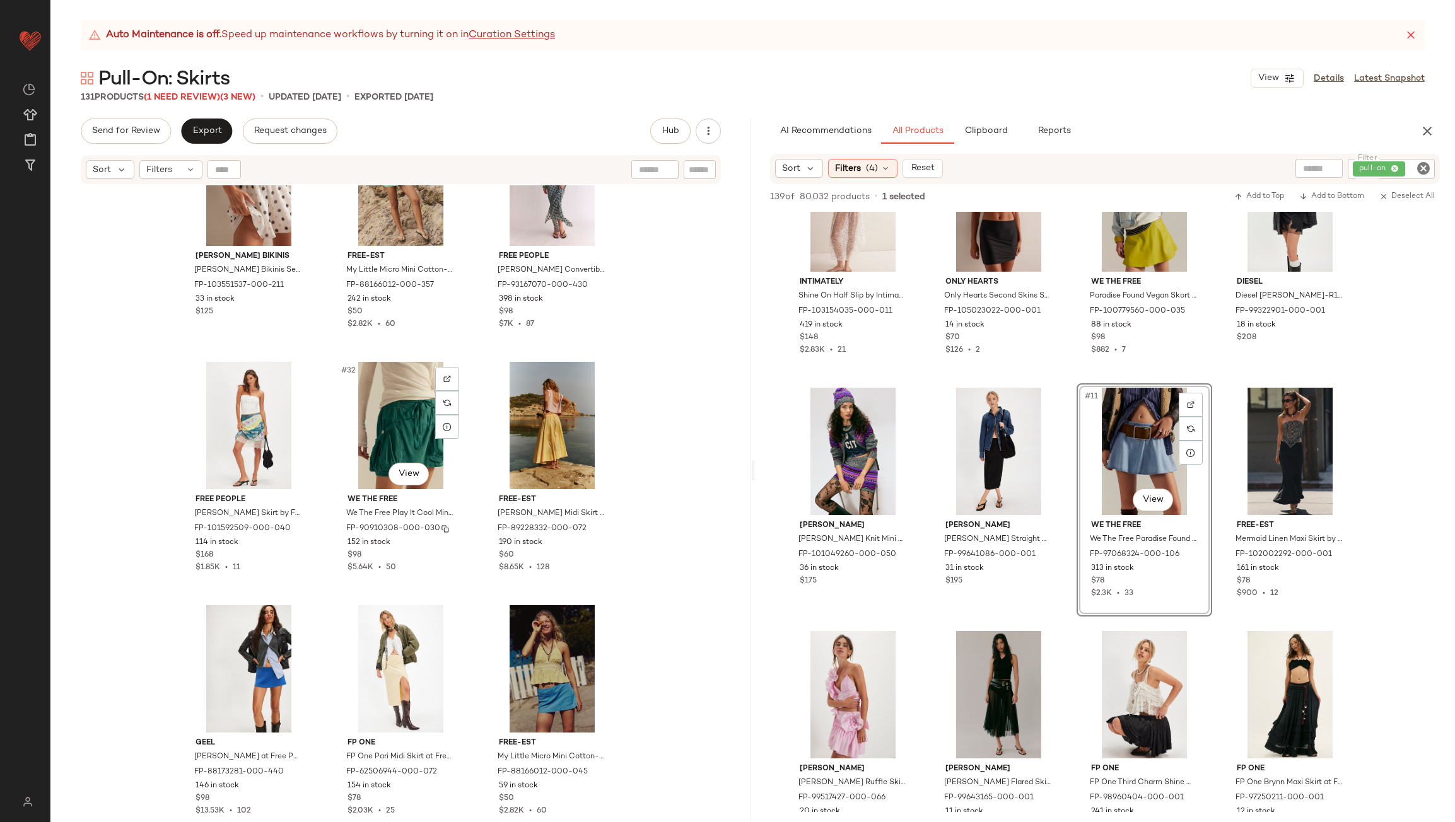
scroll to position [2280, 0]
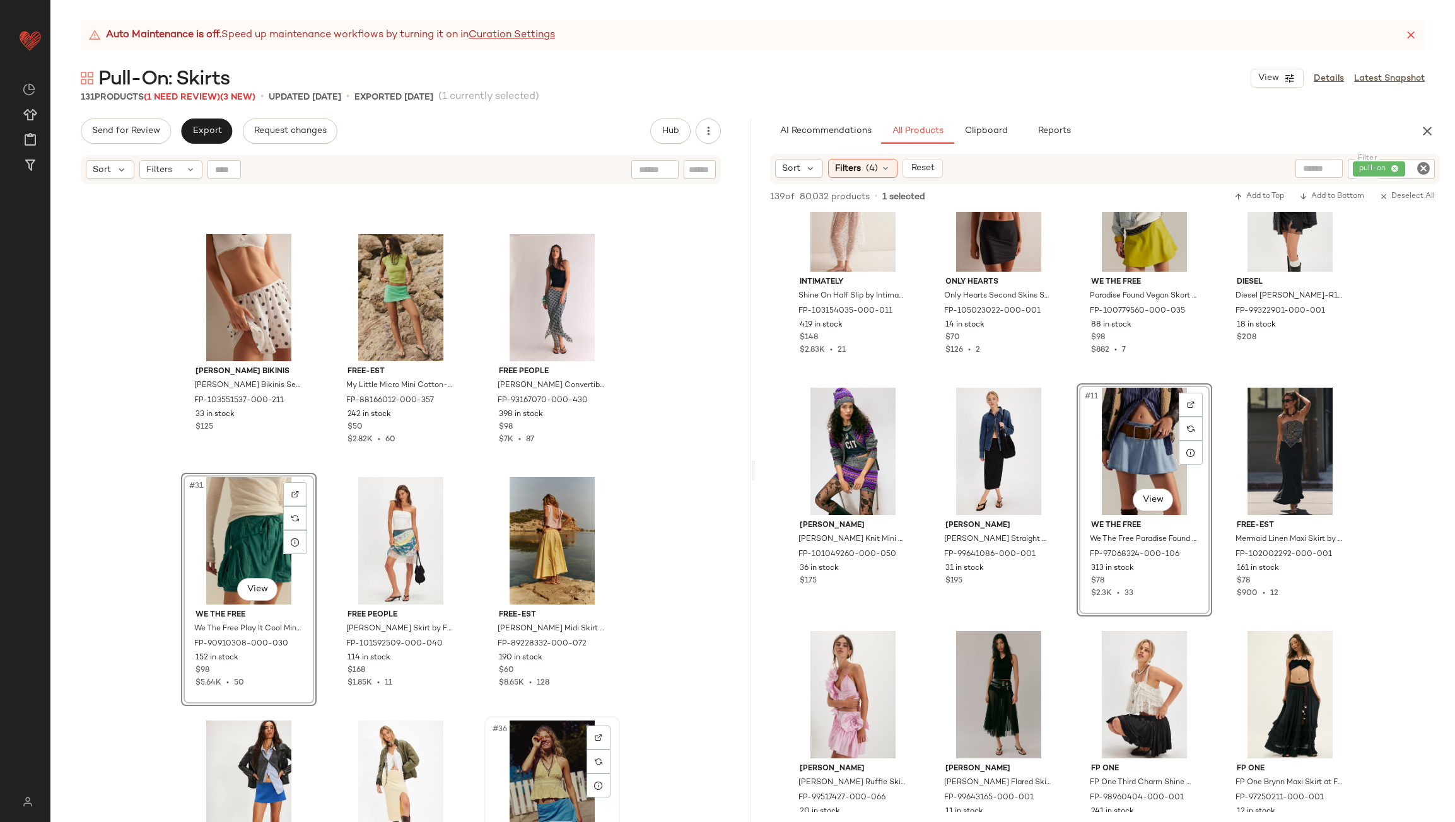
scroll to position [2154, 0]
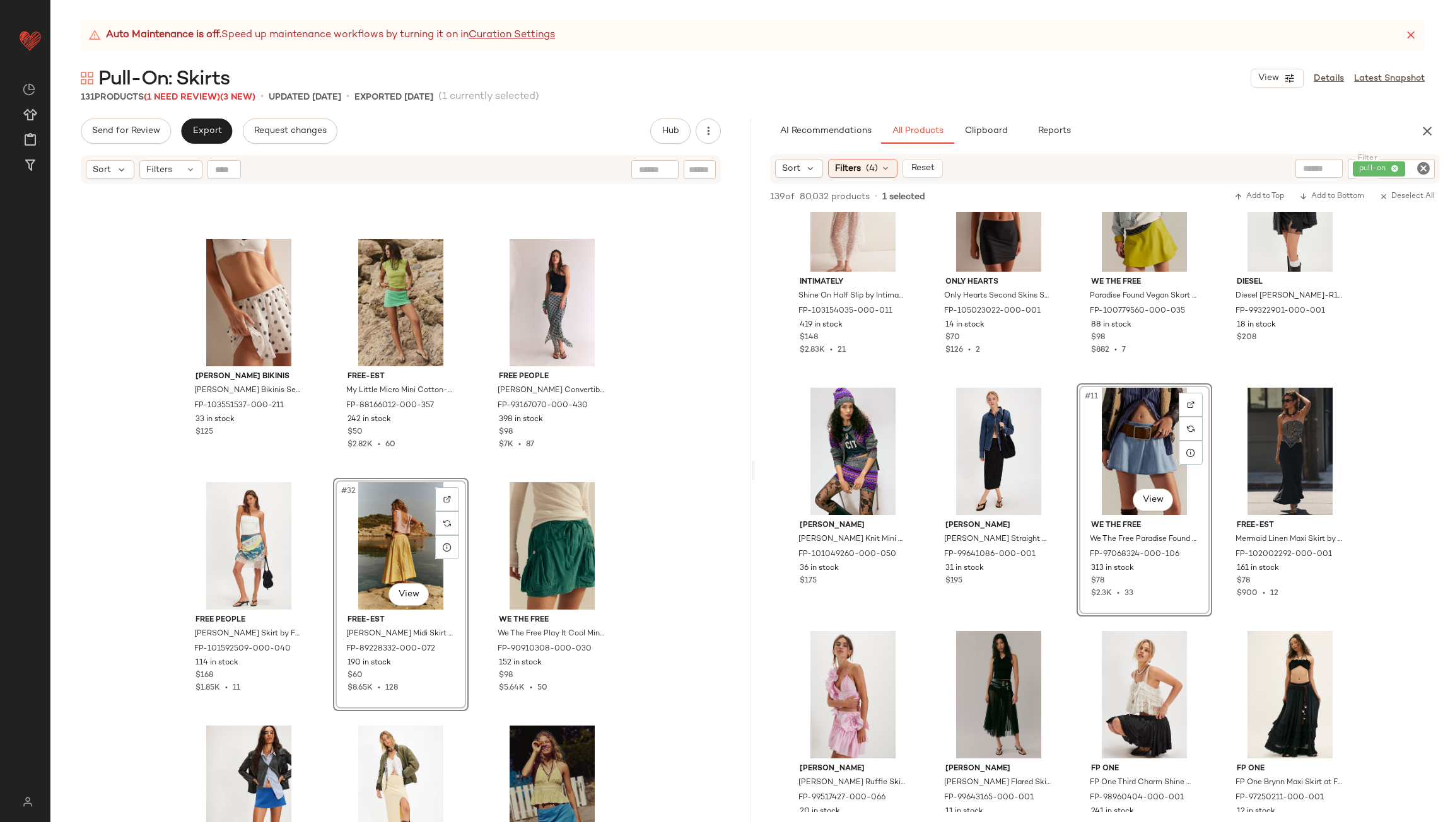
click at [469, 499] on div "Frankies Bikinis Frankies Bikinis Serenity Chiffon Half Slip at Free People in …" at bounding box center [400, 519] width 701 height 668
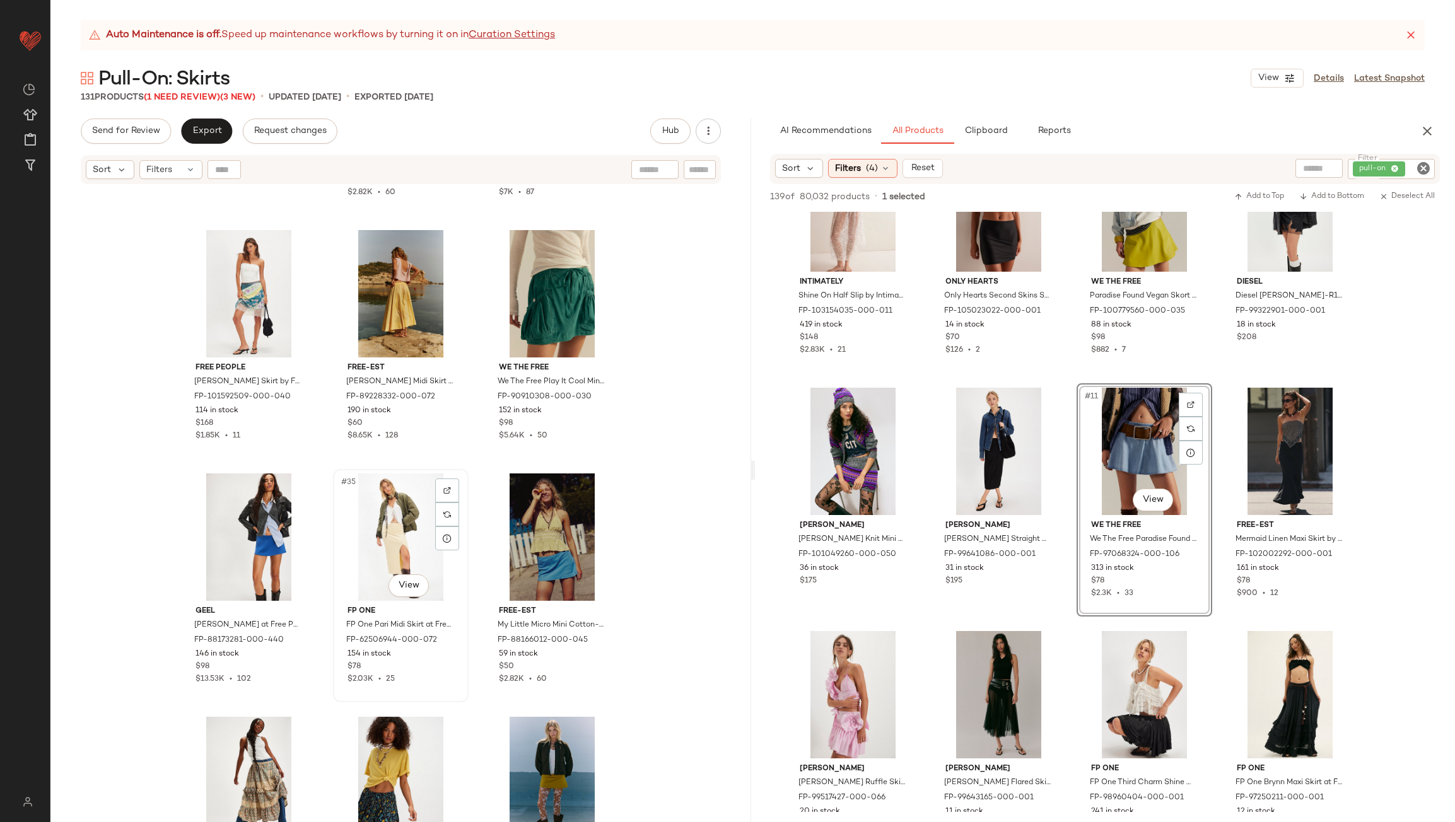
scroll to position [2469, 0]
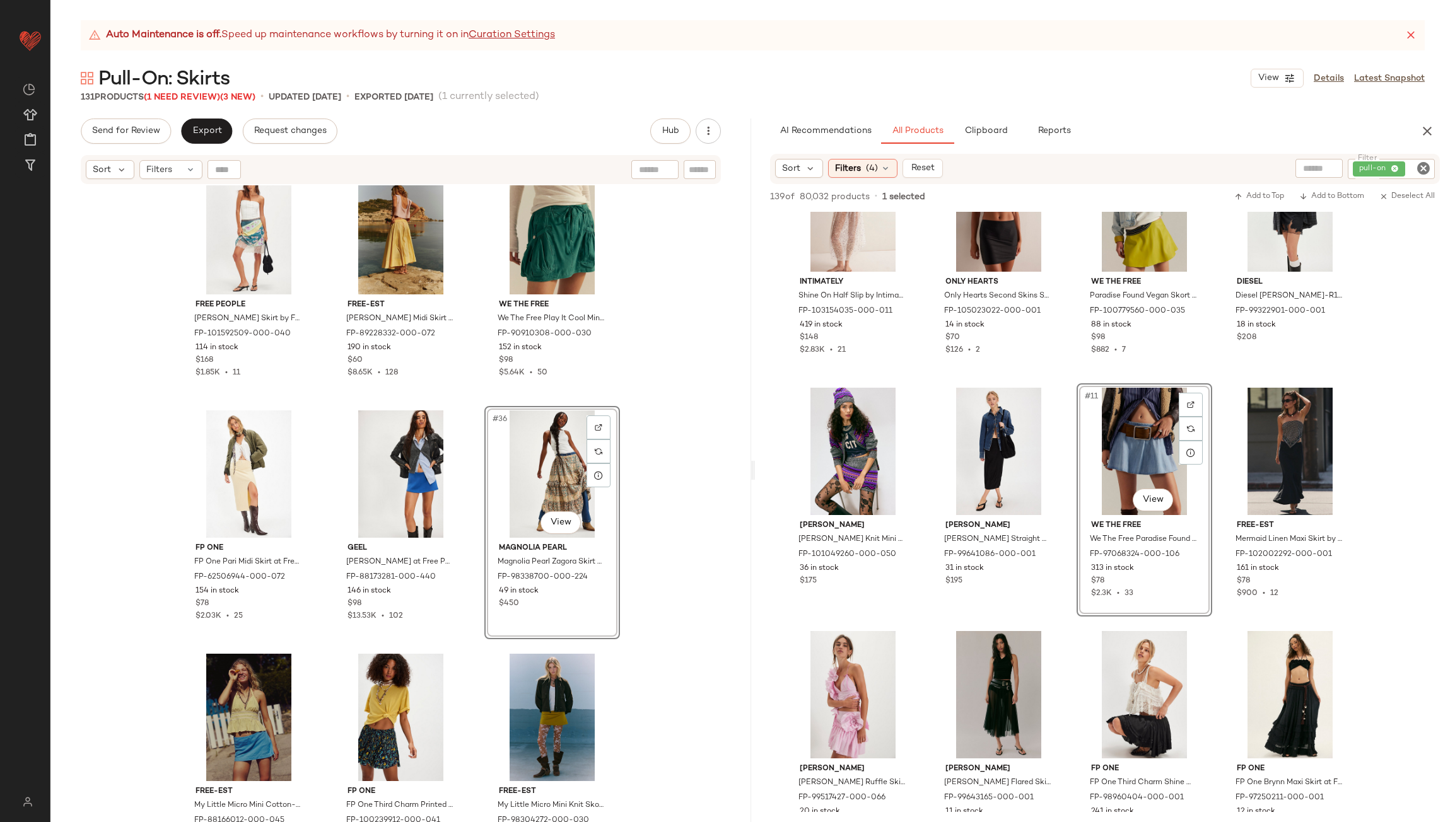
click at [475, 426] on div "Frankies Bikinis Frankies Bikinis Serenity Chiffon Half Slip at Free People in …" at bounding box center [400, 519] width 701 height 668
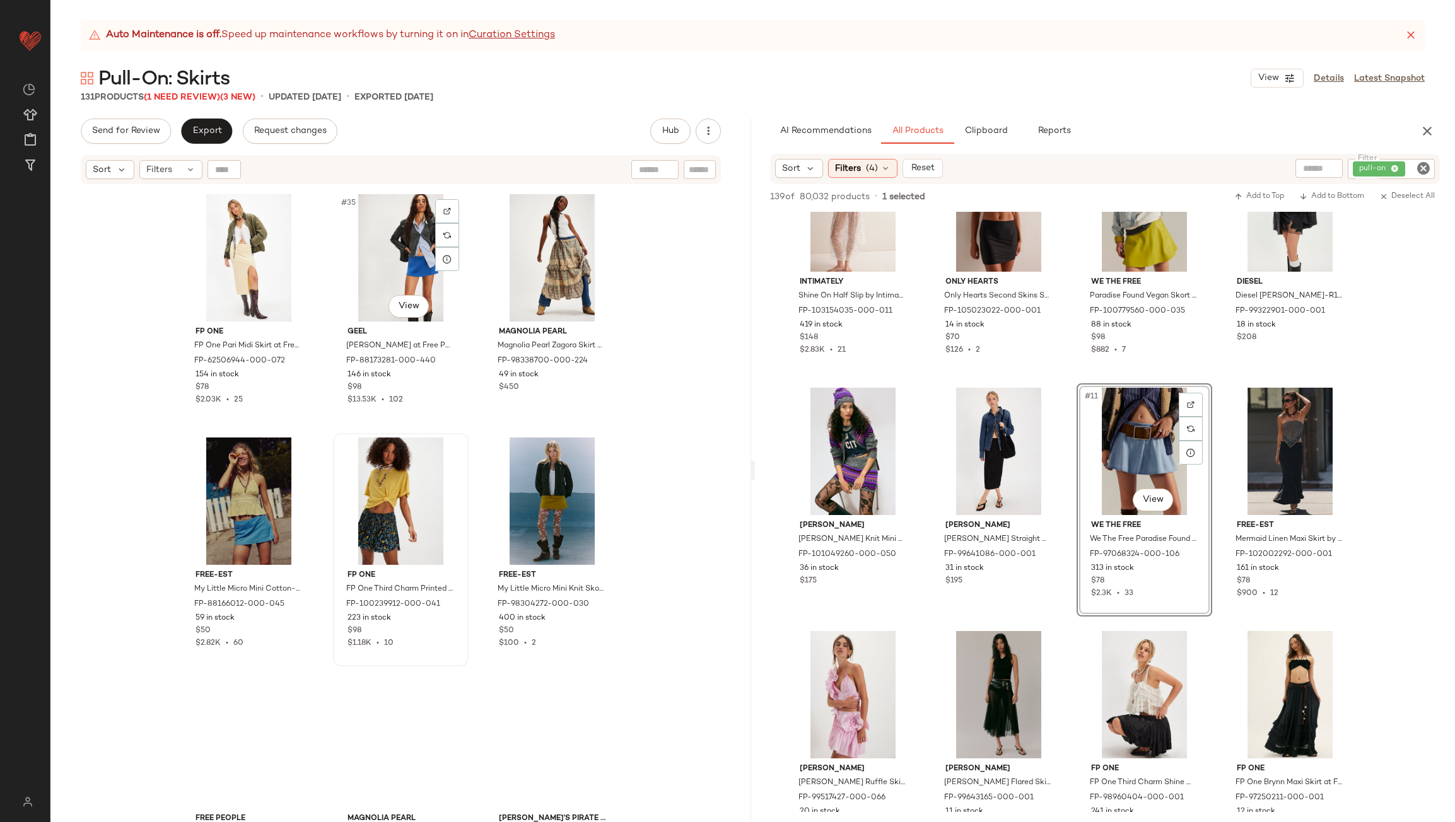
scroll to position [2722, 0]
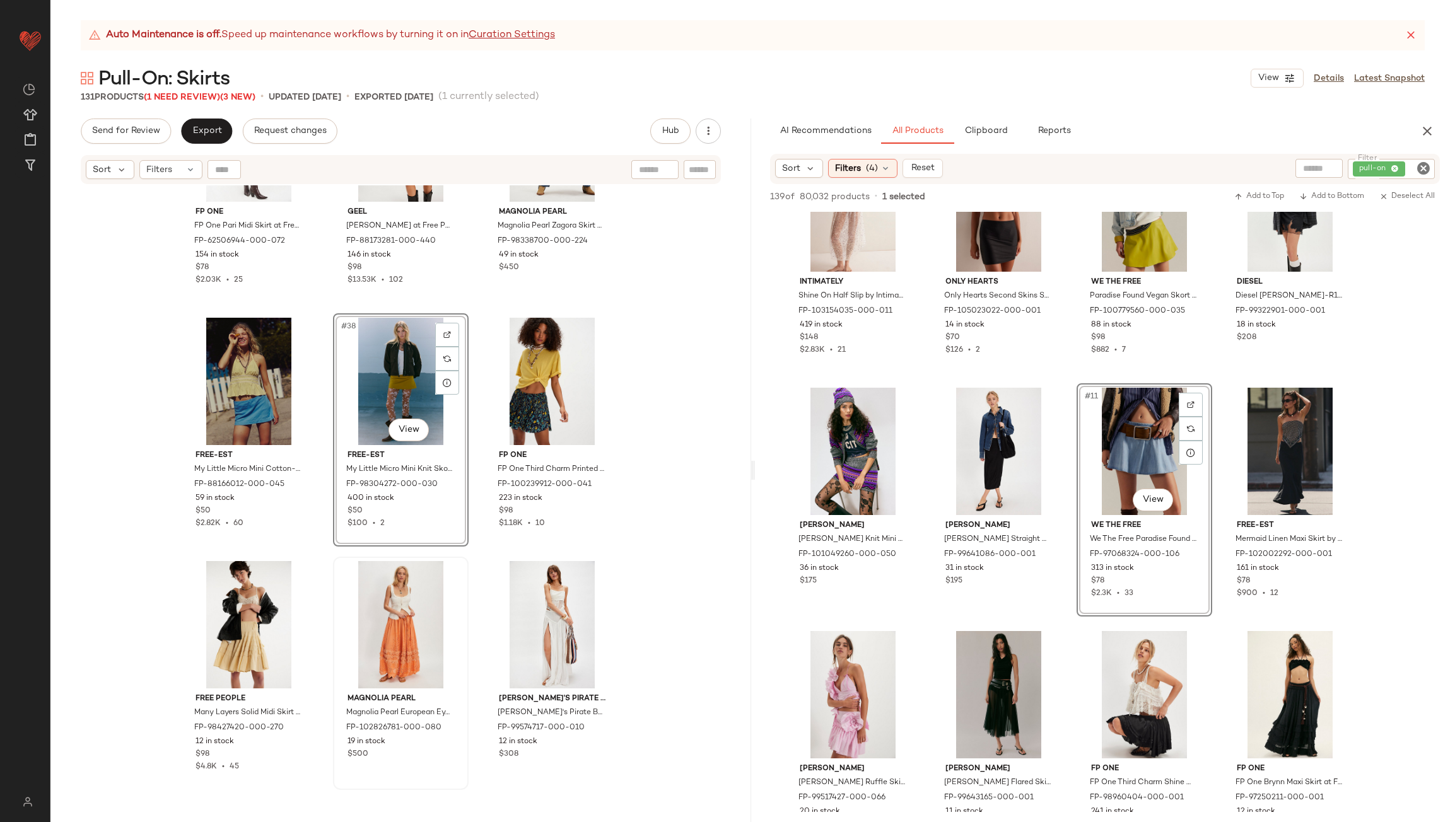
scroll to position [2974, 0]
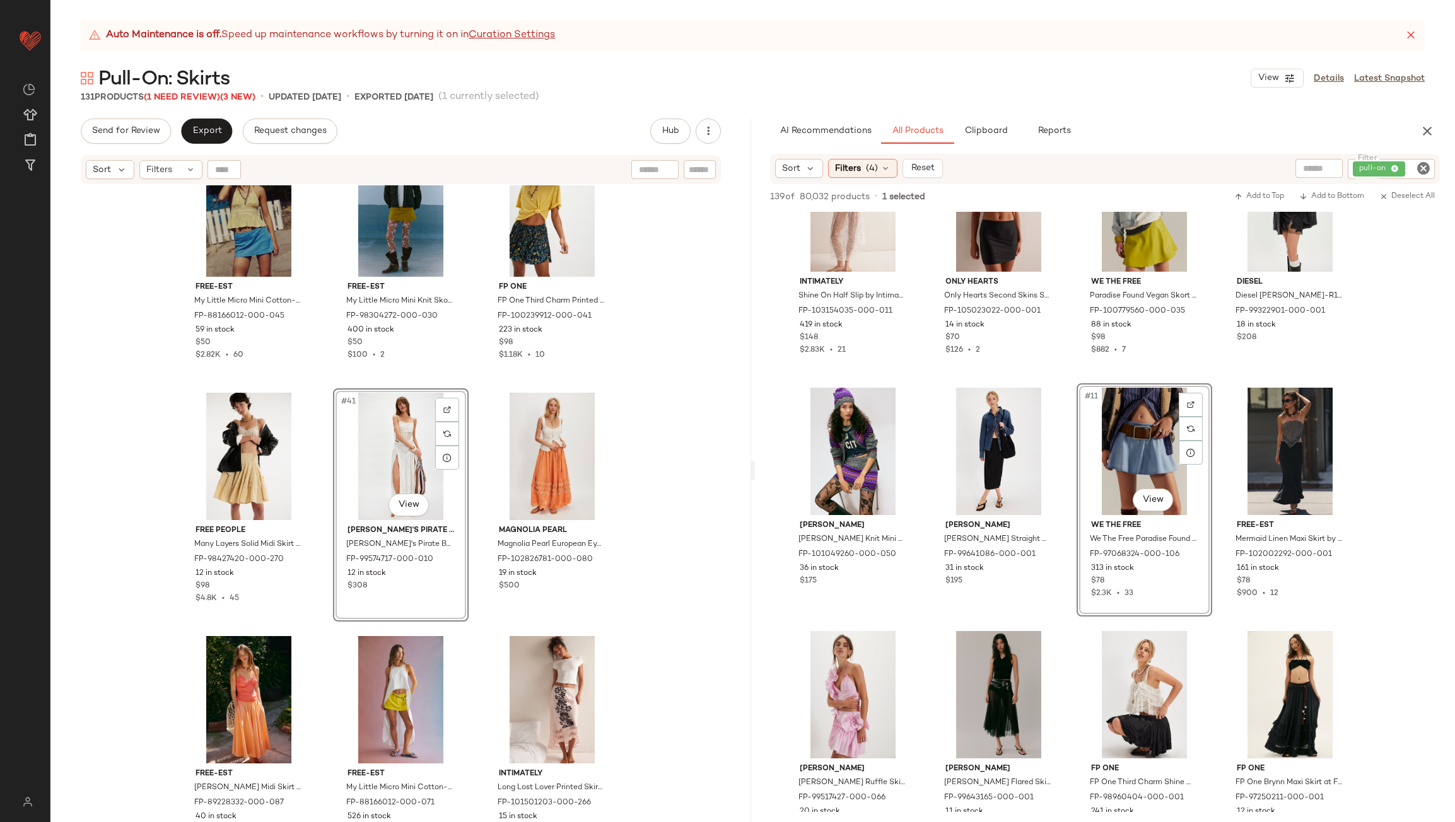
click at [467, 615] on div "FP One FP One Pari Midi Skirt at Free People in Yellow, Size: M FP-62506944-000…" at bounding box center [400, 519] width 701 height 668
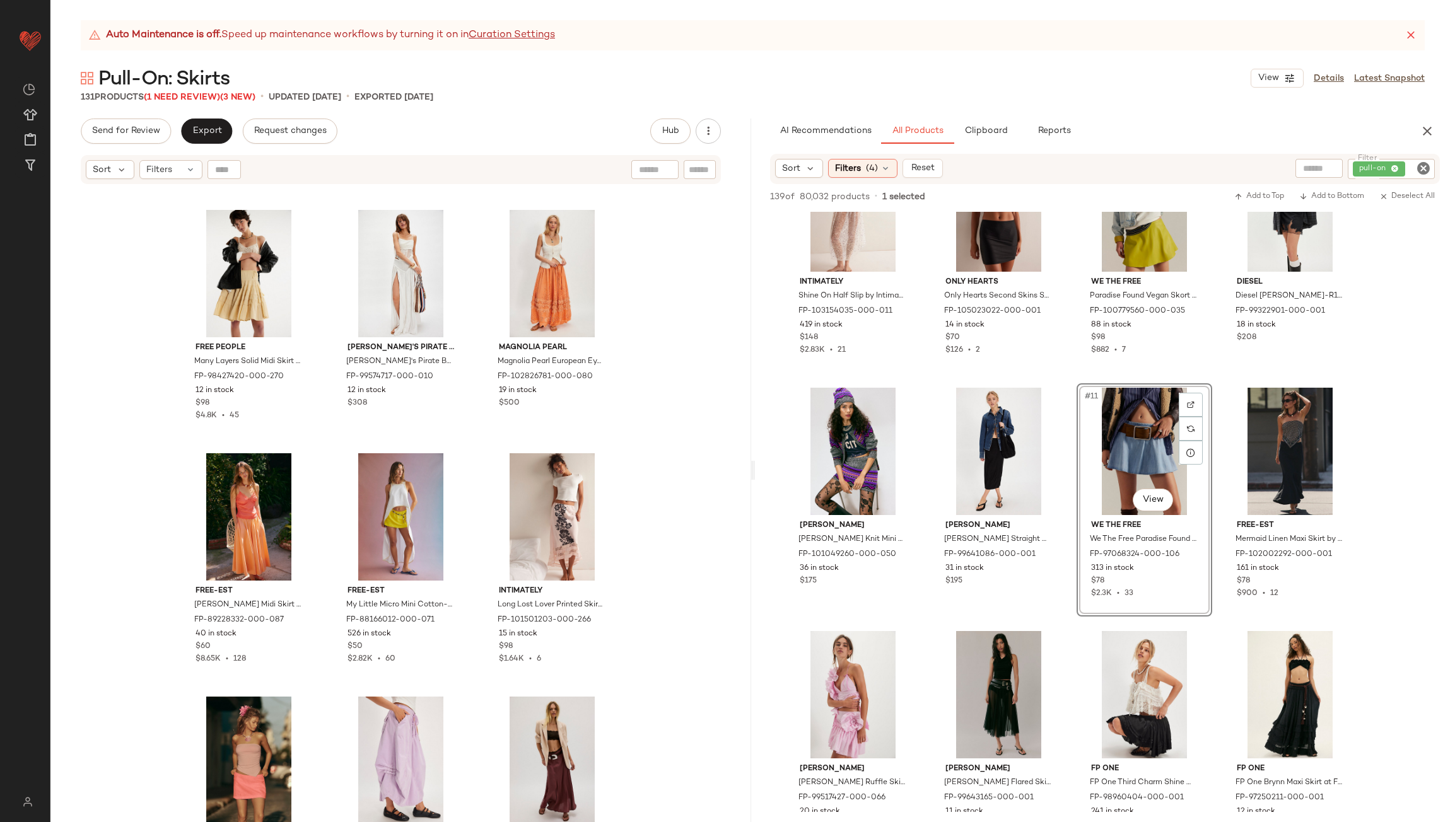
scroll to position [3163, 0]
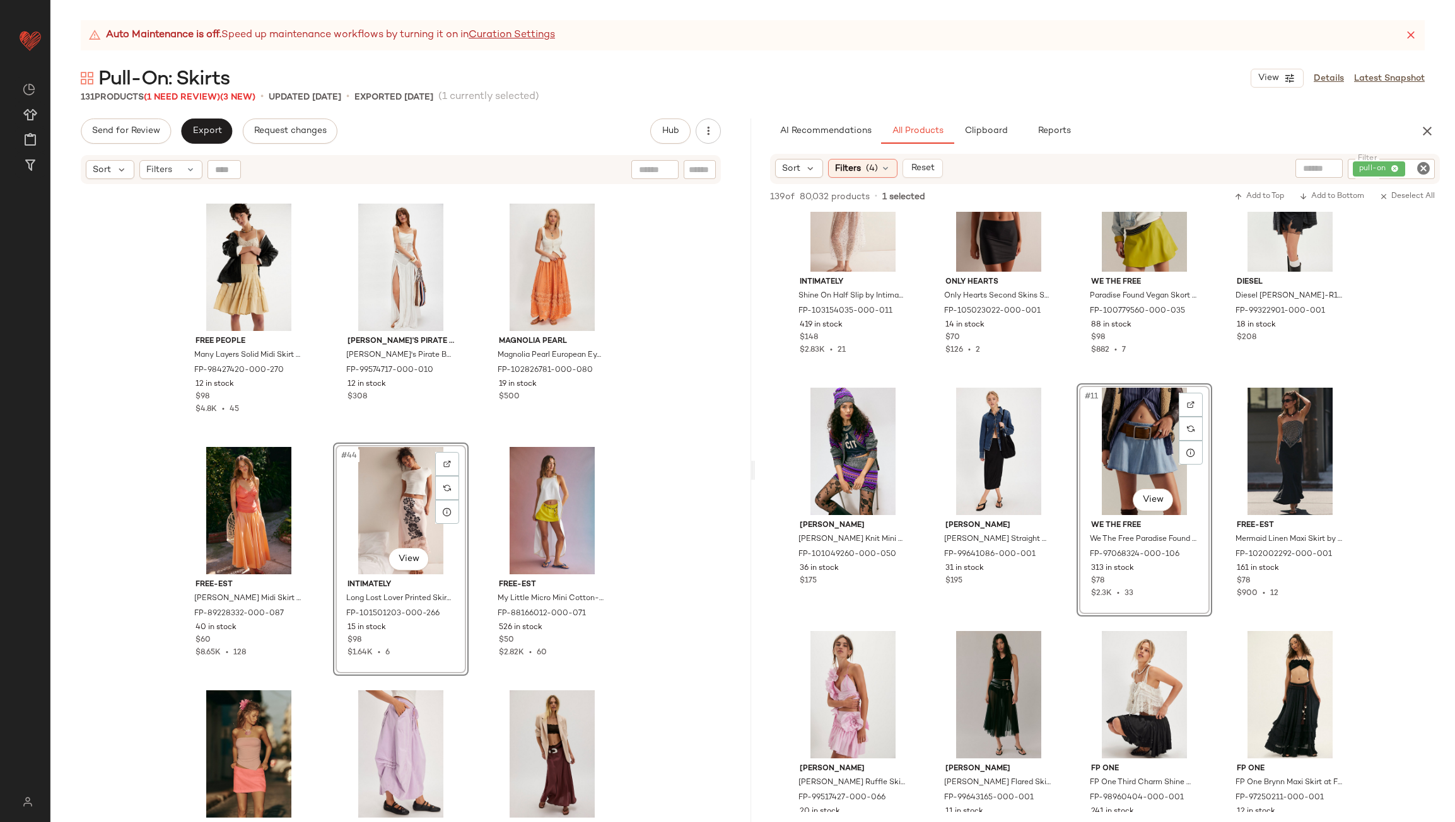
click at [473, 531] on div "free-est My Little Micro Mini Cotton-Linen Skort by free-est at Free People in …" at bounding box center [400, 519] width 701 height 668
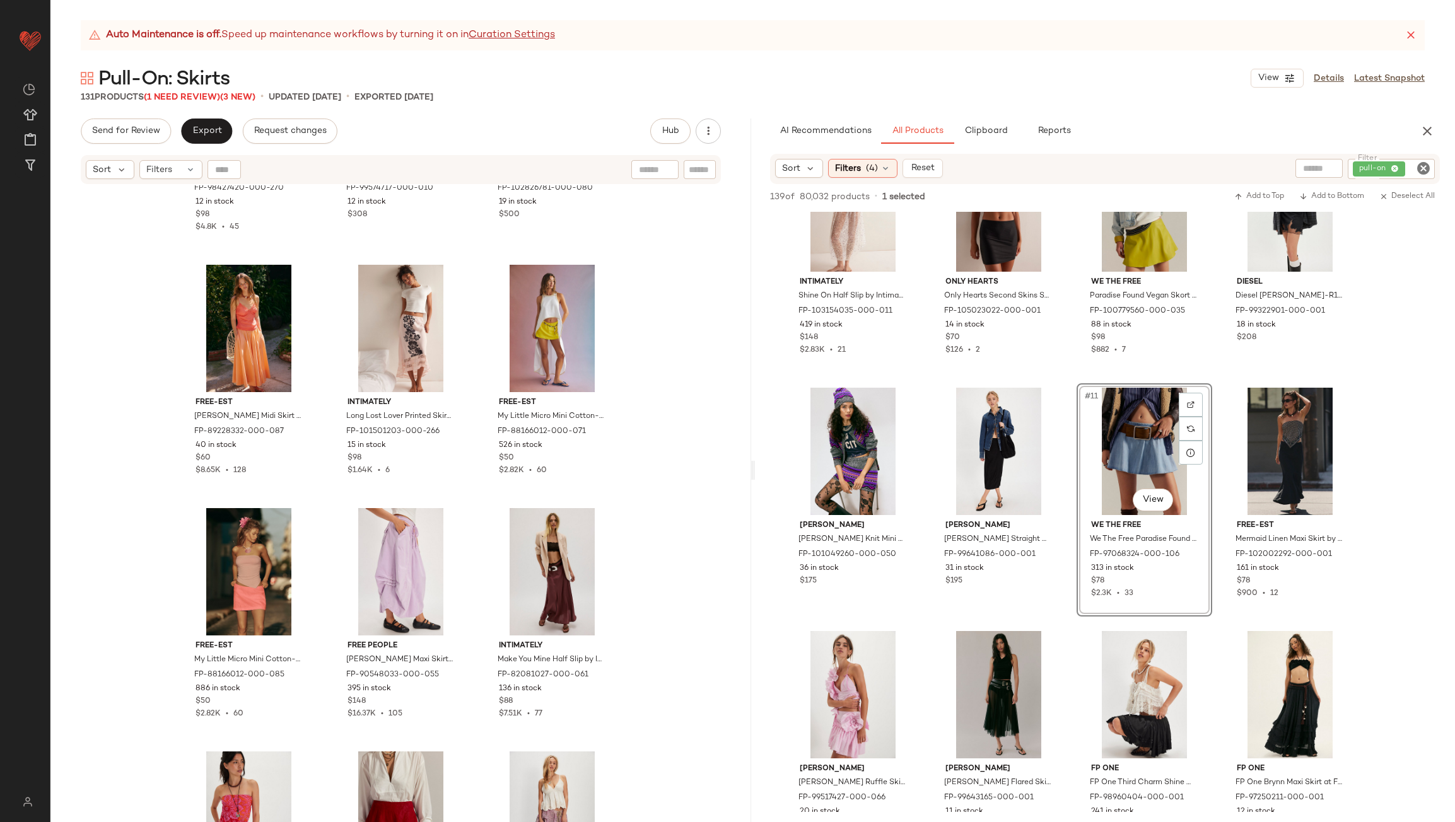
scroll to position [3352, 0]
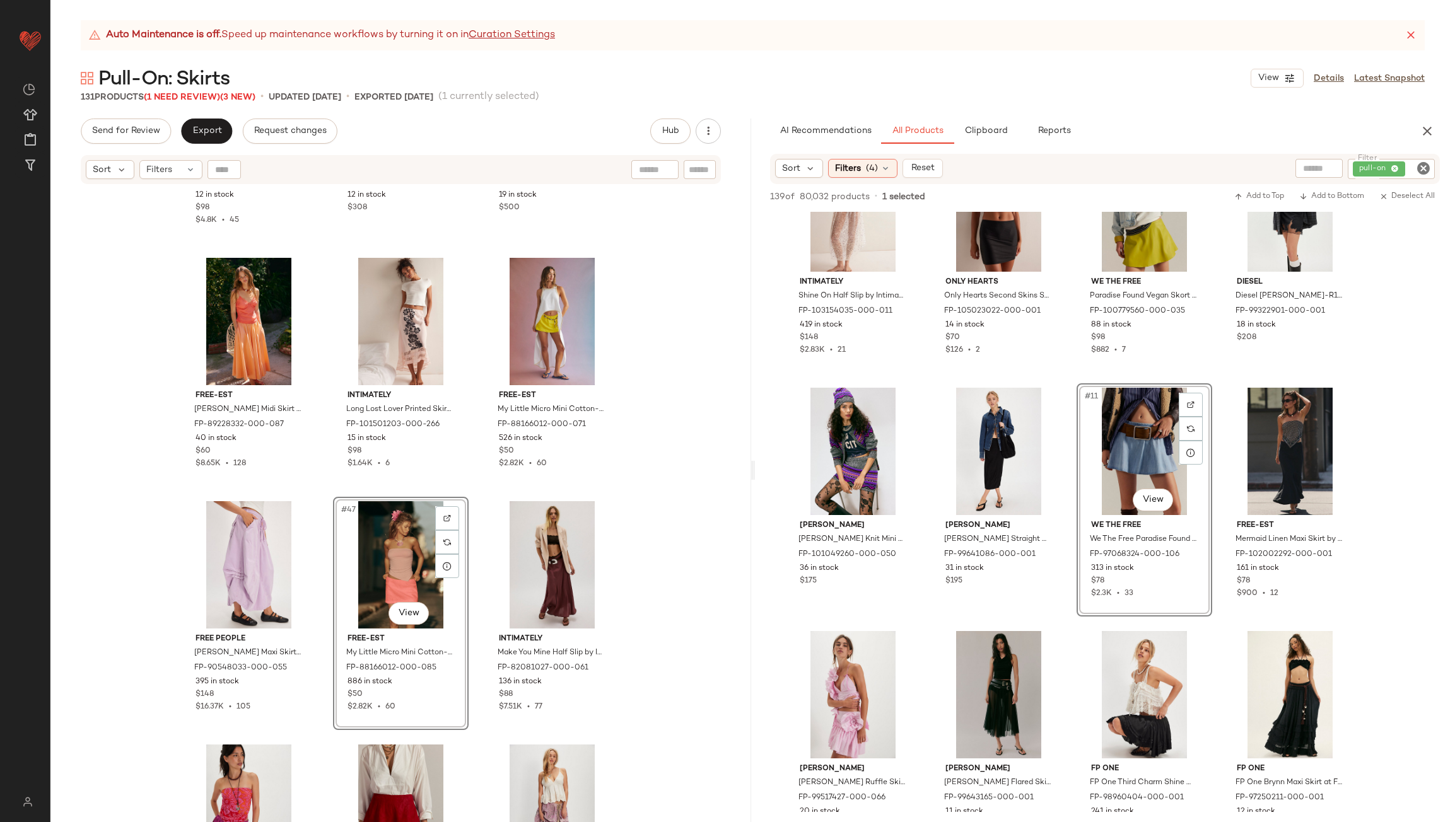
click at [477, 553] on div "Free People Many Layers Solid Midi Skirt by Free People in Yellow, Size: XL FP-…" at bounding box center [400, 519] width 701 height 668
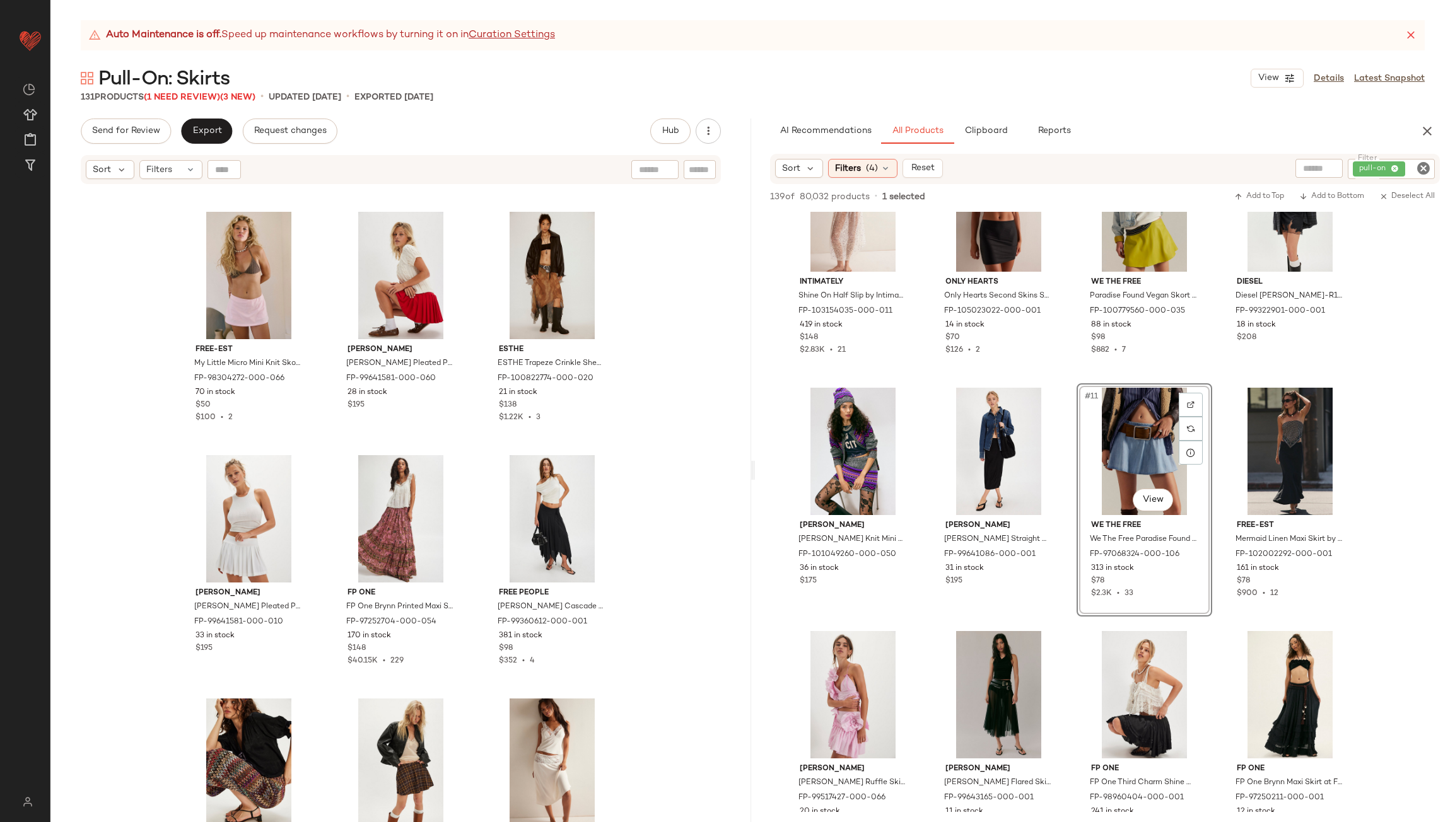
scroll to position [4361, 0]
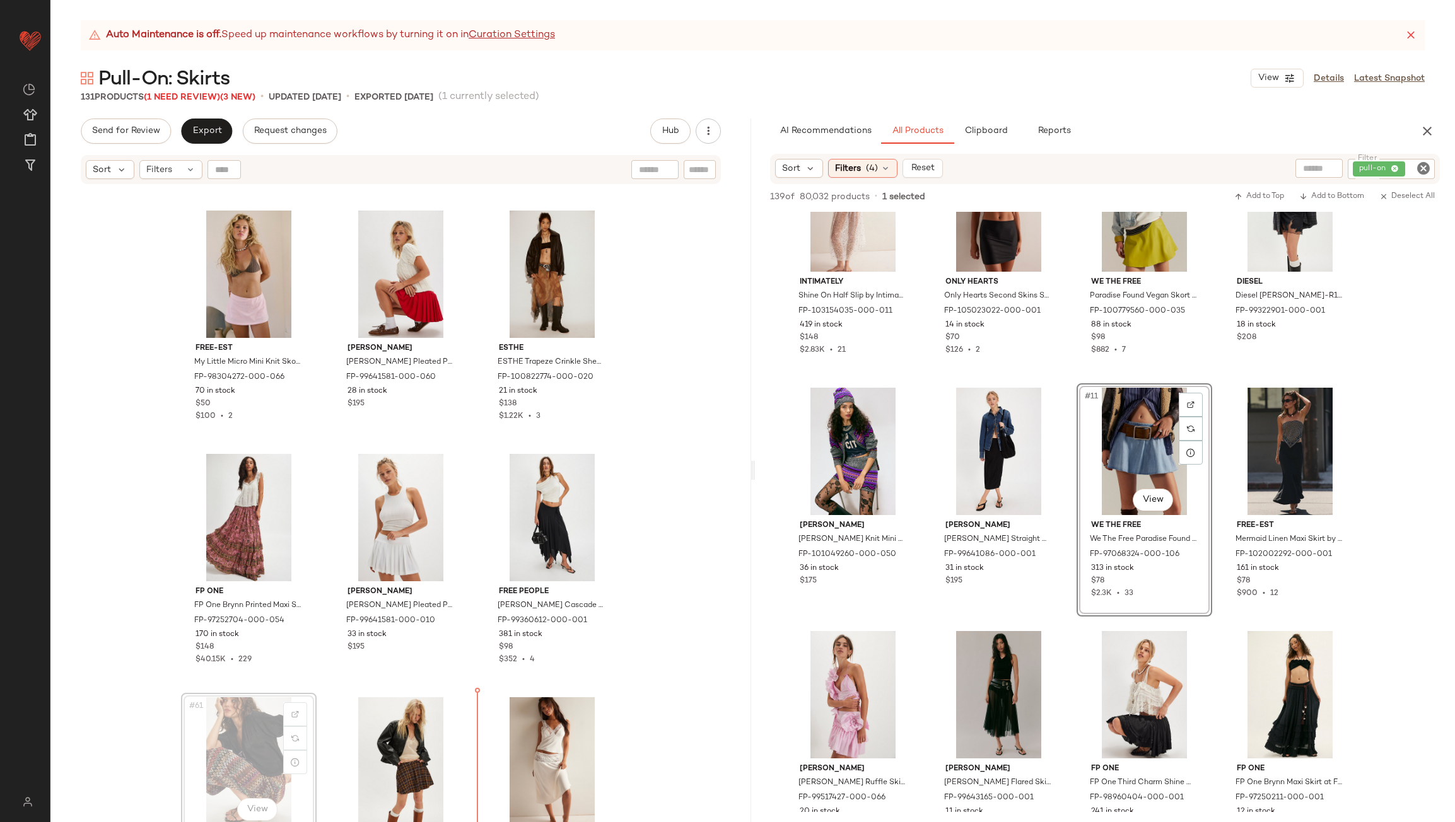
scroll to position [4373, 0]
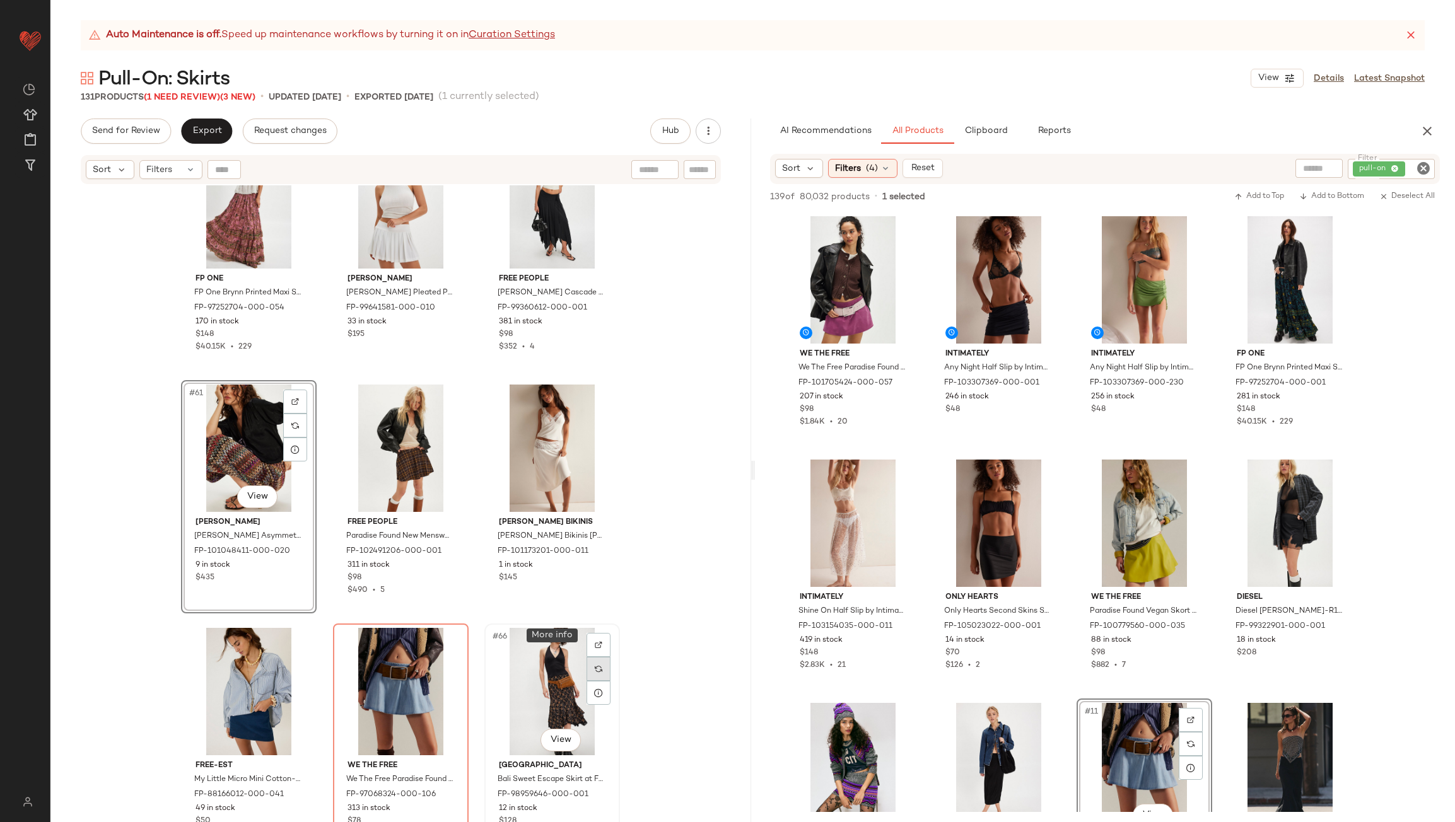
scroll to position [4436, 0]
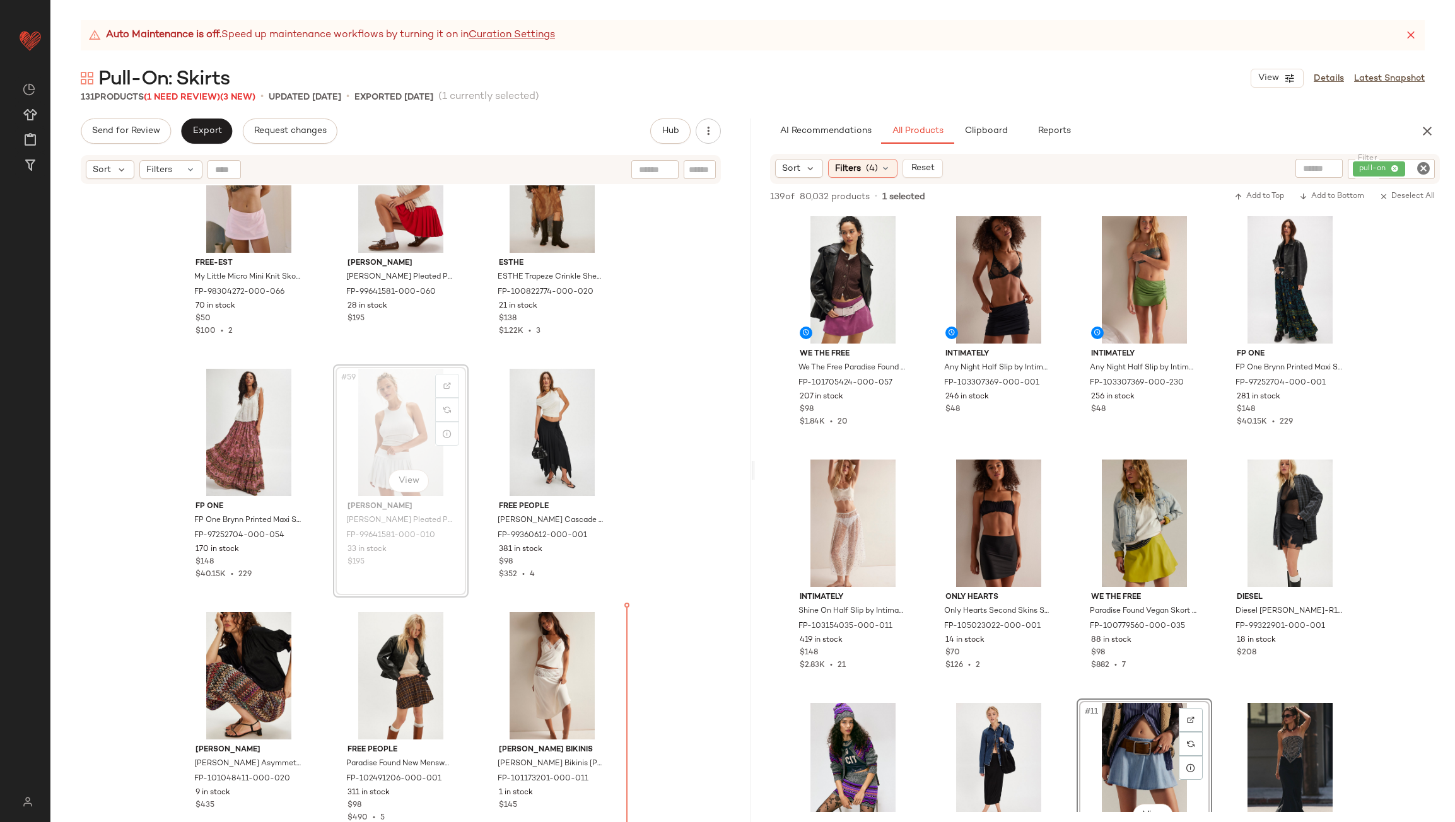
scroll to position [4466, 0]
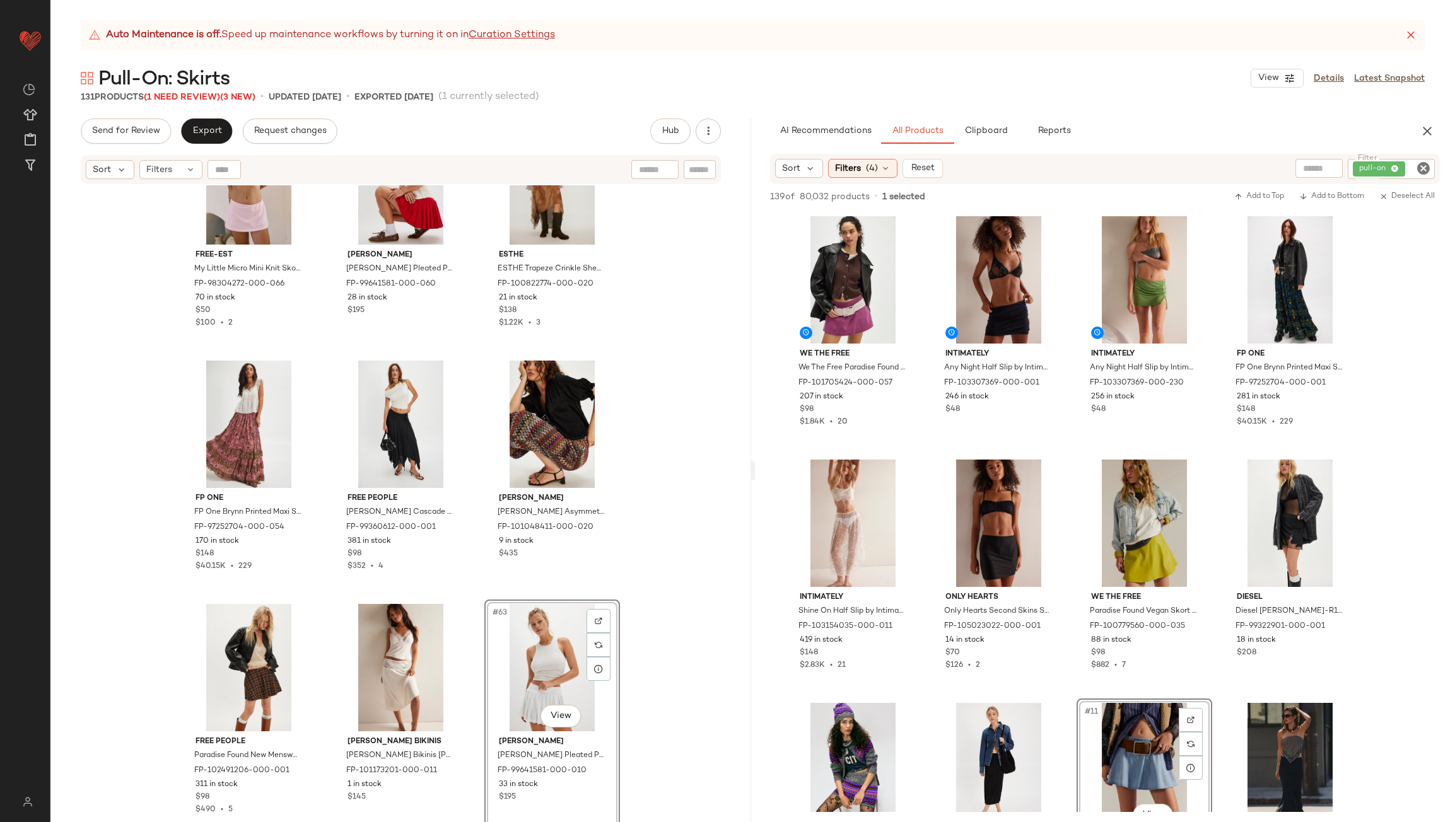
click at [642, 638] on div "free-est My Little Micro Mini Knit Skort by free-est at Free People in Pink, Si…" at bounding box center [400, 519] width 701 height 668
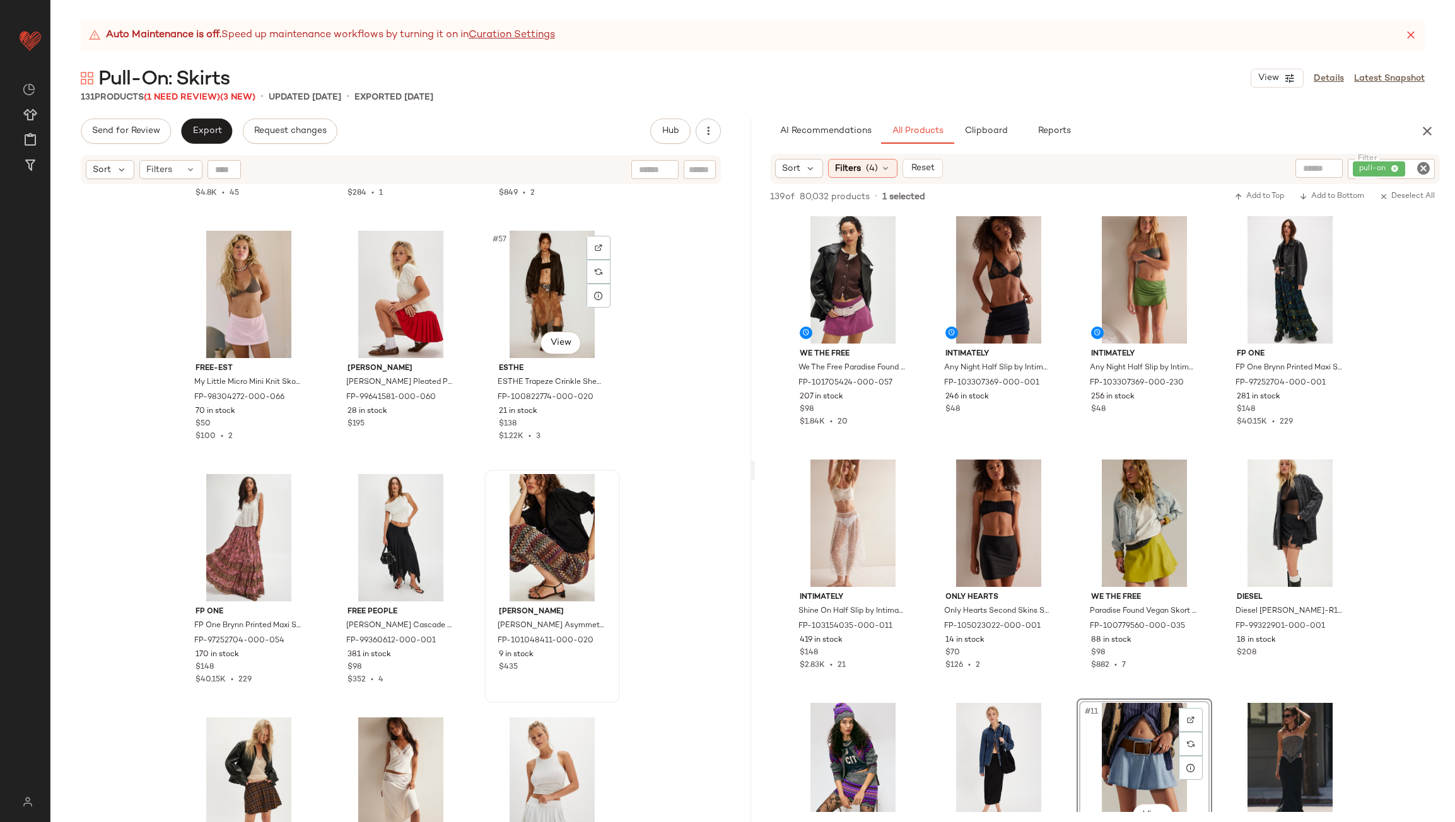
scroll to position [4466, 0]
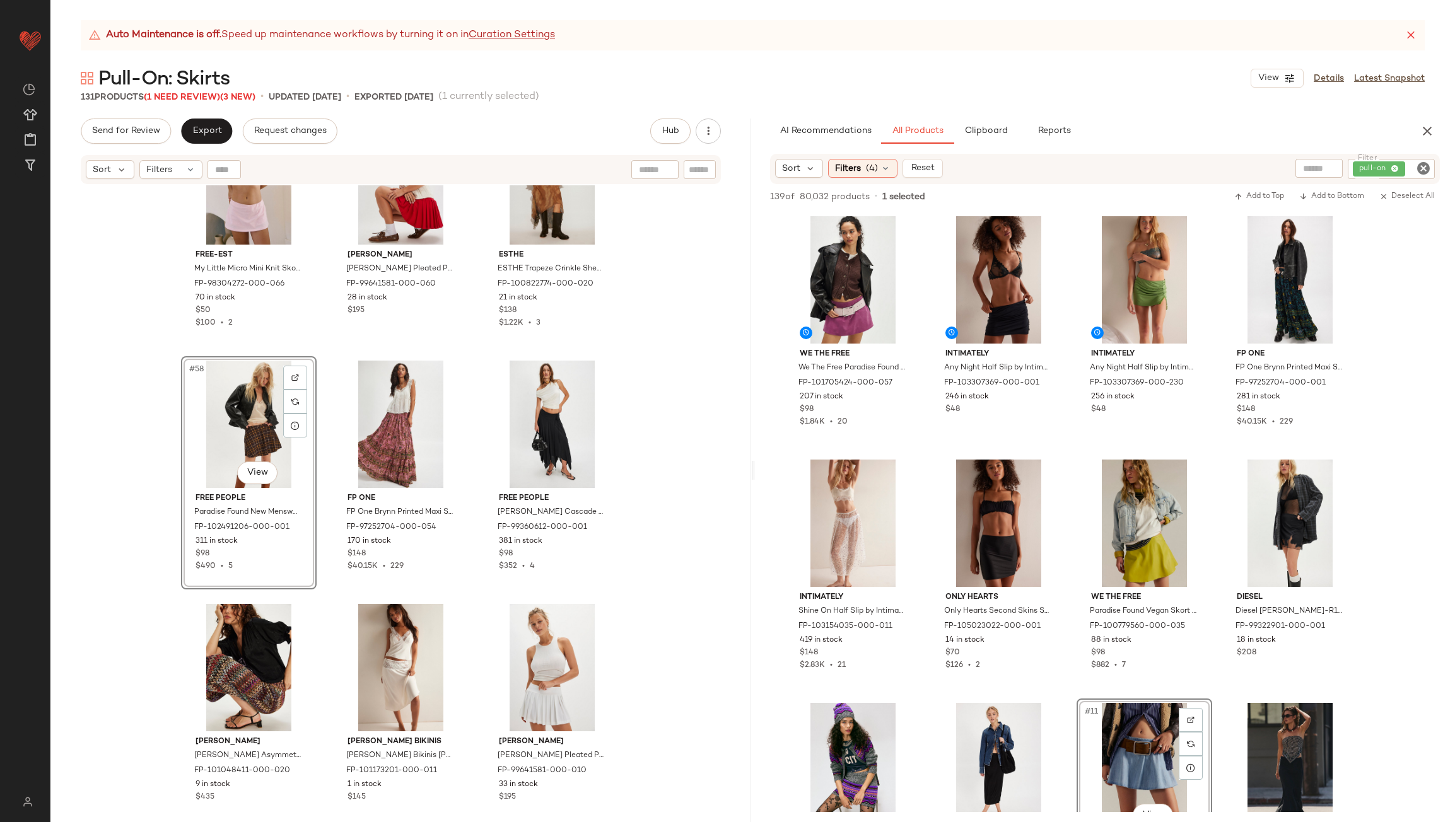
click at [658, 547] on div "Free People Many Layers Solid Midi Skirt by Free People in Orange, Size: M FP-9…" at bounding box center [400, 519] width 701 height 668
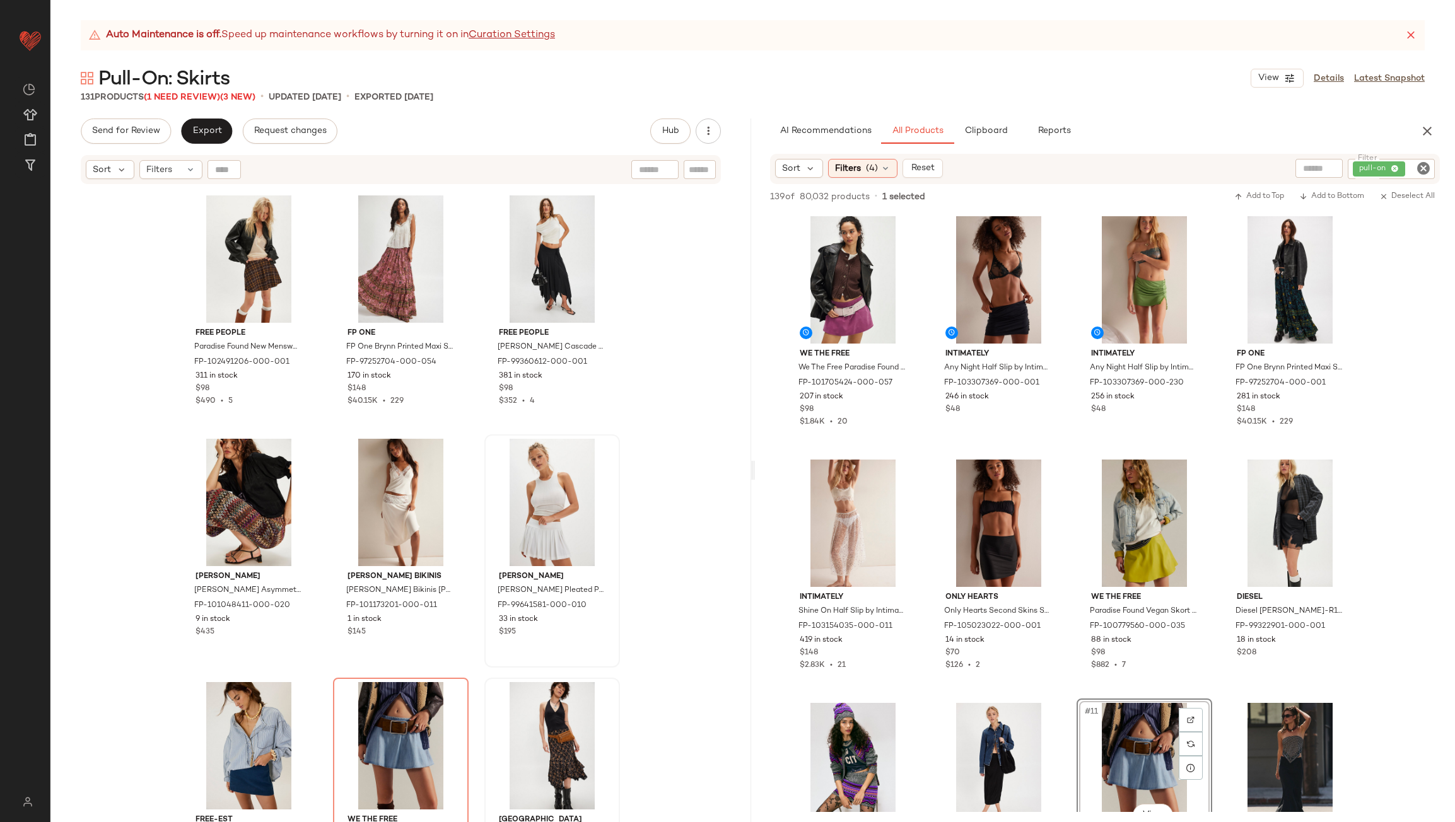
scroll to position [4655, 0]
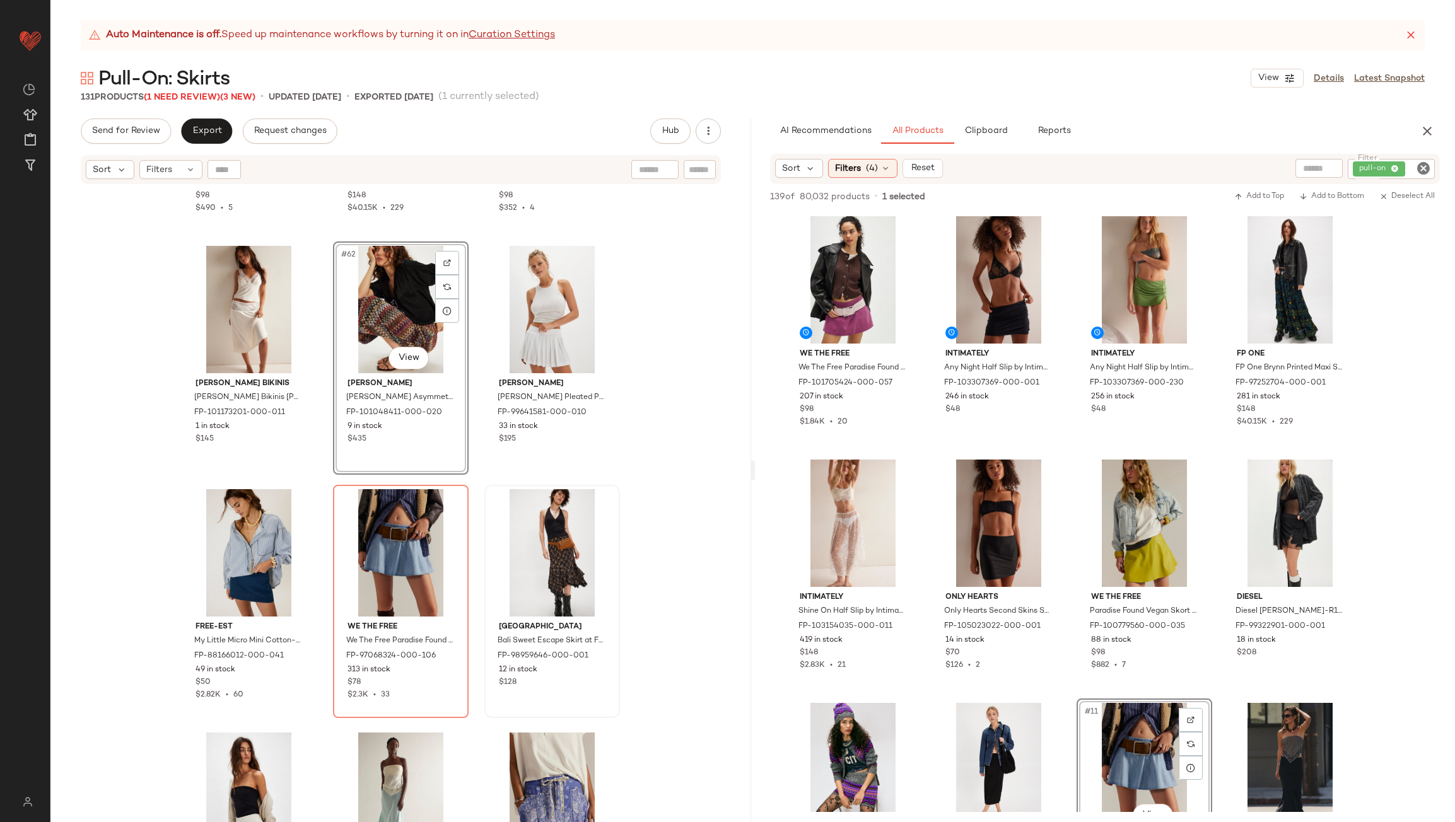
scroll to position [4845, 0]
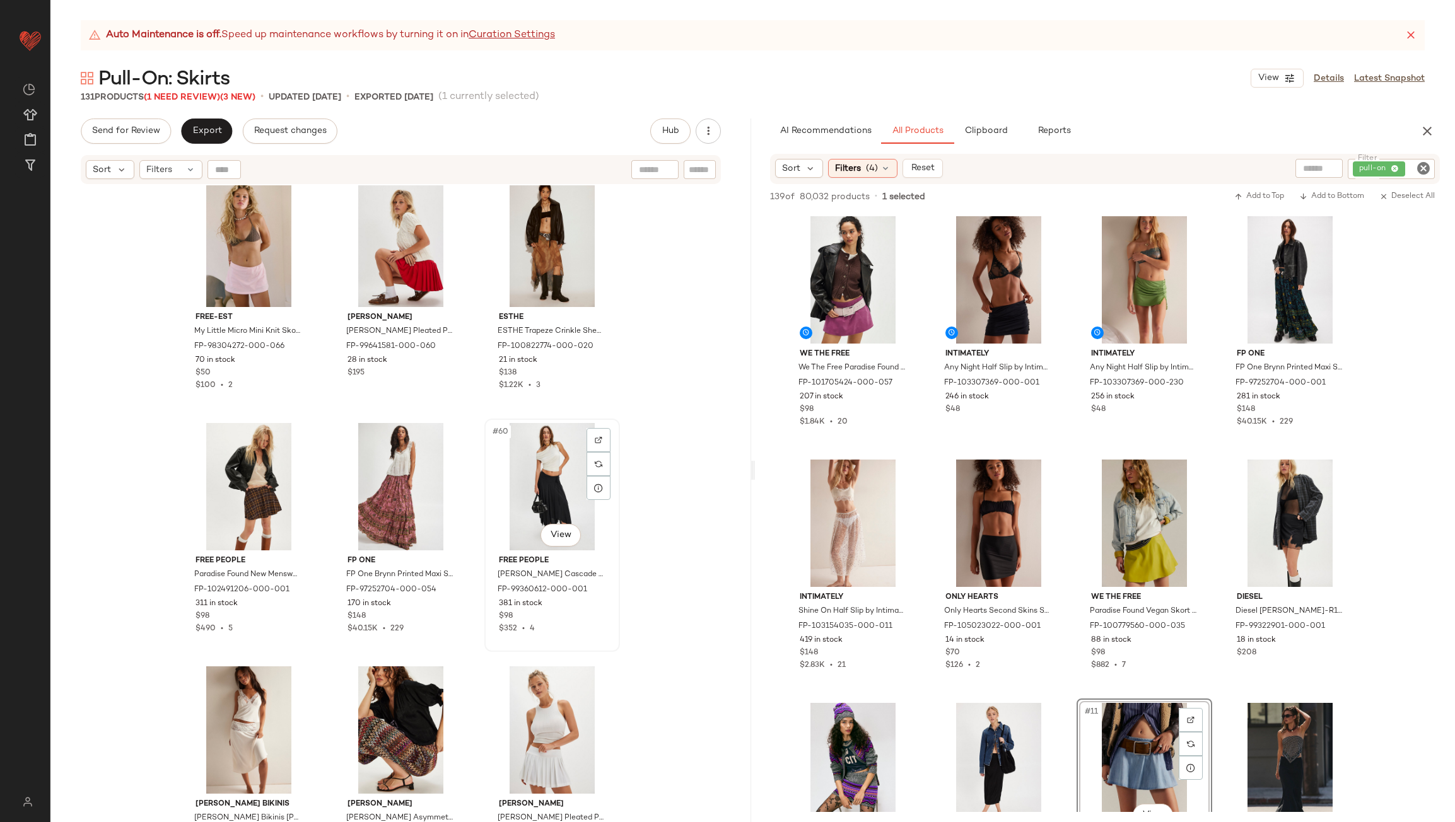
scroll to position [4403, 0]
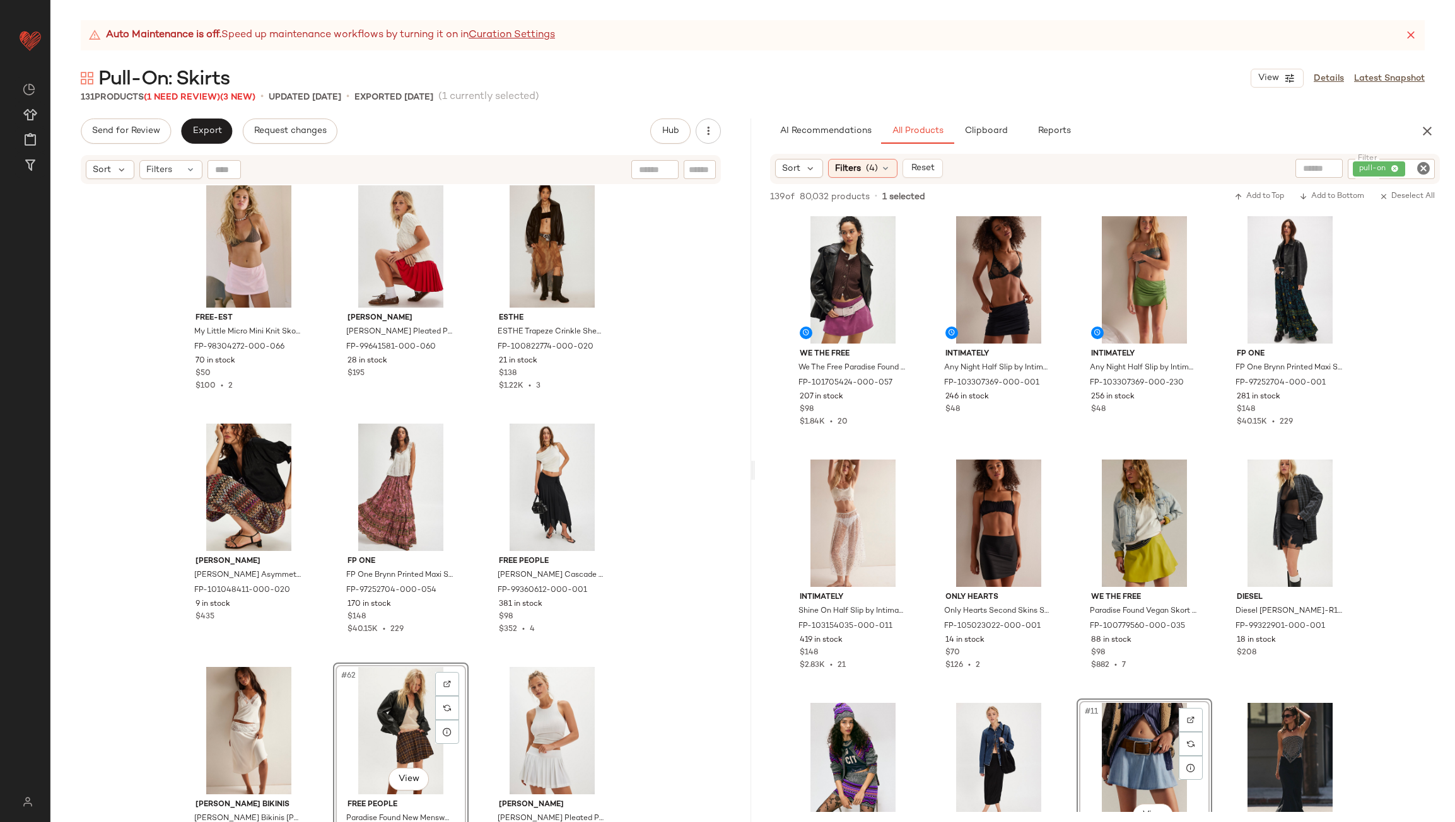
click at [676, 636] on div "free-est My Little Micro Mini Knit Skort by free-est at Free People in Pink, Si…" at bounding box center [400, 519] width 701 height 668
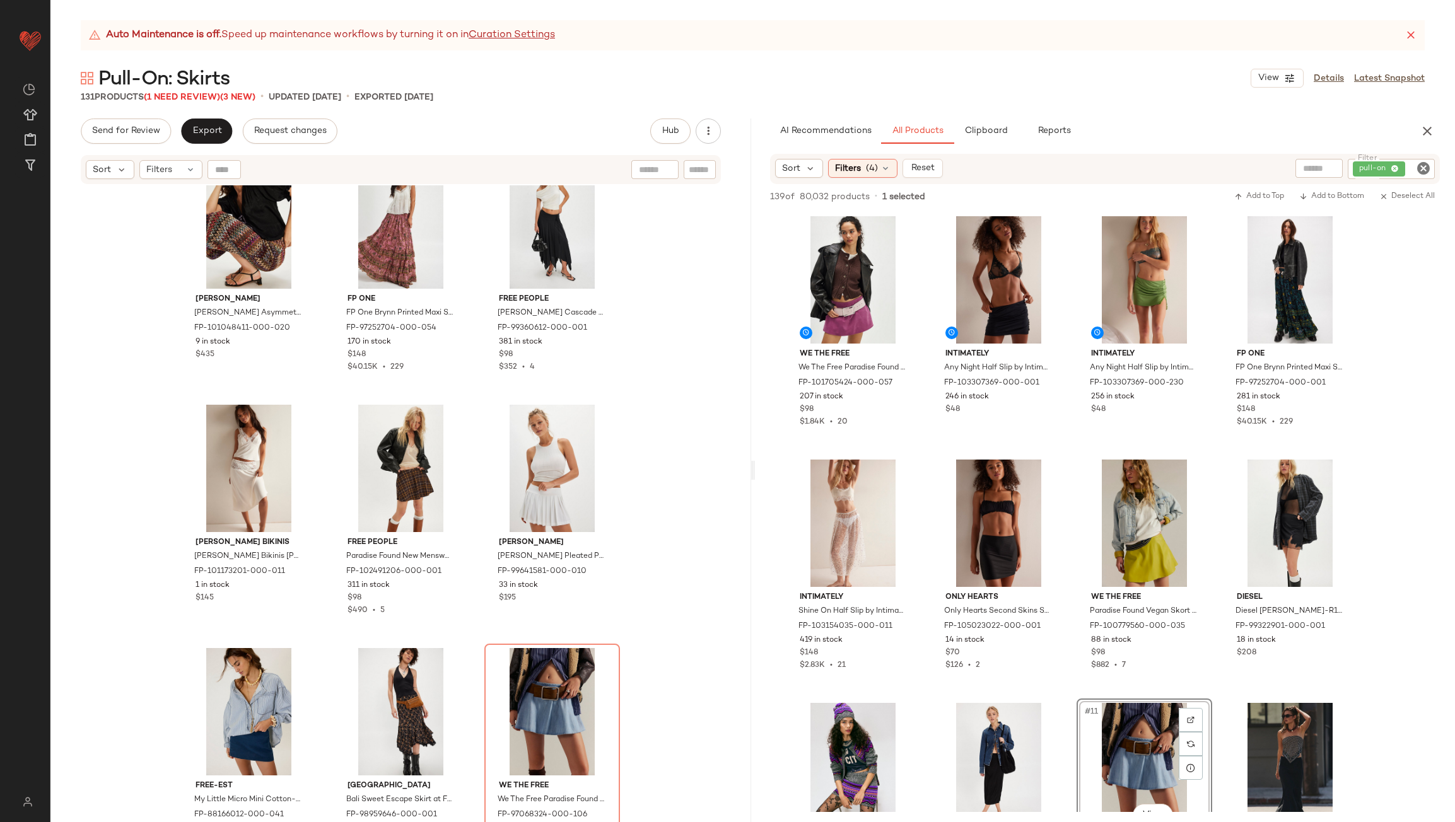
scroll to position [4782, 0]
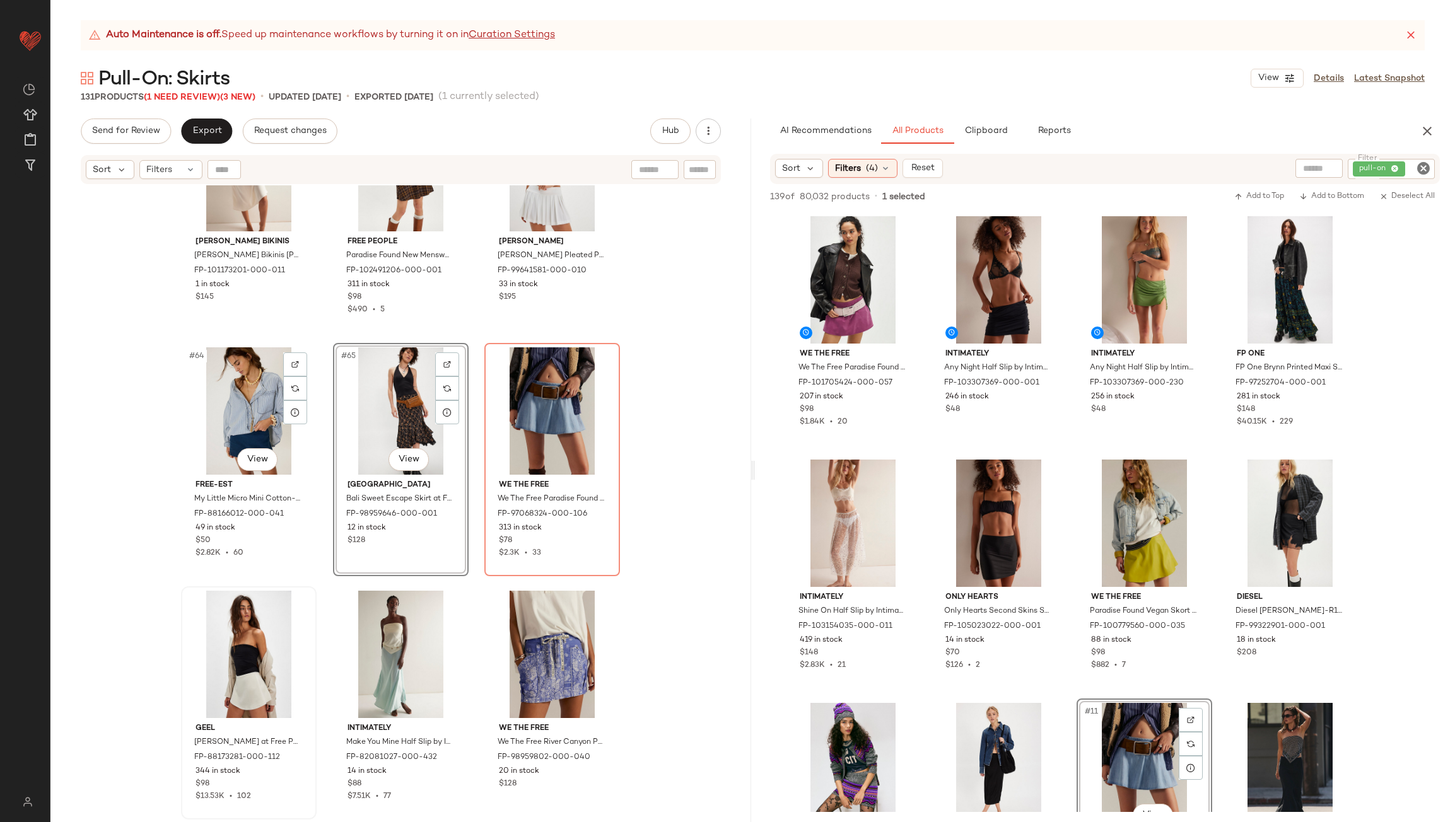
scroll to position [4971, 0]
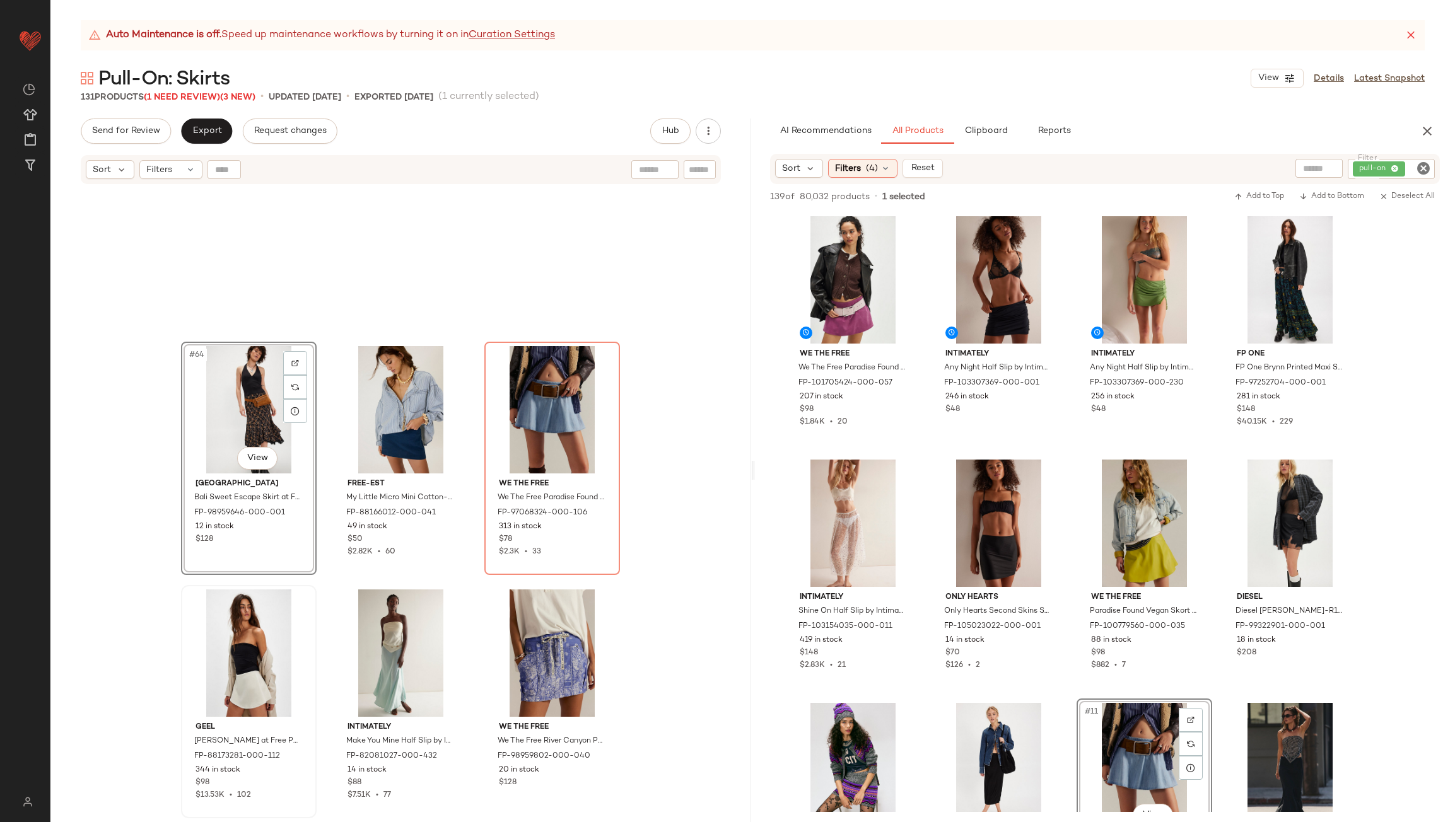
scroll to position [4908, 0]
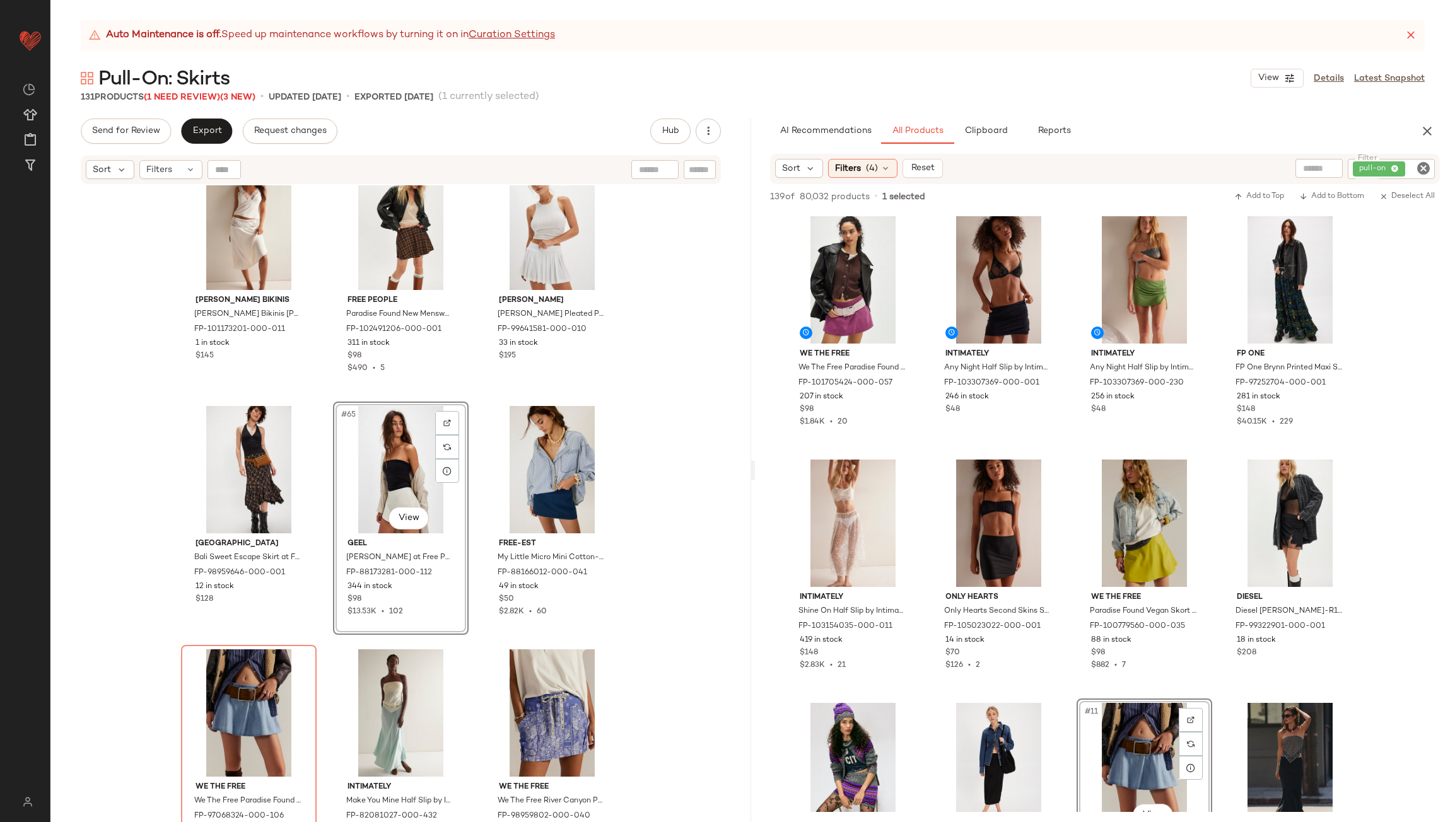
click at [470, 499] on div "Frankies Bikinis Frankies Bikinis Harper Satin Half Slip at Free People in Whit…" at bounding box center [400, 519] width 701 height 668
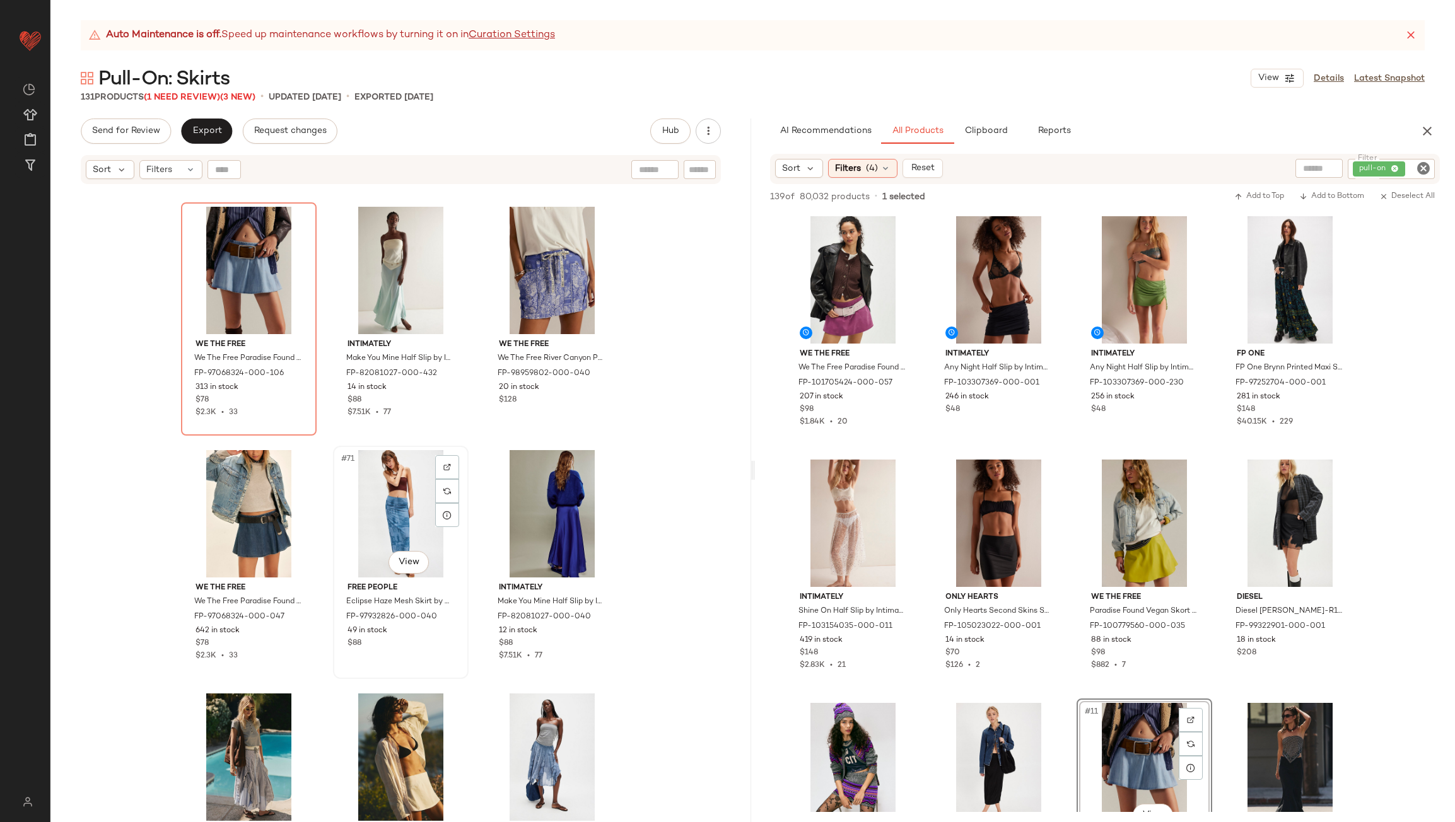
scroll to position [5412, 0]
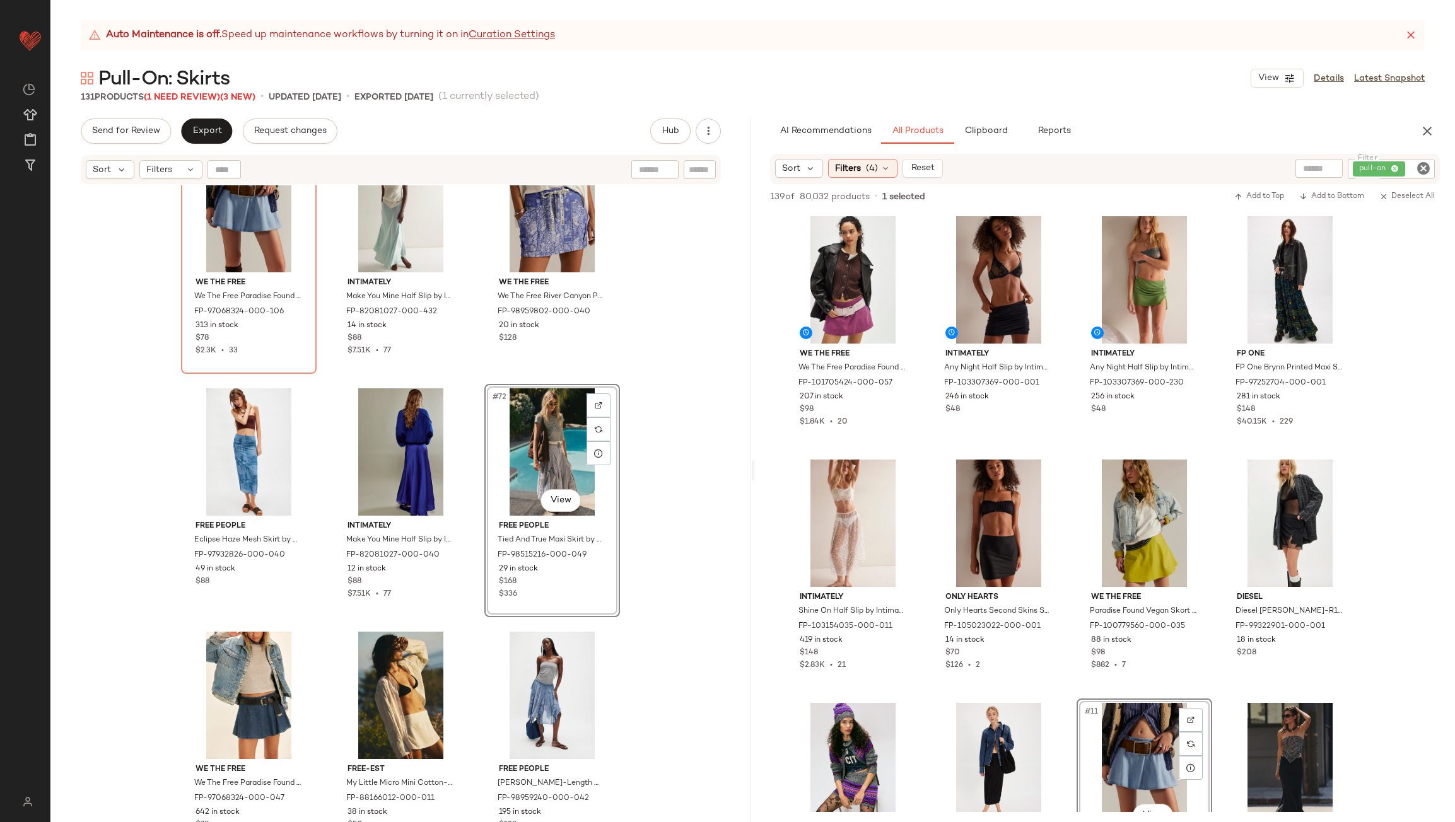
click at [476, 392] on div "We The Free We The Free Paradise Found Denim Skort at Free People in Light Wash…" at bounding box center [400, 519] width 701 height 668
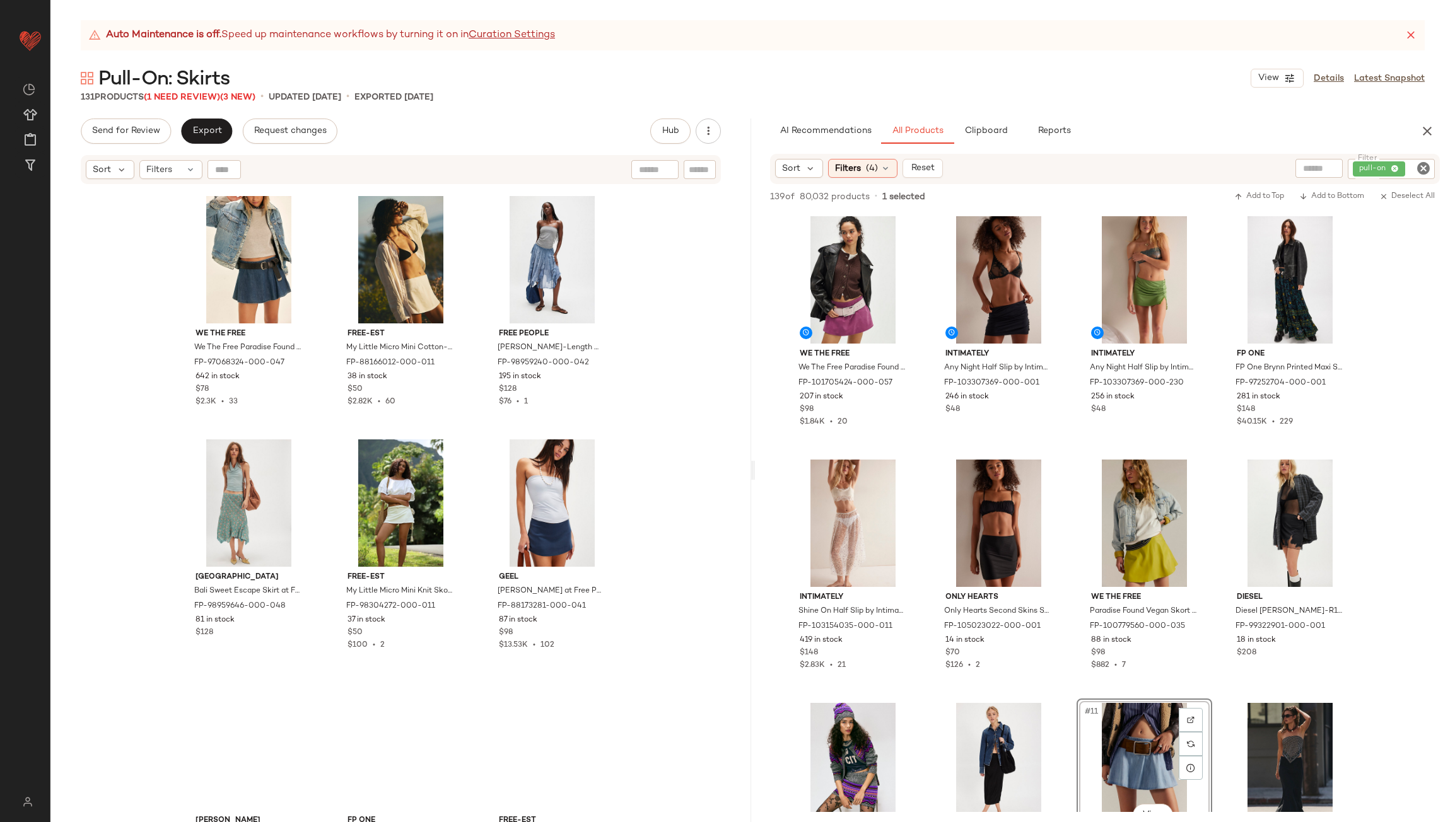
scroll to position [5854, 0]
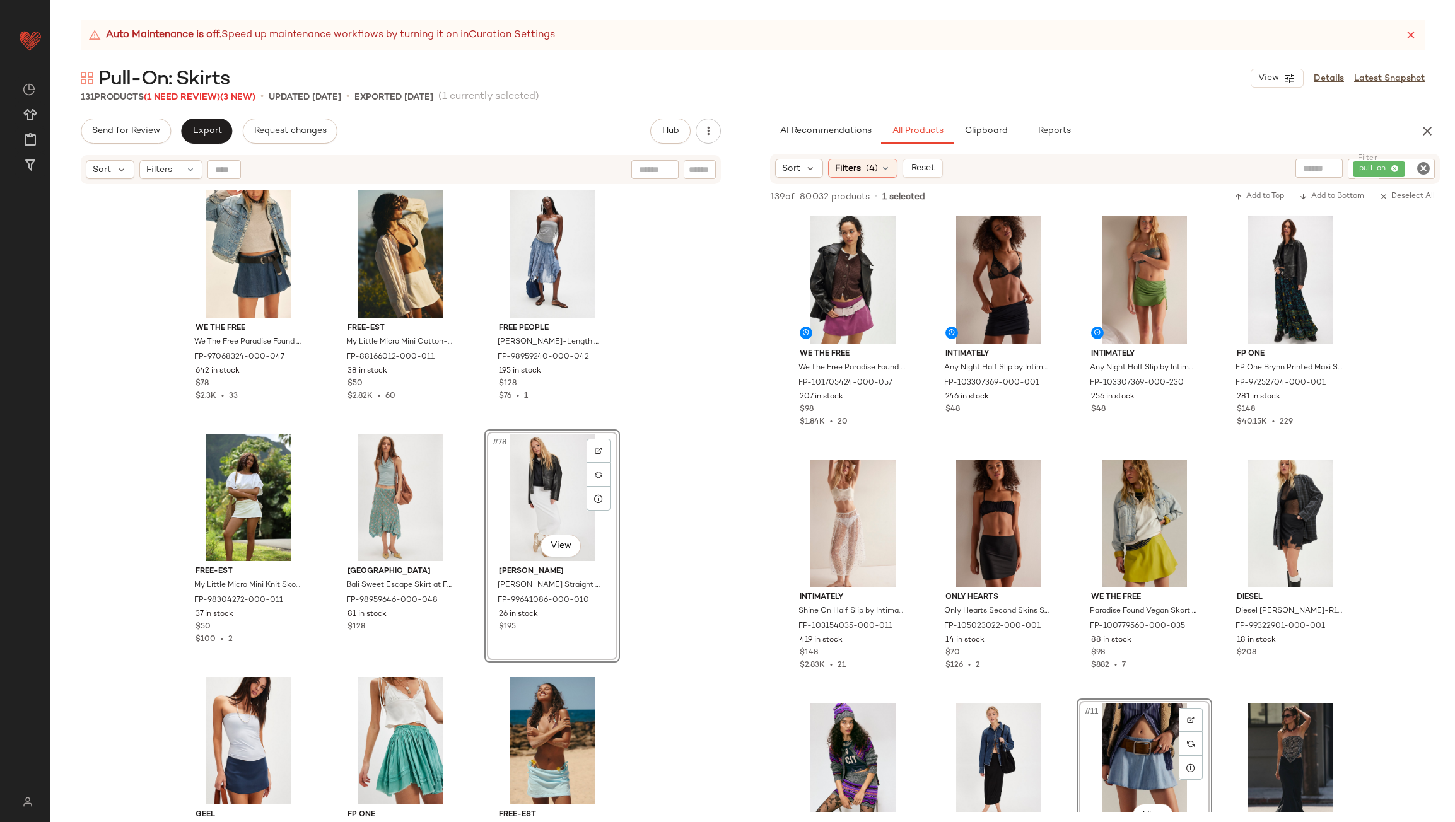
scroll to position [6169, 0]
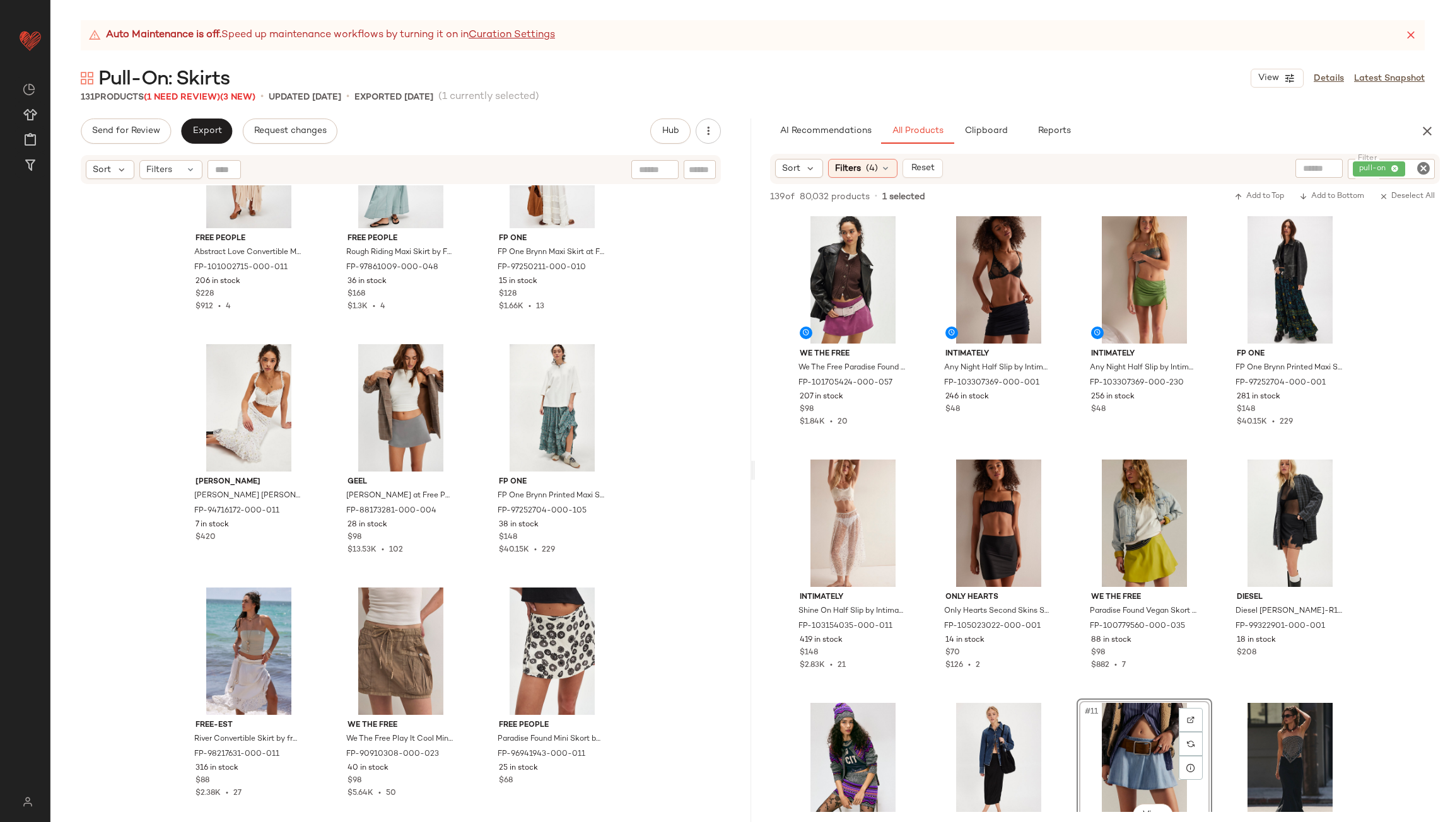
scroll to position [6610, 0]
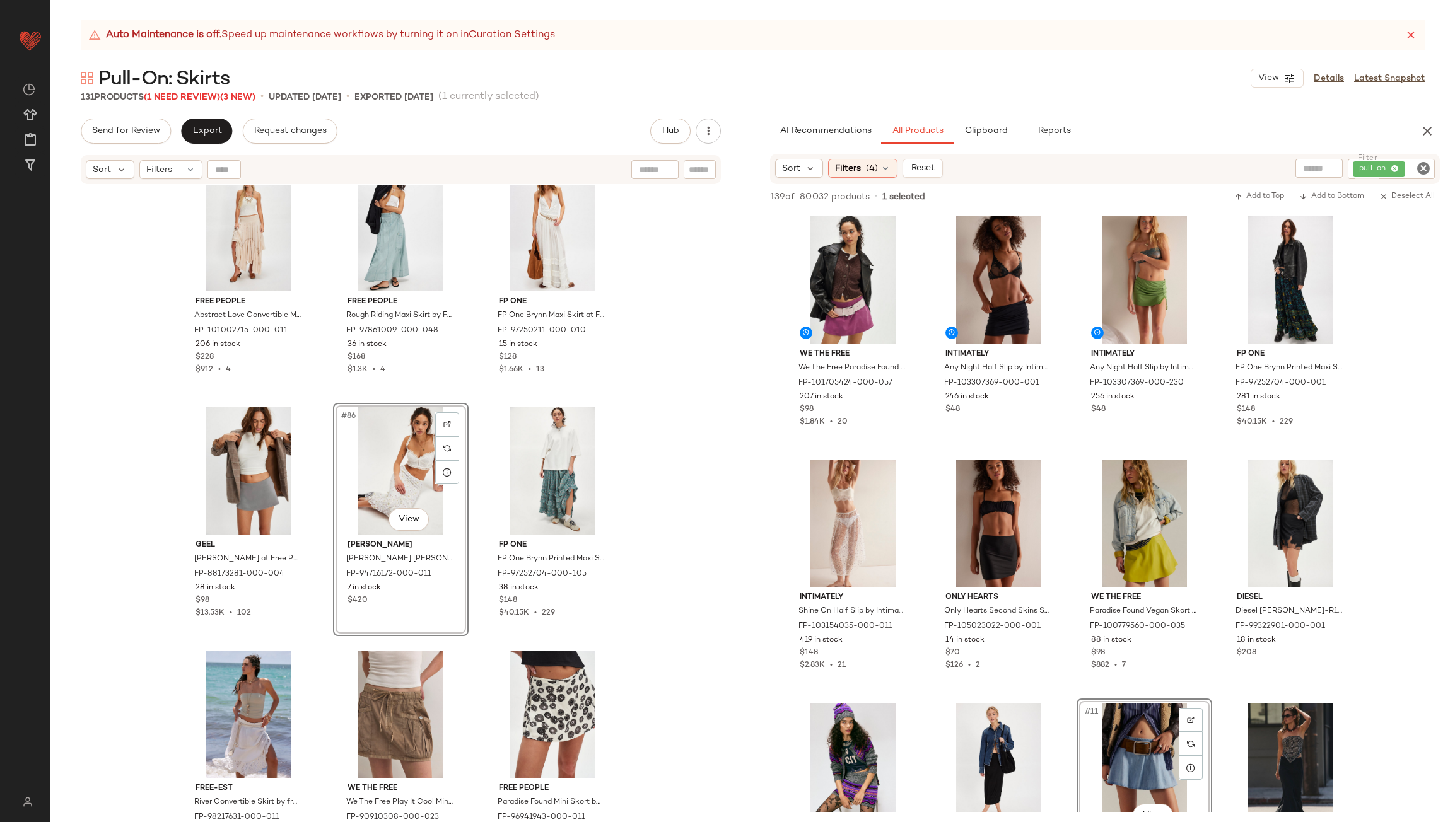
click at [470, 482] on div "Free People Abstract Love Convertible Midi Skirt by Free People in White, Size:…" at bounding box center [400, 519] width 701 height 668
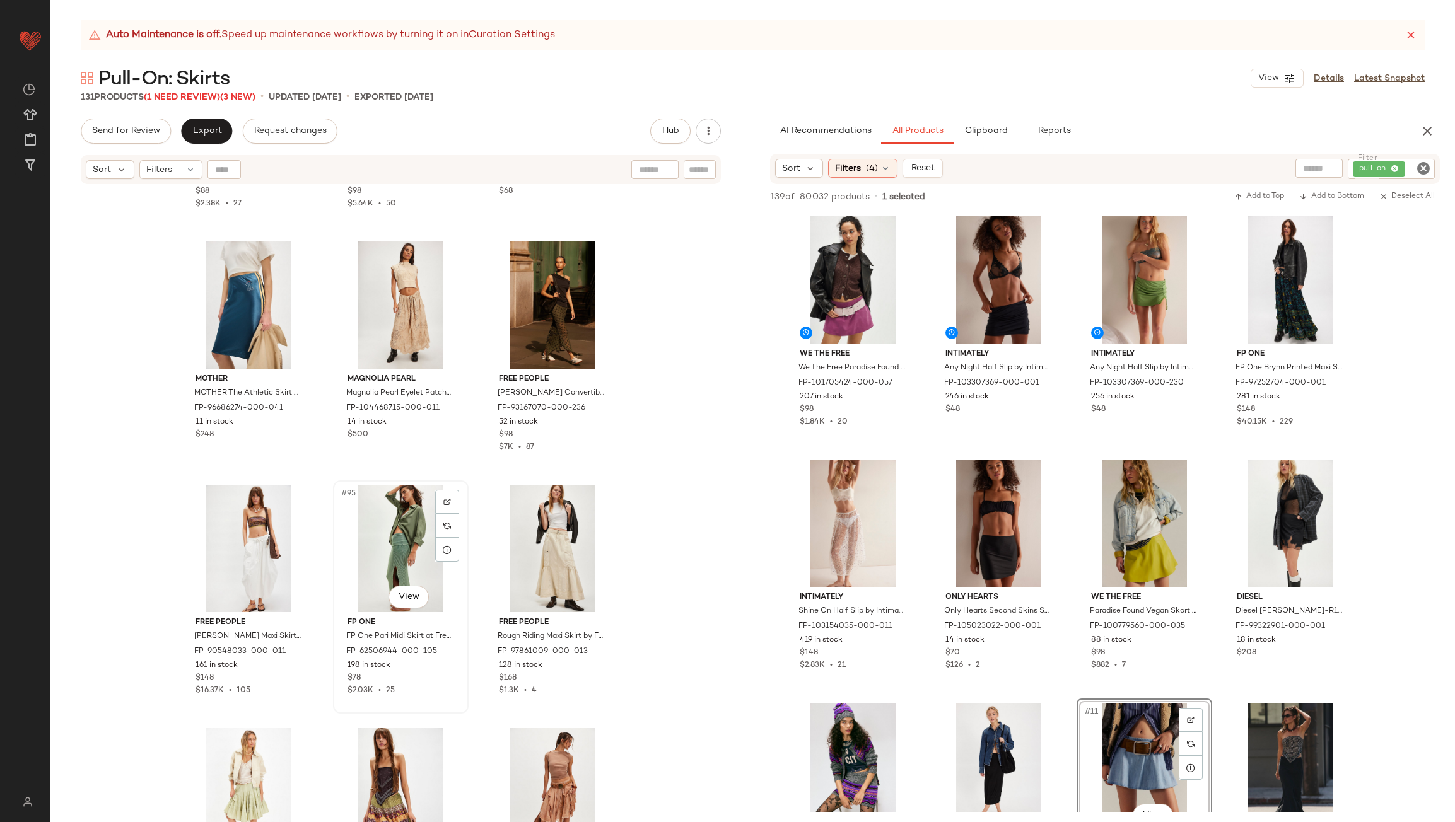
scroll to position [7115, 0]
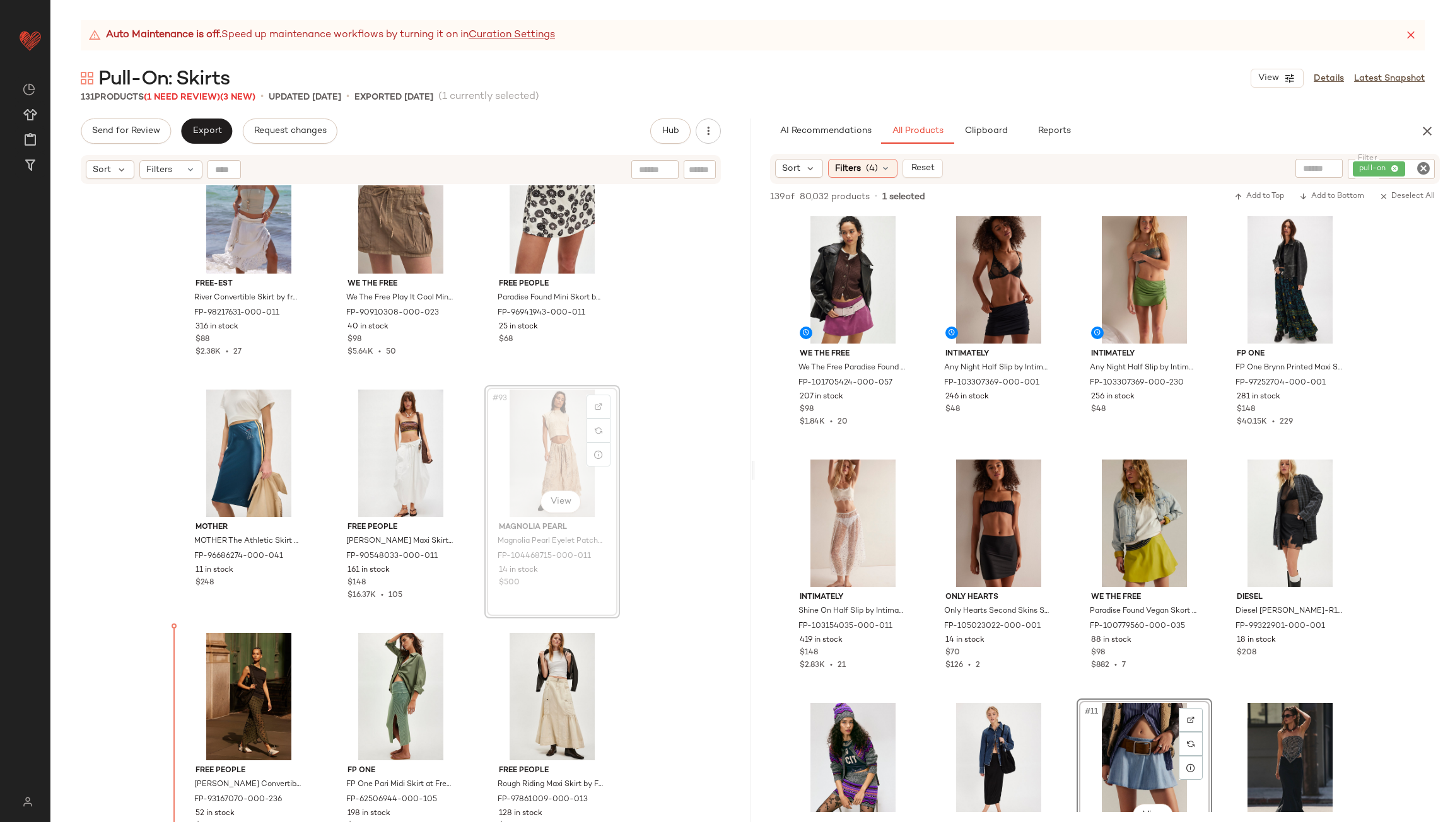
scroll to position [7130, 0]
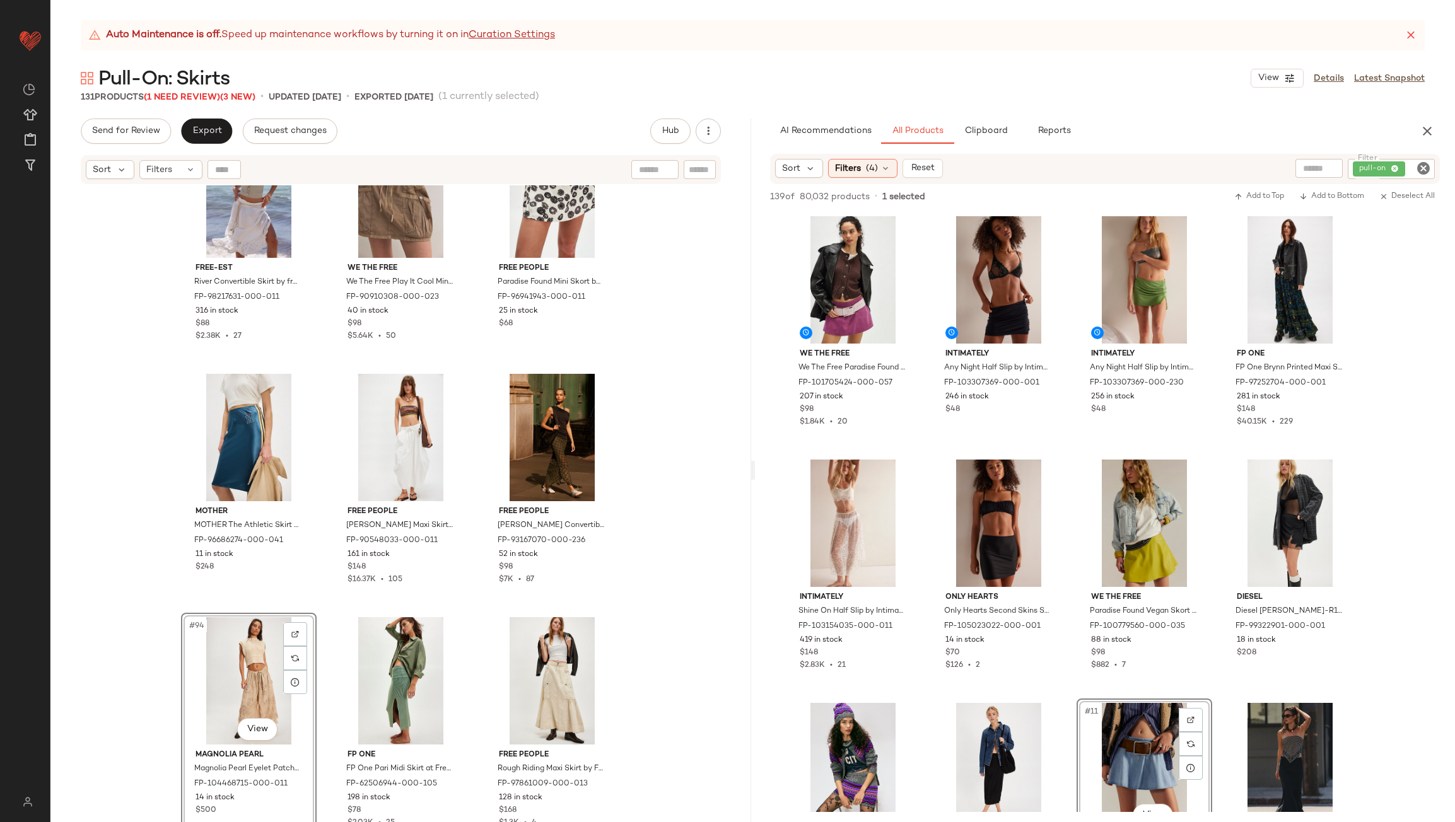
click at [470, 627] on div "free-est River Convertible Skirt by free-est at Free People in White, Size: XL …" at bounding box center [400, 519] width 701 height 668
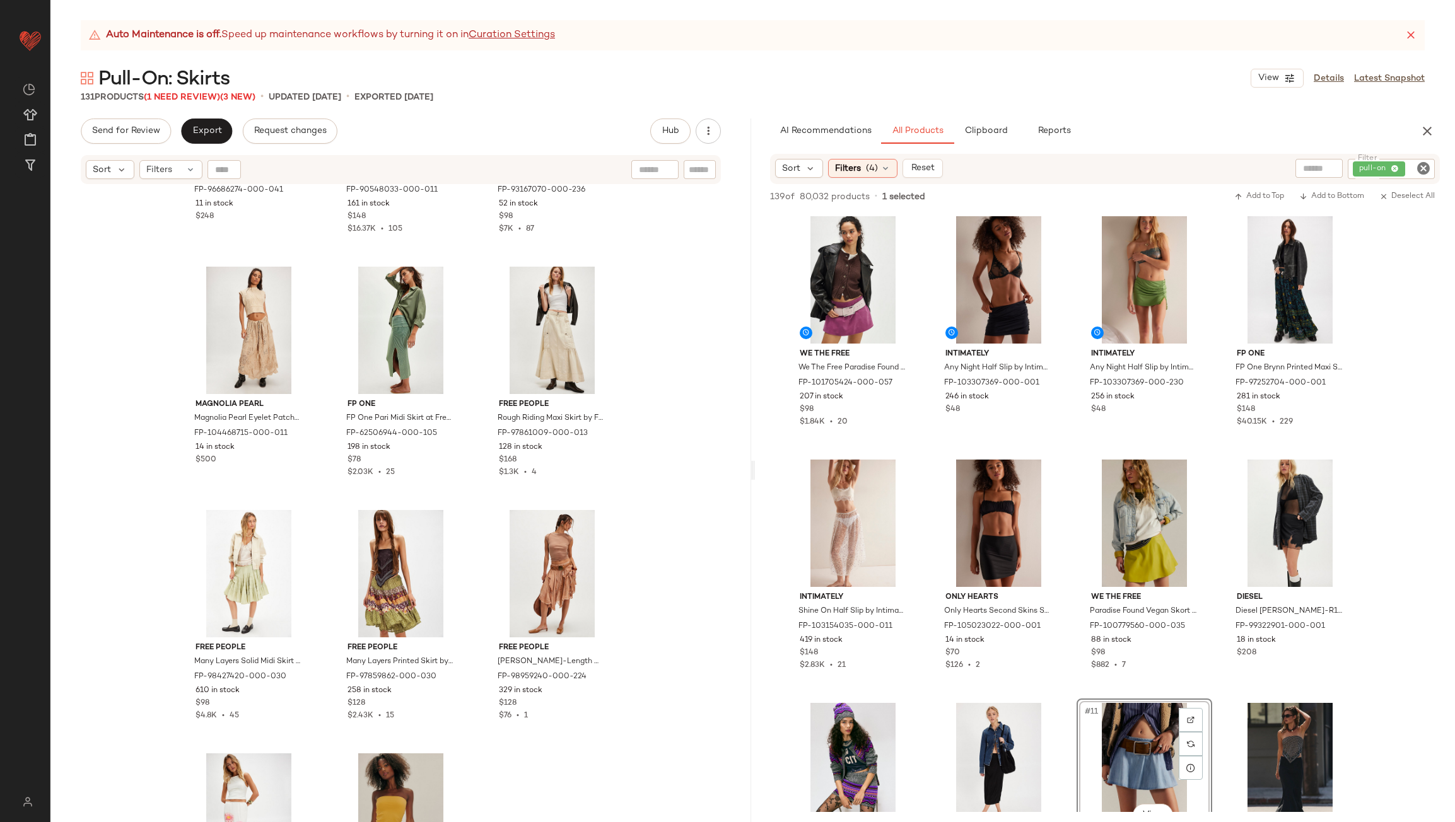
scroll to position [7509, 0]
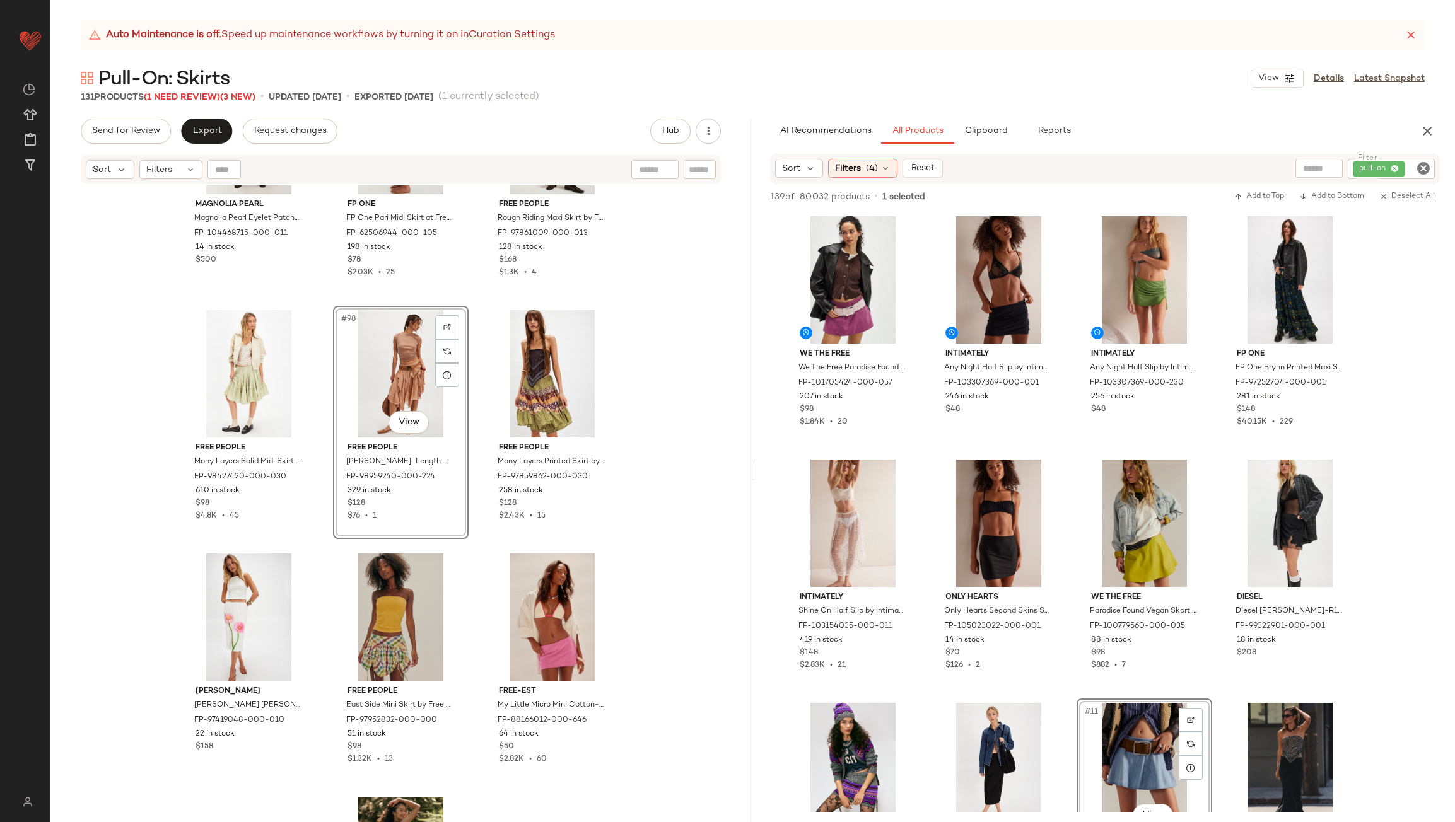
scroll to position [7761, 0]
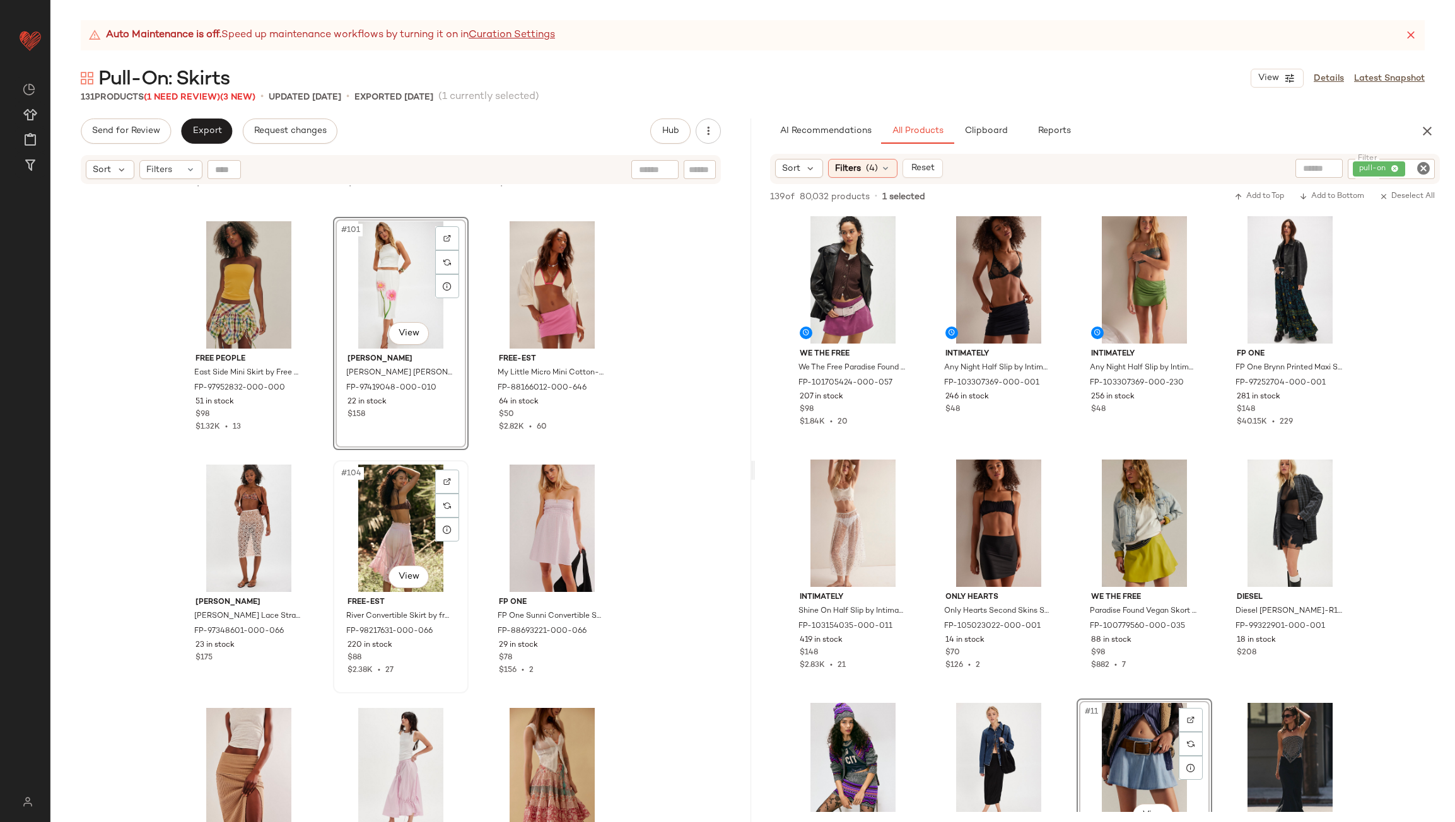
scroll to position [8076, 0]
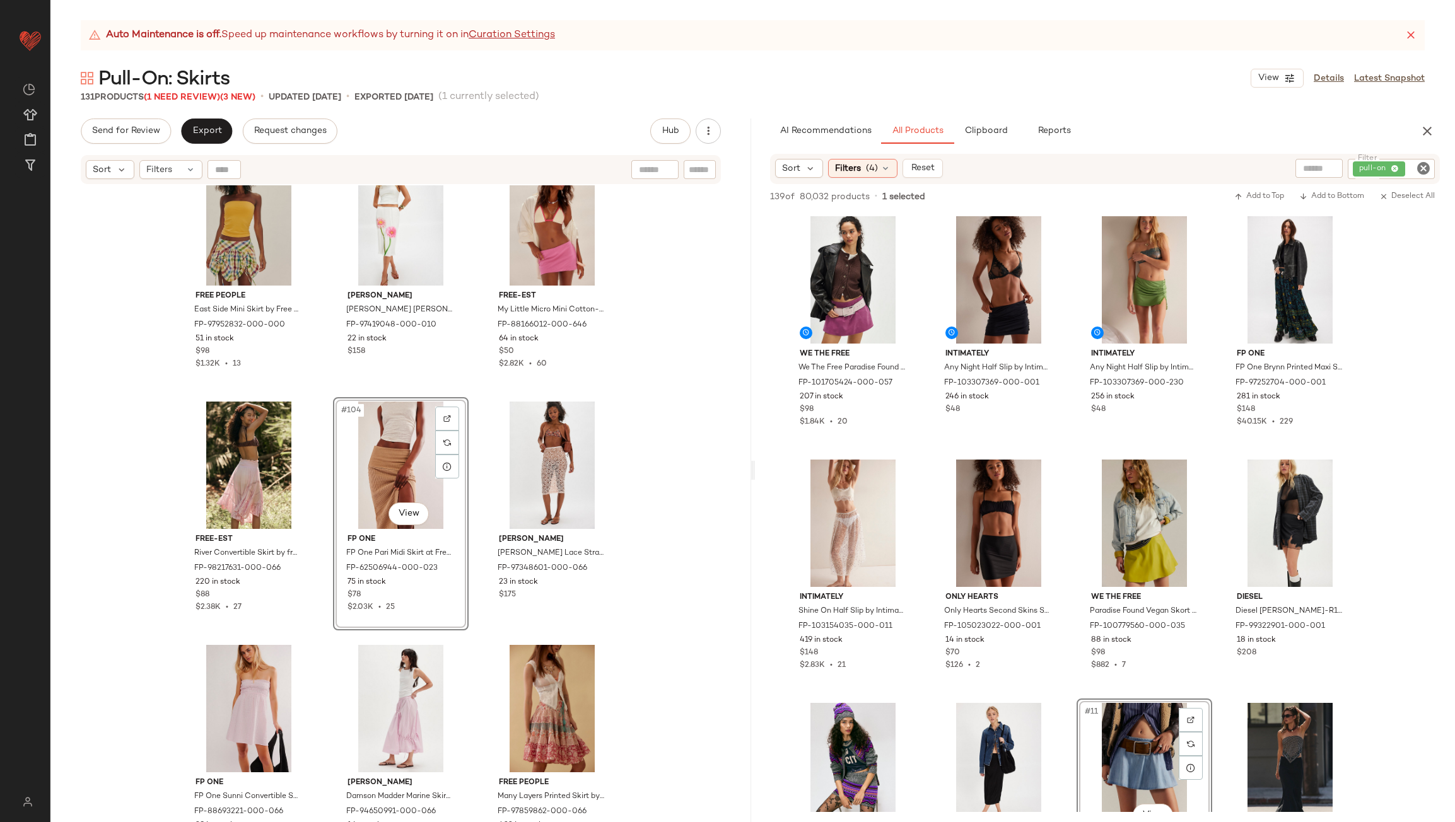
click at [475, 474] on div "Free People Many Layers Solid Midi Skirt by Free People in Green, Size: XL FP-9…" at bounding box center [400, 519] width 701 height 668
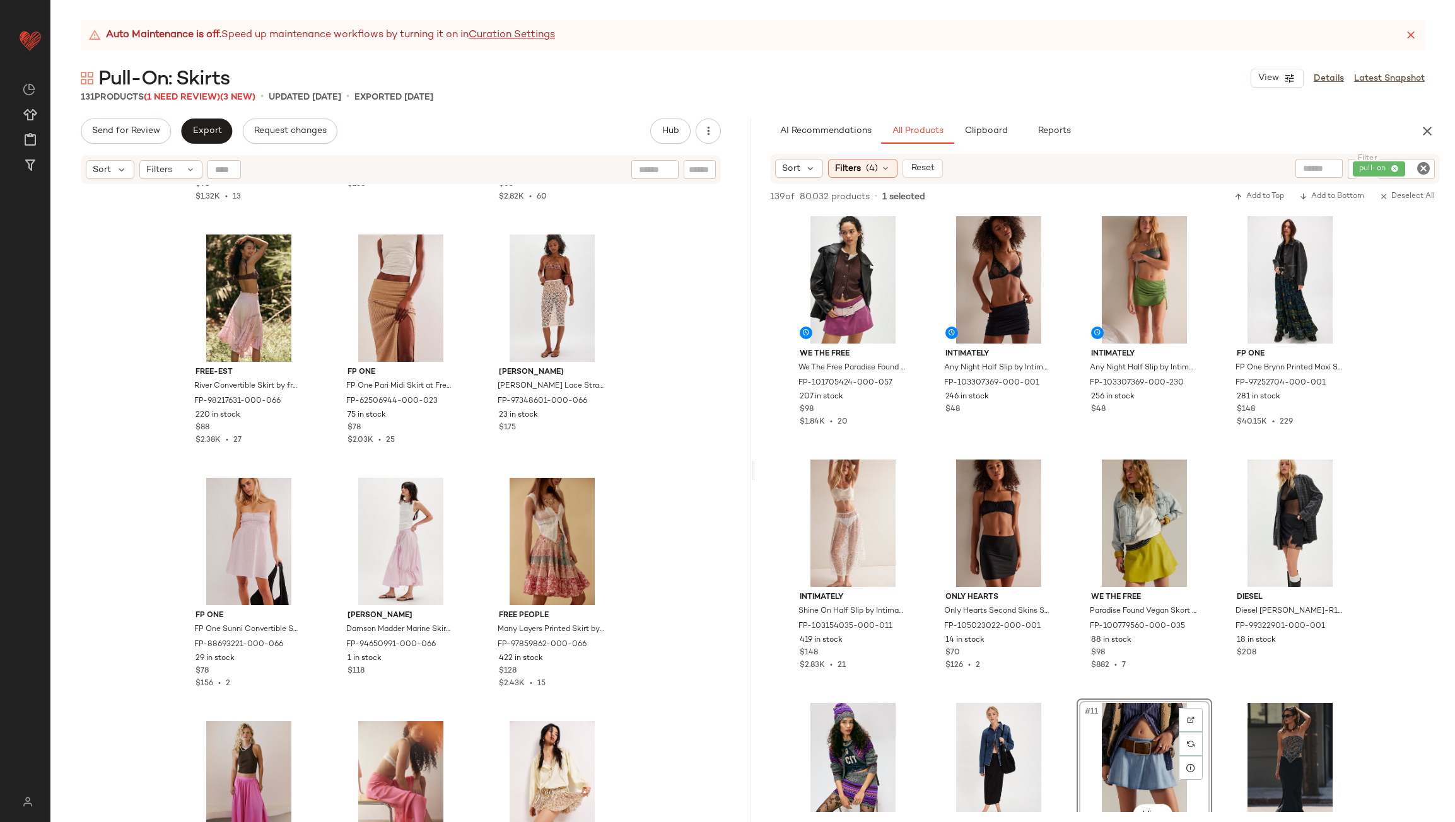
scroll to position [8265, 0]
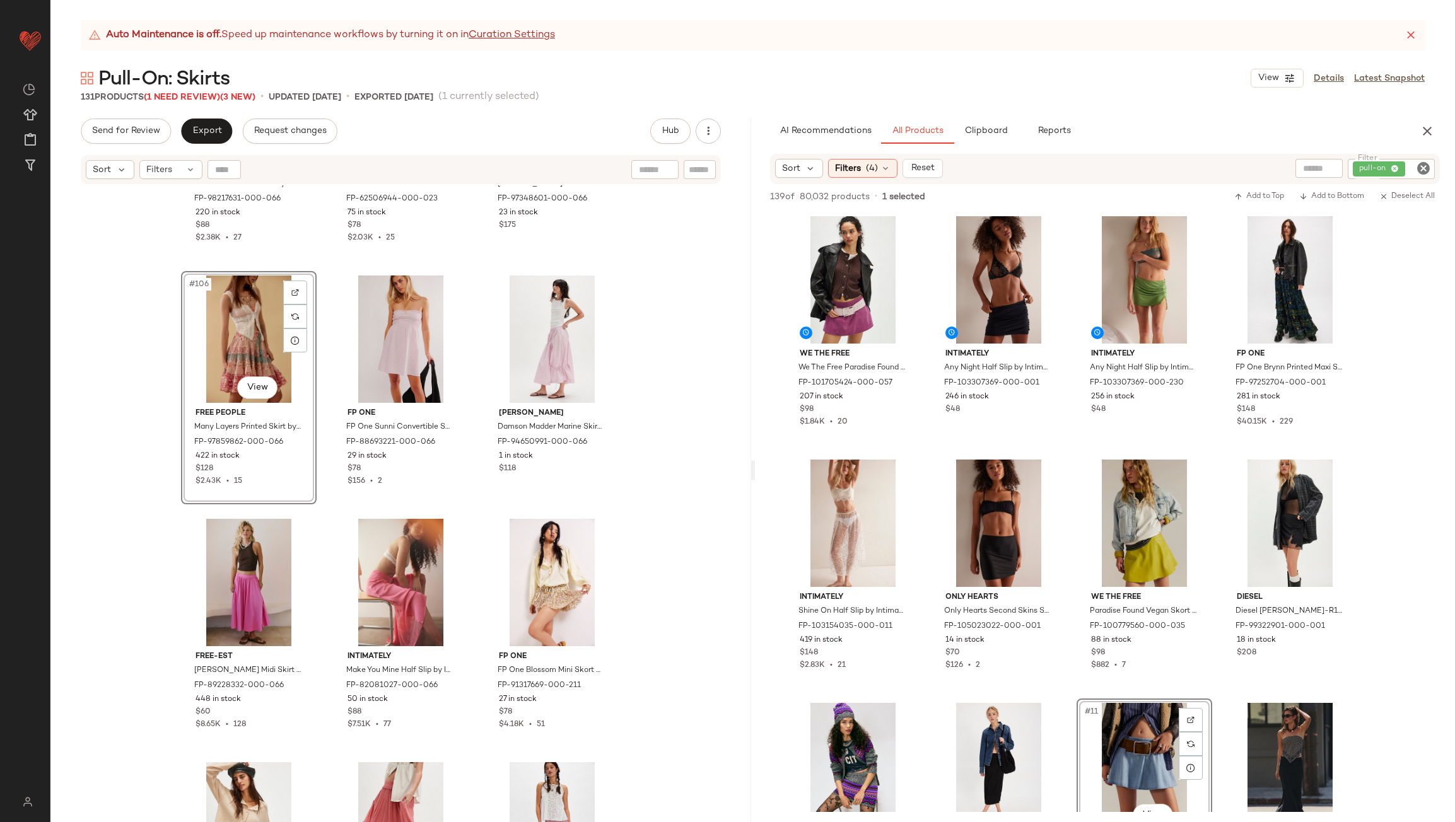
scroll to position [8392, 0]
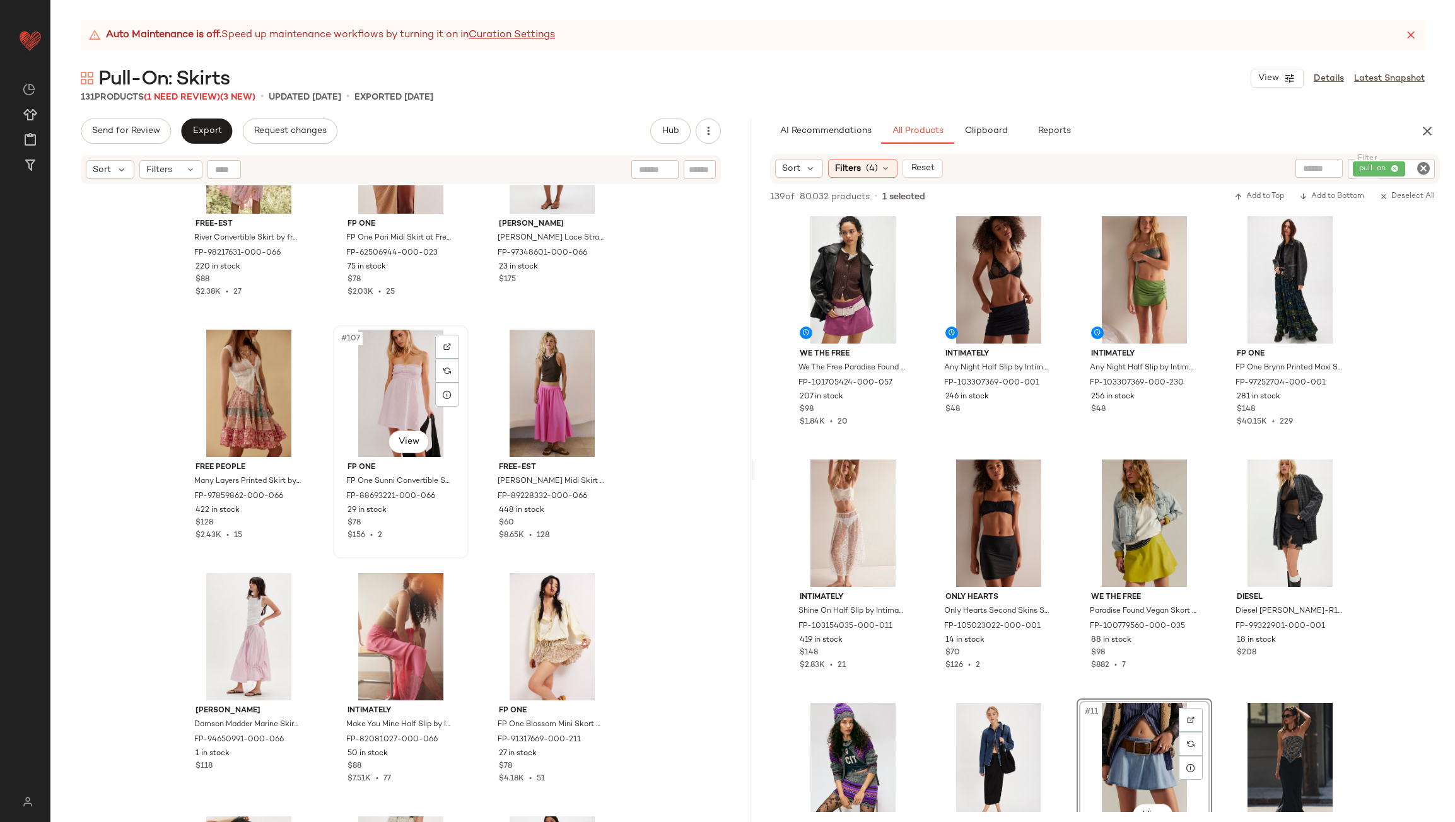
click at [464, 421] on div "#107 View FP One FP One Sunni Convertible Skirt at Free People in Pink, Size: L…" at bounding box center [401, 441] width 136 height 233
click at [476, 434] on div "free-est River Convertible Skirt by free-est at Free People in Pink, Size: S FP…" at bounding box center [400, 519] width 701 height 668
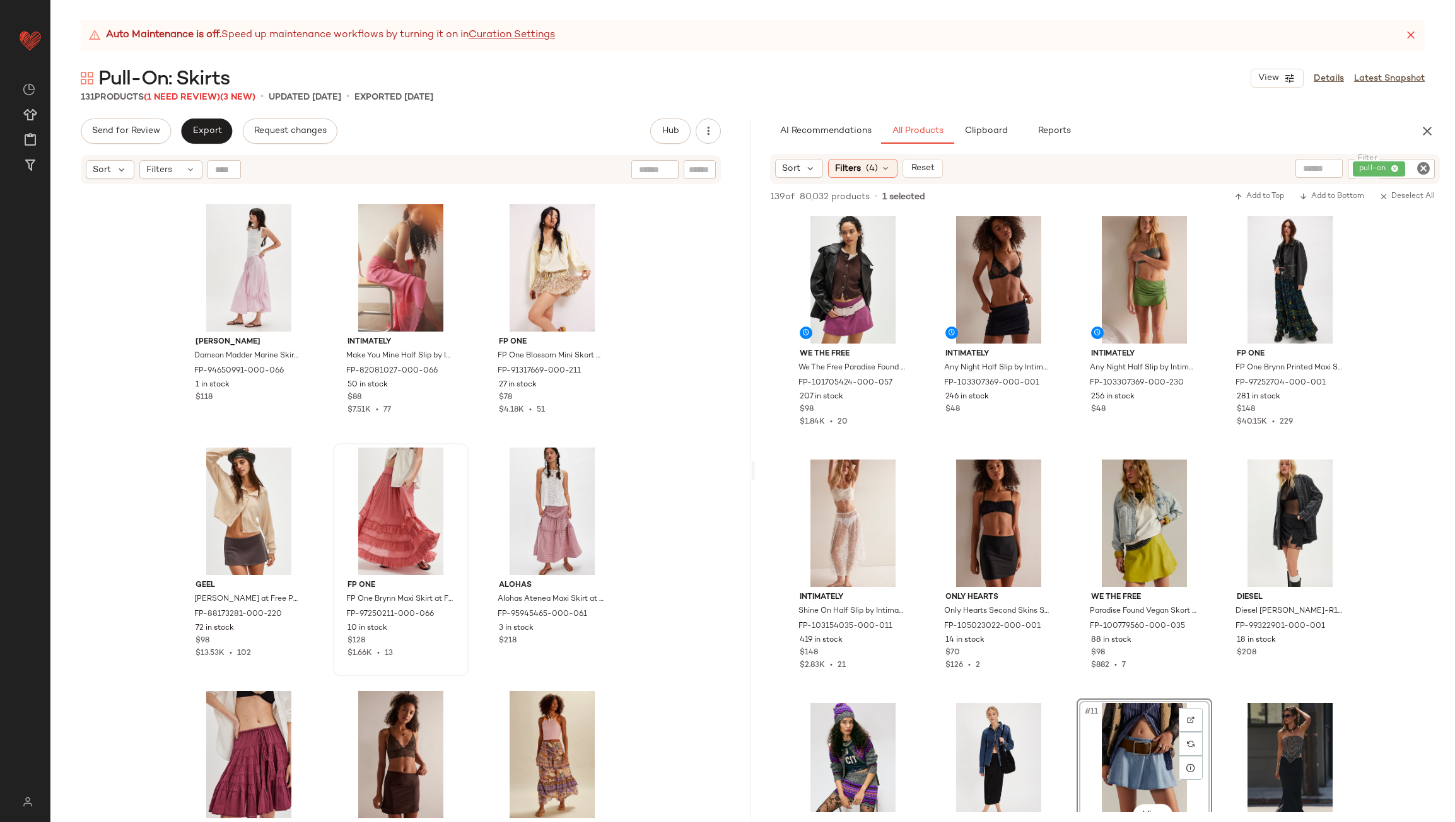
scroll to position [8770, 0]
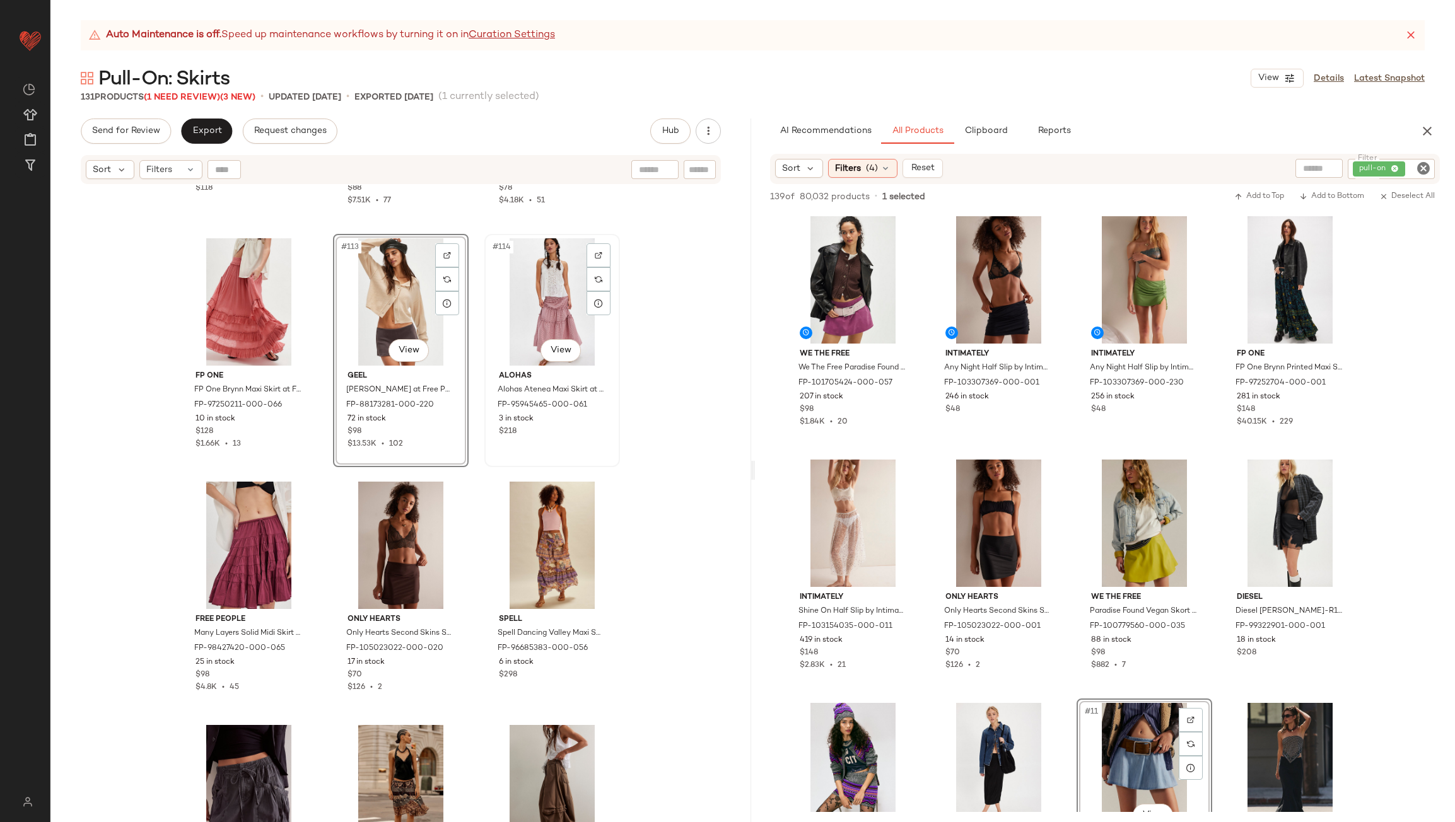
scroll to position [9085, 0]
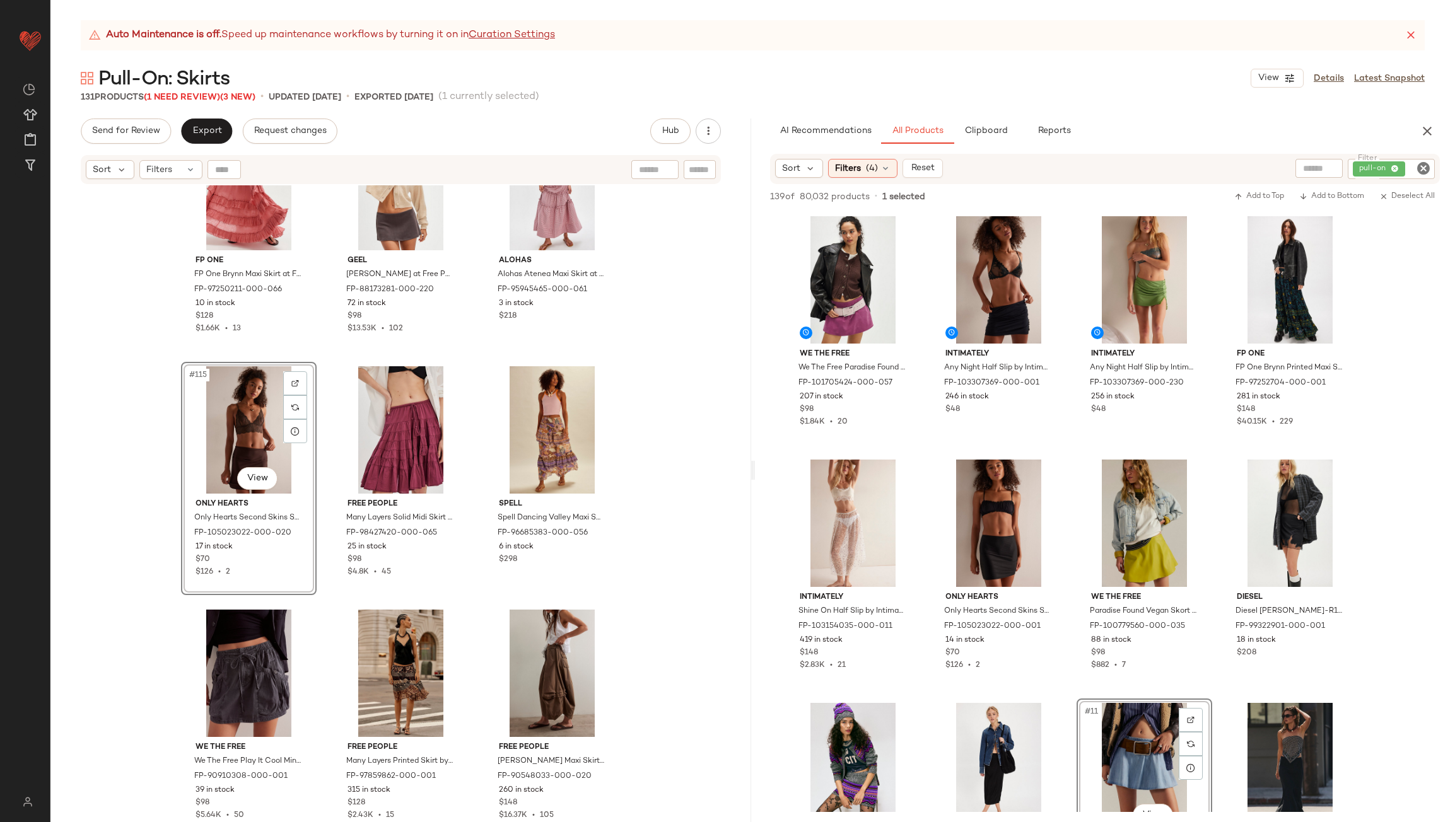
click at [471, 461] on div "Damson Madder Damson Madder Marine Skirt at Free People in Pink, Size: US 14 FP…" at bounding box center [400, 519] width 701 height 668
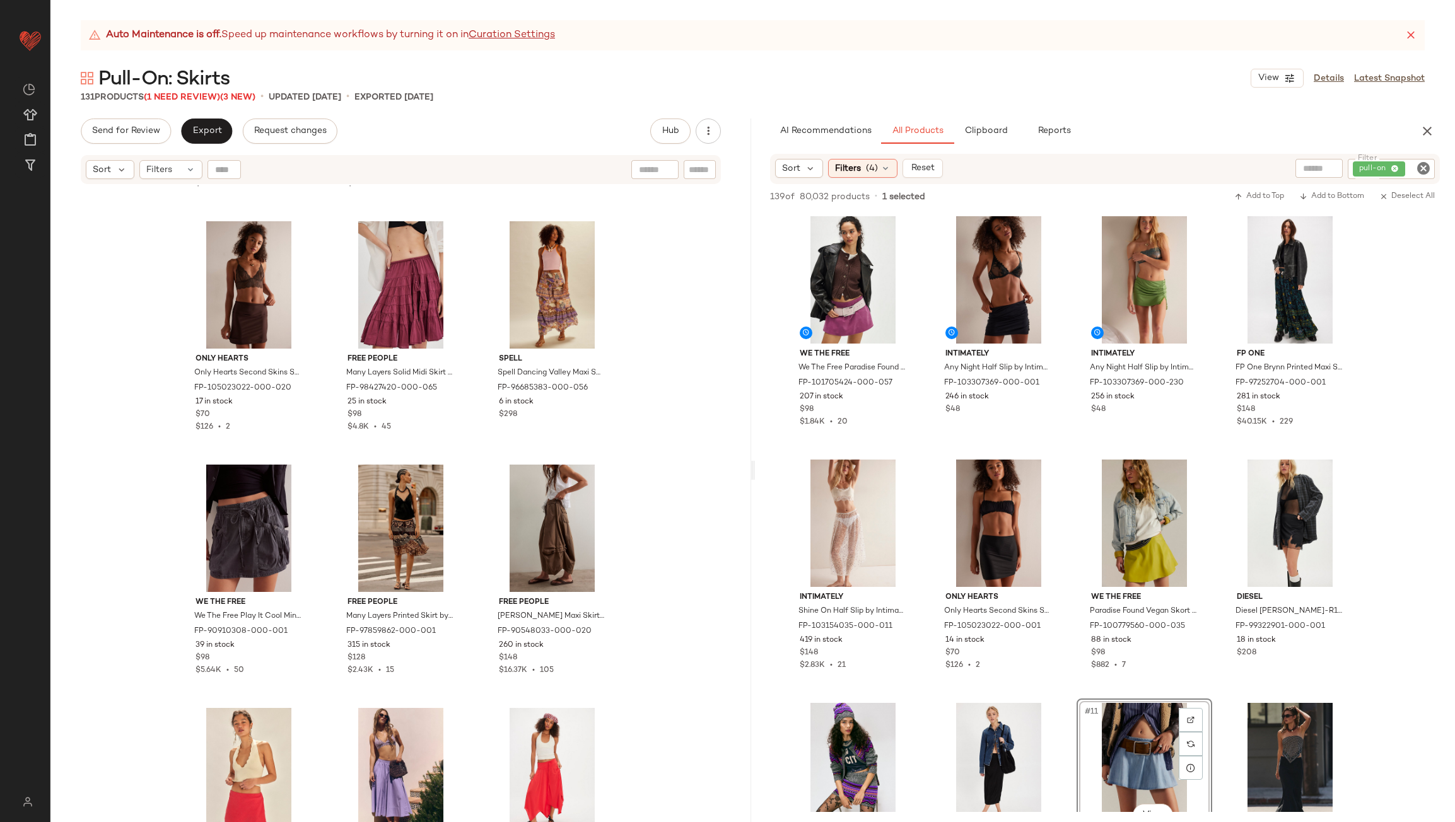
scroll to position [9274, 0]
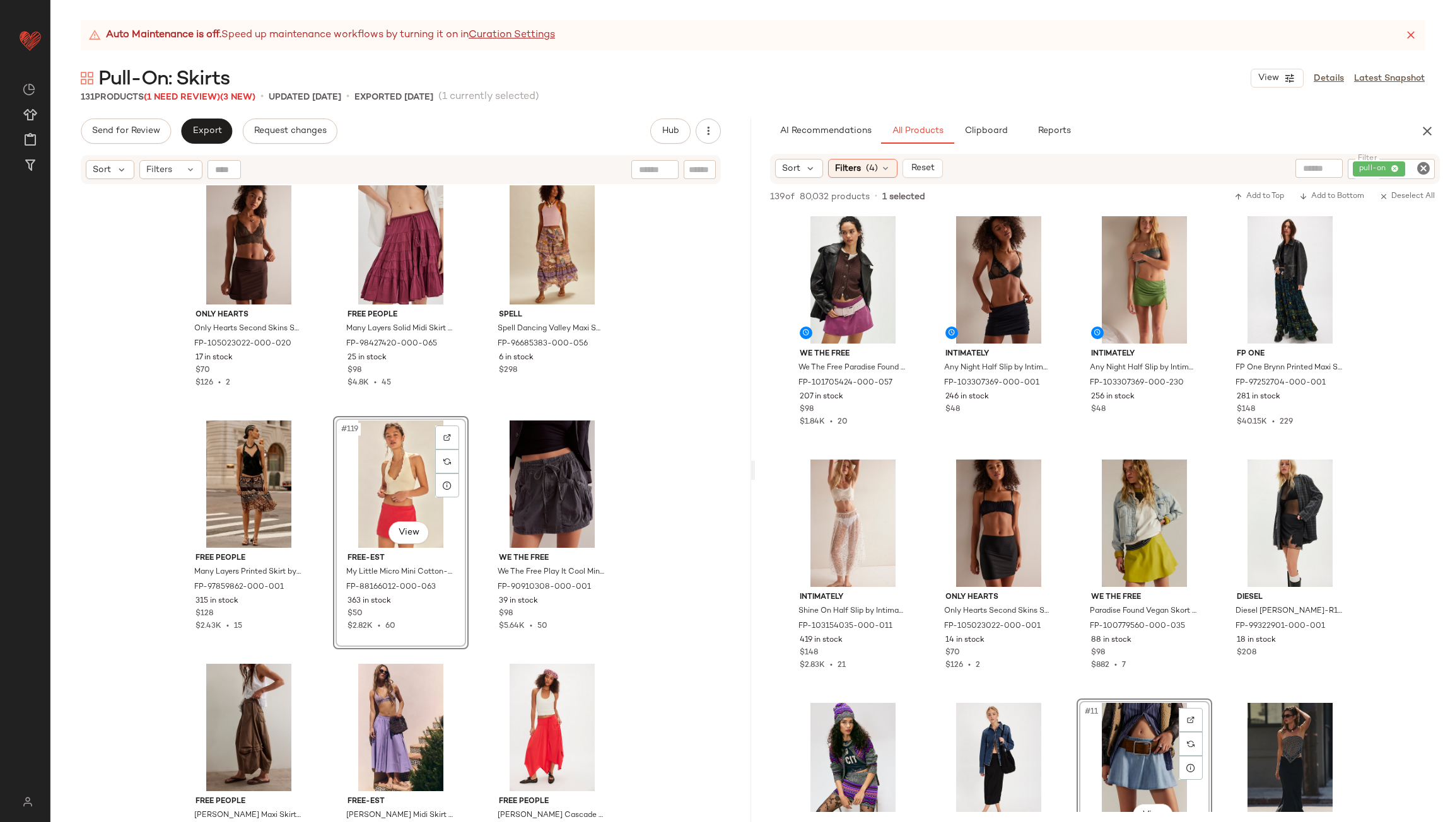
click at [474, 556] on div "FP One FP One Brynn Maxi Skirt at Free People in Pink, Size: XS FP-97250211-000…" at bounding box center [400, 519] width 701 height 668
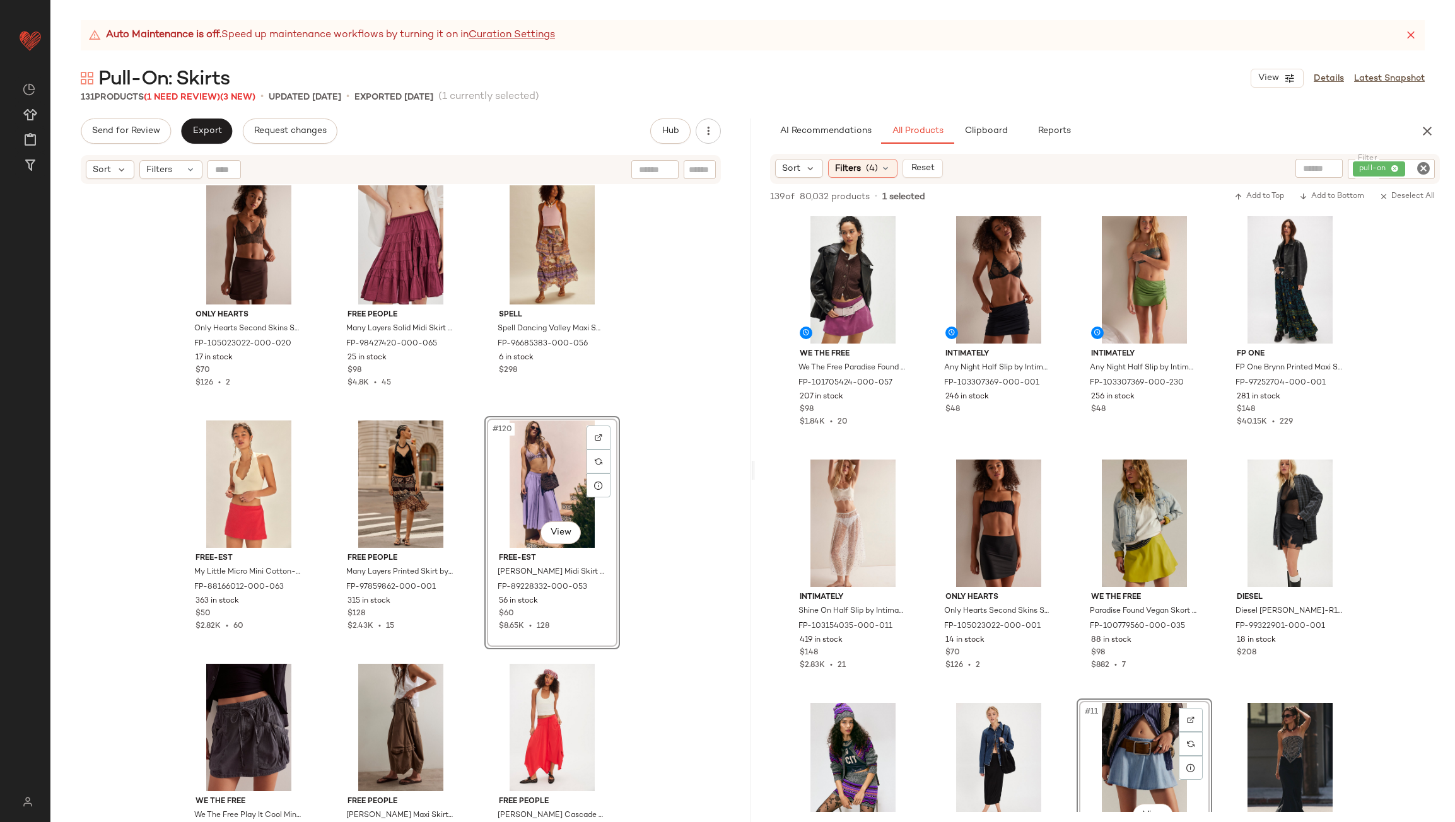
click at [467, 472] on div "FP One FP One Brynn Maxi Skirt at Free People in Pink, Size: XS FP-97250211-000…" at bounding box center [400, 519] width 701 height 668
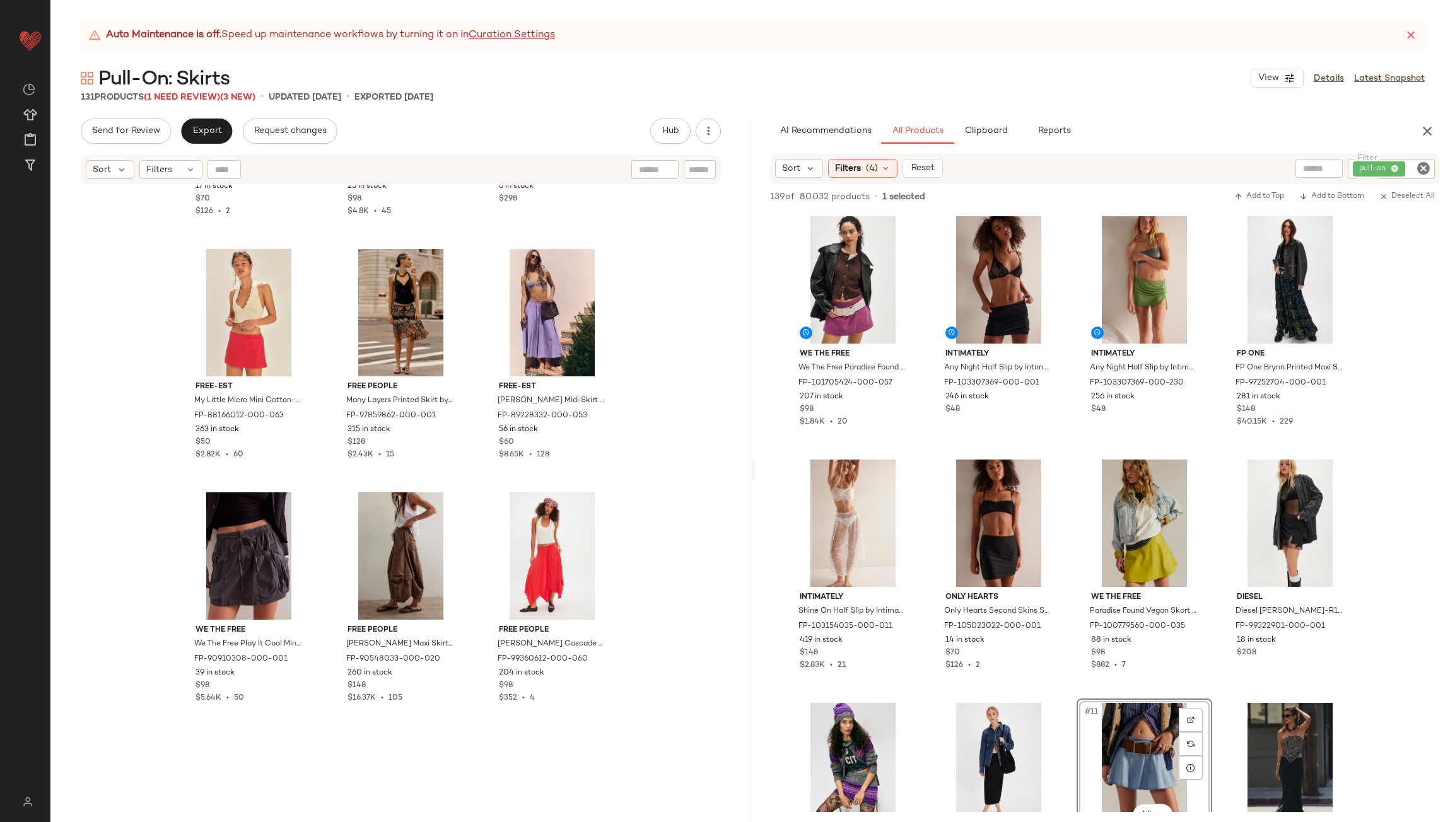
scroll to position [9527, 0]
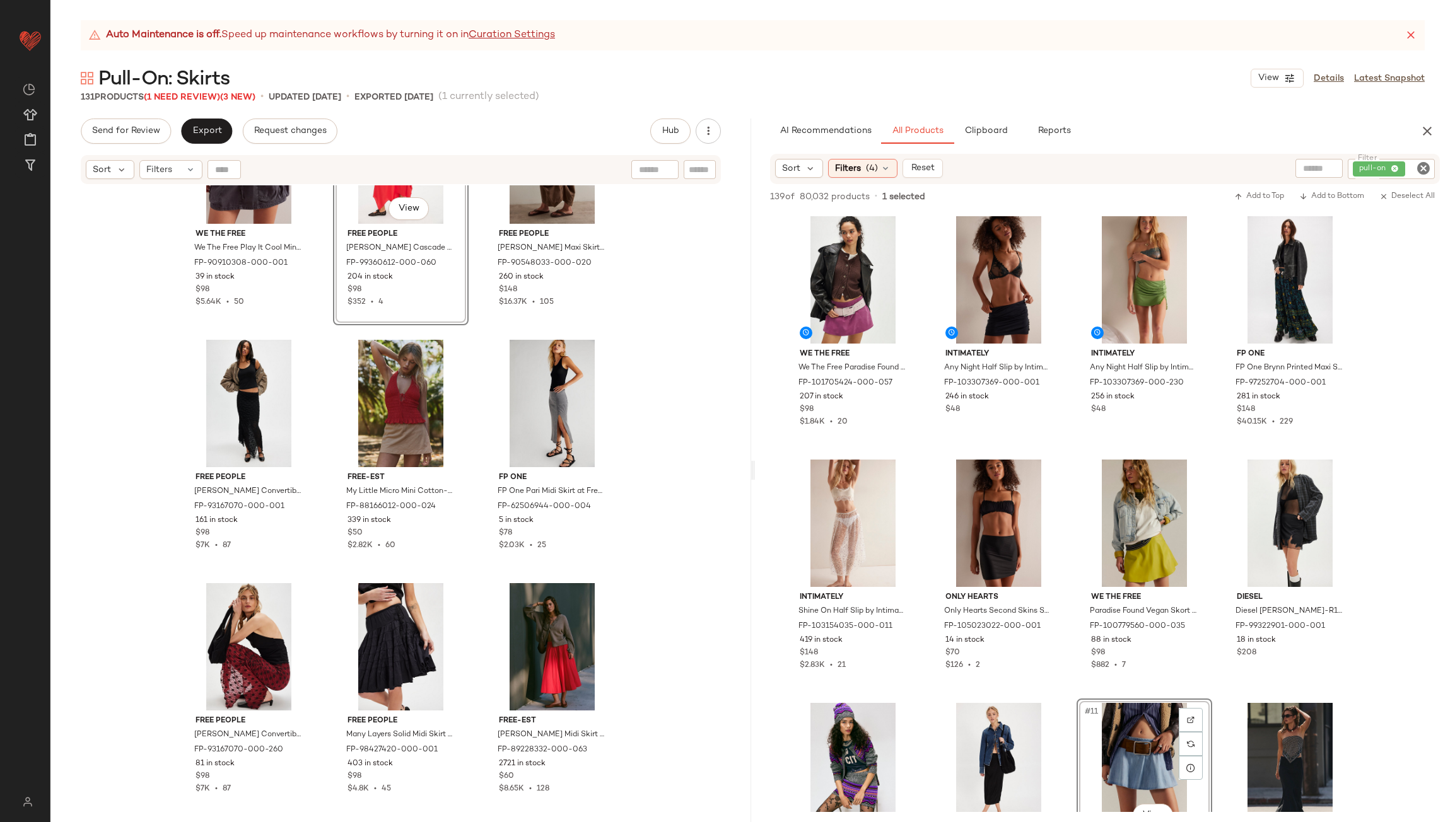
scroll to position [9779, 0]
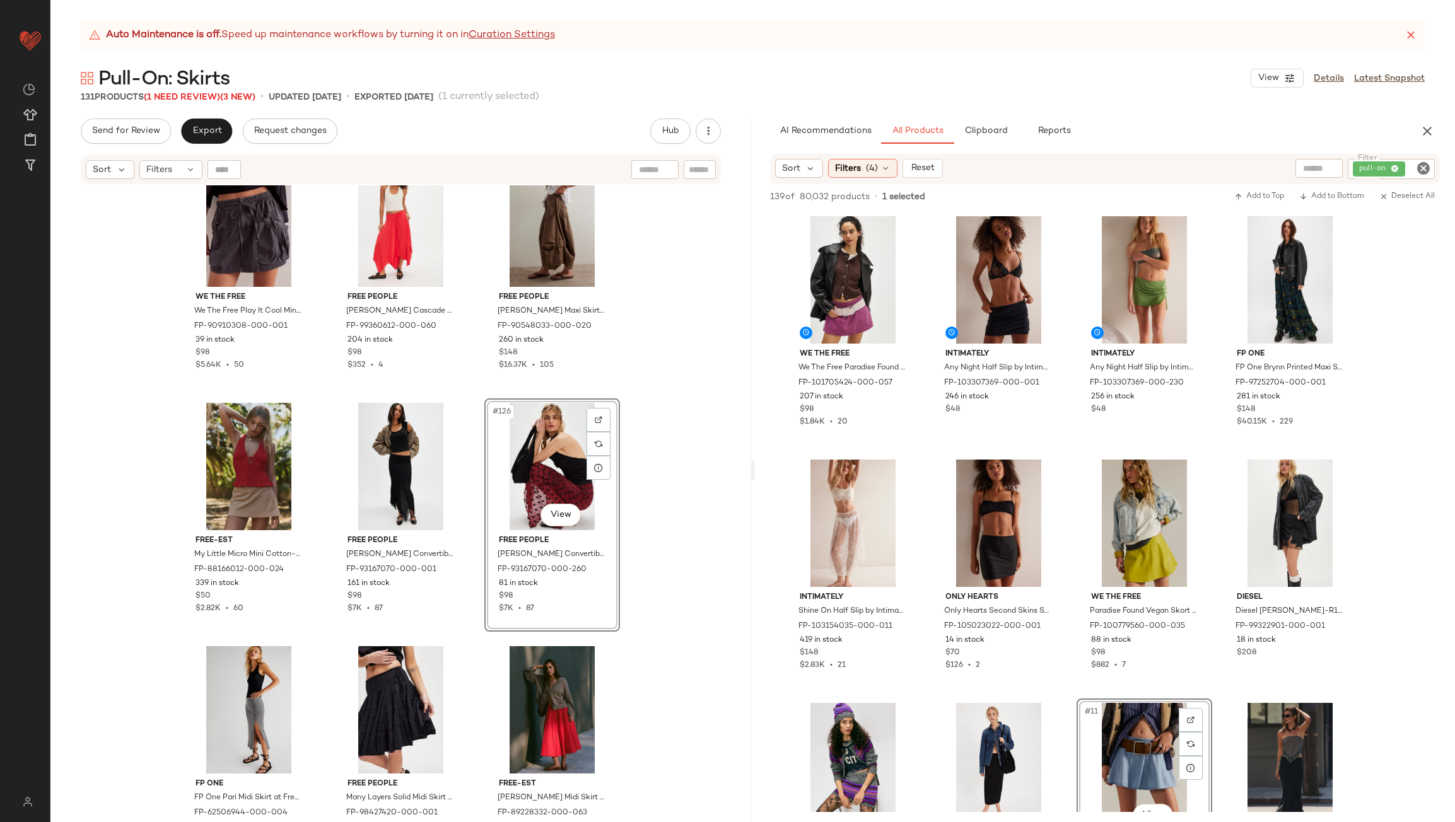
click at [479, 497] on div "We The Free We The Free Play It Cool Mini Skirt at Free People in Black, Size: …" at bounding box center [400, 519] width 701 height 668
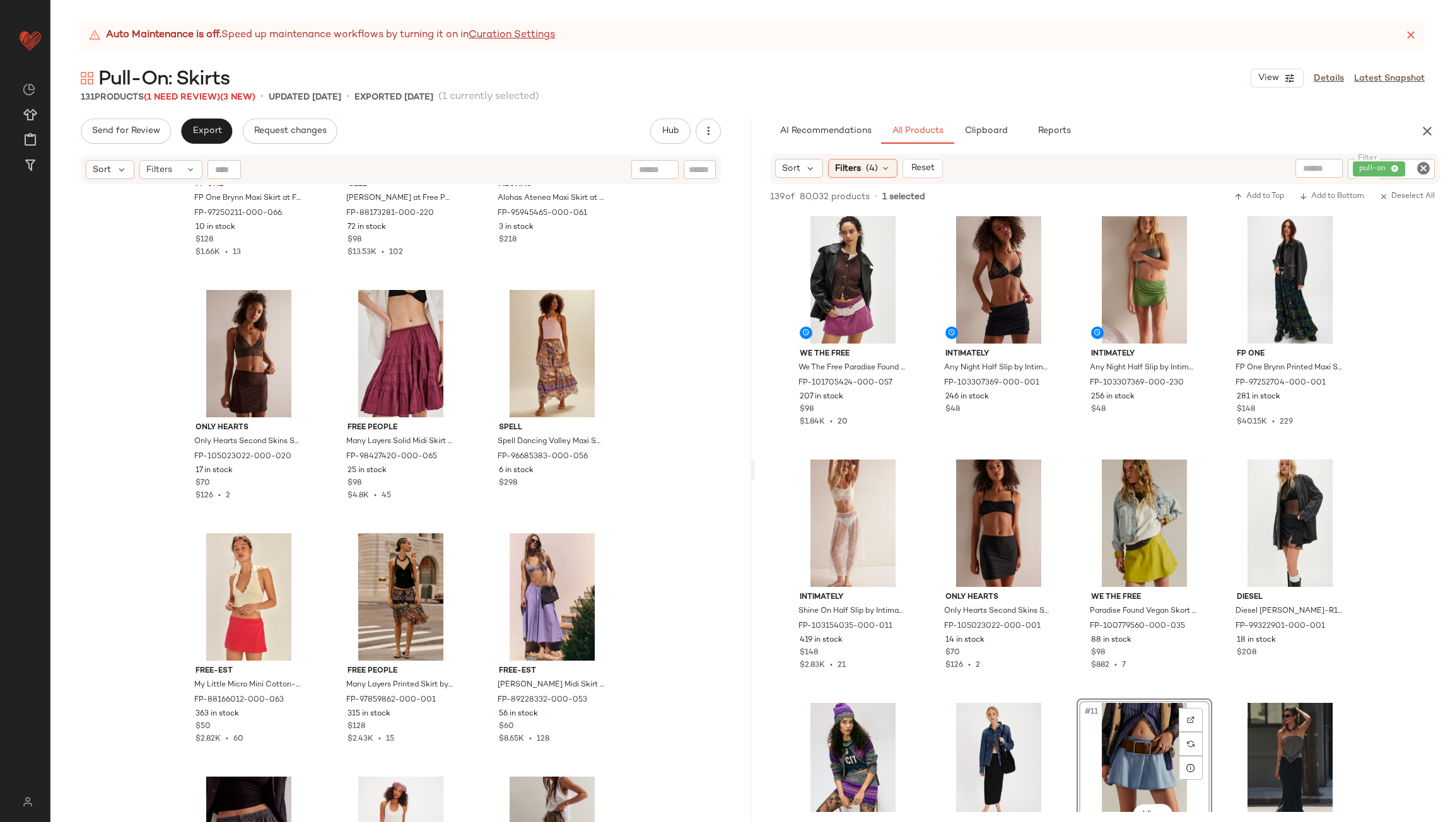
scroll to position [9161, 0]
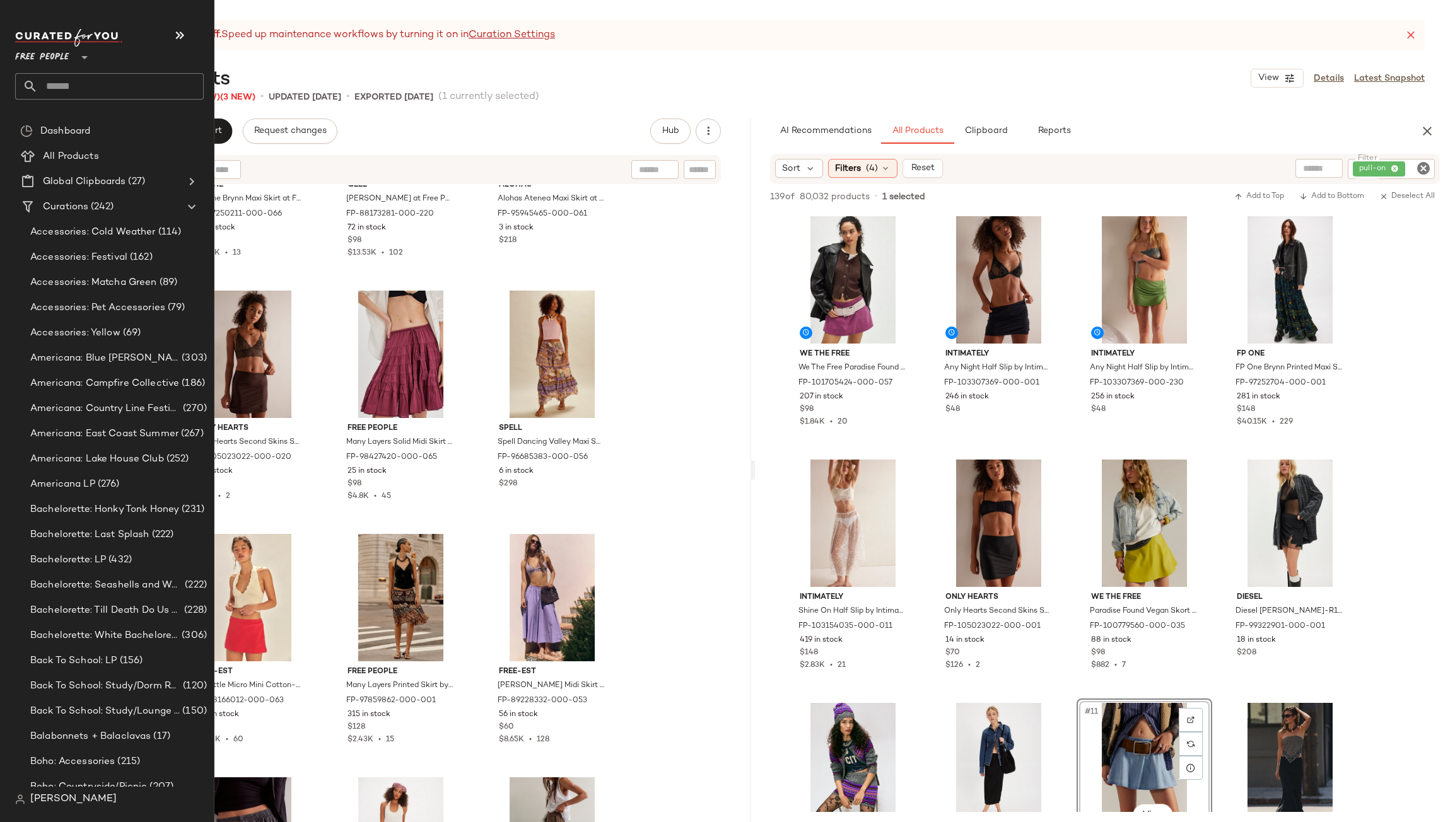
click at [85, 84] on input "text" at bounding box center [121, 86] width 166 height 26
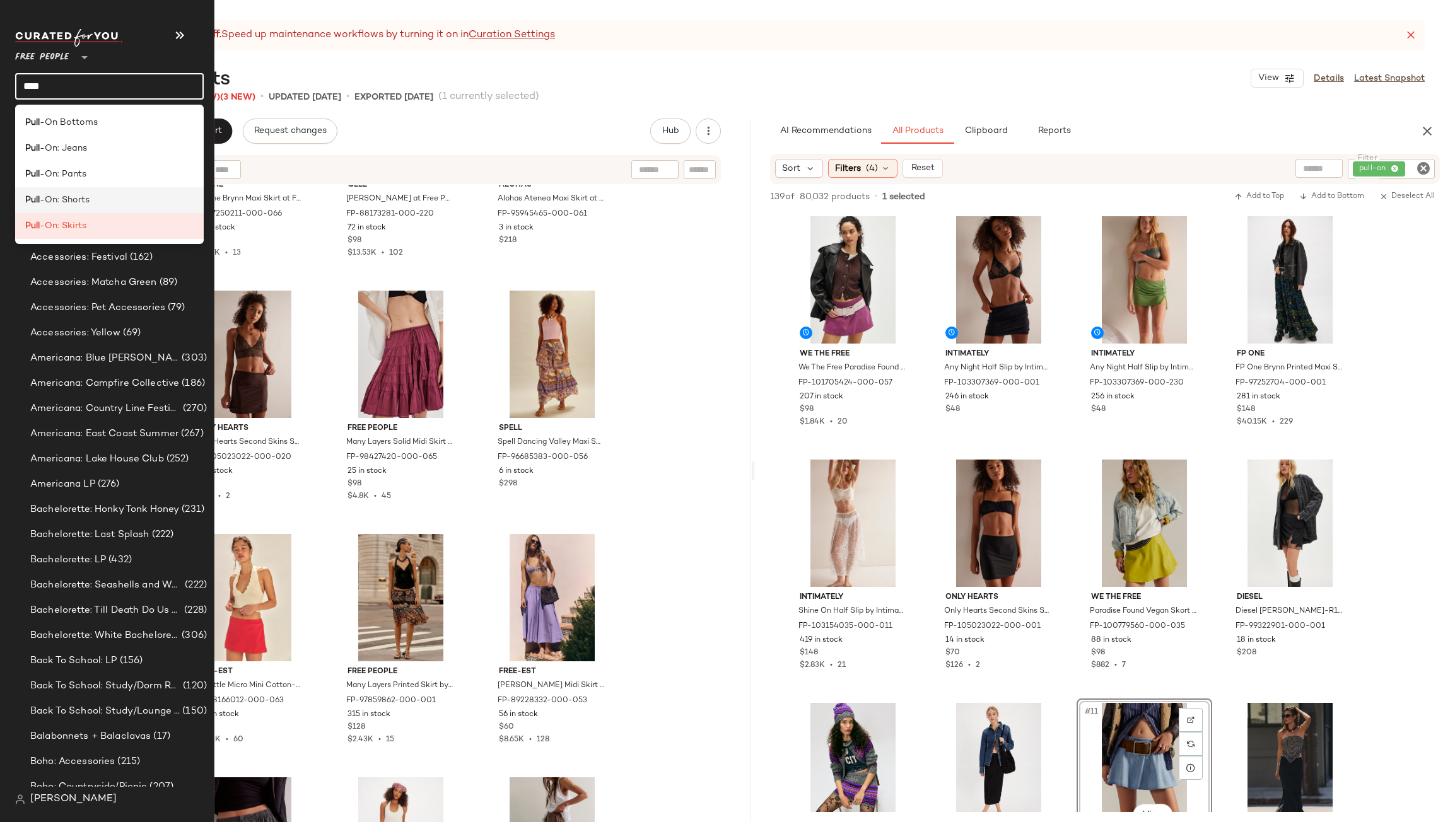
type input "****"
click at [73, 200] on span "-On: Shorts" at bounding box center [65, 200] width 50 height 13
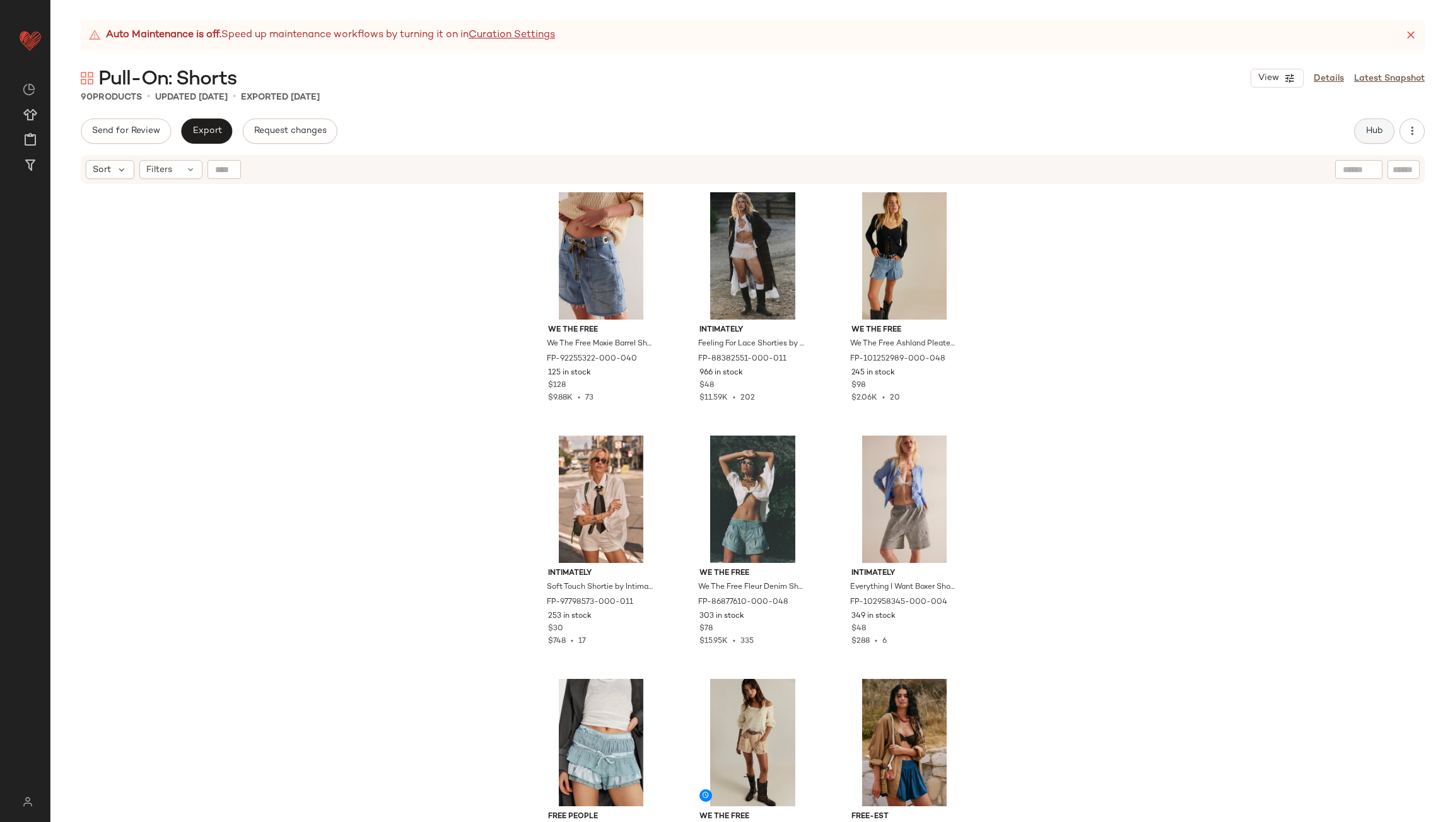
click at [1377, 127] on span "Hub" at bounding box center [1374, 131] width 18 height 10
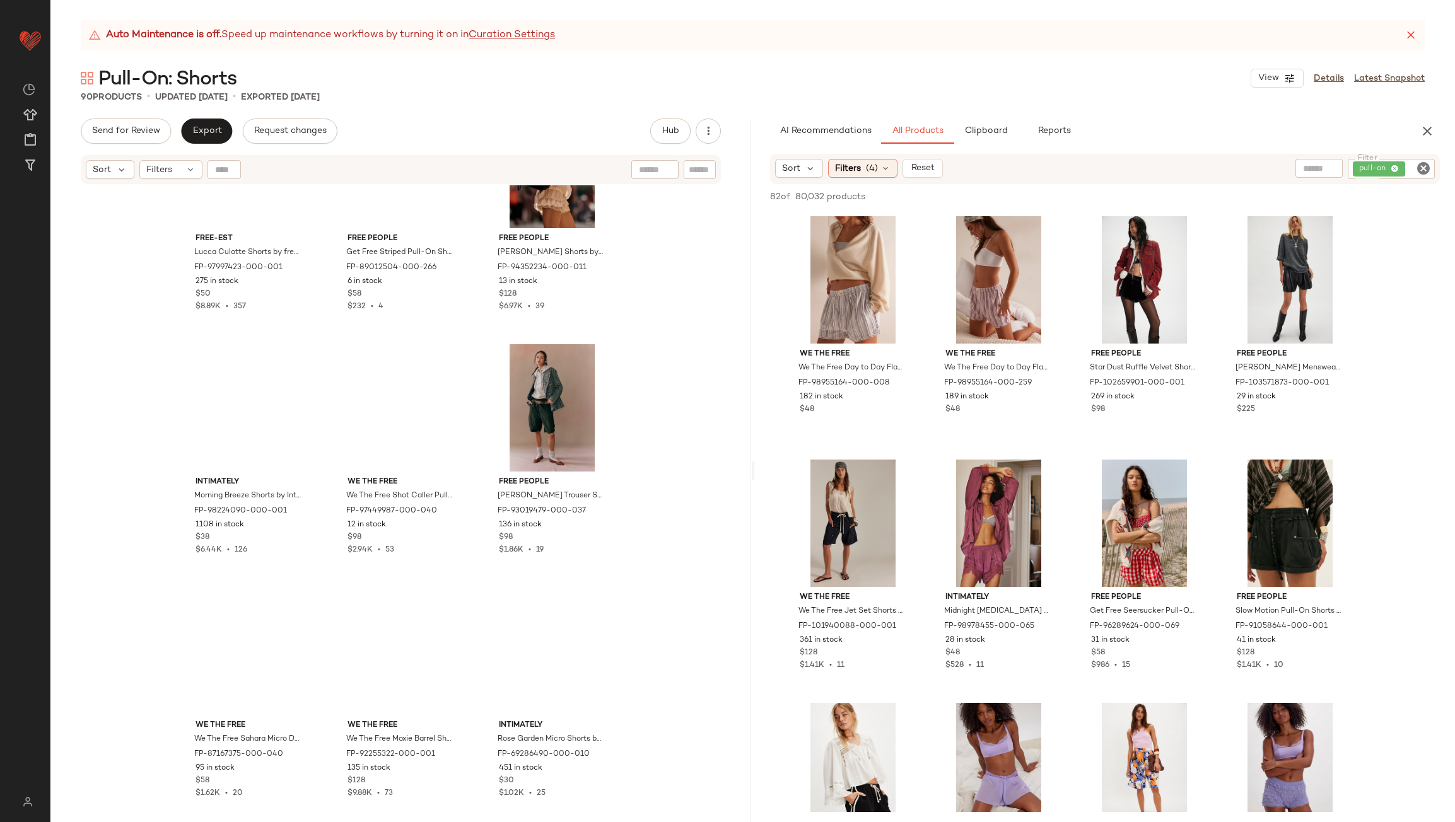
scroll to position [6636, 0]
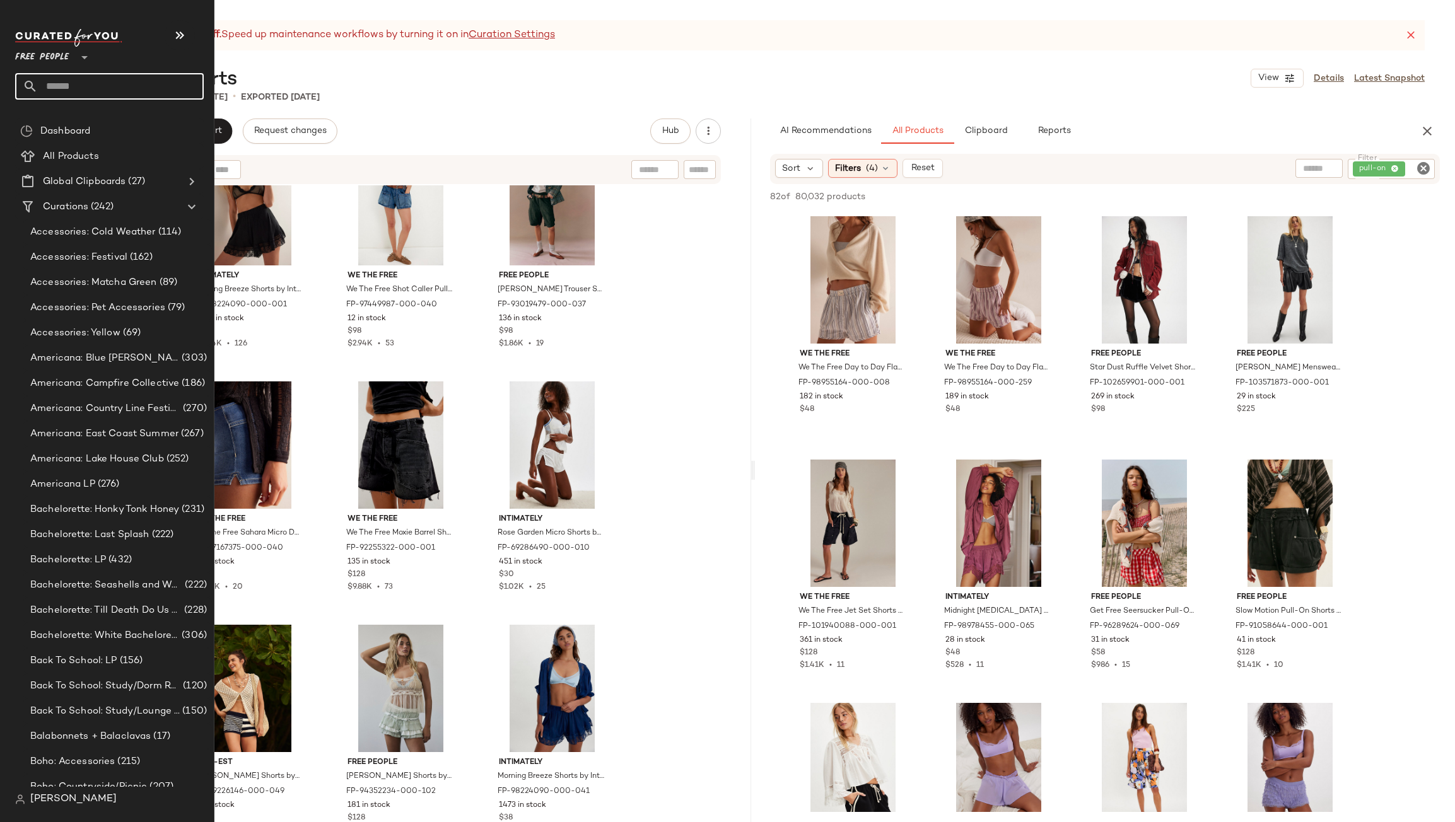
click at [76, 91] on input "text" at bounding box center [121, 86] width 166 height 26
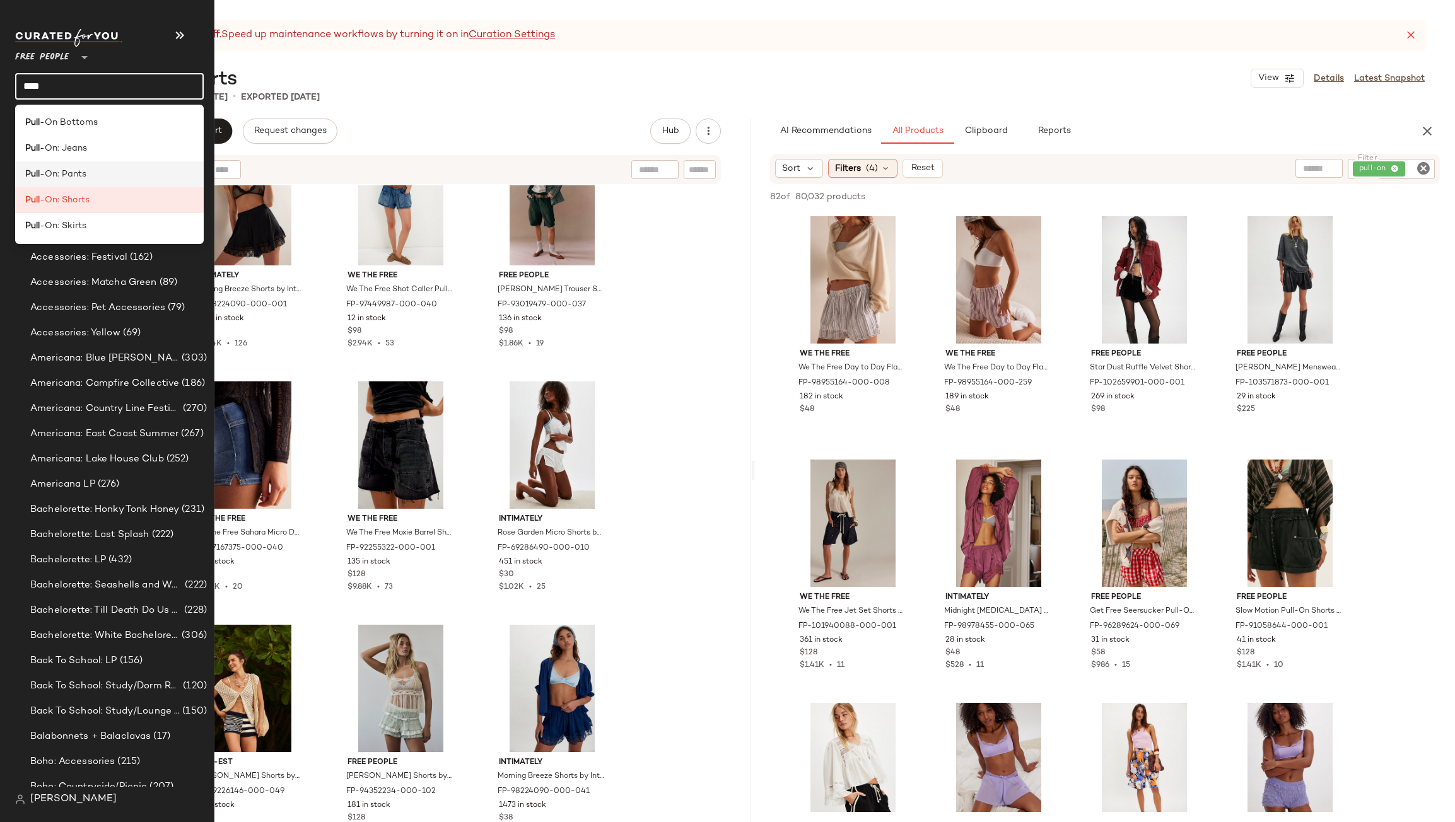
type input "****"
click at [62, 177] on span "-On: Pants" at bounding box center [63, 174] width 47 height 13
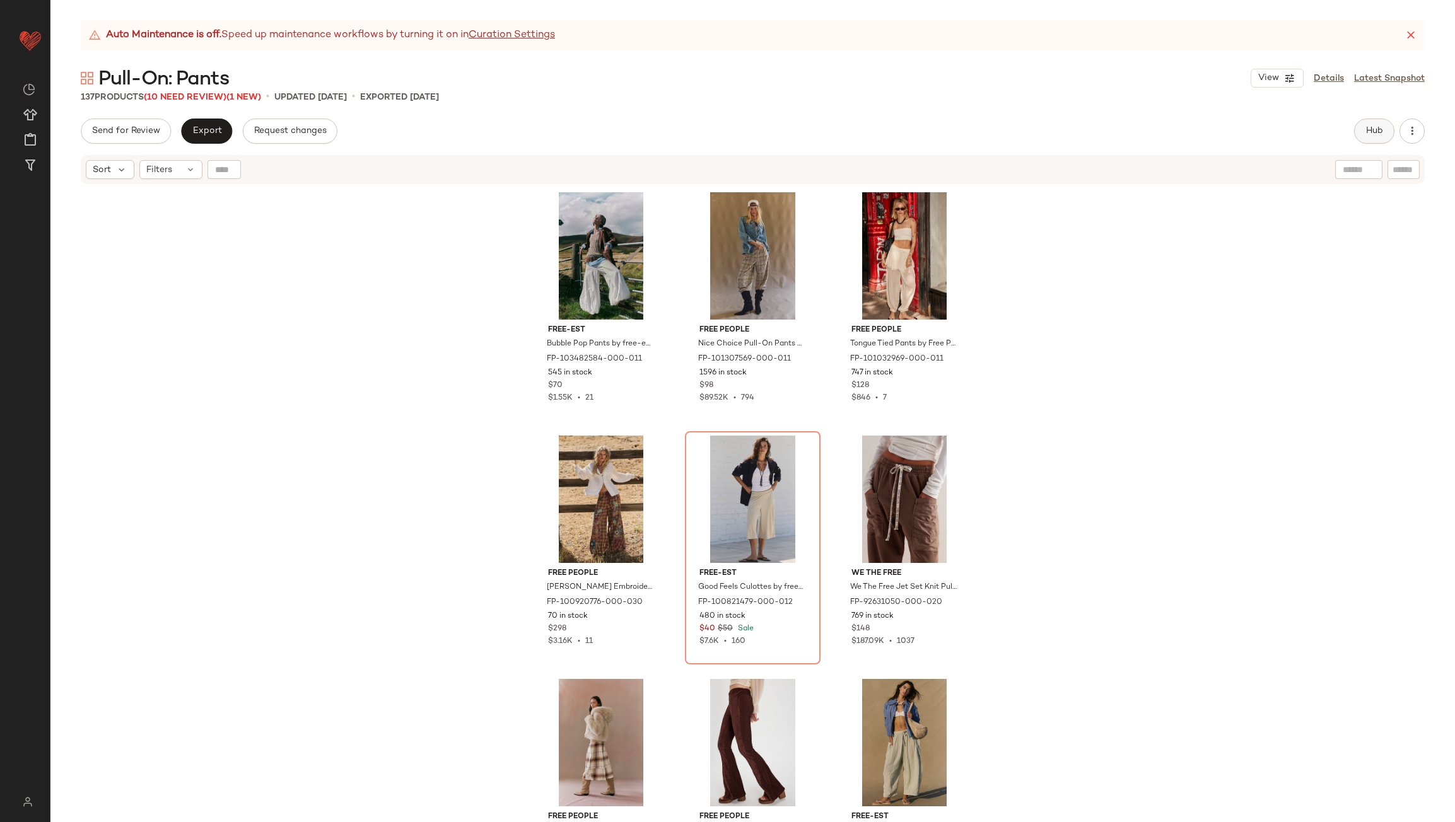
click at [1379, 131] on span "Hub" at bounding box center [1374, 131] width 18 height 10
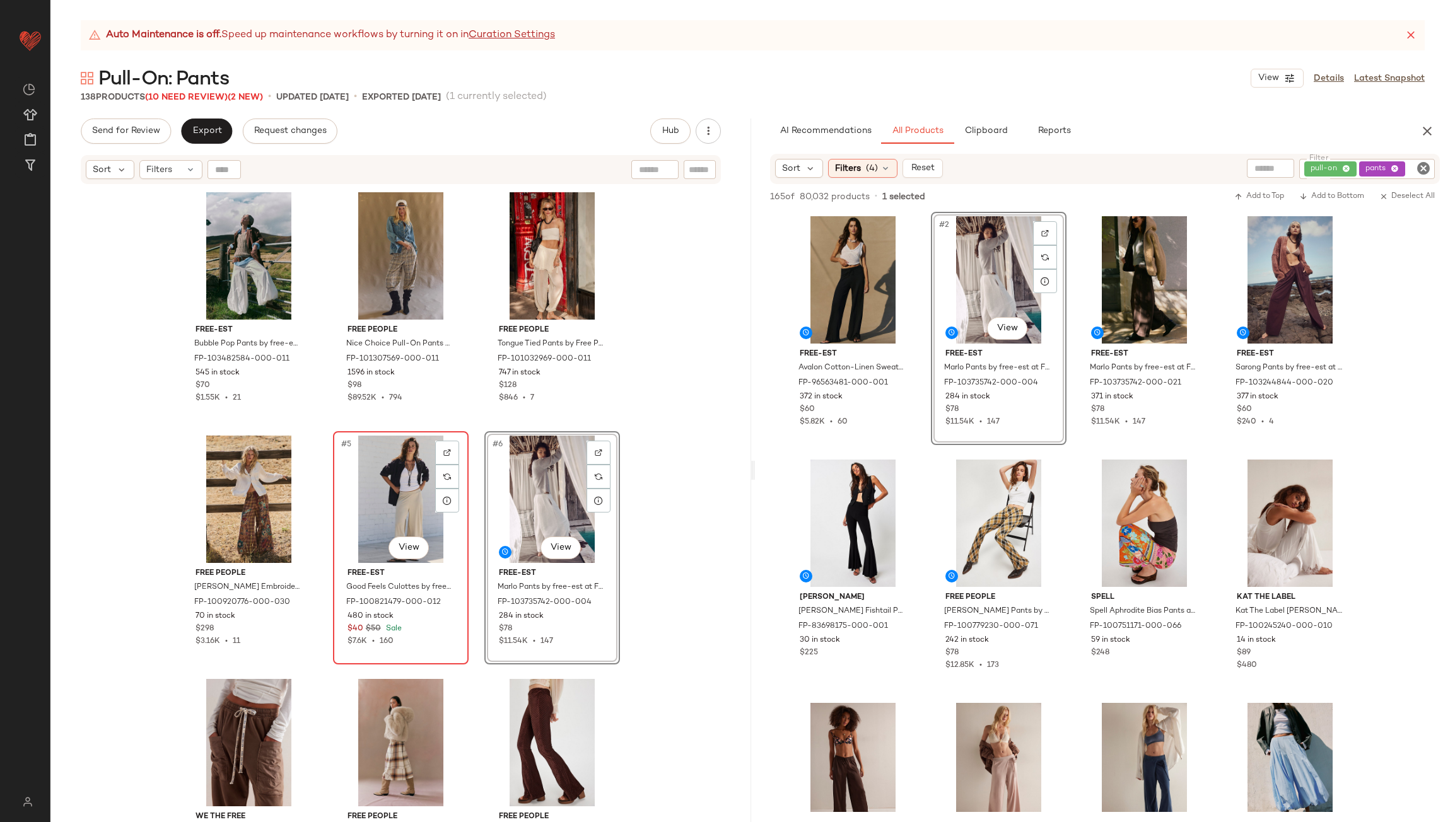
click at [393, 483] on div "#5 View" at bounding box center [400, 499] width 127 height 127
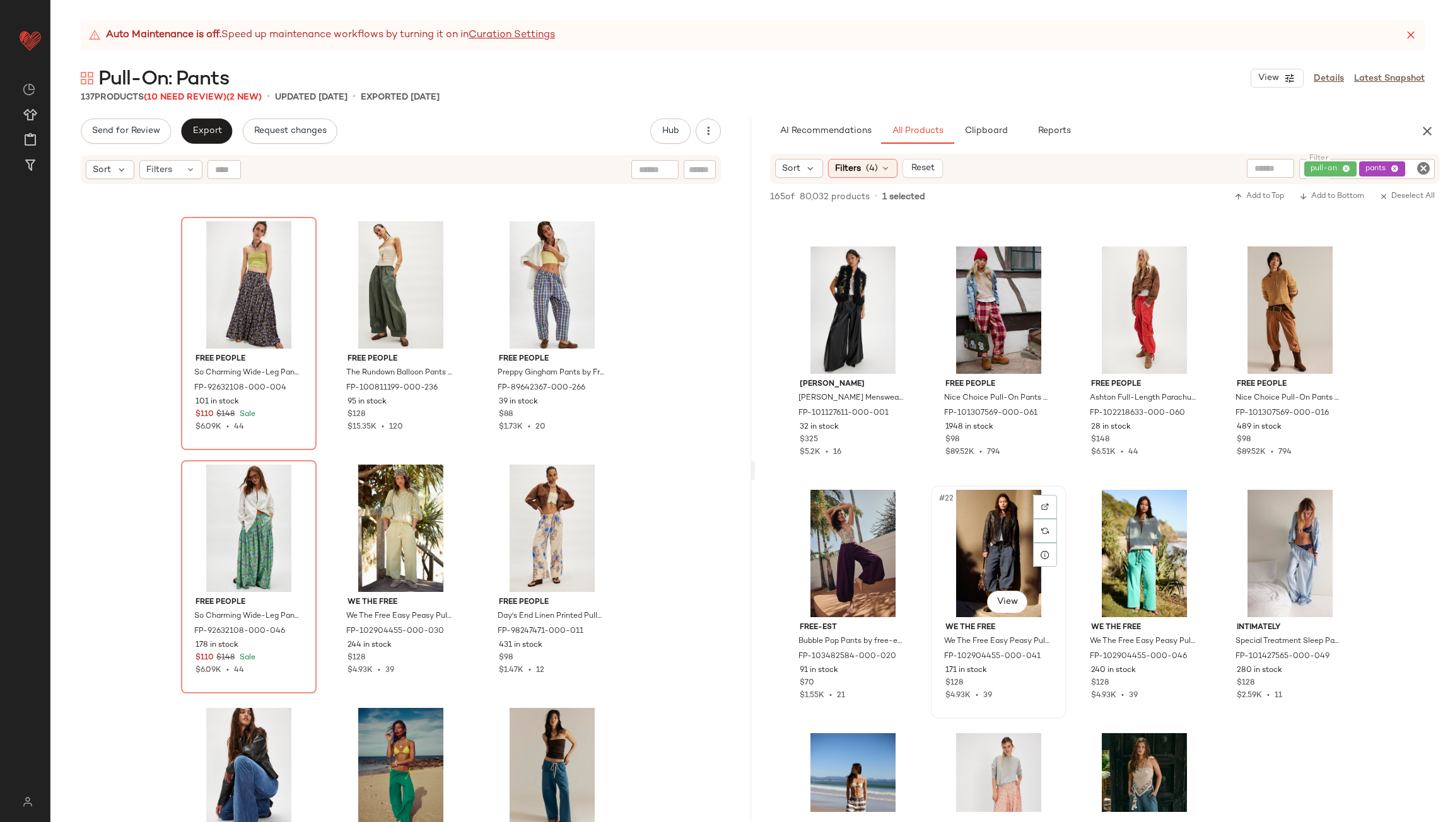
scroll to position [1072, 0]
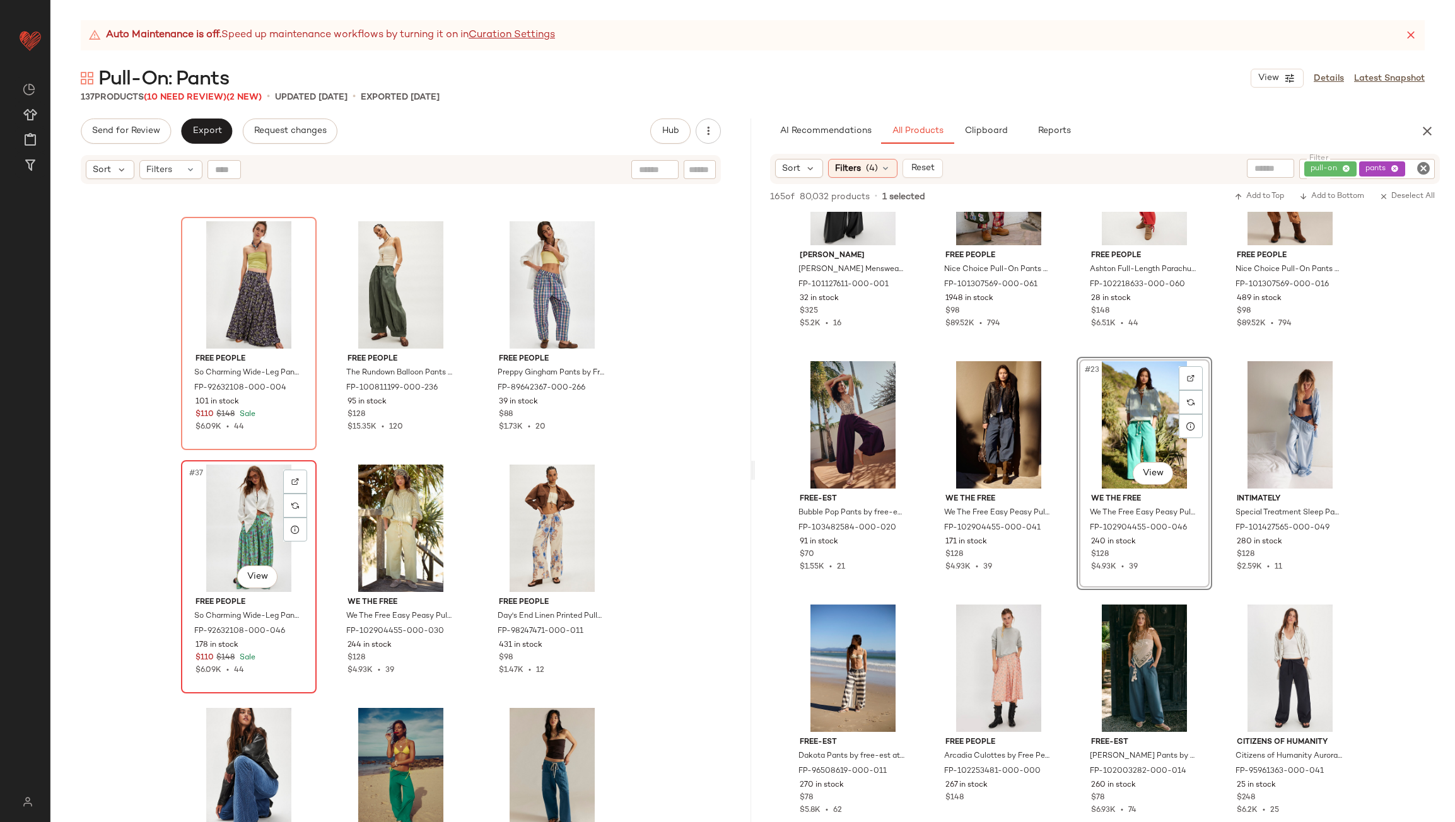
click at [242, 502] on div "#37 View" at bounding box center [248, 528] width 127 height 127
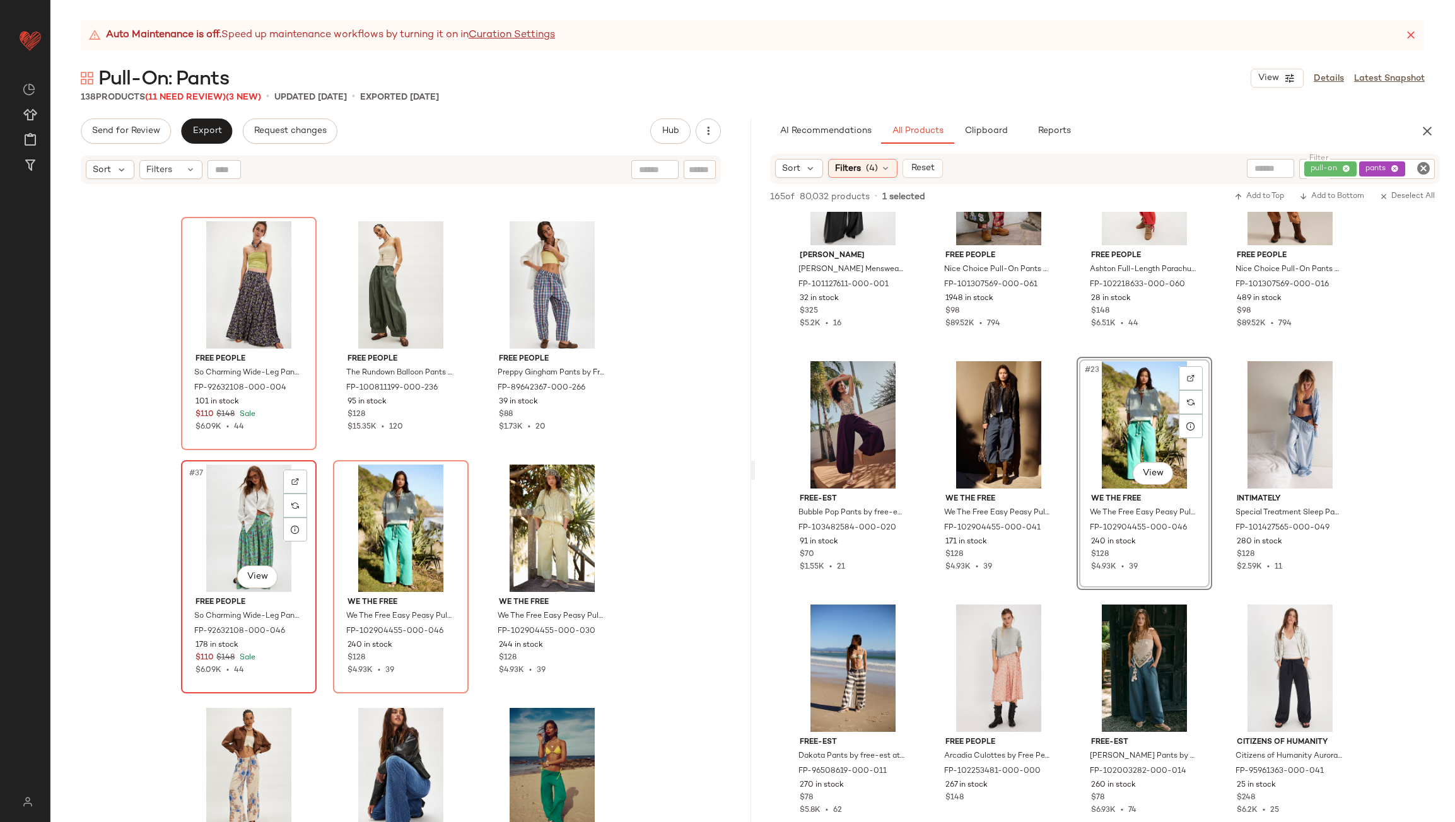
click at [242, 502] on div "#37 View" at bounding box center [248, 528] width 127 height 127
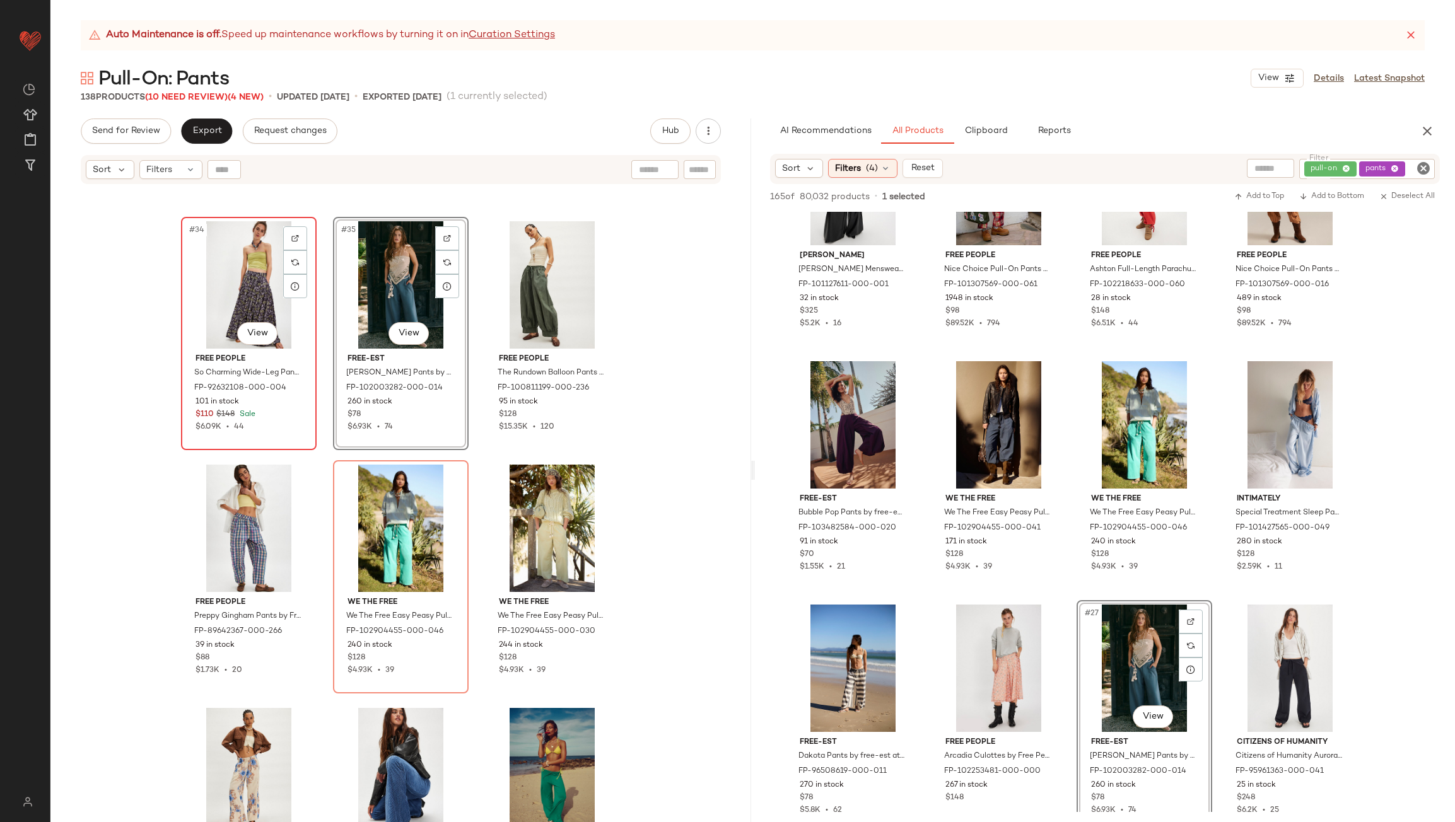
click at [256, 288] on div "#34 View" at bounding box center [248, 284] width 127 height 127
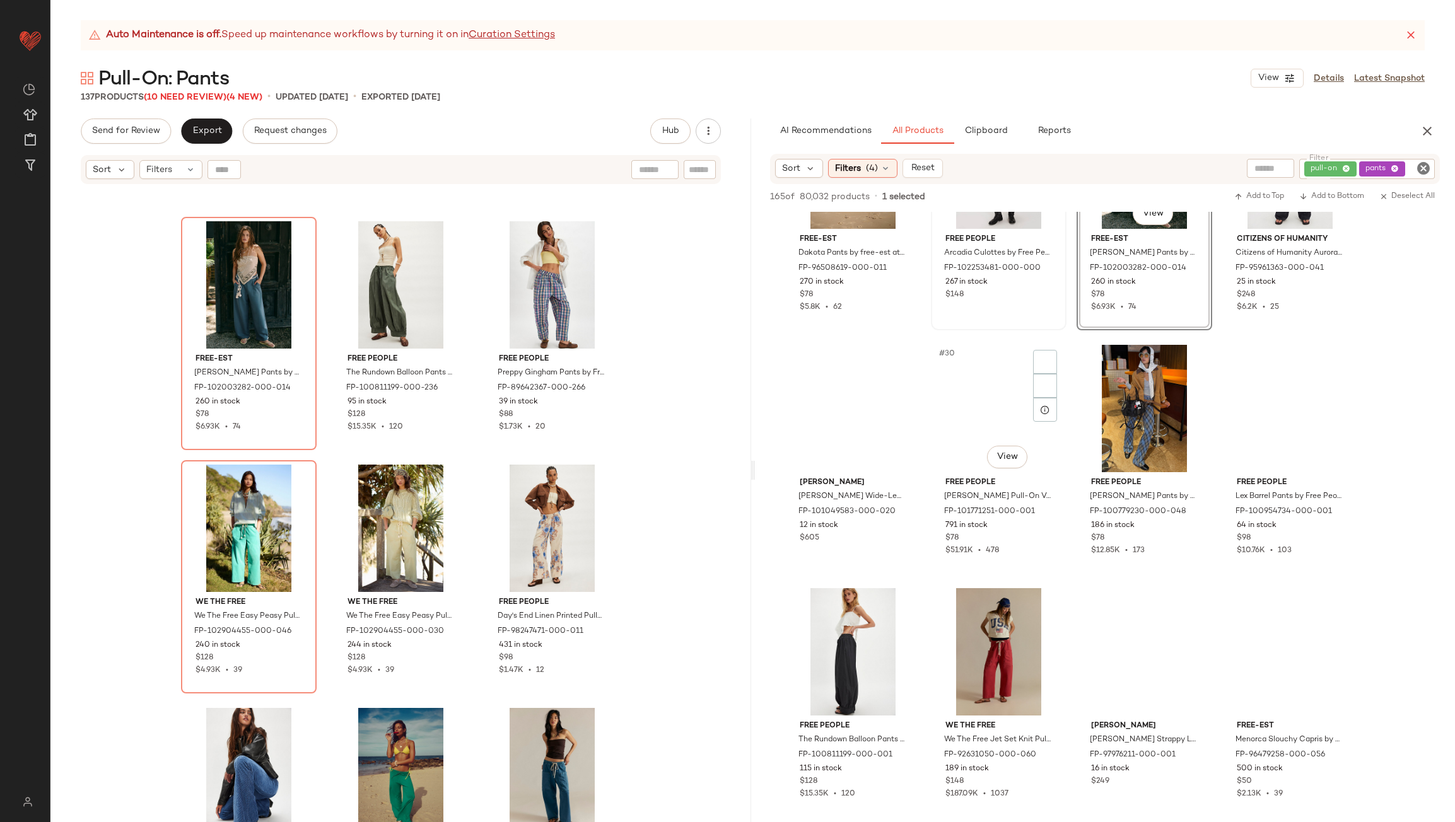
scroll to position [1576, 0]
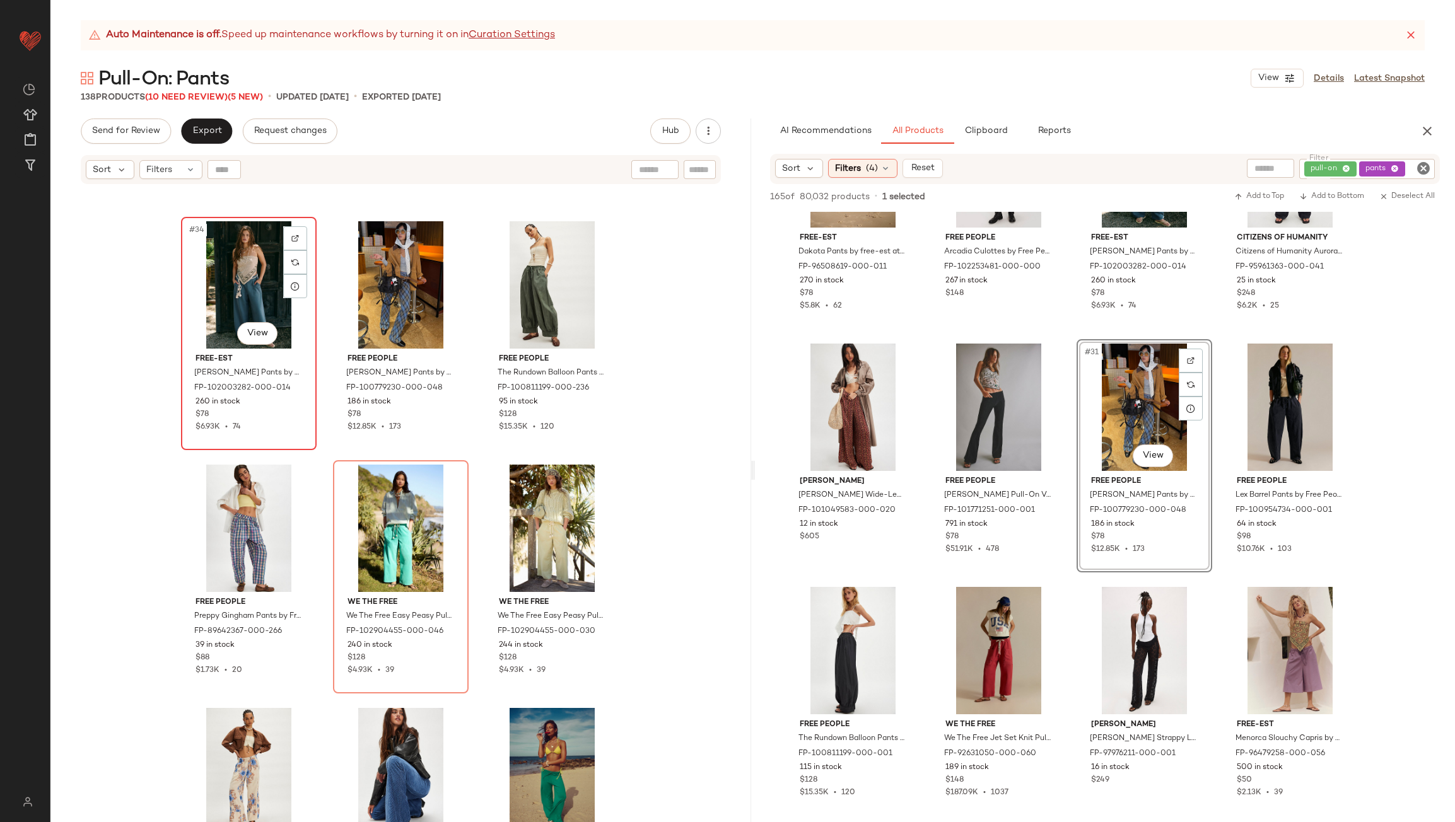
click at [222, 276] on div "#34 View" at bounding box center [248, 284] width 127 height 127
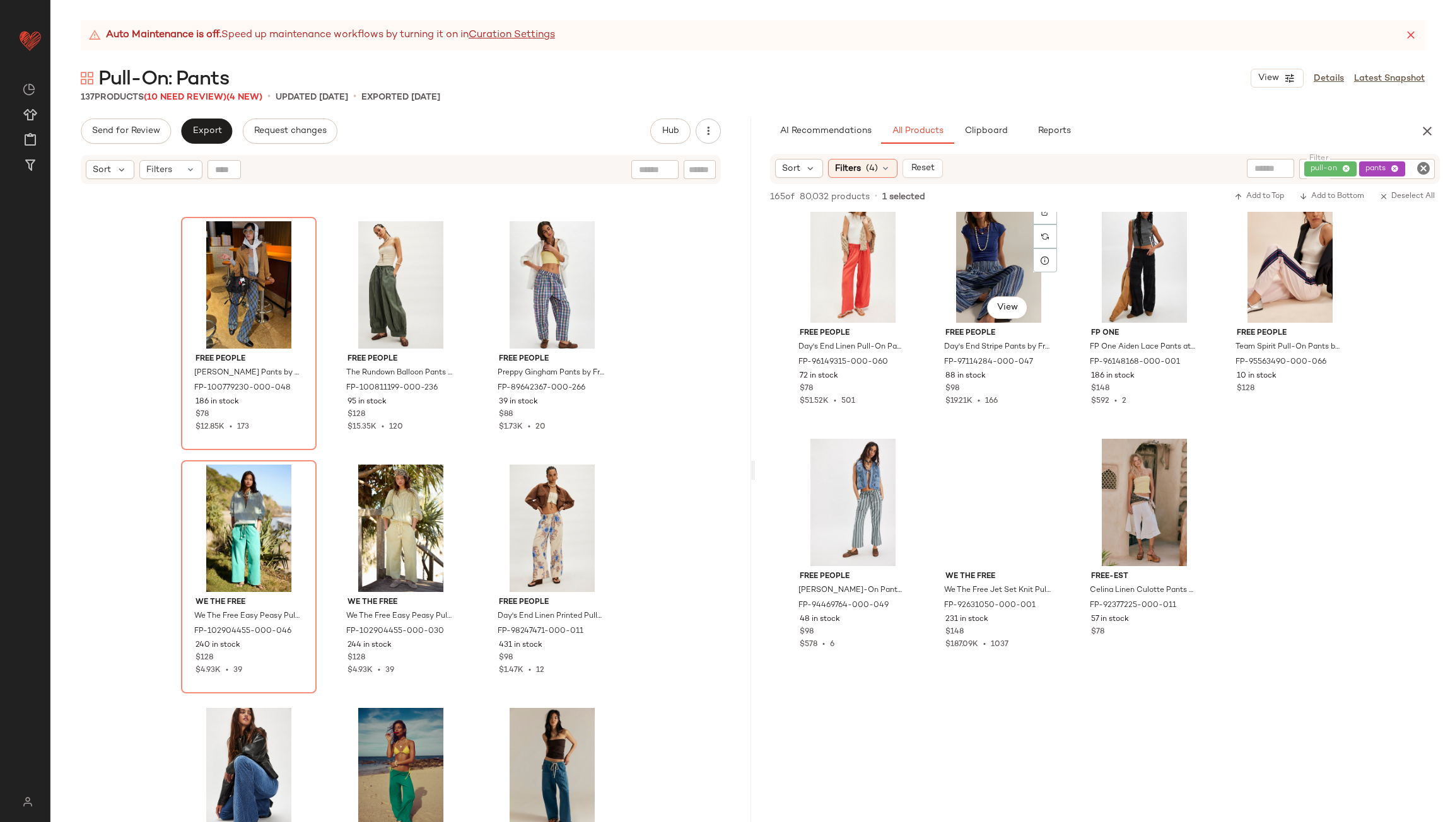
scroll to position [3216, 0]
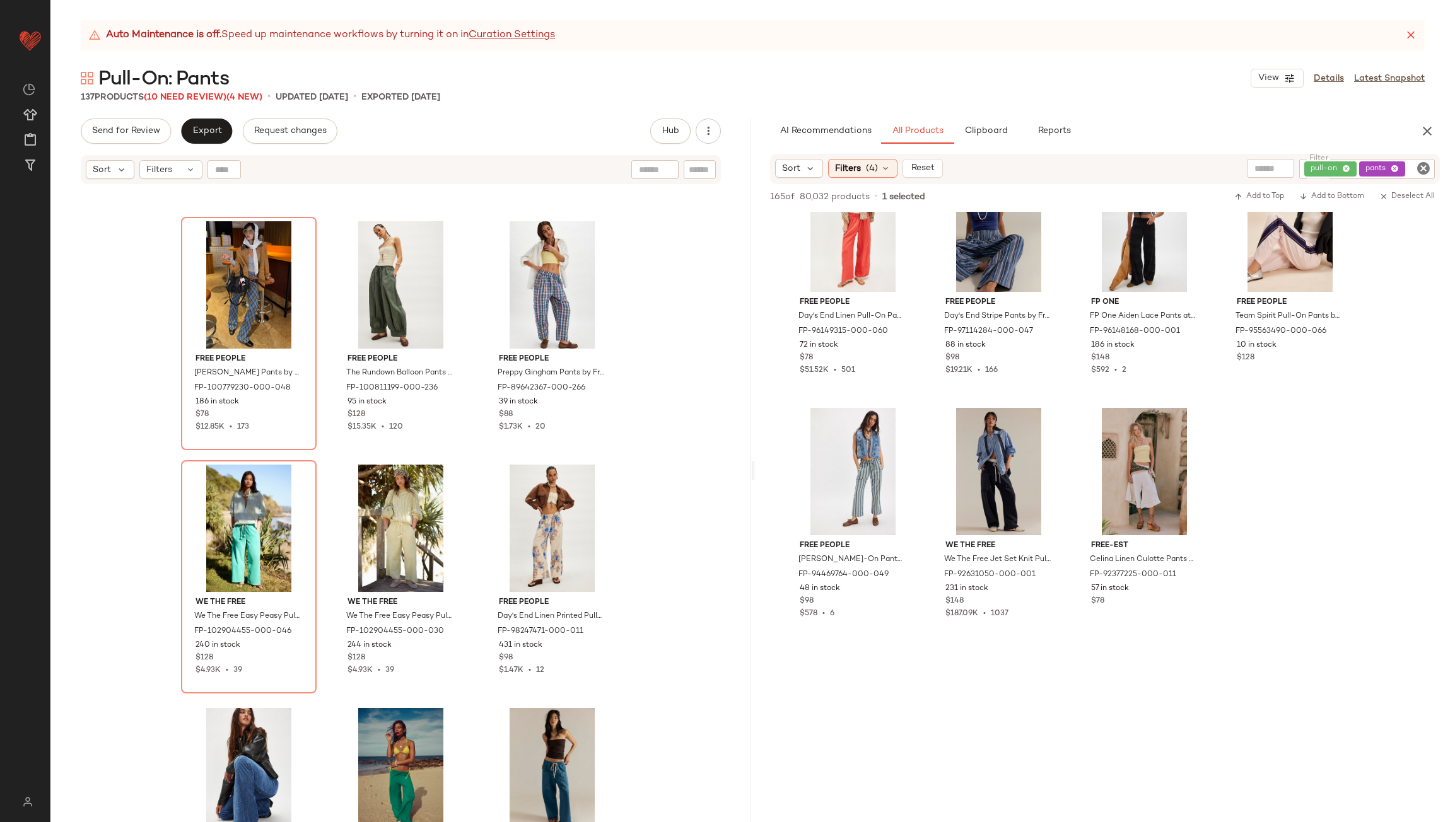
click at [1410, 168] on input "Filter" at bounding box center [1418, 169] width 22 height 13
type input "*****"
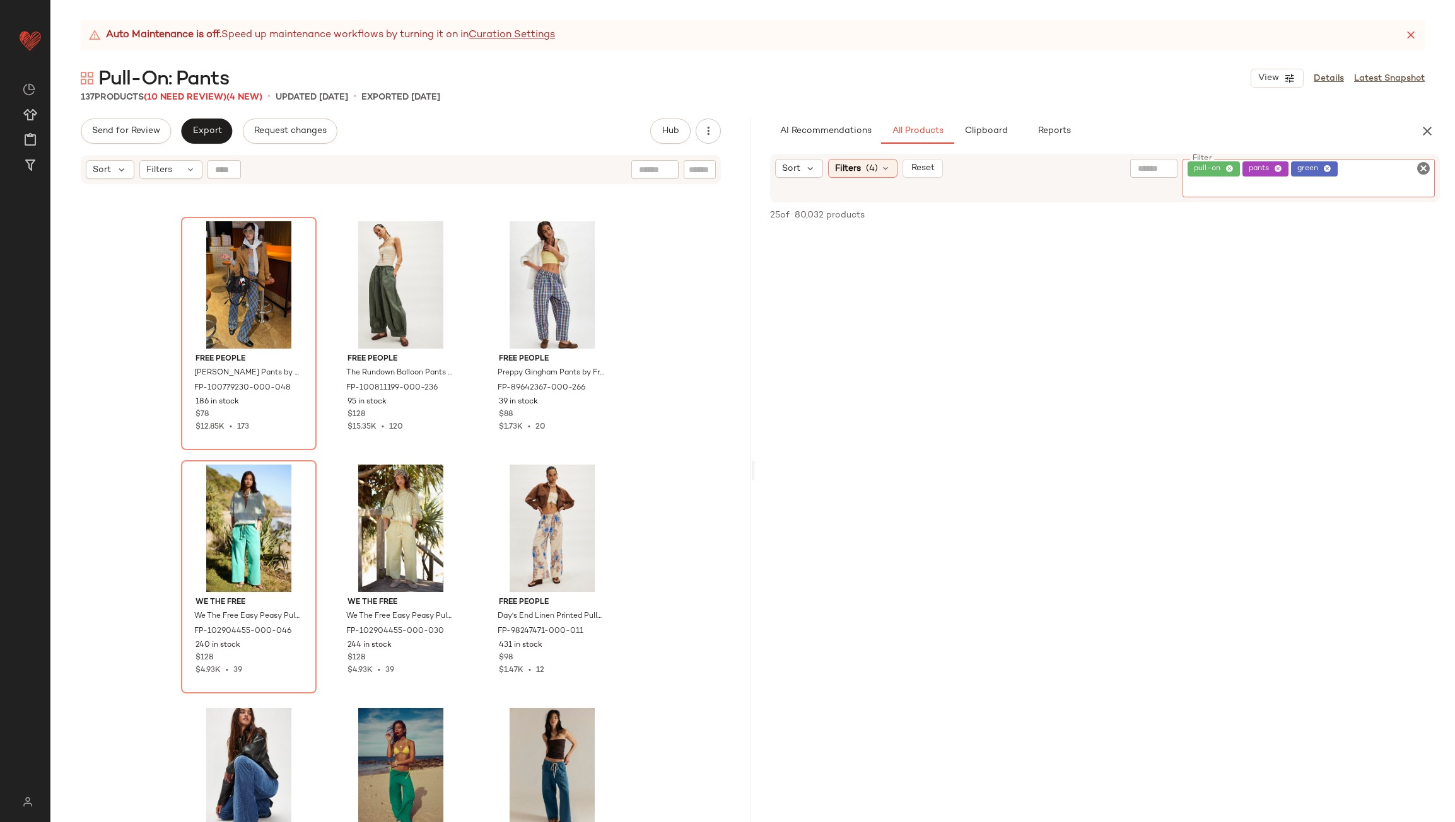
click at [1330, 170] on icon at bounding box center [1327, 169] width 8 height 8
click at [1322, 135] on div "AI Recommendations All Products Clipboard Reports" at bounding box center [1085, 131] width 630 height 25
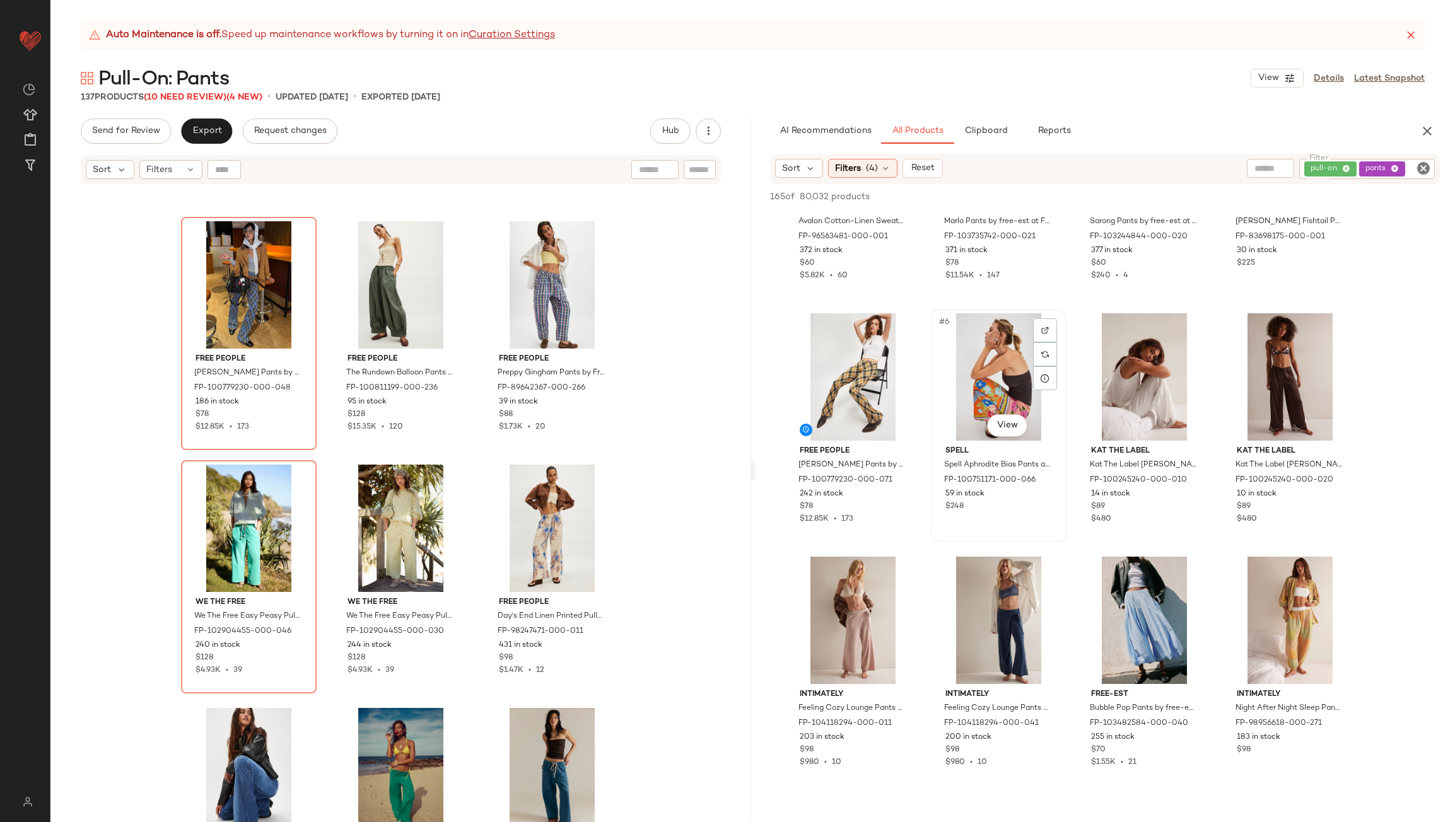
scroll to position [189, 0]
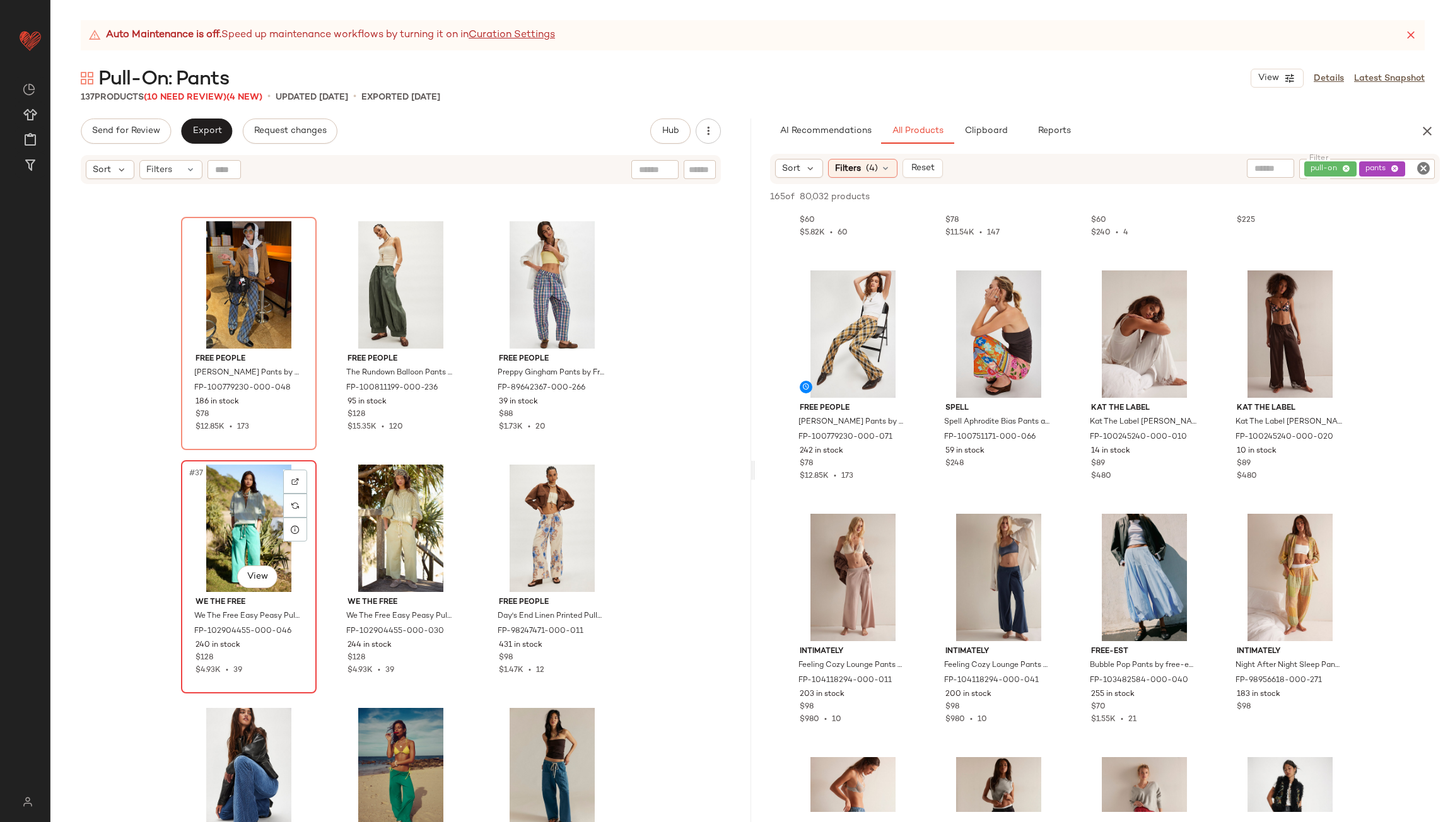
click at [249, 534] on div "#37 View" at bounding box center [248, 528] width 127 height 127
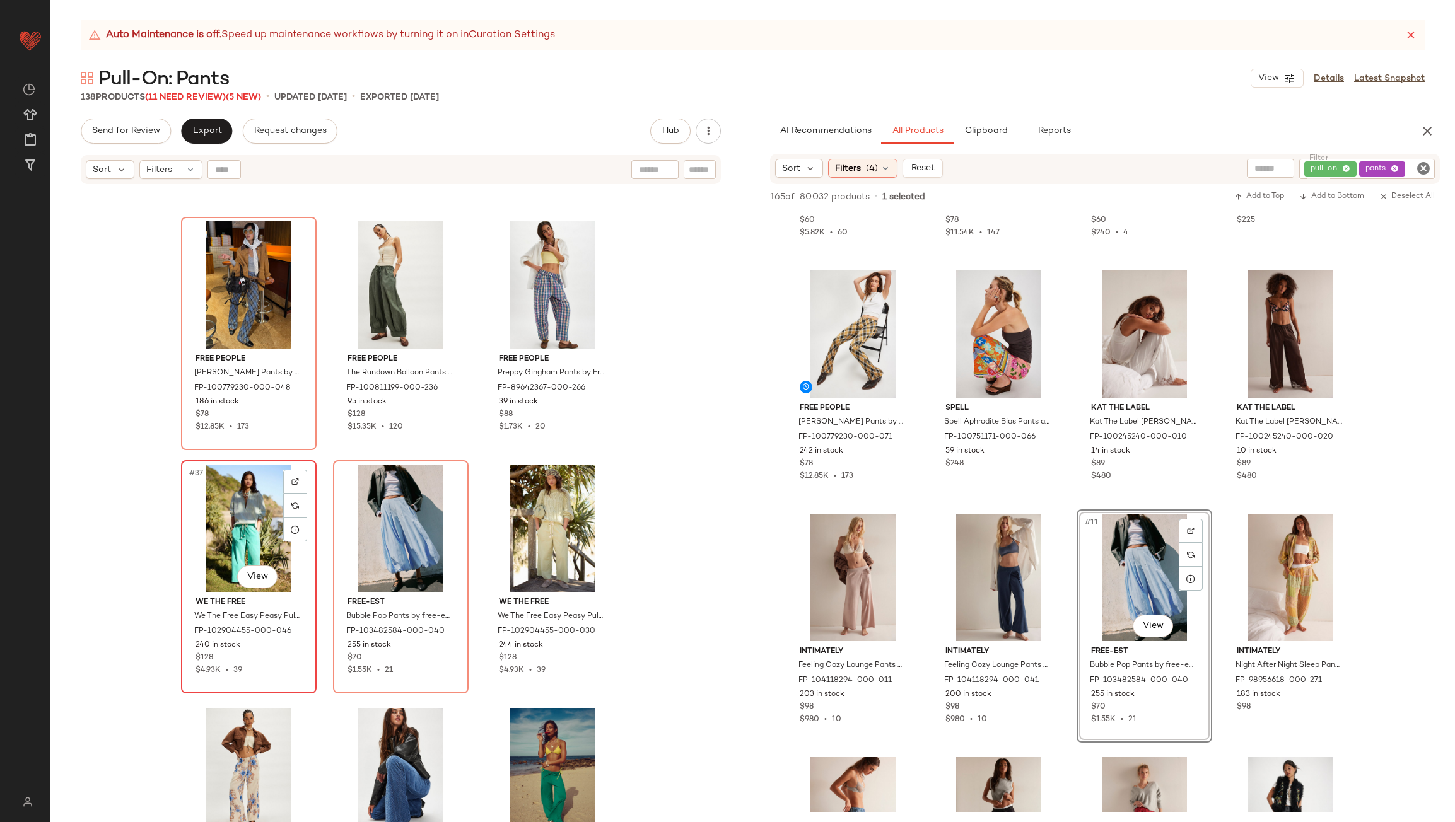
click at [242, 516] on div "#37 View" at bounding box center [248, 528] width 127 height 127
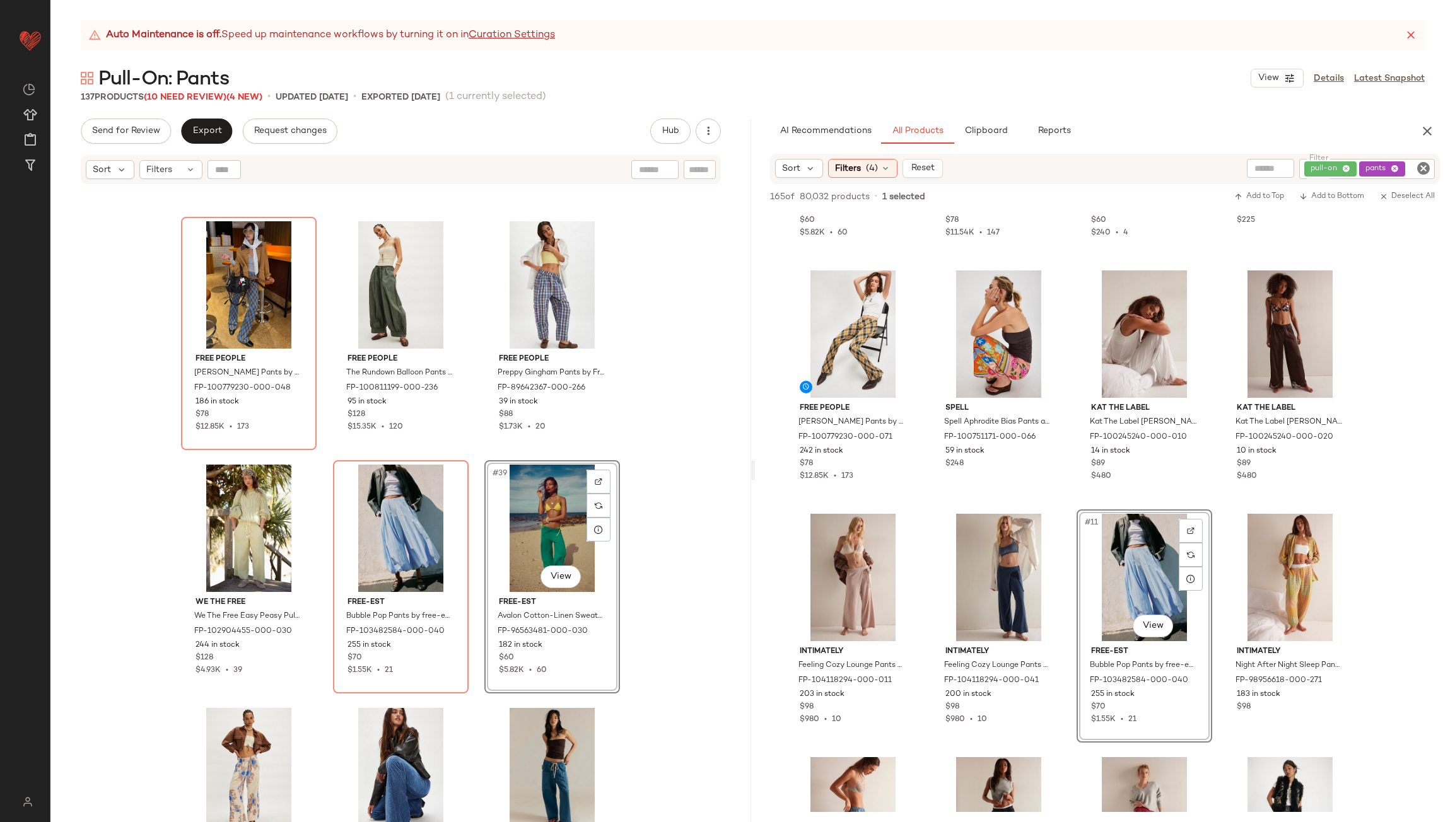
click at [477, 494] on div "Free People Chloe Knit Pants by Free People in Blue, Size: XL FP-100779230-000-…" at bounding box center [400, 519] width 701 height 668
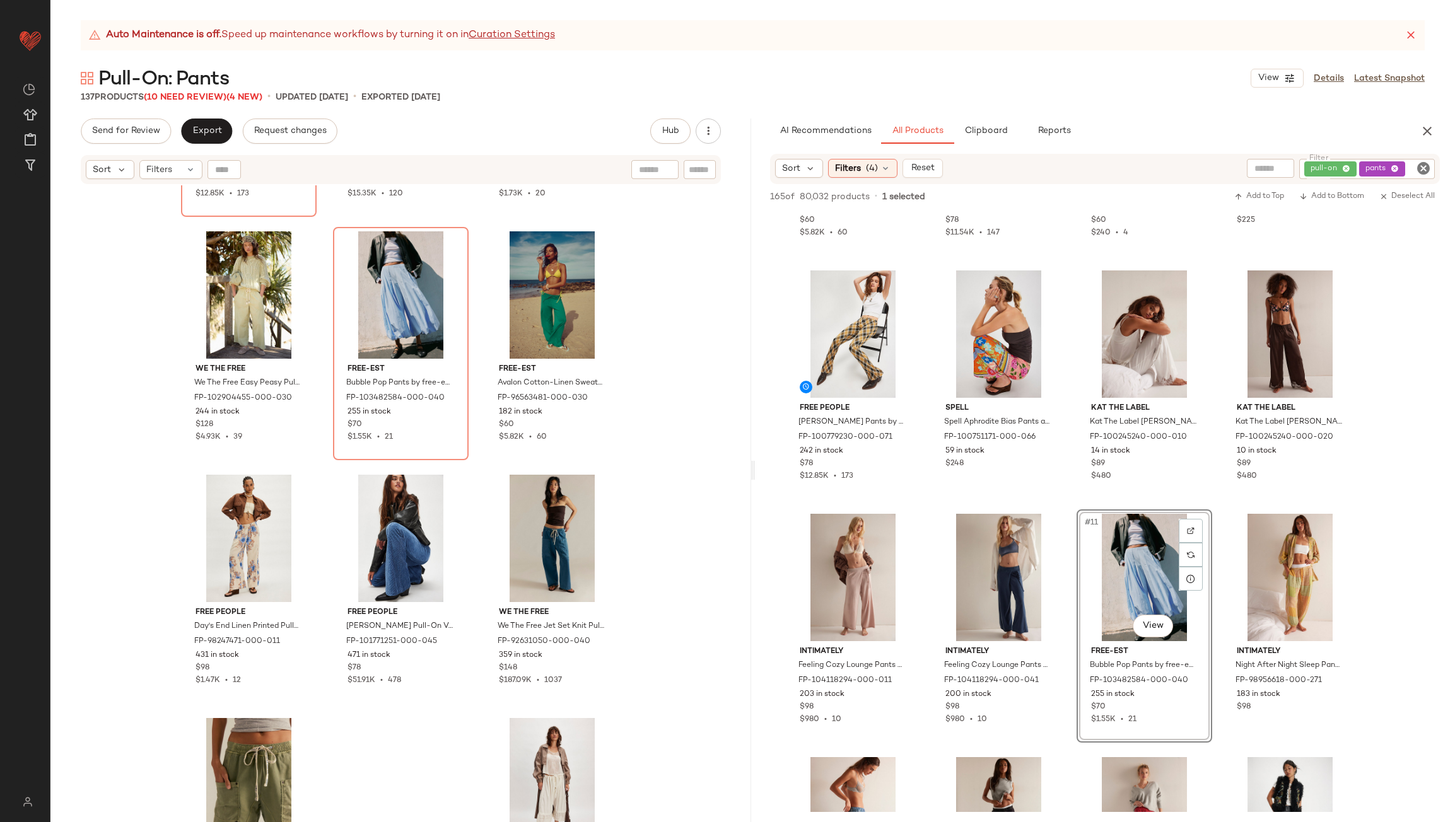
scroll to position [2911, 0]
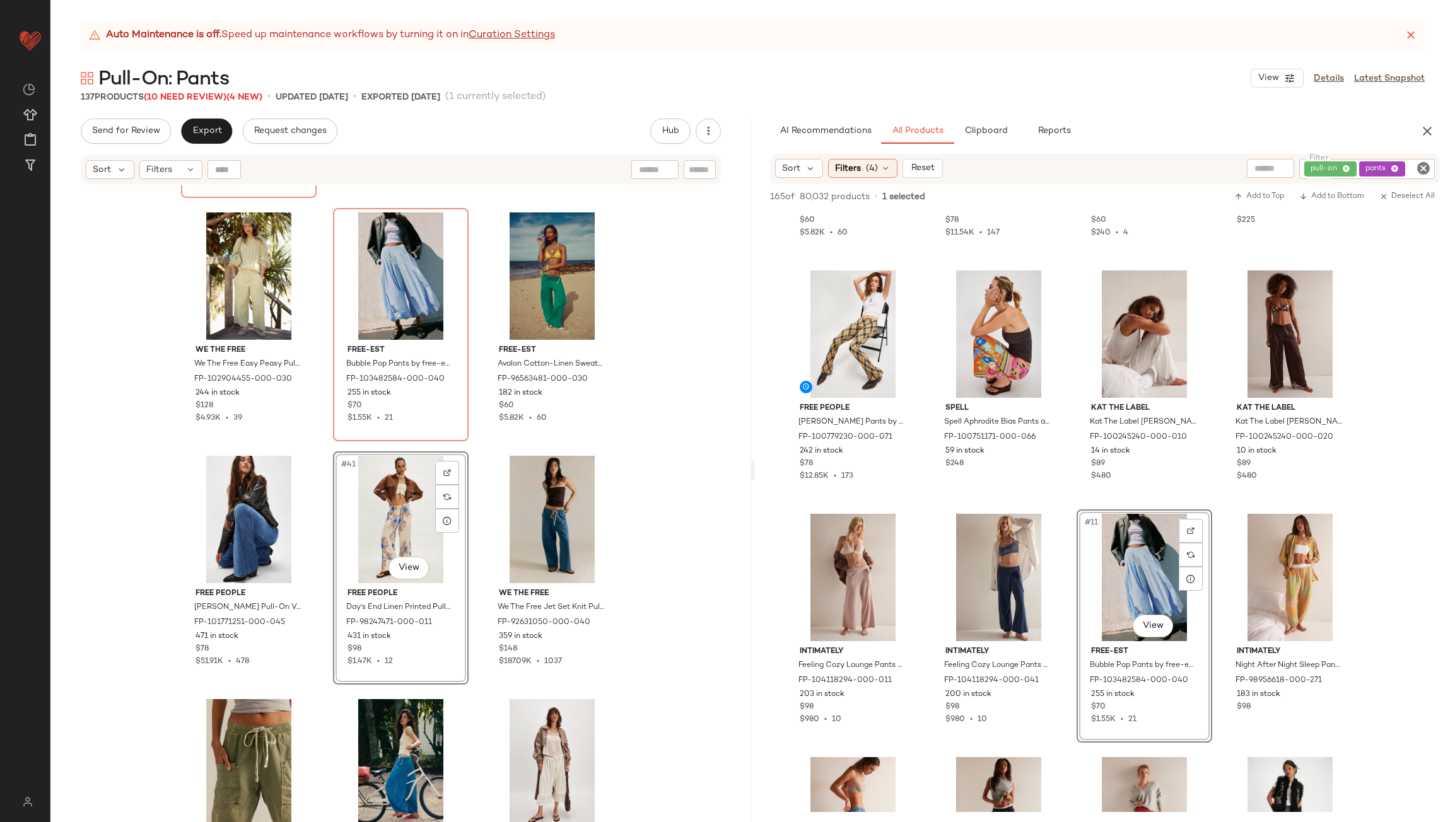
click at [475, 486] on div "Free People Chloe Knit Pants by Free People in Blue, Size: XL FP-100779230-000-…" at bounding box center [400, 519] width 701 height 668
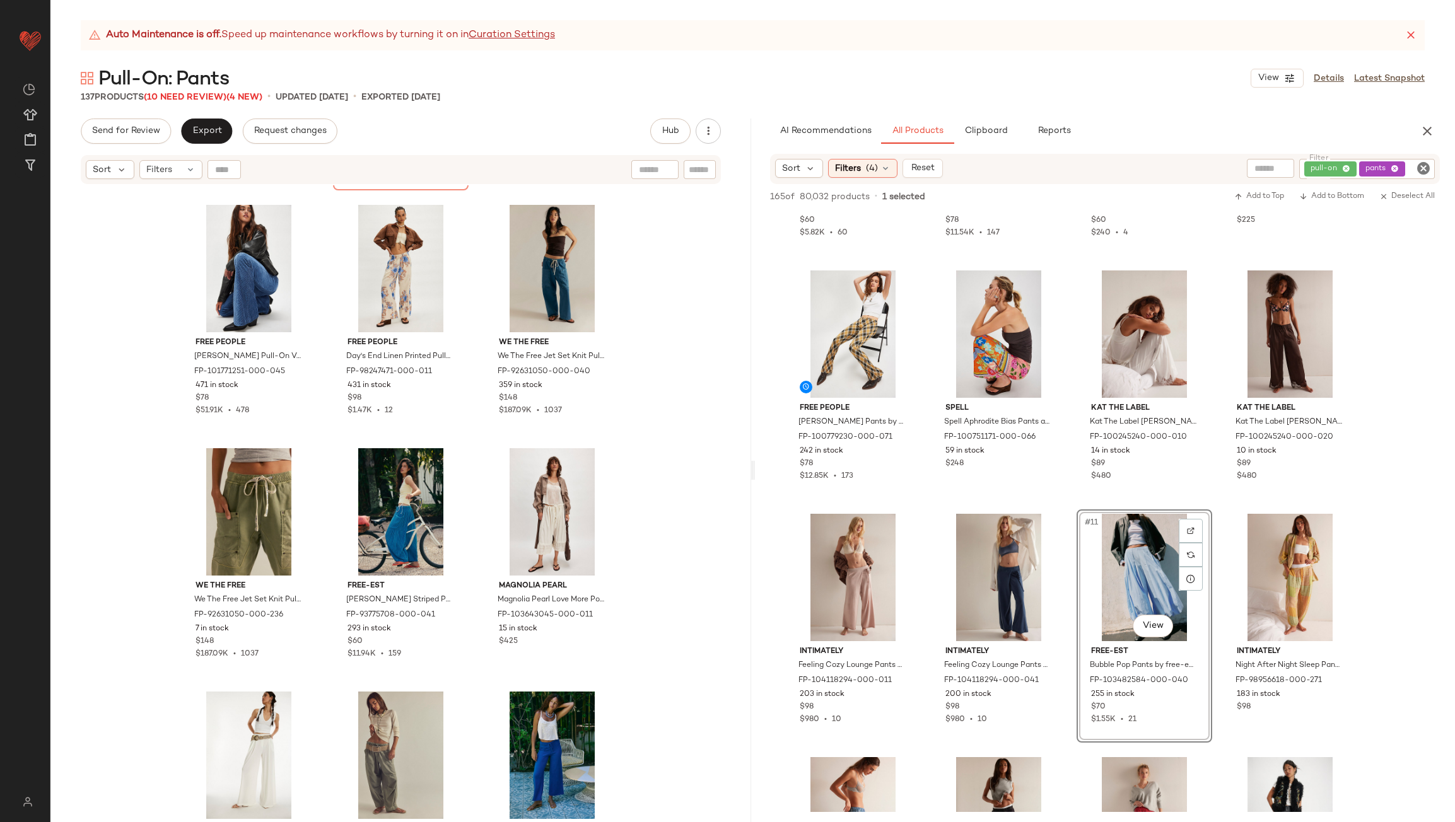
scroll to position [3163, 0]
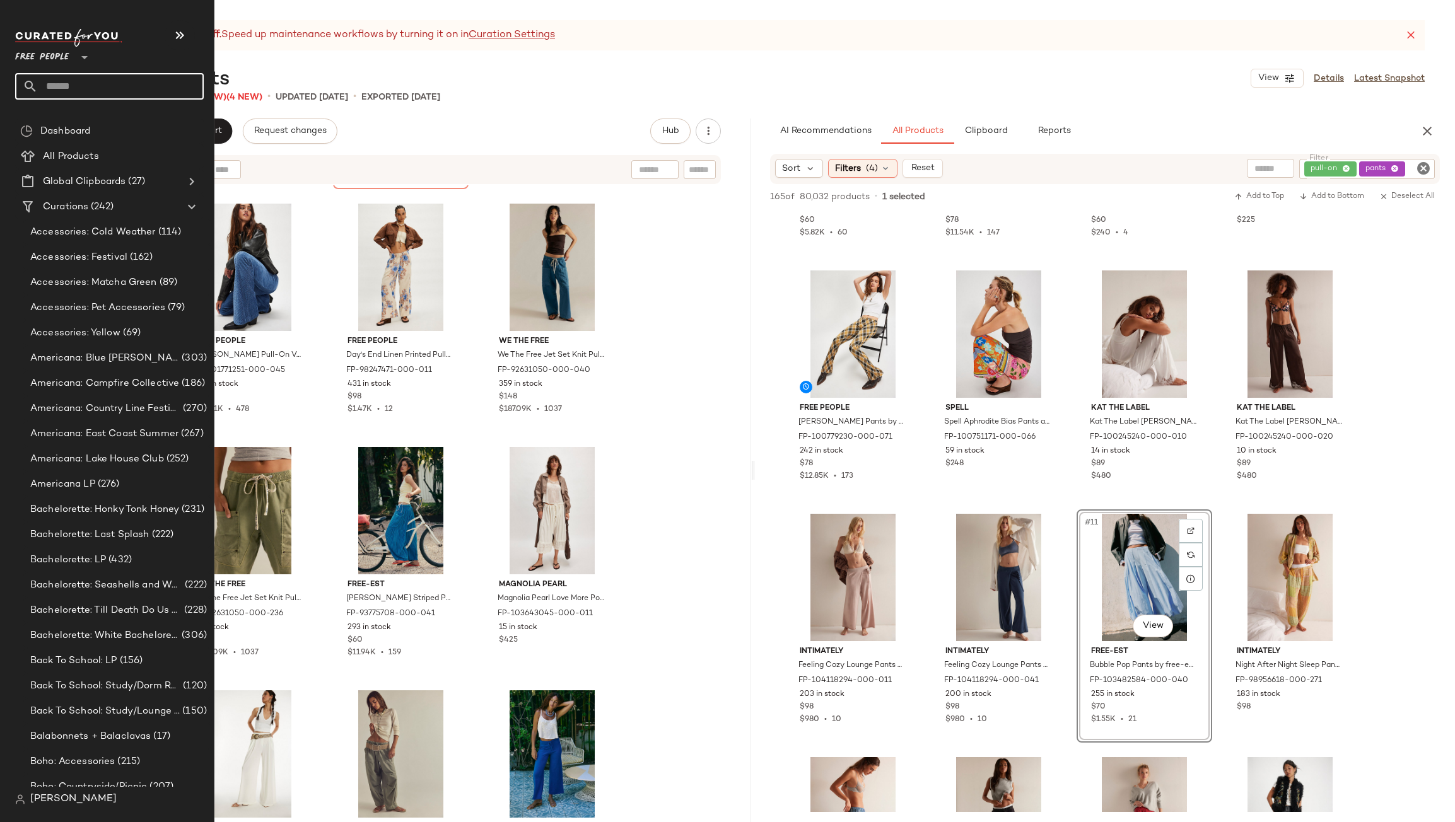
click at [52, 92] on input "text" at bounding box center [121, 86] width 166 height 26
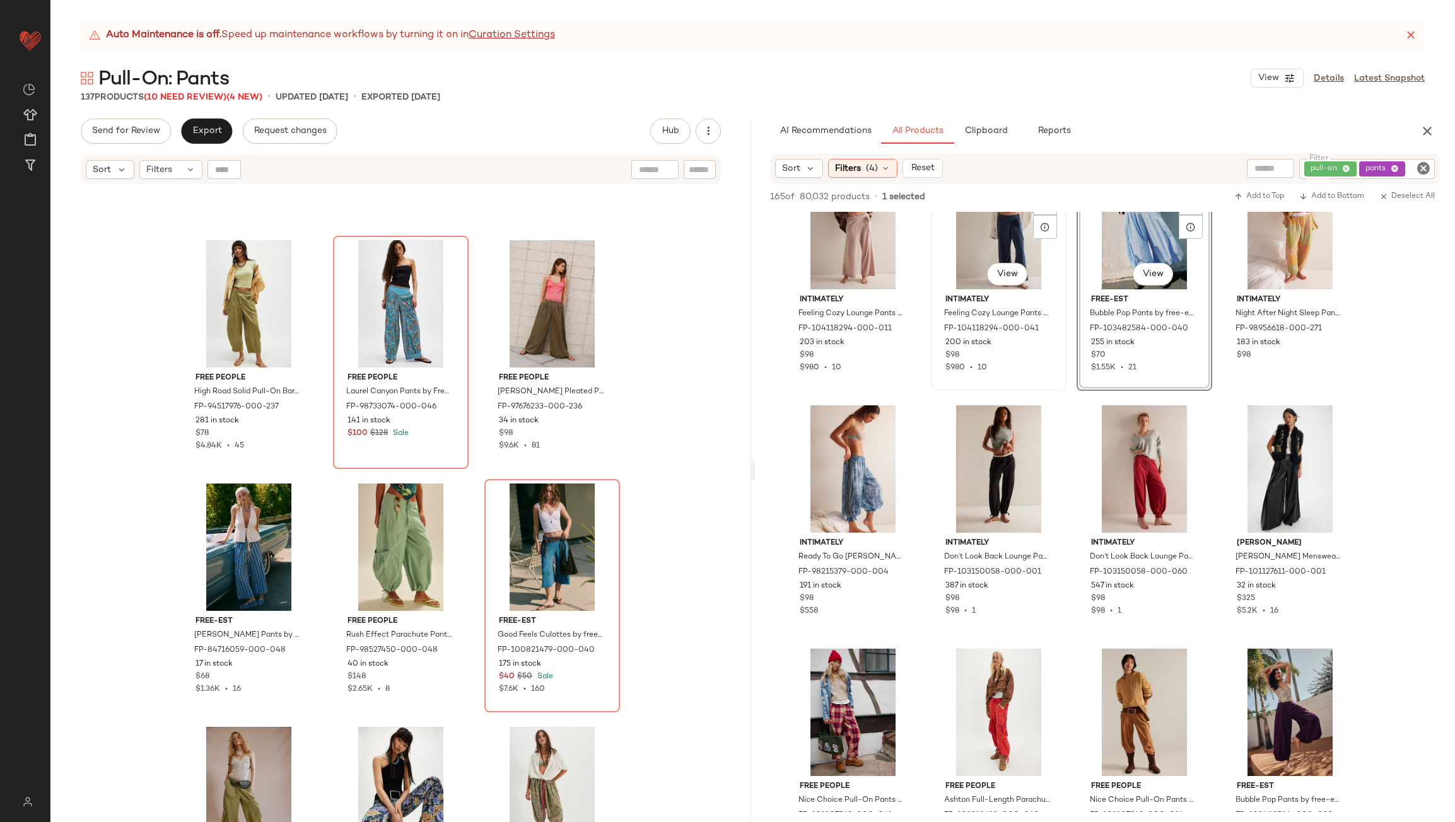
scroll to position [694, 0]
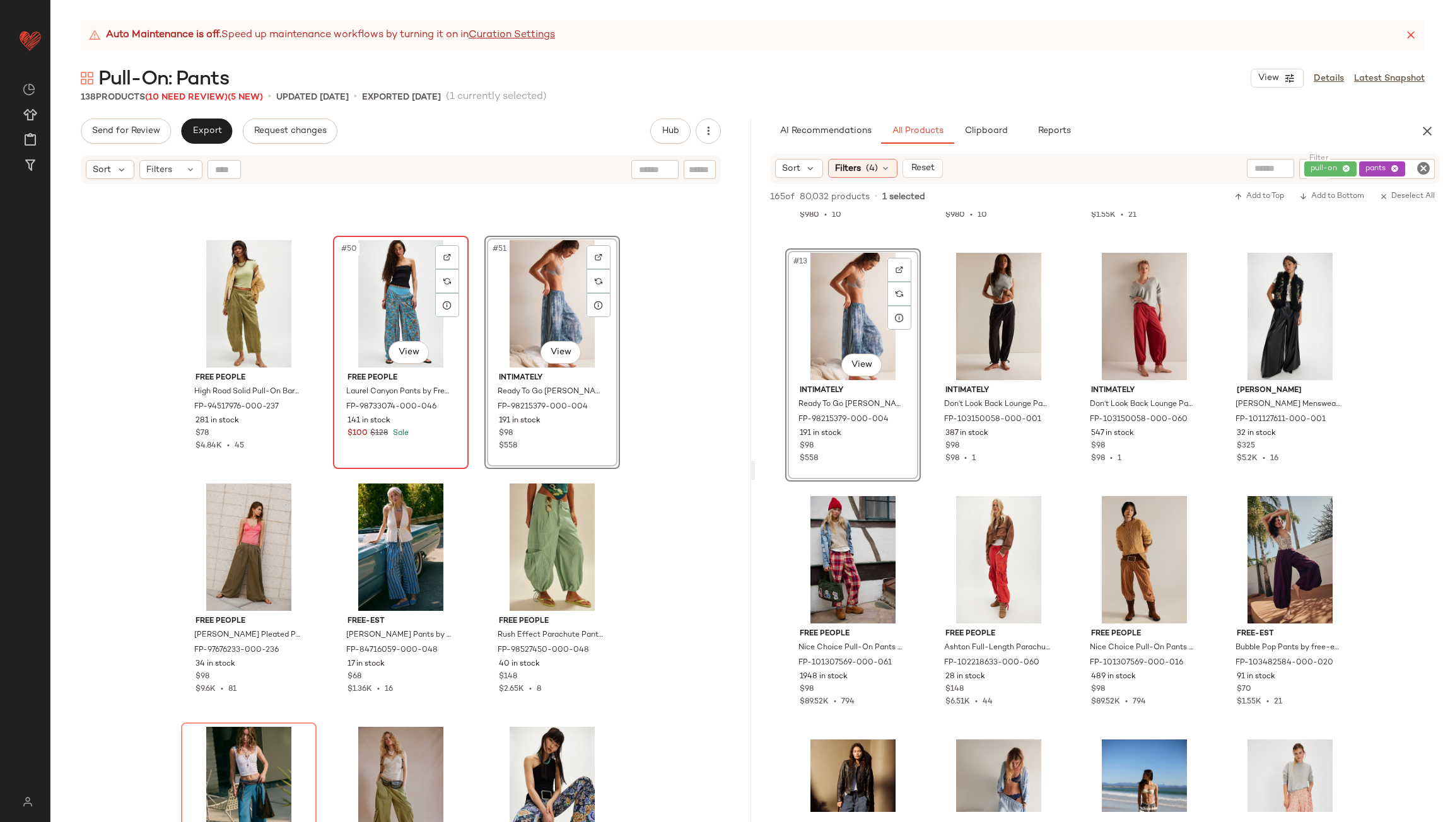
click at [390, 298] on div "#50 View" at bounding box center [400, 303] width 127 height 127
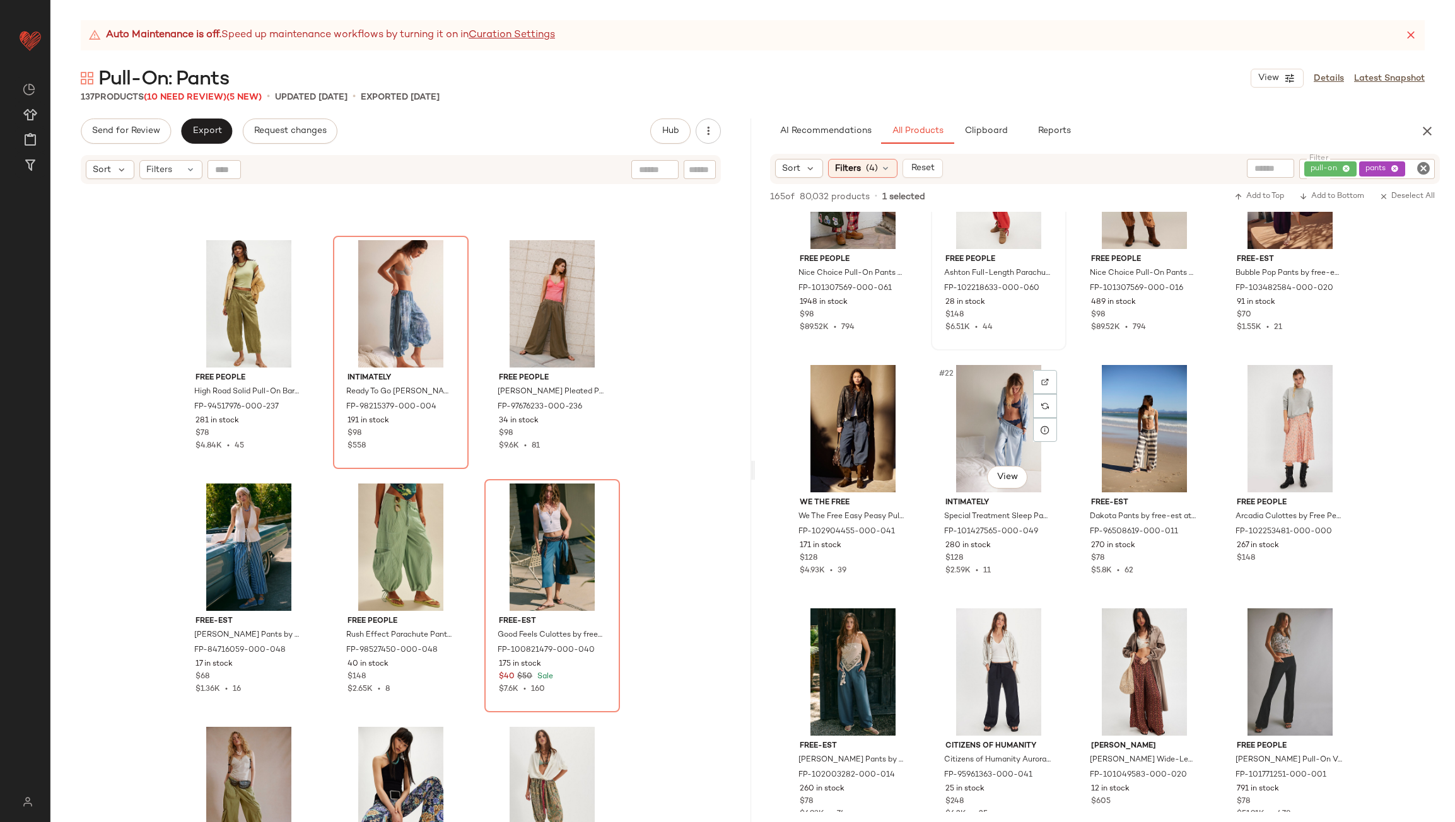
scroll to position [1072, 0]
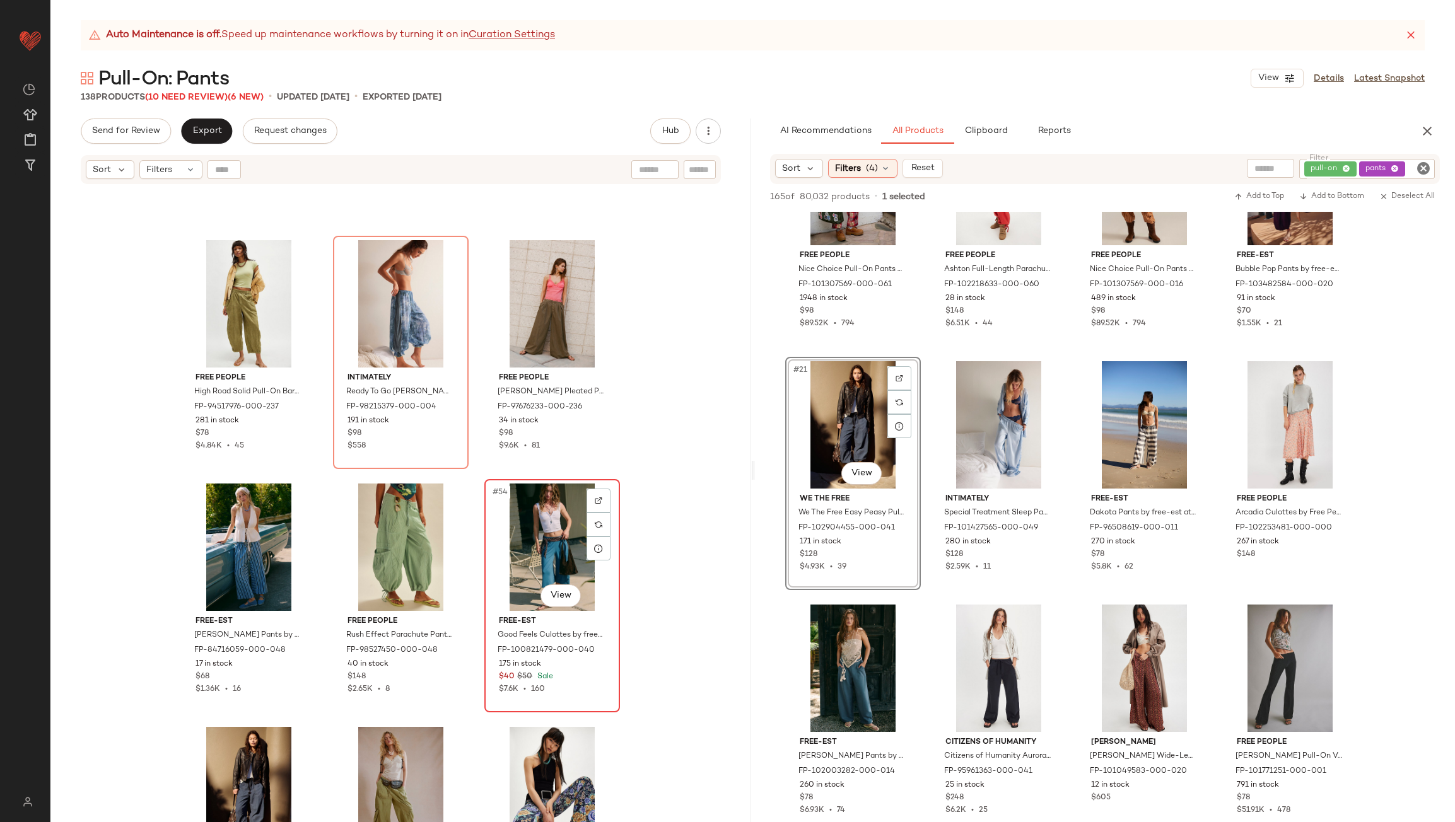
click at [547, 554] on div "#54 View" at bounding box center [552, 547] width 127 height 127
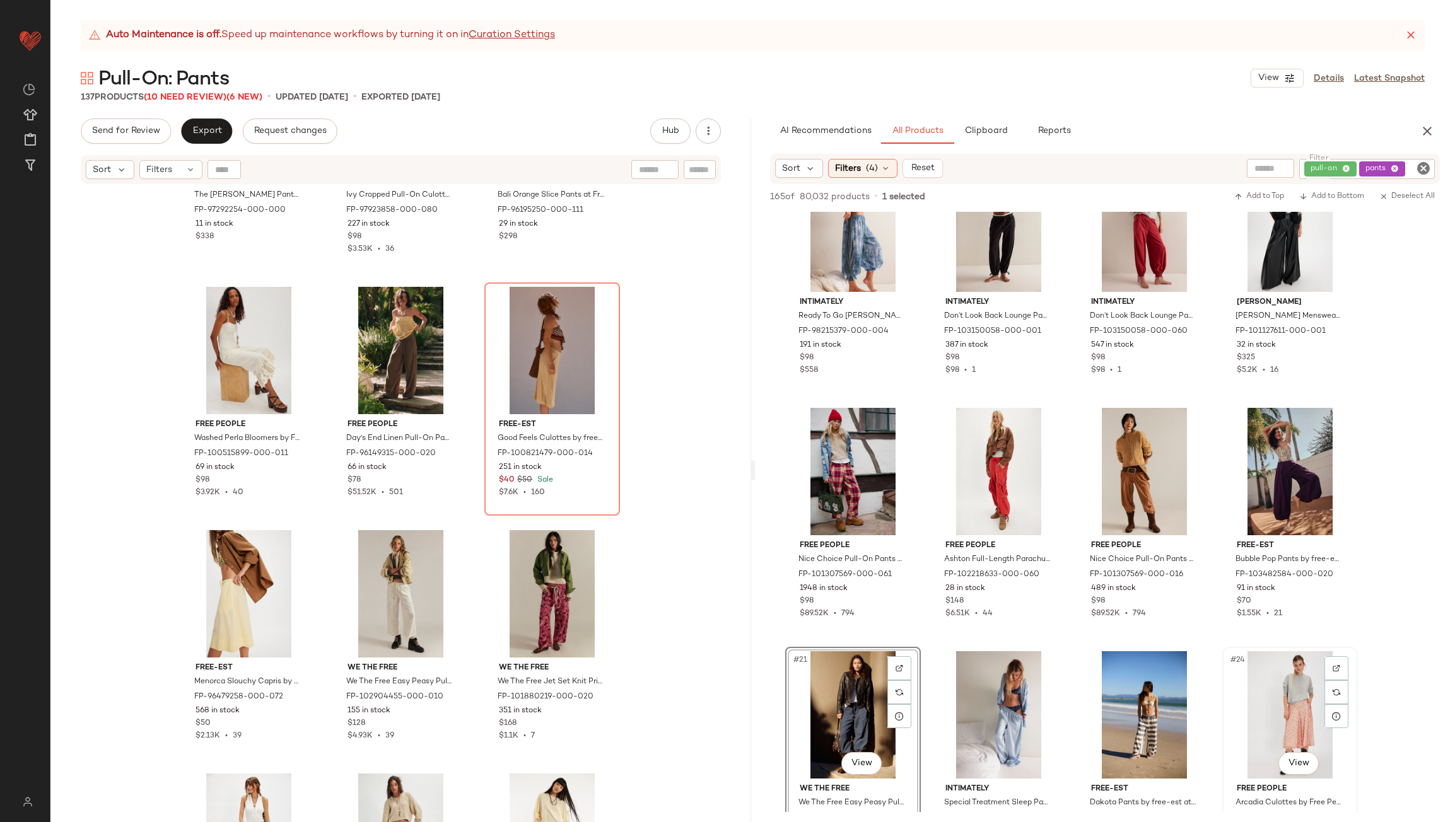
scroll to position [757, 0]
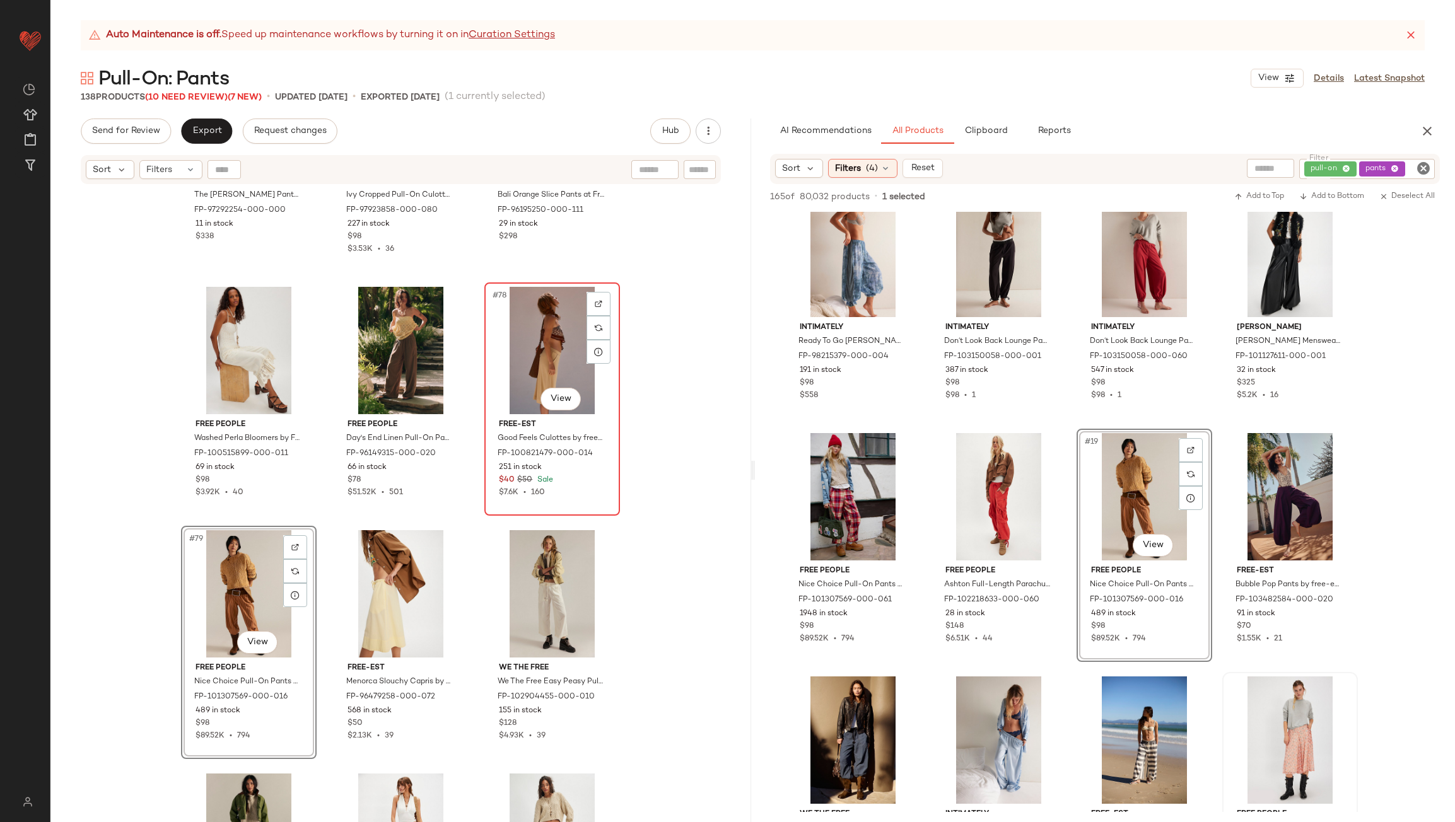
click at [557, 354] on div "#78 View" at bounding box center [552, 350] width 127 height 127
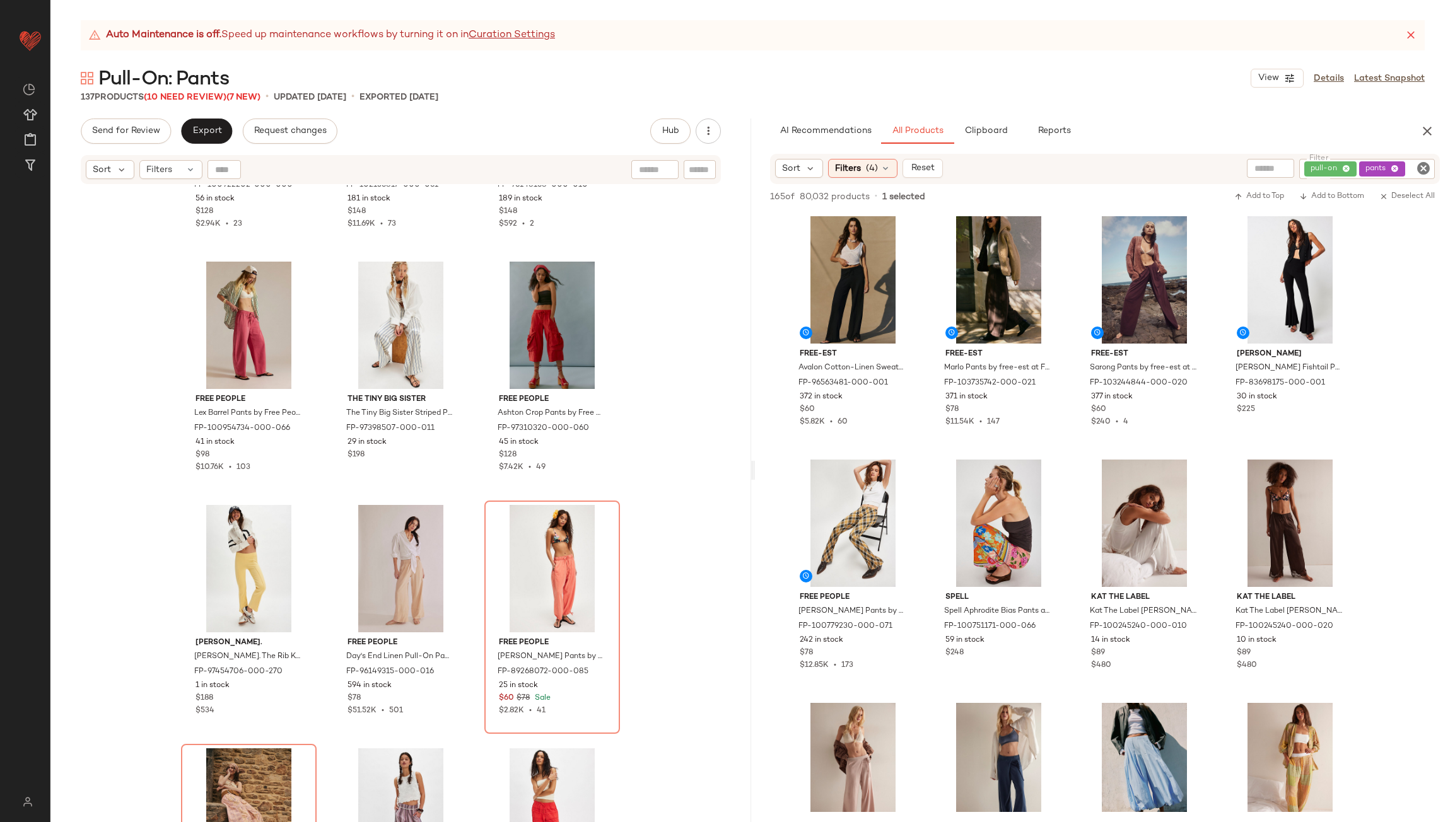
scroll to position [6757, 0]
click at [547, 562] on div "#90 View" at bounding box center [552, 567] width 127 height 127
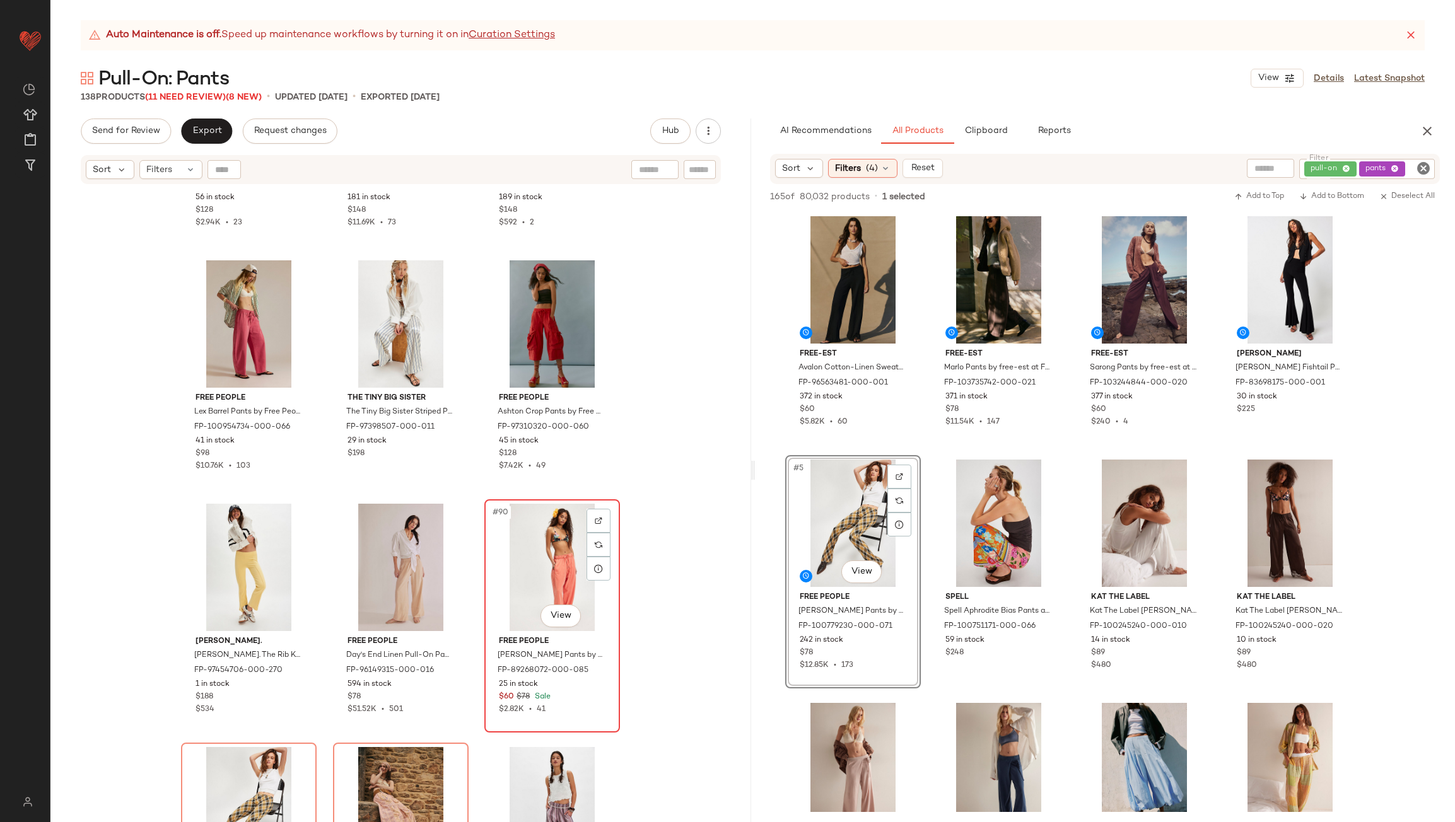
click at [547, 562] on div "#90 View" at bounding box center [552, 567] width 127 height 127
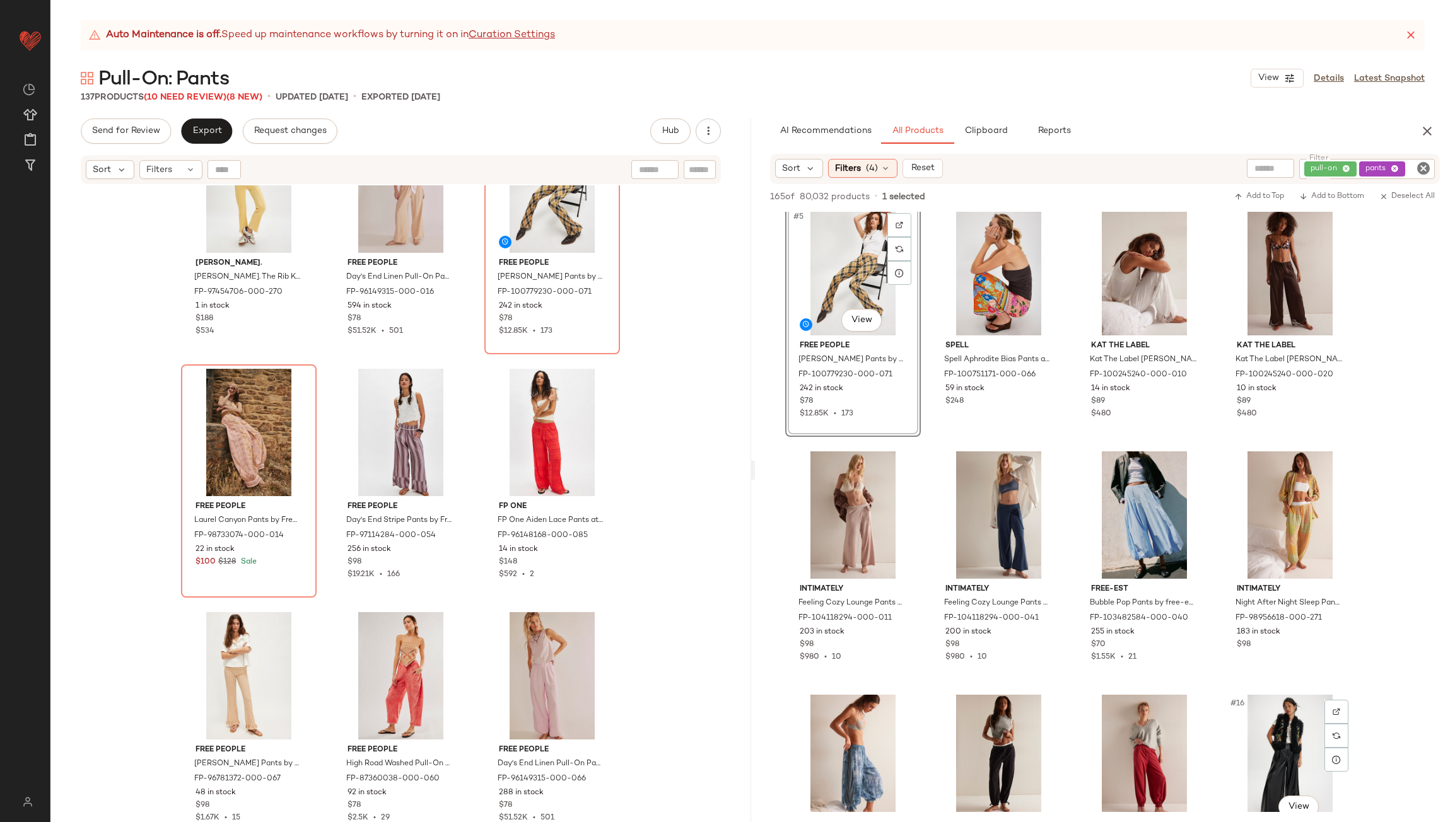
scroll to position [315, 0]
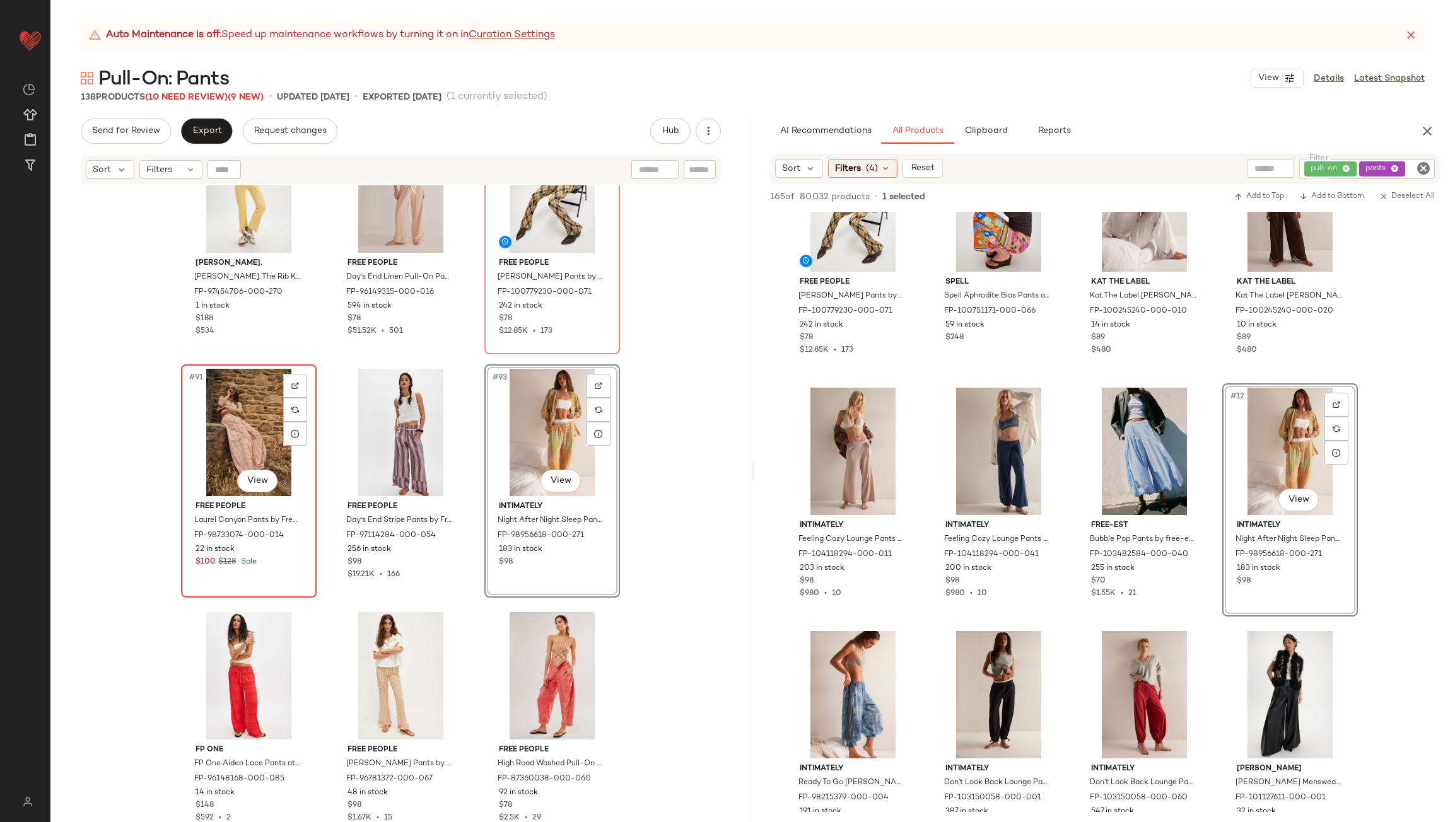
click at [225, 423] on div "#91 View" at bounding box center [248, 432] width 127 height 127
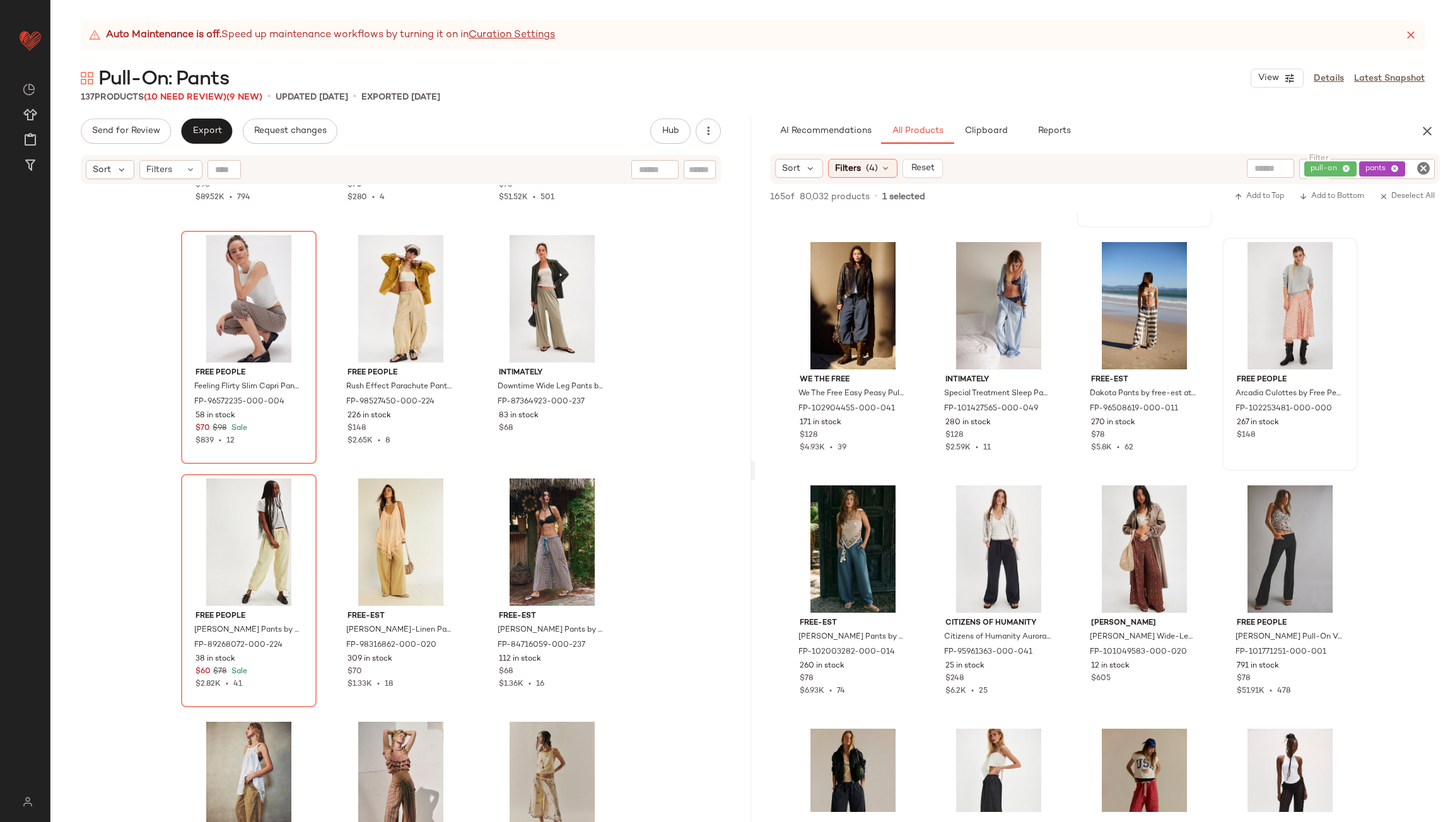
scroll to position [1198, 0]
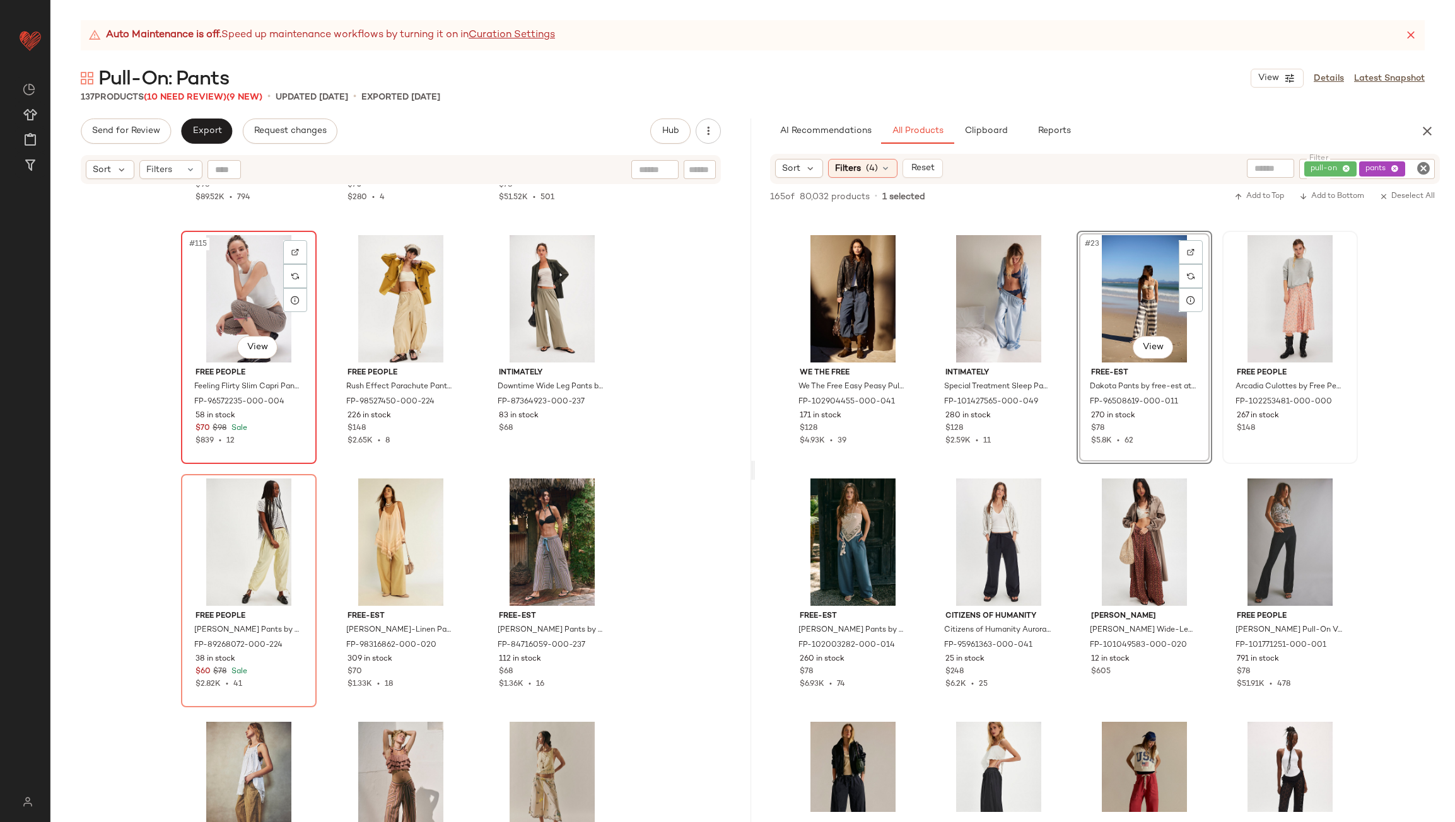
click at [257, 295] on div "#115 View" at bounding box center [248, 298] width 127 height 127
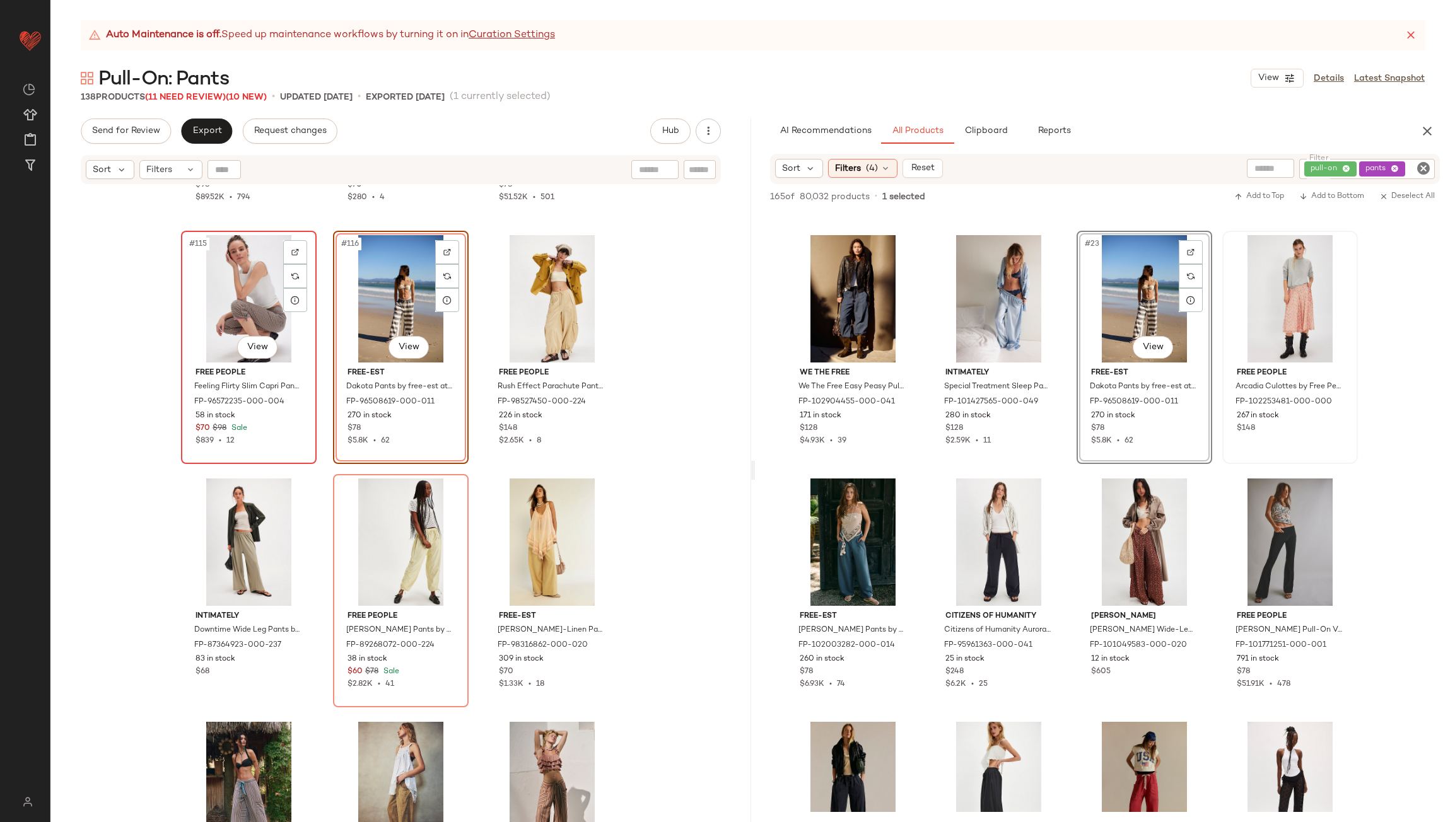
click at [257, 295] on div "#115 View" at bounding box center [248, 298] width 127 height 127
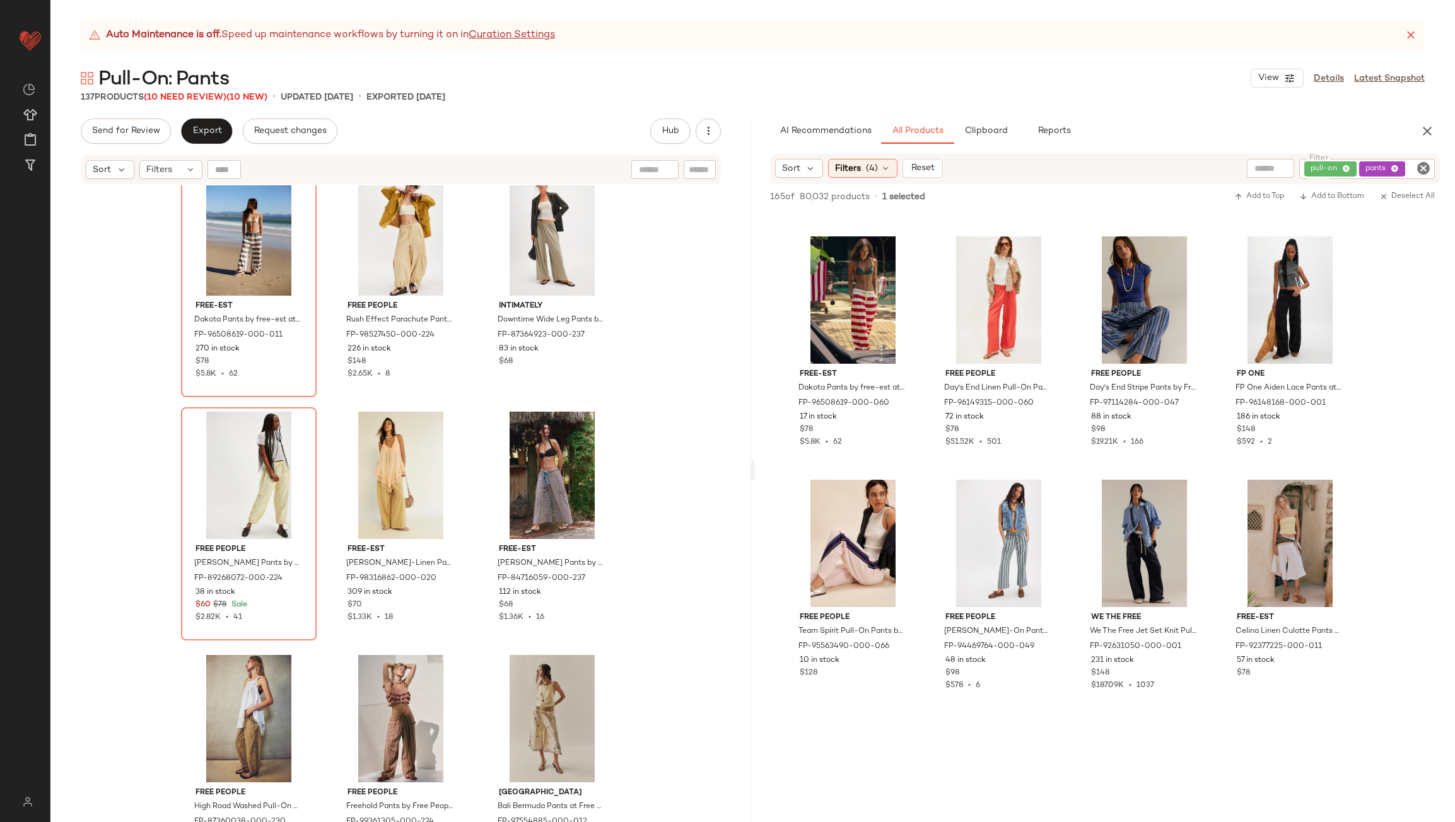
scroll to position [9279, 0]
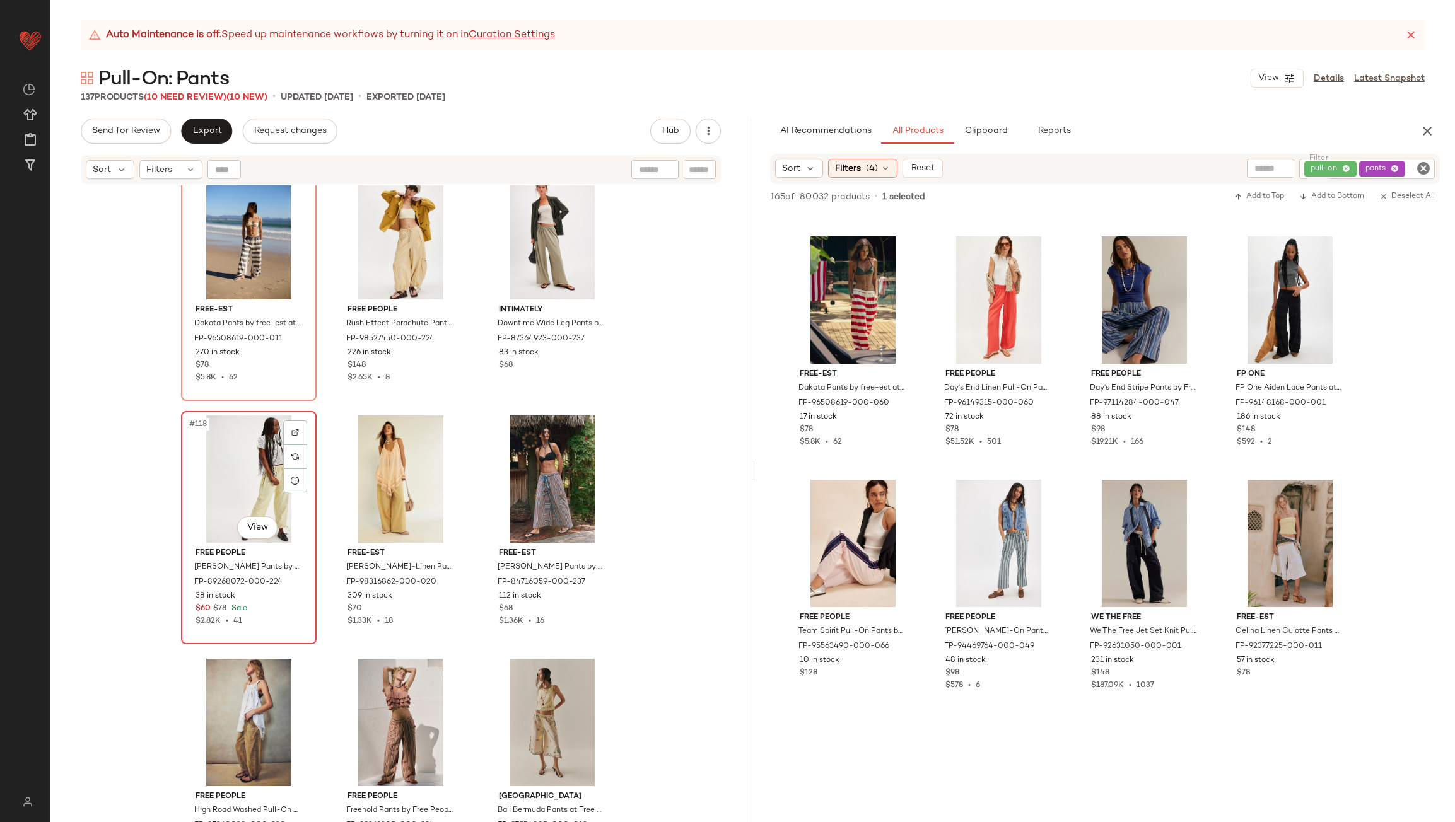
click at [226, 494] on div "#118 View" at bounding box center [248, 479] width 127 height 127
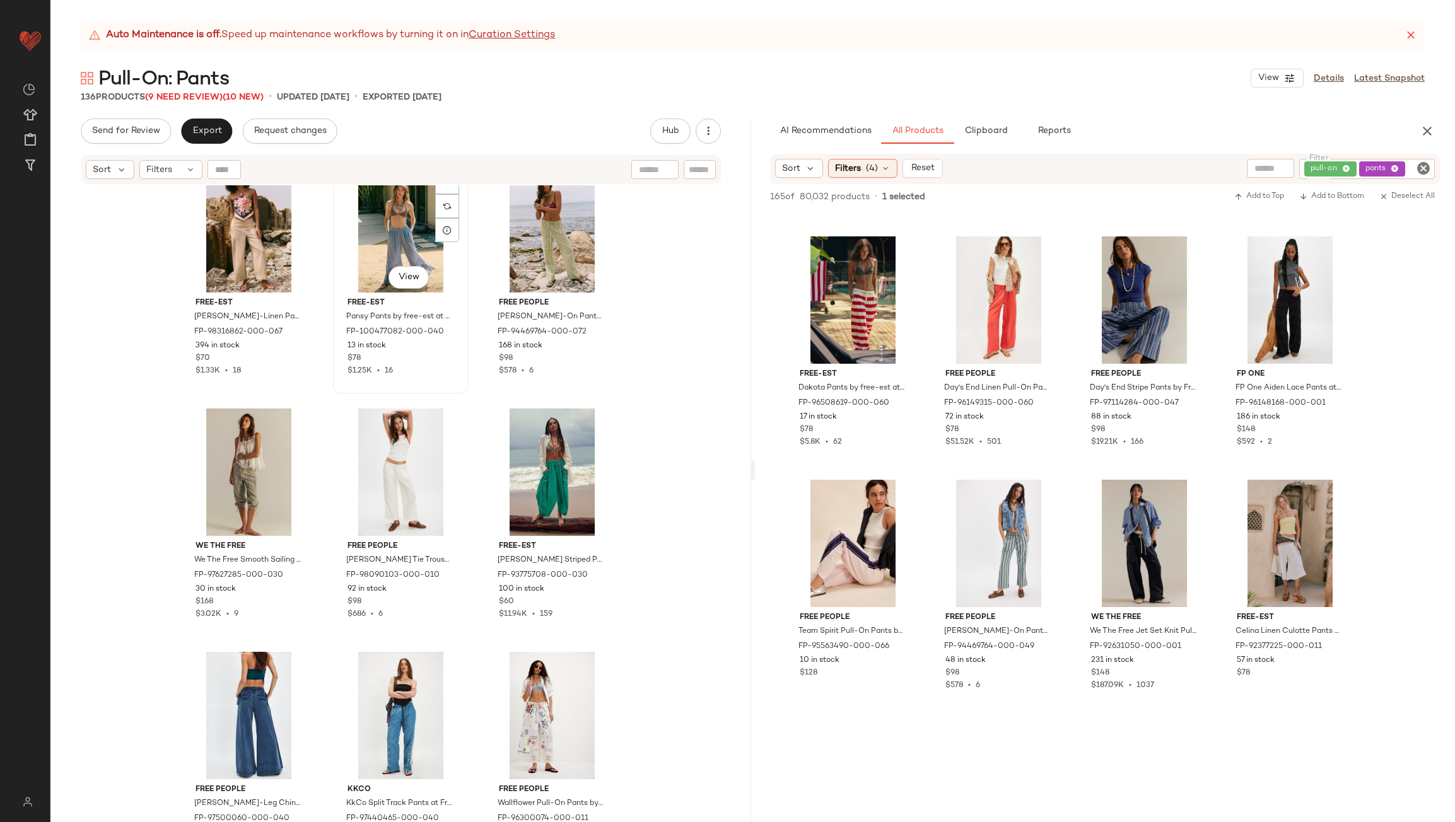
scroll to position [9910, 0]
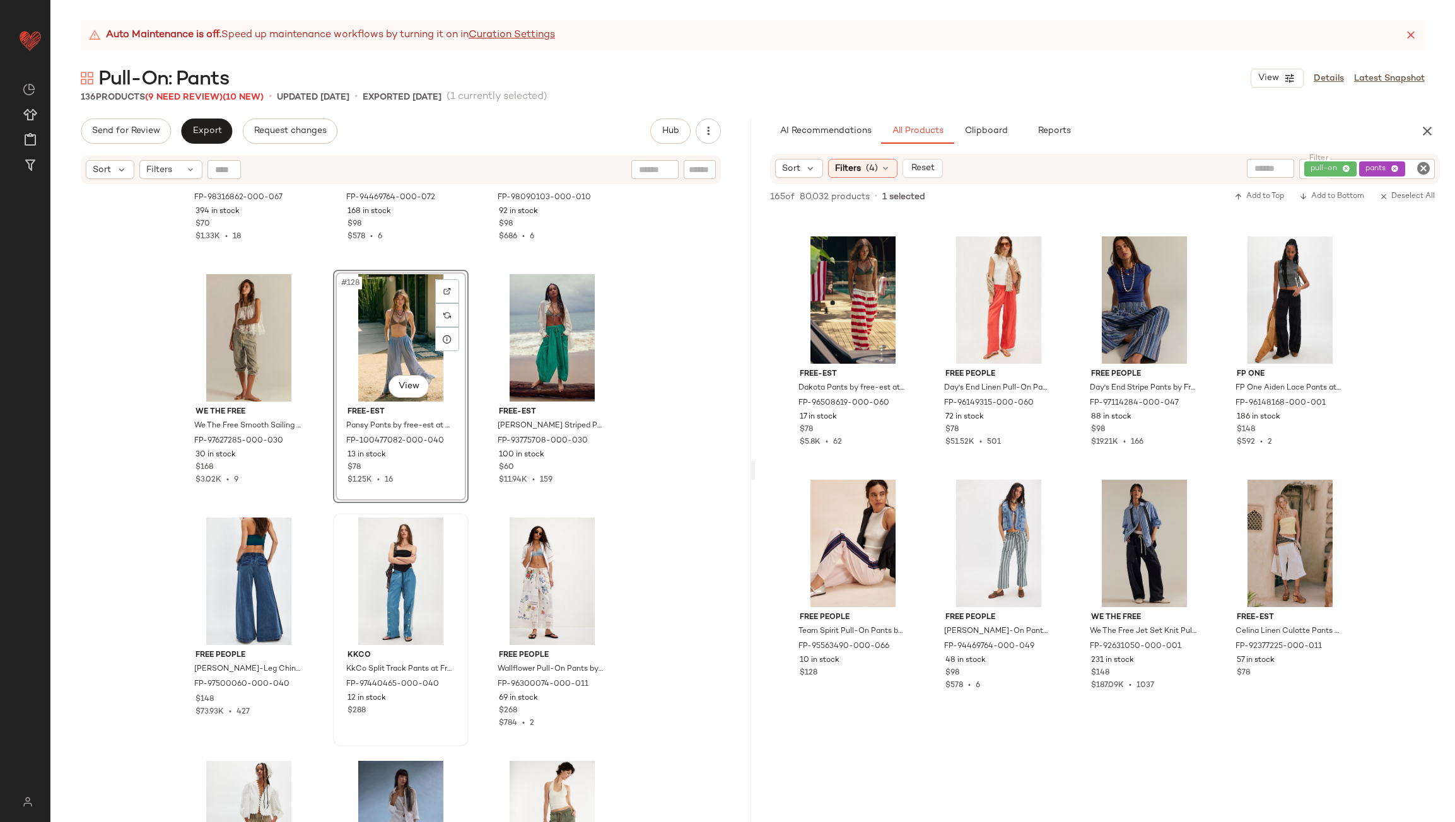
scroll to position [10225, 0]
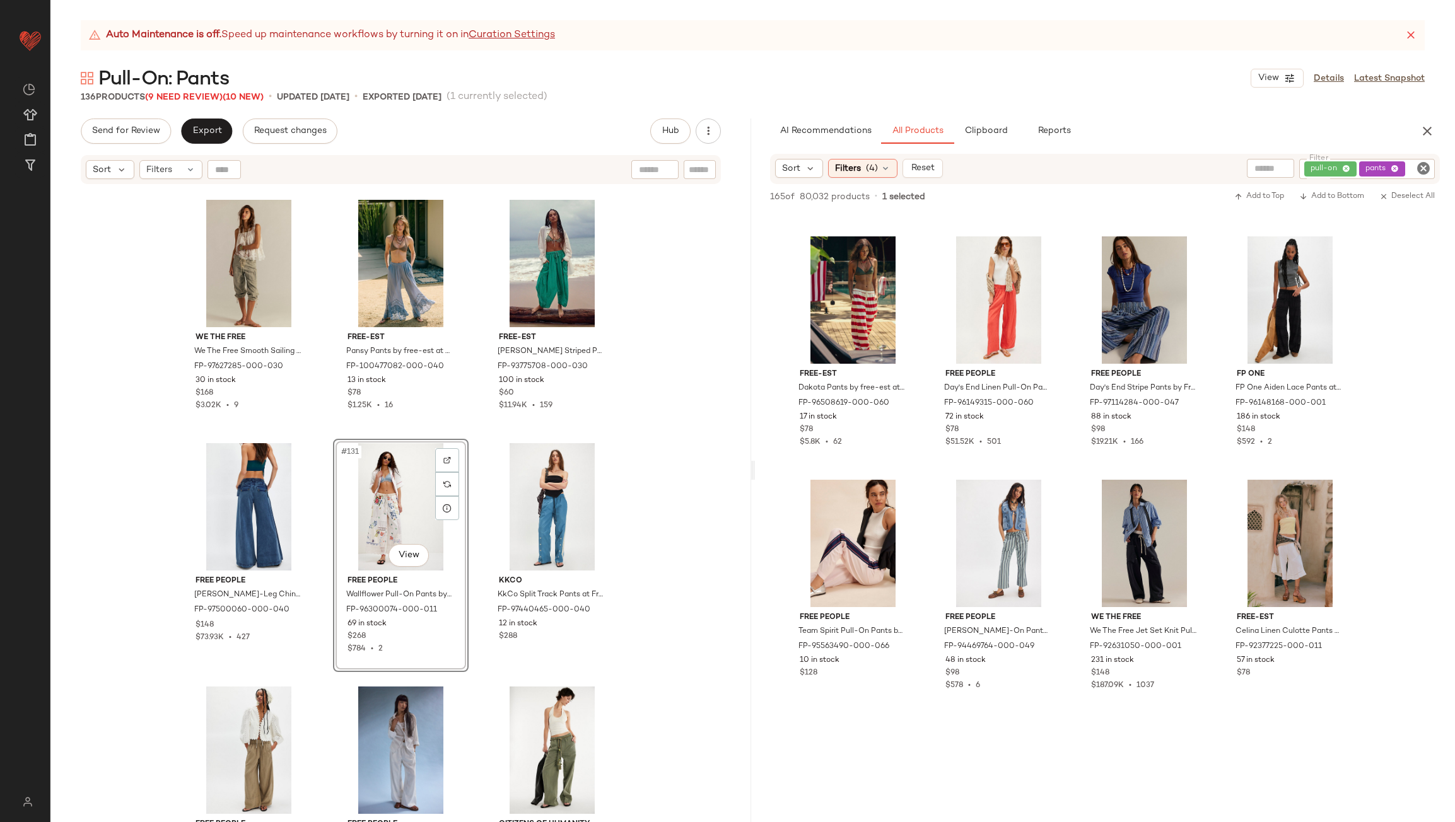
click at [473, 452] on div "free-est [PERSON_NAME]-Linen Pants by free-est at Free People in Pink, Size: L …" at bounding box center [400, 519] width 701 height 668
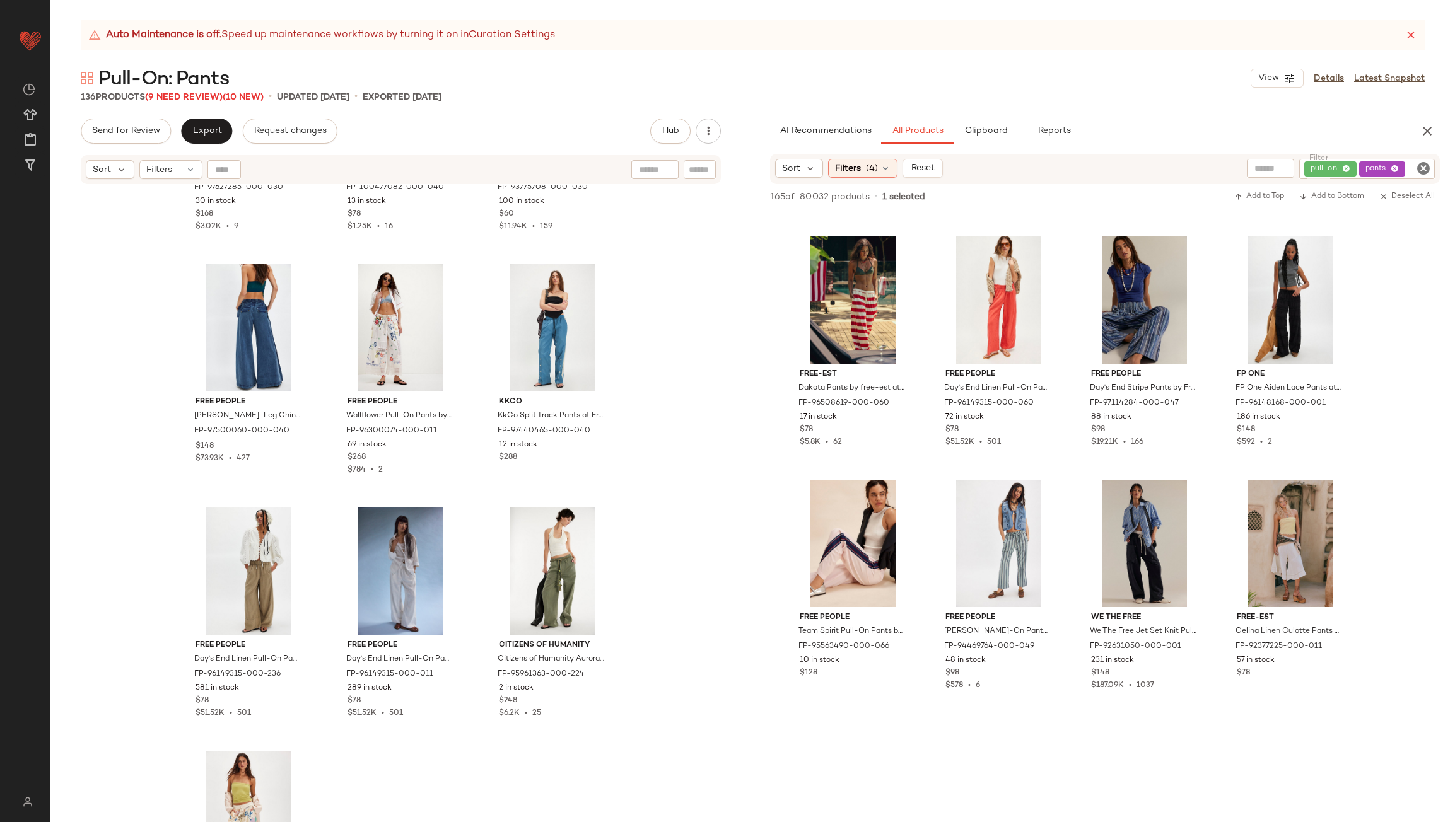
scroll to position [10467, 0]
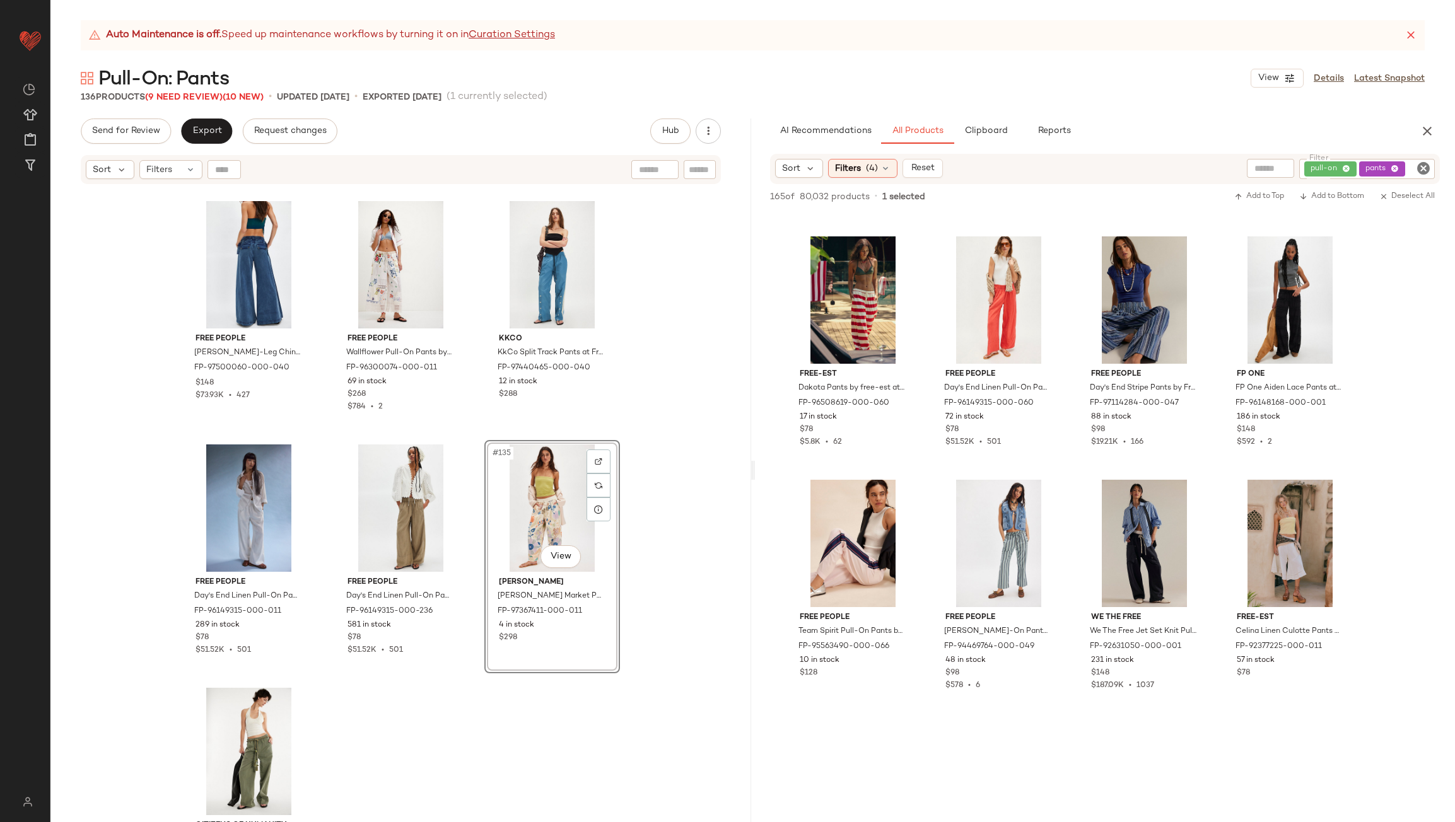
click at [465, 503] on div "We The Free We The Free Smooth Sailing Cropped Jeans at Free People in [GEOGRAP…" at bounding box center [400, 519] width 701 height 668
click at [240, 722] on div "#136 View" at bounding box center [248, 751] width 127 height 127
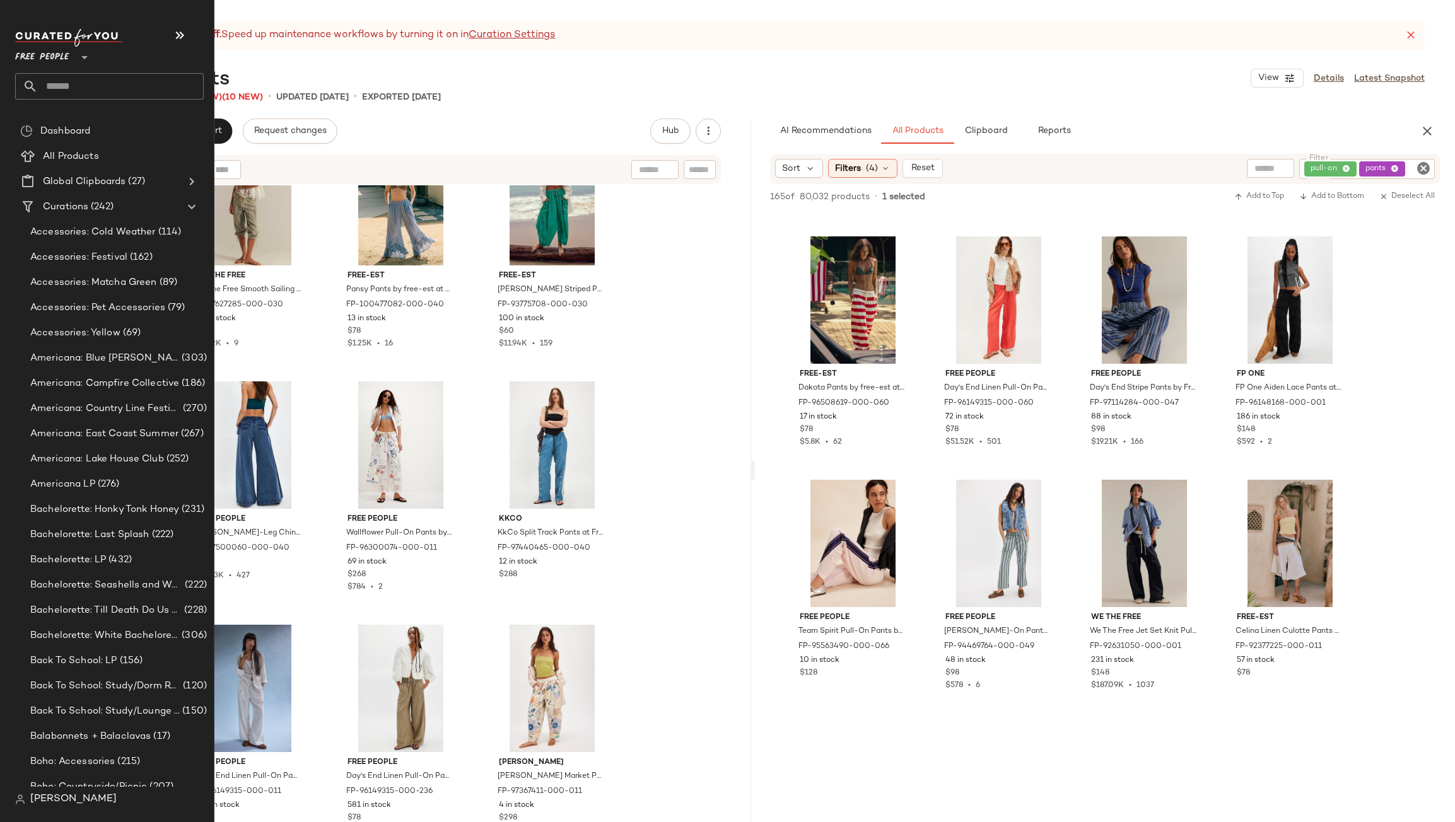
click at [47, 86] on input "text" at bounding box center [121, 86] width 166 height 26
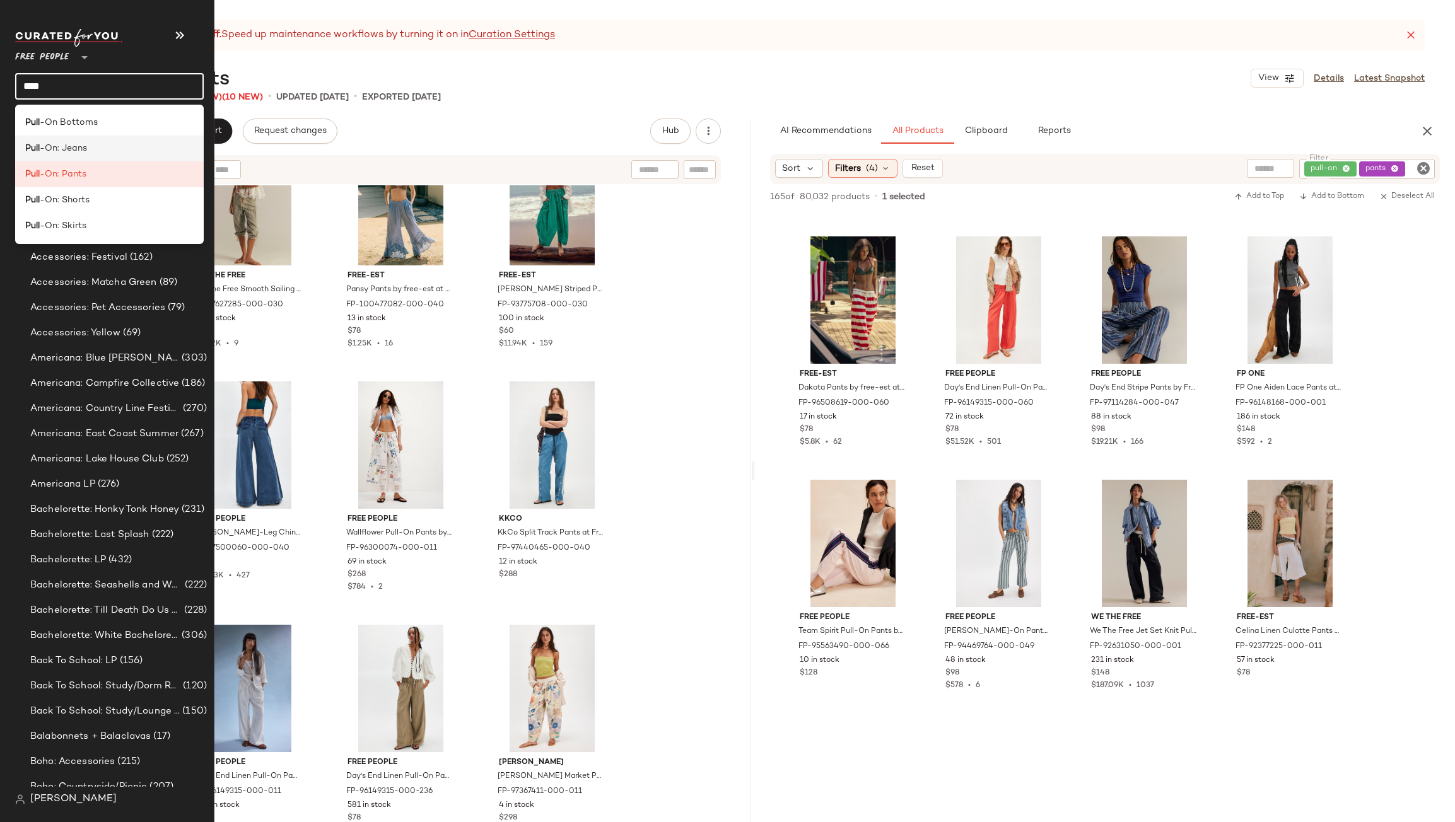
type input "****"
click at [69, 151] on span "-On: Jeans" at bounding box center [63, 148] width 47 height 13
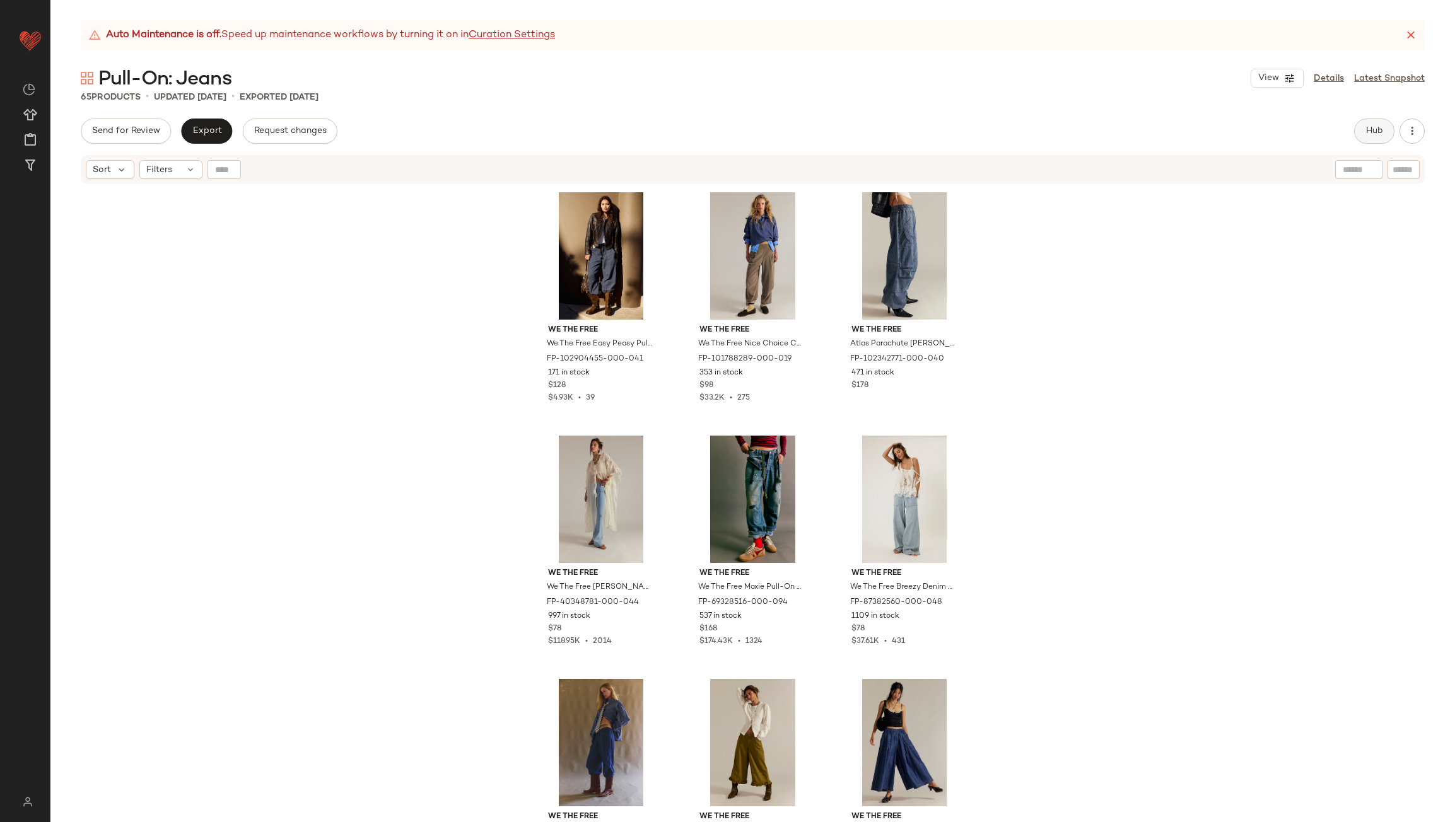
click at [1369, 131] on span "Hub" at bounding box center [1374, 131] width 18 height 10
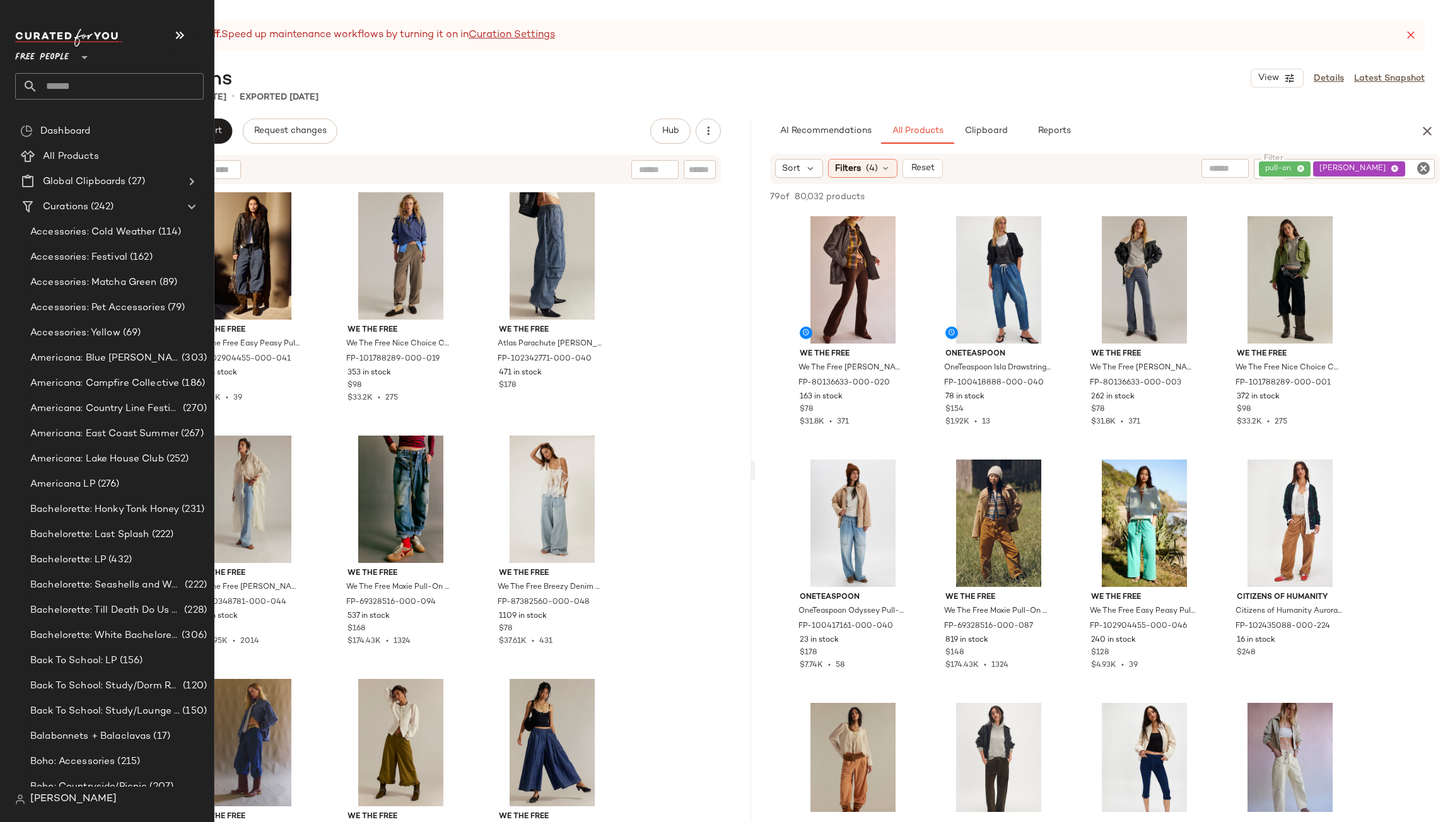
click at [93, 84] on input "text" at bounding box center [121, 86] width 166 height 26
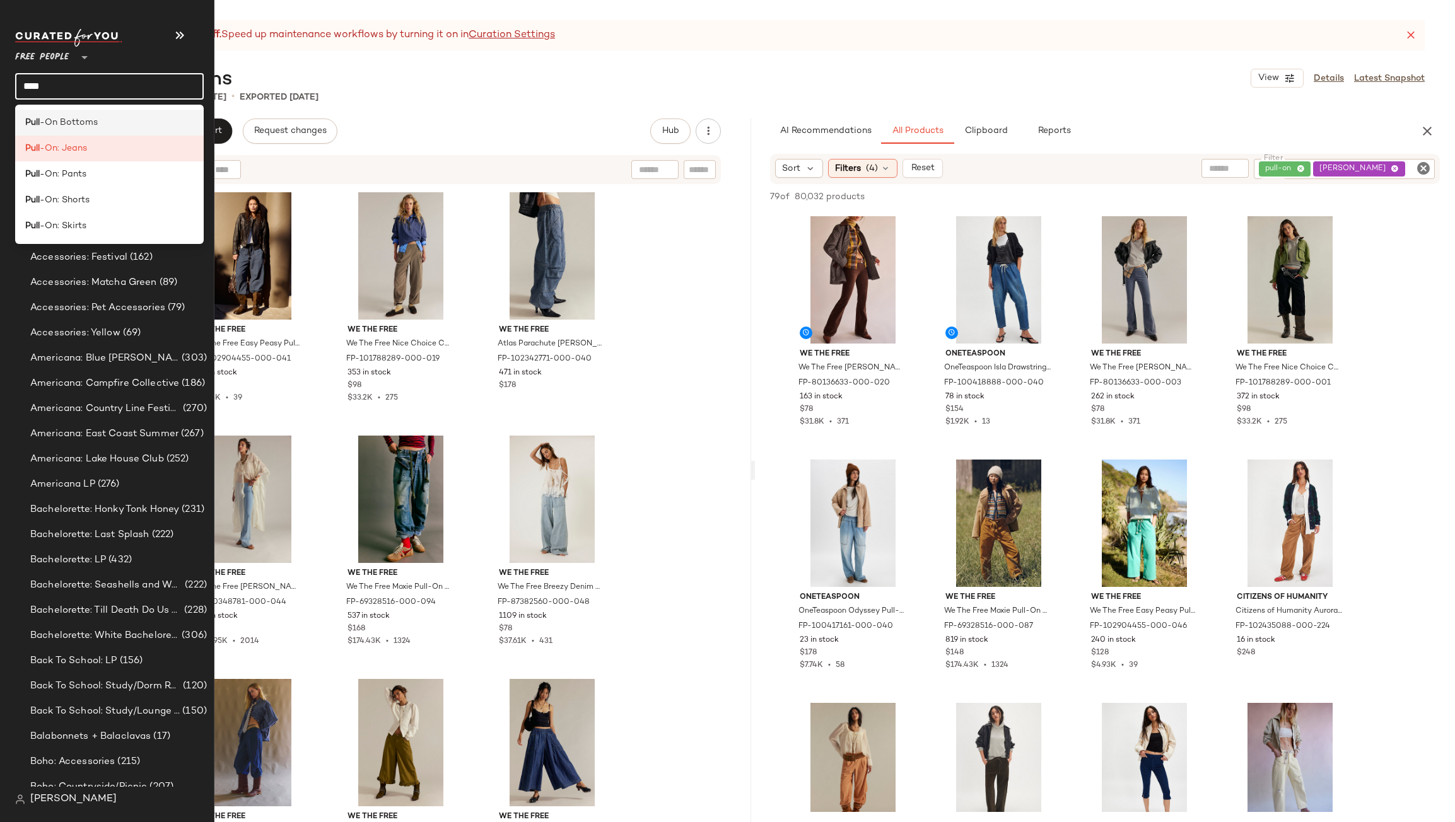
type input "****"
click at [86, 114] on div "Pull -On Bottoms" at bounding box center [109, 123] width 189 height 26
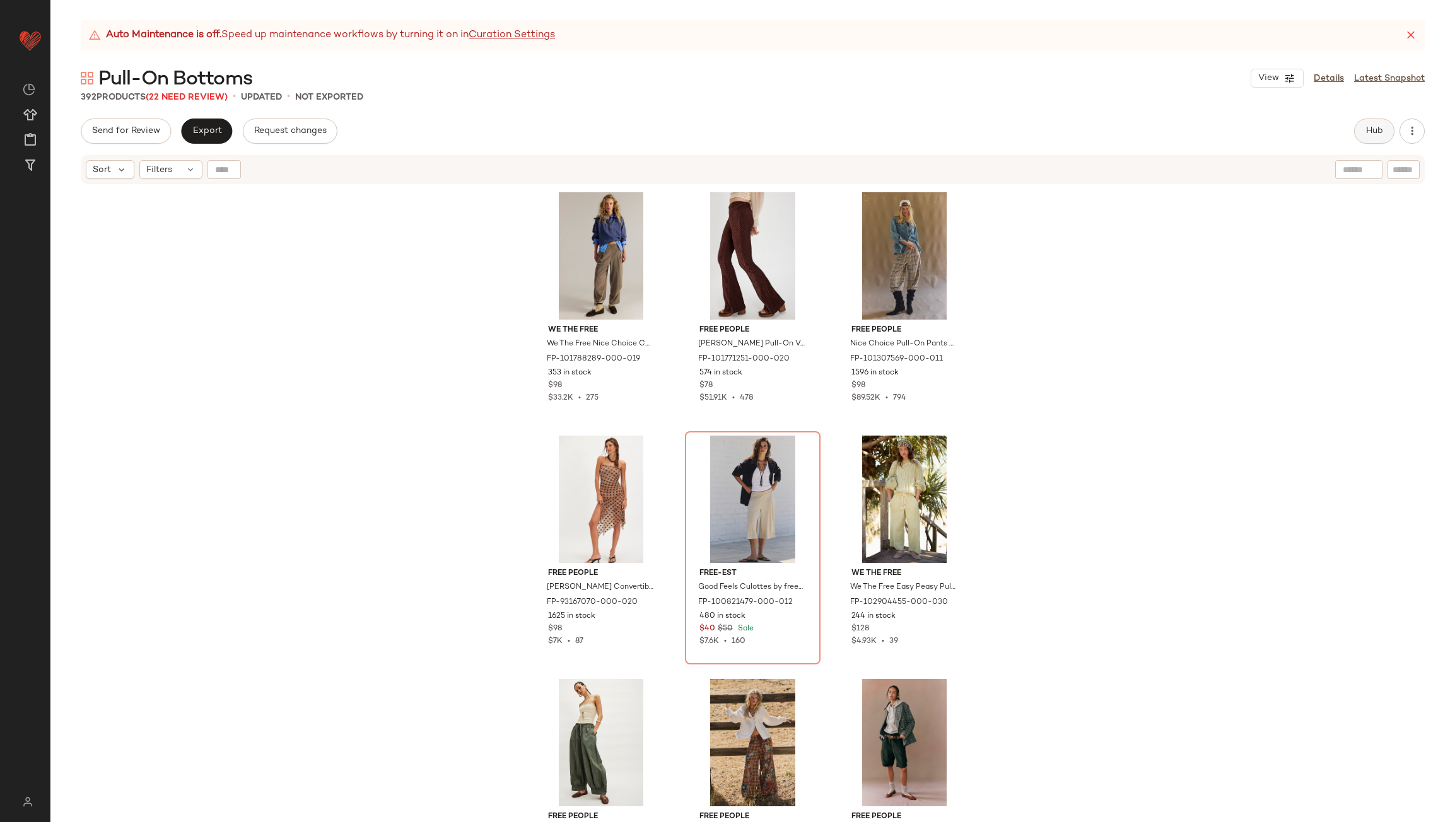
click at [1381, 129] on span "Hub" at bounding box center [1374, 131] width 18 height 10
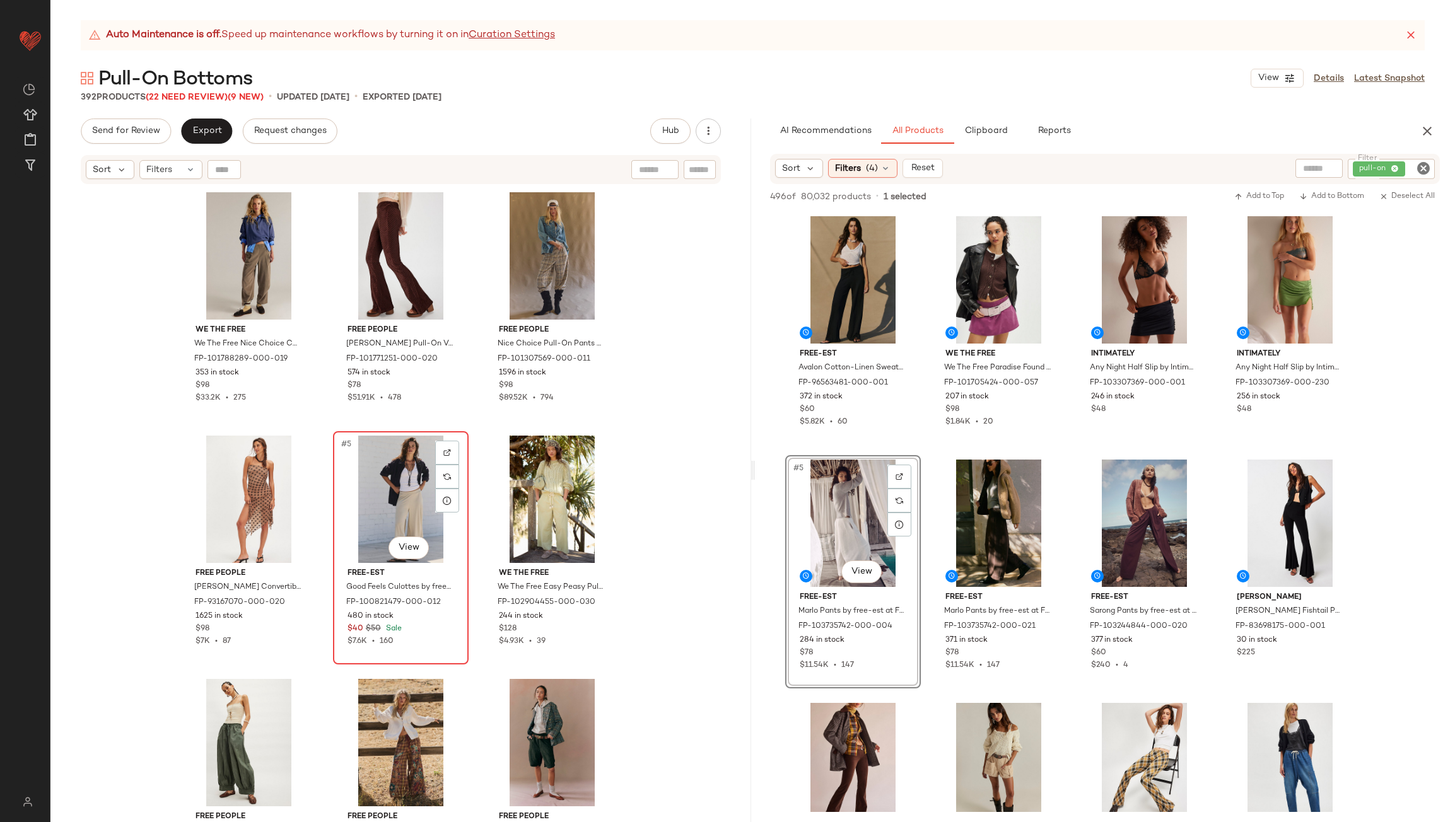
click at [376, 501] on div "#5 View" at bounding box center [400, 499] width 127 height 127
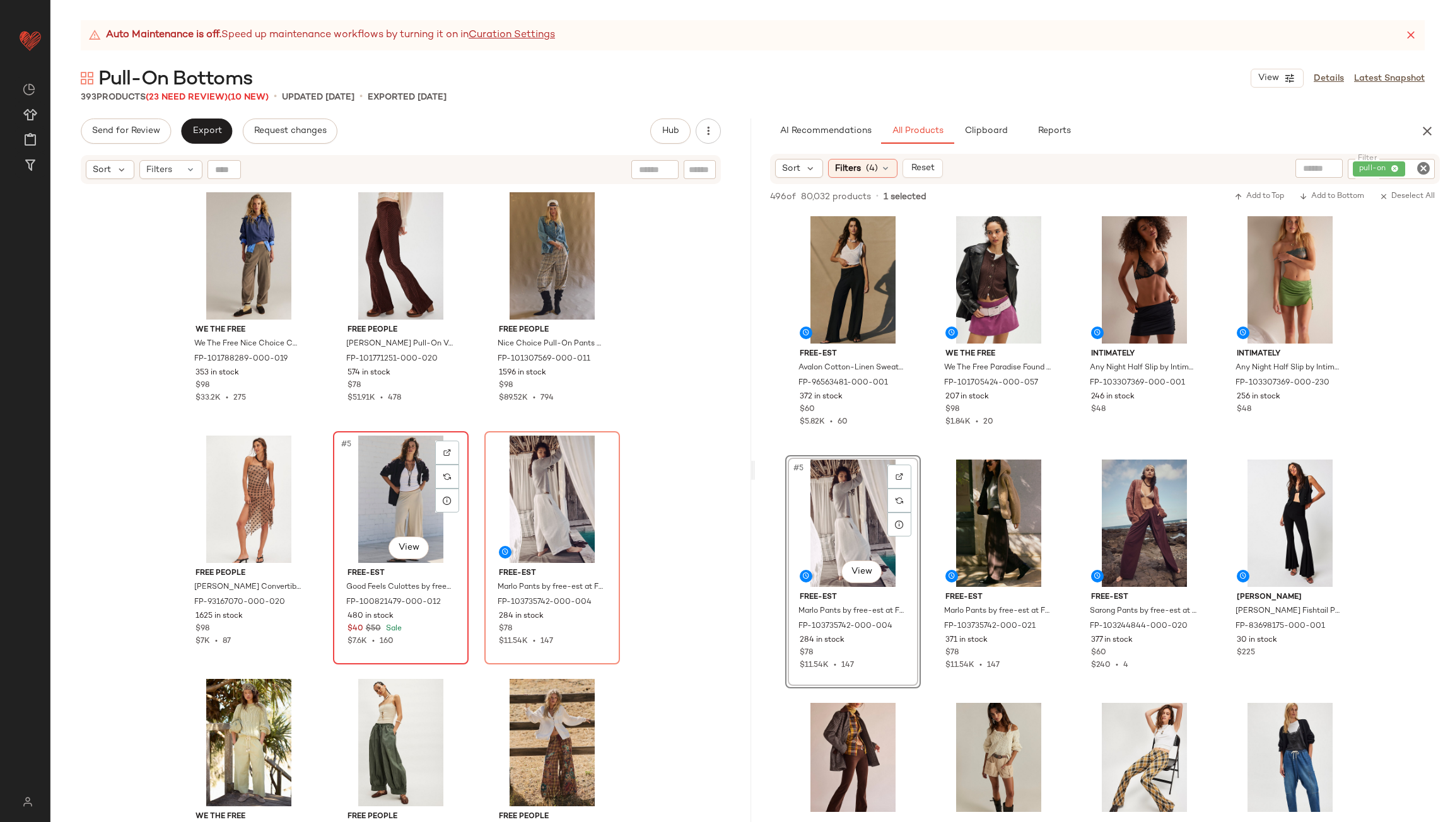
click at [375, 500] on div "#5 View" at bounding box center [400, 499] width 127 height 127
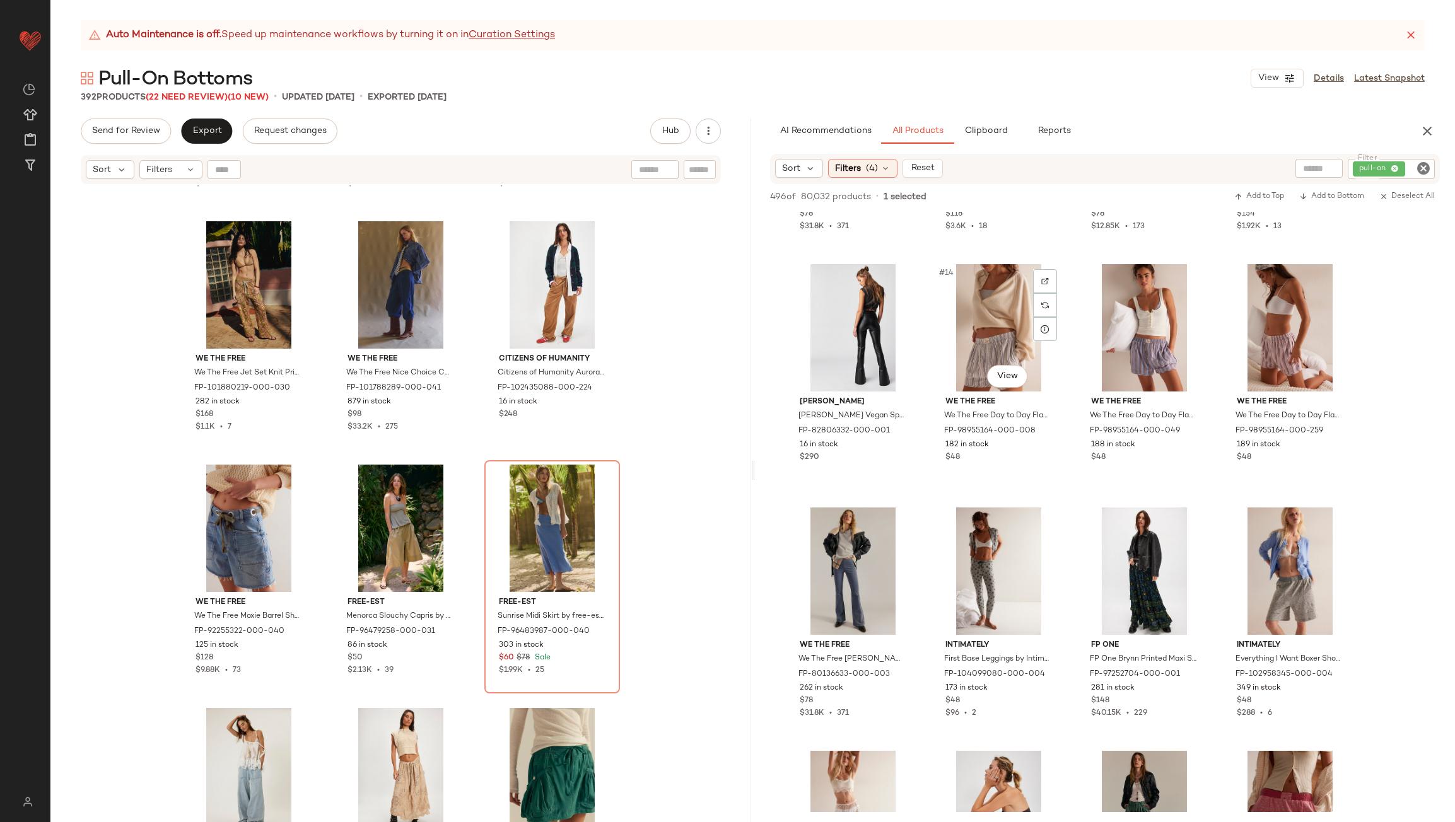
scroll to position [694, 0]
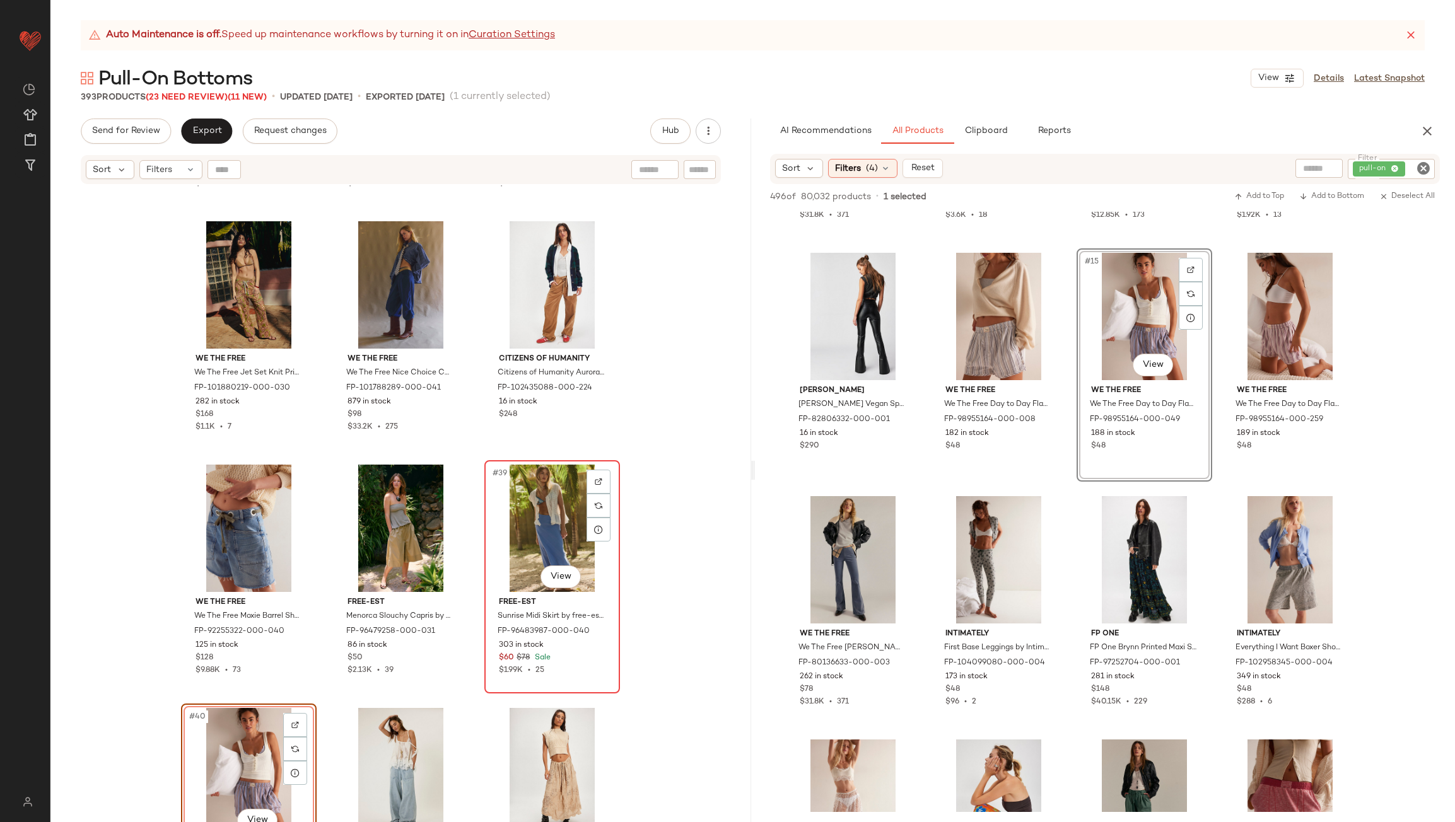
click at [533, 506] on div "#39 View" at bounding box center [552, 528] width 127 height 127
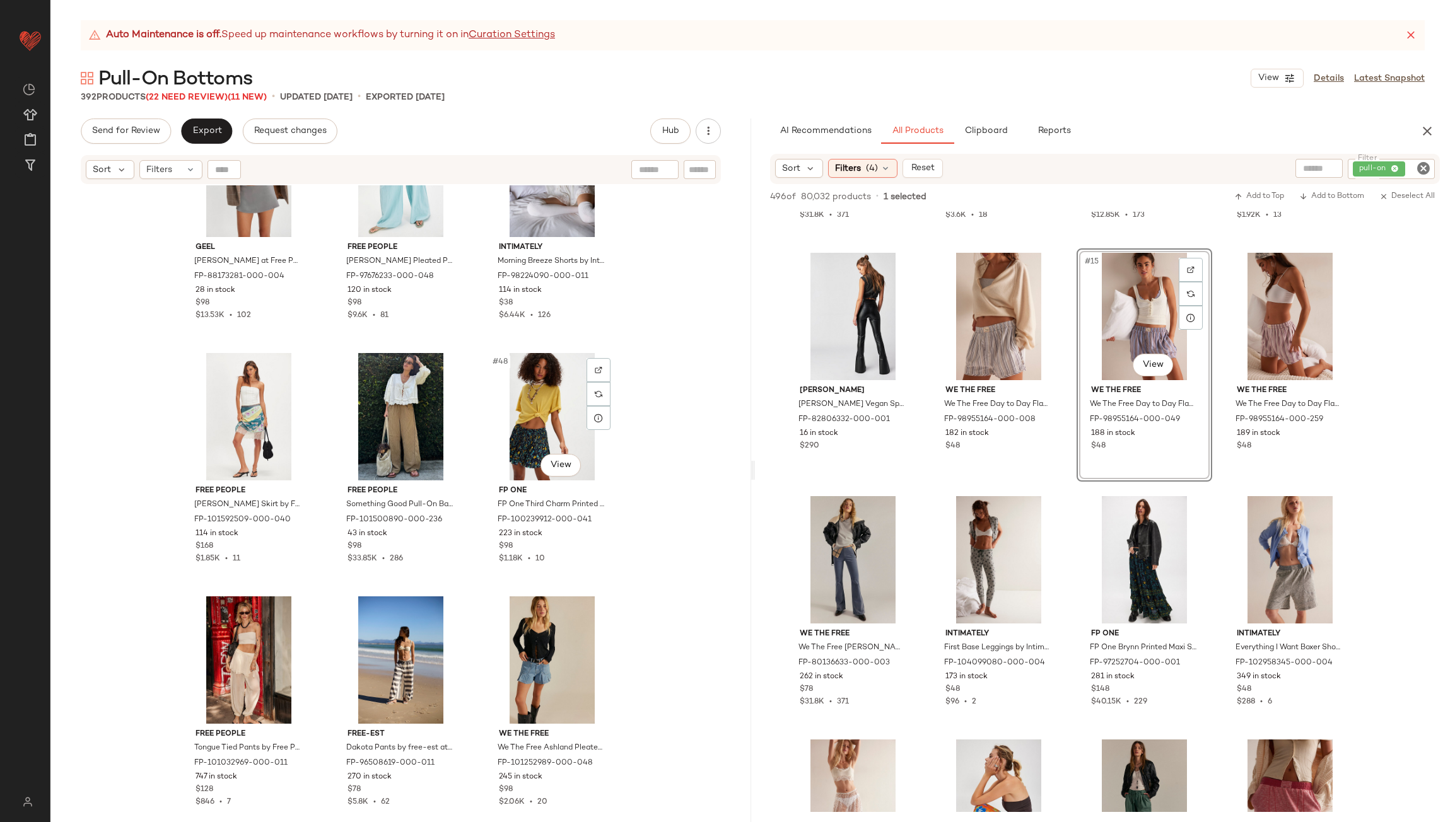
scroll to position [3478, 0]
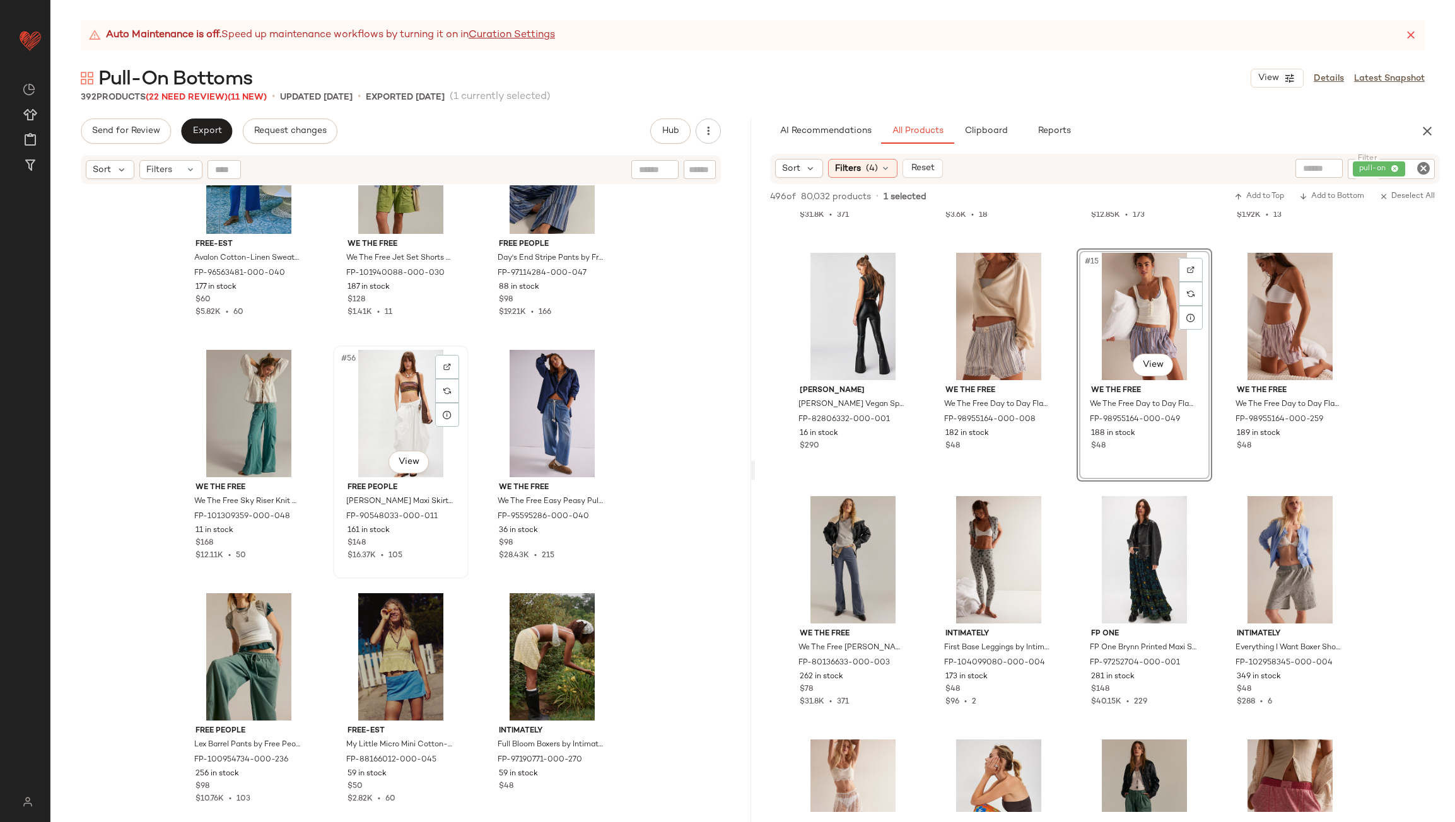
scroll to position [4361, 0]
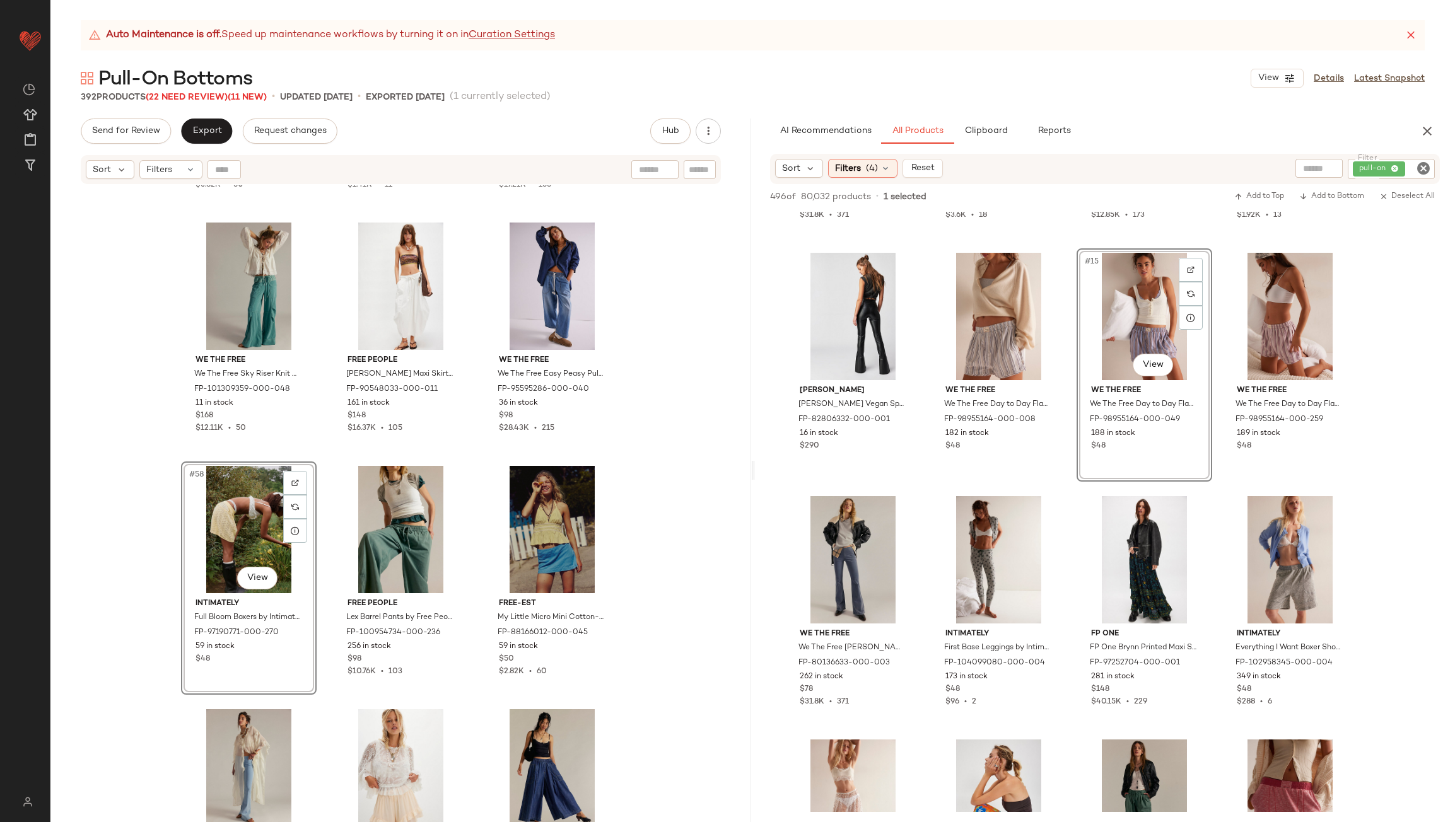
click at [470, 509] on div "free-est Avalon Cotton-Linen Sweater Pants by free-est at Free People in Blue, …" at bounding box center [400, 519] width 701 height 668
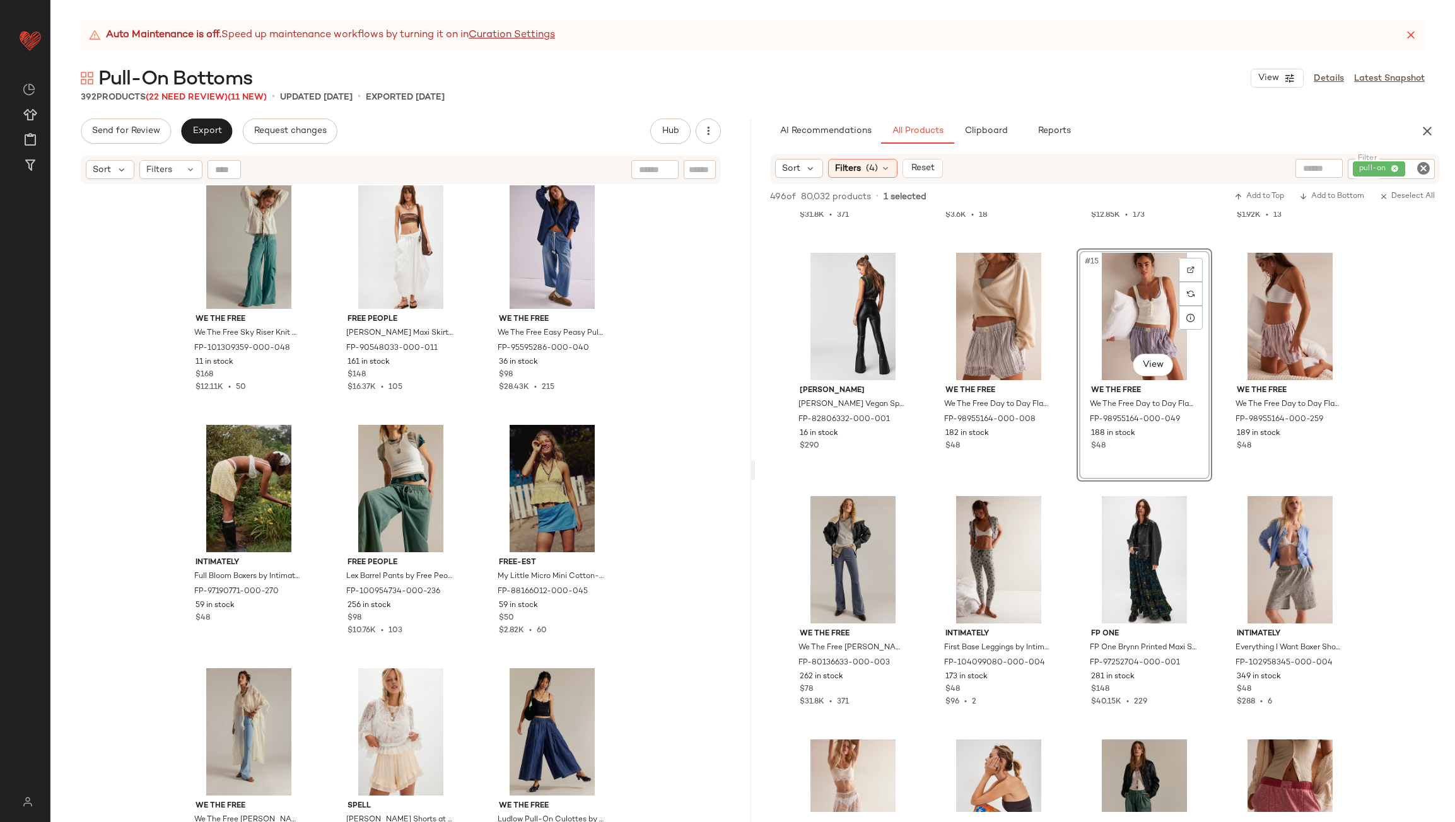
scroll to position [4424, 0]
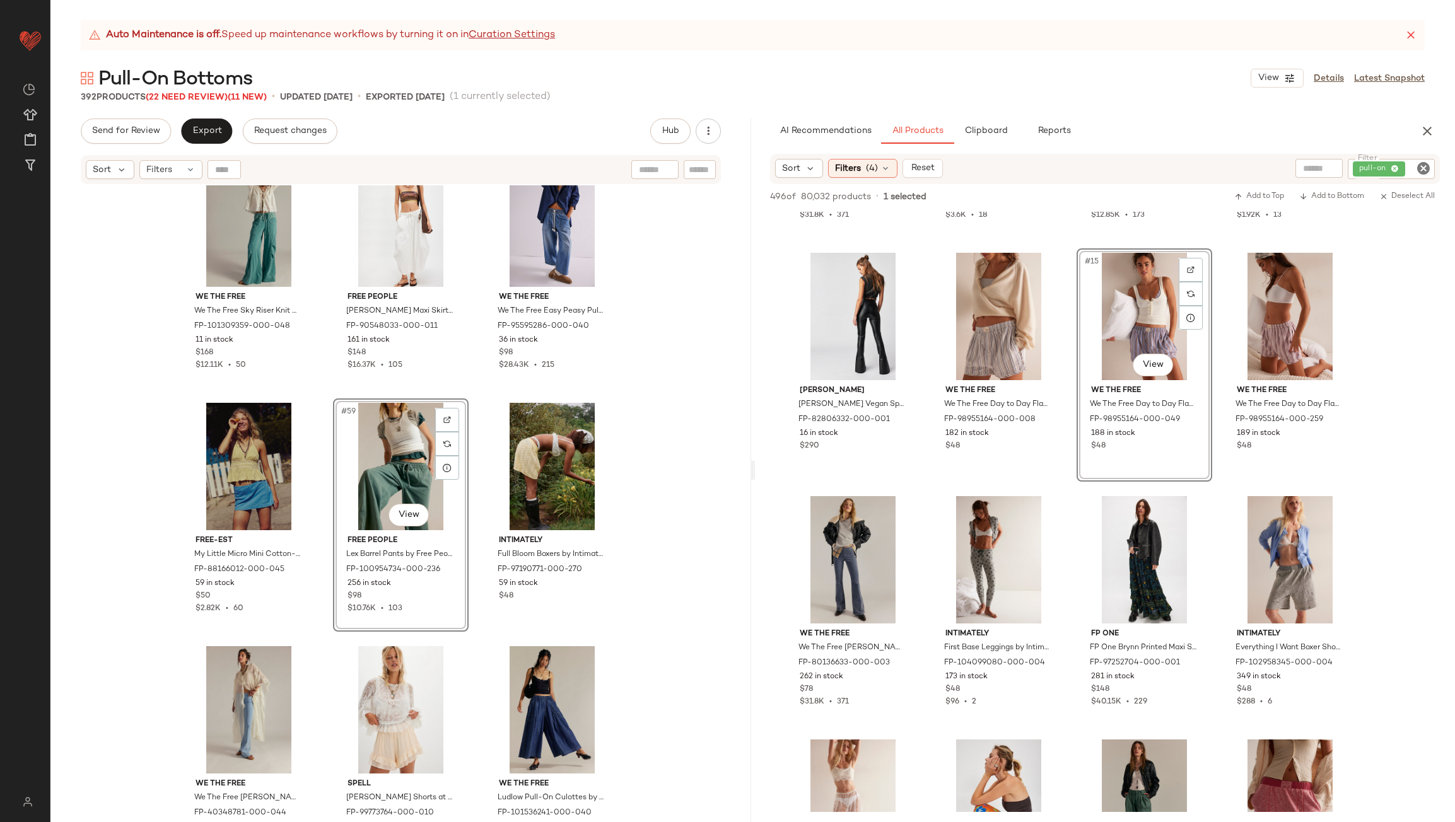
click at [466, 400] on div "free-est Avalon Cotton-Linen Sweater Pants by free-est at Free People in Blue, …" at bounding box center [400, 519] width 701 height 668
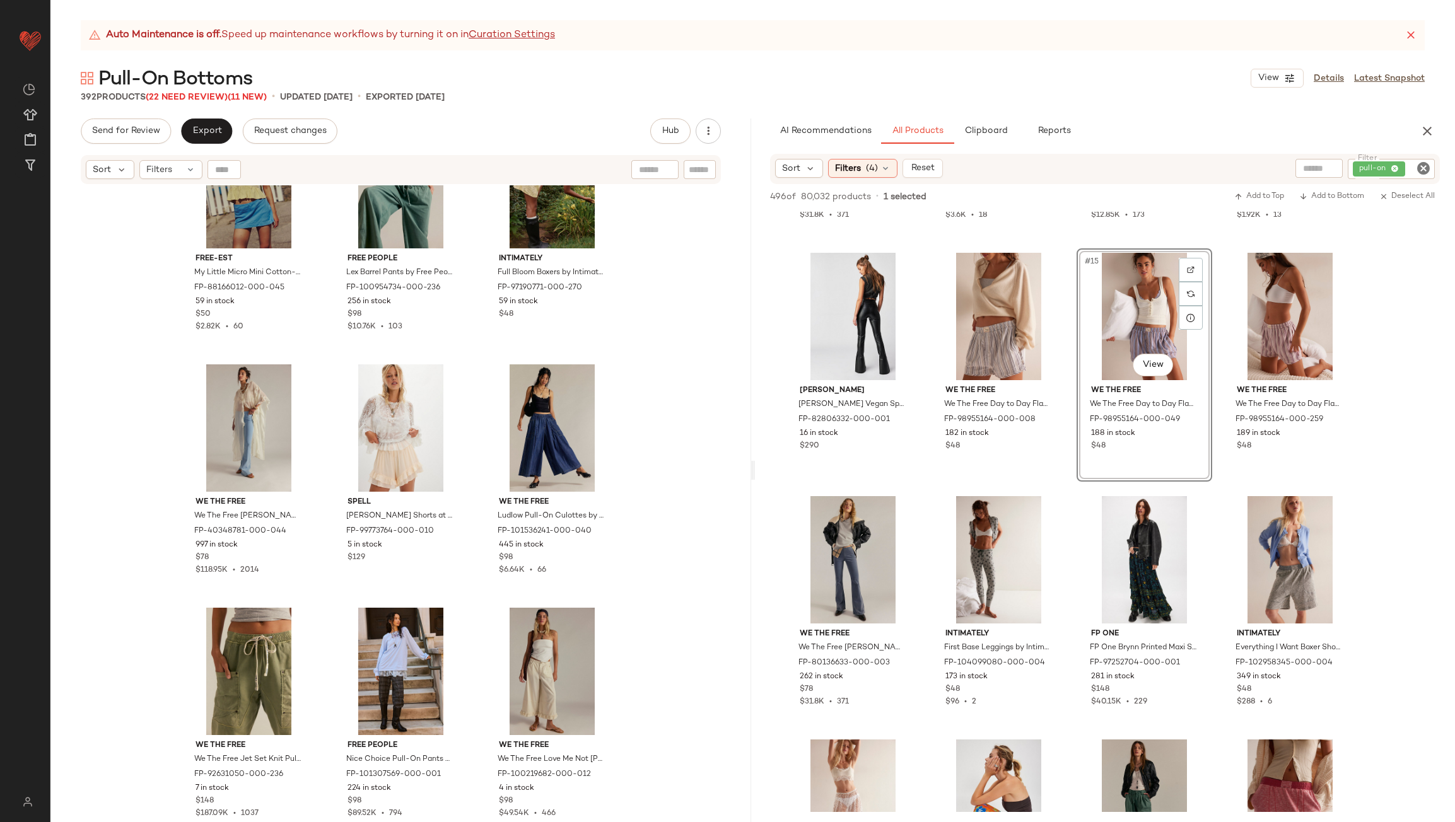
scroll to position [4676, 0]
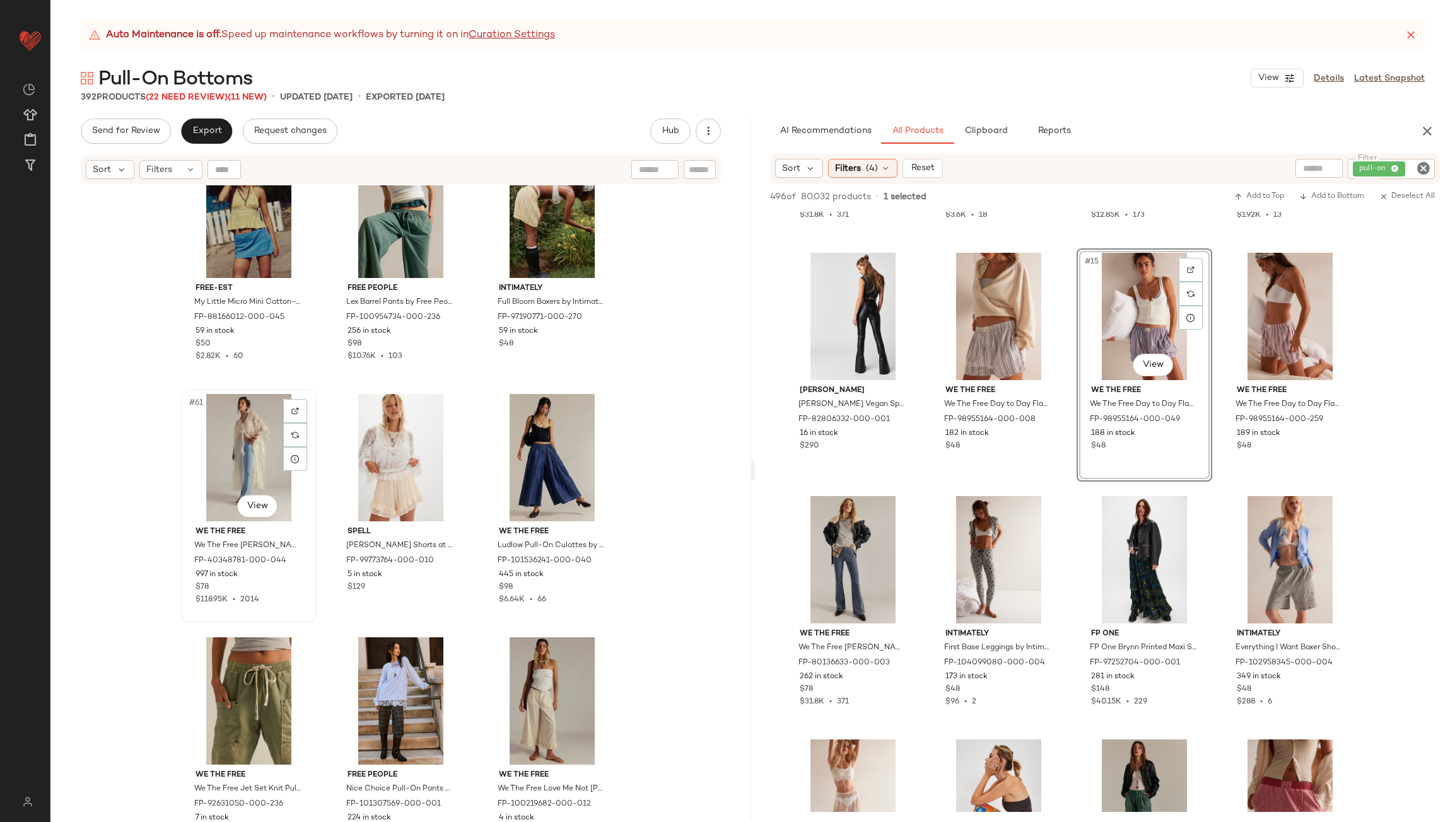
drag, startPoint x: 203, startPoint y: 506, endPoint x: 197, endPoint y: 472, distance: 34.0
click at [197, 472] on div "free-est My Little Micro Mini Cotton-Linen Skort by free-est at Free People in …" at bounding box center [400, 519] width 701 height 668
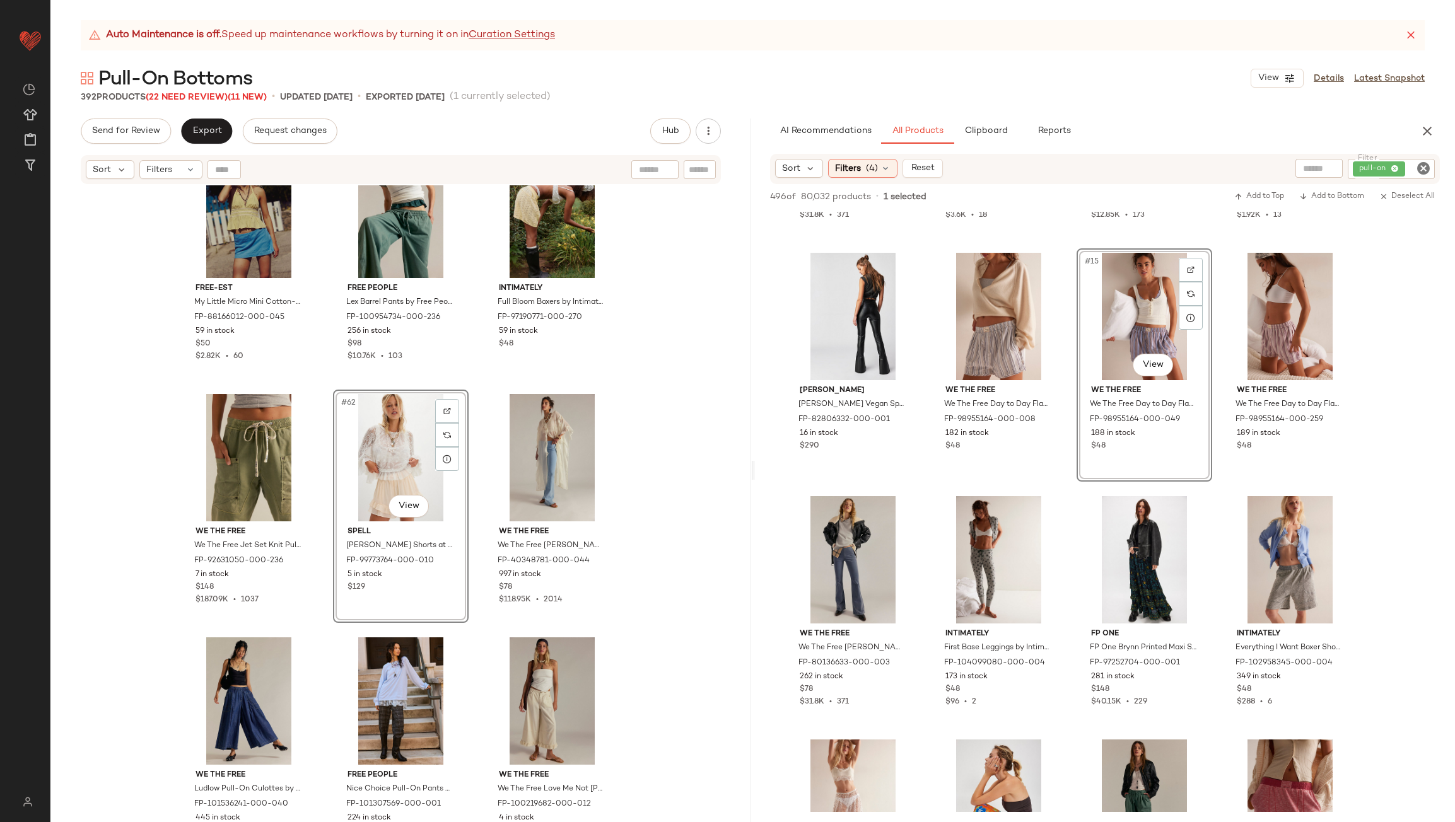
click at [476, 442] on div "free-est My Little Micro Mini Cotton-Linen Skort by free-est at Free People in …" at bounding box center [400, 519] width 701 height 668
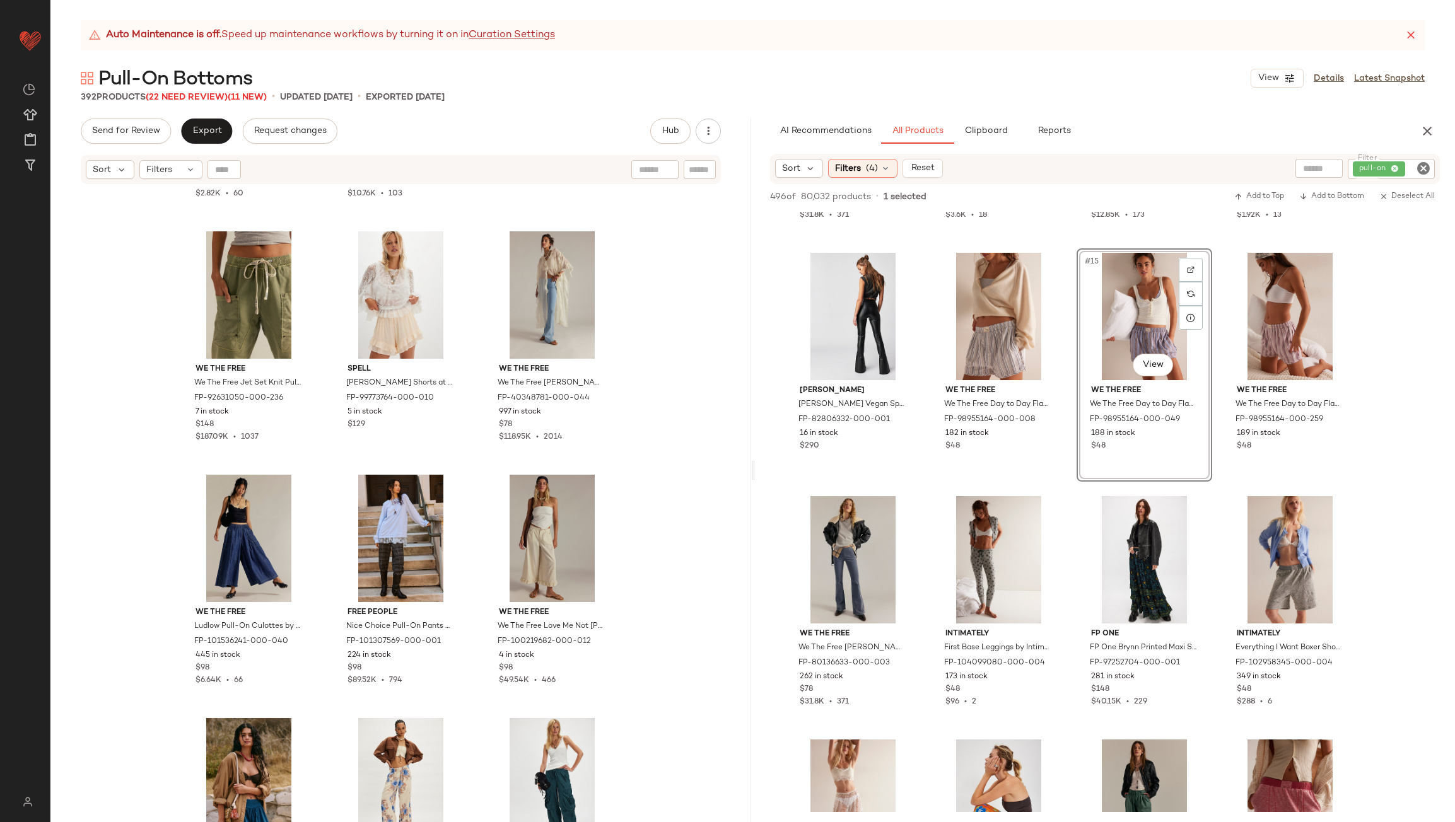
scroll to position [4929, 0]
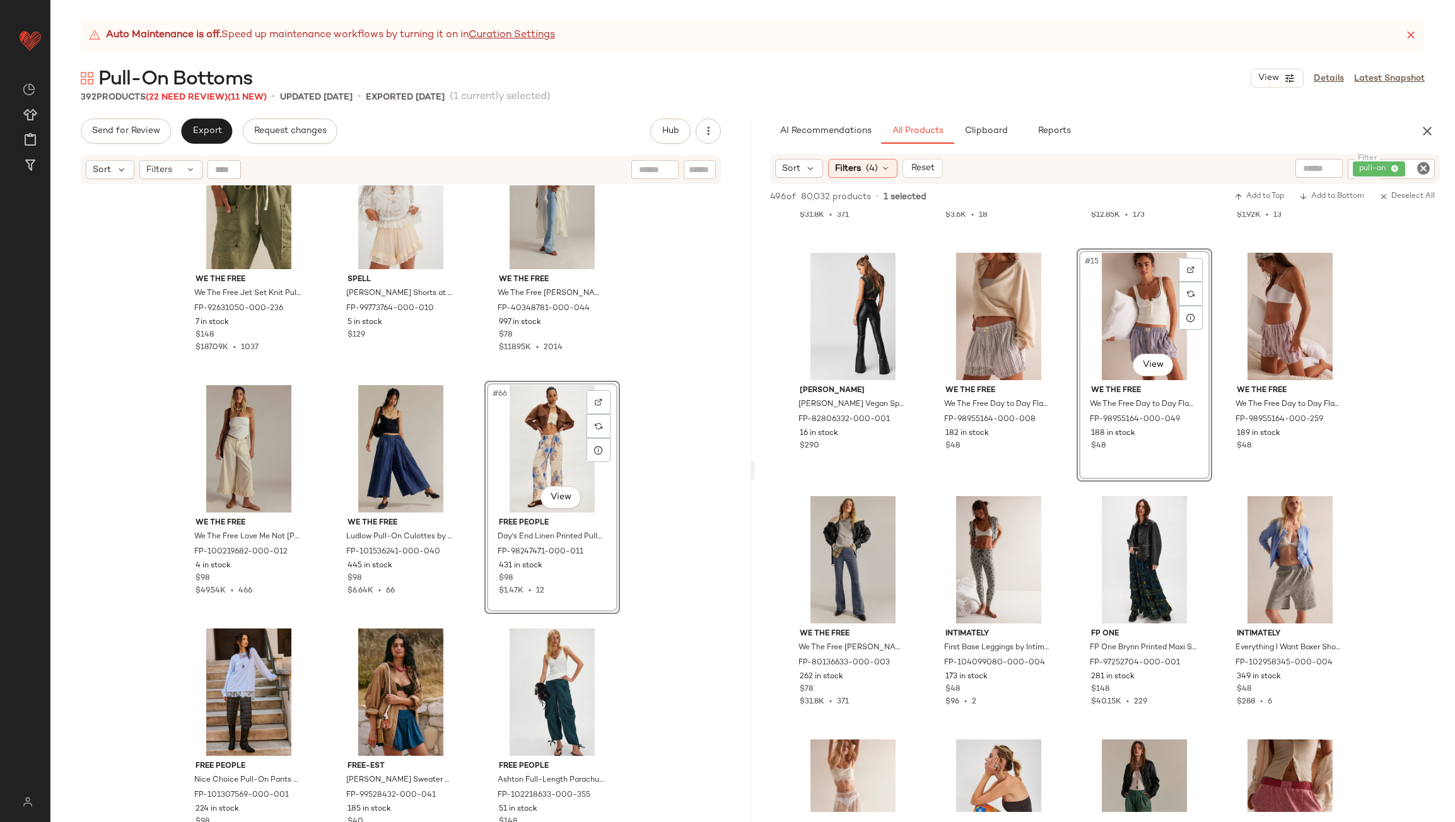
click at [472, 421] on div "free-est My Little Micro Mini Cotton-Linen Skort by free-est at Free People in …" at bounding box center [400, 519] width 701 height 668
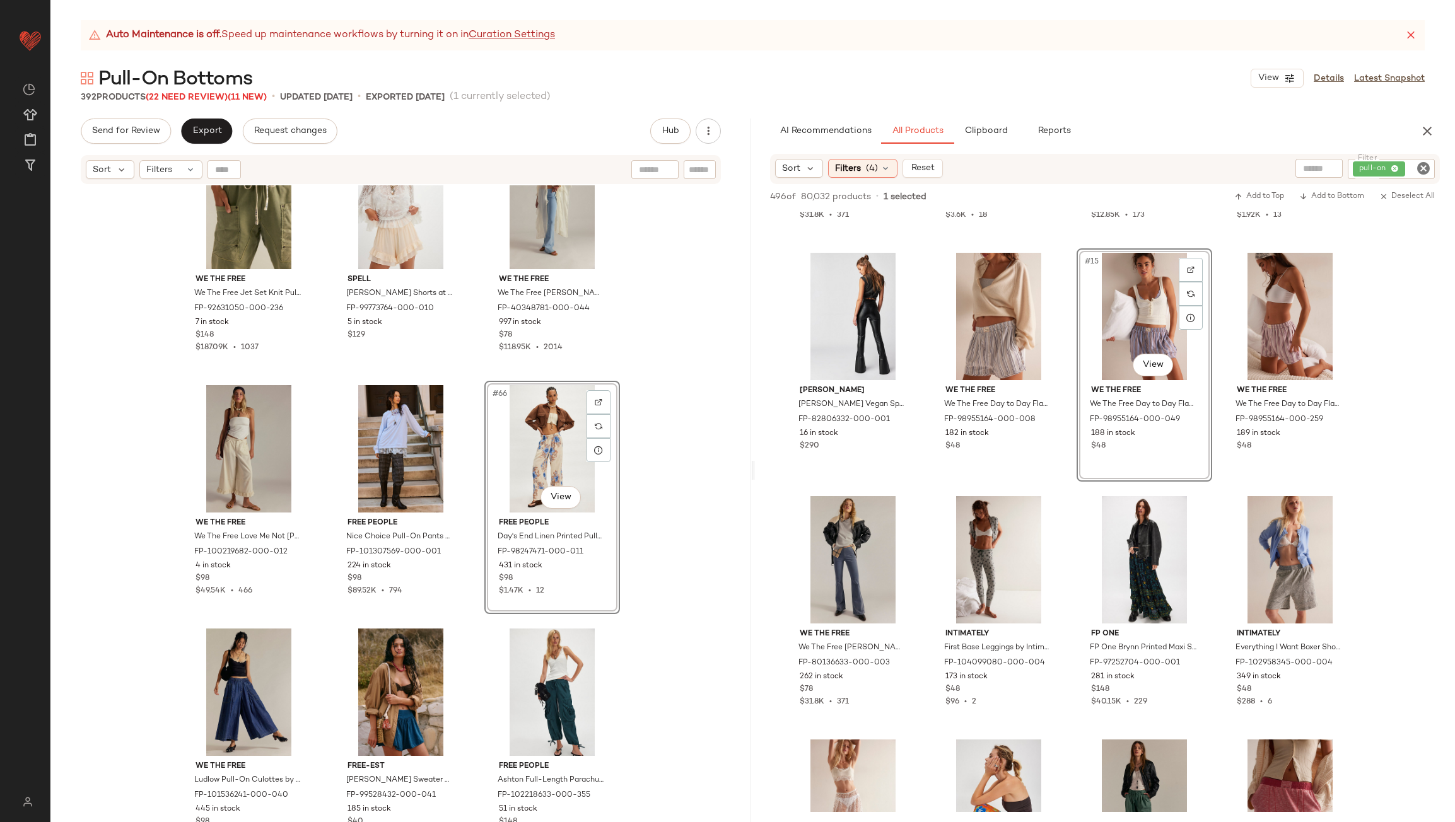
click at [472, 436] on div "free-est My Little Micro Mini Cotton-Linen Skort by free-est at Free People in …" at bounding box center [400, 519] width 701 height 668
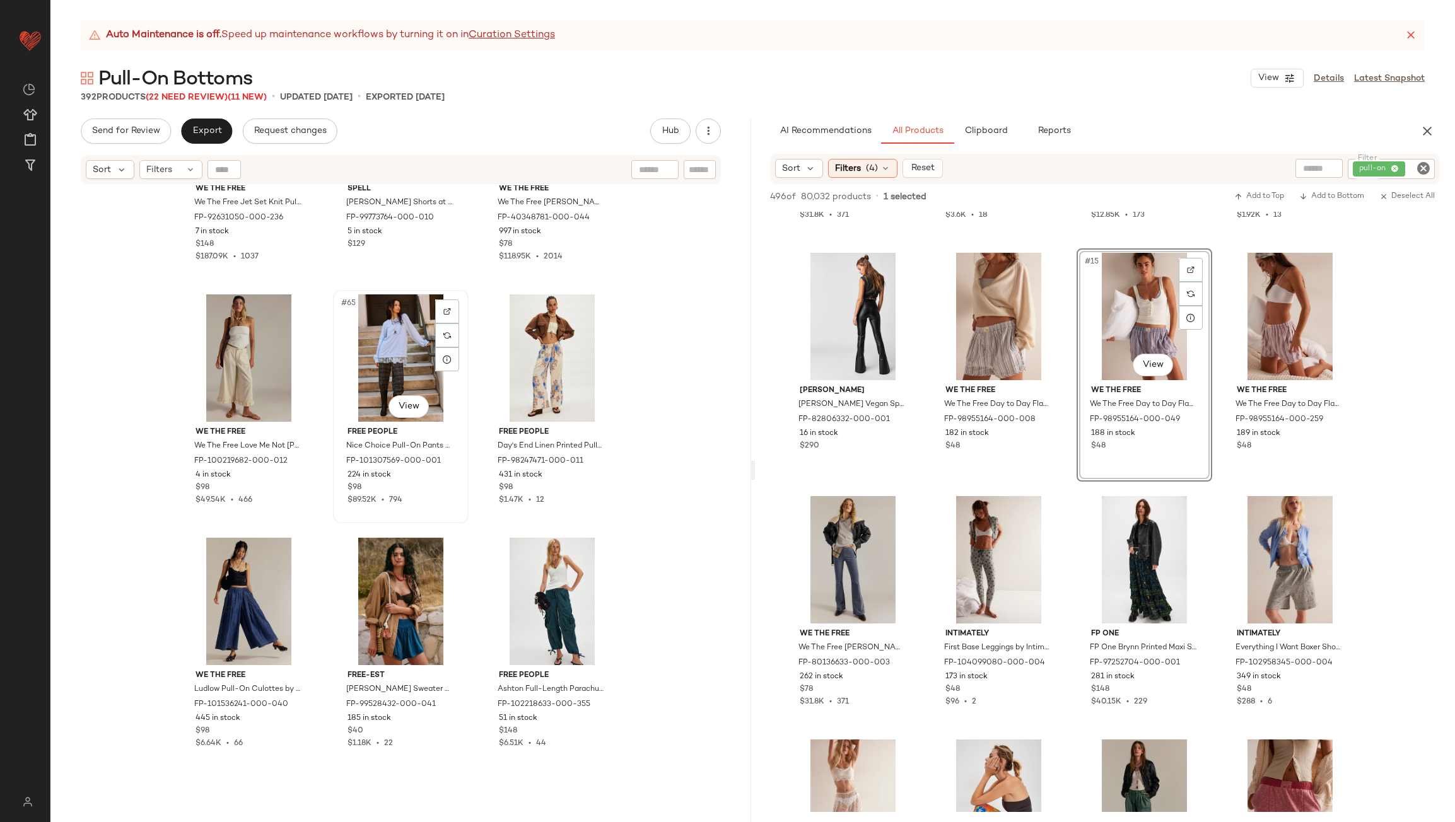
scroll to position [5181, 0]
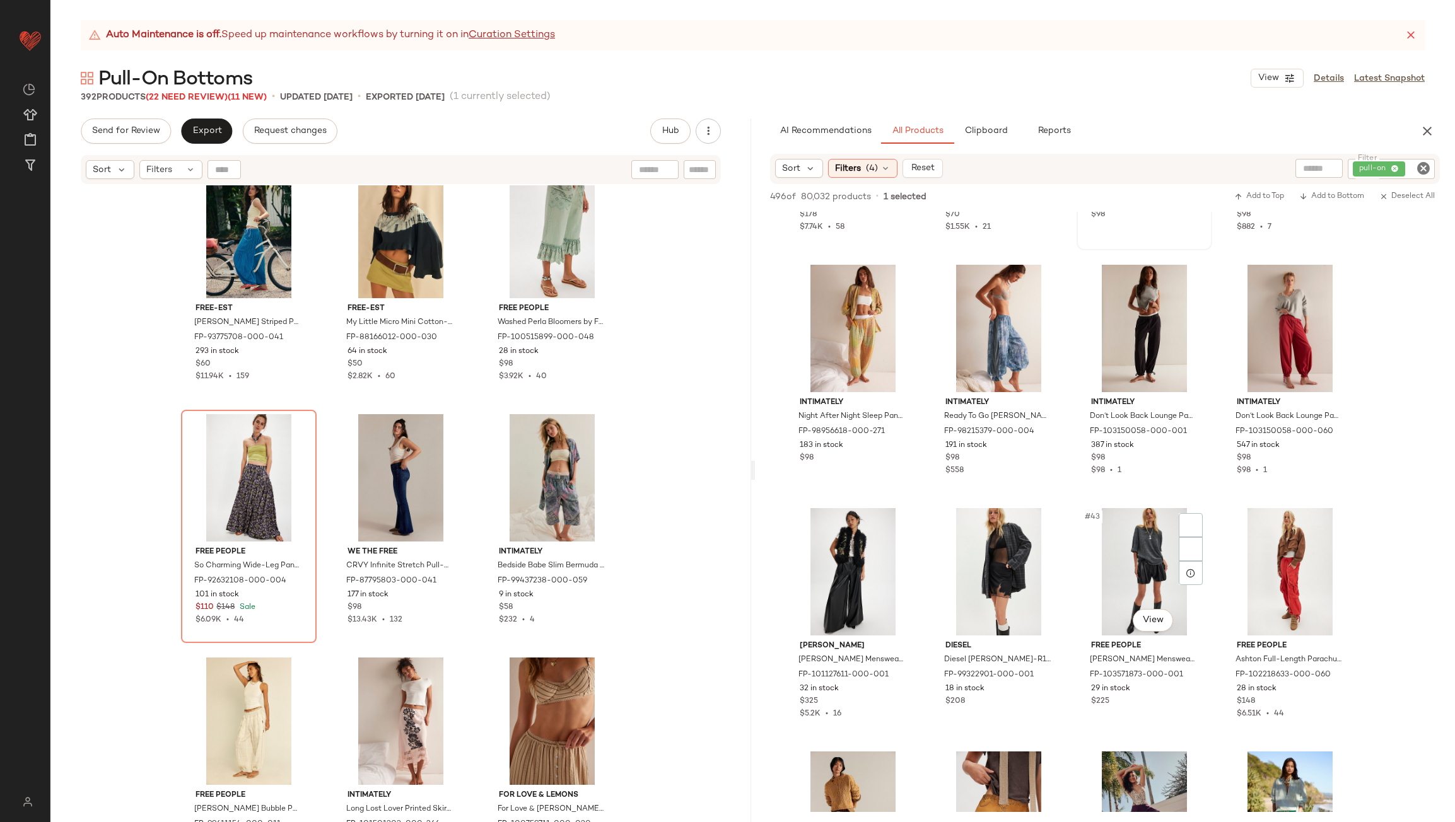
scroll to position [2081, 0]
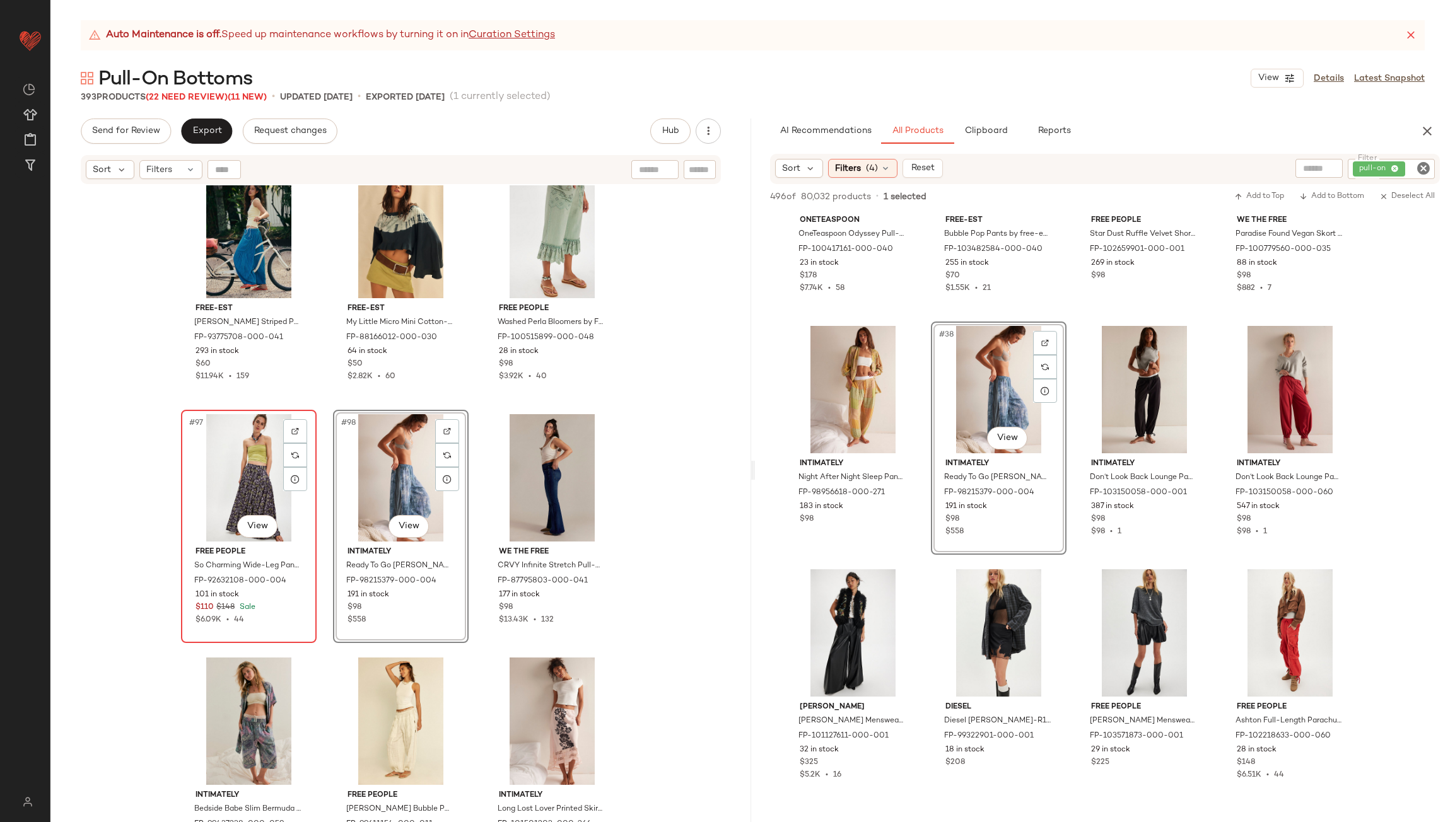
click at [267, 474] on div "#97 View" at bounding box center [248, 477] width 127 height 127
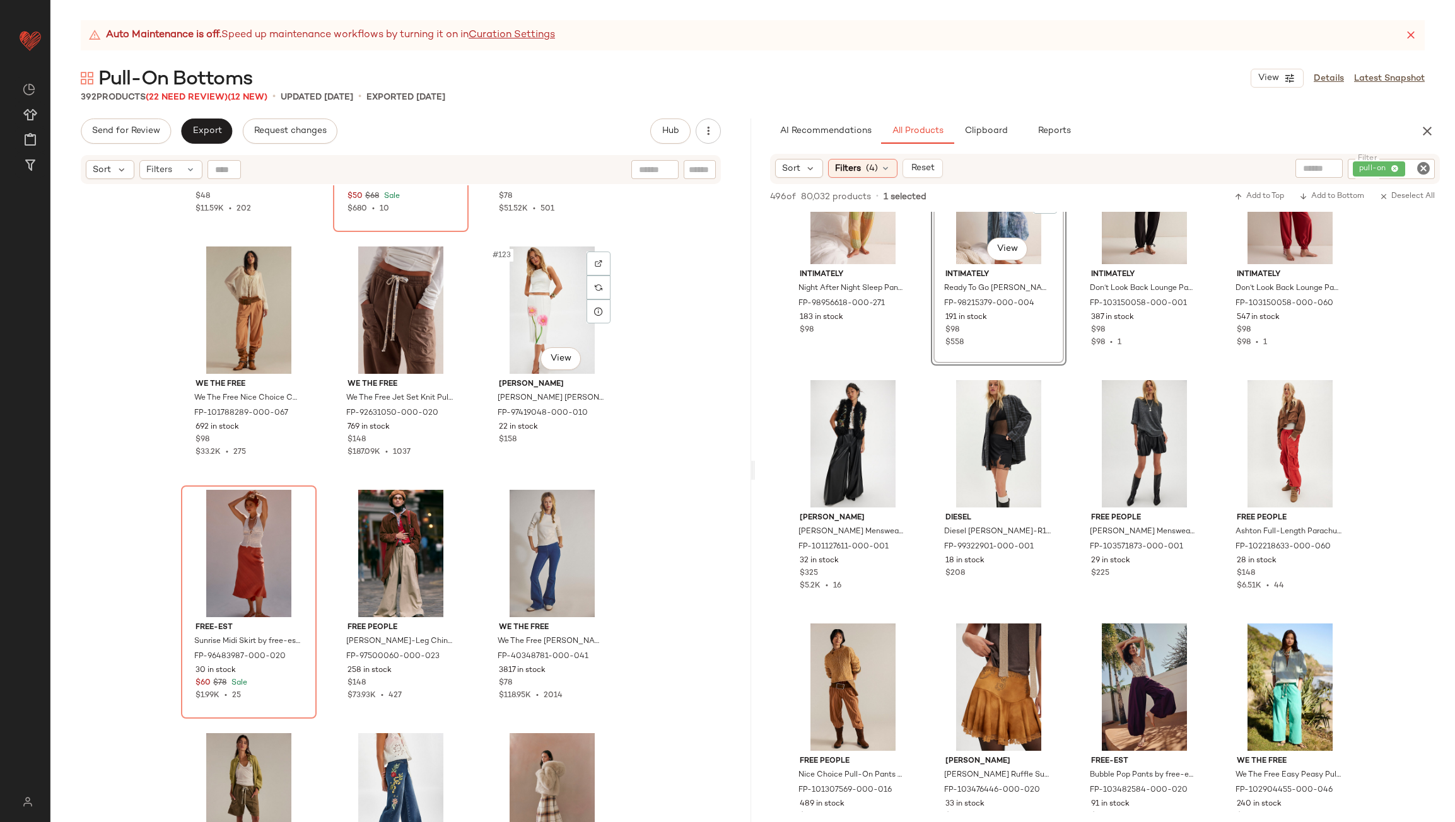
scroll to position [9469, 0]
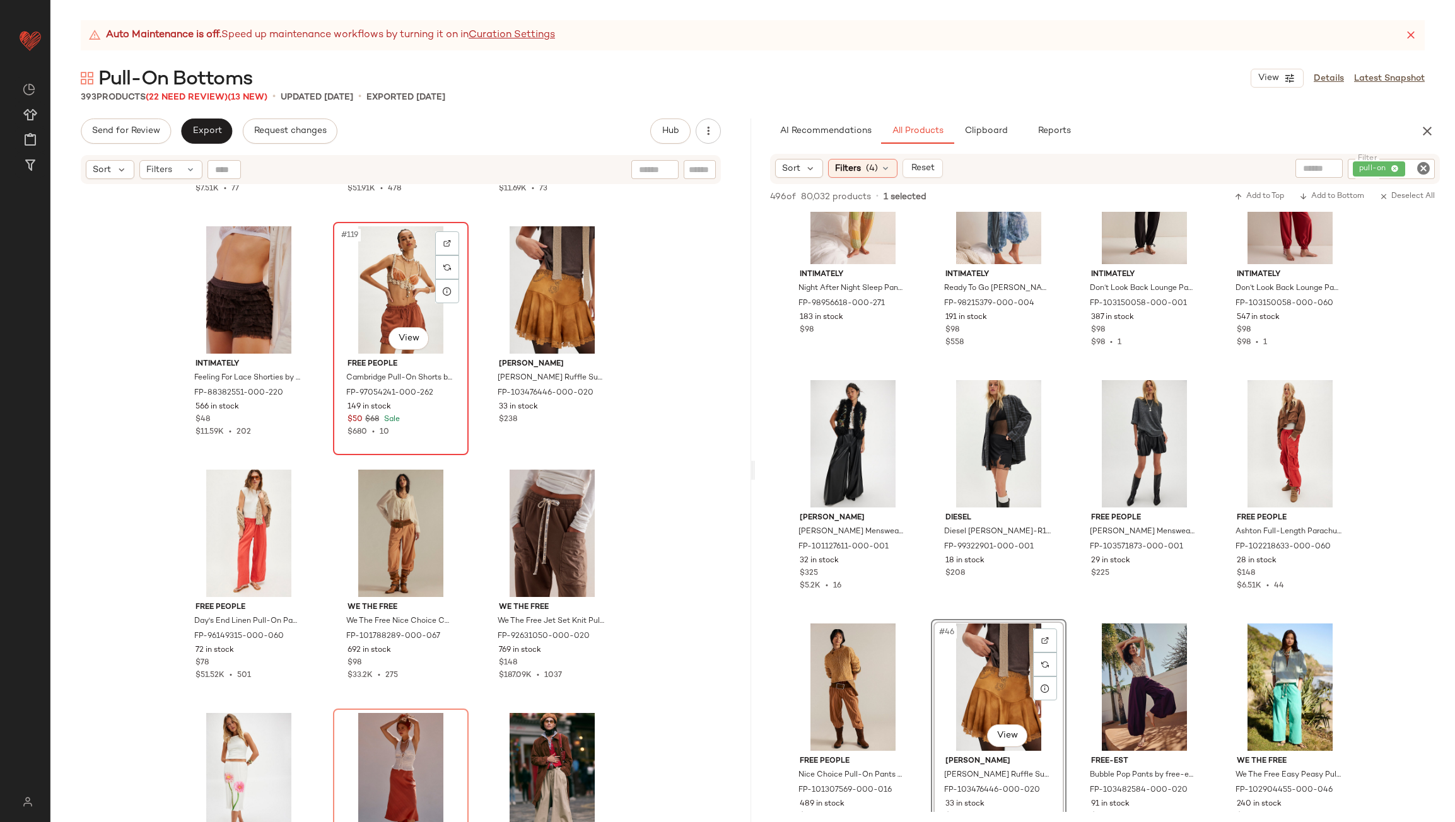
click at [378, 288] on div "#119 View" at bounding box center [400, 289] width 127 height 127
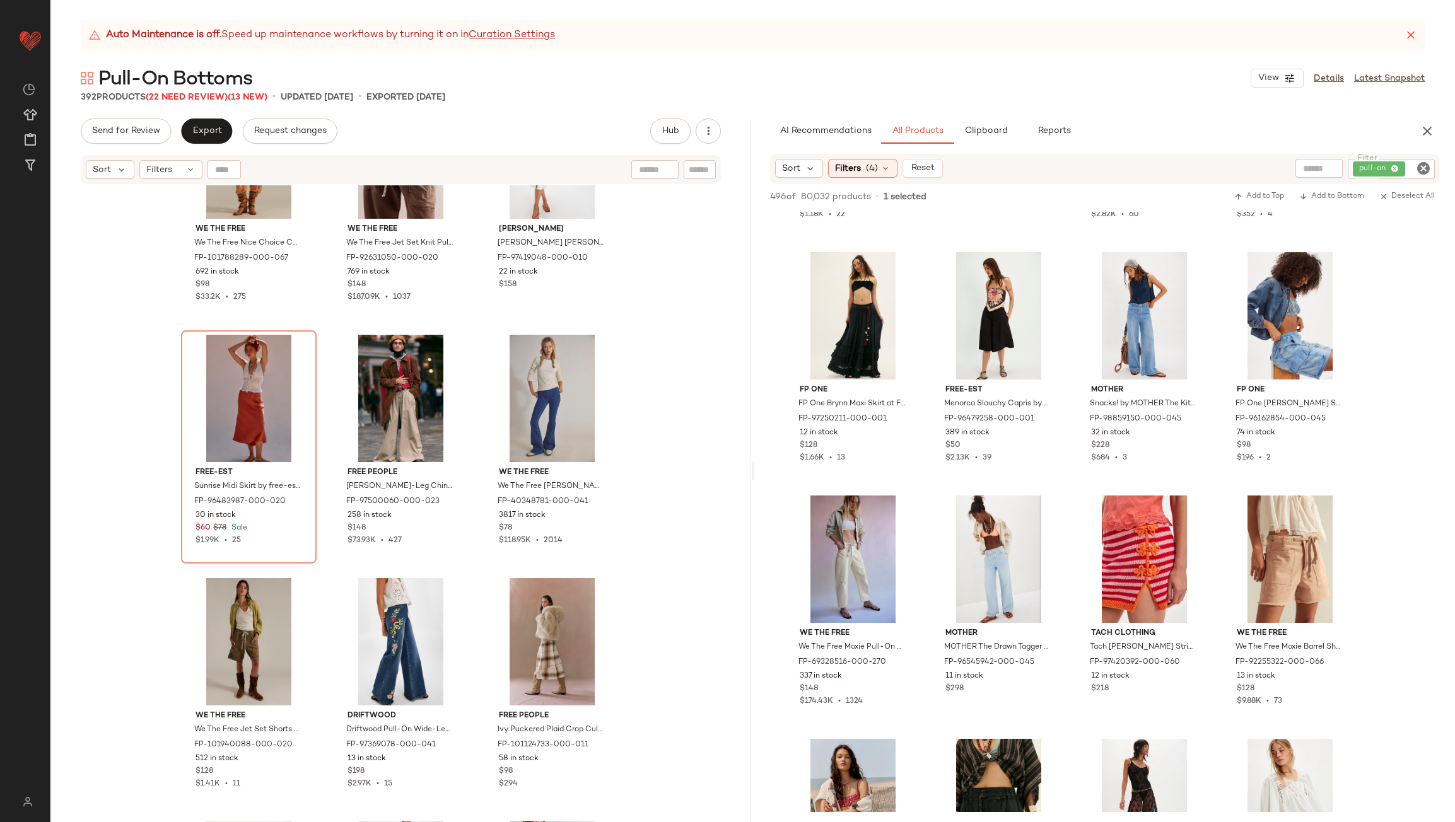
scroll to position [5360, 0]
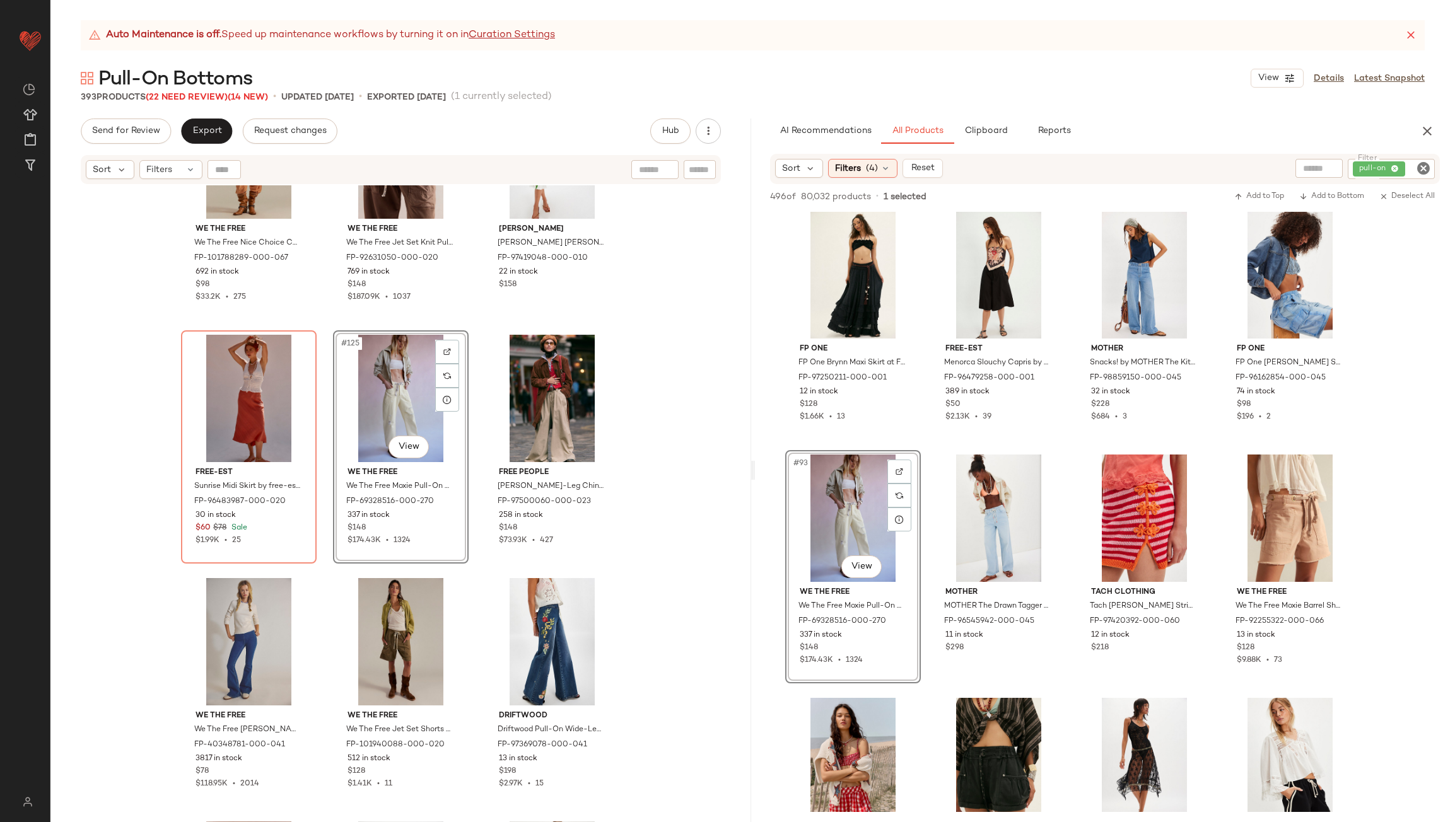
click at [387, 415] on div "#125 View" at bounding box center [400, 398] width 127 height 127
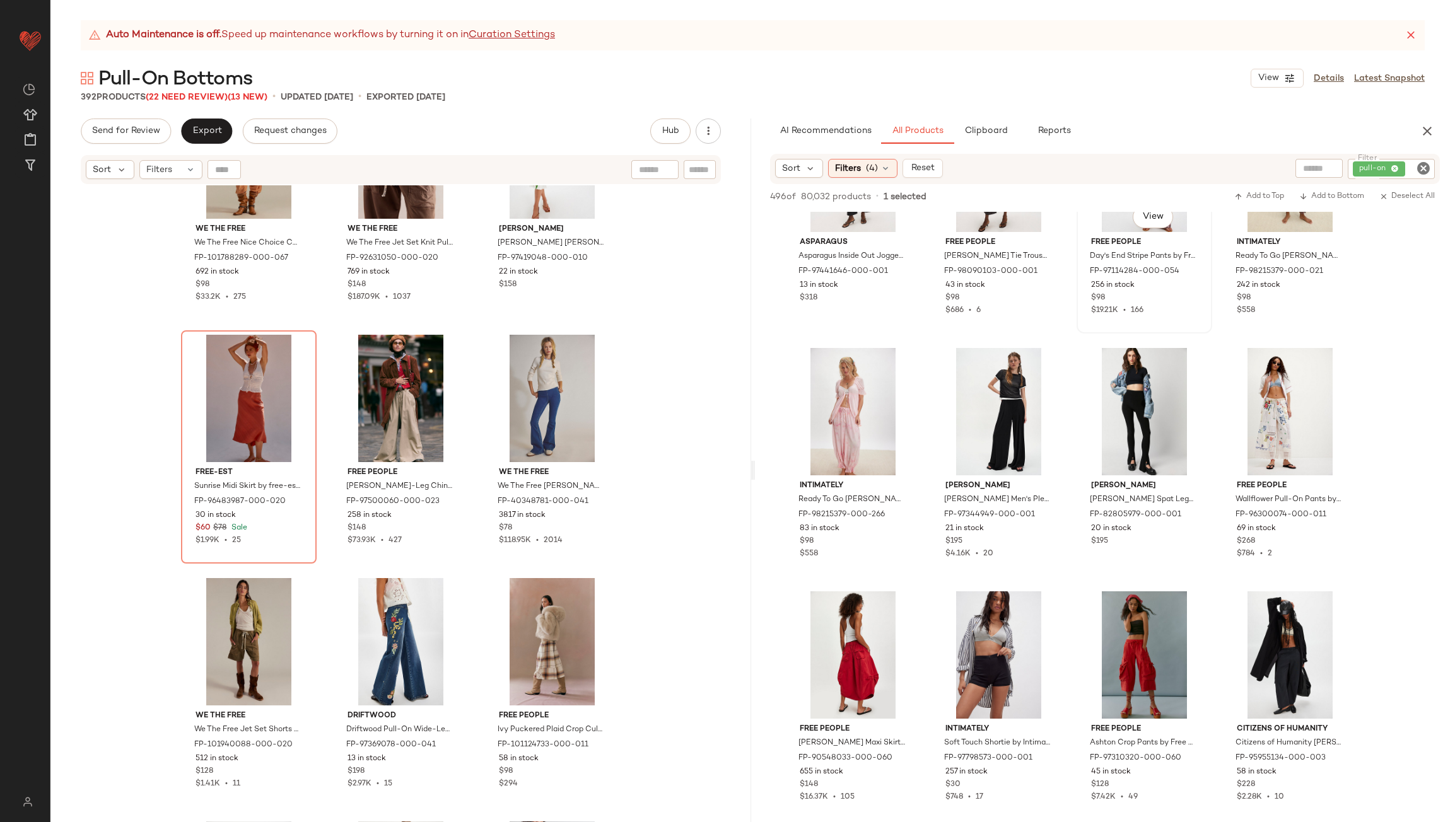
scroll to position [6936, 0]
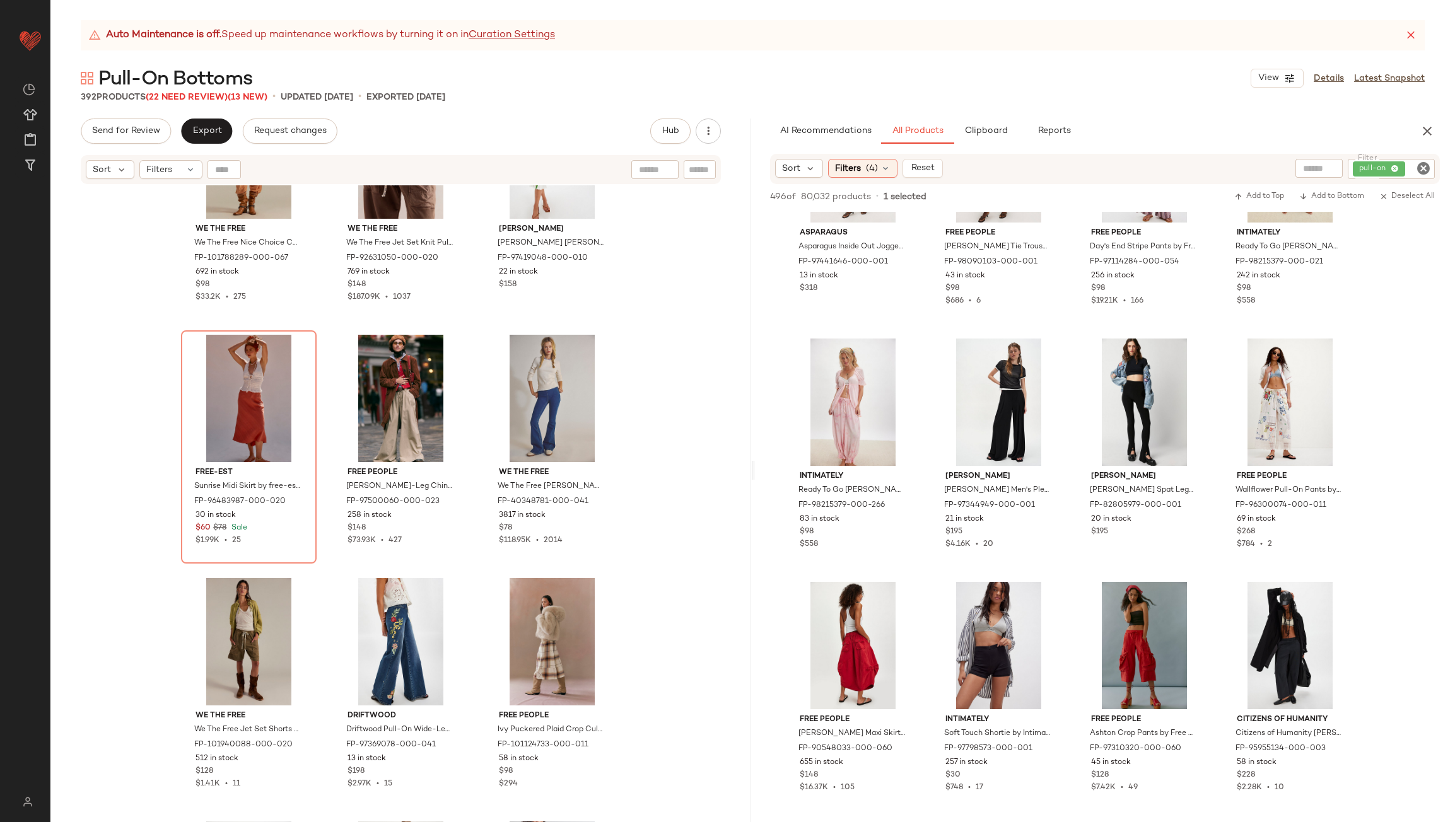
click at [1404, 175] on div "pull-on" at bounding box center [1391, 169] width 87 height 20
type input "***"
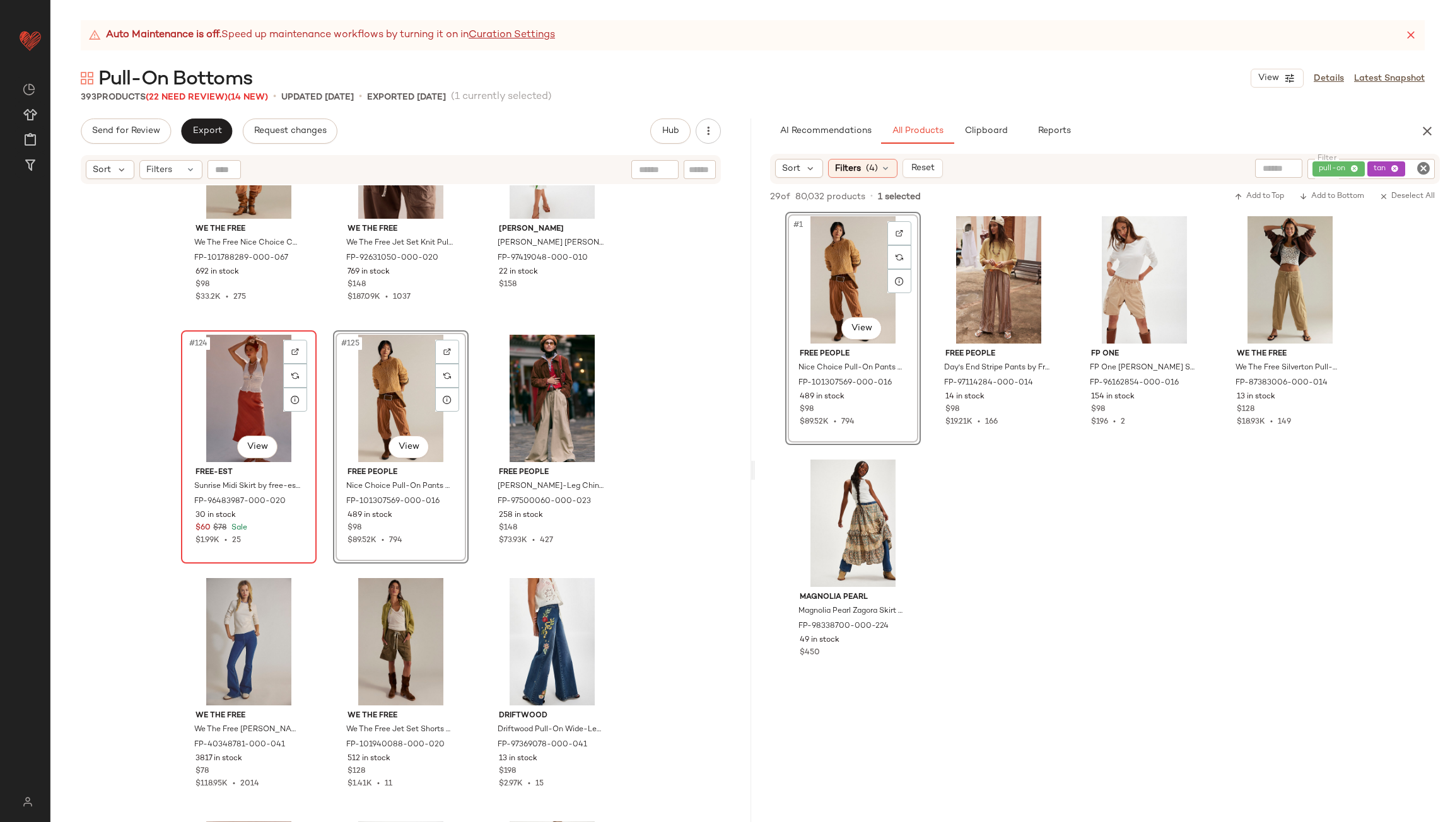
click at [245, 393] on div "#124 View" at bounding box center [248, 398] width 127 height 127
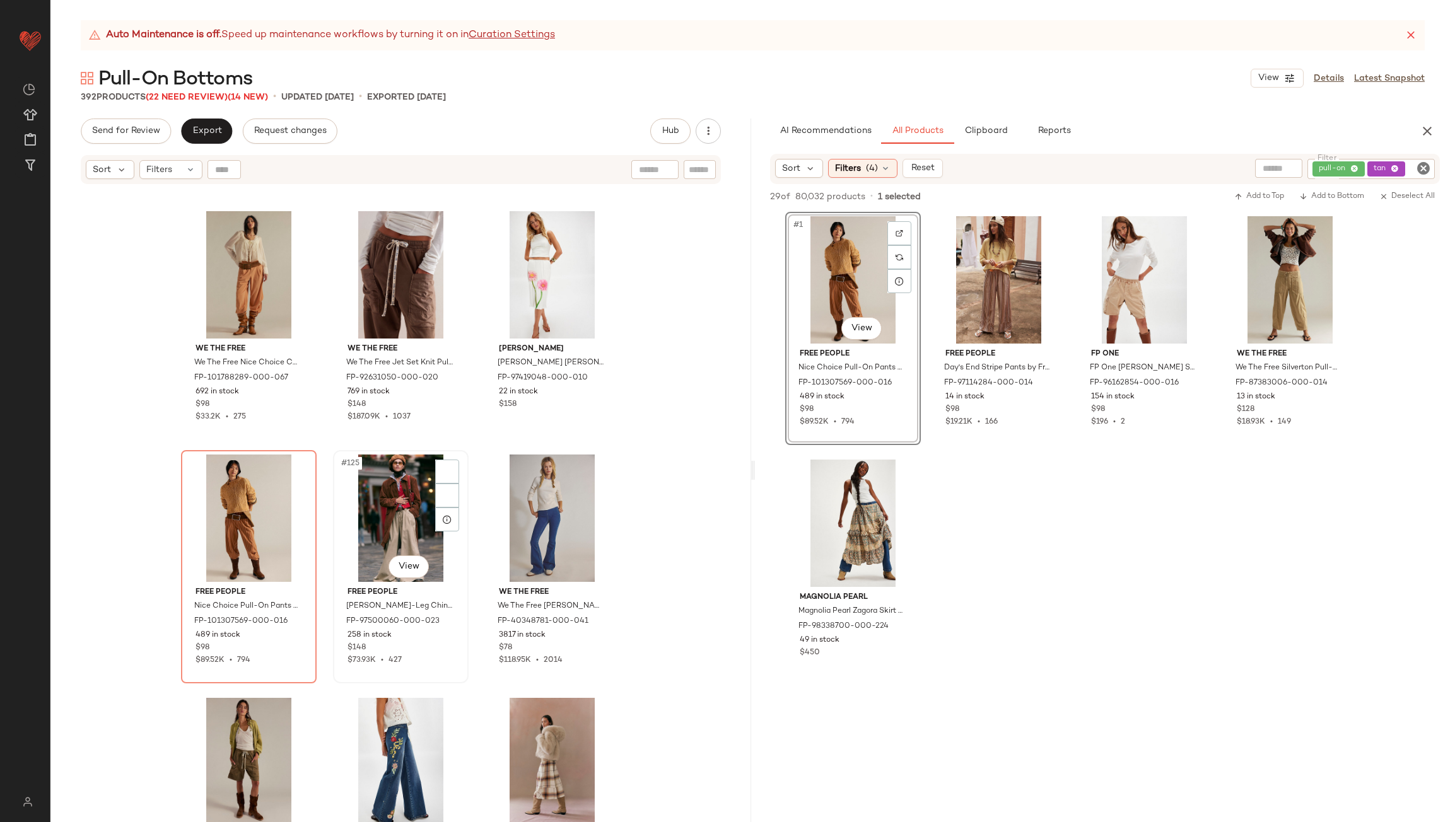
scroll to position [9721, 0]
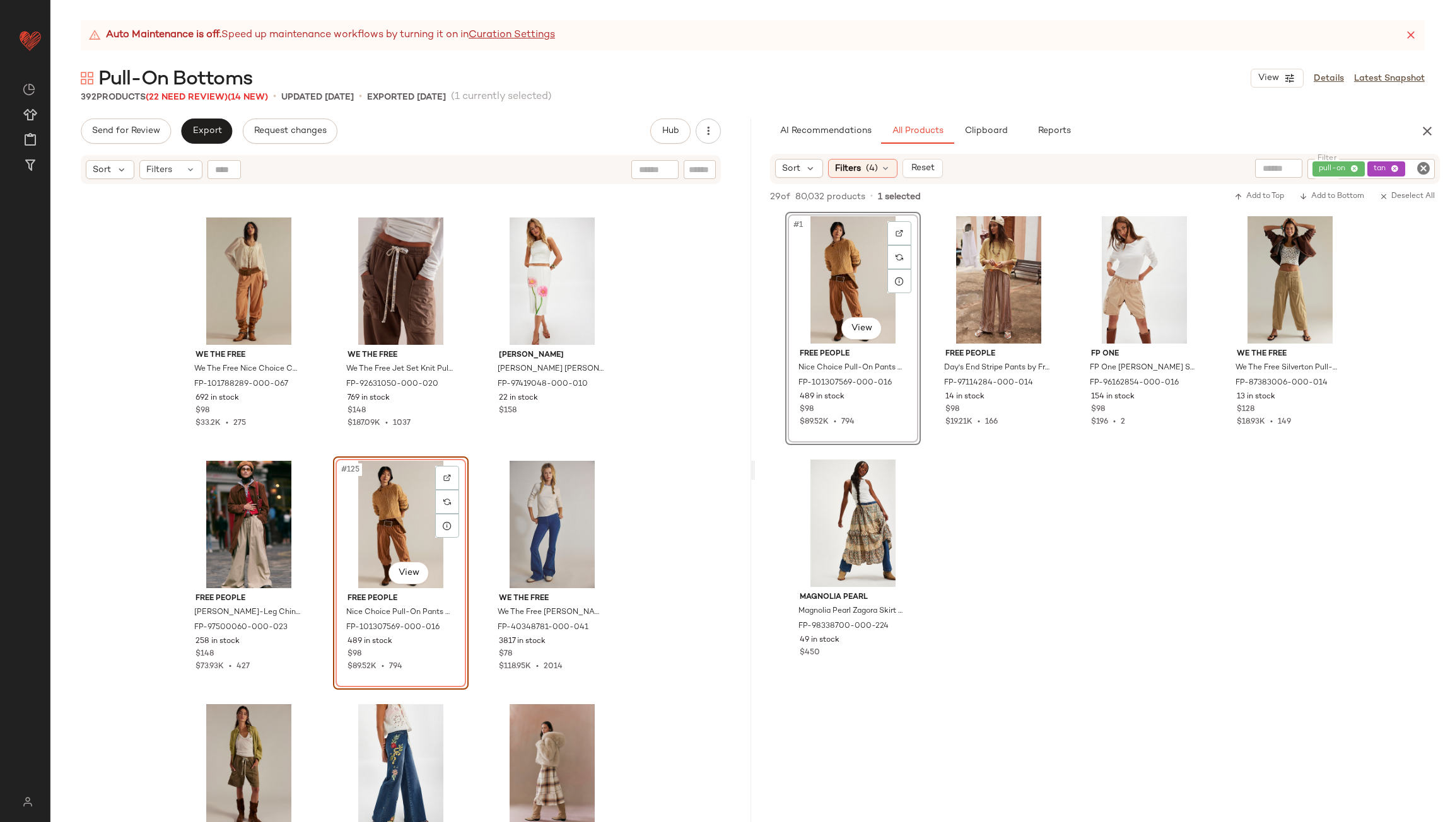
click at [479, 535] on div "We The Free We The Free Nice Choice Cord Jeans at Free People in Pink, Size: XL…" at bounding box center [400, 519] width 701 height 668
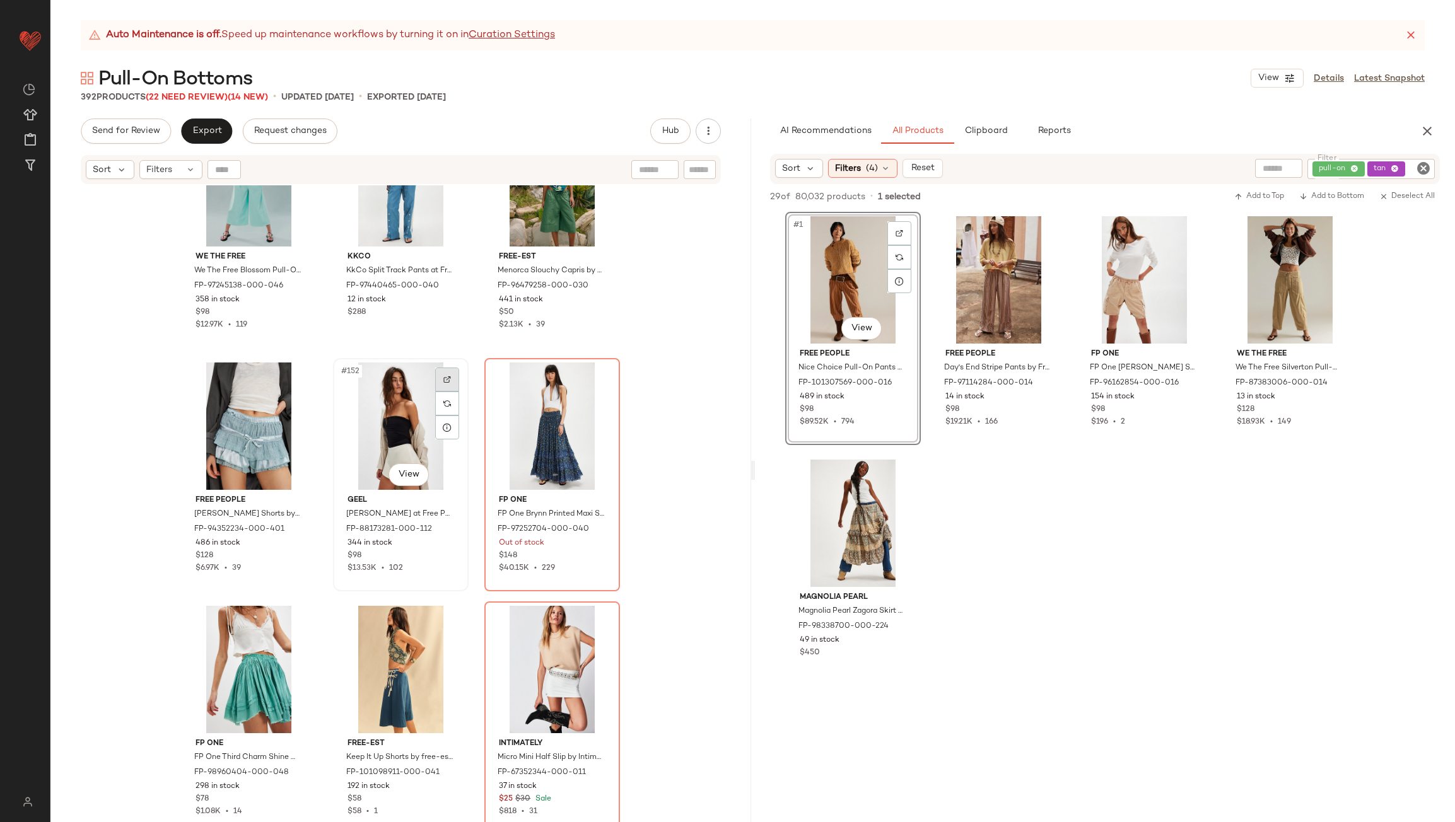
scroll to position [12117, 0]
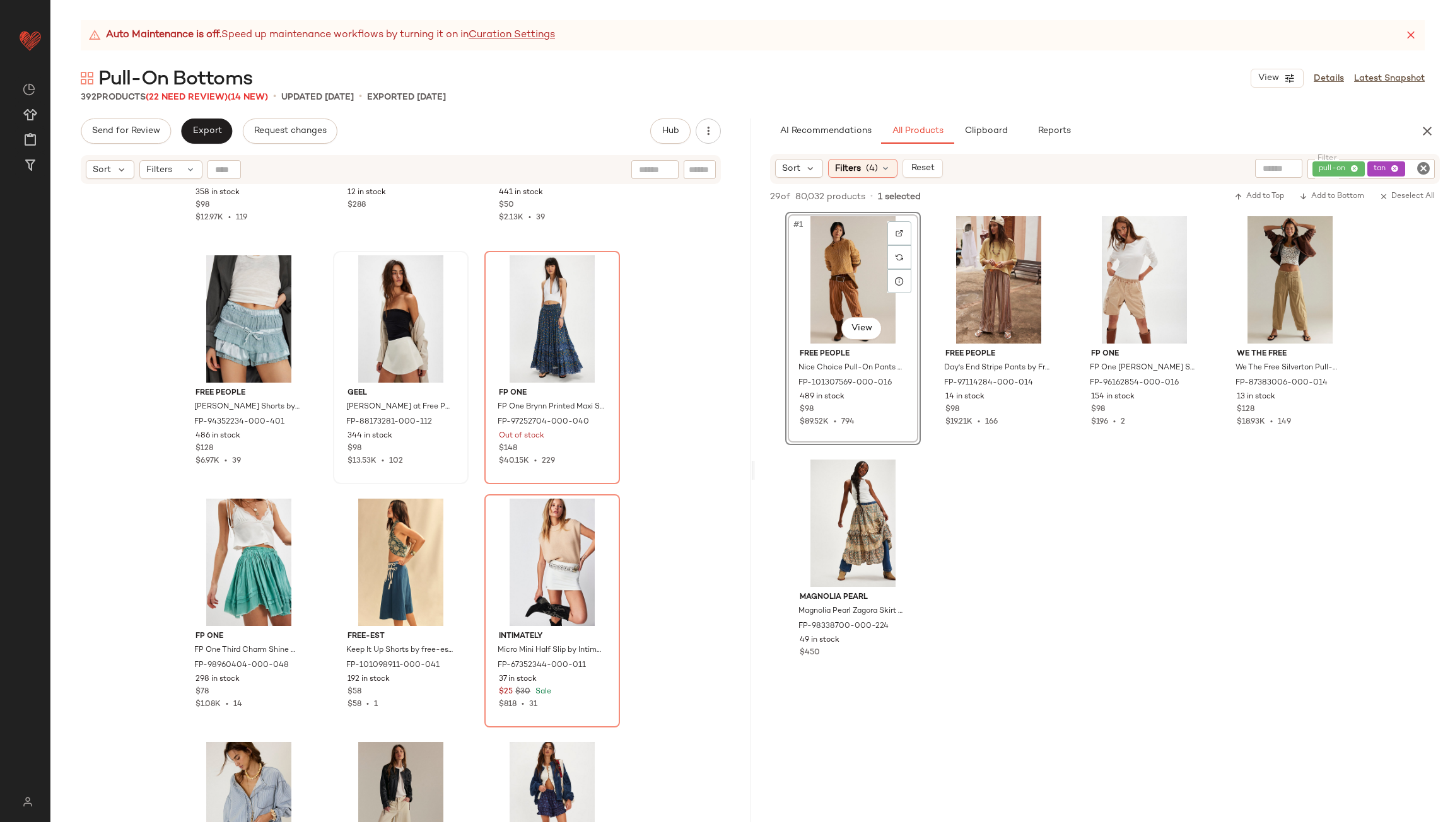
click at [1399, 173] on div "pull-on tan" at bounding box center [1370, 169] width 127 height 20
click at [1310, 167] on icon at bounding box center [1309, 169] width 8 height 8
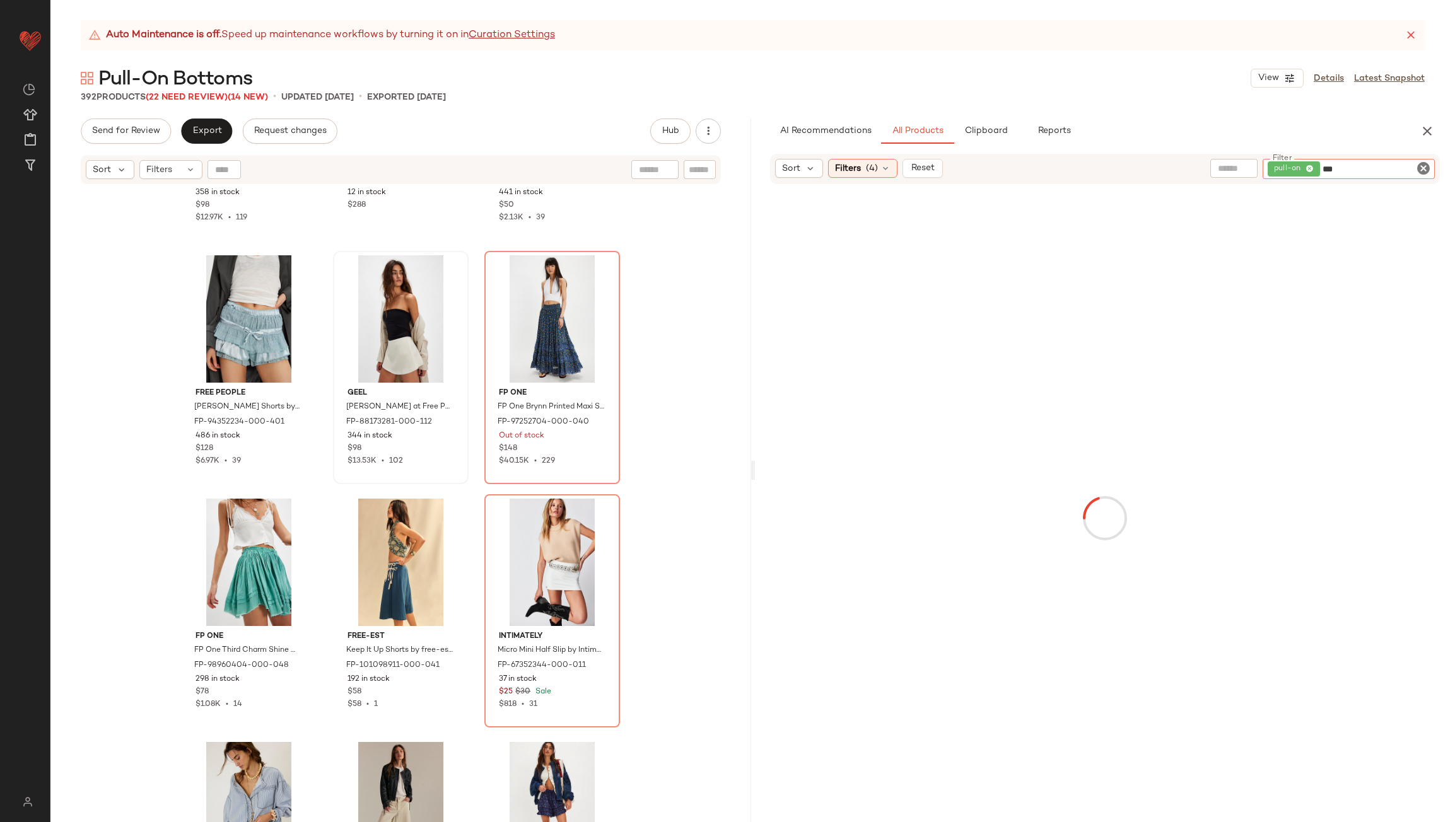
type input "****"
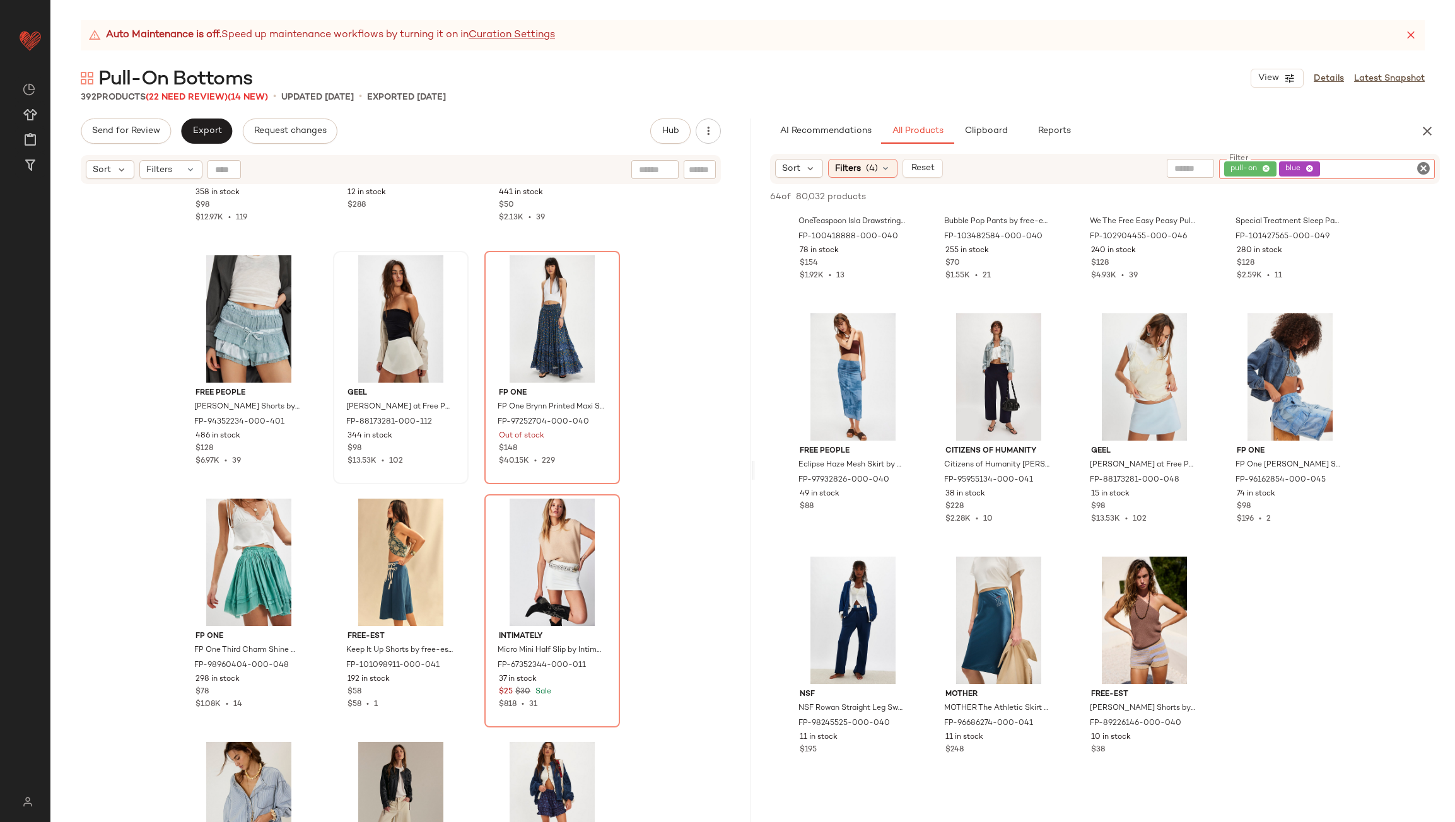
scroll to position [126, 0]
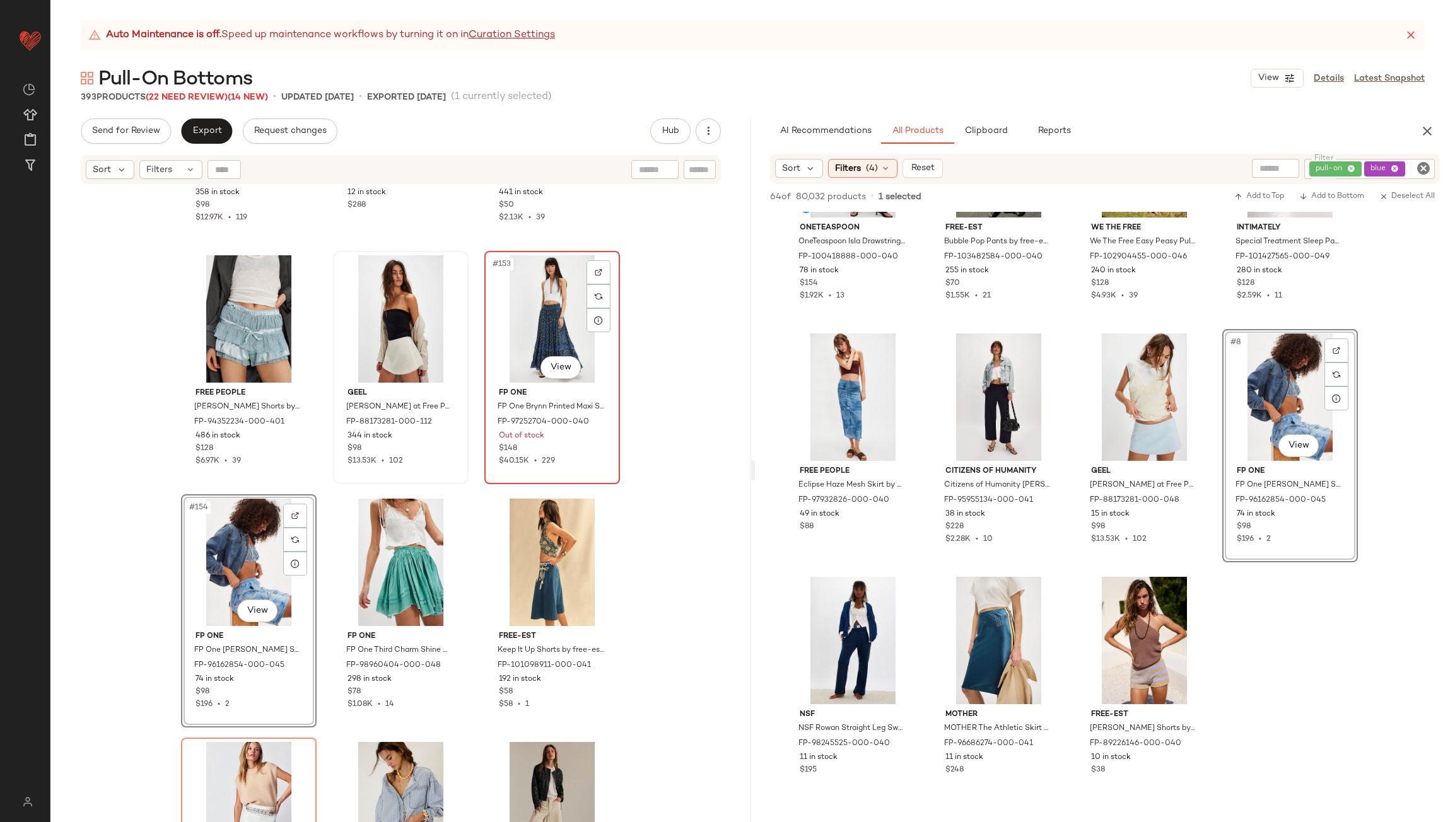
click at [546, 311] on div "#153 View" at bounding box center [552, 318] width 127 height 127
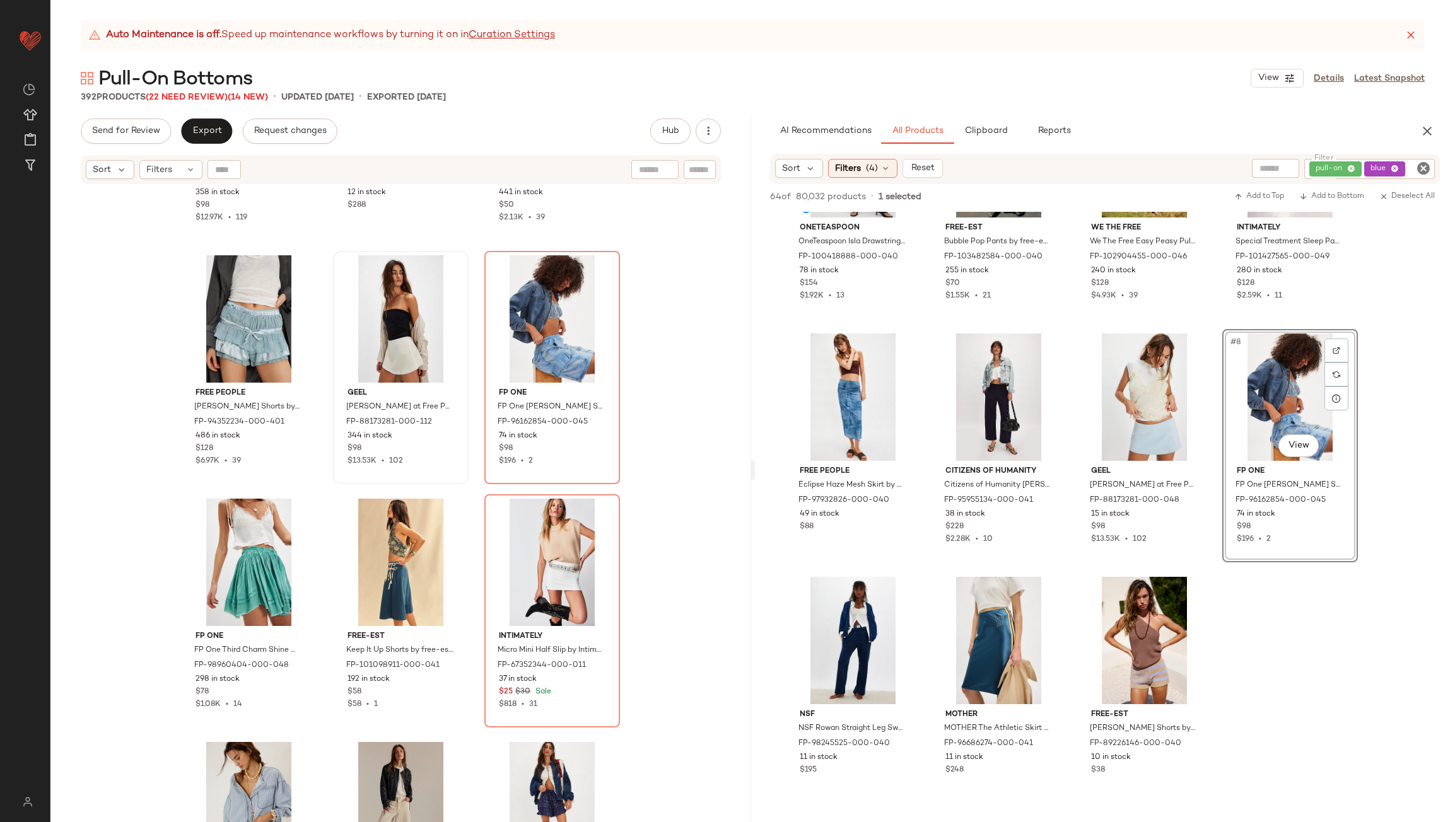
drag, startPoint x: 1390, startPoint y: 164, endPoint x: 1382, endPoint y: 167, distance: 8.8
click at [1390, 165] on div "pull-on blue" at bounding box center [1369, 169] width 131 height 20
click at [1305, 166] on icon at bounding box center [1309, 169] width 8 height 8
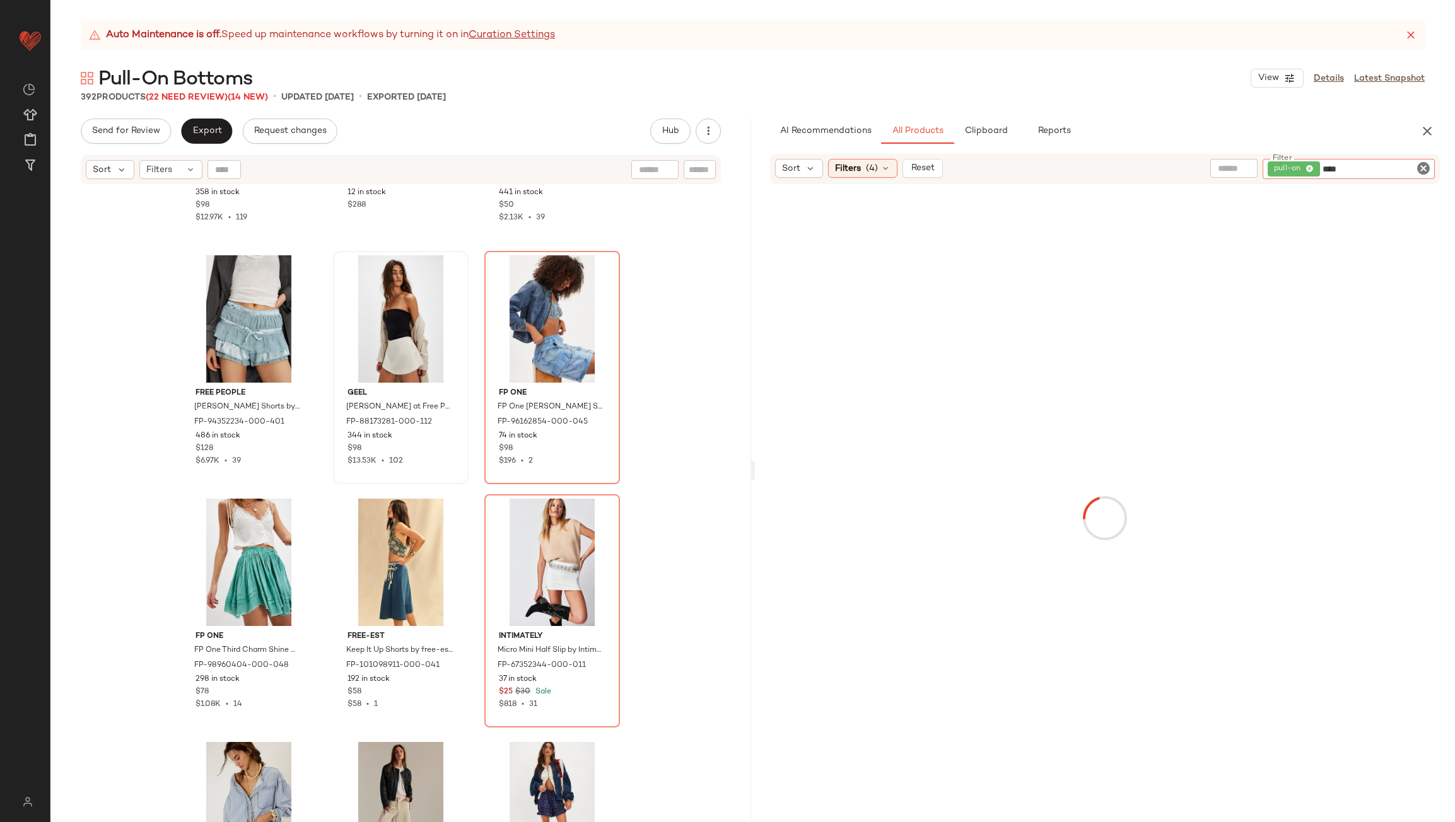
type input "*****"
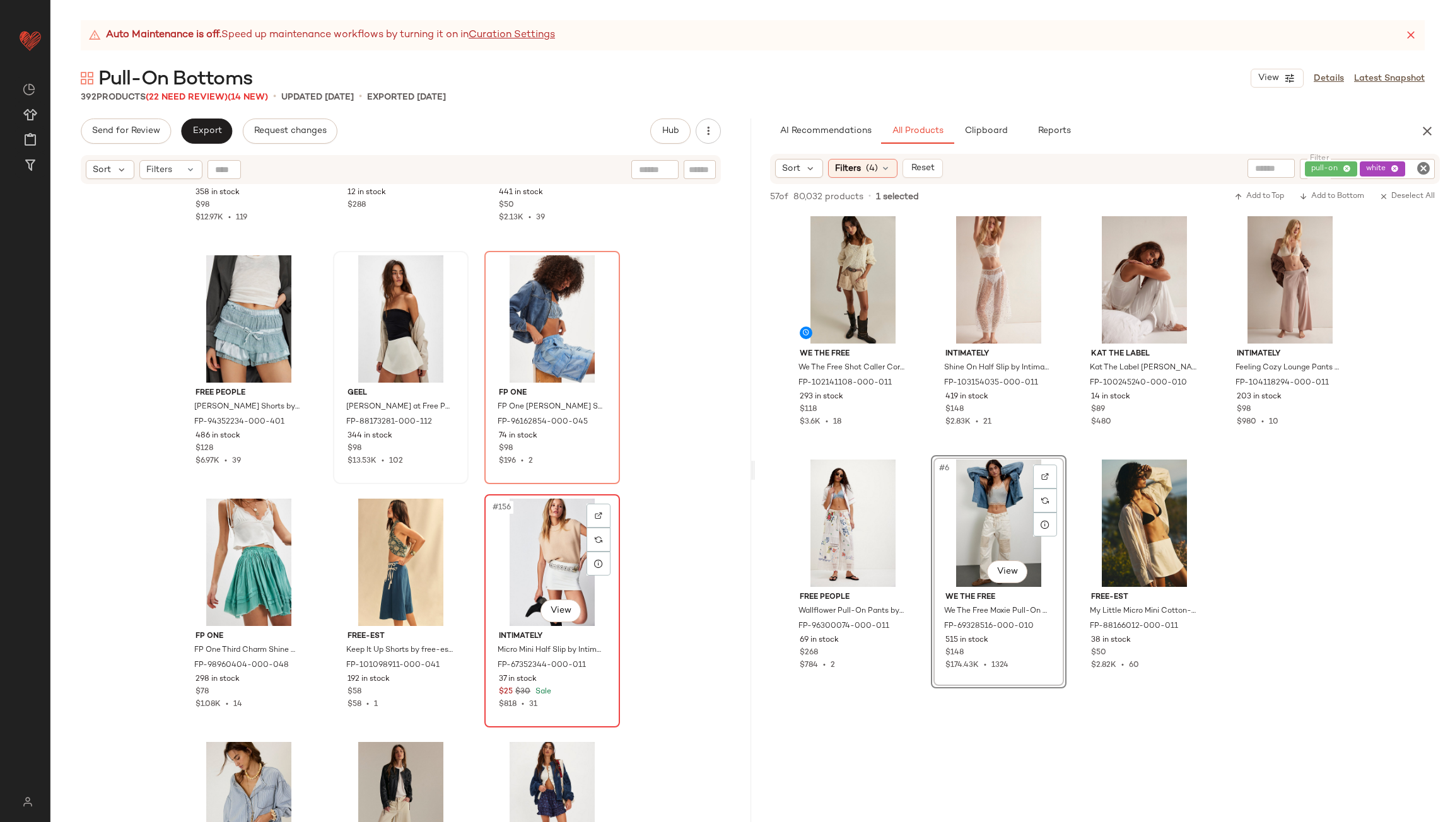
click at [538, 541] on div "#156 View" at bounding box center [552, 562] width 127 height 127
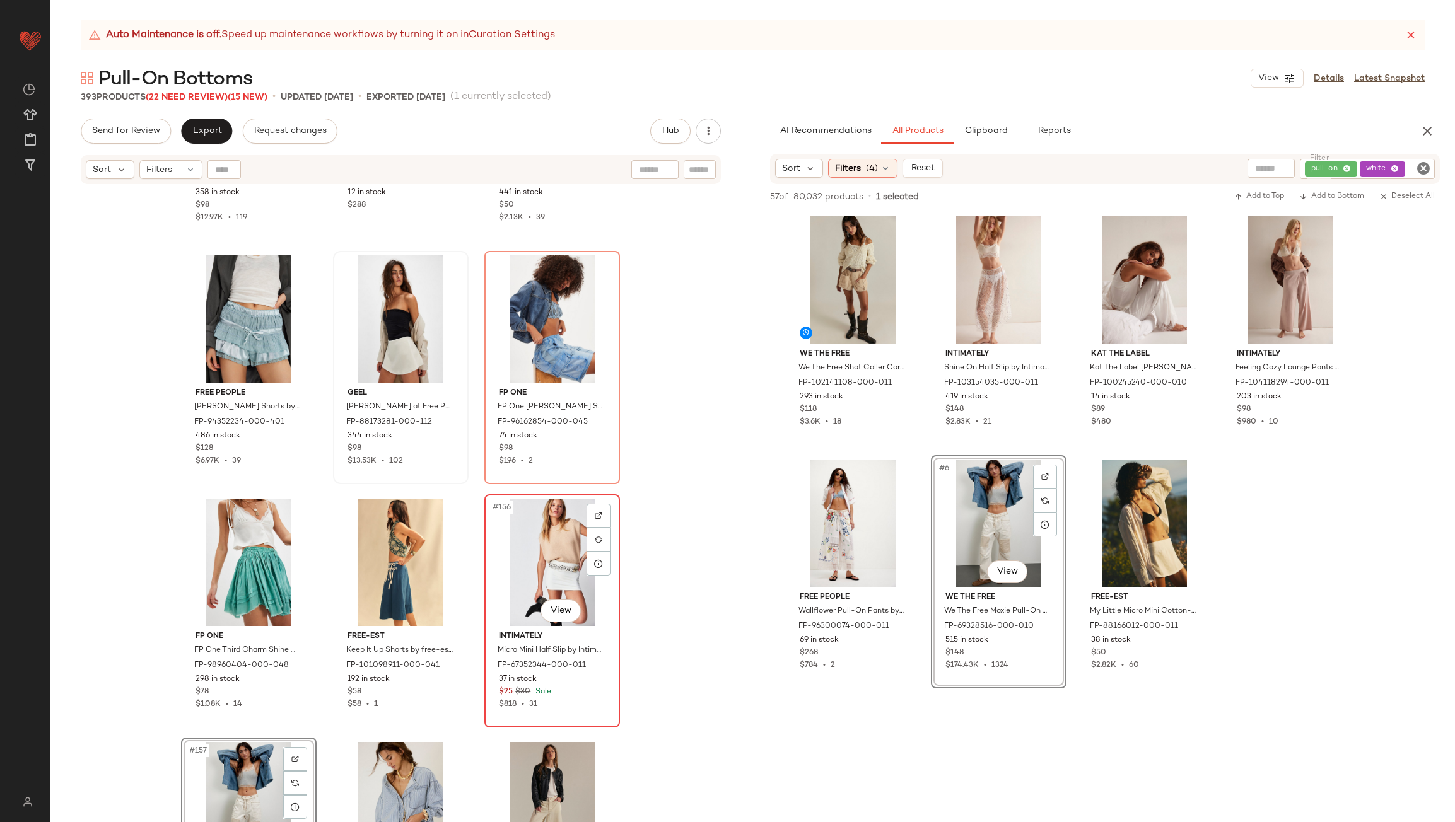
click at [553, 556] on div "#156 View" at bounding box center [552, 562] width 127 height 127
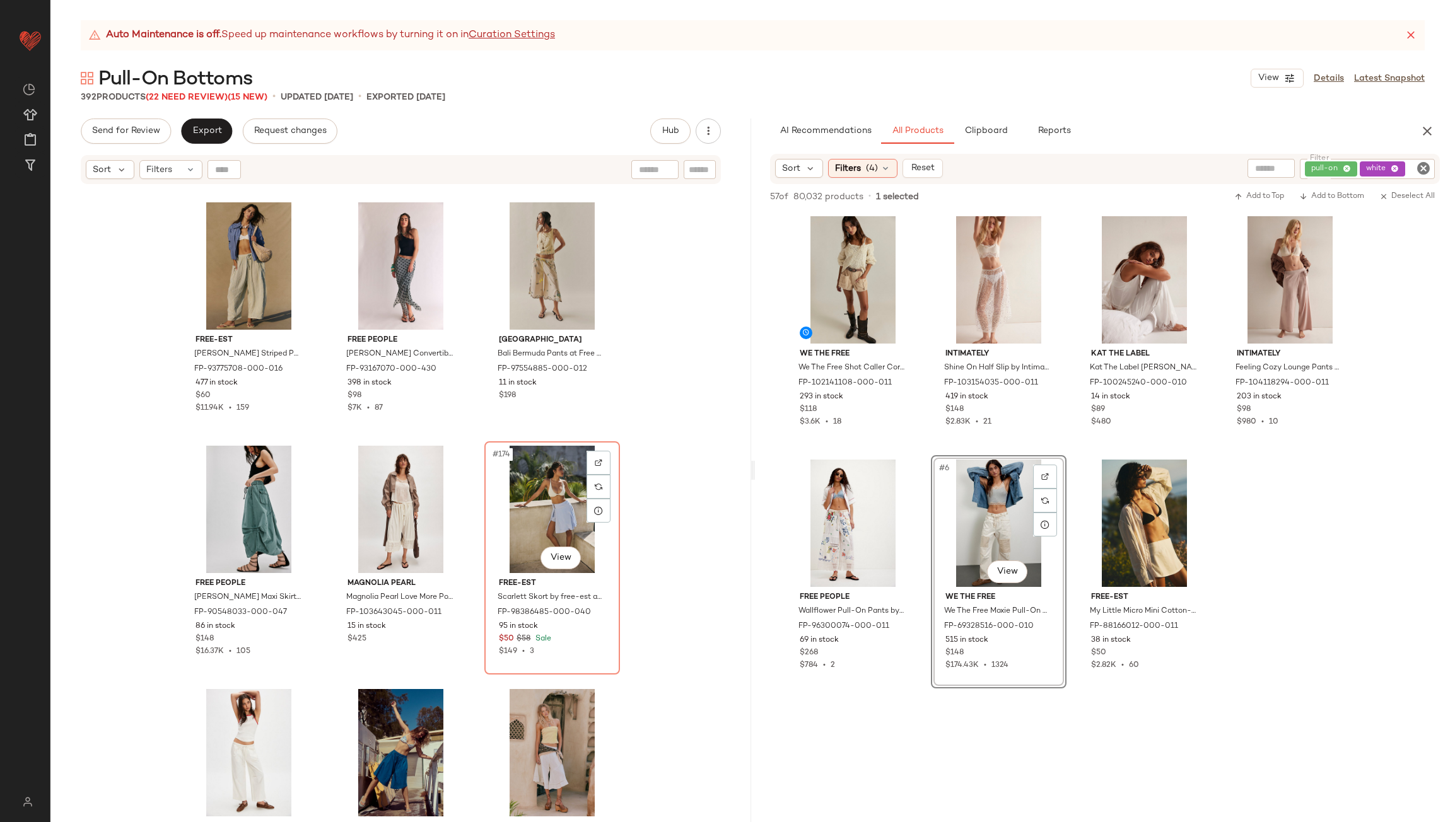
scroll to position [13693, 0]
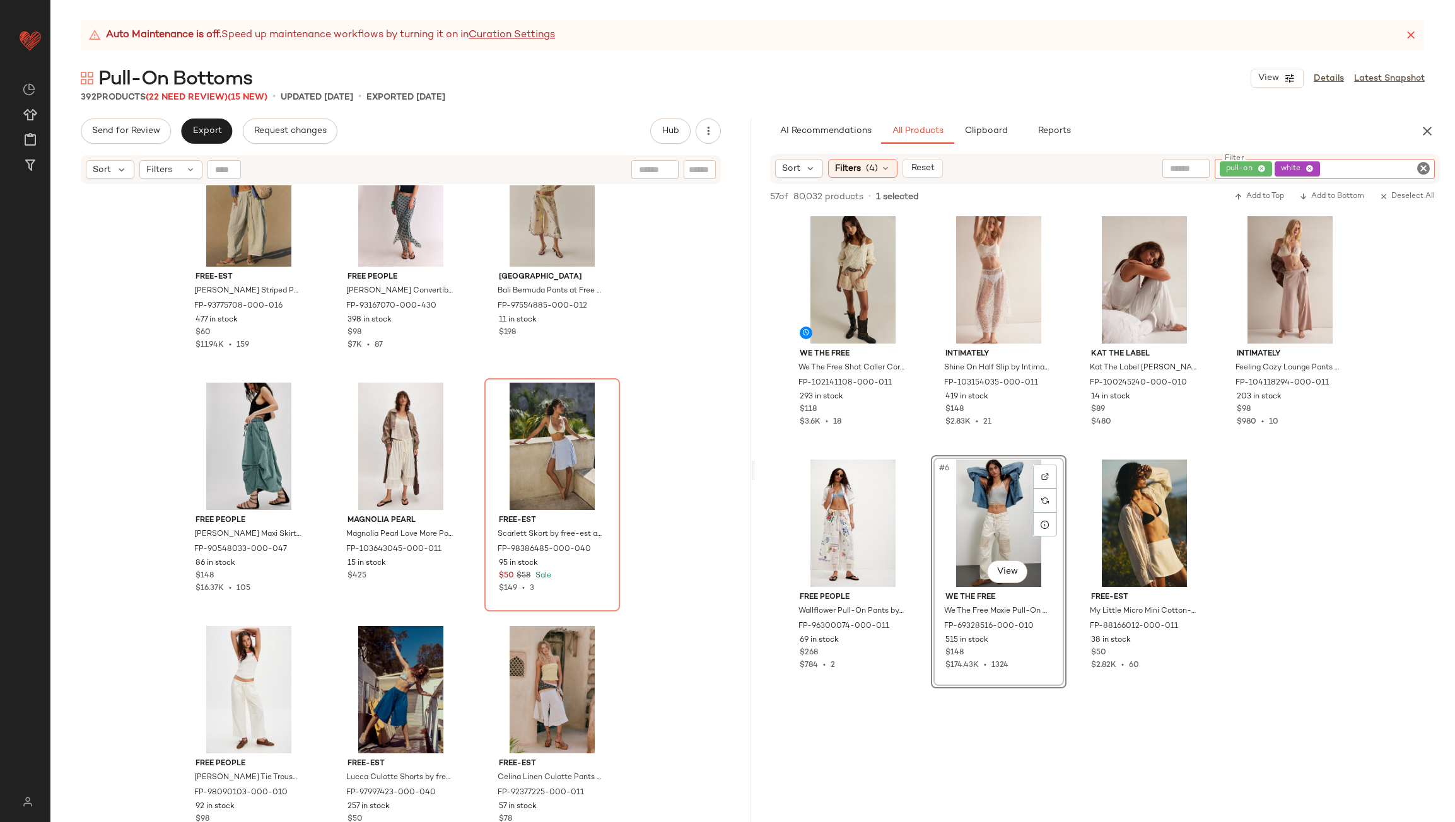
click at [1386, 172] on div "pull-on white" at bounding box center [1324, 169] width 220 height 20
click at [1311, 166] on icon at bounding box center [1309, 169] width 8 height 8
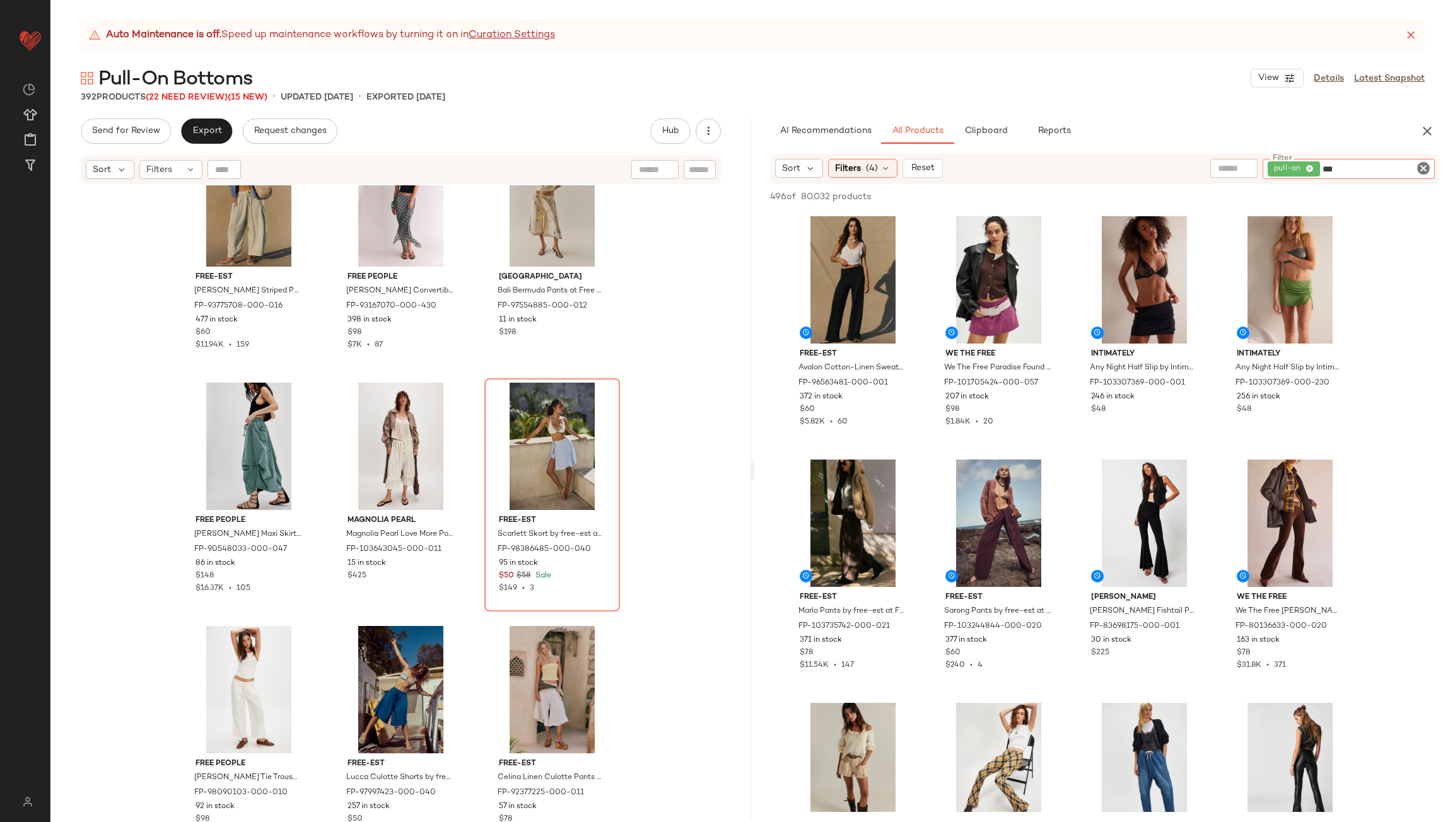
type input "****"
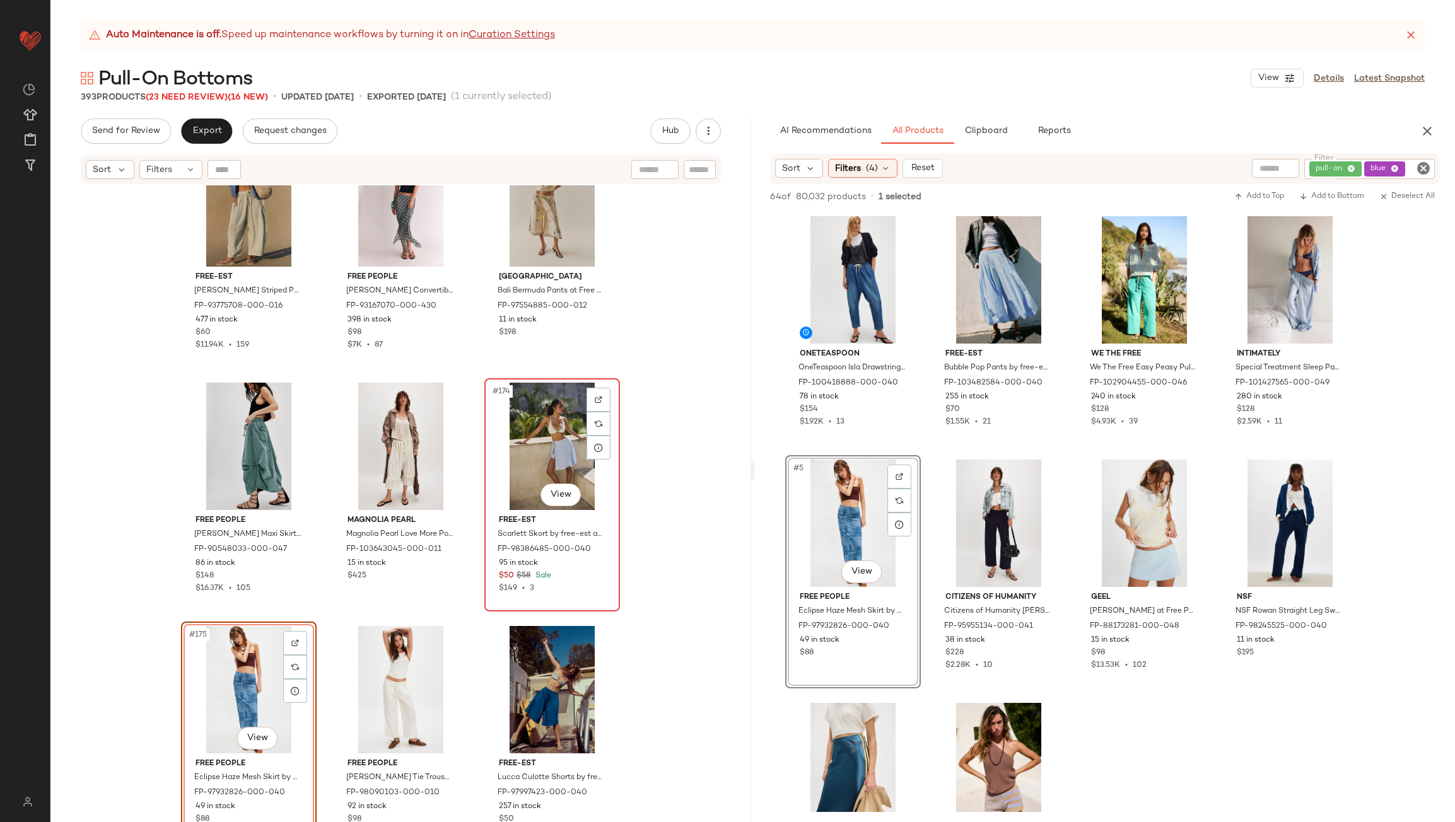
click at [542, 438] on div "#174 View" at bounding box center [552, 446] width 127 height 127
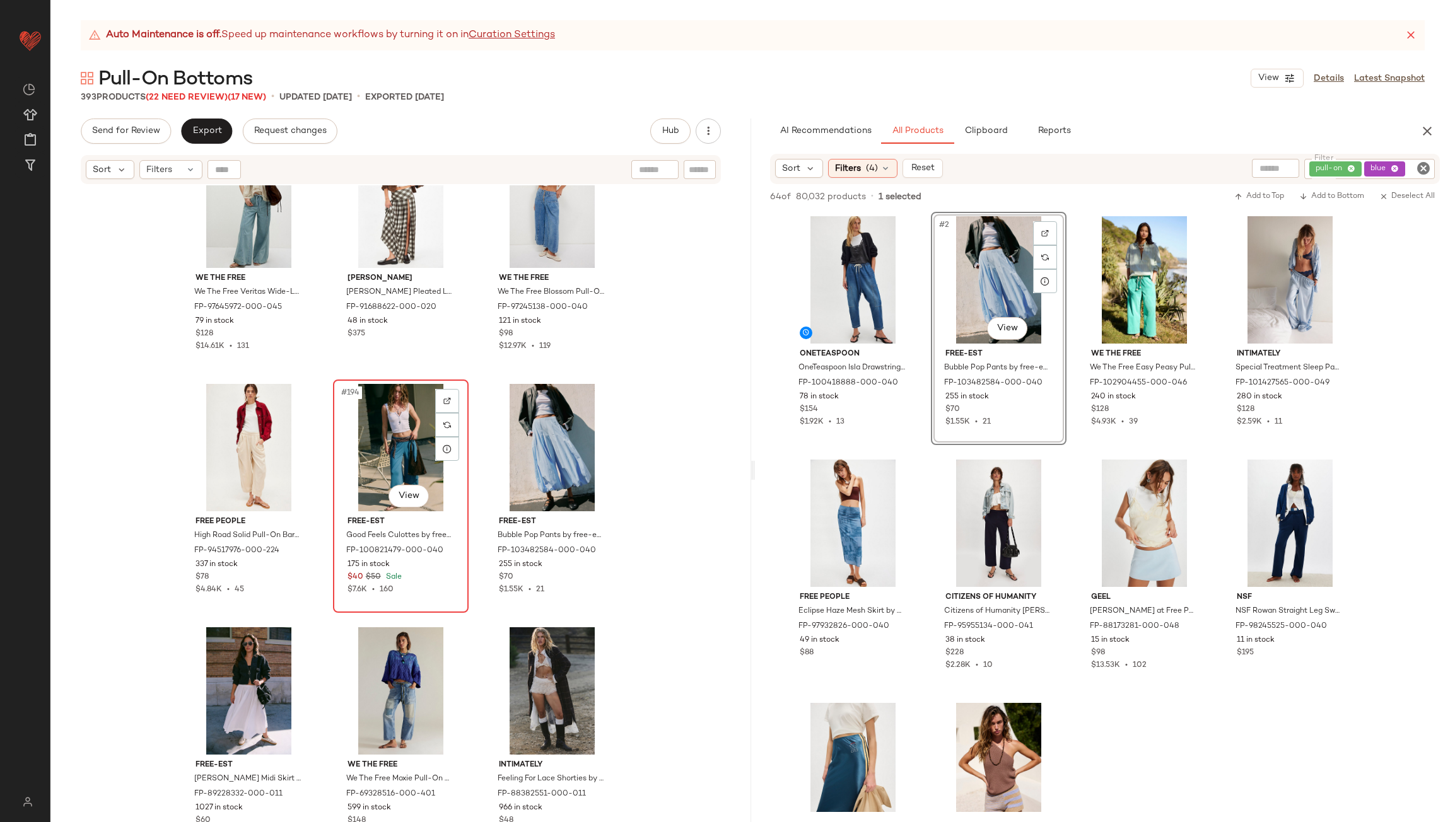
click at [397, 425] on div "#194 View" at bounding box center [400, 447] width 127 height 127
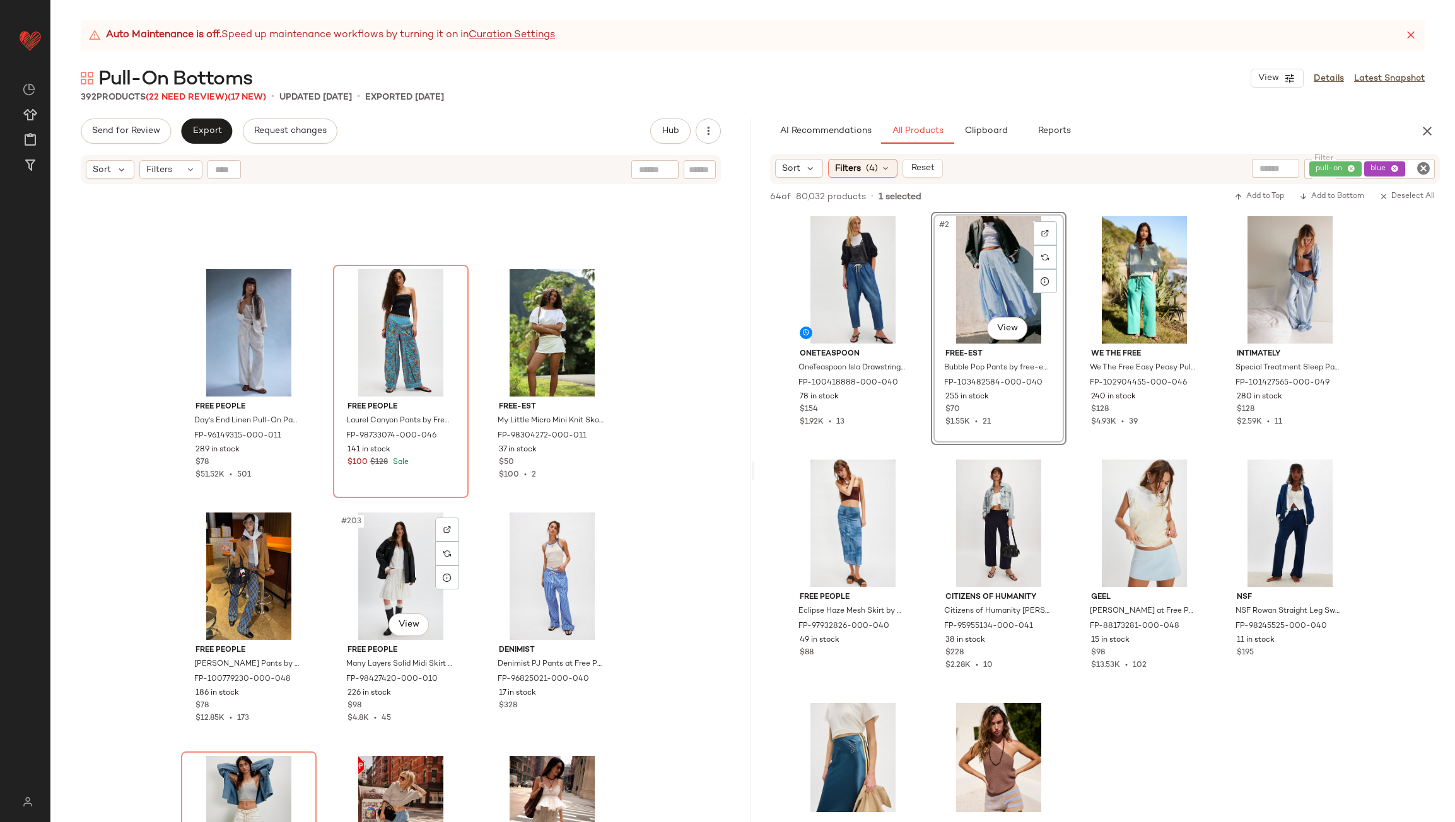
scroll to position [15963, 0]
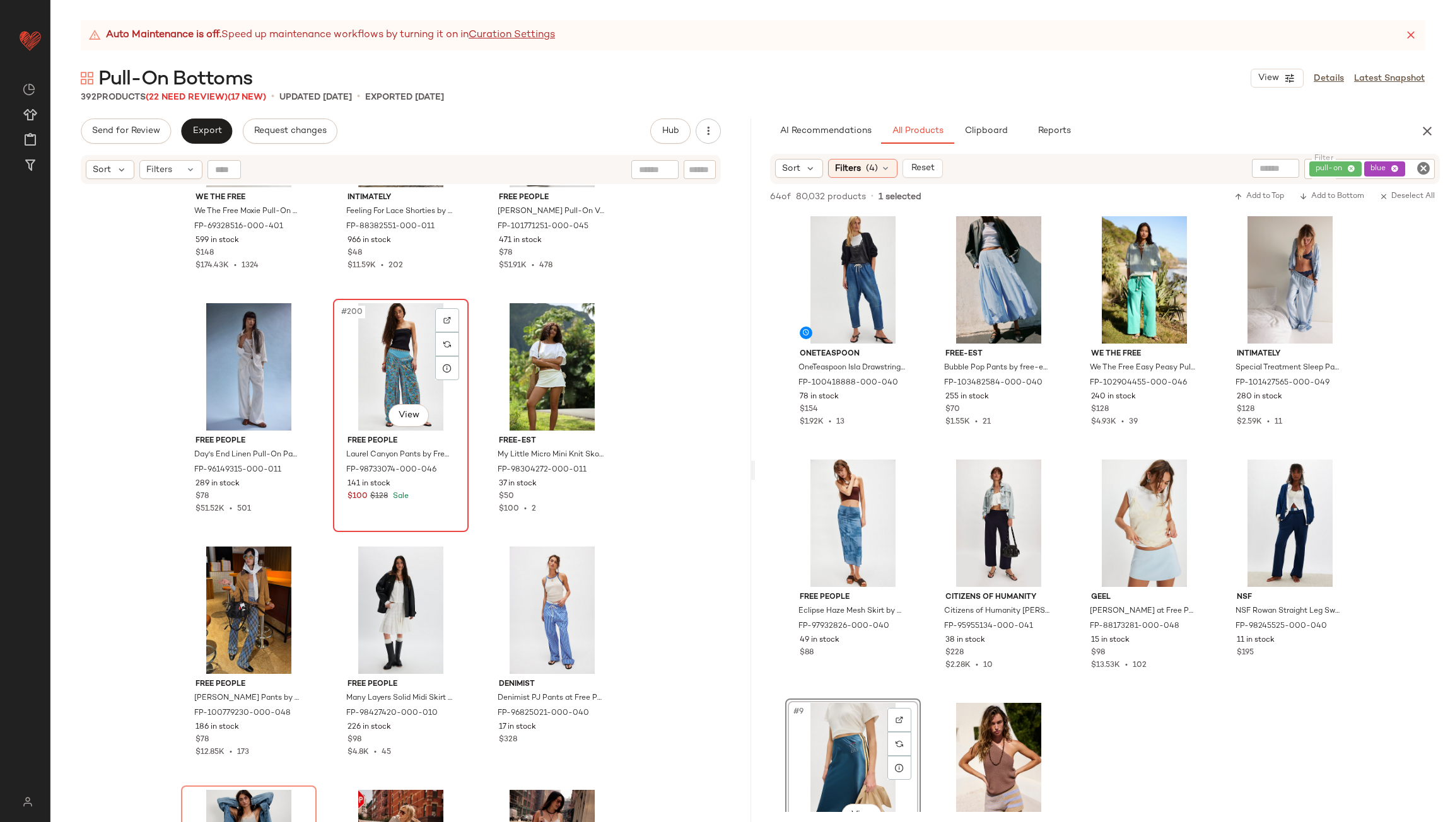
click at [385, 370] on div "#200 View" at bounding box center [400, 366] width 127 height 127
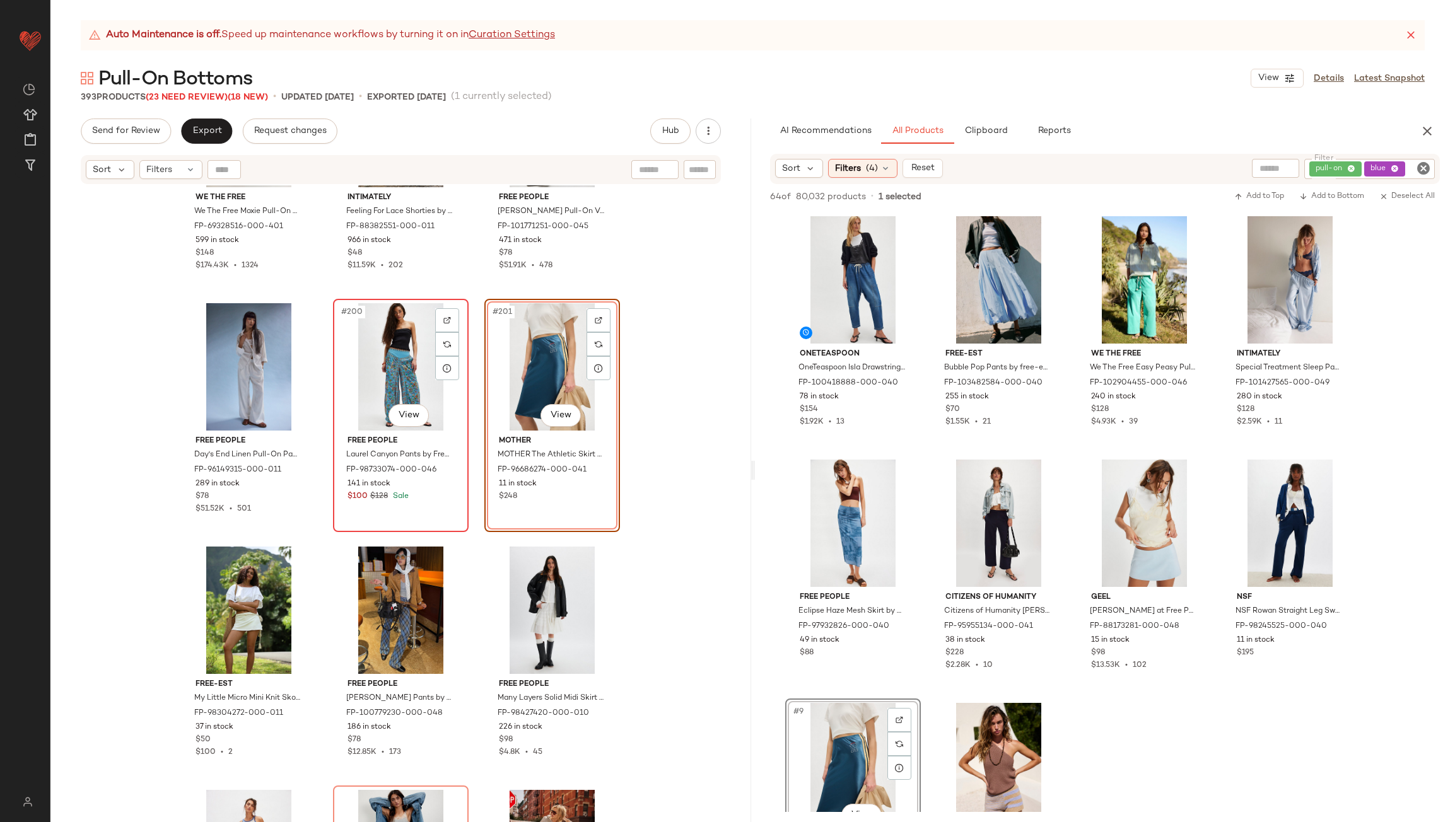
click at [383, 364] on div "#200 View" at bounding box center [400, 366] width 127 height 127
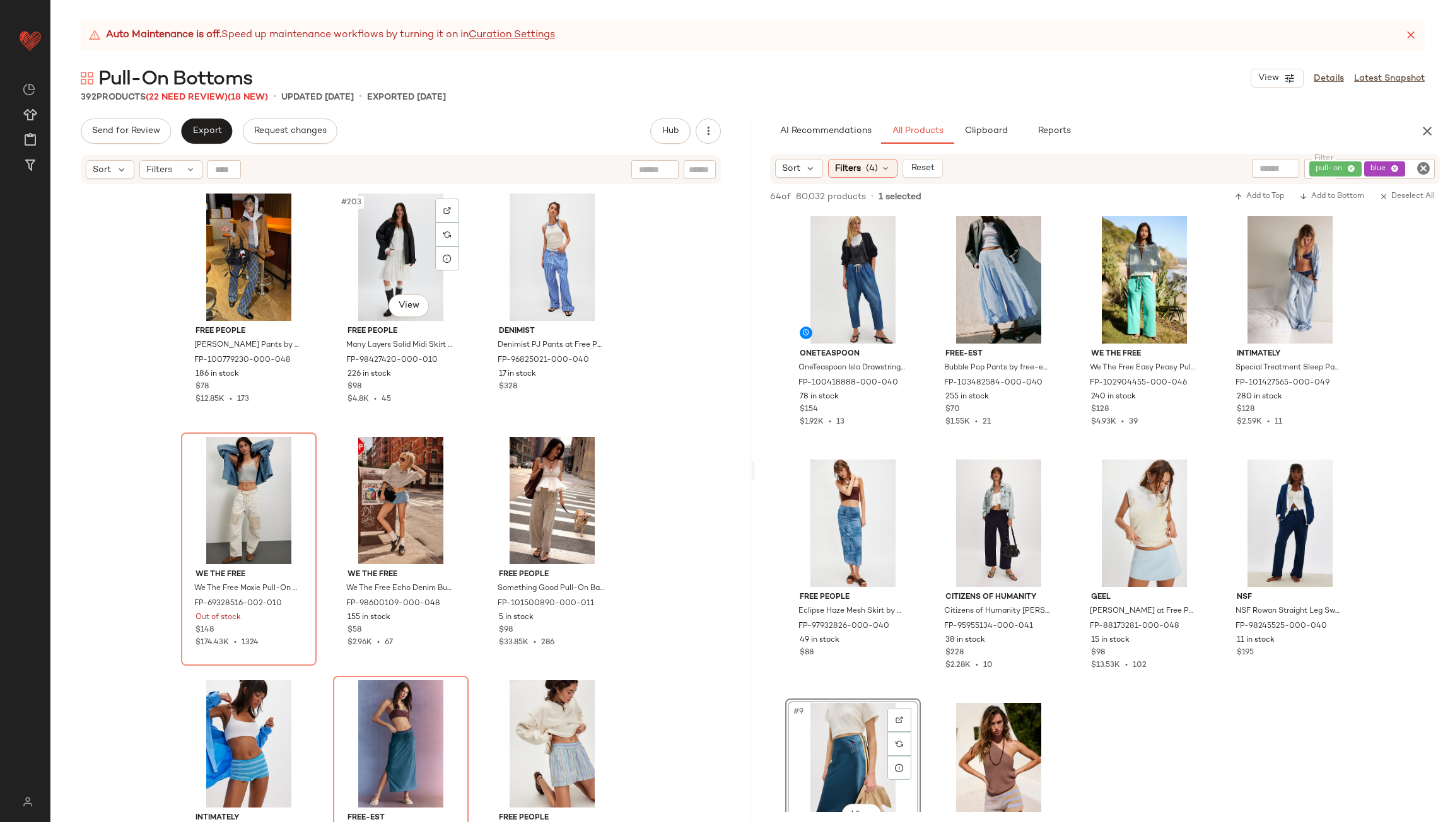
scroll to position [16342, 0]
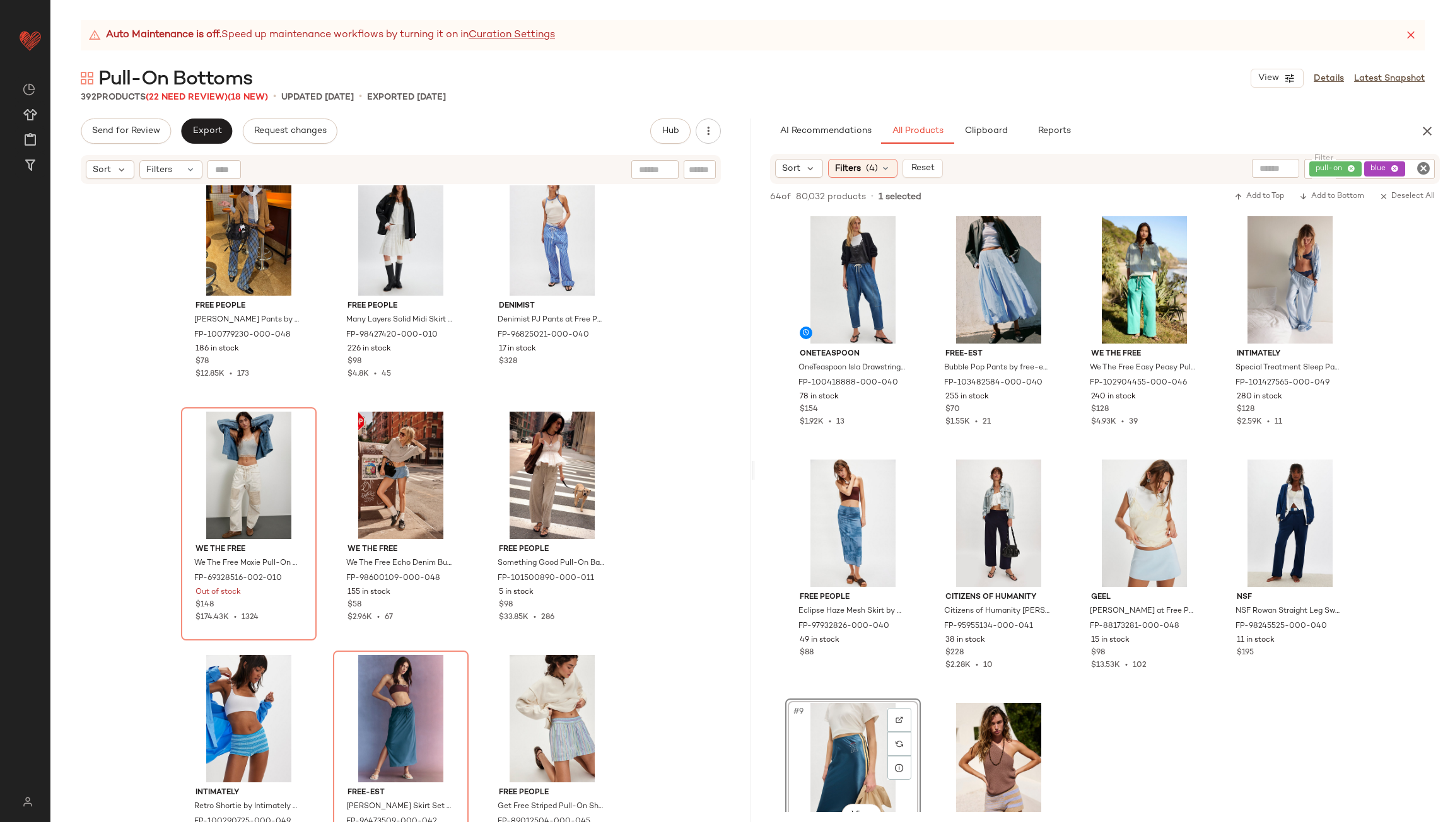
click at [1389, 160] on div "pull-on blue" at bounding box center [1369, 169] width 131 height 20
click at [1308, 166] on icon at bounding box center [1309, 169] width 8 height 8
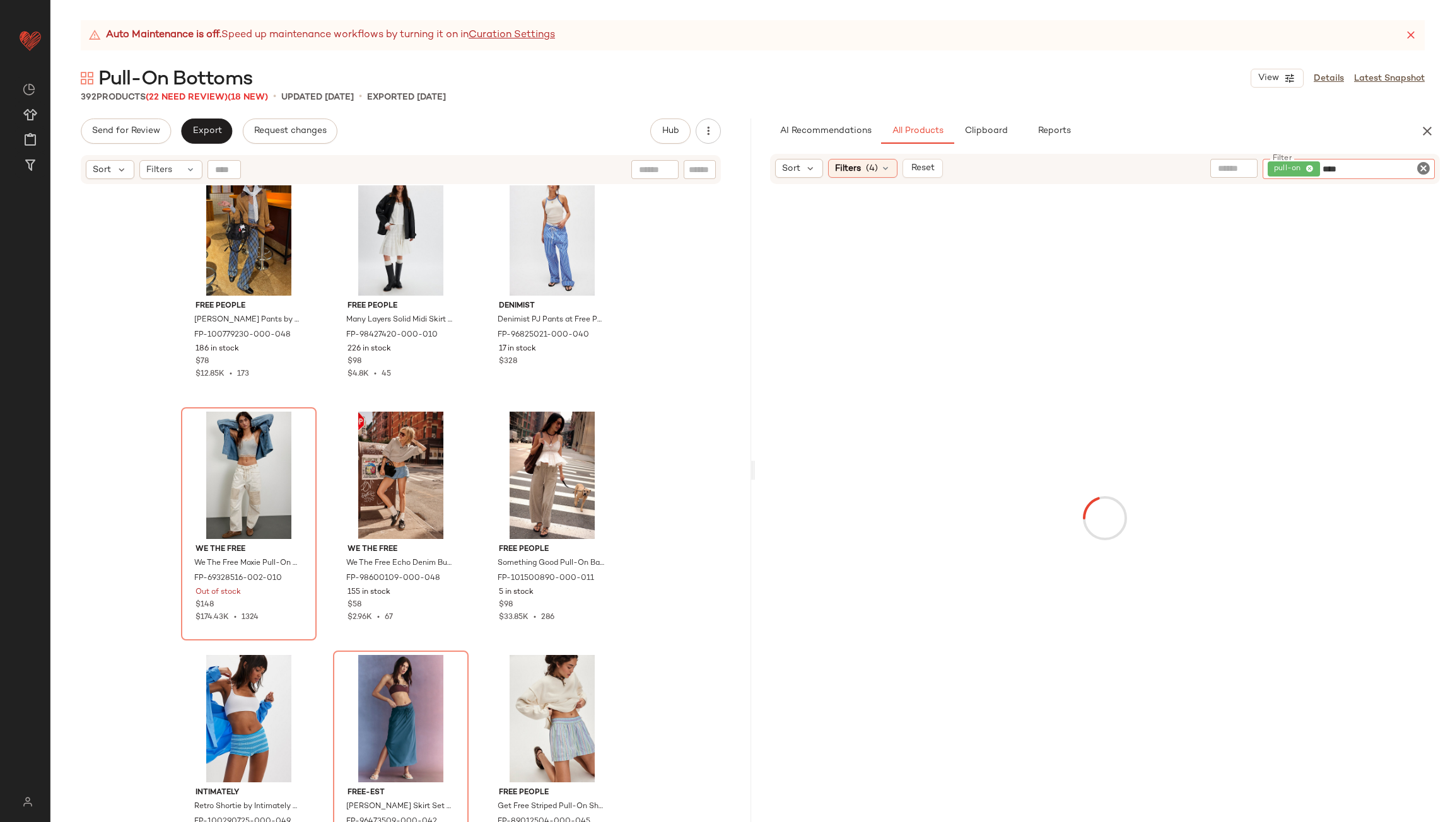
type input "*****"
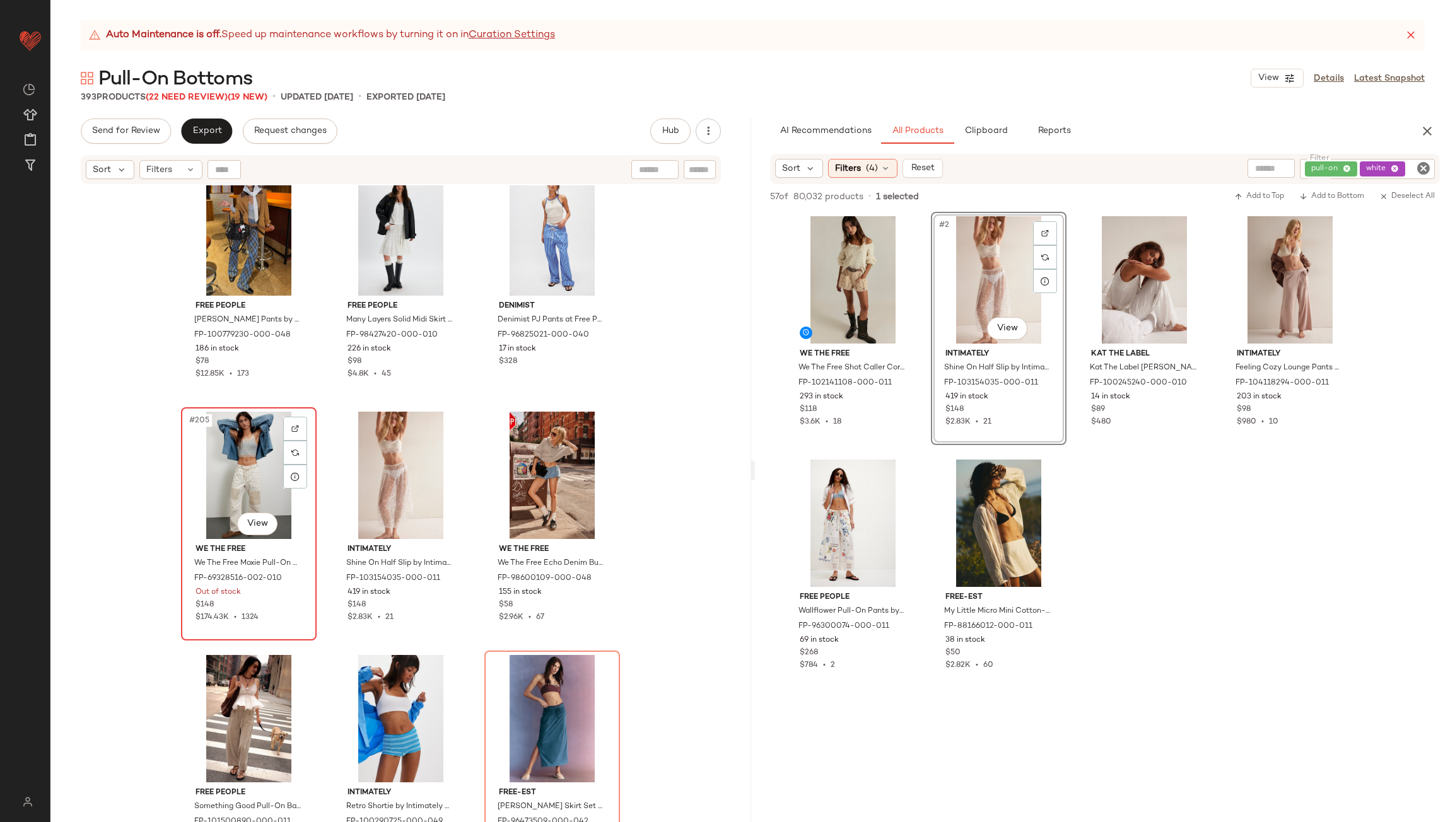
click at [243, 459] on div "#205 View" at bounding box center [248, 475] width 127 height 127
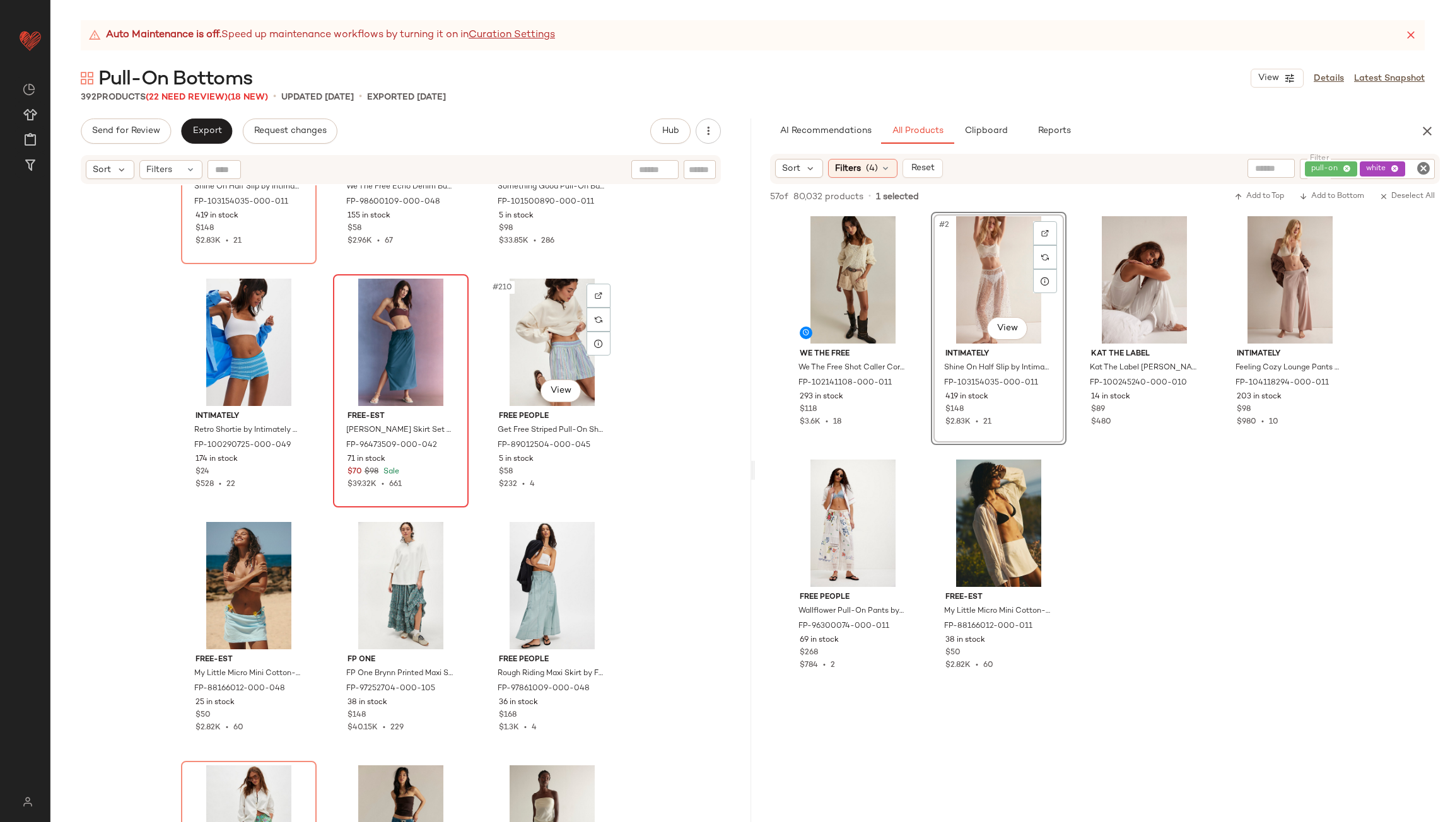
scroll to position [16720, 0]
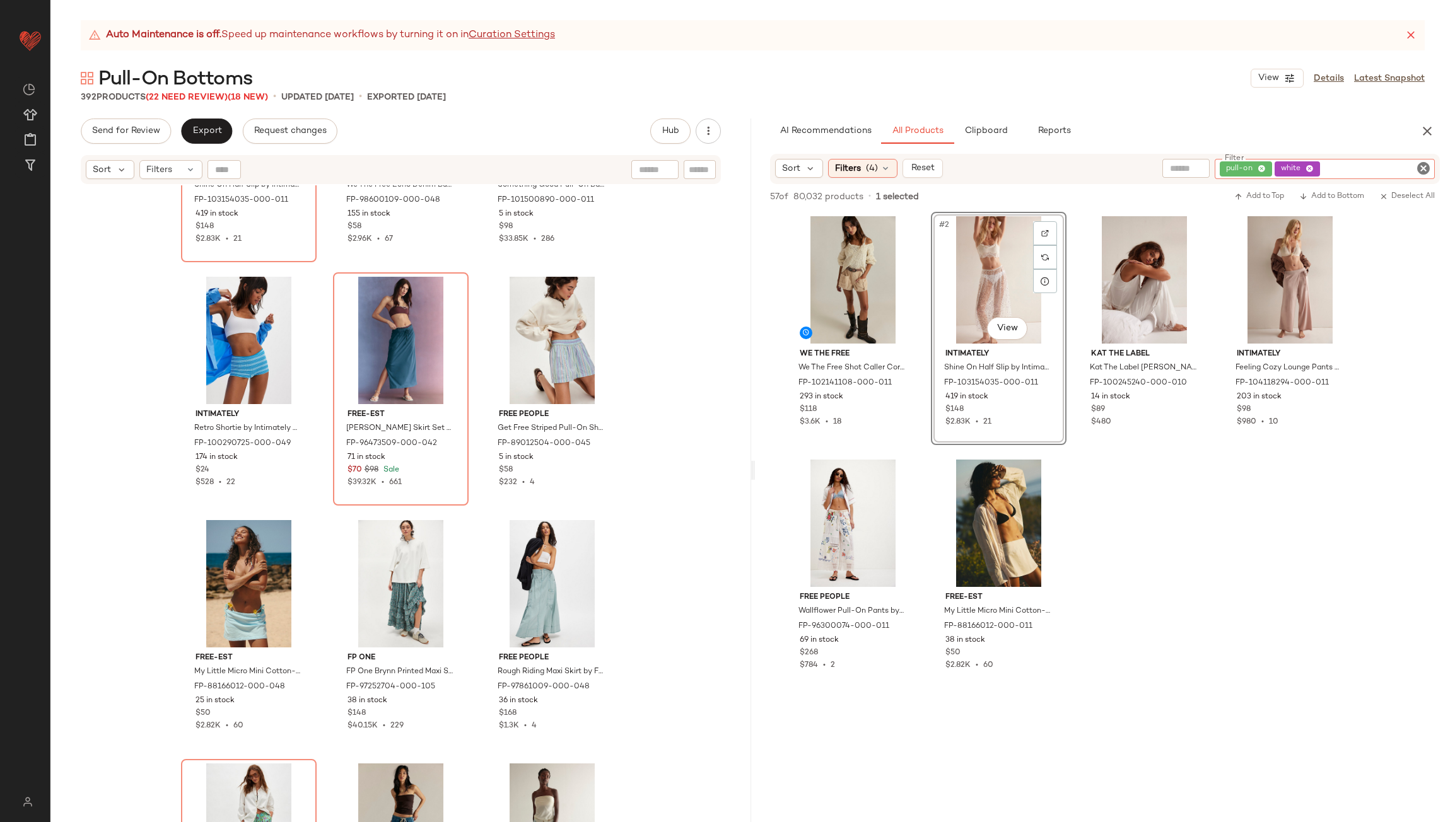
click at [1387, 166] on div "pull-on white" at bounding box center [1324, 169] width 220 height 20
click at [1308, 167] on icon at bounding box center [1309, 169] width 8 height 8
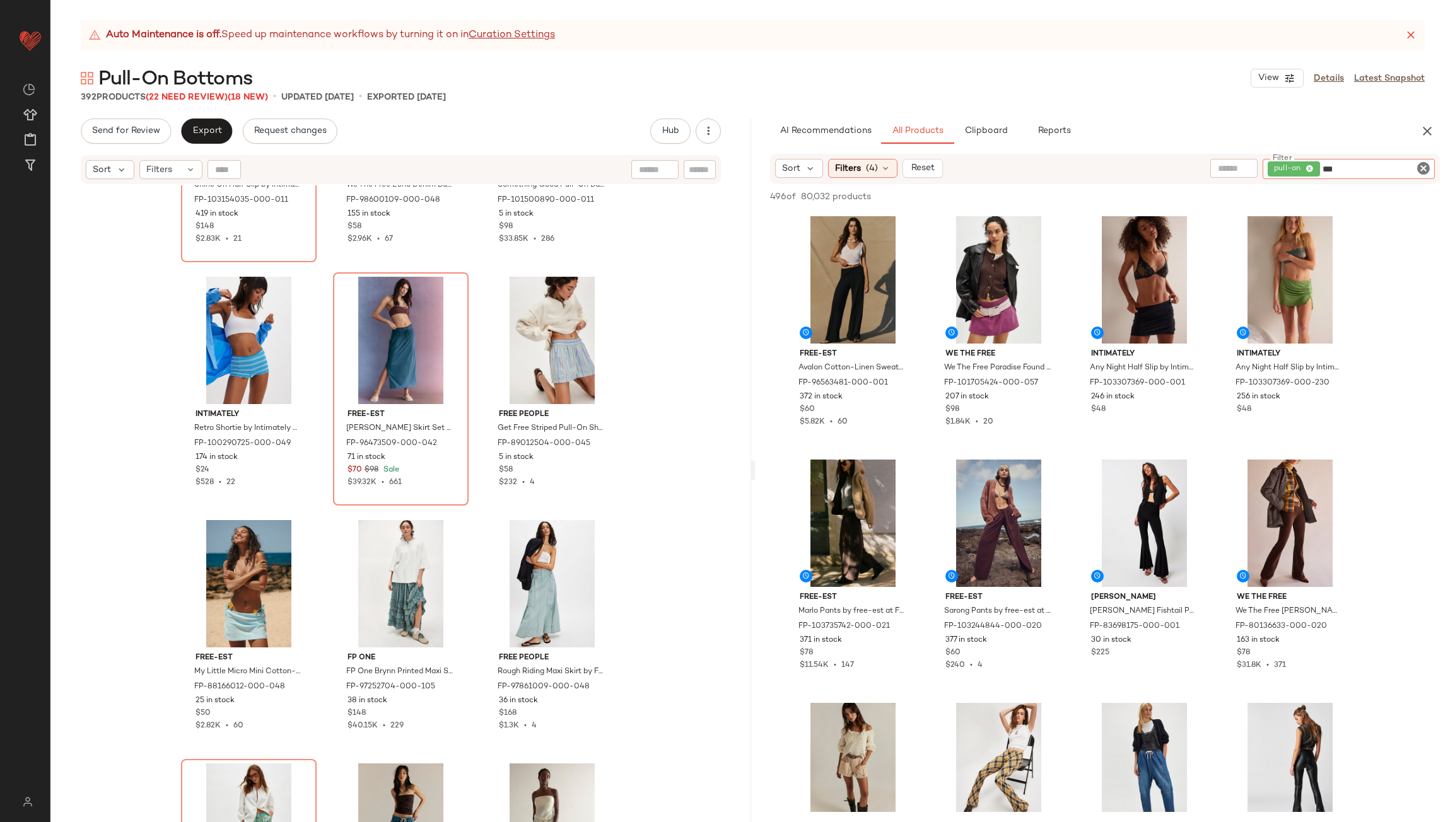
type input "****"
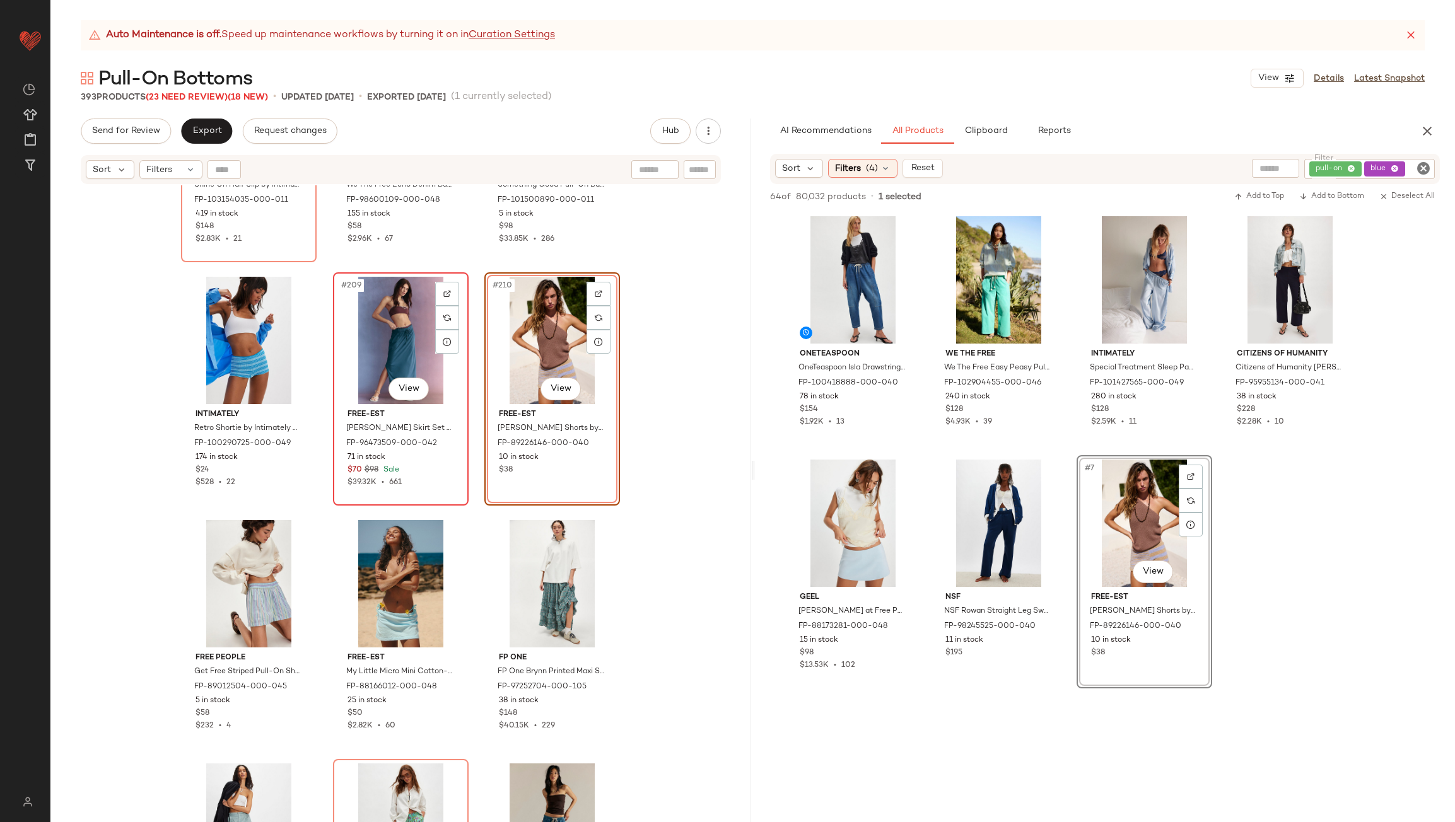
click at [401, 336] on div "#209 View" at bounding box center [400, 340] width 127 height 127
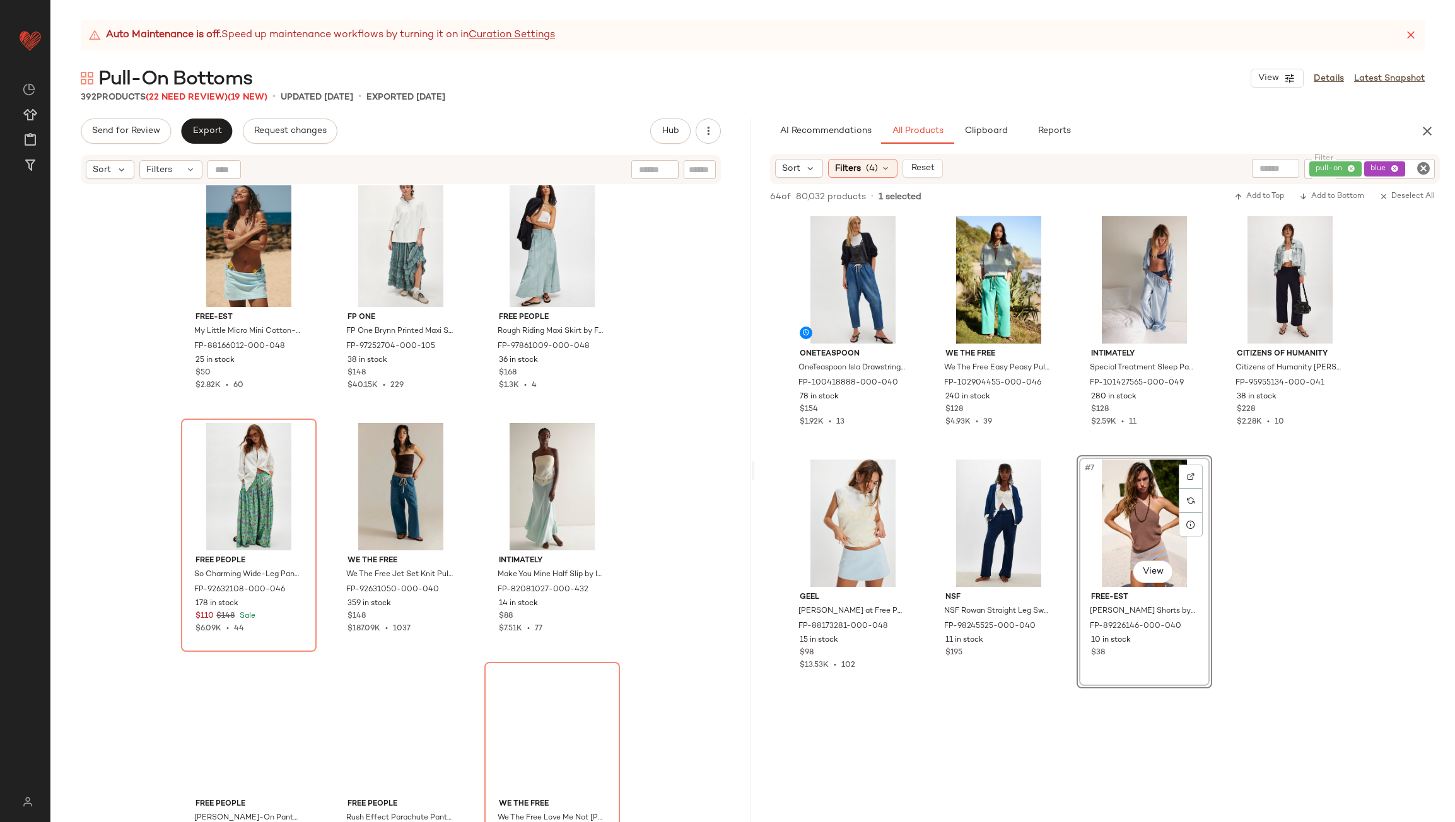
scroll to position [17098, 0]
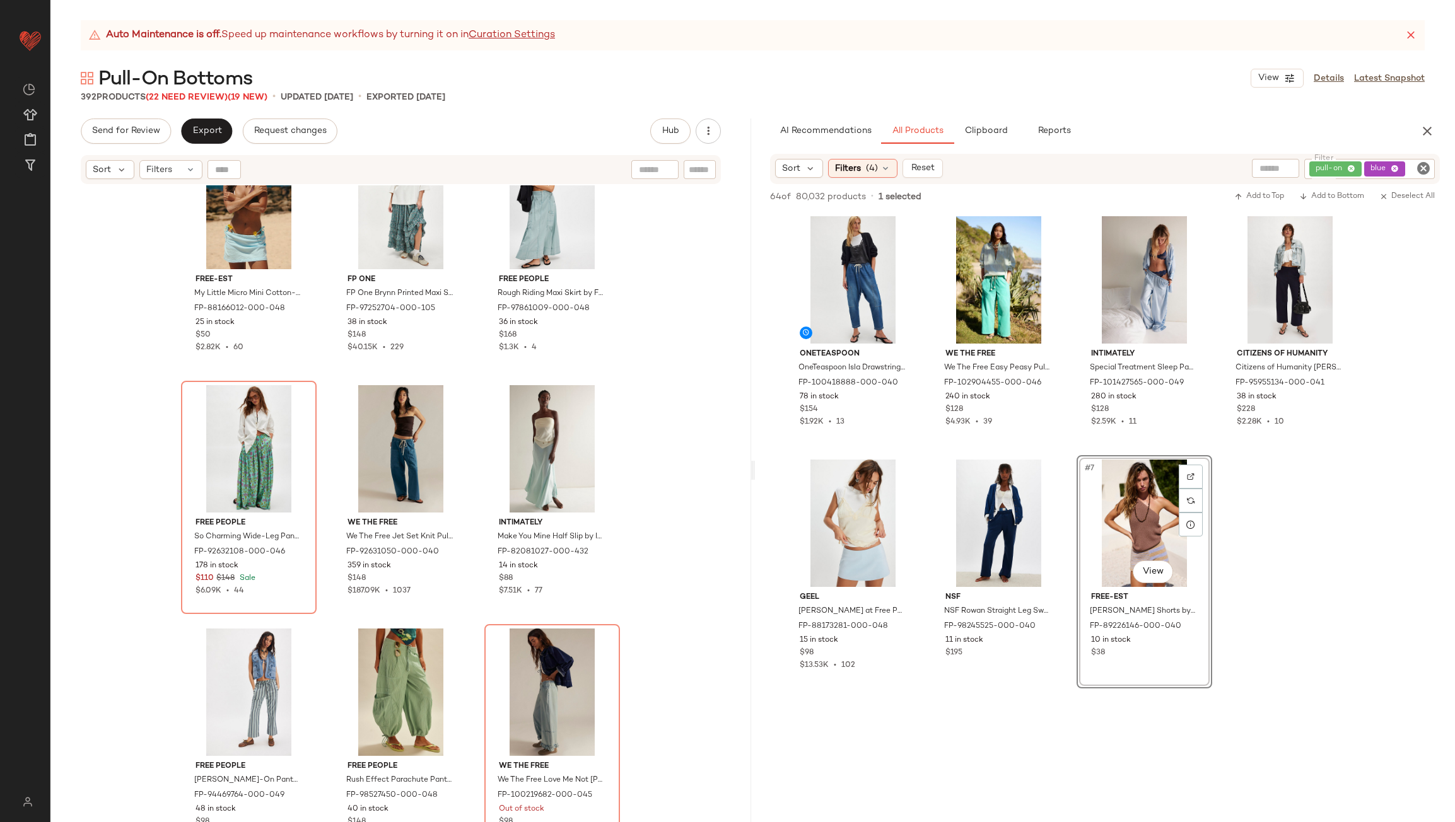
click at [1387, 162] on div "pull-on blue" at bounding box center [1369, 169] width 131 height 20
click at [1309, 168] on icon at bounding box center [1309, 169] width 8 height 8
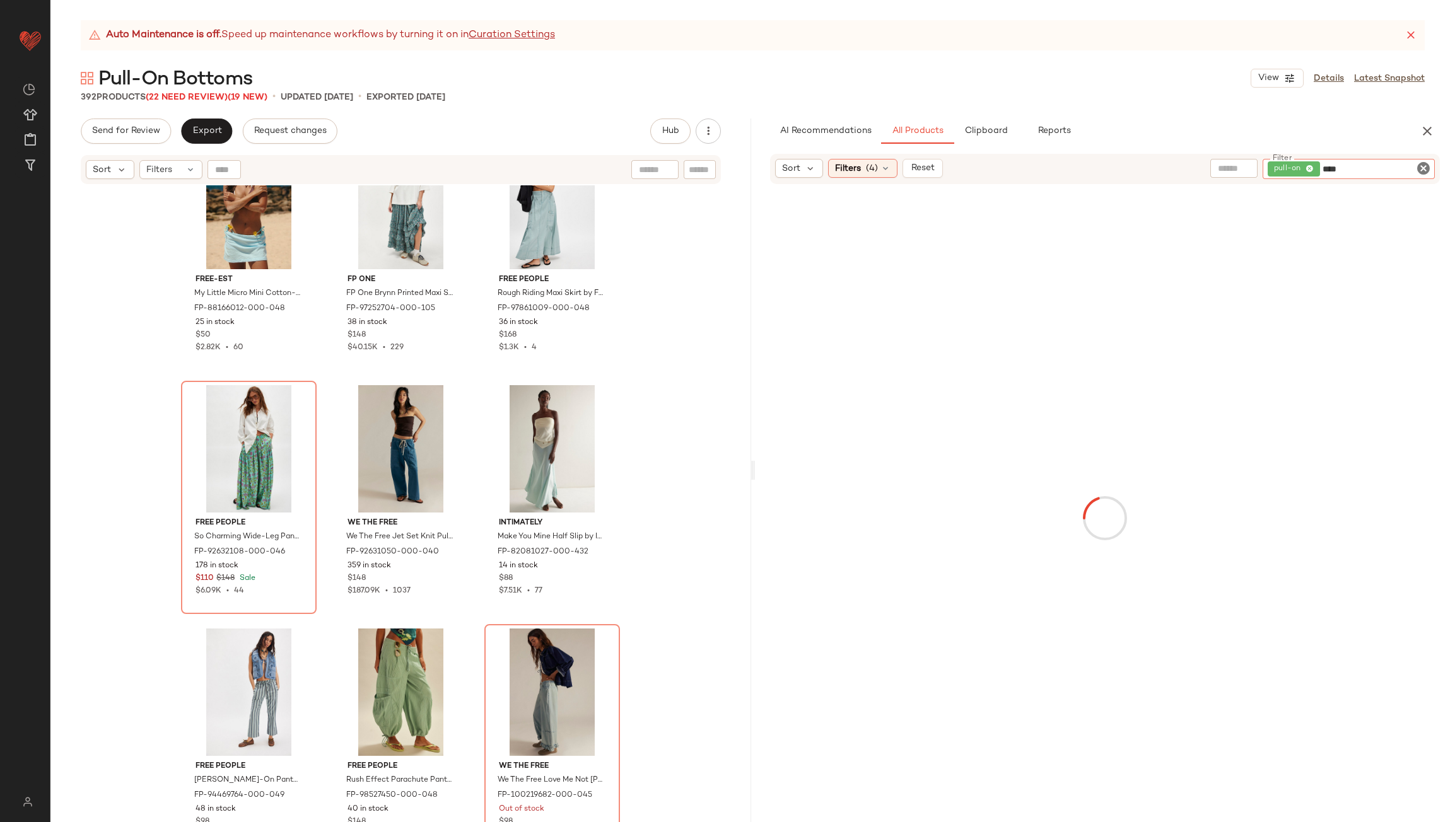
type input "*****"
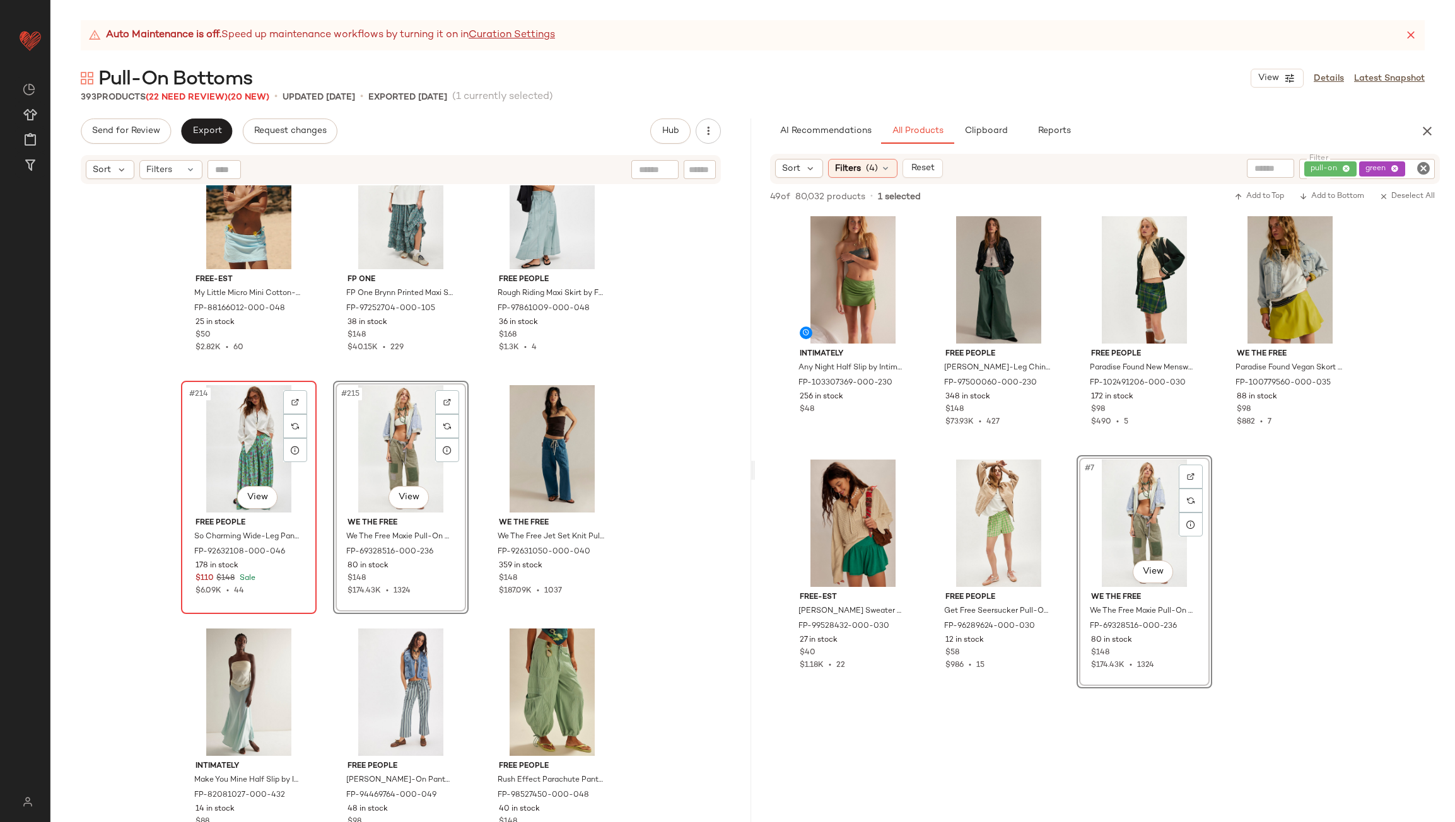
click at [232, 452] on div "#214 View" at bounding box center [248, 448] width 127 height 127
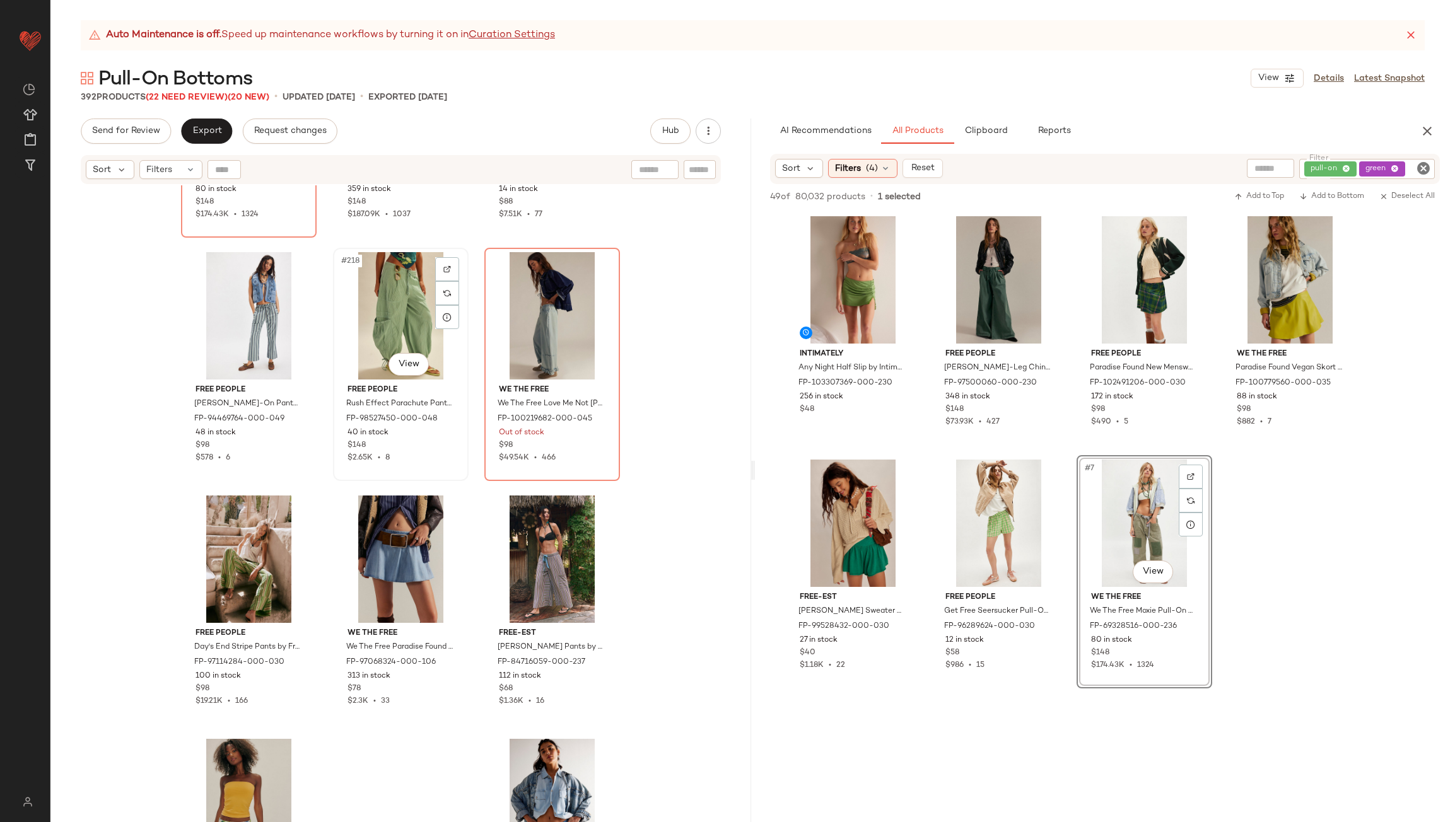
scroll to position [17477, 0]
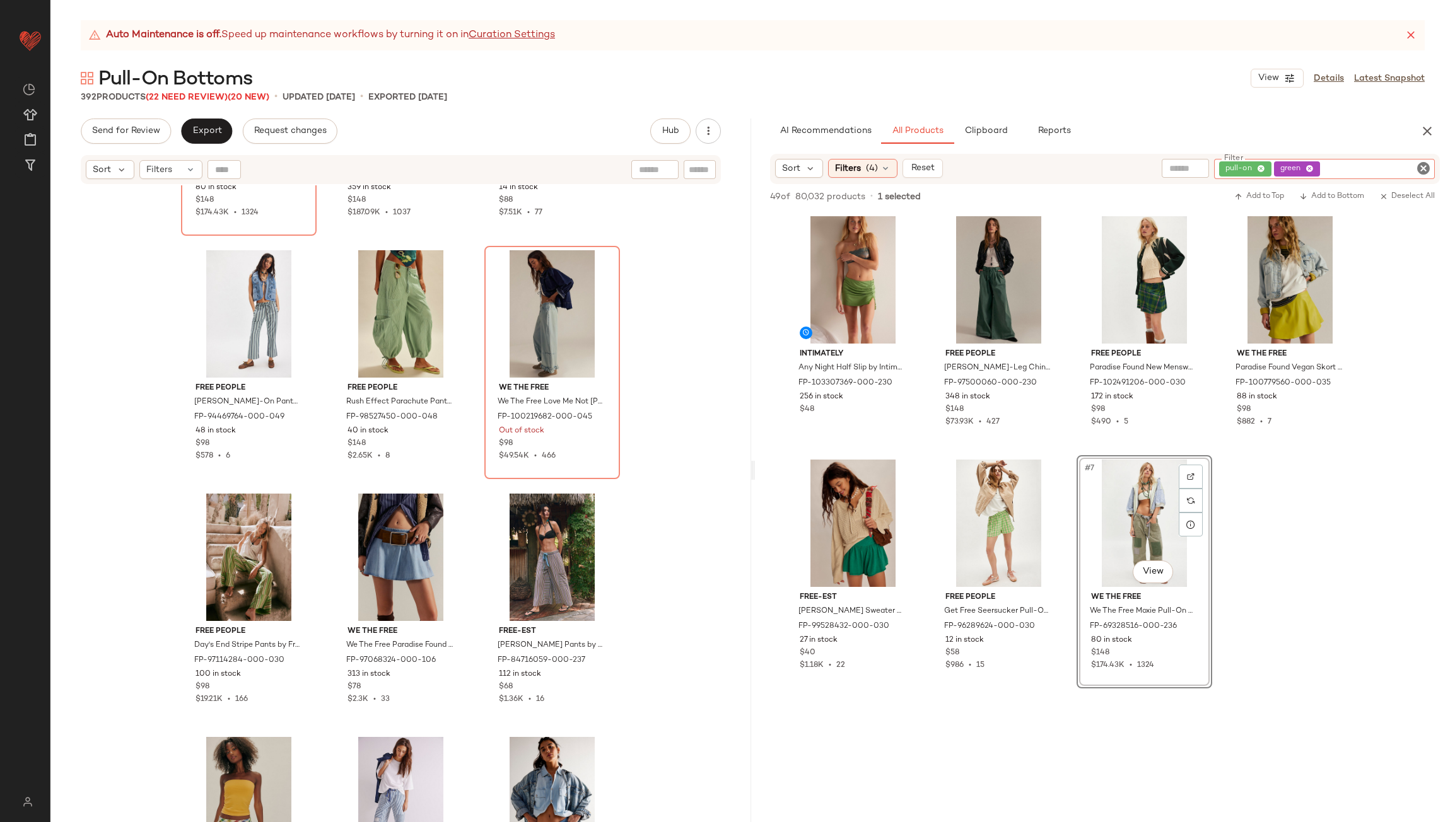
click at [1394, 168] on div "pull-on green" at bounding box center [1324, 169] width 221 height 20
click at [1312, 168] on icon at bounding box center [1309, 169] width 8 height 8
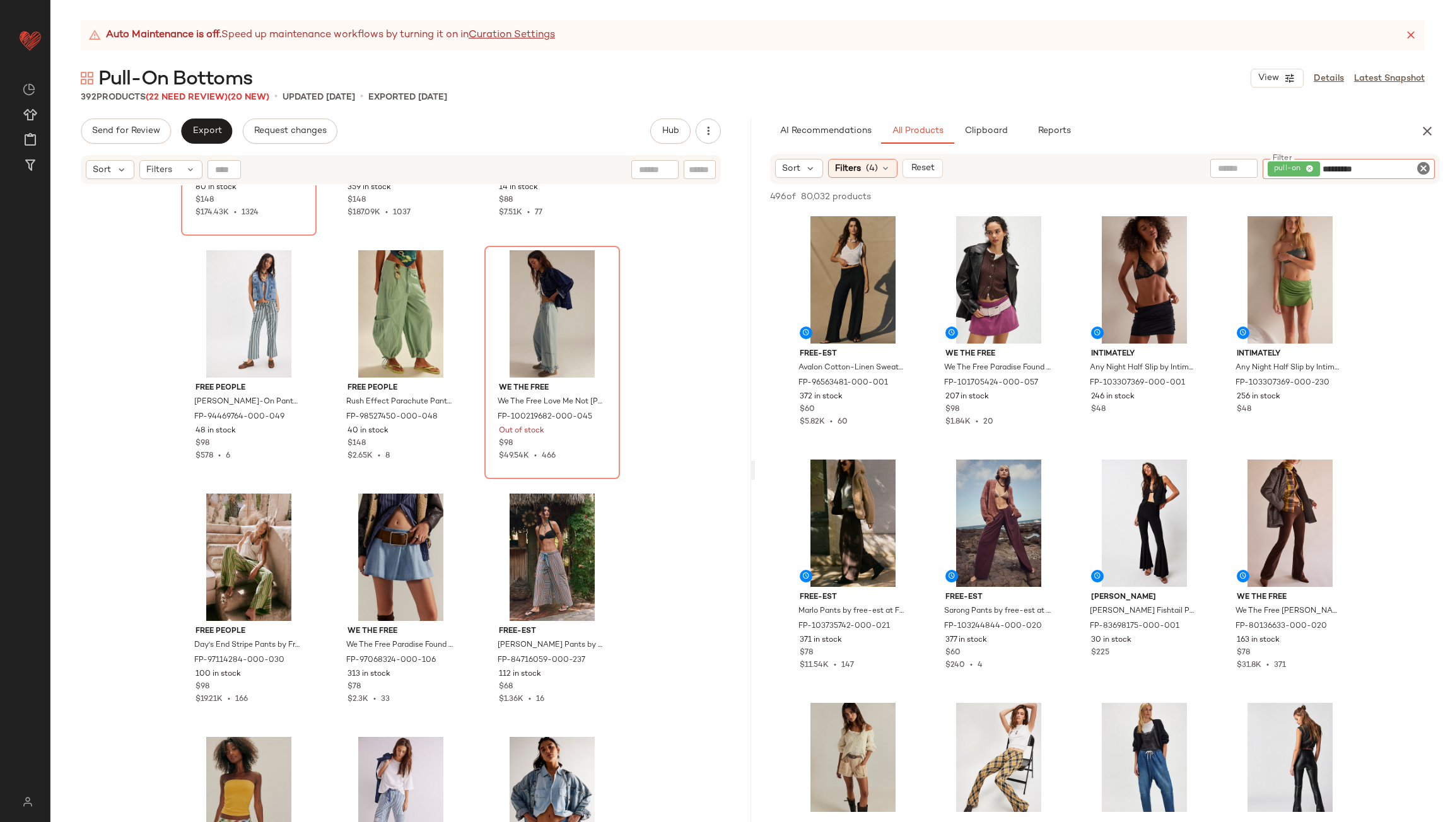
type input "**********"
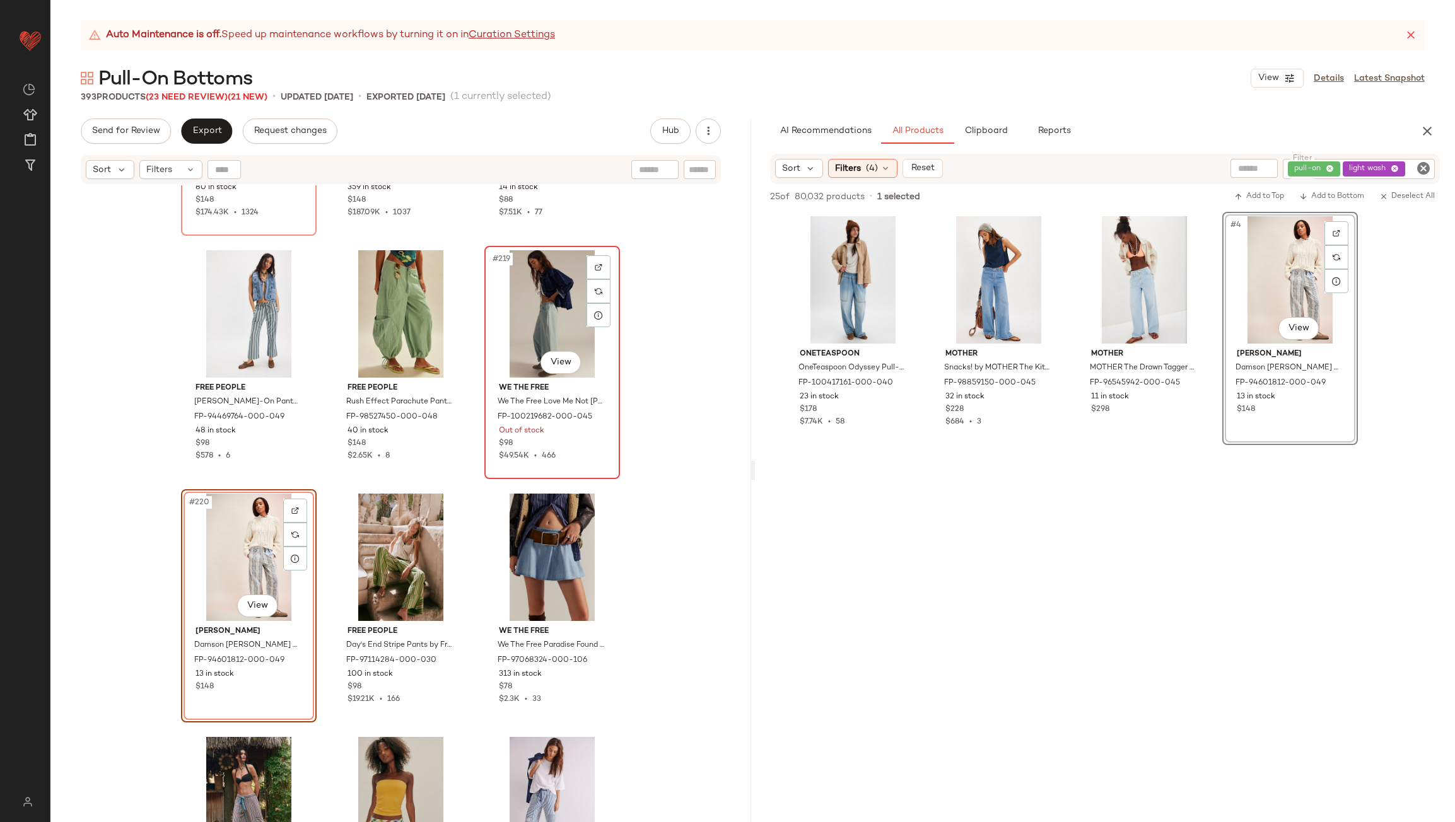
click at [554, 305] on div "#219 View" at bounding box center [552, 313] width 127 height 127
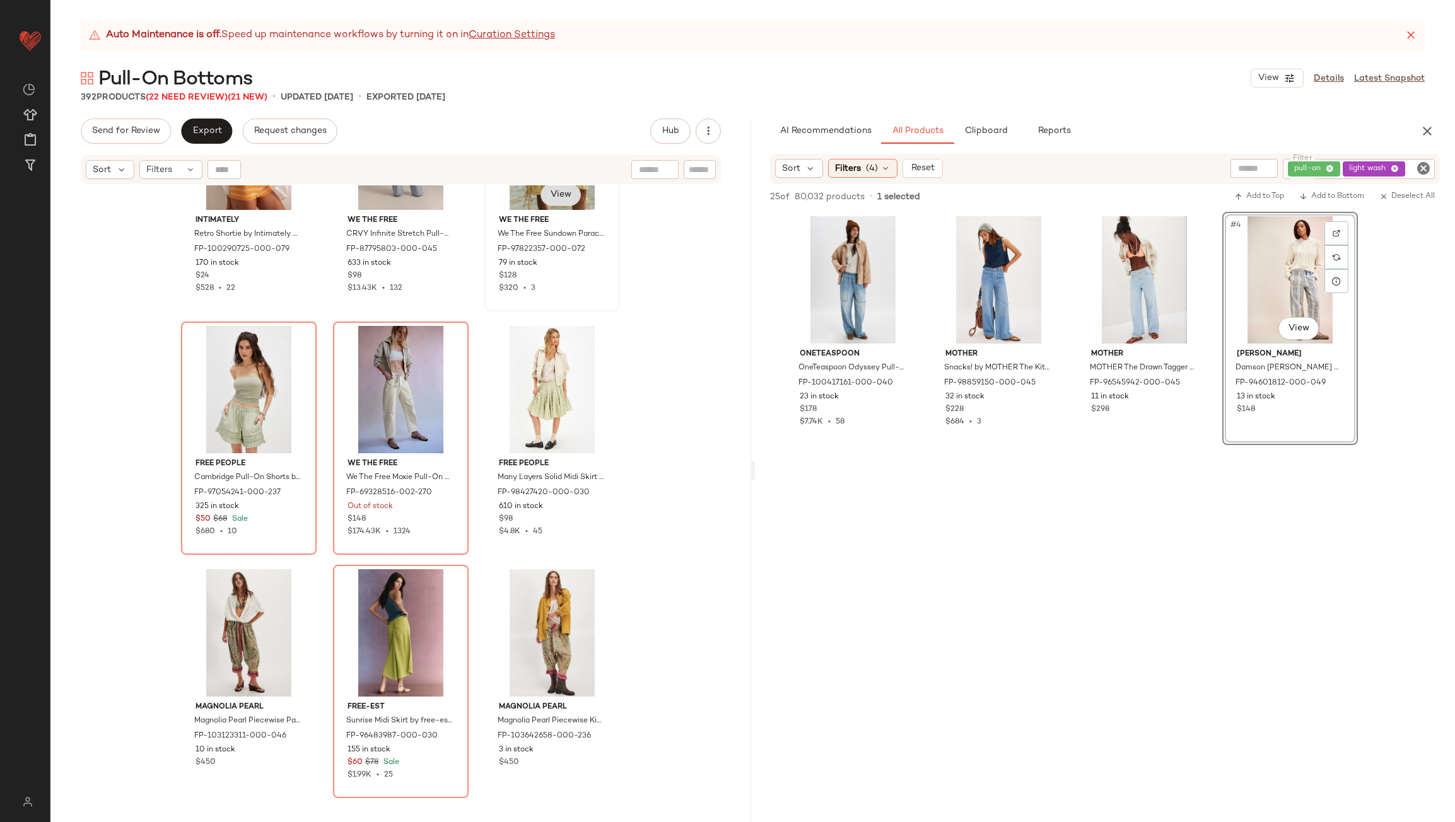
scroll to position [18864, 0]
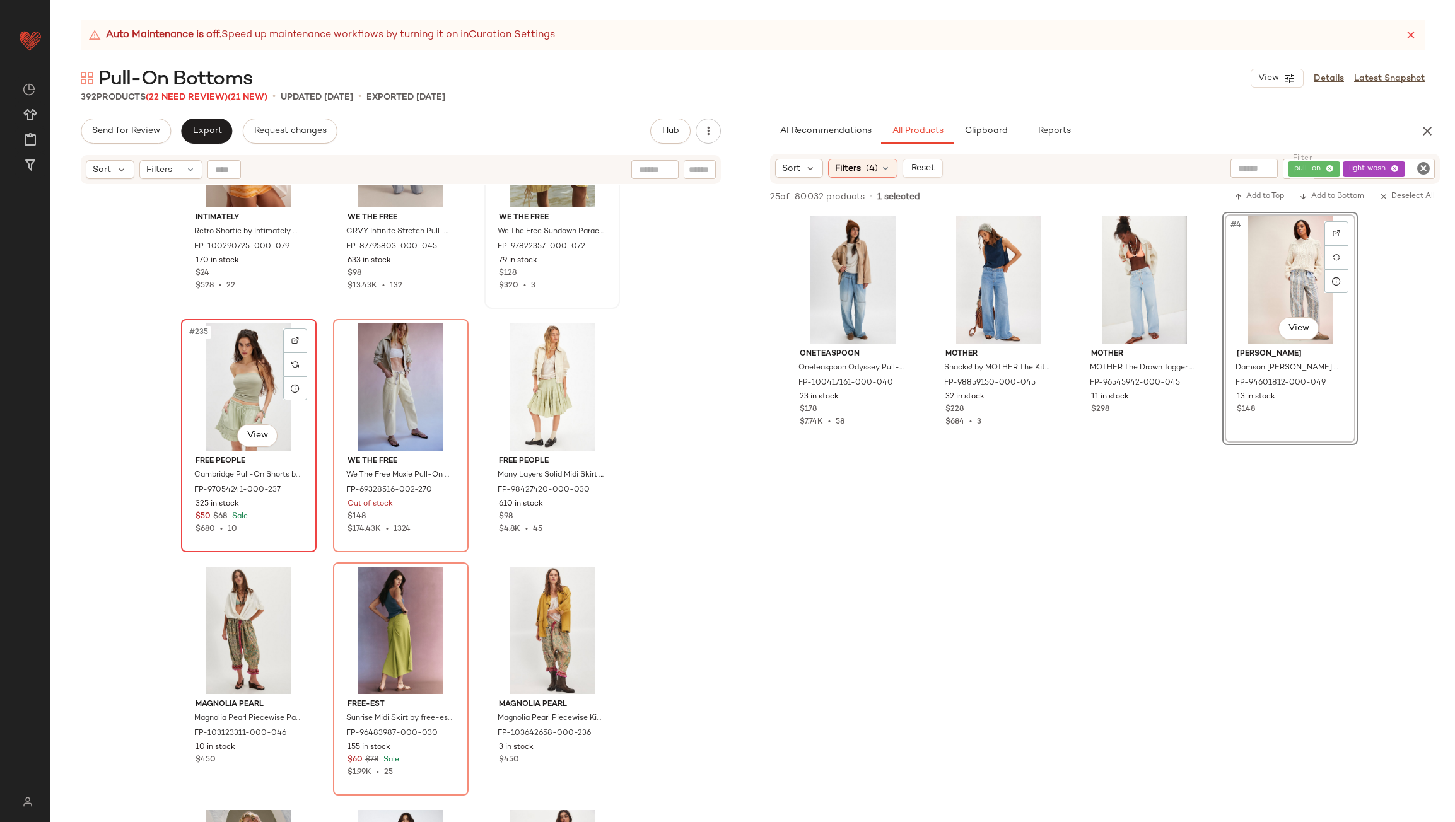
click at [262, 383] on div "#235 View" at bounding box center [248, 386] width 127 height 127
click at [537, 612] on div "#240 View" at bounding box center [552, 630] width 127 height 127
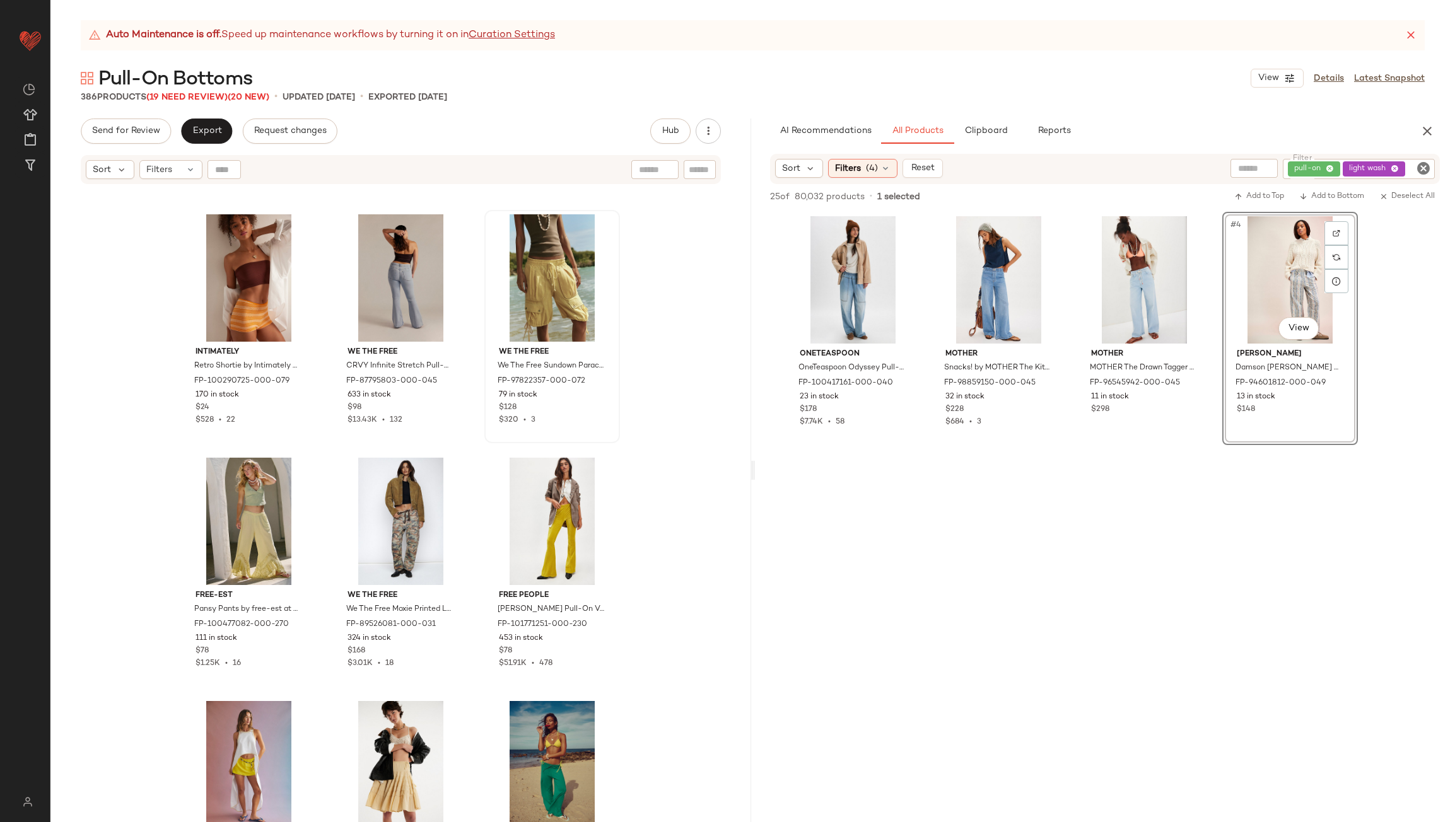
scroll to position [18756, 0]
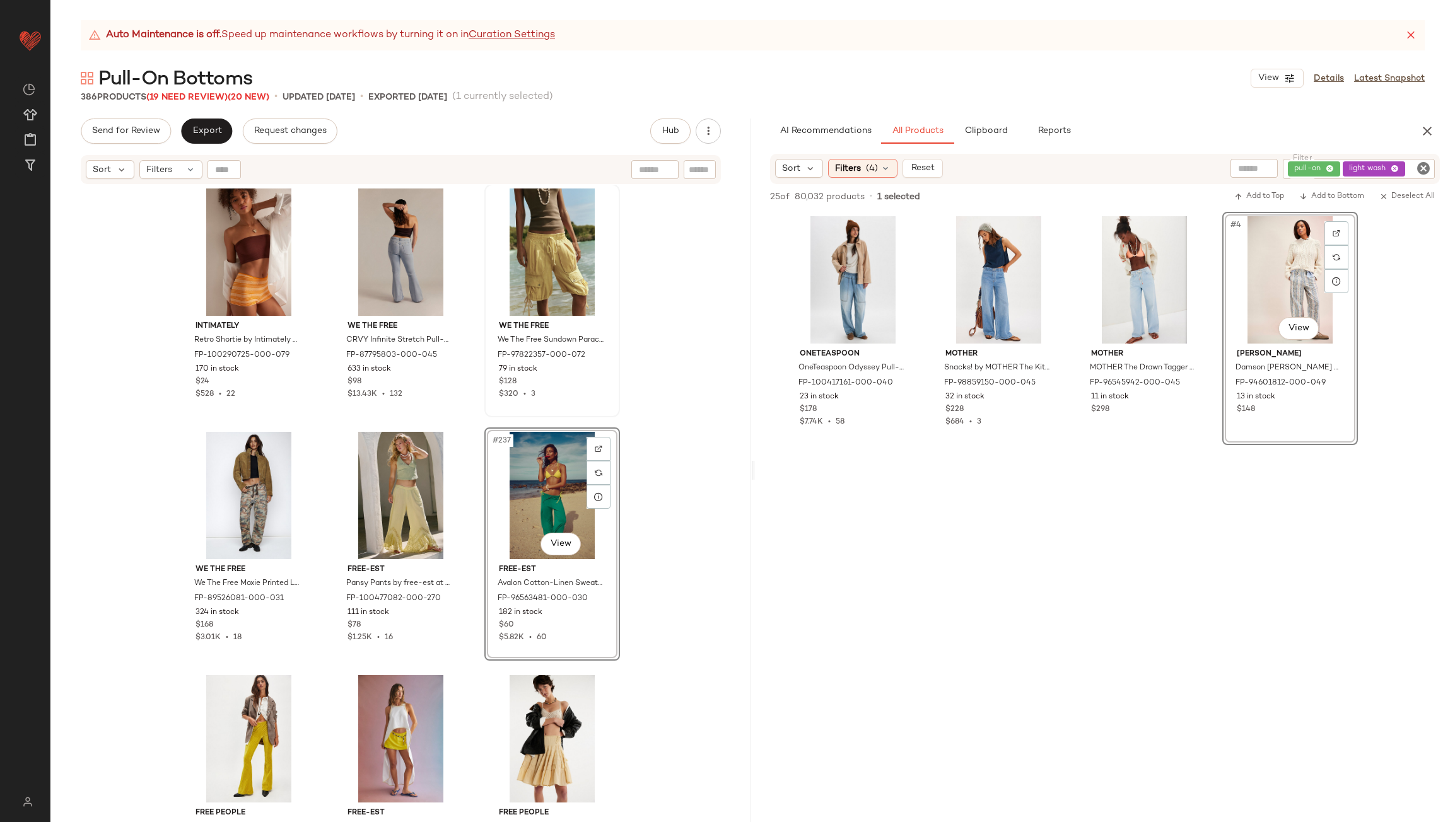
click at [468, 456] on div "Free People [PERSON_NAME] Shorts by Free People in Tan, Size: S FP-94352234-000…" at bounding box center [400, 519] width 701 height 668
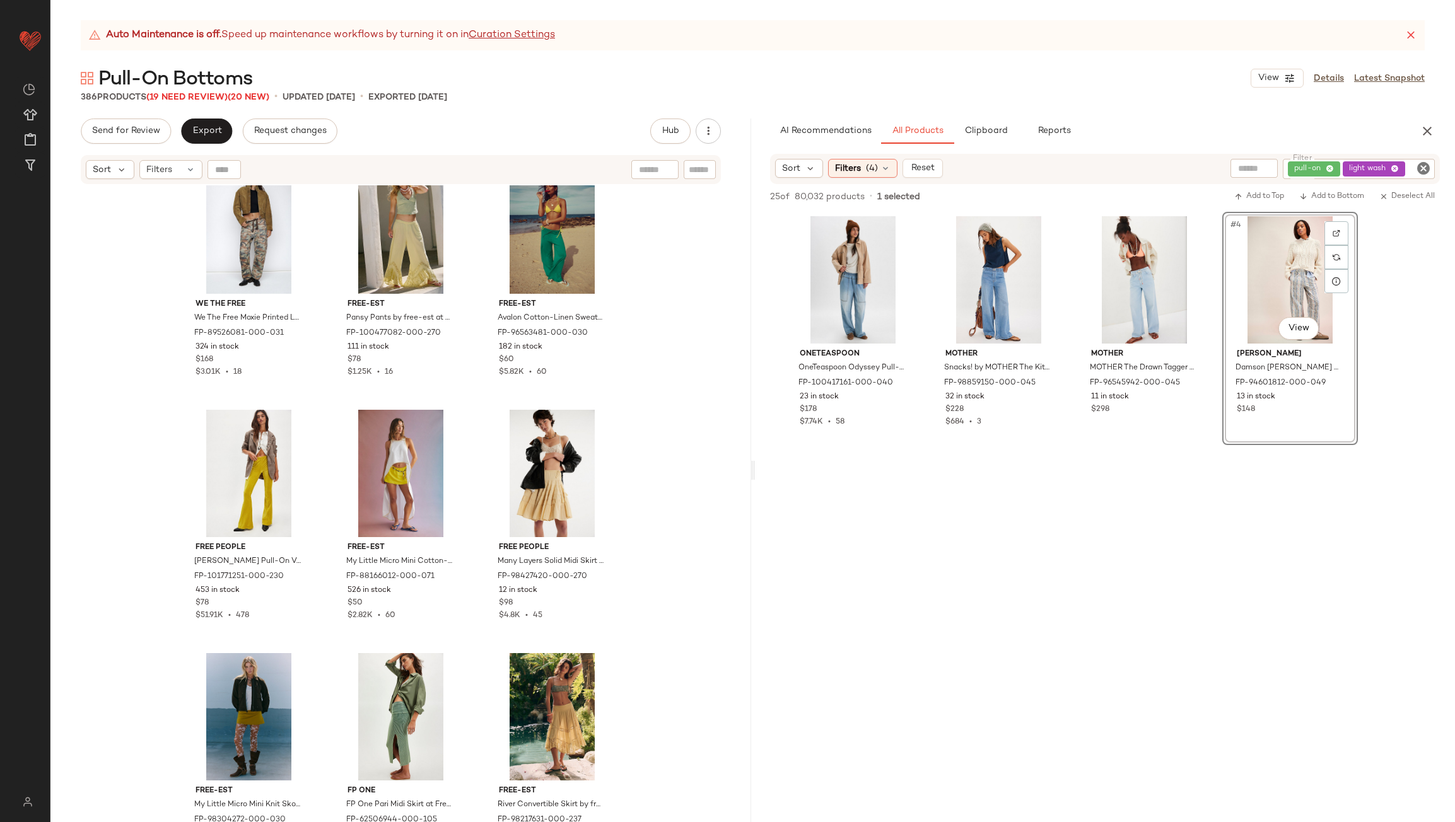
scroll to position [19071, 0]
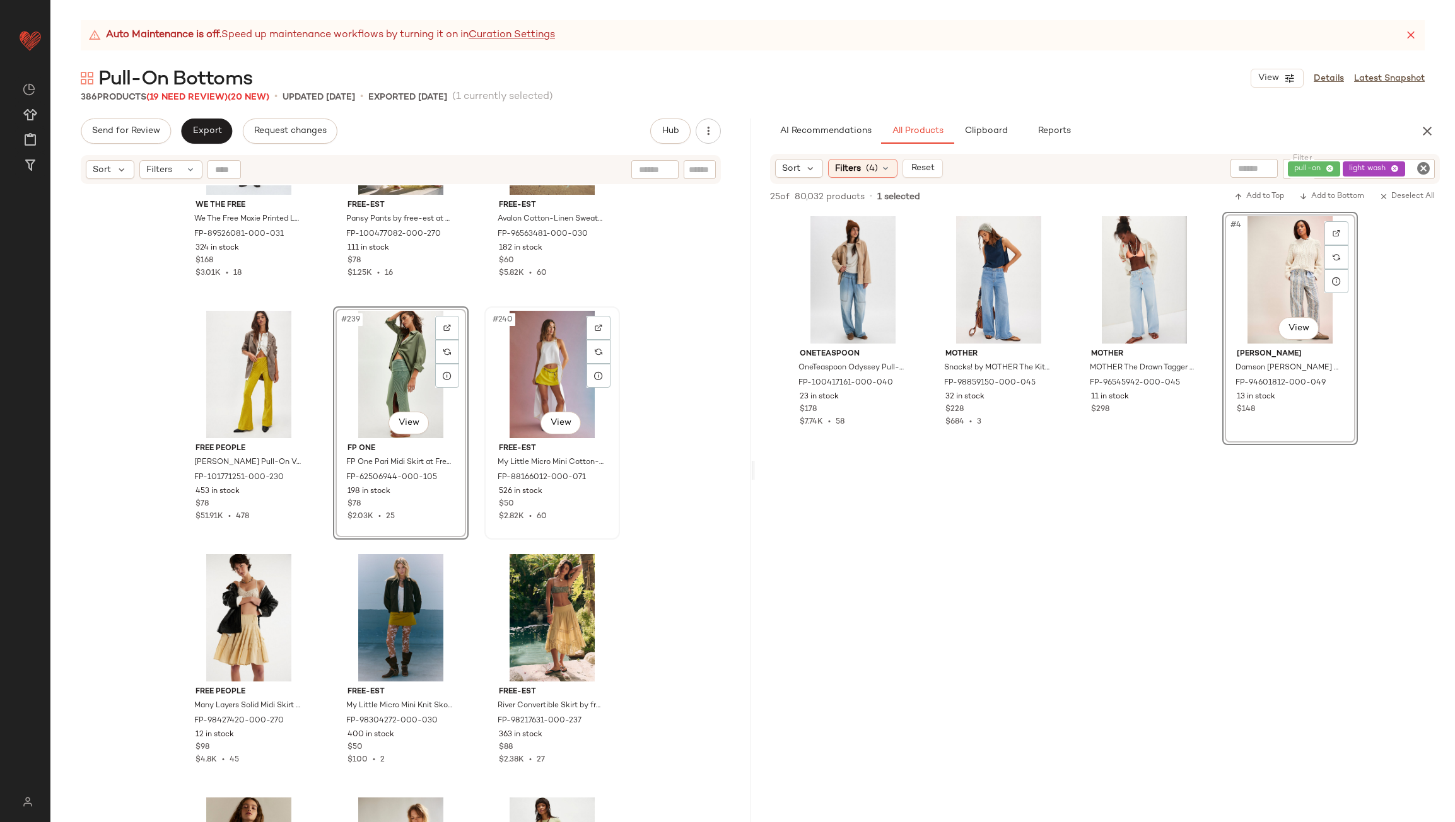
scroll to position [19260, 0]
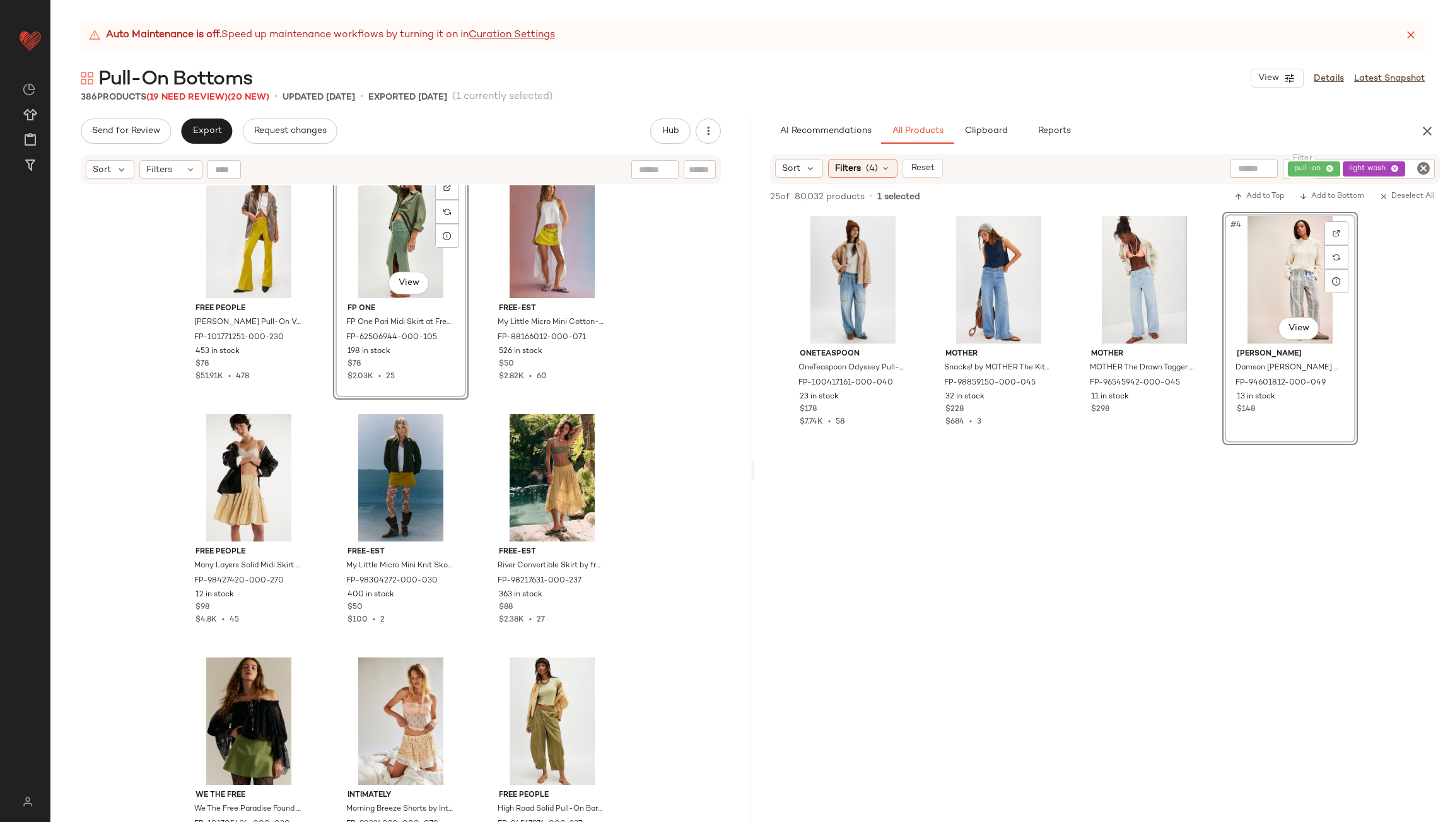
click at [472, 500] on div "We The Free We The Free Moxie Printed Low-Slung Barrel Jeans at Free People in …" at bounding box center [400, 519] width 701 height 668
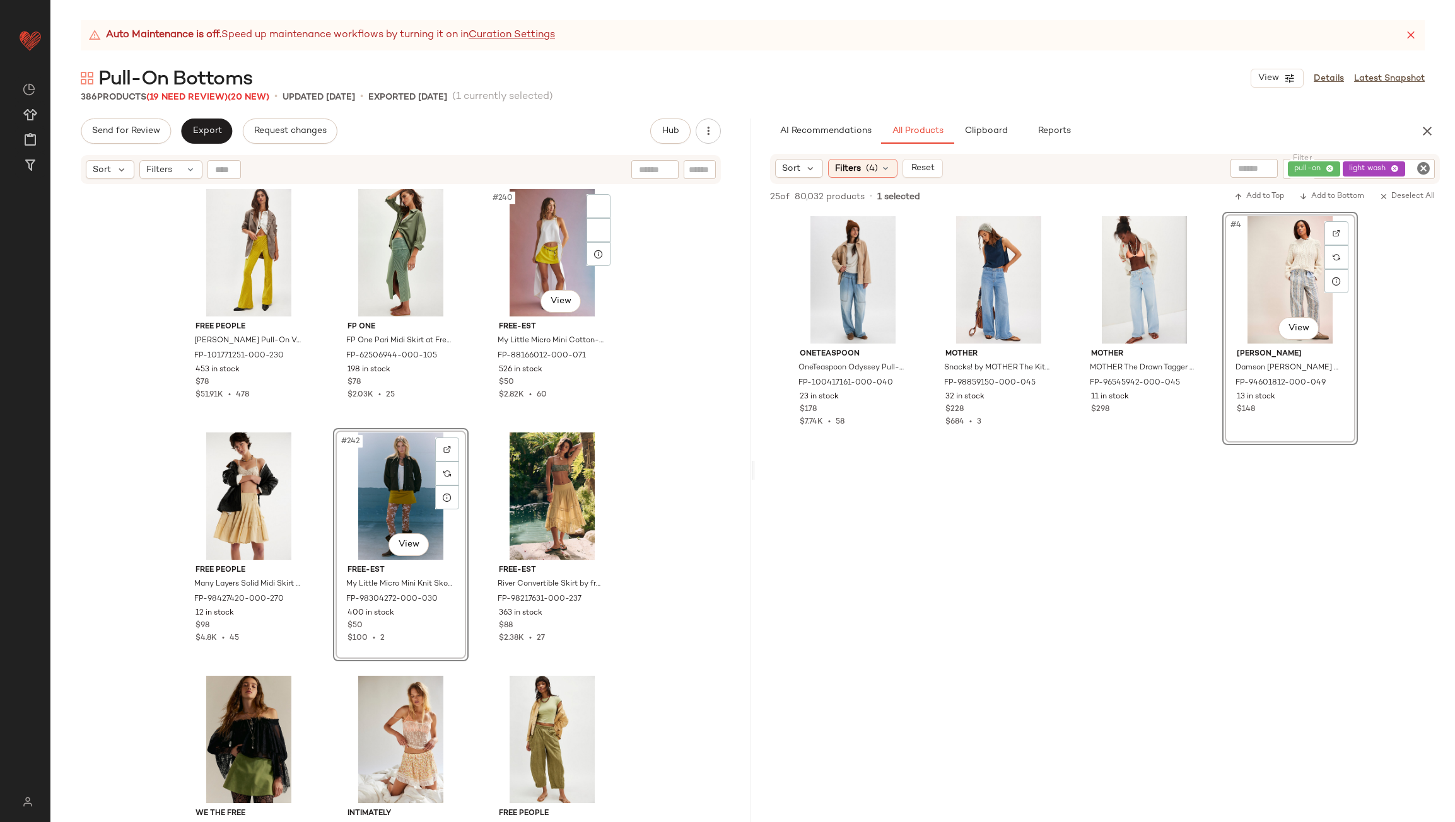
scroll to position [19238, 0]
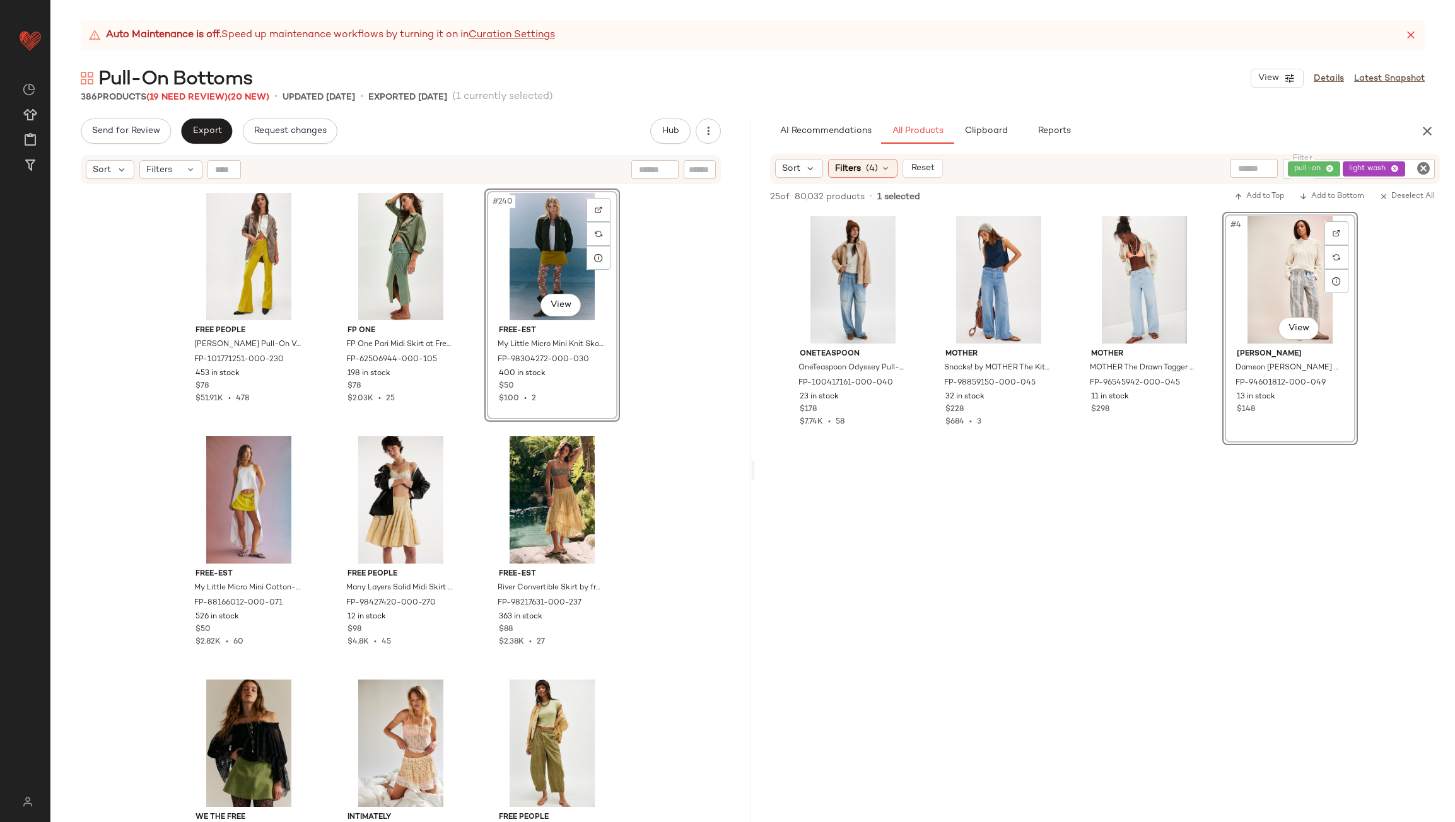
click at [466, 489] on div "We The Free We The Free Moxie Printed Low-Slung Barrel Jeans at Free People in …" at bounding box center [400, 519] width 701 height 668
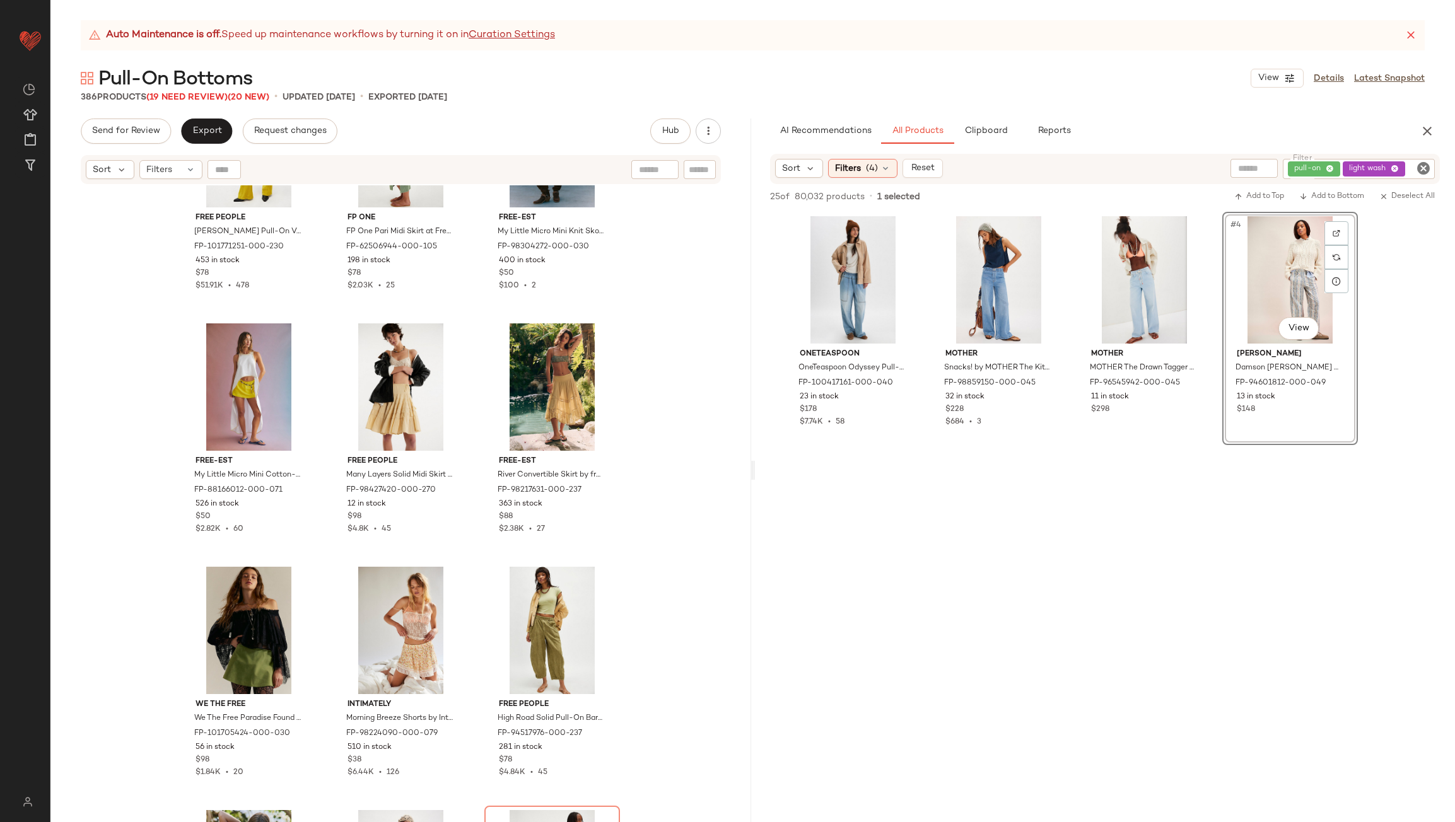
scroll to position [19364, 0]
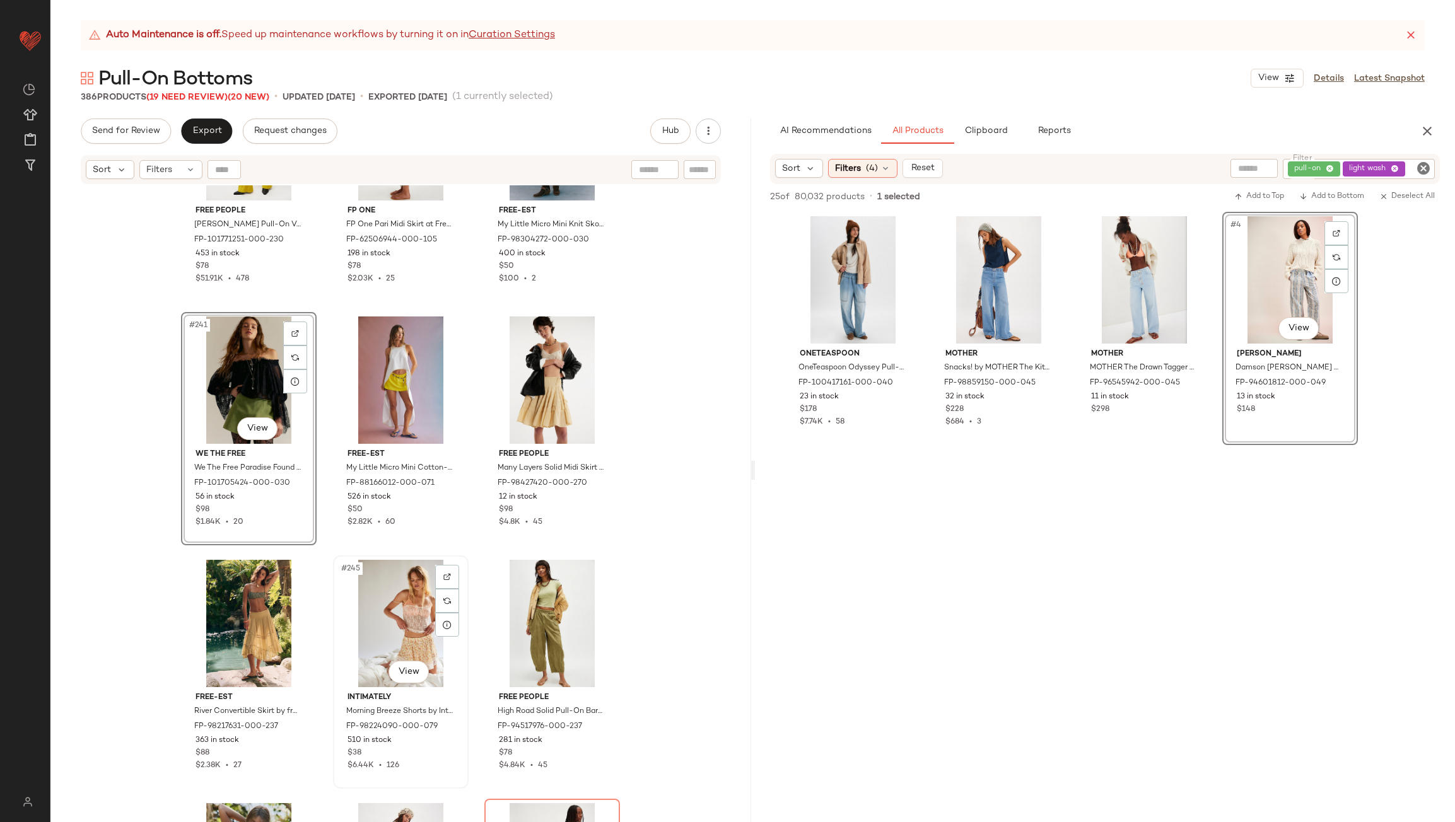
scroll to position [19364, 0]
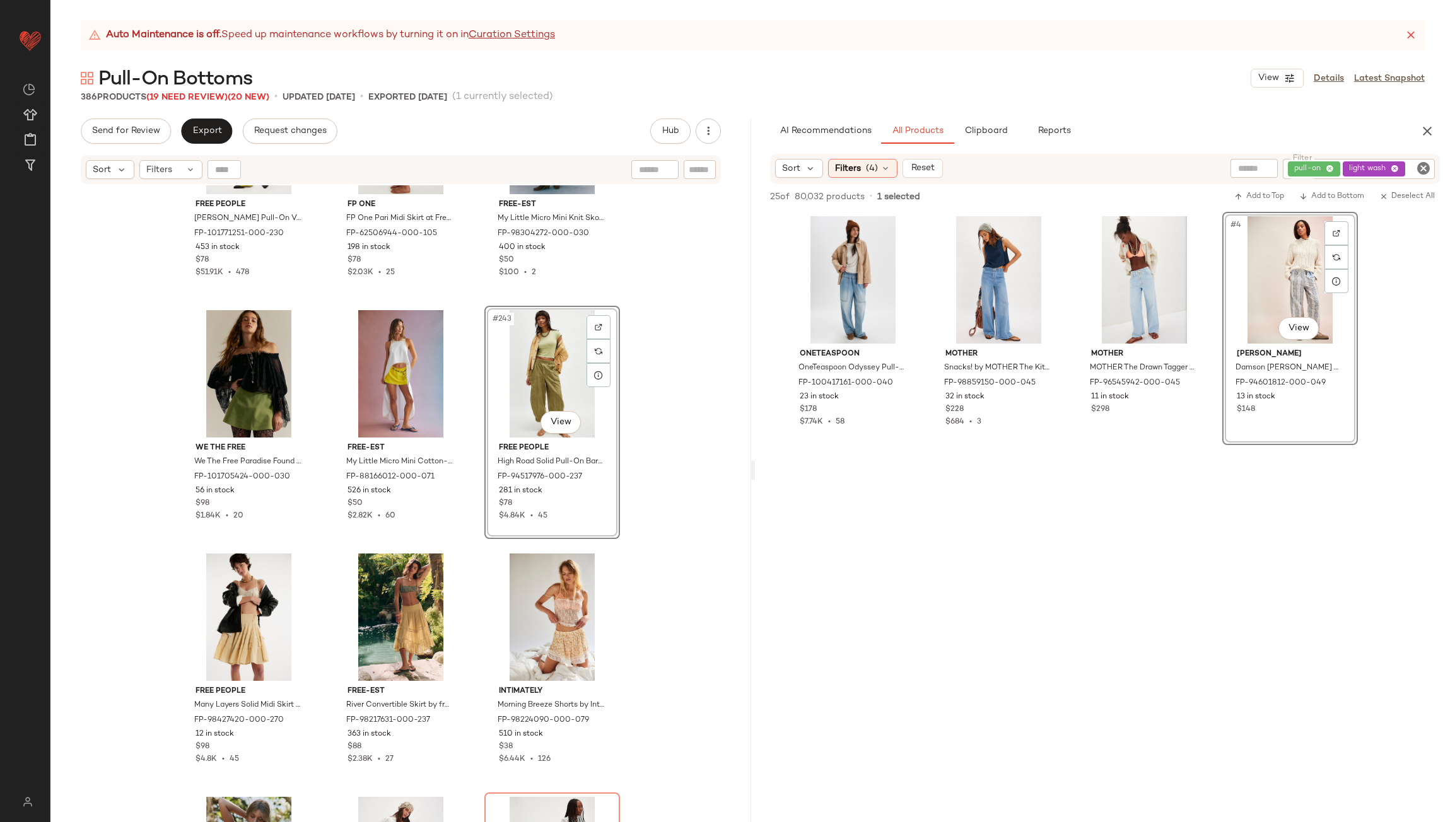
click at [472, 428] on div "Free People [PERSON_NAME] Pull-On Velvet Pants by Free People in Green, Size: S…" at bounding box center [400, 519] width 701 height 668
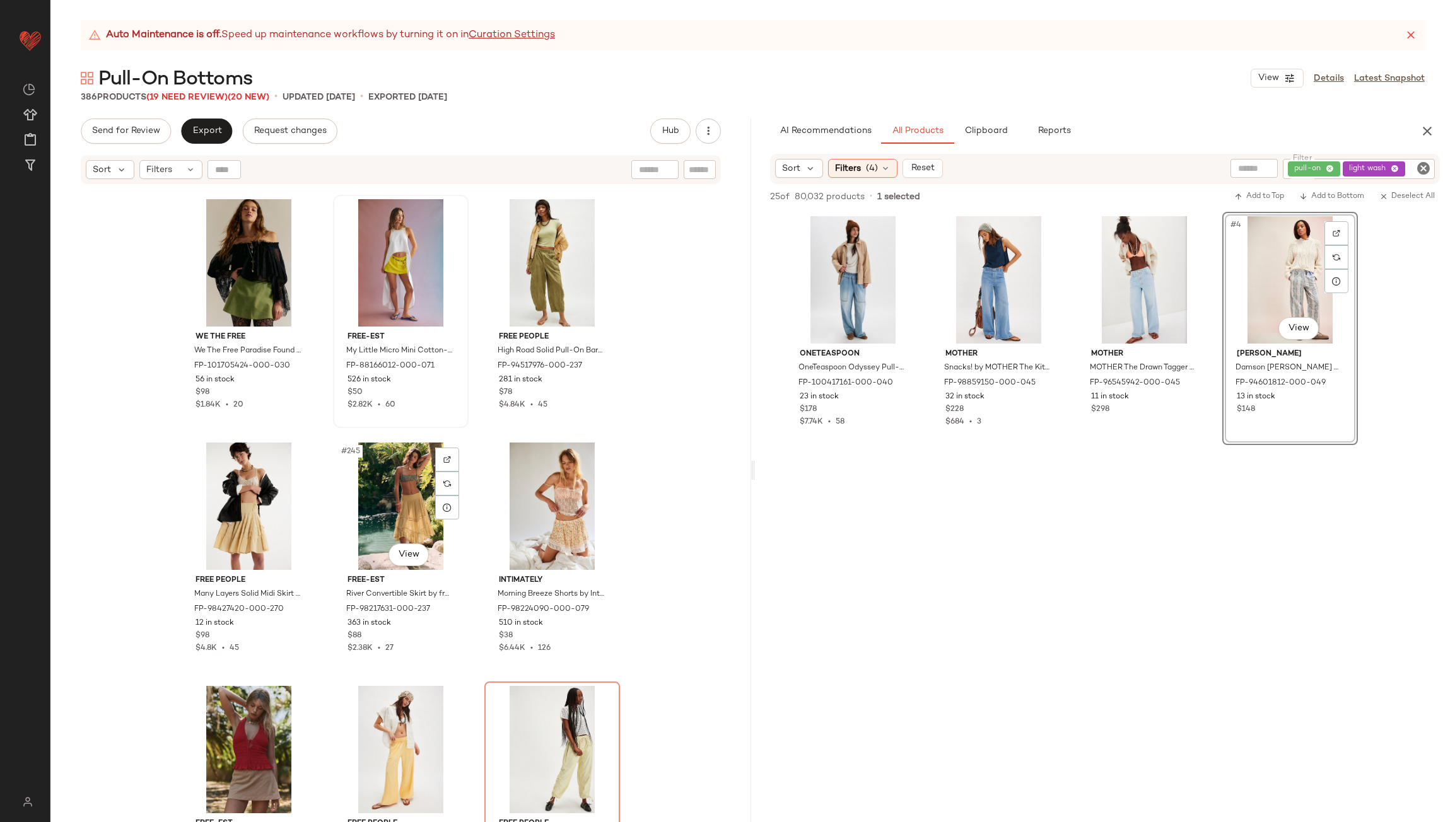
scroll to position [19616, 0]
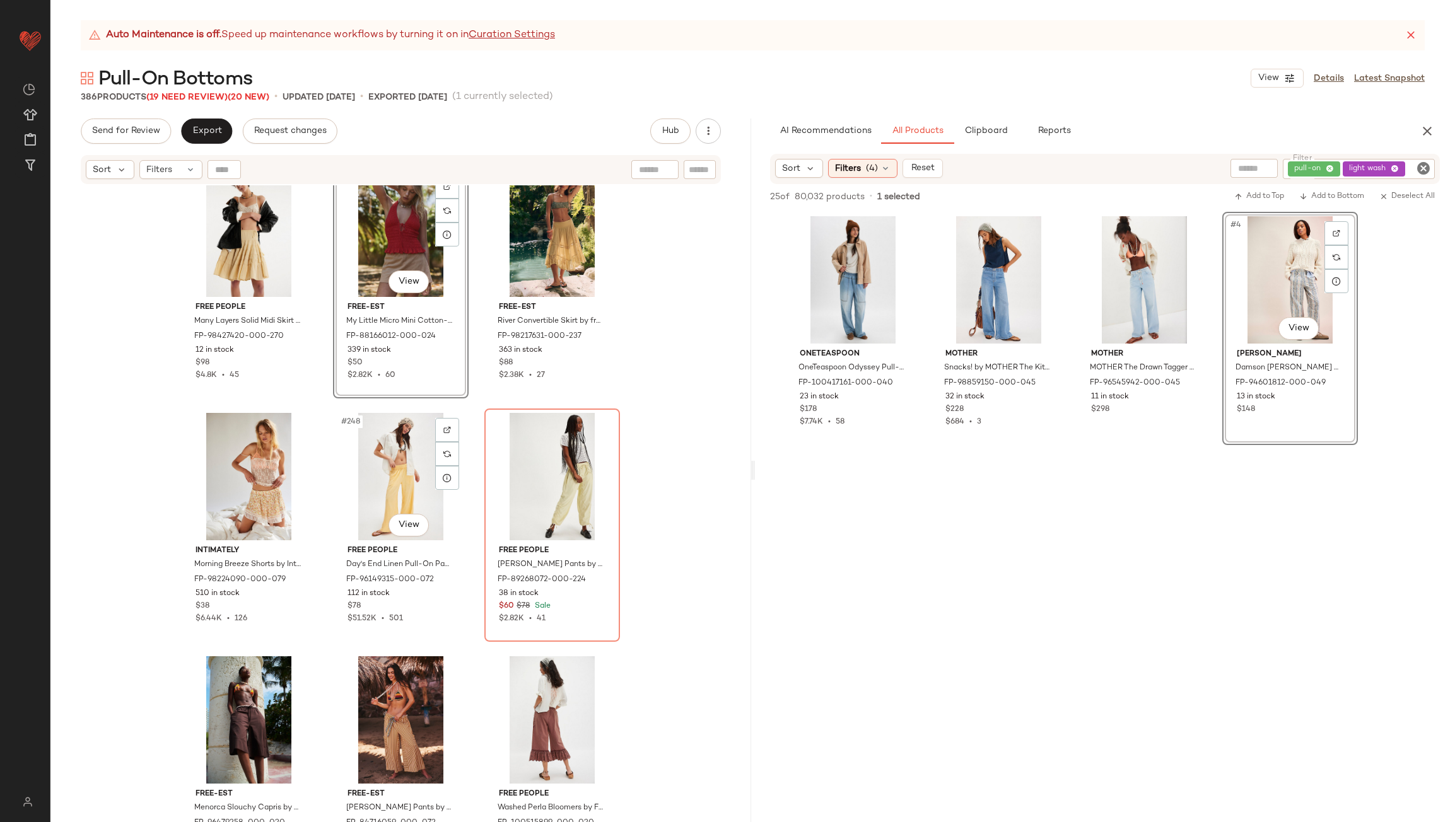
scroll to position [19806, 0]
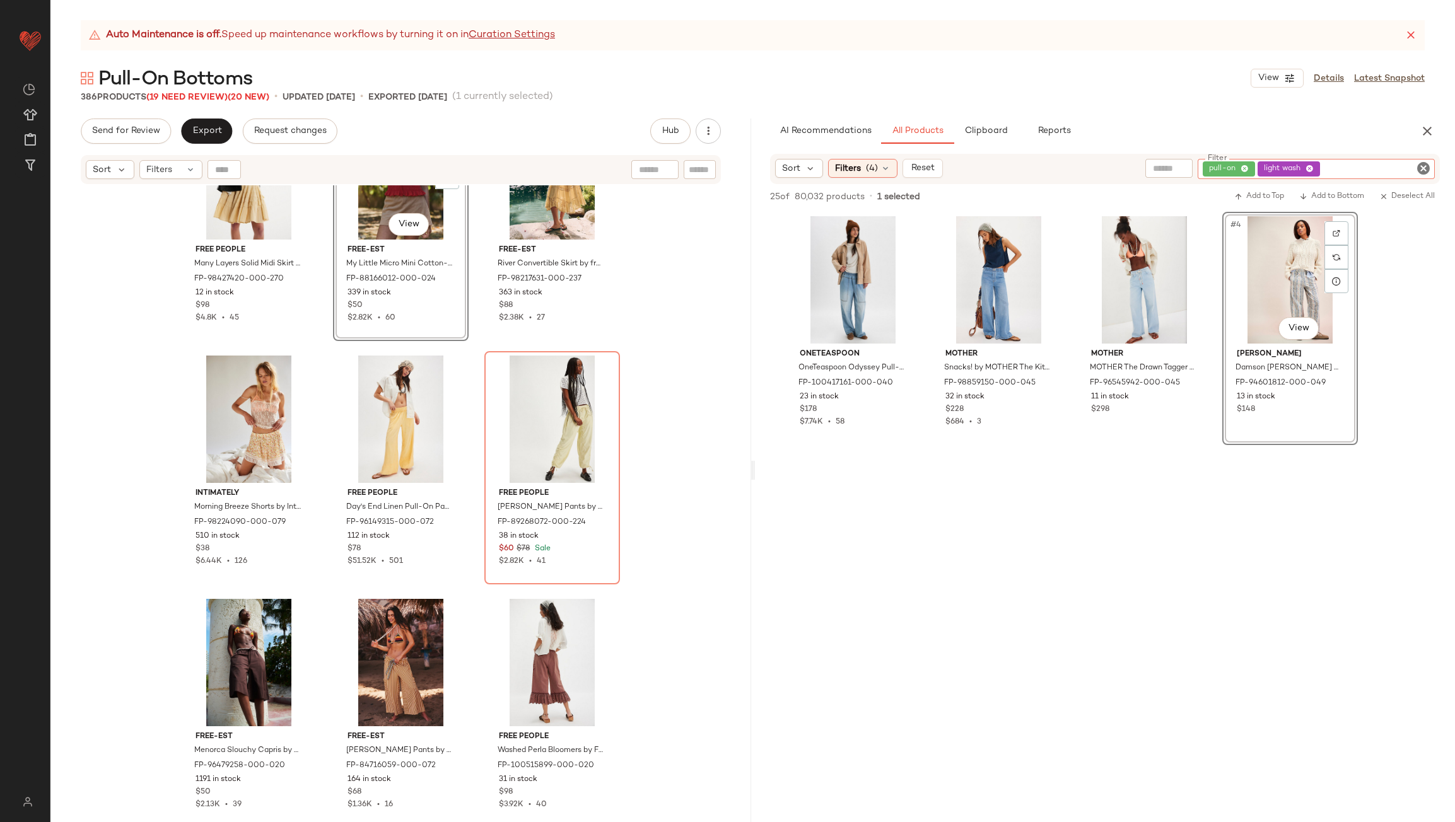
click at [1390, 163] on div "pull-on light wash" at bounding box center [1315, 169] width 237 height 20
click at [1310, 165] on icon at bounding box center [1309, 169] width 8 height 8
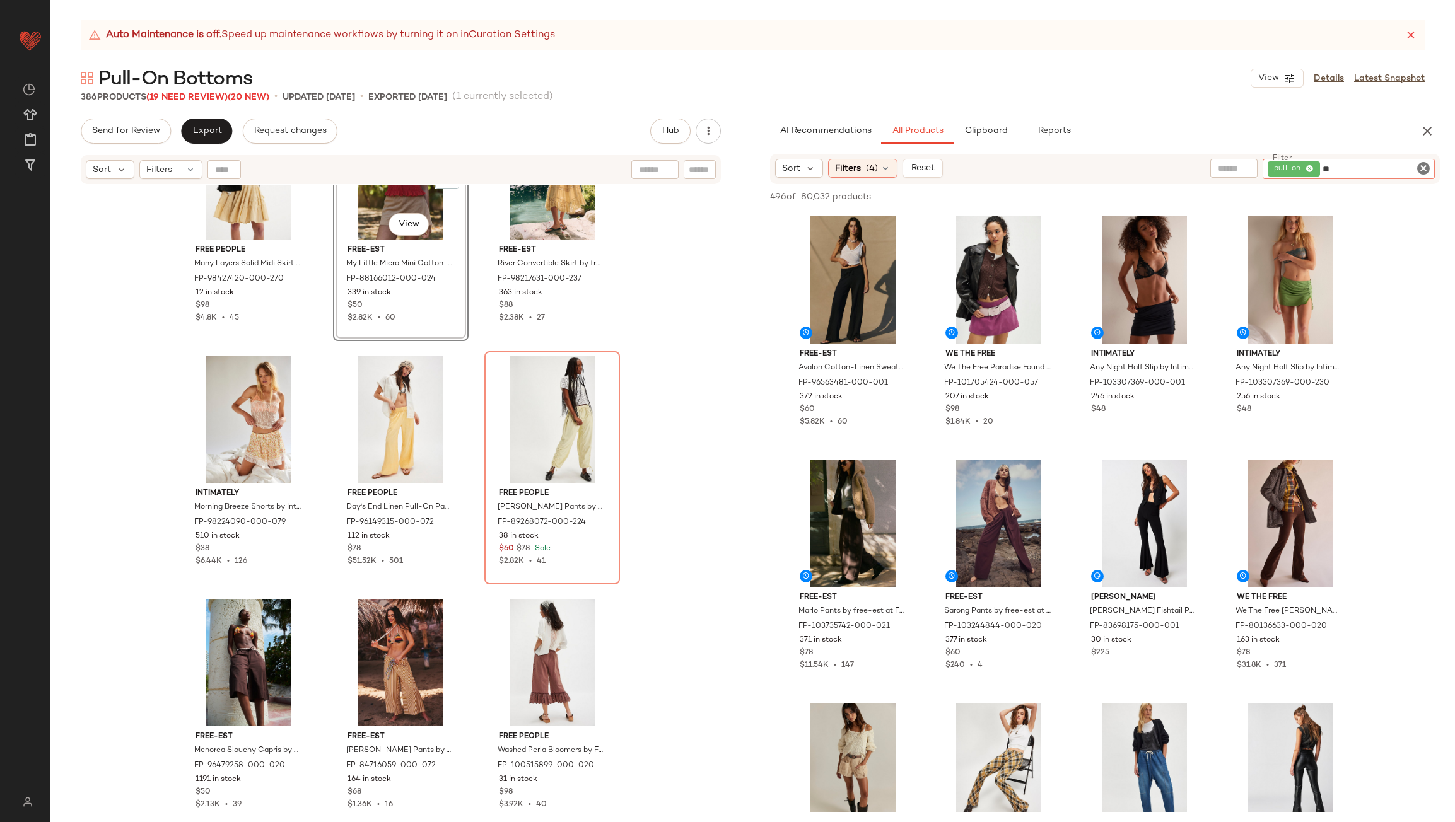
type input "***"
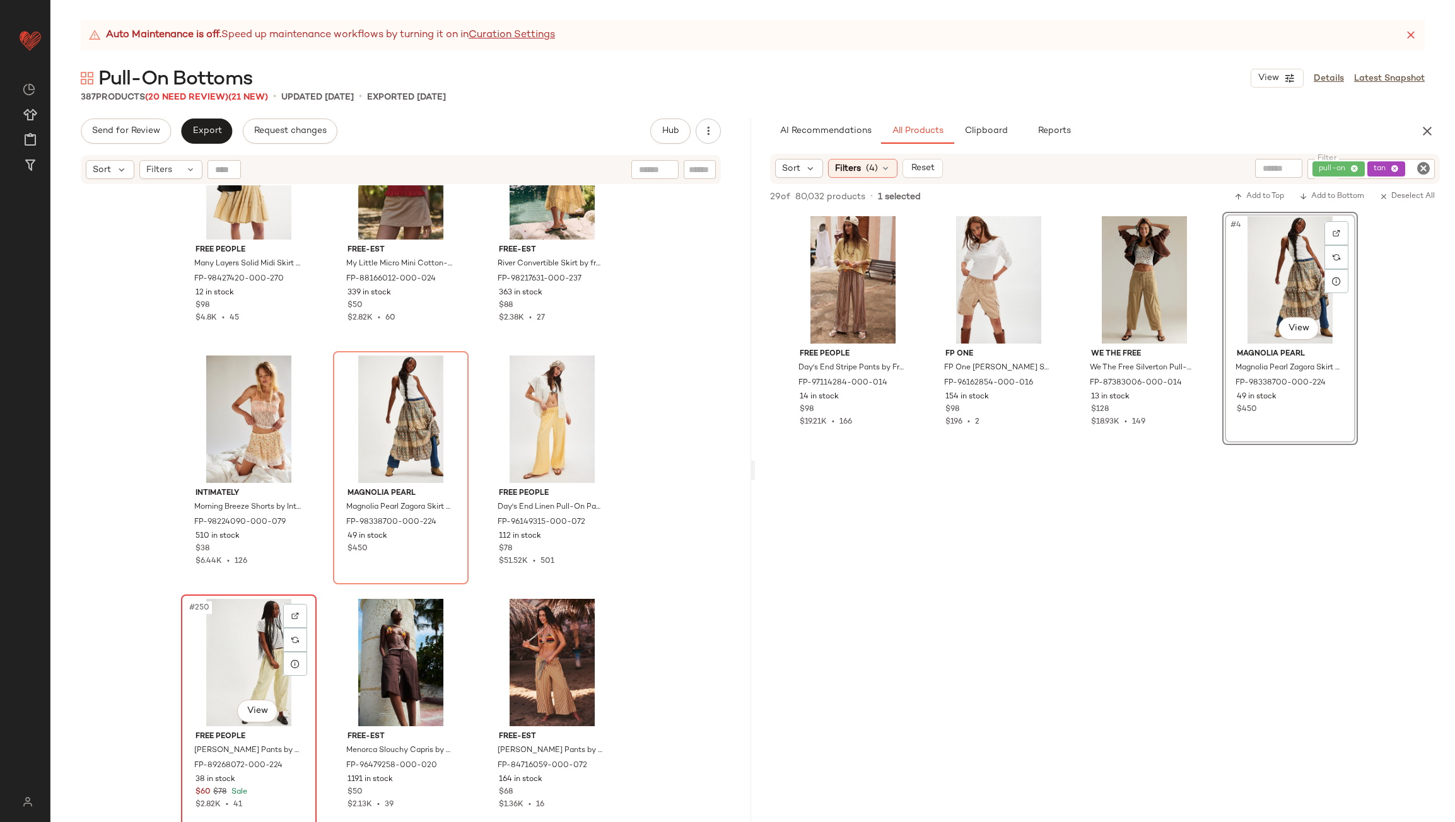
click at [245, 608] on div "#250 View" at bounding box center [248, 662] width 127 height 127
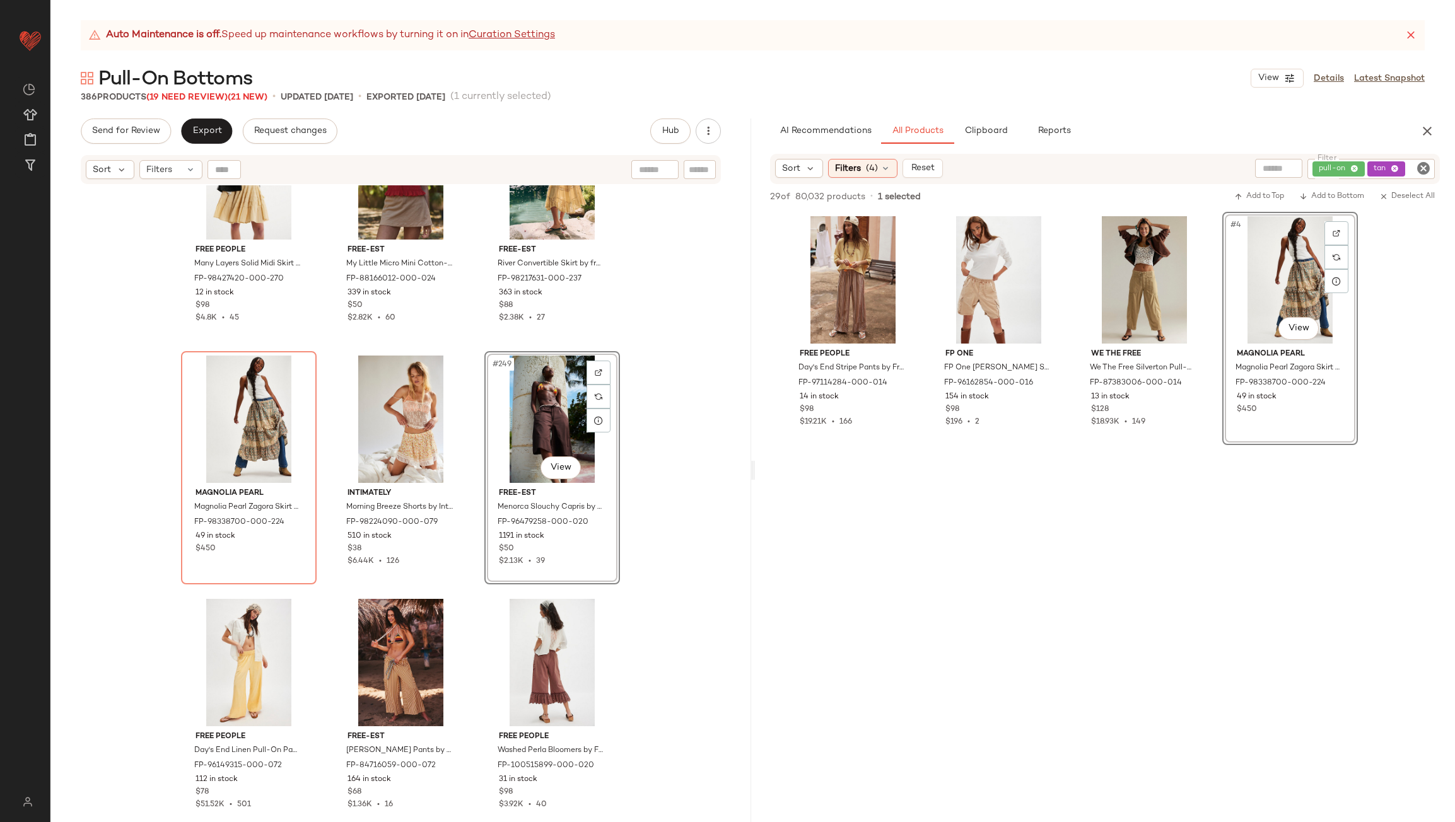
click at [477, 421] on div "Free People Many Layers Solid Midi Skirt by Free People in Yellow, Size: XL FP-…" at bounding box center [400, 519] width 701 height 668
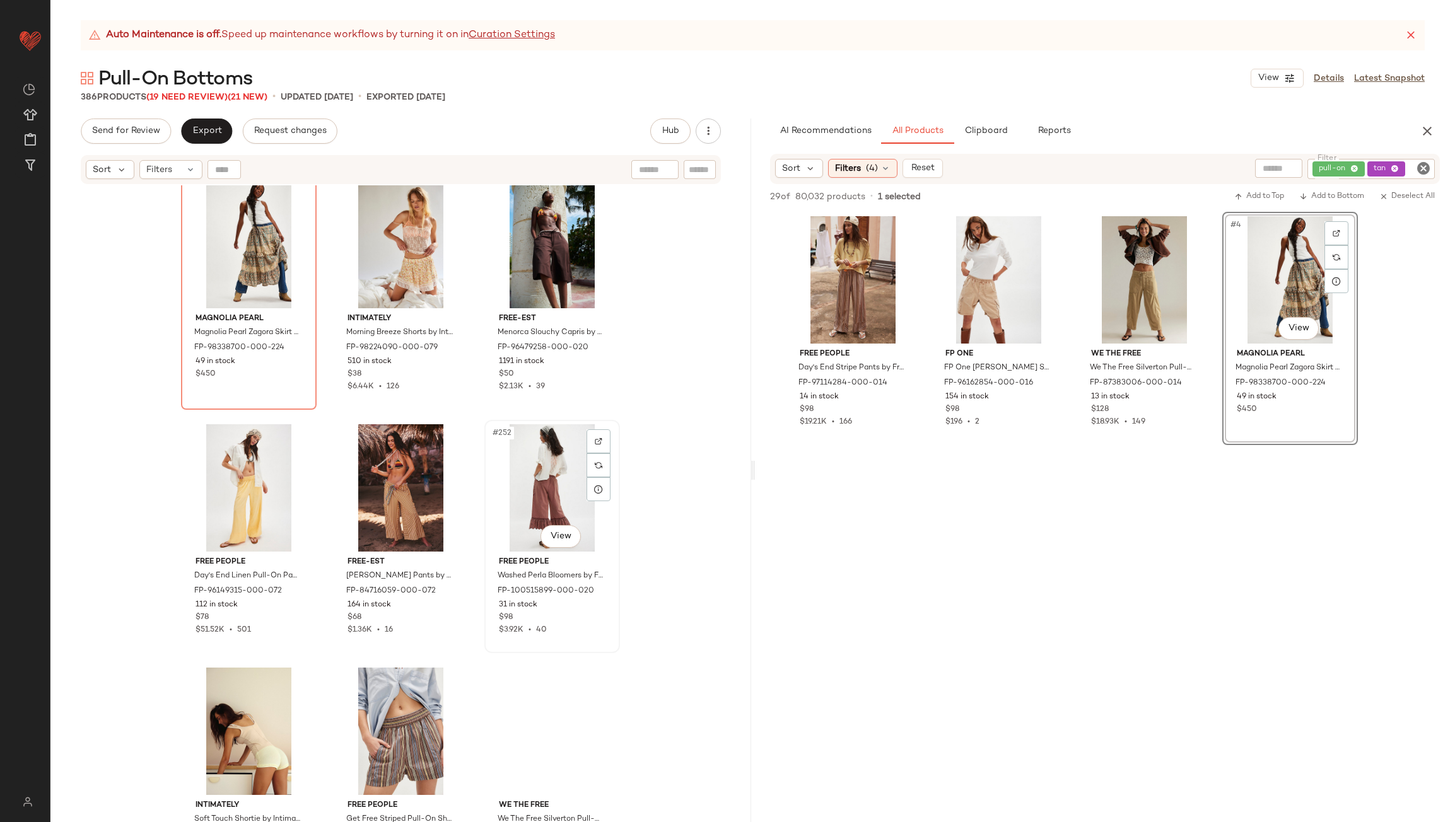
scroll to position [19995, 0]
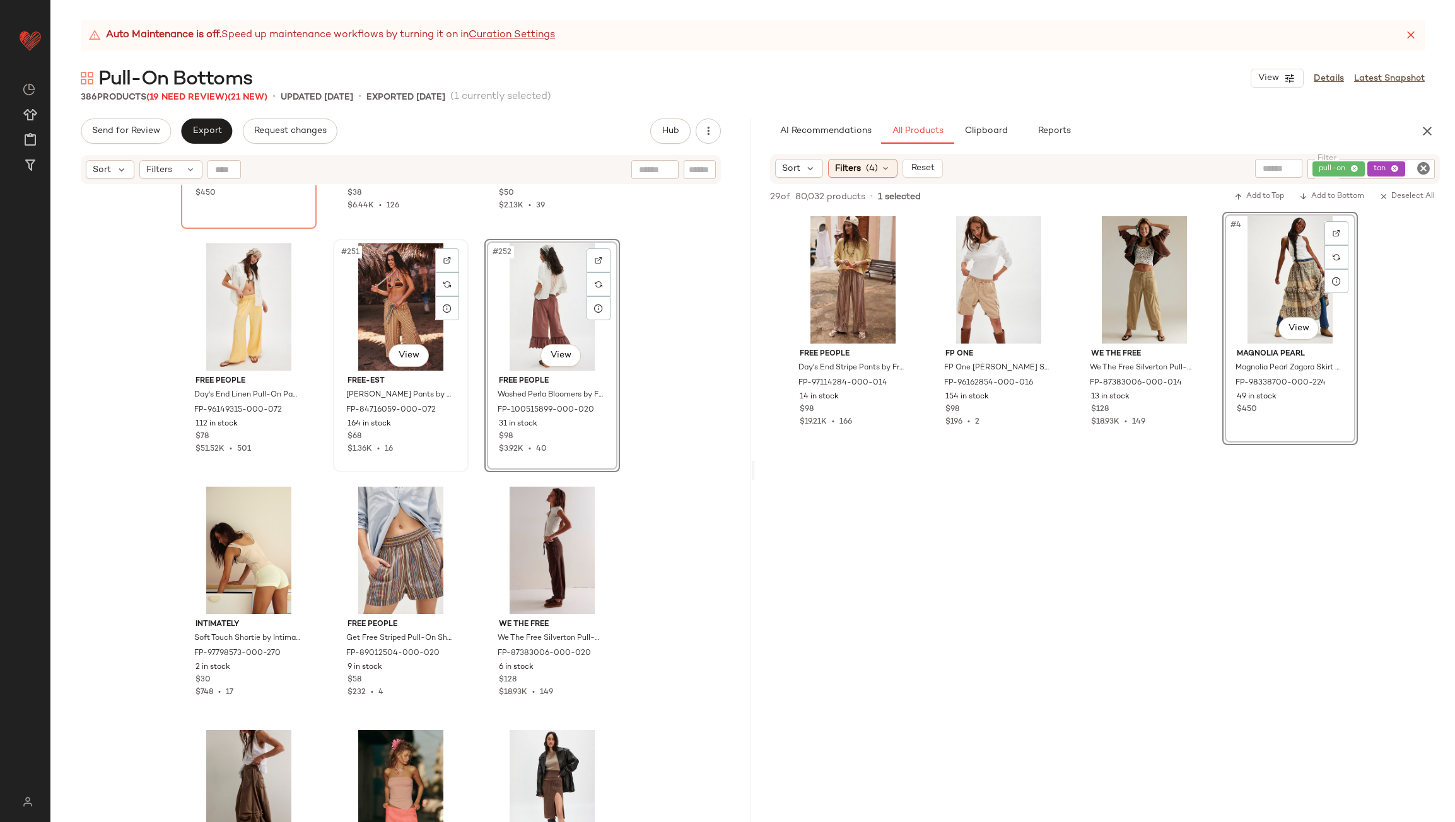
scroll to position [20184, 0]
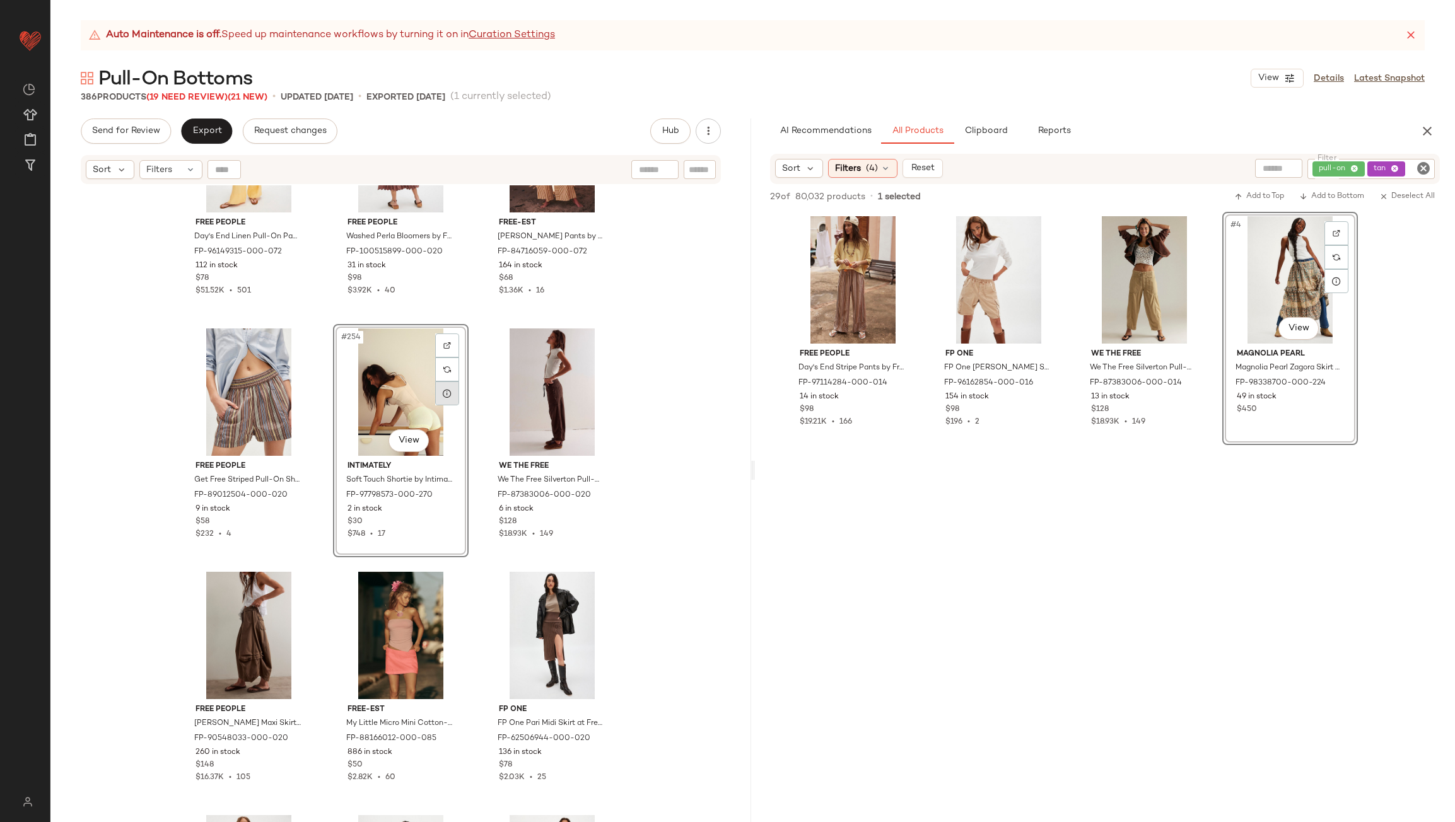
scroll to position [20436, 0]
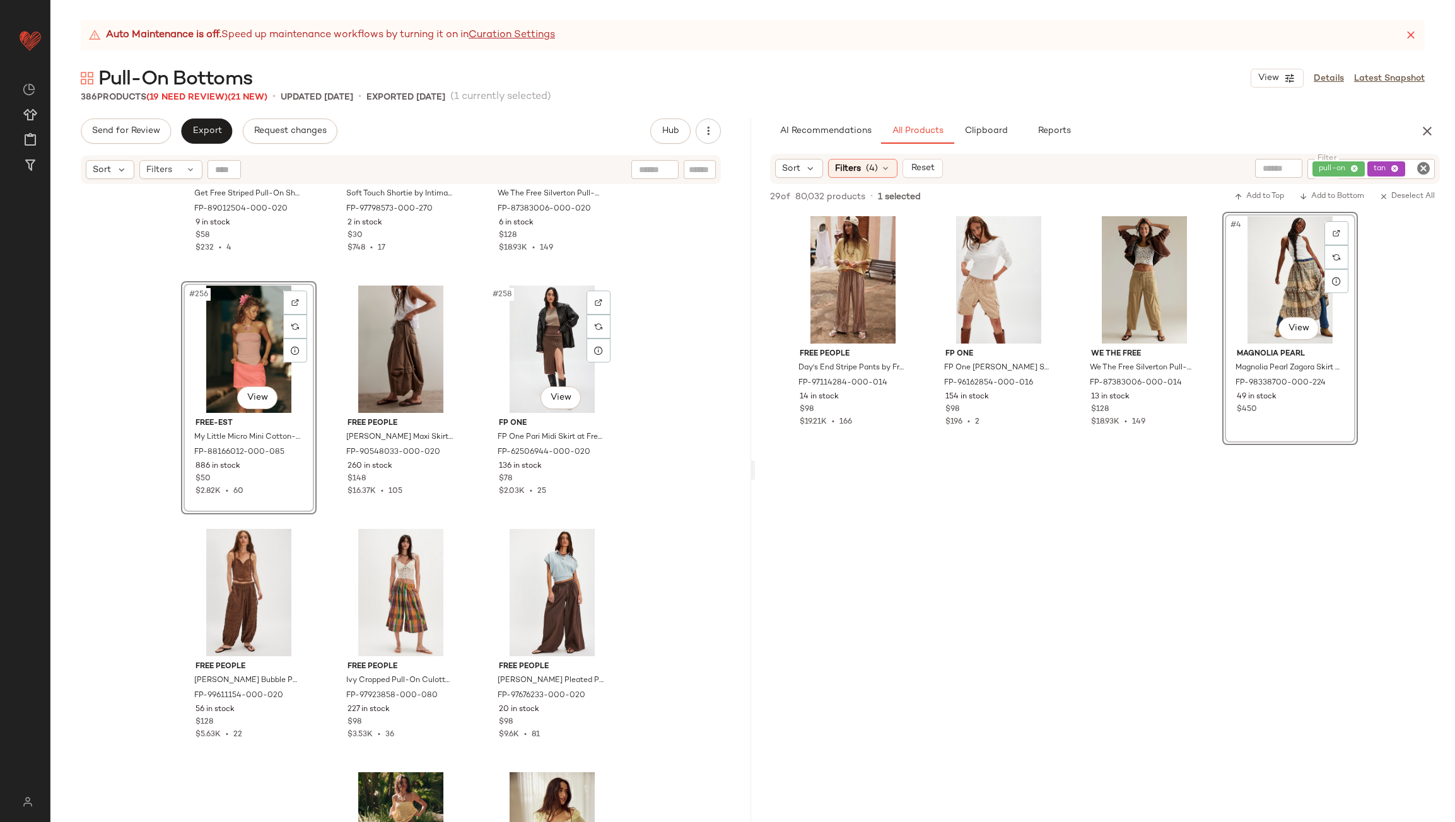
scroll to position [20625, 0]
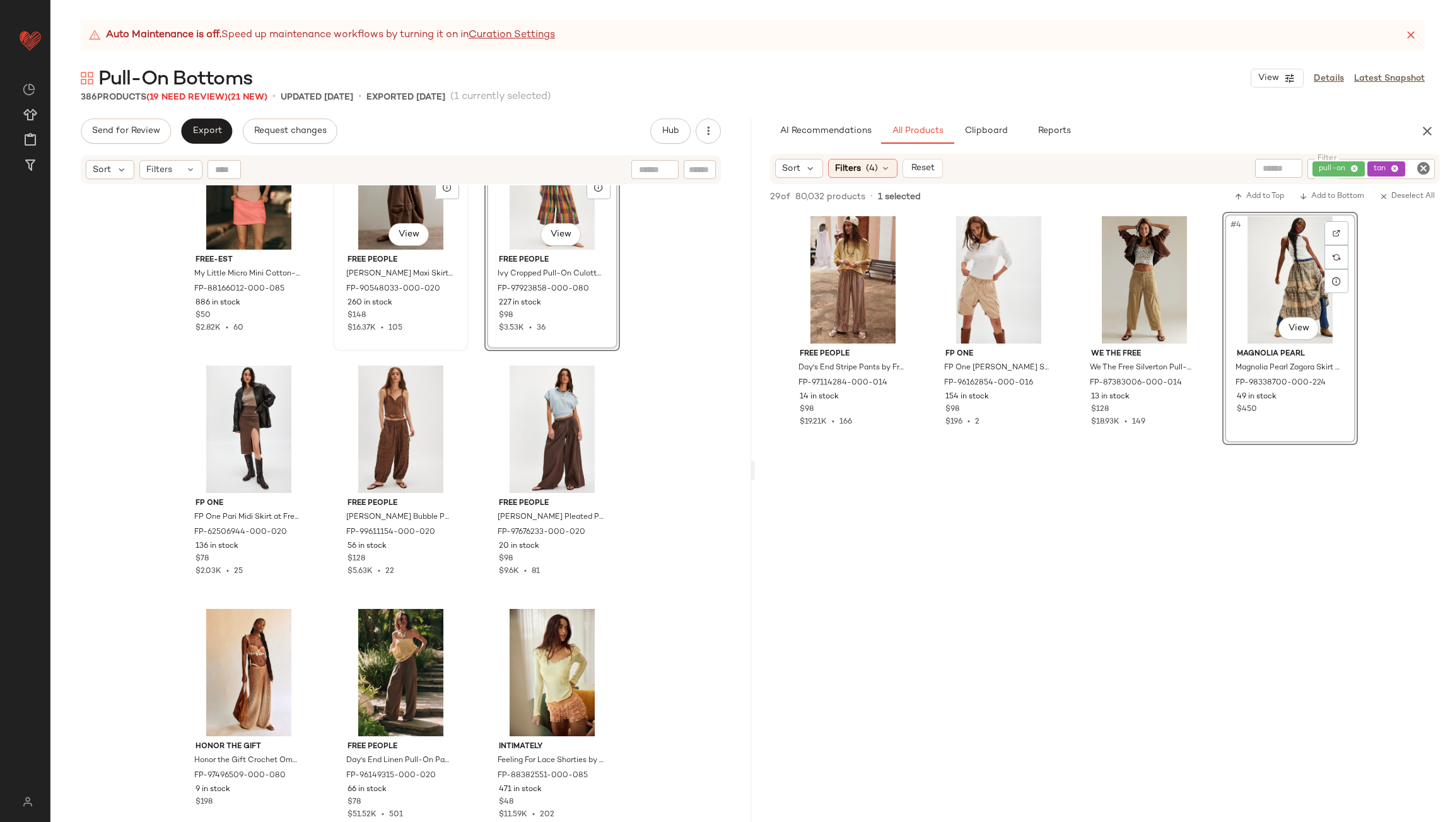
scroll to position [20814, 0]
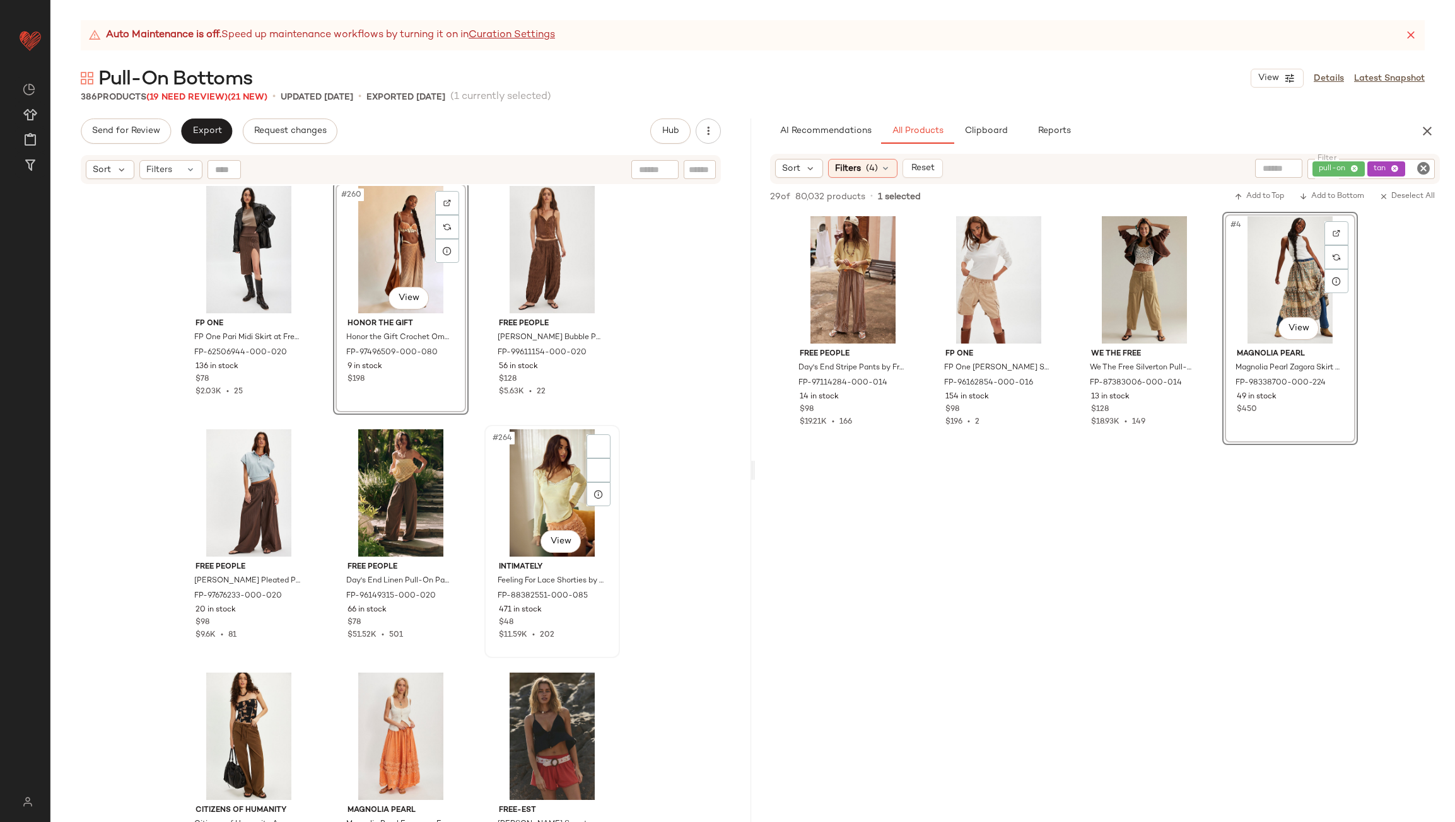
scroll to position [20941, 0]
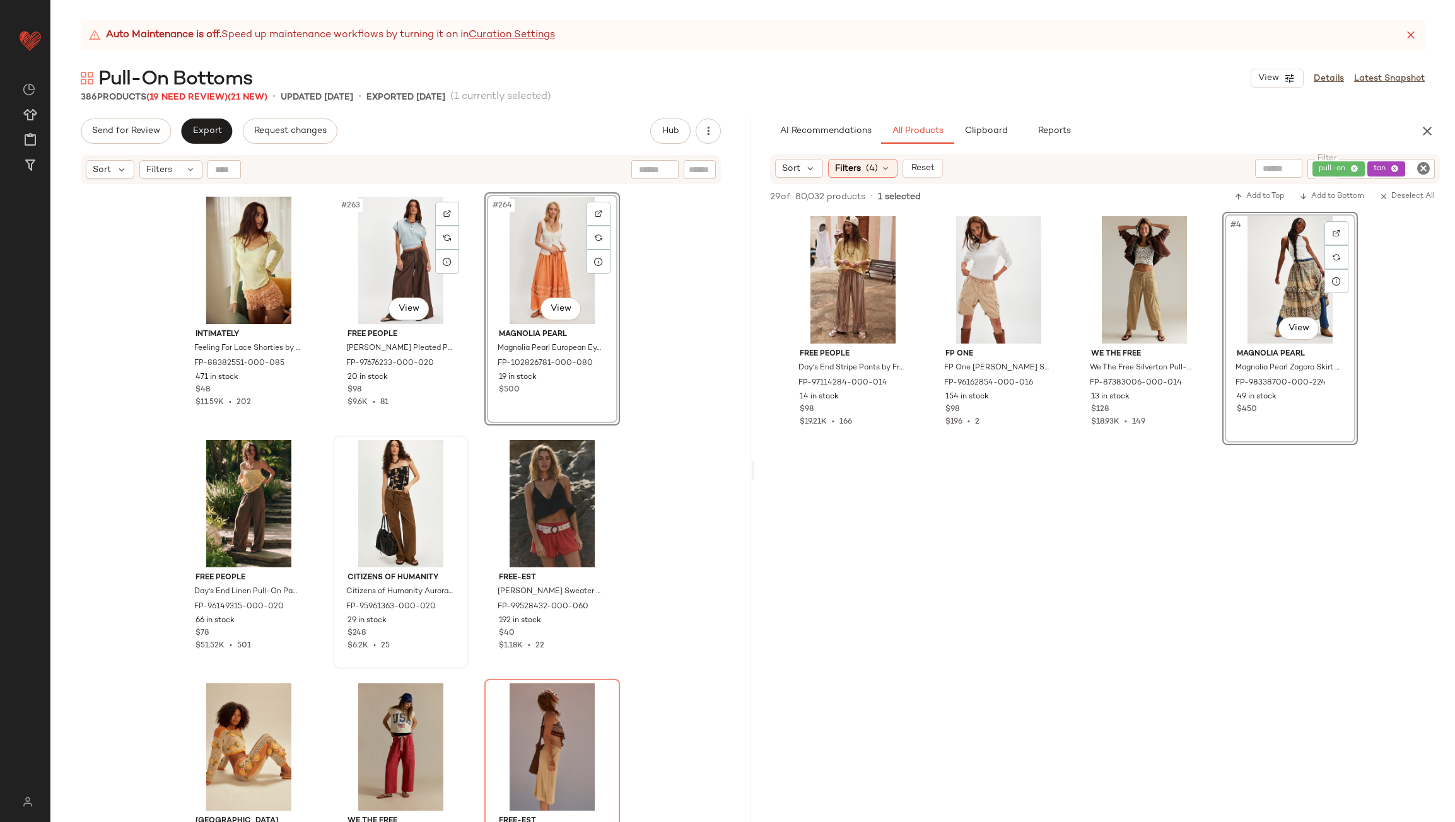
scroll to position [21193, 0]
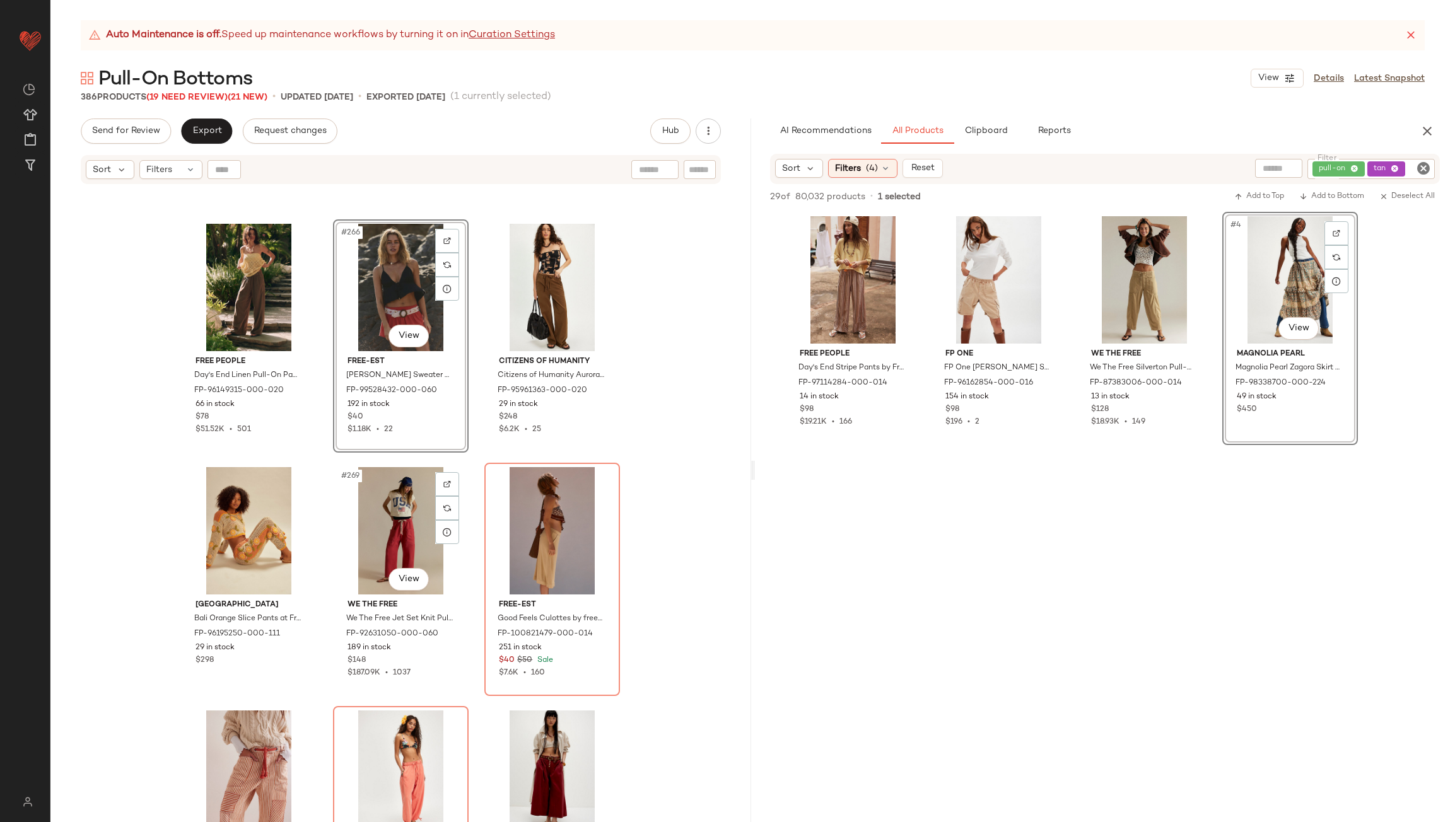
scroll to position [21445, 0]
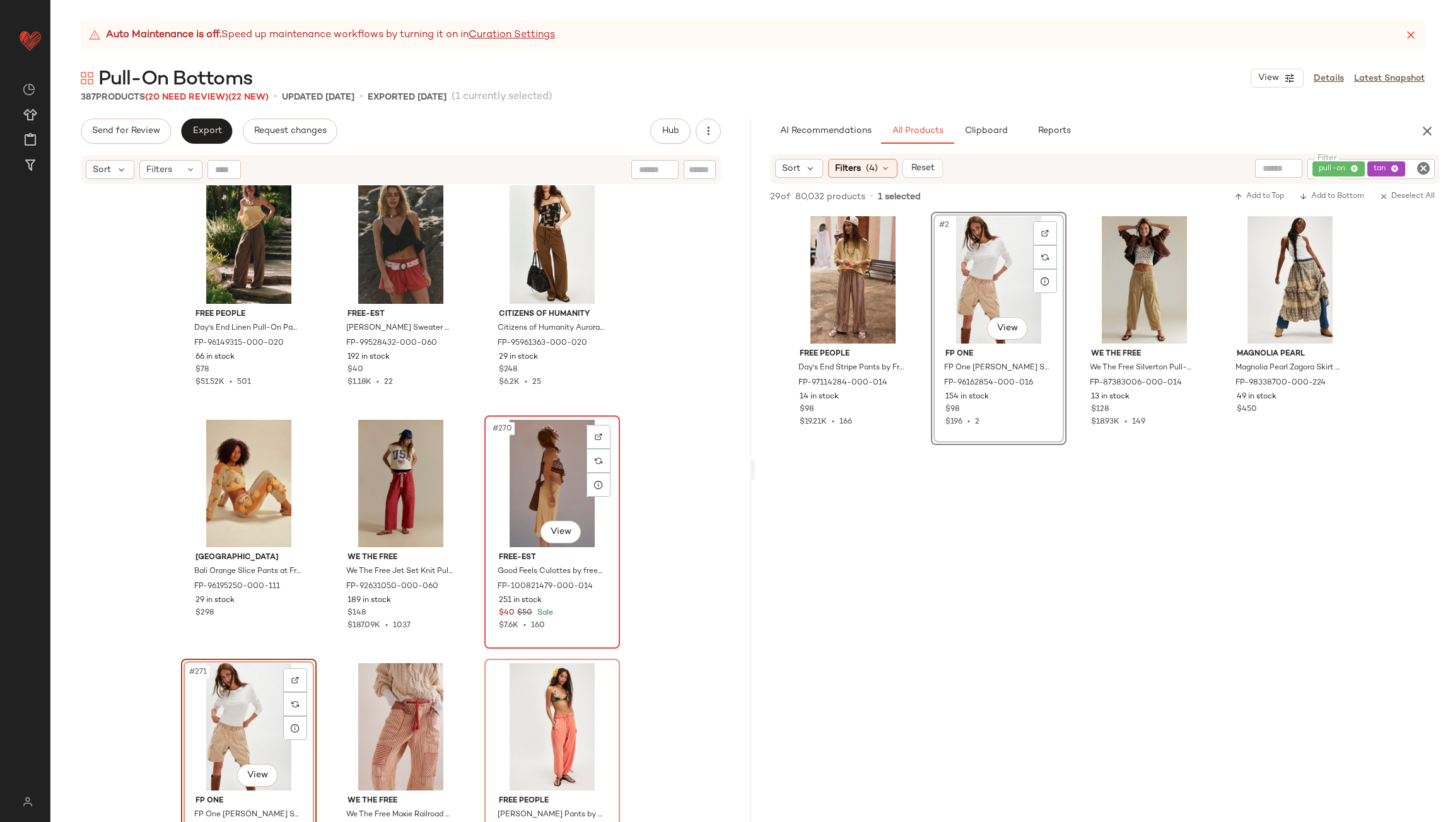
click at [533, 479] on div "#270 View" at bounding box center [552, 483] width 127 height 127
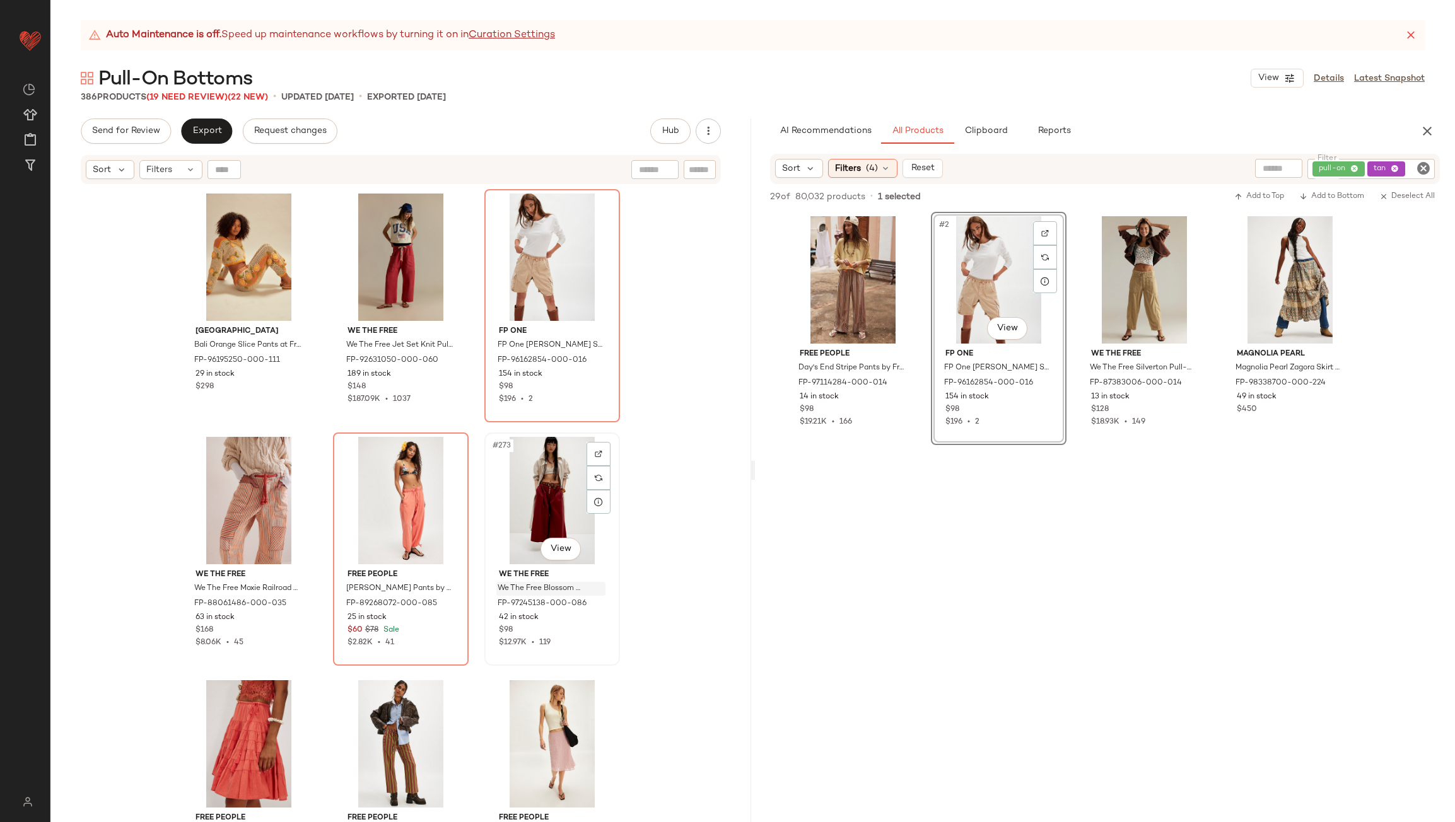
scroll to position [21760, 0]
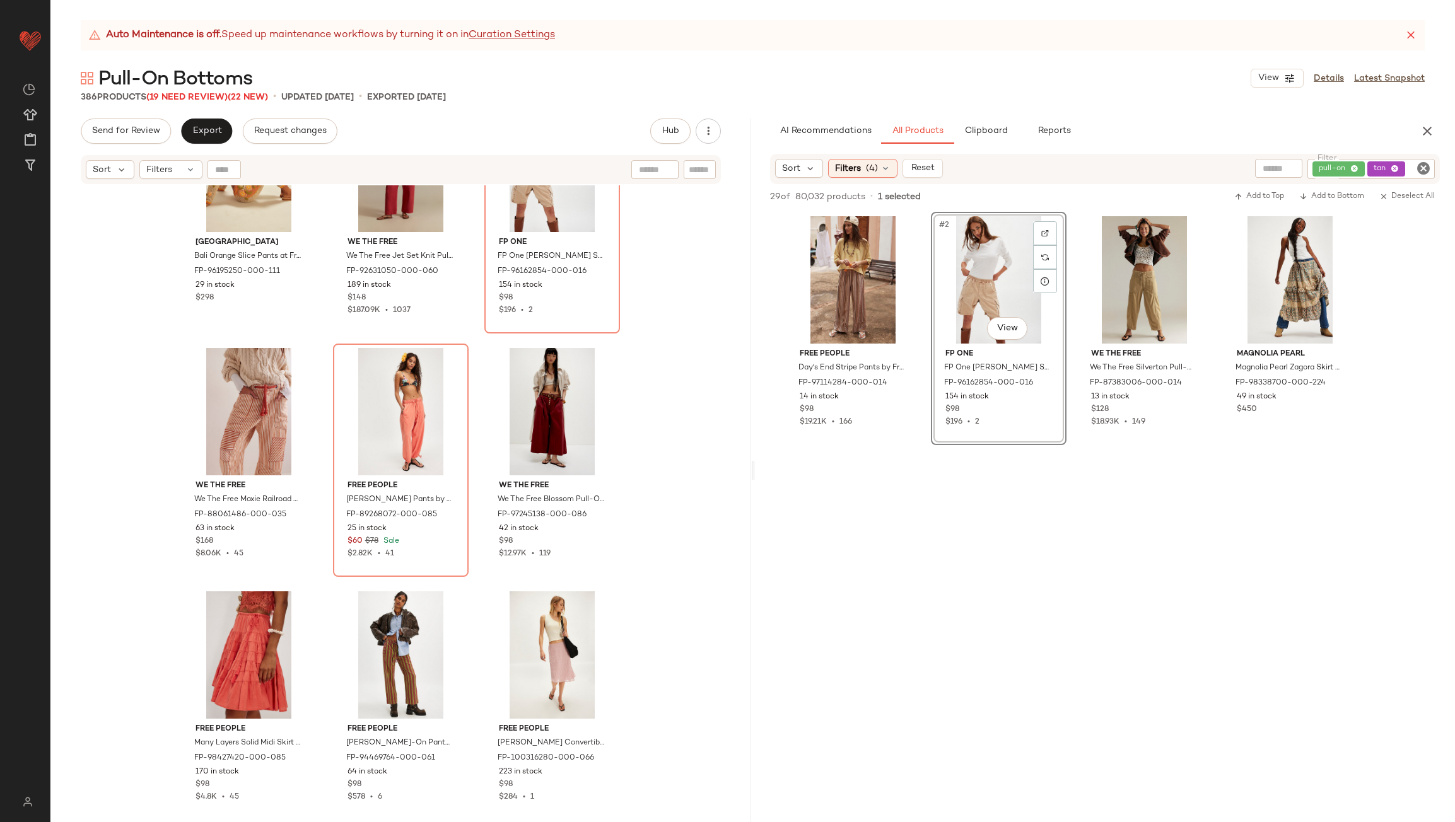
click at [1390, 160] on div "pull-on tan" at bounding box center [1370, 169] width 127 height 20
click at [1308, 167] on icon at bounding box center [1309, 169] width 8 height 8
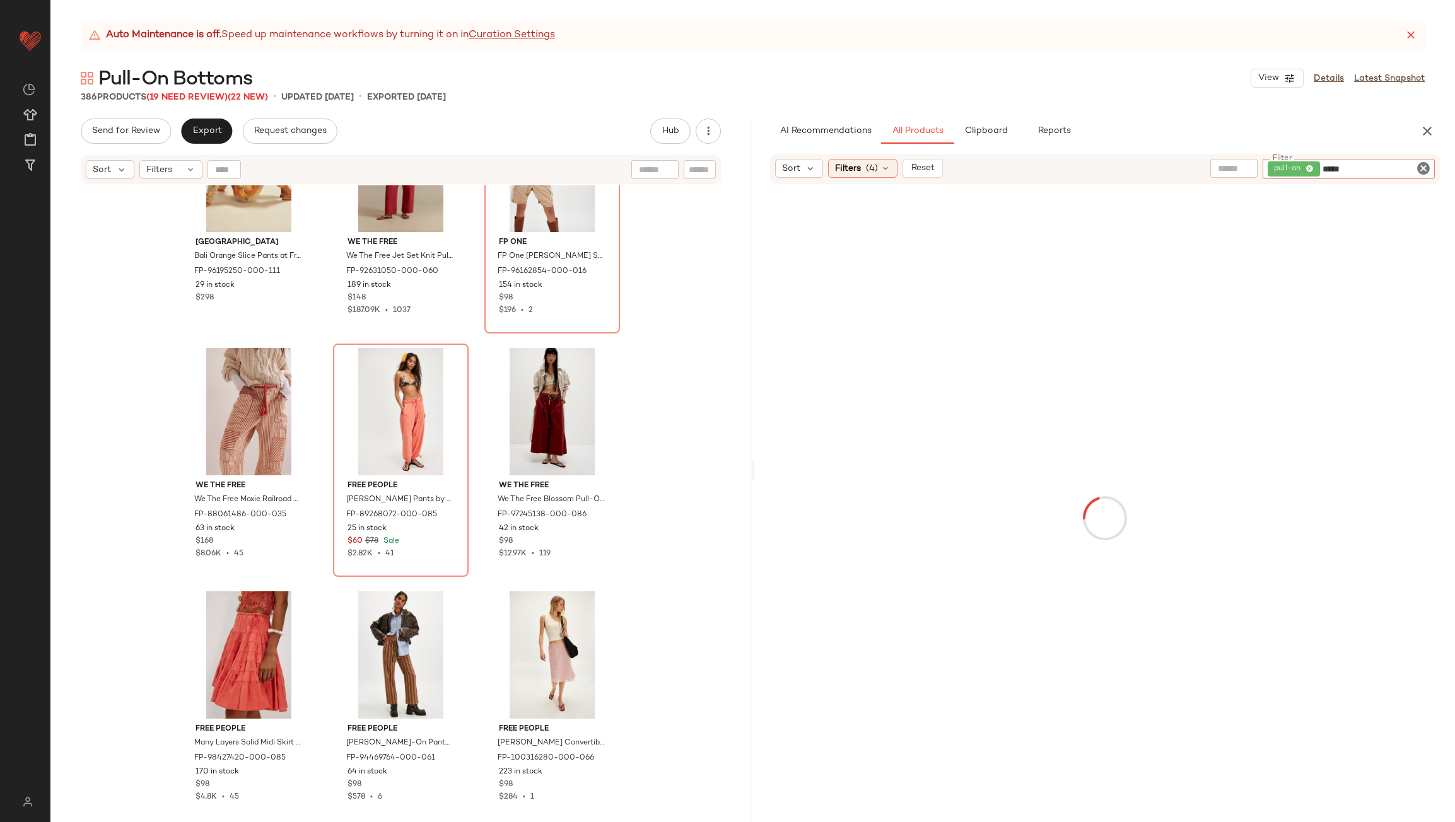
type input "******"
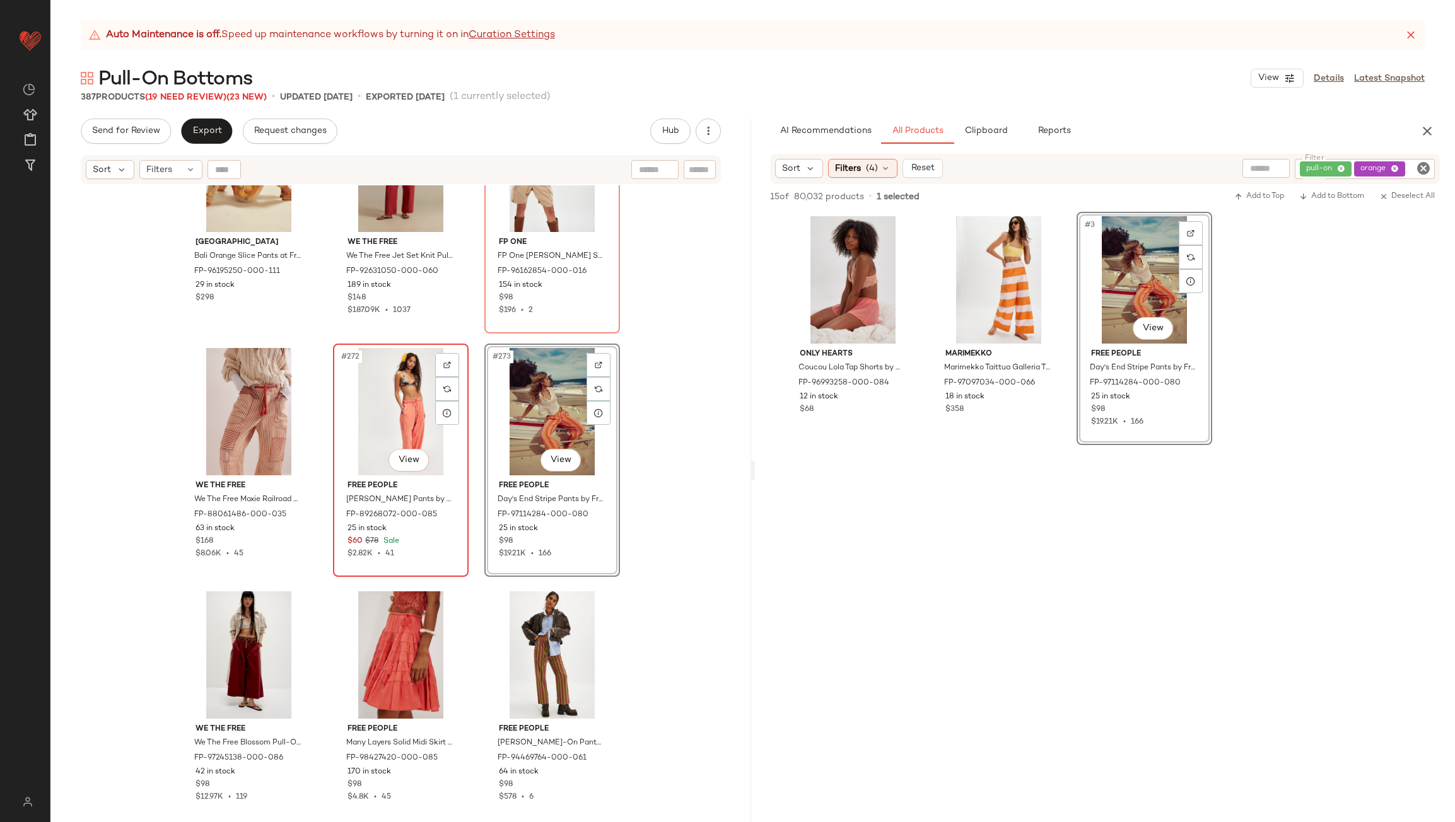
click at [363, 415] on div "#272 View" at bounding box center [400, 411] width 127 height 127
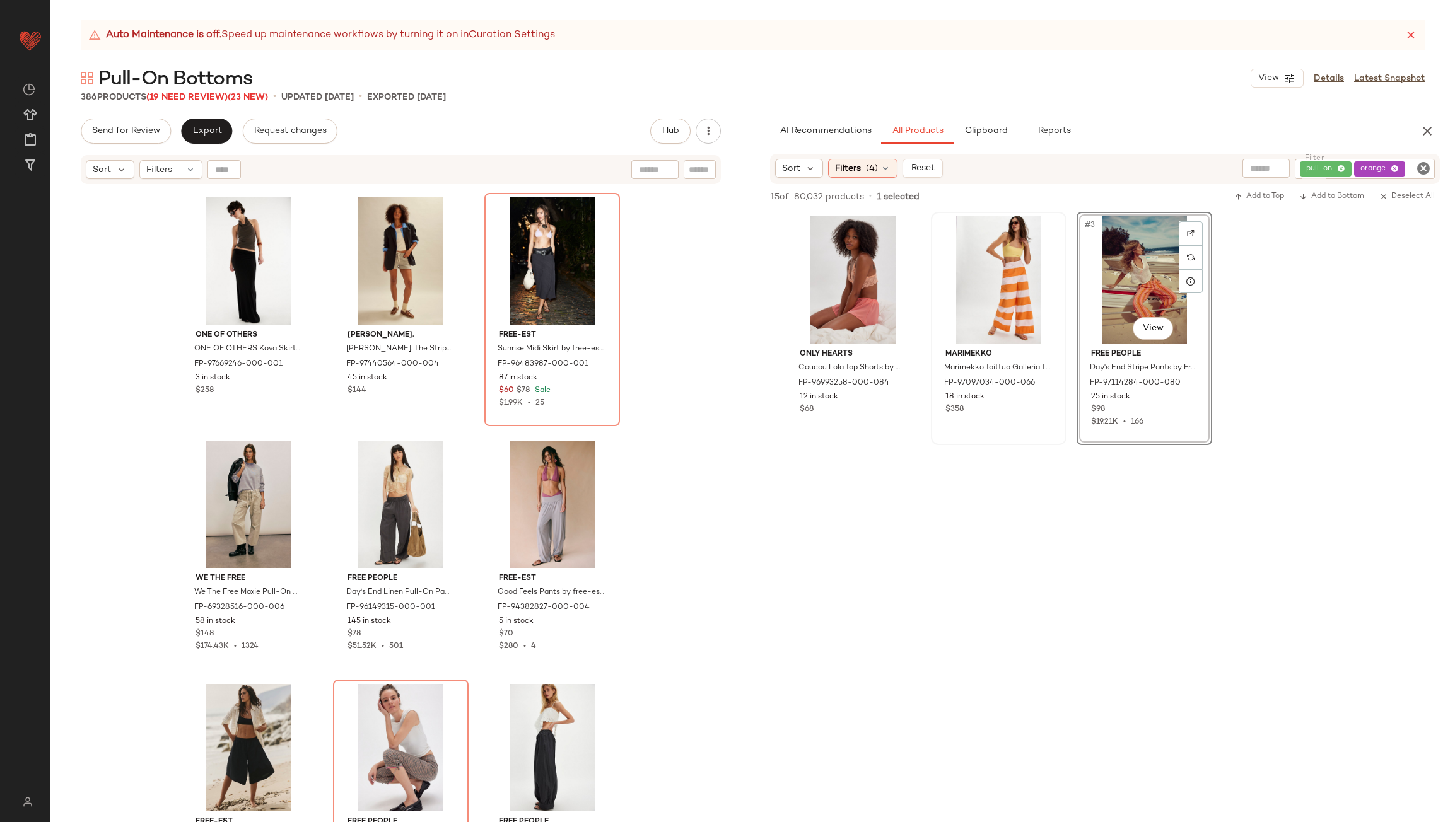
scroll to position [25796, 0]
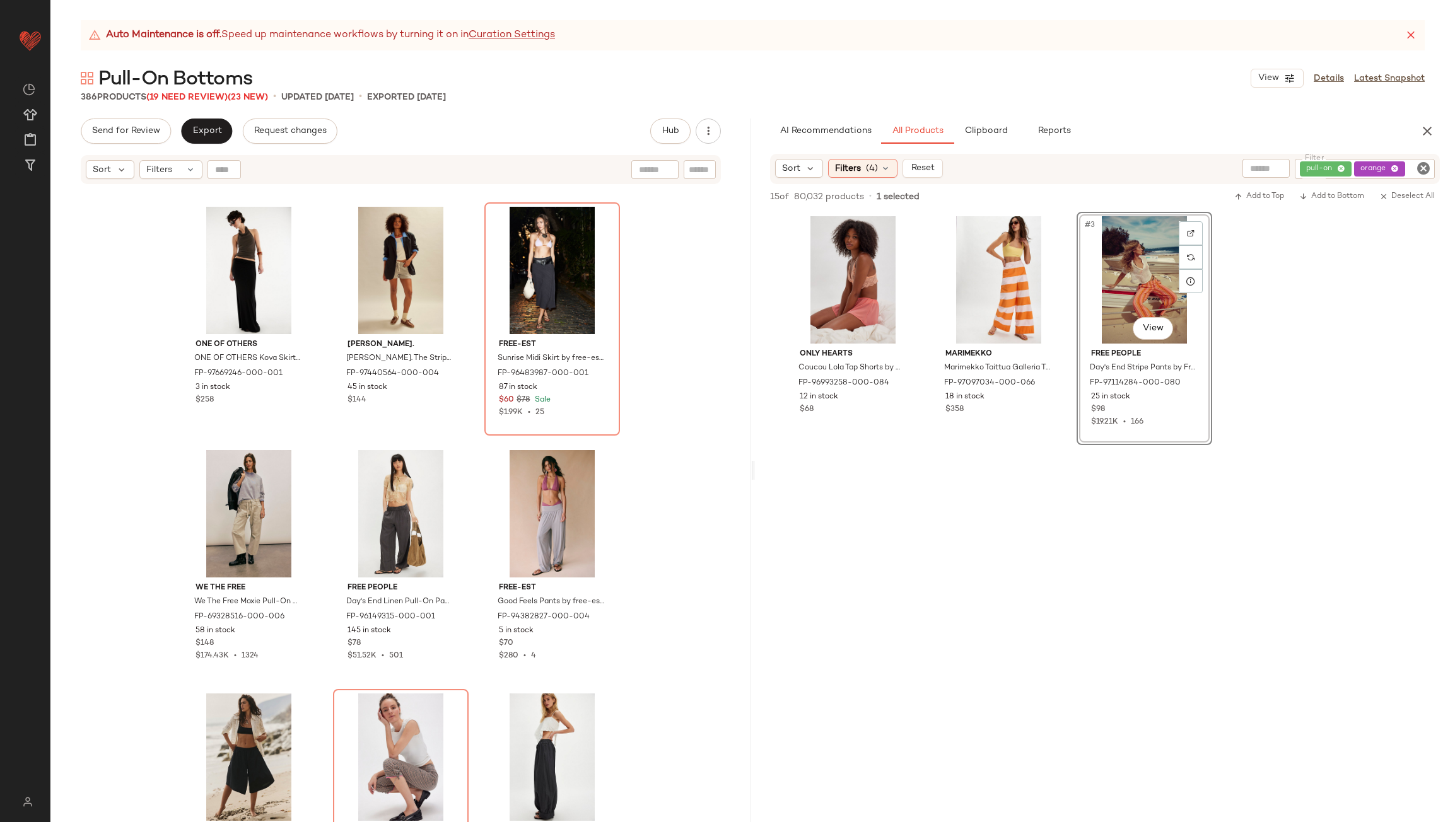
click at [1400, 175] on div "pull-on orange" at bounding box center [1365, 169] width 140 height 20
click at [1307, 168] on icon at bounding box center [1309, 169] width 8 height 8
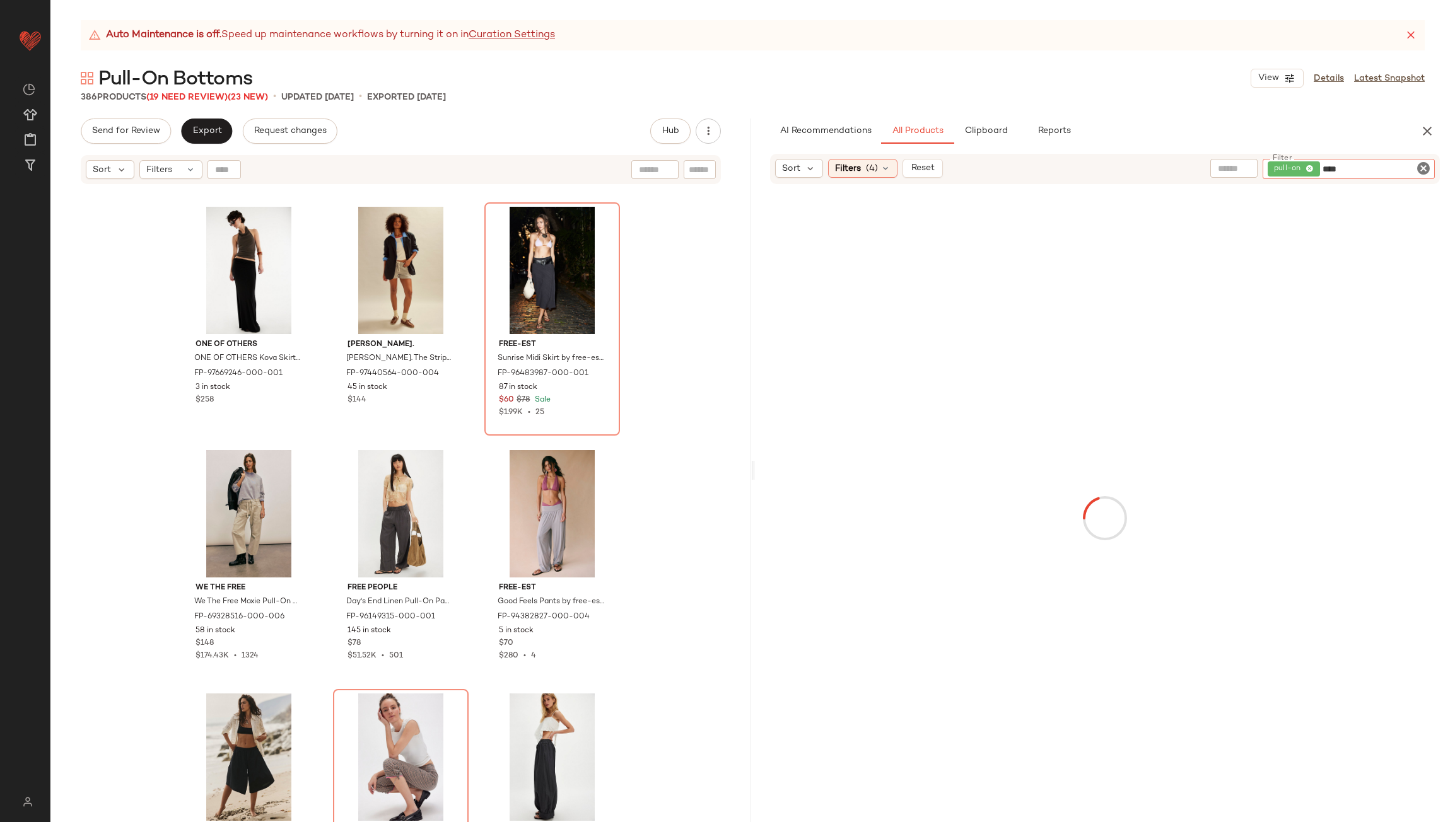
type input "*****"
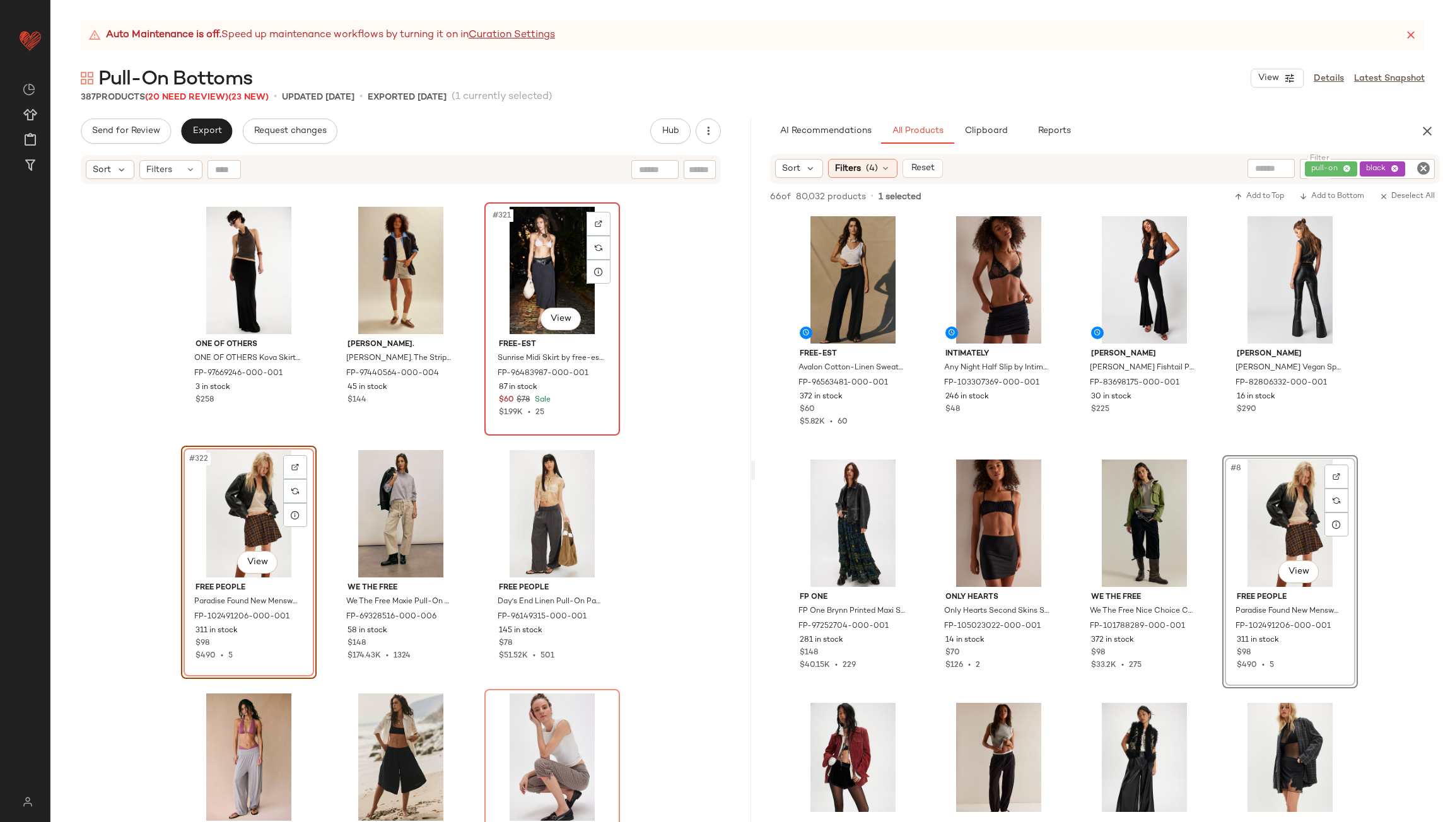
click at [539, 246] on div "#321 View" at bounding box center [552, 270] width 127 height 127
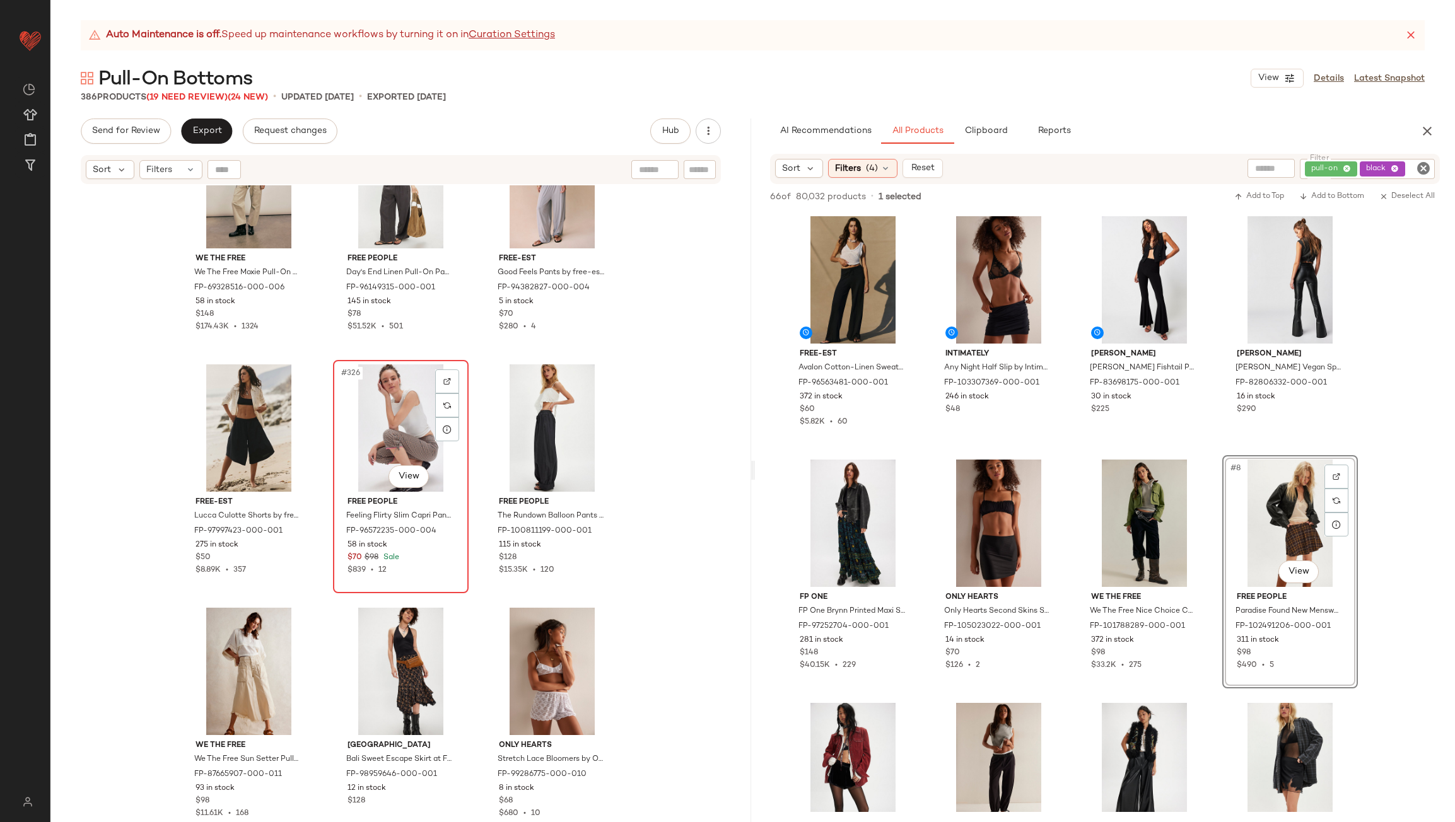
scroll to position [26111, 0]
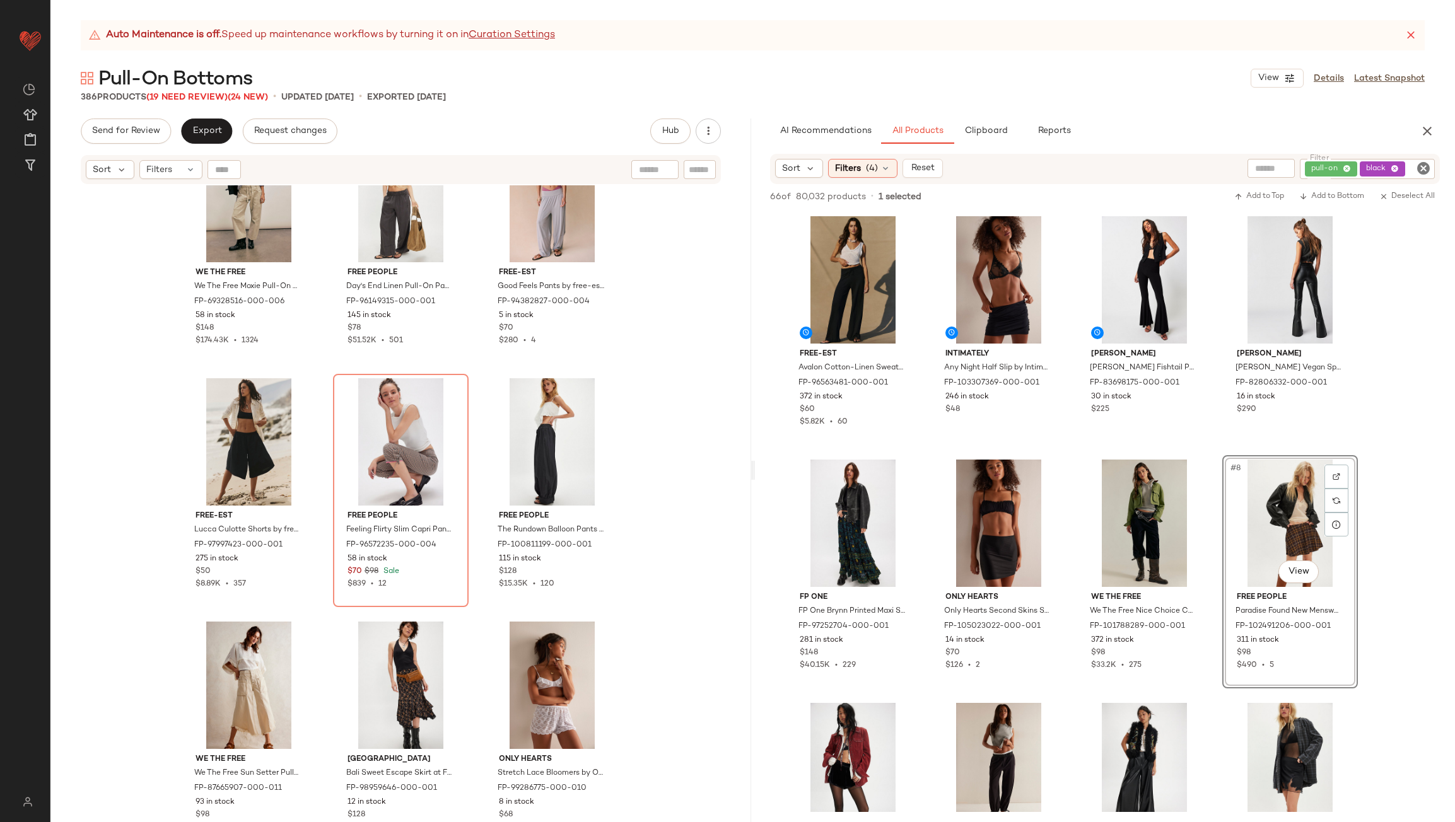
drag, startPoint x: 1393, startPoint y: 174, endPoint x: 1366, endPoint y: 170, distance: 26.8
click at [1392, 174] on div "pull-on black" at bounding box center [1367, 169] width 135 height 20
click at [1308, 168] on icon at bounding box center [1309, 169] width 8 height 8
type input "****"
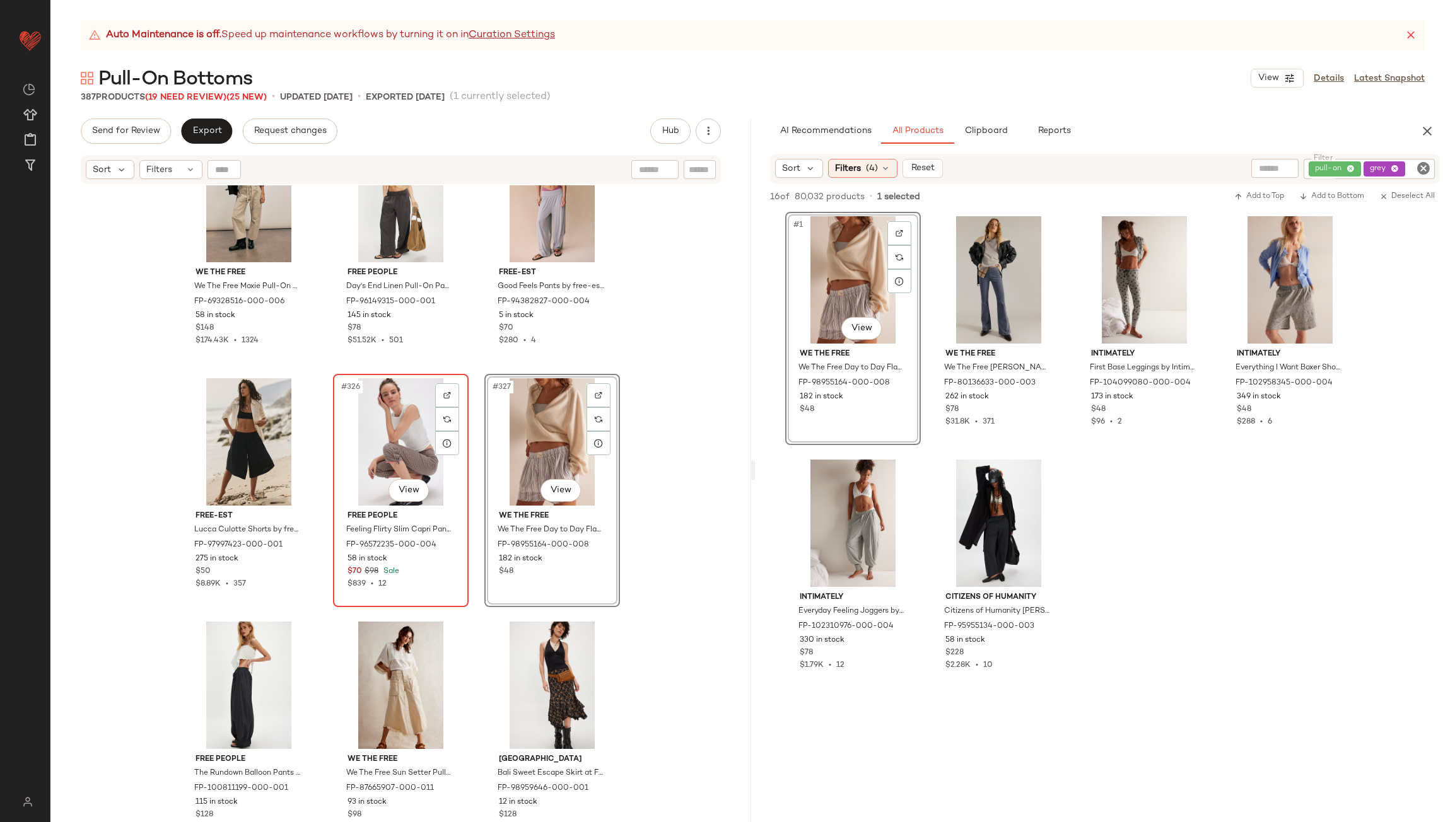
click at [409, 440] on div "#326 View" at bounding box center [400, 441] width 127 height 127
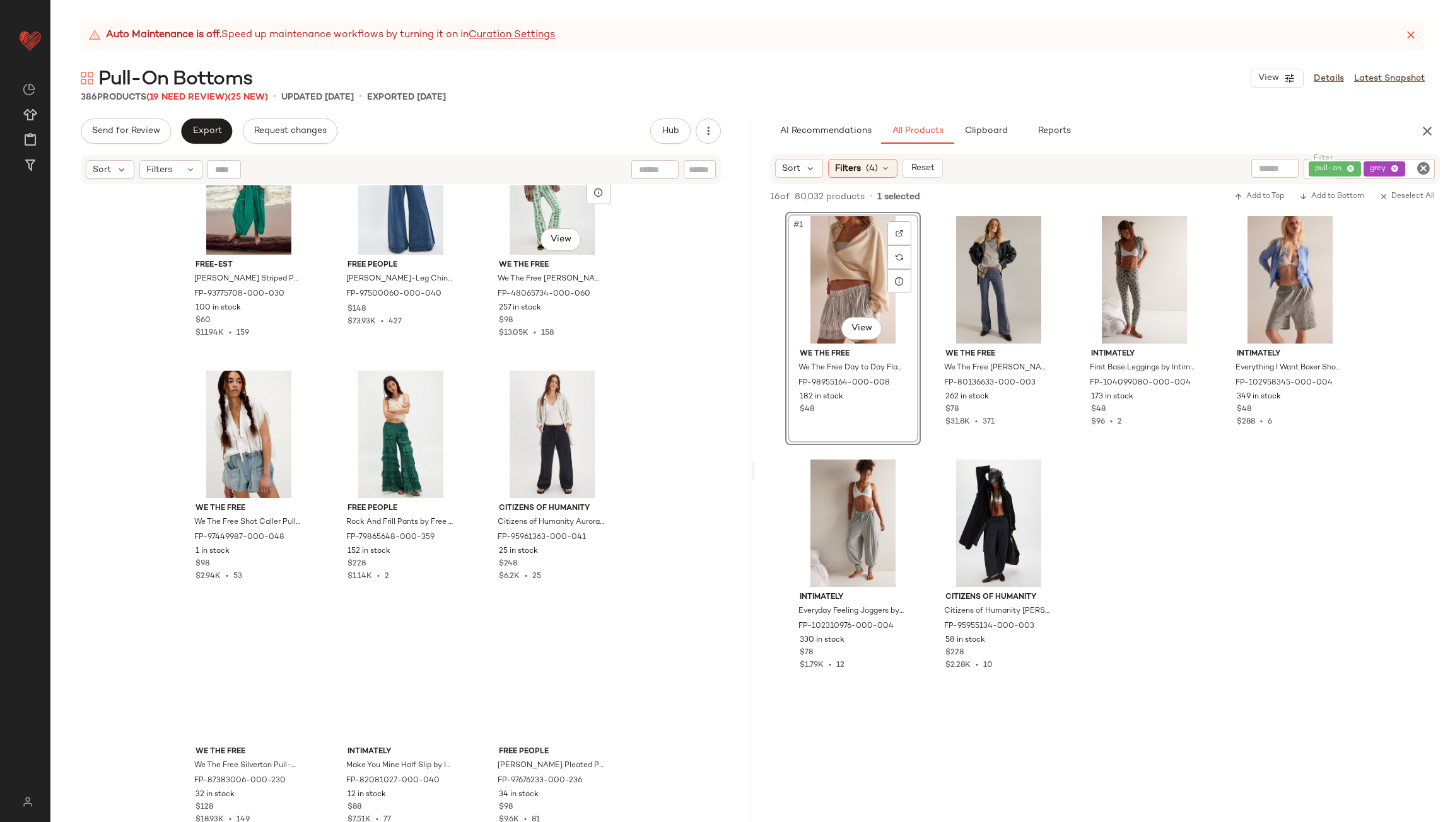
scroll to position [30733, 0]
